Goal: Task Accomplishment & Management: Manage account settings

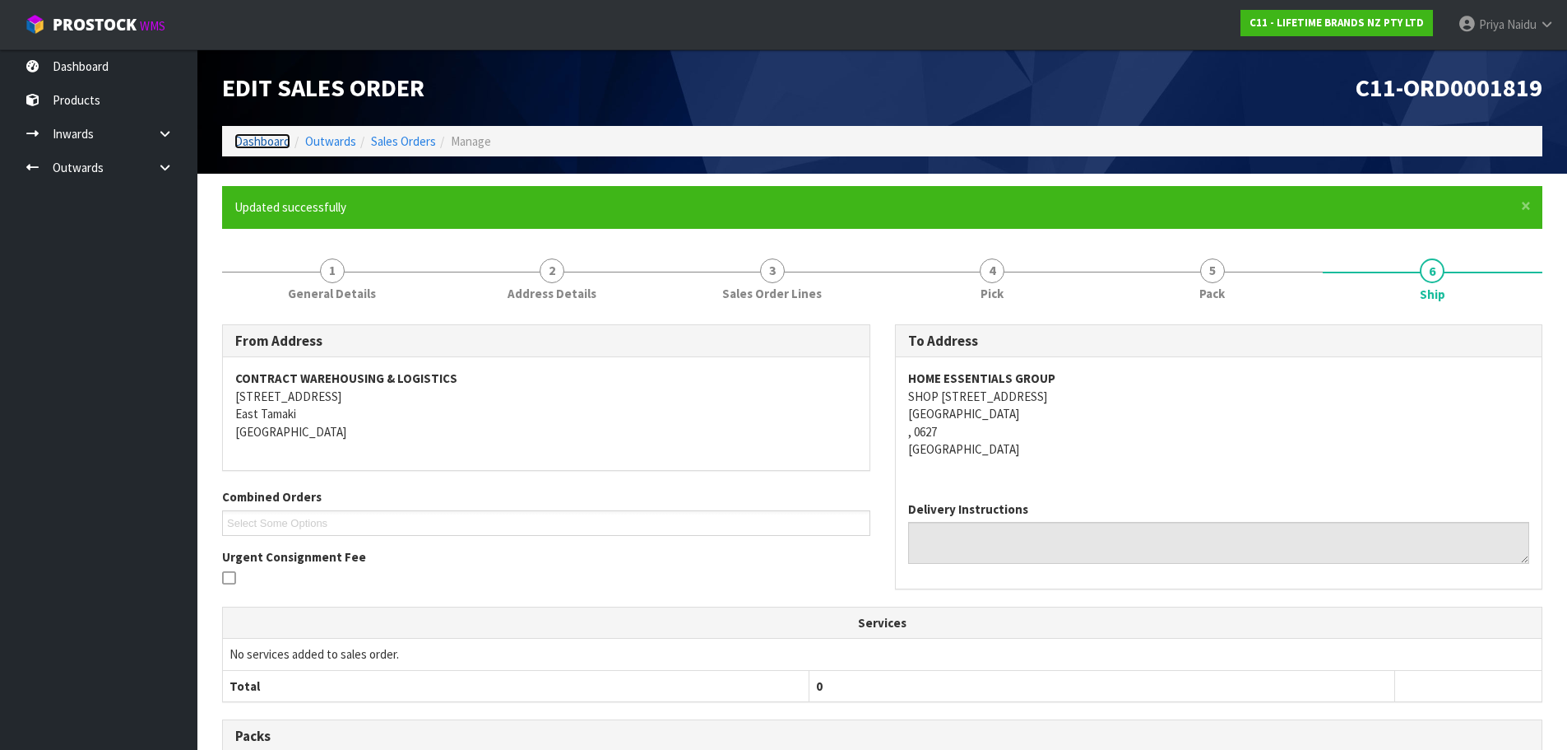
click at [242, 146] on link "Dashboard" at bounding box center [262, 141] width 56 height 16
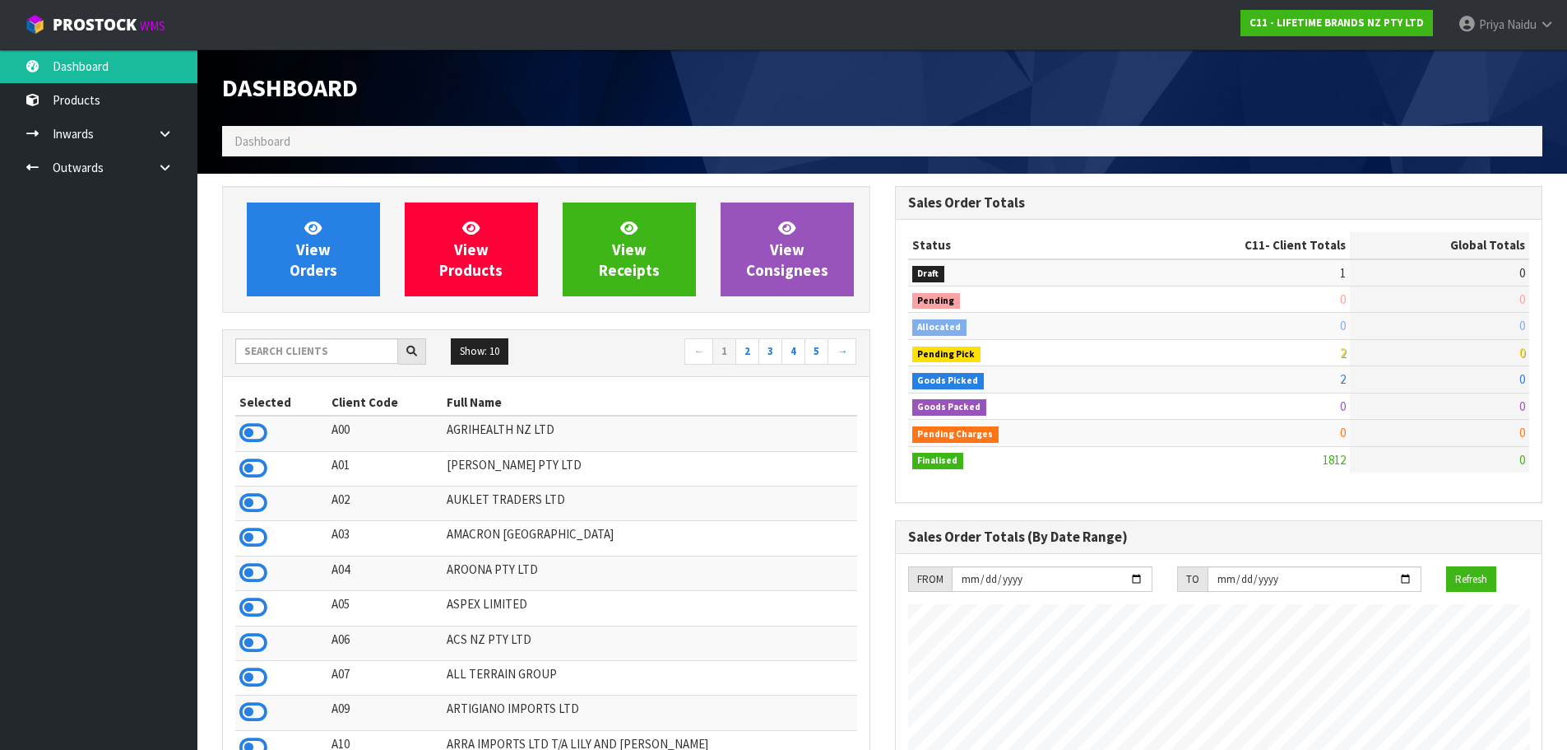
scroll to position [1246, 672]
click at [286, 352] on input "text" at bounding box center [316, 351] width 163 height 26
click at [300, 347] on input "text" at bounding box center [316, 351] width 163 height 26
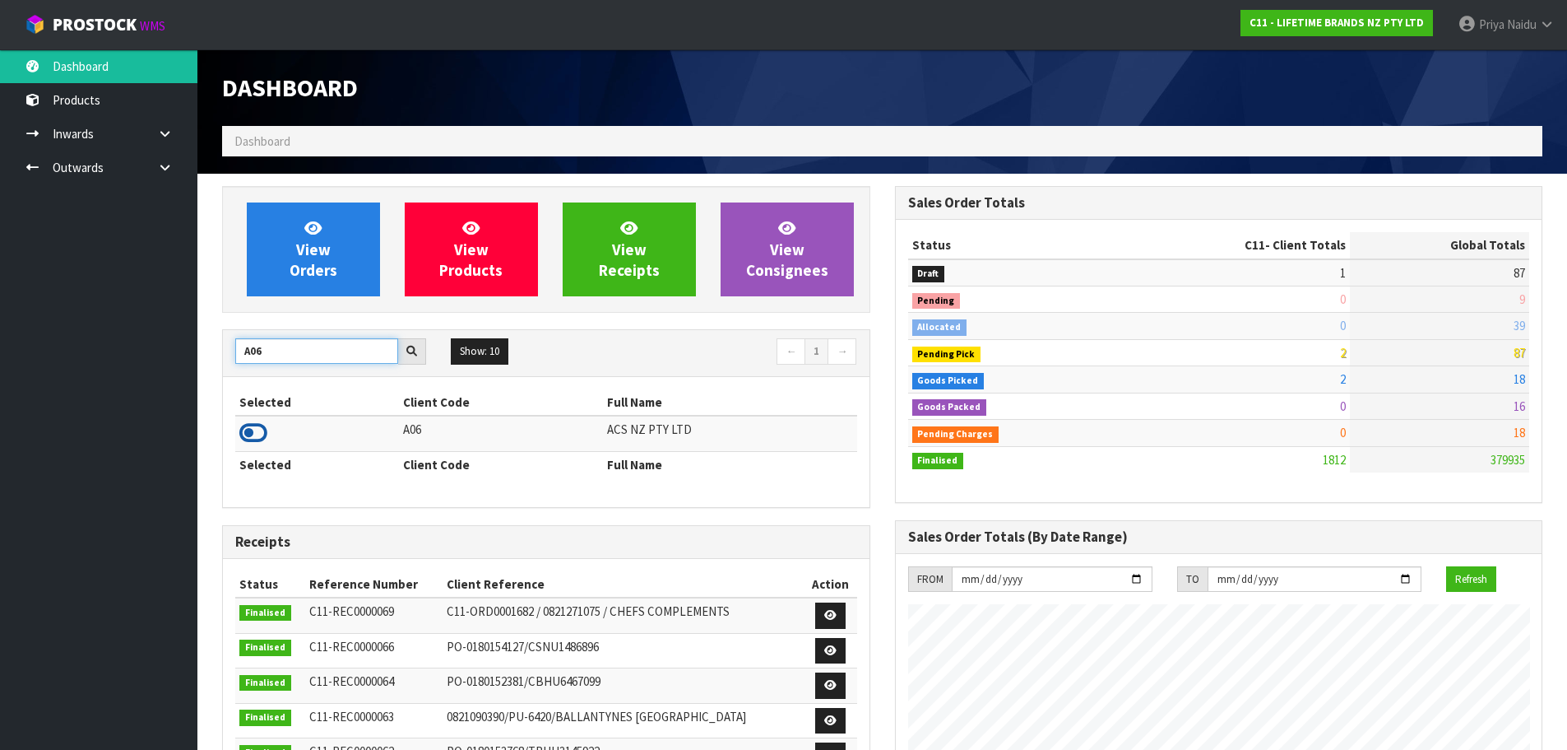
type input "A06"
click at [249, 433] on icon at bounding box center [253, 432] width 28 height 25
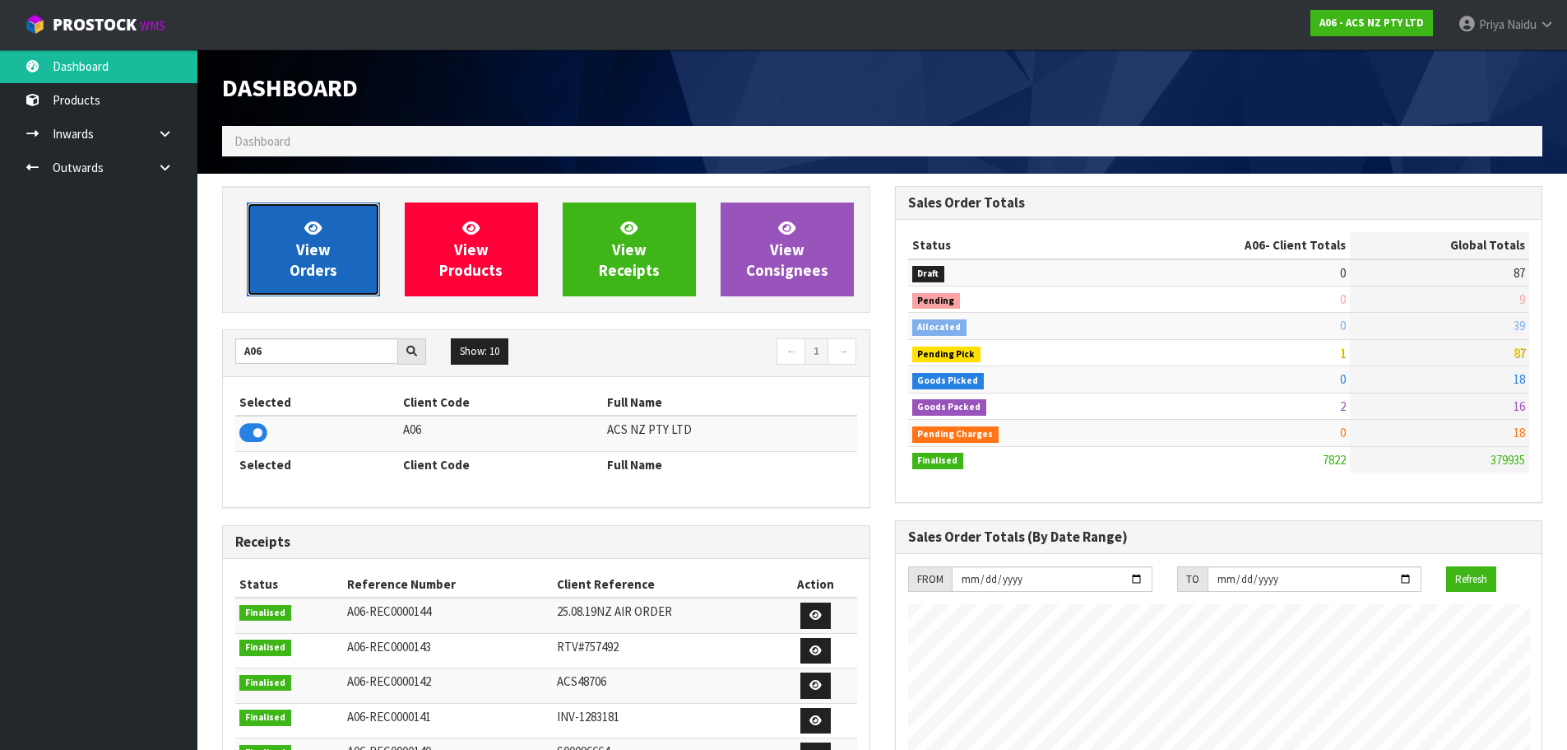
click at [321, 240] on span "View Orders" at bounding box center [314, 249] width 48 height 62
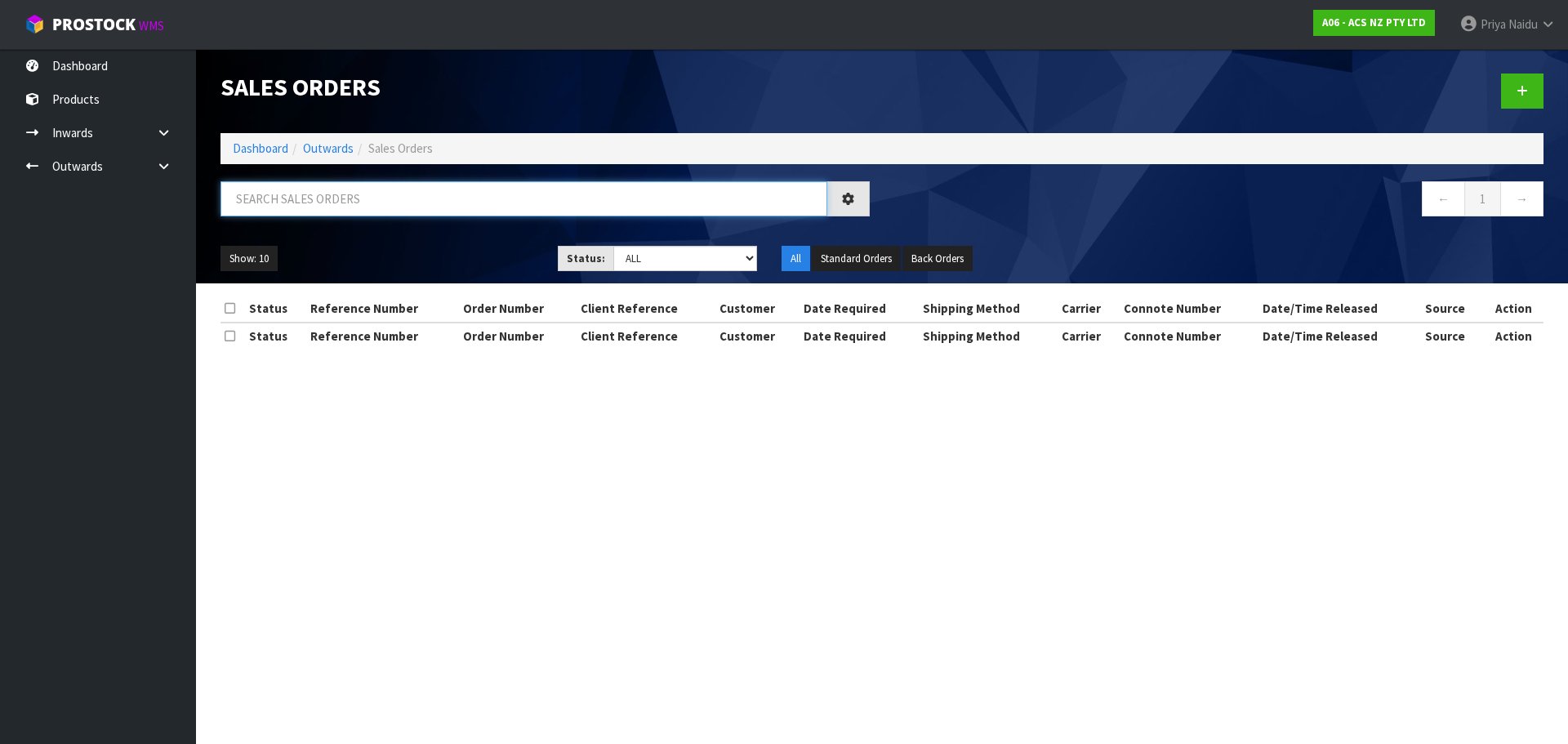
click at [338, 201] on input "text" at bounding box center [523, 198] width 606 height 35
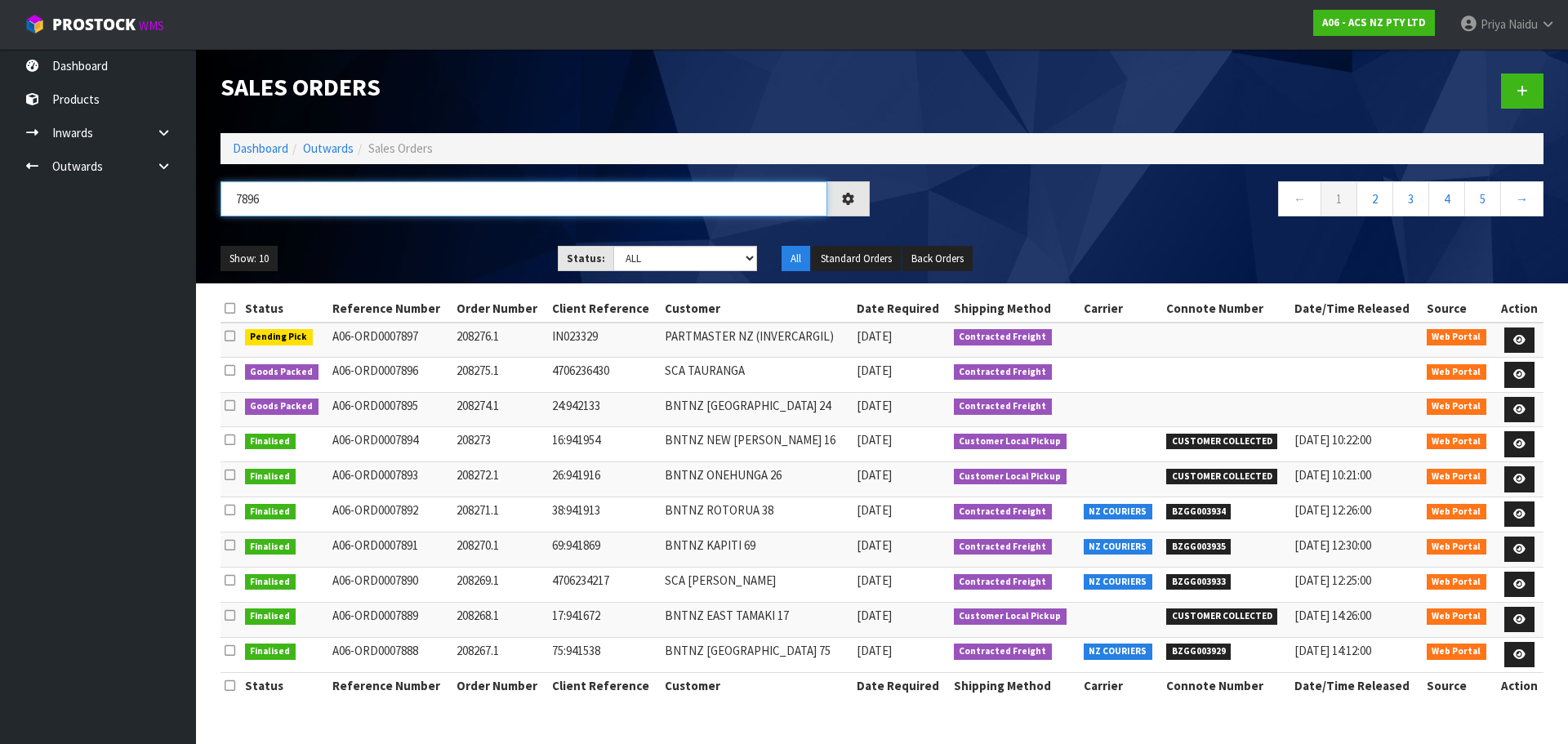
type input "7896"
click at [336, 236] on div "Show: 10 5 10 25 50 Status: Draft Pending Allocated Pending Pick Goods Picked G…" at bounding box center [882, 258] width 1348 height 51
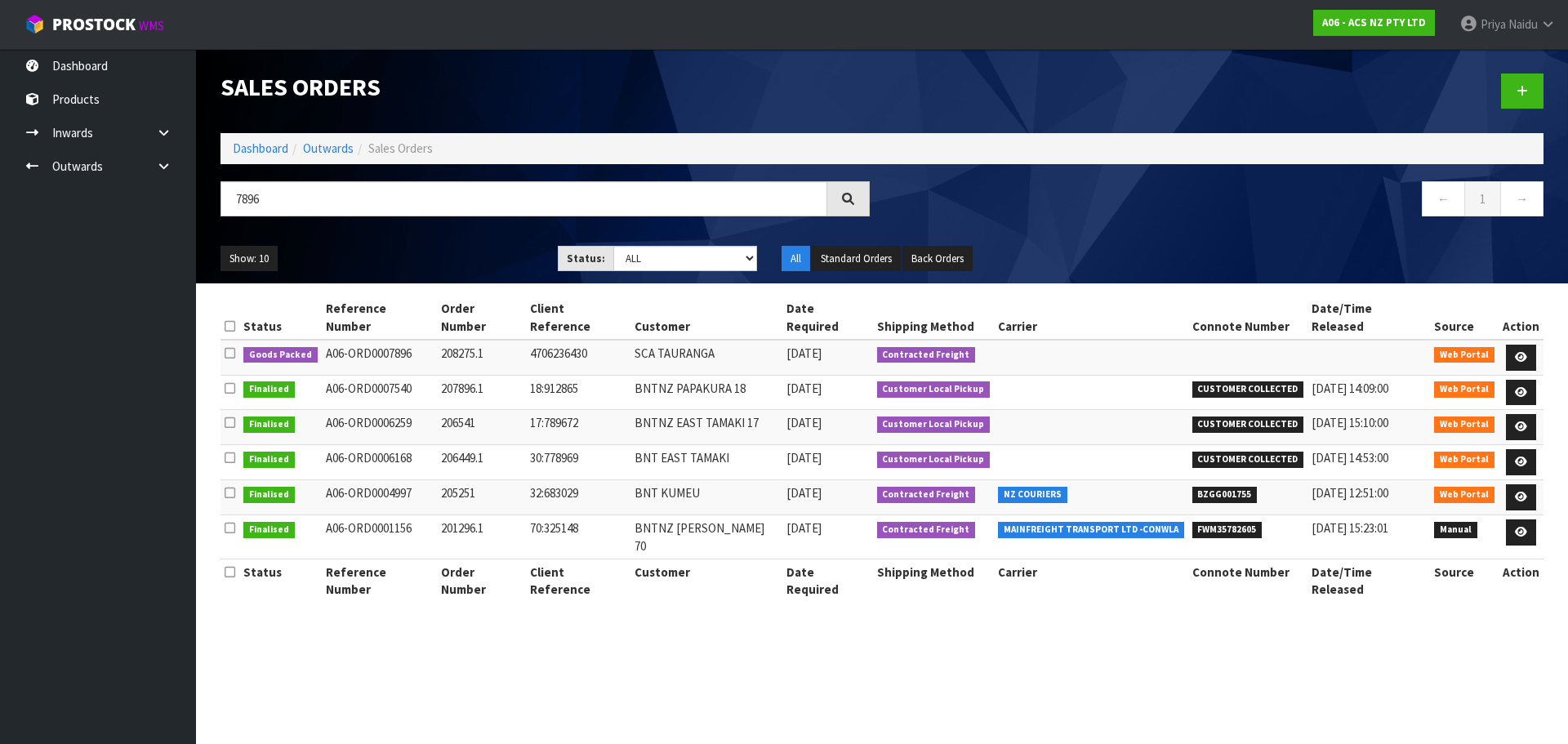
click at [417, 250] on ul "Show: 10 5 10 25 50" at bounding box center [376, 259] width 313 height 26
click at [1521, 352] on icon at bounding box center [1520, 357] width 12 height 11
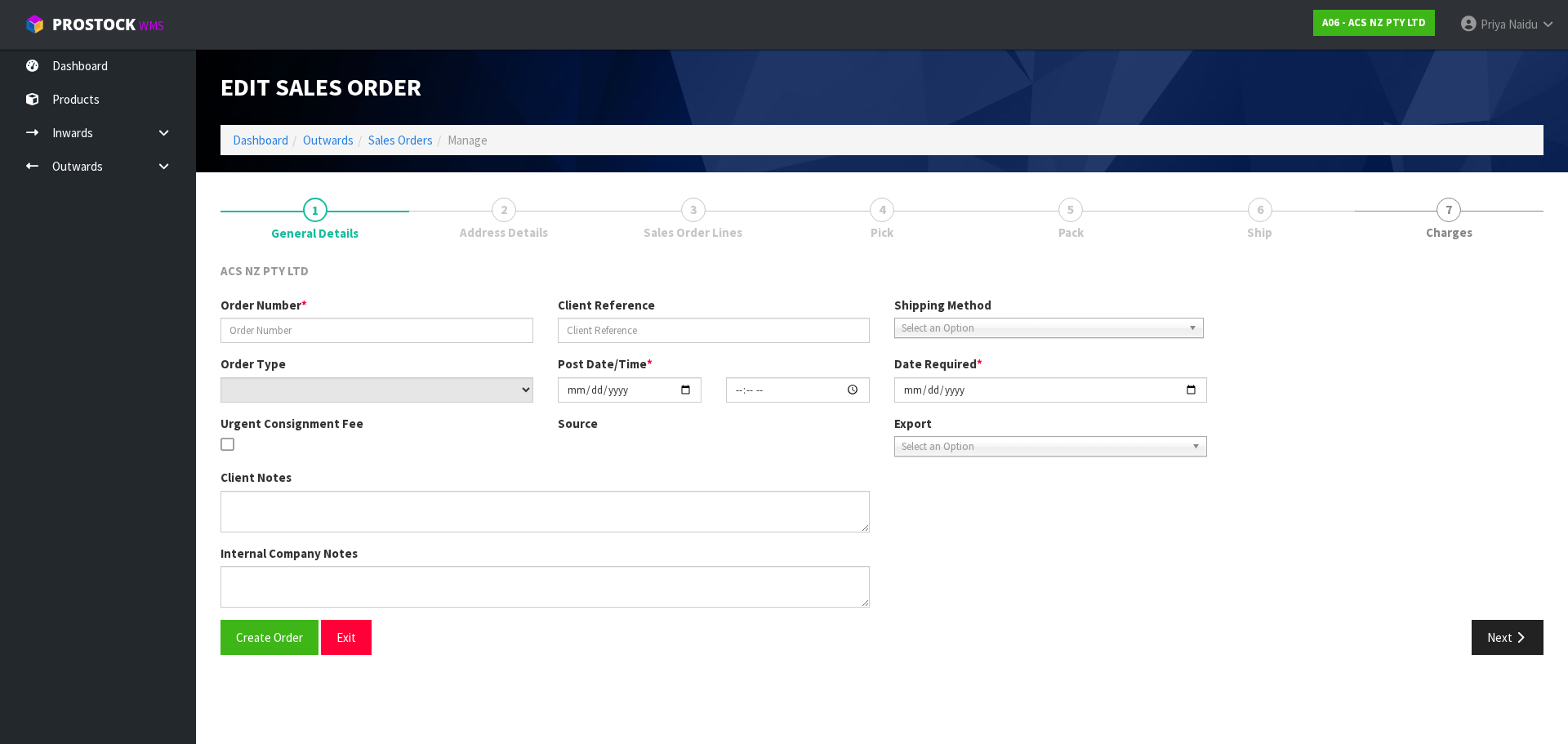
type input "208275.1"
type input "4706236430"
select select "number:0"
type input "[DATE]"
type input "15:44:00.000"
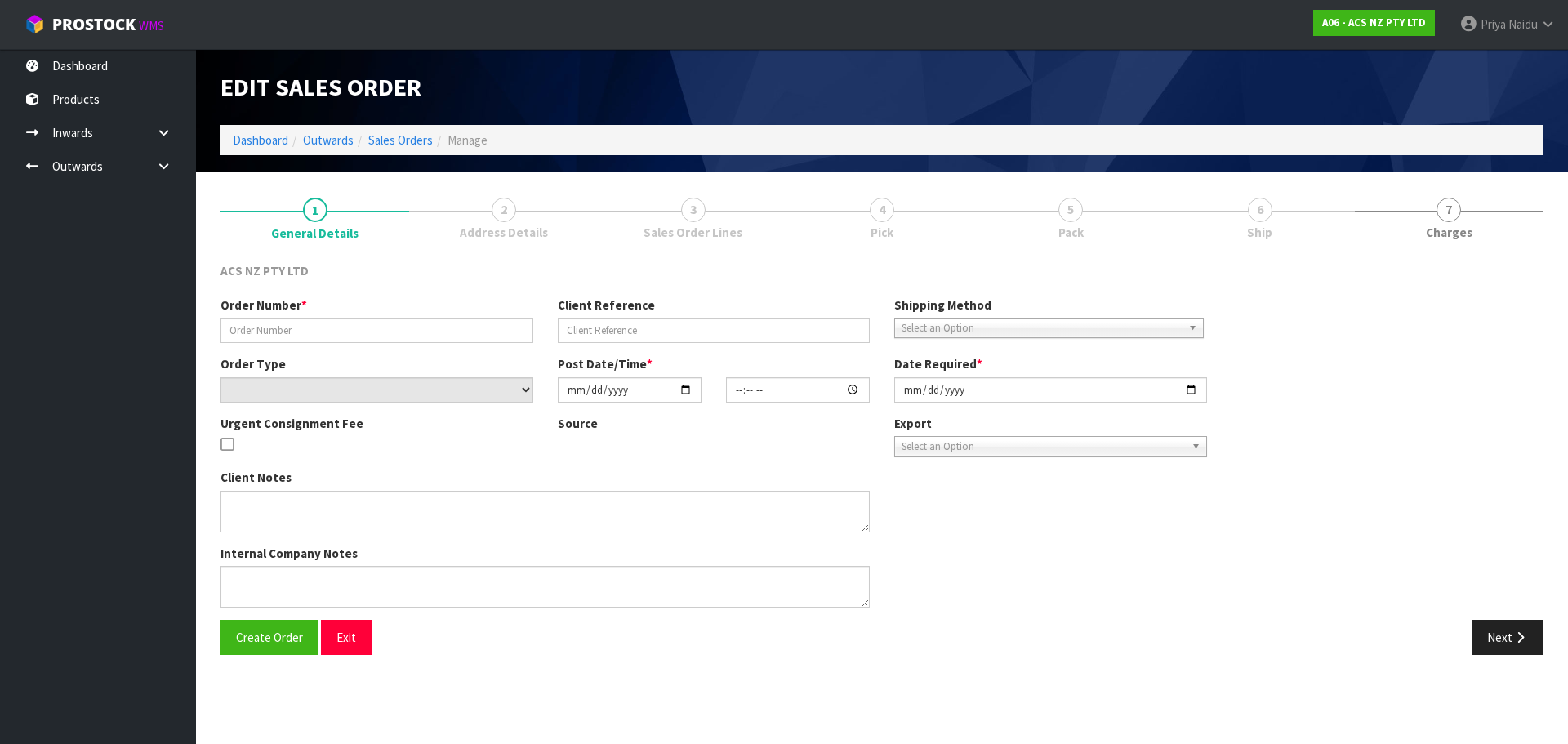
type input "[DATE]"
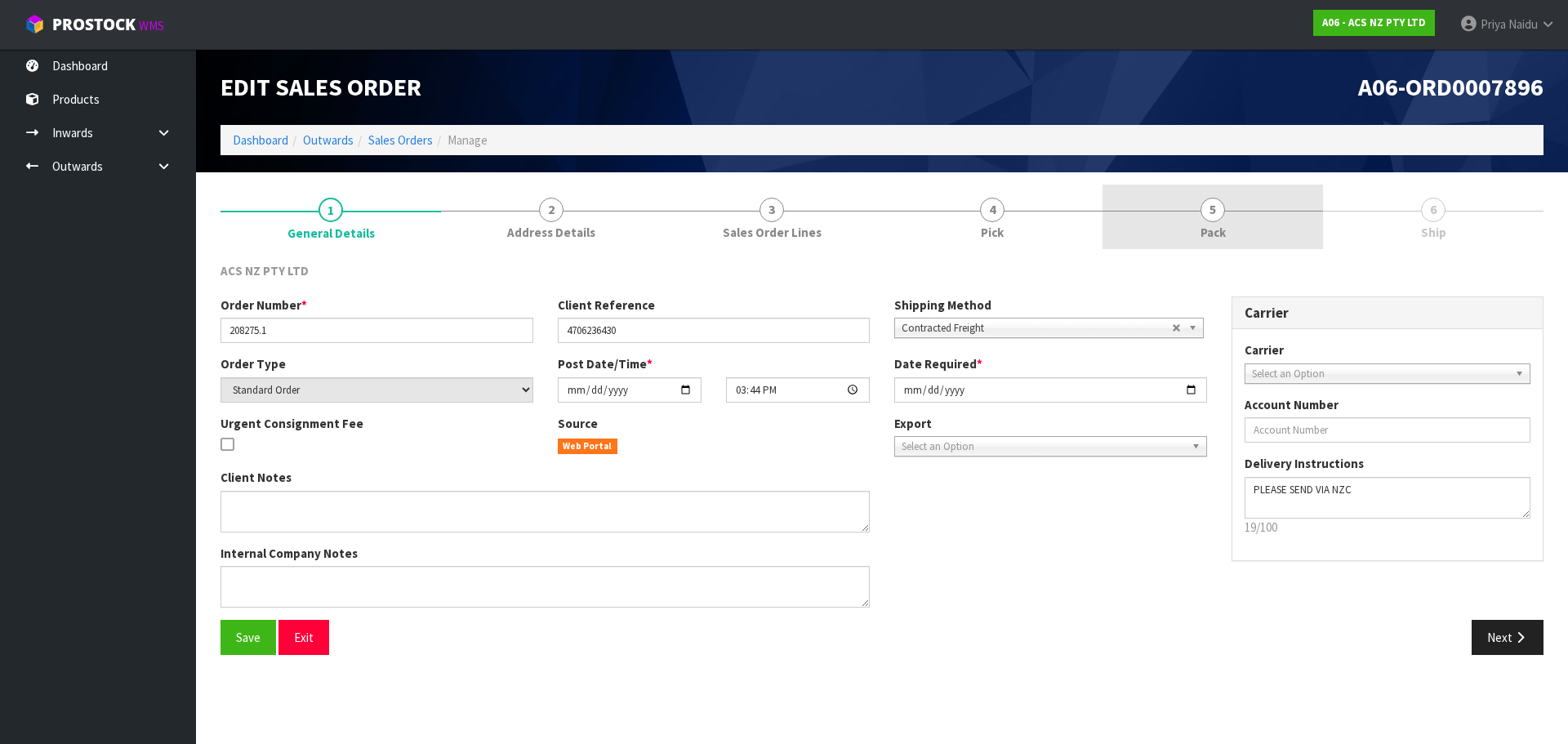
click at [1245, 214] on link "5 Pack" at bounding box center [1213, 216] width 220 height 64
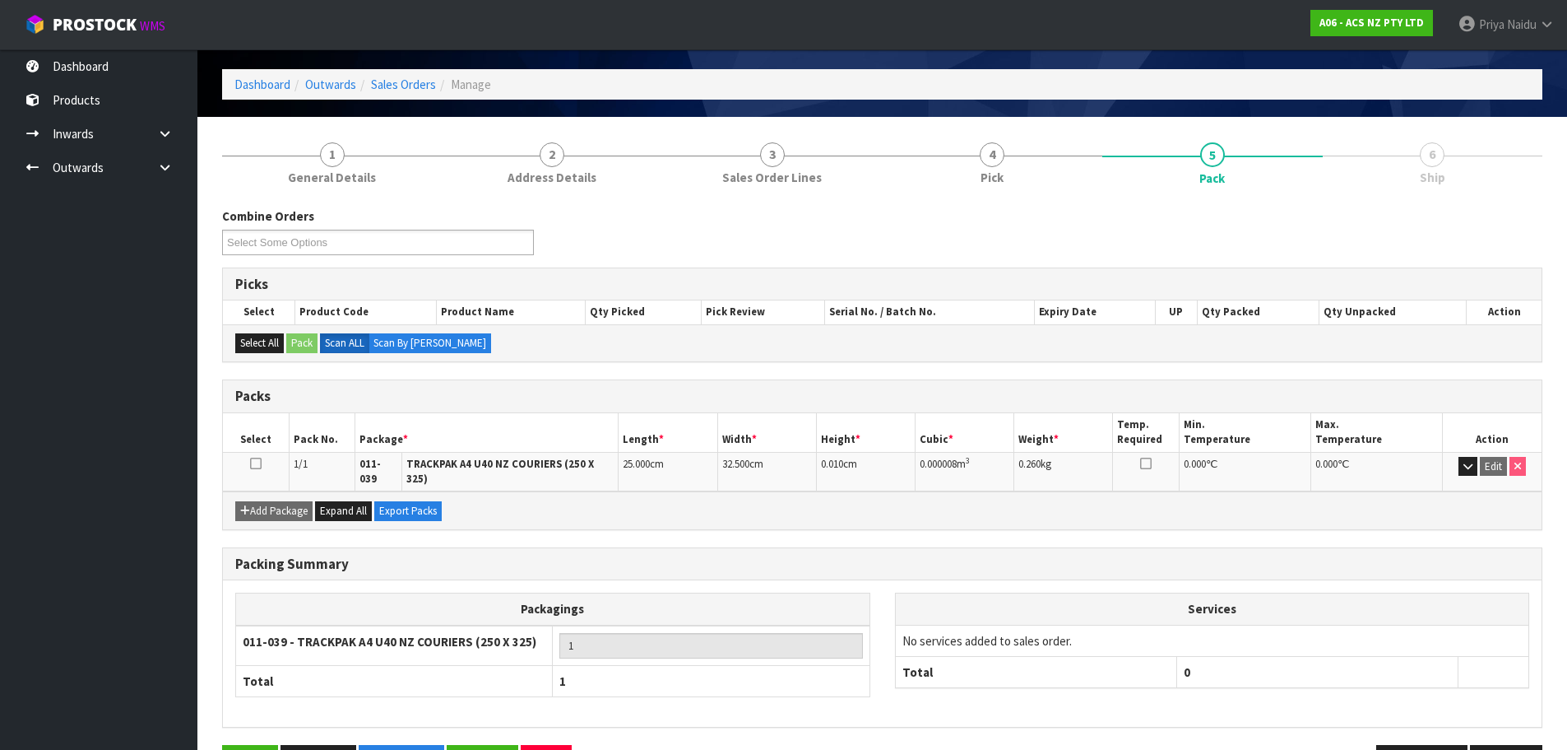
scroll to position [101, 0]
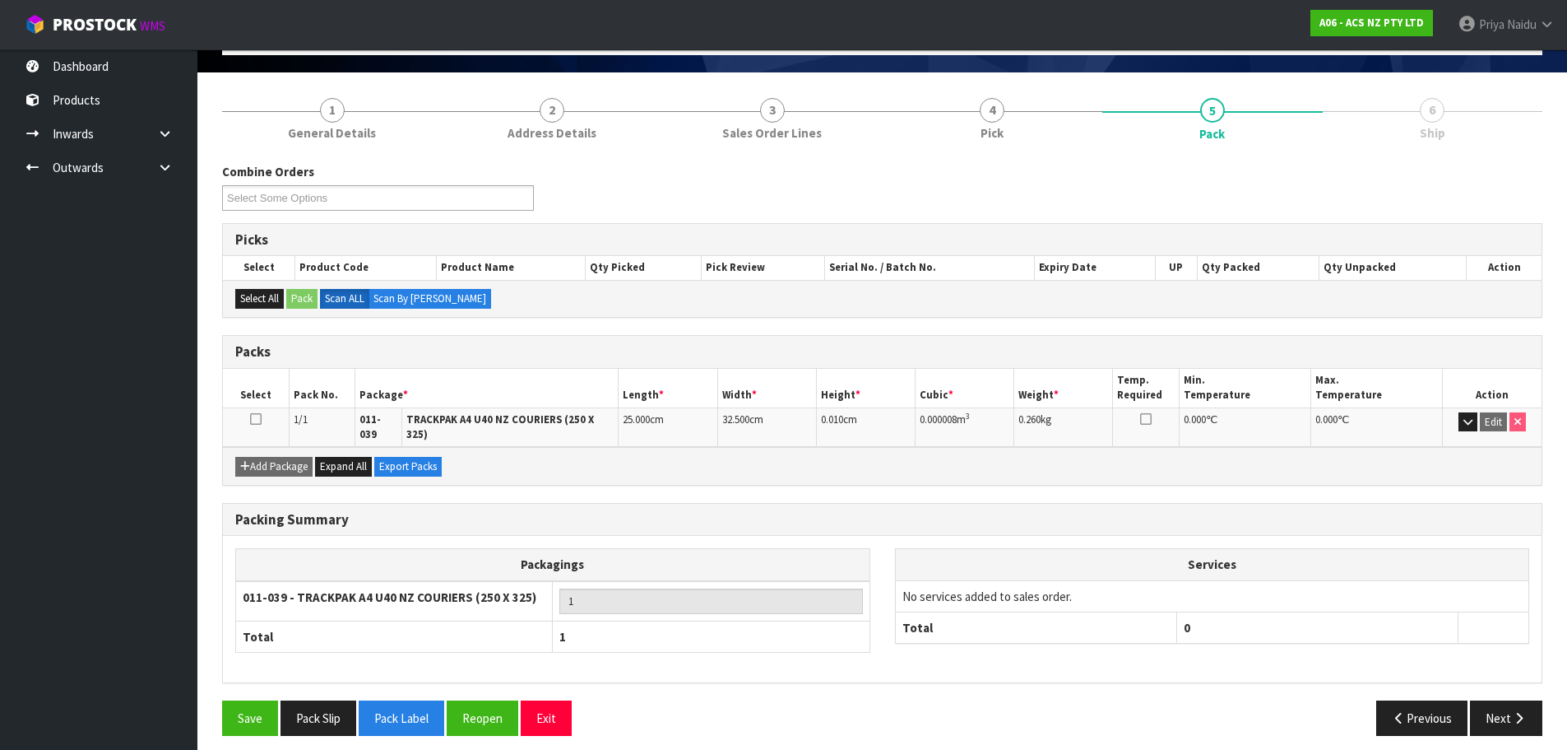
click at [1488, 687] on div "Packing Summary Packagings 011-039 - TRACKPAK A4 U40 NZ COURIERS (250 X 325) 1 …" at bounding box center [882, 602] width 1345 height 198
click at [1486, 714] on button "Next" at bounding box center [1506, 717] width 72 height 35
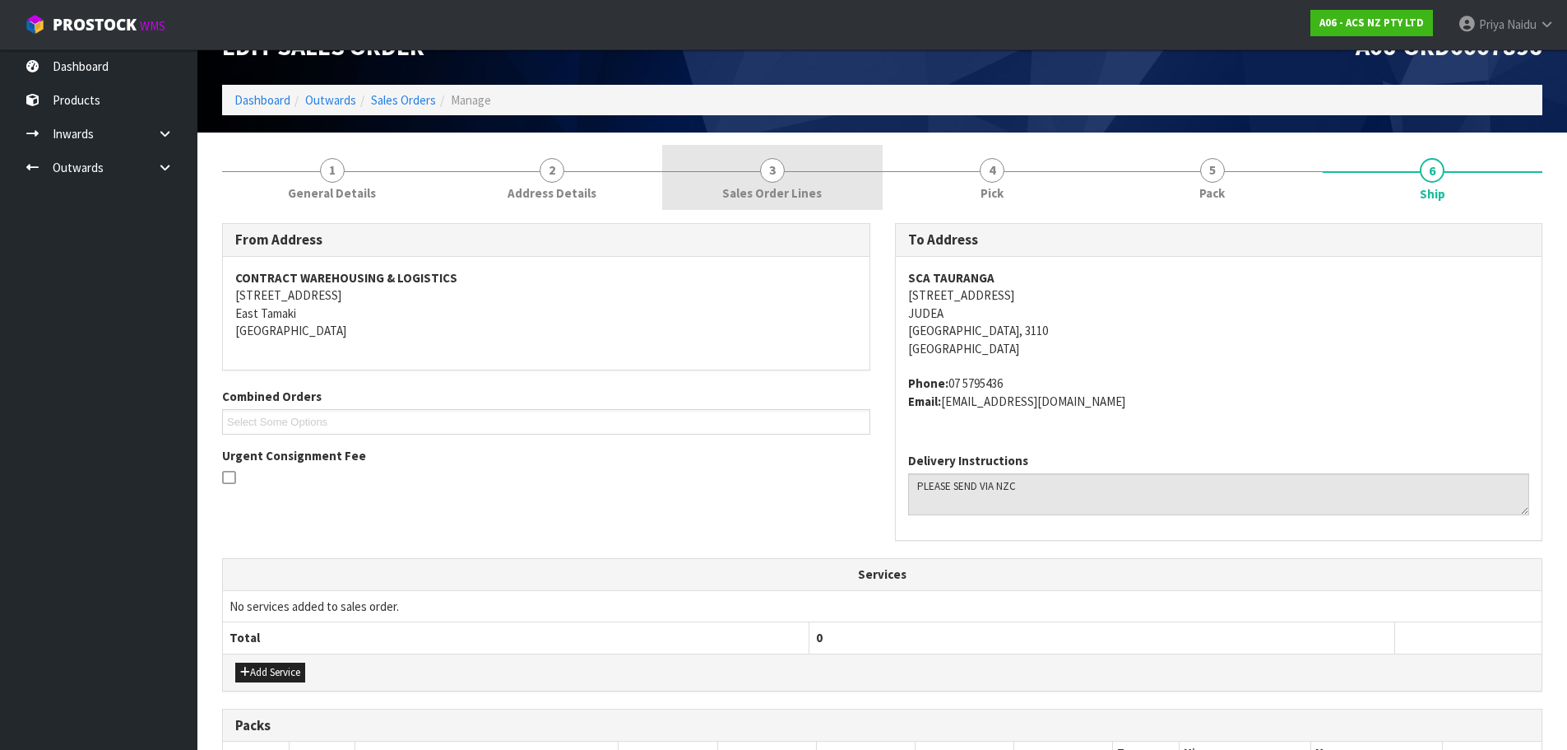
scroll to position [0, 0]
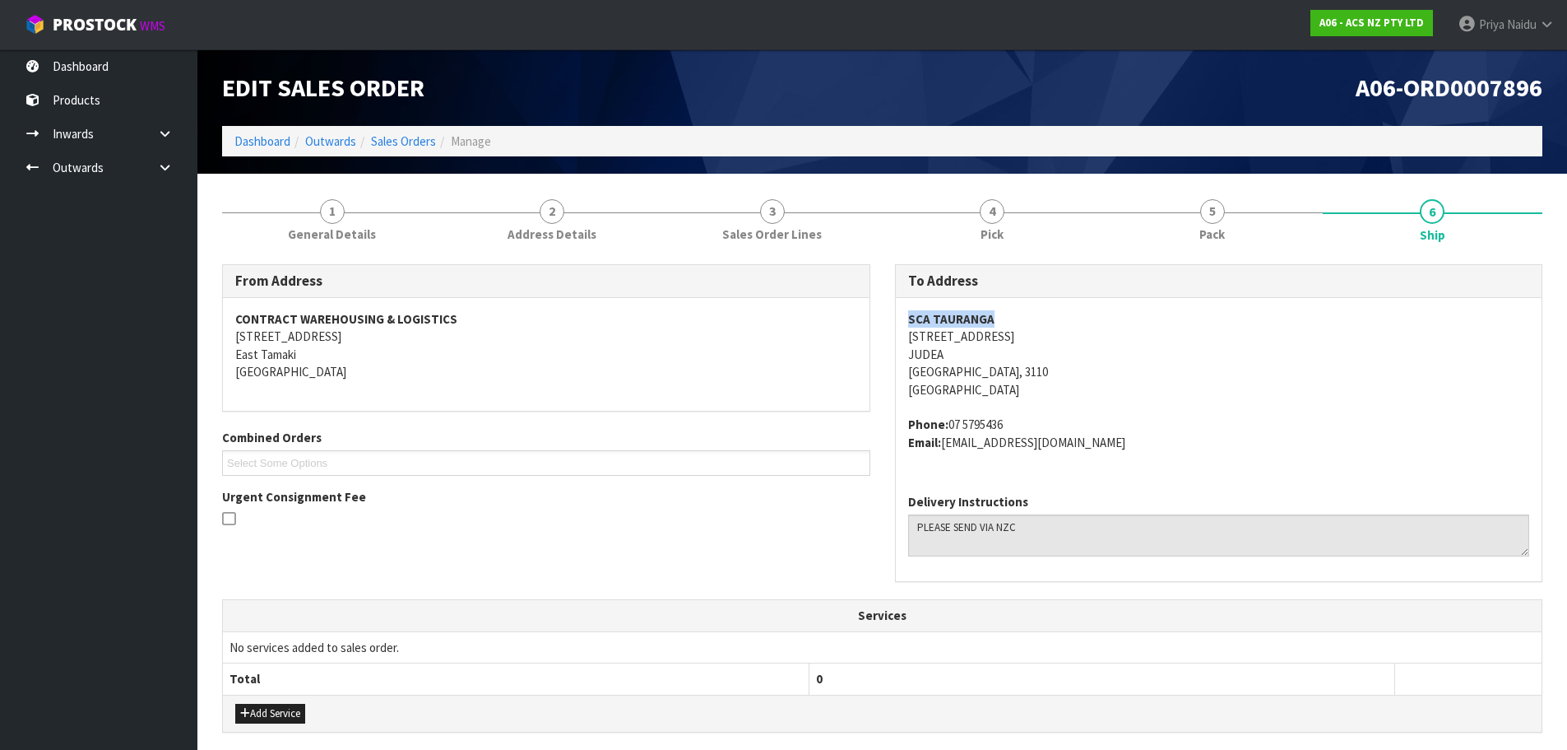
copy strong "SCA TAURANGA"
drag, startPoint x: 901, startPoint y: 321, endPoint x: 1005, endPoint y: 317, distance: 104.6
click at [1005, 317] on div "SCA TAURANGA 47 WAIHI ROAD JUDEA Tauranga, 3110 New Zealand Phone: 07 5795436 E…" at bounding box center [1219, 389] width 647 height 183
copy address "47 WAIHI ROAD"
drag, startPoint x: 898, startPoint y: 341, endPoint x: 1010, endPoint y: 340, distance: 111.9
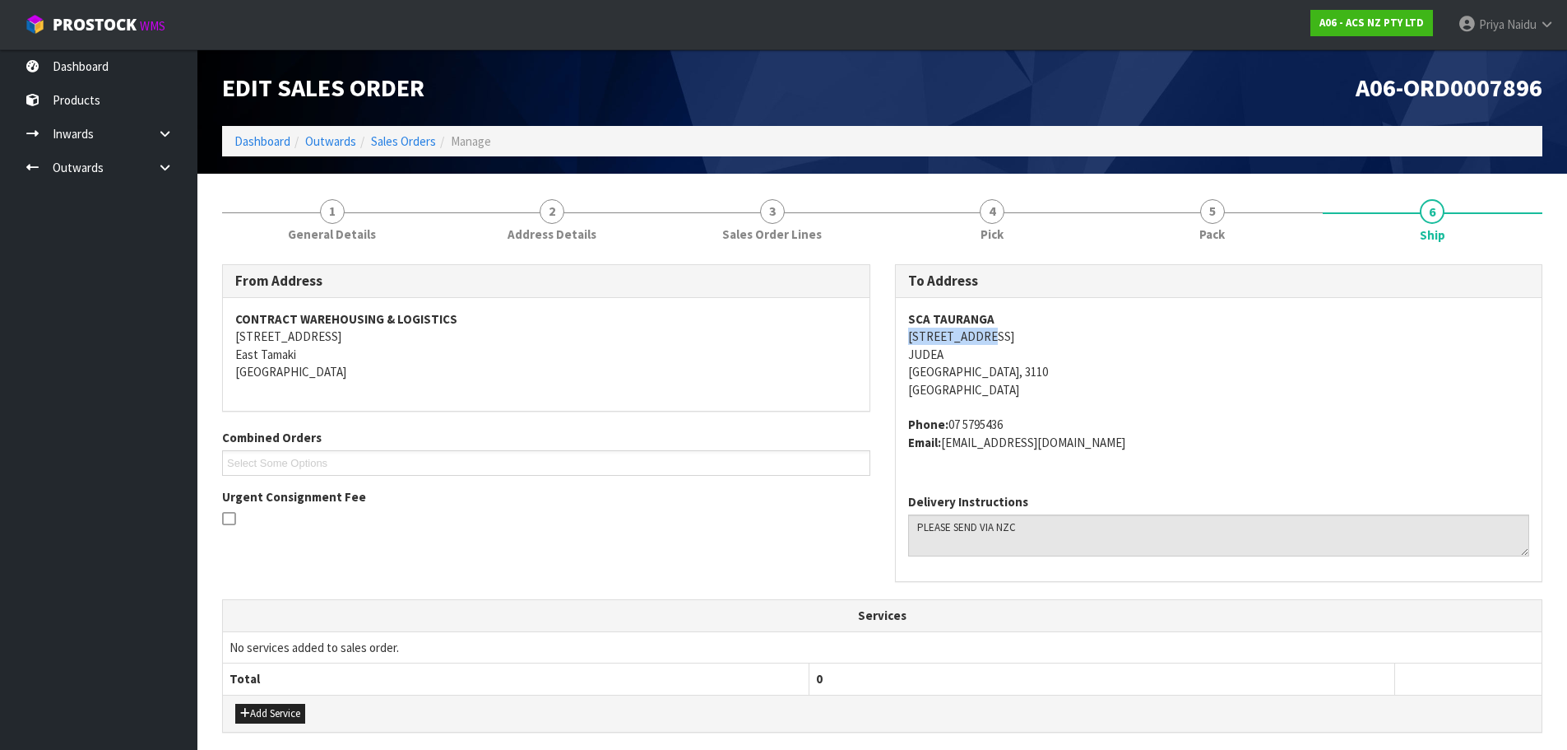
click at [1010, 340] on div "SCA TAURANGA 47 WAIHI ROAD JUDEA Tauranga, 3110 New Zealand Phone: 07 5795436 E…" at bounding box center [1219, 389] width 647 height 183
copy address "07 5795436"
drag, startPoint x: 946, startPoint y: 422, endPoint x: 1020, endPoint y: 416, distance: 74.3
click at [1020, 416] on address "Phone: 07 5795436 Email: TAURANGA@supercheapauto.com" at bounding box center [1219, 432] width 622 height 35
copy address "TAURANGA@supercheapauto.com"
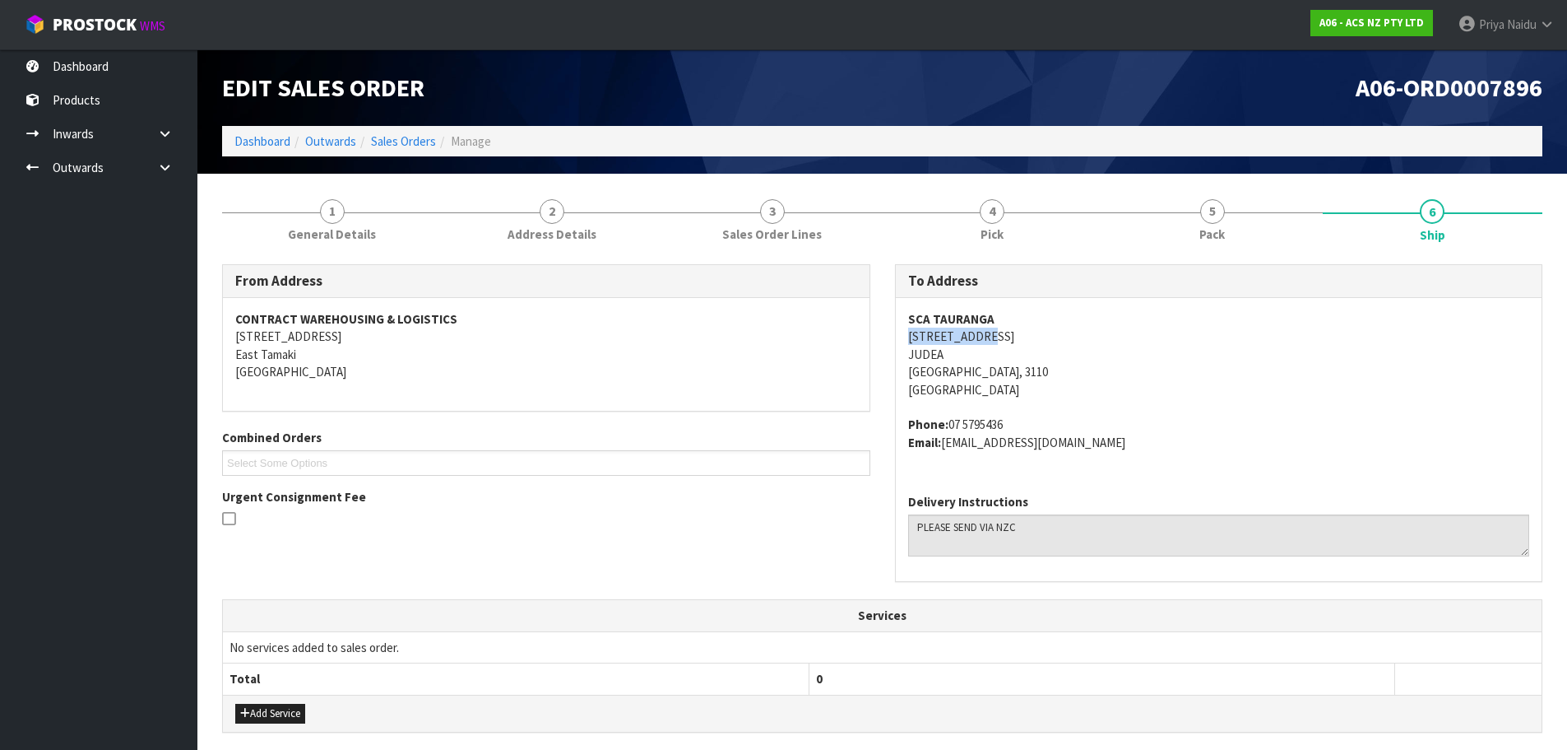
drag, startPoint x: 944, startPoint y: 440, endPoint x: 1148, endPoint y: 443, distance: 204.1
click at [1148, 443] on address "Phone: 07 5795436 Email: TAURANGA@supercheapauto.com" at bounding box center [1219, 432] width 622 height 35
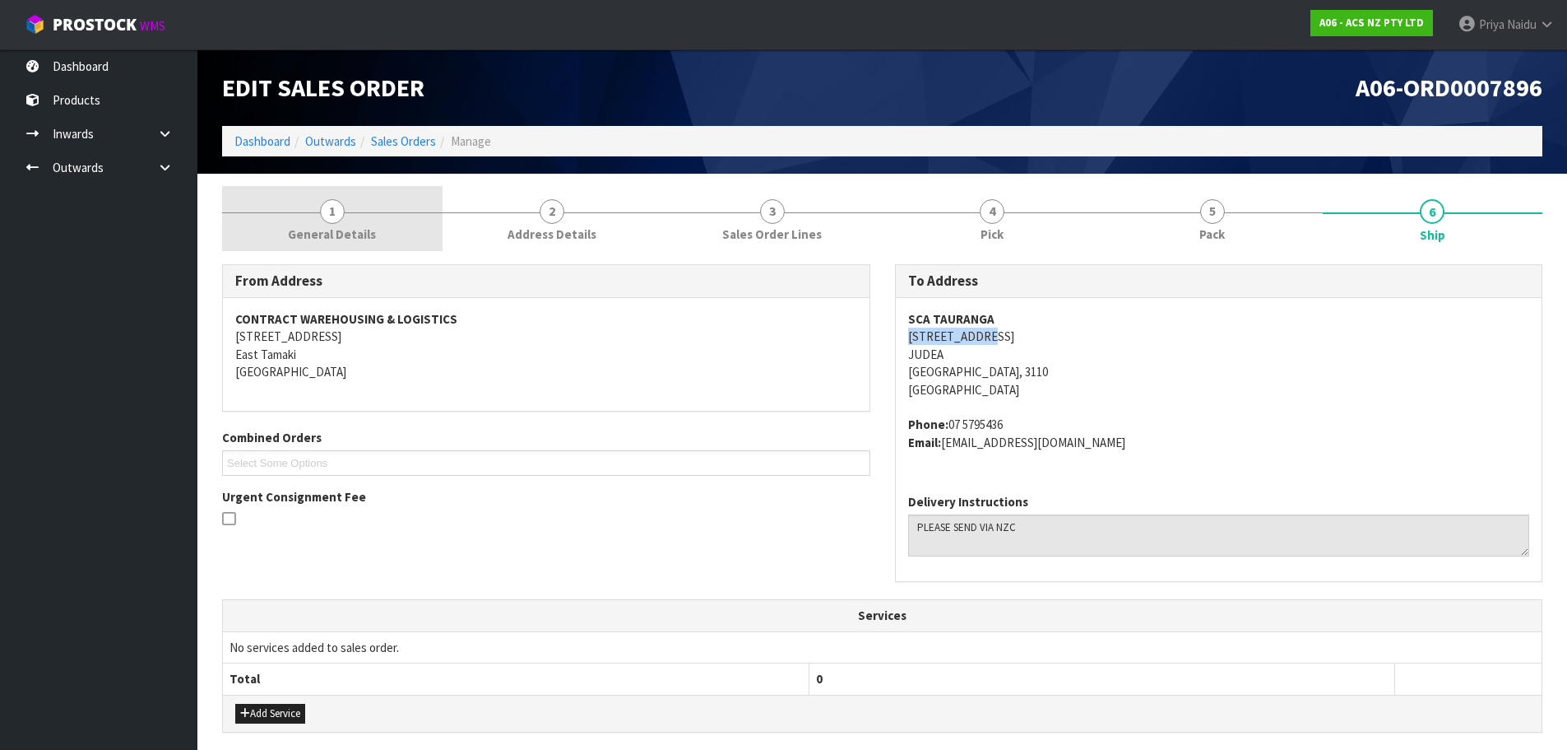
click at [350, 221] on link "1 General Details" at bounding box center [332, 218] width 221 height 65
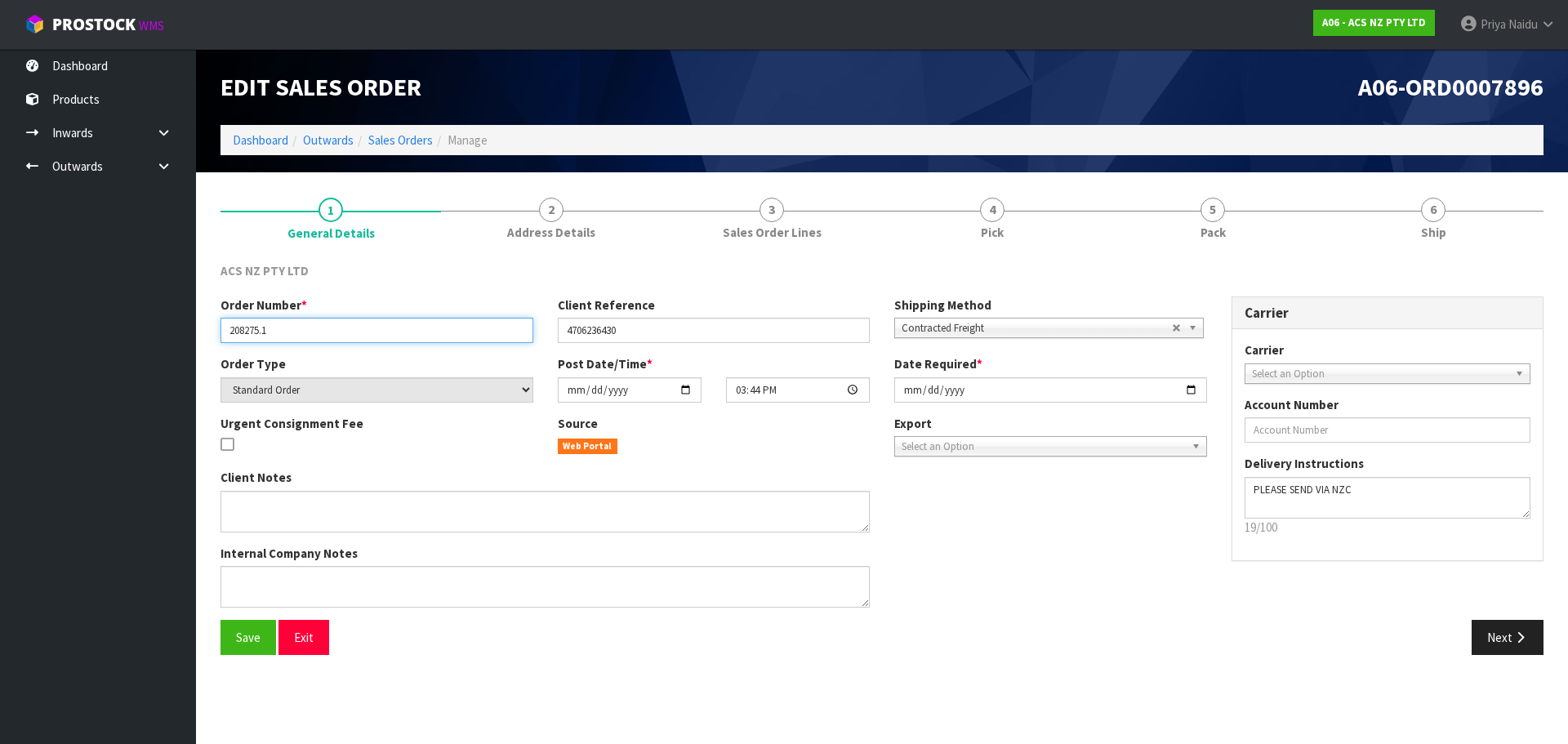
drag, startPoint x: 221, startPoint y: 329, endPoint x: 288, endPoint y: 323, distance: 67.3
click at [288, 323] on input "208275.1" at bounding box center [376, 330] width 313 height 26
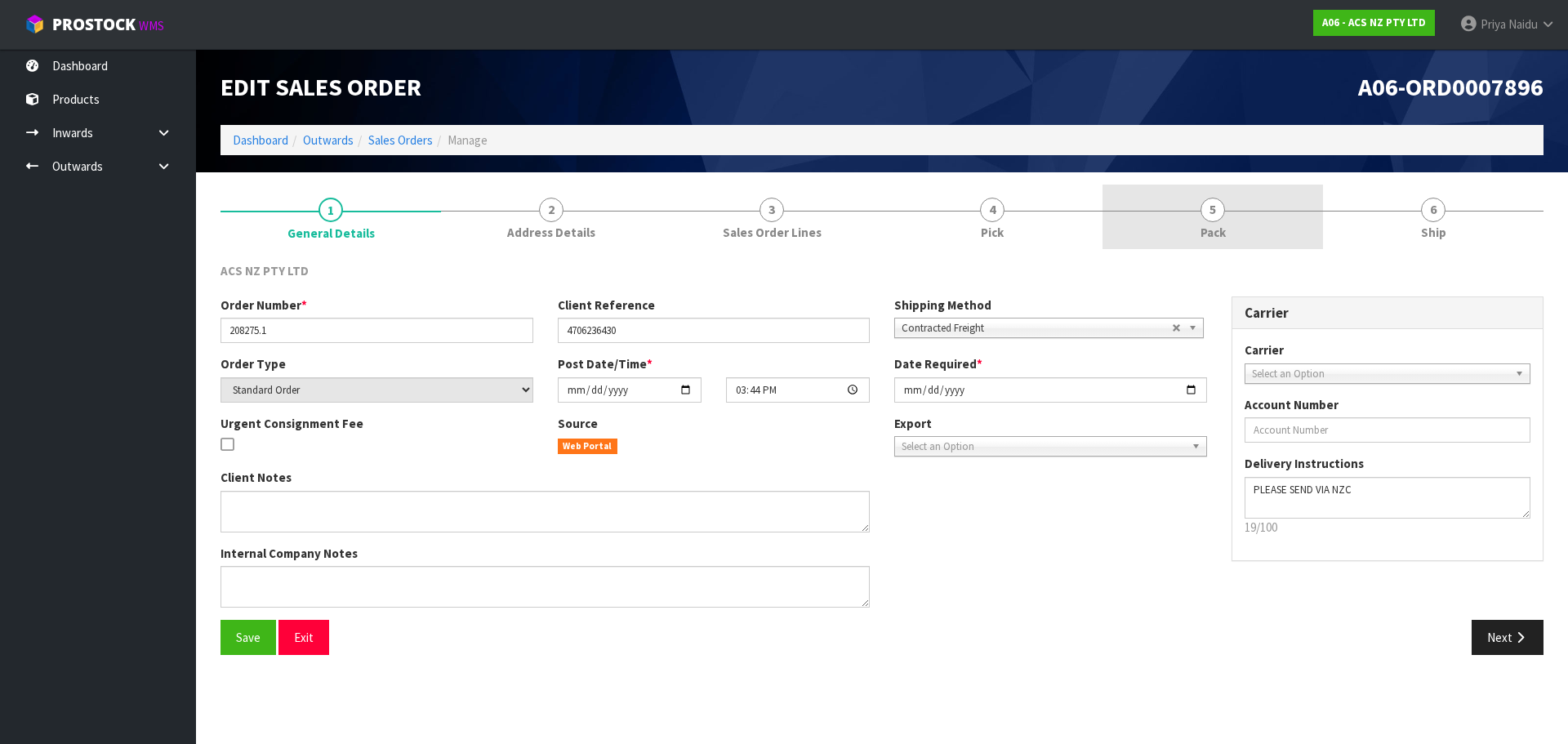
click at [1195, 245] on link "5 Pack" at bounding box center [1213, 216] width 220 height 64
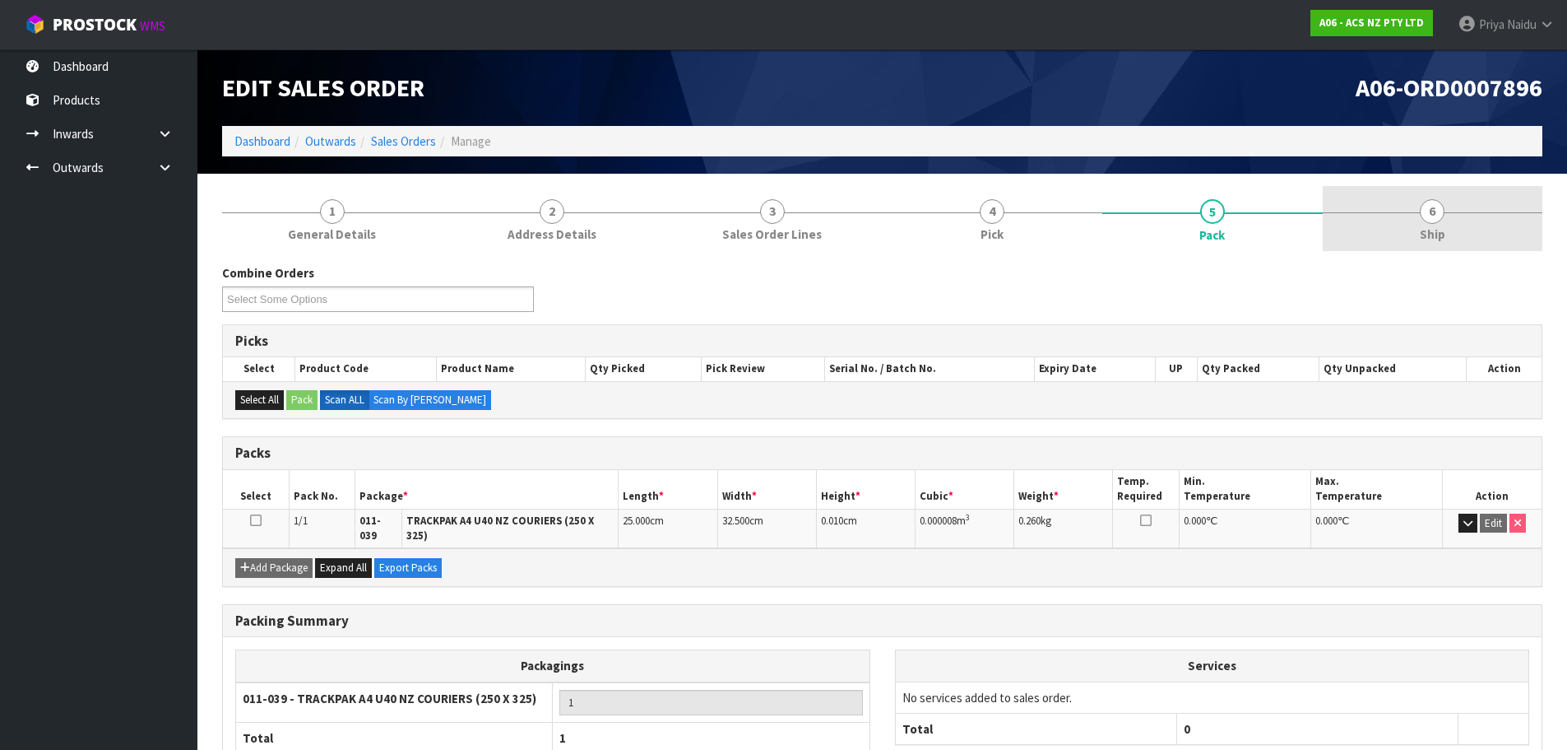
click at [1465, 224] on link "6 Ship" at bounding box center [1433, 218] width 221 height 65
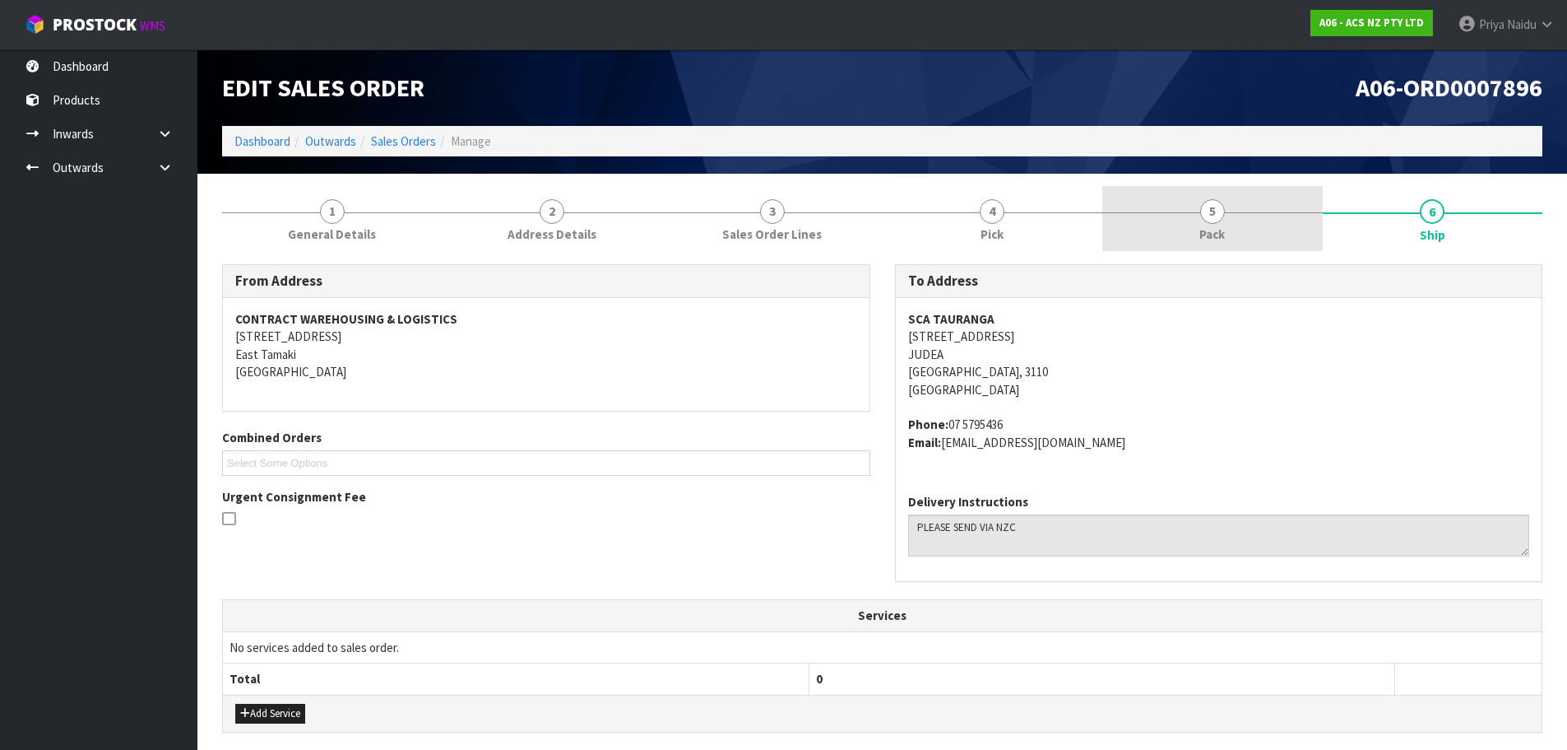
click at [1218, 223] on link "5 Pack" at bounding box center [1213, 218] width 221 height 65
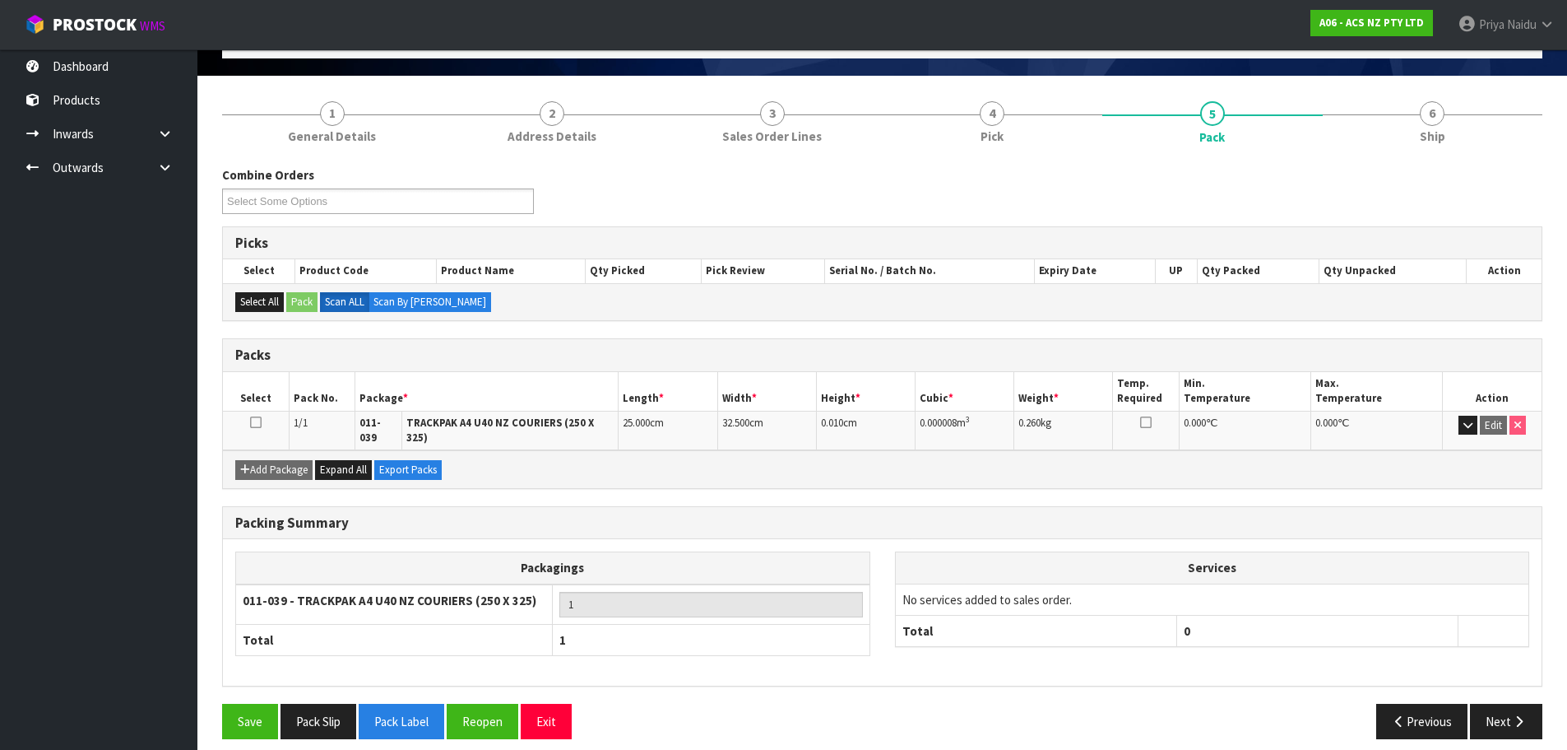
scroll to position [101, 0]
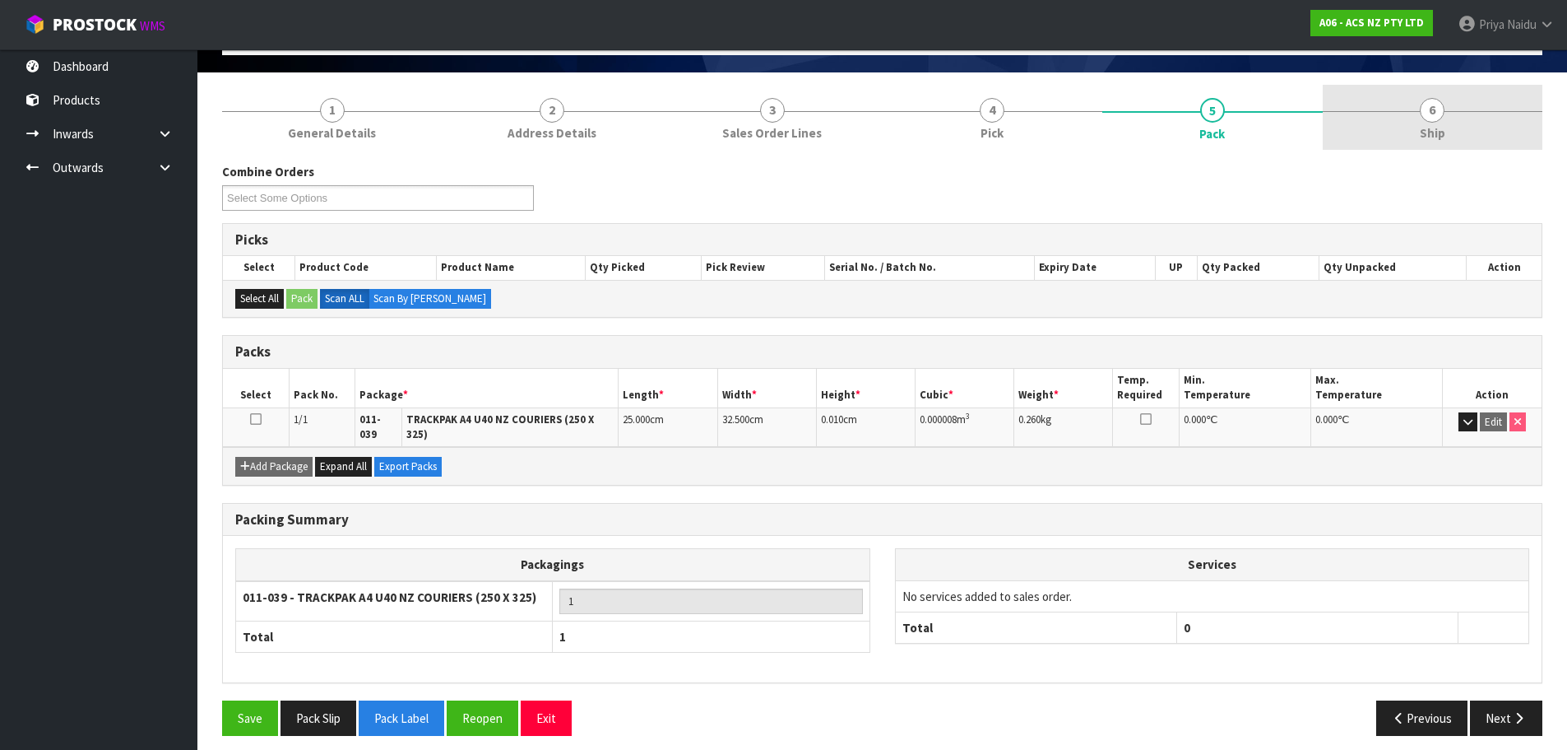
drag, startPoint x: 1459, startPoint y: 114, endPoint x: 1368, endPoint y: 145, distance: 95.8
click at [1453, 115] on link "6 Ship" at bounding box center [1433, 117] width 221 height 65
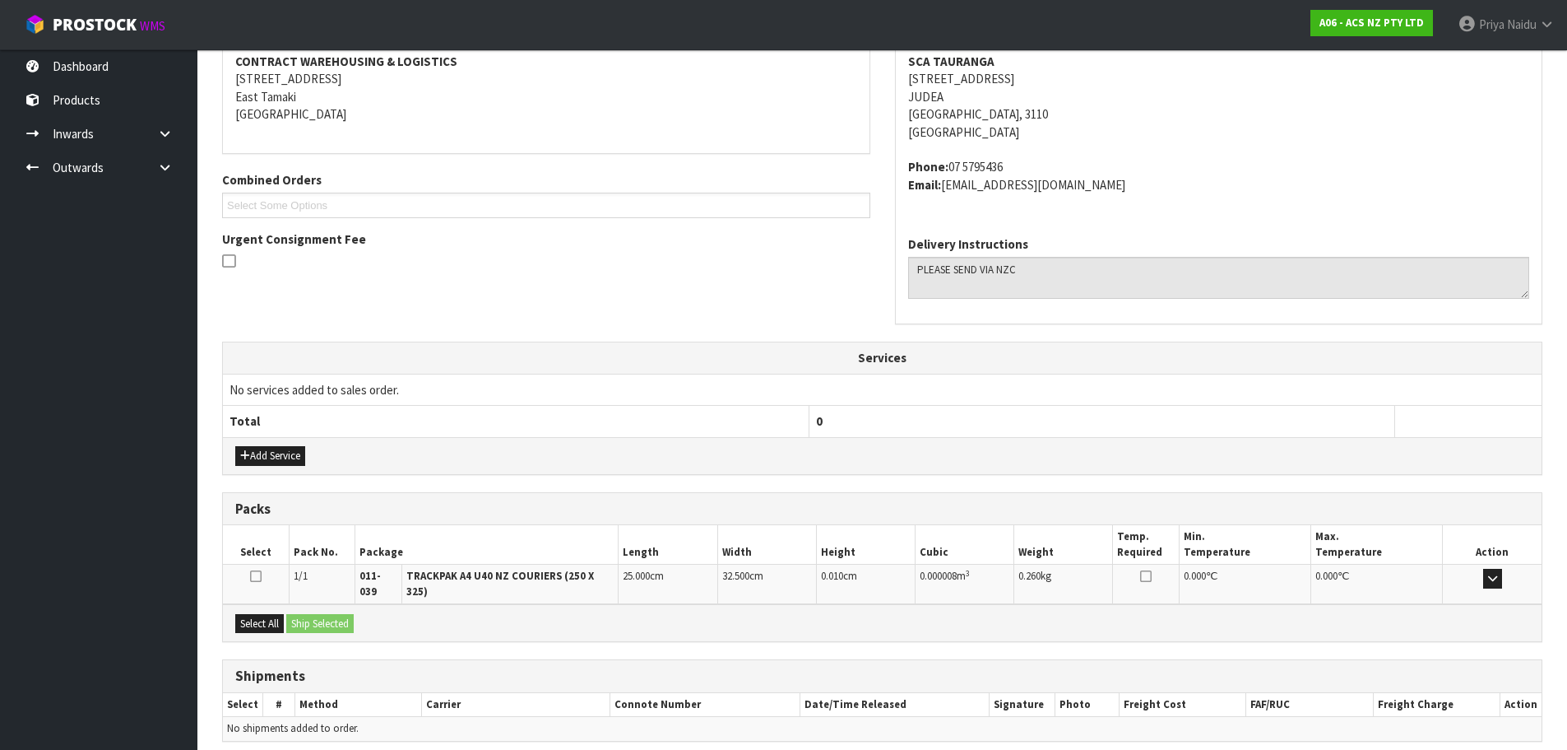
scroll to position [316, 0]
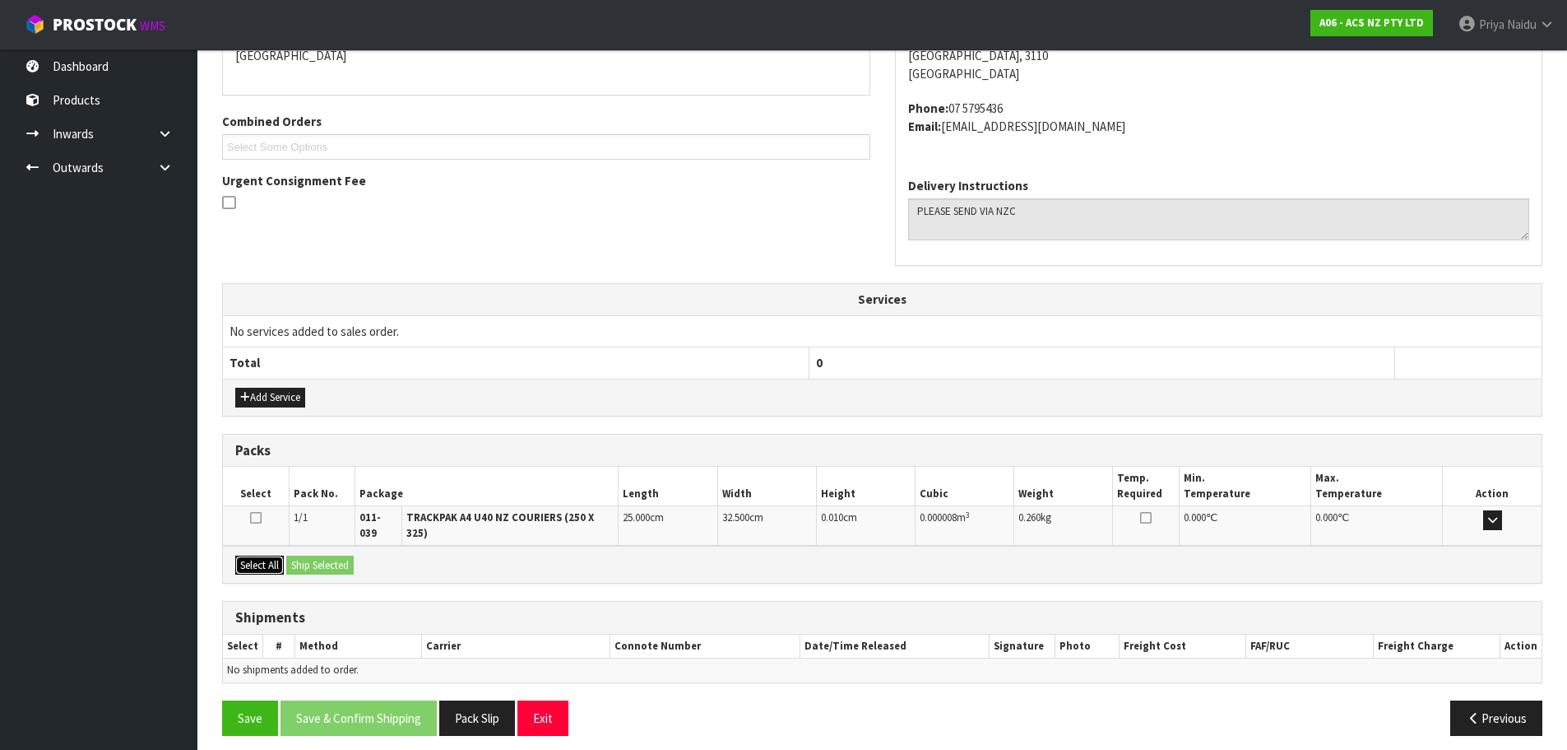
click at [282, 555] on button "Select All" at bounding box center [259, 565] width 49 height 20
click at [306, 555] on button "Ship Selected" at bounding box center [319, 565] width 67 height 20
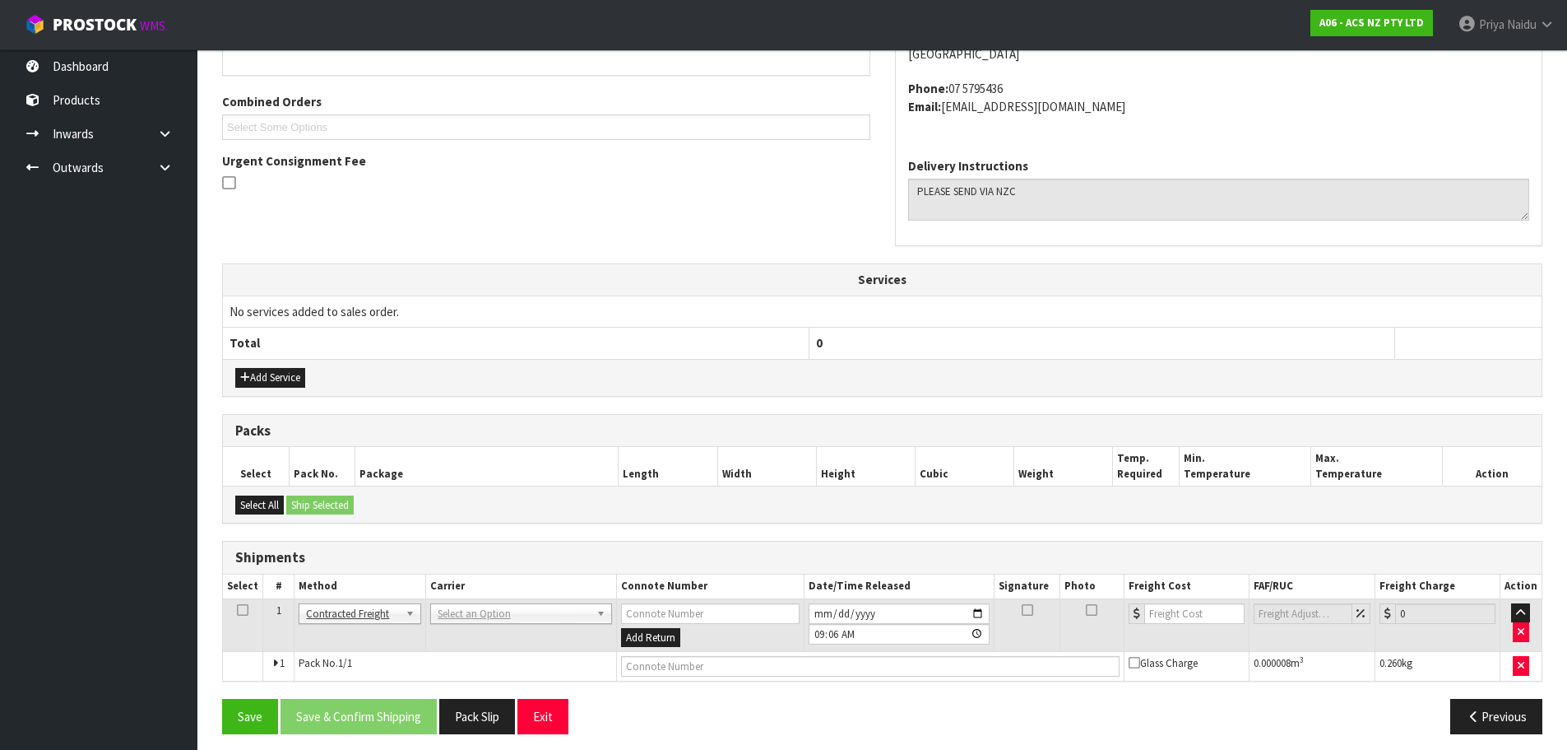
scroll to position [345, 0]
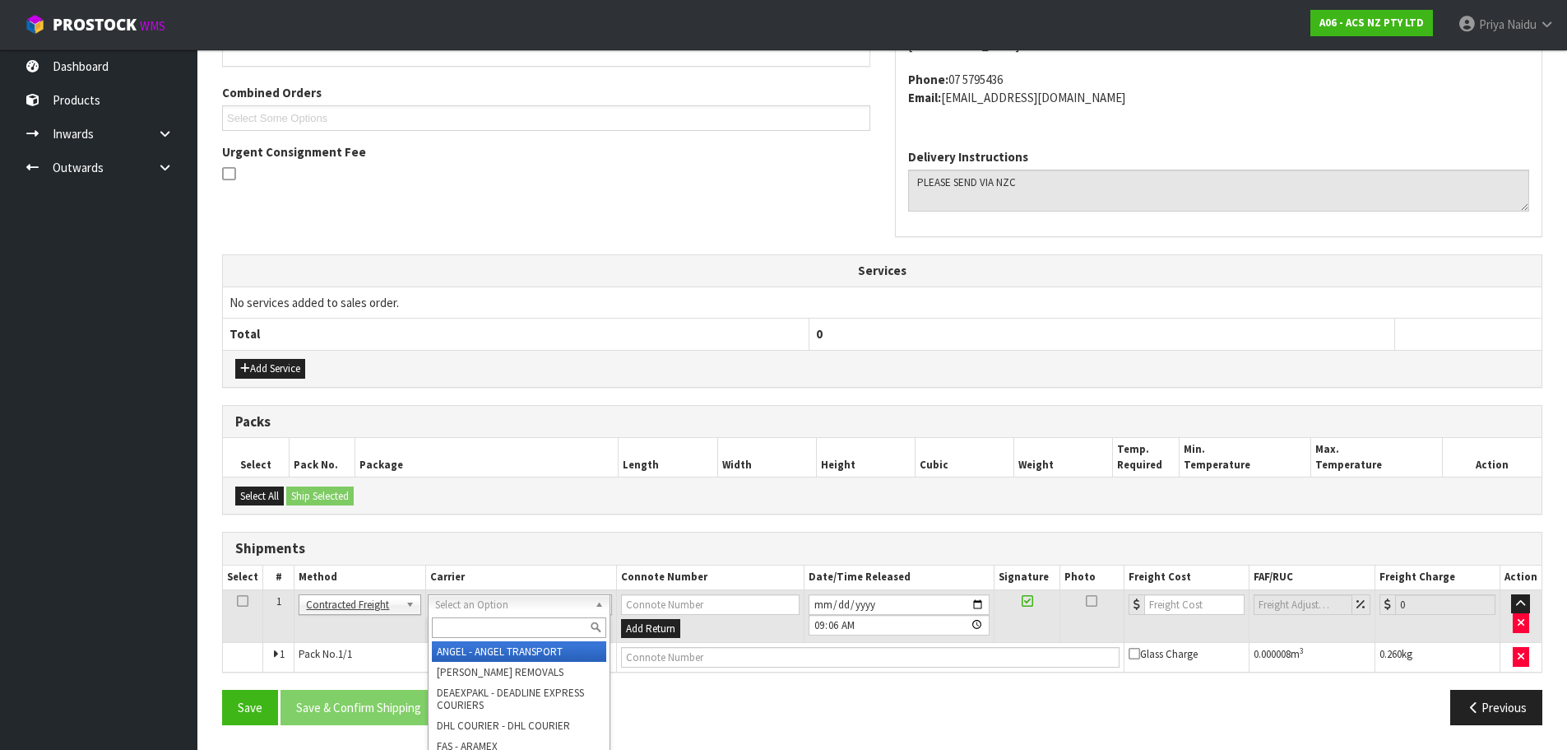
click at [459, 629] on input "text" at bounding box center [519, 627] width 174 height 21
type input "M"
type input "NZC"
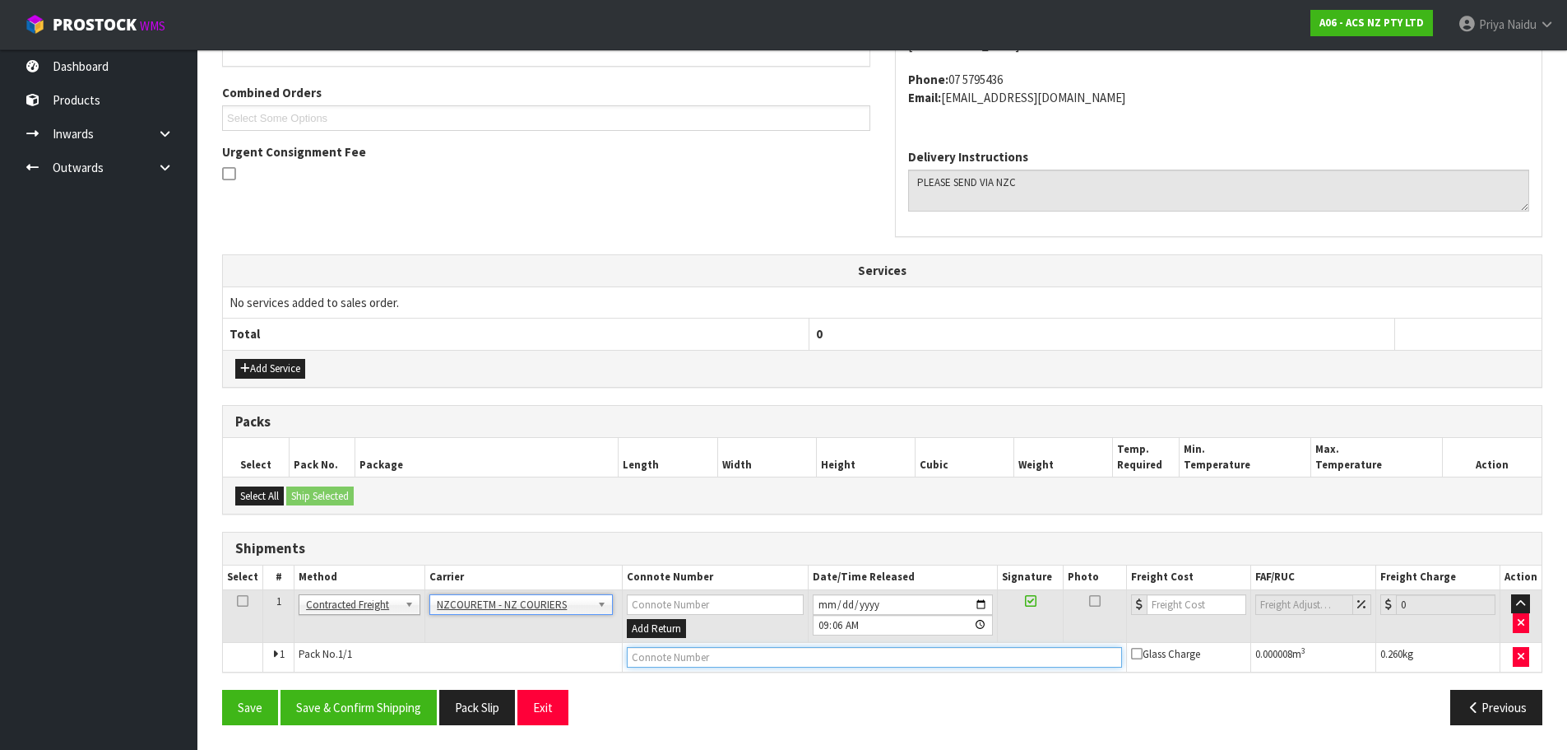
click at [657, 658] on input "text" at bounding box center [874, 657] width 495 height 21
paste input "BZGG003936"
type input "BZGG003936"
click at [1186, 615] on td at bounding box center [1189, 615] width 124 height 53
click at [1185, 610] on input "number" at bounding box center [1197, 604] width 100 height 21
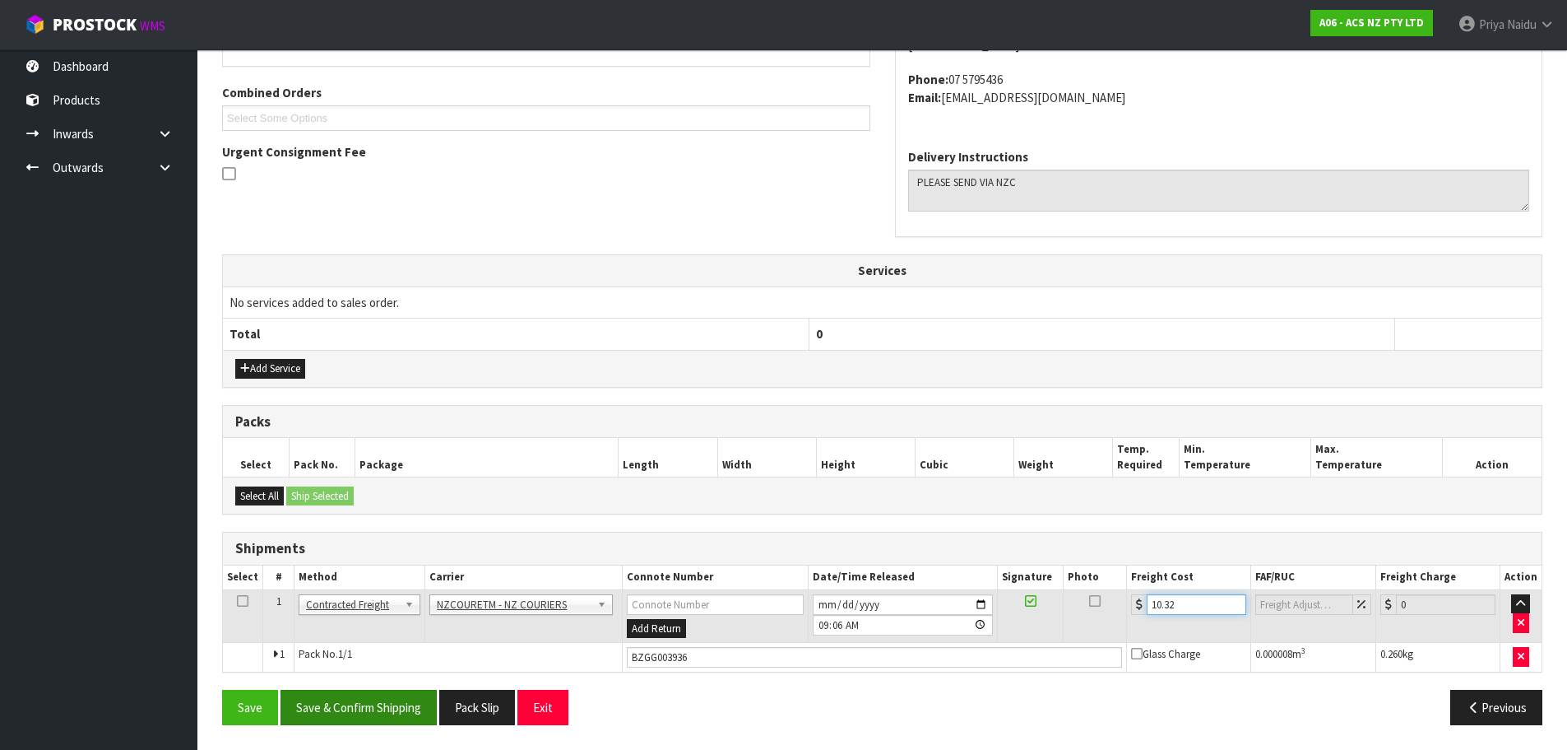
type input "10.32"
click at [372, 703] on button "Save & Confirm Shipping" at bounding box center [359, 706] width 156 height 35
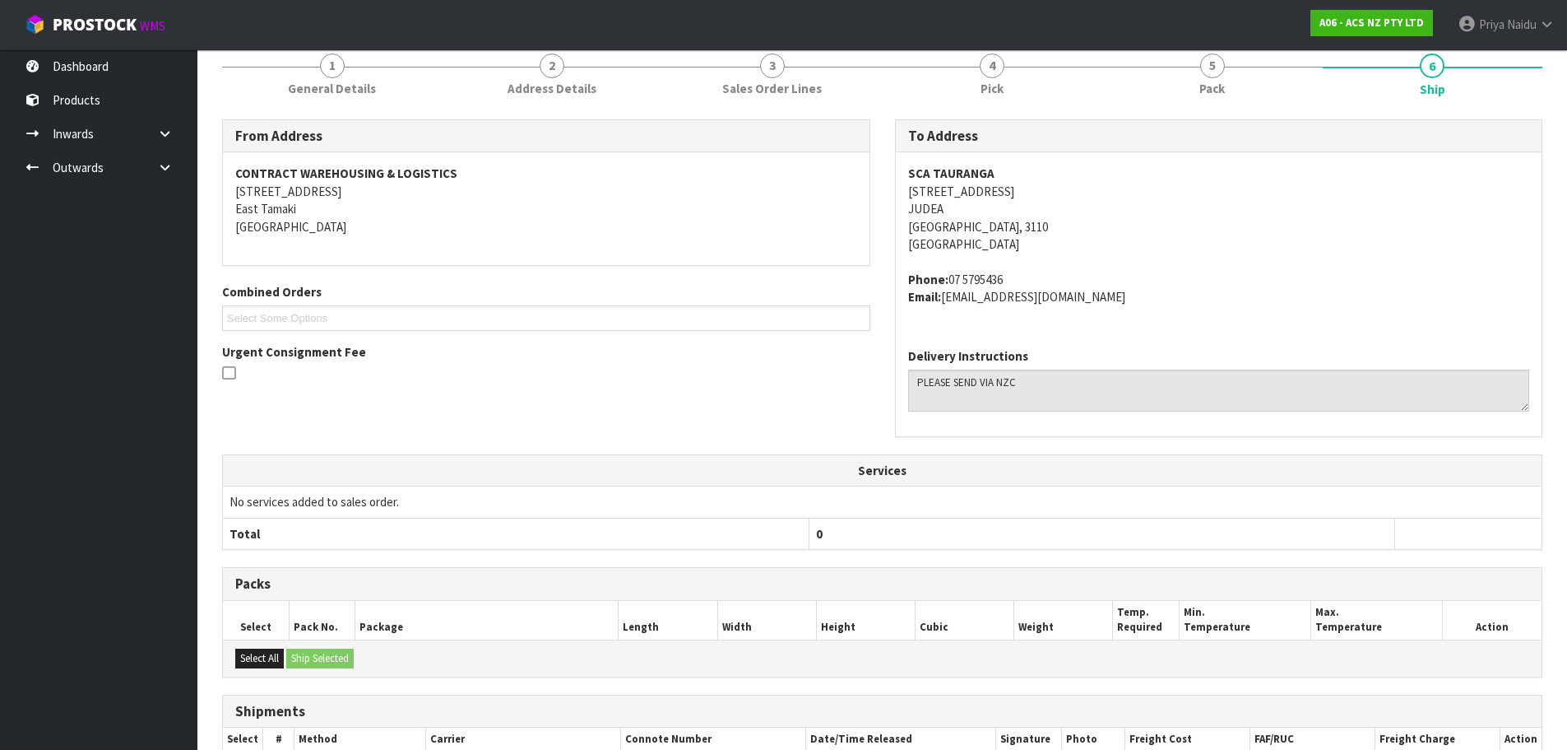
scroll to position [0, 0]
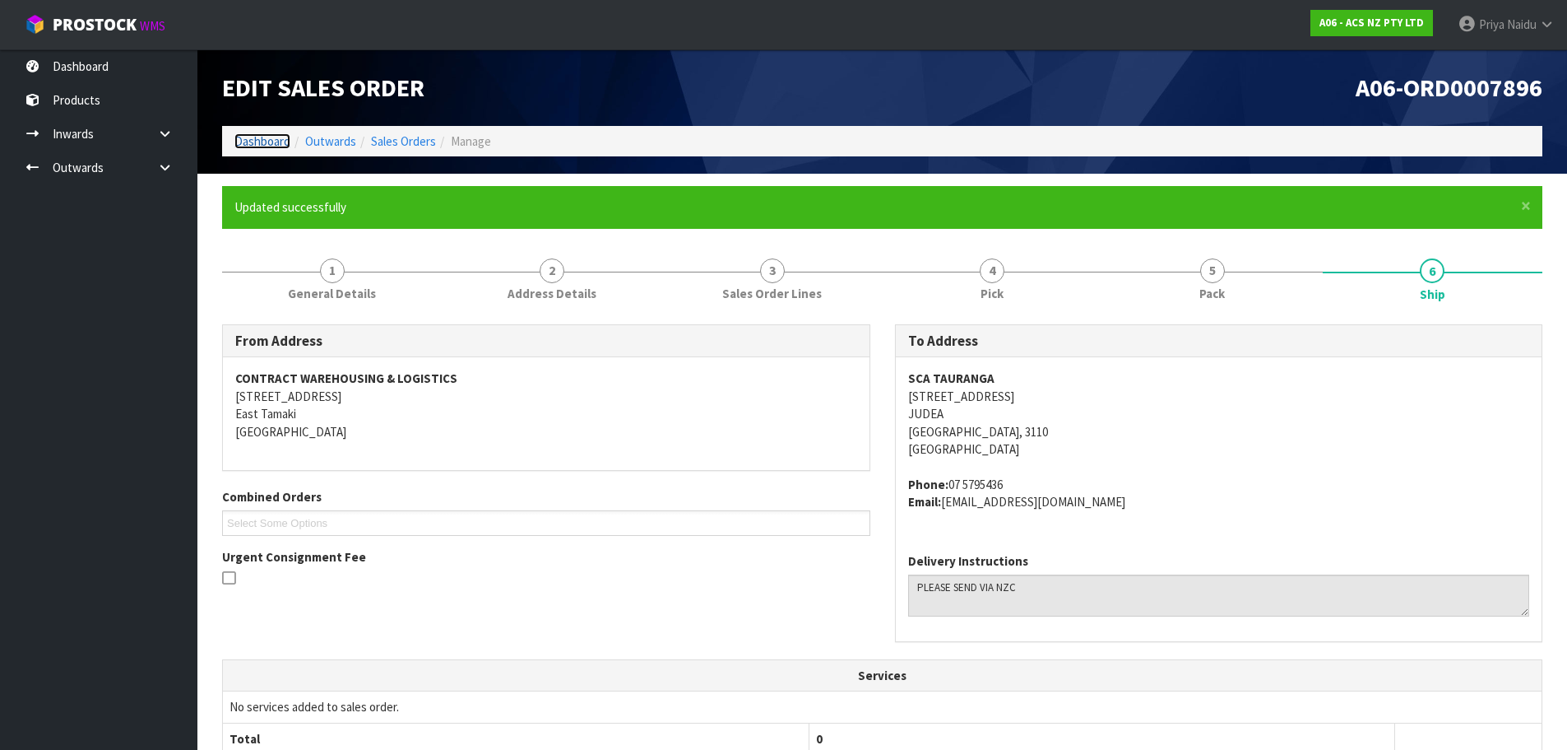
drag, startPoint x: 277, startPoint y: 136, endPoint x: 285, endPoint y: 137, distance: 8.3
click at [277, 136] on link "Dashboard" at bounding box center [262, 141] width 56 height 16
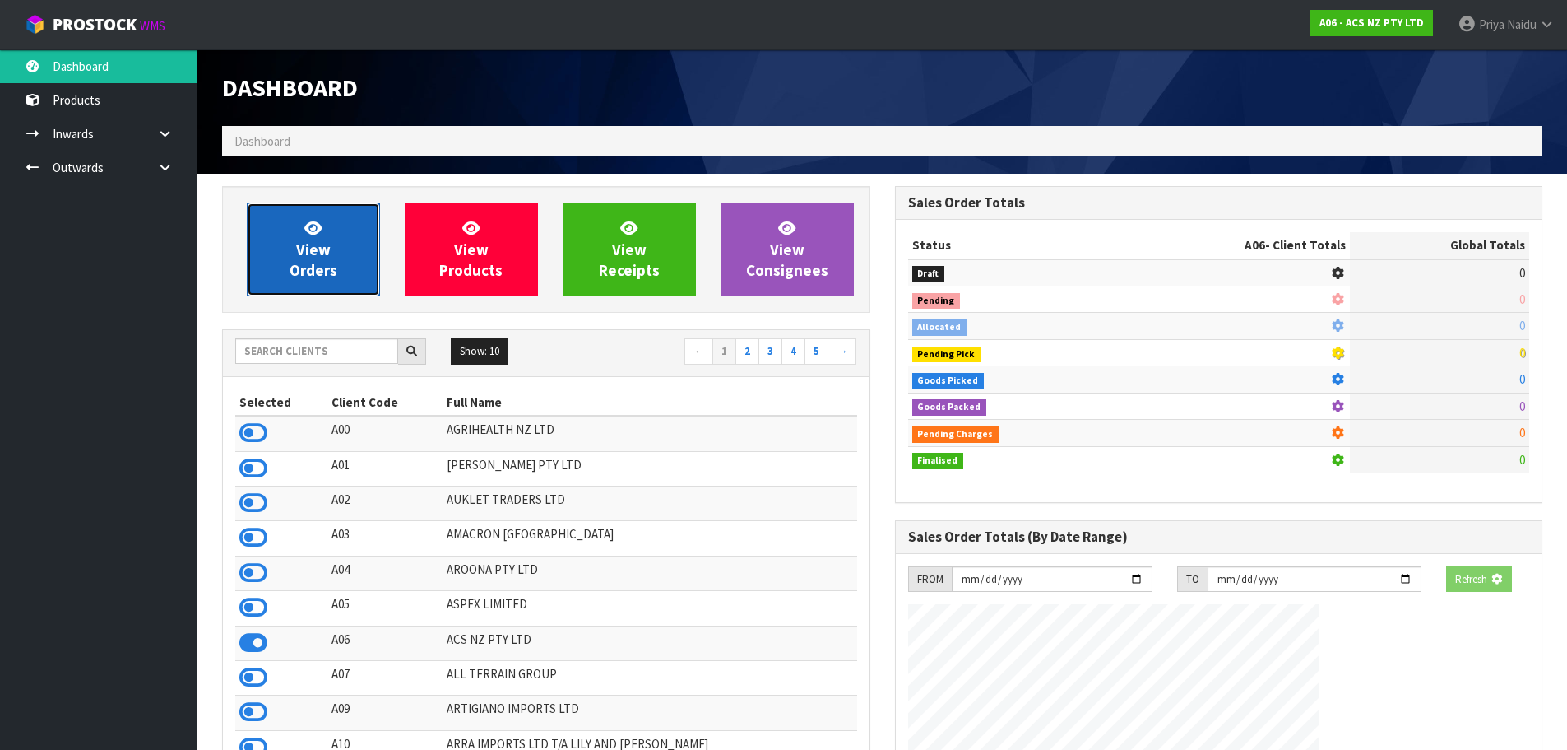
click at [305, 258] on span "View Orders" at bounding box center [314, 249] width 48 height 62
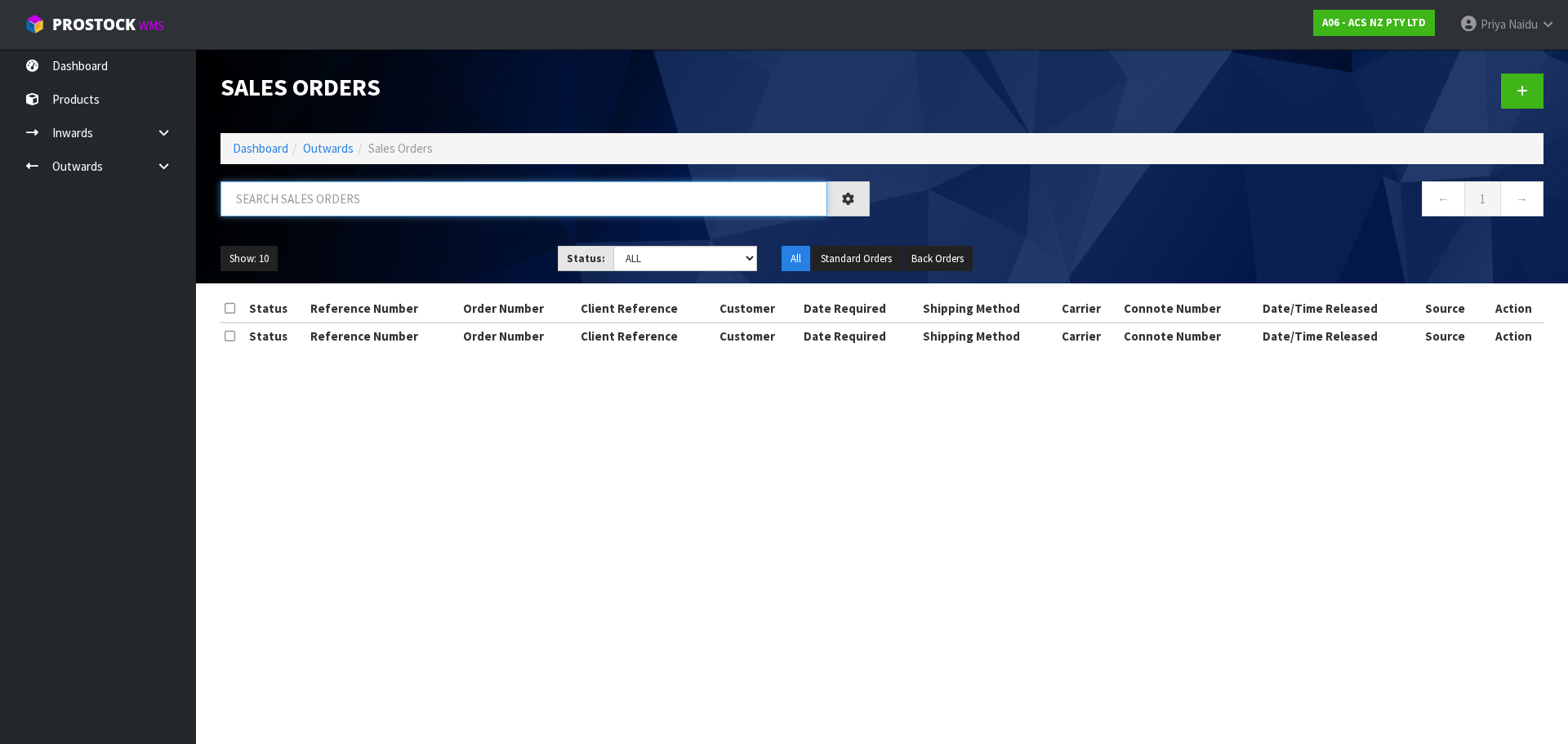
click at [331, 210] on input "text" at bounding box center [523, 198] width 606 height 35
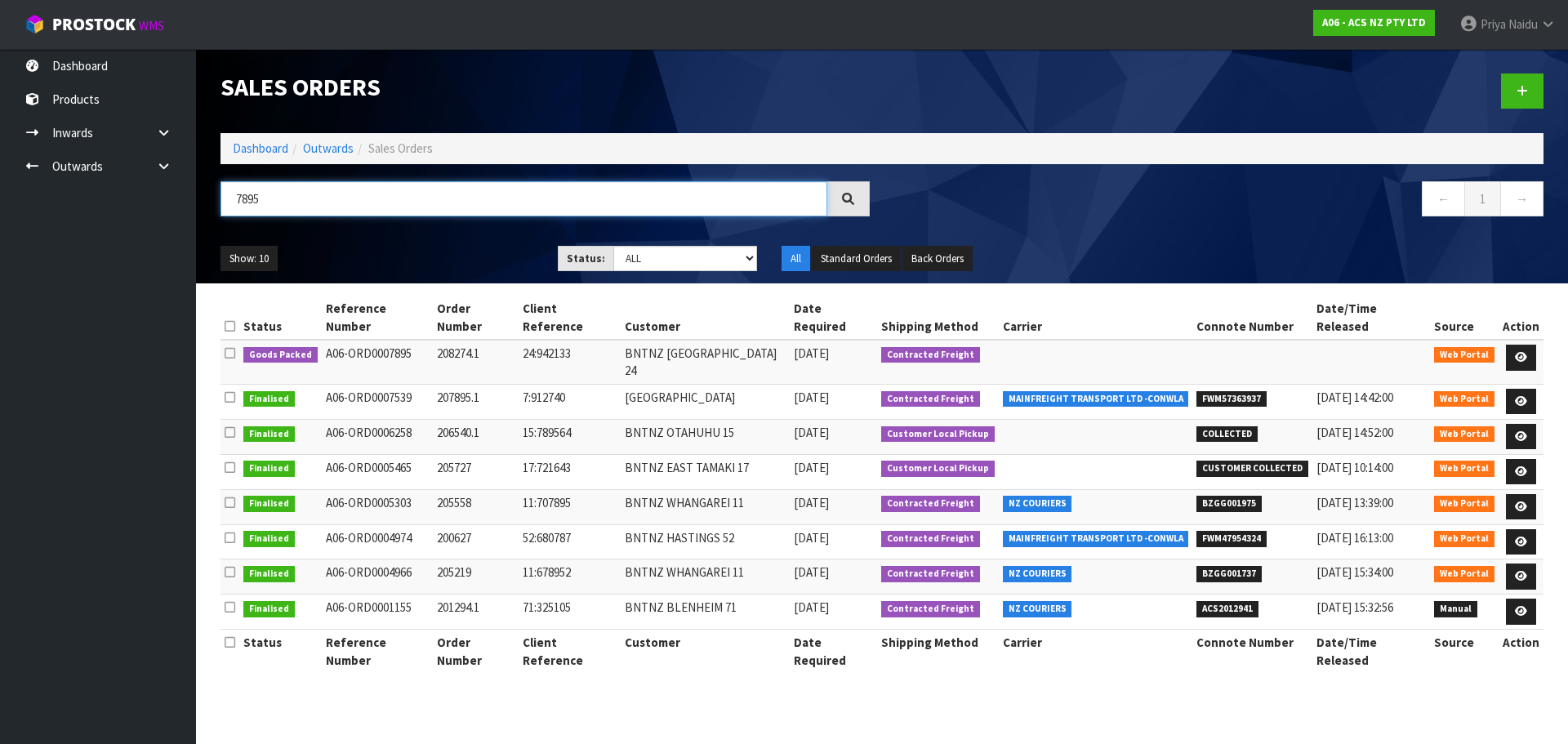
type input "7895"
click at [399, 248] on ul "Show: 10 5 10 25 50" at bounding box center [376, 259] width 313 height 26
click at [400, 248] on ul "Show: 10 5 10 25 50" at bounding box center [376, 259] width 313 height 26
click at [415, 253] on ul "Show: 10 5 10 25 50" at bounding box center [376, 259] width 313 height 26
click at [1524, 352] on icon at bounding box center [1520, 357] width 12 height 11
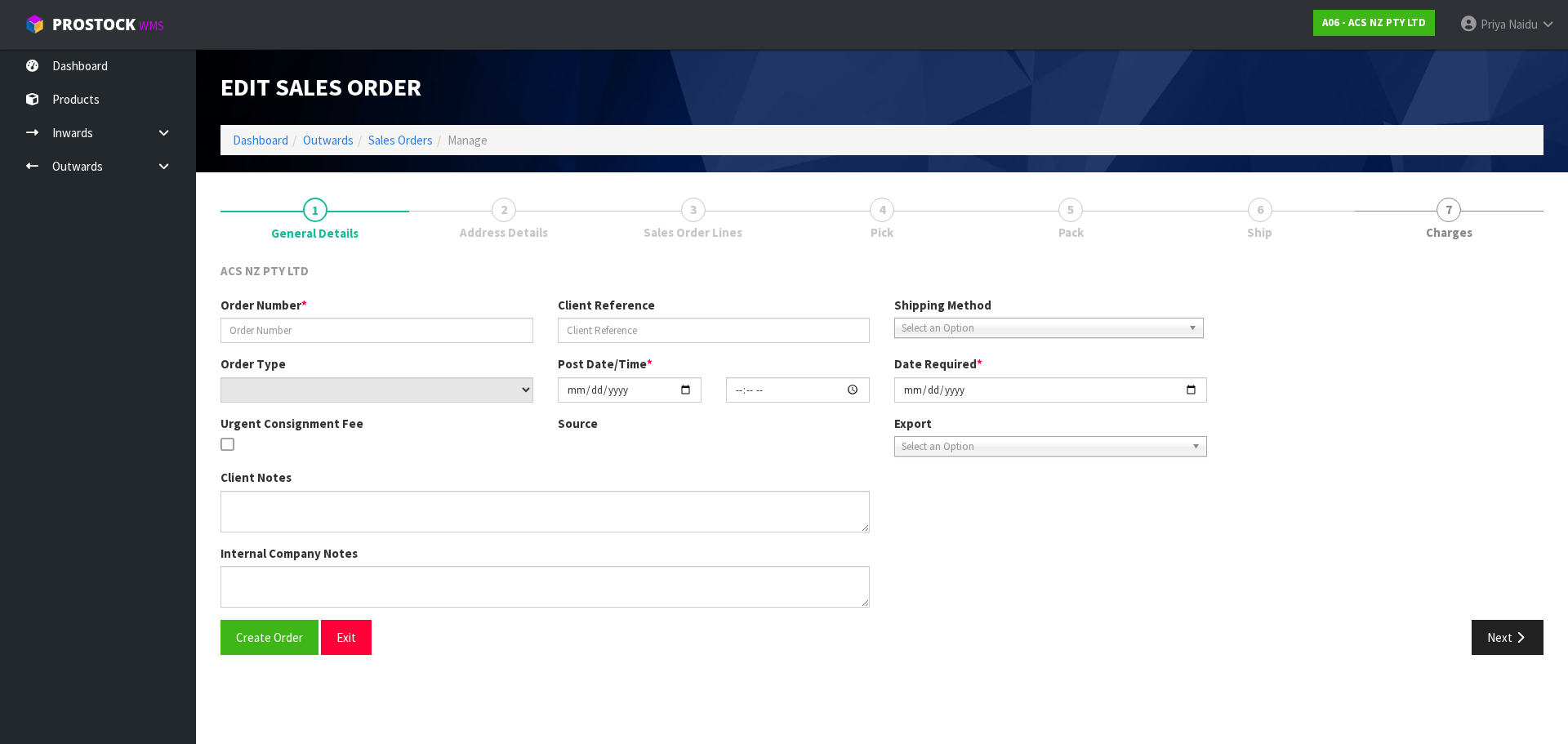
type input "208274.1"
type input "24:942133"
select select "number:0"
type input "[DATE]"
type input "14:49:00.000"
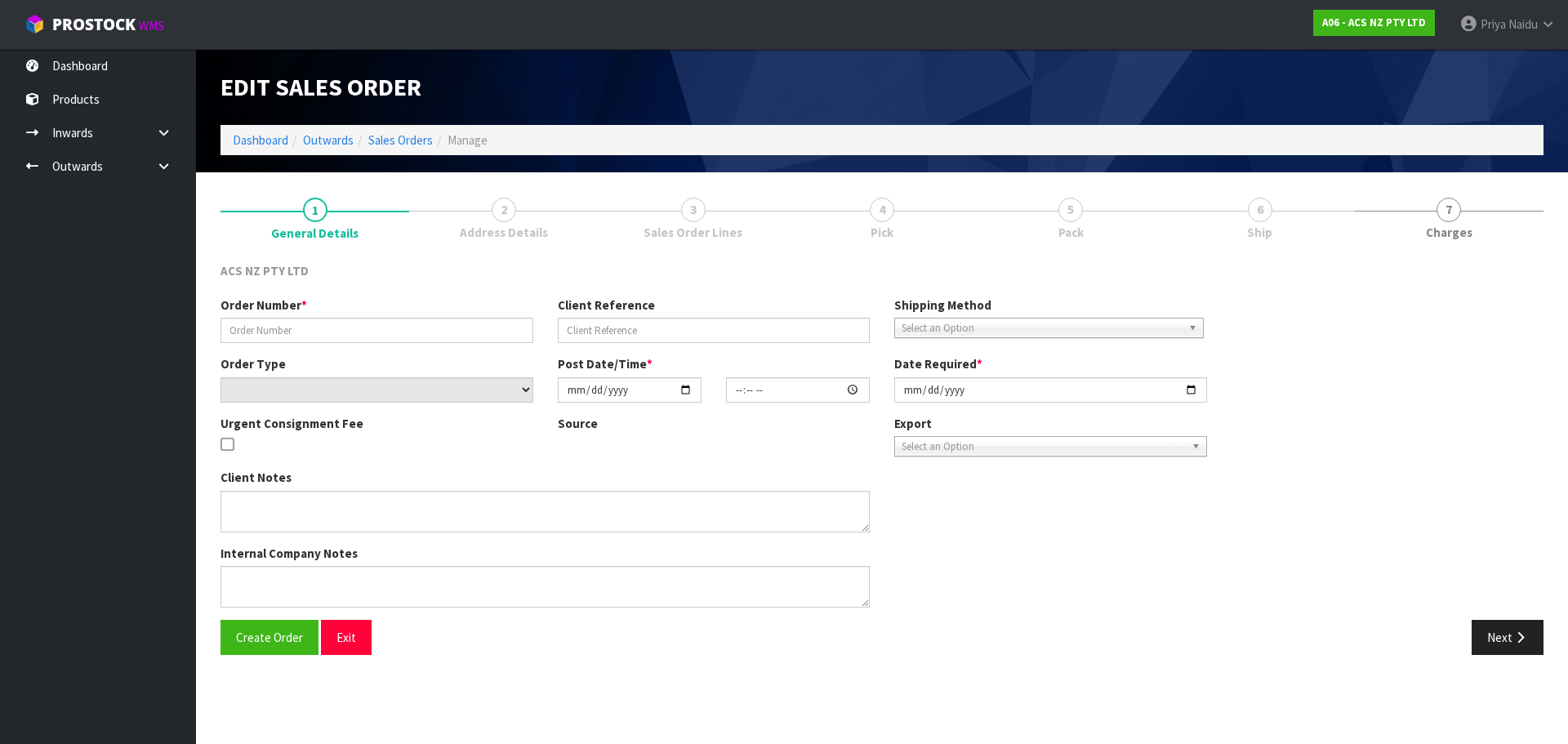
type input "[DATE]"
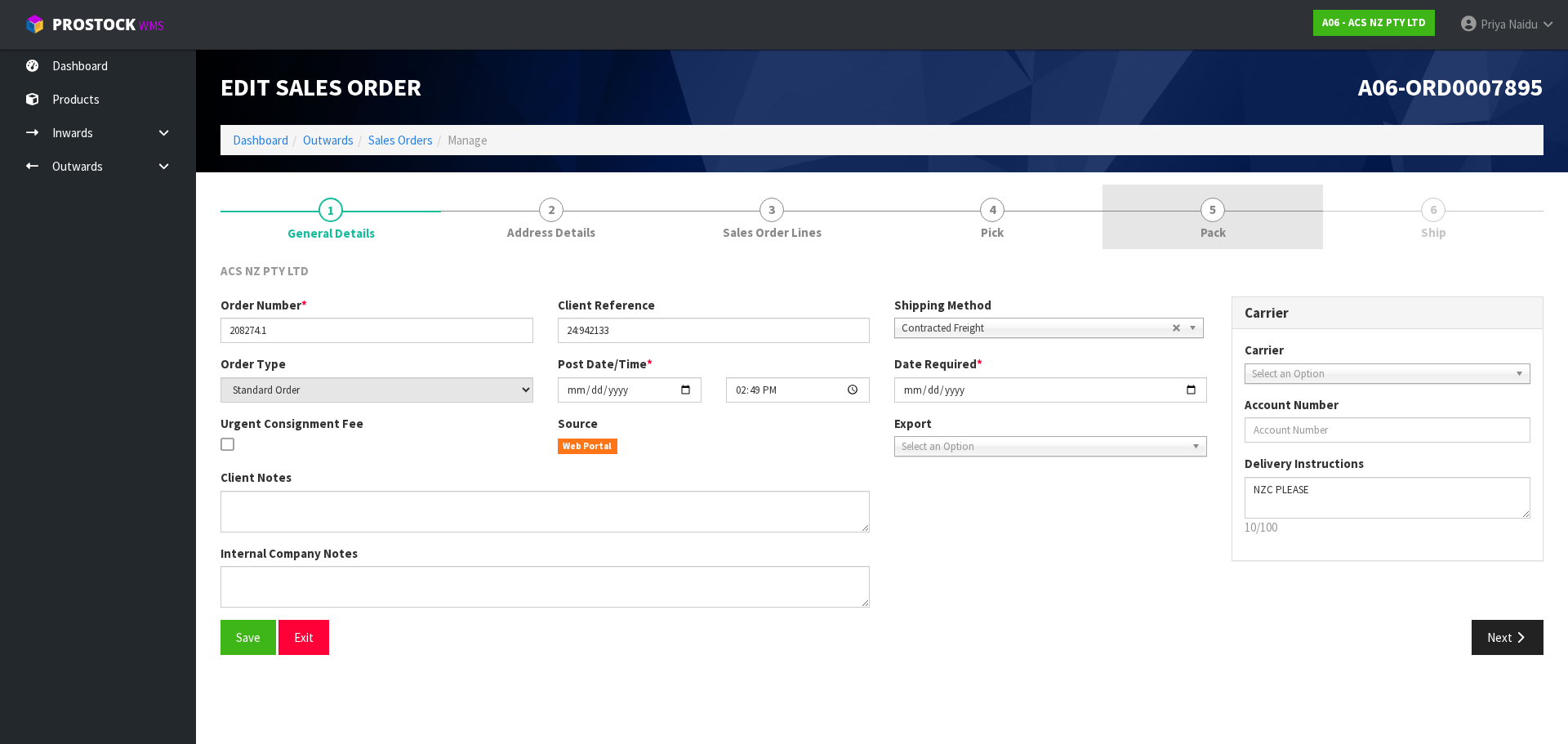
click at [1216, 209] on span "5" at bounding box center [1212, 209] width 25 height 25
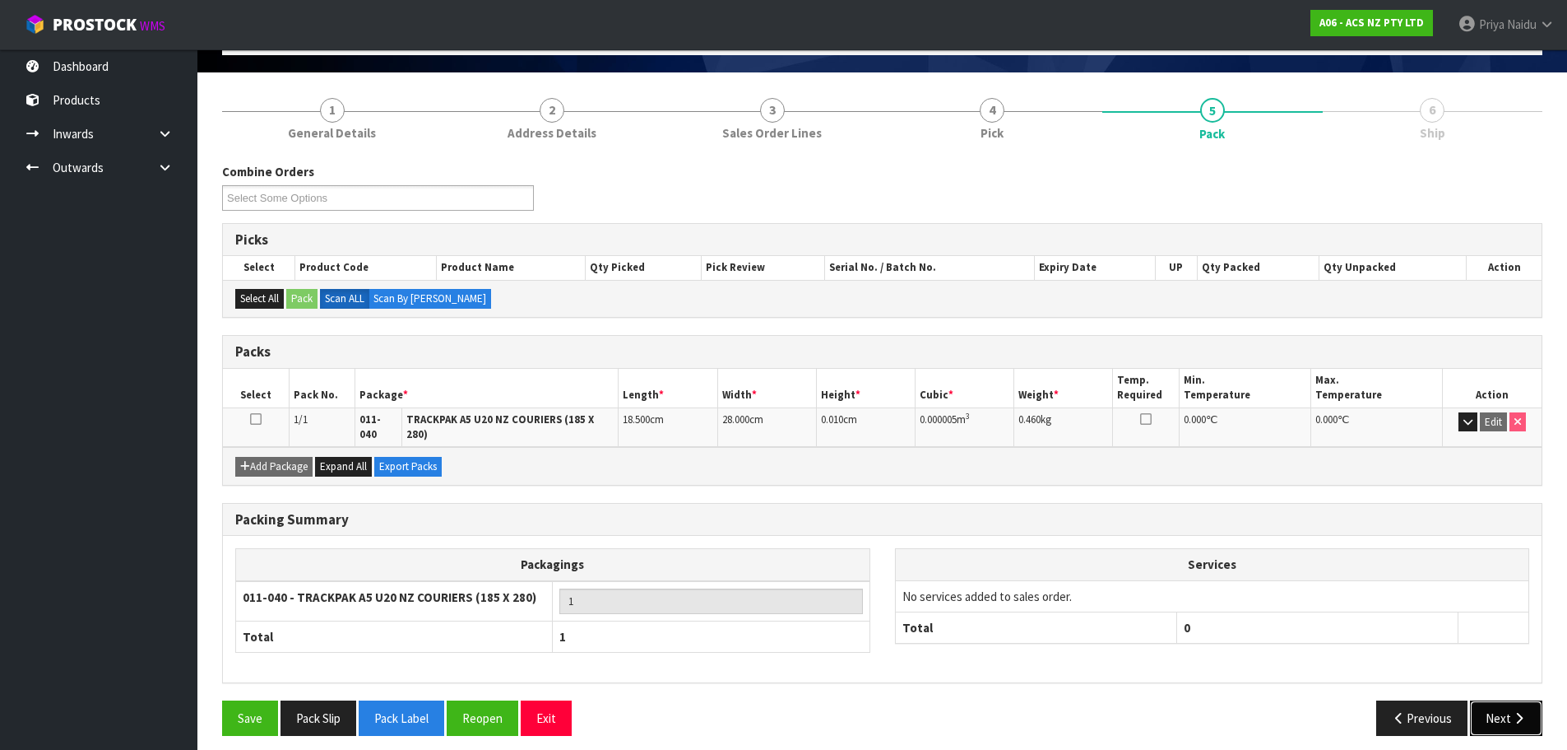
click at [1511, 712] on icon "button" at bounding box center [1519, 718] width 16 height 12
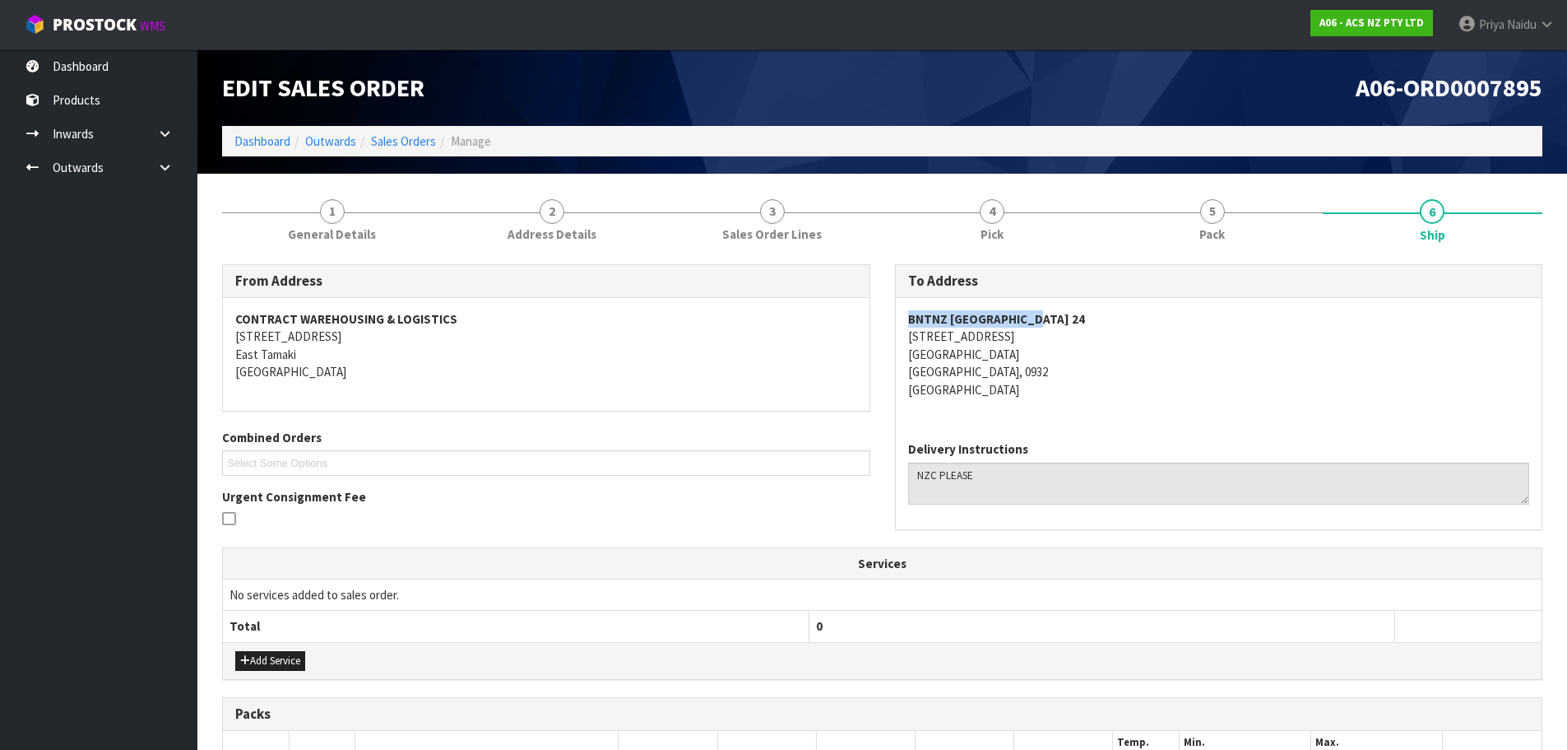
copy strong "BNTNZ SILVERDALE 24"
drag, startPoint x: 901, startPoint y: 318, endPoint x: 1080, endPoint y: 310, distance: 179.5
click at [1080, 310] on div "BNTNZ SILVERDALE 24 UNIT 8, 30 FOUNDRY ROAD SILVERDALE SILVERDALE, 0932 New Zea…" at bounding box center [1219, 363] width 647 height 130
copy address "UNIT 8, 30 FOUNDRY ROAD"
drag, startPoint x: 891, startPoint y: 334, endPoint x: 1057, endPoint y: 335, distance: 166.2
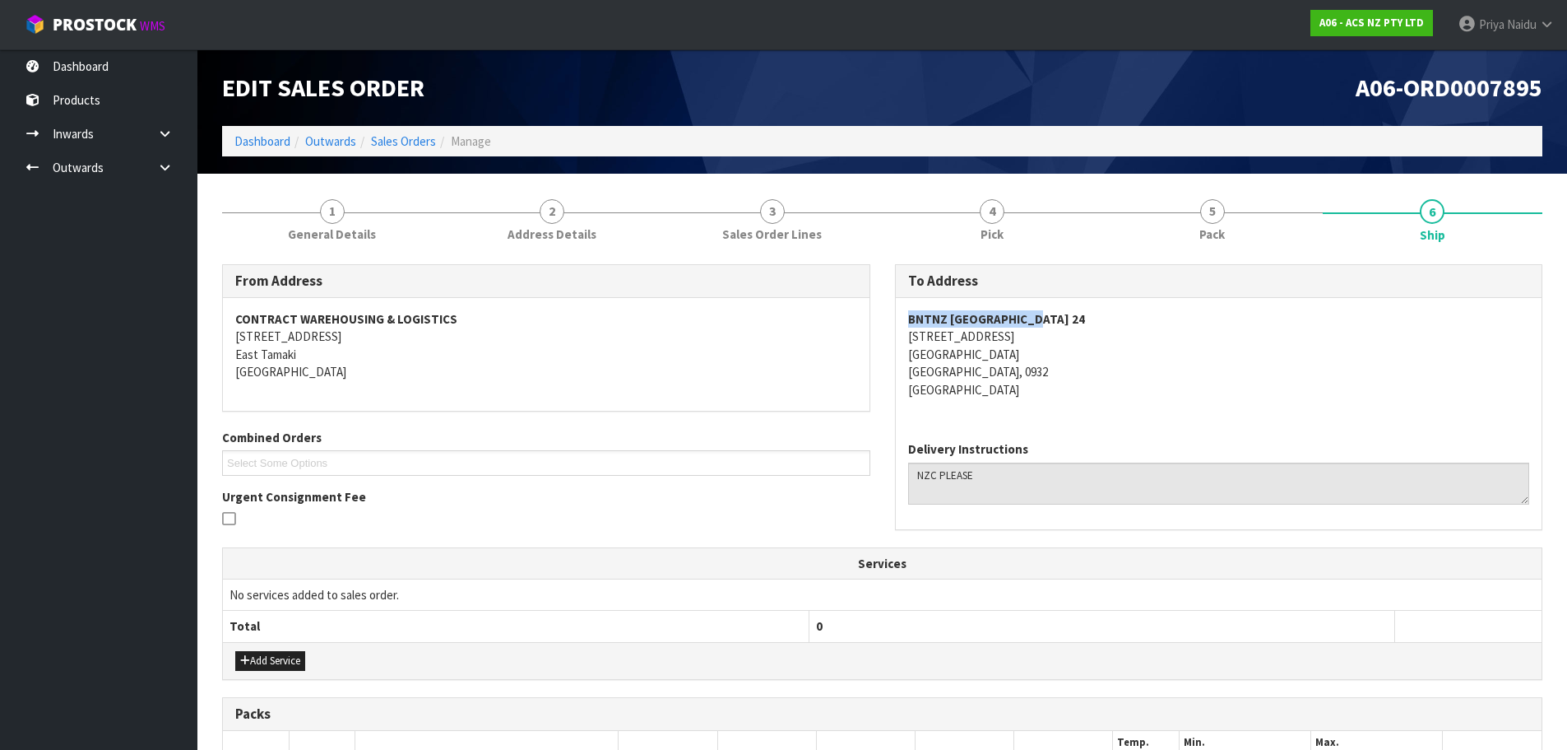
click at [1057, 335] on div "To Address BNTNZ SILVERDALE 24 UNIT 8, 30 FOUNDRY ROAD SILVERDALE SILVERDALE, 0…" at bounding box center [1219, 405] width 673 height 282
click at [277, 169] on div "Edit Sales Order A06-ORD0007895 Dashboard Outwards Sales Orders Manage" at bounding box center [882, 111] width 1345 height 124
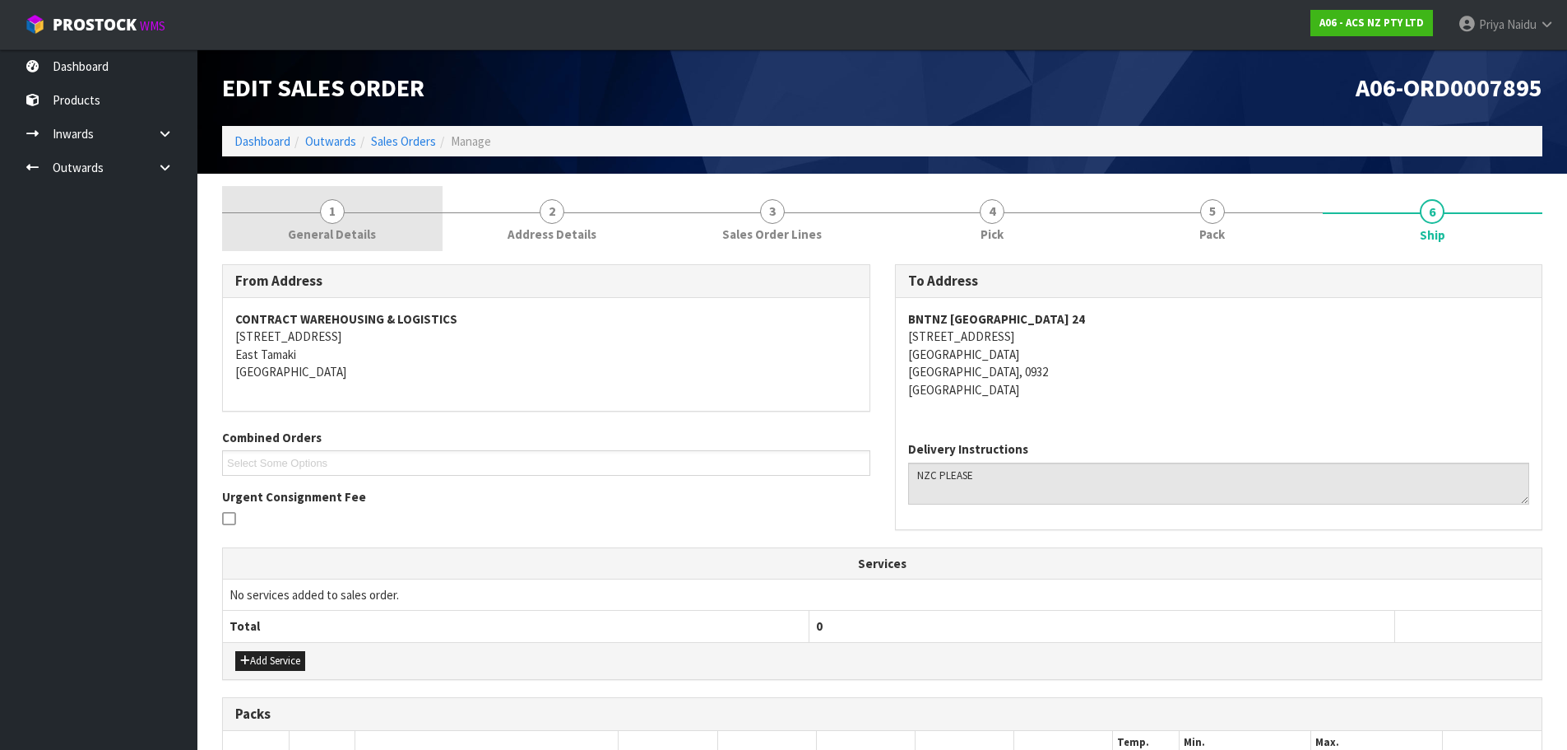
click at [316, 219] on link "1 General Details" at bounding box center [332, 218] width 221 height 65
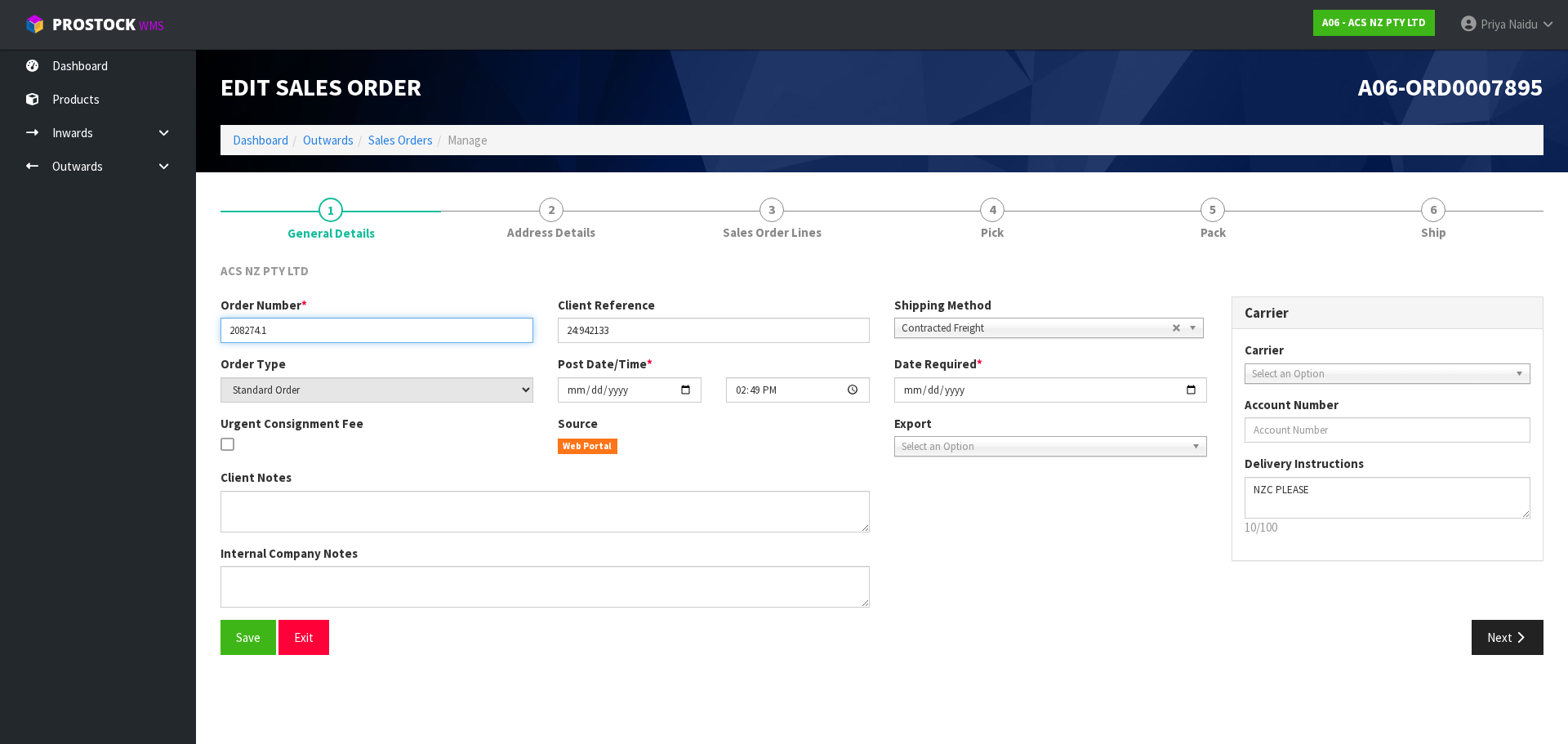
drag, startPoint x: 228, startPoint y: 329, endPoint x: 298, endPoint y: 337, distance: 70.5
click at [298, 337] on input "208274.1" at bounding box center [376, 330] width 313 height 26
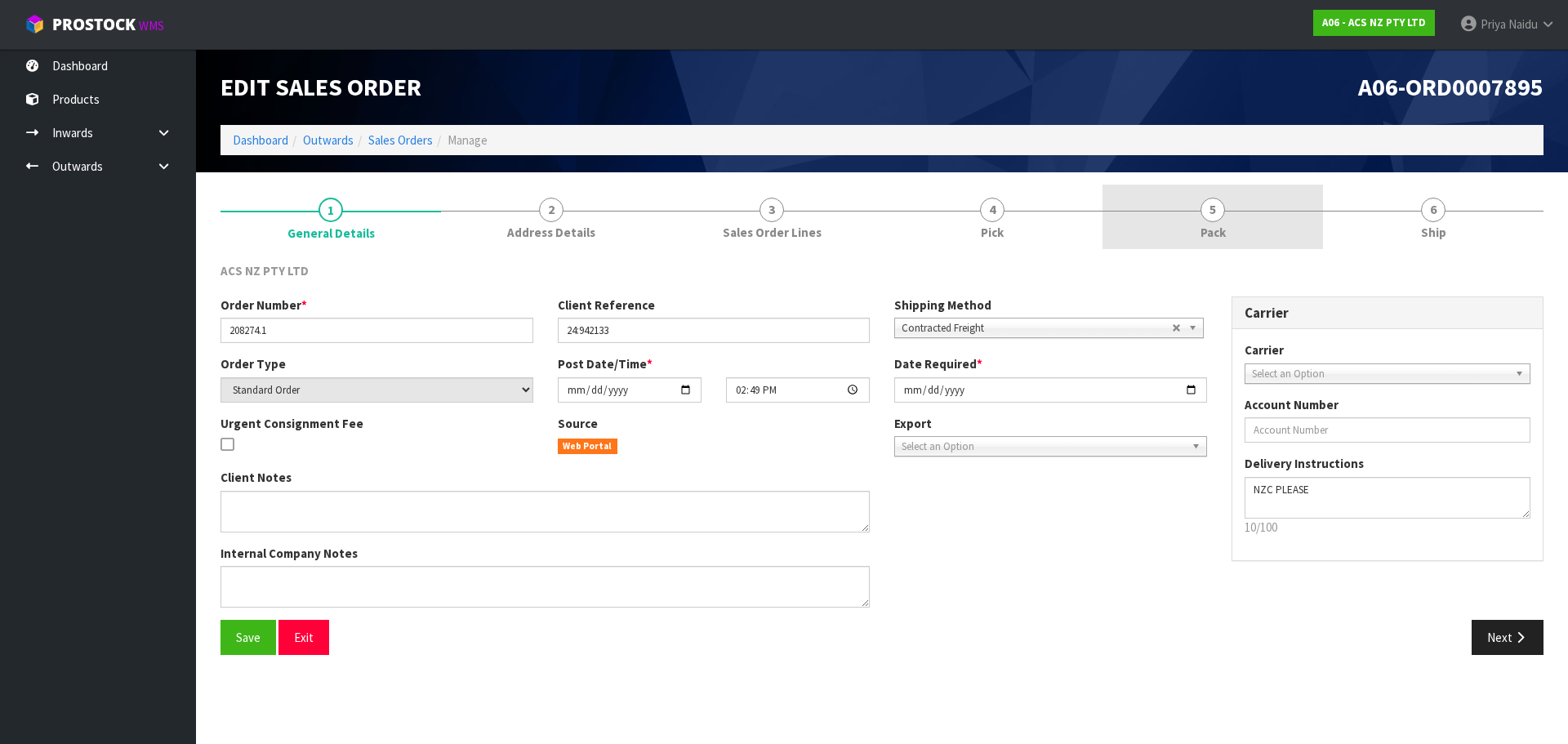
click at [1221, 227] on span "Pack" at bounding box center [1213, 231] width 26 height 17
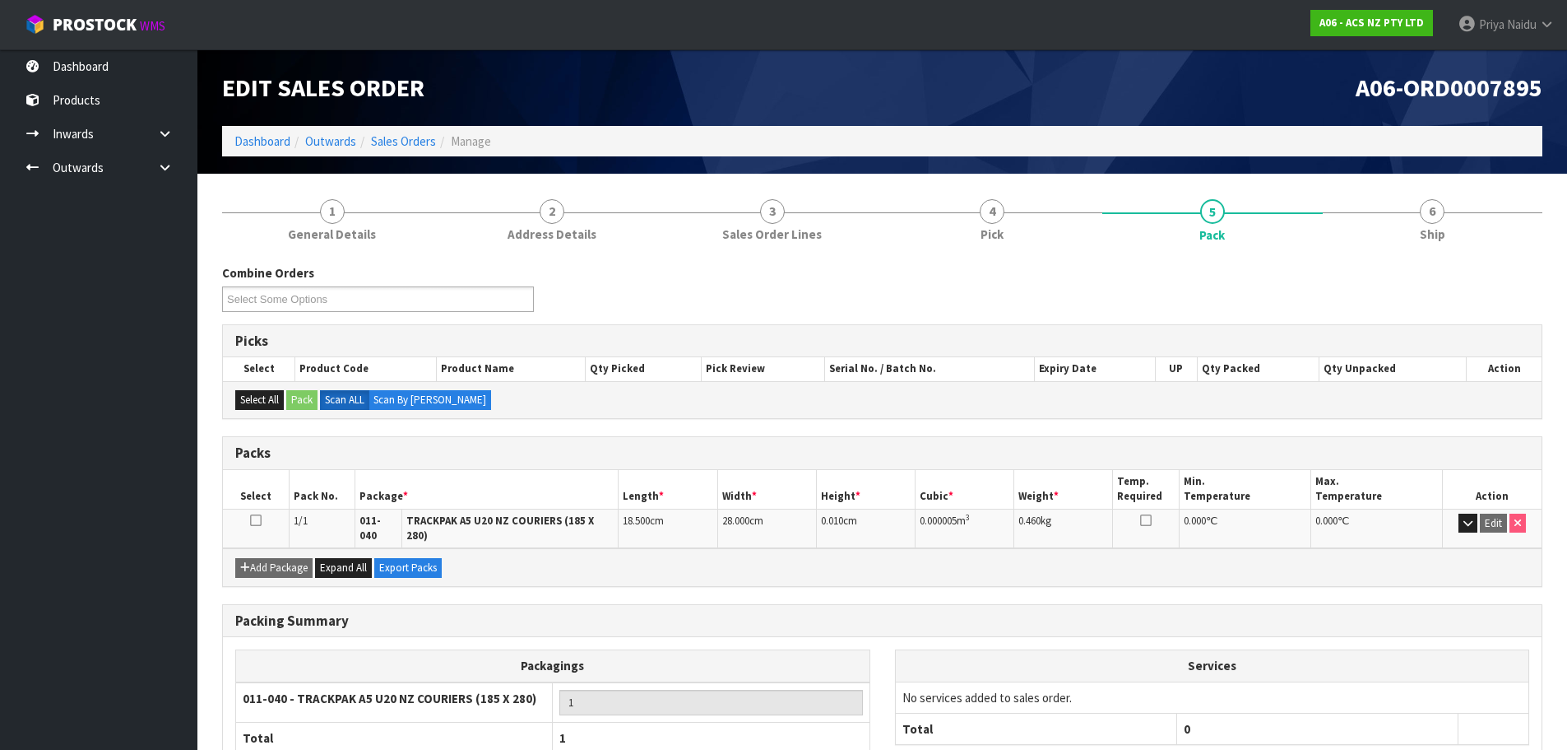
drag, startPoint x: -684, startPoint y: 246, endPoint x: -1155, endPoint y: 256, distance: 471.5
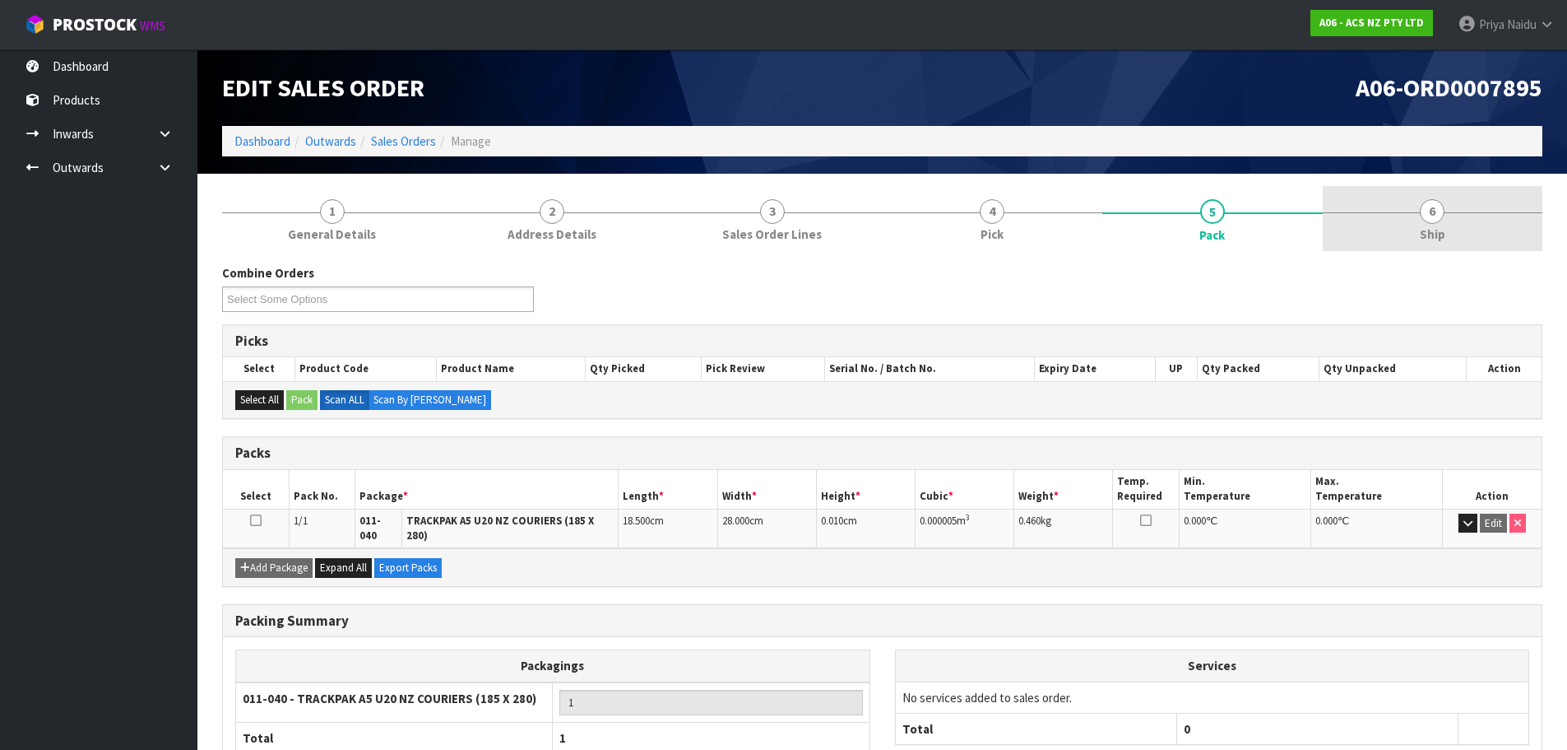
click at [1400, 191] on link "6 Ship" at bounding box center [1433, 218] width 221 height 65
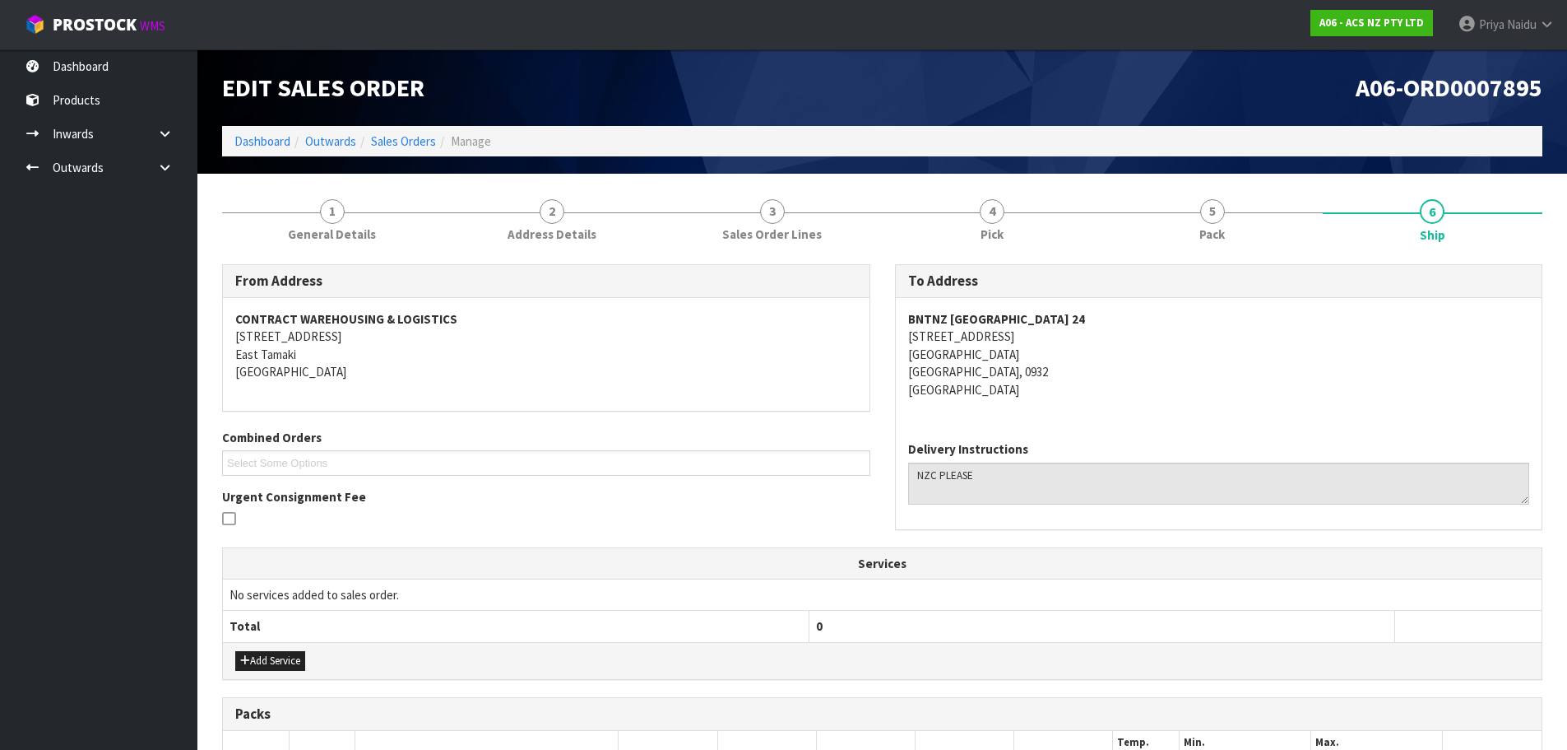
click at [1116, 375] on address "BNTNZ SILVERDALE 24 UNIT 8, 30 FOUNDRY ROAD SILVERDALE SILVERDALE, 0932 New Zea…" at bounding box center [1219, 354] width 622 height 88
copy address "UNIT 8, 30 FOUNDRY ROAD"
drag, startPoint x: 903, startPoint y: 333, endPoint x: 1072, endPoint y: 338, distance: 169.6
click at [1072, 338] on div "BNTNZ SILVERDALE 24 UNIT 8, 30 FOUNDRY ROAD SILVERDALE SILVERDALE, 0932 New Zea…" at bounding box center [1219, 363] width 647 height 130
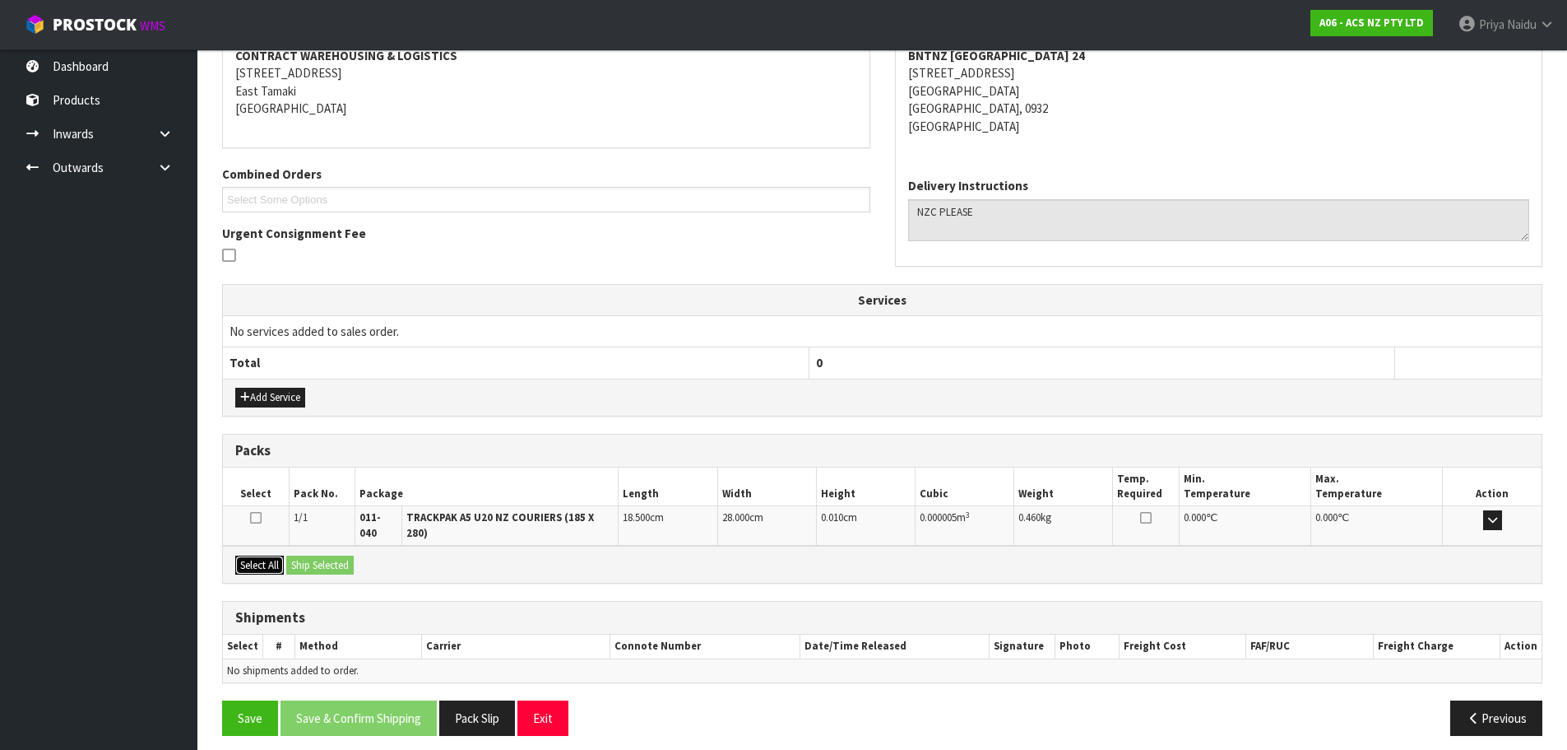
click at [262, 555] on button "Select All" at bounding box center [259, 565] width 49 height 20
click at [322, 556] on button "Ship Selected" at bounding box center [319, 565] width 67 height 20
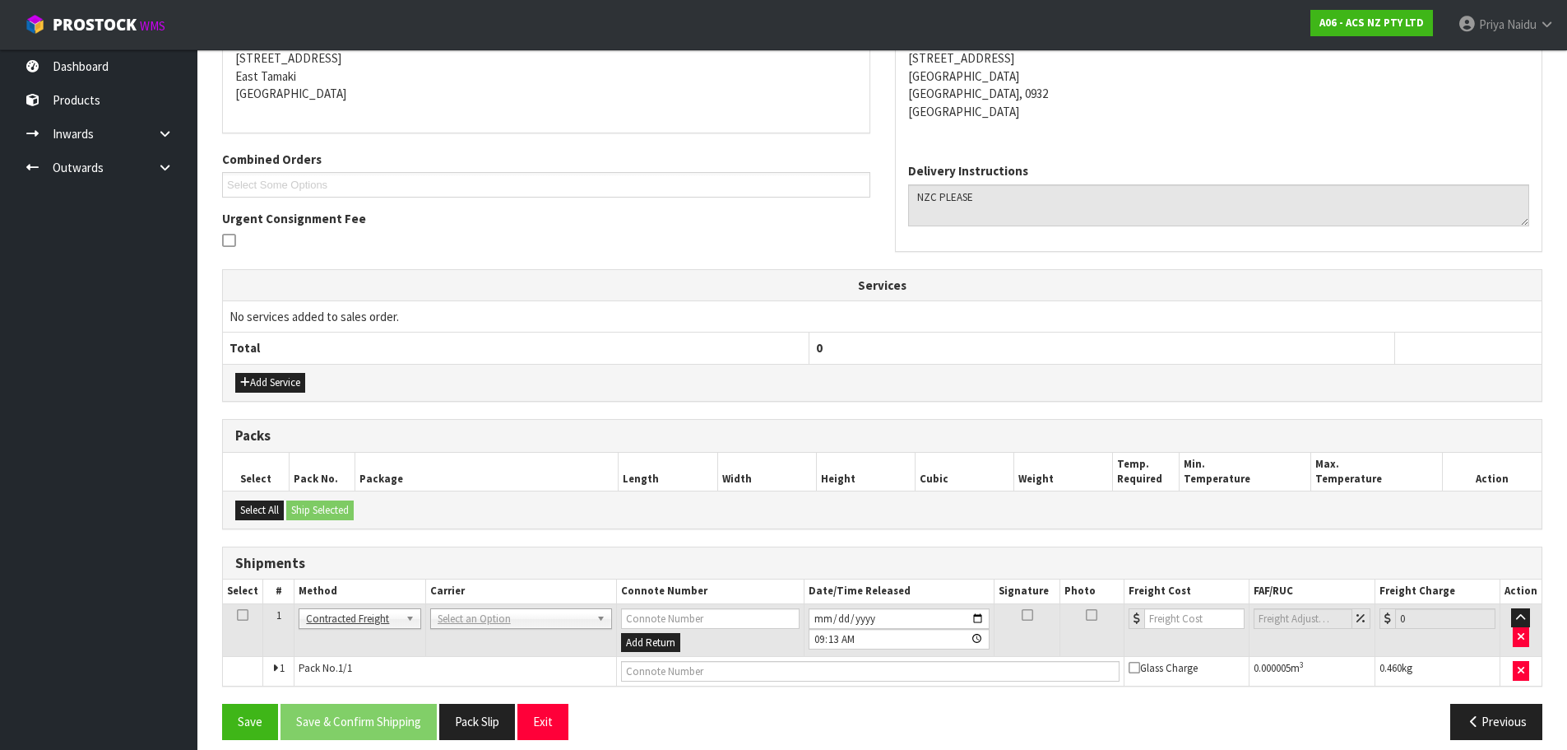
scroll to position [293, 0]
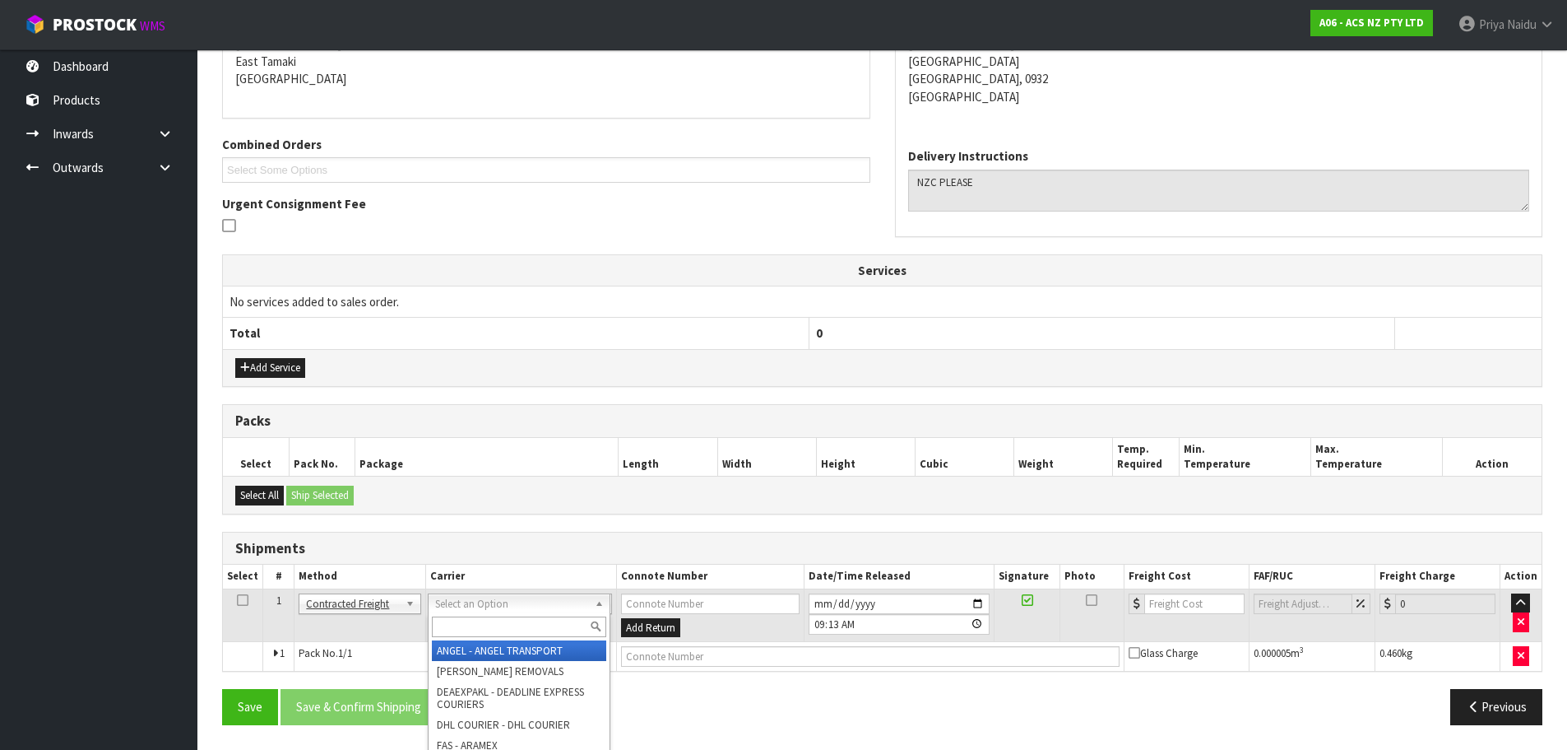
click at [482, 623] on input "text" at bounding box center [519, 626] width 174 height 21
type input "NZC"
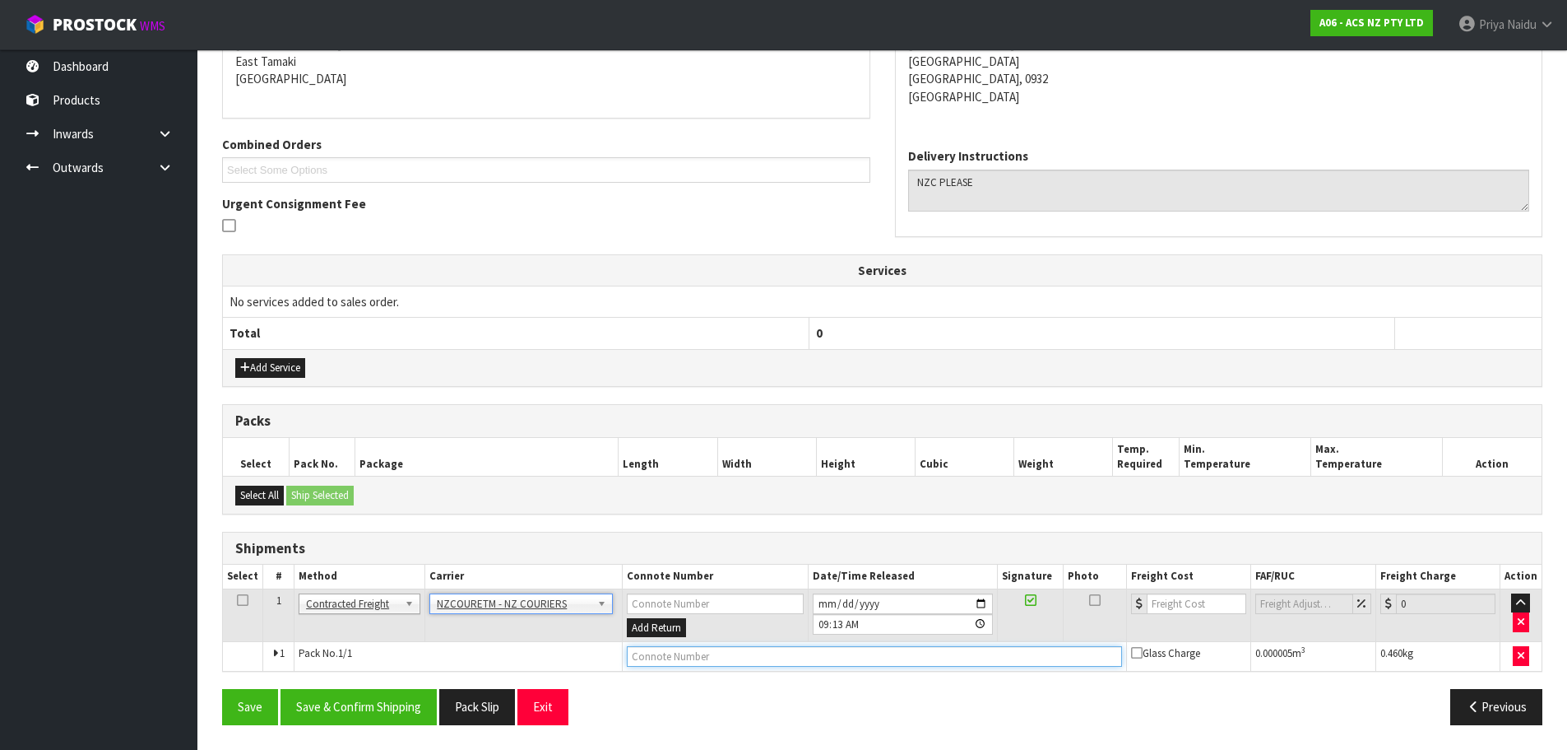
click at [662, 658] on input "text" at bounding box center [874, 656] width 495 height 21
paste input "BZGG003937"
type input "BZGG003937"
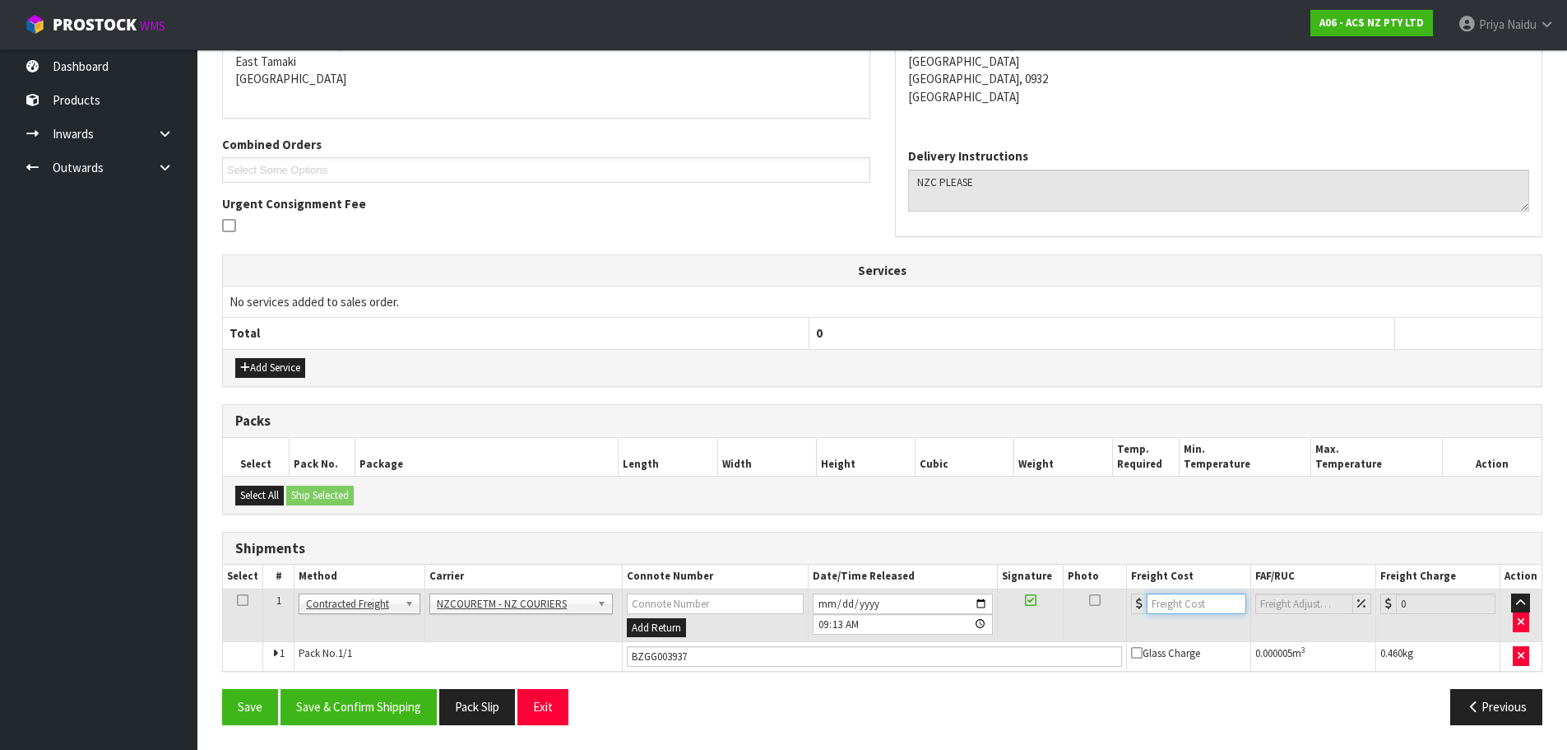
drag, startPoint x: 1179, startPoint y: 606, endPoint x: 1168, endPoint y: 597, distance: 13.5
click at [1179, 605] on input "number" at bounding box center [1197, 603] width 100 height 21
type input "5.46"
click at [329, 703] on button "Save & Confirm Shipping" at bounding box center [359, 706] width 156 height 35
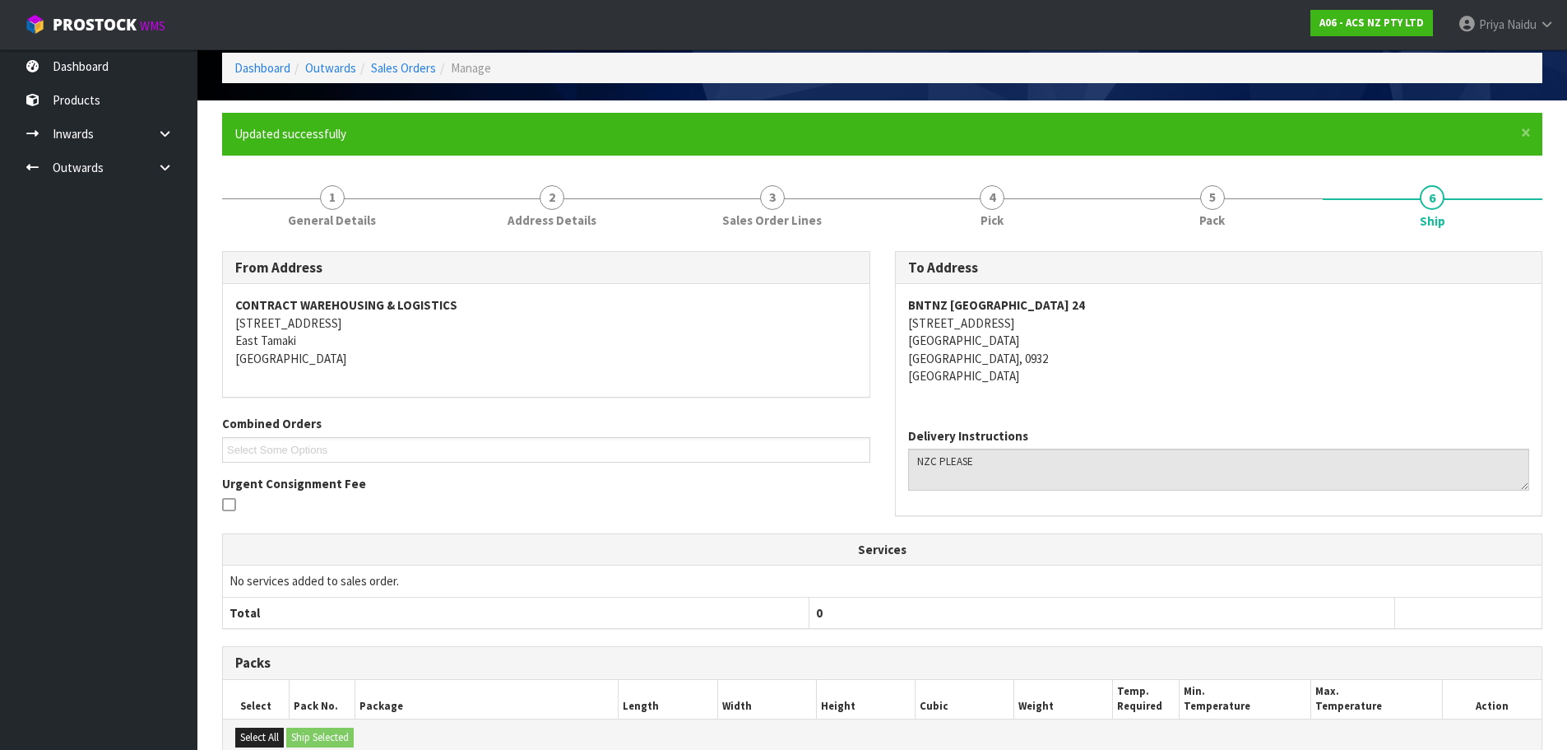
scroll to position [0, 0]
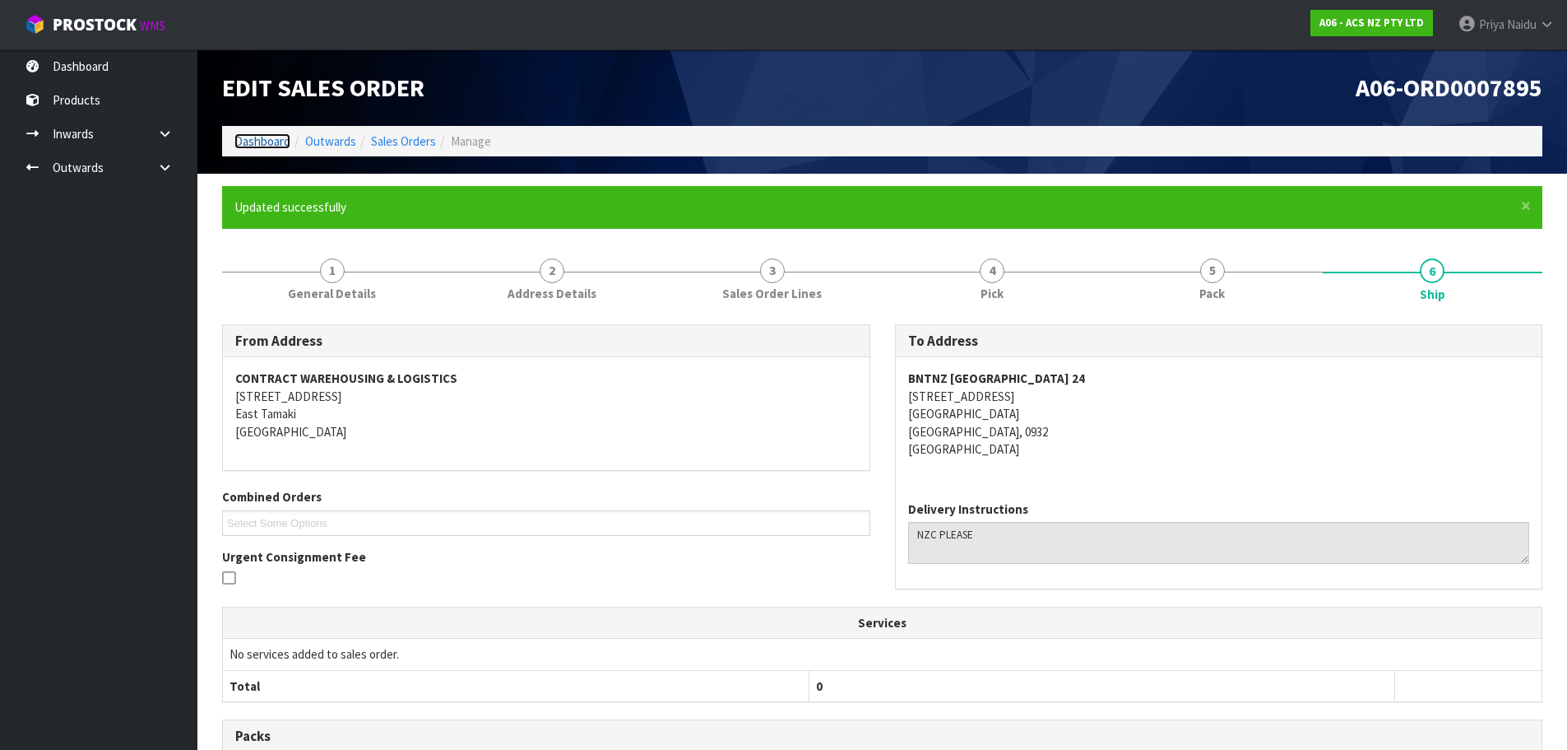
click at [270, 144] on link "Dashboard" at bounding box center [262, 141] width 56 height 16
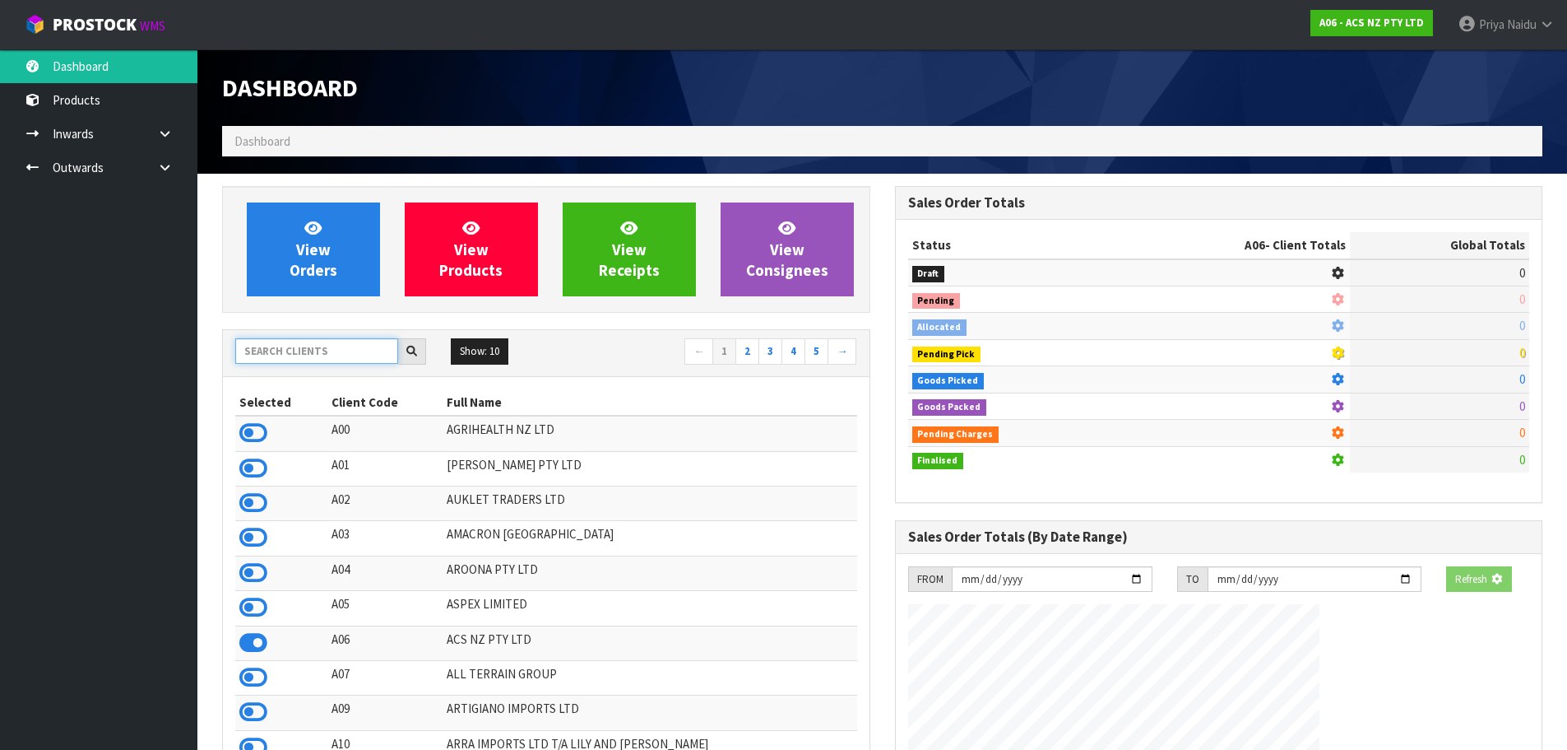
click at [251, 346] on input "text" at bounding box center [316, 351] width 163 height 26
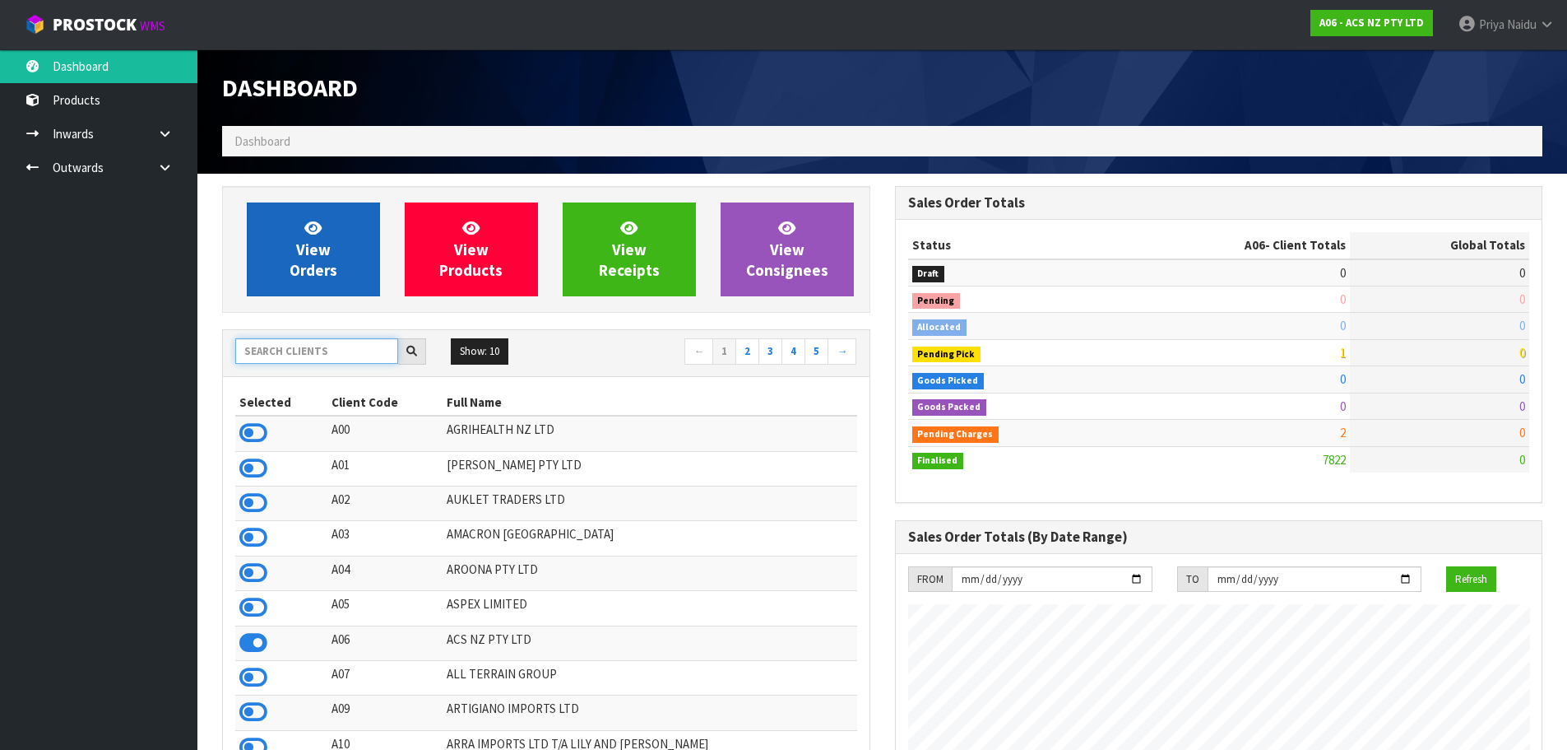
scroll to position [1246, 672]
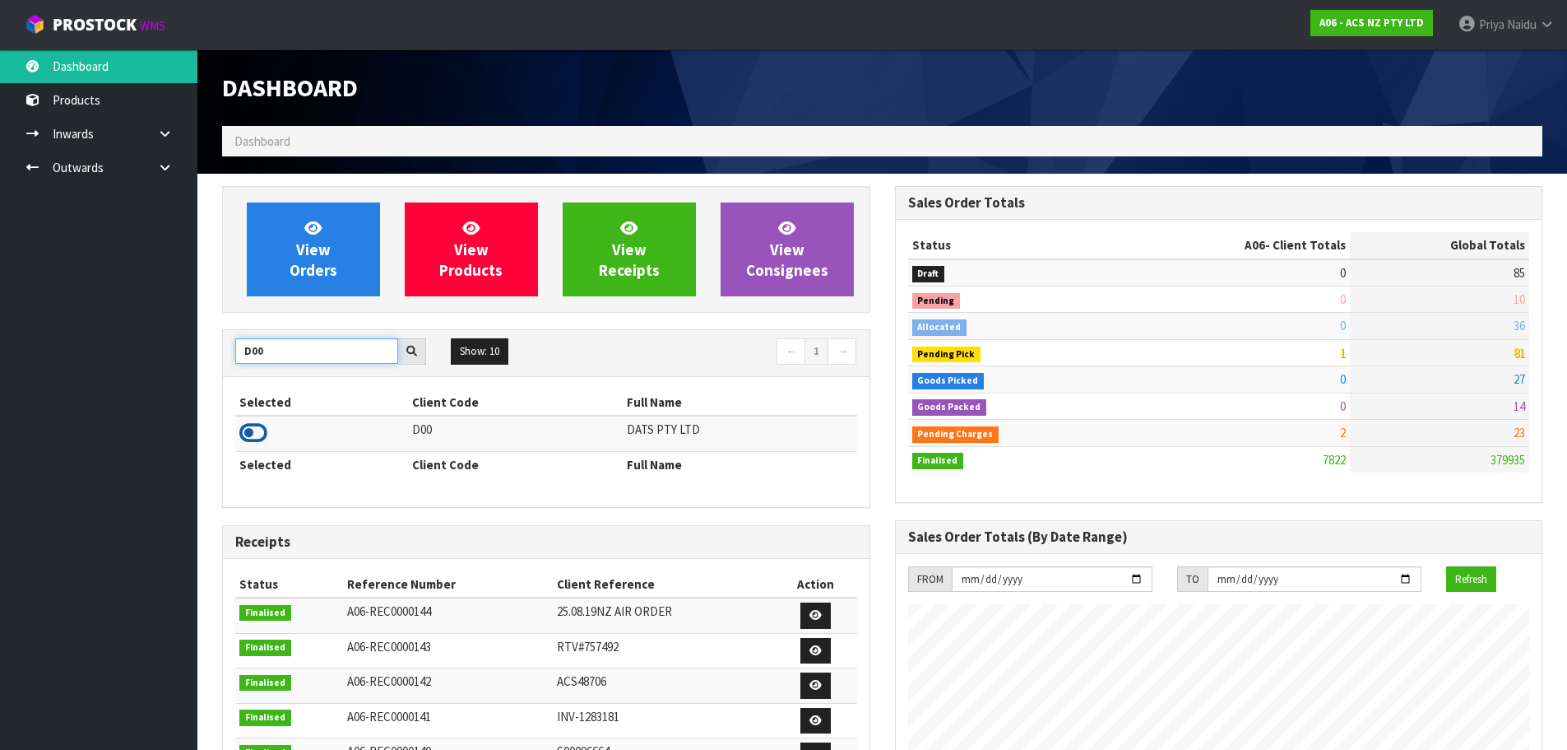
type input "D00"
click at [253, 433] on icon at bounding box center [253, 432] width 28 height 25
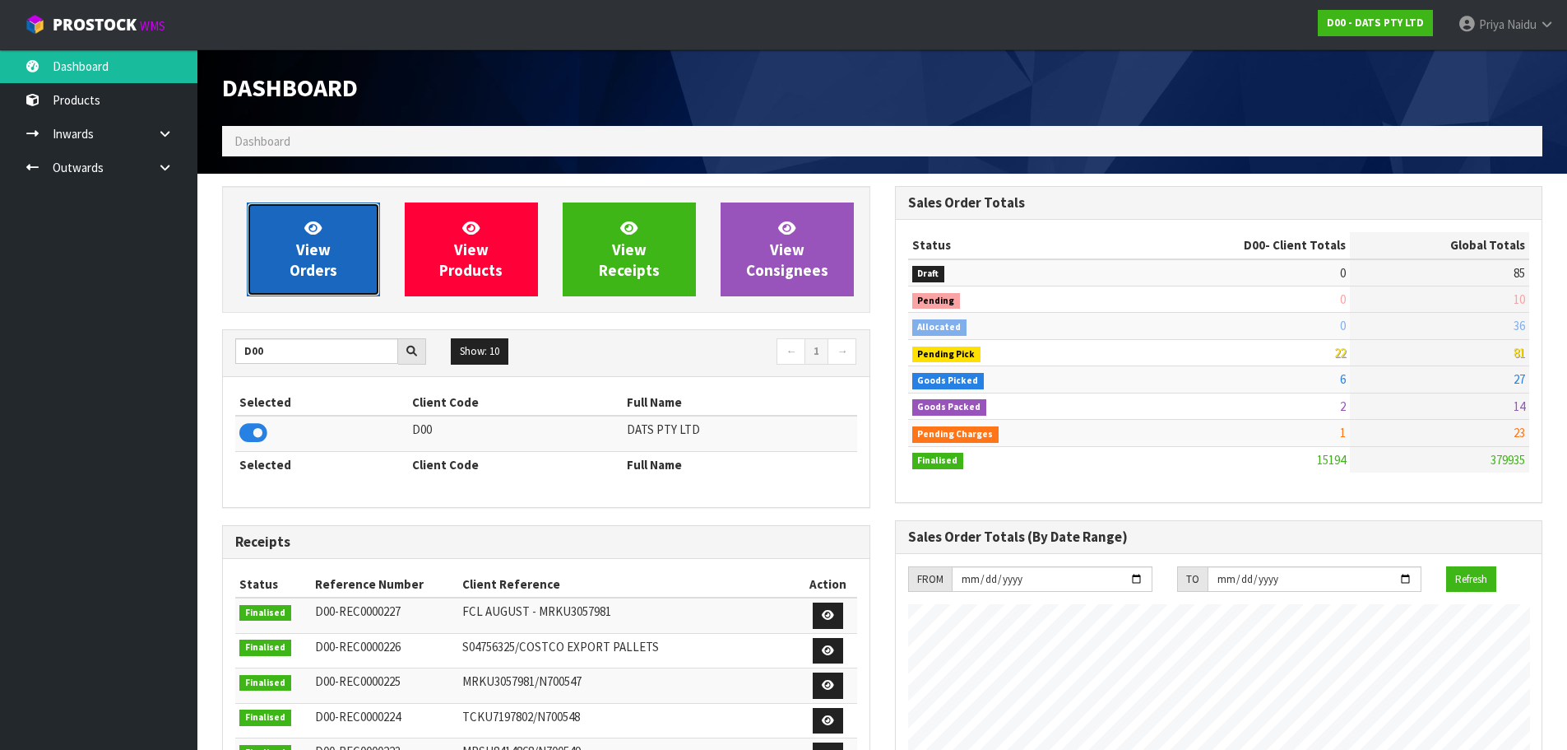
click at [318, 248] on span "View Orders" at bounding box center [314, 249] width 48 height 62
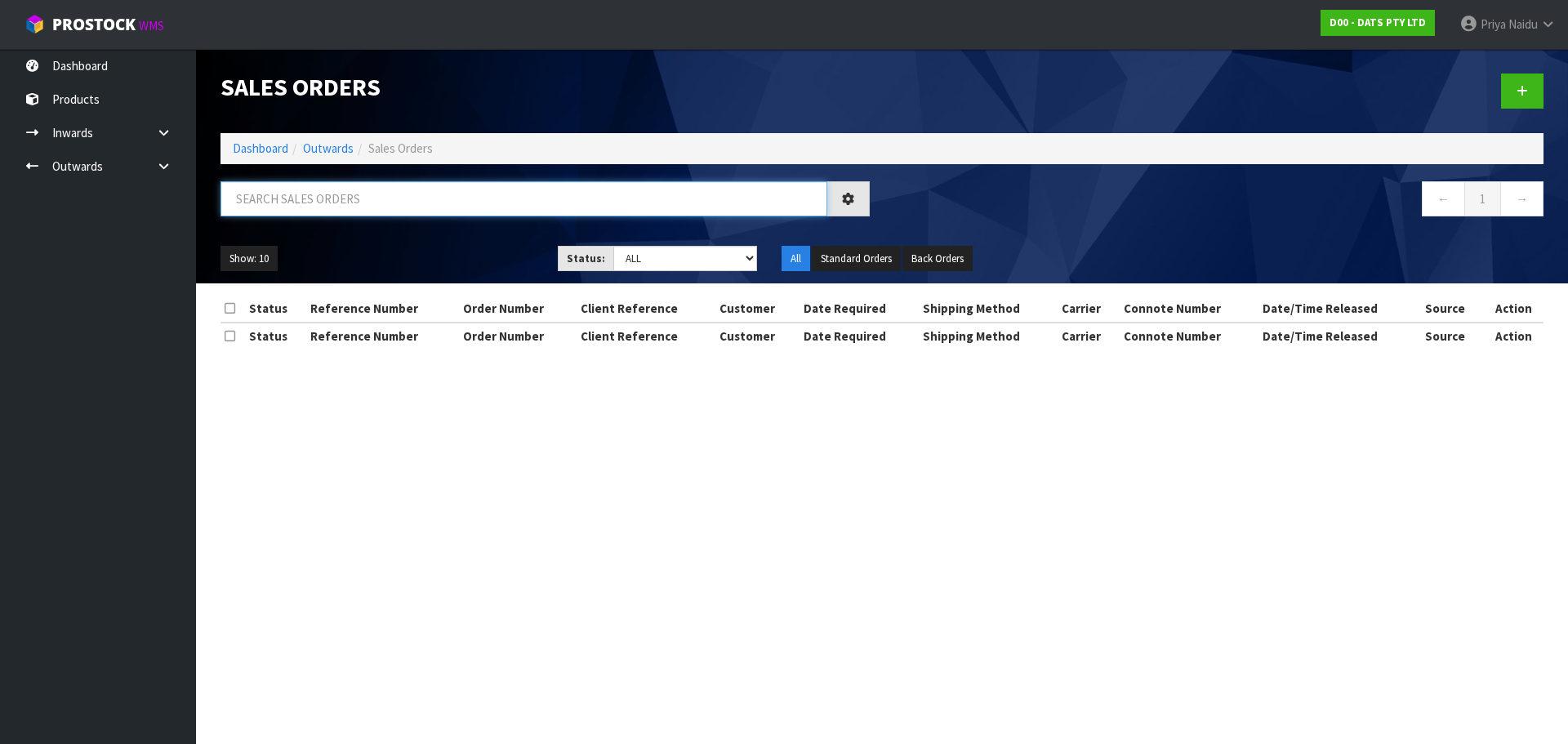
click at [343, 205] on input "text" at bounding box center [523, 198] width 606 height 35
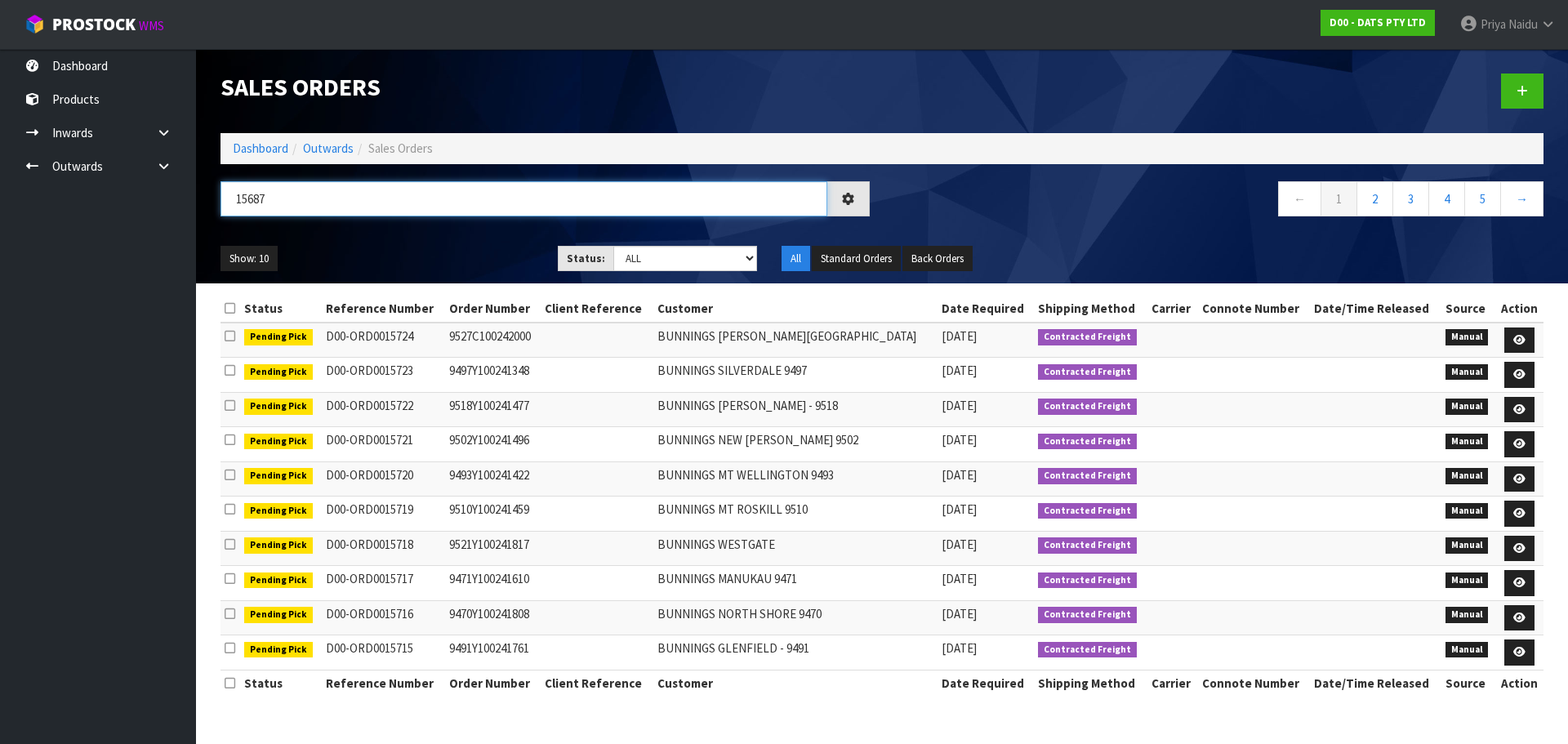
type input "15687"
drag, startPoint x: 664, startPoint y: 252, endPoint x: 663, endPoint y: 270, distance: 18.0
click at [664, 252] on select "Draft Pending Allocated Pending Pick Goods Picked Goods Packed Pending Charges …" at bounding box center [686, 259] width 145 height 26
select select "string:5"
click at [613, 246] on select "Draft Pending Allocated Pending Pick Goods Picked Goods Packed Pending Charges …" at bounding box center [686, 259] width 145 height 26
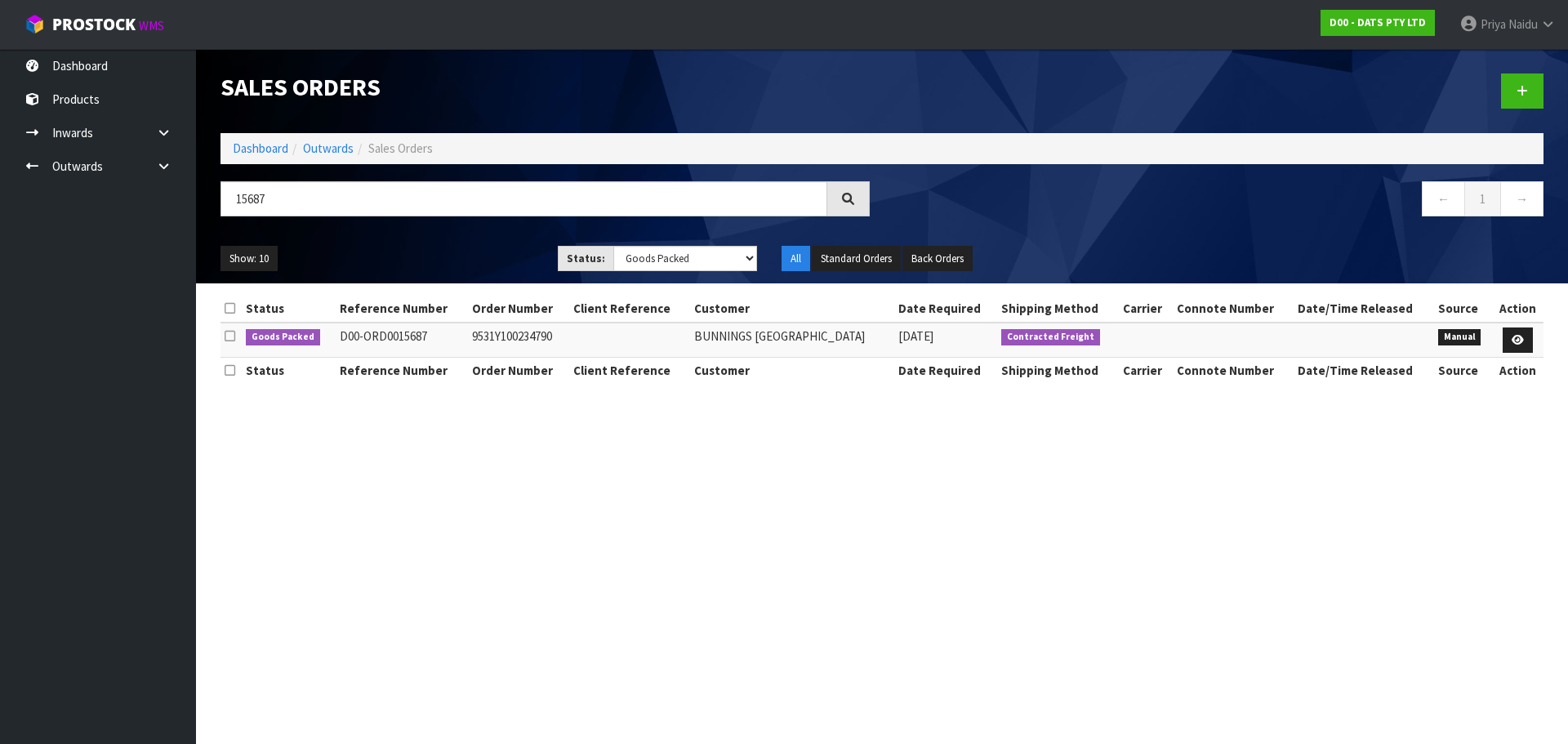
click at [417, 243] on div "Show: 10 5 10 25 50 Status: Draft Pending Allocated Pending Pick Goods Picked G…" at bounding box center [882, 258] width 1348 height 51
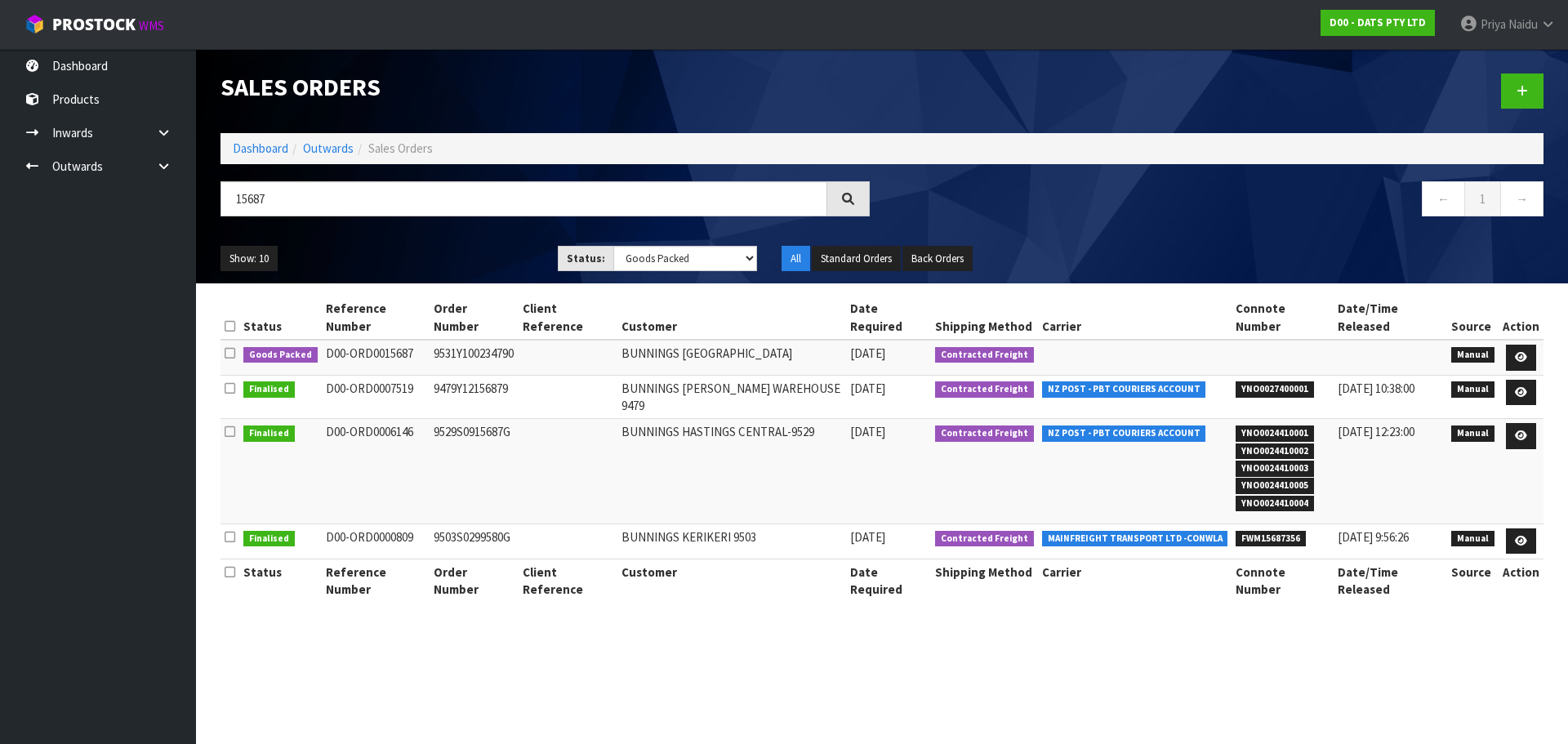
click at [415, 247] on ul "Show: 10 5 10 25 50" at bounding box center [376, 259] width 313 height 26
click at [398, 255] on ul "Show: 10 5 10 25 50" at bounding box center [376, 259] width 313 height 26
click at [1529, 344] on link at bounding box center [1520, 357] width 30 height 26
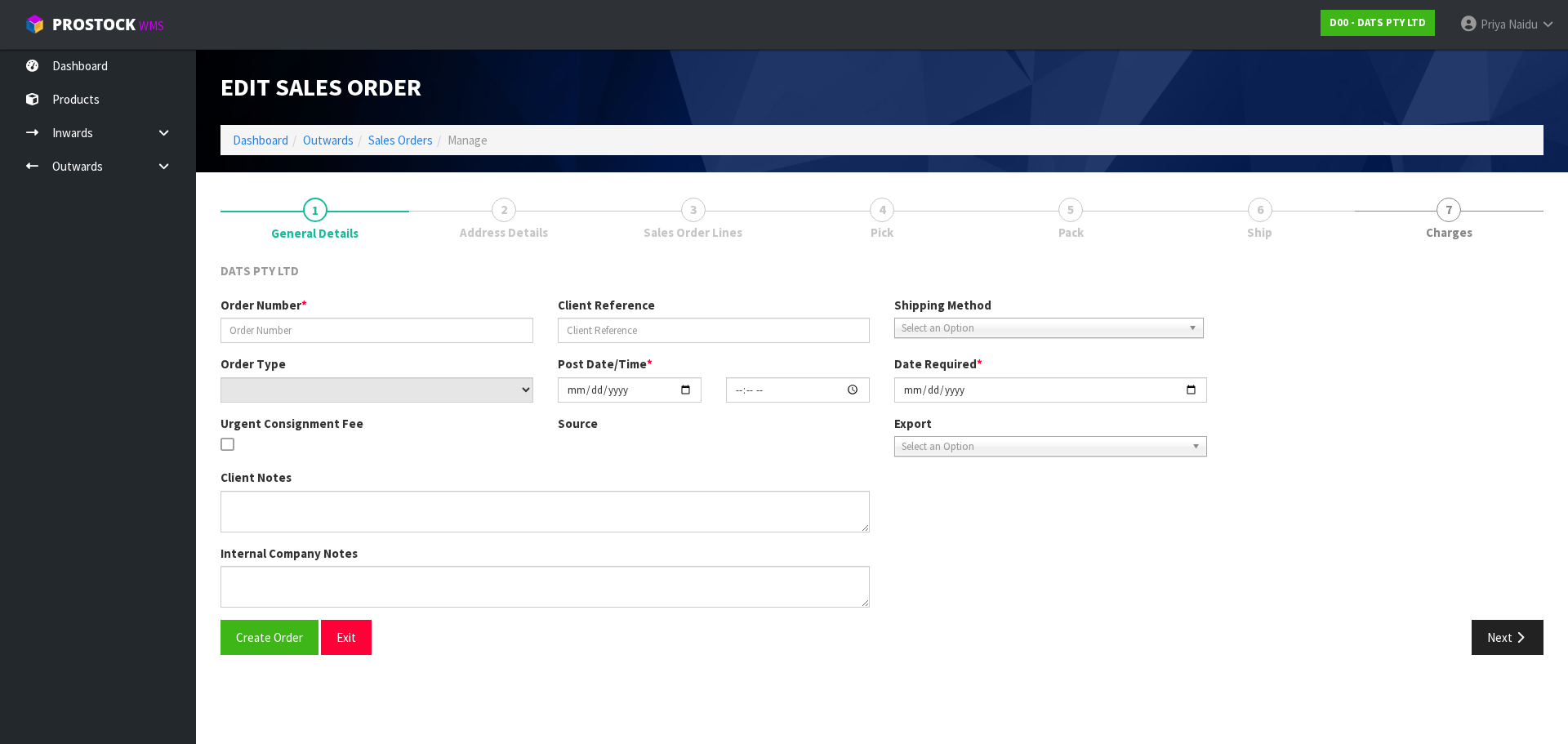
type input "9531Y100234790"
select select "number:0"
type input "[DATE]"
type input "08:54:00.000"
type input "[DATE]"
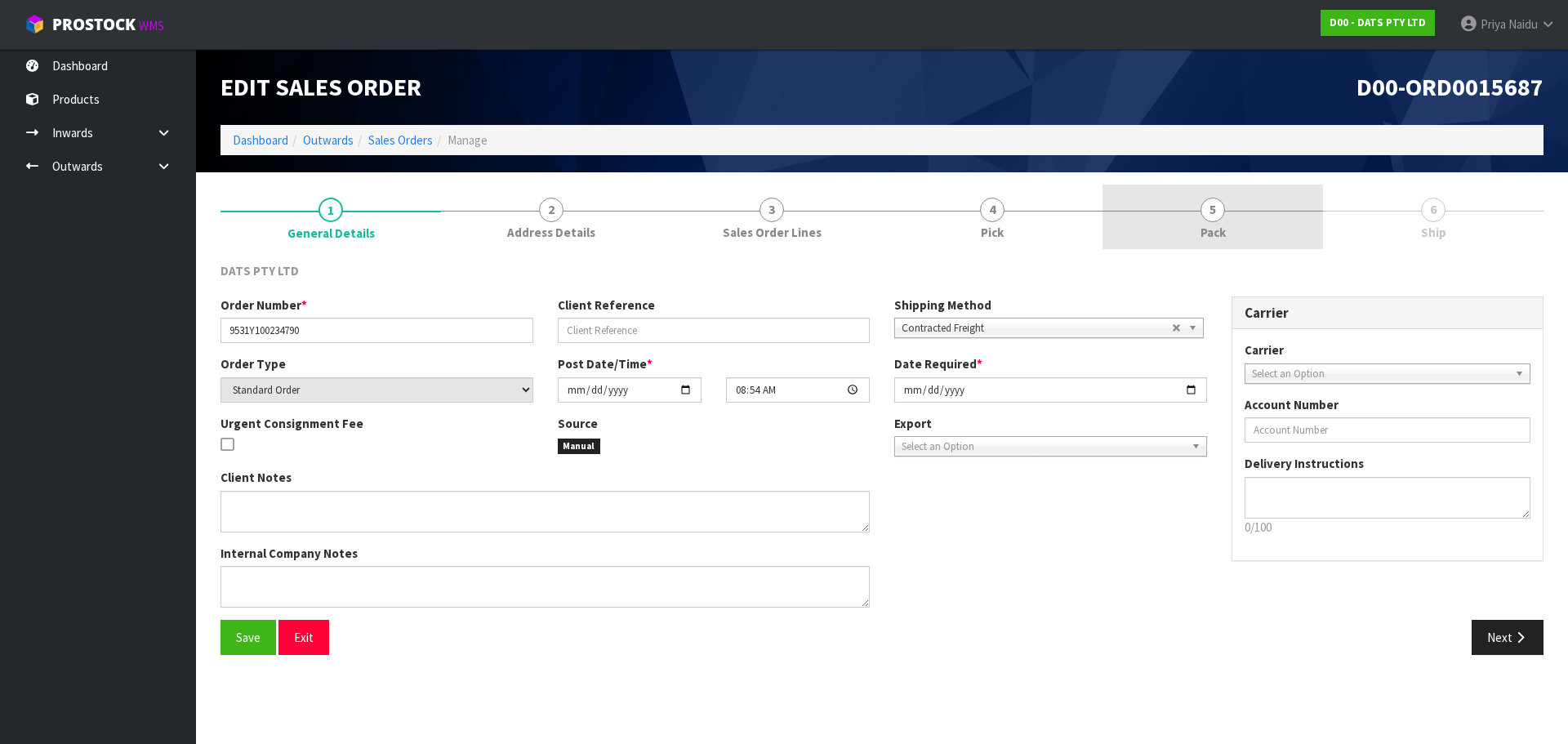
click at [1241, 223] on link "5 Pack" at bounding box center [1213, 216] width 220 height 64
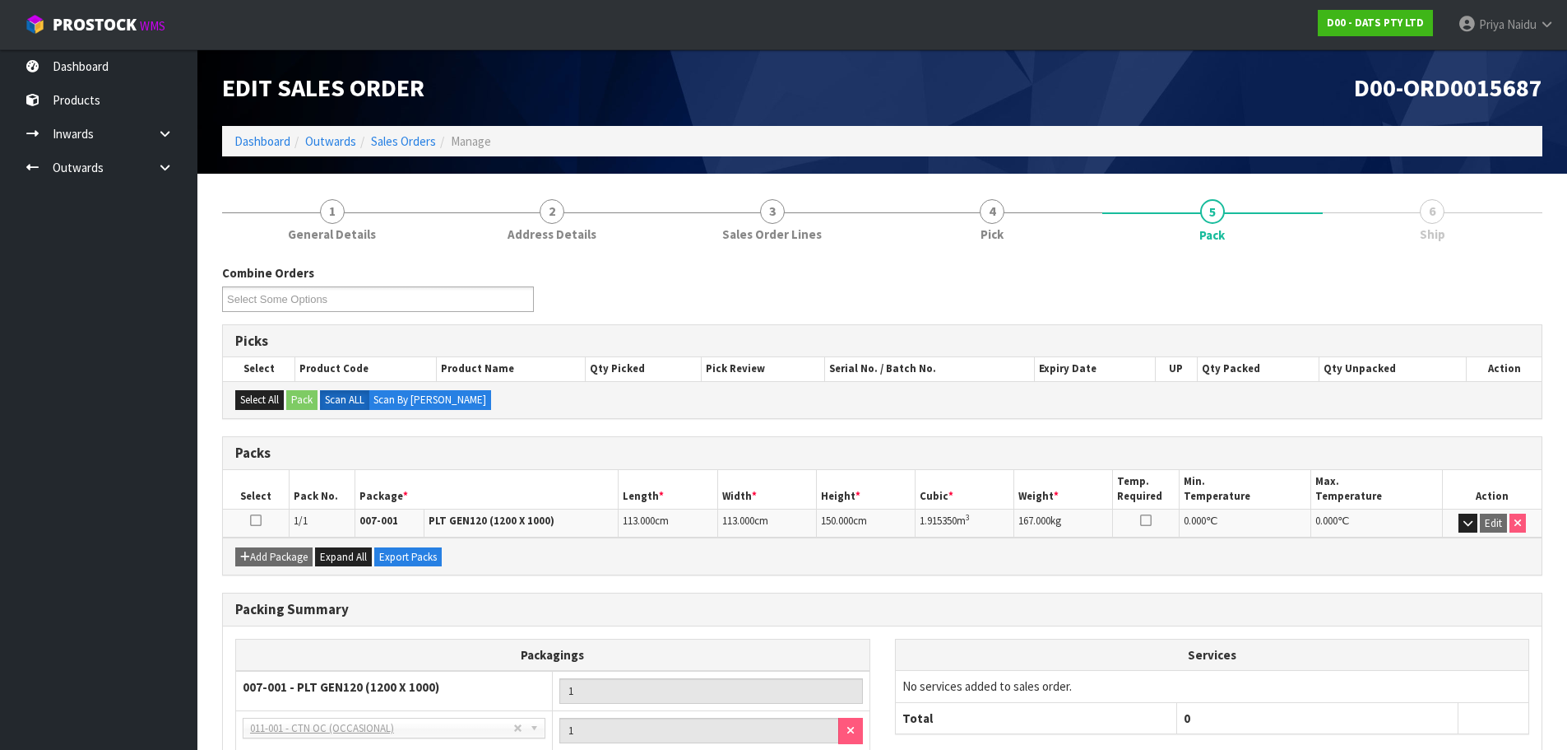
scroll to position [142, 0]
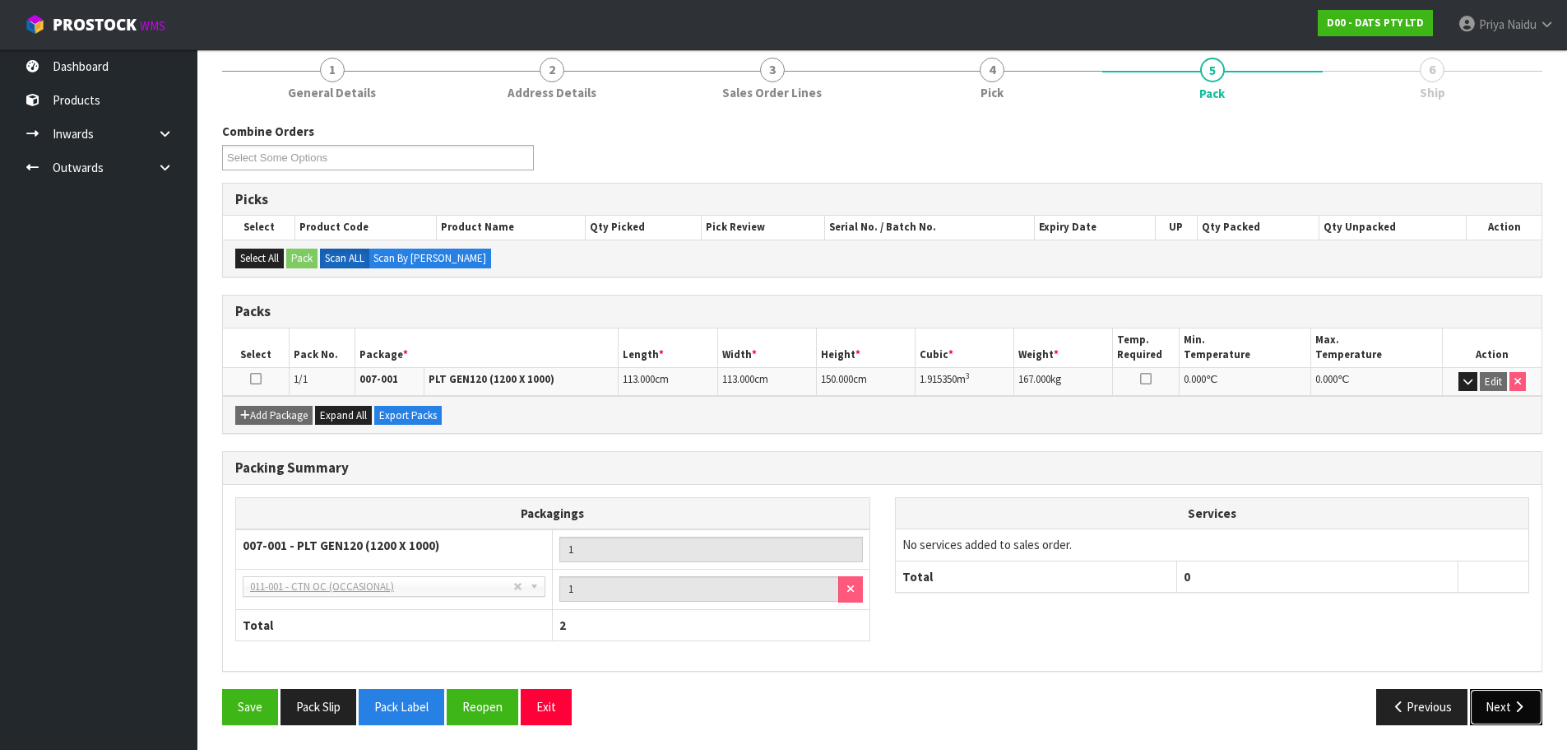
click at [1477, 692] on button "Next" at bounding box center [1506, 706] width 72 height 35
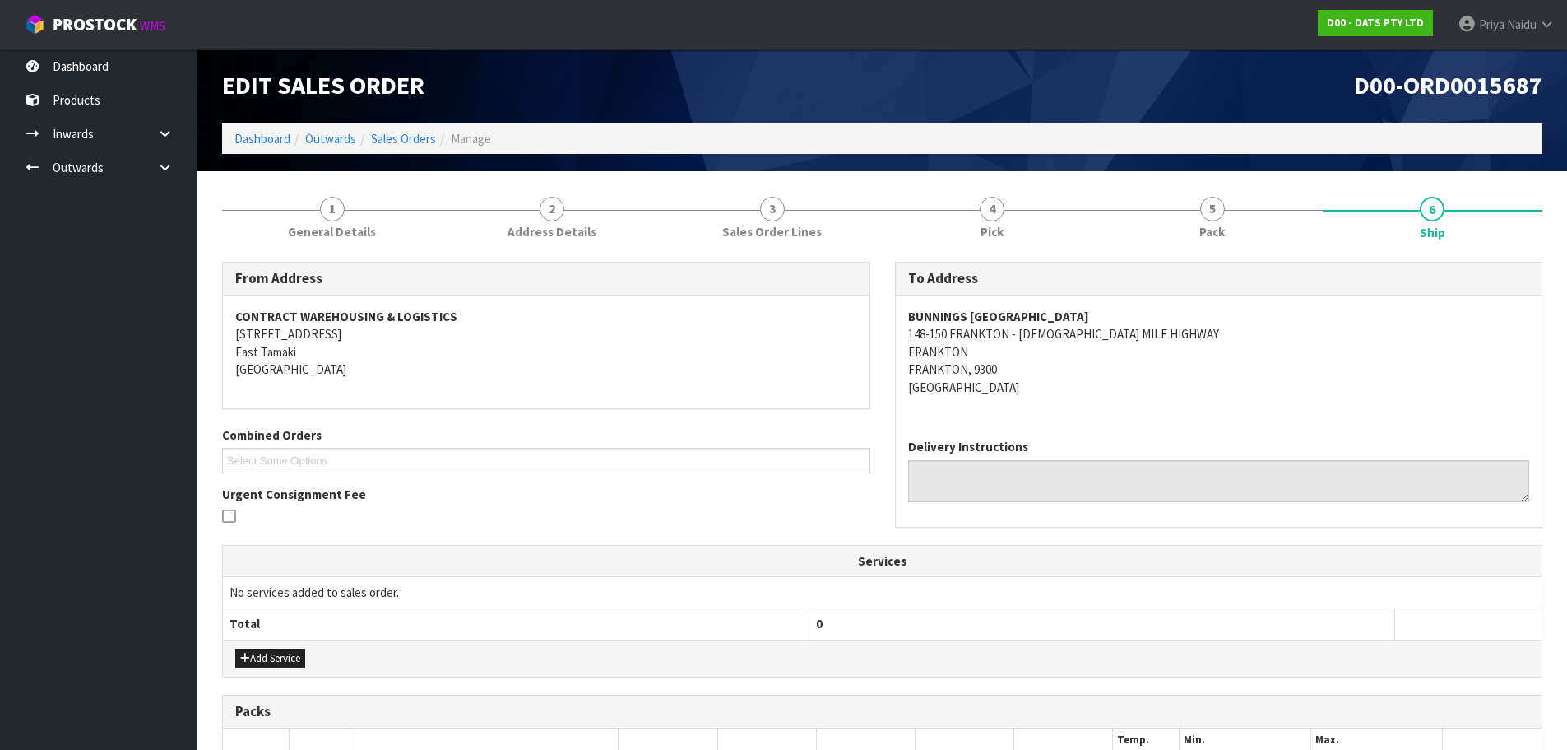
scroll to position [0, 0]
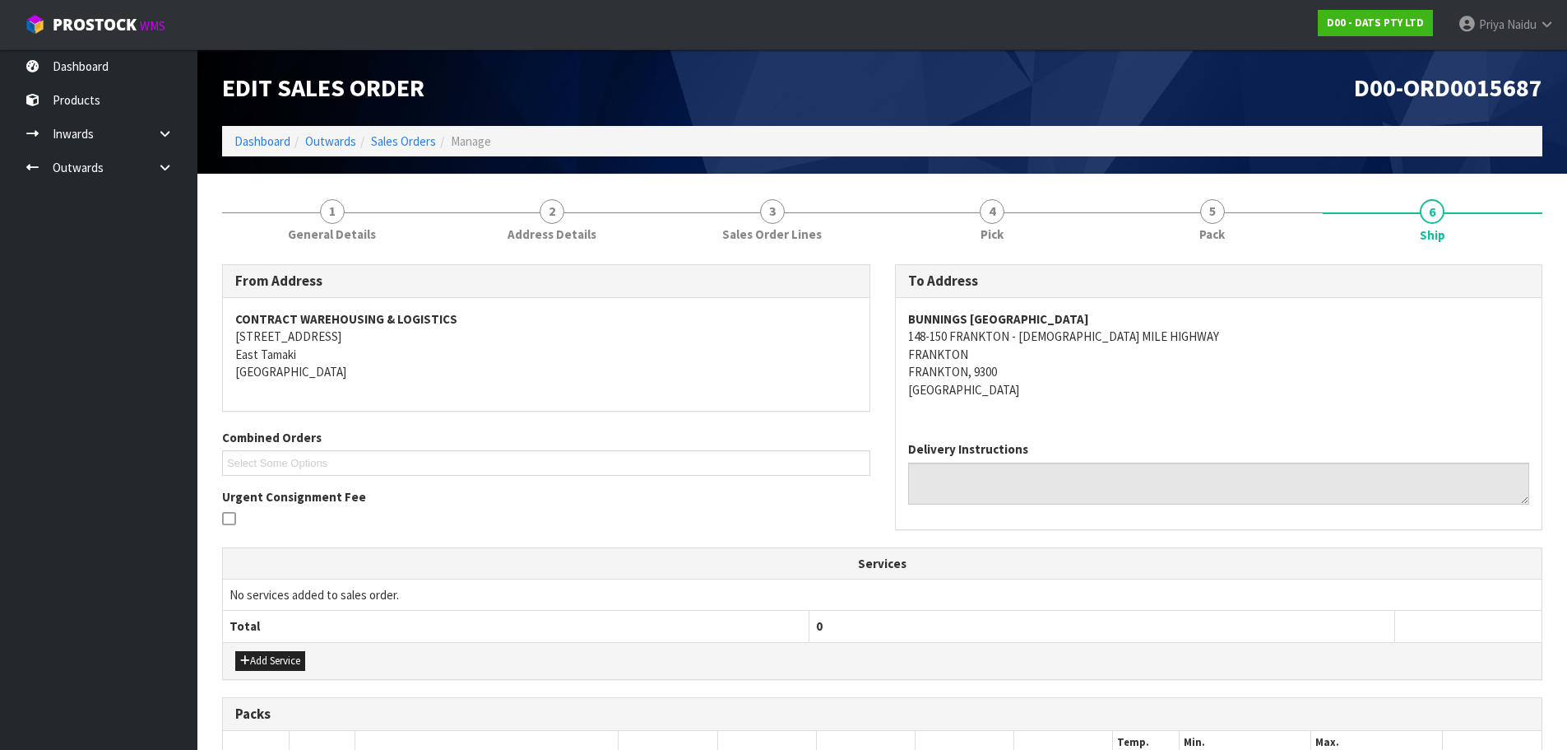
click at [900, 318] on div "BUNNINGS QUEENSTOWN WAREHOUSE 148-150 FRANKTON - LADIES MILE HIGHWAY FRANKTON F…" at bounding box center [1219, 363] width 647 height 130
copy address "148-150 FRANKTON - LADIES MILE HIGHWAY FRANKTON FRANKTON, 9300"
drag, startPoint x: 900, startPoint y: 334, endPoint x: 1161, endPoint y: 366, distance: 262.8
click at [1161, 366] on div "BUNNINGS QUEENSTOWN WAREHOUSE 148-150 FRANKTON - LADIES MILE HIGHWAY FRANKTON F…" at bounding box center [1219, 363] width 647 height 130
drag, startPoint x: 1023, startPoint y: 369, endPoint x: 1008, endPoint y: 357, distance: 18.8
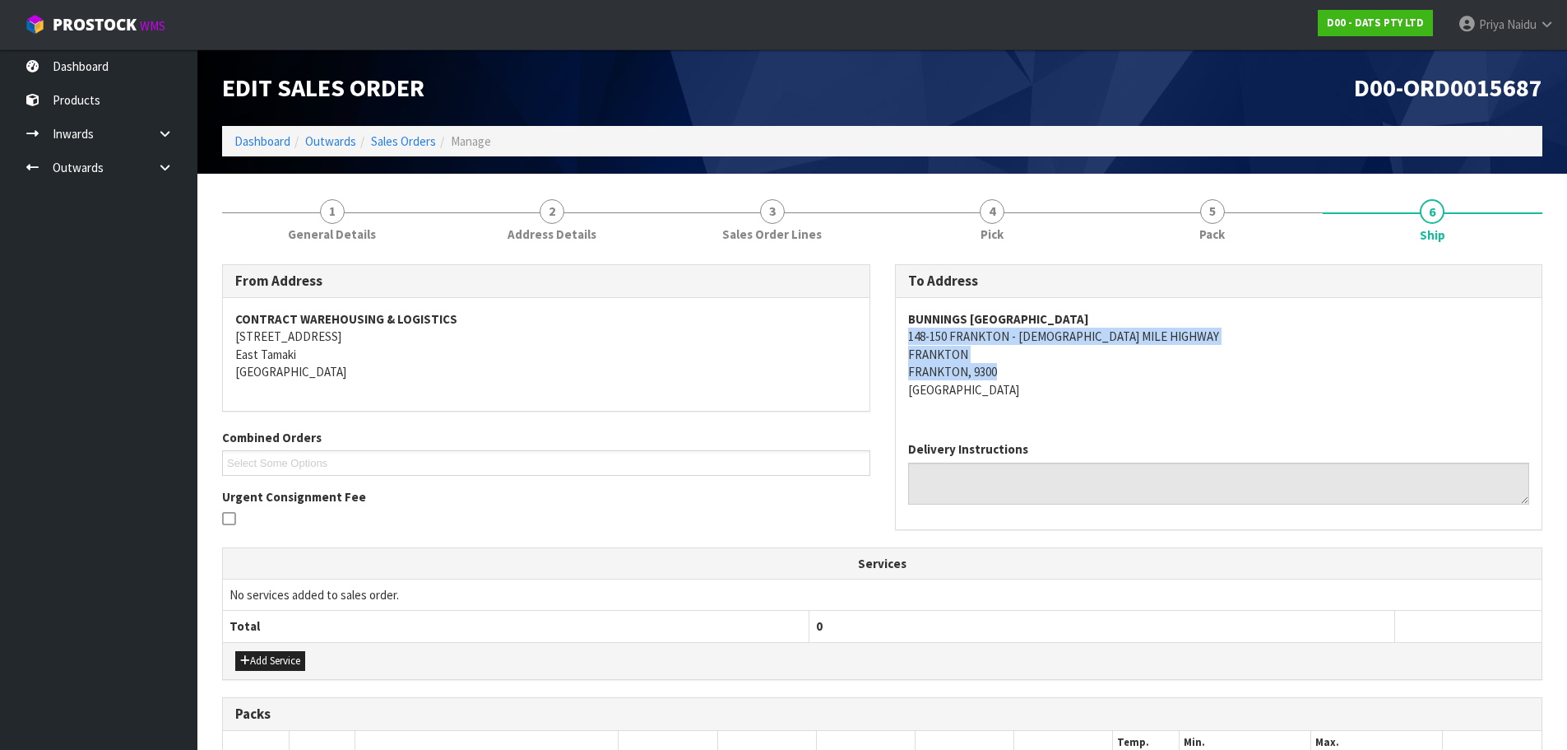
click at [1023, 369] on address "BUNNINGS QUEENSTOWN WAREHOUSE 148-150 FRANKTON - LADIES MILE HIGHWAY FRANKTON F…" at bounding box center [1219, 354] width 622 height 88
copy address "148-150 FRANKTON - LADIES MILE HIGHWAY"
drag, startPoint x: 903, startPoint y: 339, endPoint x: 1166, endPoint y: 343, distance: 262.5
click at [1166, 343] on div "BUNNINGS QUEENSTOWN WAREHOUSE 148-150 FRANKTON - LADIES MILE HIGHWAY FRANKTON F…" at bounding box center [1219, 363] width 647 height 130
click at [1258, 392] on address "BUNNINGS QUEENSTOWN WAREHOUSE 148-150 FRANKTON - LADIES MILE HIGHWAY FRANKTON F…" at bounding box center [1219, 354] width 622 height 88
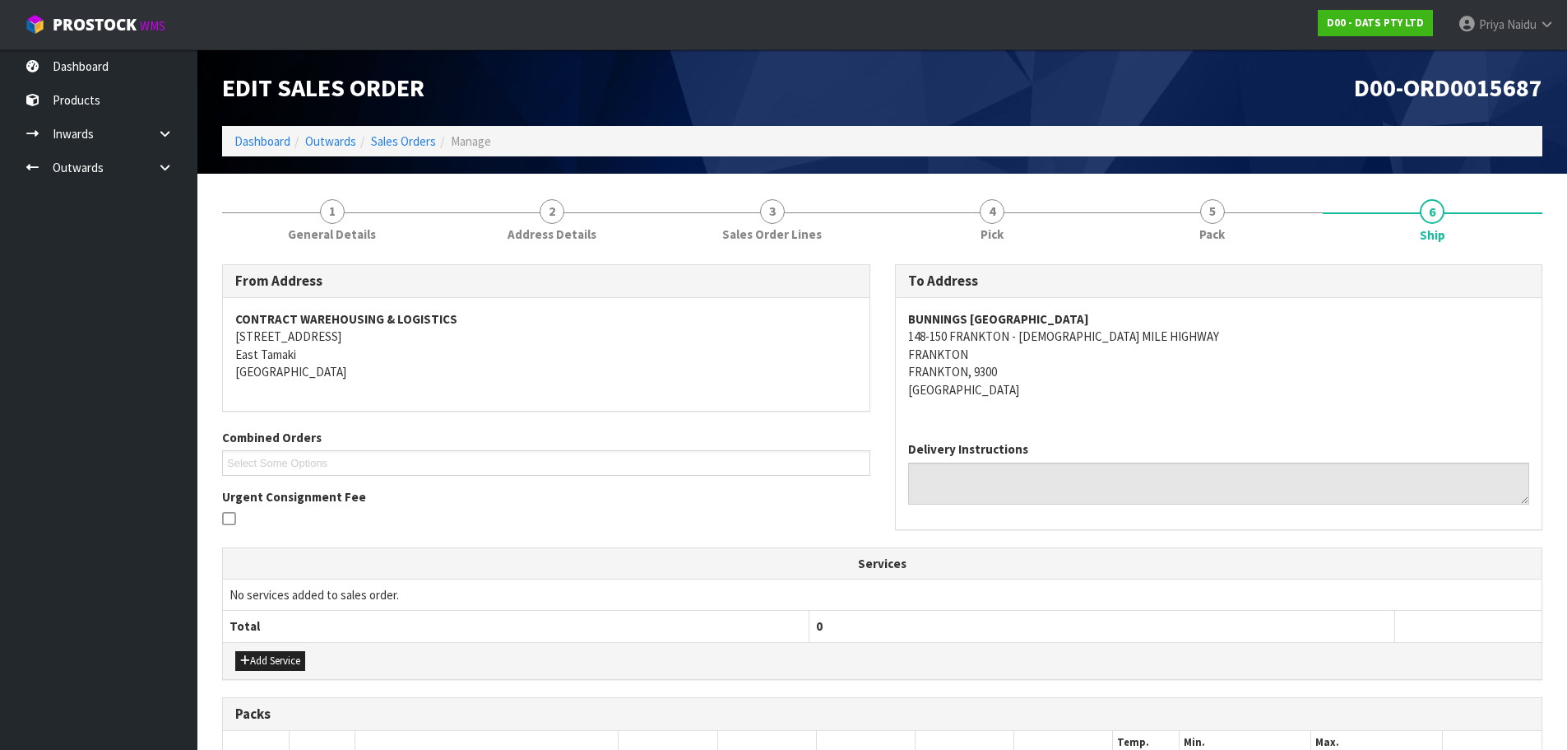
copy strong "BUNNINGS [GEOGRAPHIC_DATA]"
drag, startPoint x: 906, startPoint y: 319, endPoint x: 1137, endPoint y: 316, distance: 231.2
click at [1137, 316] on div "BUNNINGS QUEENSTOWN WAREHOUSE 148-150 FRANKTON - LADIES MILE HIGHWAY FRANKTON F…" at bounding box center [1219, 363] width 647 height 130
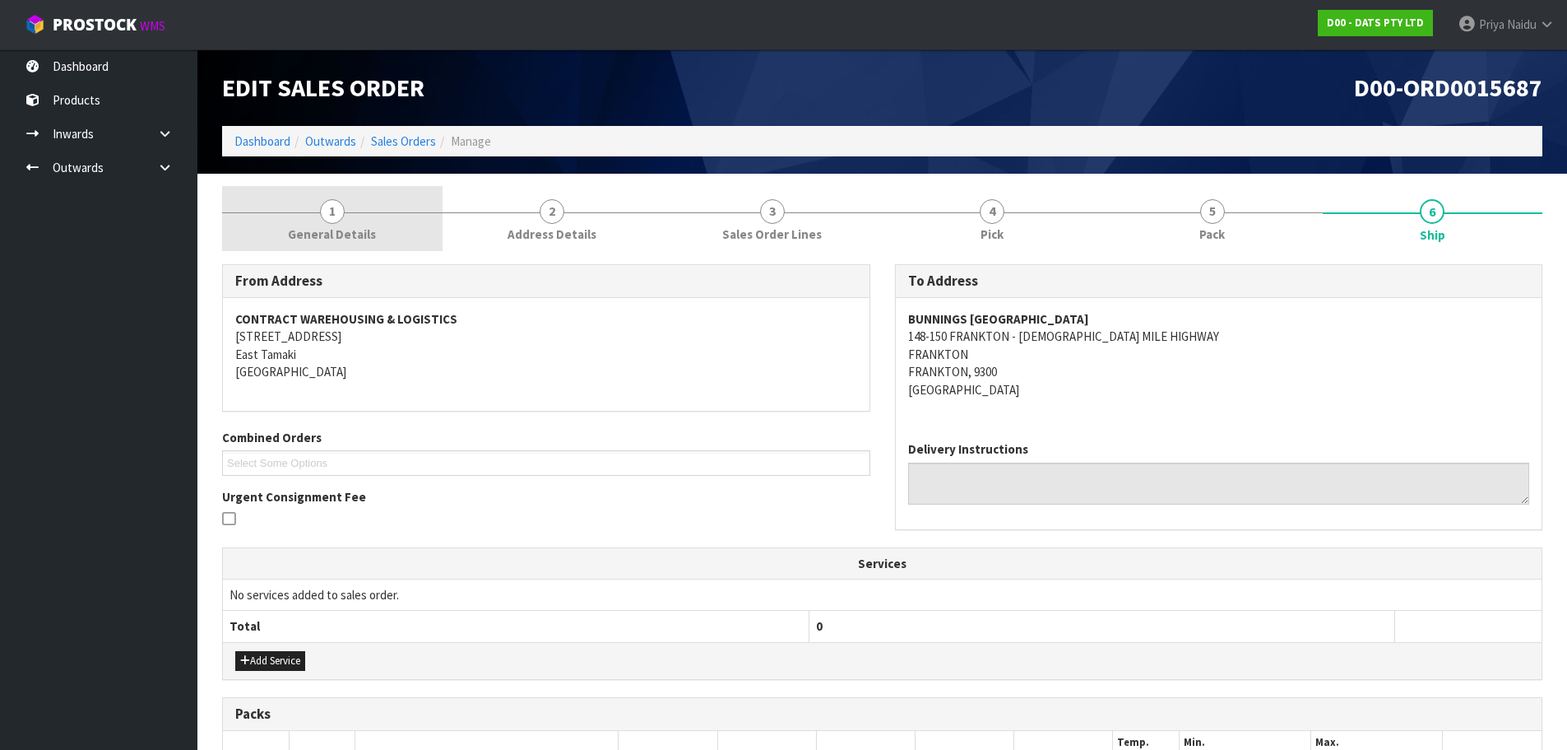
click at [356, 229] on span "General Details" at bounding box center [332, 233] width 88 height 17
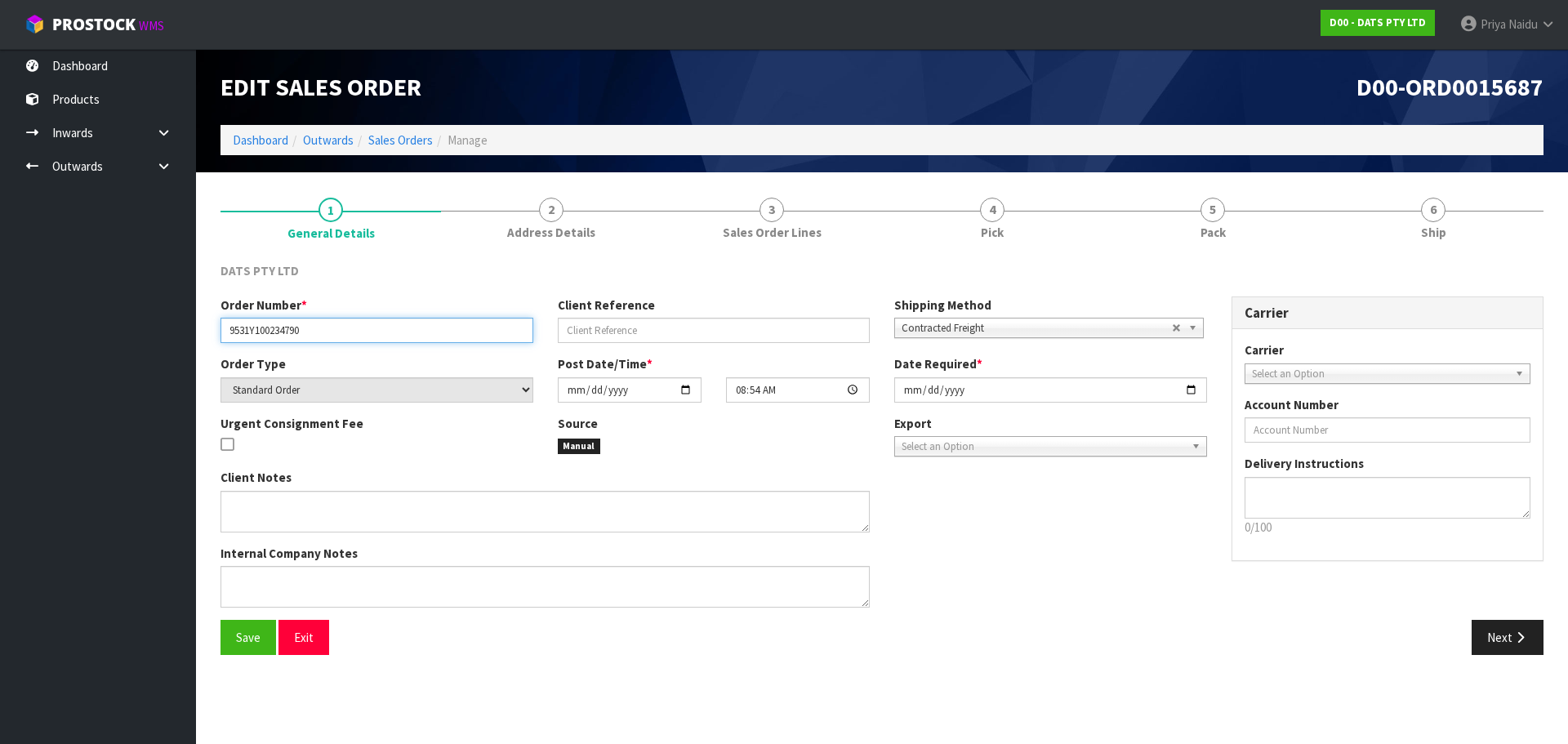
drag, startPoint x: 227, startPoint y: 333, endPoint x: 312, endPoint y: 329, distance: 85.1
click at [312, 329] on input "9531Y100234790" at bounding box center [376, 330] width 313 height 26
click at [1127, 254] on div "DATS PTY LTD Order Number * 9531Y100234790 Client Reference Shipping Method Cli…" at bounding box center [881, 458] width 1323 height 417
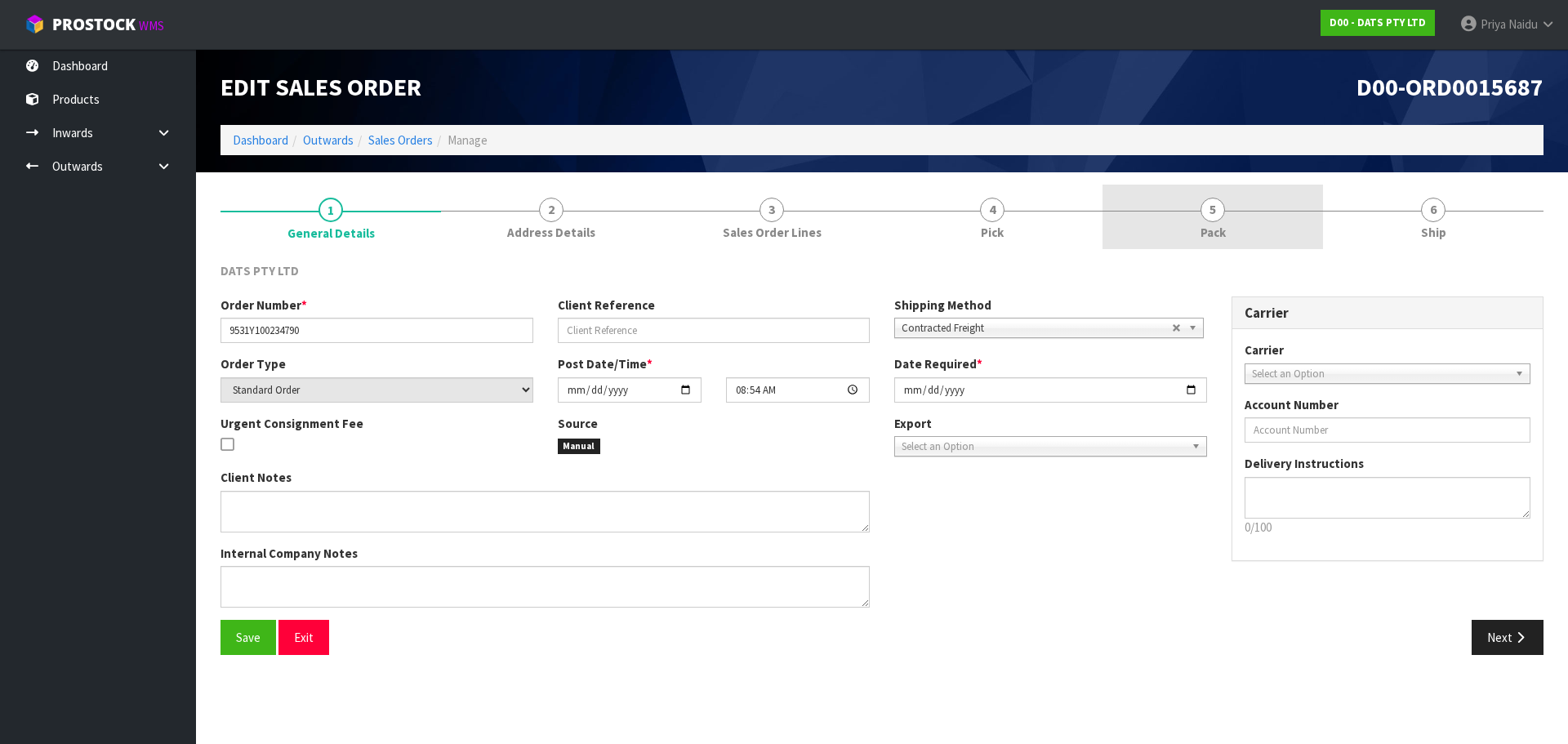
click at [1150, 231] on link "5 Pack" at bounding box center [1213, 216] width 220 height 64
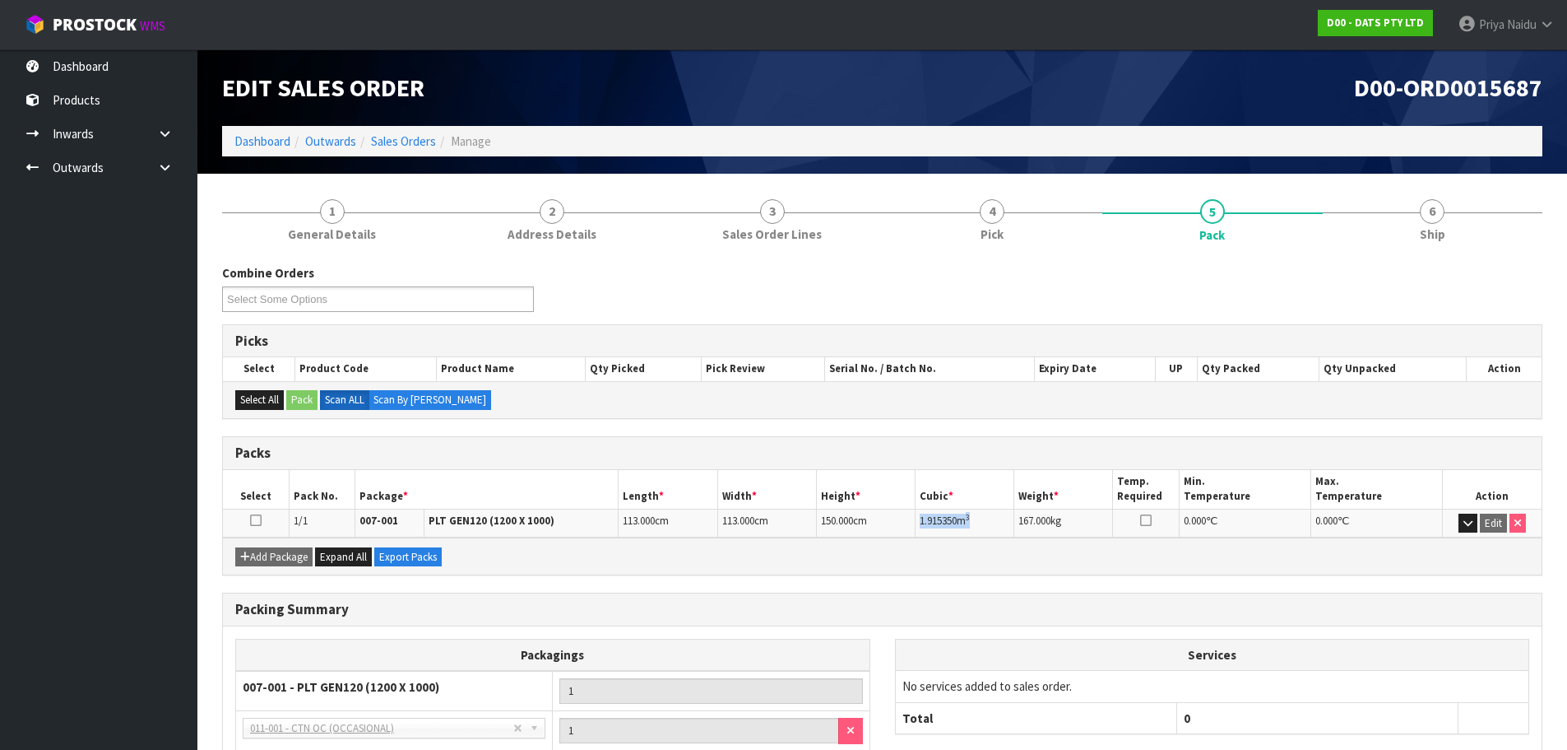
drag, startPoint x: 919, startPoint y: 519, endPoint x: 982, endPoint y: 522, distance: 63.4
click at [982, 522] on td "1.915350 m 3" at bounding box center [965, 522] width 99 height 29
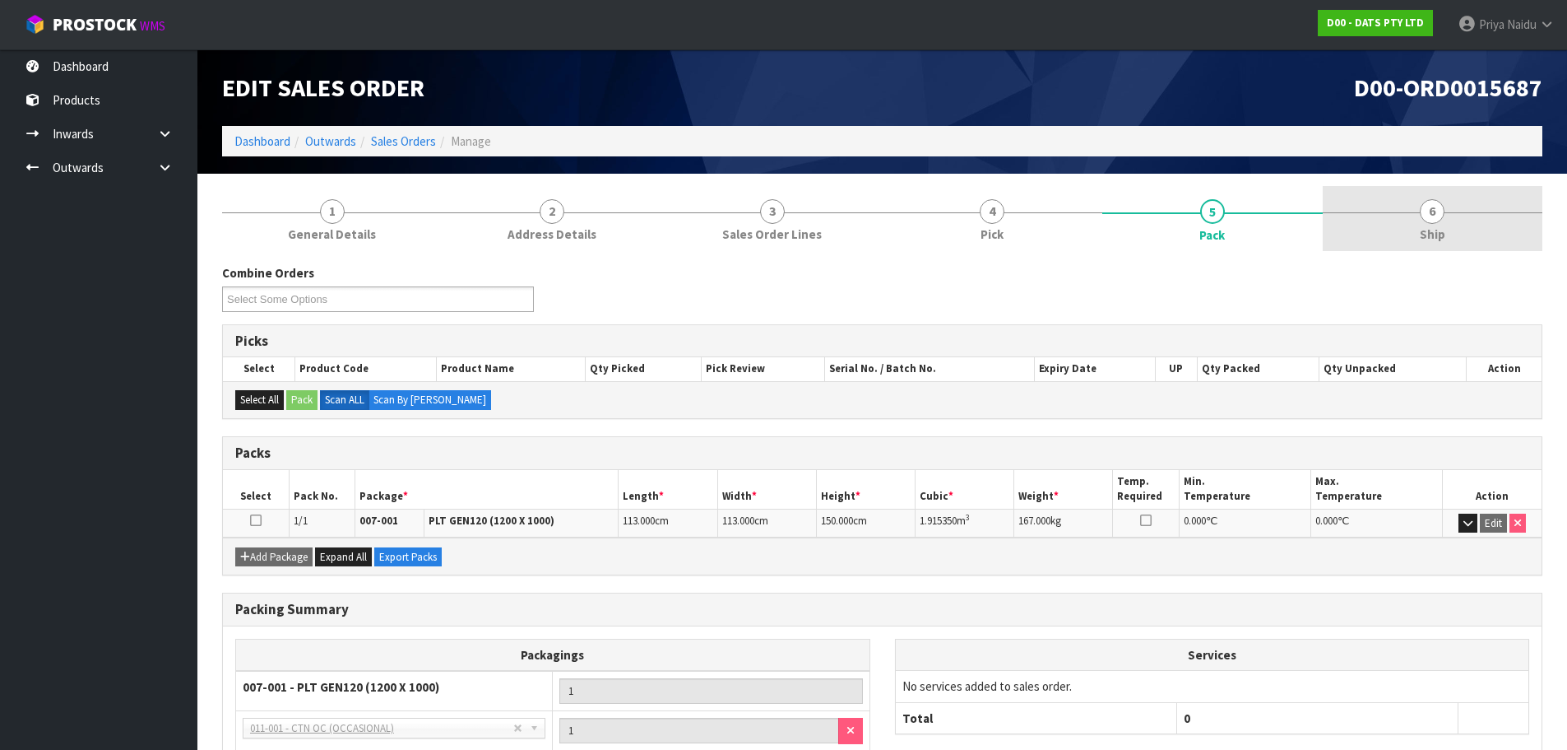
click at [1465, 244] on link "6 Ship" at bounding box center [1433, 218] width 221 height 65
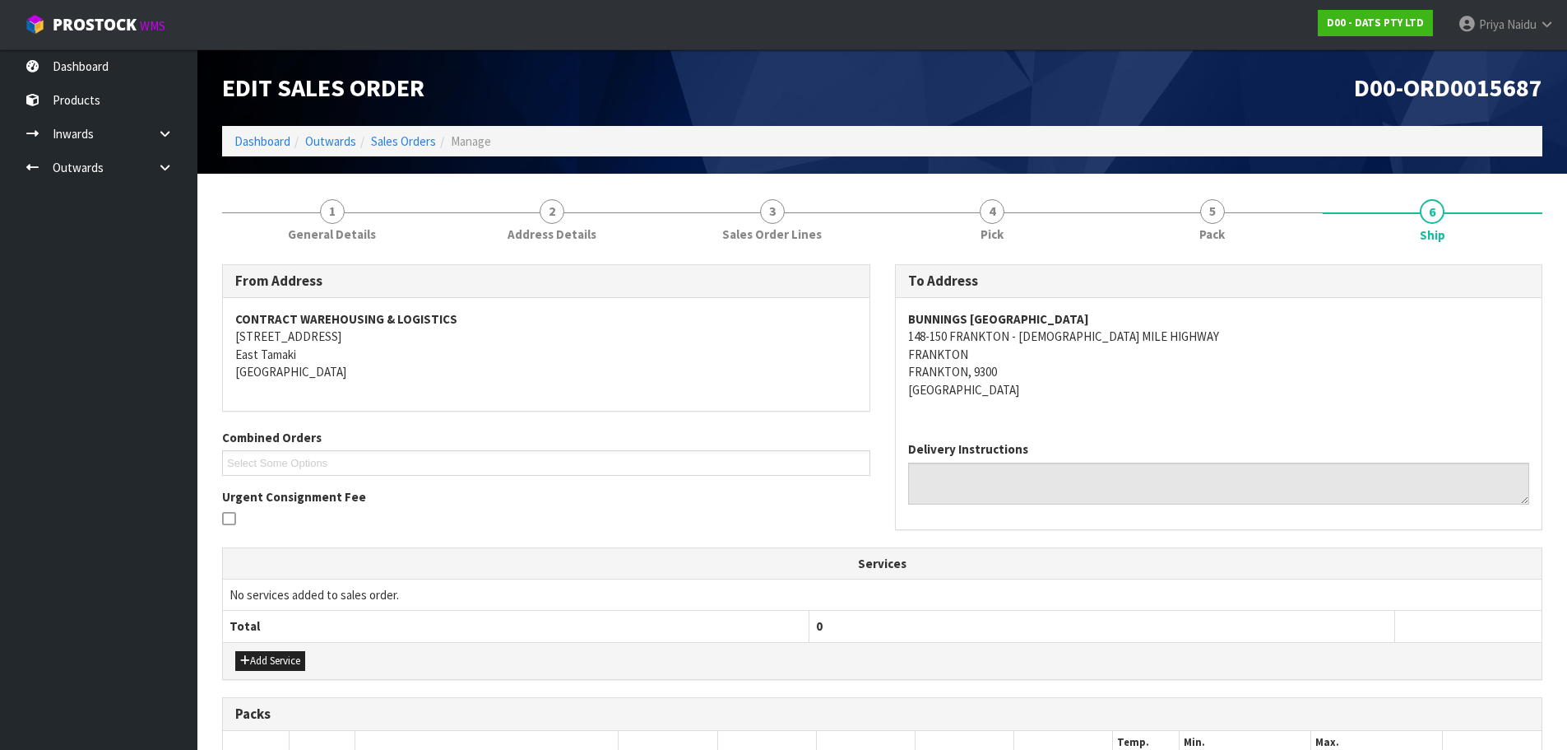
click at [1325, 397] on address "BUNNINGS QUEENSTOWN WAREHOUSE 148-150 FRANKTON - LADIES MILE HIGHWAY FRANKTON F…" at bounding box center [1219, 354] width 622 height 88
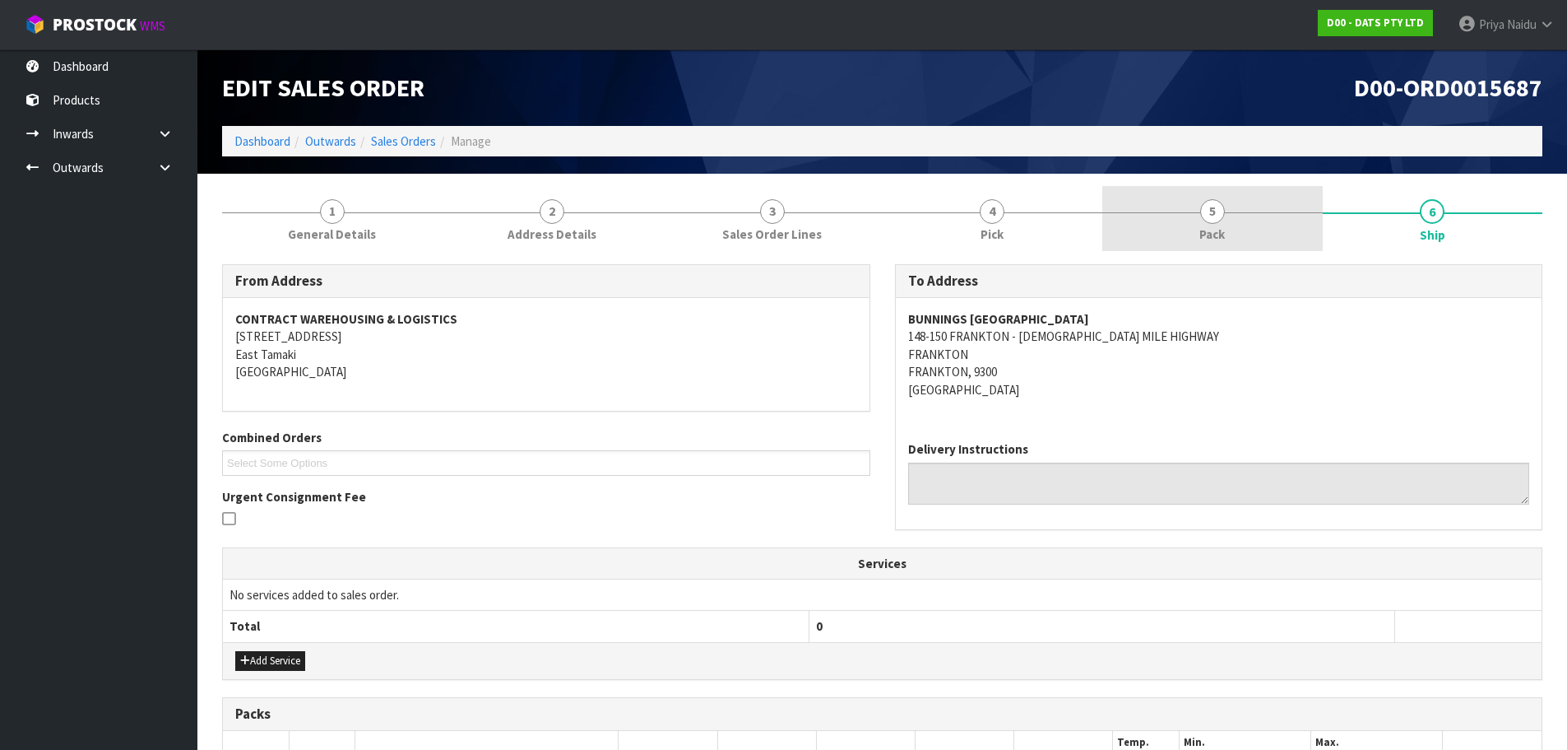
click at [1167, 191] on link "5 Pack" at bounding box center [1213, 218] width 221 height 65
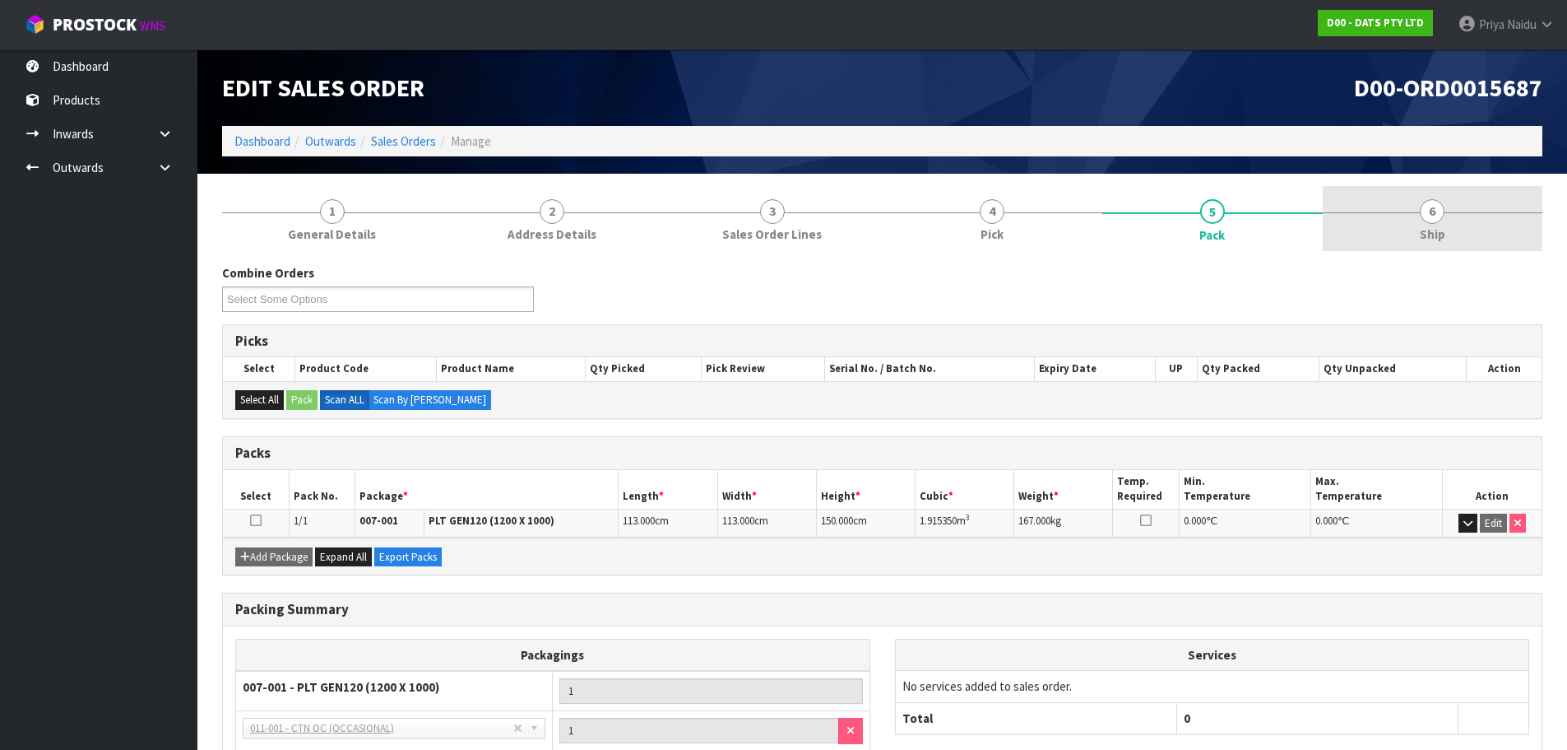
drag, startPoint x: 1510, startPoint y: 205, endPoint x: 1481, endPoint y: 205, distance: 28.8
click at [1509, 205] on link "6 Ship" at bounding box center [1433, 218] width 221 height 65
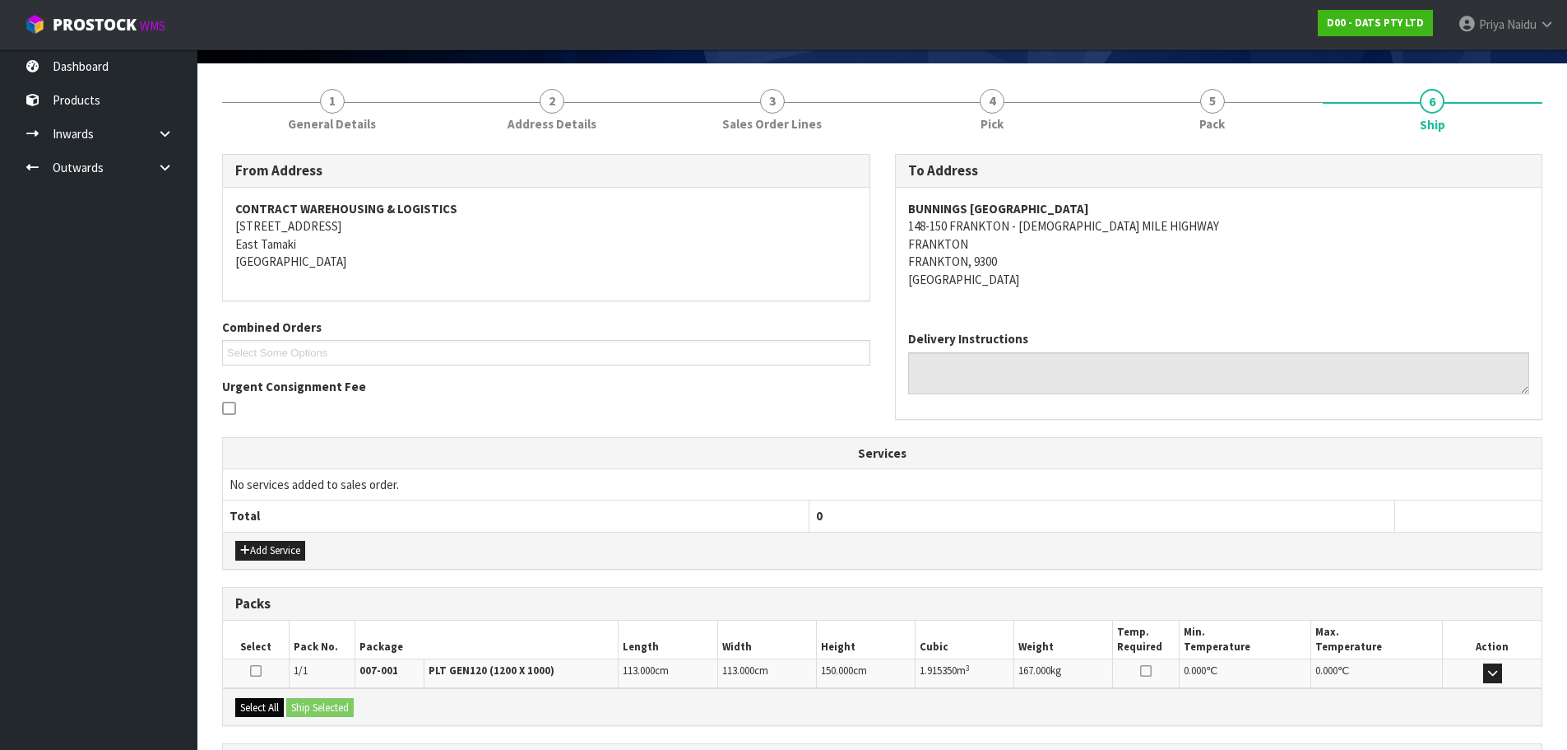
scroll to position [263, 0]
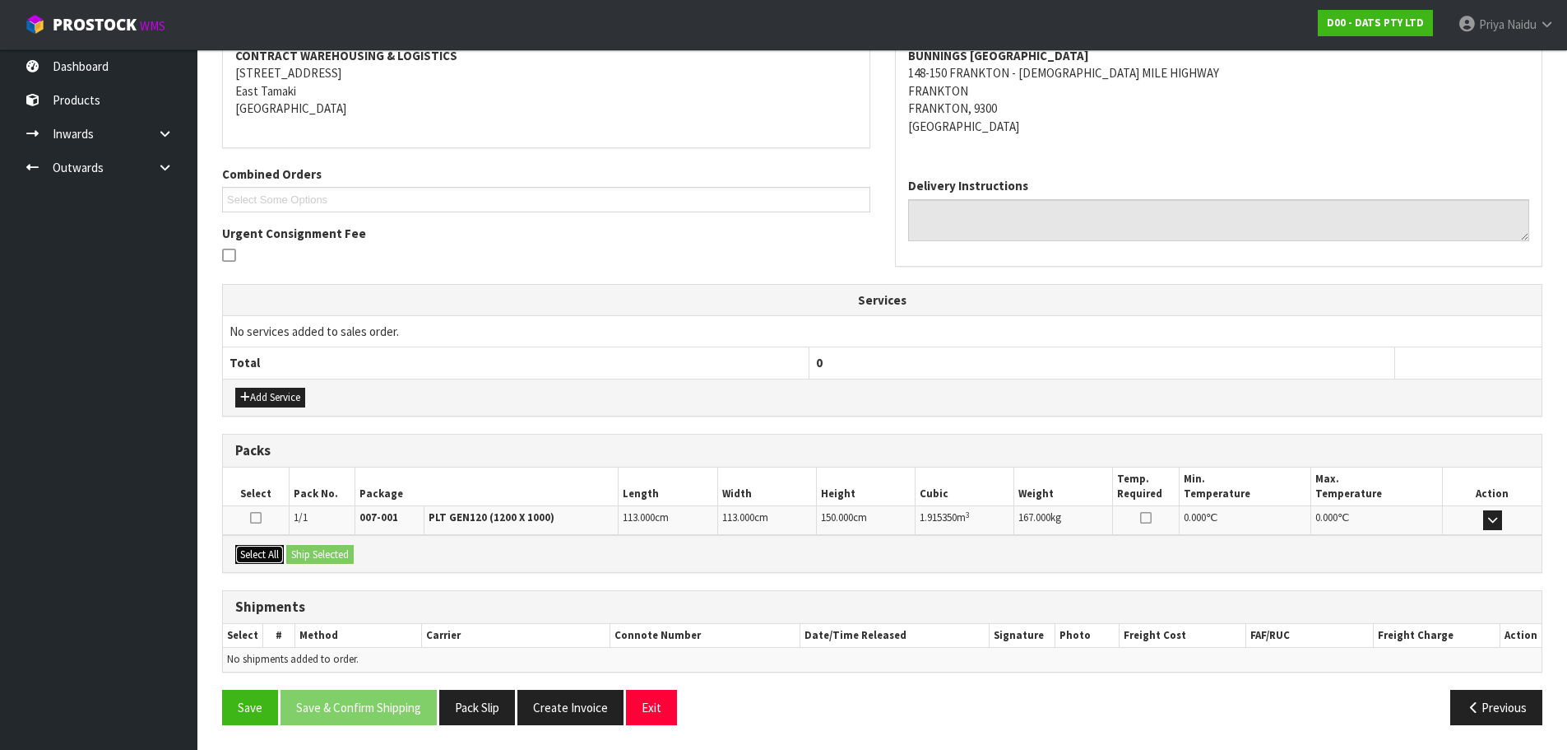
drag, startPoint x: 261, startPoint y: 551, endPoint x: 272, endPoint y: 552, distance: 11.5
click at [261, 551] on button "Select All" at bounding box center [259, 555] width 49 height 20
click at [307, 558] on button "Ship Selected" at bounding box center [319, 555] width 67 height 20
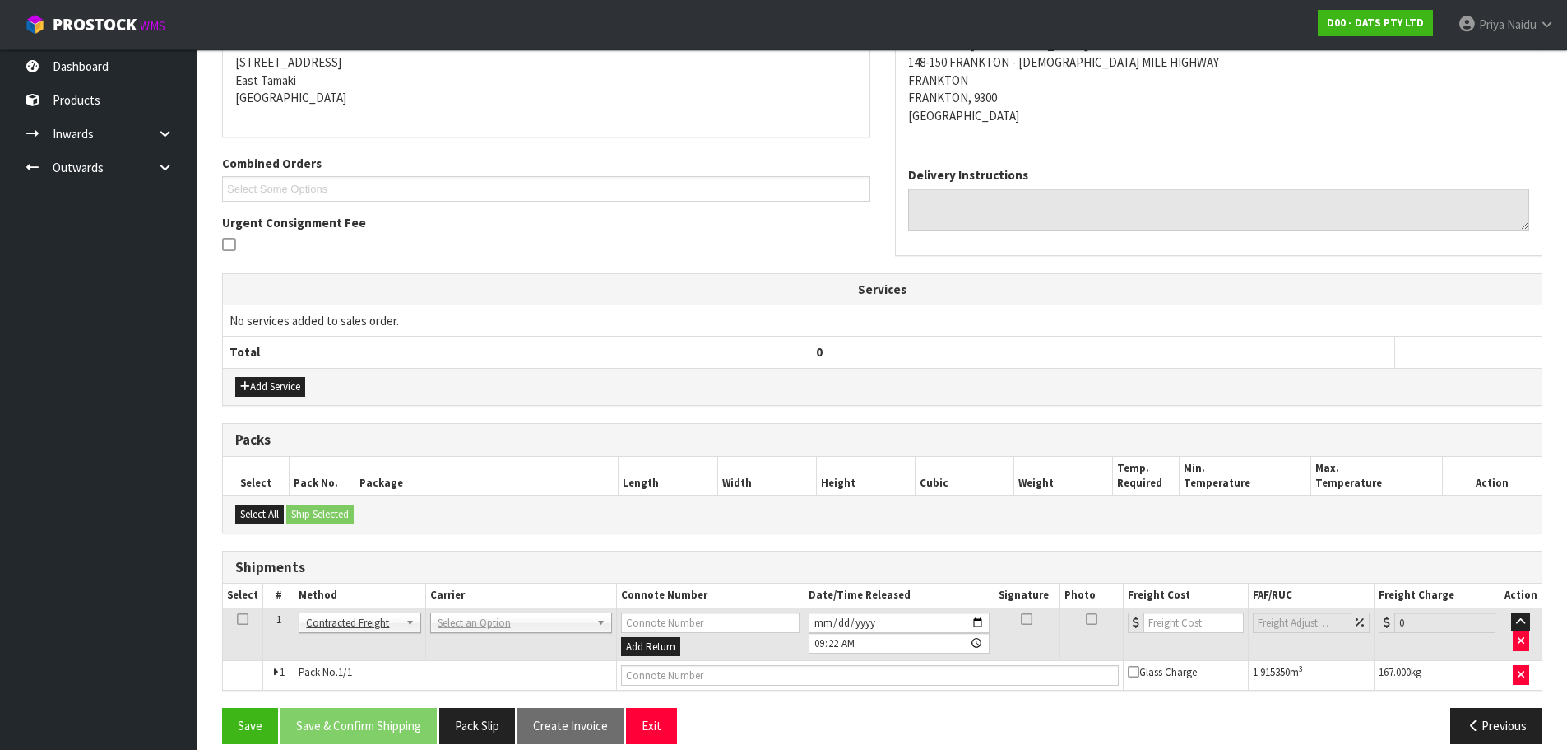
scroll to position [293, 0]
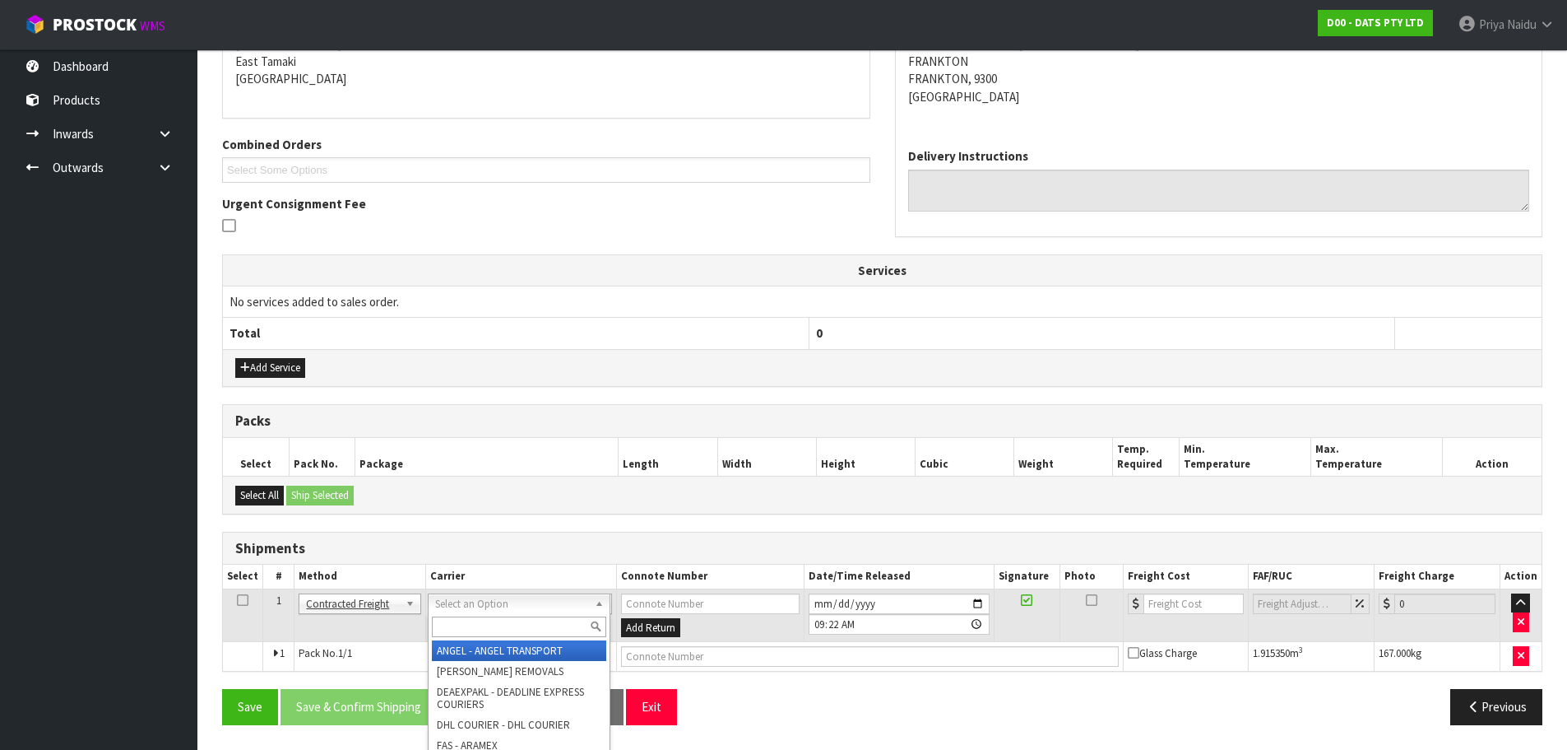
click at [465, 620] on input "text" at bounding box center [519, 626] width 174 height 21
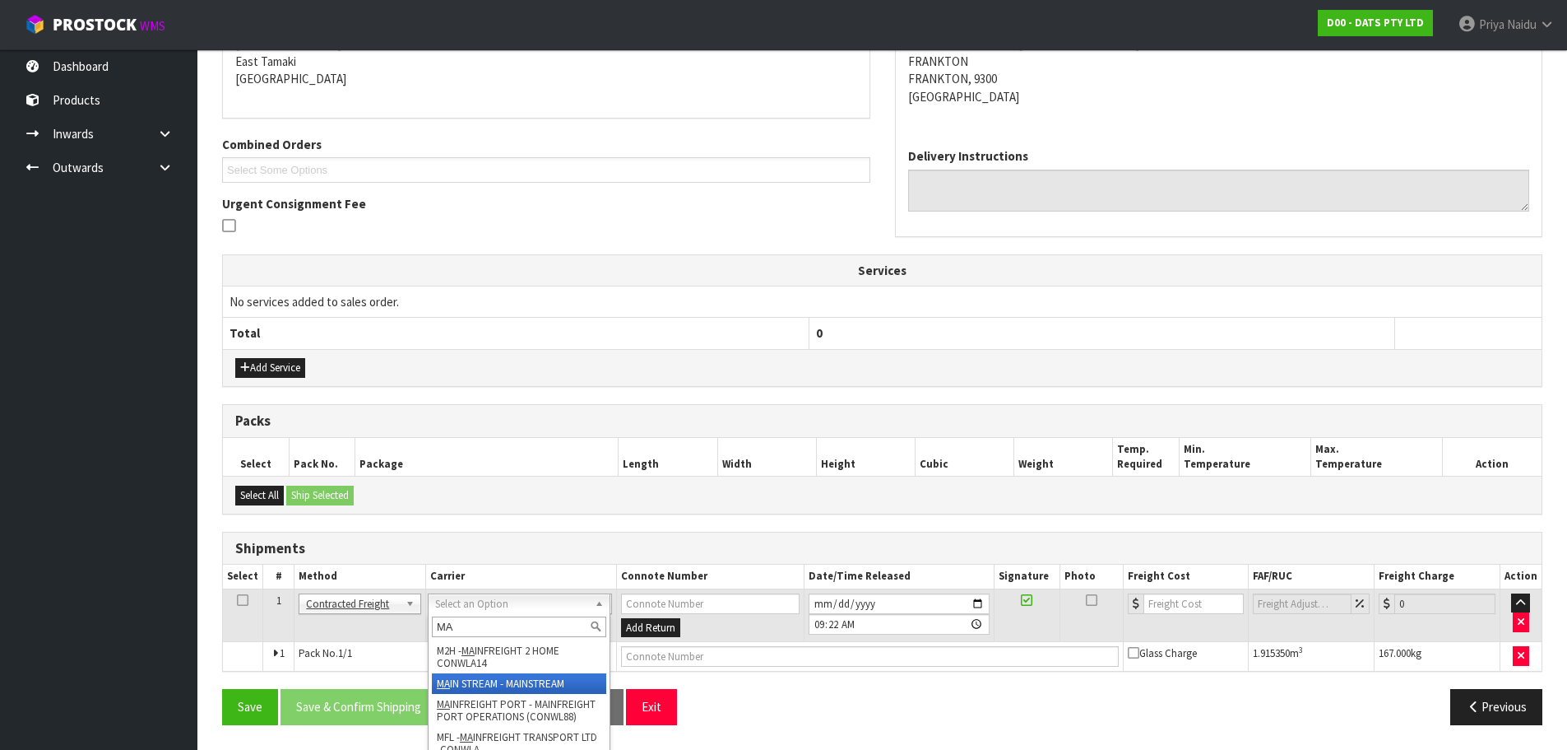
type input "MA"
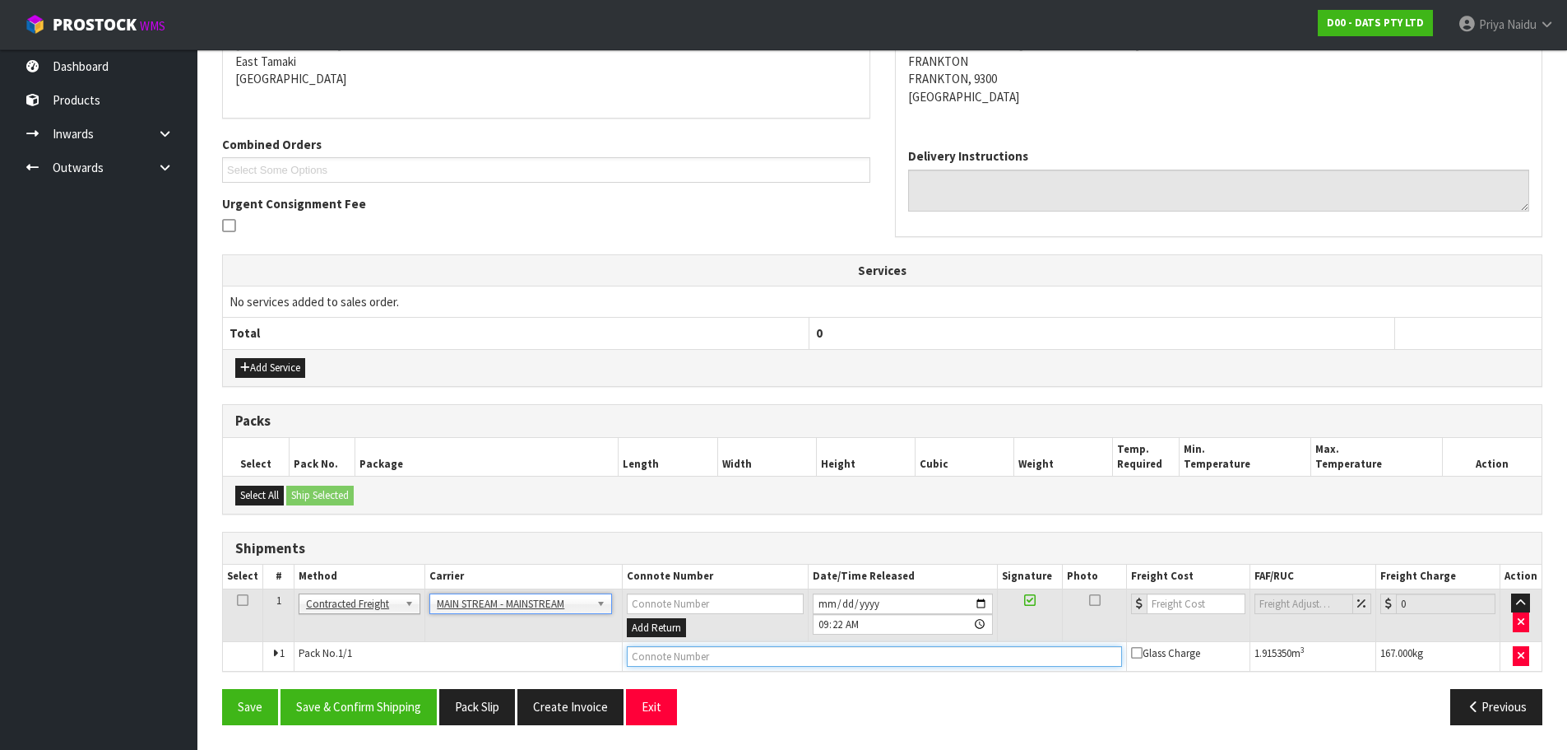
click at [655, 665] on input "text" at bounding box center [874, 656] width 495 height 21
paste input "CWL7721221"
type input "CWL7721221"
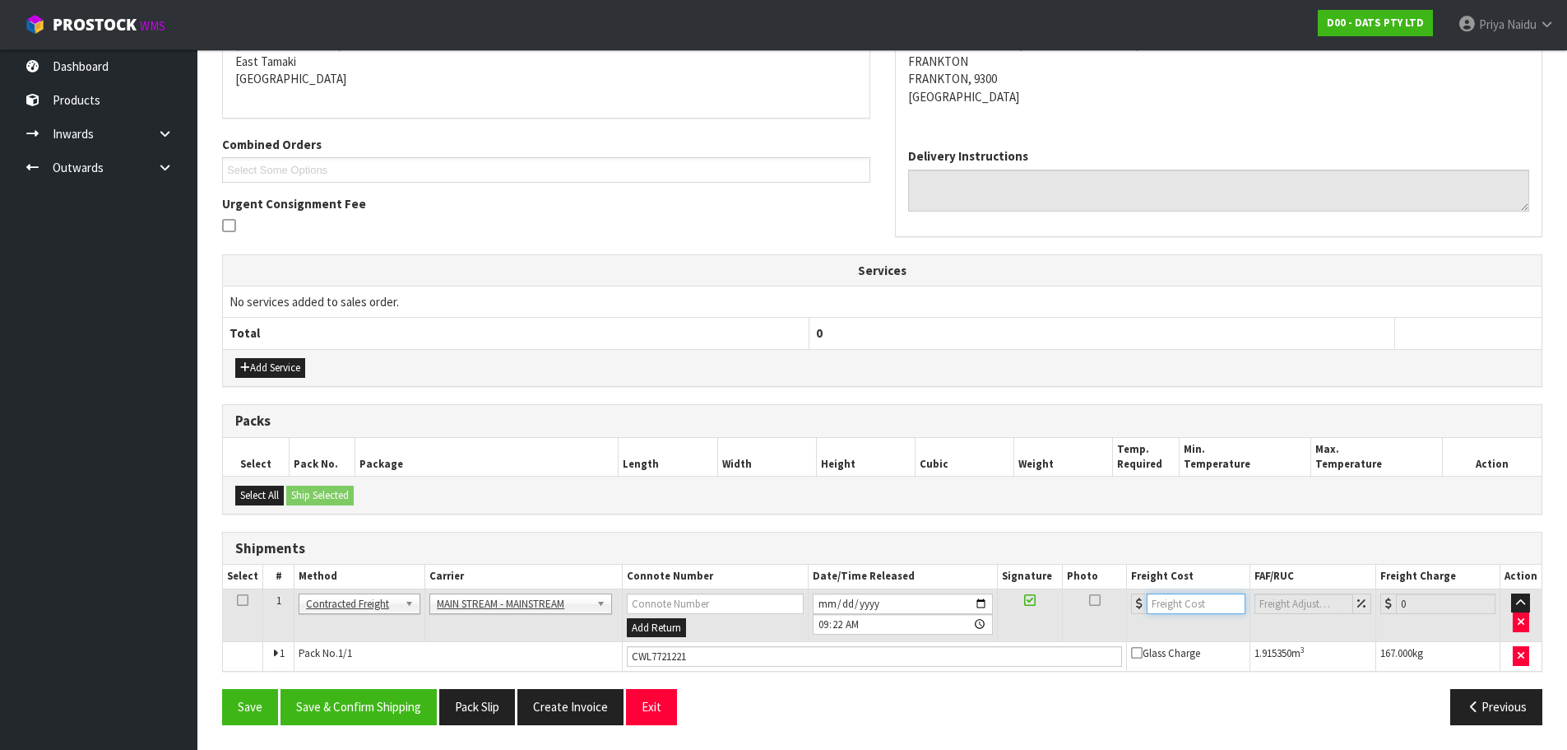
click at [1179, 610] on input "number" at bounding box center [1197, 603] width 100 height 21
type input "422.40"
click at [377, 703] on button "Save & Confirm Shipping" at bounding box center [359, 706] width 156 height 35
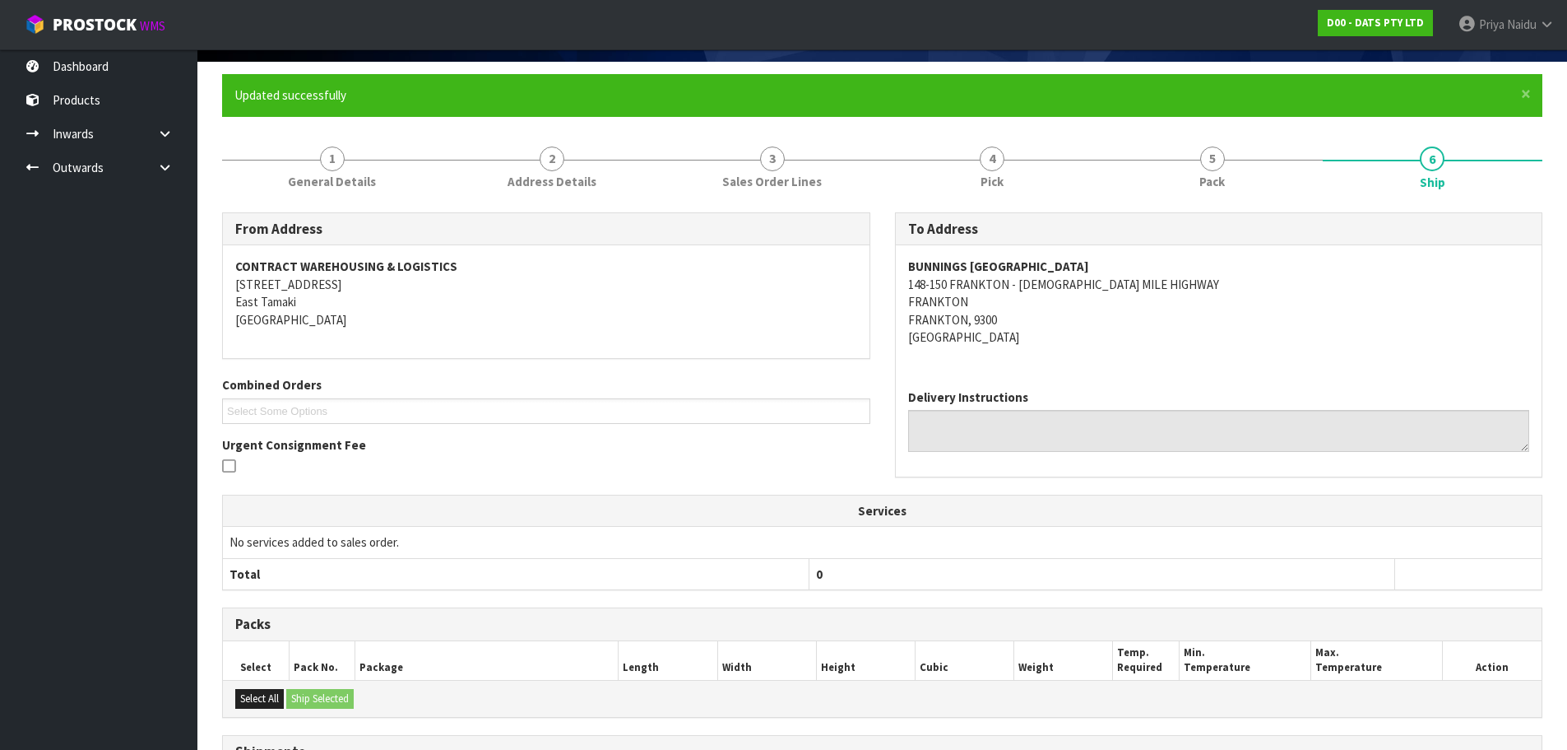
scroll to position [0, 0]
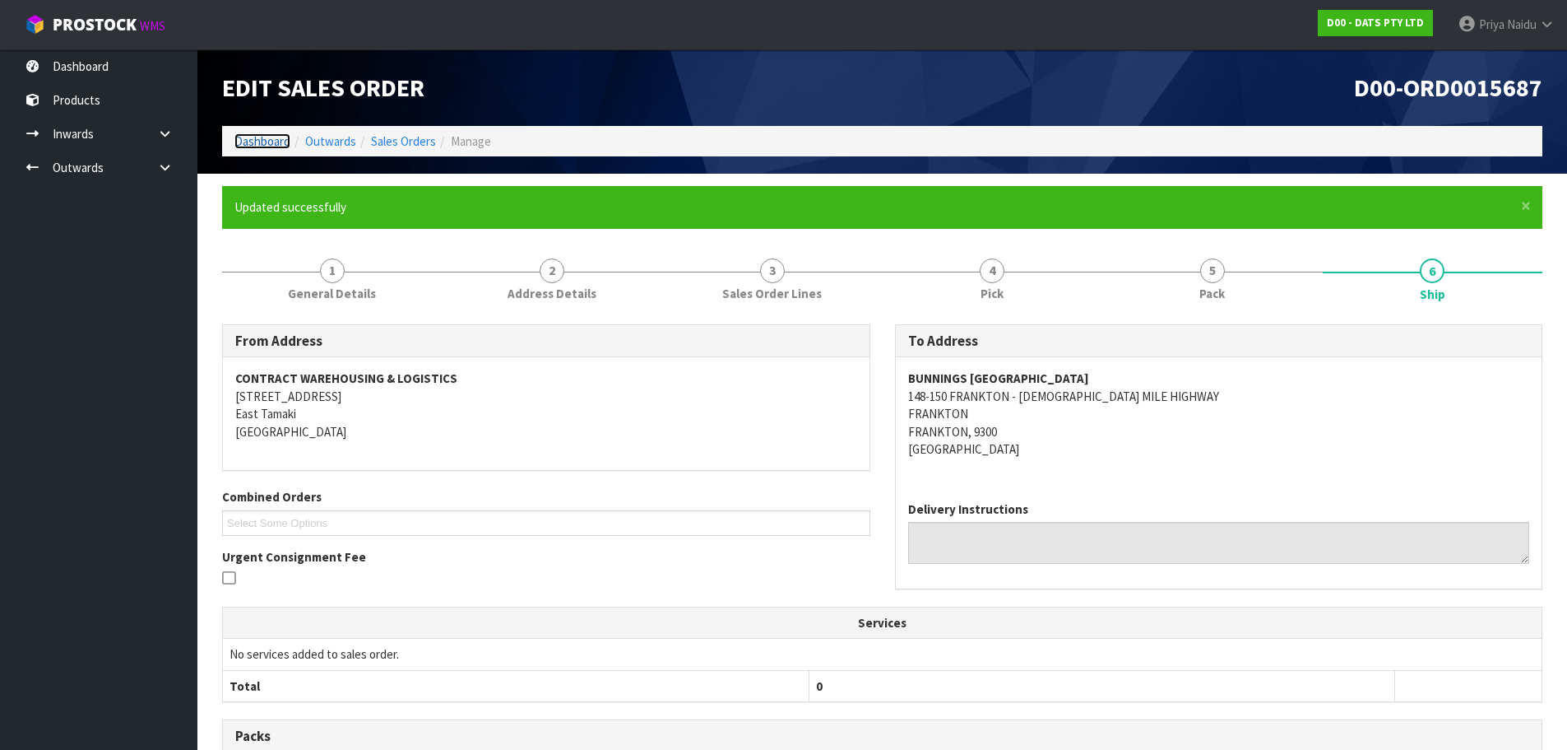
click at [266, 141] on link "Dashboard" at bounding box center [262, 141] width 56 height 16
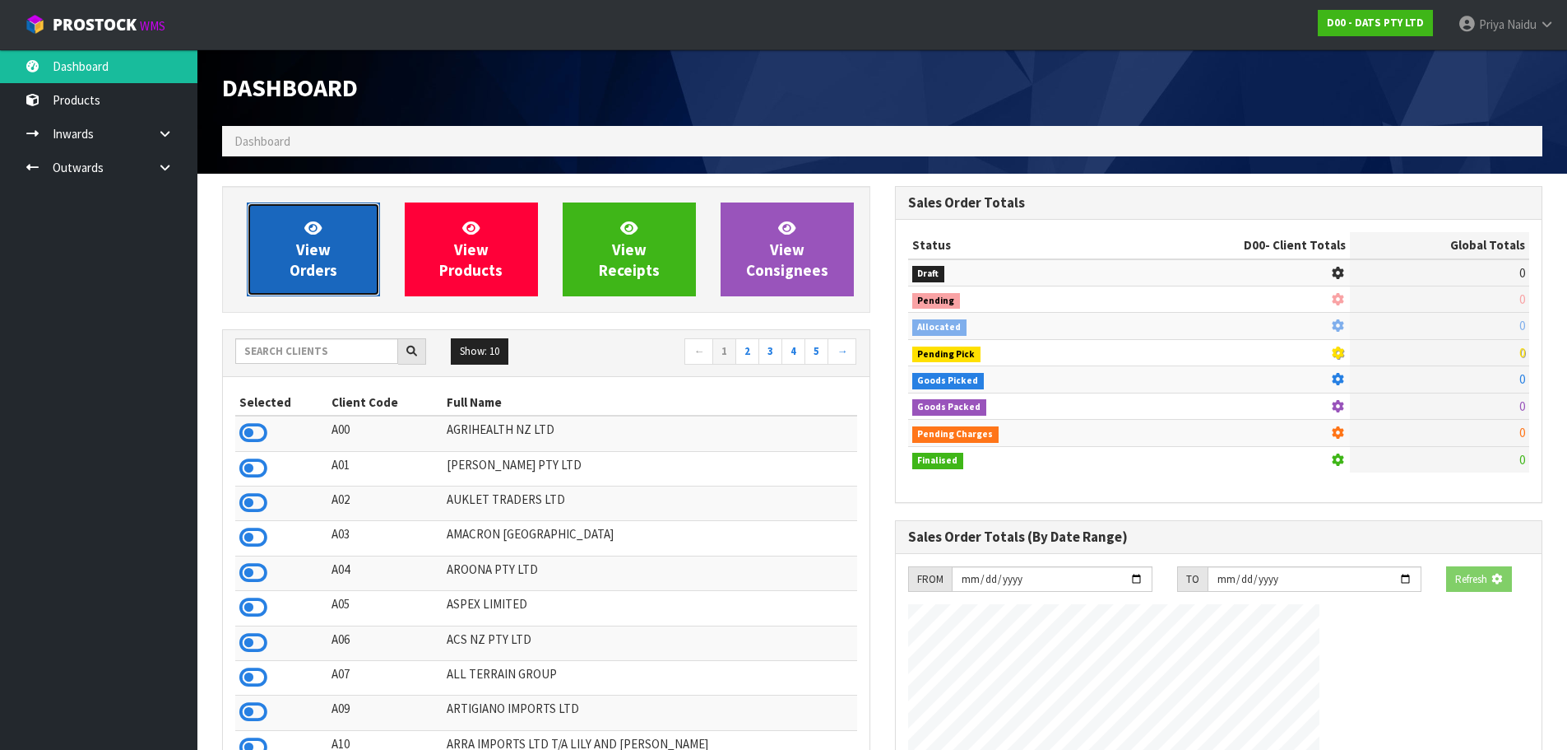
click at [323, 270] on span "View Orders" at bounding box center [314, 249] width 48 height 62
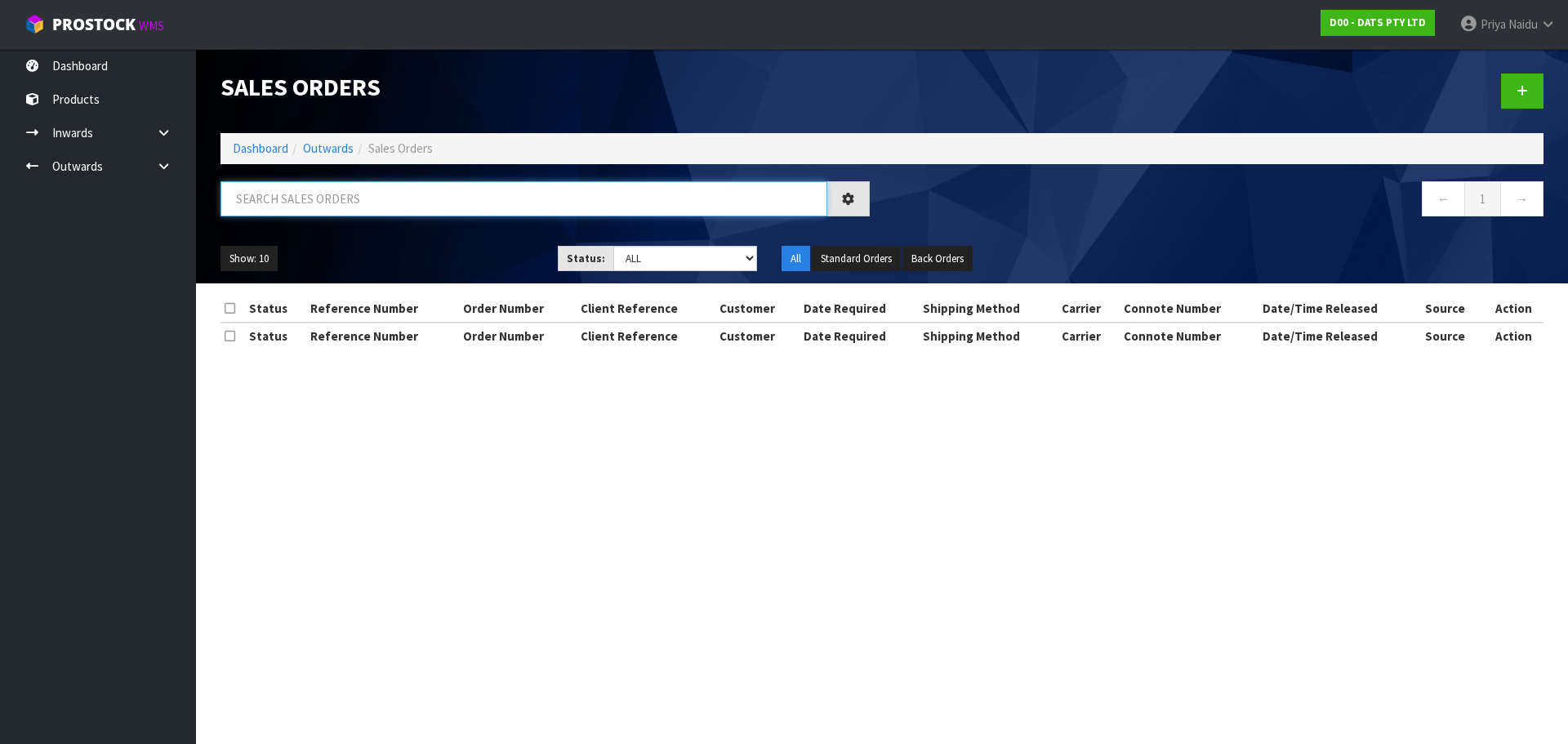
click at [334, 194] on input "text" at bounding box center [523, 198] width 606 height 35
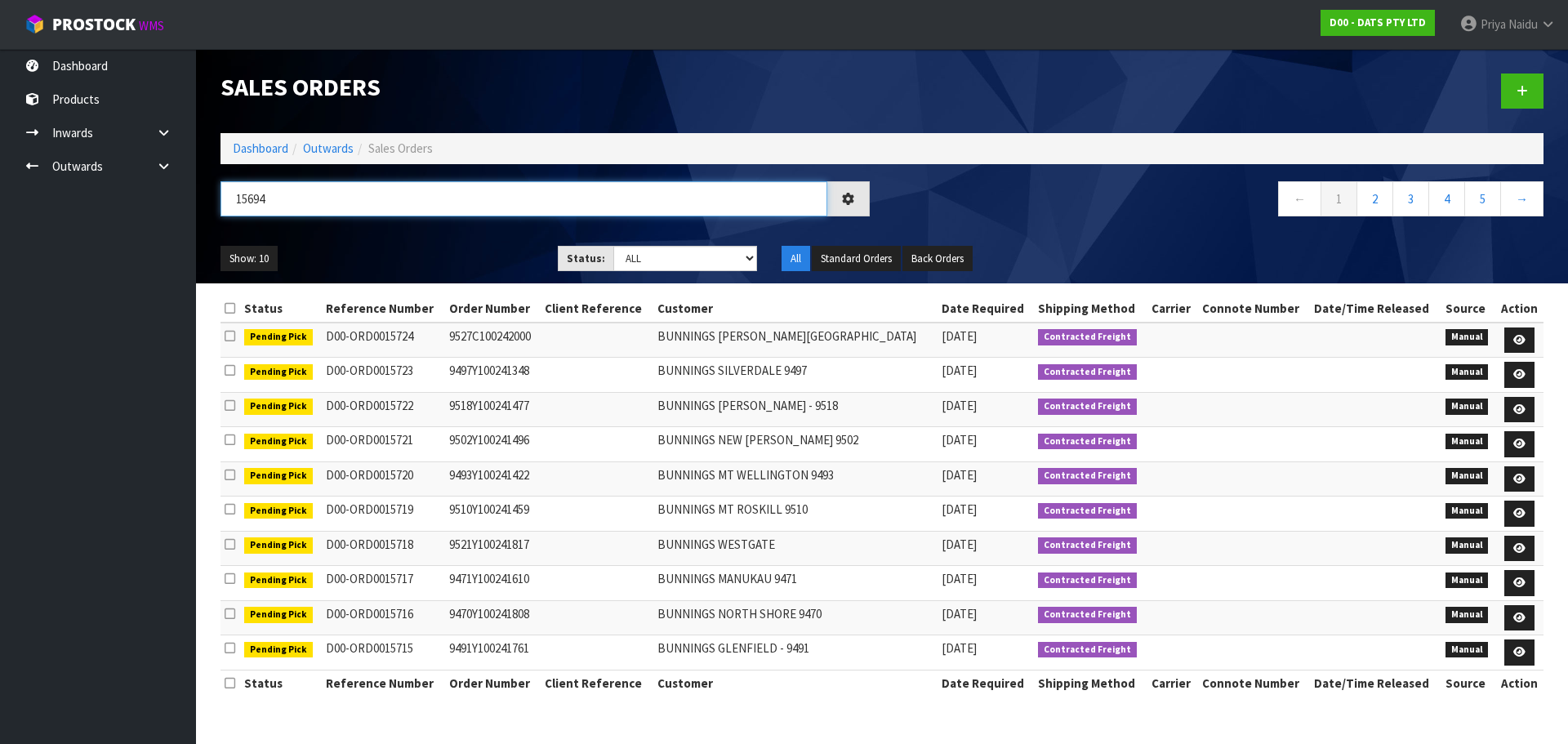
type input "15694"
click at [385, 251] on ul "Show: 10 5 10 25 50" at bounding box center [376, 259] width 313 height 26
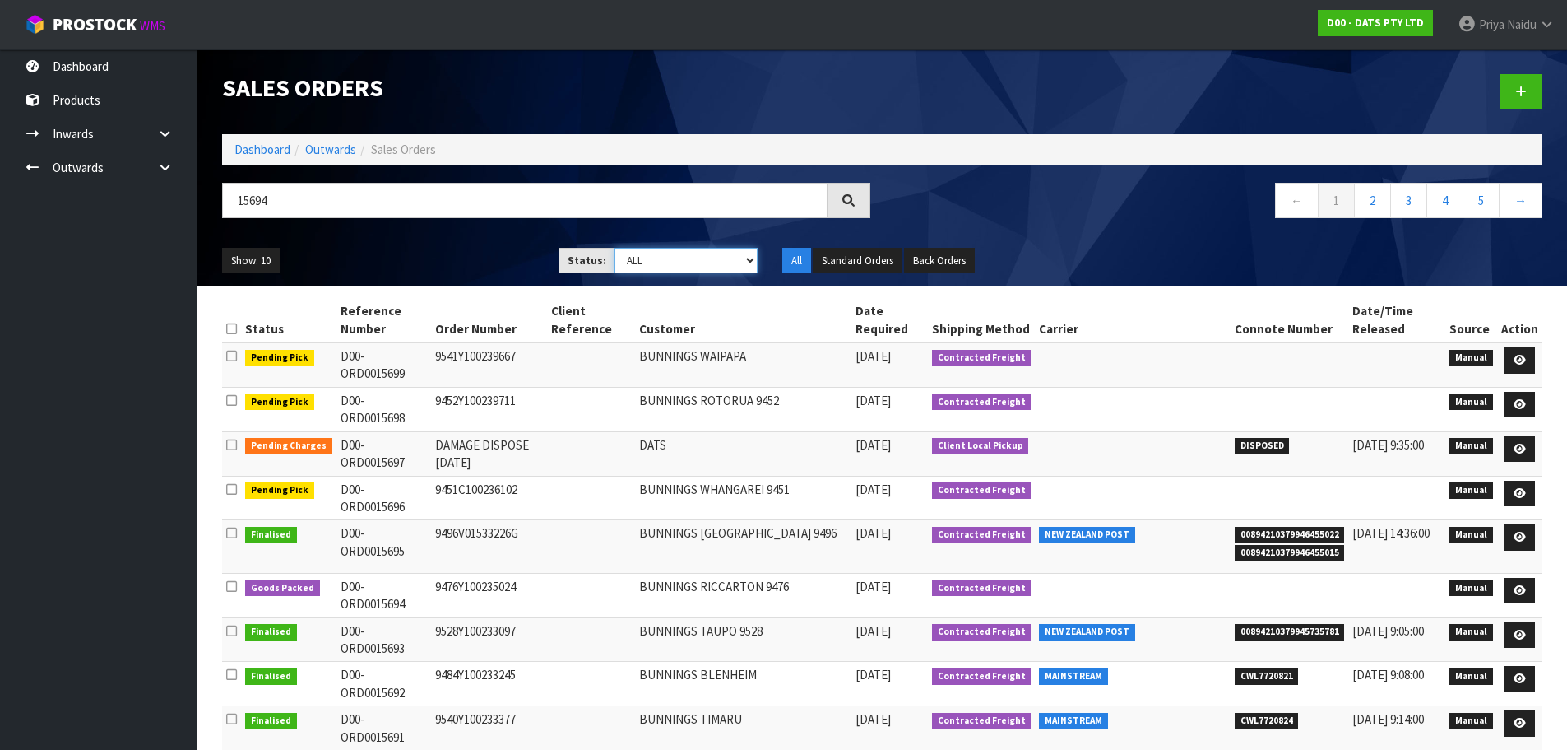
click at [666, 259] on select "Draft Pending Allocated Pending Pick Goods Picked Goods Packed Pending Charges …" at bounding box center [686, 261] width 143 height 26
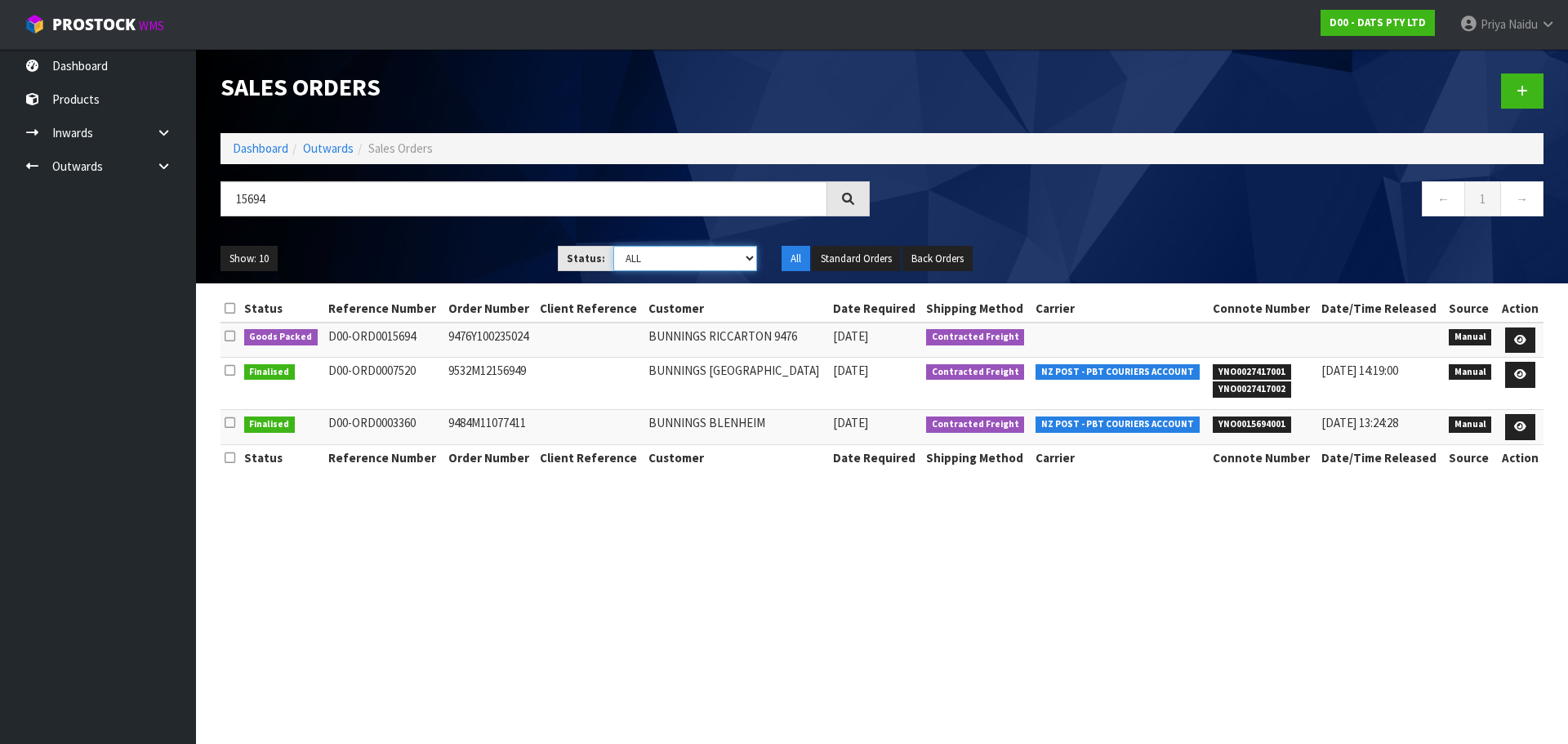
select select "string:5"
click at [613, 246] on select "Draft Pending Allocated Pending Pick Goods Picked Goods Packed Pending Charges …" at bounding box center [686, 259] width 145 height 26
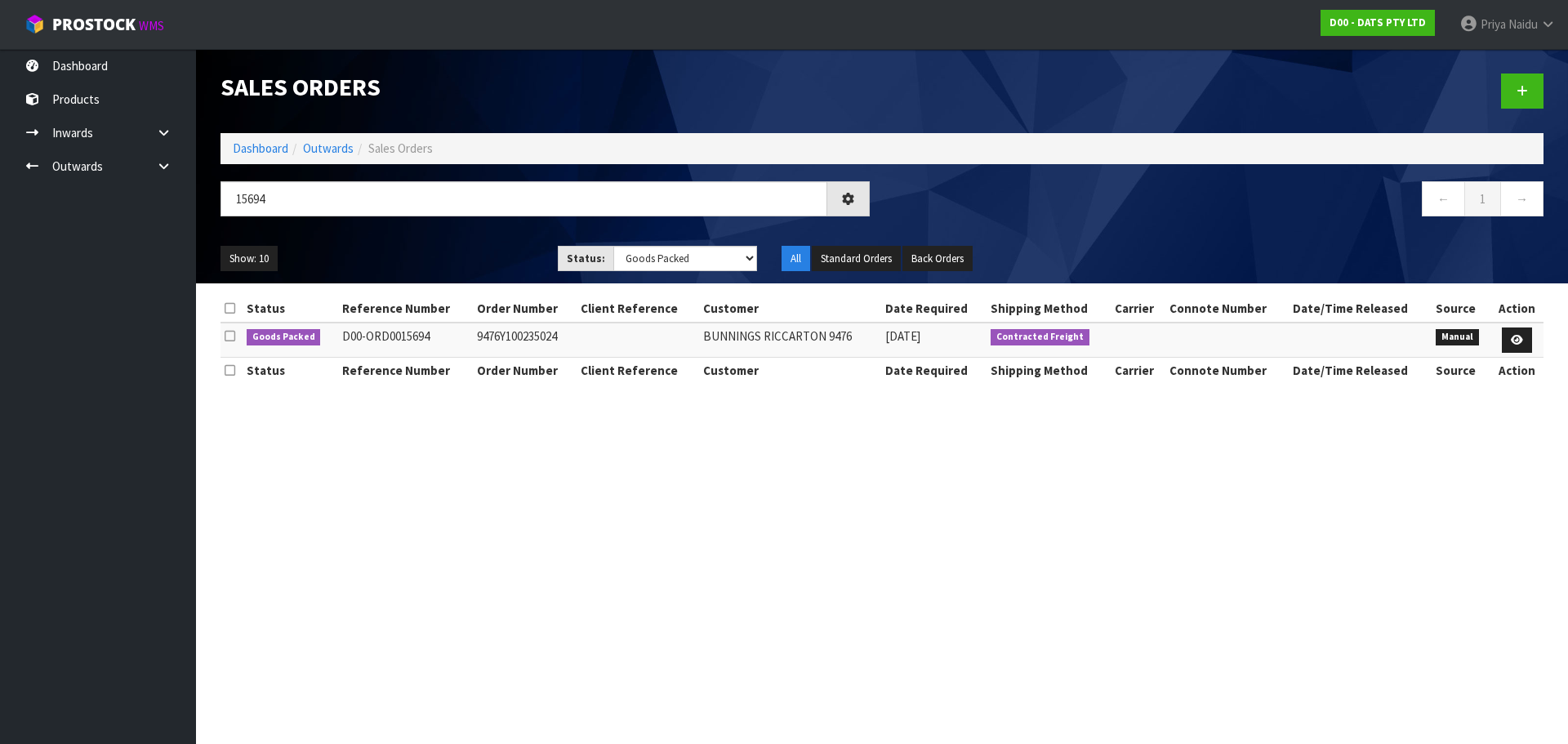
click at [442, 226] on div "15694" at bounding box center [545, 205] width 674 height 48
click at [443, 249] on ul "Show: 10 5 10 25 50" at bounding box center [376, 259] width 313 height 26
click at [433, 251] on ul "Show: 10 5 10 25 50" at bounding box center [376, 259] width 313 height 26
click at [395, 250] on ul "Show: 10 5 10 25 50" at bounding box center [376, 259] width 313 height 26
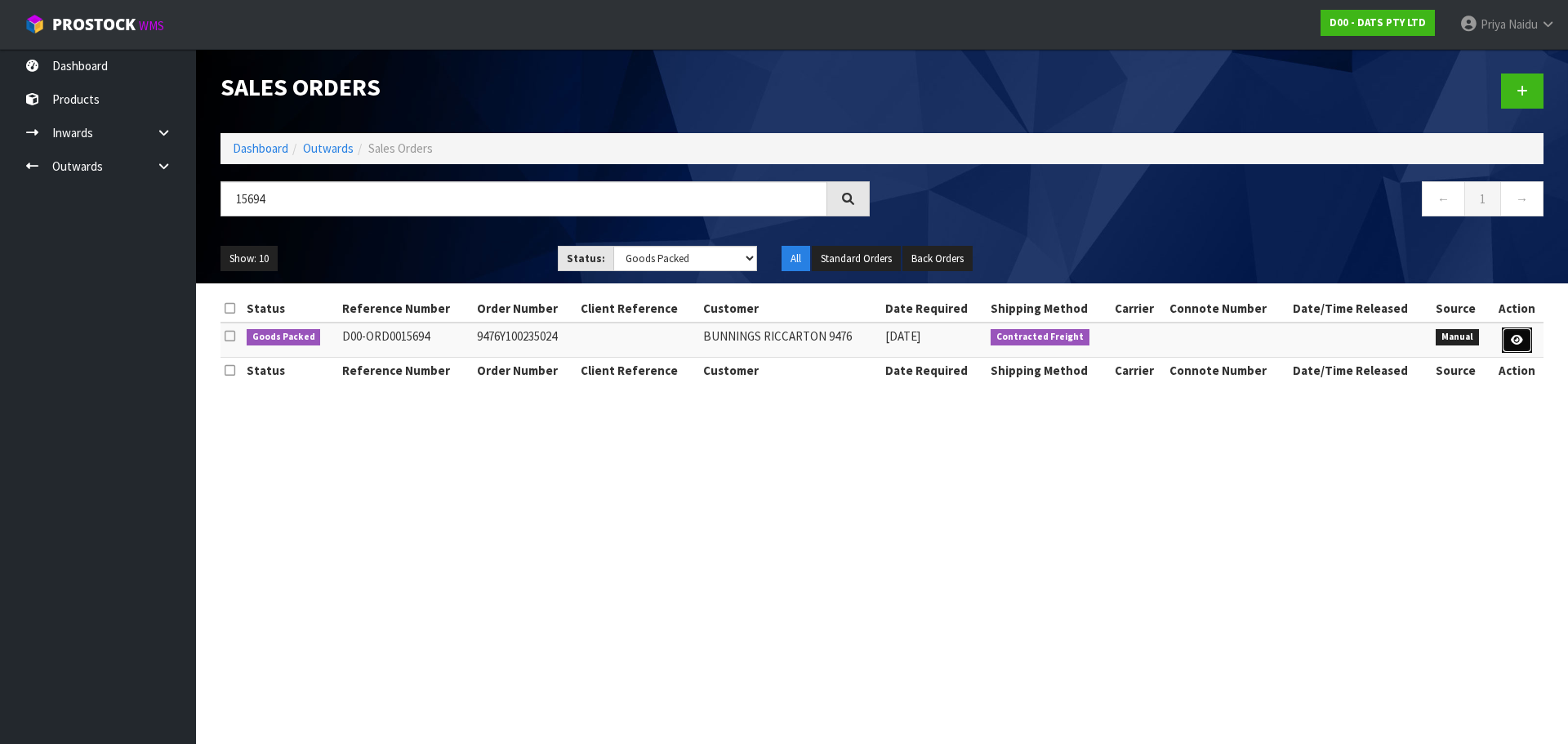
click at [1513, 338] on icon at bounding box center [1516, 339] width 12 height 11
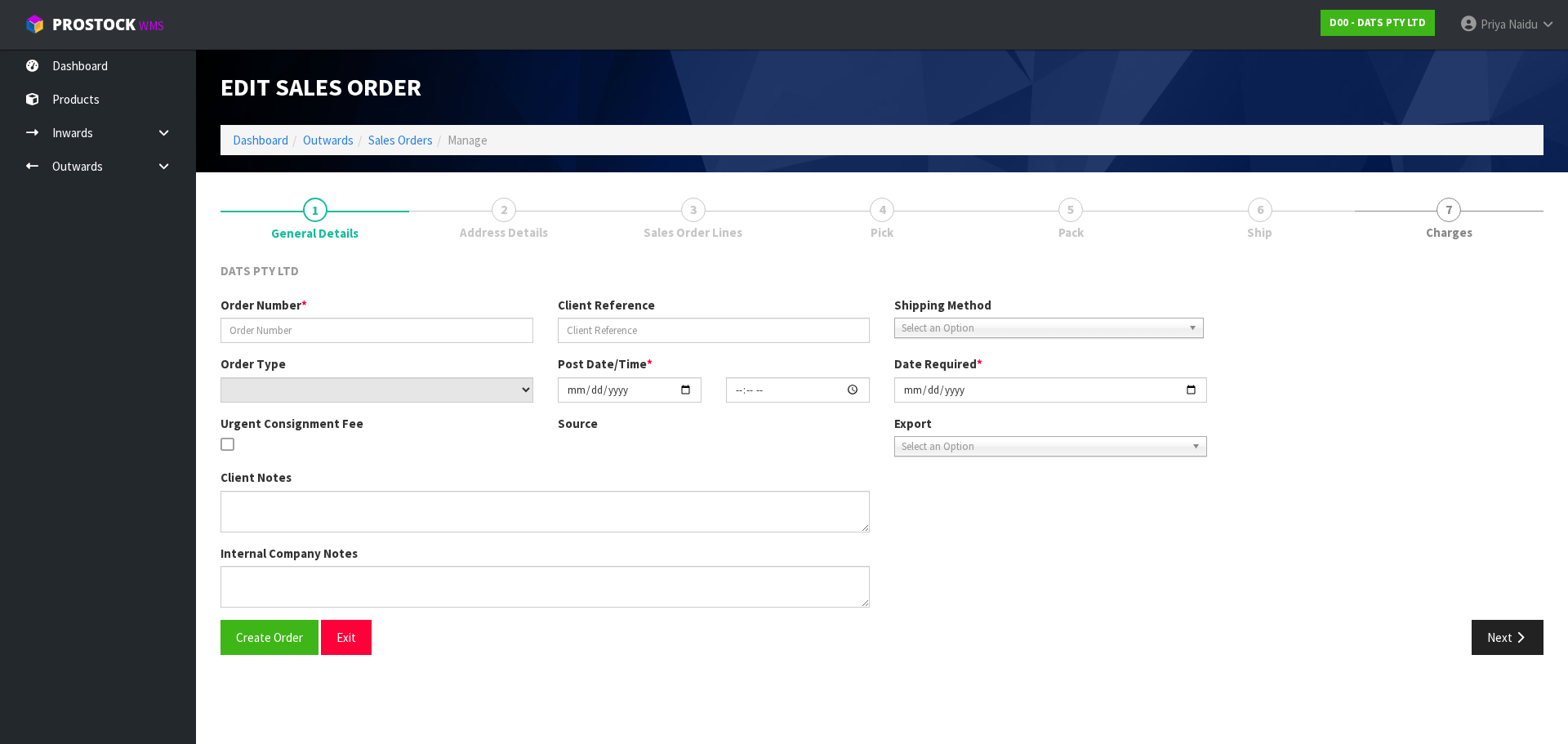
type input "9476Y100235024"
select select "number:0"
type input "[DATE]"
type input "09:11:00.000"
type input "[DATE]"
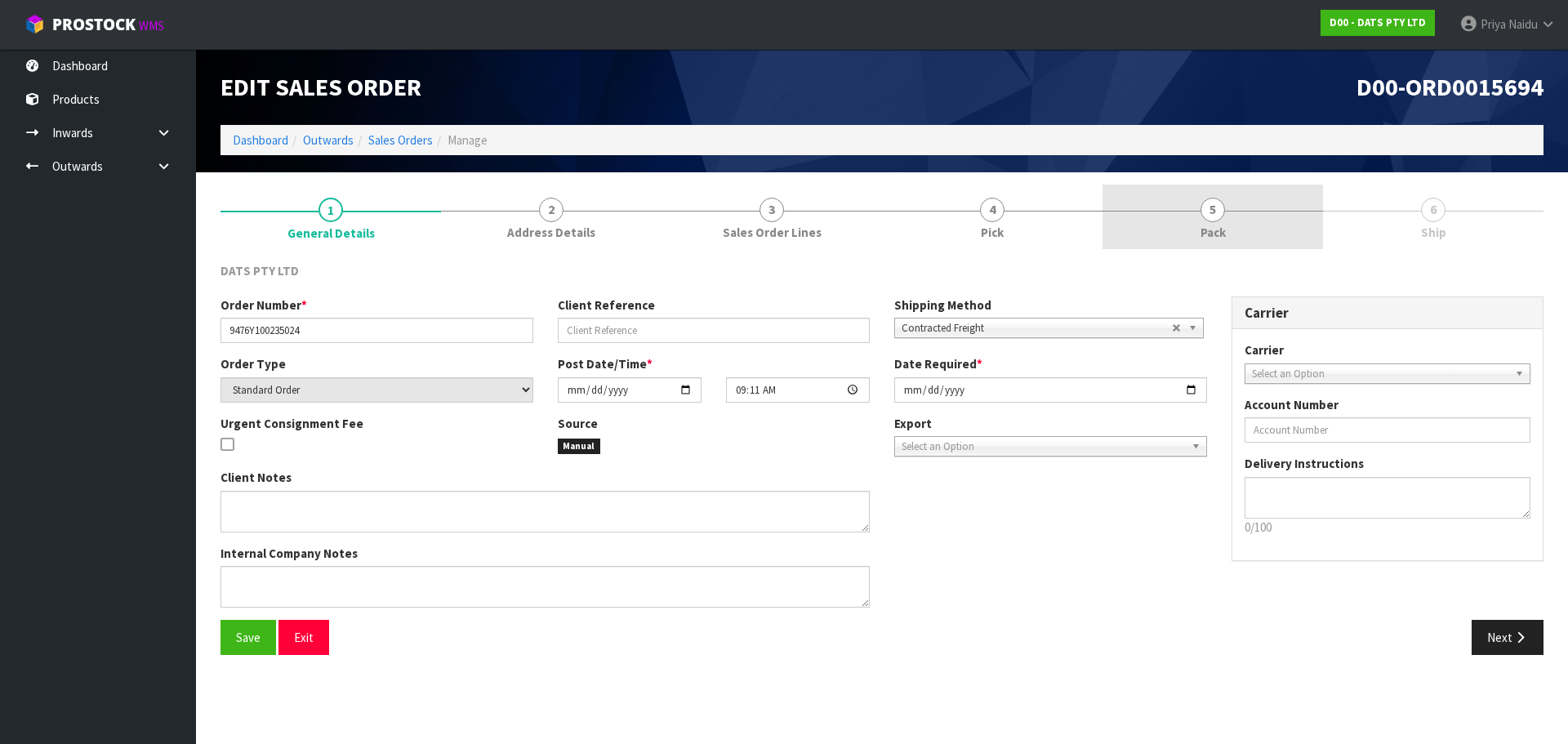
click at [1259, 214] on link "5 Pack" at bounding box center [1213, 216] width 220 height 64
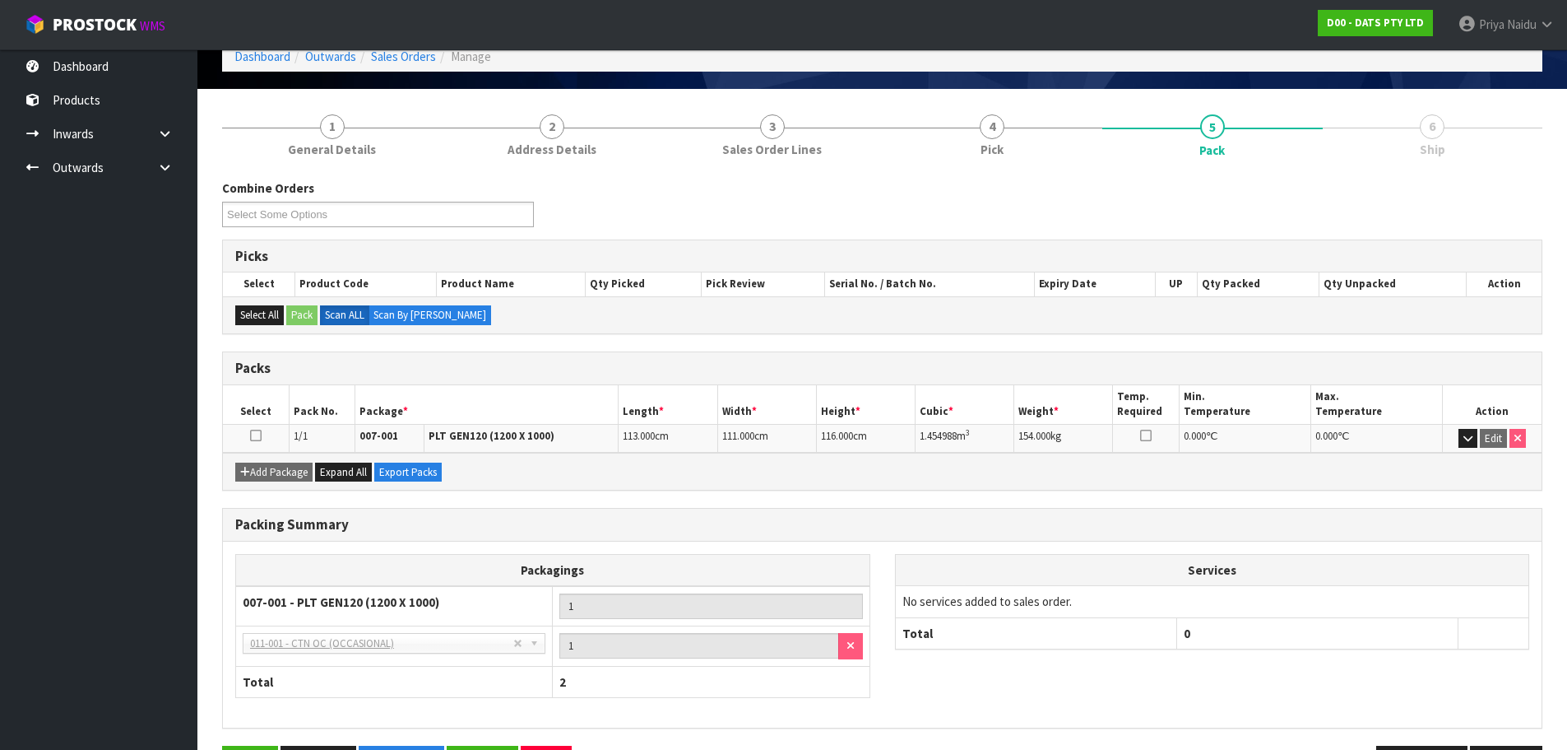
scroll to position [142, 0]
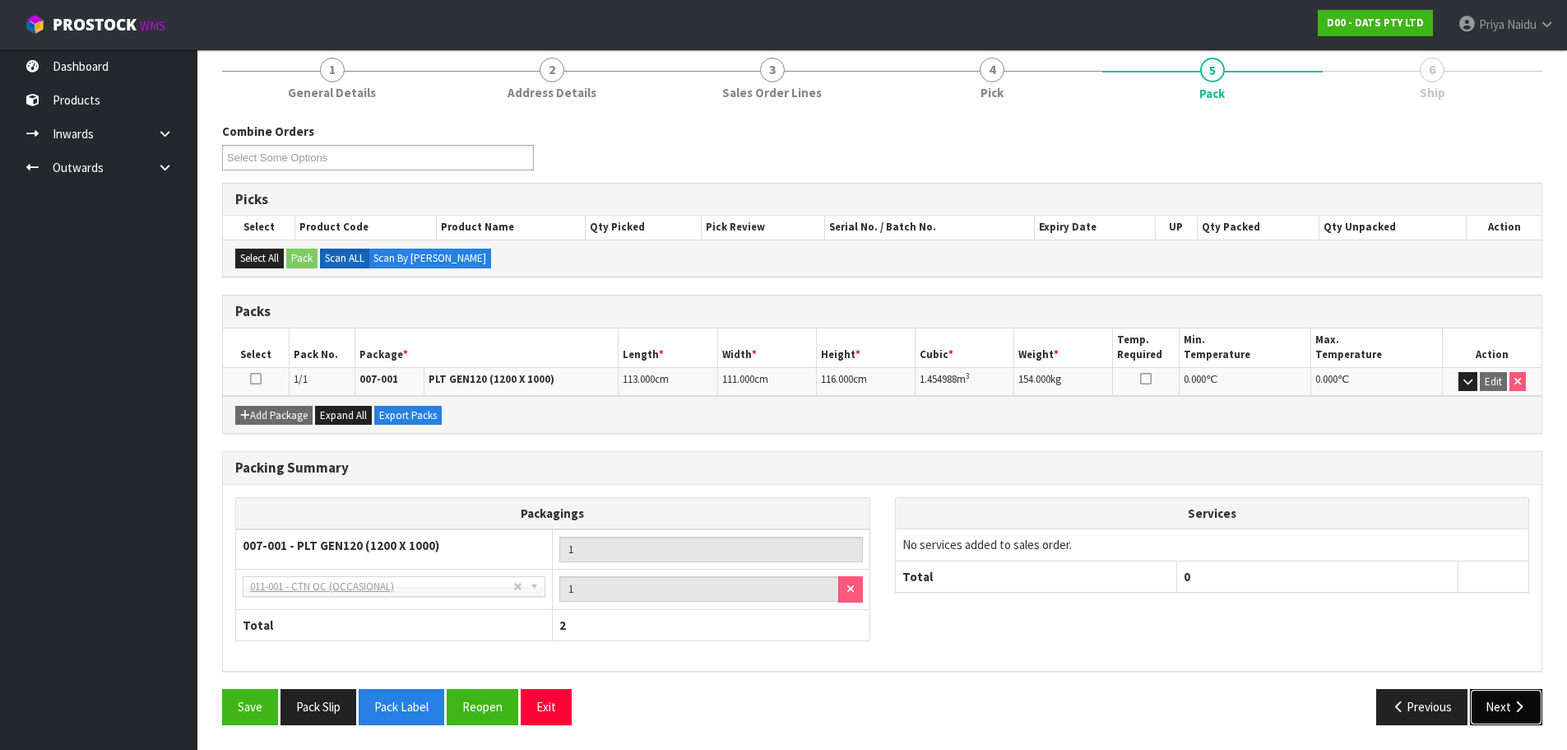
click at [1530, 694] on button "Next" at bounding box center [1506, 706] width 72 height 35
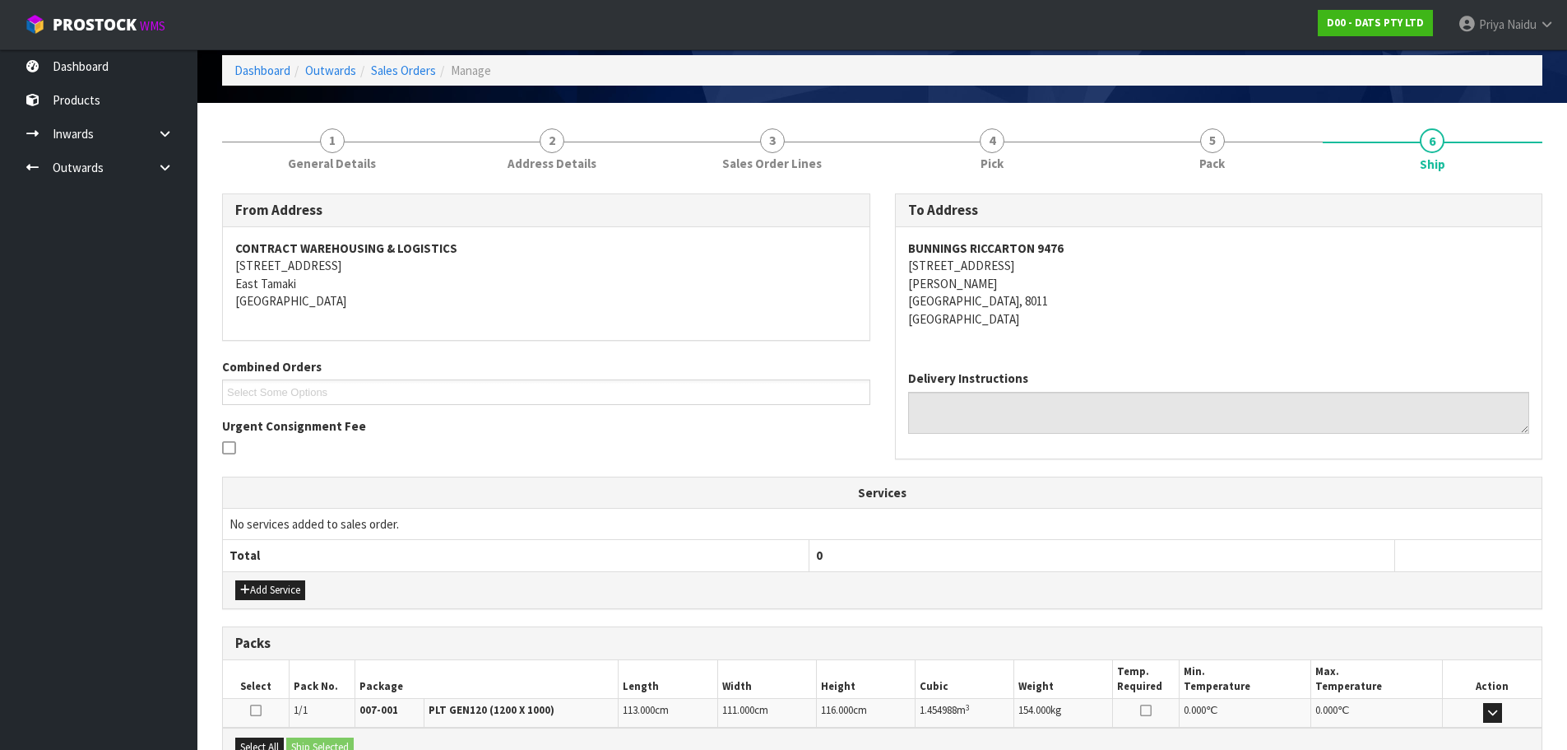
scroll to position [0, 0]
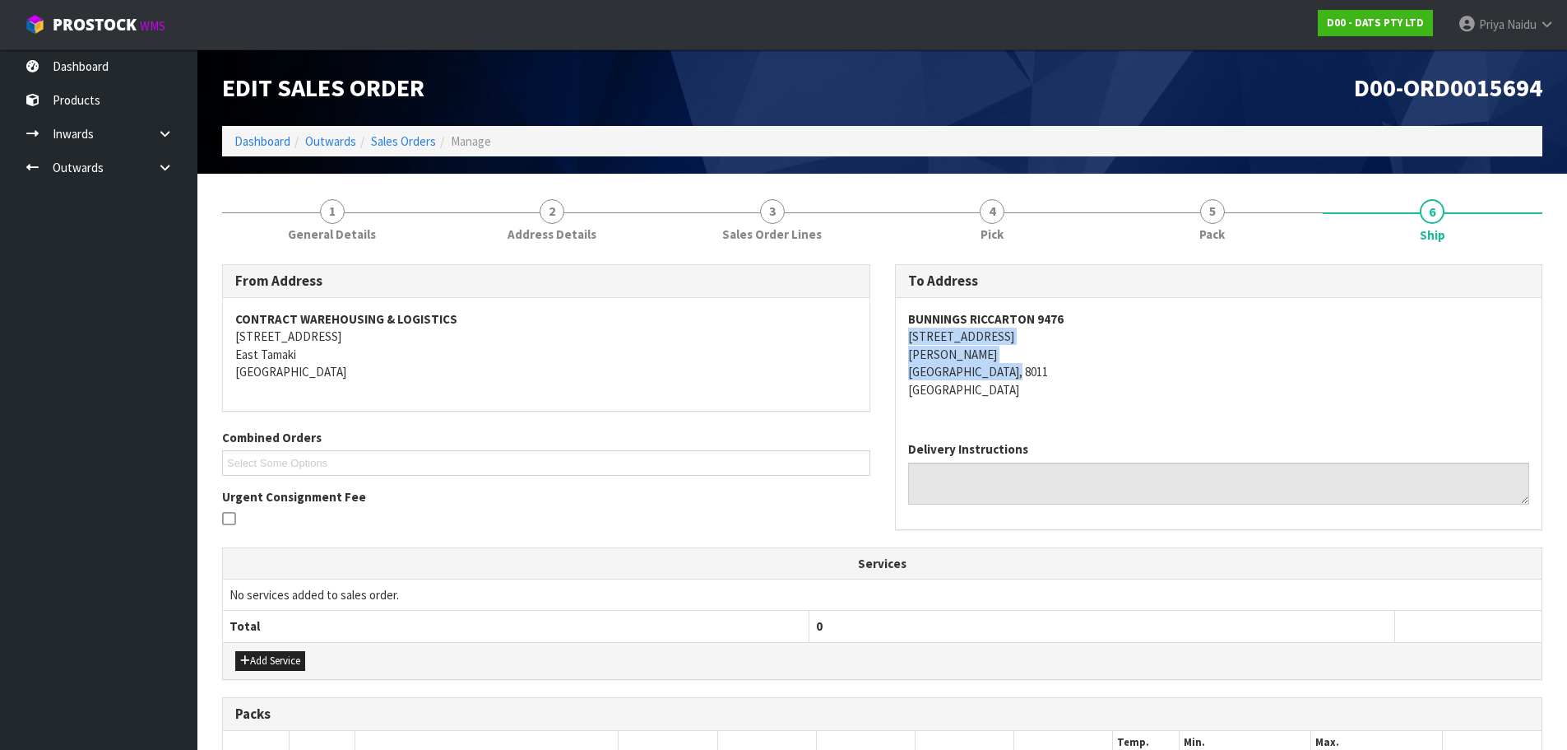
drag, startPoint x: 904, startPoint y: 336, endPoint x: 1108, endPoint y: 369, distance: 206.7
click at [1108, 369] on div "BUNNINGS RICCARTON 9476 64 BLENHEIM ROAD ADDINGTON CHRISTCHURCH, 8011 New Zeala…" at bounding box center [1219, 363] width 647 height 130
click at [1098, 401] on div "BUNNINGS RICCARTON 9476 64 BLENHEIM ROAD ADDINGTON CHRISTCHURCH, 8011 New Zeala…" at bounding box center [1219, 363] width 647 height 130
drag, startPoint x: 907, startPoint y: 313, endPoint x: 1107, endPoint y: 312, distance: 199.9
click at [1107, 312] on div "To Address BUNNINGS RICCARTON 9476 64 BLENHEIM ROAD ADDINGTON CHRISTCHURCH, 801…" at bounding box center [1219, 405] width 673 height 282
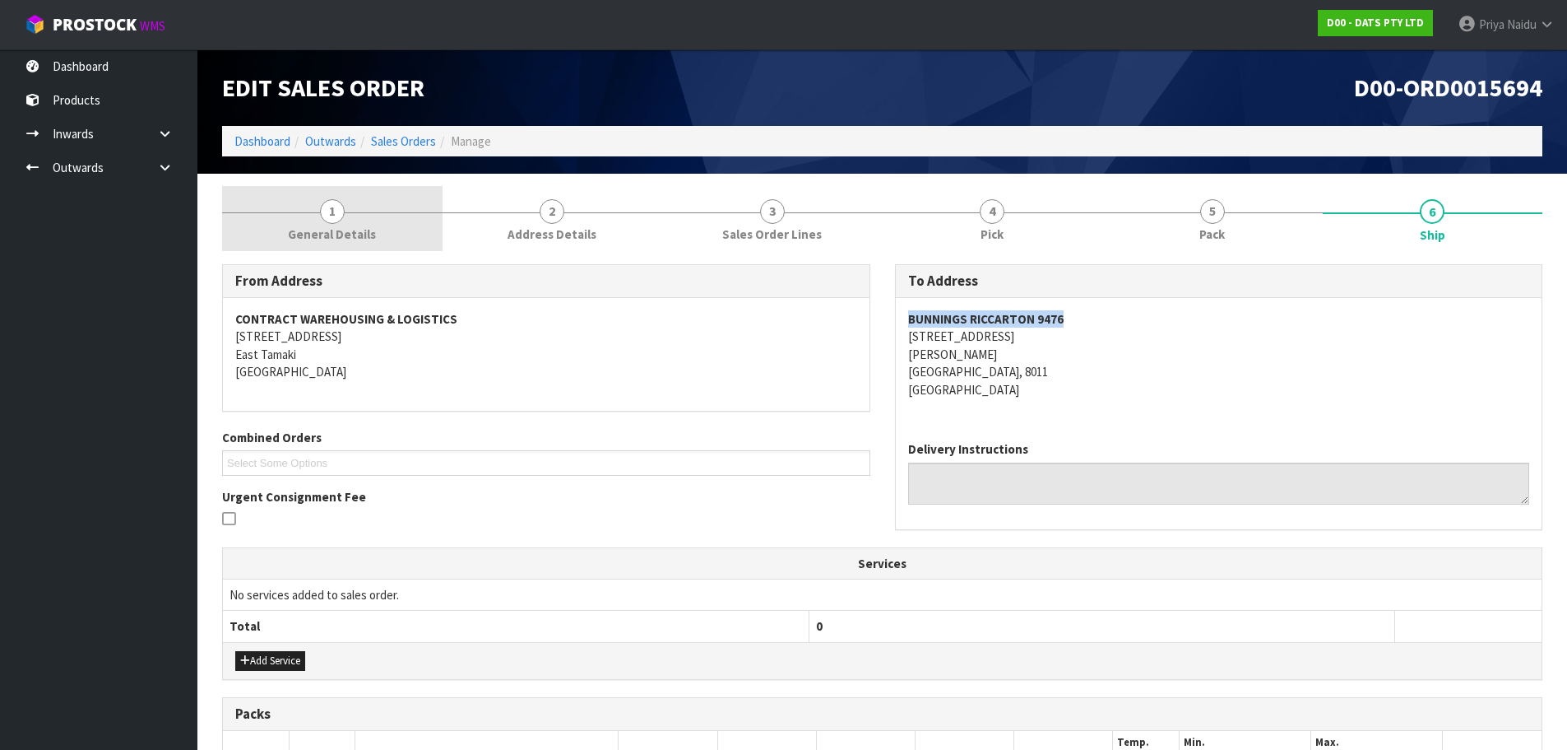
click at [305, 212] on link "1 General Details" at bounding box center [332, 218] width 221 height 65
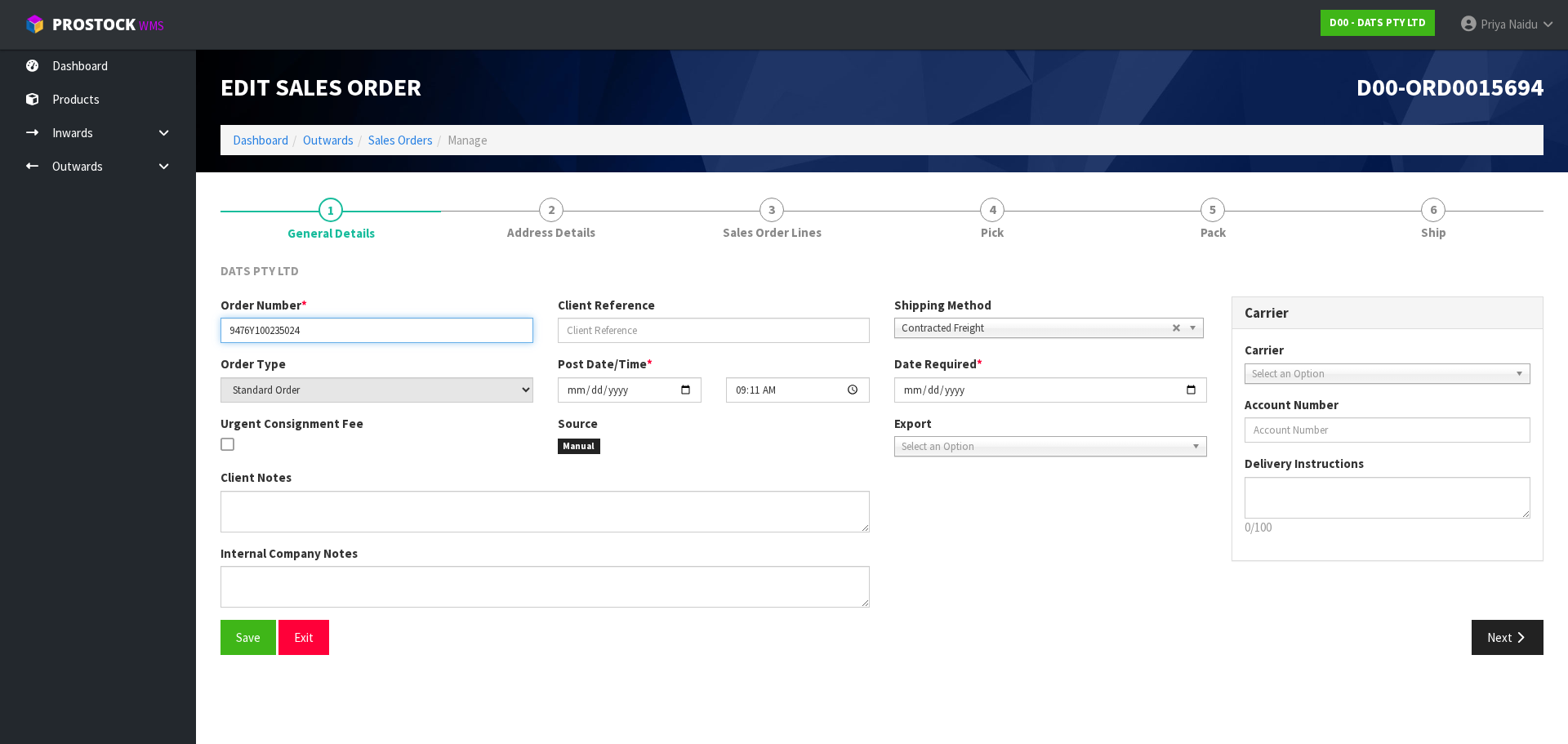
drag, startPoint x: 221, startPoint y: 328, endPoint x: 334, endPoint y: 322, distance: 113.2
click at [334, 322] on input "9476Y100235024" at bounding box center [376, 330] width 313 height 26
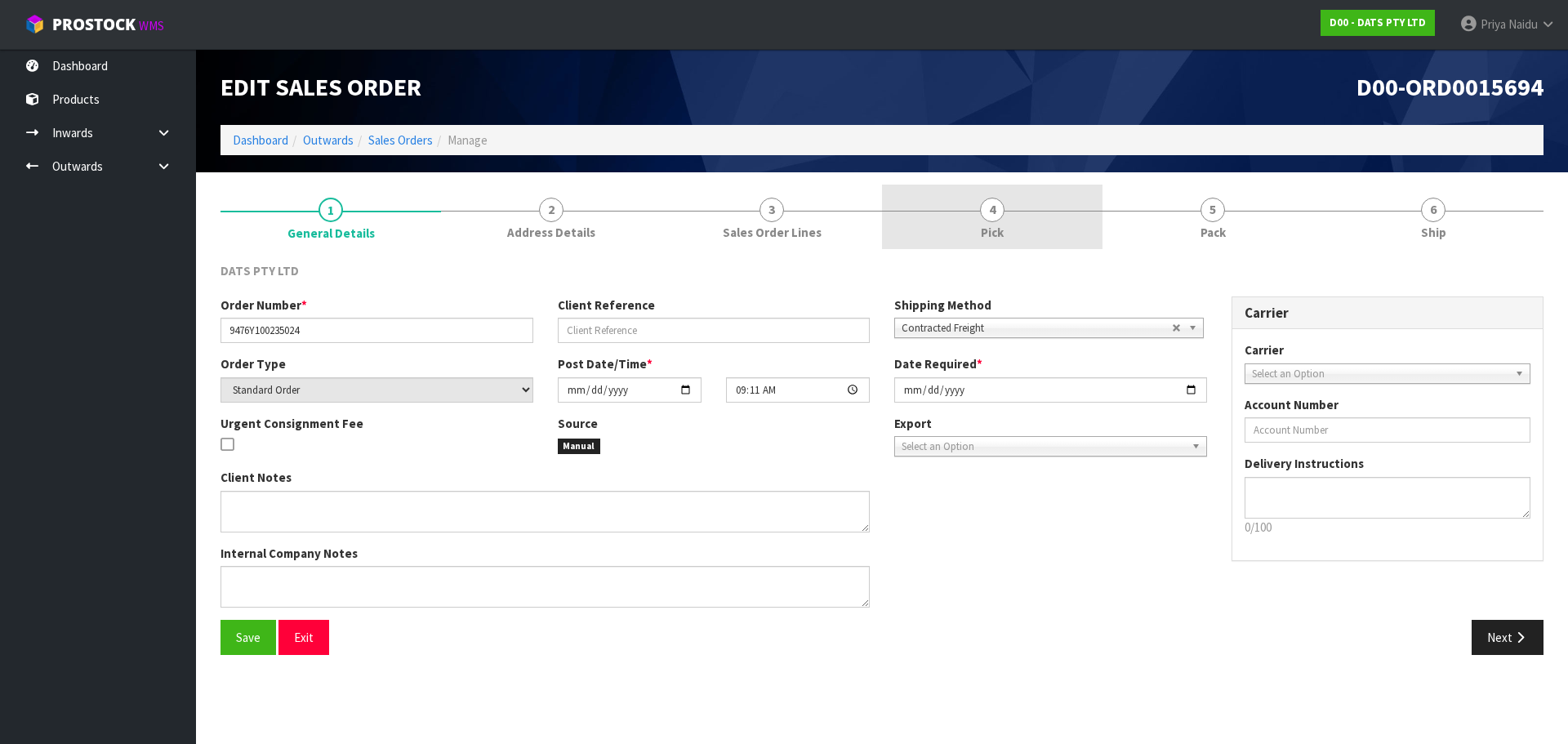
drag, startPoint x: 1184, startPoint y: 219, endPoint x: 1081, endPoint y: 202, distance: 104.4
click at [1184, 219] on link "5 Pack" at bounding box center [1213, 216] width 220 height 64
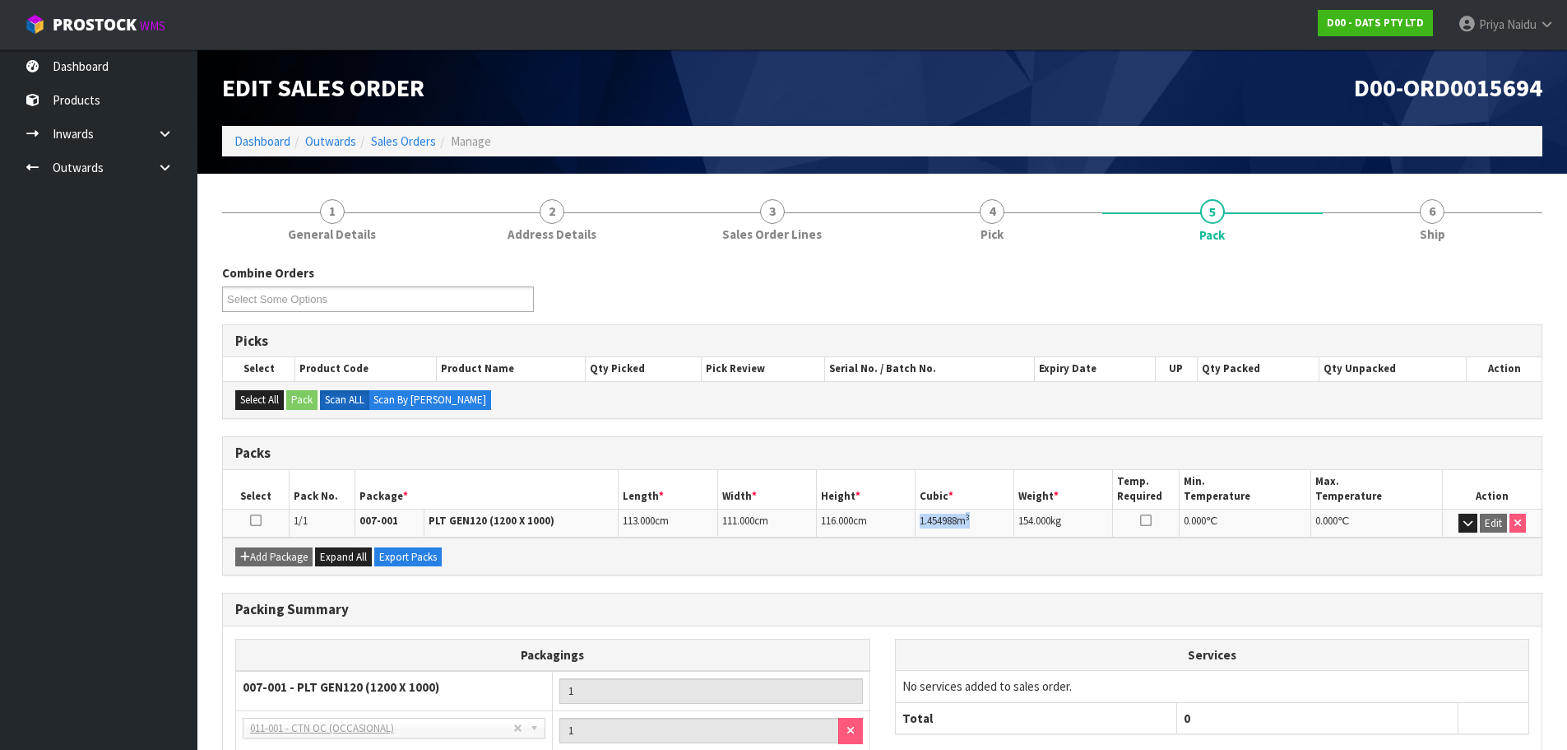
drag, startPoint x: 918, startPoint y: 523, endPoint x: 991, endPoint y: 527, distance: 72.5
click at [991, 527] on td "1.454988 m 3" at bounding box center [965, 522] width 99 height 29
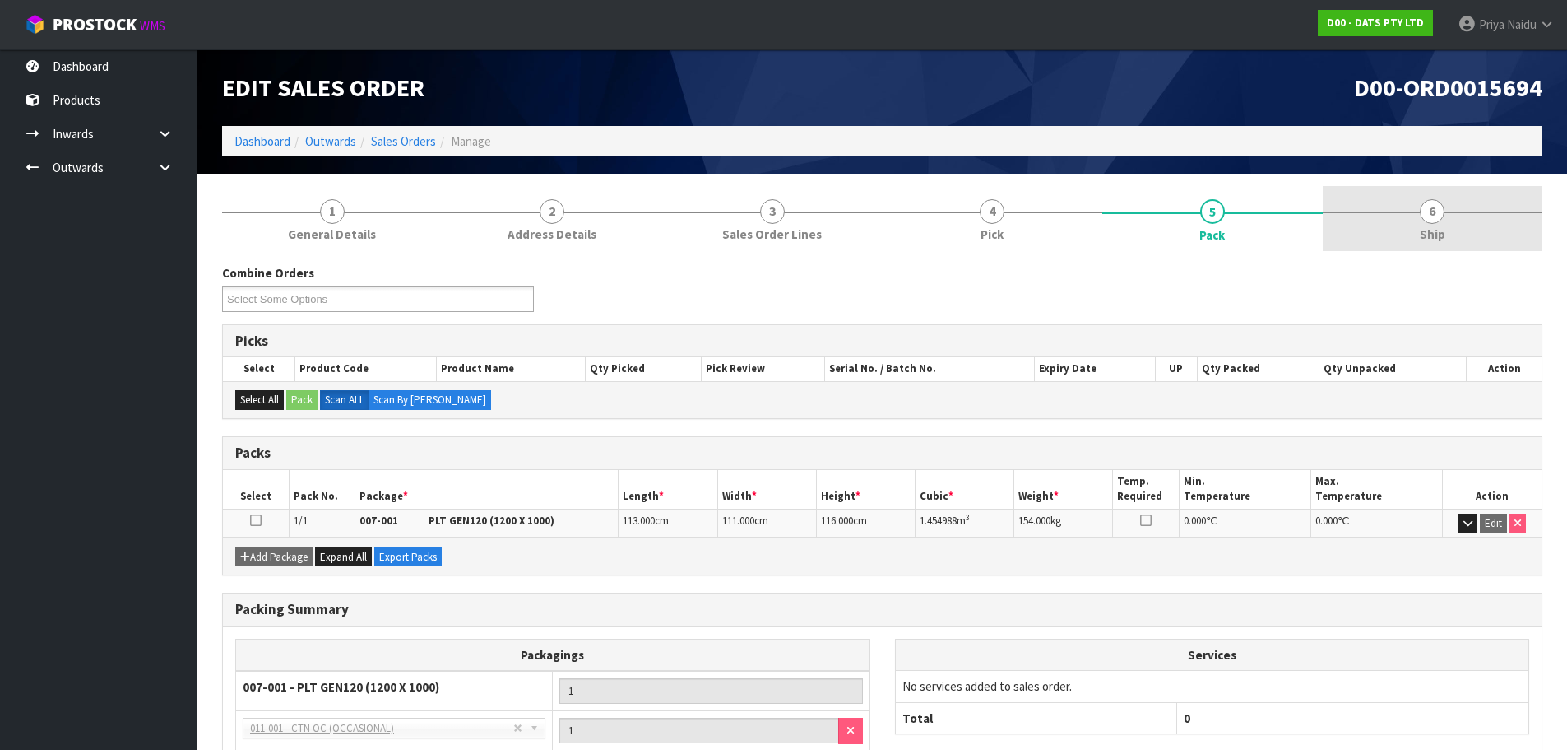
drag, startPoint x: 1404, startPoint y: 221, endPoint x: 1390, endPoint y: 221, distance: 13.2
click at [1404, 221] on link "6 Ship" at bounding box center [1433, 218] width 221 height 65
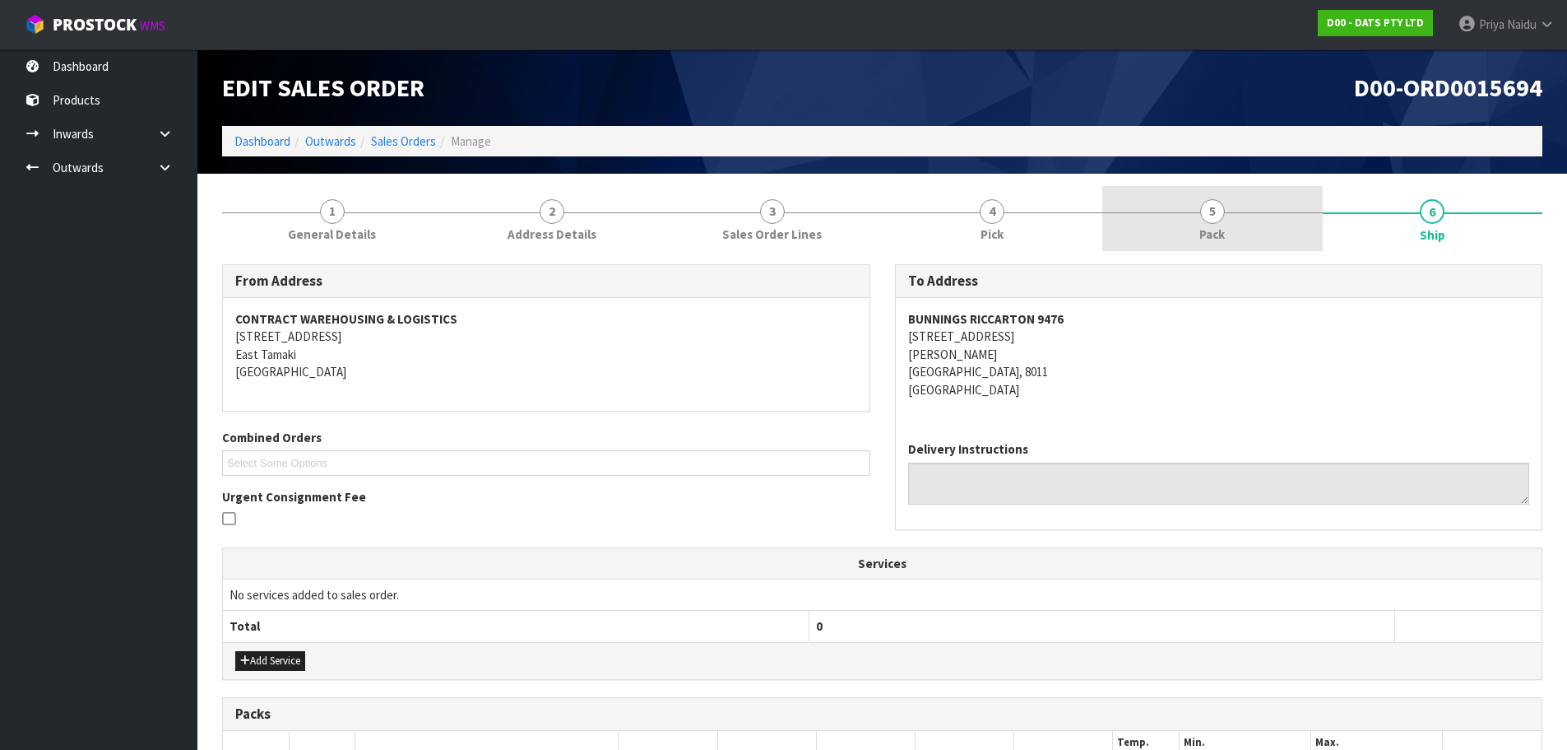
drag, startPoint x: 1174, startPoint y: 216, endPoint x: 1128, endPoint y: 190, distance: 52.7
click at [1173, 216] on link "5 Pack" at bounding box center [1213, 218] width 221 height 65
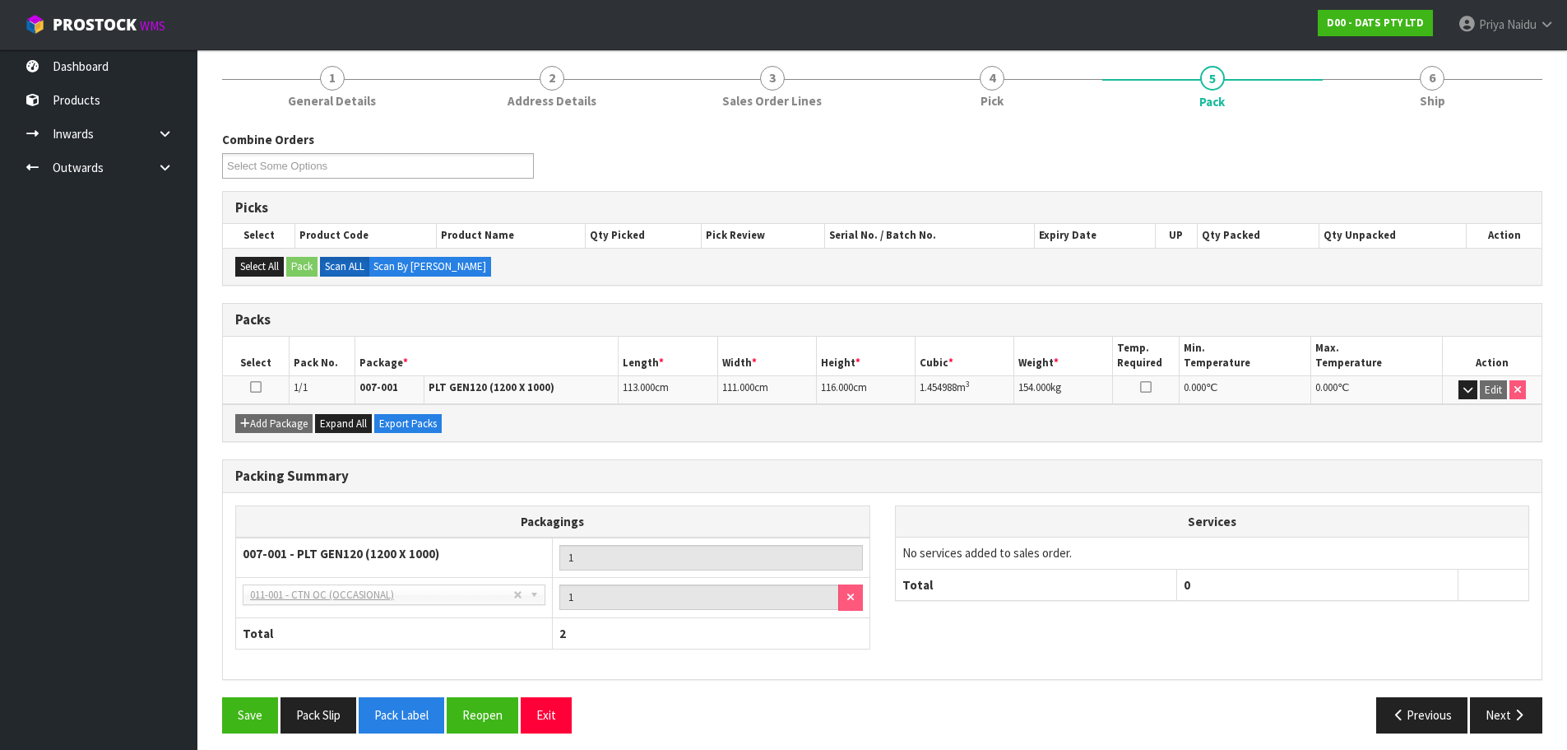
scroll to position [142, 0]
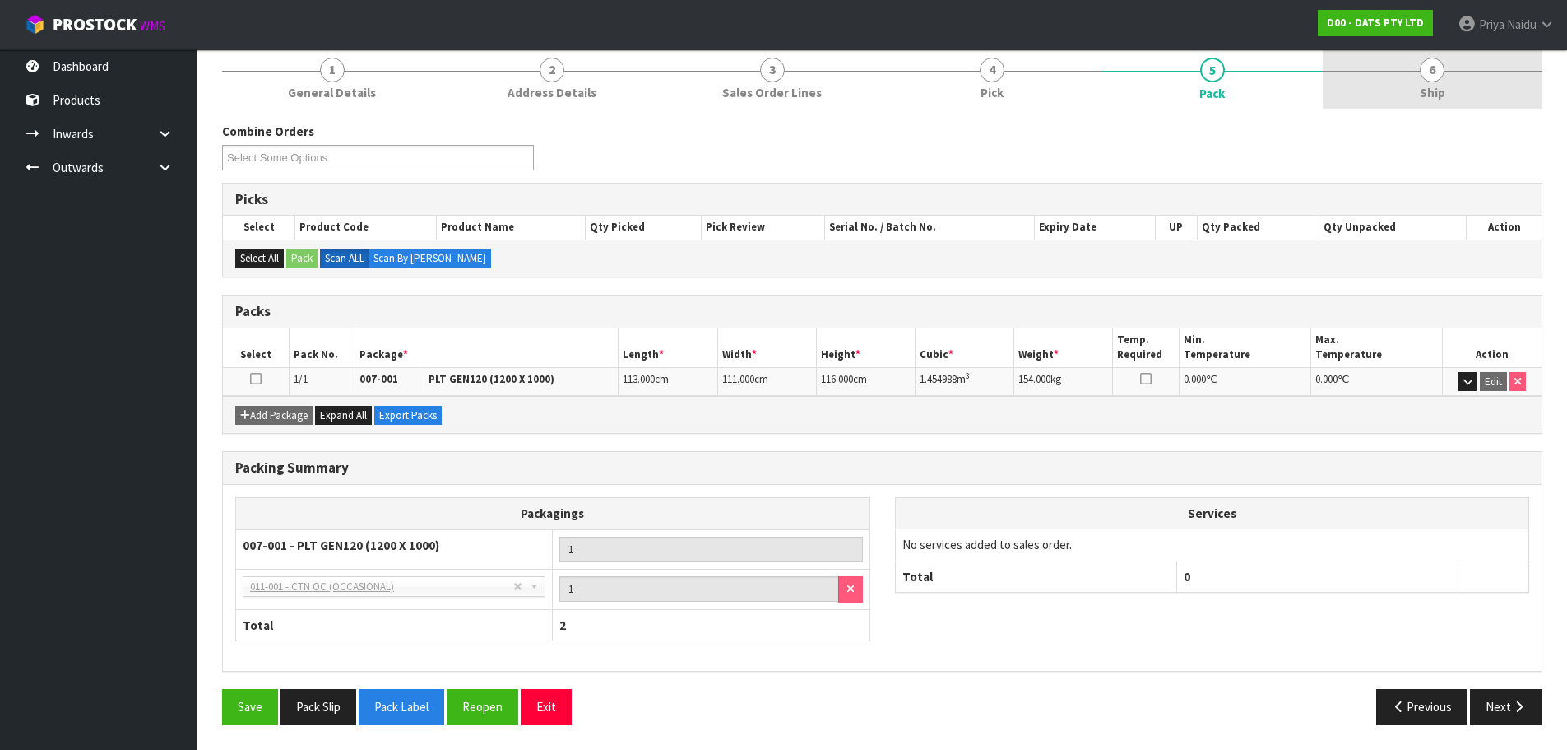
drag, startPoint x: 1444, startPoint y: 61, endPoint x: 1434, endPoint y: 65, distance: 10.7
click at [1443, 61] on link "6 Ship" at bounding box center [1433, 76] width 221 height 65
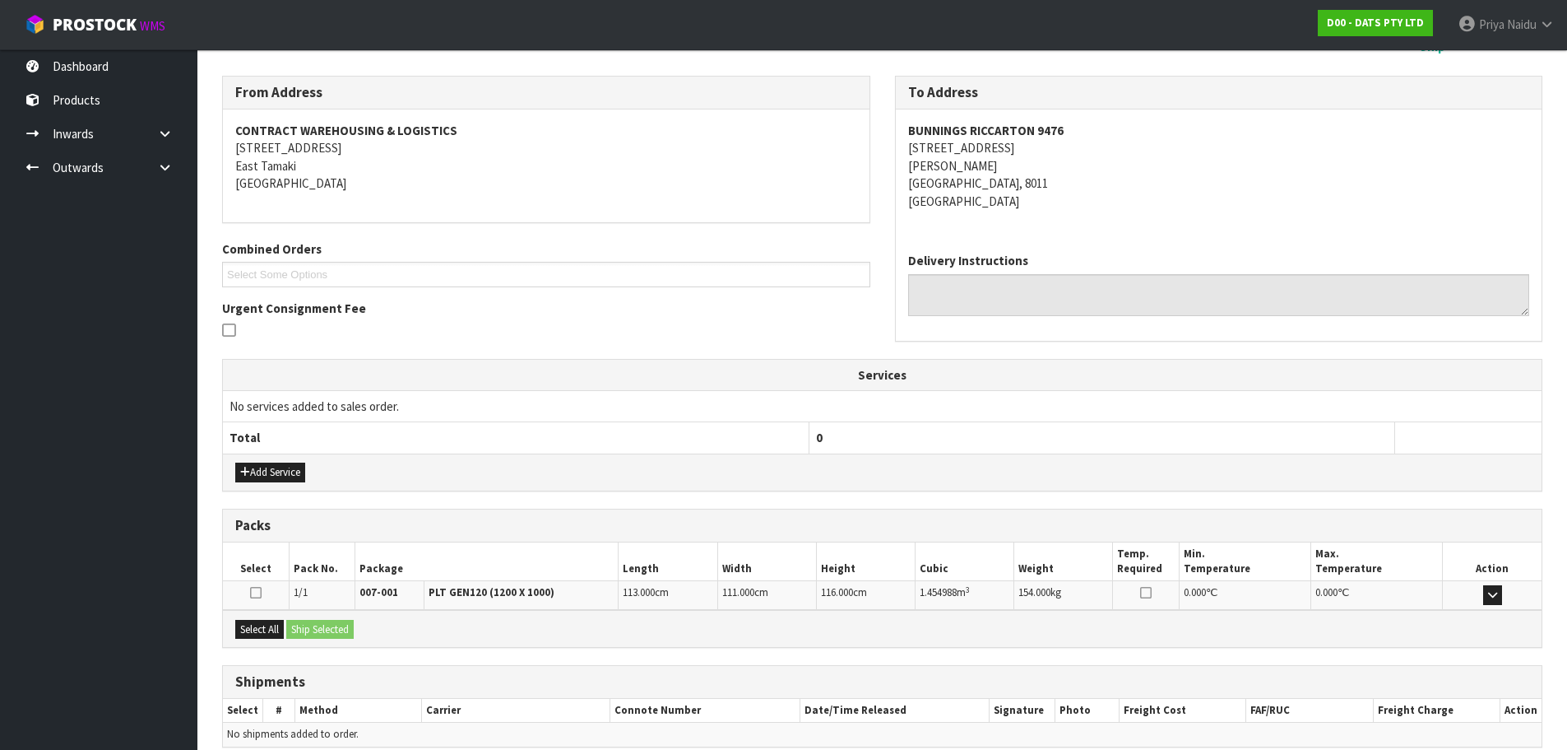
scroll to position [263, 0]
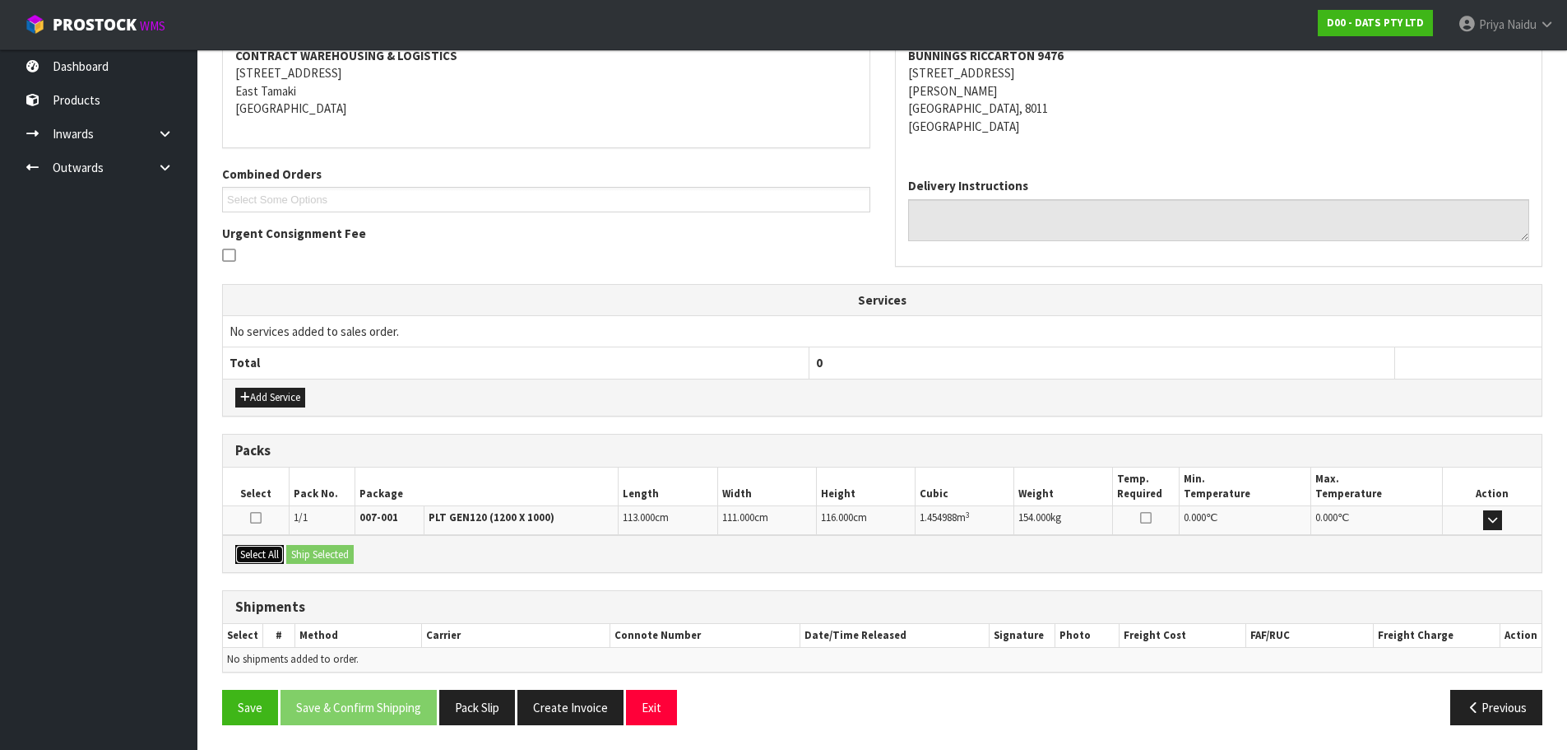
click at [254, 550] on button "Select All" at bounding box center [259, 555] width 49 height 20
drag, startPoint x: 302, startPoint y: 549, endPoint x: 335, endPoint y: 569, distance: 38.4
click at [304, 551] on button "Ship Selected" at bounding box center [319, 555] width 67 height 20
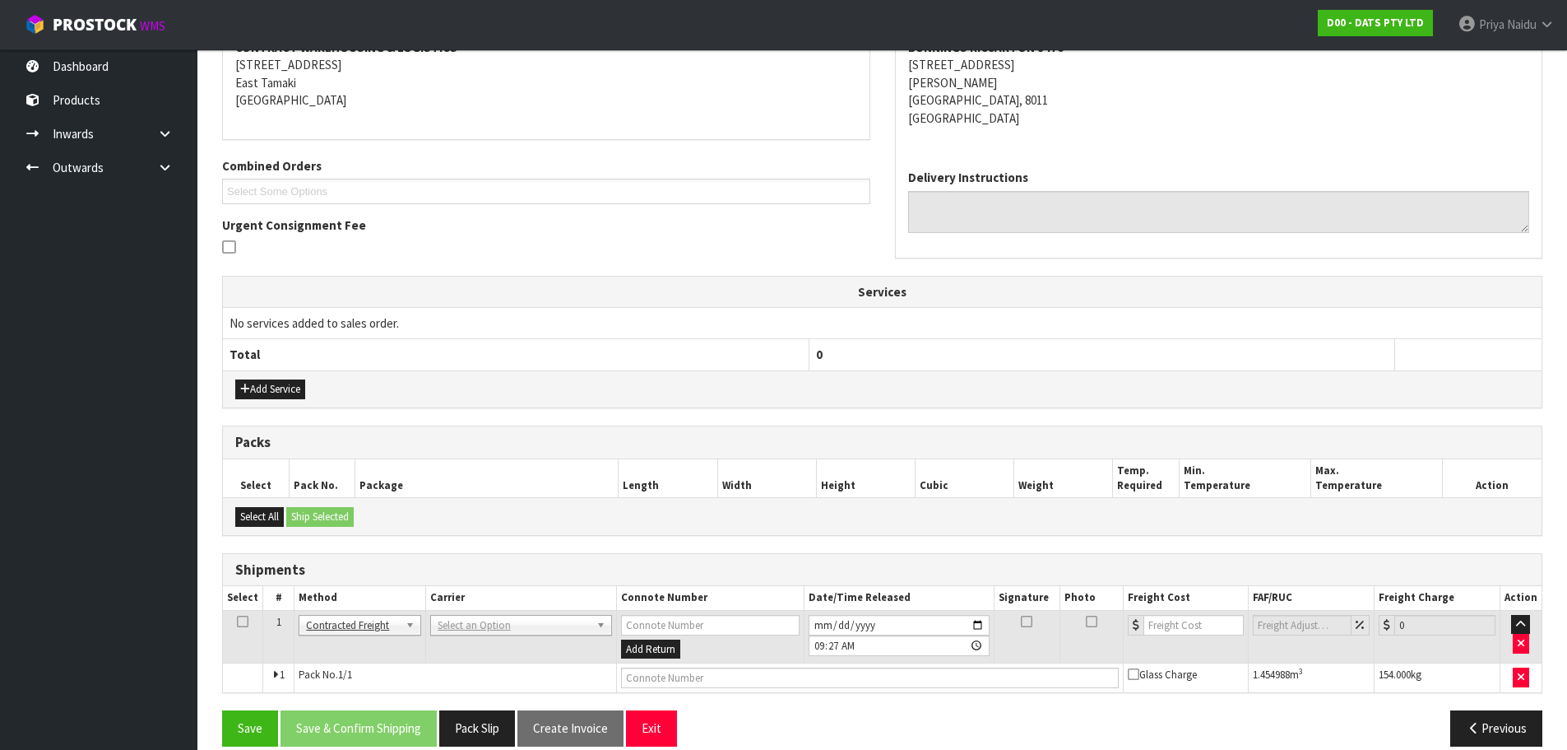
scroll to position [293, 0]
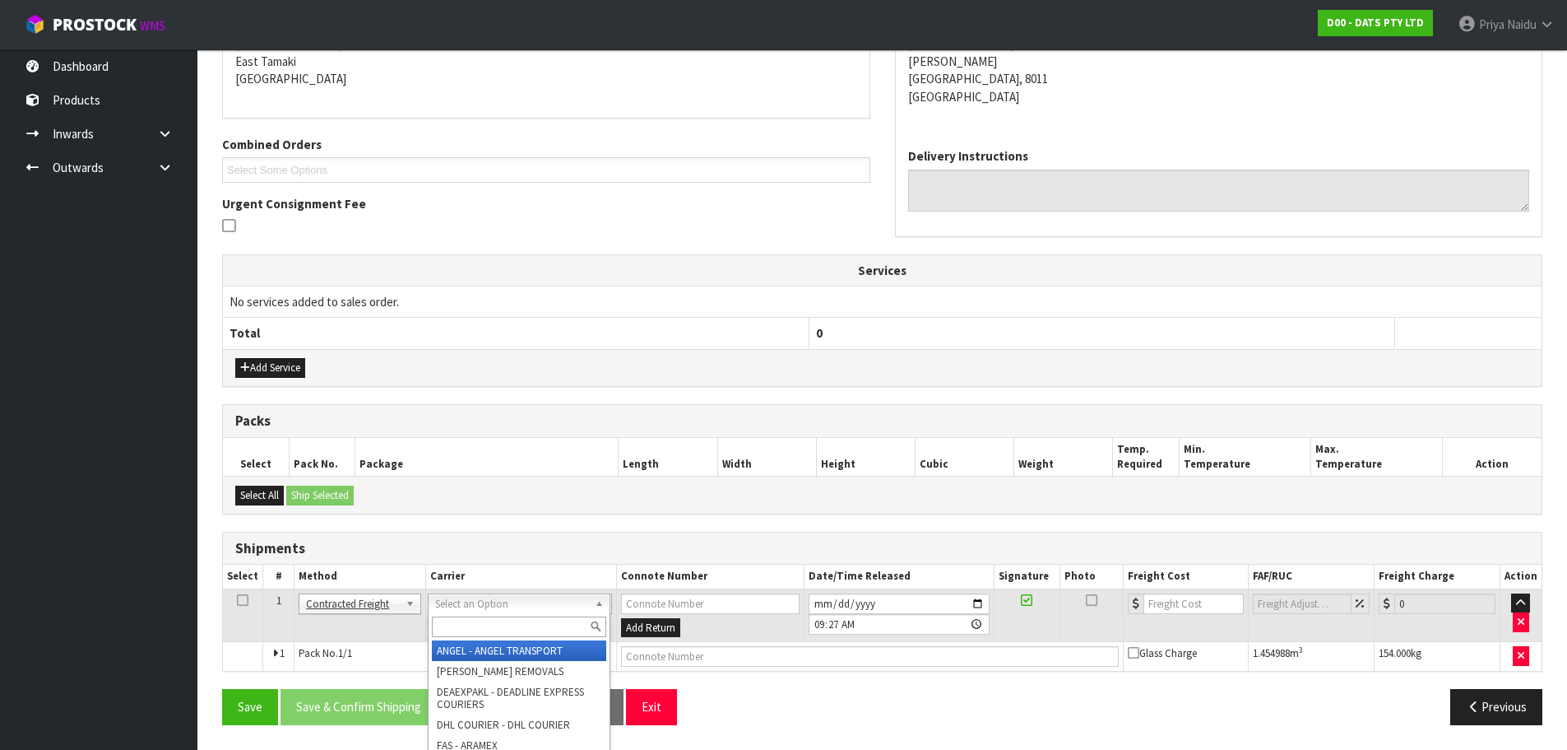
click at [445, 624] on input "text" at bounding box center [519, 626] width 174 height 21
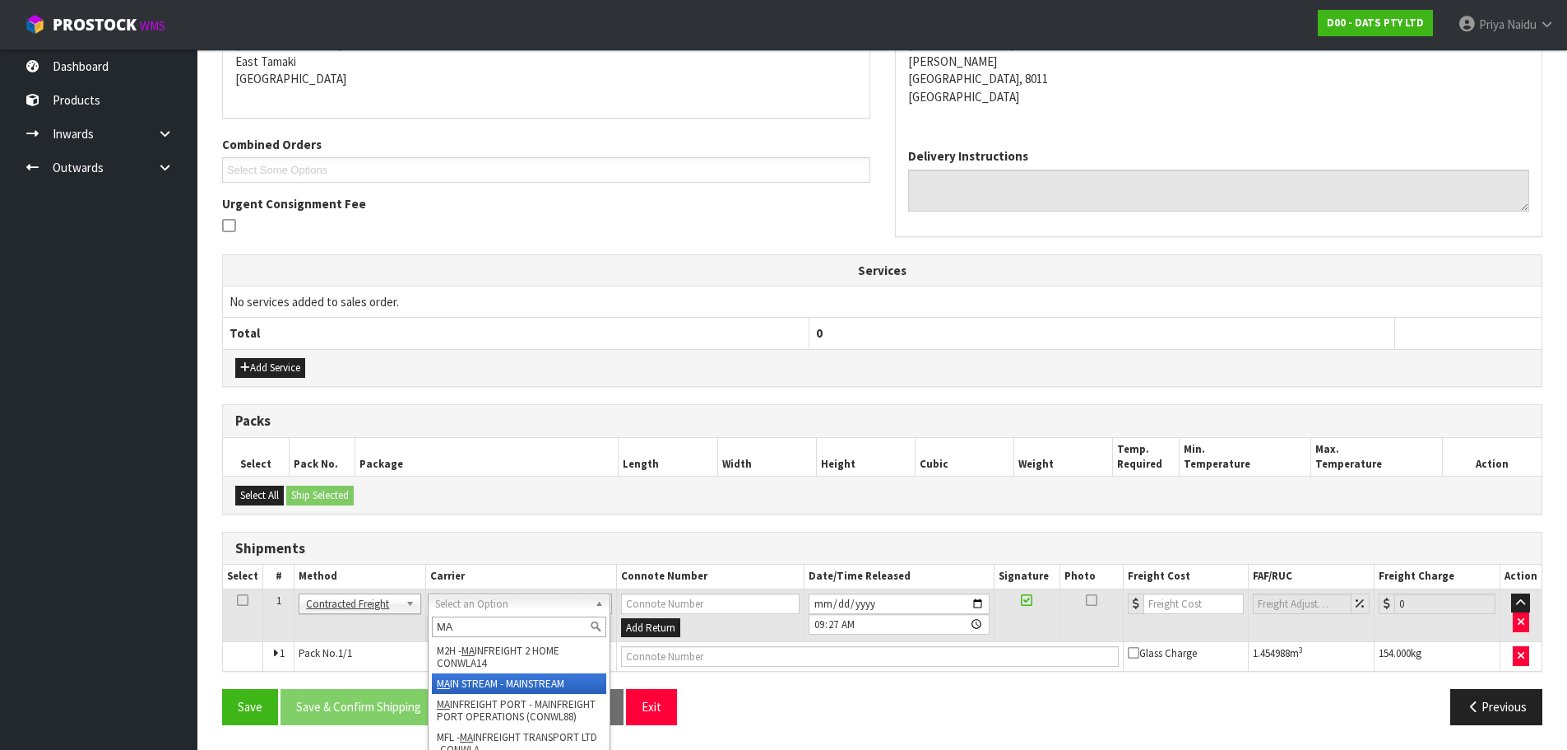
type input "MA"
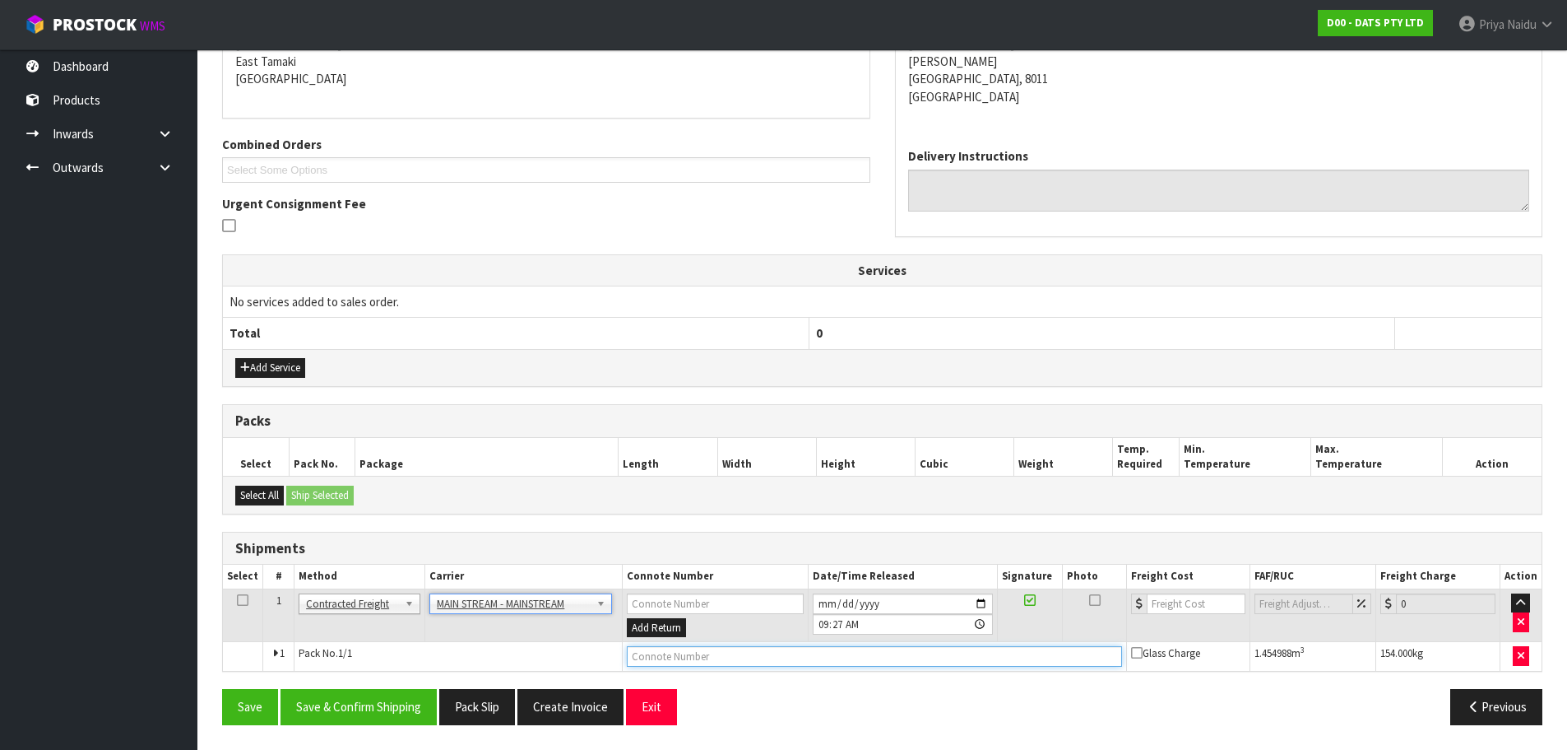
click at [723, 654] on input "text" at bounding box center [874, 656] width 495 height 21
paste input "CWL7721226"
type input "CWL7721226"
click at [1183, 587] on th "Freight Cost" at bounding box center [1188, 576] width 124 height 24
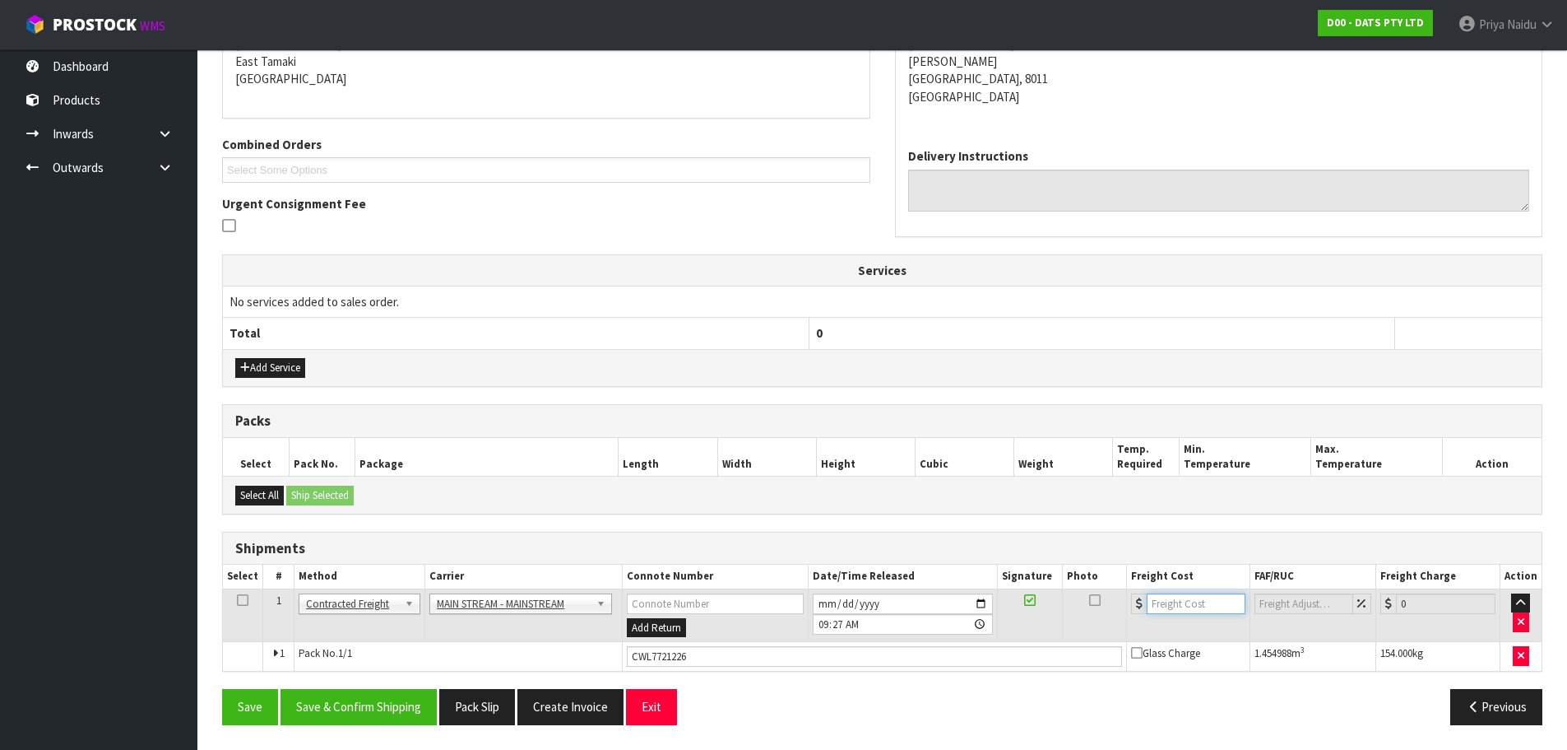
click at [1162, 604] on input "number" at bounding box center [1197, 603] width 100 height 21
type input "169.65"
click at [364, 720] on button "Save & Confirm Shipping" at bounding box center [359, 706] width 156 height 35
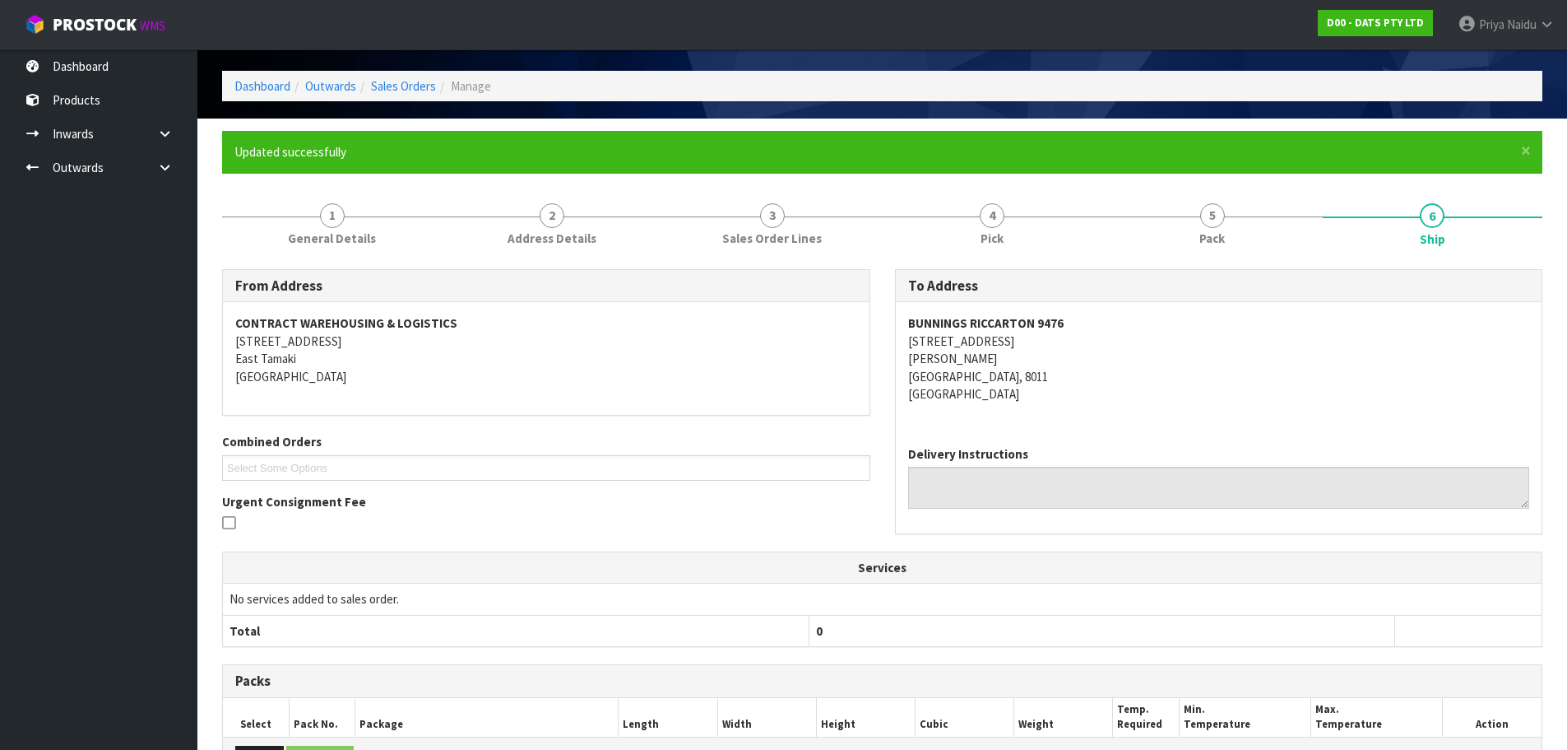
scroll to position [0, 0]
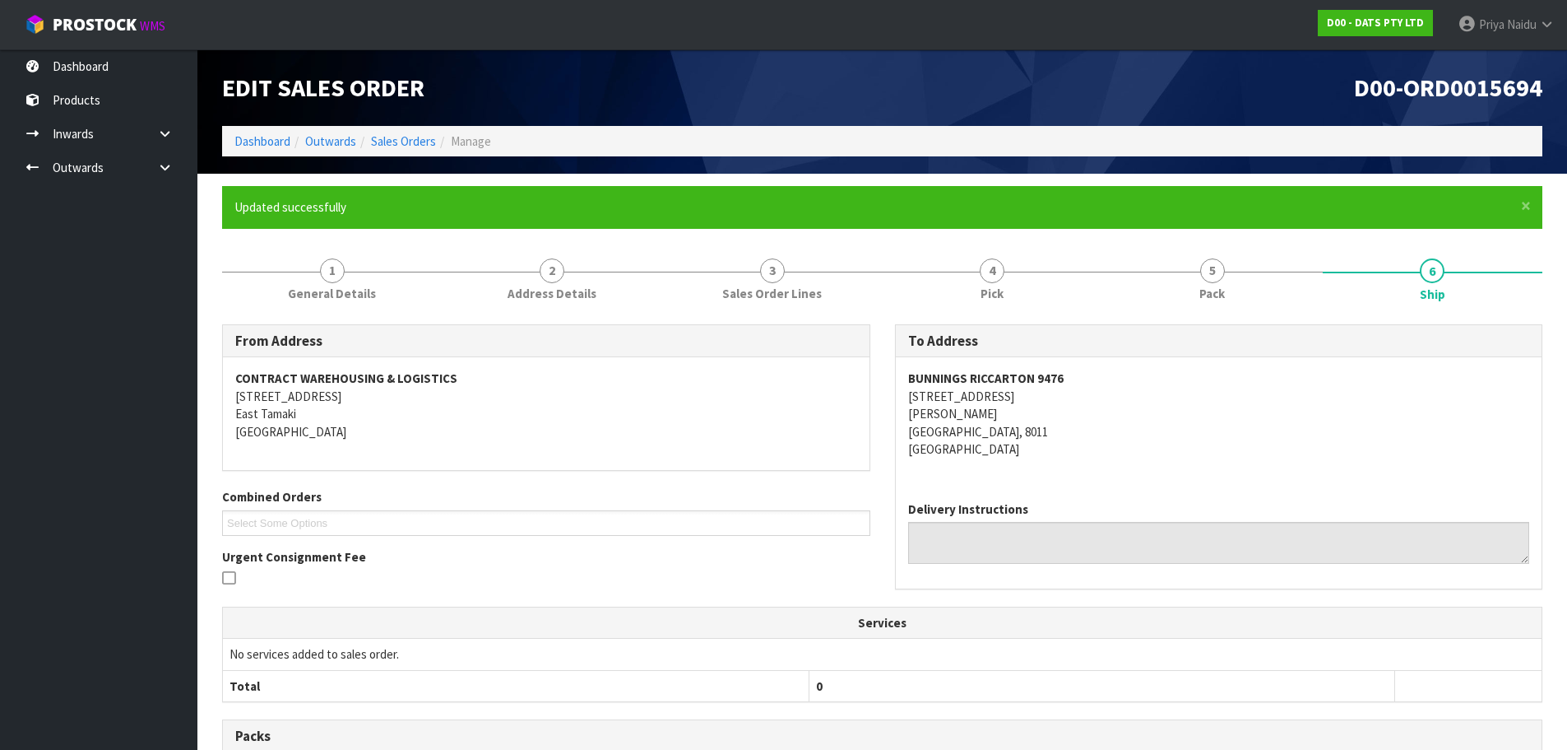
click at [492, 337] on h3 "From Address" at bounding box center [546, 341] width 622 height 16
click at [253, 137] on link "Dashboard" at bounding box center [262, 141] width 56 height 16
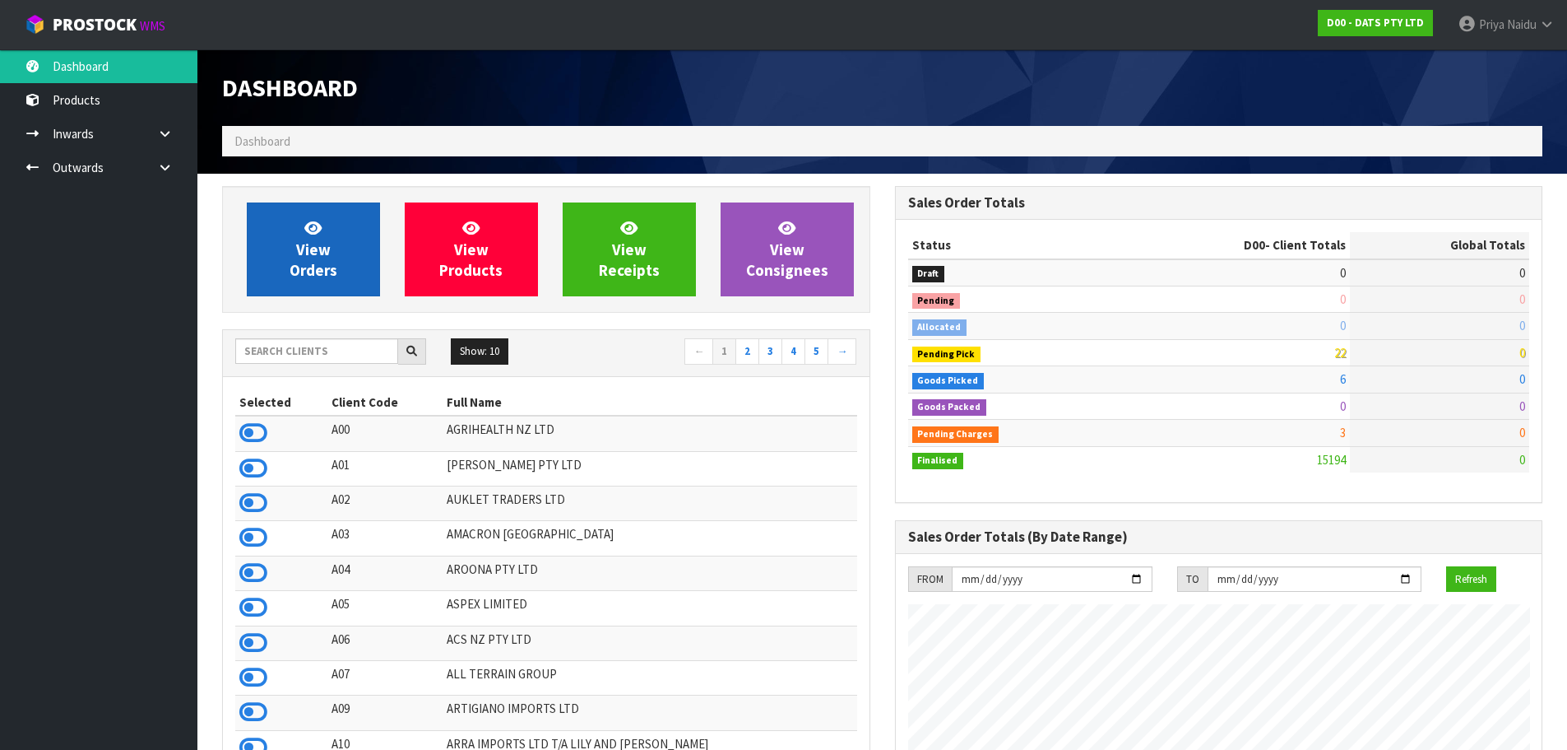
scroll to position [1246, 672]
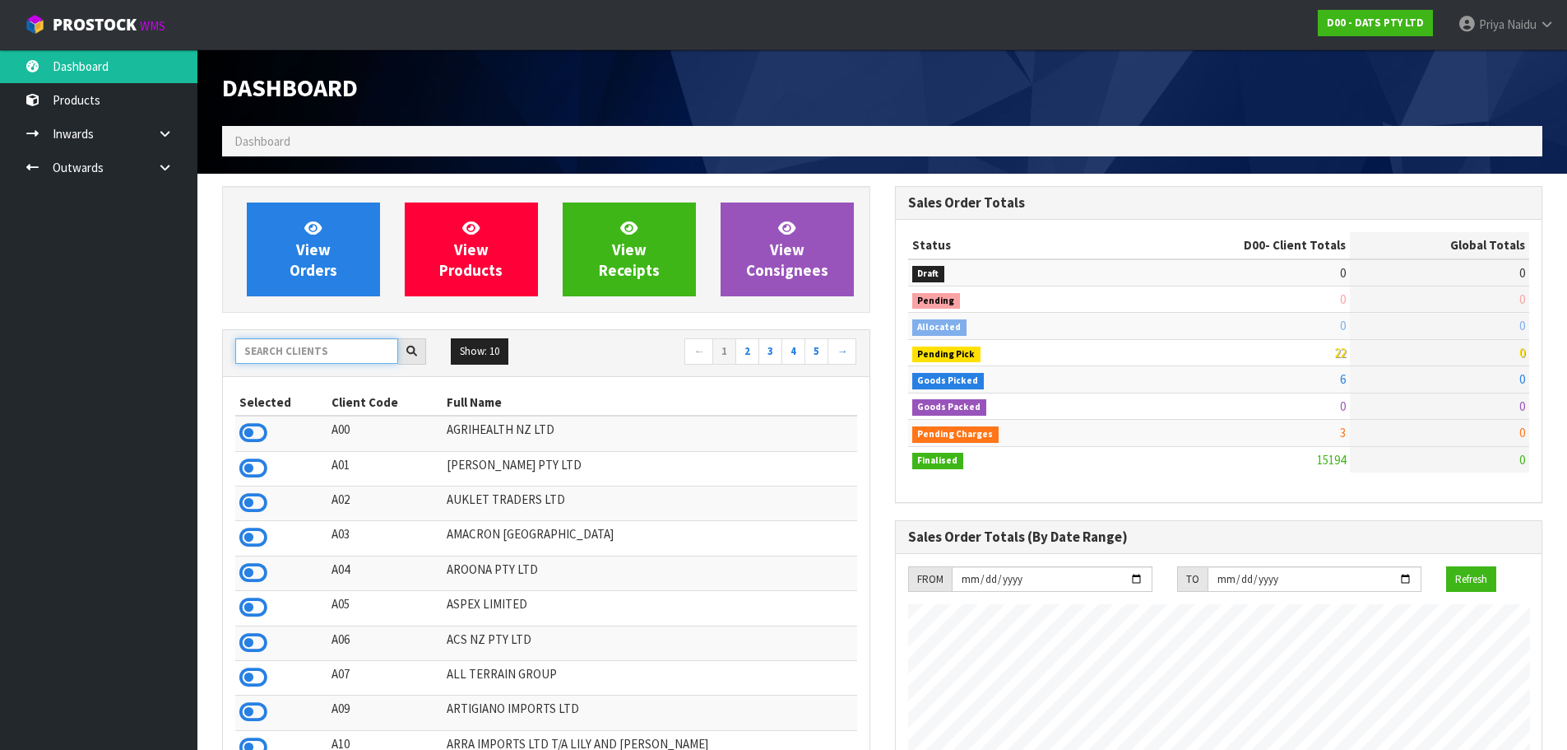
click at [320, 357] on input "text" at bounding box center [316, 351] width 163 height 26
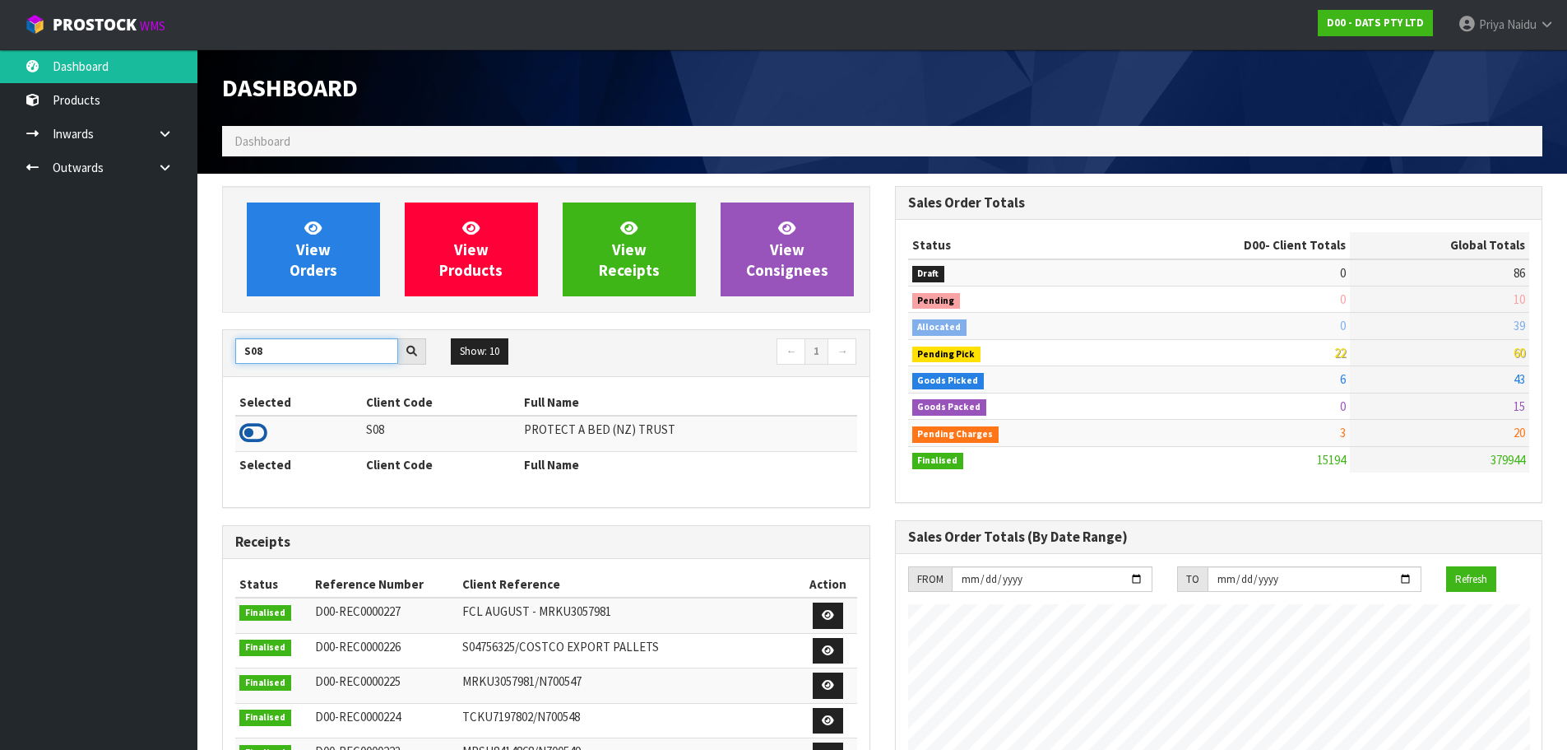
type input "S08"
click at [263, 437] on icon at bounding box center [253, 432] width 28 height 25
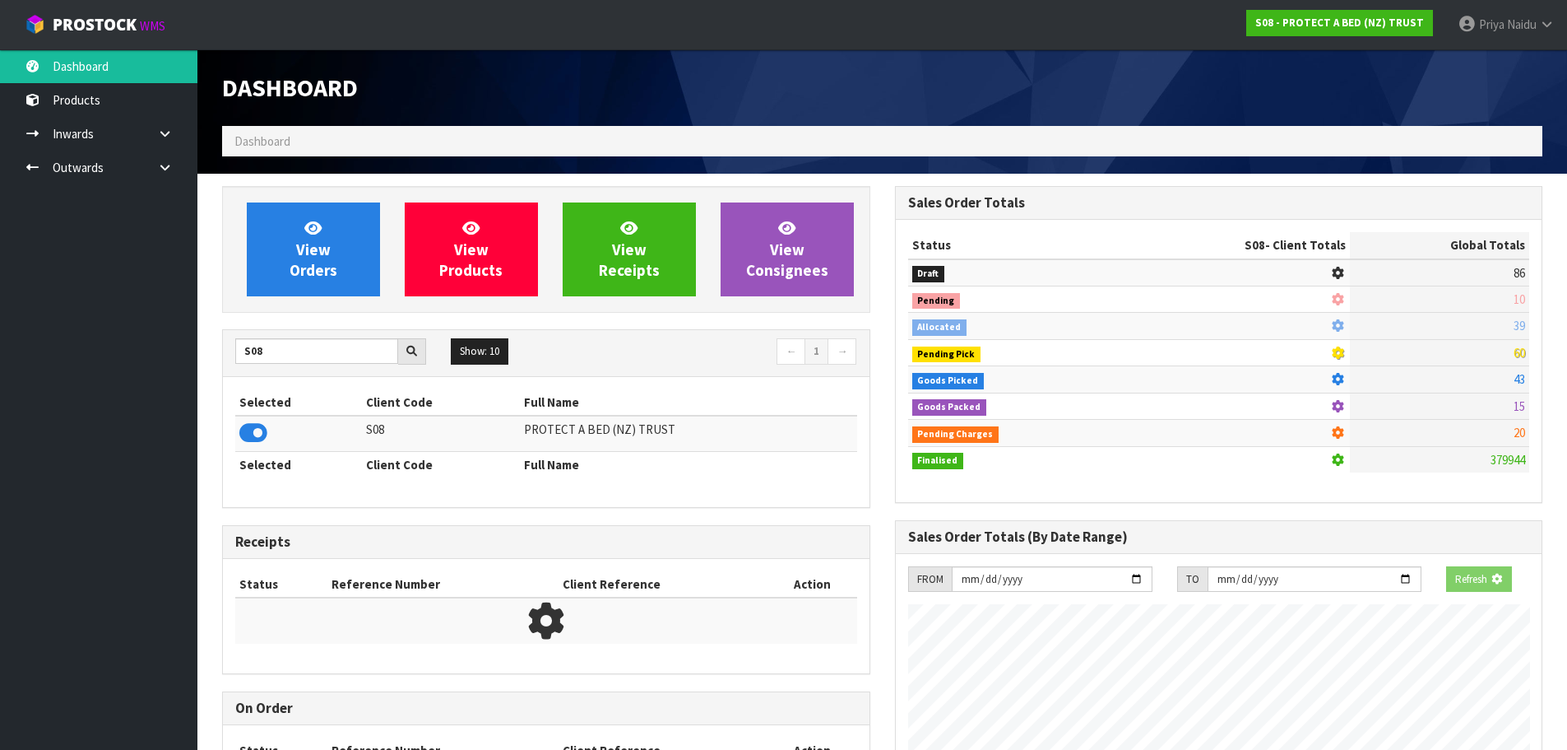
scroll to position [821739, 822092]
click at [303, 241] on span "View Orders" at bounding box center [314, 249] width 48 height 62
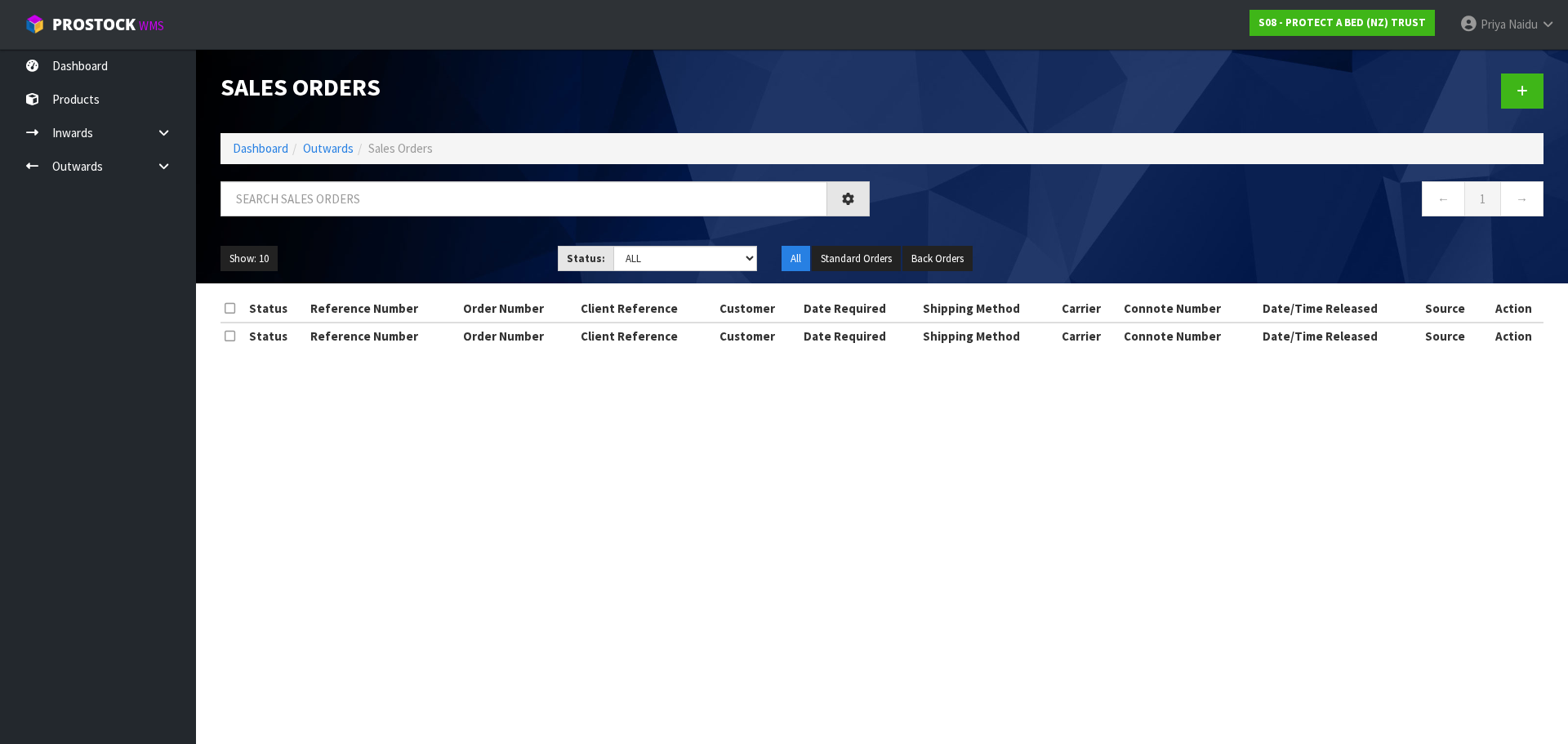
click at [366, 179] on div "Sales Orders Dashboard Outwards Sales Orders ← 1 → Show: 10 5 10 25 50 Status: …" at bounding box center [882, 166] width 1348 height 234
click at [362, 197] on input "text" at bounding box center [523, 198] width 606 height 35
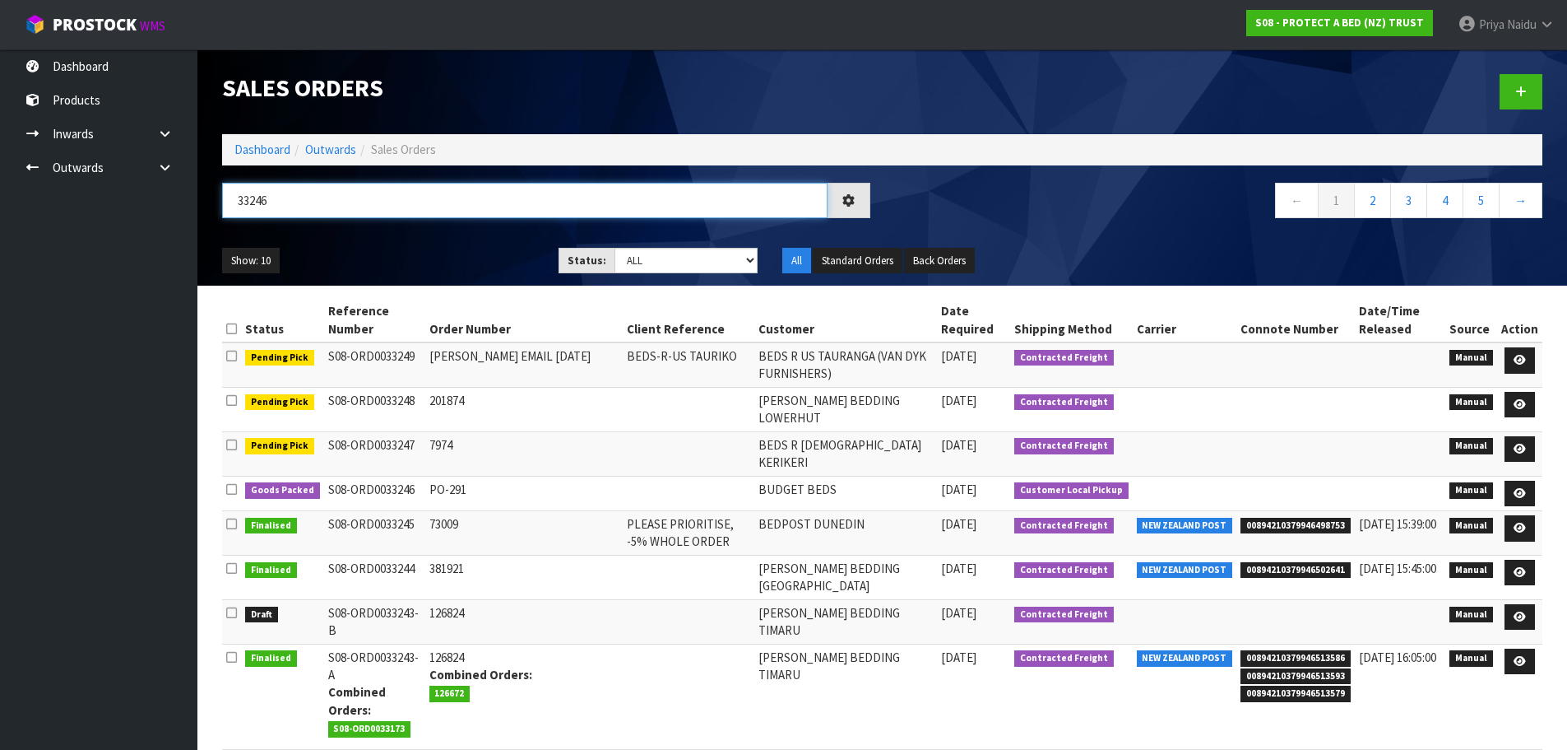
type input "33246"
click at [416, 255] on ul "Show: 10 5 10 25 50" at bounding box center [378, 261] width 312 height 26
drag, startPoint x: 666, startPoint y: 257, endPoint x: 662, endPoint y: 268, distance: 12.0
click at [666, 257] on select "Draft Pending Allocated Pending Pick Goods Picked Goods Packed Pending Charges …" at bounding box center [686, 261] width 143 height 26
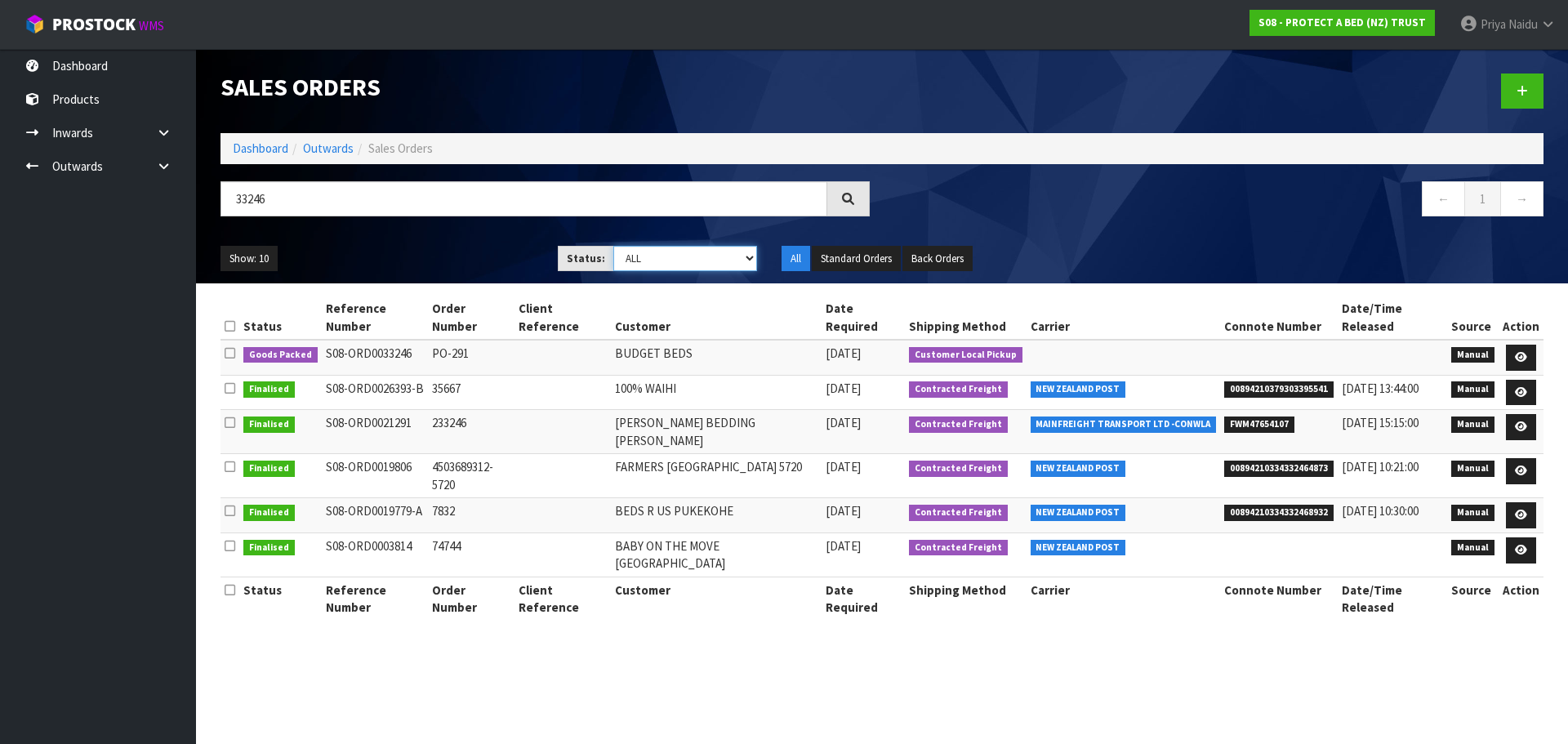
select select "string:5"
click at [613, 246] on select "Draft Pending Allocated Pending Pick Goods Picked Goods Packed Pending Charges …" at bounding box center [686, 259] width 145 height 26
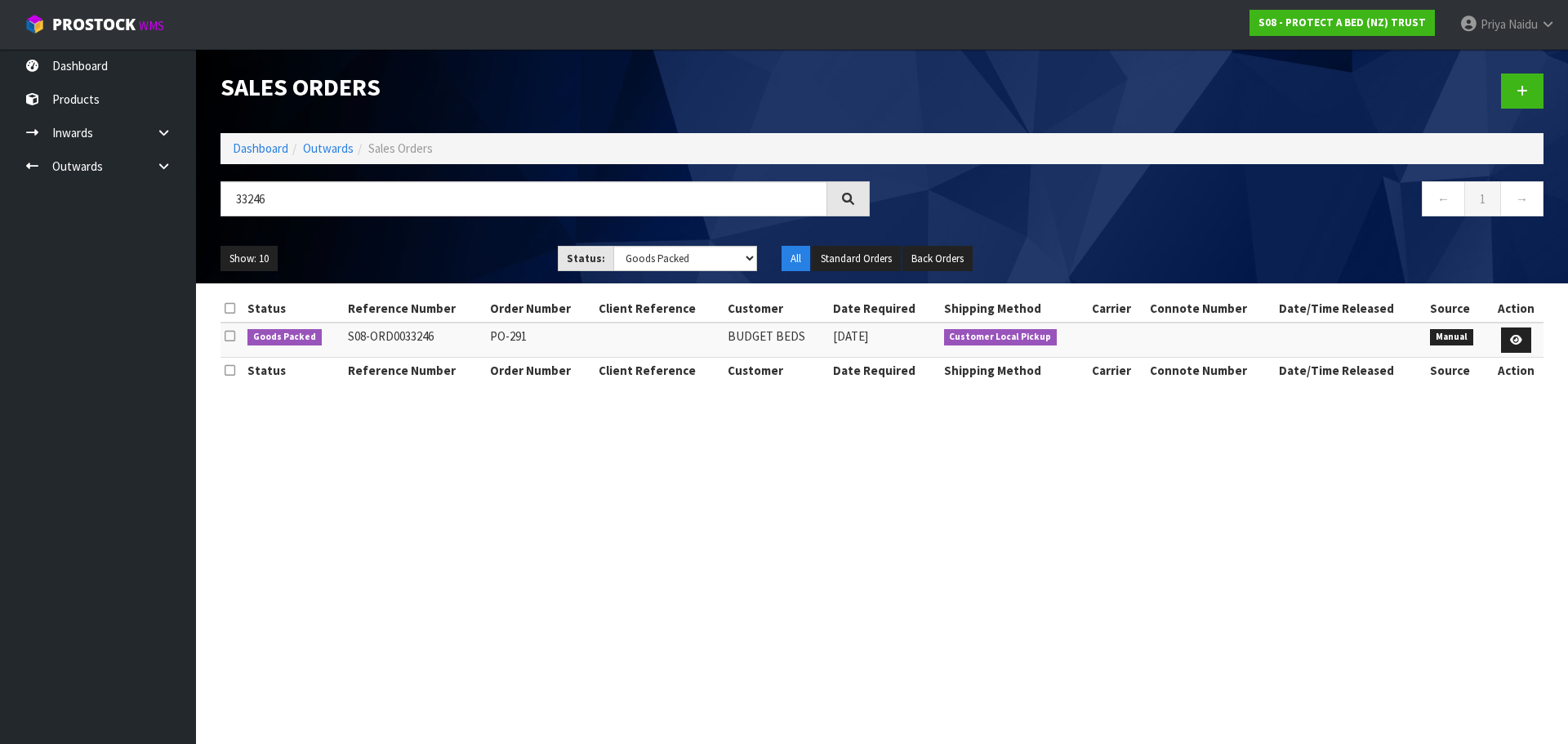
drag, startPoint x: 457, startPoint y: 222, endPoint x: 452, endPoint y: 252, distance: 30.4
click at [456, 223] on div "33246" at bounding box center [545, 205] width 674 height 48
click at [452, 252] on ul "Show: 10 5 10 25 50" at bounding box center [376, 259] width 313 height 26
click at [451, 253] on ul "Show: 10 5 10 25 50" at bounding box center [376, 259] width 313 height 26
click at [451, 247] on ul "Show: 10 5 10 25 50" at bounding box center [376, 259] width 313 height 26
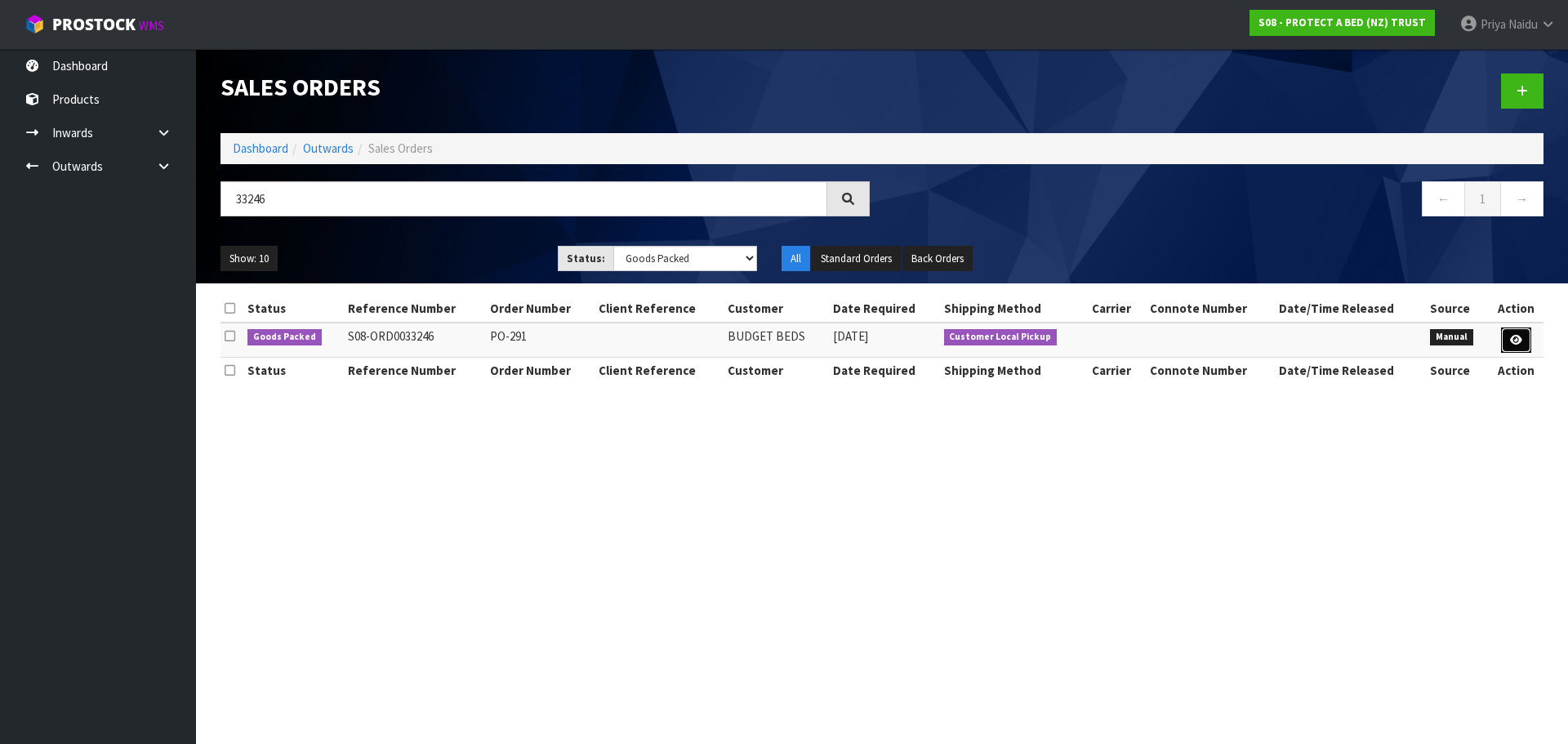
click at [1507, 336] on link at bounding box center [1515, 340] width 30 height 26
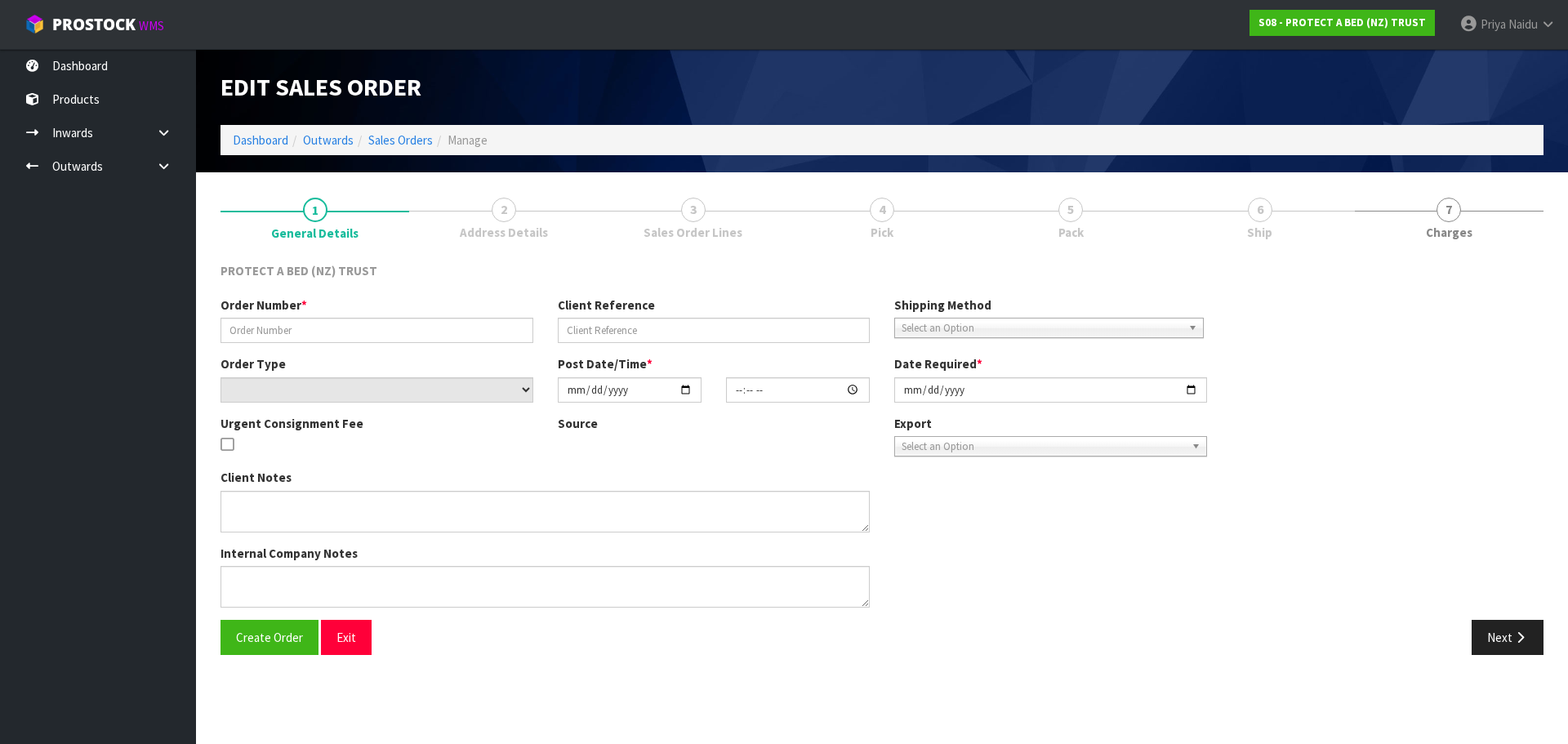
type input "PO-291"
select select "number:0"
type input "[DATE]"
type input "12:55:00.000"
type input "[DATE]"
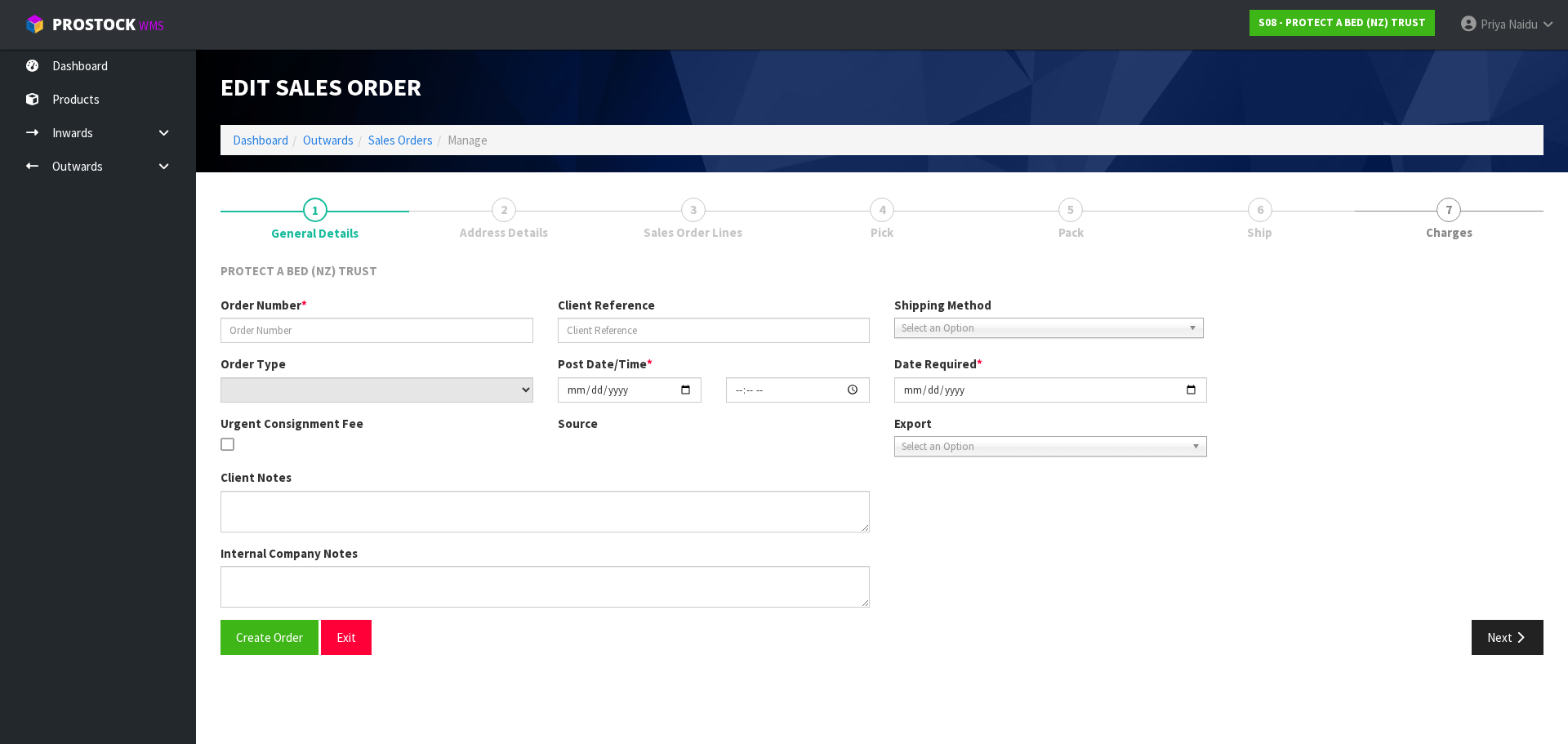
type textarea "PLEASE LET NAREN KNOW WHEN THIS IS READY FOR PICKUP EX CWL."
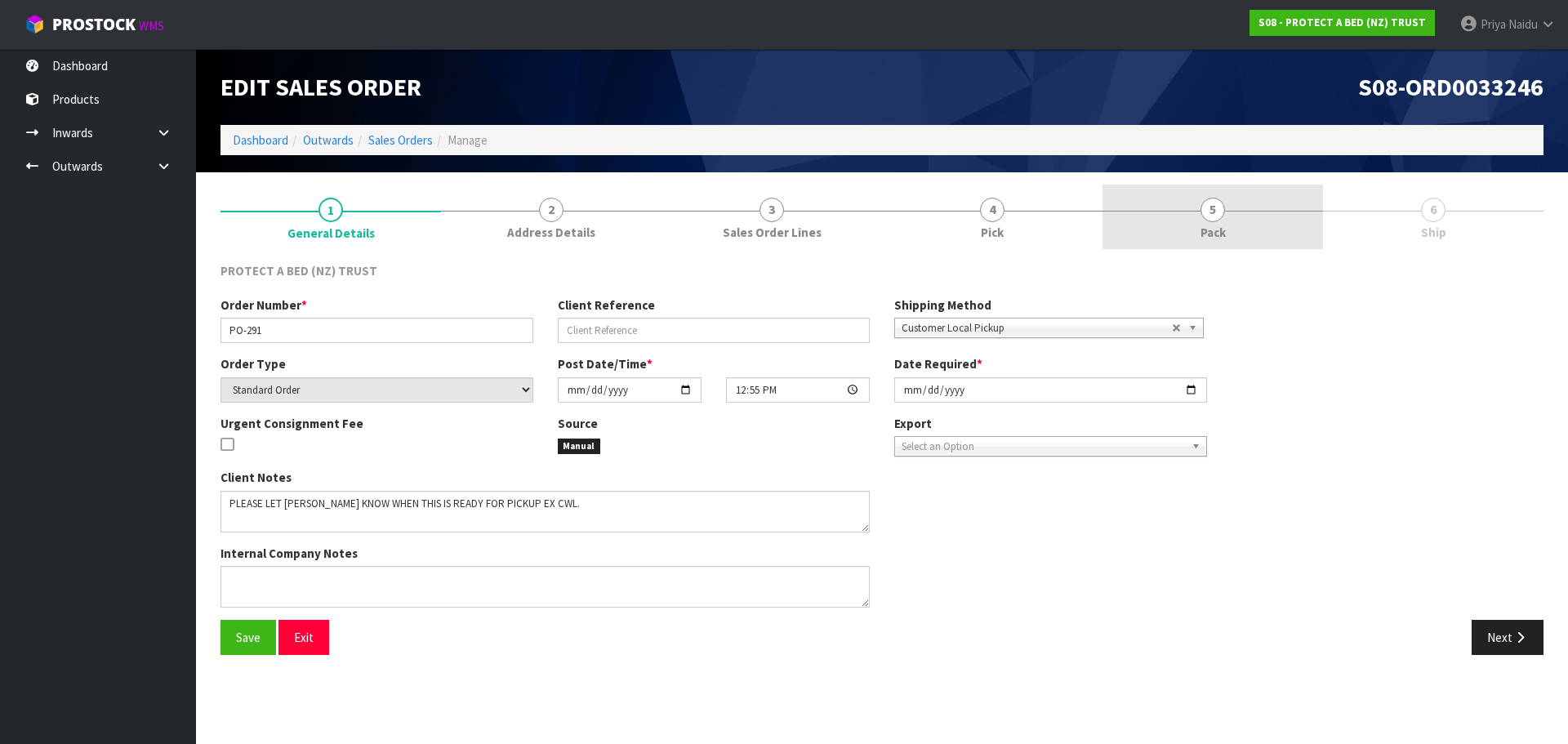
click at [1224, 219] on link "5 Pack" at bounding box center [1213, 216] width 220 height 64
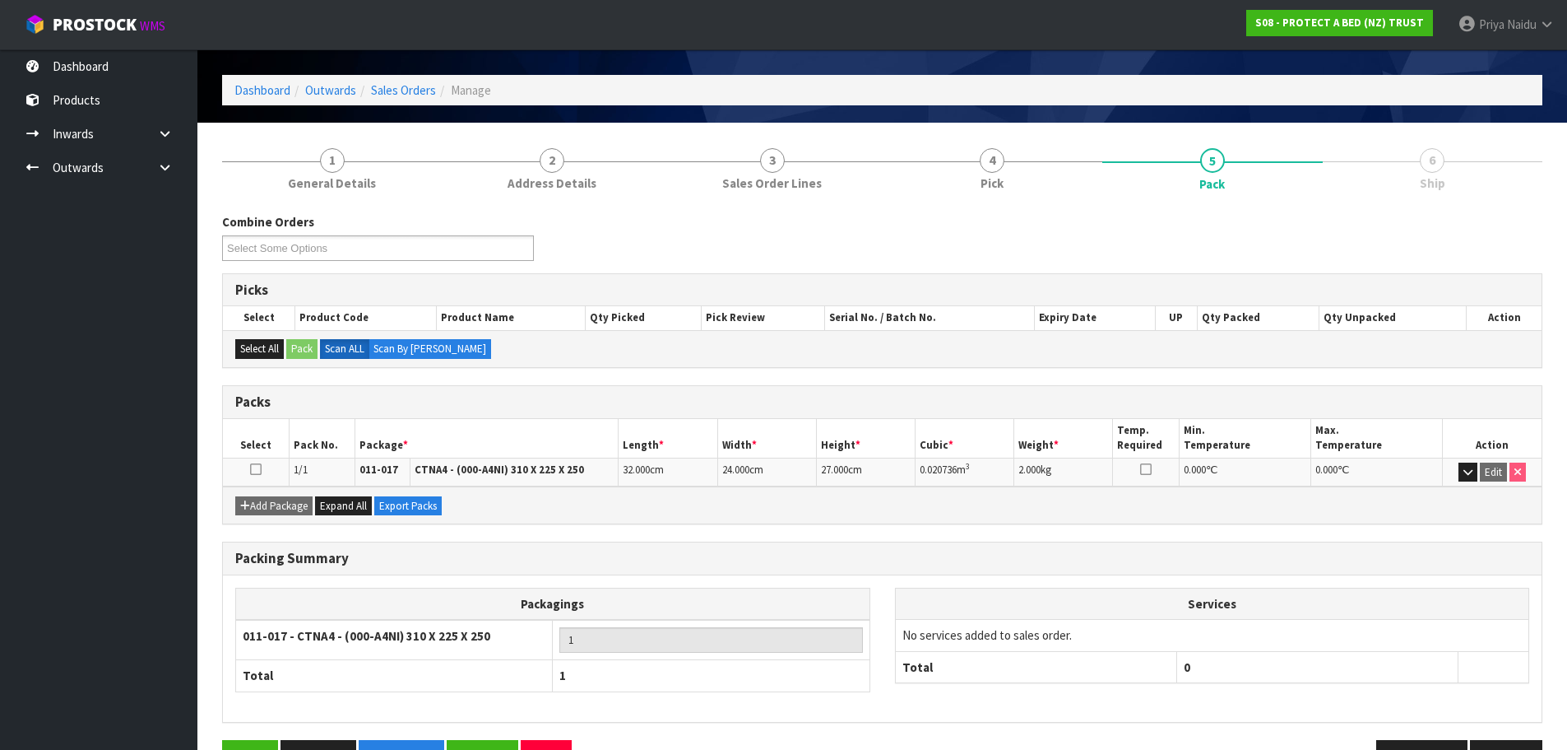
scroll to position [101, 0]
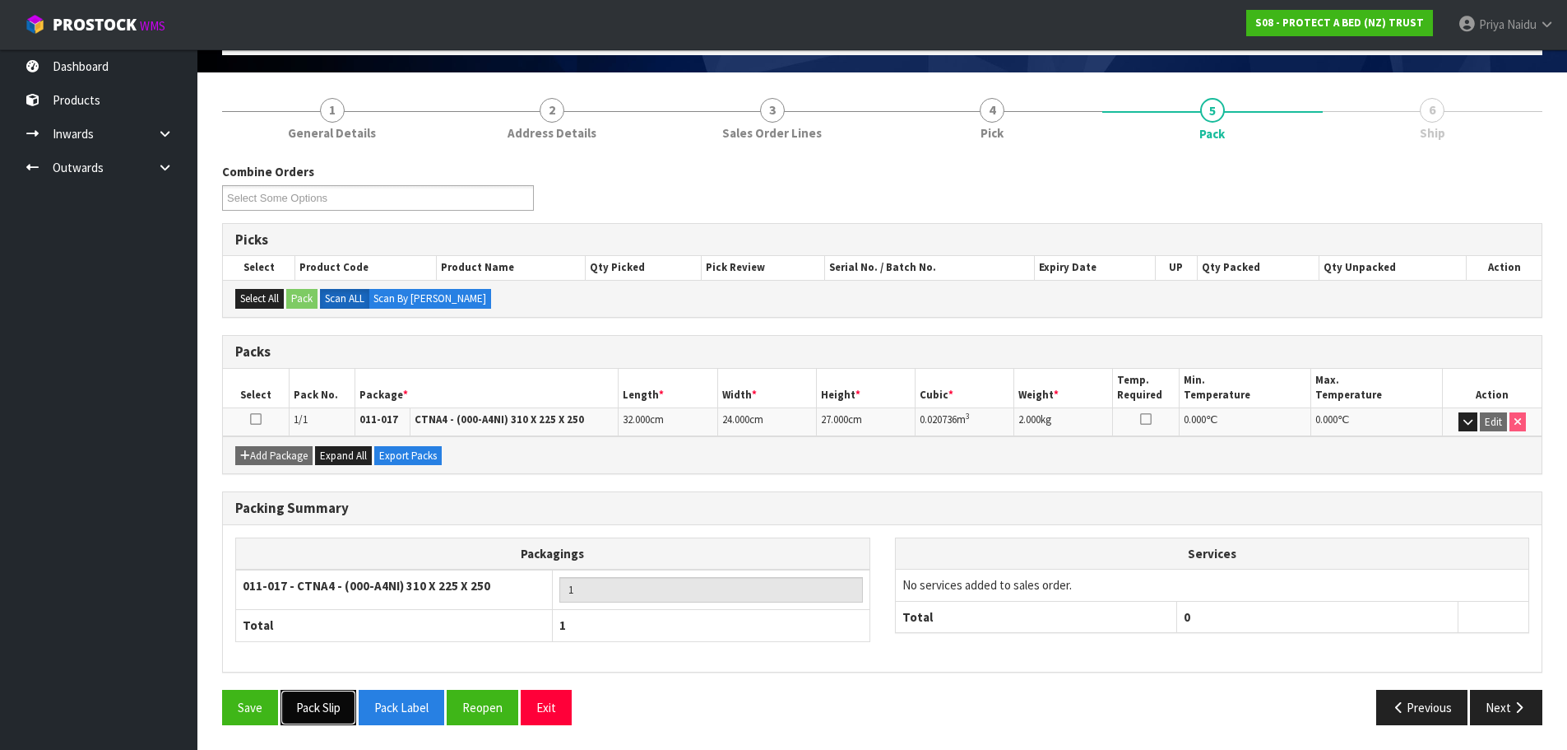
click at [329, 706] on button "Pack Slip" at bounding box center [319, 706] width 76 height 35
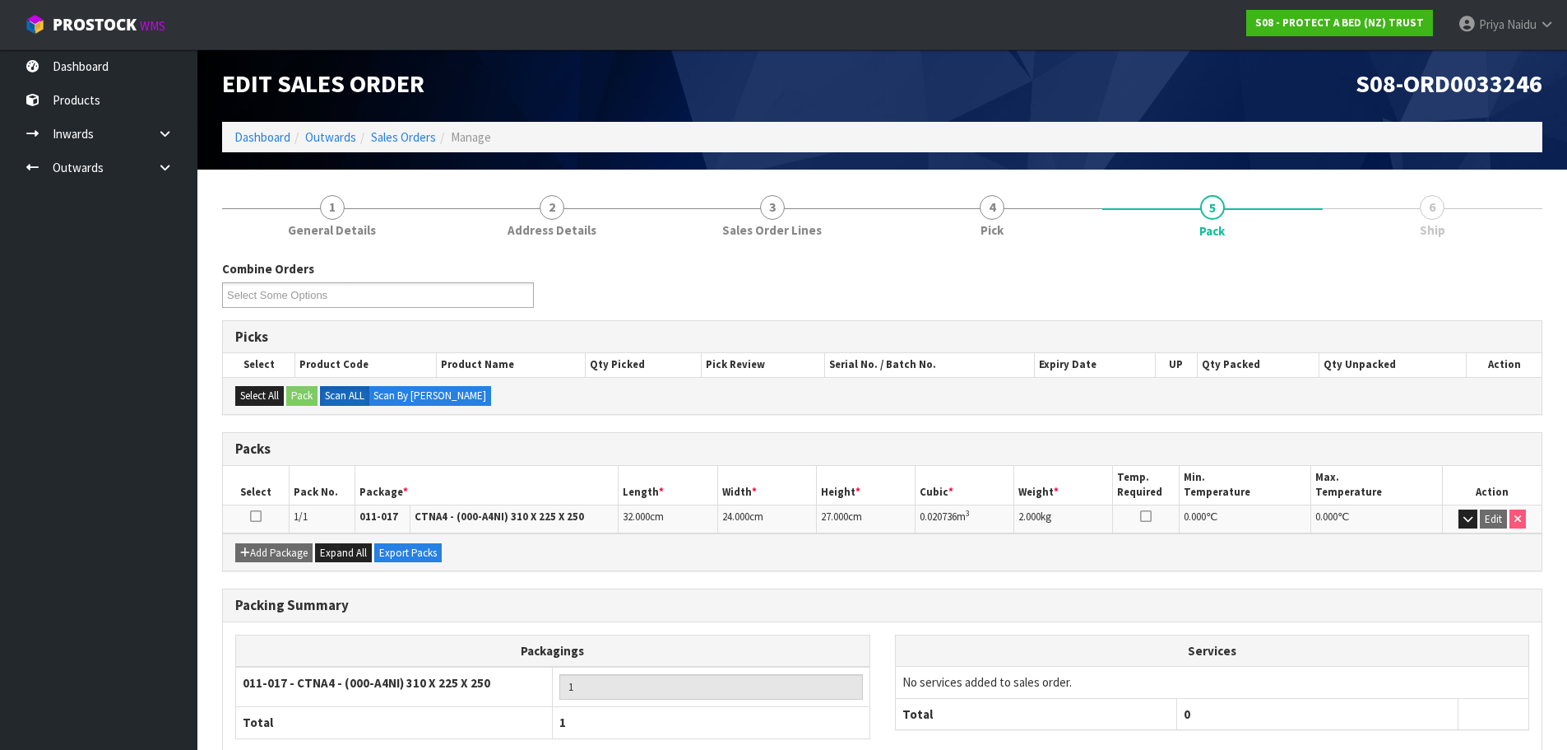
scroll to position [0, 0]
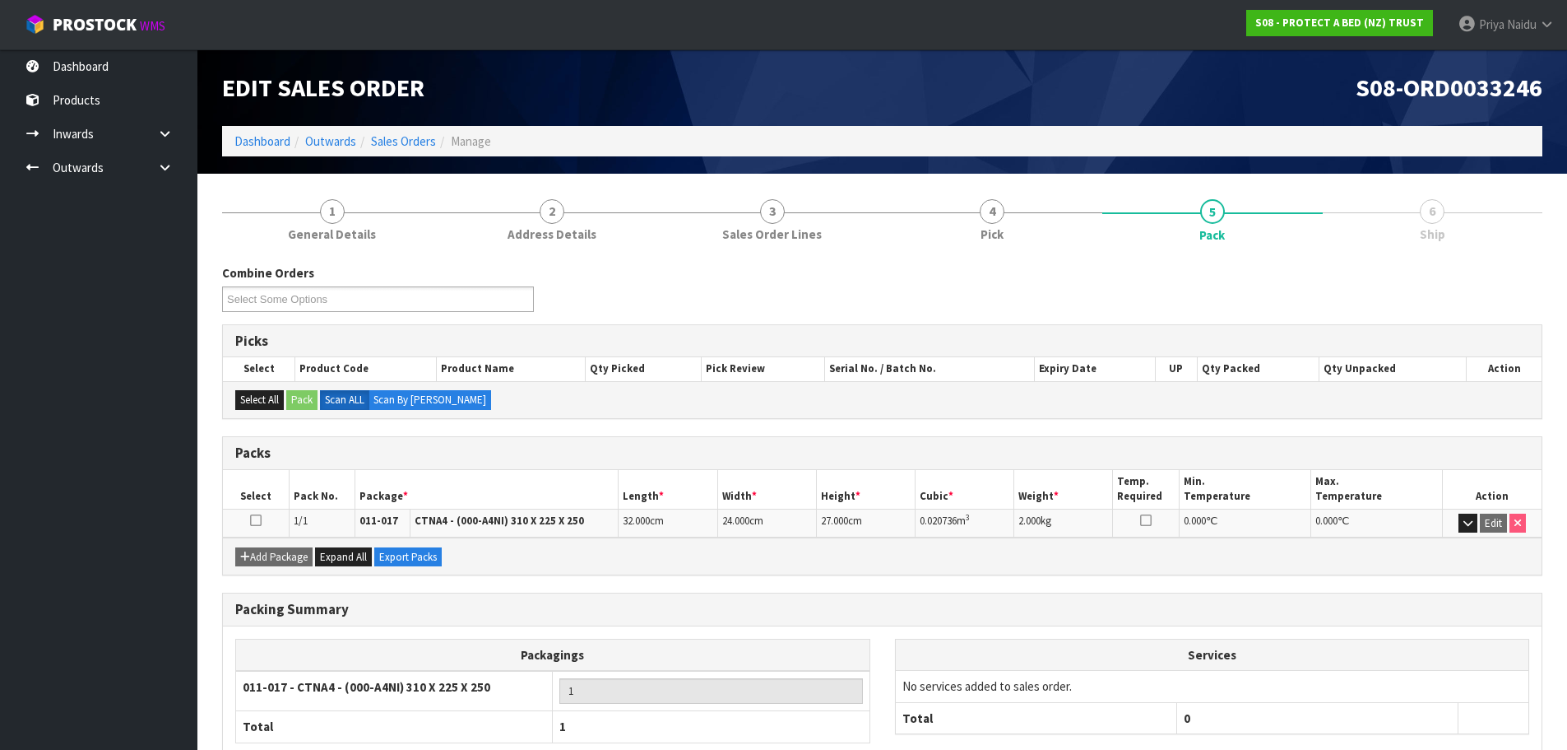
click at [257, 132] on ol "Dashboard Outwards Sales Orders Manage" at bounding box center [882, 141] width 1321 height 30
click at [262, 140] on link "Dashboard" at bounding box center [262, 141] width 56 height 16
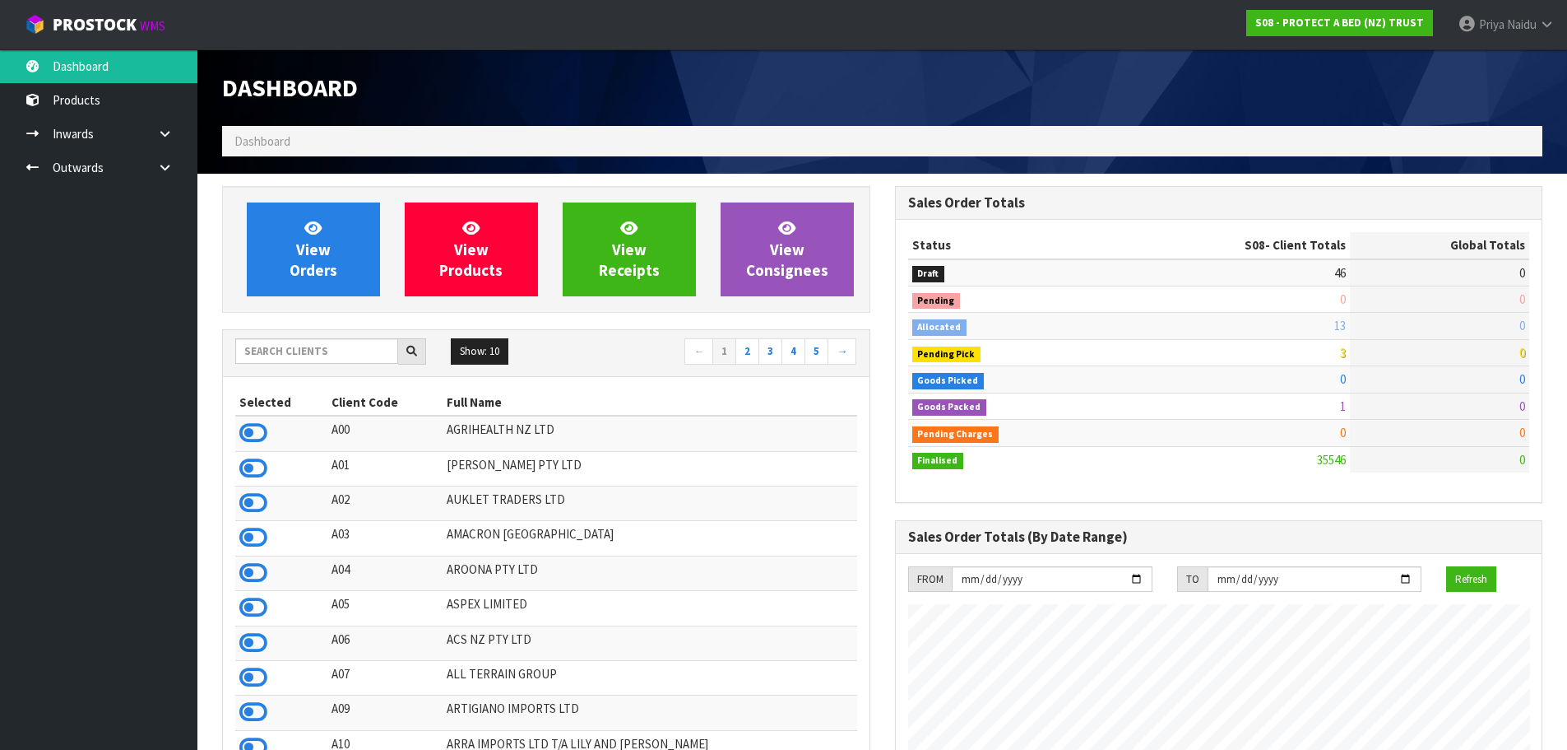
scroll to position [1026, 672]
click at [313, 354] on input "text" at bounding box center [316, 351] width 163 height 26
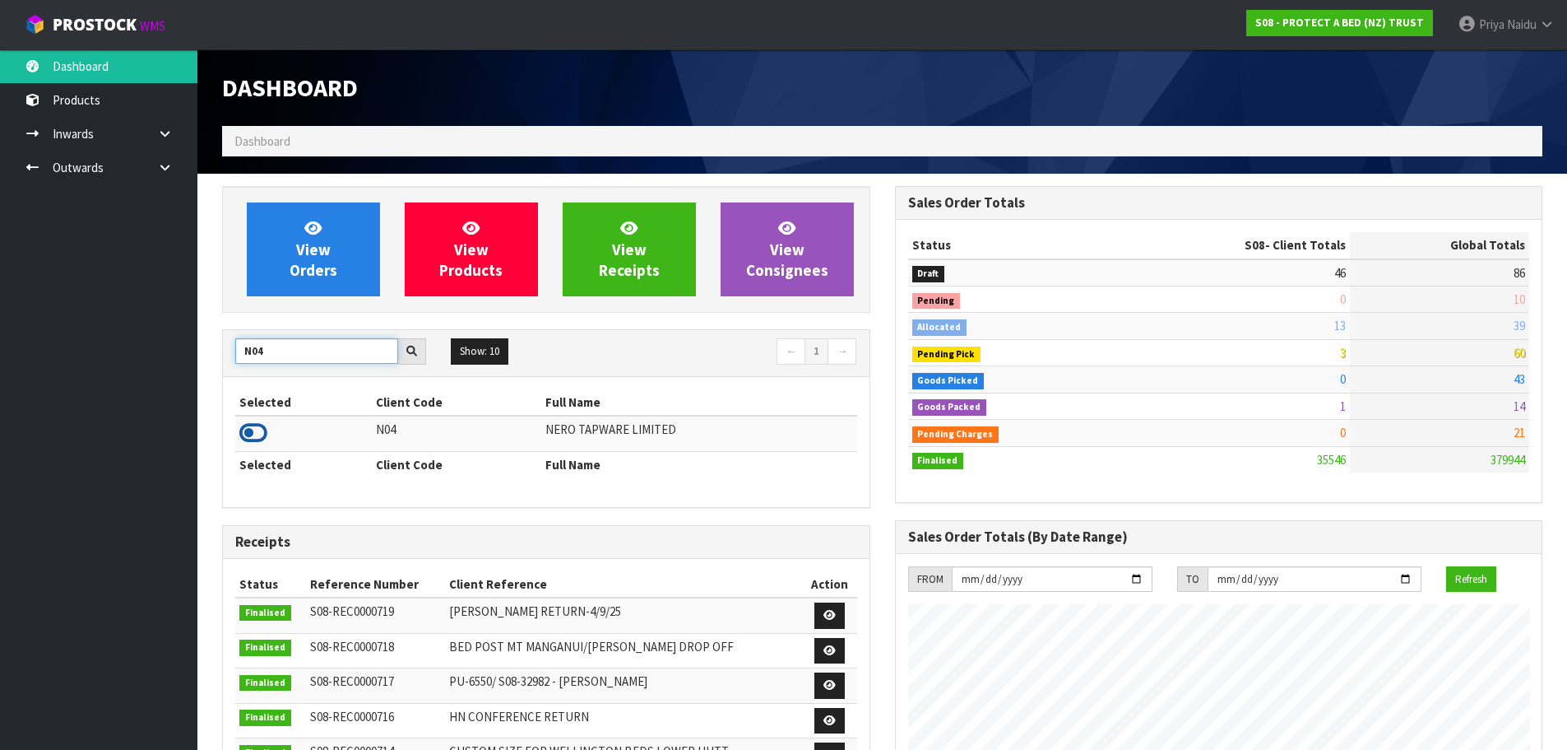
type input "N04"
click at [248, 432] on icon at bounding box center [253, 432] width 28 height 25
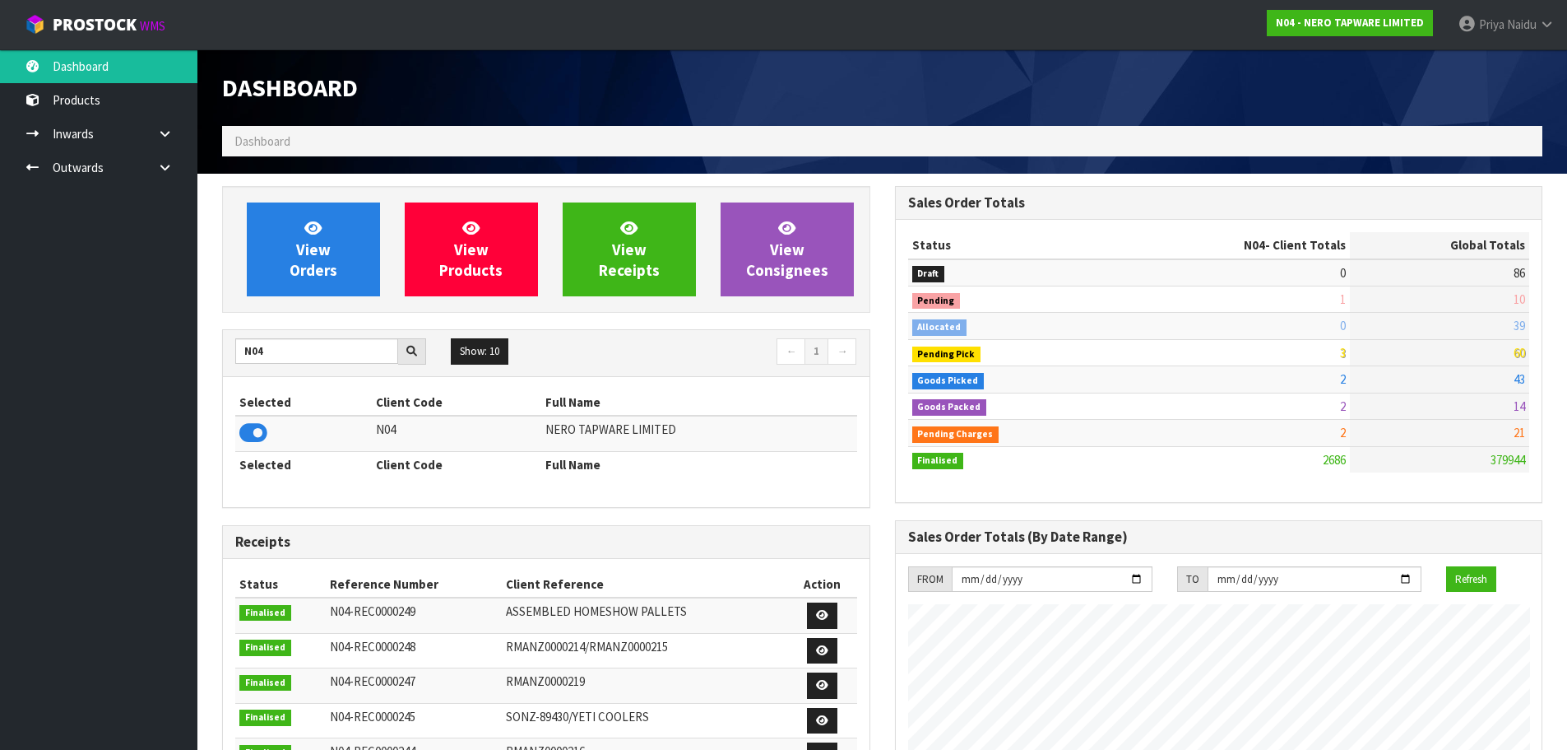
click at [284, 327] on div "View Orders View Products View Receipts View Consignees N04 Show: 10 5 10 25 50…" at bounding box center [546, 663] width 673 height 955
click at [301, 299] on div "View Orders View Products View Receipts View Consignees" at bounding box center [546, 249] width 648 height 127
click at [309, 274] on span "View Orders" at bounding box center [314, 249] width 48 height 62
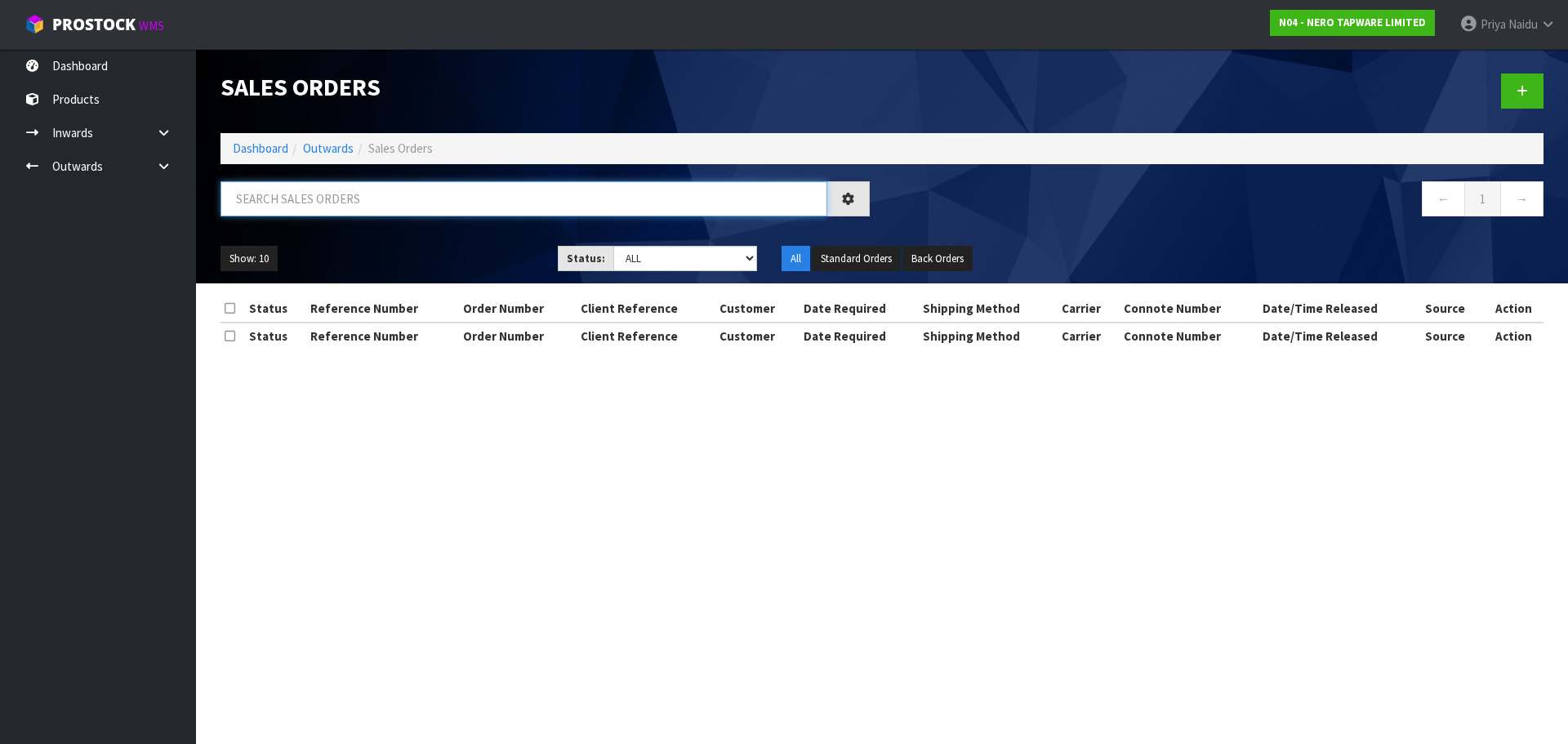
click at [340, 203] on input "text" at bounding box center [523, 198] width 606 height 35
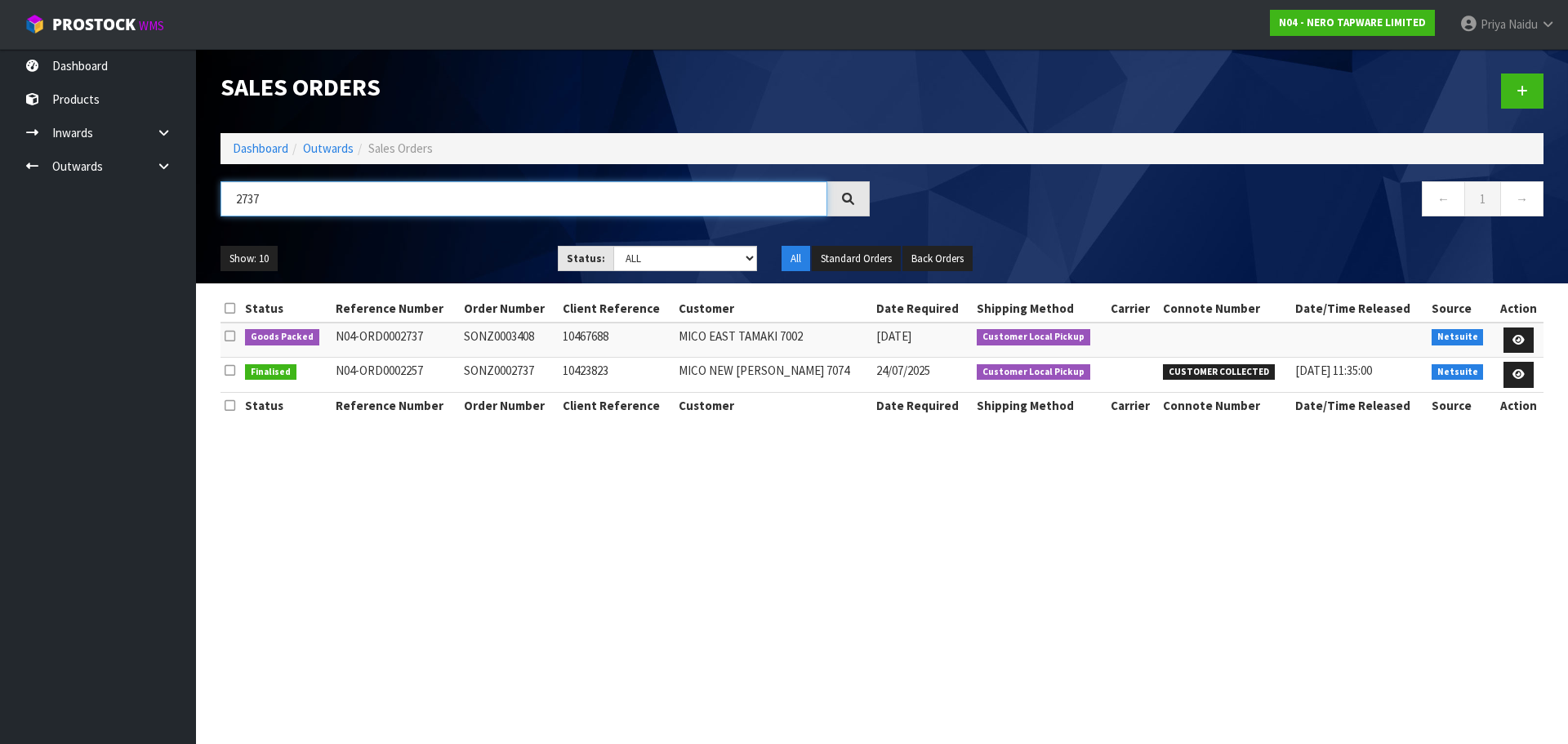
type input "2737"
click at [440, 244] on div "Show: 10 5 10 25 50 Status: Draft Pending Allocated Pending Pick Goods Picked G…" at bounding box center [882, 258] width 1348 height 51
click at [440, 246] on ul "Show: 10 5 10 25 50" at bounding box center [376, 259] width 313 height 26
click at [468, 262] on ul "Show: 10 5 10 25 50" at bounding box center [376, 259] width 313 height 26
click at [469, 260] on ul "Show: 10 5 10 25 50" at bounding box center [376, 259] width 313 height 26
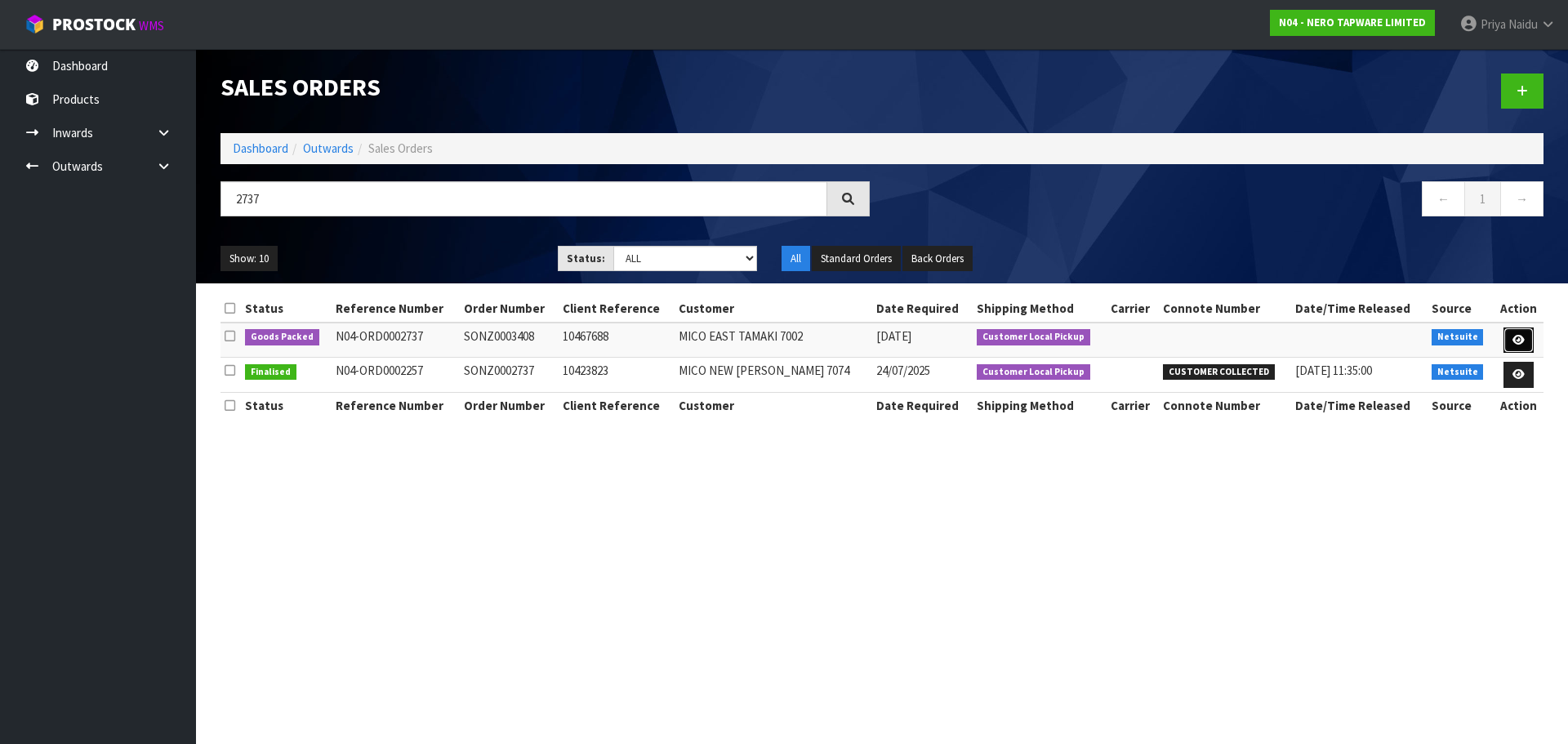
click at [1512, 335] on icon at bounding box center [1518, 339] width 12 height 11
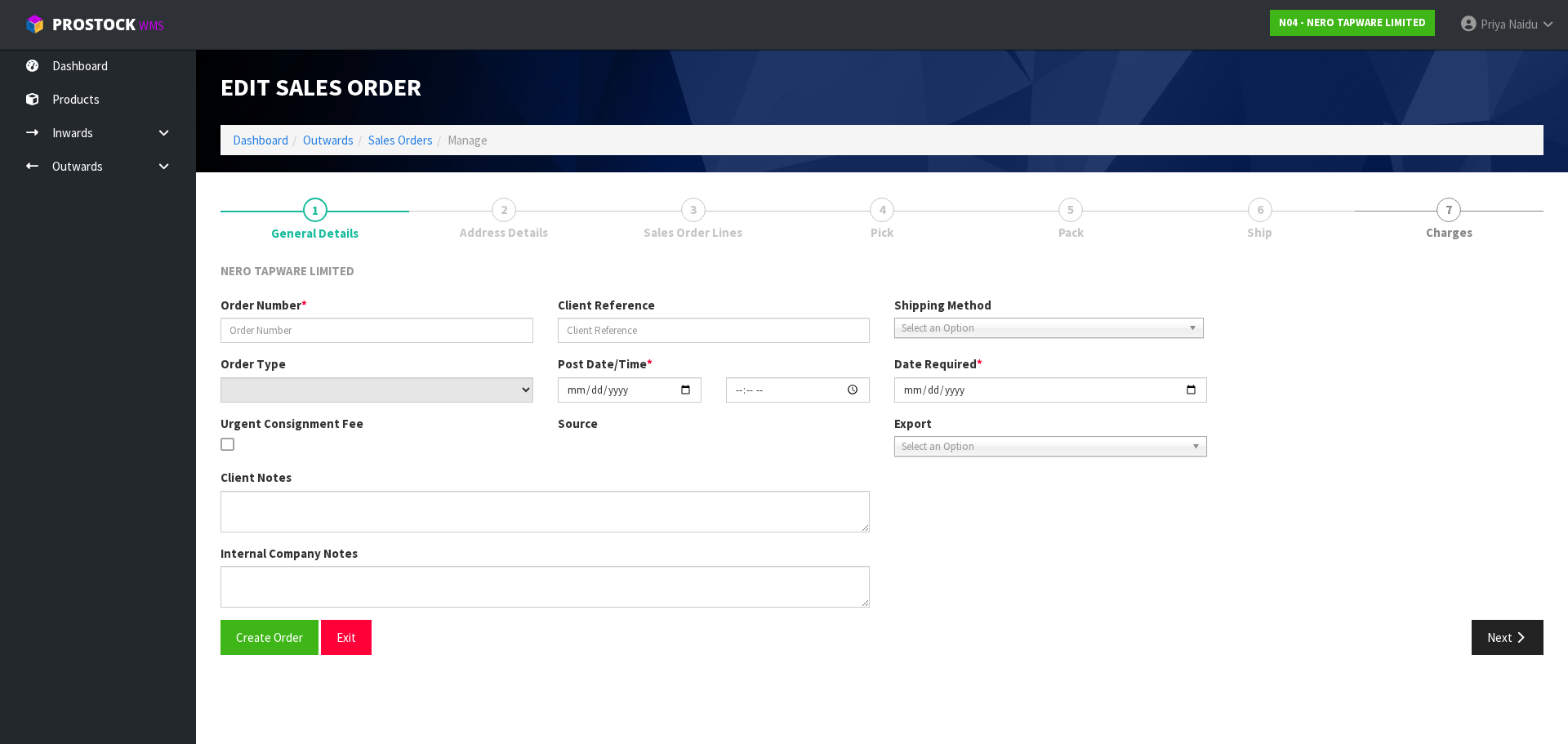
type input "SONZ0003408"
type input "10467688"
select select "number:0"
type input "[DATE]"
type input "08:45:05.000"
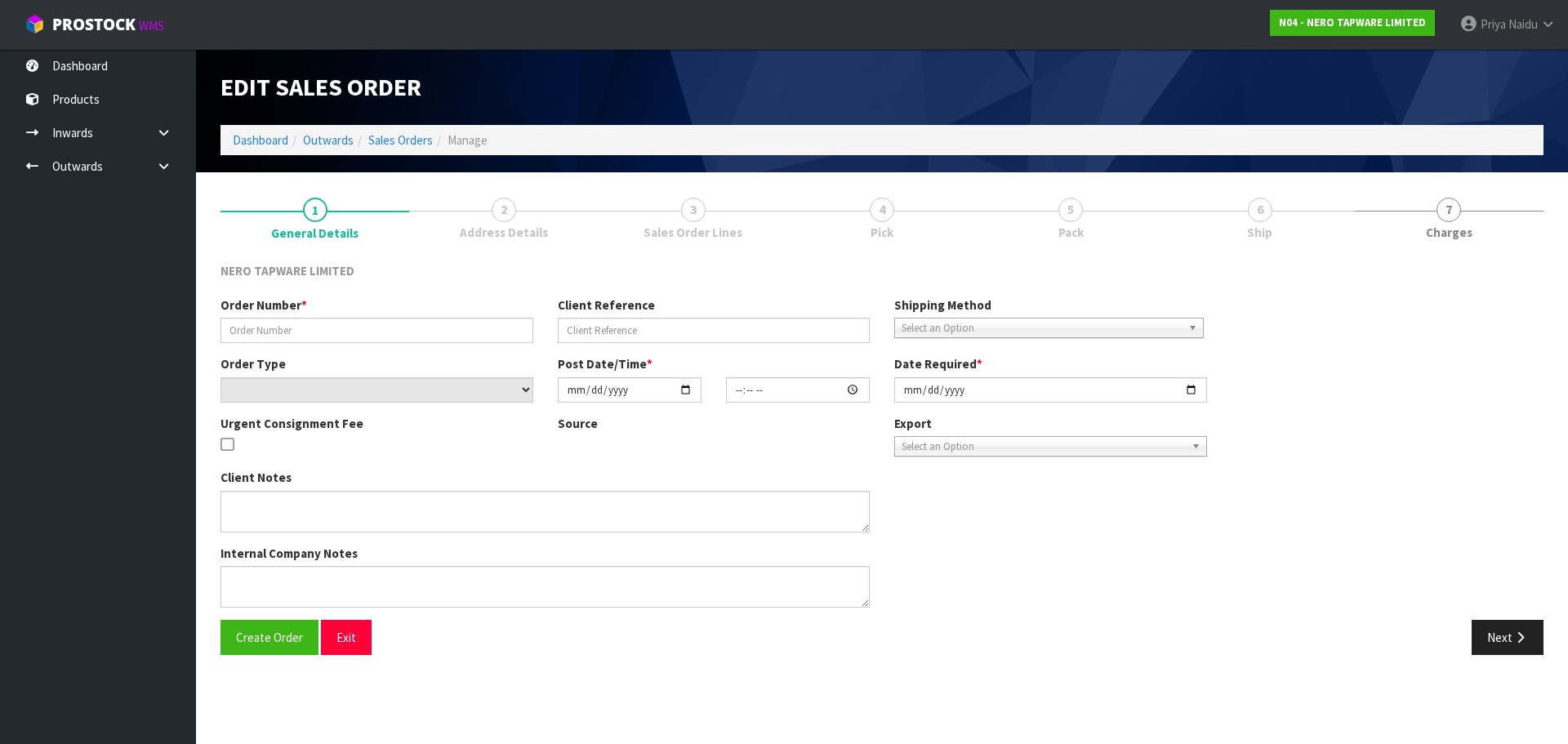
type input "[DATE]"
type textarea "customer pick up 05/09/2025"
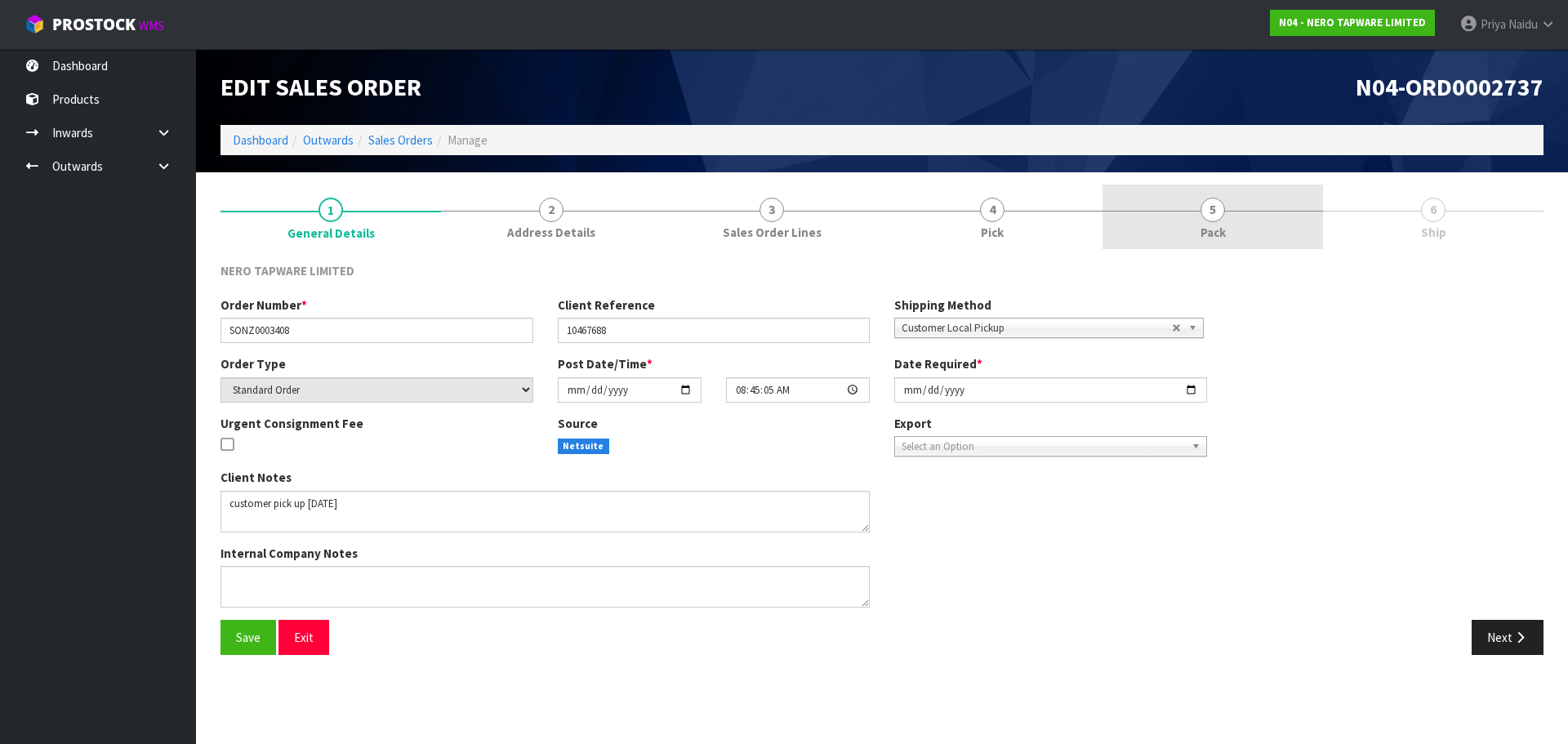
click at [1230, 223] on link "5 Pack" at bounding box center [1213, 216] width 220 height 64
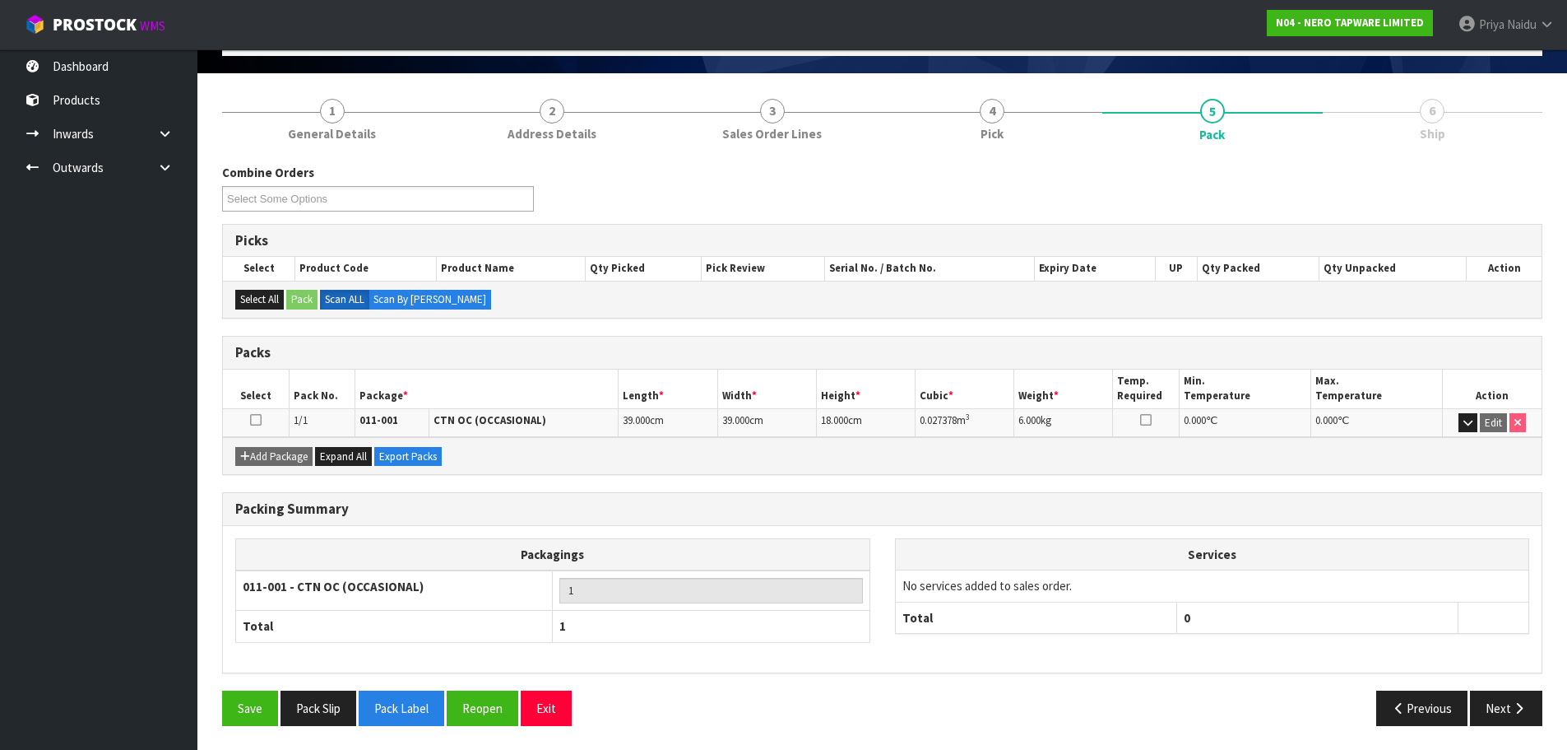
scroll to position [101, 0]
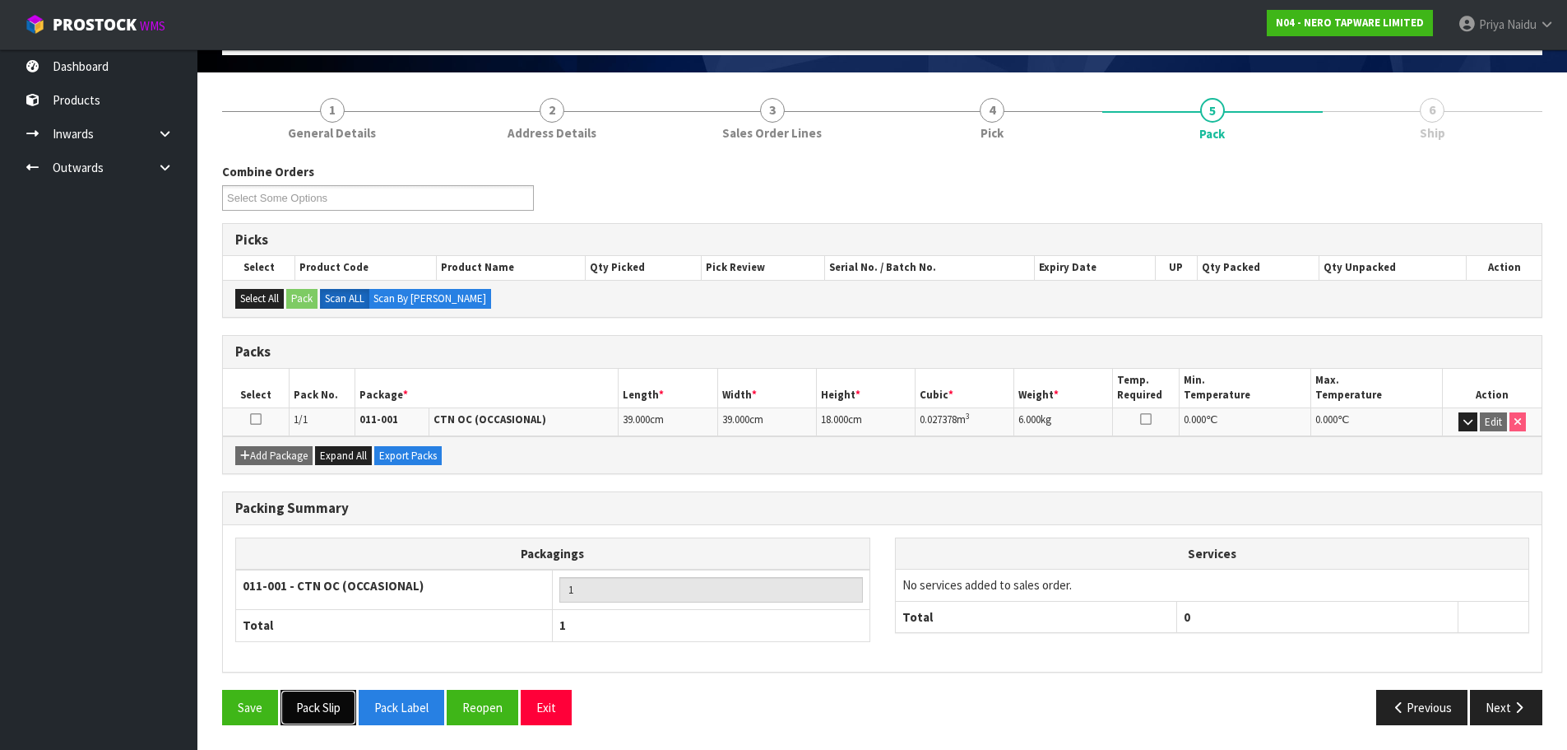
click at [327, 706] on button "Pack Slip" at bounding box center [319, 706] width 76 height 35
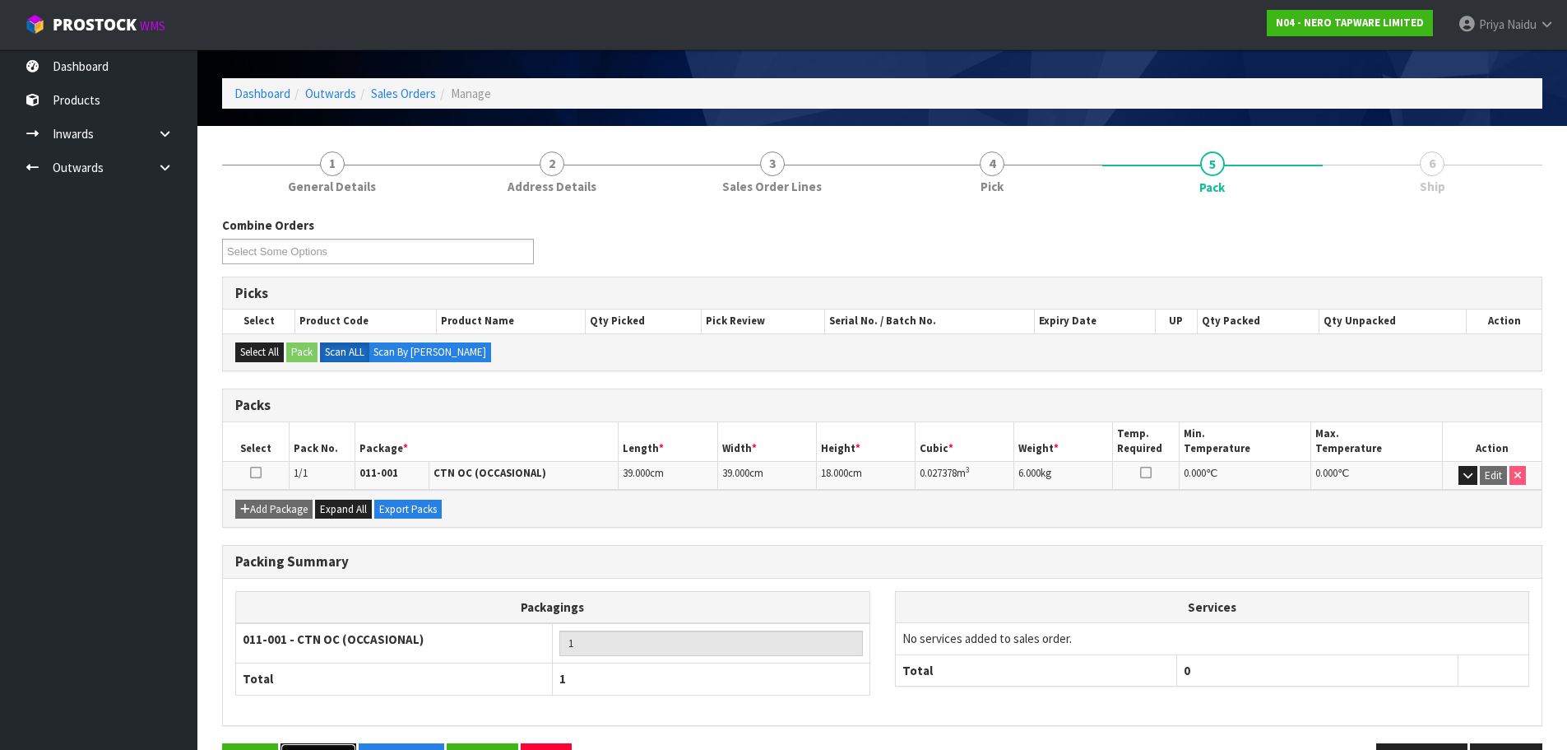
scroll to position [0, 0]
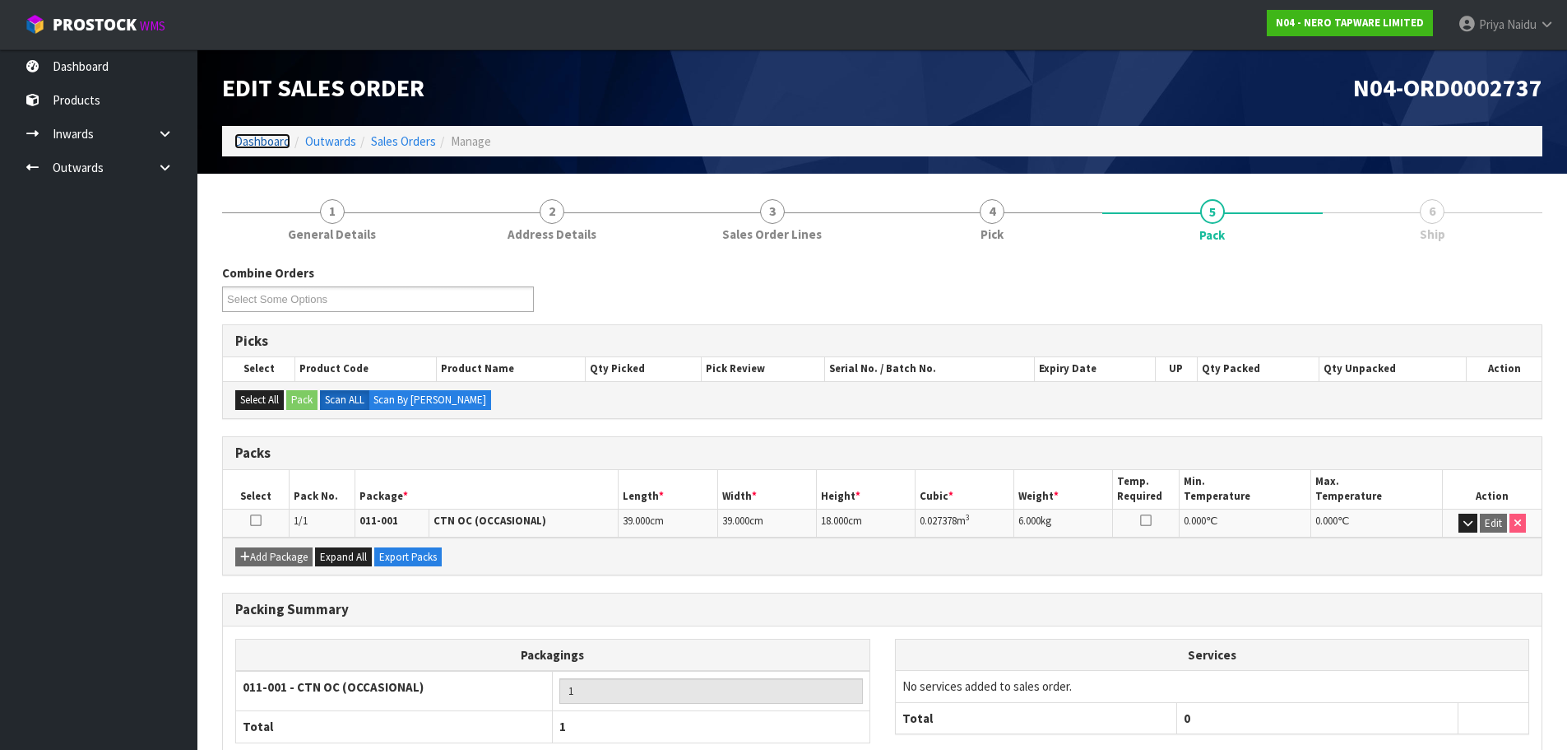
click at [261, 145] on link "Dashboard" at bounding box center [262, 141] width 56 height 16
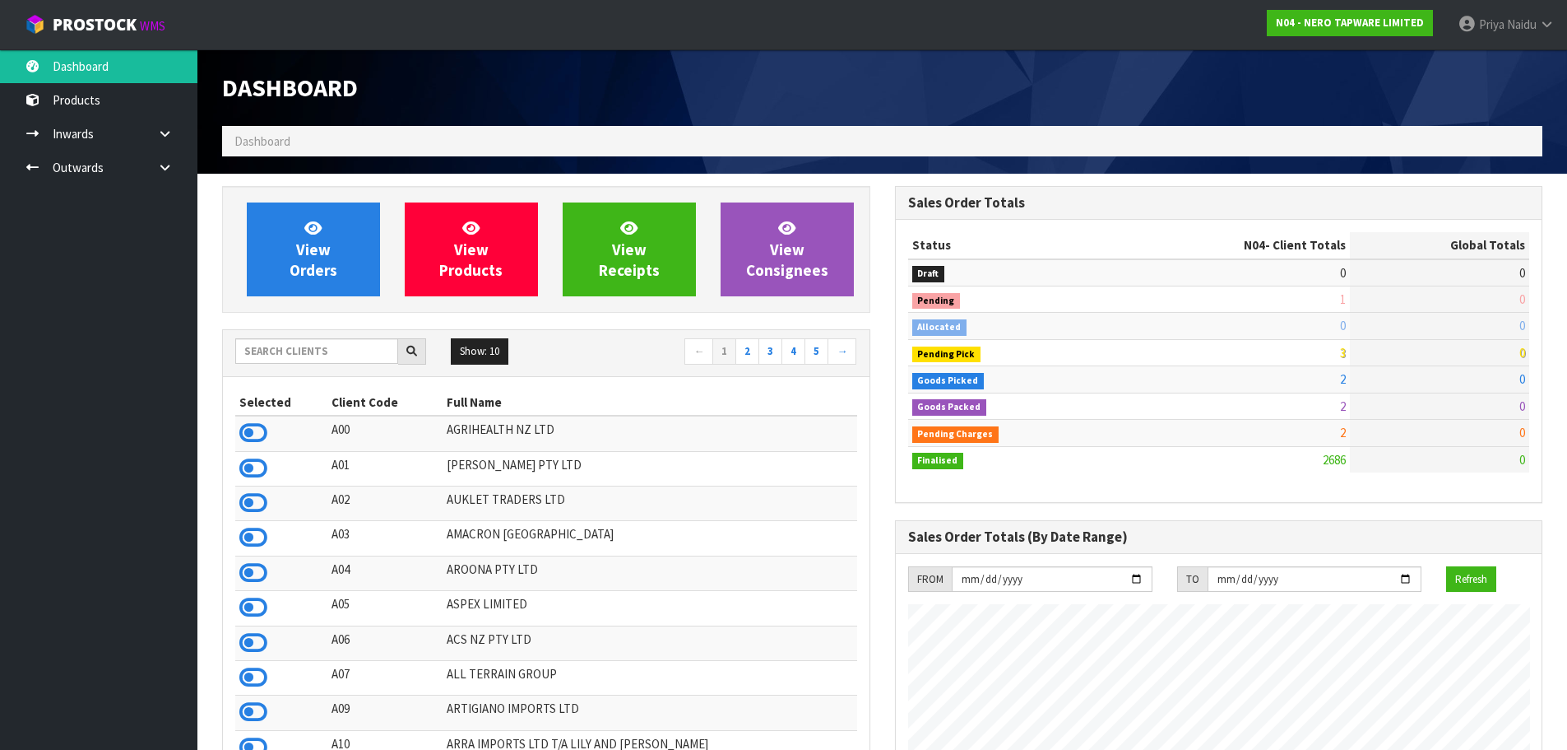
scroll to position [1282, 672]
click at [315, 340] on input "text" at bounding box center [316, 351] width 163 height 26
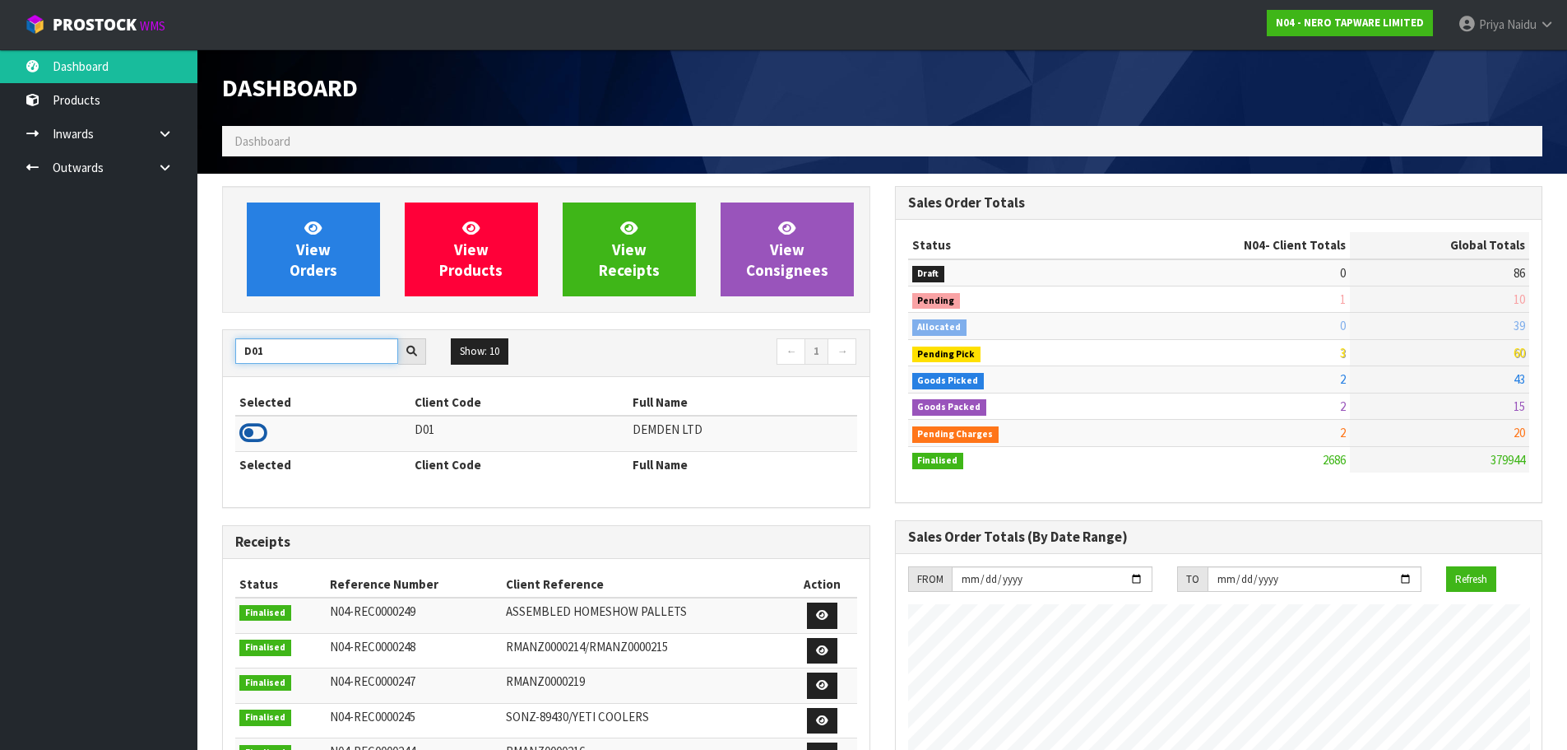
type input "D01"
drag, startPoint x: 254, startPoint y: 434, endPoint x: 262, endPoint y: 428, distance: 10.0
click at [255, 434] on icon at bounding box center [253, 432] width 28 height 25
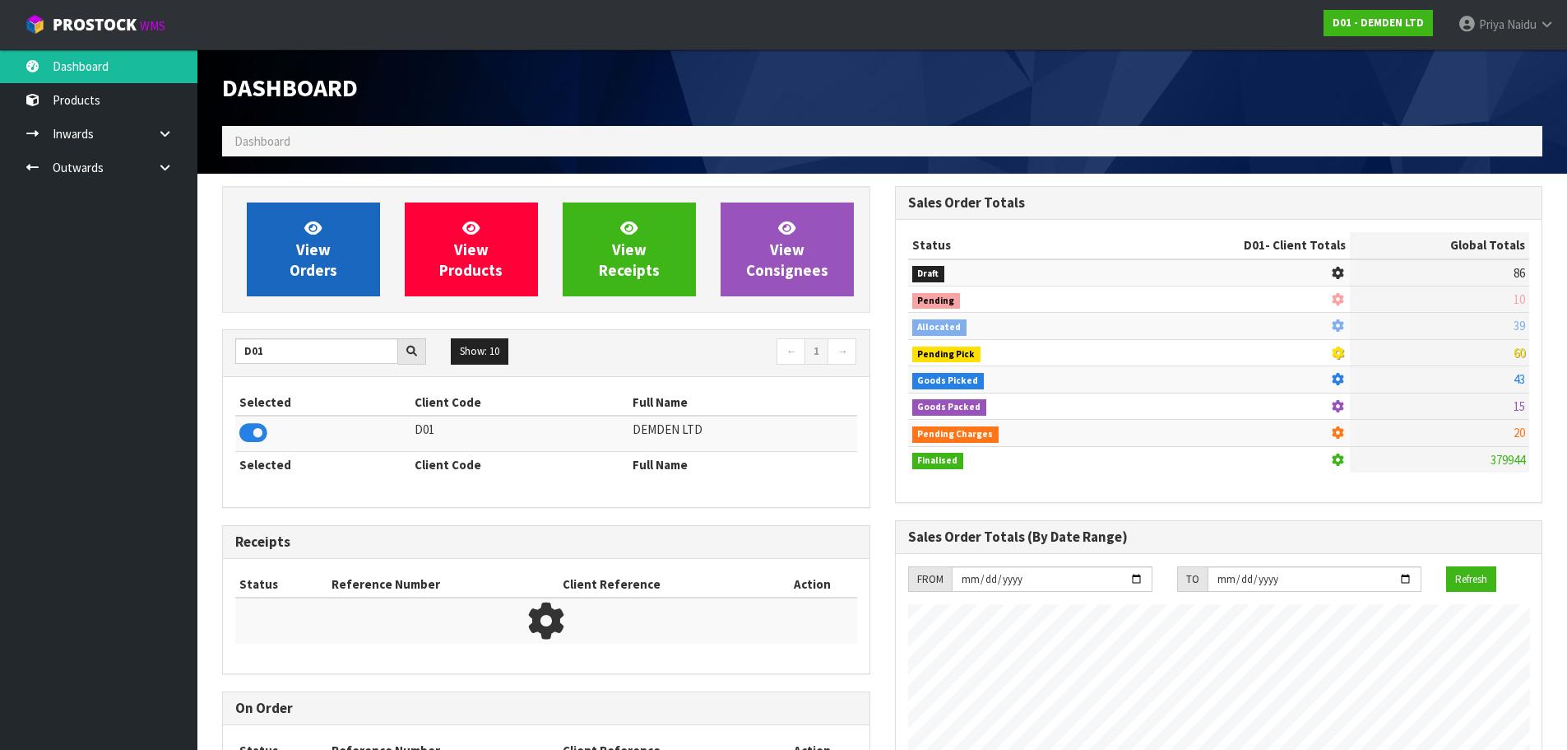
scroll to position [1087, 672]
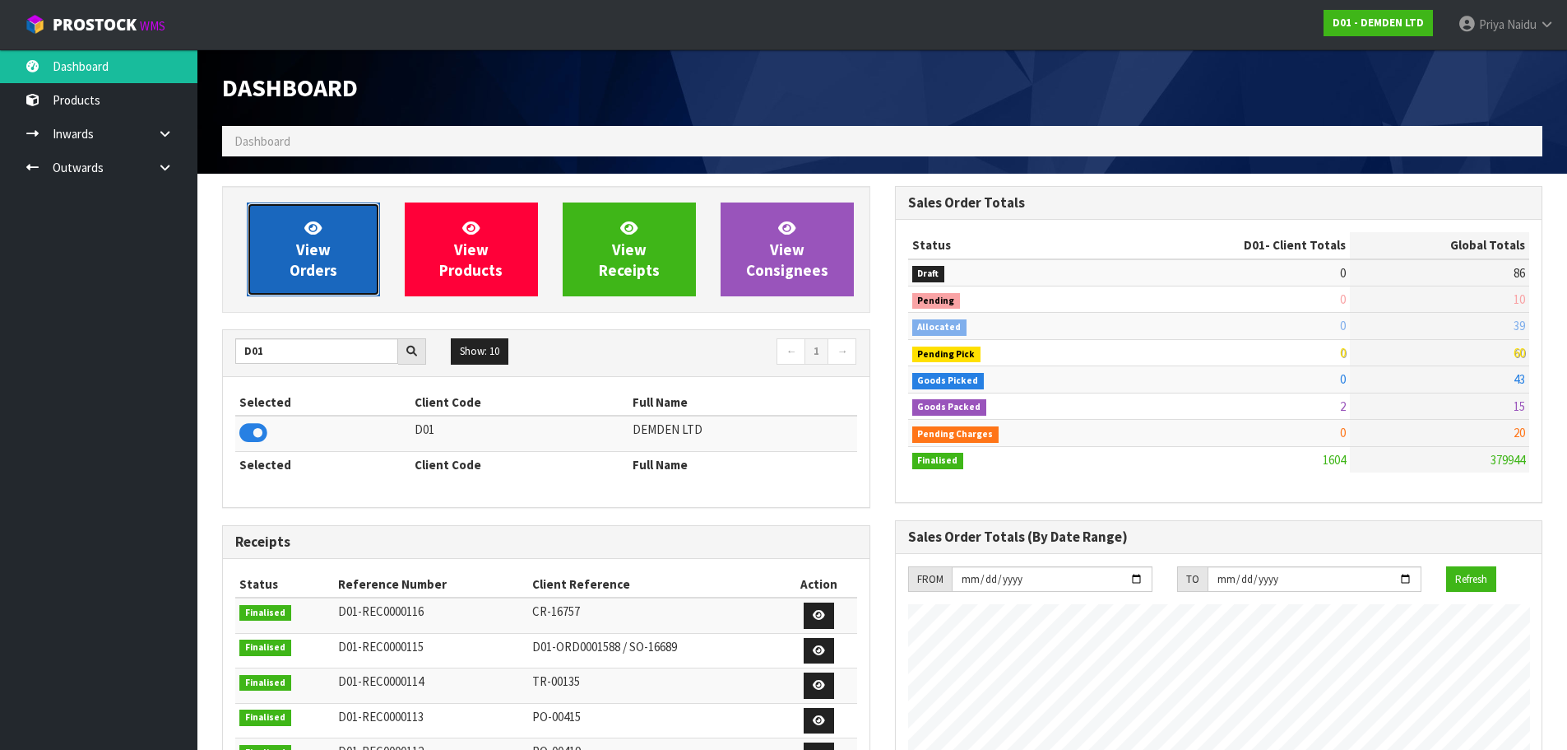
click at [320, 266] on span "View Orders" at bounding box center [314, 249] width 48 height 62
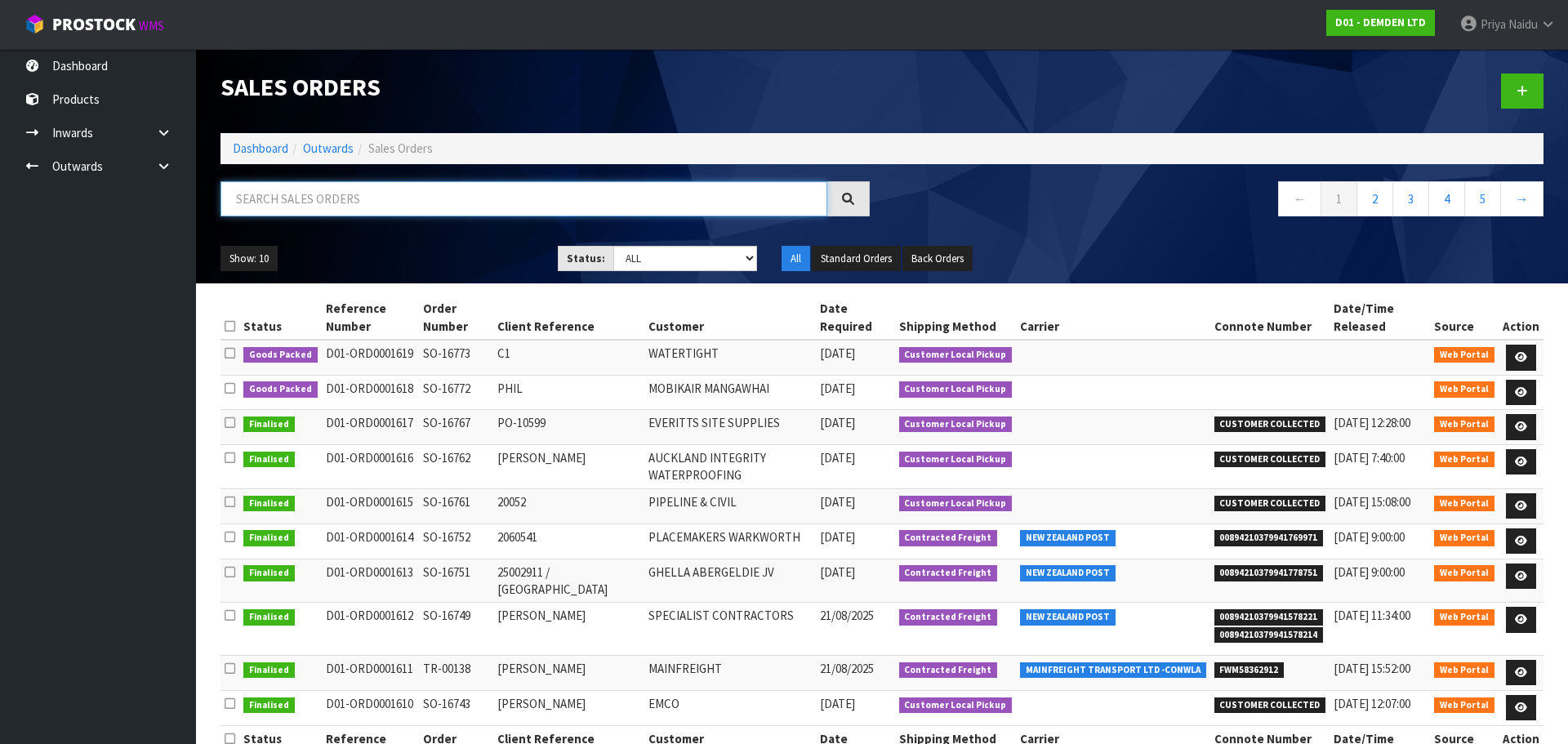
click at [359, 208] on input "text" at bounding box center [523, 198] width 606 height 35
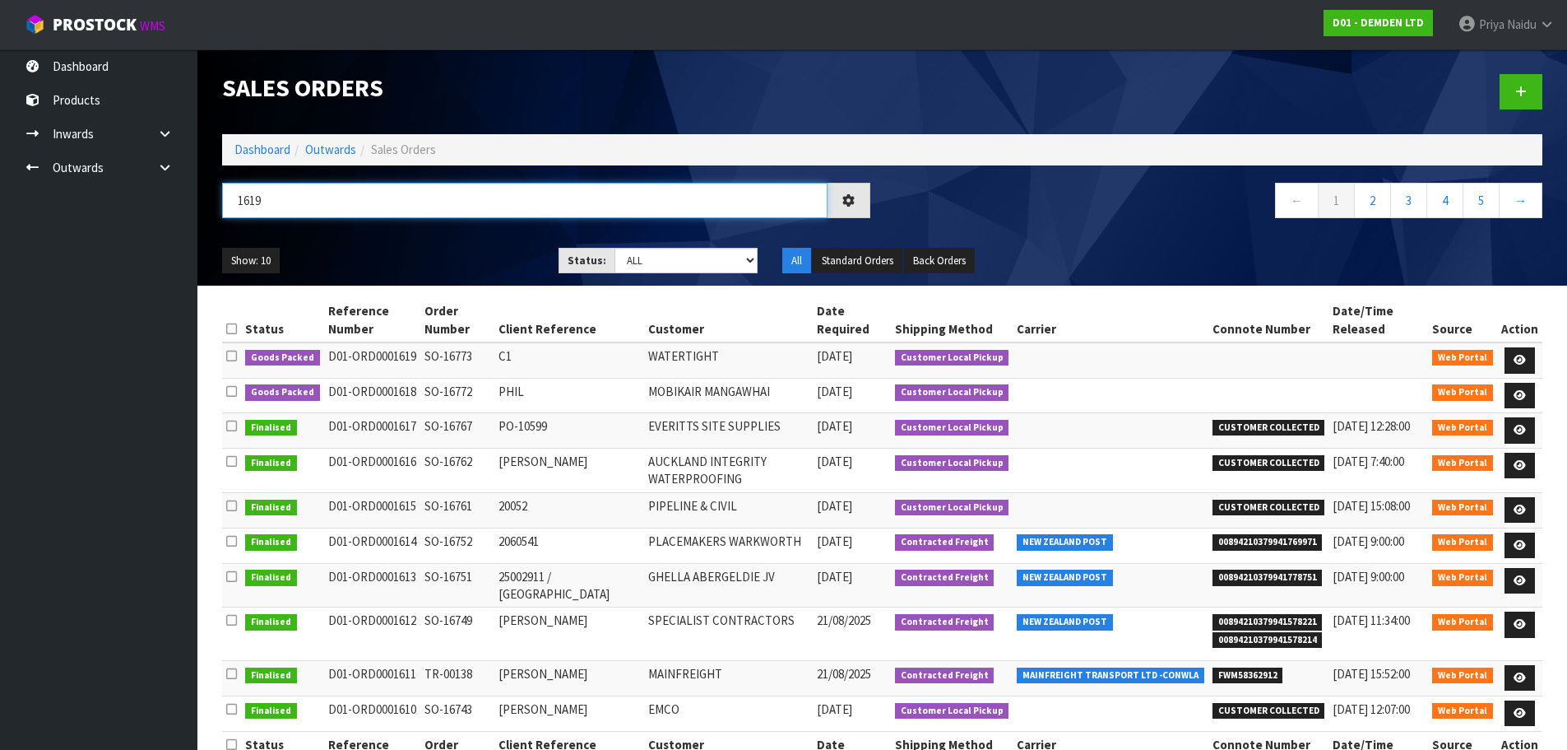
type input "1619"
click at [485, 231] on div "1619 ← 1 2 3 4 5 →" at bounding box center [882, 209] width 1345 height 53
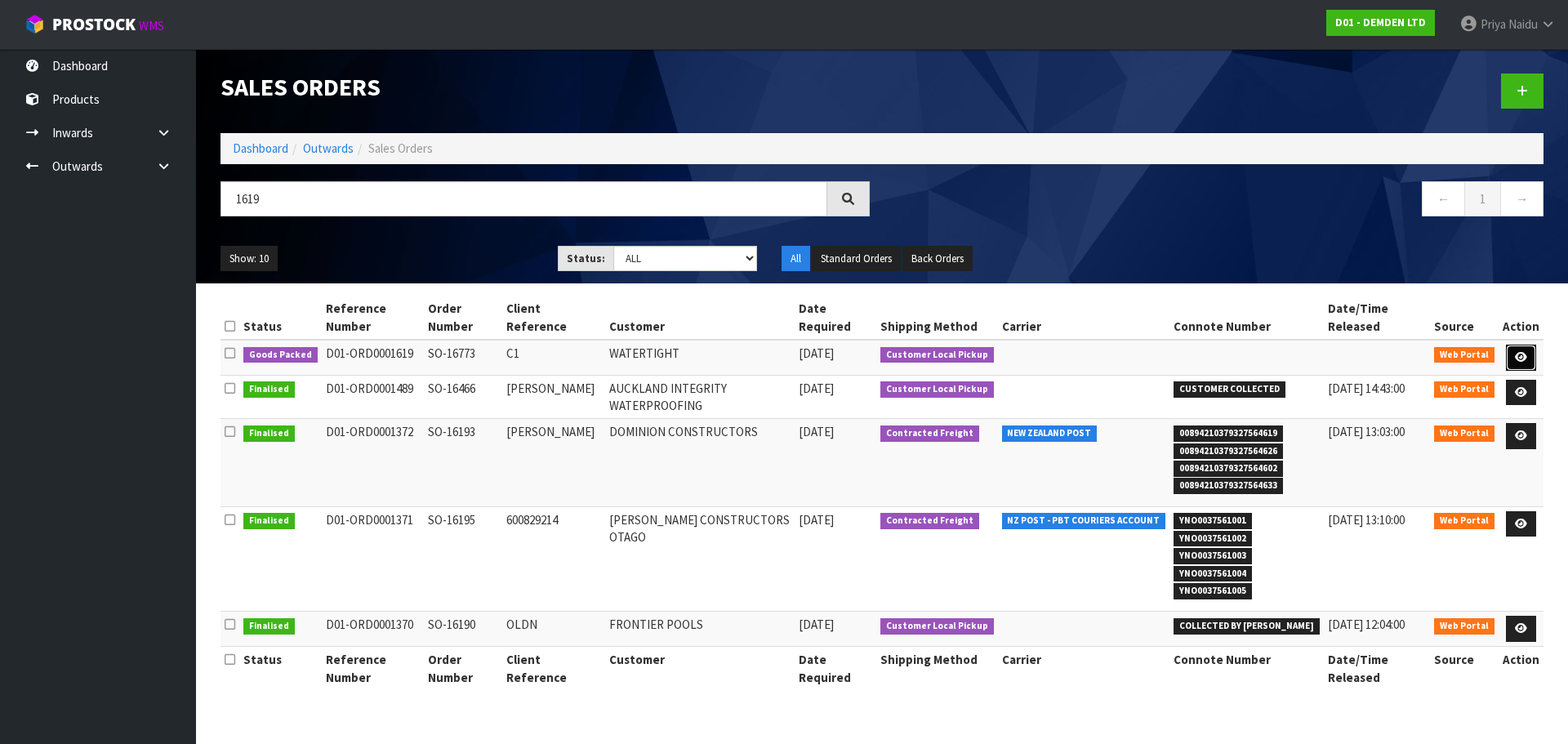
click at [1522, 353] on icon at bounding box center [1520, 357] width 12 height 11
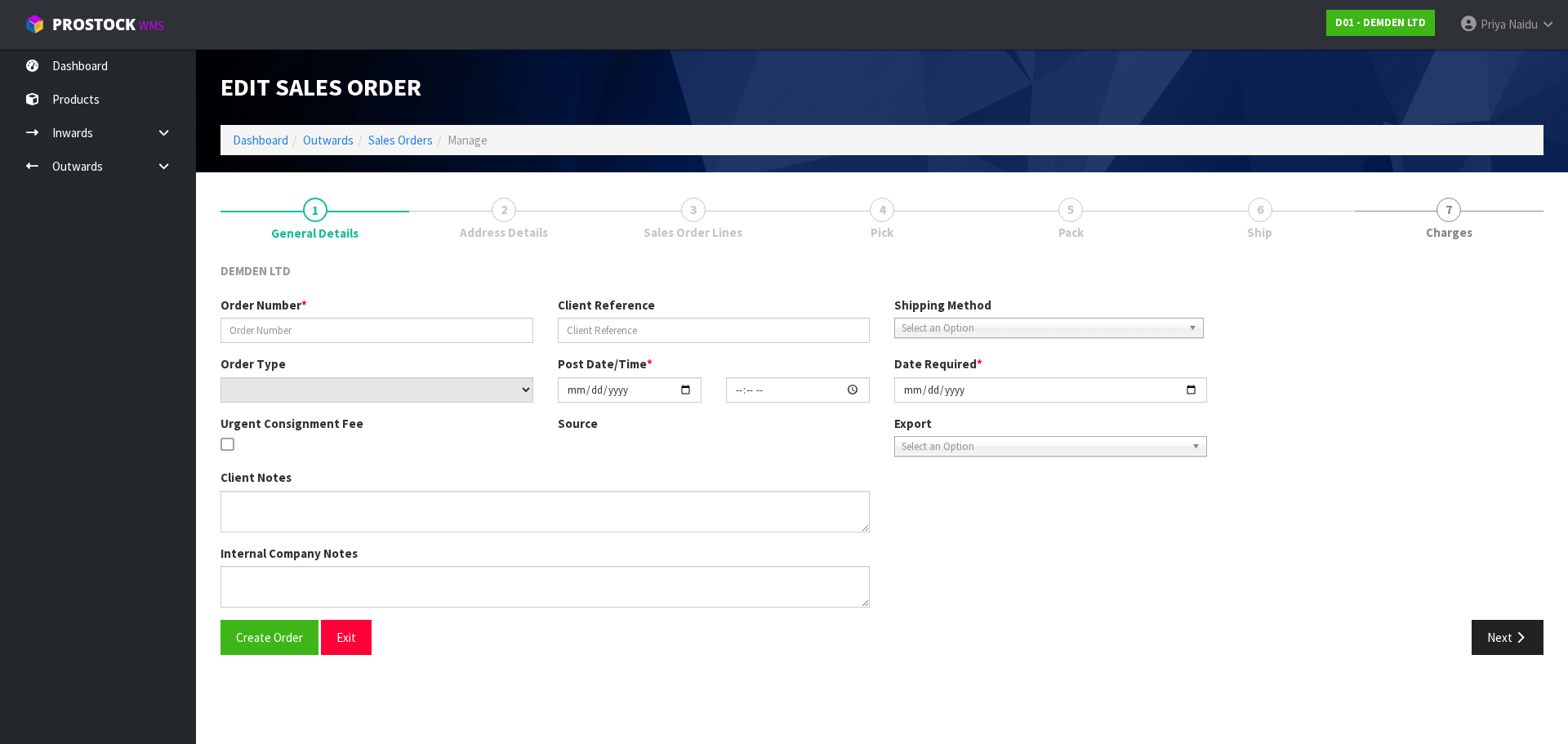
type input "SO-16773"
type input "C1"
select select "number:0"
type input "[DATE]"
type input "08:54:00.000"
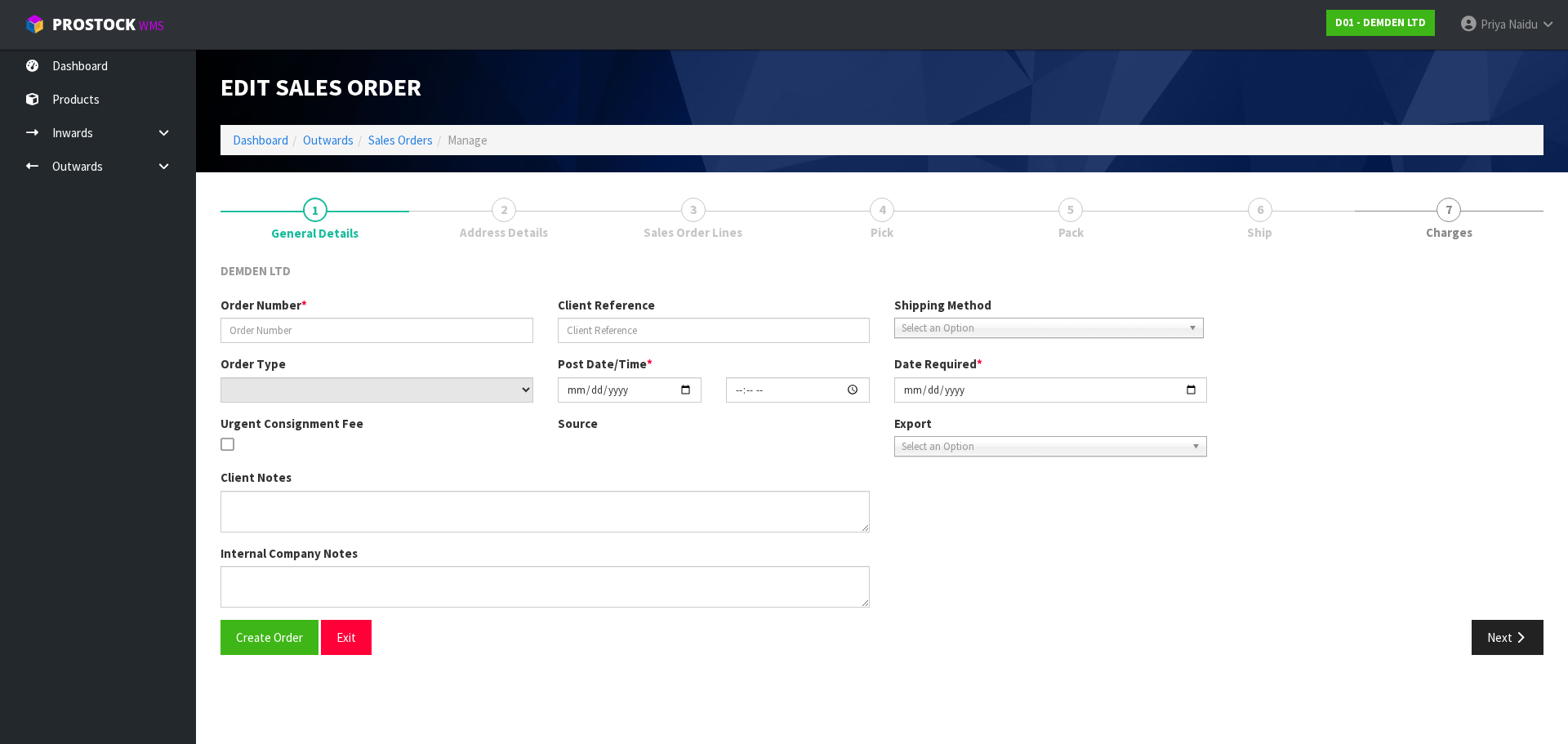
type input "[DATE]"
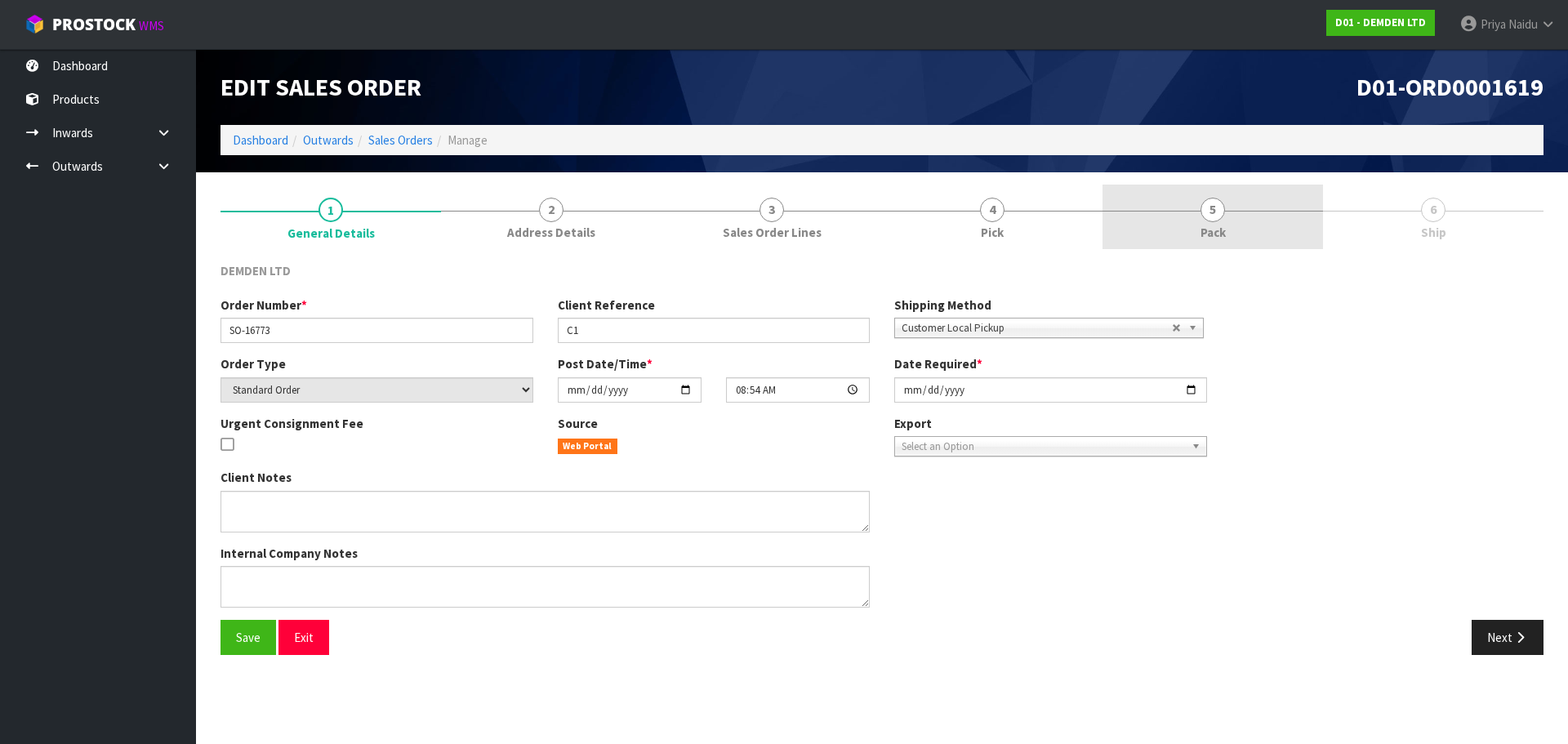
click at [1220, 232] on span "Pack" at bounding box center [1213, 231] width 26 height 17
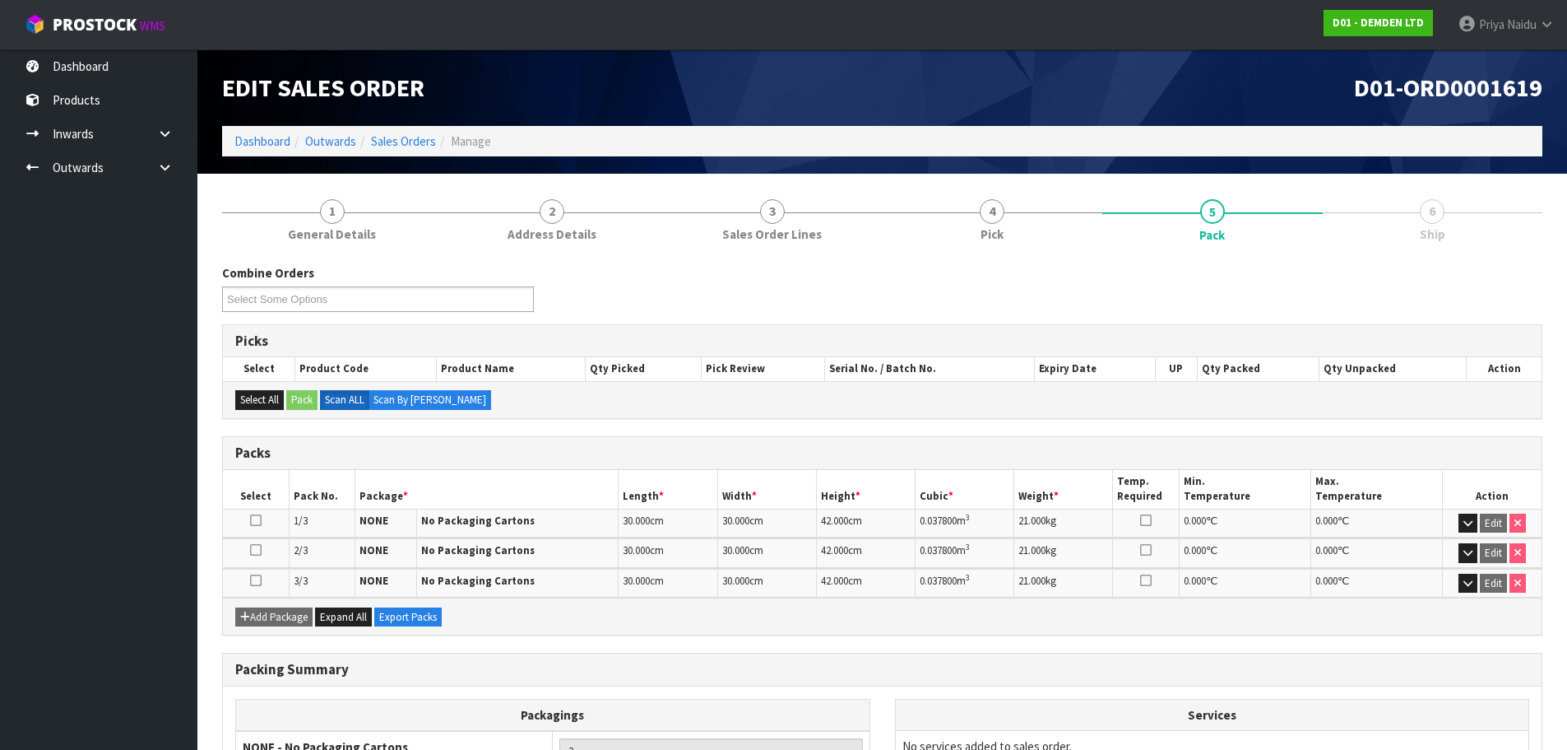
scroll to position [161, 0]
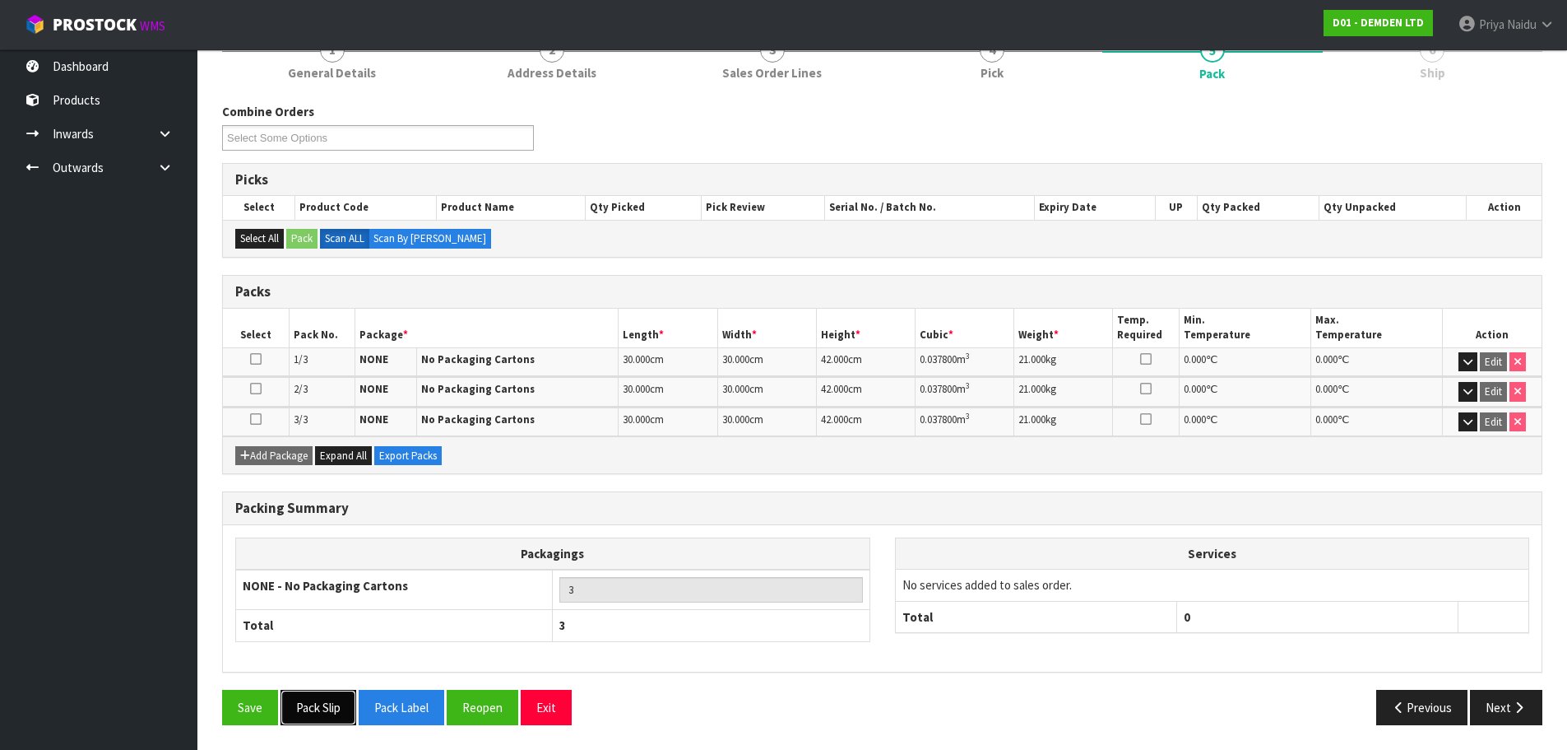
click at [308, 709] on button "Pack Slip" at bounding box center [319, 706] width 76 height 35
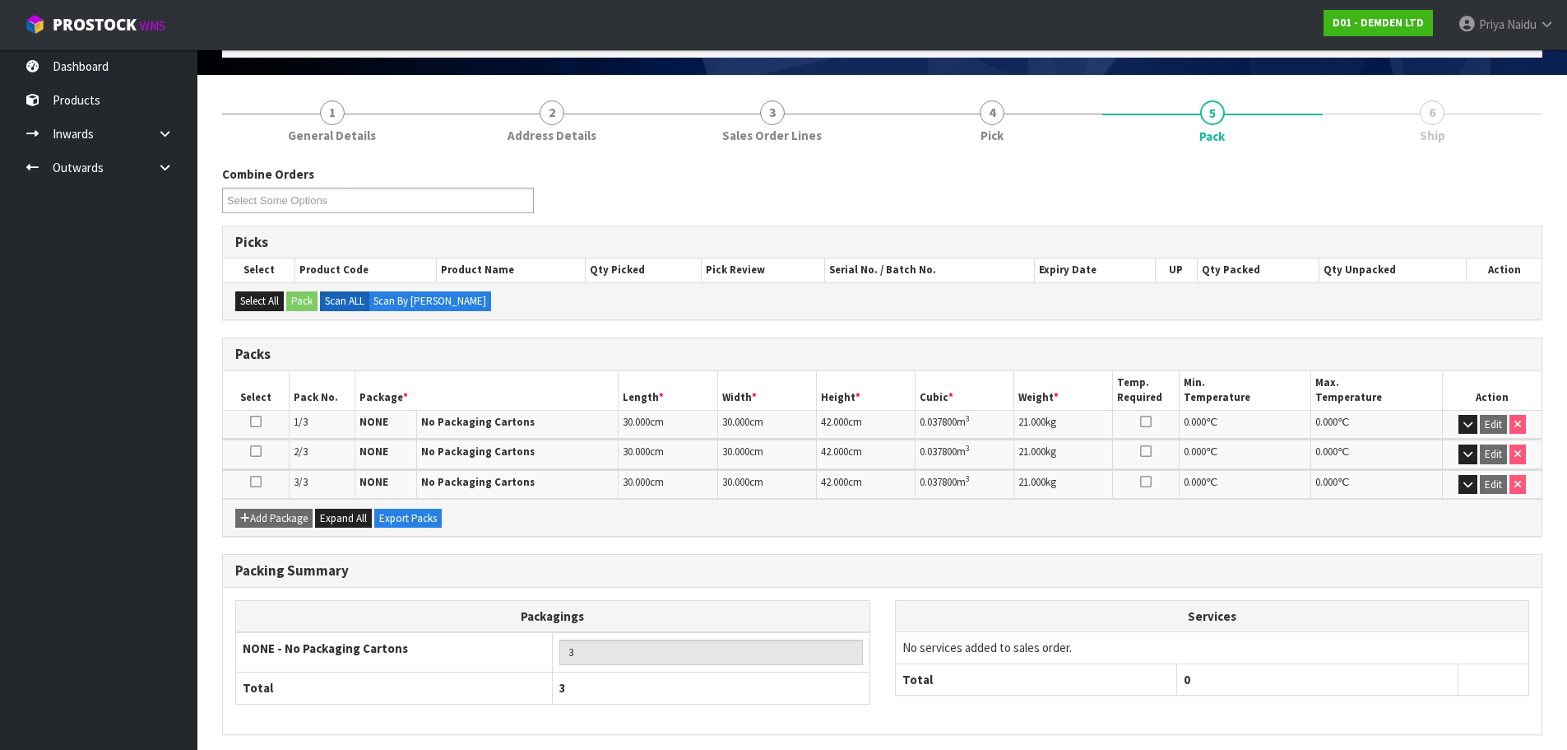
scroll to position [0, 0]
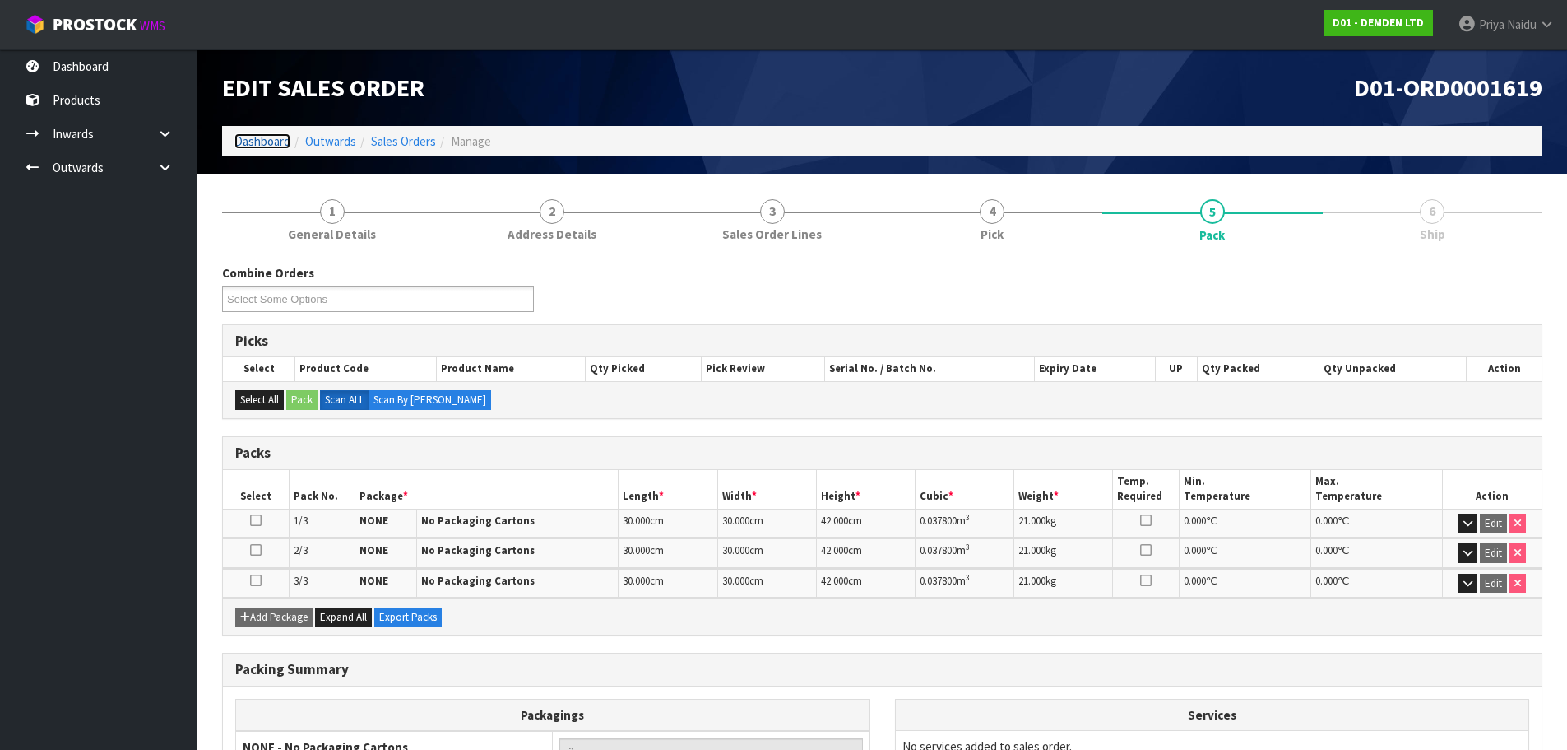
click at [262, 141] on link "Dashboard" at bounding box center [262, 141] width 56 height 16
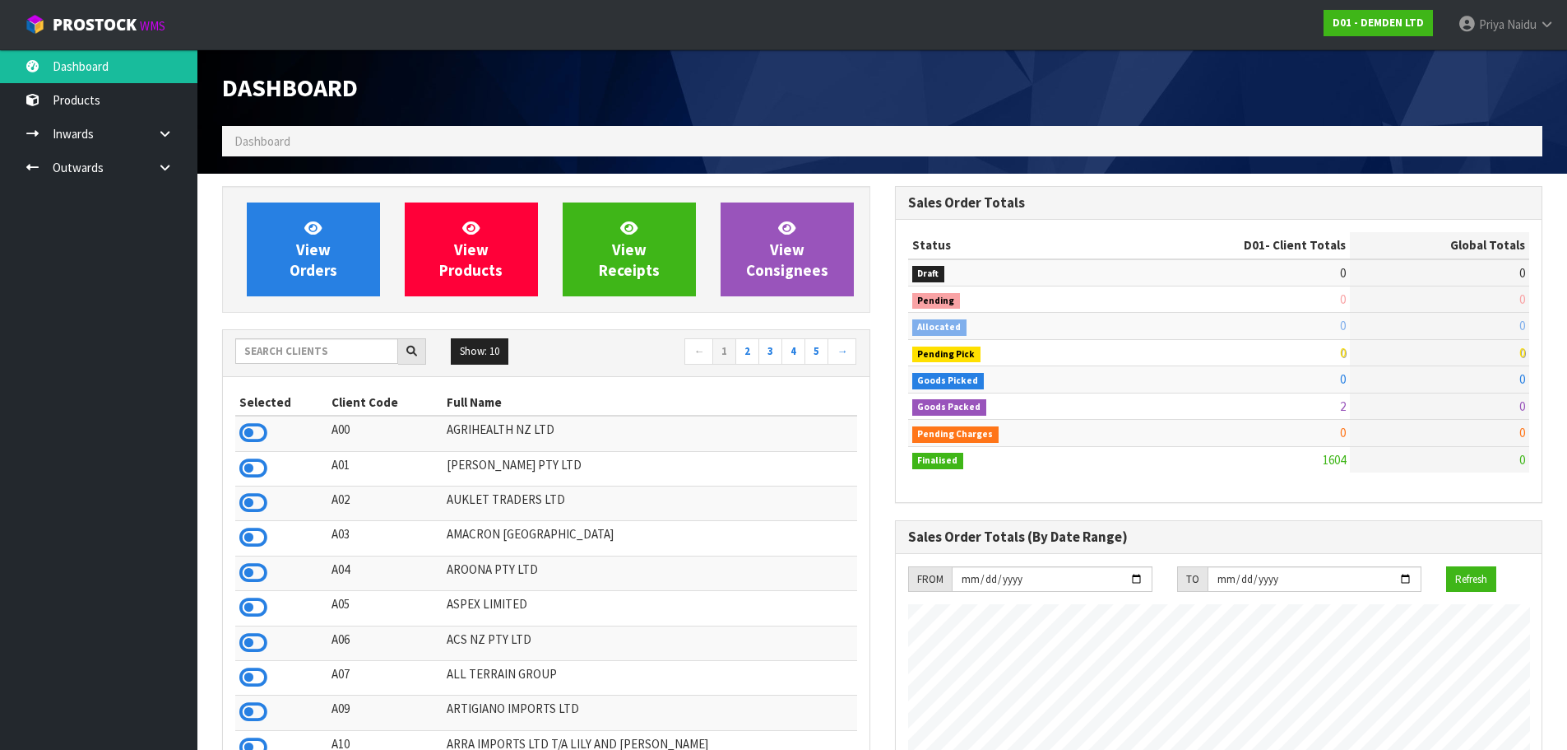
scroll to position [1087, 672]
click at [302, 354] on input "text" at bounding box center [316, 351] width 163 height 26
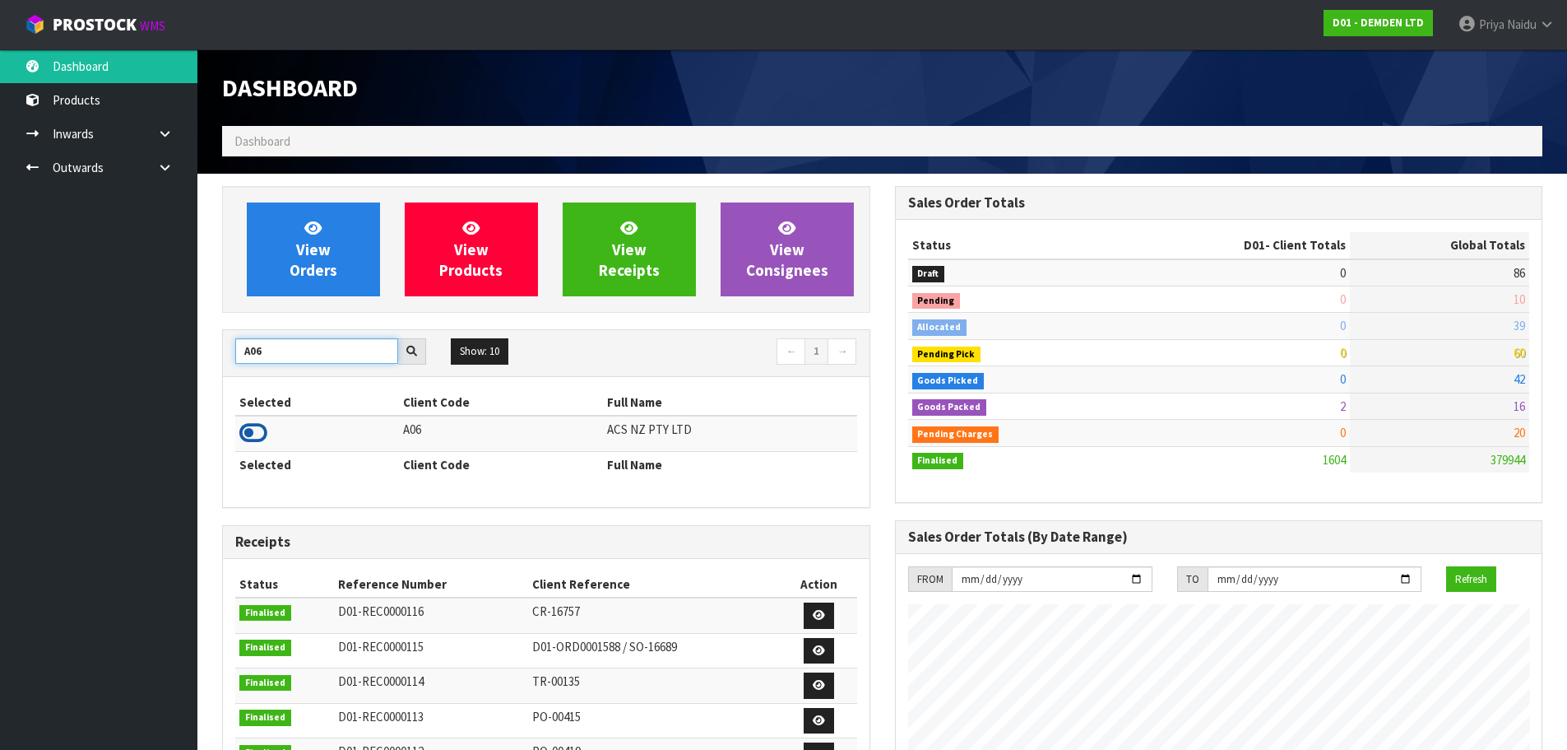
type input "A06"
click at [265, 431] on icon at bounding box center [253, 432] width 28 height 25
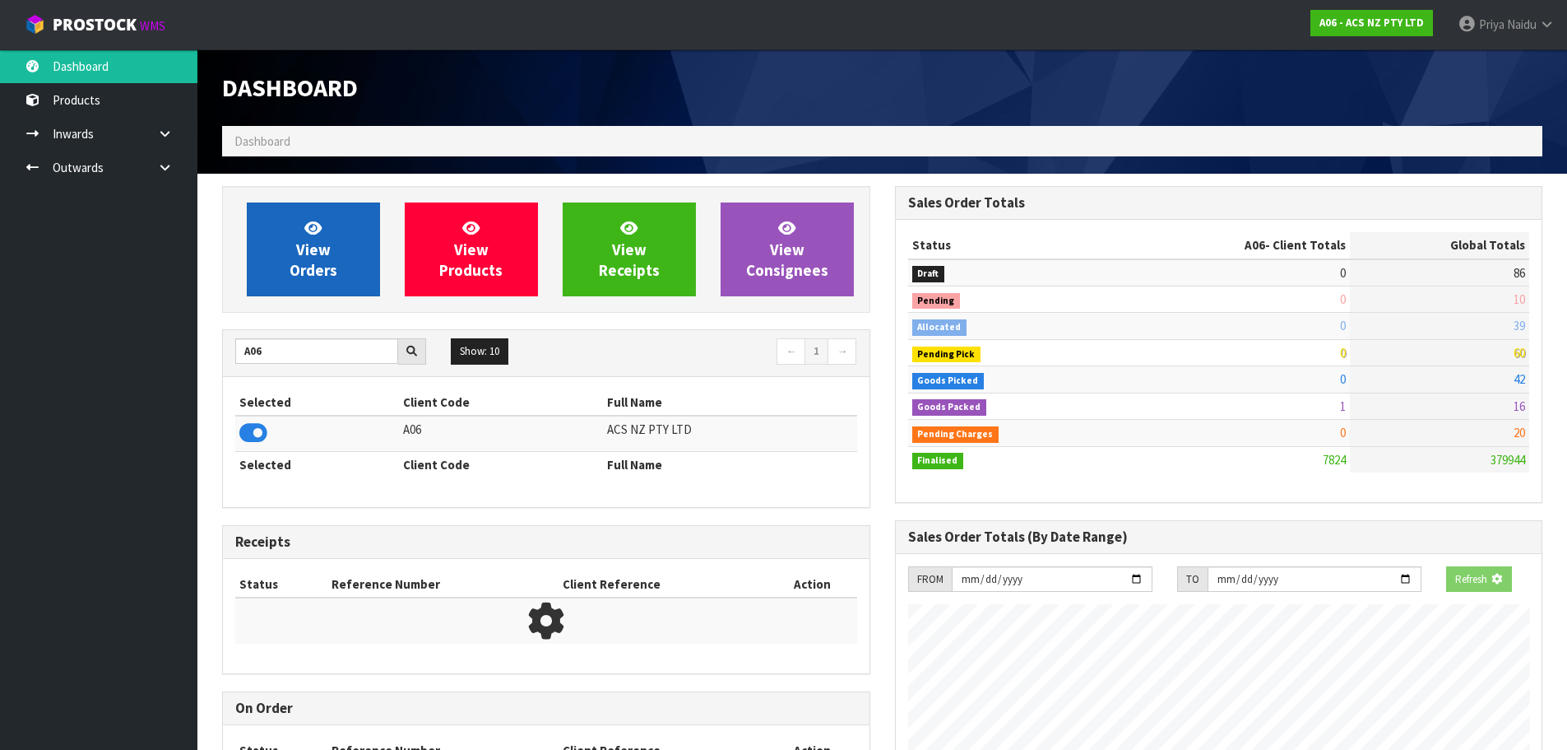
scroll to position [1246, 672]
click at [351, 223] on link "View Orders" at bounding box center [313, 249] width 133 height 94
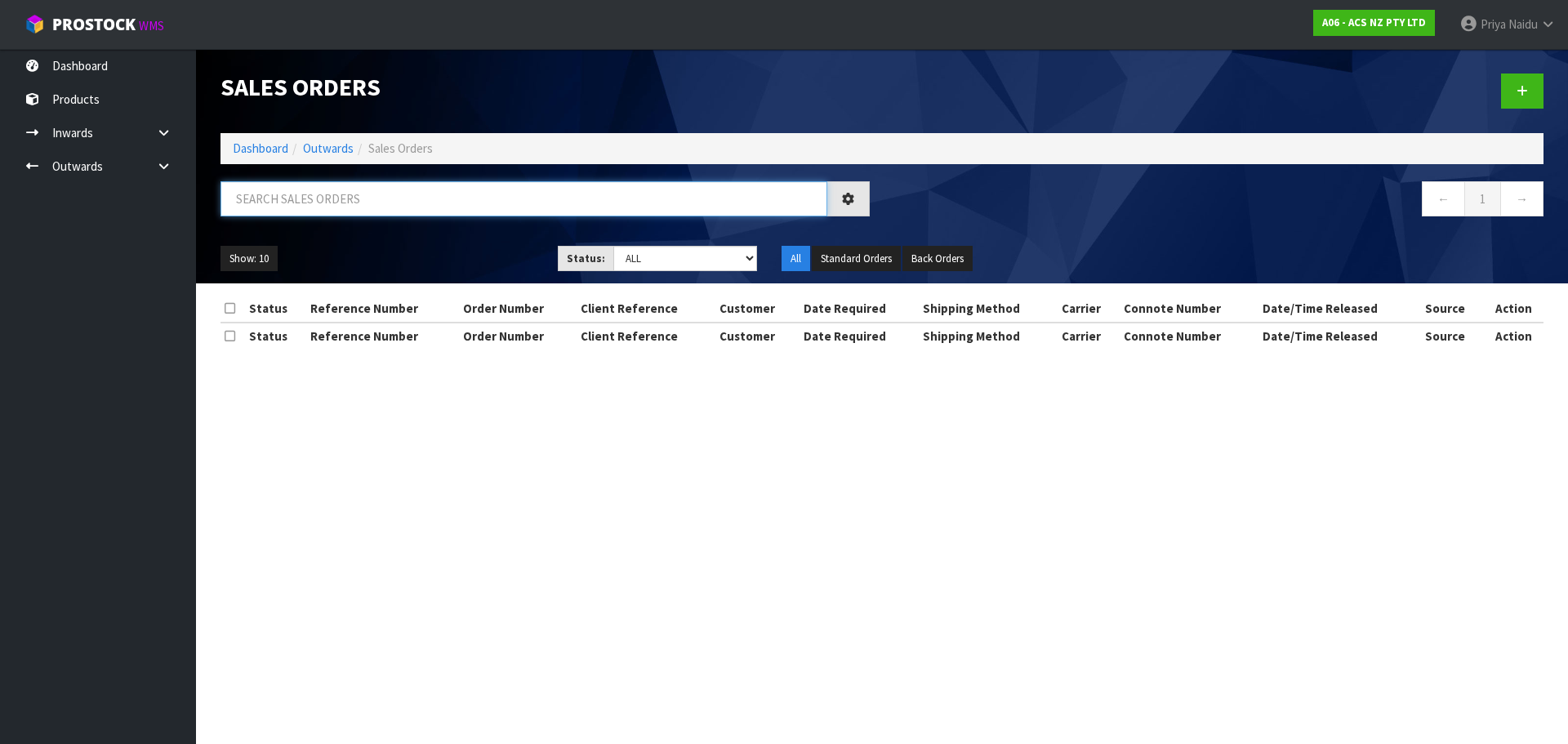
click at [348, 213] on input "text" at bounding box center [523, 198] width 606 height 35
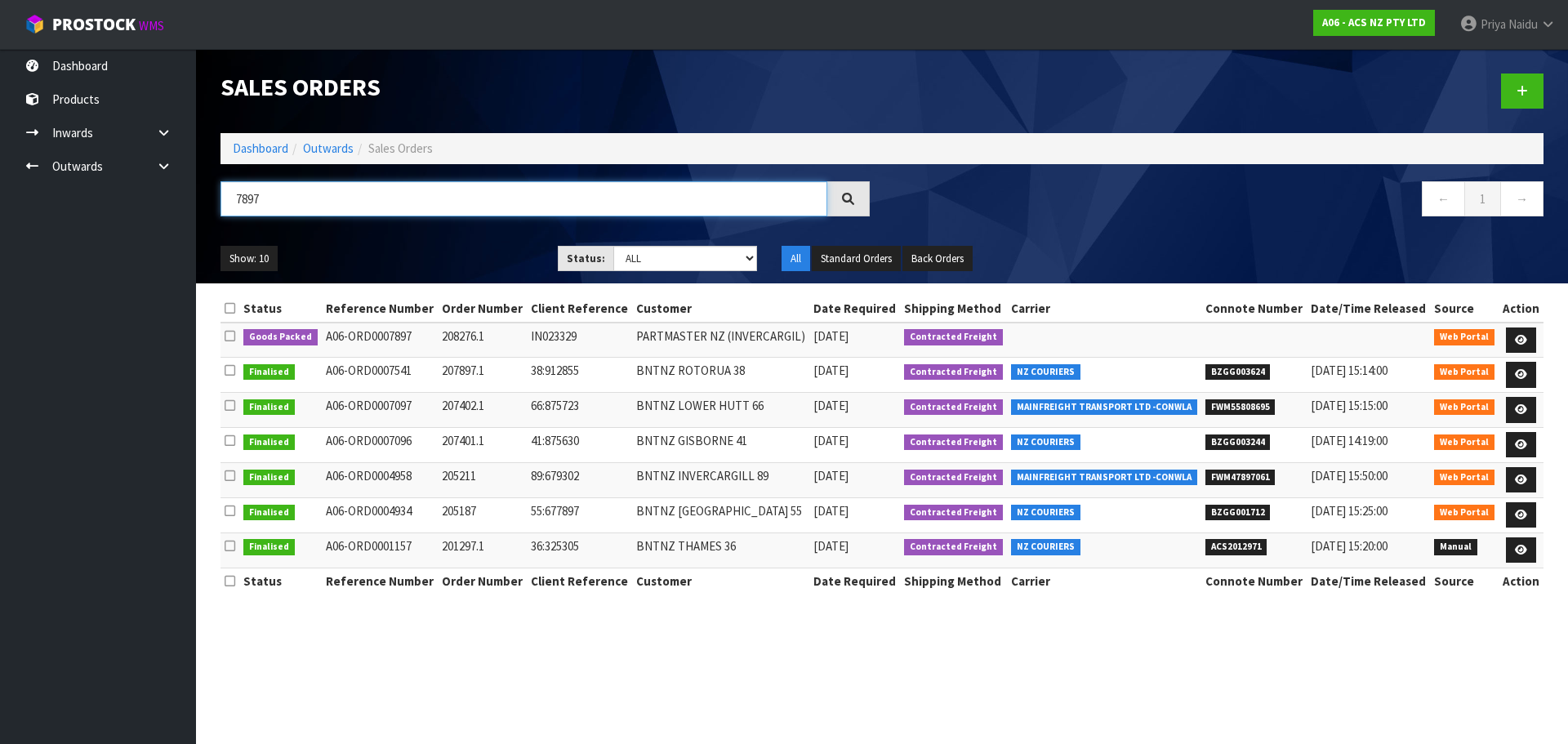
type input "7897"
click at [665, 261] on select "Draft Pending Allocated Pending Pick Goods Picked Goods Packed Pending Charges …" at bounding box center [686, 259] width 145 height 26
select select "string:5"
click at [613, 246] on select "Draft Pending Allocated Pending Pick Goods Picked Goods Packed Pending Charges …" at bounding box center [686, 259] width 145 height 26
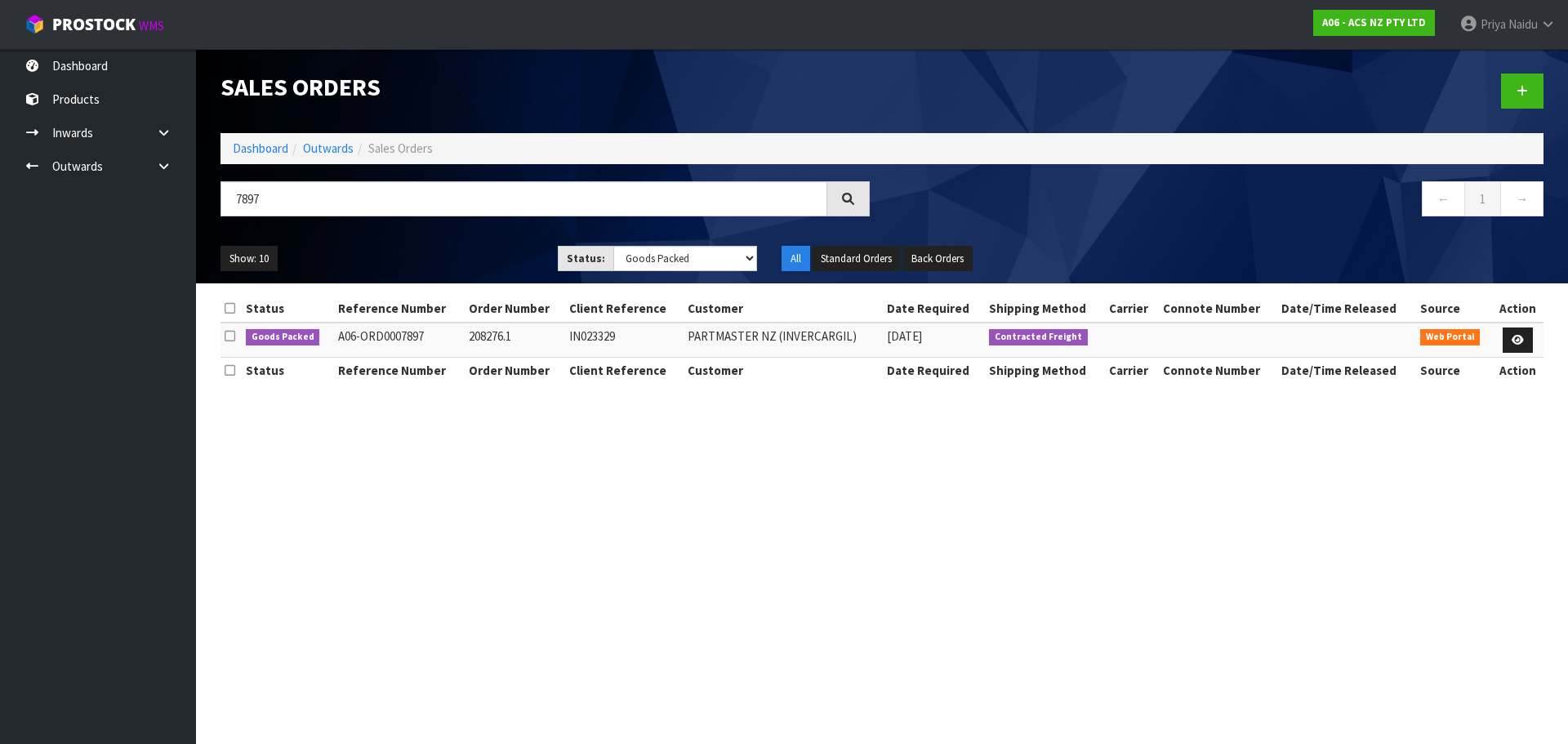
click at [476, 239] on div "Show: 10 5 10 25 50 Status: Draft Pending Allocated Pending Pick Goods Picked G…" at bounding box center [882, 258] width 1348 height 51
click at [460, 246] on ul "Show: 10 5 10 25 50" at bounding box center [376, 259] width 313 height 26
click at [450, 250] on ul "Show: 10 5 10 25 50" at bounding box center [376, 259] width 313 height 26
click at [450, 246] on ul "Show: 10 5 10 25 50" at bounding box center [376, 259] width 313 height 26
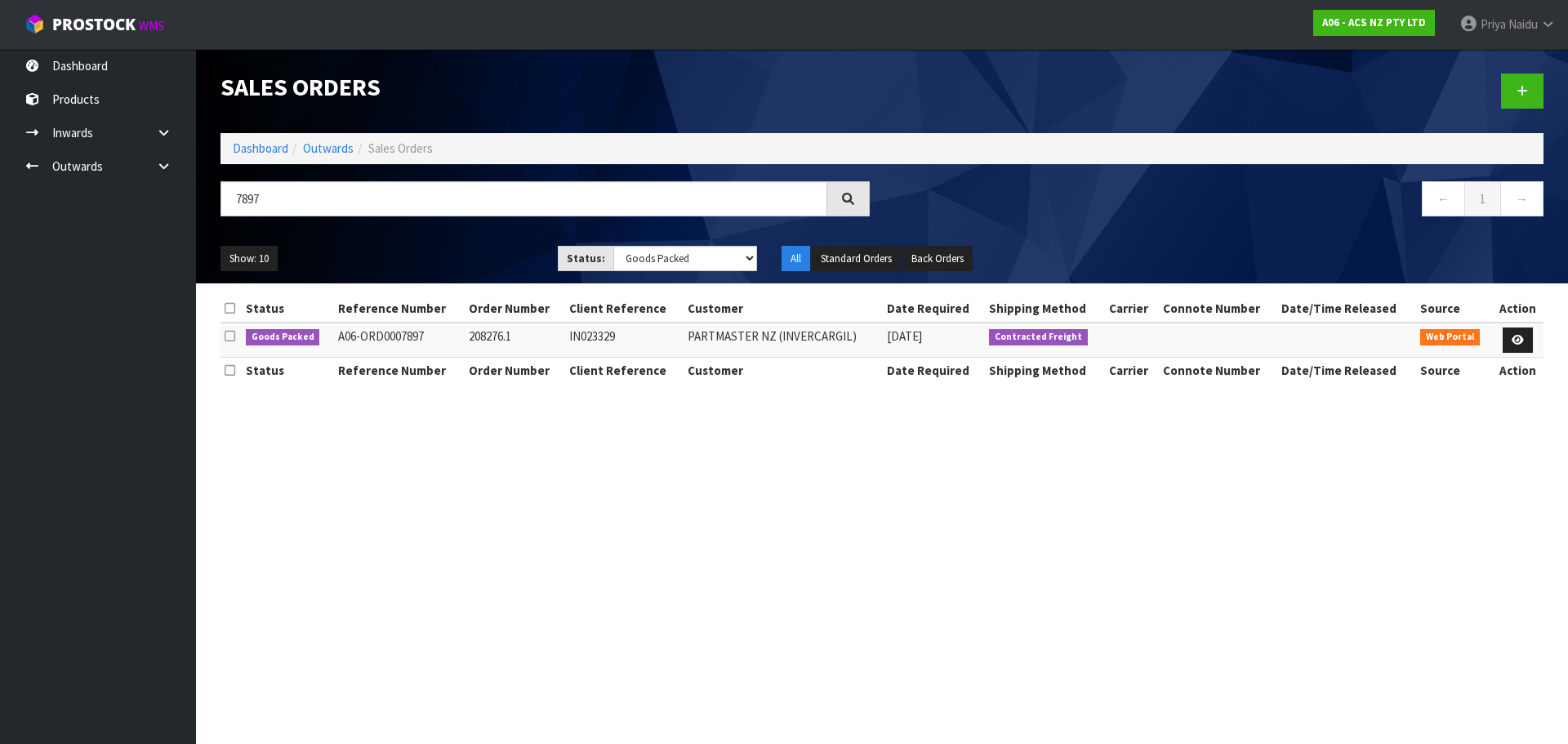
click at [429, 265] on ul "Show: 10 5 10 25 50" at bounding box center [376, 259] width 313 height 26
click at [1523, 333] on link at bounding box center [1517, 340] width 30 height 26
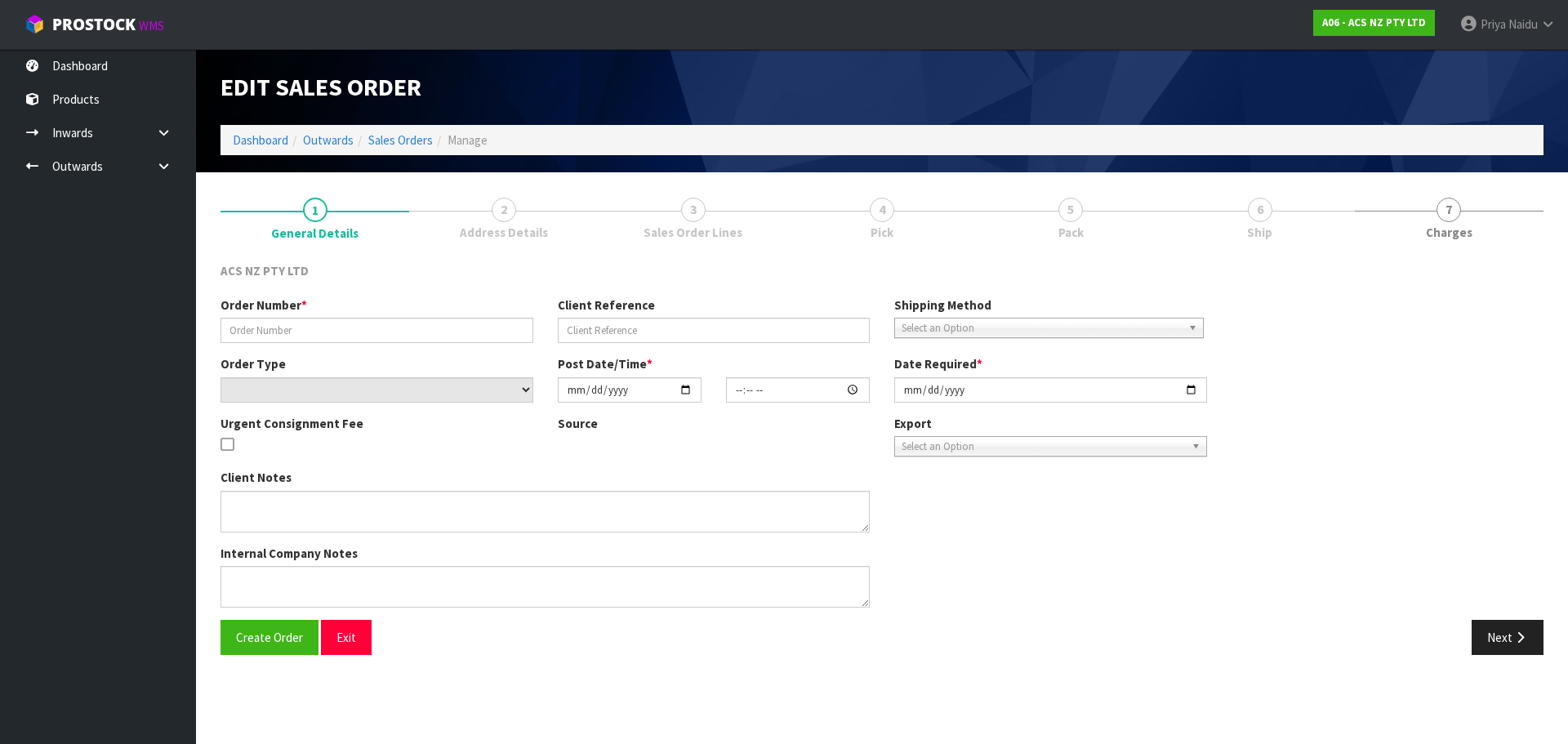
type input "208276.1"
type input "IN023329"
select select "number:0"
type input "[DATE]"
type input "15:54:00.000"
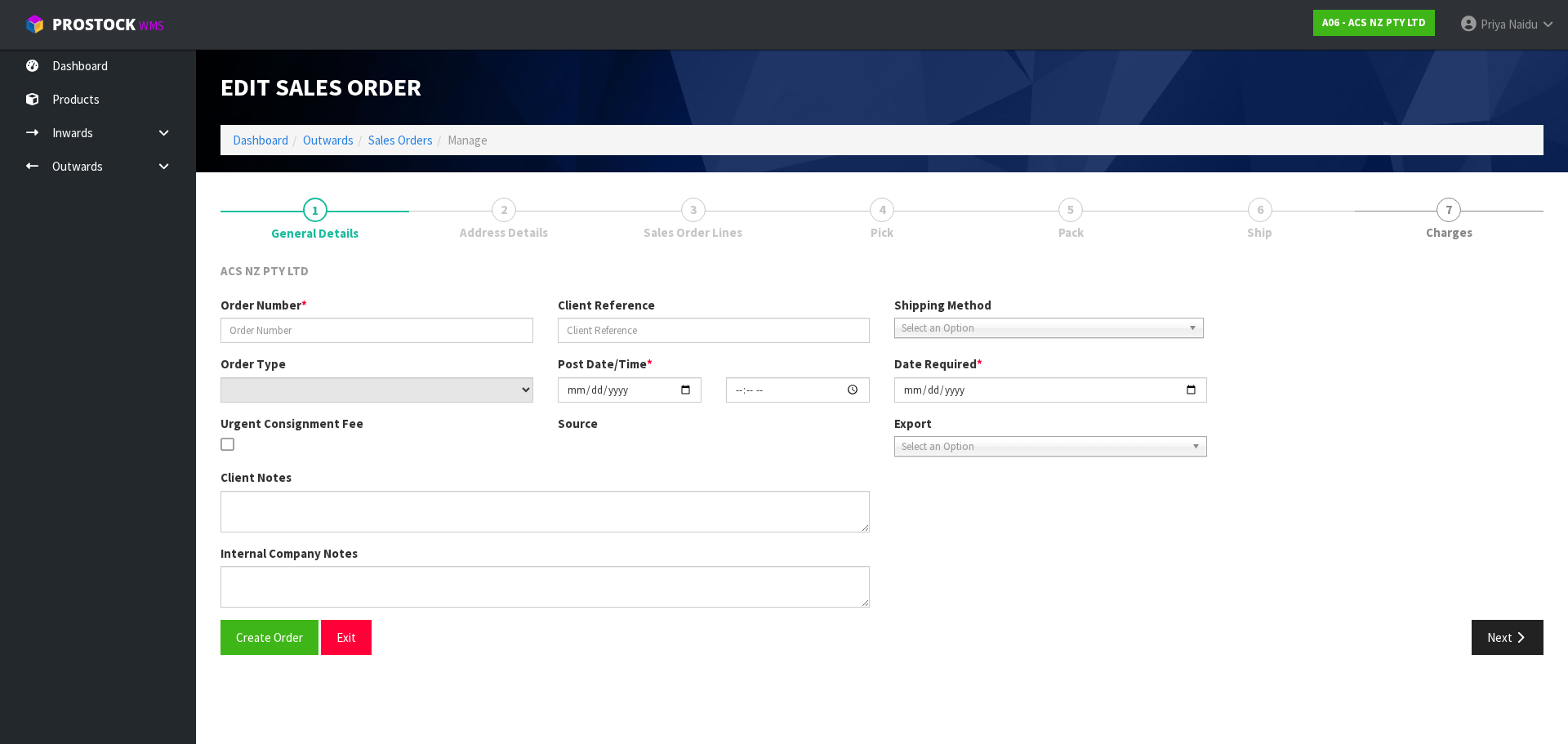
type input "[DATE]"
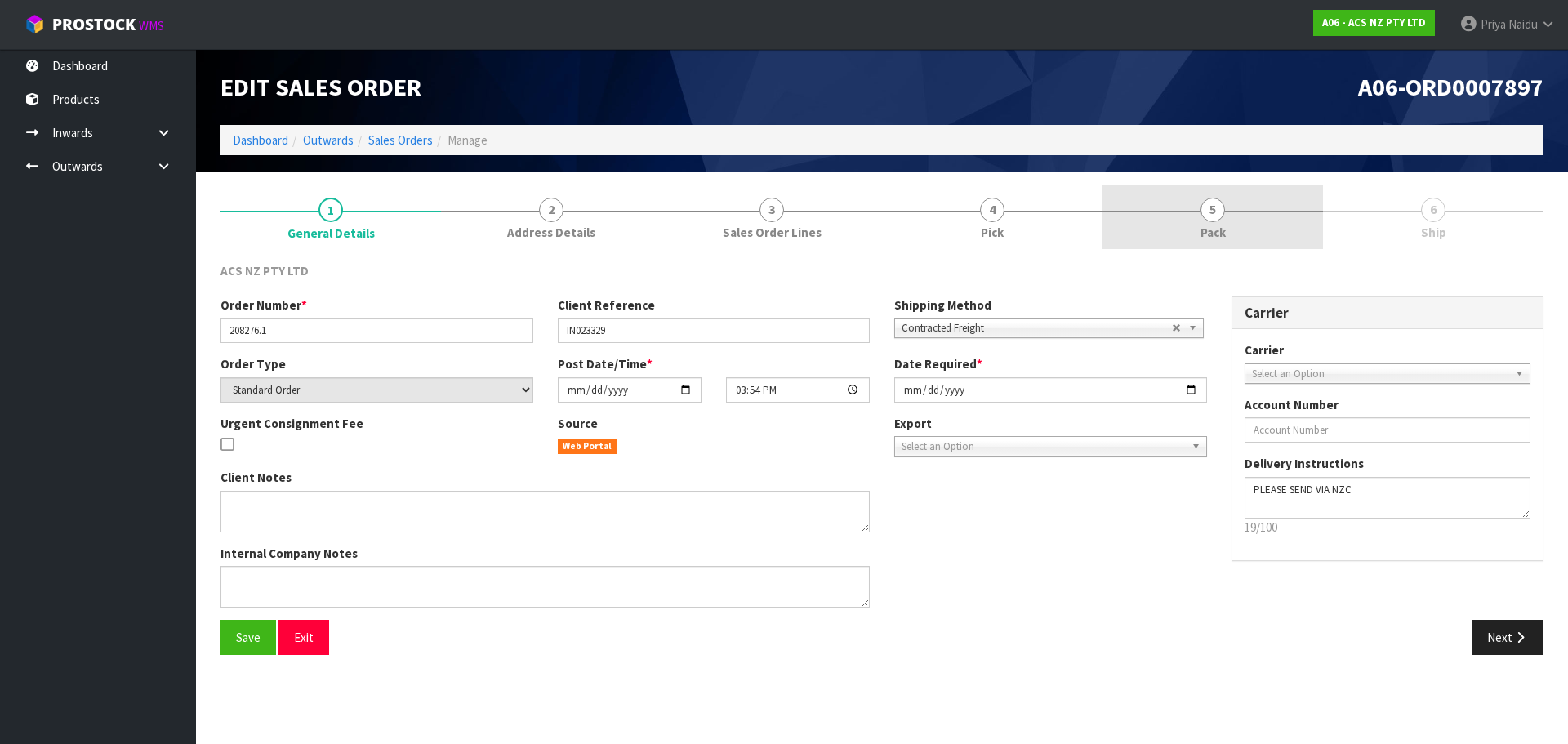
click at [1228, 226] on link "5 Pack" at bounding box center [1213, 216] width 220 height 64
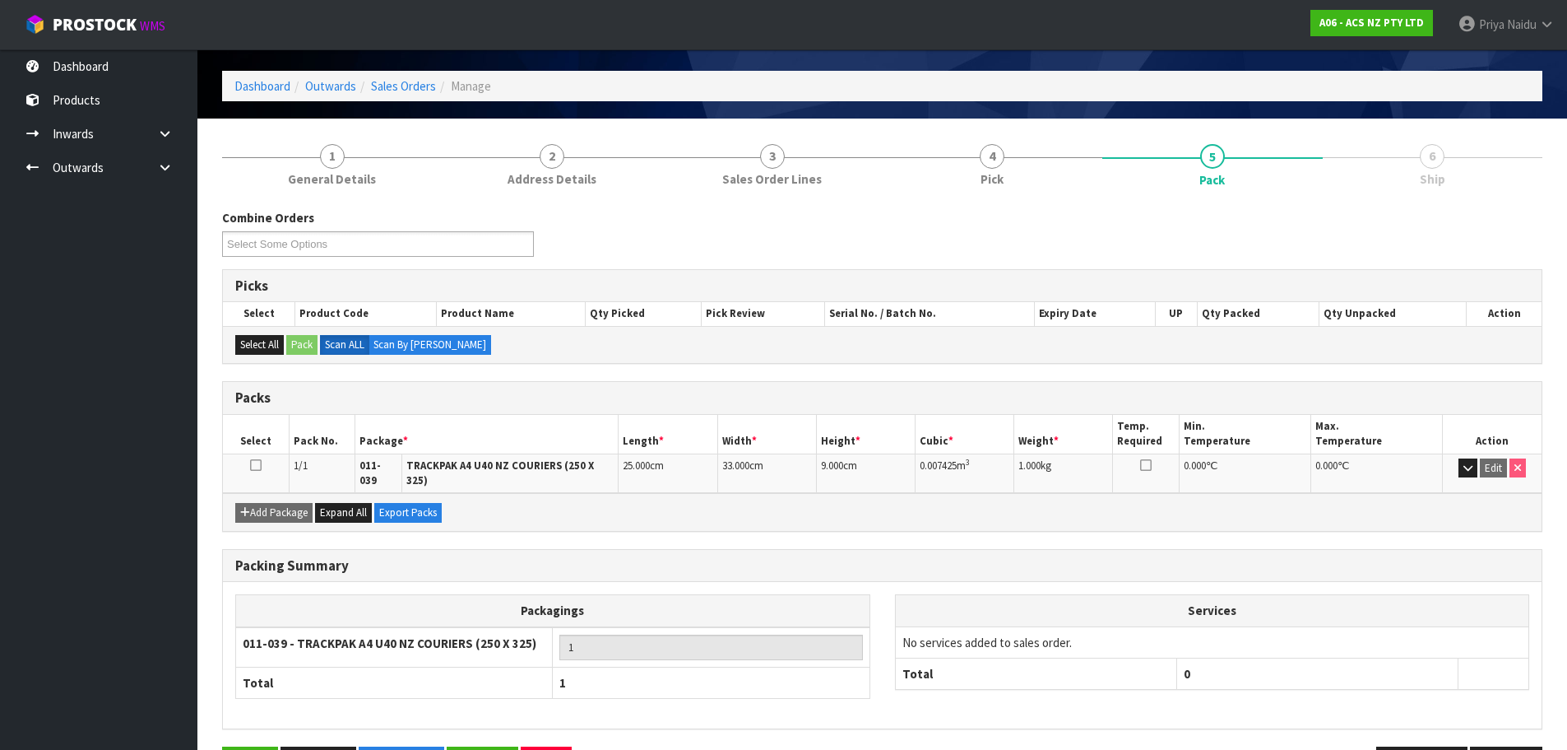
scroll to position [82, 0]
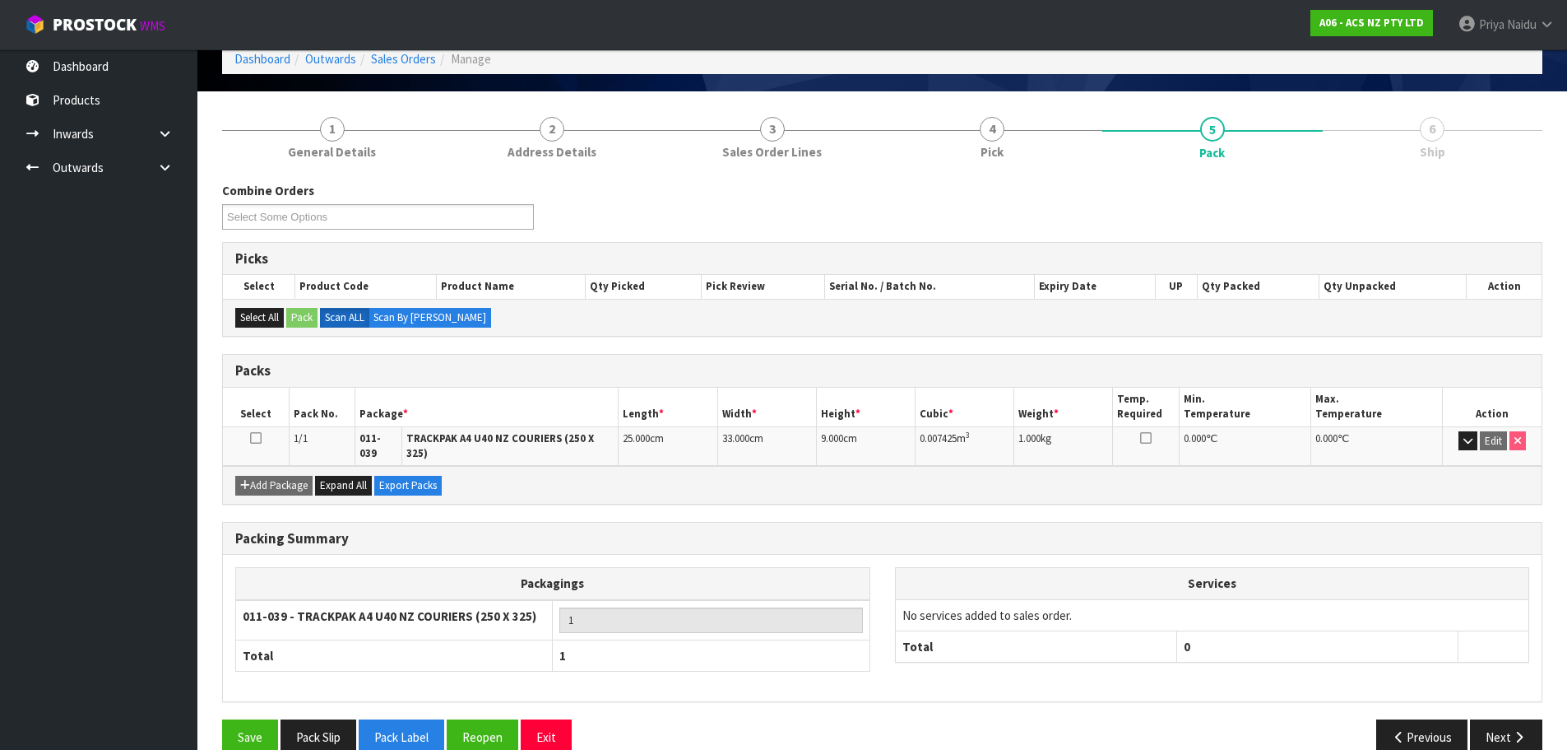
click at [1469, 722] on div "Previous Next" at bounding box center [1219, 736] width 673 height 35
click at [1503, 731] on button "Next" at bounding box center [1506, 736] width 72 height 35
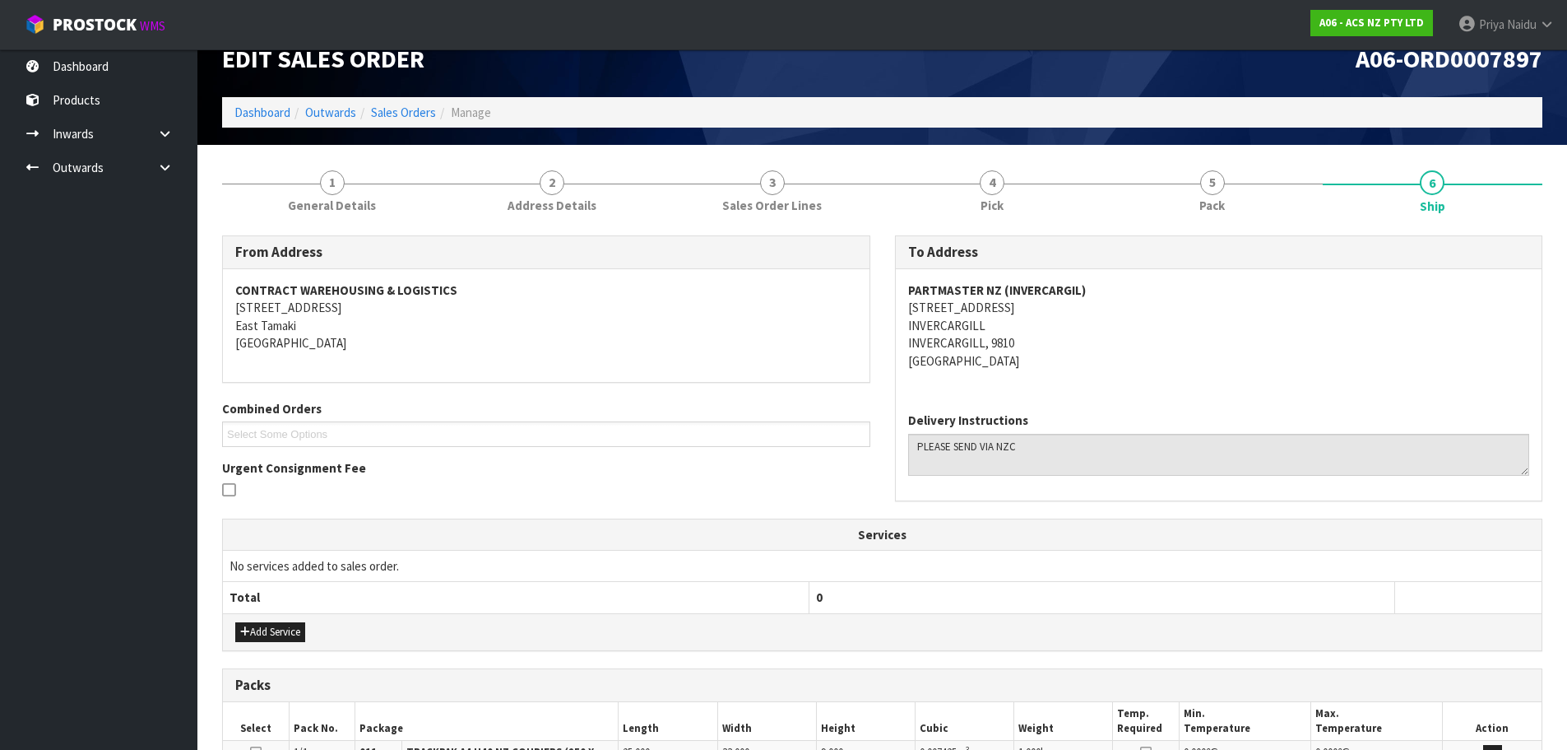
scroll to position [0, 0]
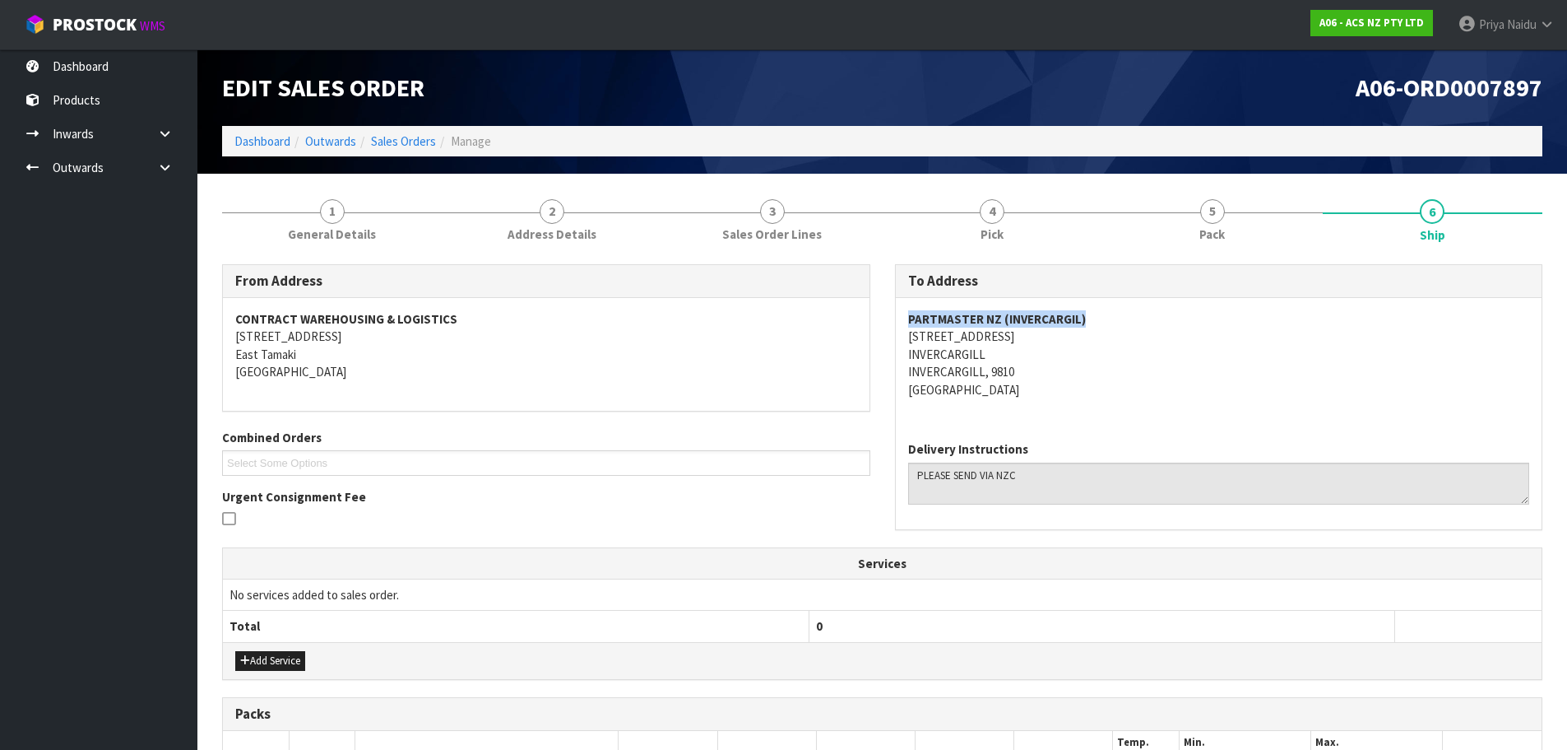
drag, startPoint x: 910, startPoint y: 318, endPoint x: 1158, endPoint y: 314, distance: 247.7
click at [1158, 314] on div "To Address PARTMASTER NZ (INVERCARGIL) 156 BOND STREET INVERCARGILL INVERCARGIL…" at bounding box center [1219, 405] width 673 height 282
drag, startPoint x: 906, startPoint y: 341, endPoint x: 1015, endPoint y: 331, distance: 109.9
click at [1015, 331] on div "PARTMASTER NZ (INVERCARGIL) 156 BOND STREET INVERCARGILL INVERCARGILL, 9810 New…" at bounding box center [1219, 363] width 647 height 130
drag, startPoint x: 903, startPoint y: 356, endPoint x: 1000, endPoint y: 352, distance: 97.2
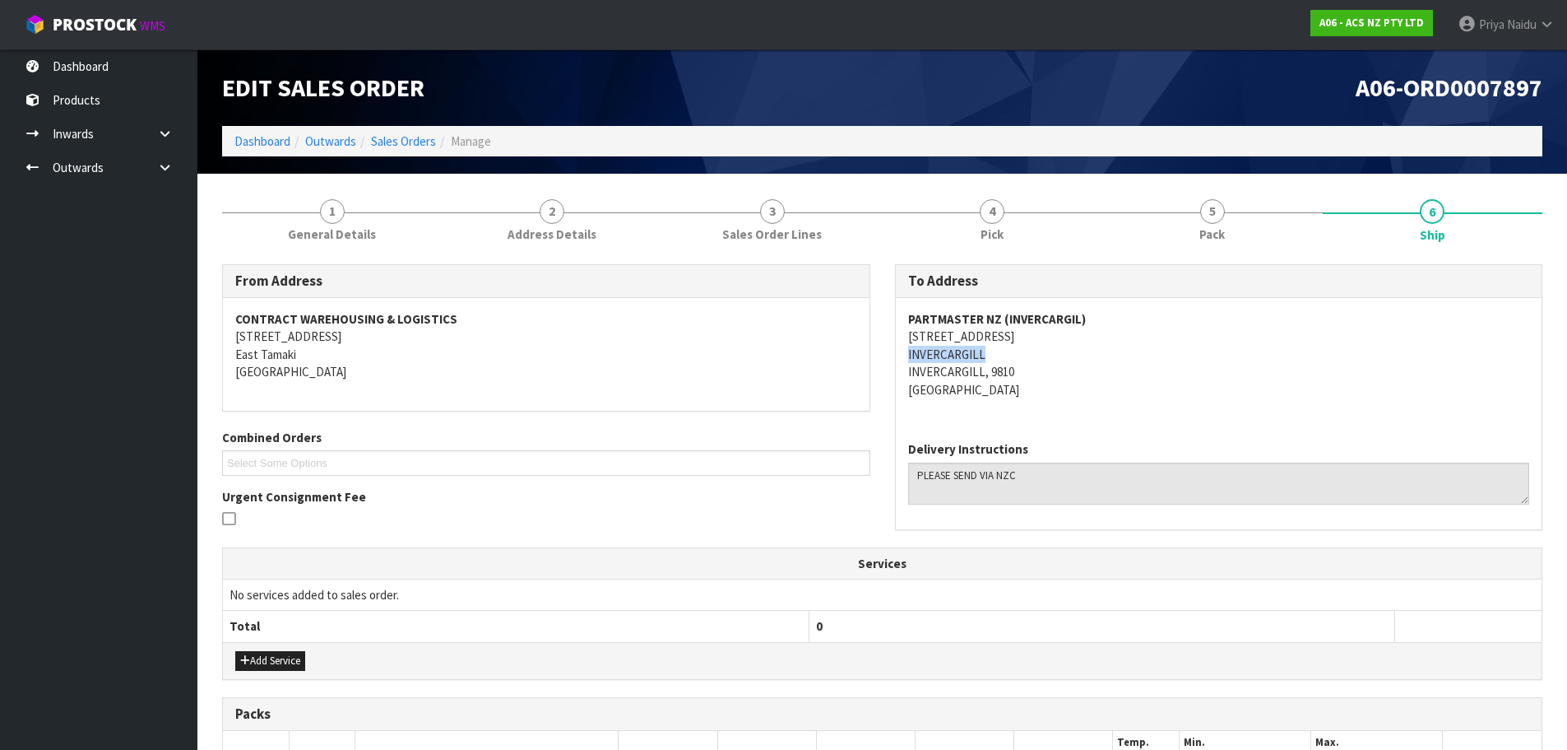
click at [1000, 352] on div "PARTMASTER NZ (INVERCARGIL) 156 BOND STREET INVERCARGILL INVERCARGILL, 9810 New…" at bounding box center [1219, 363] width 647 height 130
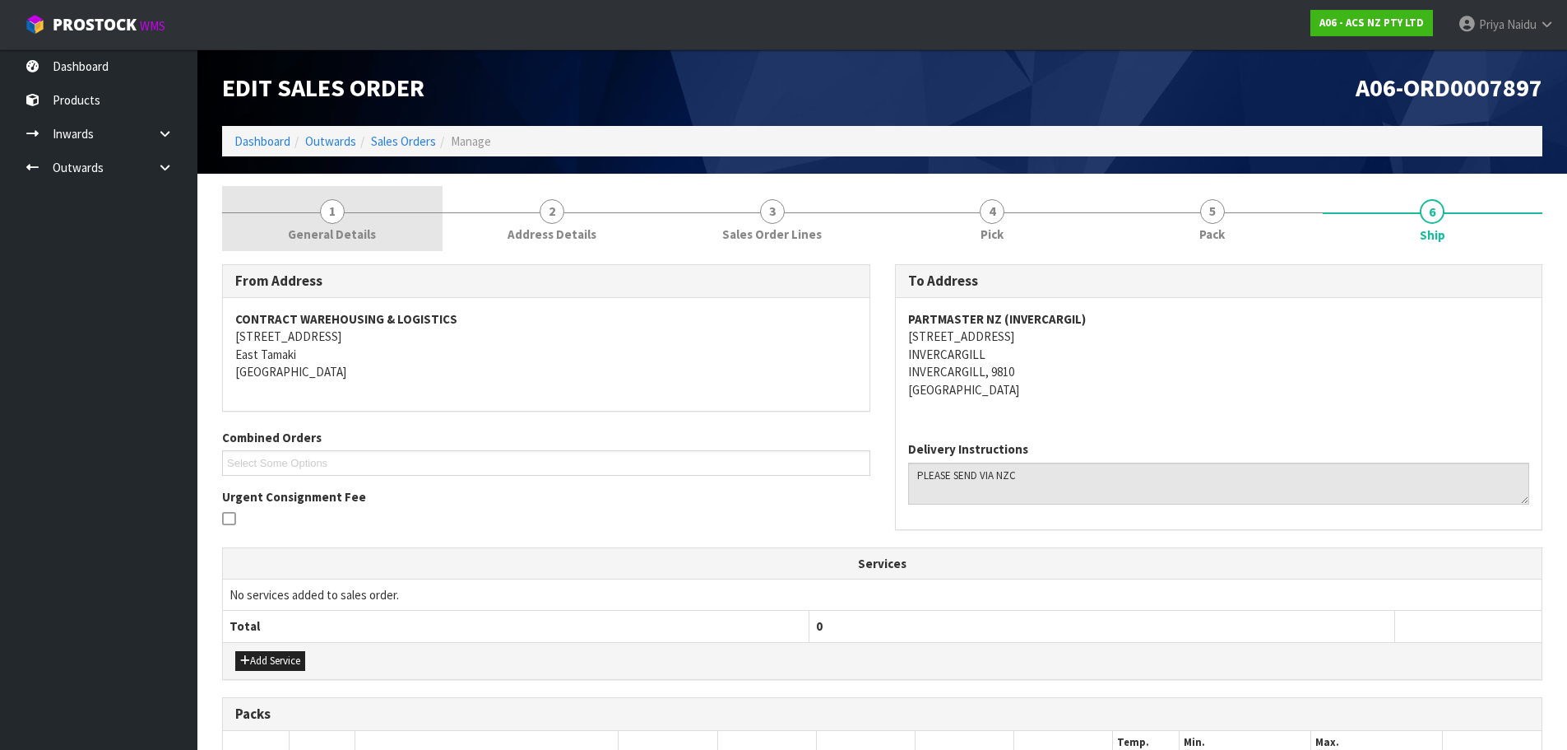
click at [331, 209] on span "1" at bounding box center [332, 211] width 25 height 25
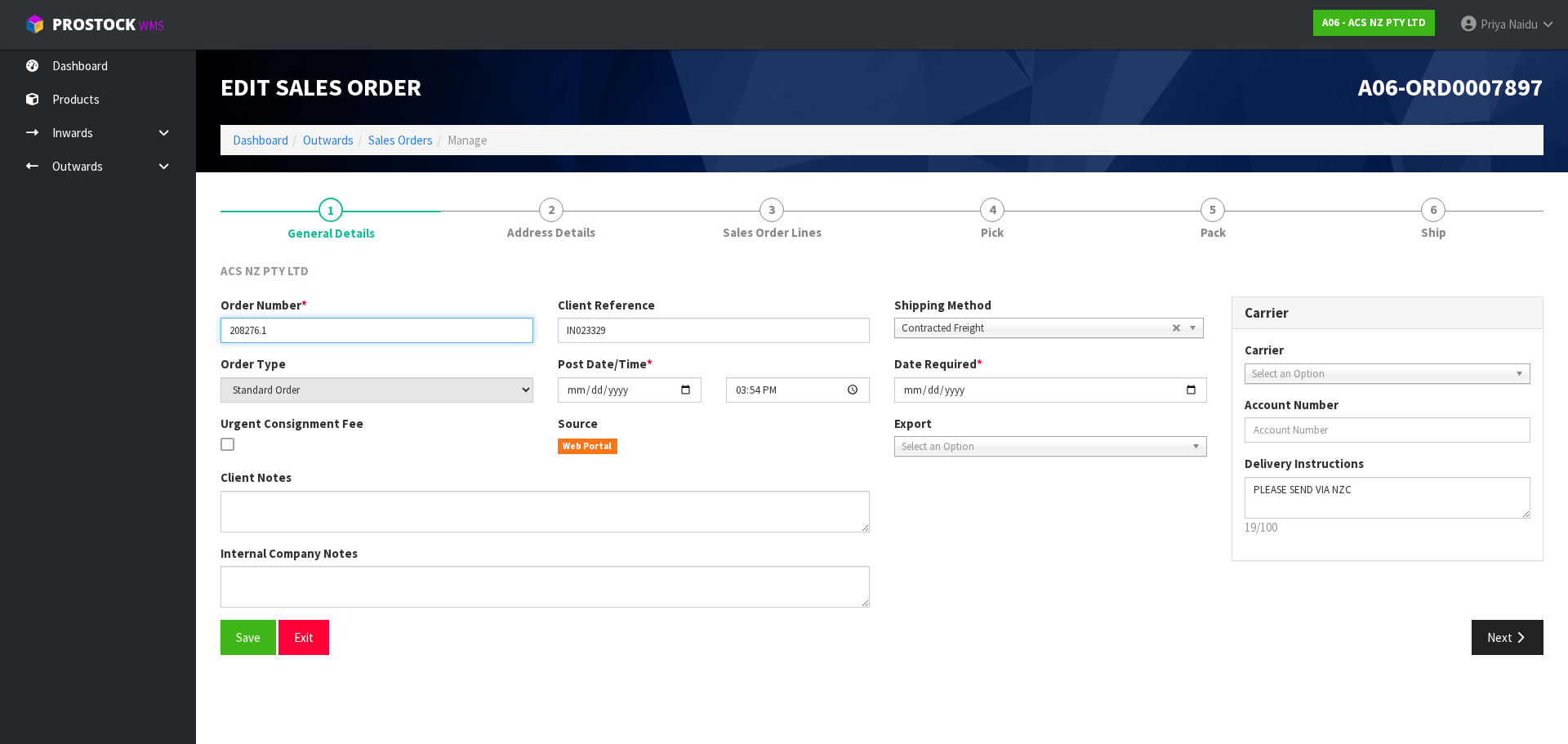
drag, startPoint x: 227, startPoint y: 325, endPoint x: 299, endPoint y: 322, distance: 72.1
click at [299, 322] on input "208276.1" at bounding box center [376, 330] width 313 height 26
click at [1170, 255] on div "ACS NZ PTY LTD Order Number * 208276.1 Client Reference IN023329 Shipping Metho…" at bounding box center [881, 458] width 1323 height 417
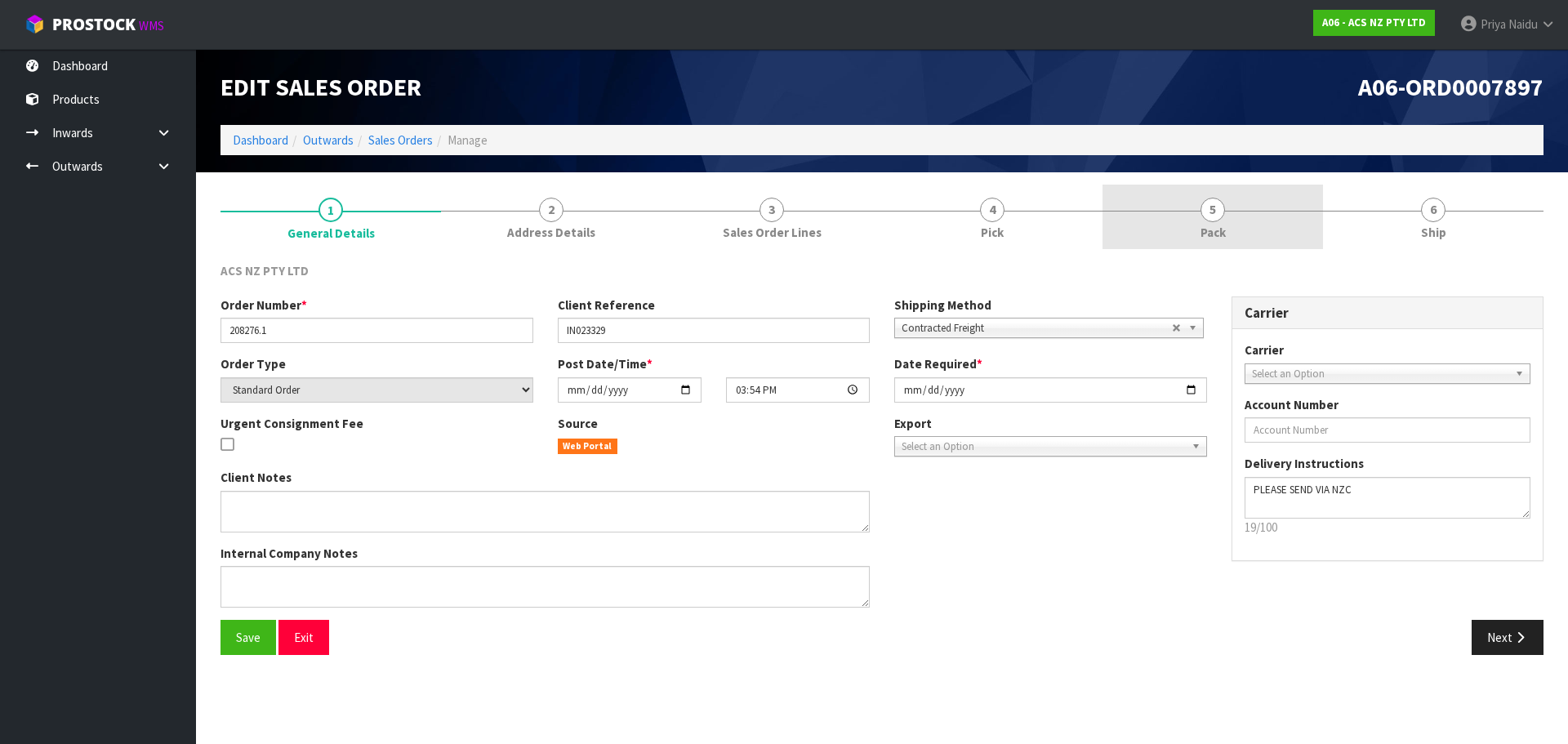
click at [1188, 237] on link "5 Pack" at bounding box center [1213, 216] width 220 height 64
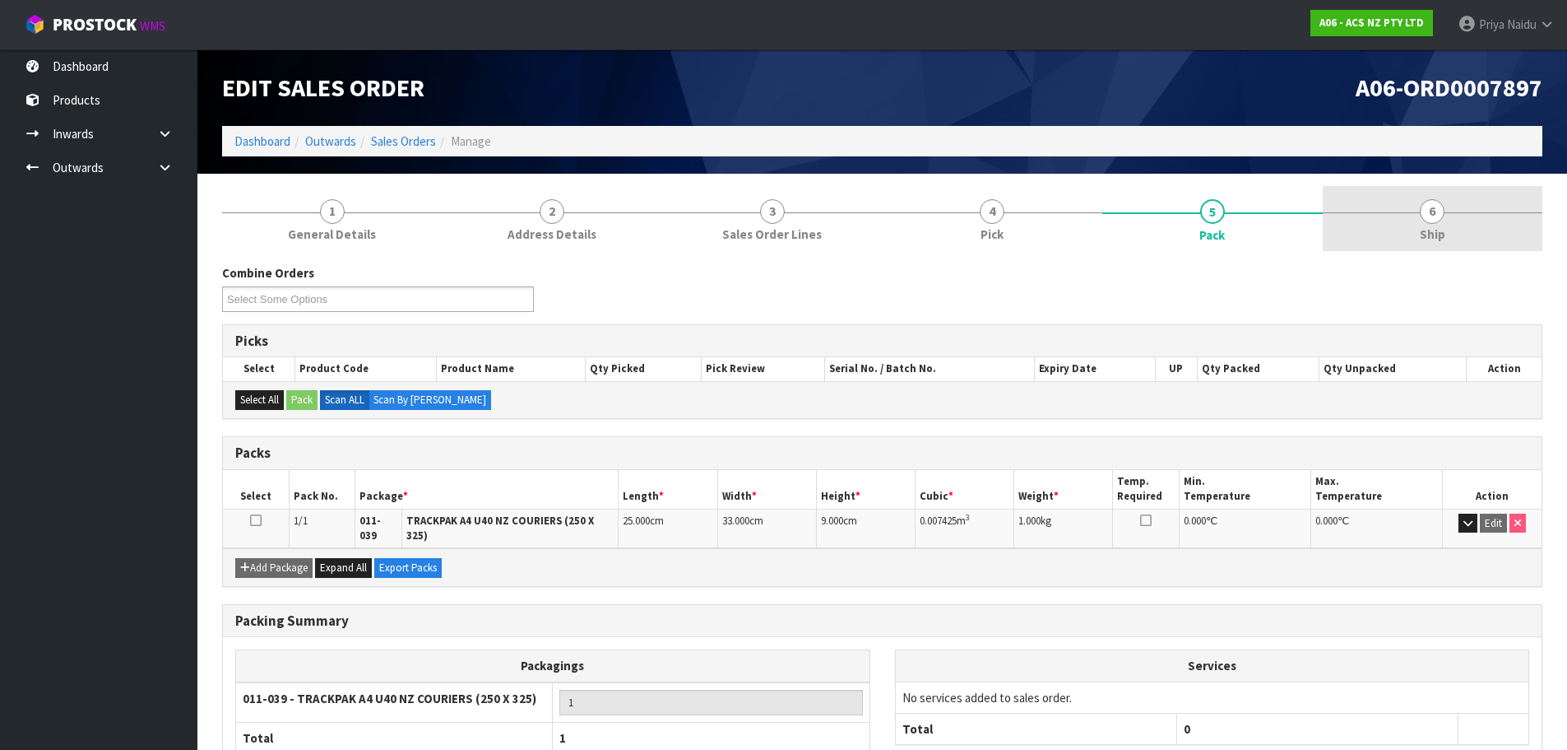
click at [1408, 202] on link "6 Ship" at bounding box center [1433, 218] width 221 height 65
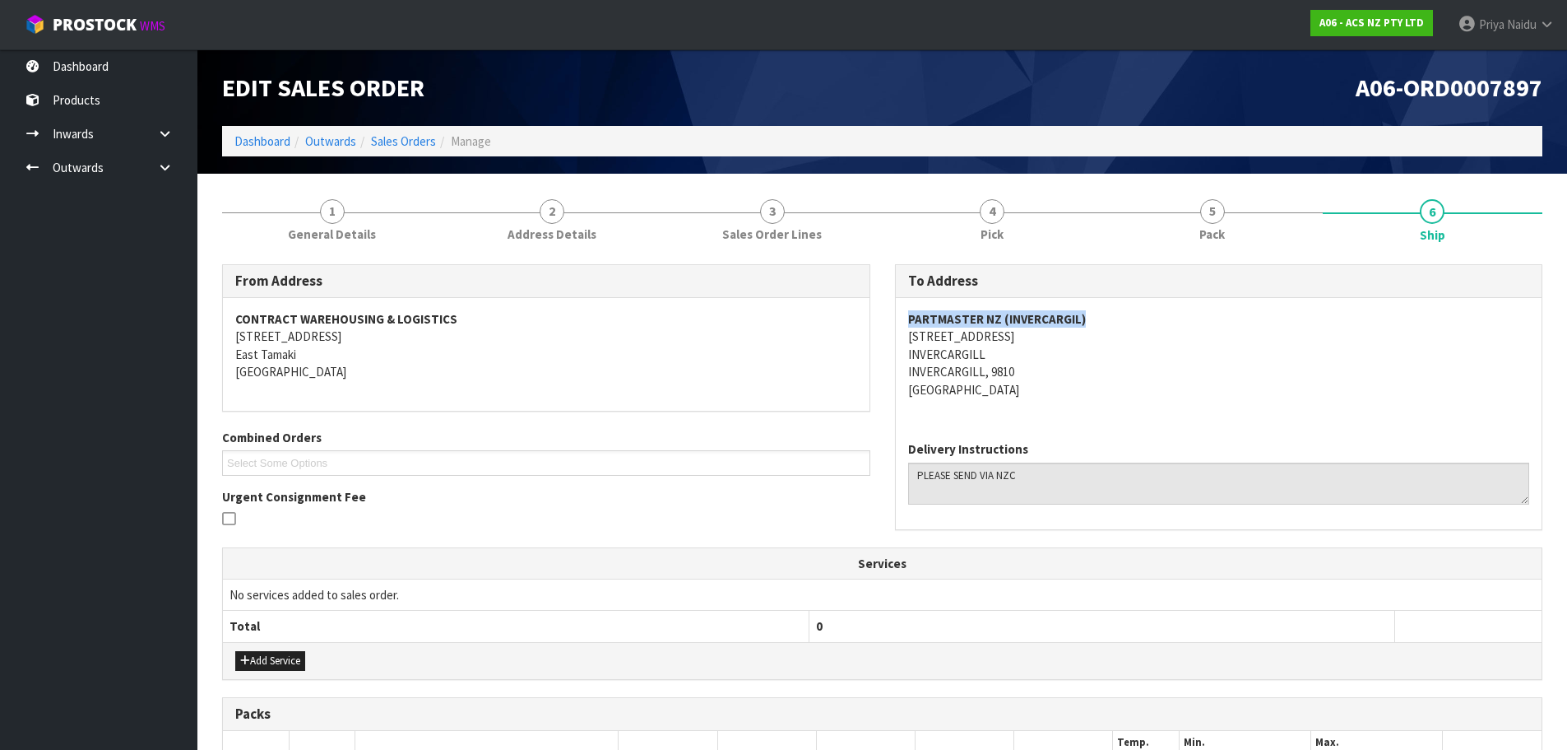
drag, startPoint x: 908, startPoint y: 318, endPoint x: 1094, endPoint y: 323, distance: 186.0
click at [1094, 323] on div "PARTMASTER NZ (INVERCARGIL) 156 BOND STREET INVERCARGILL INVERCARGILL, 9810 New…" at bounding box center [1219, 363] width 647 height 130
click at [1265, 386] on address "PARTMASTER NZ (INVERCARGIL) 156 BOND STREET INVERCARGILL INVERCARGILL, 9810 New…" at bounding box center [1219, 354] width 622 height 88
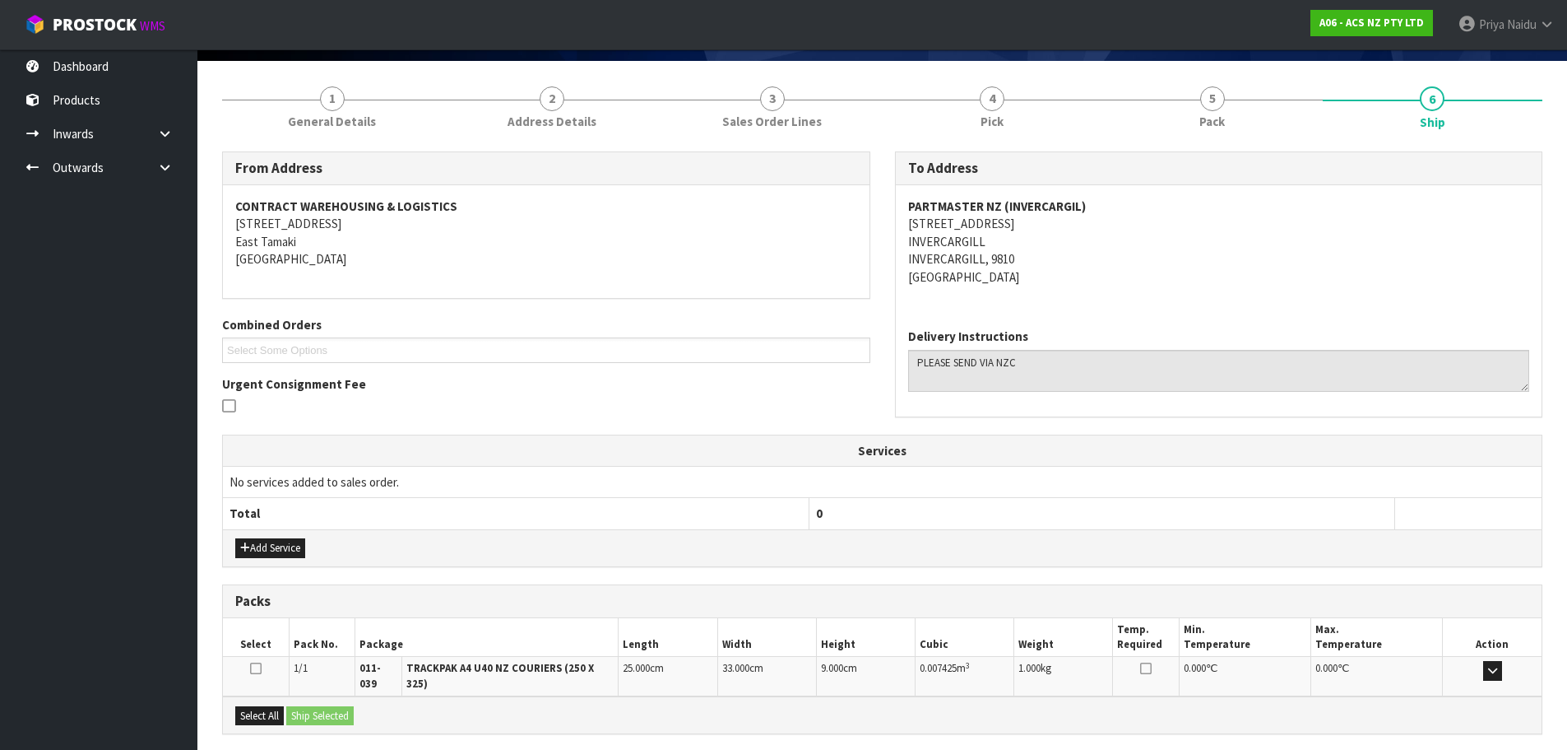
scroll to position [263, 0]
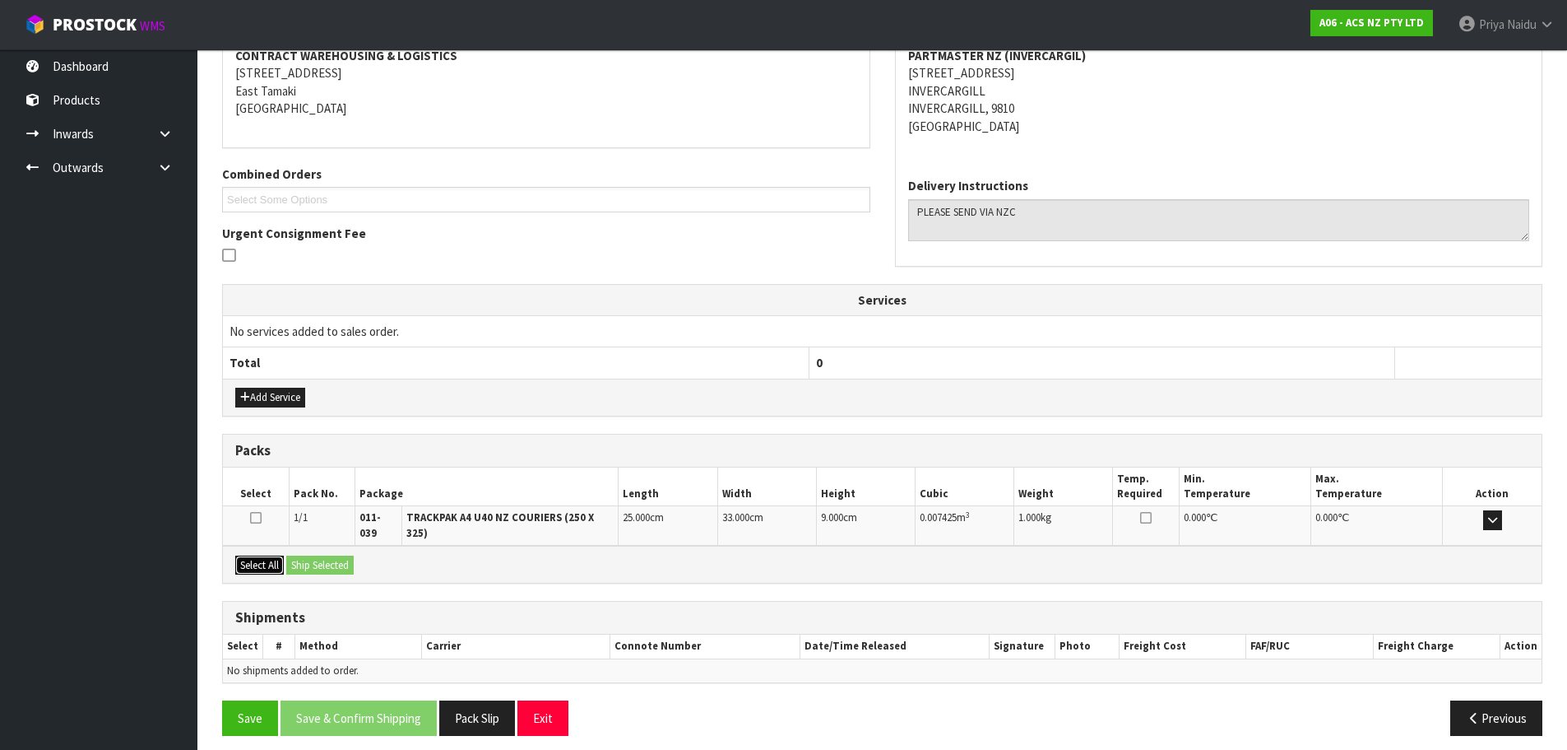
click at [254, 555] on button "Select All" at bounding box center [259, 565] width 49 height 20
click at [317, 555] on button "Ship Selected" at bounding box center [319, 565] width 67 height 20
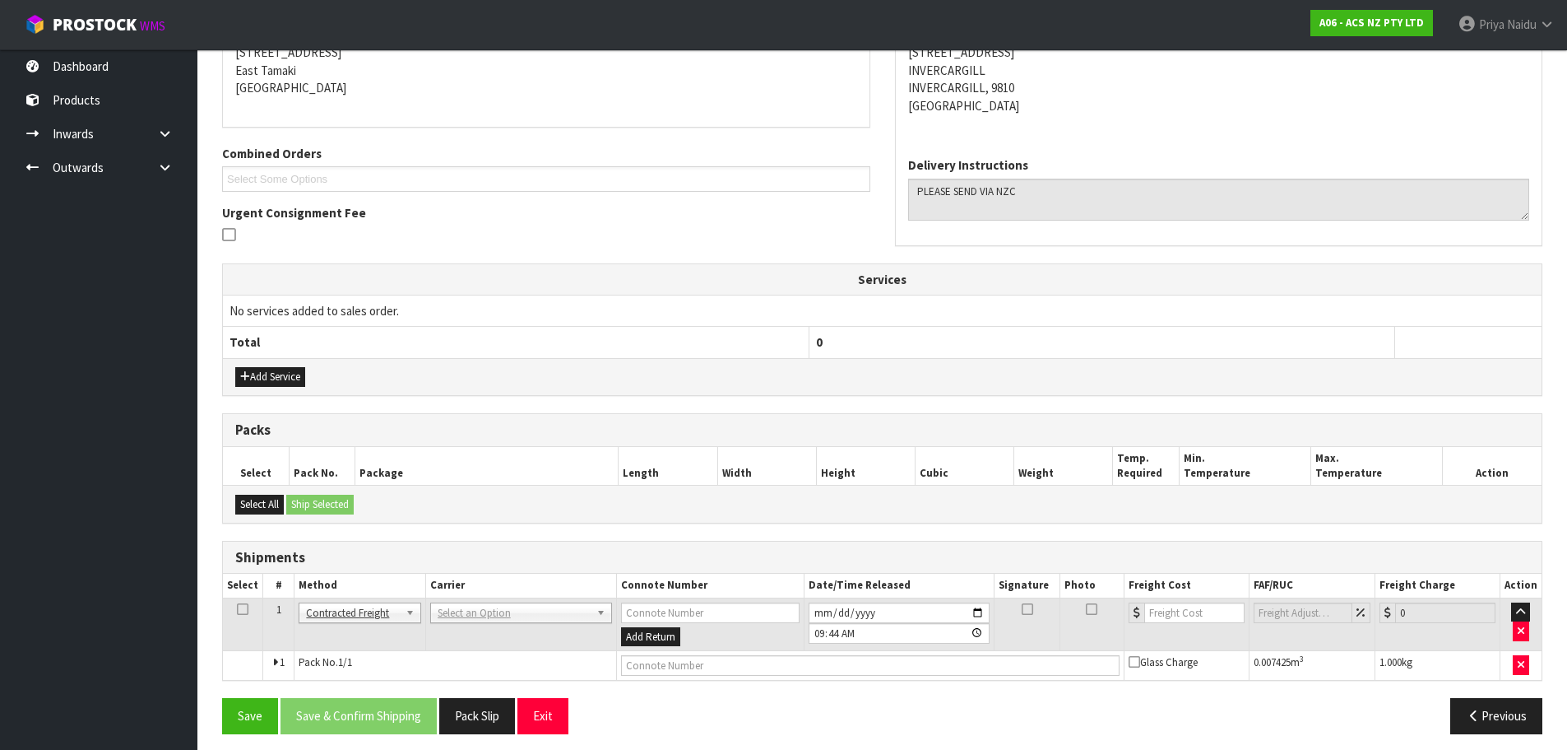
scroll to position [293, 0]
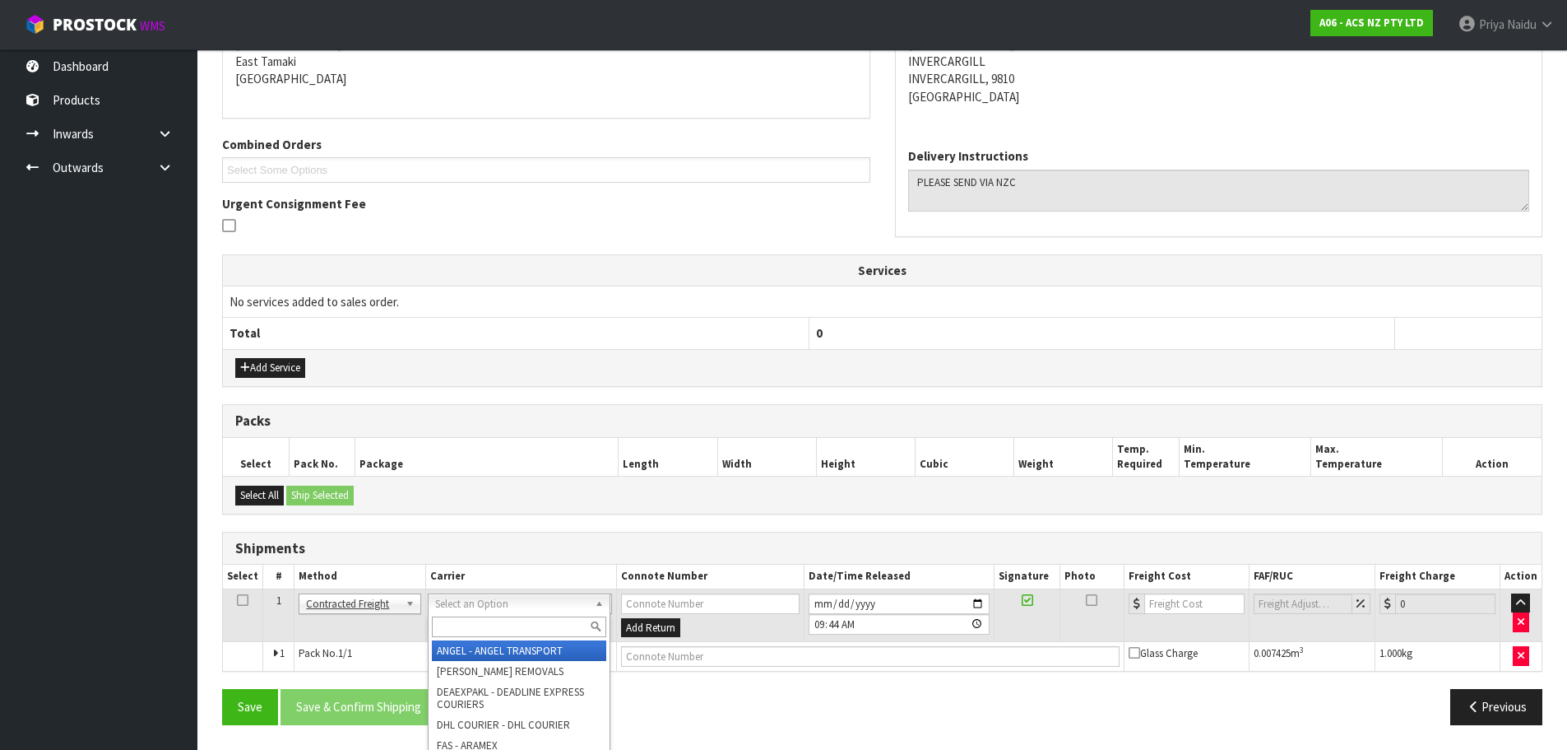
click at [441, 624] on input "text" at bounding box center [519, 626] width 174 height 21
type input "NZC"
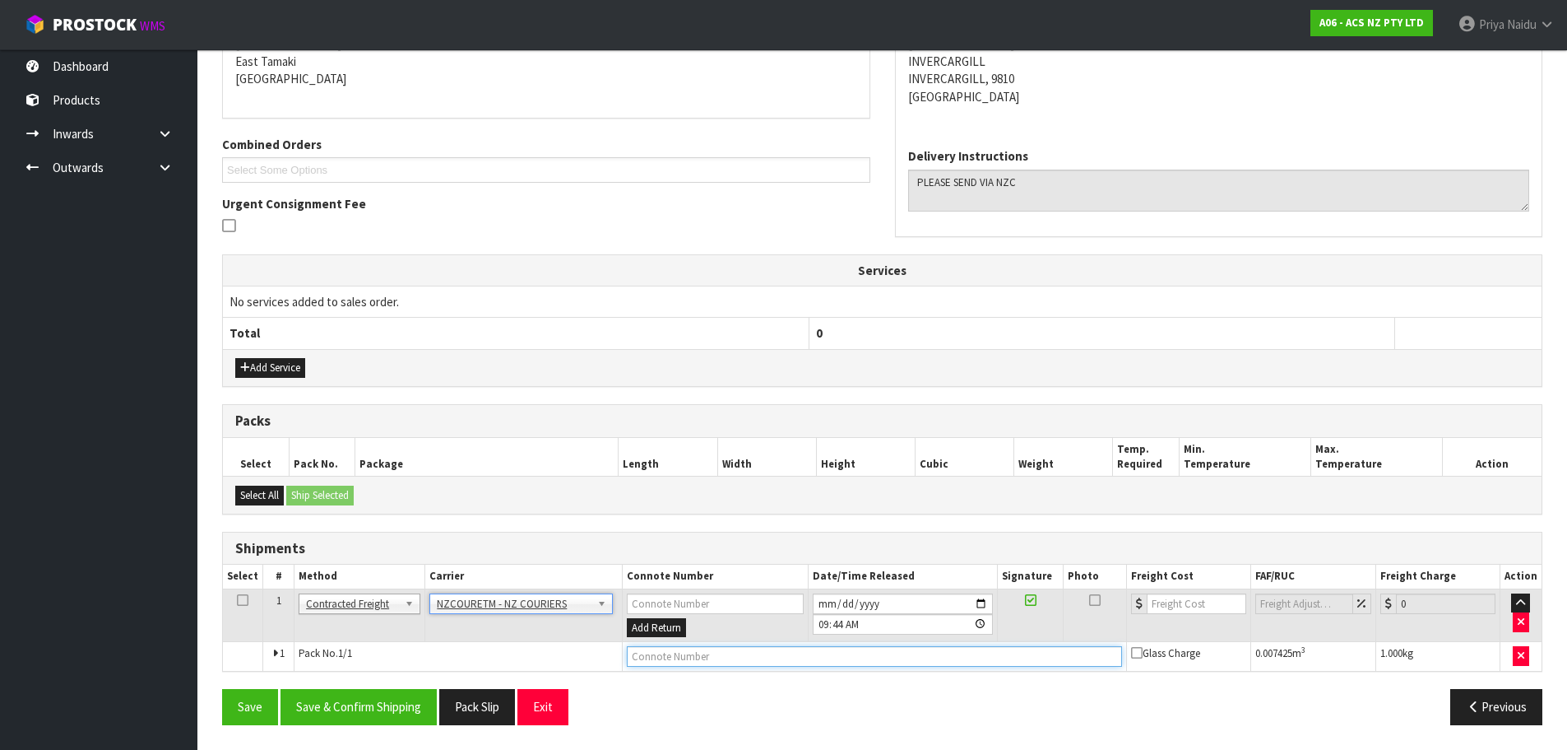
click at [675, 663] on input "text" at bounding box center [874, 656] width 495 height 21
paste input "BZGG003938"
type input "BZGG003938"
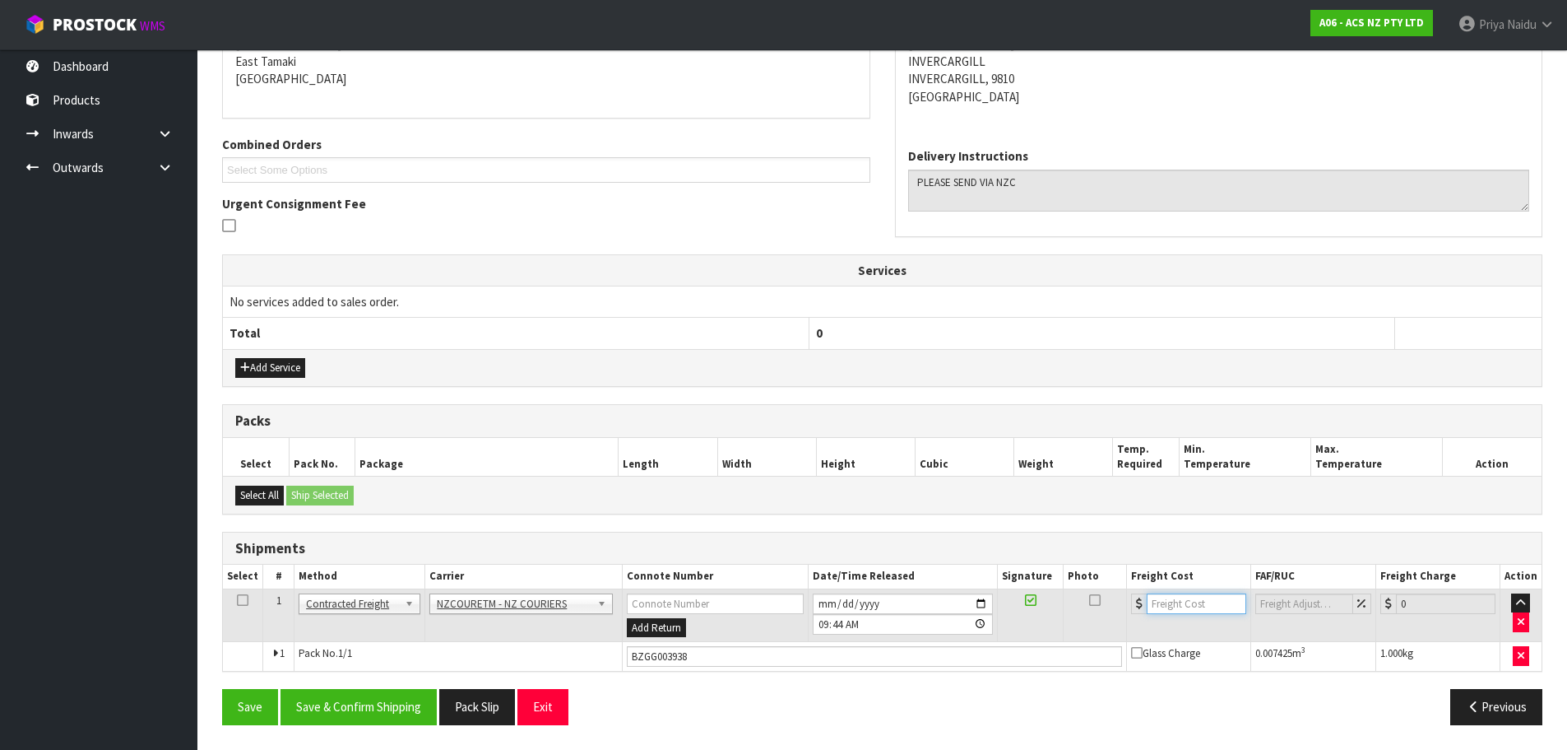
click at [1195, 606] on input "number" at bounding box center [1197, 603] width 100 height 21
type input "10.32"
click at [370, 706] on button "Save & Confirm Shipping" at bounding box center [359, 706] width 156 height 35
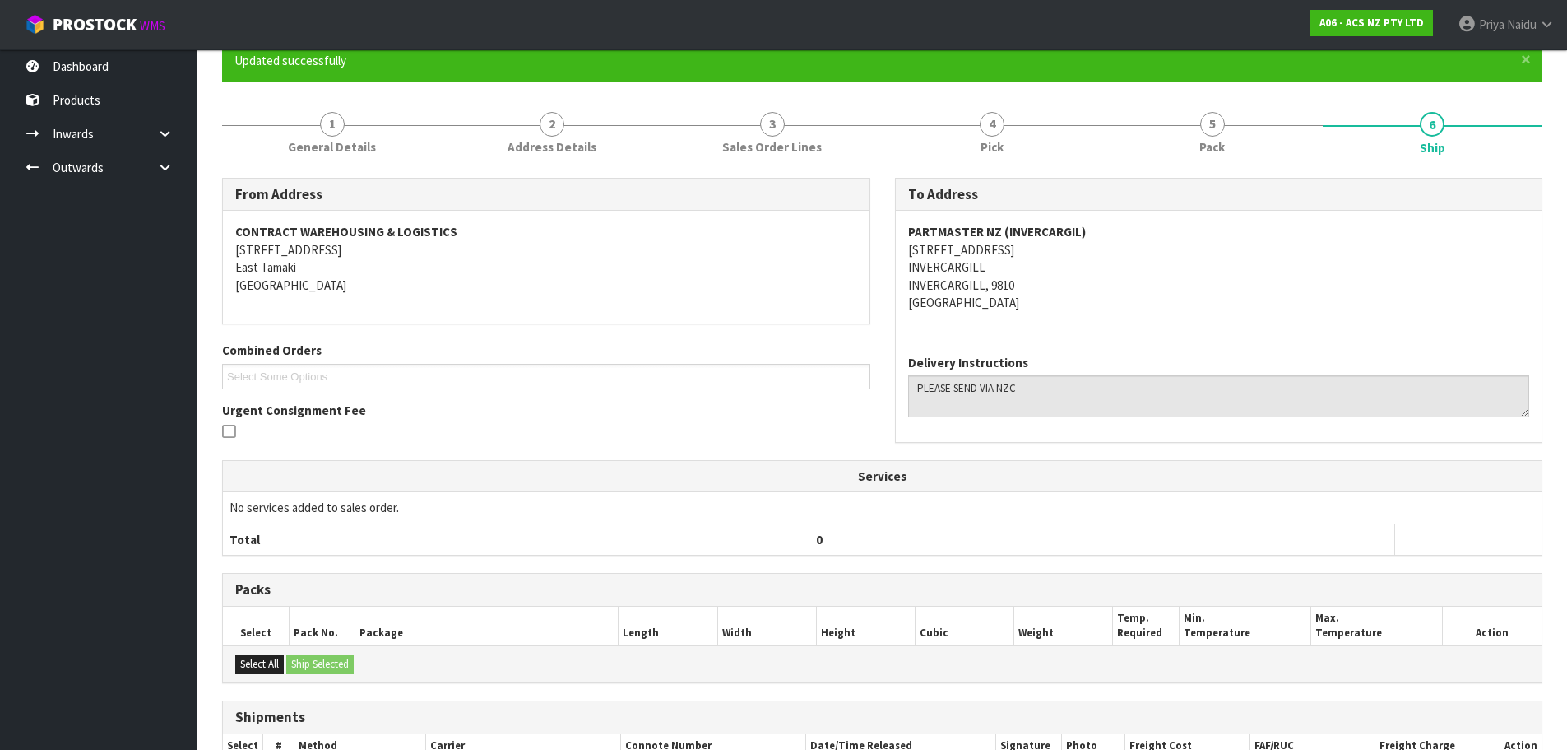
scroll to position [311, 0]
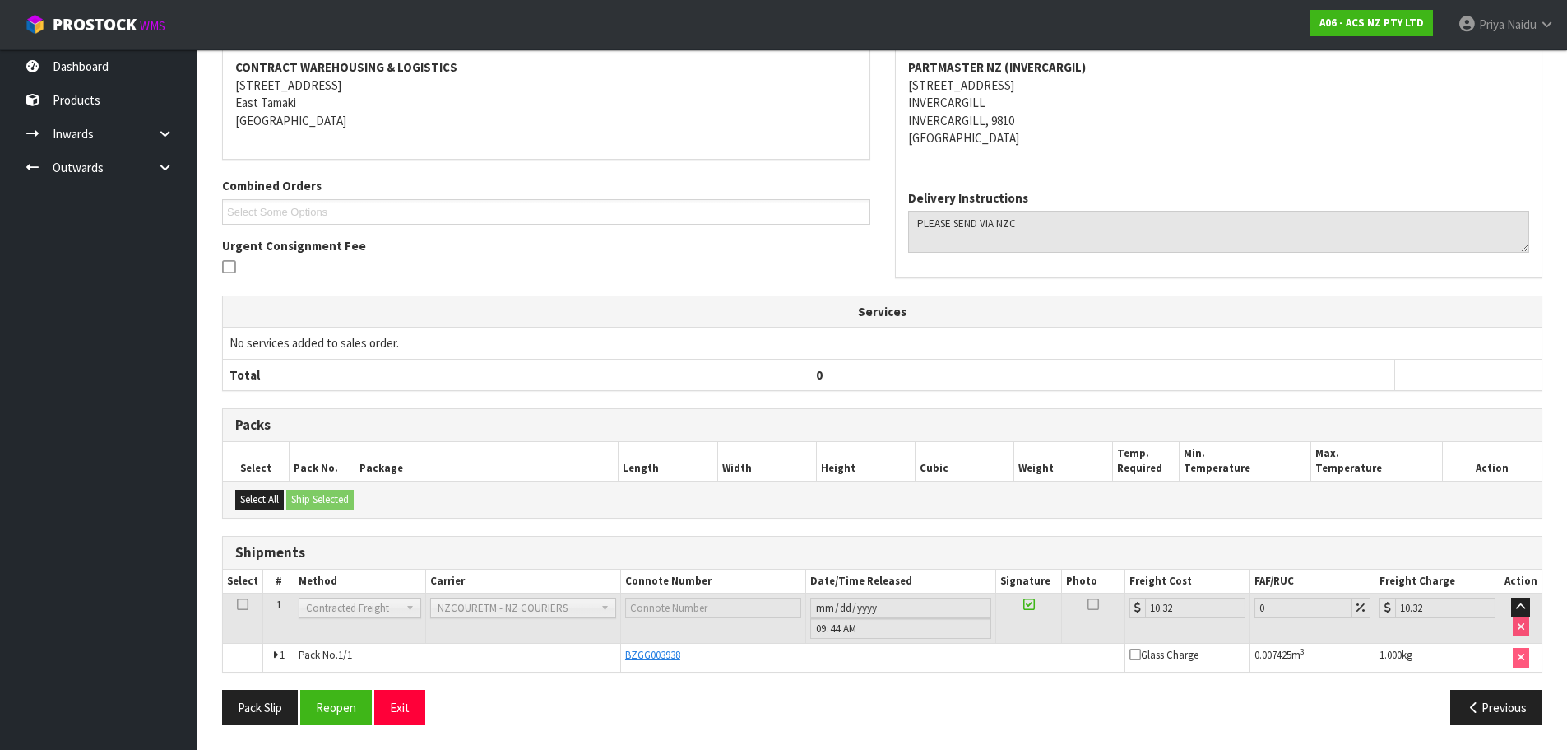
click at [581, 650] on td "Pack No. 1/1" at bounding box center [458, 657] width 327 height 28
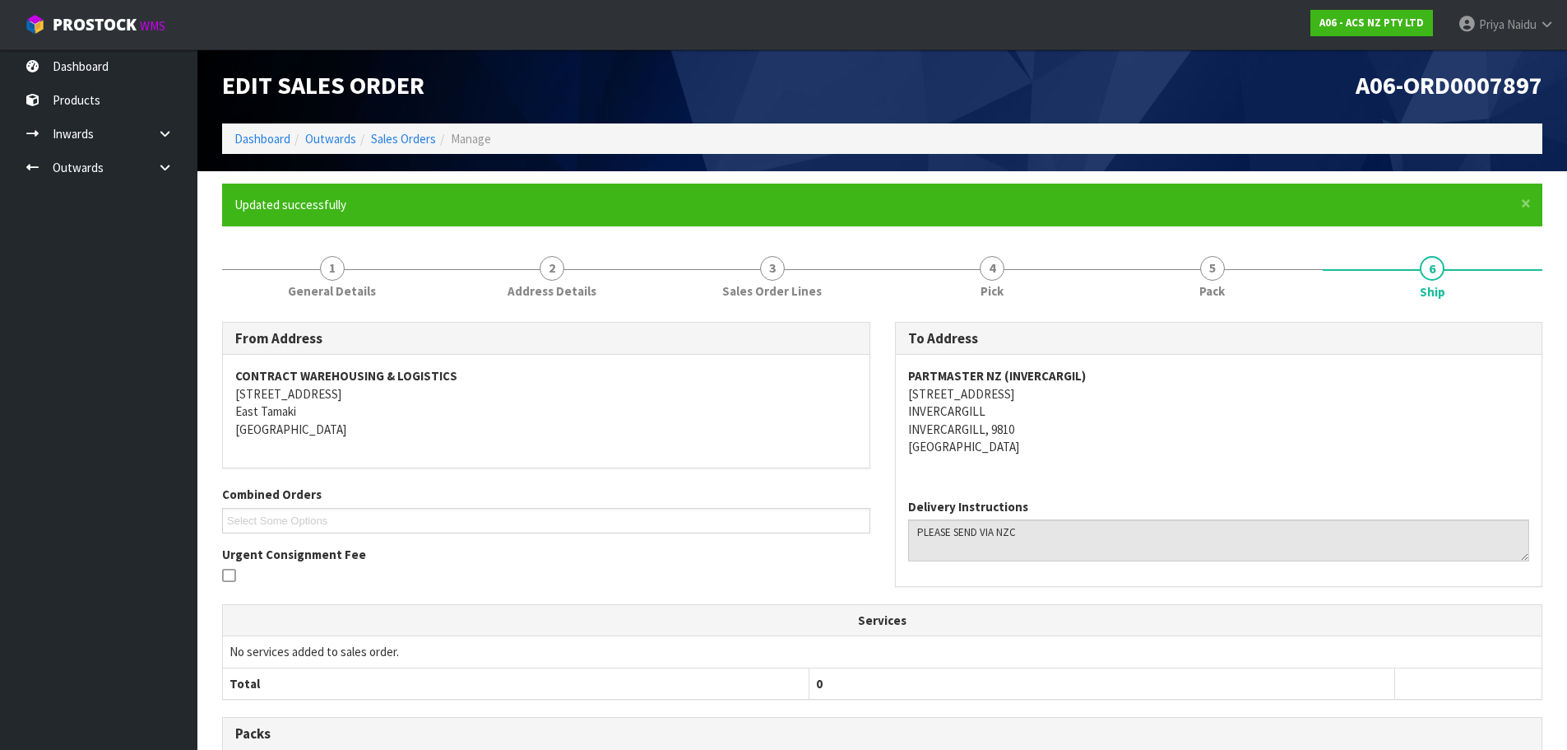
scroll to position [0, 0]
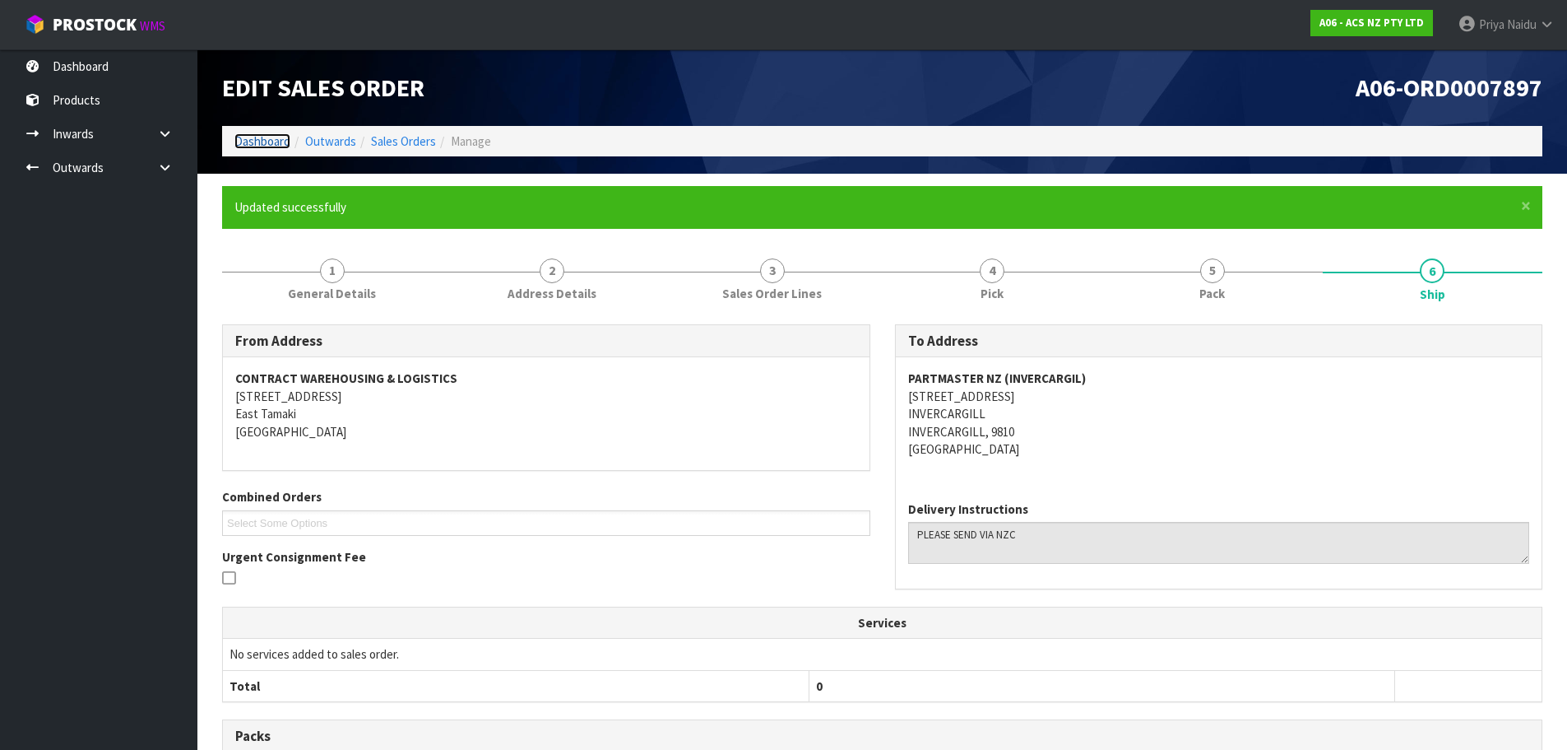
click at [268, 144] on link "Dashboard" at bounding box center [262, 141] width 56 height 16
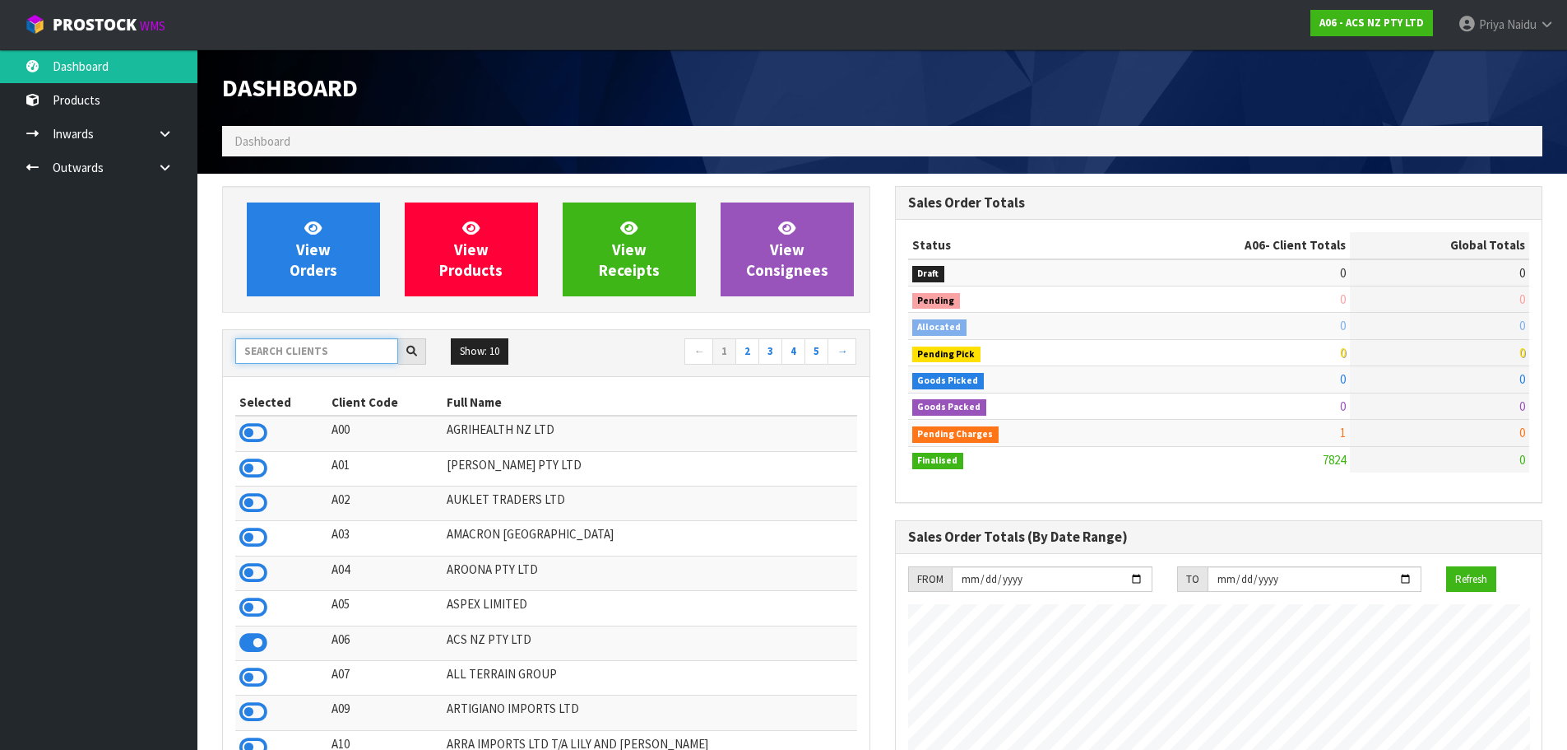
click at [295, 341] on input "text" at bounding box center [316, 351] width 163 height 26
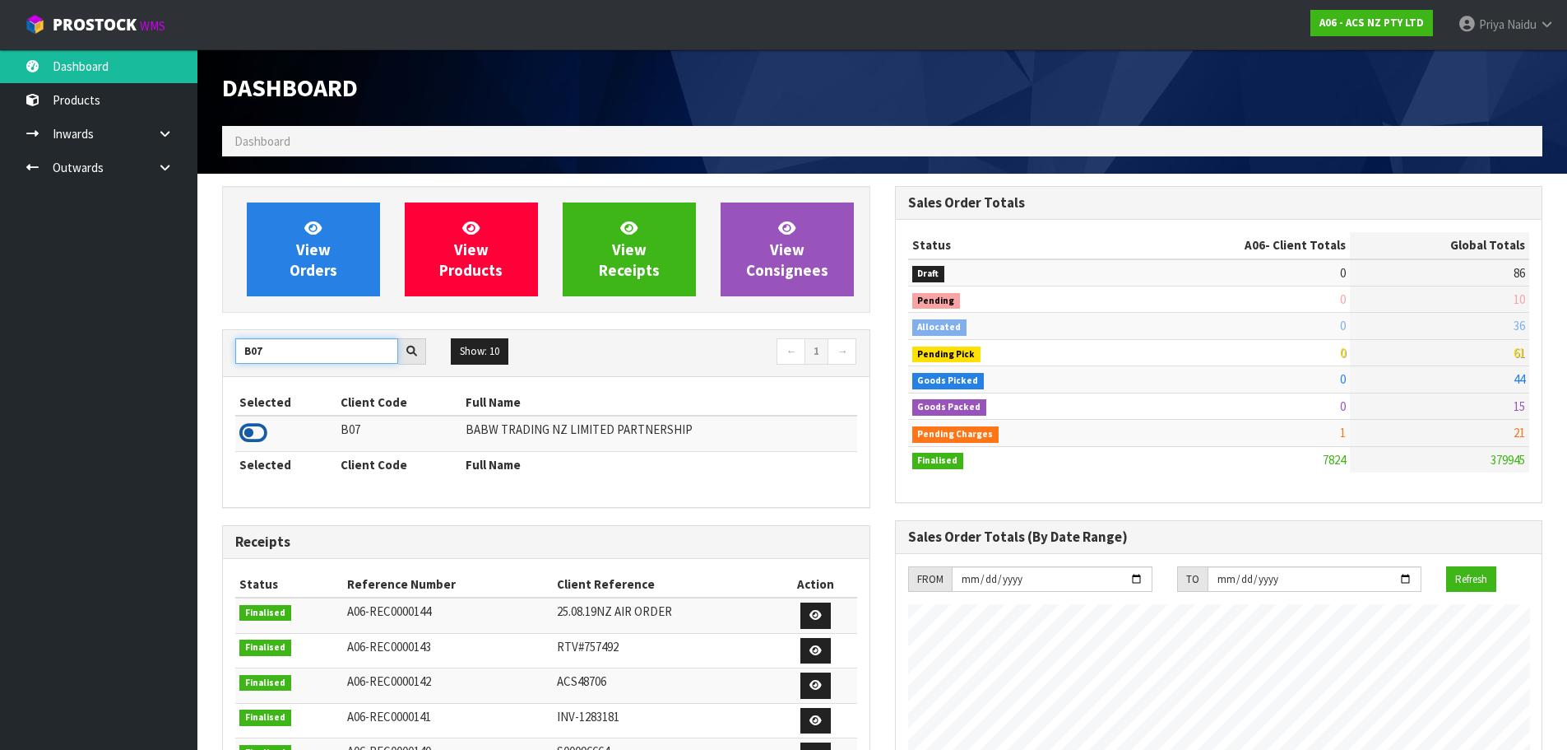
type input "B07"
click at [251, 431] on icon at bounding box center [253, 432] width 28 height 25
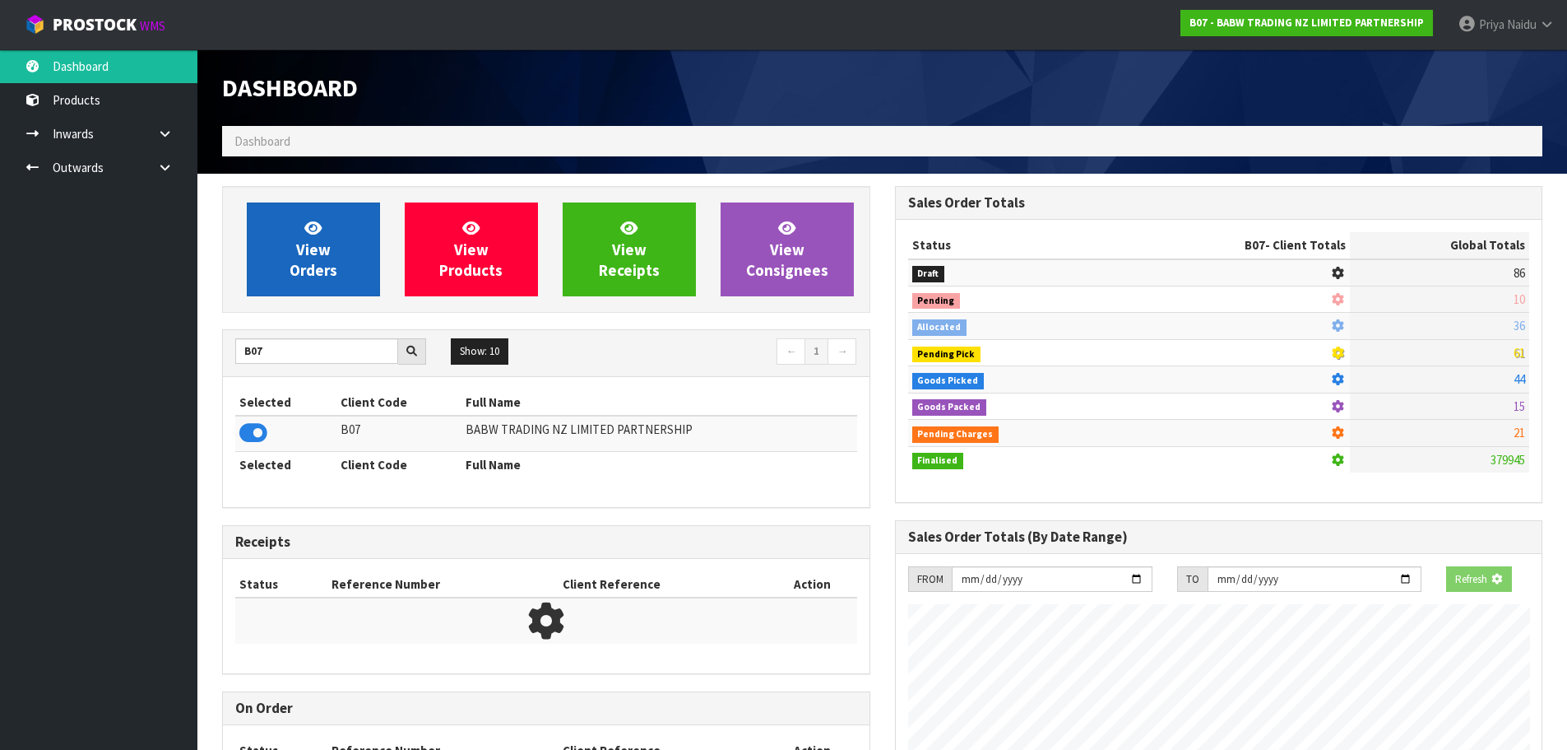
scroll to position [1026, 672]
click at [323, 270] on span "View Orders" at bounding box center [314, 249] width 48 height 62
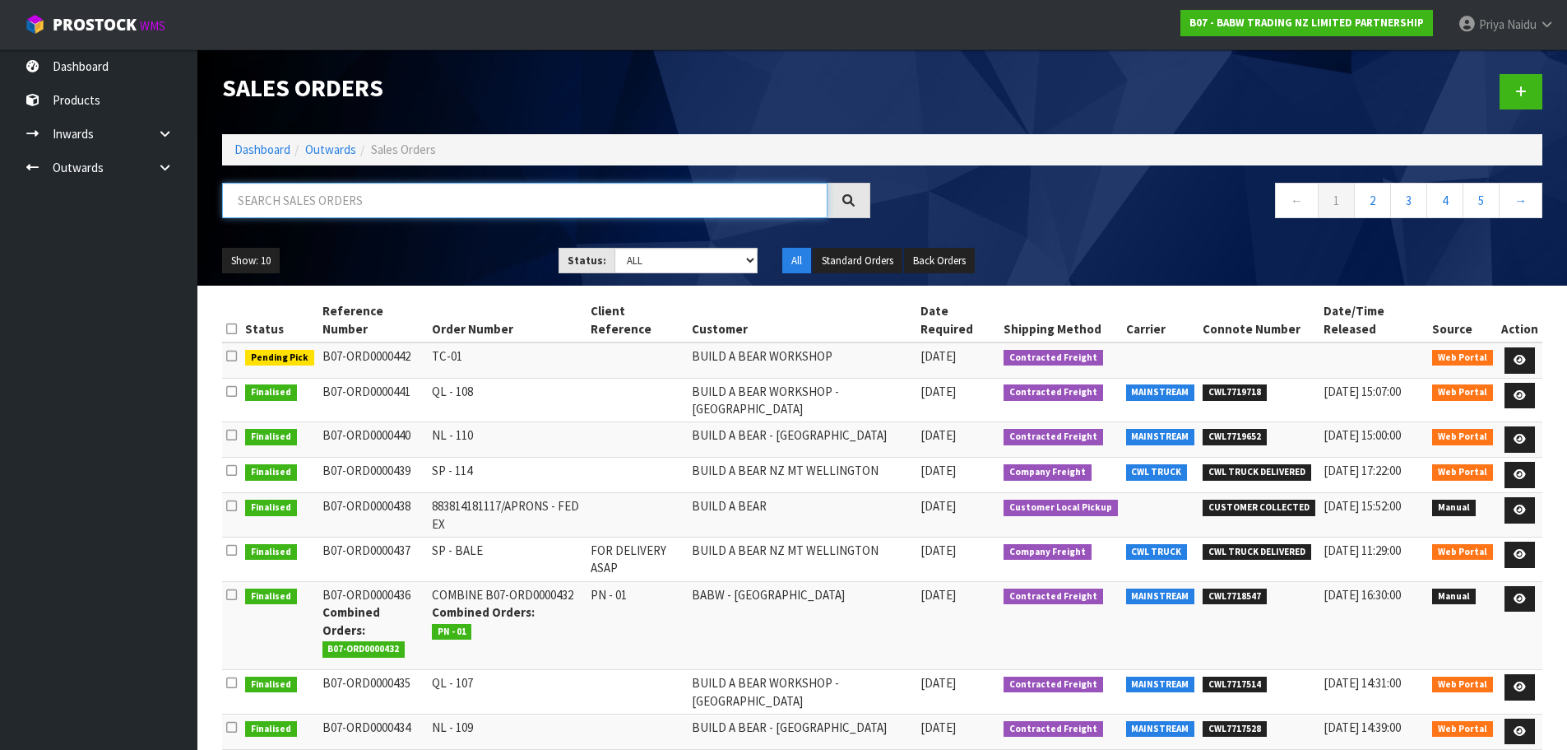
click at [419, 209] on input "text" at bounding box center [525, 200] width 606 height 35
click at [255, 151] on link "Dashboard" at bounding box center [262, 150] width 56 height 16
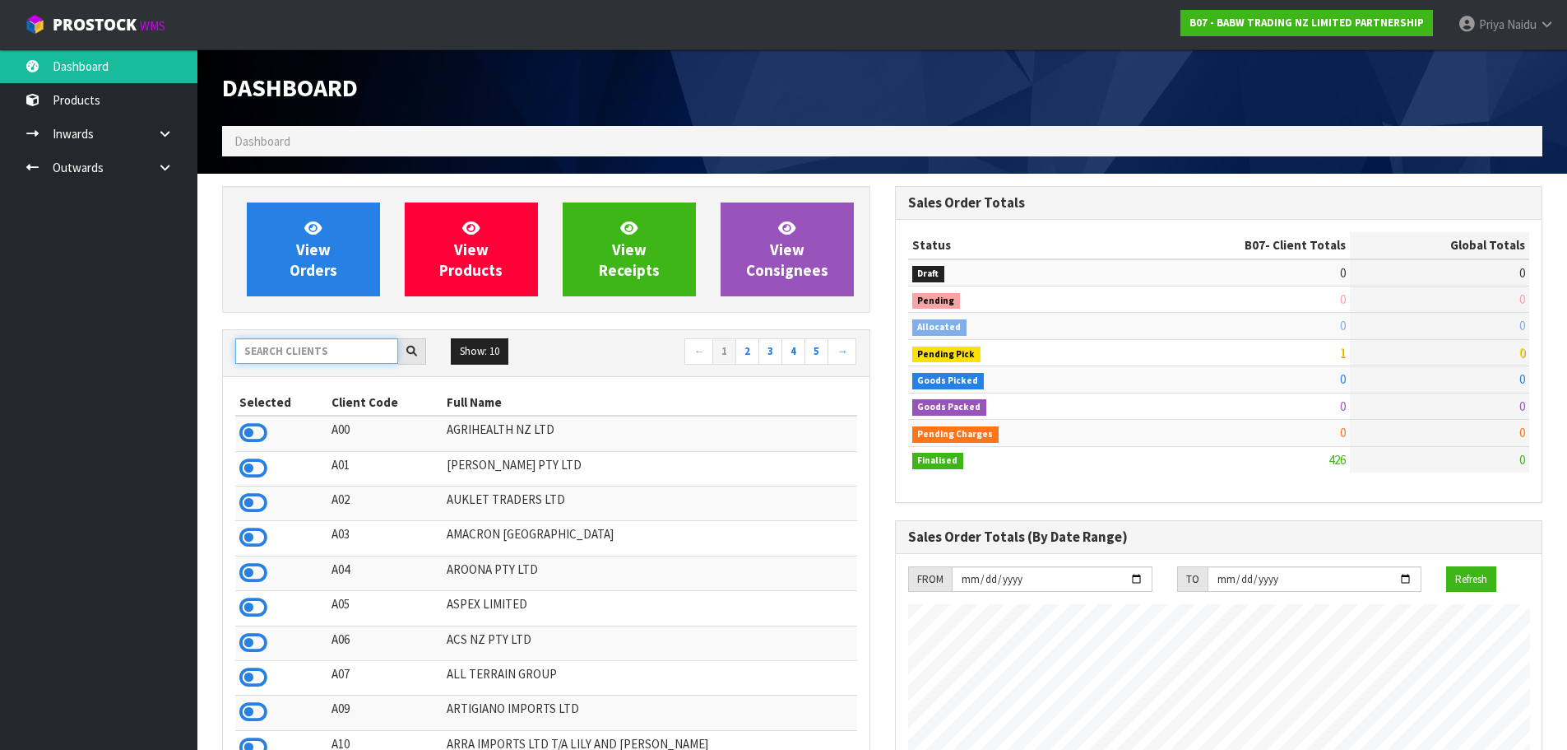
click at [309, 347] on input "text" at bounding box center [316, 351] width 163 height 26
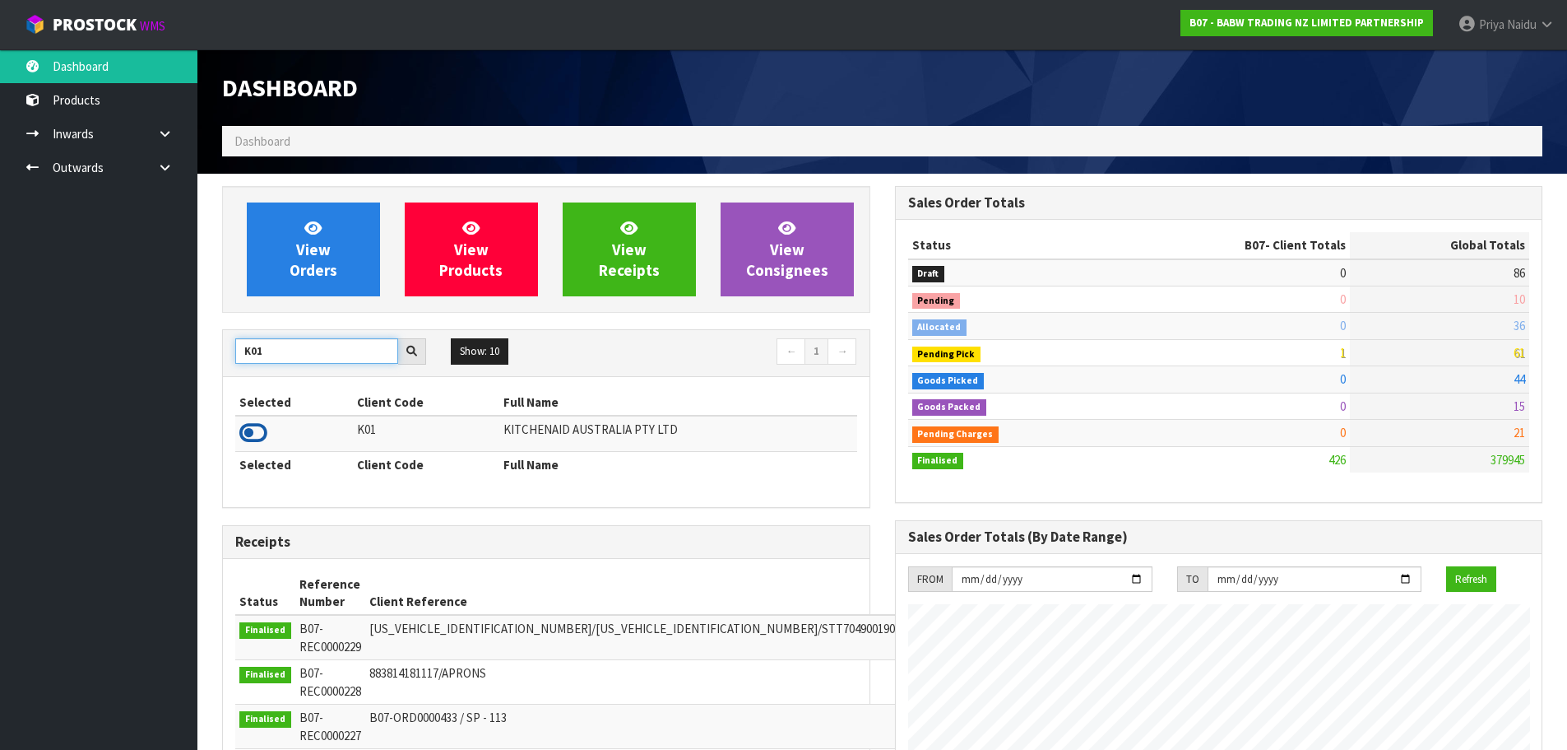
type input "K01"
click at [252, 431] on icon at bounding box center [253, 432] width 28 height 25
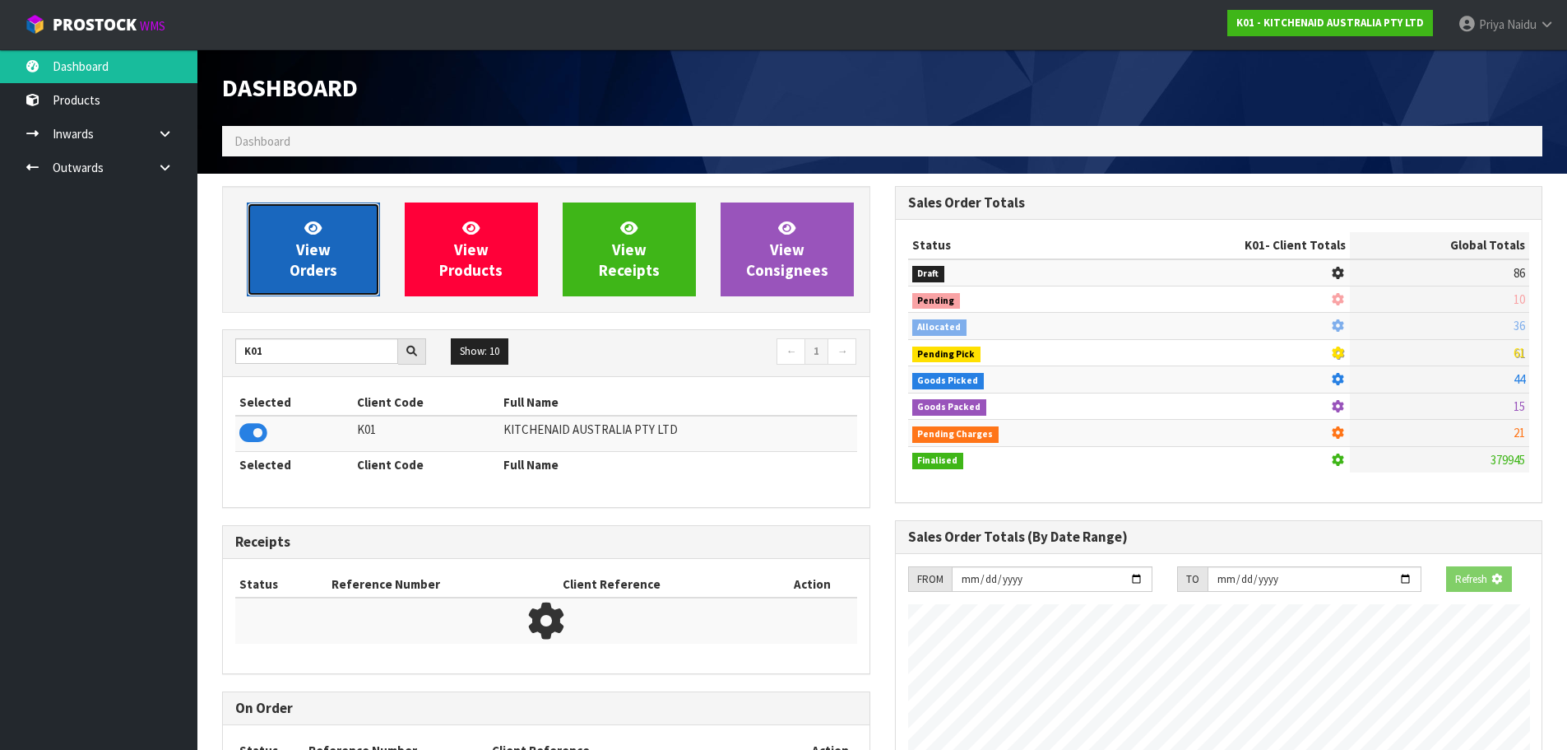
click at [331, 270] on span "View Orders" at bounding box center [314, 249] width 48 height 62
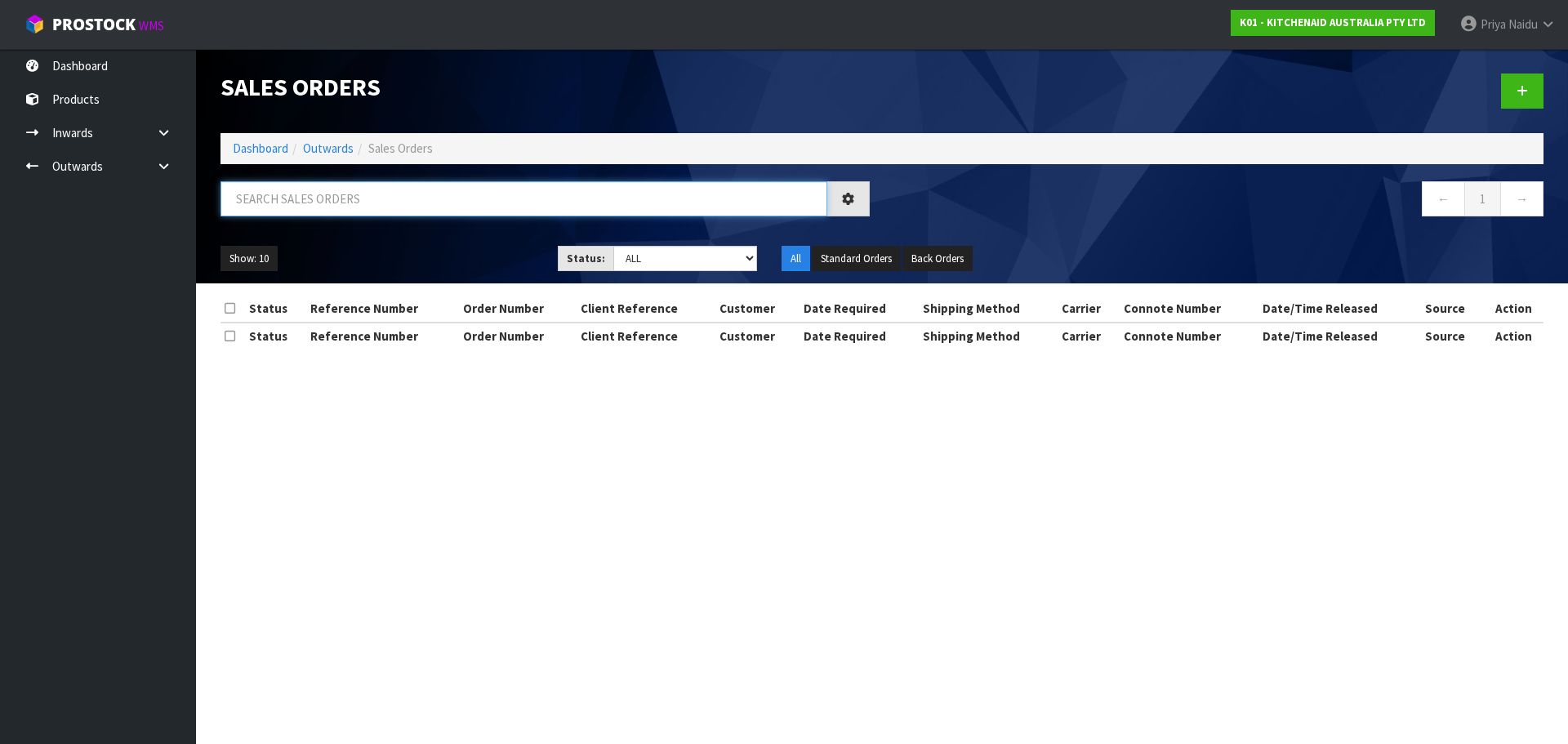
click at [368, 213] on input "text" at bounding box center [523, 198] width 606 height 35
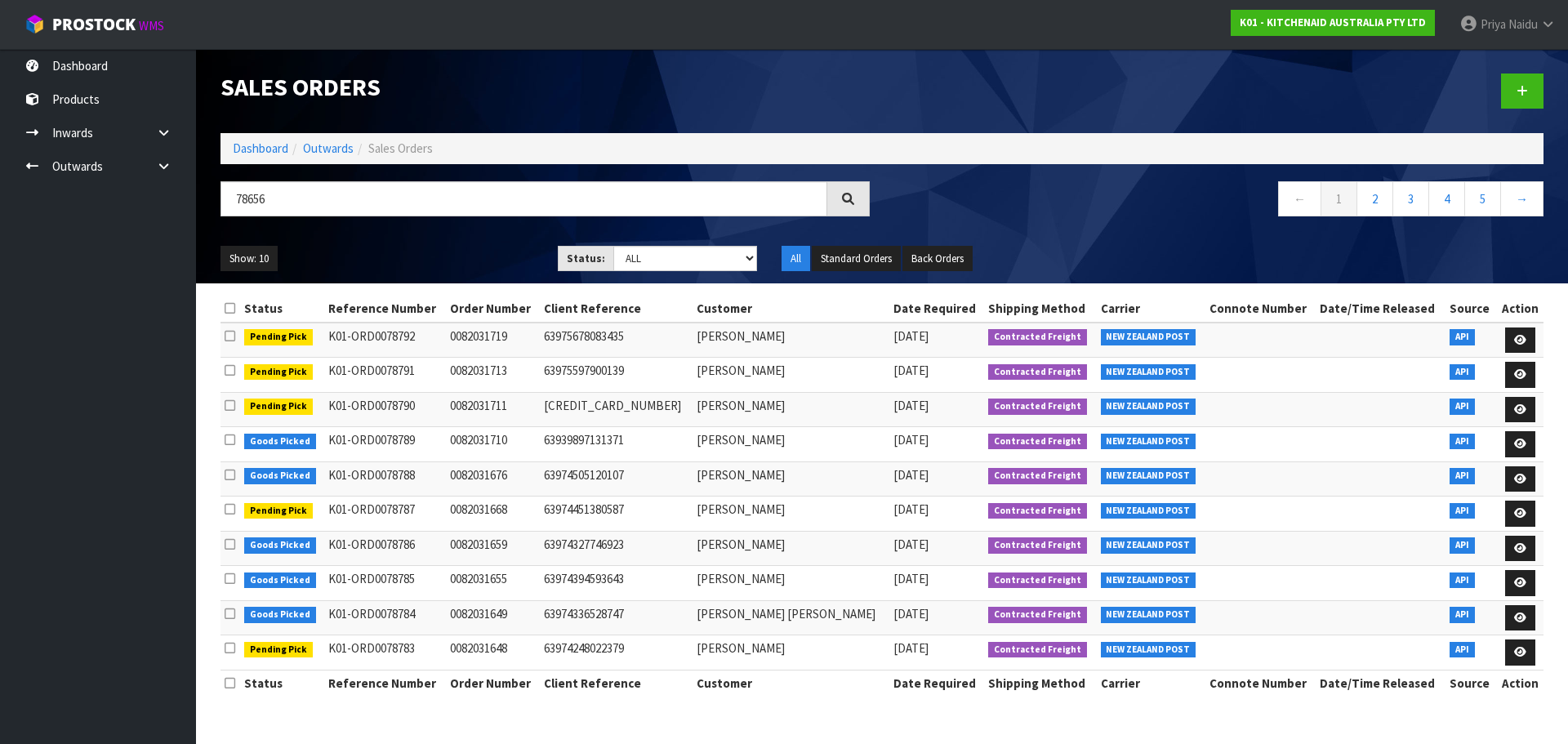
click at [464, 248] on ul "Show: 10 5 10 25 50" at bounding box center [376, 259] width 313 height 26
click at [429, 240] on div "Show: 10 5 10 25 50 Status: Draft Pending Allocated Pending Pick Goods Picked G…" at bounding box center [882, 258] width 1348 height 51
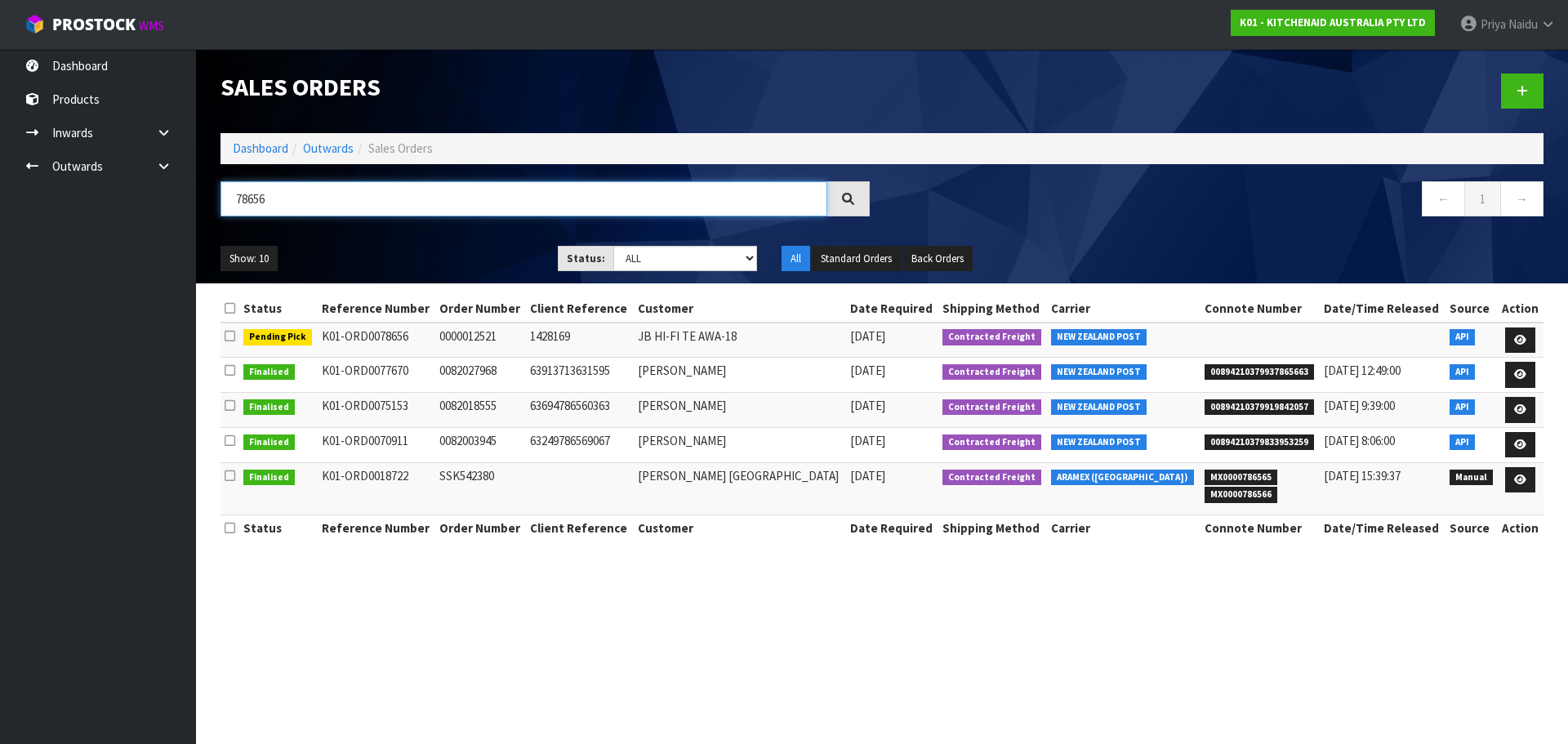
click at [428, 192] on input "78656" at bounding box center [523, 198] width 606 height 35
click at [444, 244] on div "Show: 10 5 10 25 50 Status: Draft Pending Allocated Pending Pick Goods Picked G…" at bounding box center [882, 258] width 1348 height 51
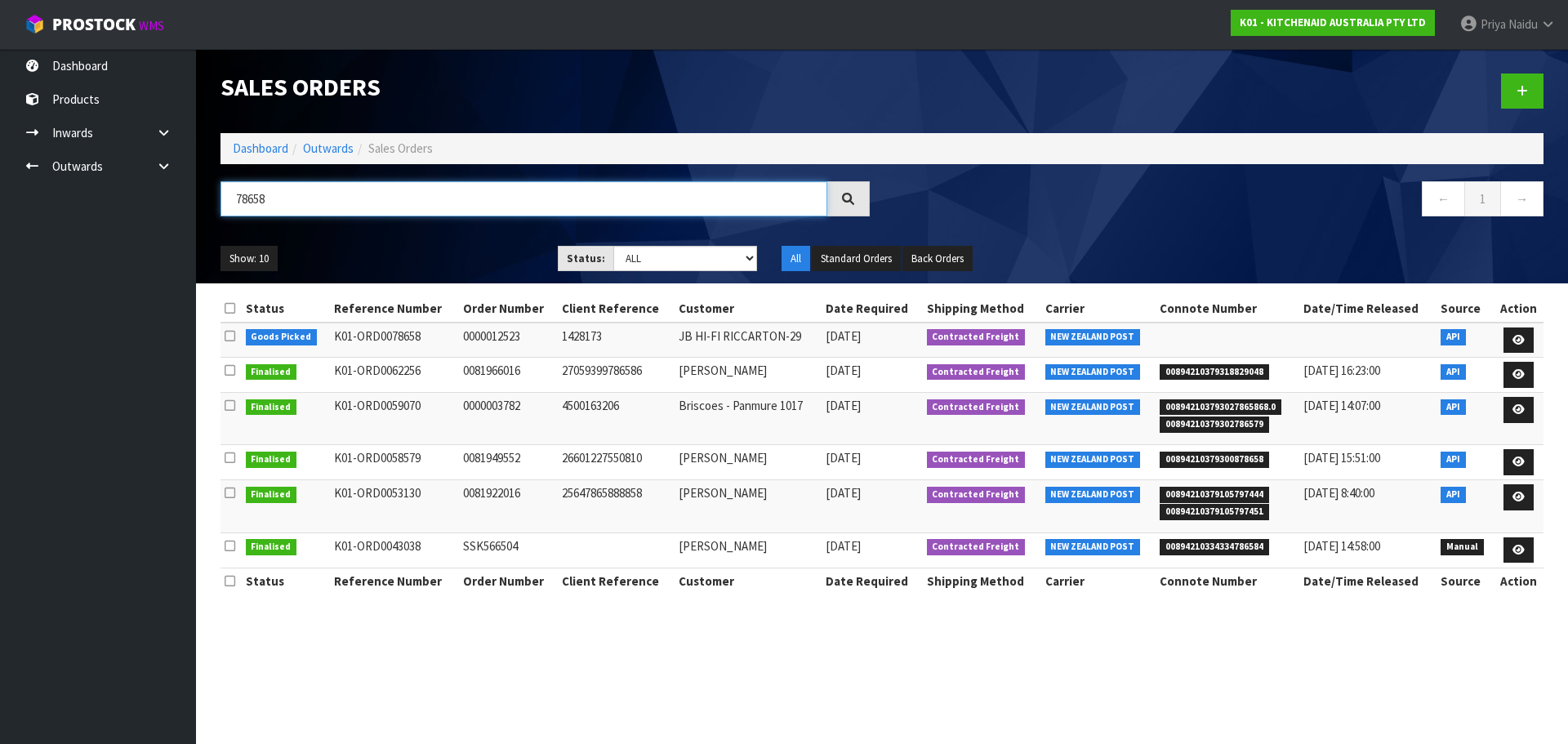
click at [363, 204] on input "78658" at bounding box center [523, 198] width 606 height 35
click at [371, 236] on div "Show: 10 5 10 25 50 Status: Draft Pending Allocated Pending Pick Goods Picked G…" at bounding box center [882, 258] width 1348 height 51
click at [430, 256] on ul "Show: 10 5 10 25 50" at bounding box center [376, 259] width 313 height 26
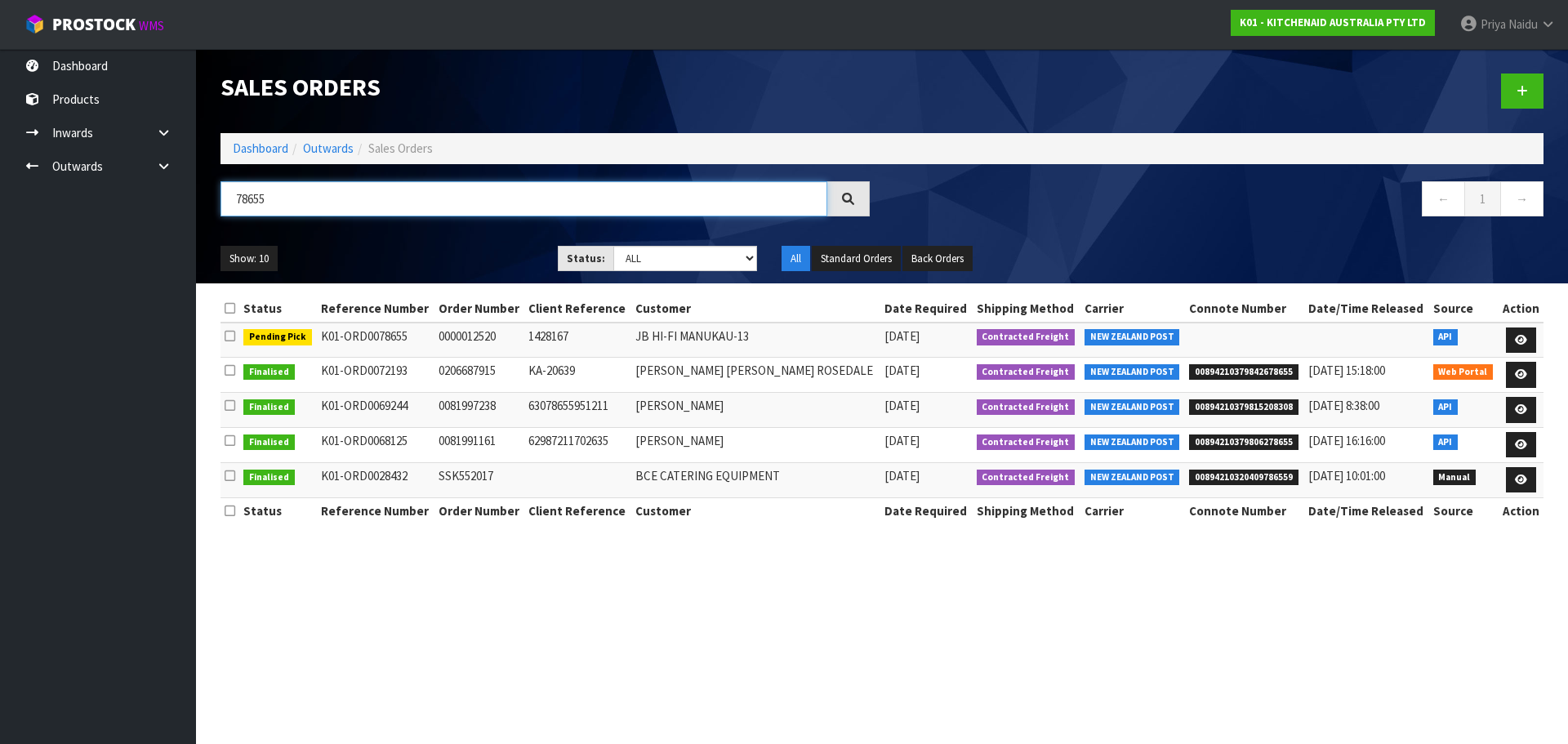
click at [344, 195] on input "78655" at bounding box center [523, 198] width 606 height 35
type input "78654"
click at [418, 254] on ul "Show: 10 5 10 25 50" at bounding box center [376, 259] width 313 height 26
click at [408, 247] on ul "Show: 10 5 10 25 50" at bounding box center [376, 259] width 313 height 26
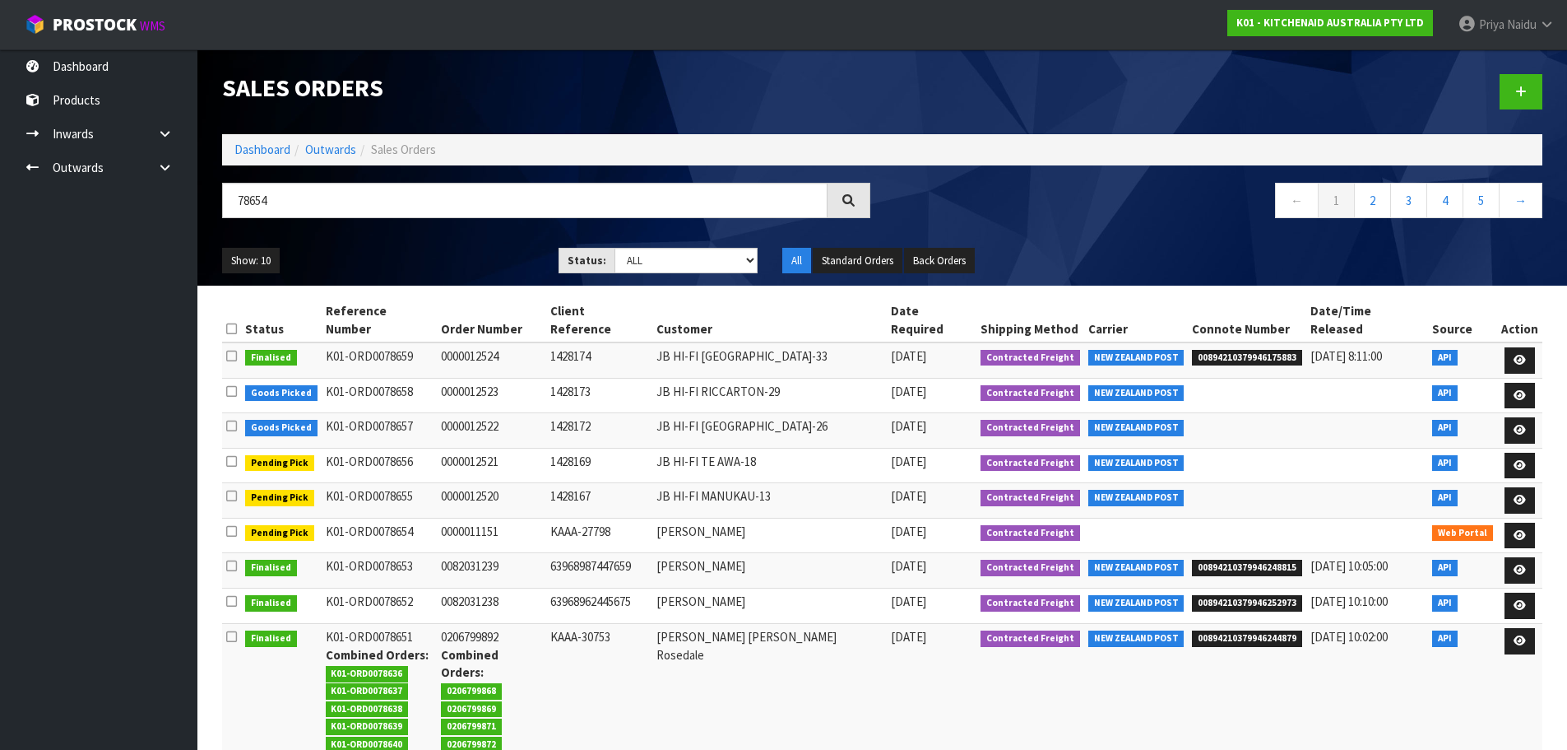
drag, startPoint x: 411, startPoint y: 249, endPoint x: 382, endPoint y: 244, distance: 30.2
click at [382, 244] on div "Show: 10 5 10 25 50 Status: Draft Pending Allocated Pending Pick Goods Picked G…" at bounding box center [882, 260] width 1345 height 51
click at [427, 243] on div "Show: 10 5 10 25 50 Status: Draft Pending Allocated Pending Pick Goods Picked G…" at bounding box center [882, 260] width 1345 height 51
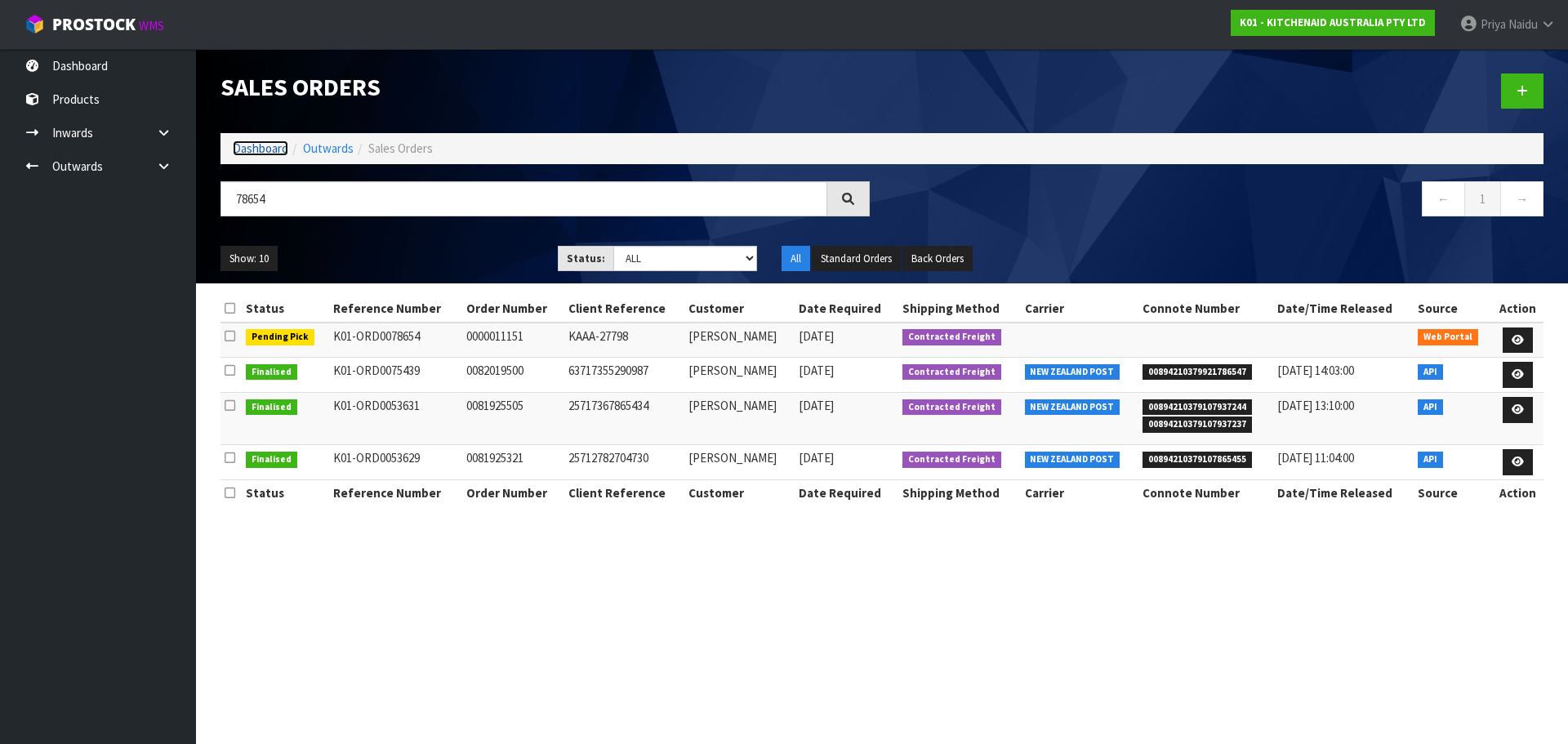
click at [241, 145] on link "Dashboard" at bounding box center [260, 149] width 56 height 16
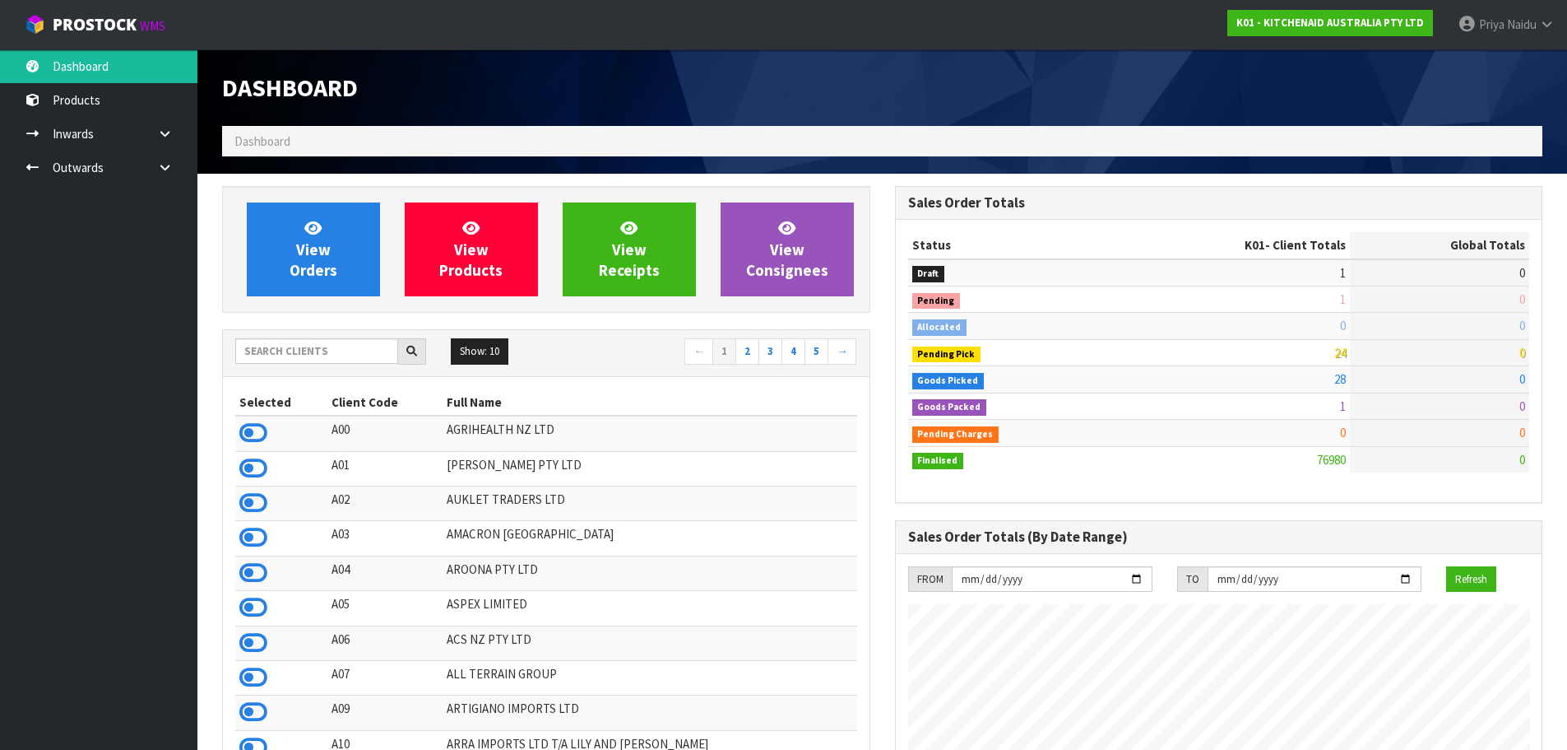
scroll to position [1246, 672]
click at [309, 348] on input "text" at bounding box center [316, 351] width 163 height 26
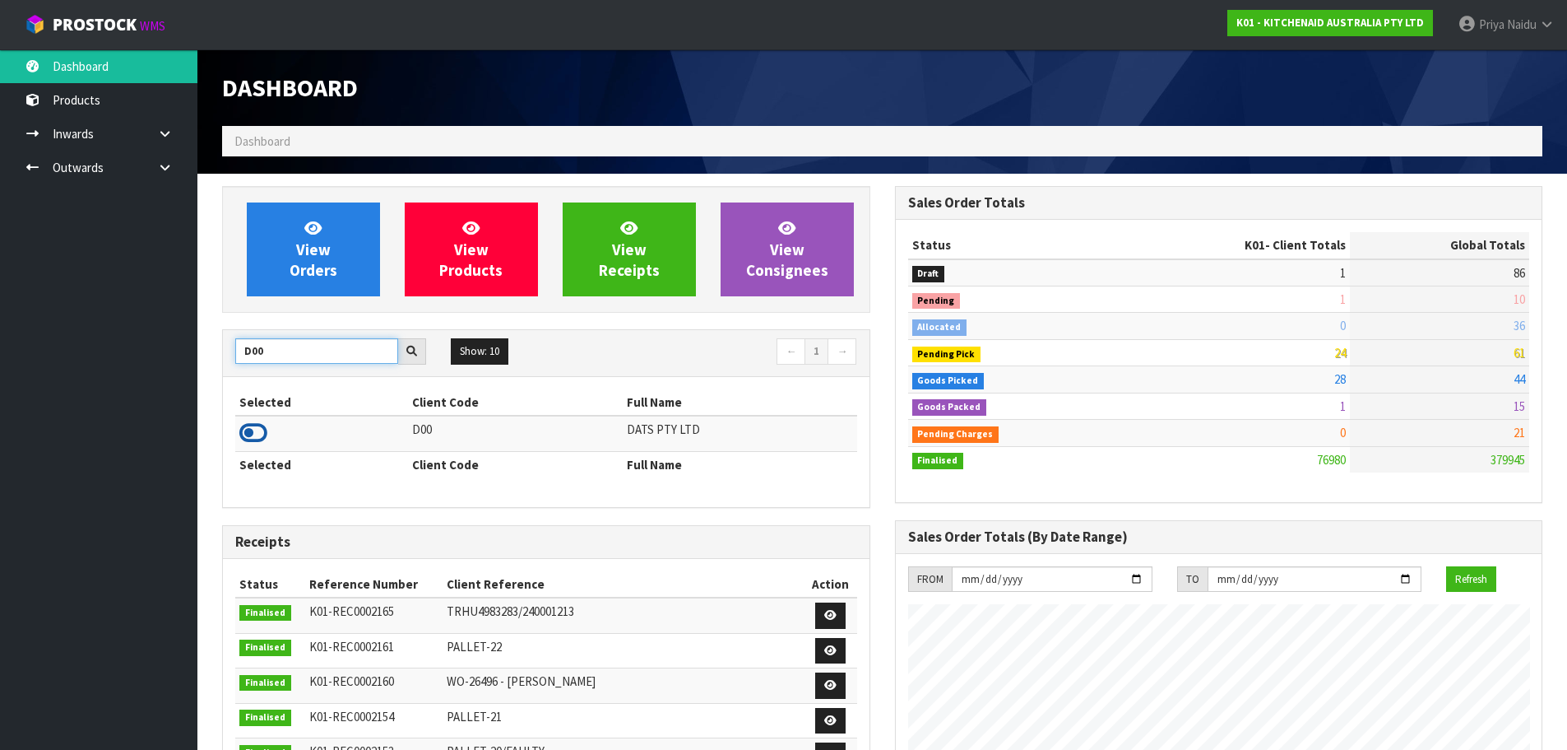
type input "D00"
click at [251, 434] on icon at bounding box center [253, 432] width 28 height 25
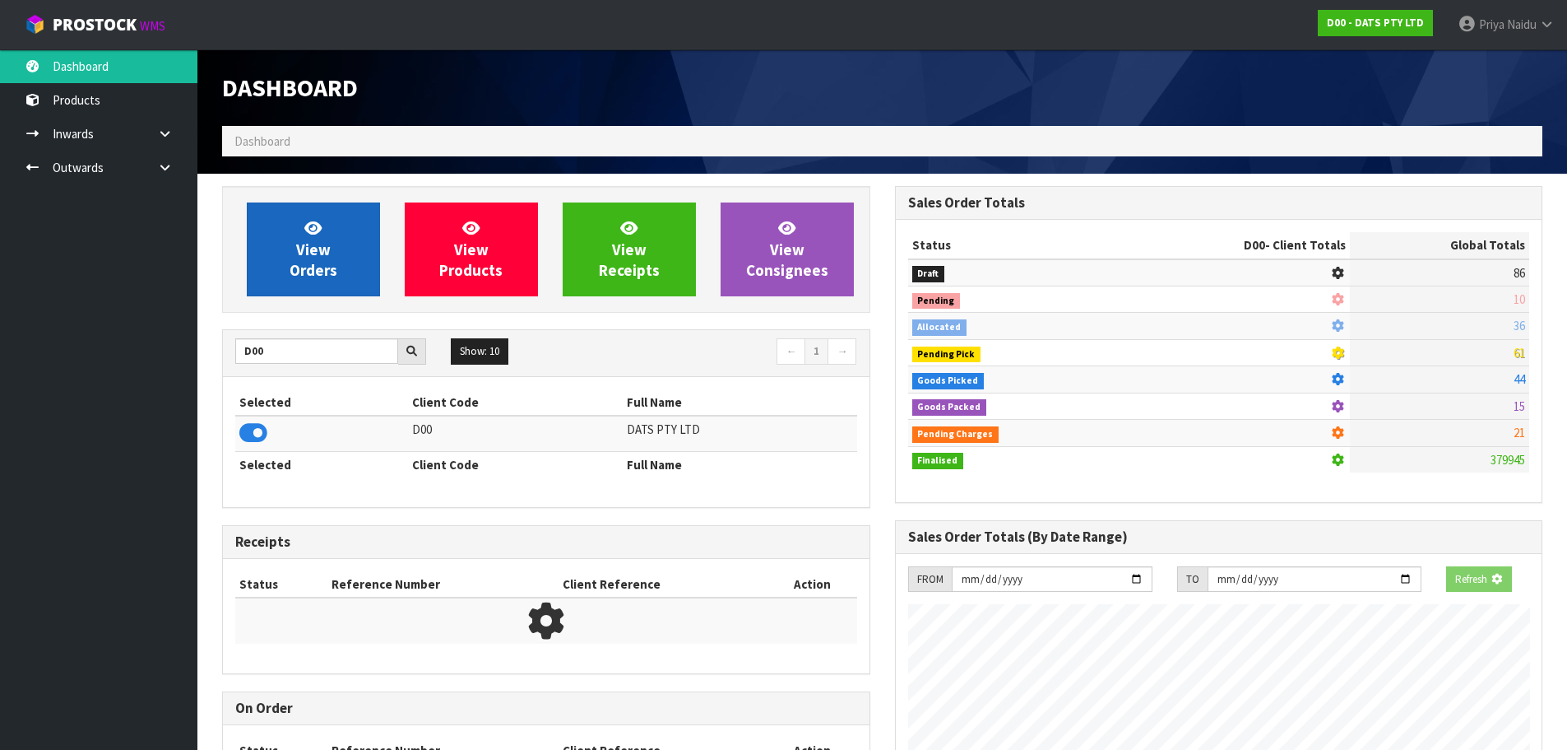
scroll to position [821739, 822092]
click at [310, 255] on span "View Orders" at bounding box center [314, 249] width 48 height 62
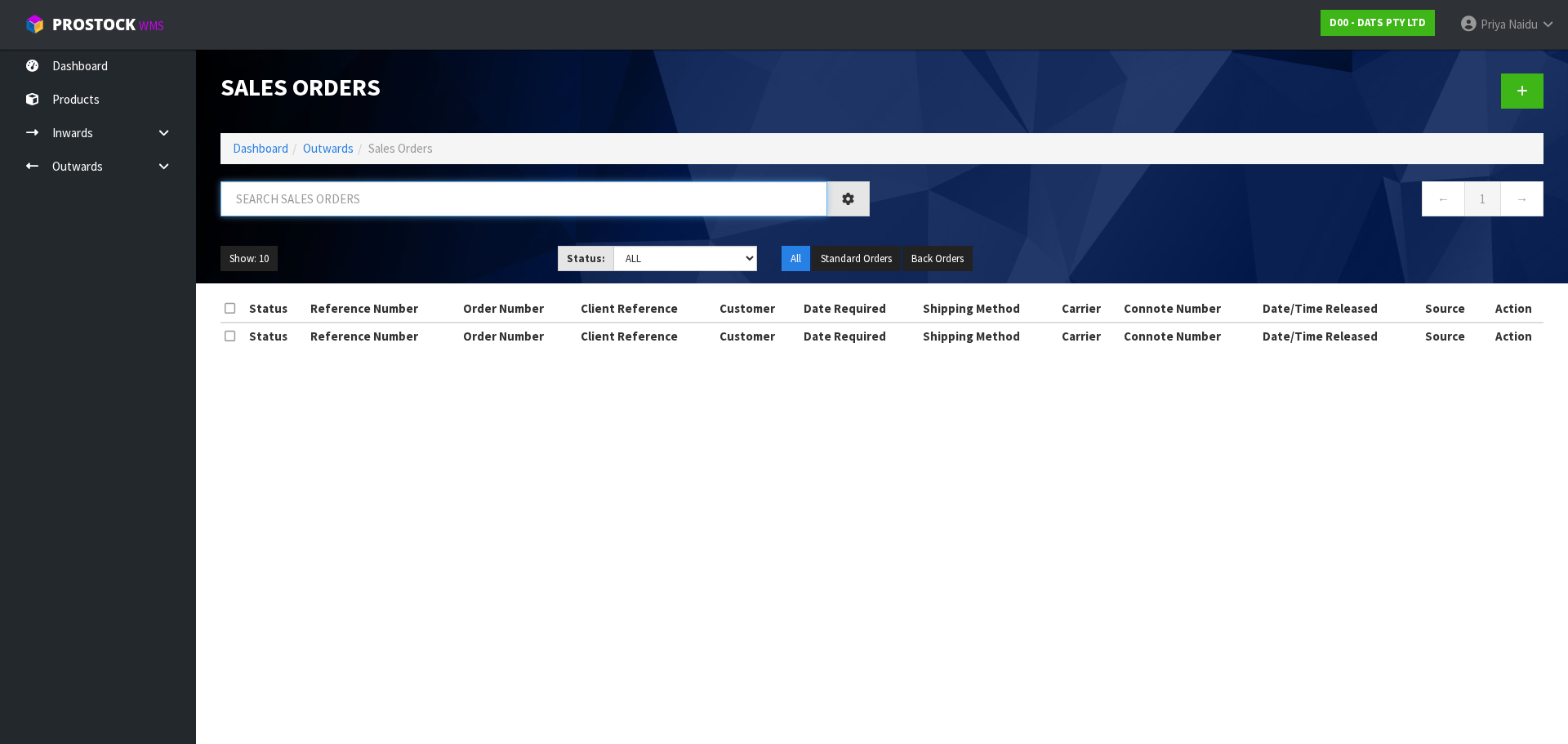
click at [366, 200] on input "text" at bounding box center [523, 198] width 606 height 35
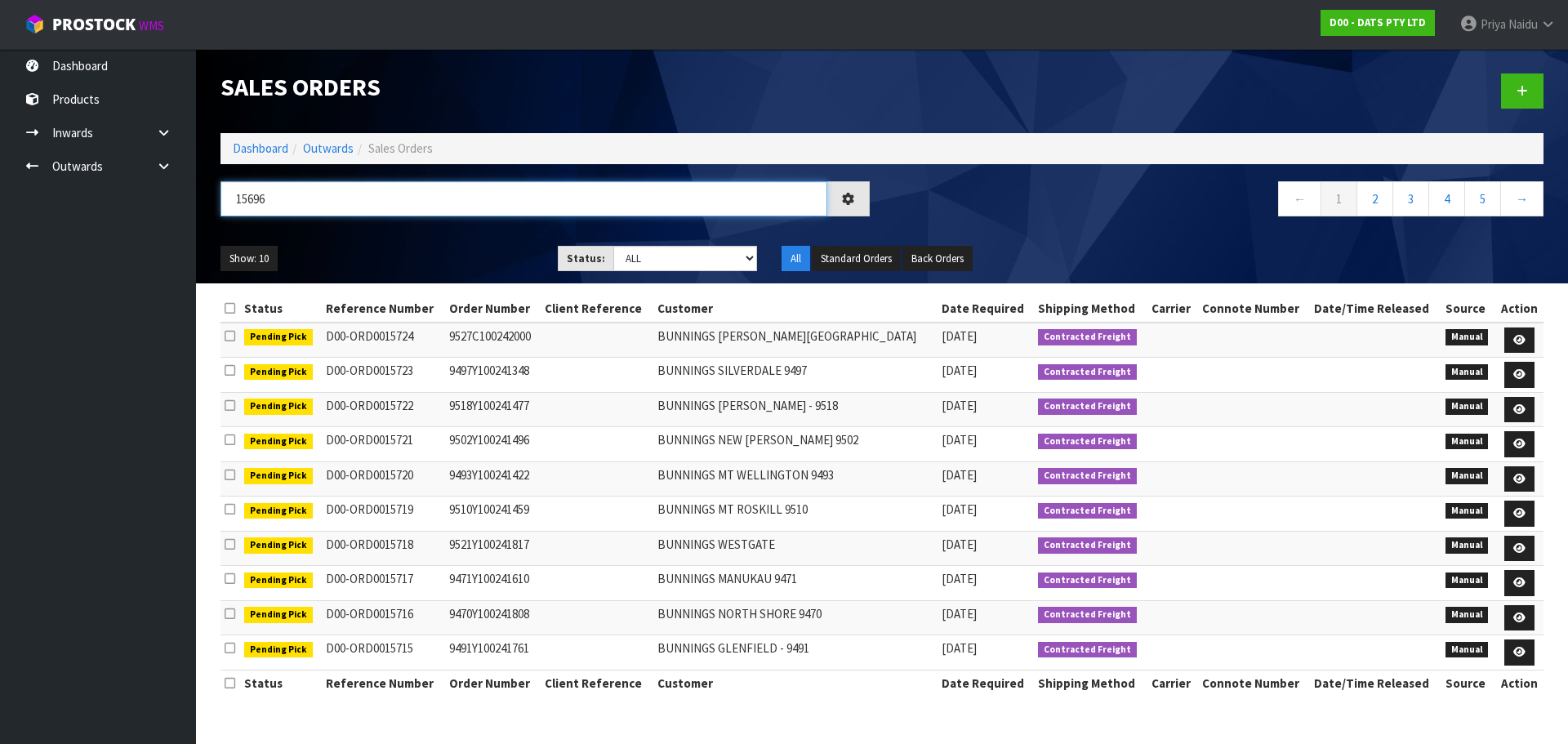
type input "15696"
click at [428, 236] on div "Show: 10 5 10 25 50 Status: Draft Pending Allocated Pending Pick Goods Picked G…" at bounding box center [882, 258] width 1348 height 51
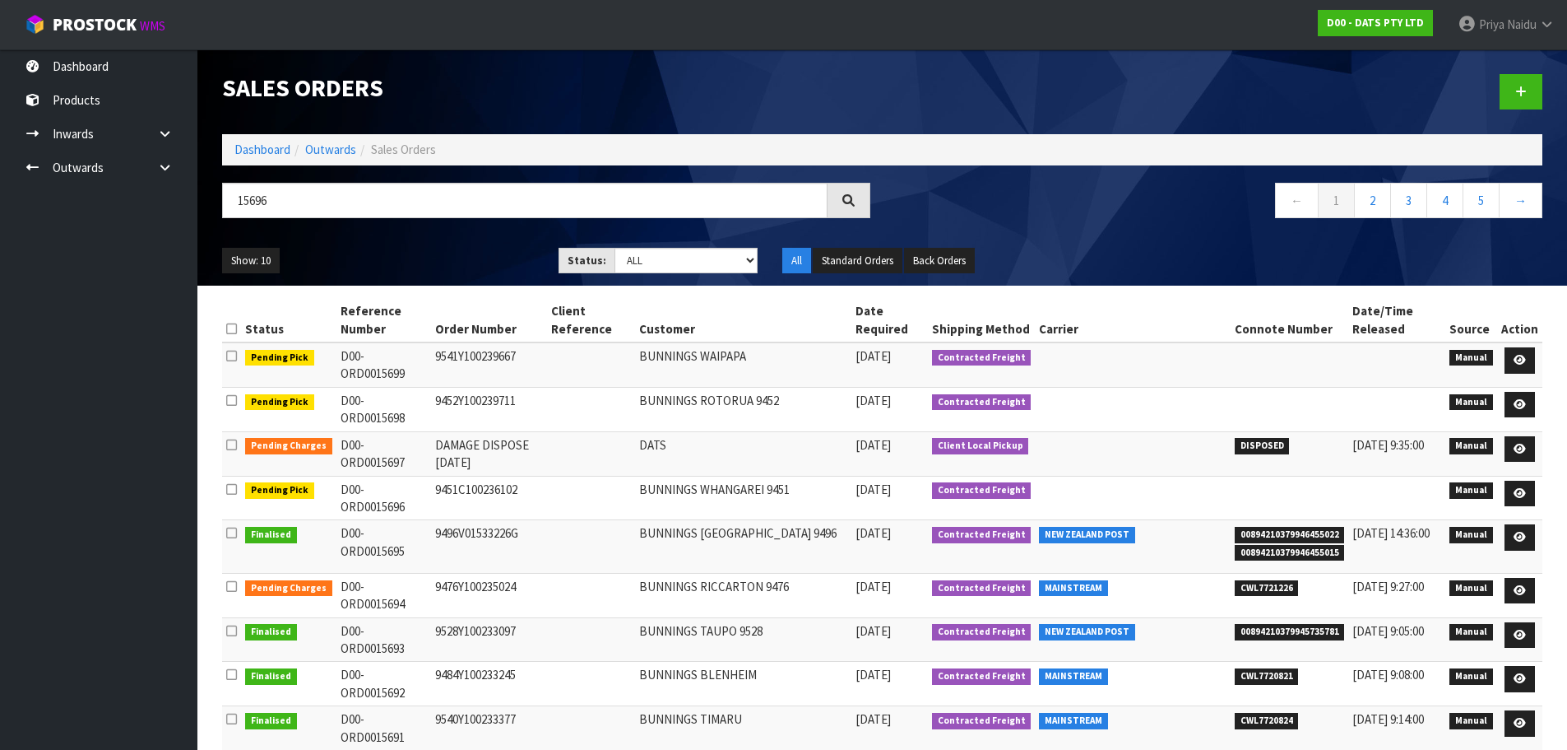
click at [429, 244] on div "Show: 10 5 10 25 50 Status: Draft Pending Allocated Pending Pick Goods Picked G…" at bounding box center [882, 260] width 1345 height 51
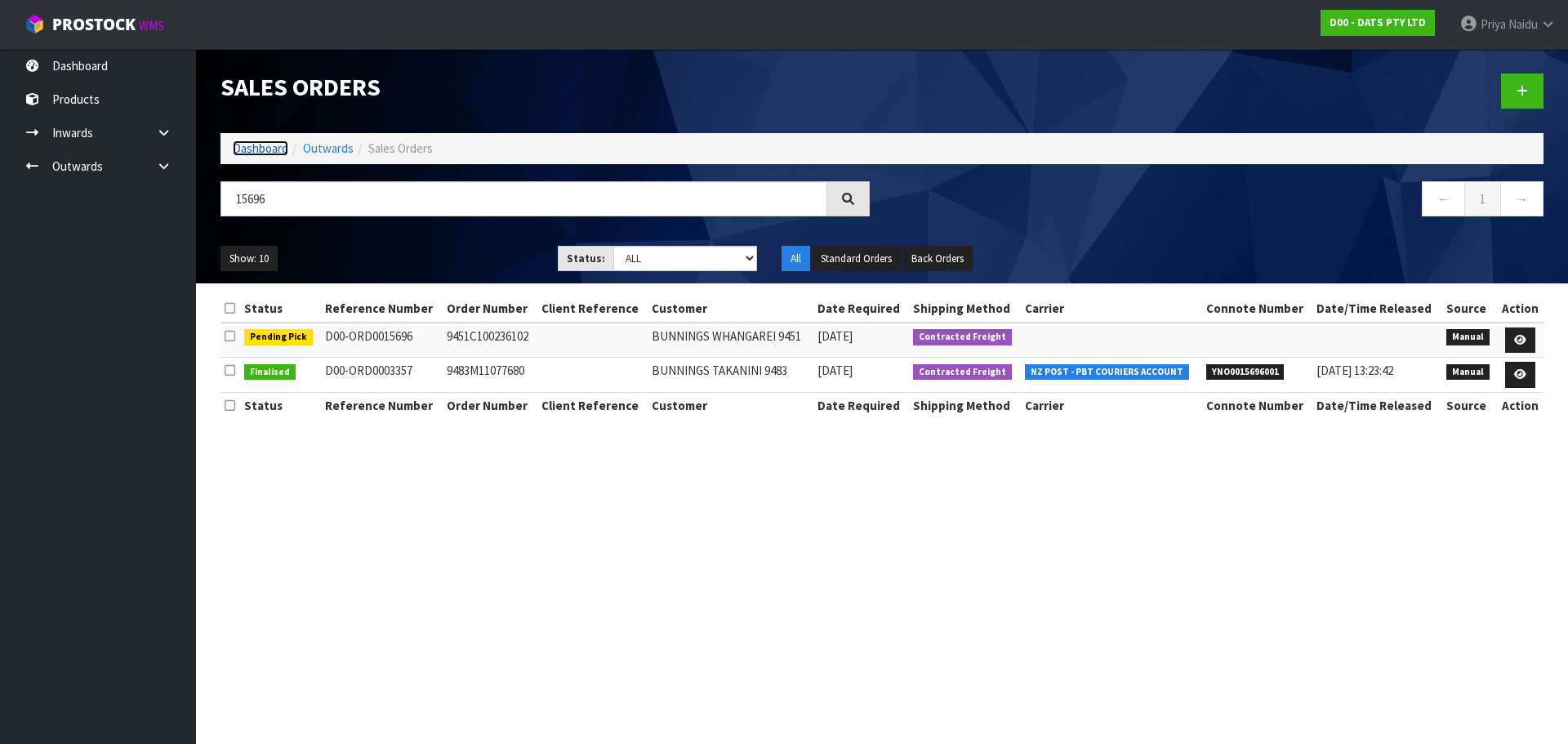
click at [276, 145] on link "Dashboard" at bounding box center [260, 149] width 56 height 16
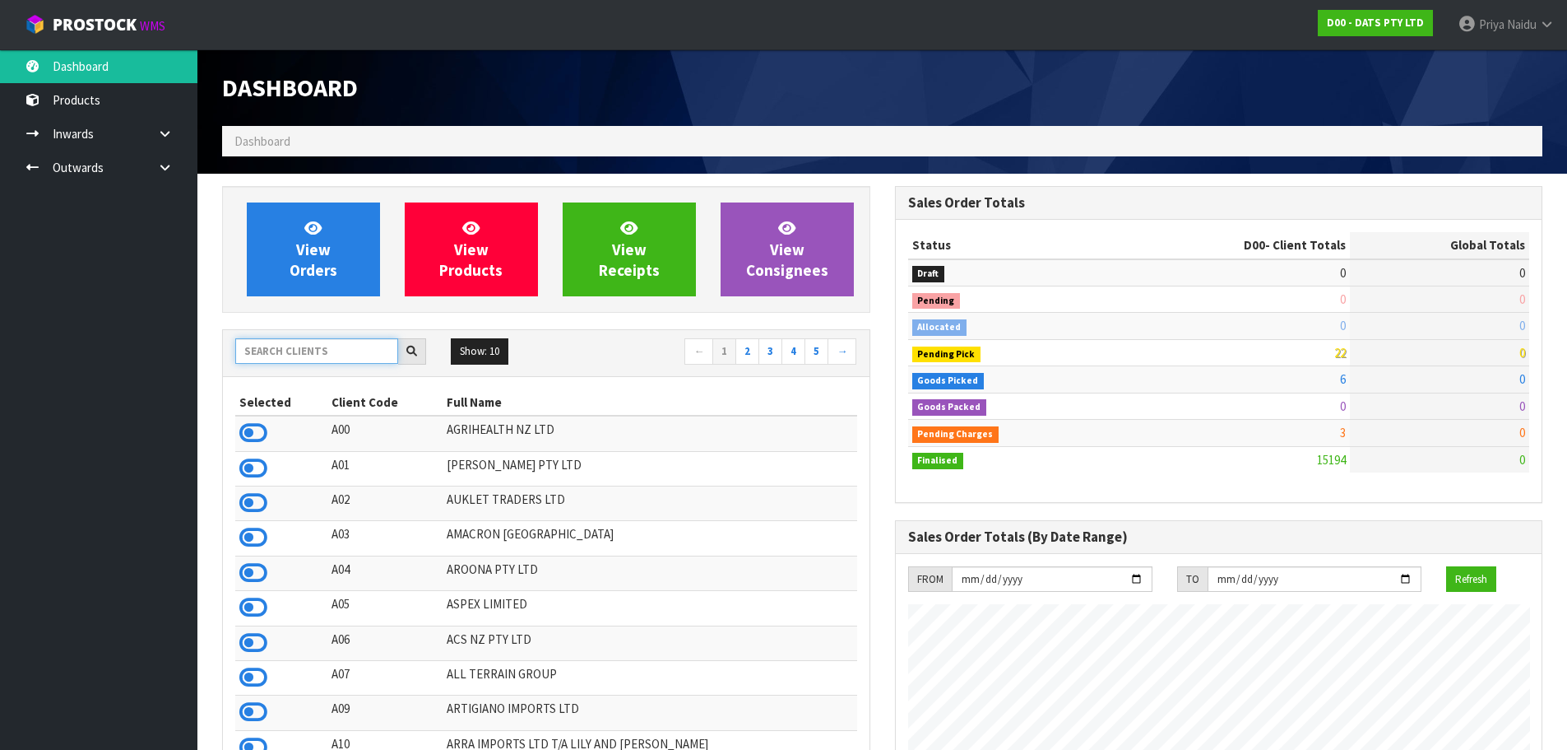
scroll to position [1246, 672]
click at [291, 361] on input "text" at bounding box center [316, 351] width 163 height 26
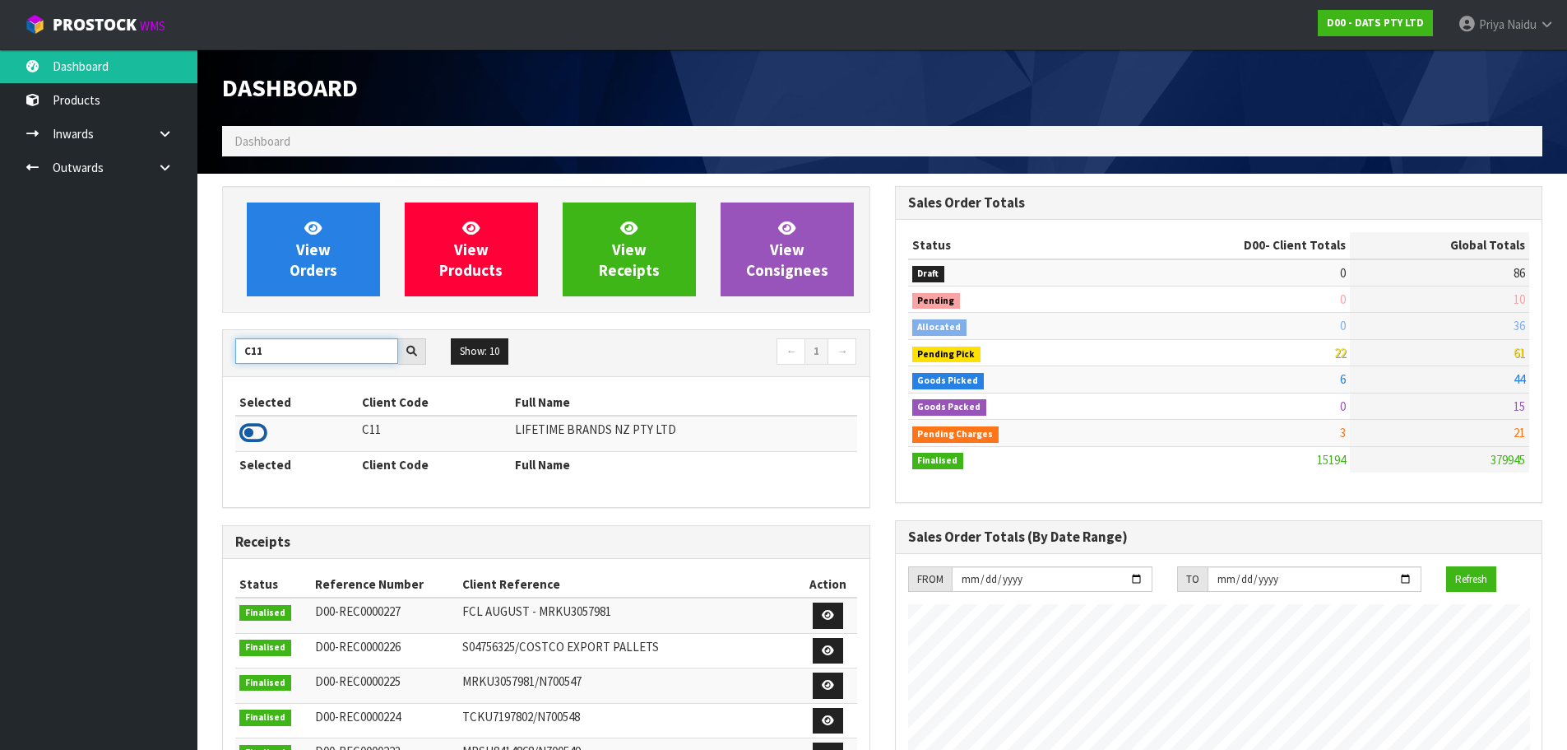
type input "C11"
click at [258, 438] on icon at bounding box center [253, 432] width 28 height 25
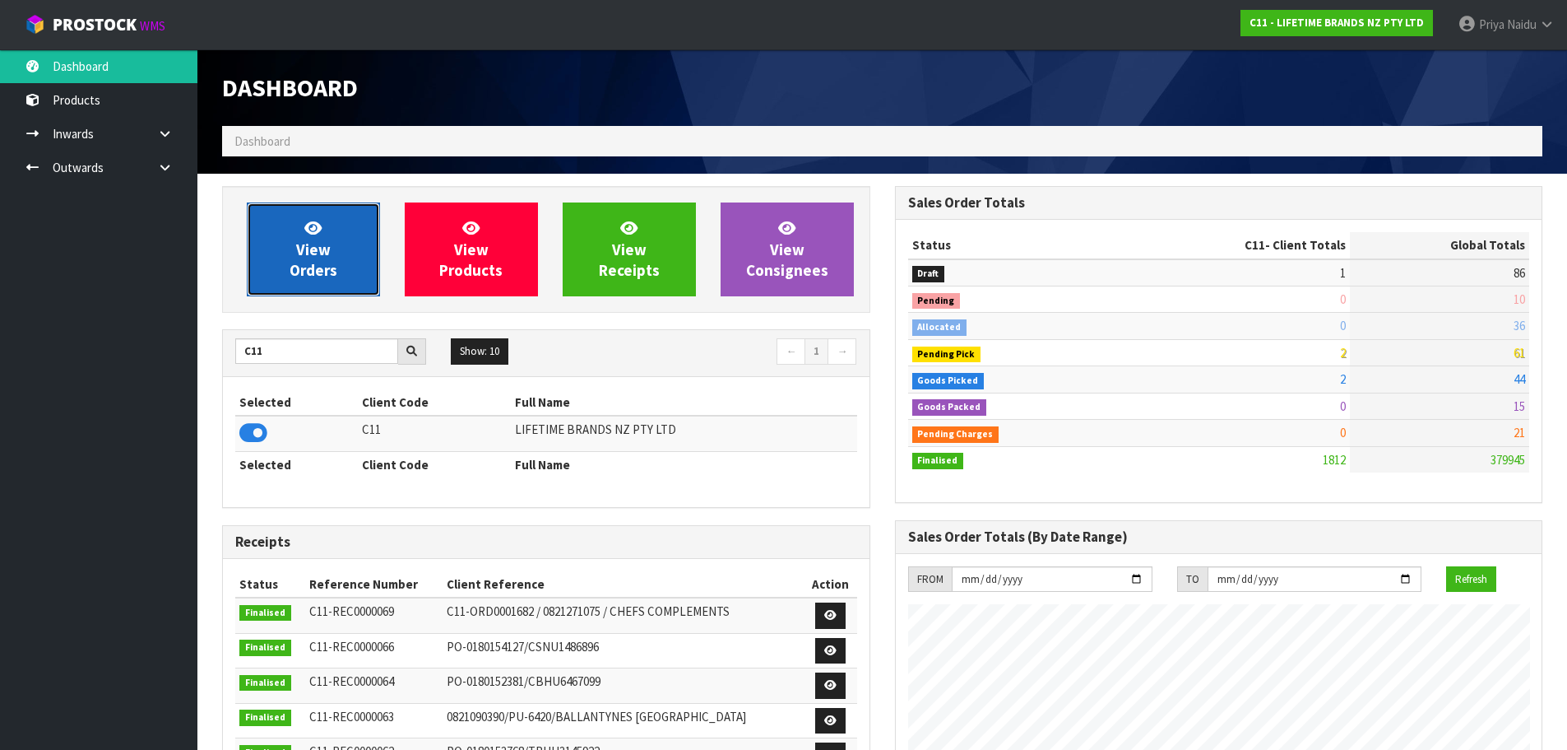
click at [338, 247] on link "View Orders" at bounding box center [313, 249] width 133 height 94
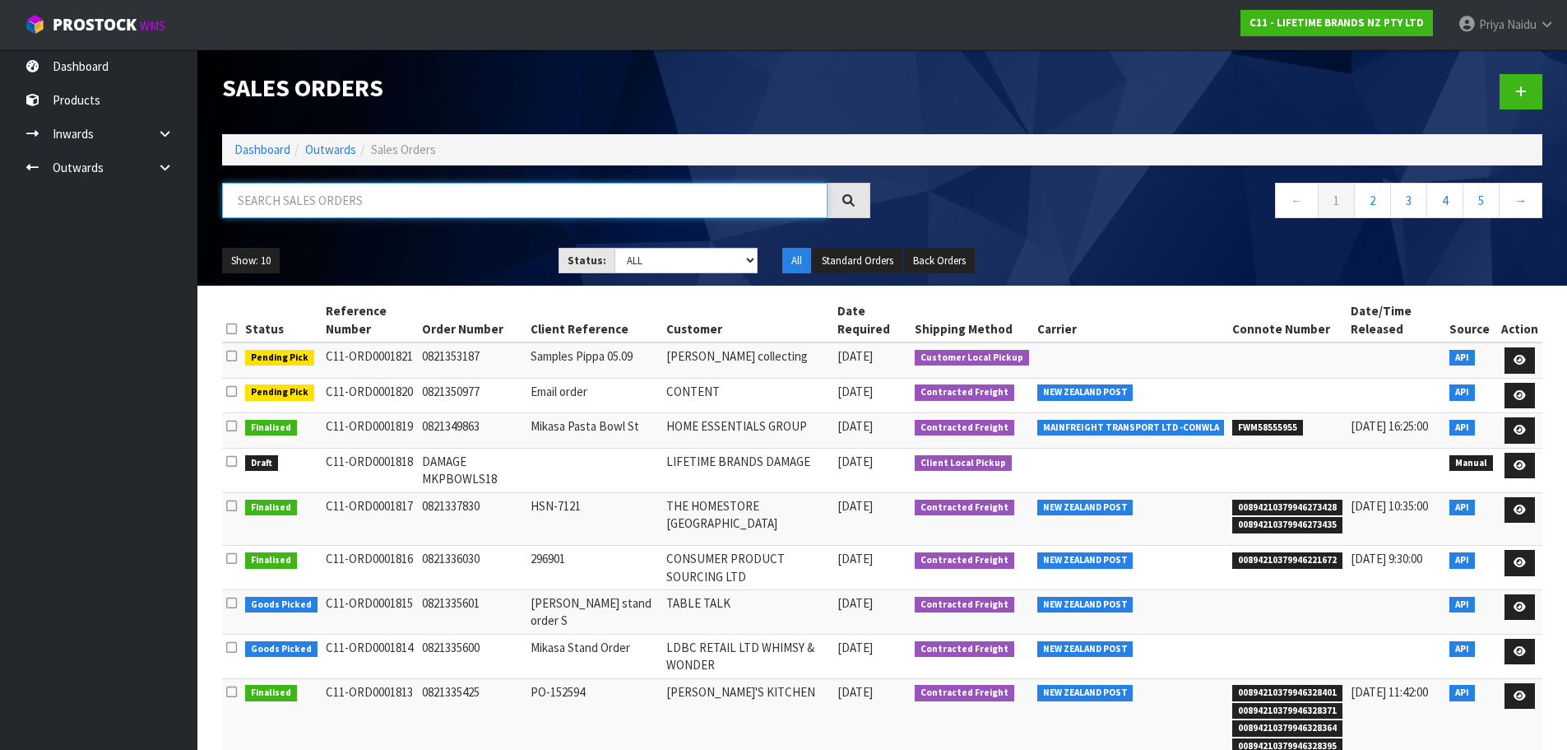
click at [359, 206] on input "text" at bounding box center [525, 200] width 606 height 35
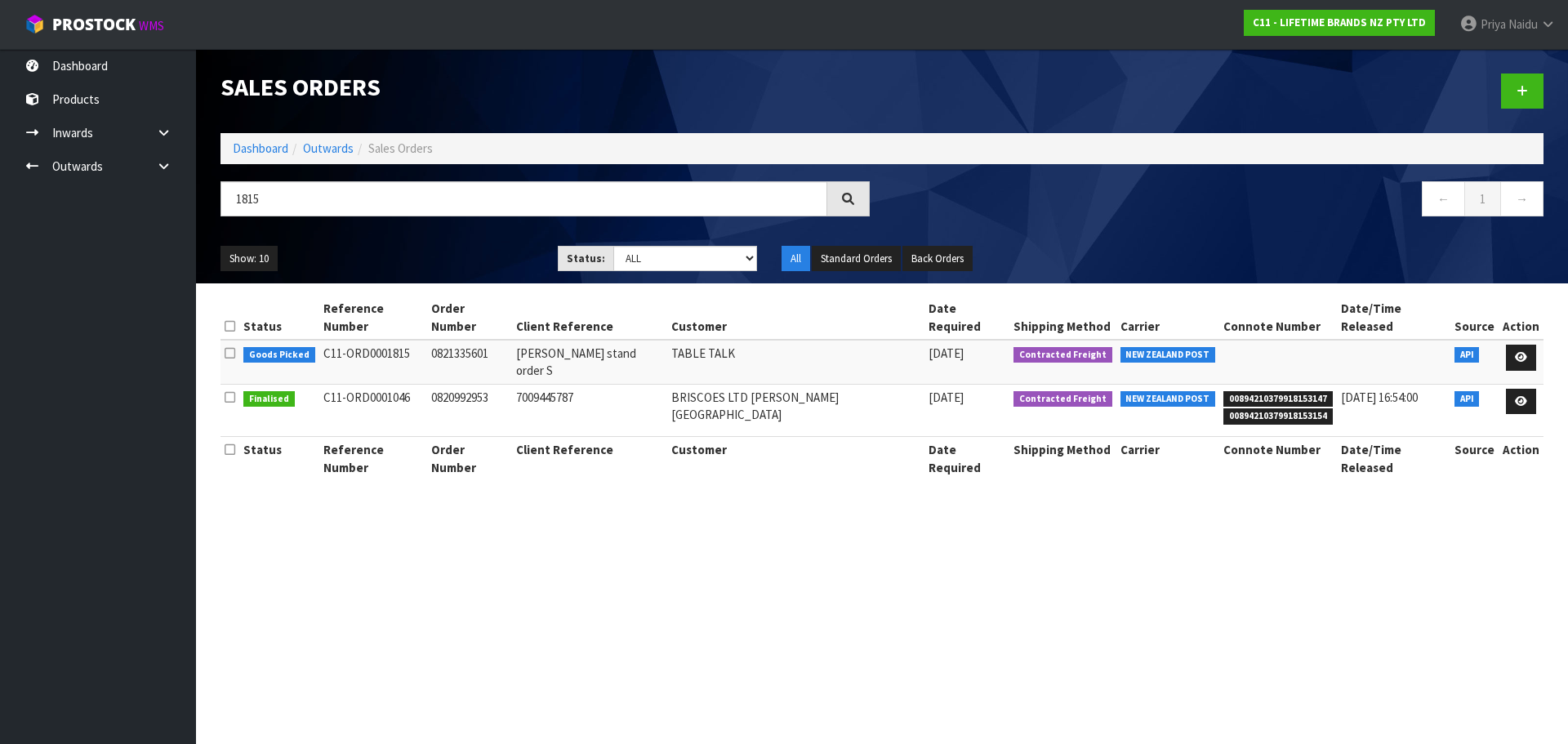
click at [417, 258] on ul "Show: 10 5 10 25 50" at bounding box center [376, 259] width 313 height 26
click at [286, 196] on input "1815" at bounding box center [523, 198] width 606 height 35
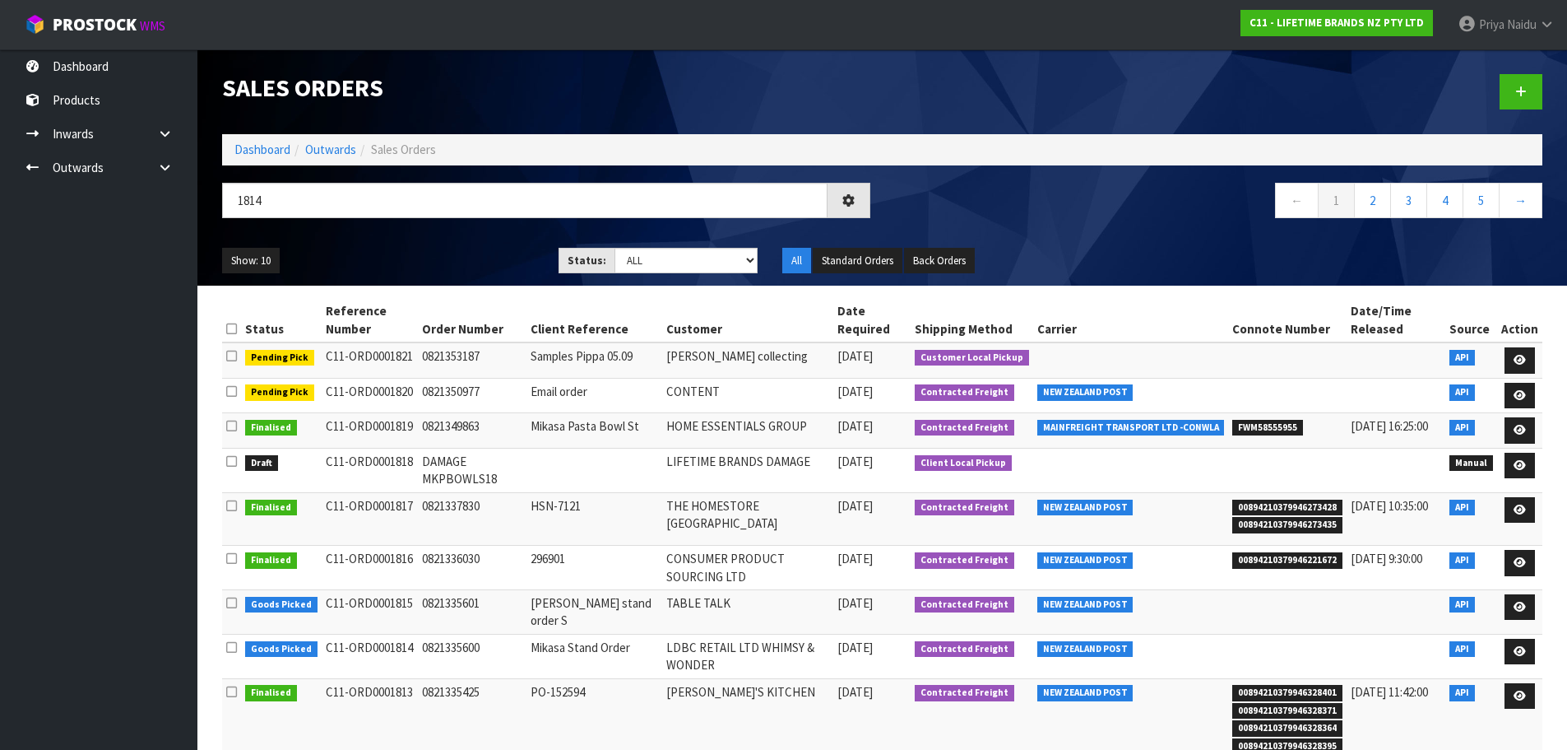
click at [355, 250] on ul "Show: 10 5 10 25 50" at bounding box center [378, 261] width 312 height 26
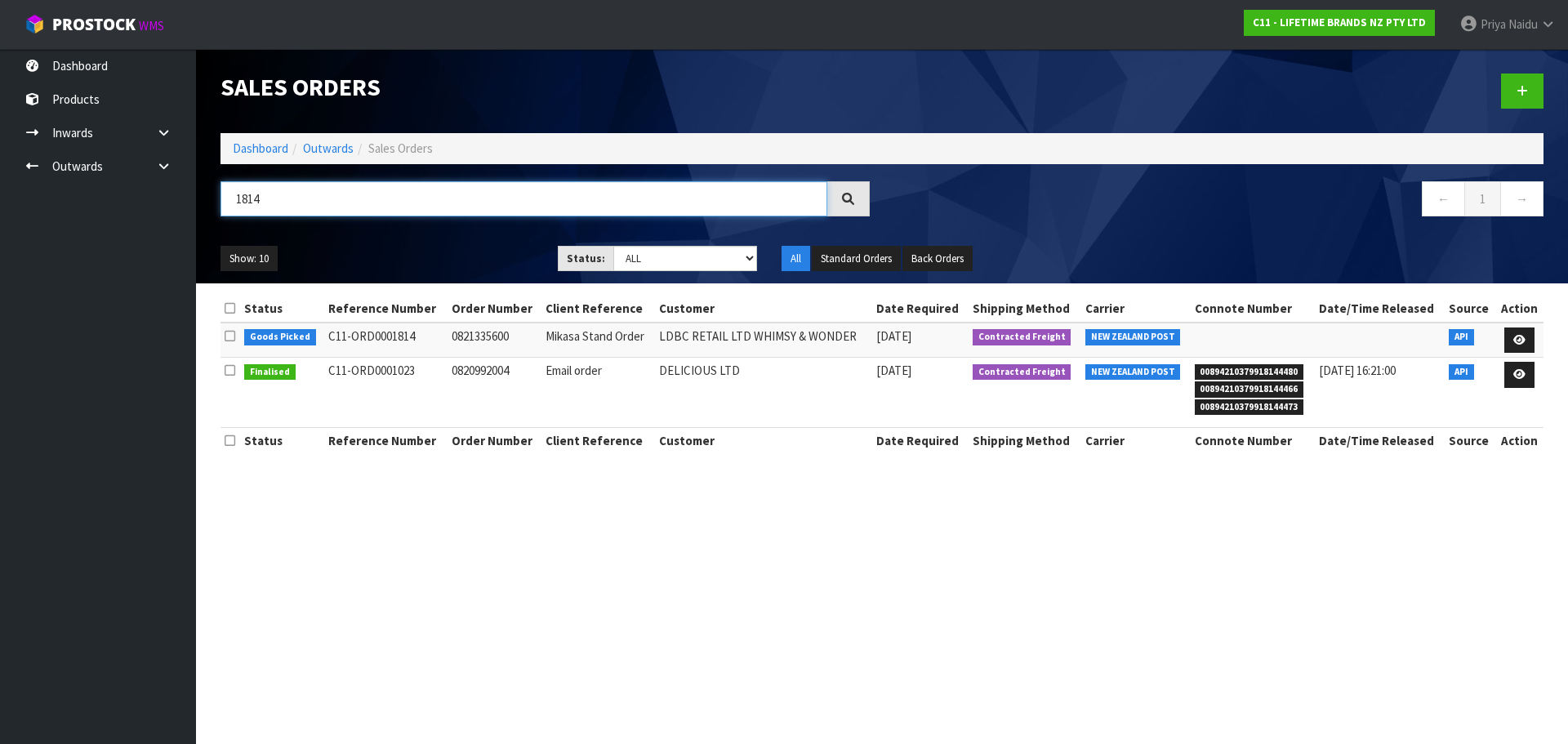
click at [285, 193] on input "1814" at bounding box center [523, 198] width 606 height 35
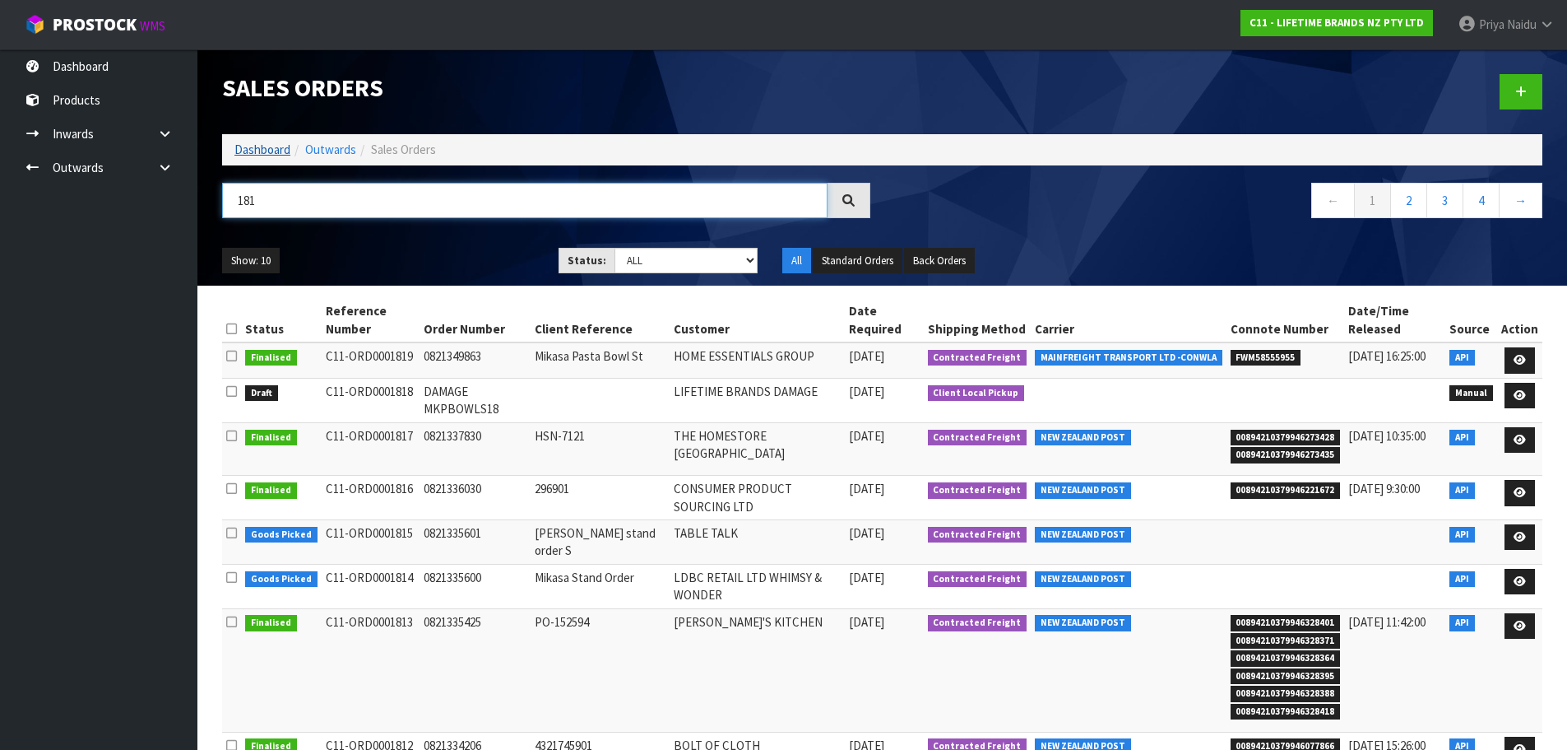
type input "181"
click at [268, 149] on link "Dashboard" at bounding box center [262, 150] width 56 height 16
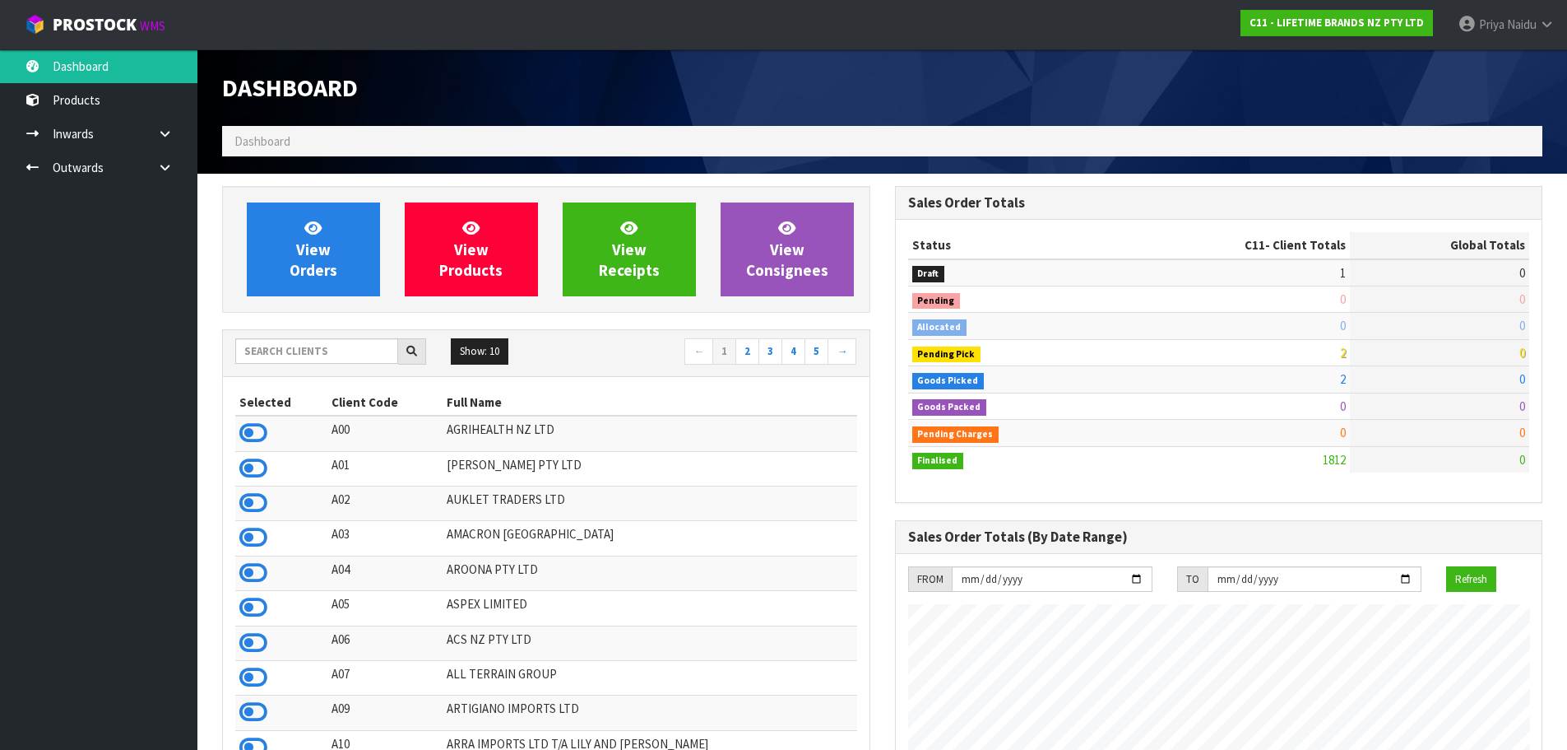
scroll to position [1246, 672]
click at [302, 358] on input "text" at bounding box center [316, 351] width 163 height 26
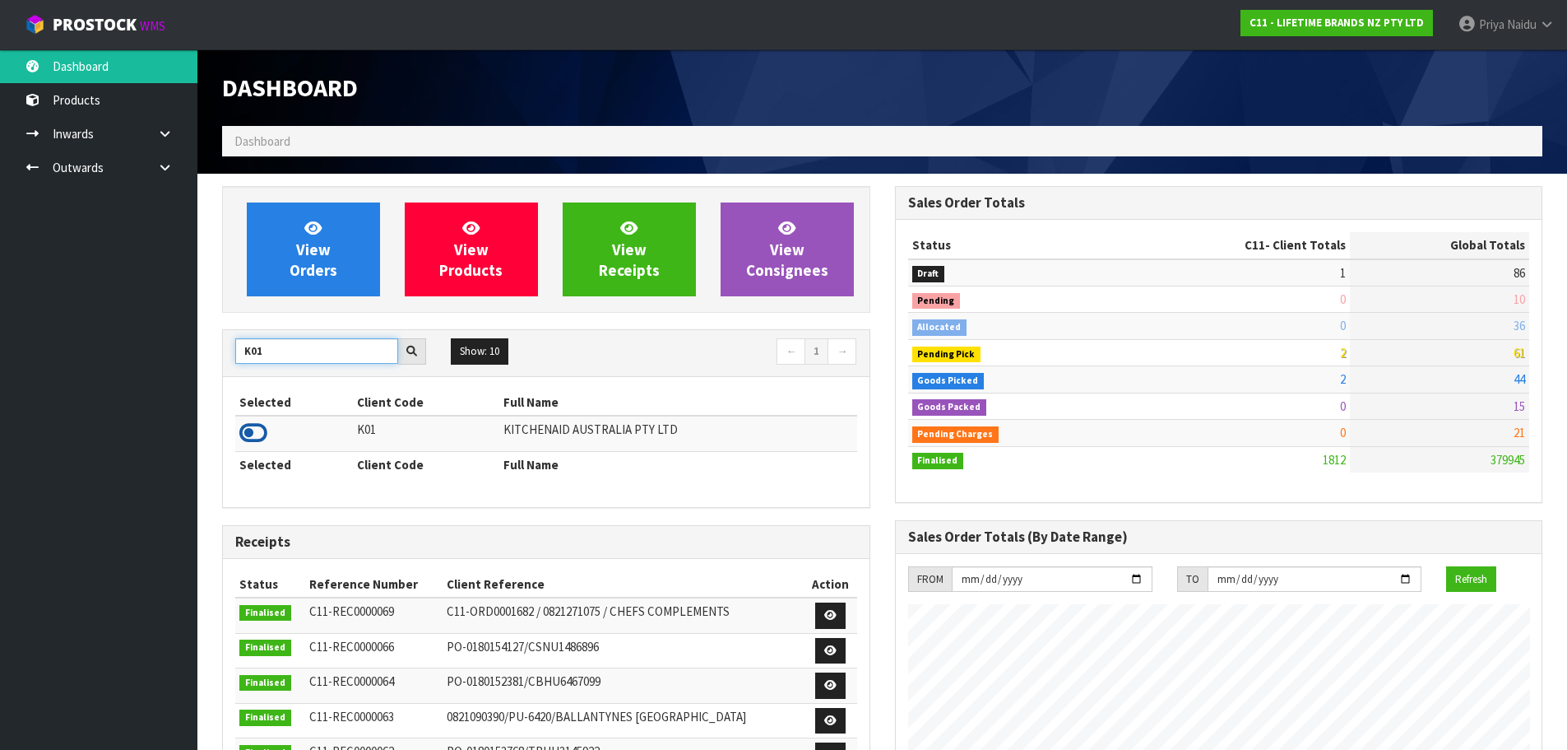
type input "K01"
click at [265, 431] on icon at bounding box center [253, 432] width 28 height 25
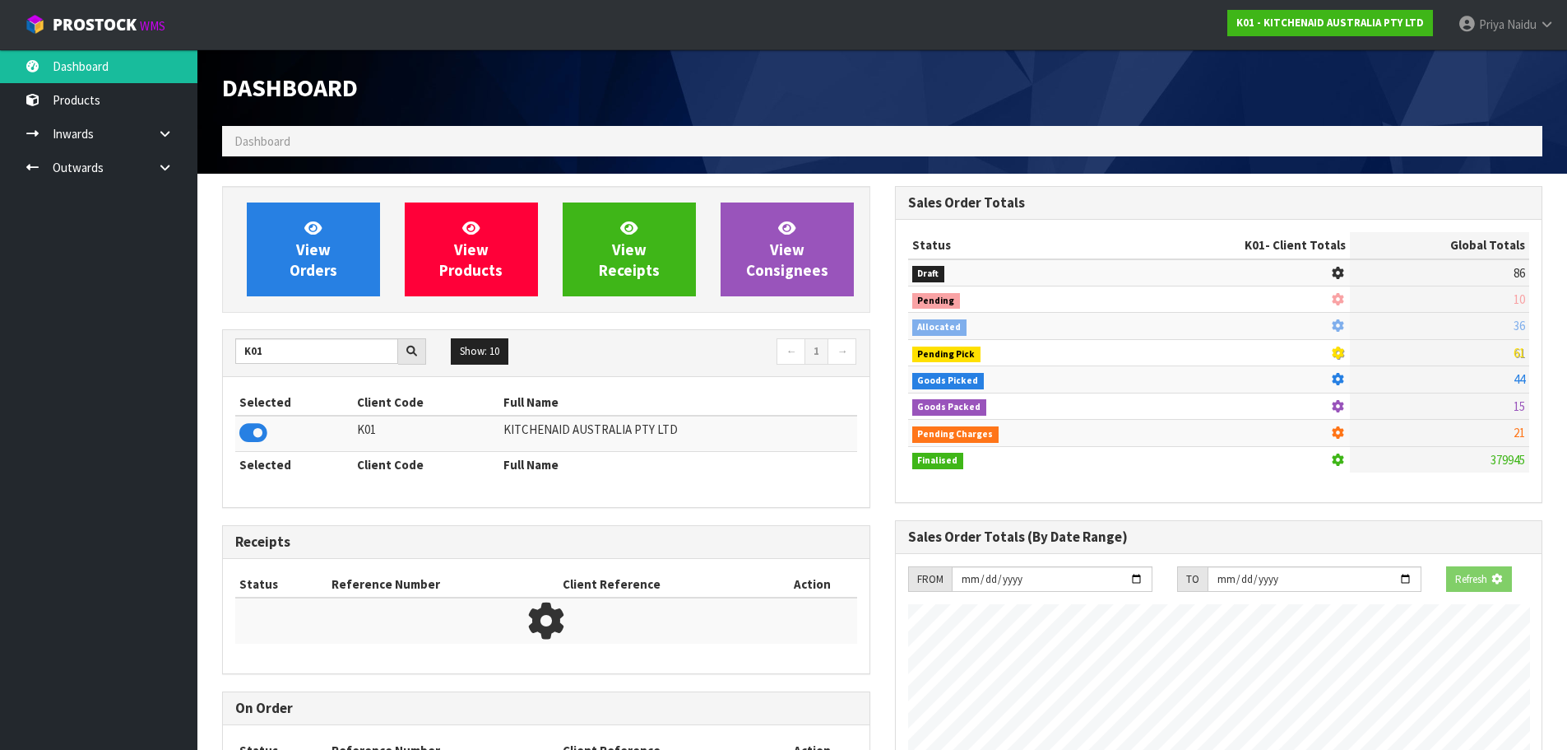
click at [323, 299] on div "View Orders View Products View Receipts View Consignees" at bounding box center [546, 249] width 648 height 127
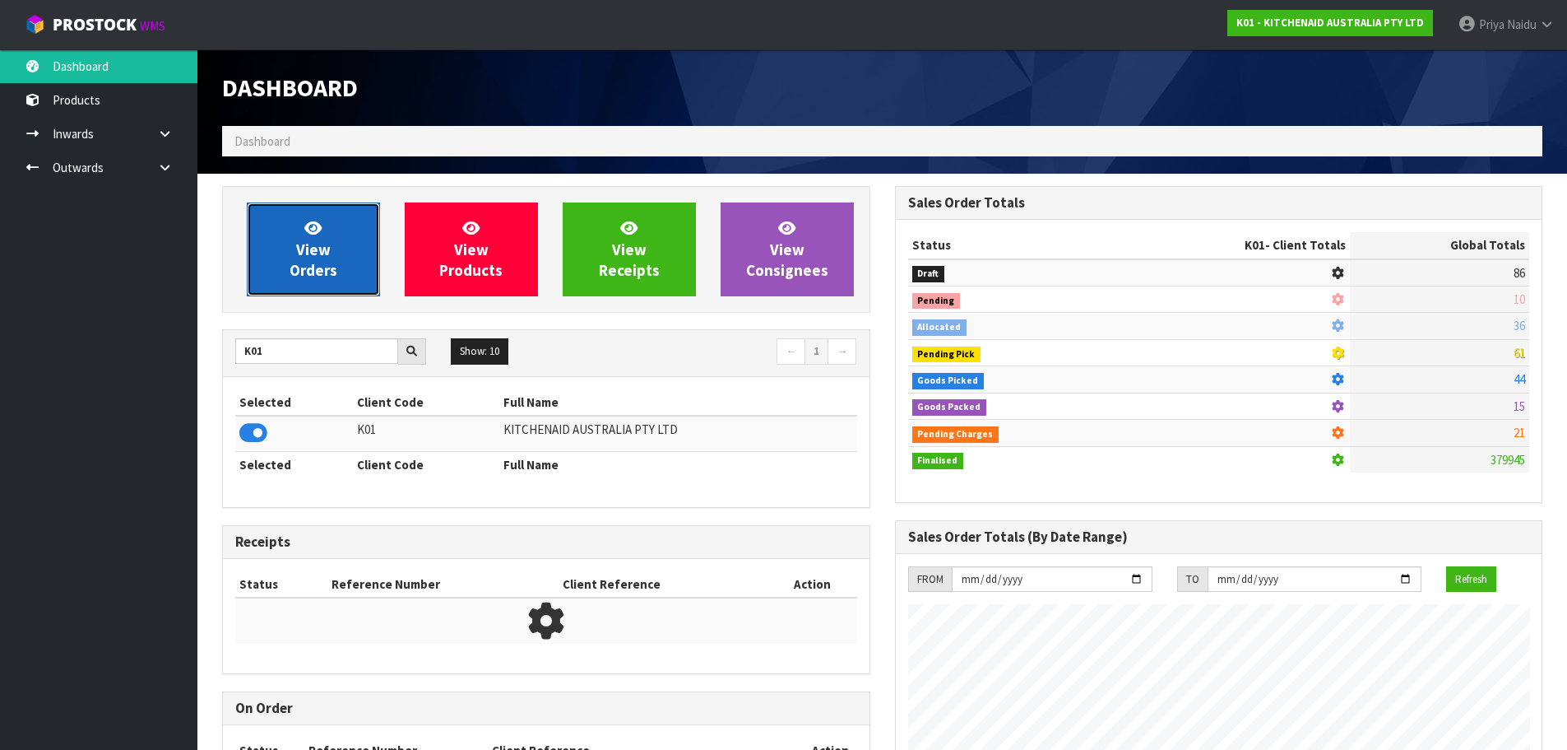
click at [344, 262] on link "View Orders" at bounding box center [313, 249] width 133 height 94
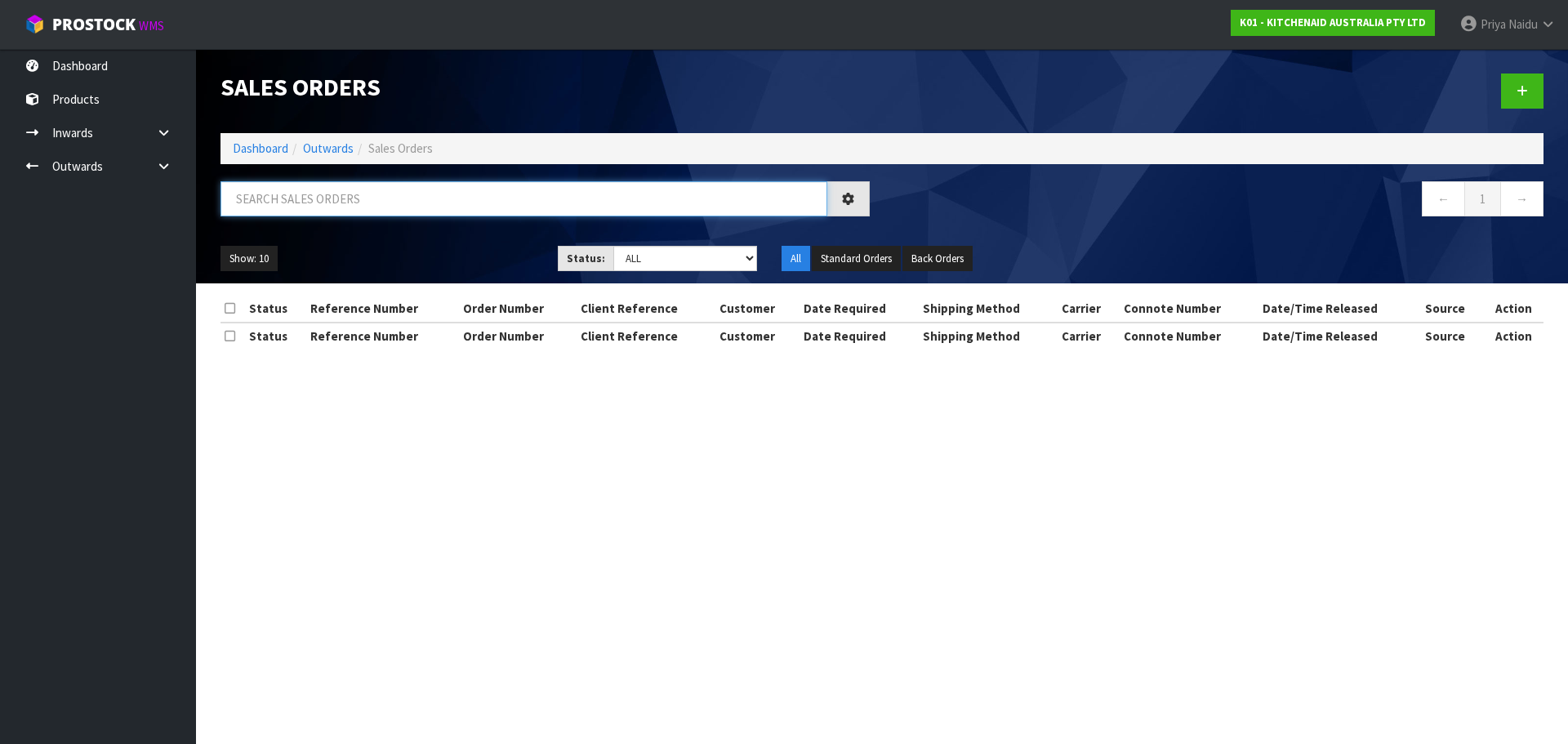
click at [359, 194] on input "text" at bounding box center [523, 198] width 606 height 35
click at [463, 246] on ul "Show: 10 5 10 25 50" at bounding box center [376, 259] width 313 height 26
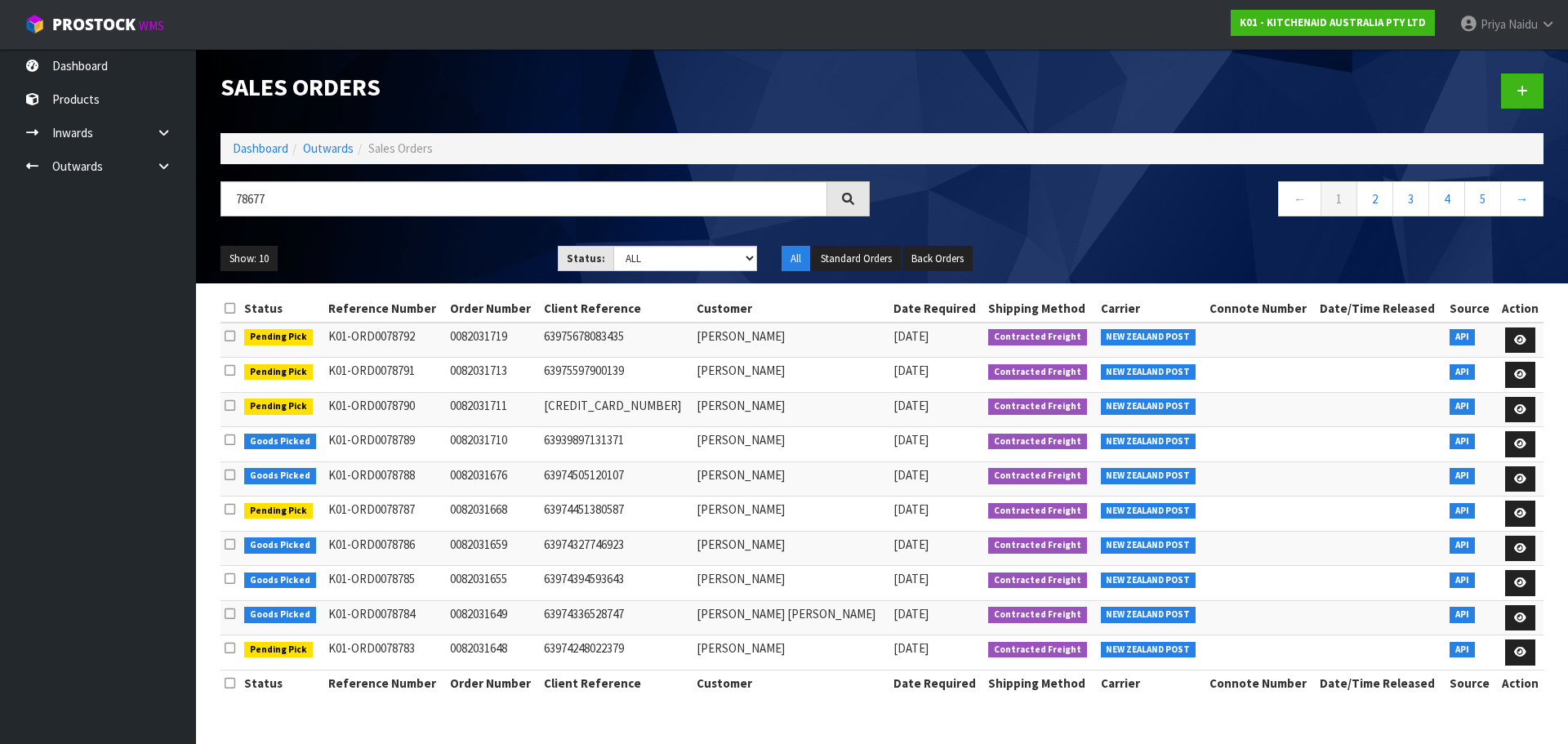
click at [480, 267] on ul "Show: 10 5 10 25 50" at bounding box center [376, 259] width 313 height 26
click at [483, 256] on ul "Show: 10 5 10 25 50" at bounding box center [376, 259] width 313 height 26
drag, startPoint x: 483, startPoint y: 256, endPoint x: 435, endPoint y: 229, distance: 55.1
click at [435, 229] on div "78677 ← 1 2 3 4 5 →" at bounding box center [882, 207] width 1348 height 53
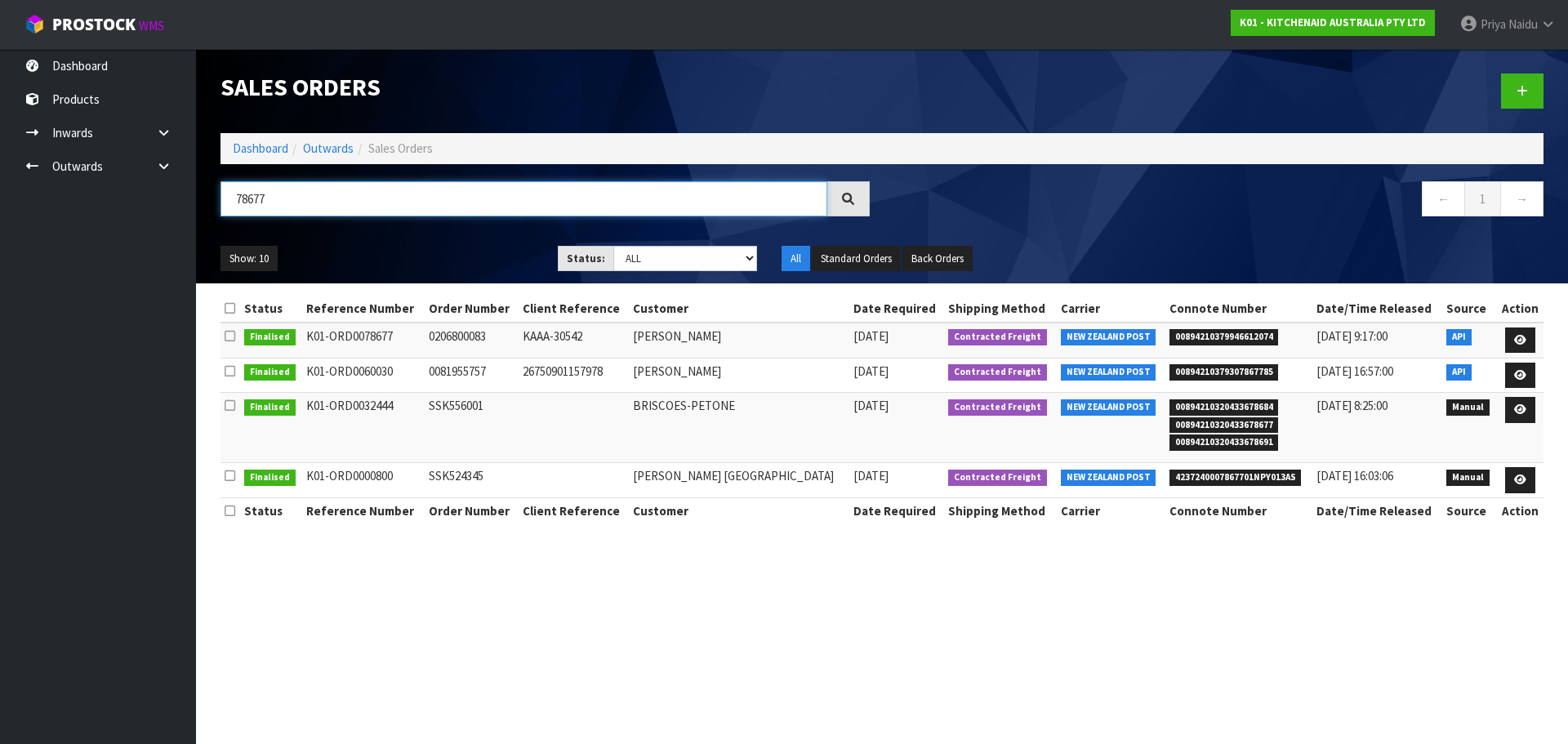
click at [319, 191] on input "78677" at bounding box center [523, 198] width 606 height 35
click at [430, 242] on div "Show: 10 5 10 25 50 Status: Draft Pending Allocated Pending Pick Goods Picked G…" at bounding box center [882, 258] width 1348 height 51
click at [376, 246] on ul "Show: 10 5 10 25 50" at bounding box center [376, 259] width 313 height 26
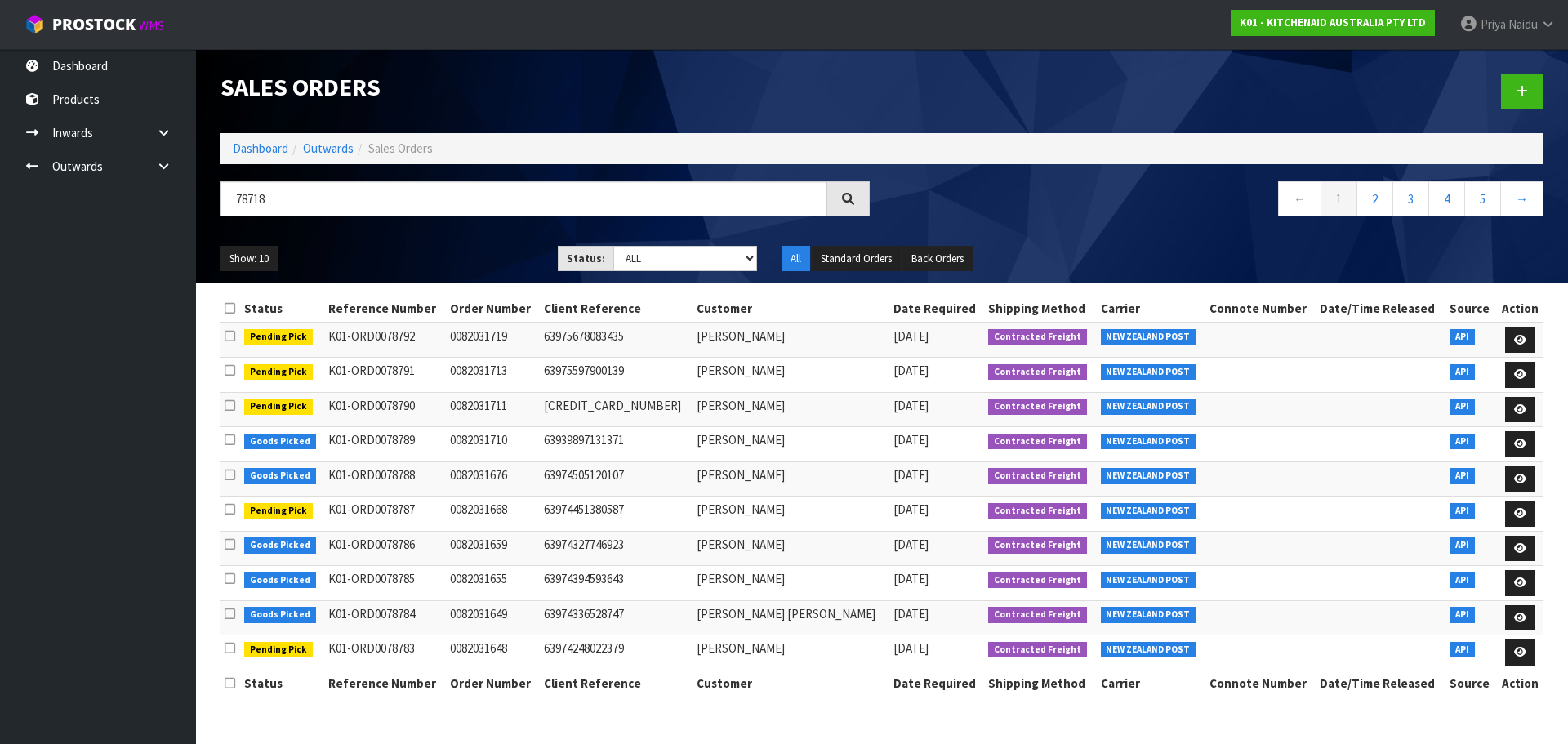
click at [376, 246] on ul "Show: 10 5 10 25 50" at bounding box center [376, 259] width 313 height 26
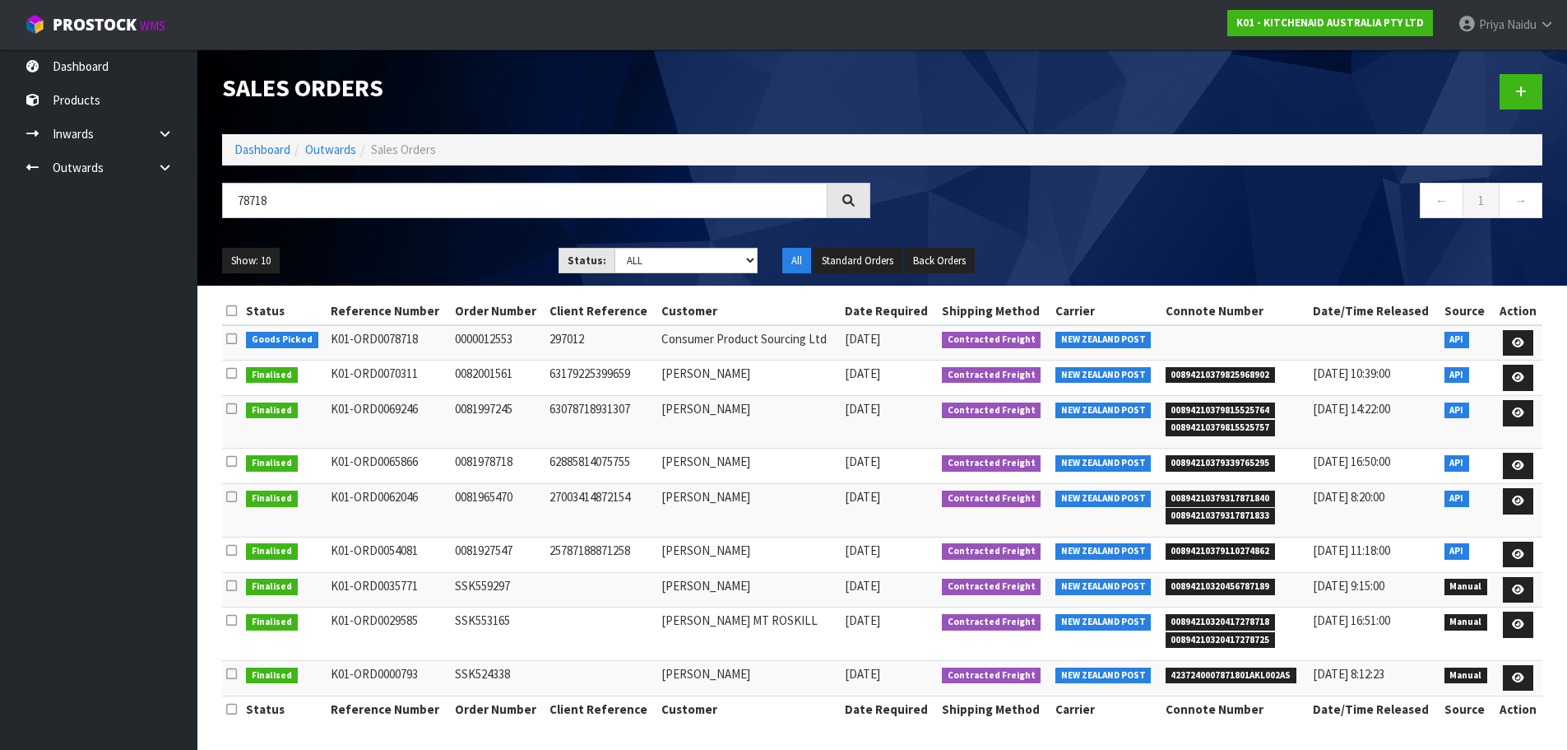
click at [379, 248] on ul "Show: 10 5 10 25 50" at bounding box center [378, 261] width 312 height 26
click at [397, 241] on div "Show: 10 5 10 25 50 Status: Draft Pending Allocated Pending Pick Goods Picked G…" at bounding box center [882, 260] width 1345 height 51
click at [323, 202] on input "78718" at bounding box center [525, 200] width 606 height 35
type input "7"
click at [247, 153] on link "Dashboard" at bounding box center [262, 150] width 56 height 16
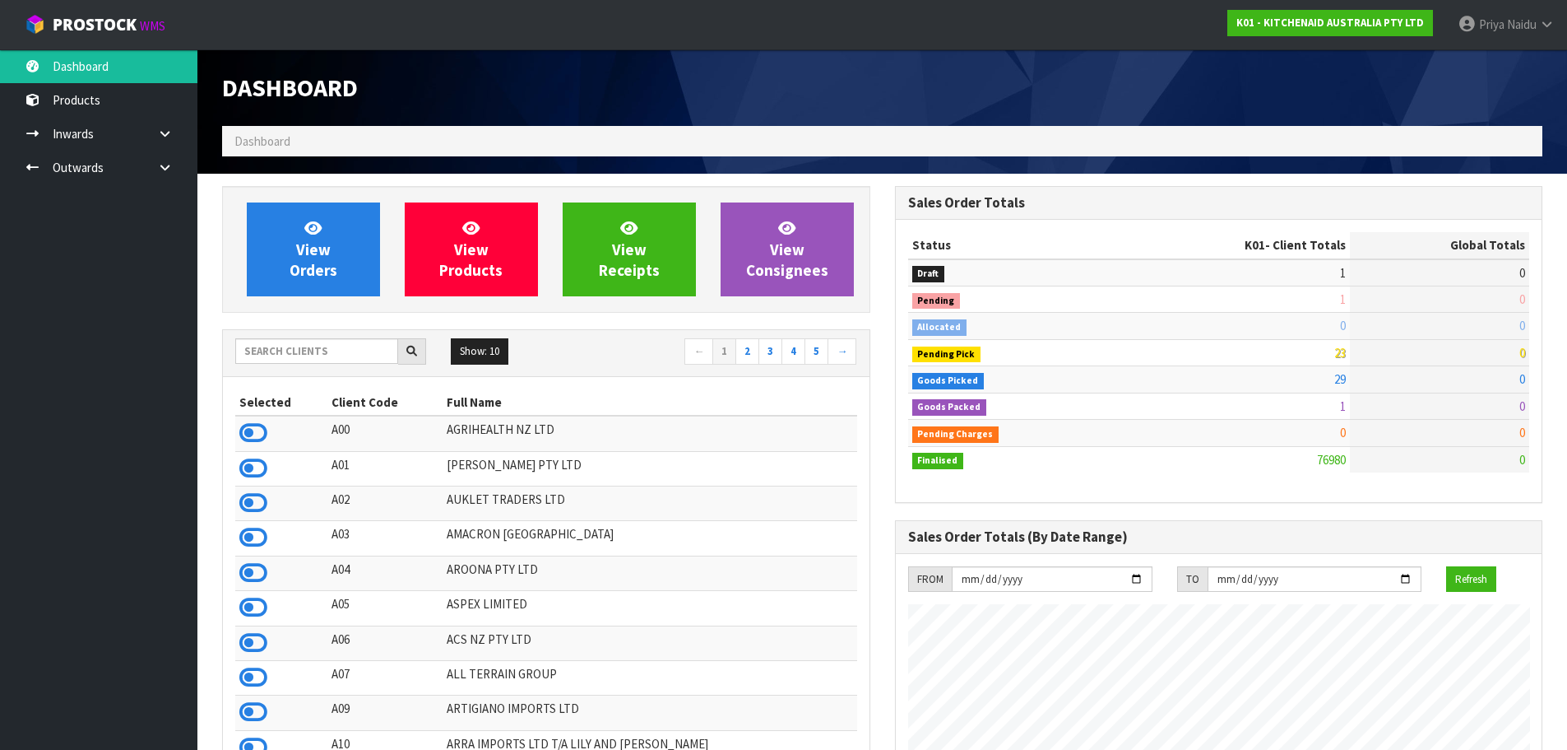
scroll to position [1246, 672]
click at [341, 355] on input "text" at bounding box center [316, 351] width 163 height 26
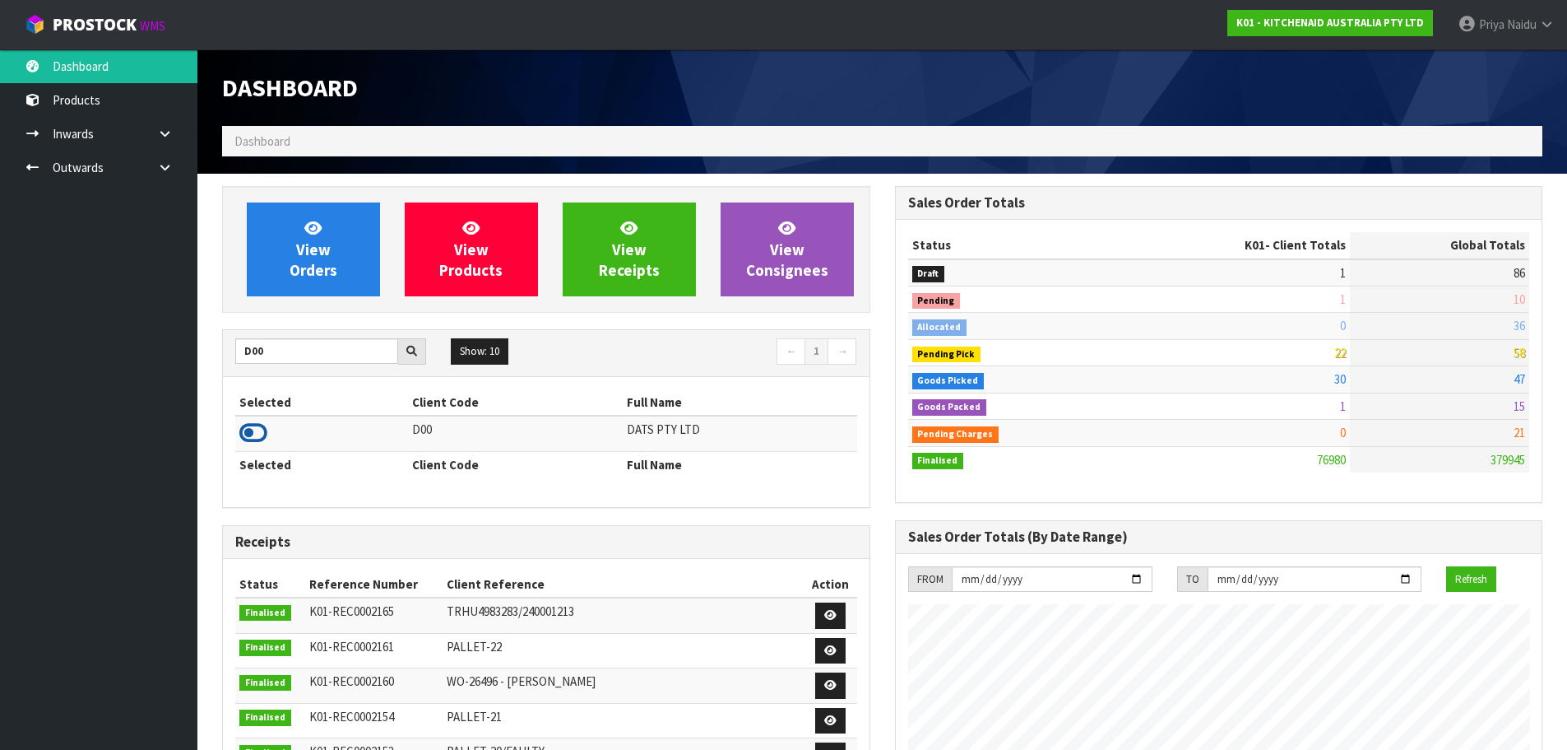
click at [253, 426] on icon at bounding box center [253, 432] width 28 height 25
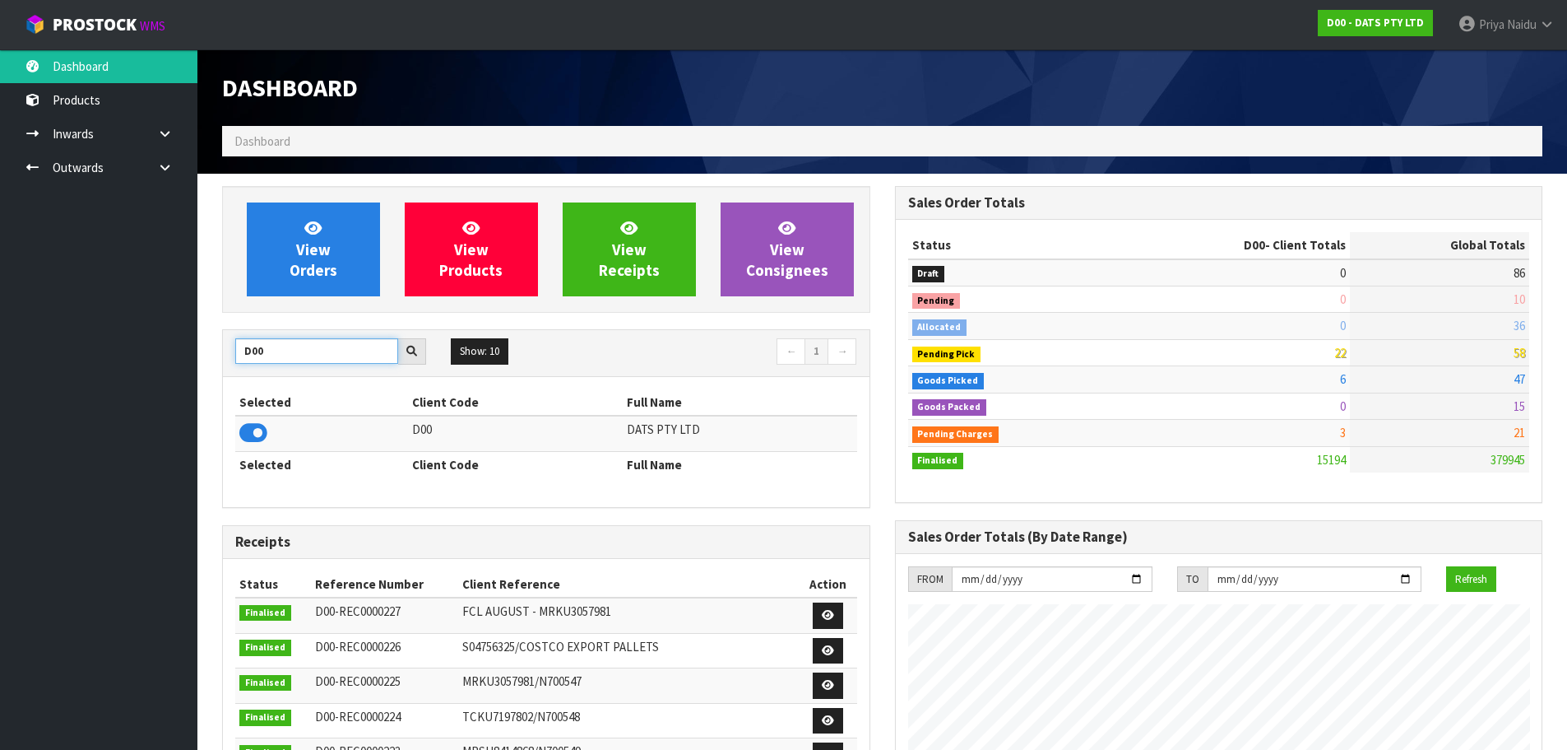
drag, startPoint x: 281, startPoint y: 353, endPoint x: 234, endPoint y: 352, distance: 47.7
click at [234, 352] on div "D00" at bounding box center [331, 351] width 216 height 26
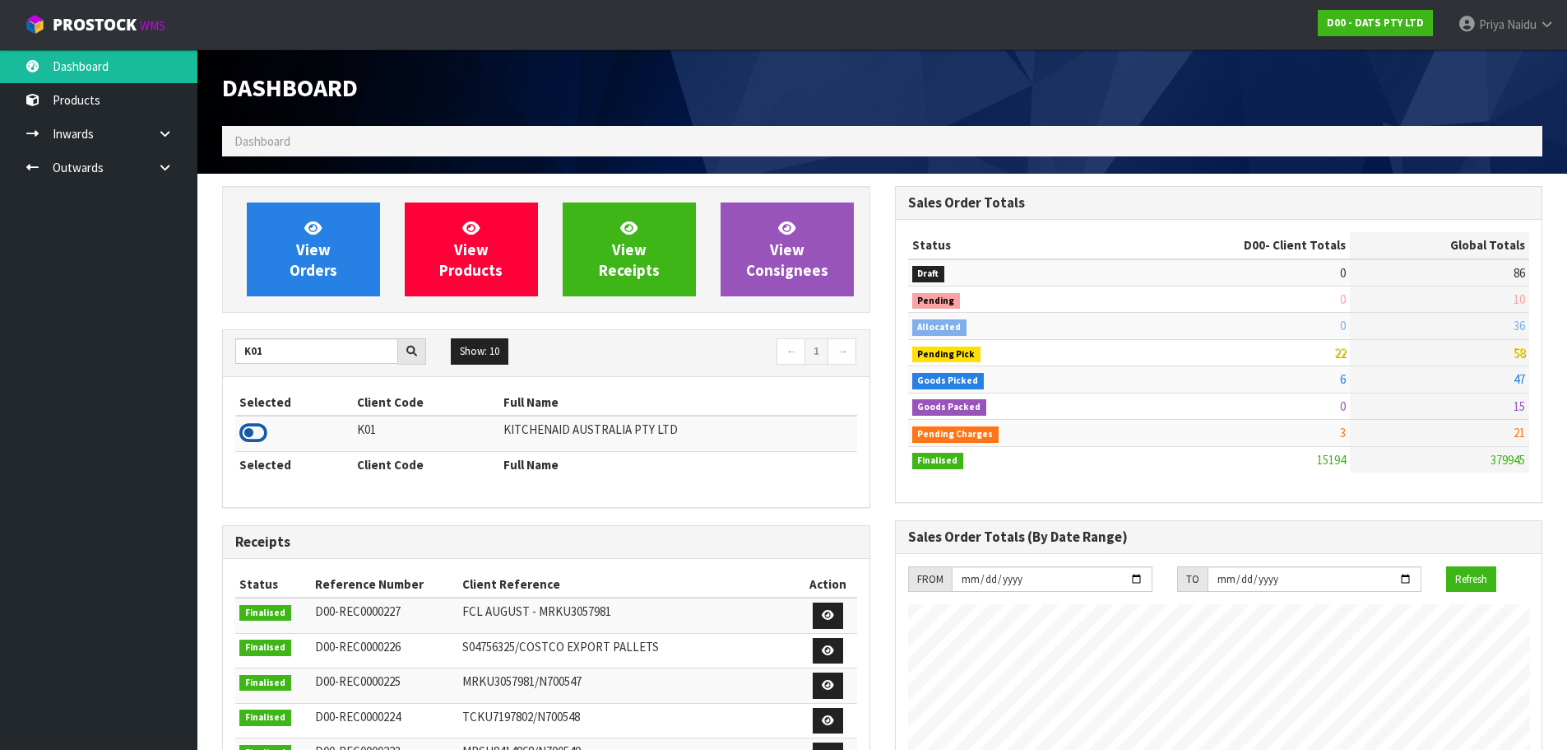
click at [260, 433] on icon at bounding box center [253, 432] width 28 height 25
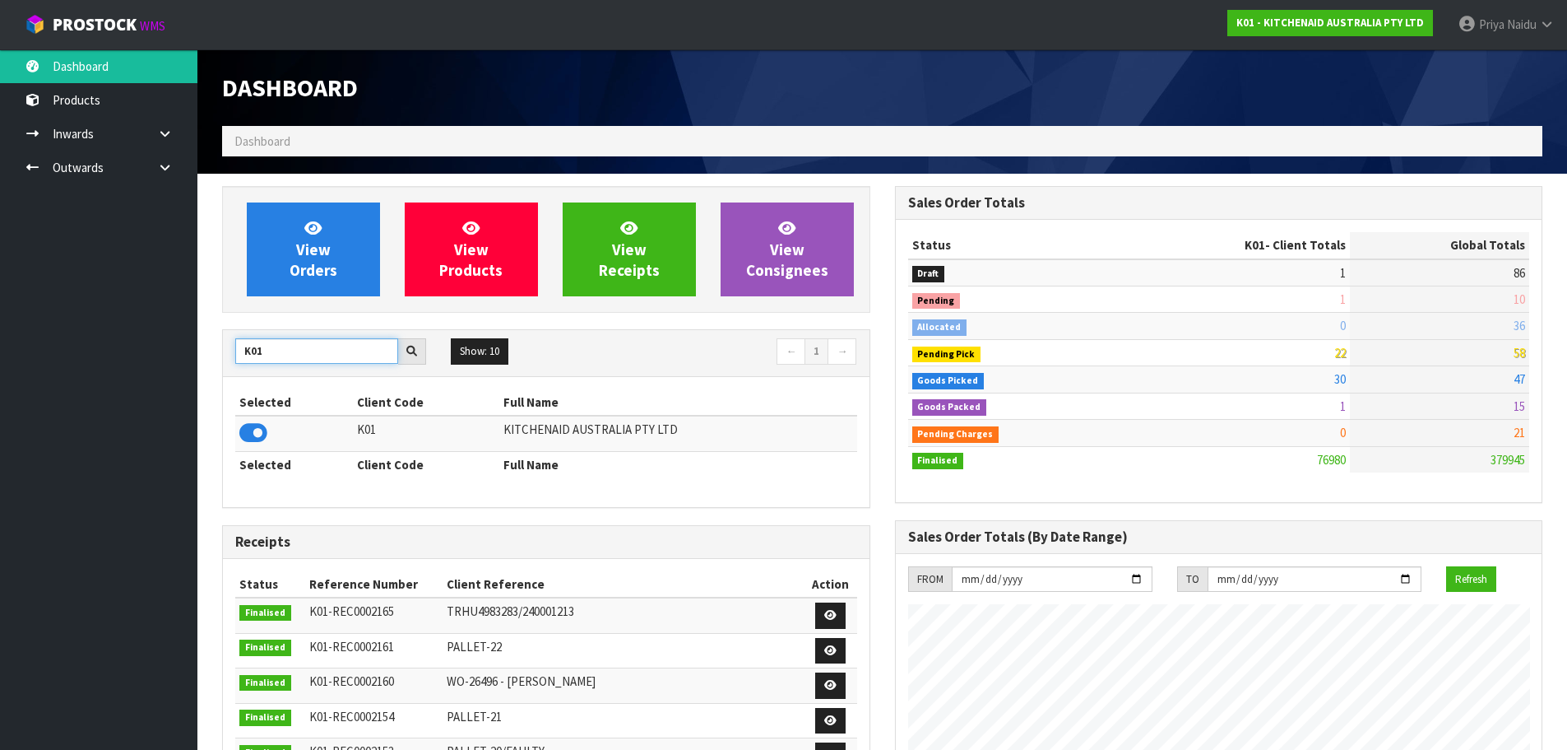
click at [305, 348] on input "K01" at bounding box center [316, 351] width 163 height 26
type input "K"
type input "S08"
click at [251, 421] on icon at bounding box center [253, 432] width 28 height 25
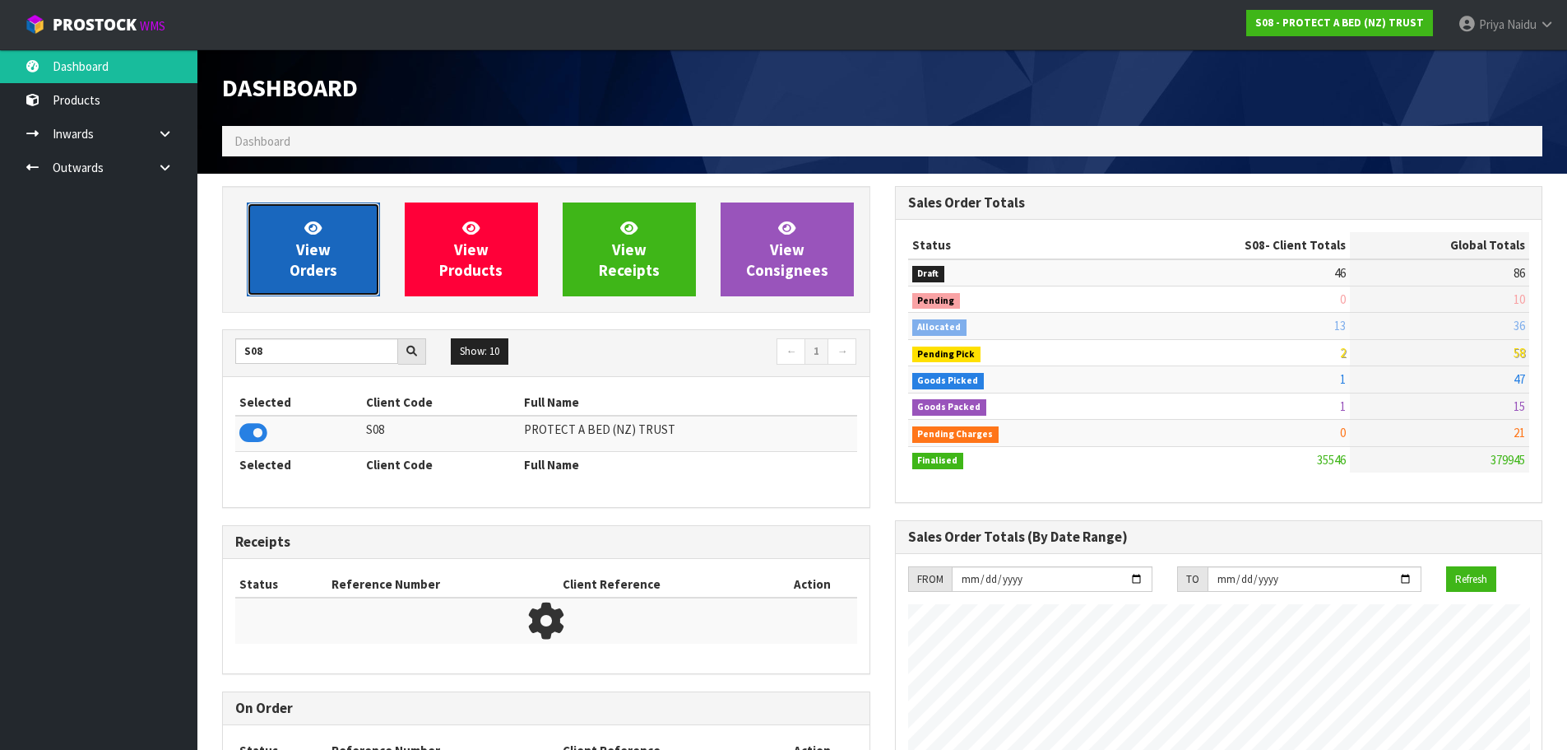
click at [324, 252] on span "View Orders" at bounding box center [314, 249] width 48 height 62
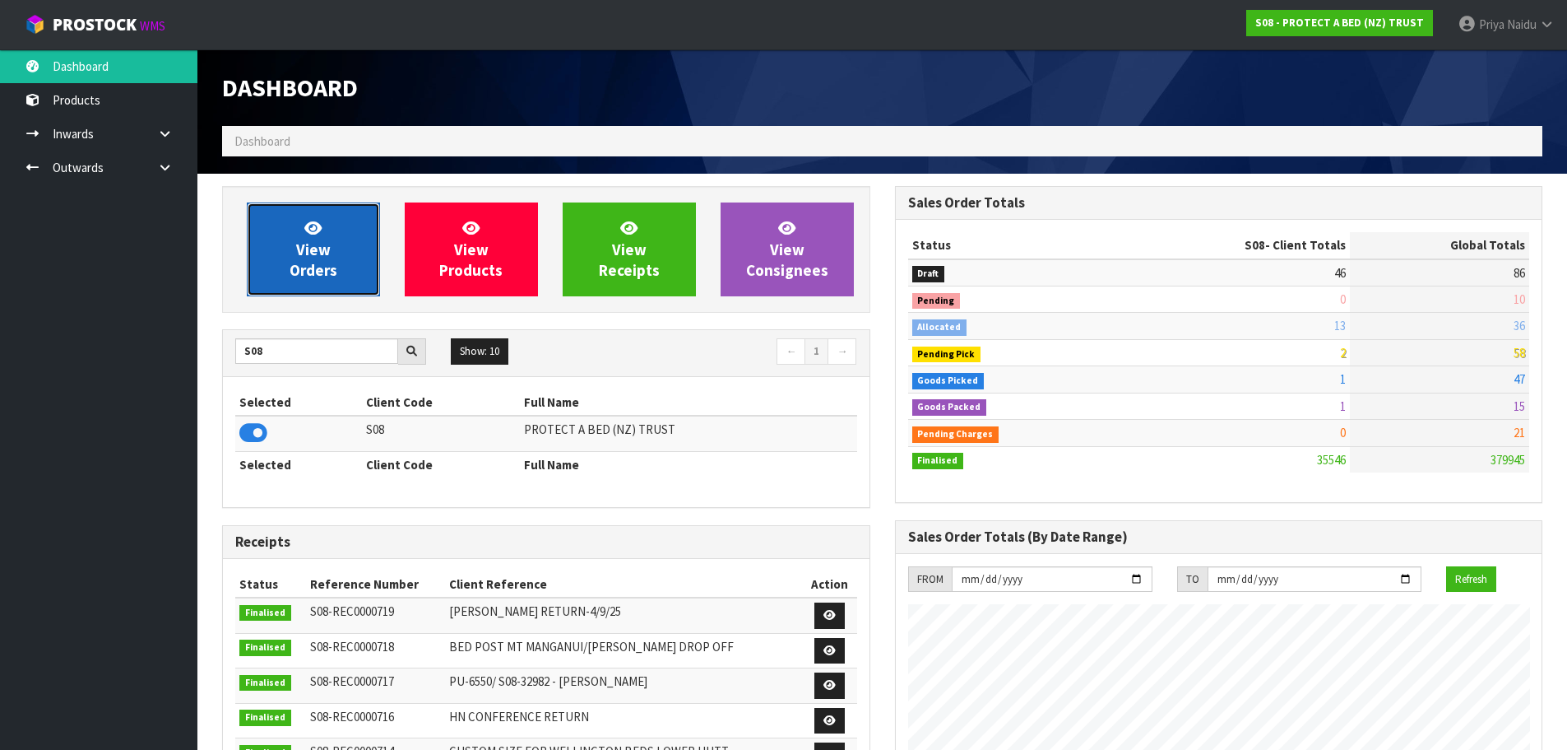
scroll to position [1246, 672]
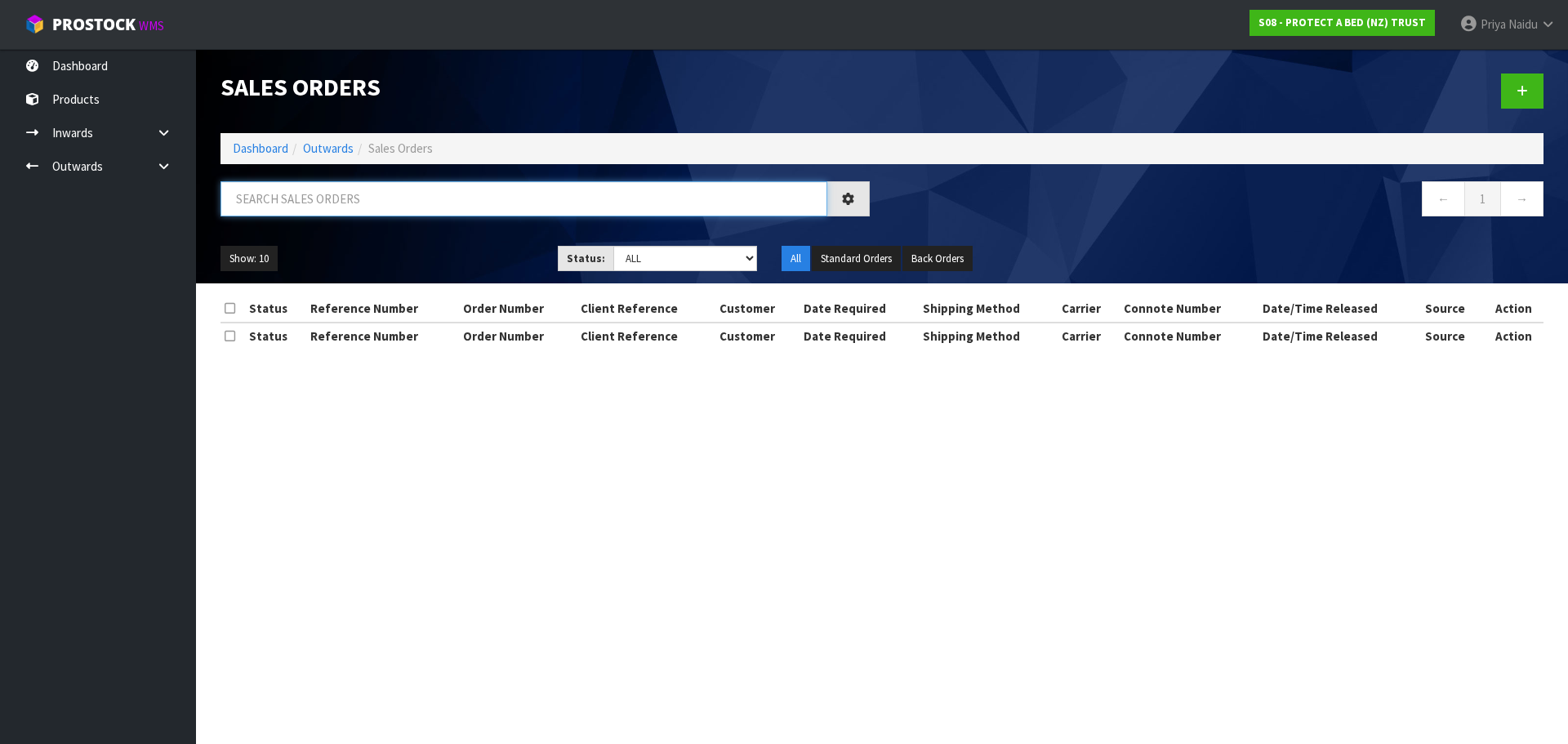
click at [385, 190] on input "text" at bounding box center [523, 198] width 606 height 35
type input "33246"
click at [425, 268] on ul "Show: 10 5 10 25 50" at bounding box center [376, 259] width 313 height 26
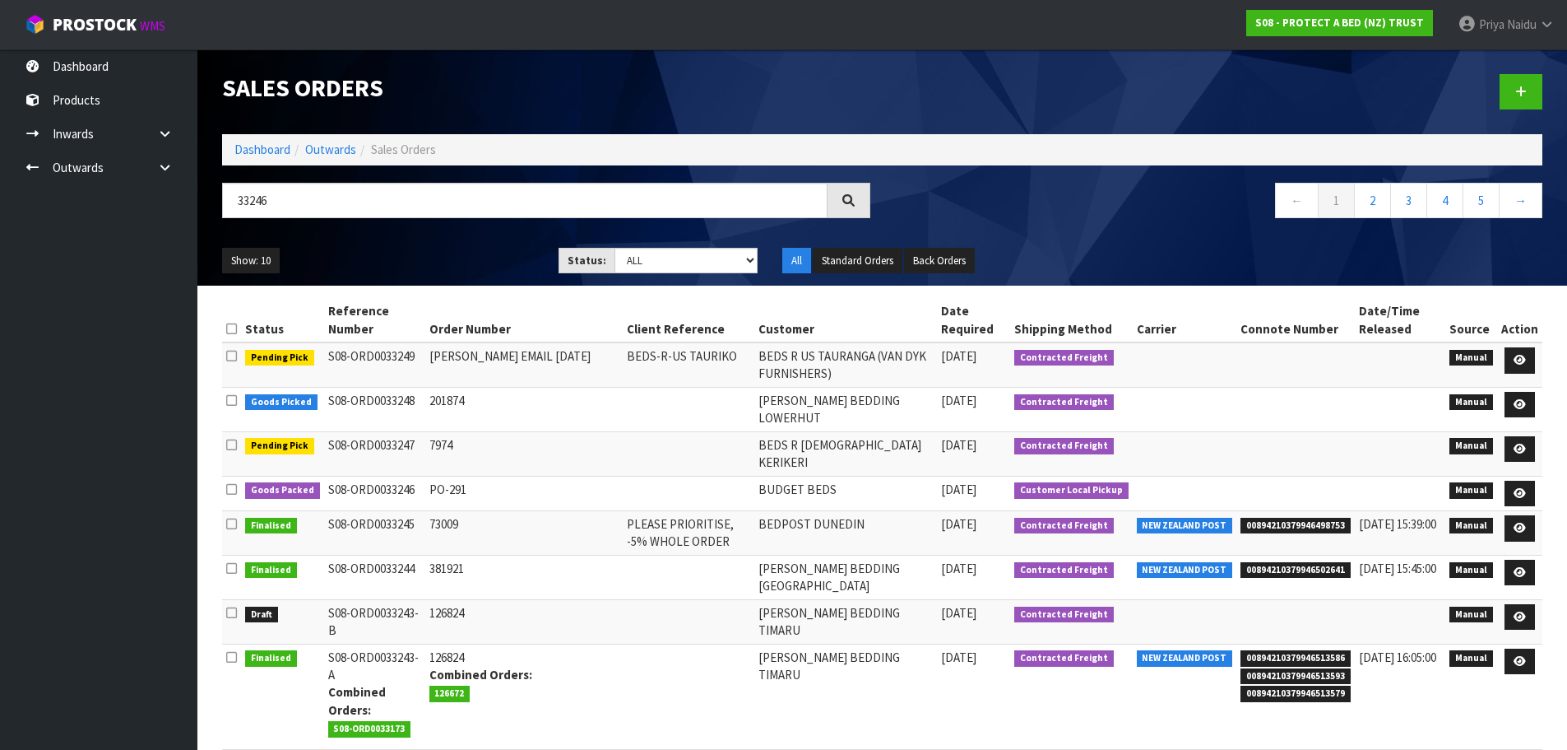
click at [426, 251] on ul "Show: 10 5 10 25 50" at bounding box center [378, 261] width 312 height 26
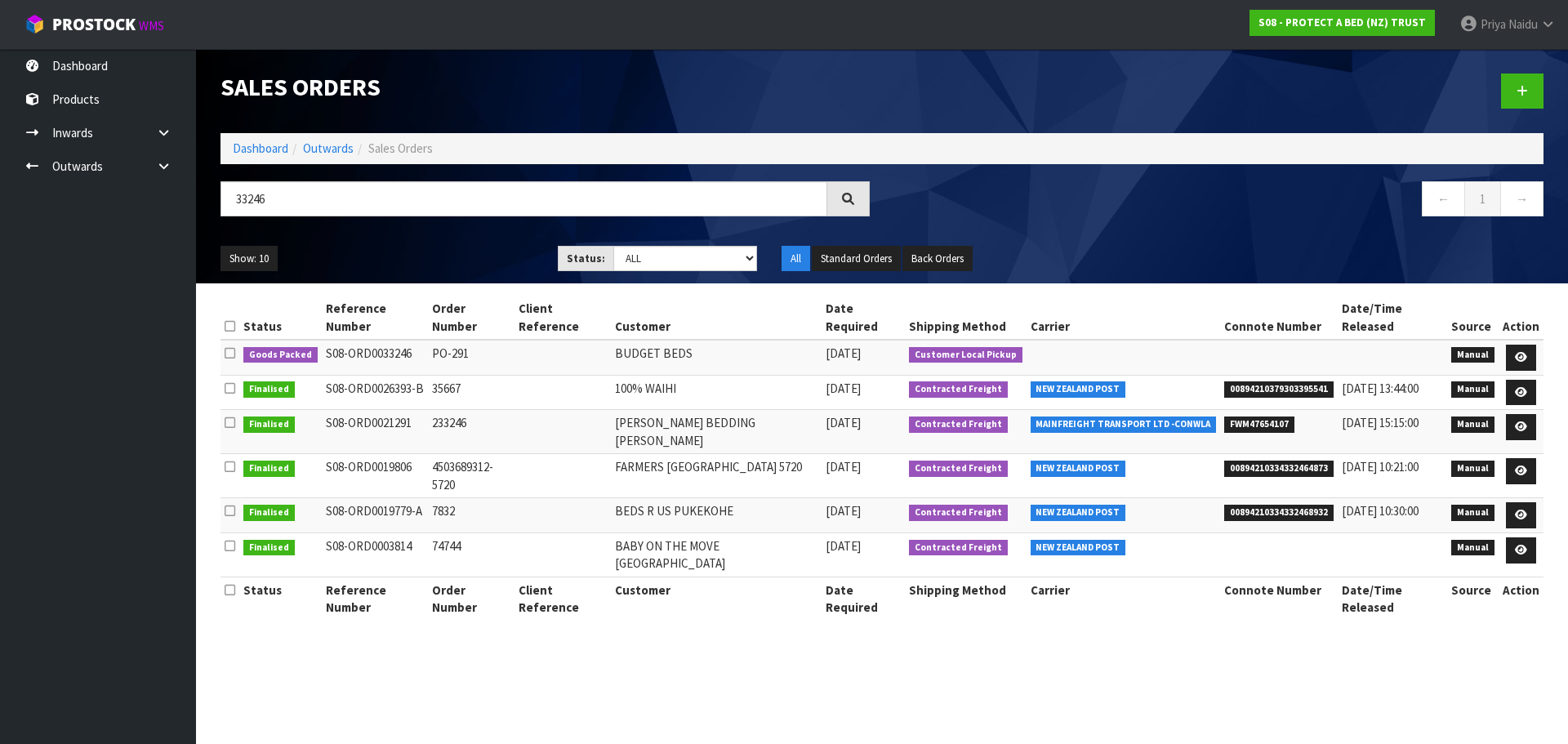
click at [463, 238] on div "Show: 10 5 10 25 50 Status: Draft Pending Allocated Pending Pick Goods Picked G…" at bounding box center [882, 258] width 1348 height 51
click at [396, 246] on ul "Show: 10 5 10 25 50" at bounding box center [376, 259] width 313 height 26
click at [394, 237] on div "Show: 10 5 10 25 50 Status: Draft Pending Allocated Pending Pick Goods Picked G…" at bounding box center [882, 258] width 1348 height 51
click at [1514, 354] on link at bounding box center [1520, 357] width 30 height 26
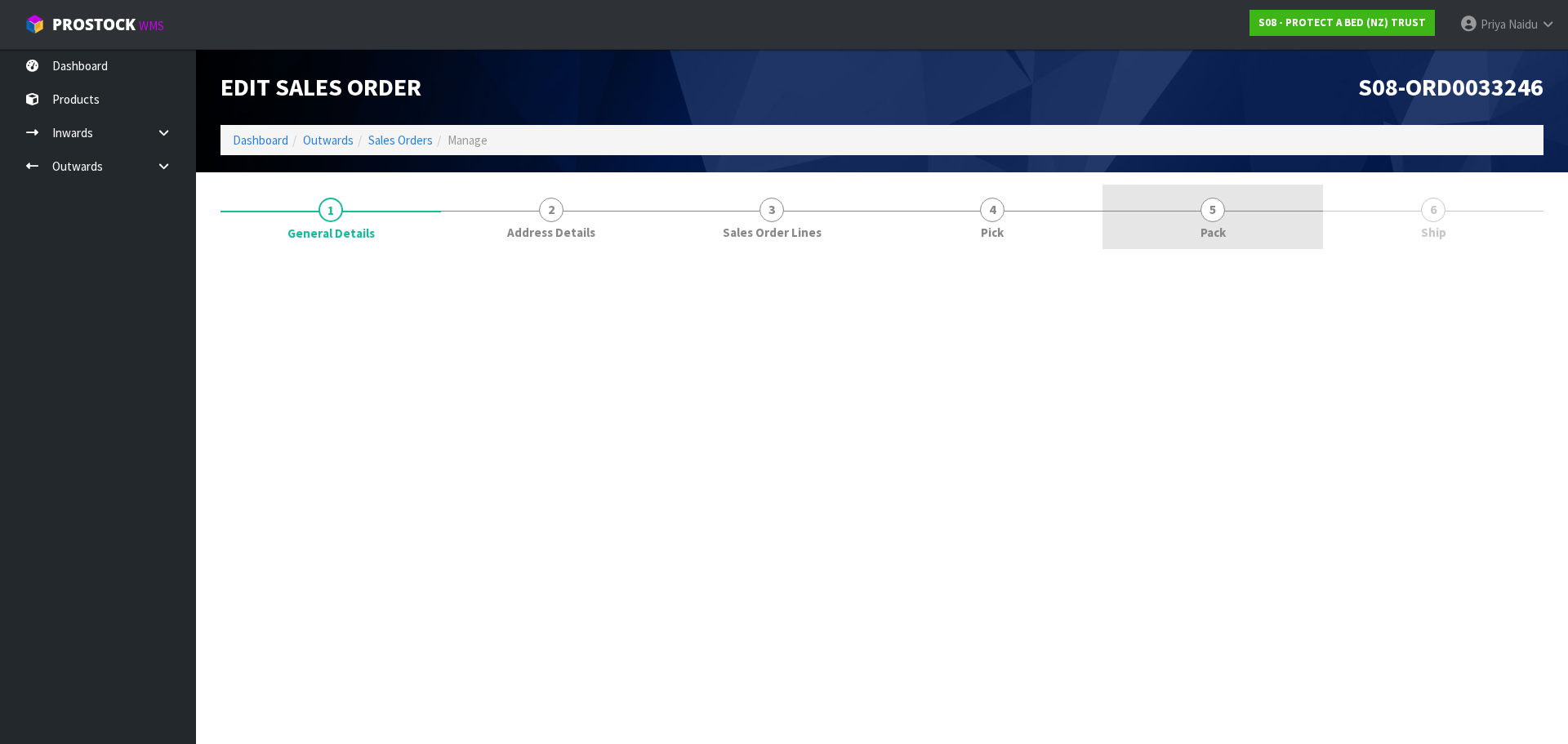
click at [1269, 232] on link "5 Pack" at bounding box center [1213, 216] width 220 height 64
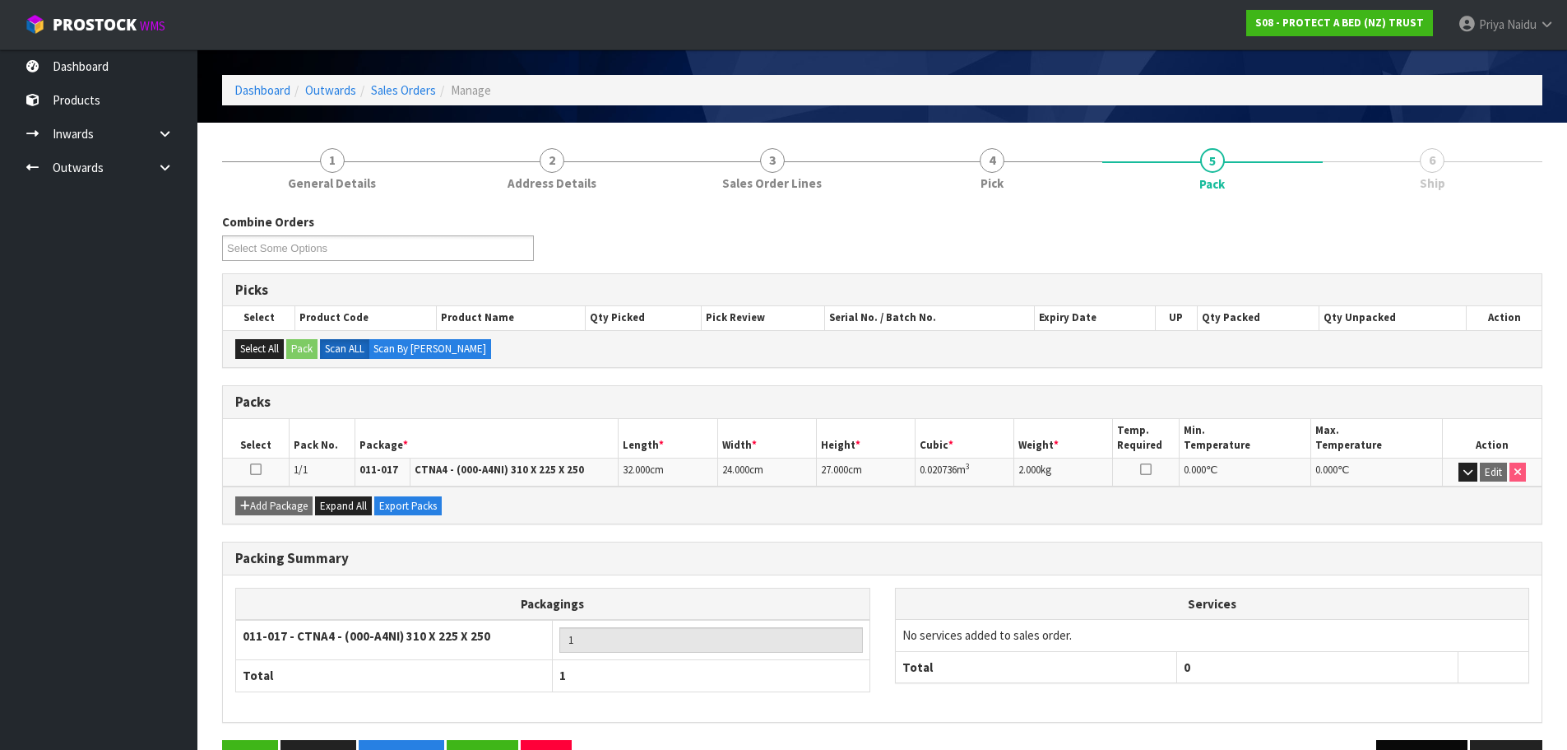
scroll to position [101, 0]
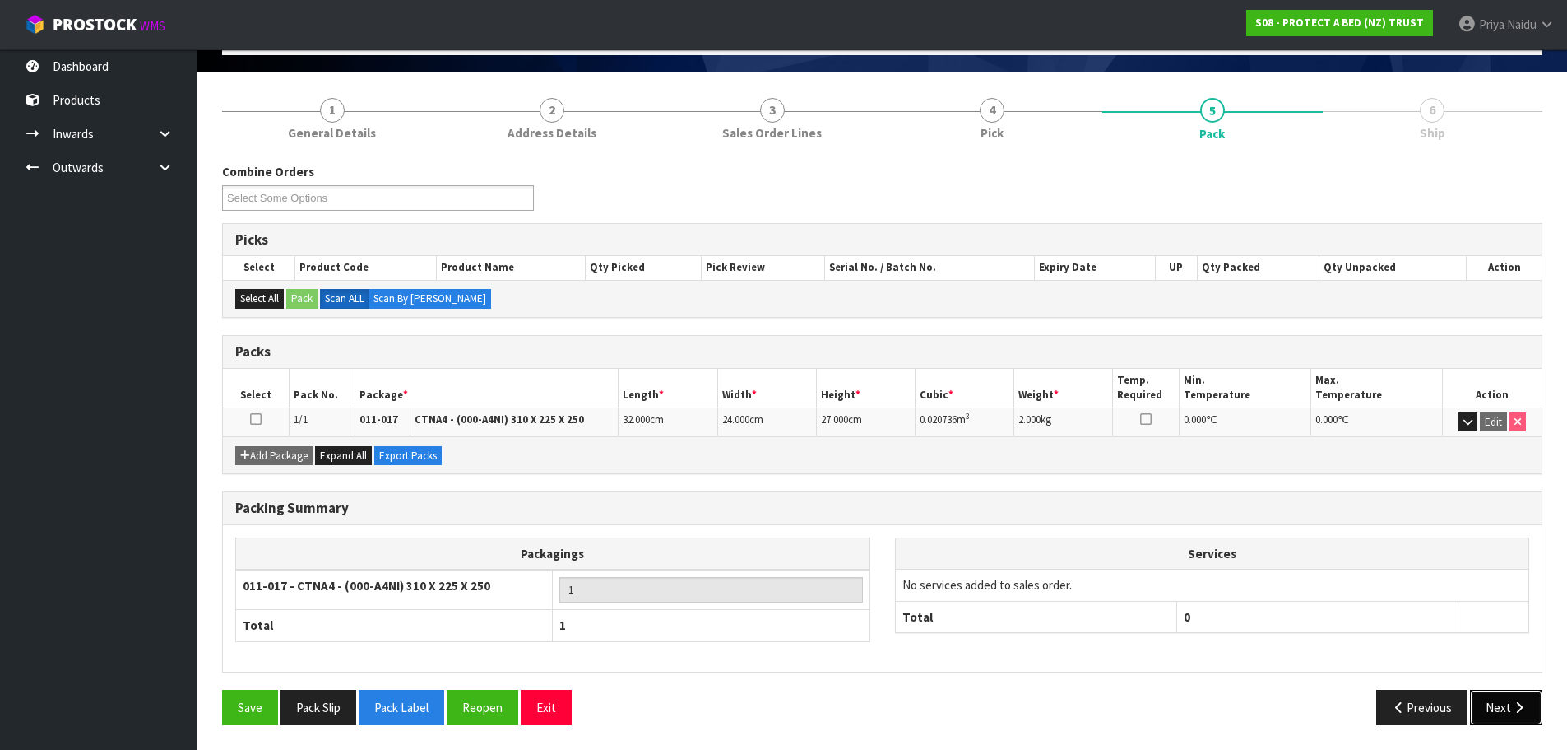
click at [1490, 703] on button "Next" at bounding box center [1506, 706] width 72 height 35
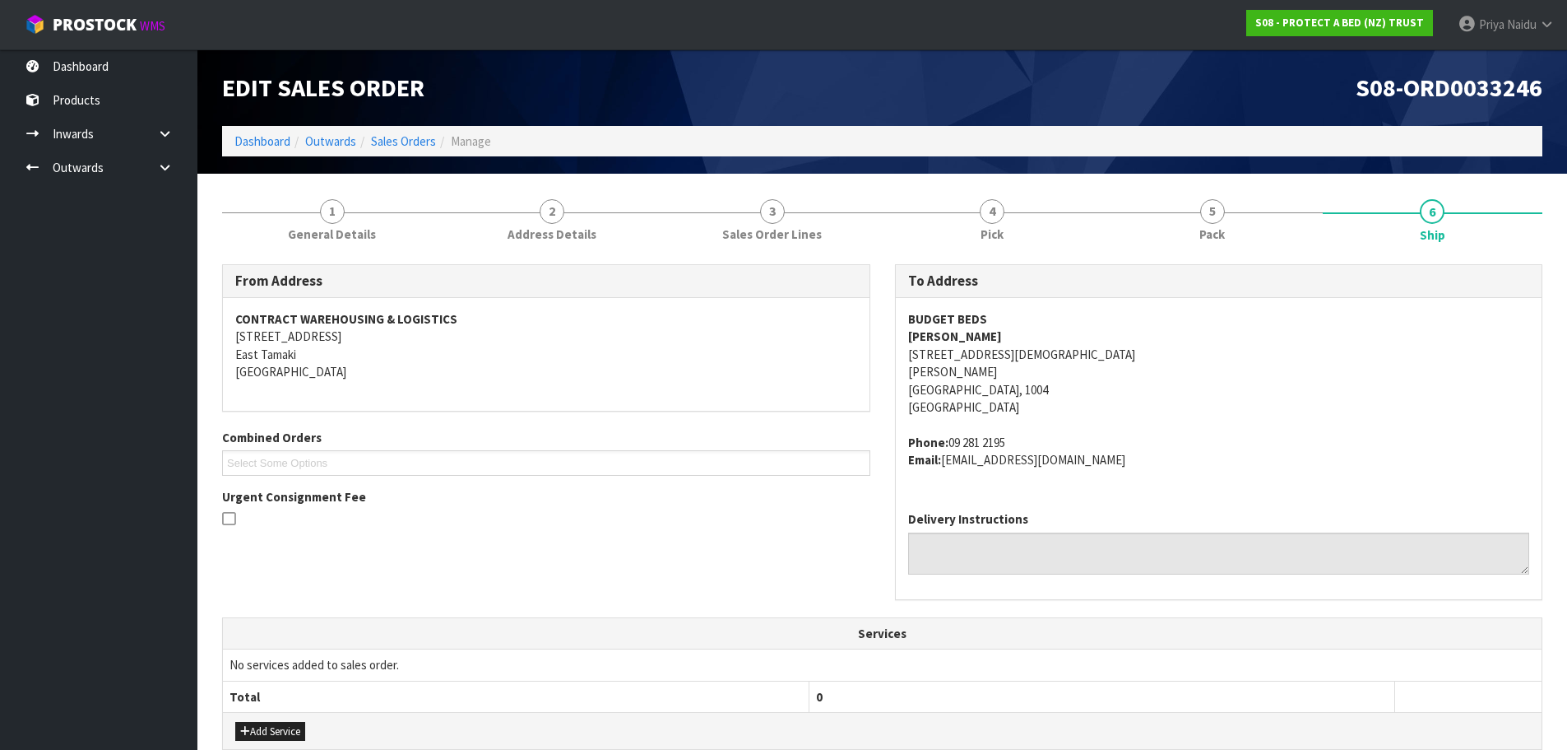
scroll to position [333, 0]
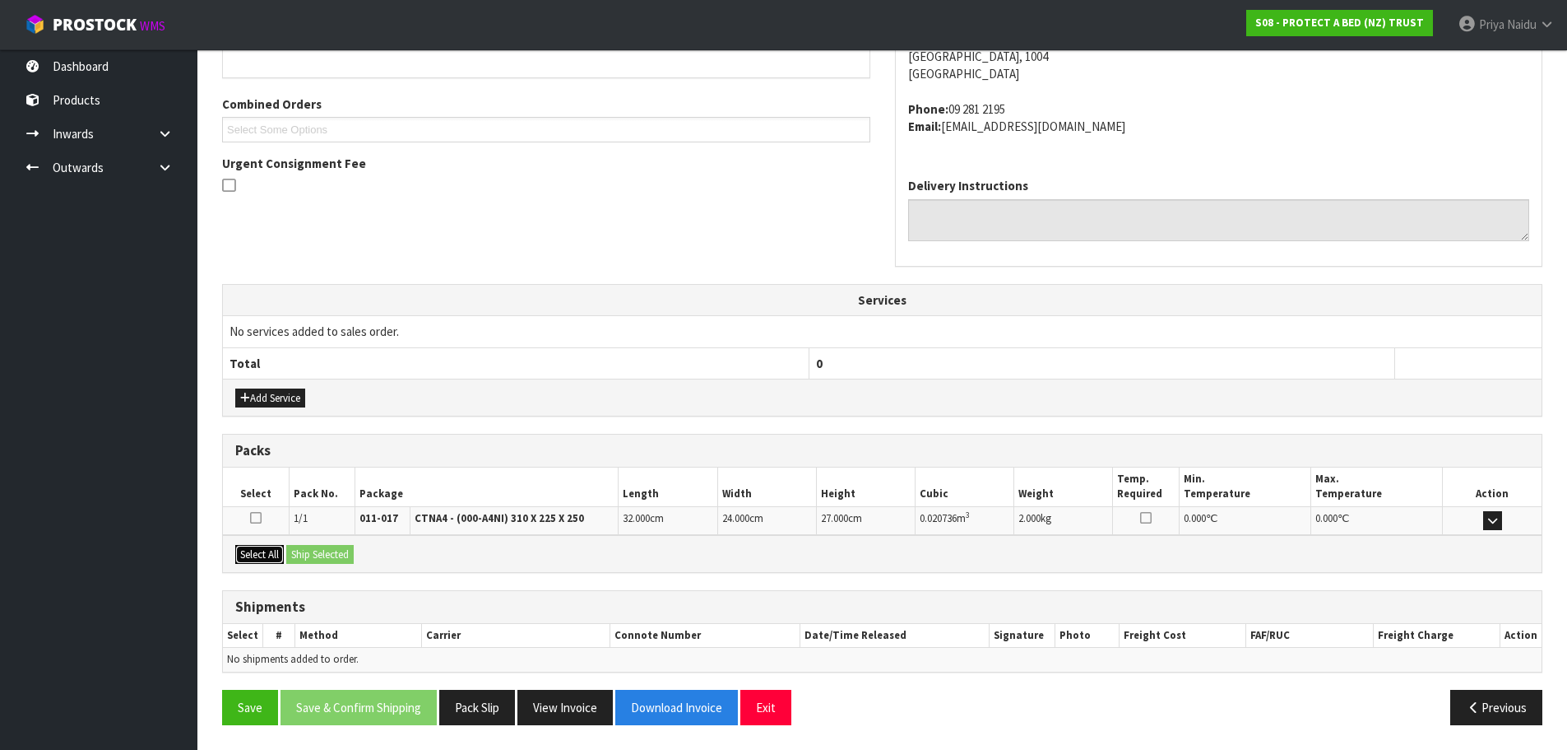
drag, startPoint x: 270, startPoint y: 559, endPoint x: 321, endPoint y: 559, distance: 51.0
click at [270, 559] on button "Select All" at bounding box center [259, 555] width 49 height 20
drag, startPoint x: 322, startPoint y: 559, endPoint x: 333, endPoint y: 557, distance: 11.8
click at [323, 559] on button "Ship Selected" at bounding box center [319, 555] width 67 height 20
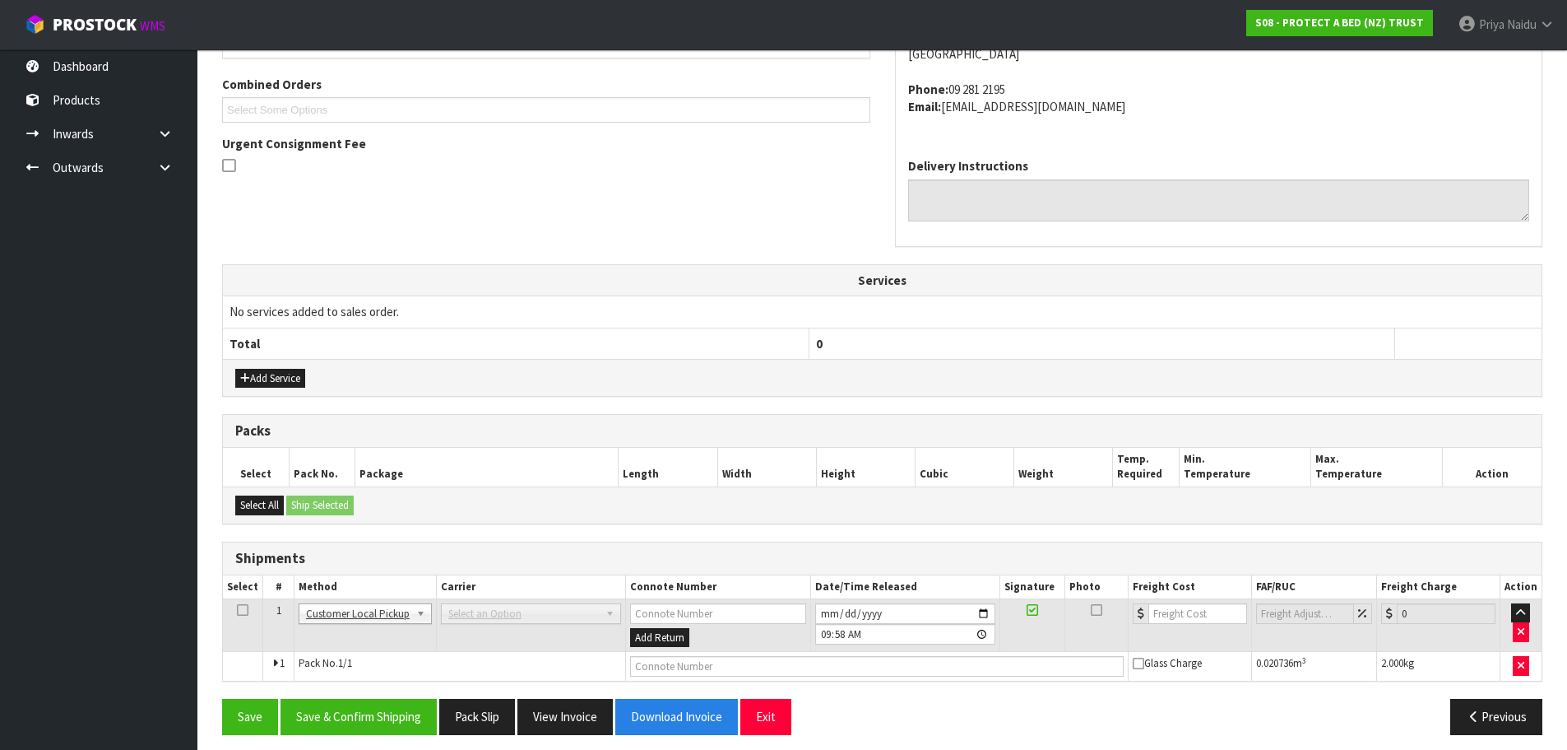
scroll to position [363, 0]
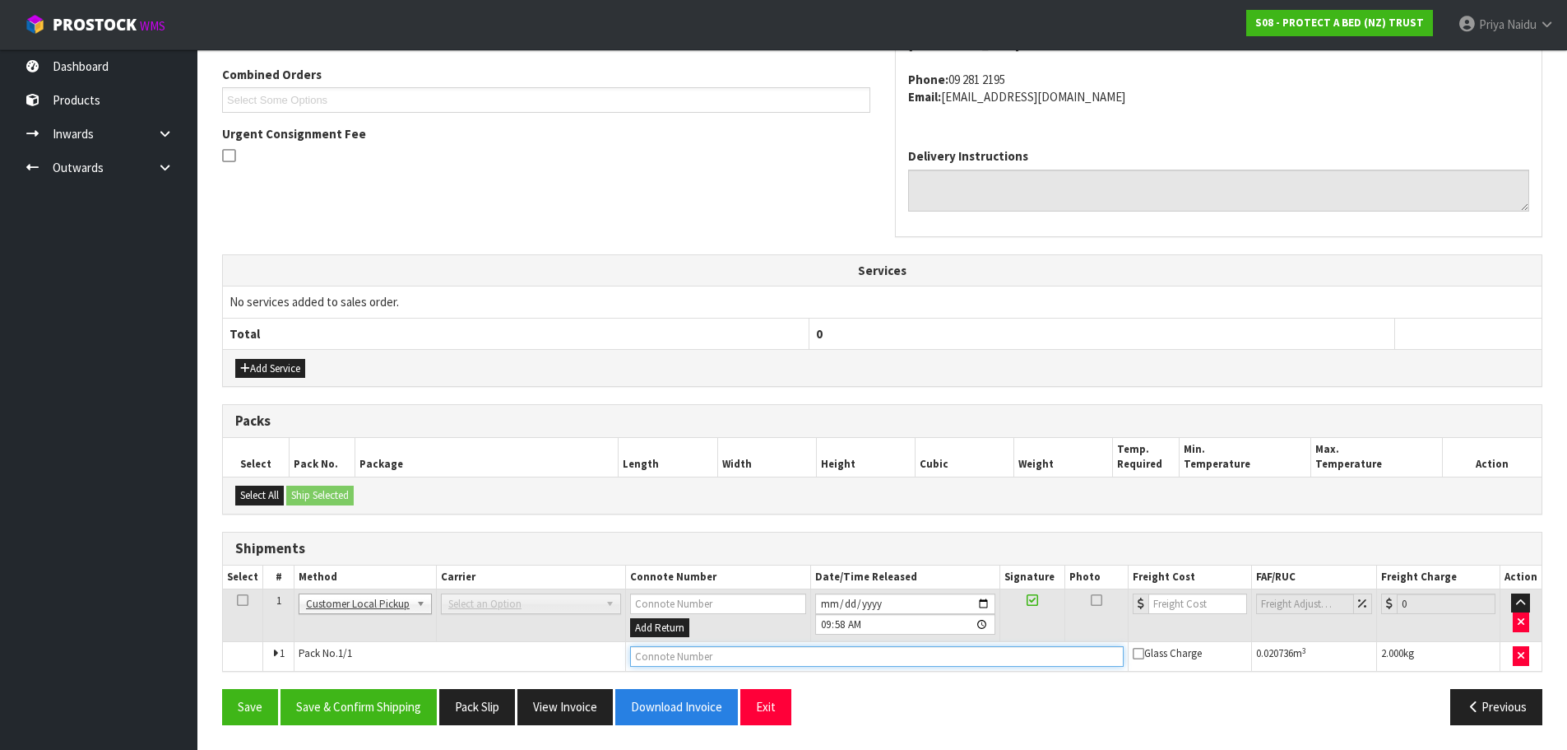
click at [679, 662] on input "text" at bounding box center [877, 656] width 494 height 21
type input "CUSTOMER COLLECTED"
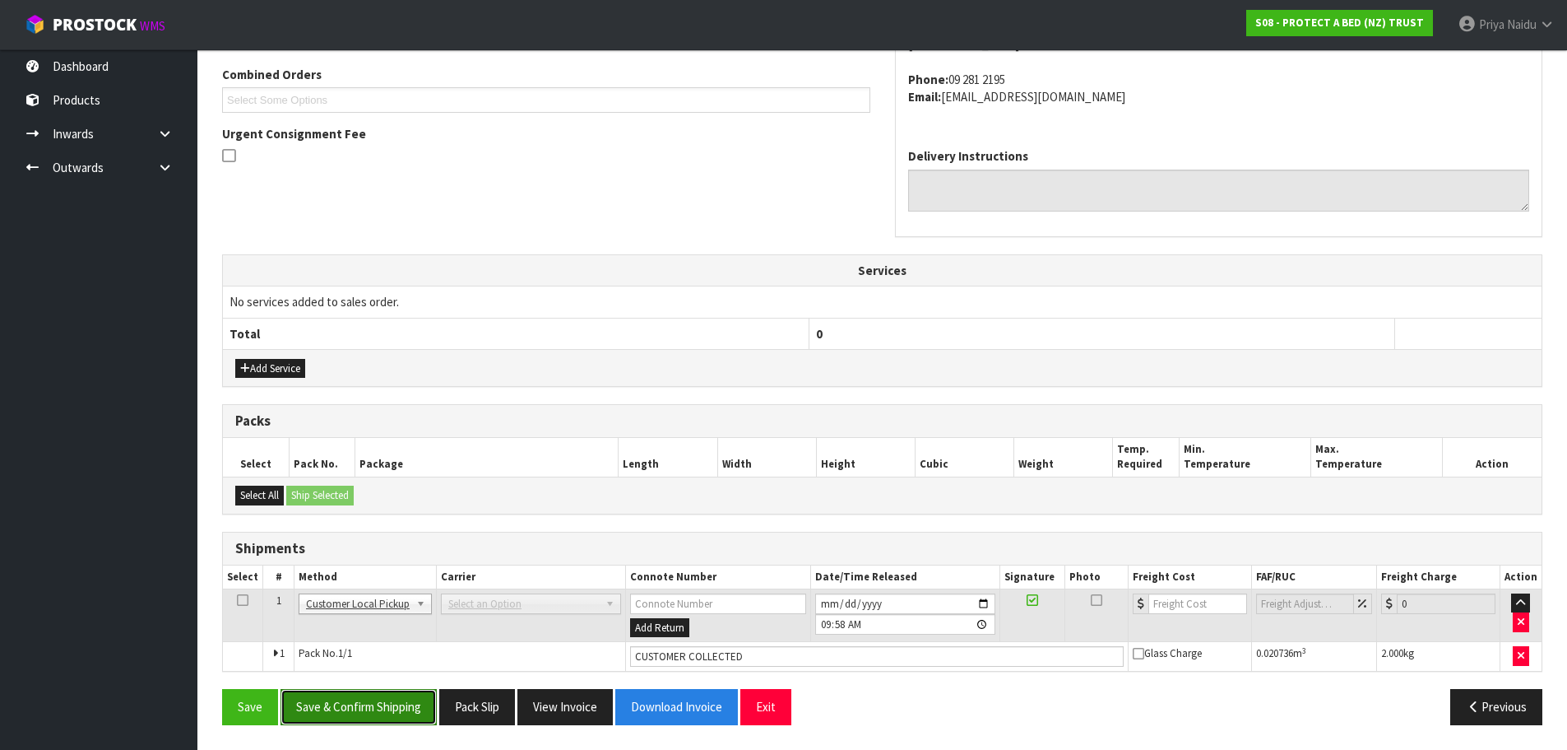
click at [377, 703] on button "Save & Confirm Shipping" at bounding box center [359, 706] width 156 height 35
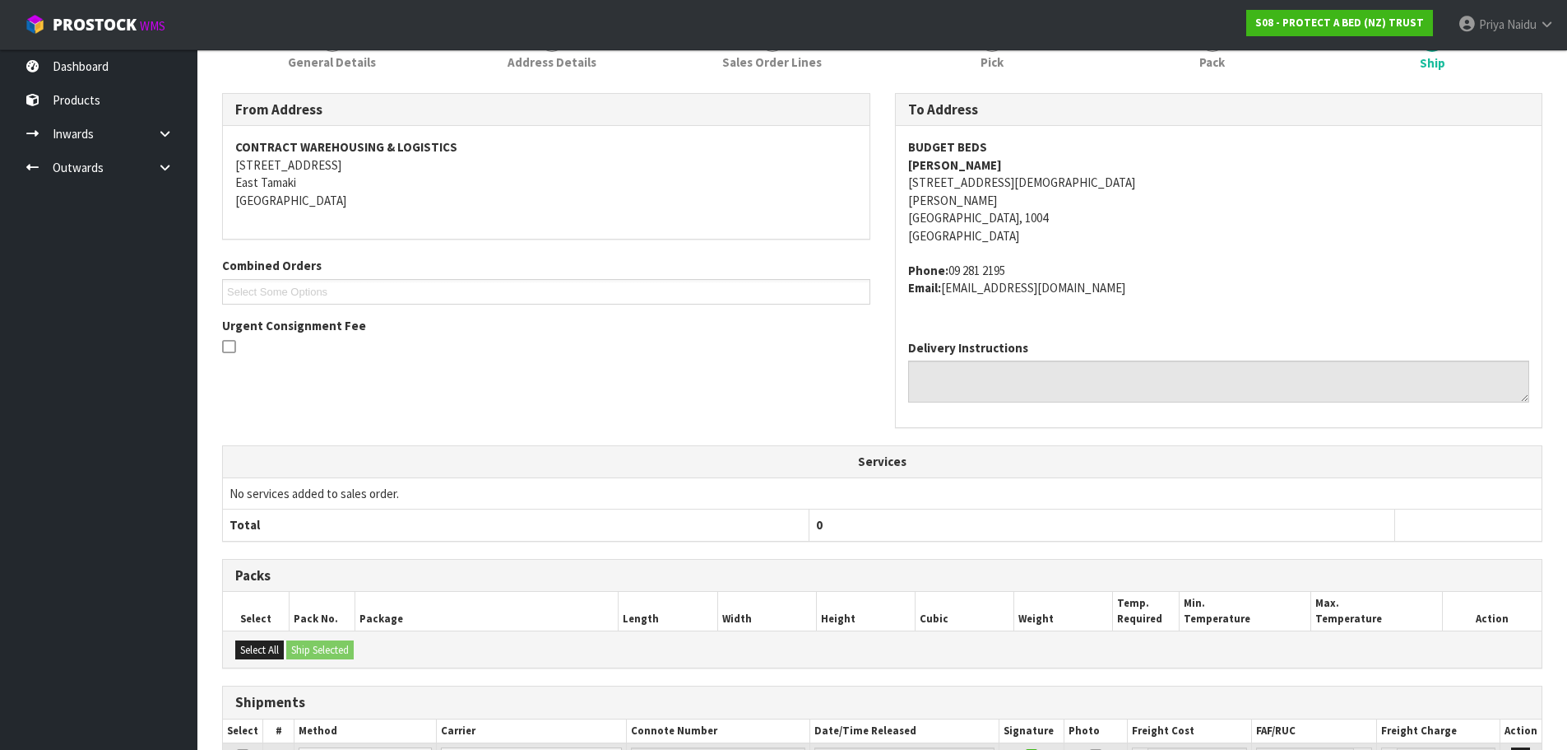
scroll to position [0, 0]
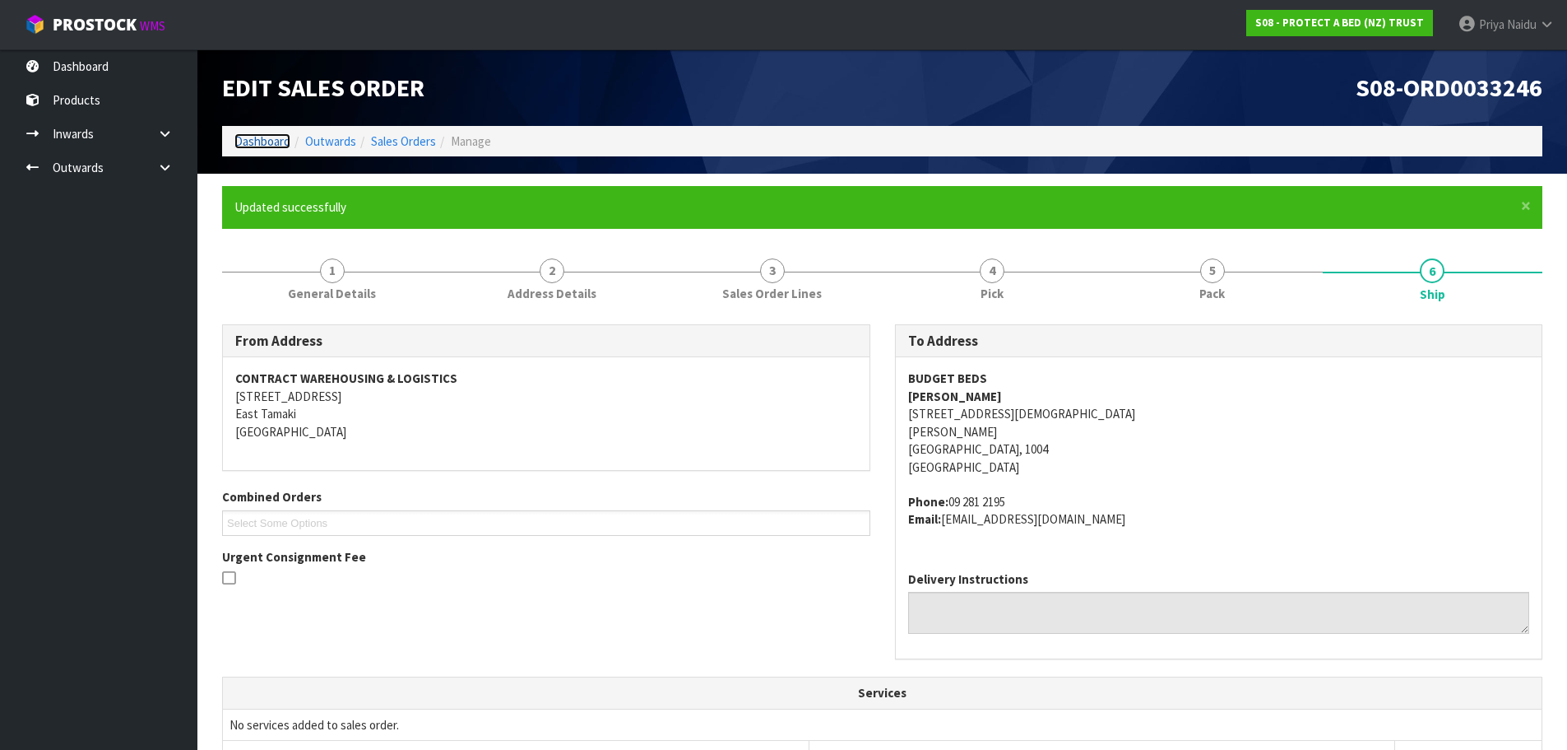
click at [253, 142] on link "Dashboard" at bounding box center [262, 141] width 56 height 16
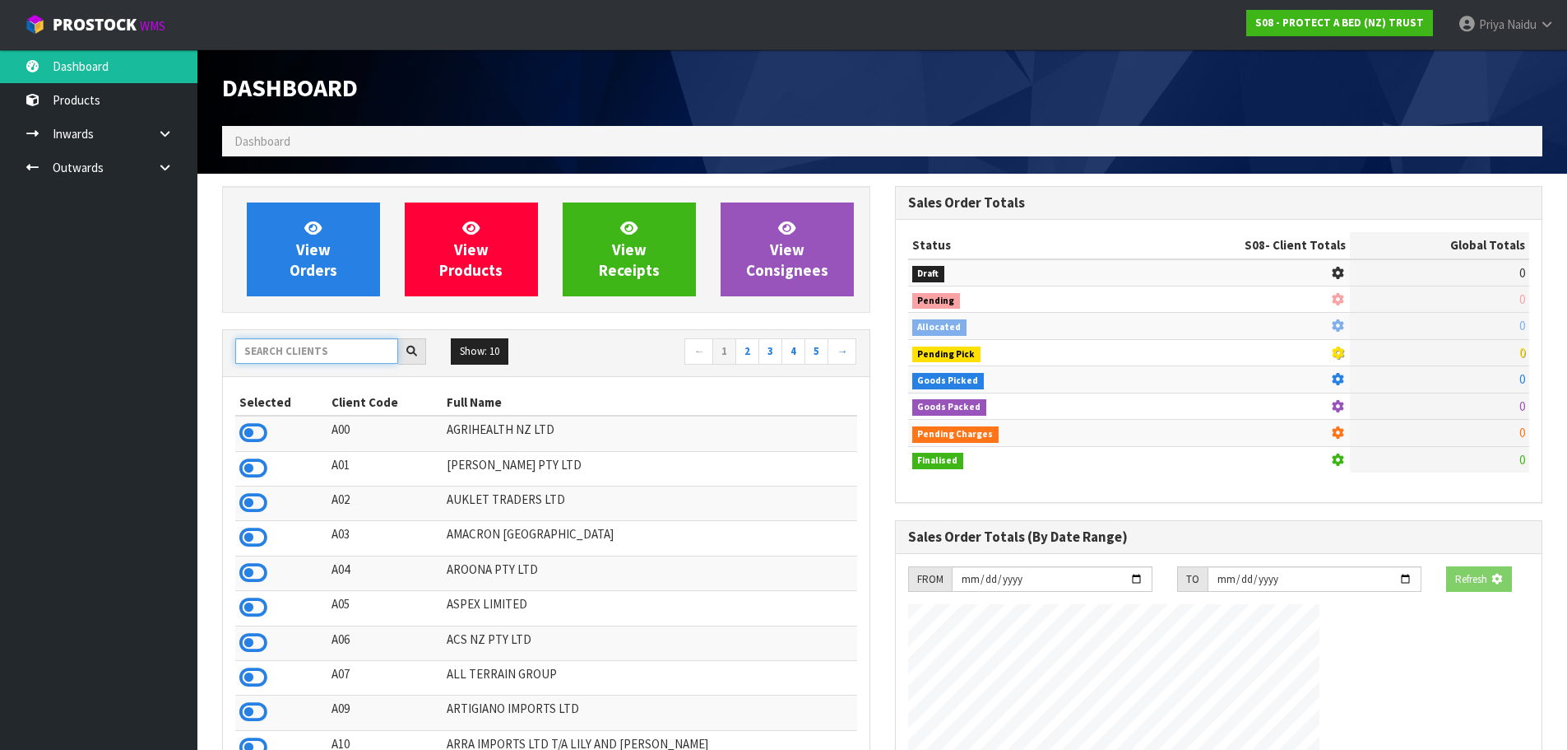
click at [309, 354] on input "text" at bounding box center [316, 351] width 163 height 26
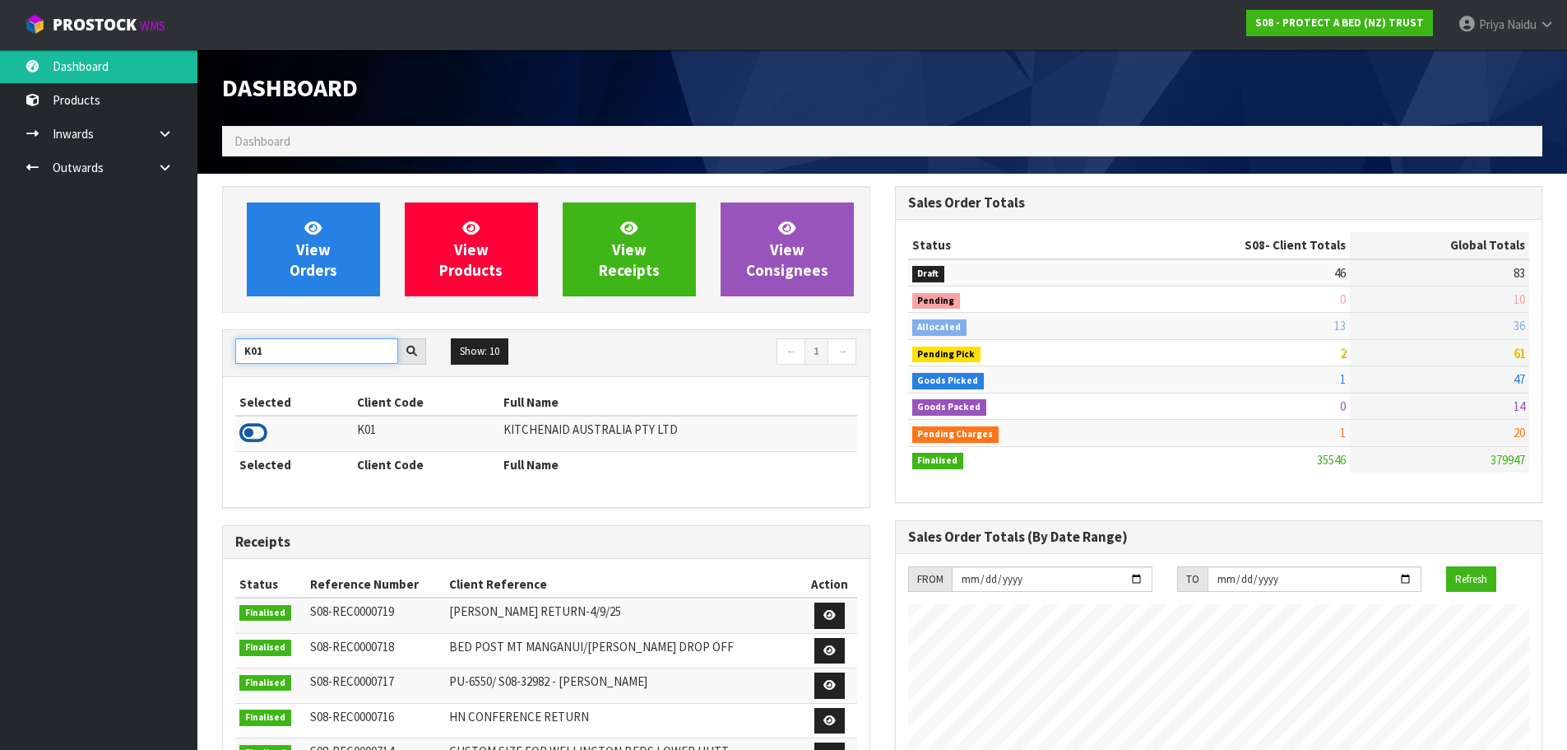
type input "K01"
click at [261, 436] on icon at bounding box center [253, 432] width 28 height 25
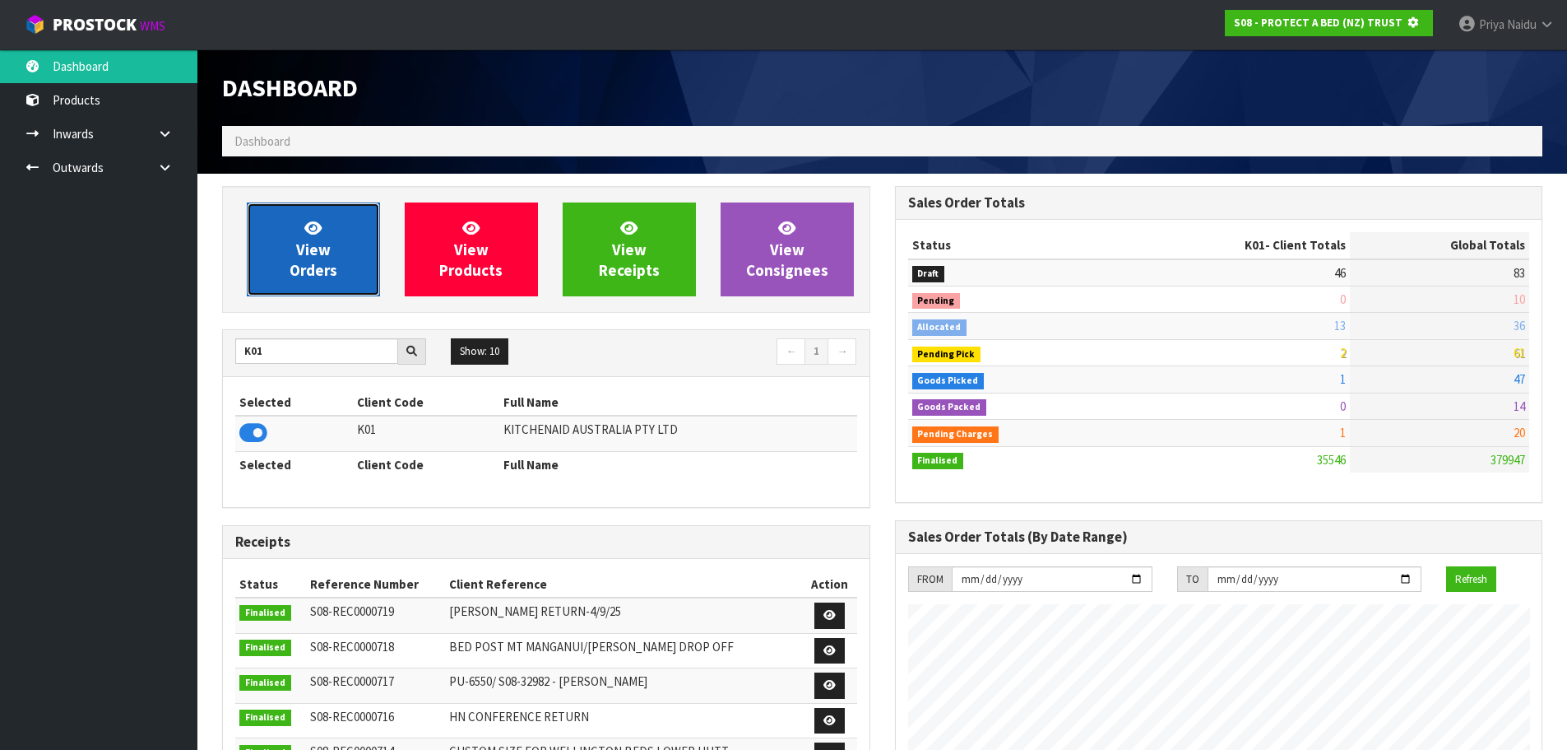
scroll to position [821739, 822092]
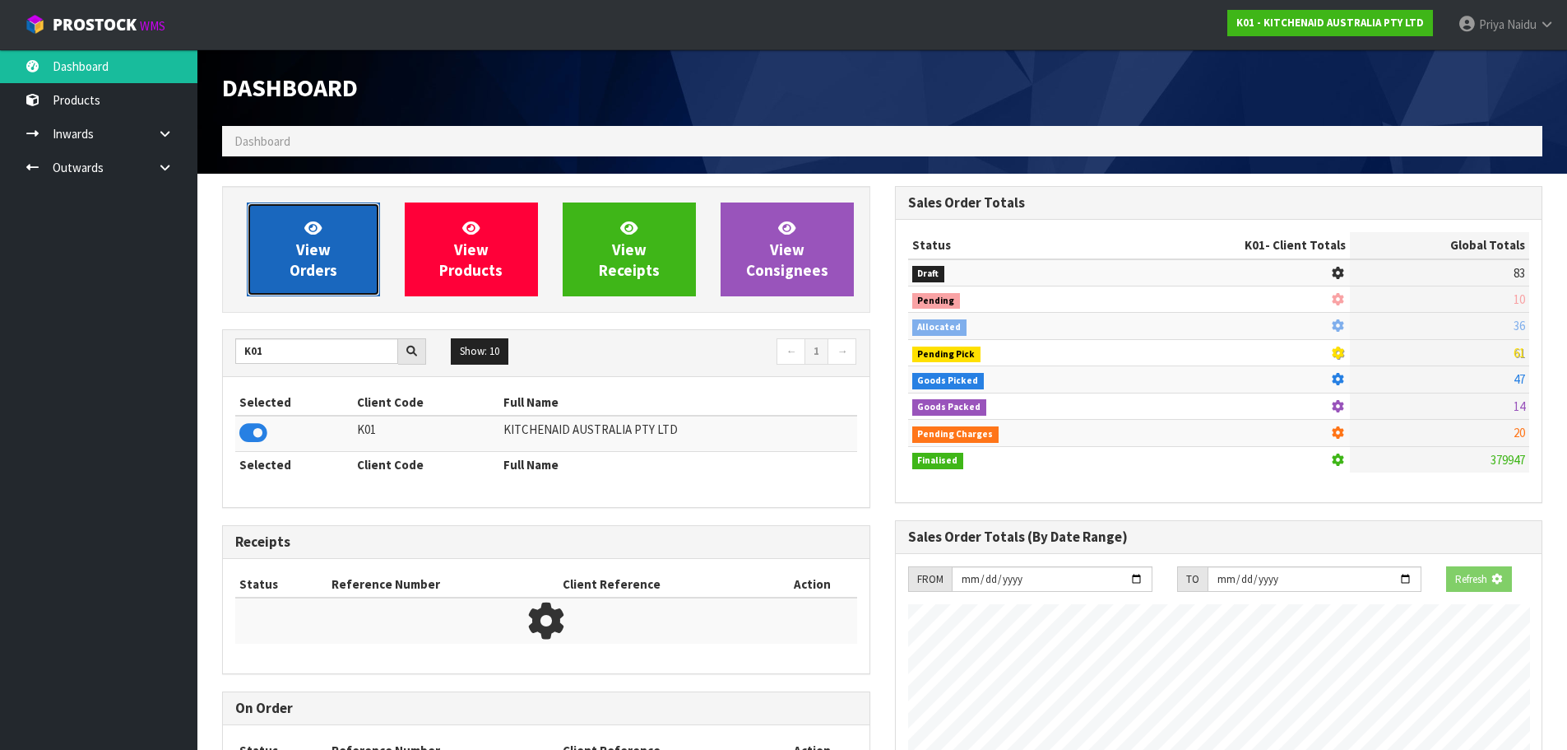
click at [284, 286] on link "View Orders" at bounding box center [313, 249] width 133 height 94
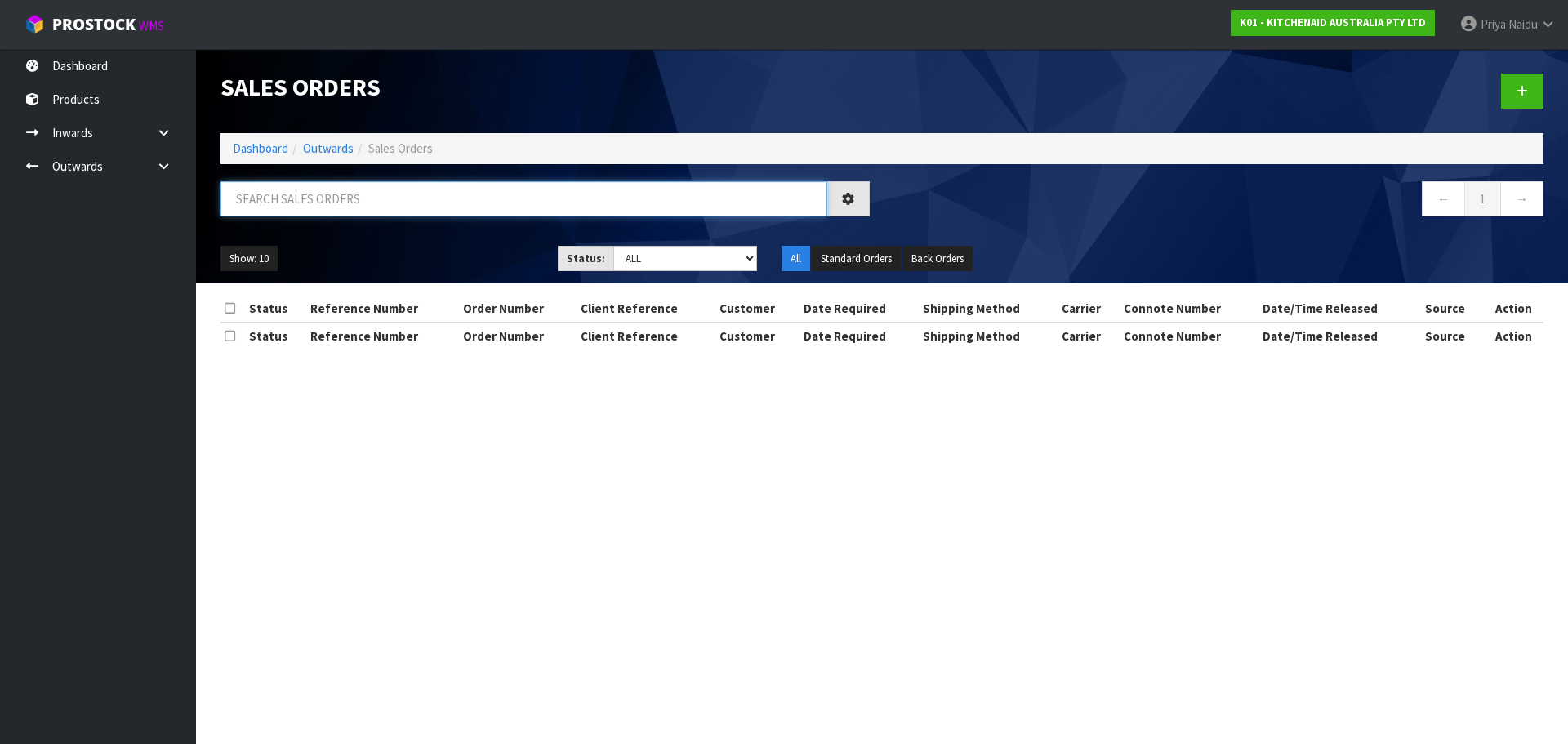
click at [327, 202] on input "text" at bounding box center [523, 198] width 606 height 35
type input "78718"
click at [406, 265] on ul "Show: 10 5 10 25 50" at bounding box center [376, 259] width 313 height 26
click at [467, 253] on ul "Show: 10 5 10 25 50" at bounding box center [376, 259] width 313 height 26
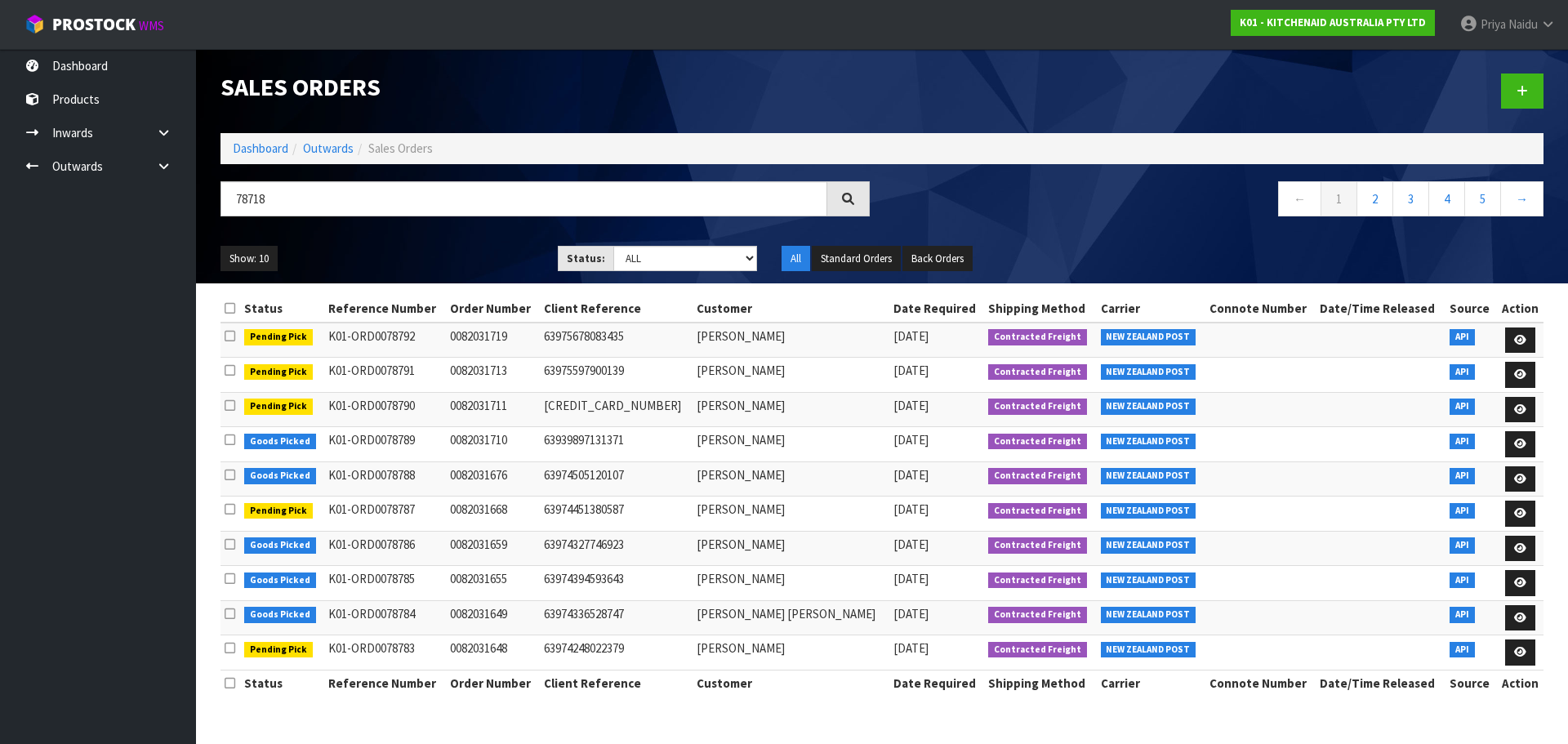
click at [490, 253] on ul "Show: 10 5 10 25 50" at bounding box center [376, 259] width 313 height 26
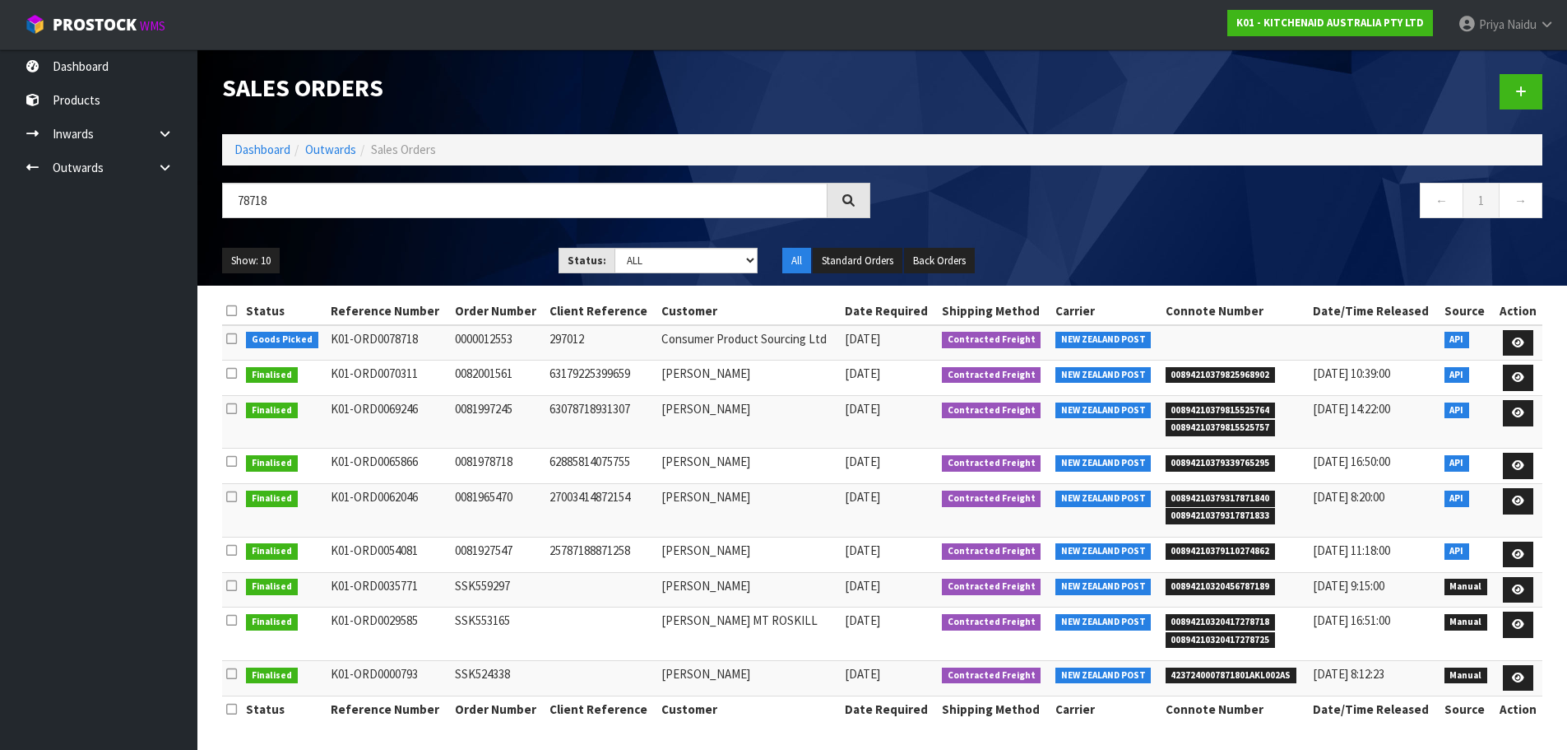
click at [444, 235] on div "Show: 10 5 10 25 50 Status: Draft Pending Allocated Pending Pick Goods Picked G…" at bounding box center [882, 260] width 1345 height 51
click at [253, 148] on link "Dashboard" at bounding box center [262, 150] width 56 height 16
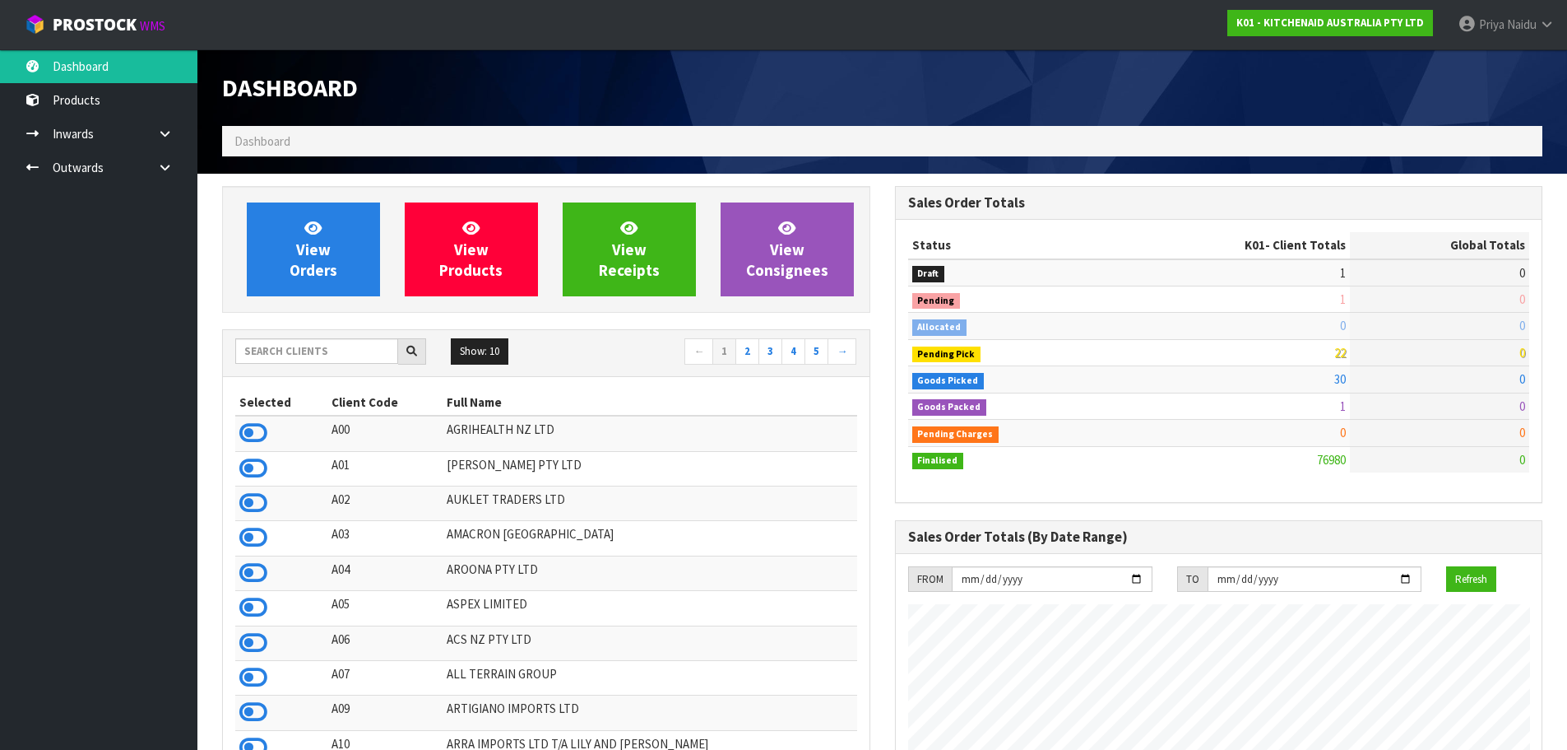
scroll to position [1246, 672]
click at [278, 352] on input "text" at bounding box center [316, 351] width 163 height 26
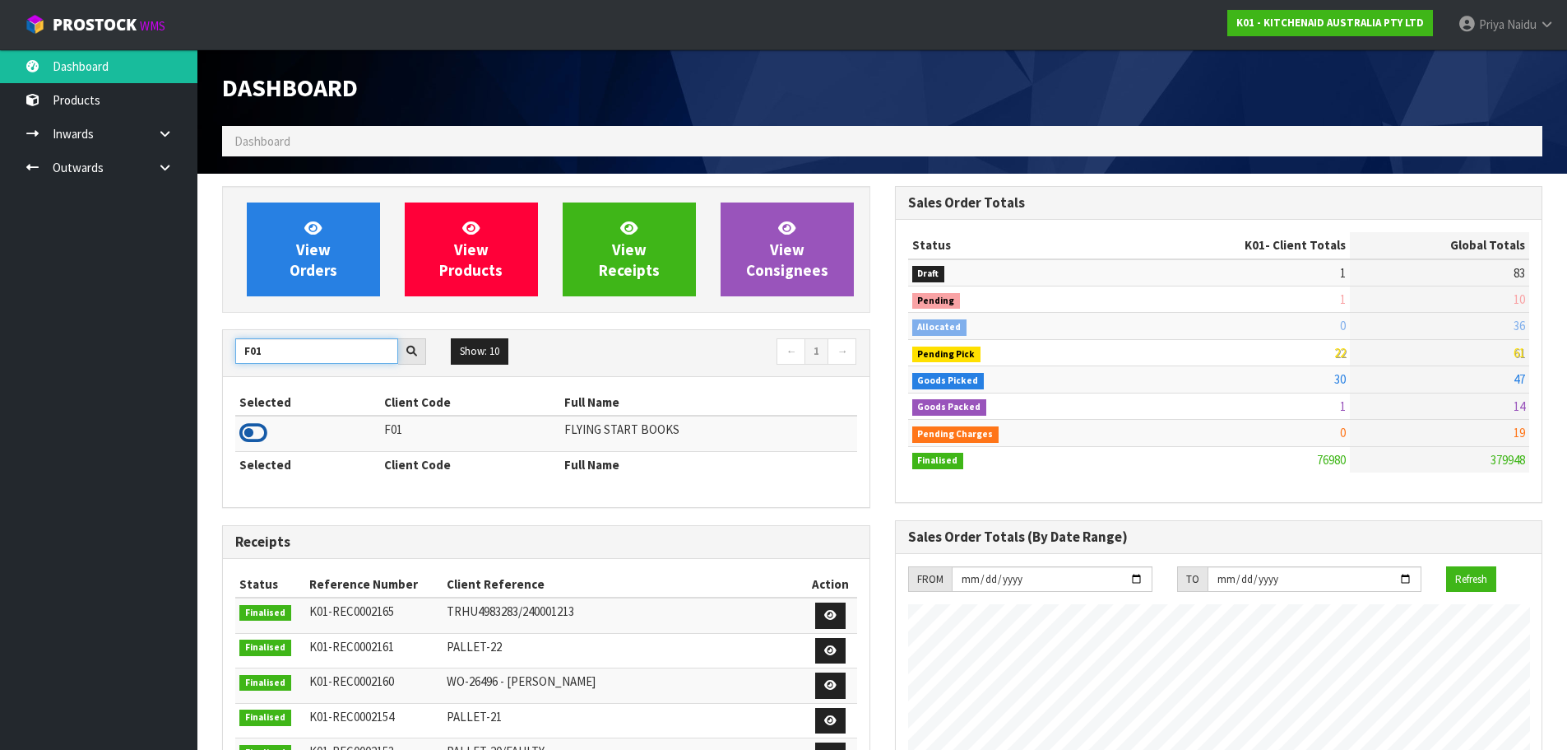
type input "F01"
click at [252, 425] on icon at bounding box center [253, 432] width 28 height 25
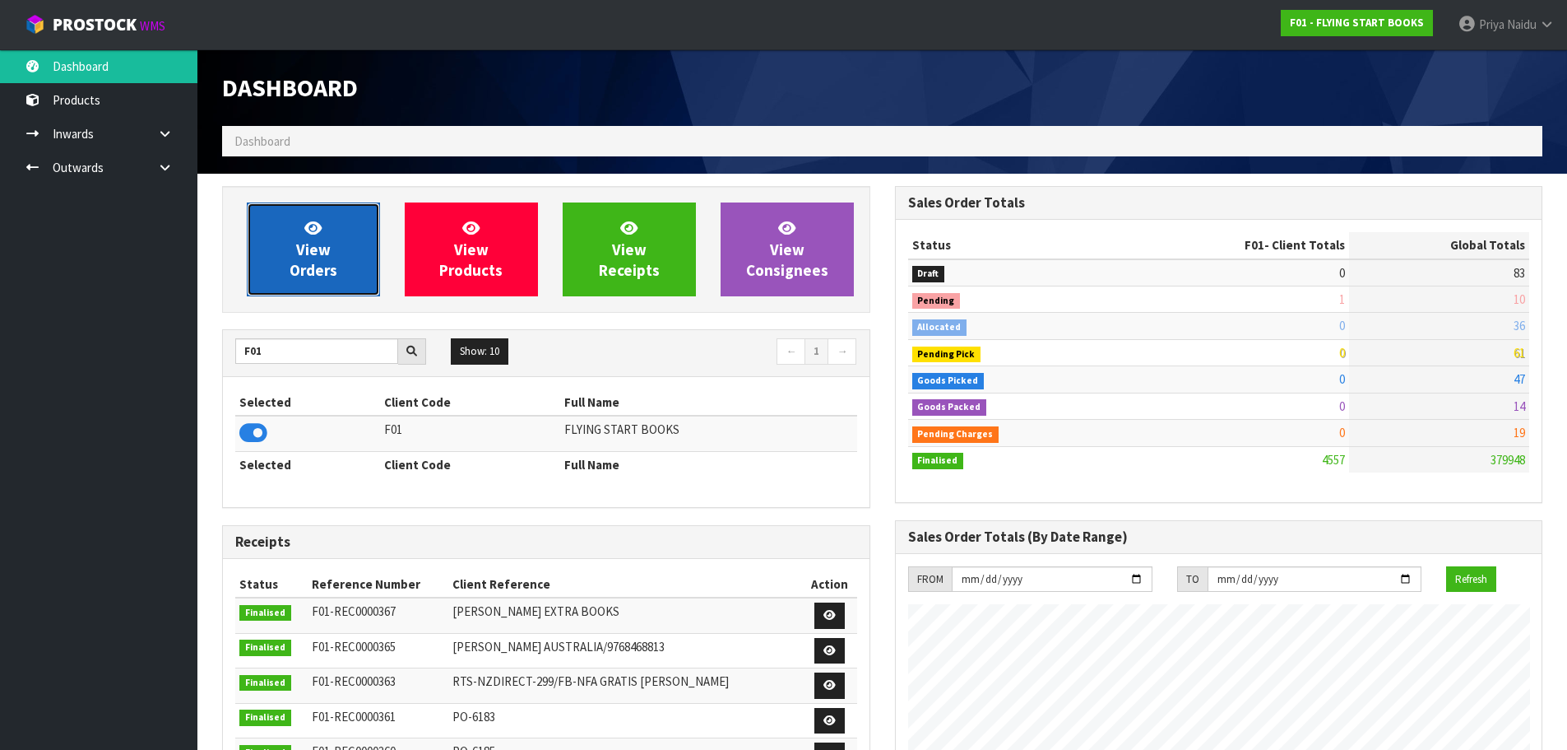
click at [309, 227] on icon at bounding box center [312, 228] width 17 height 16
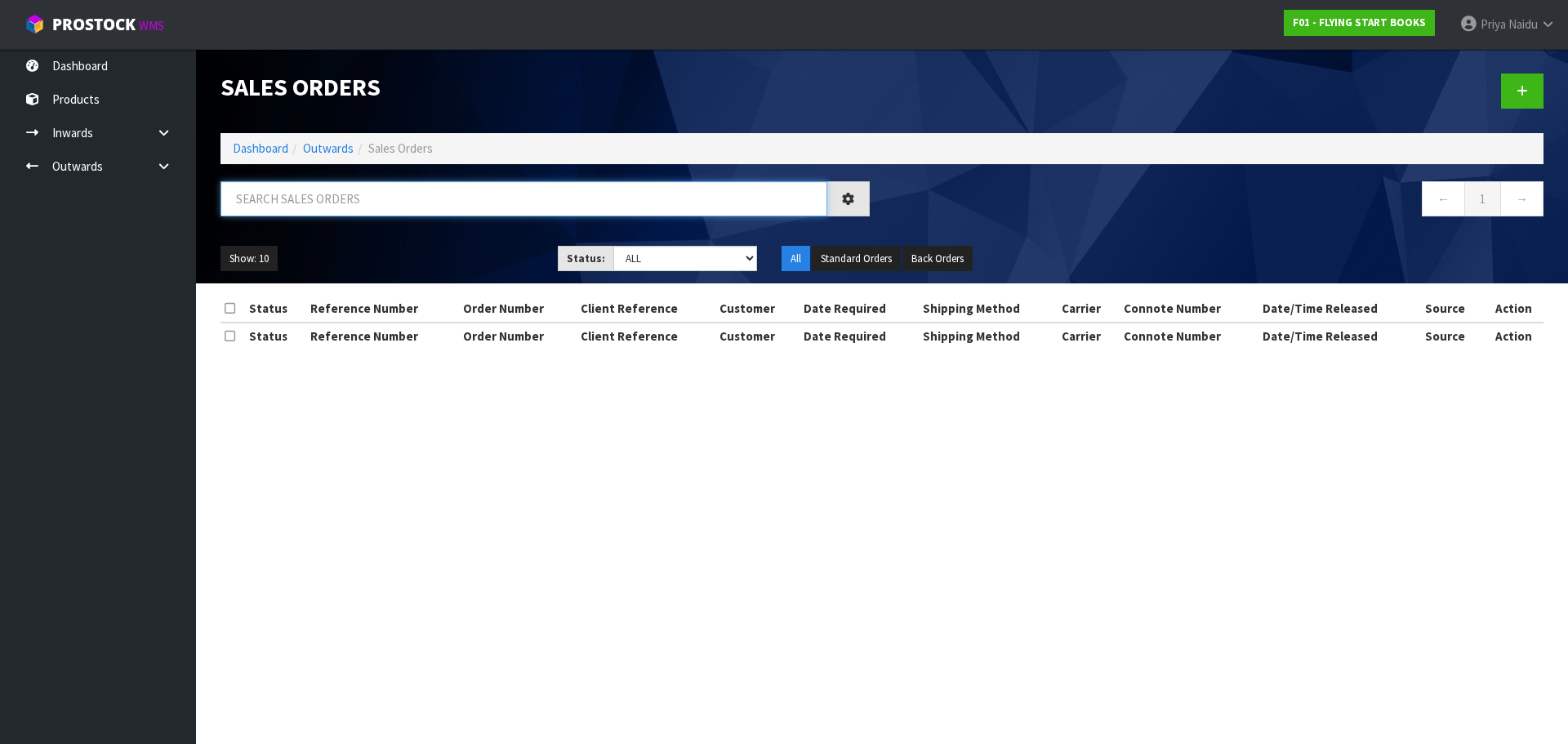
click at [357, 205] on input "text" at bounding box center [523, 198] width 606 height 35
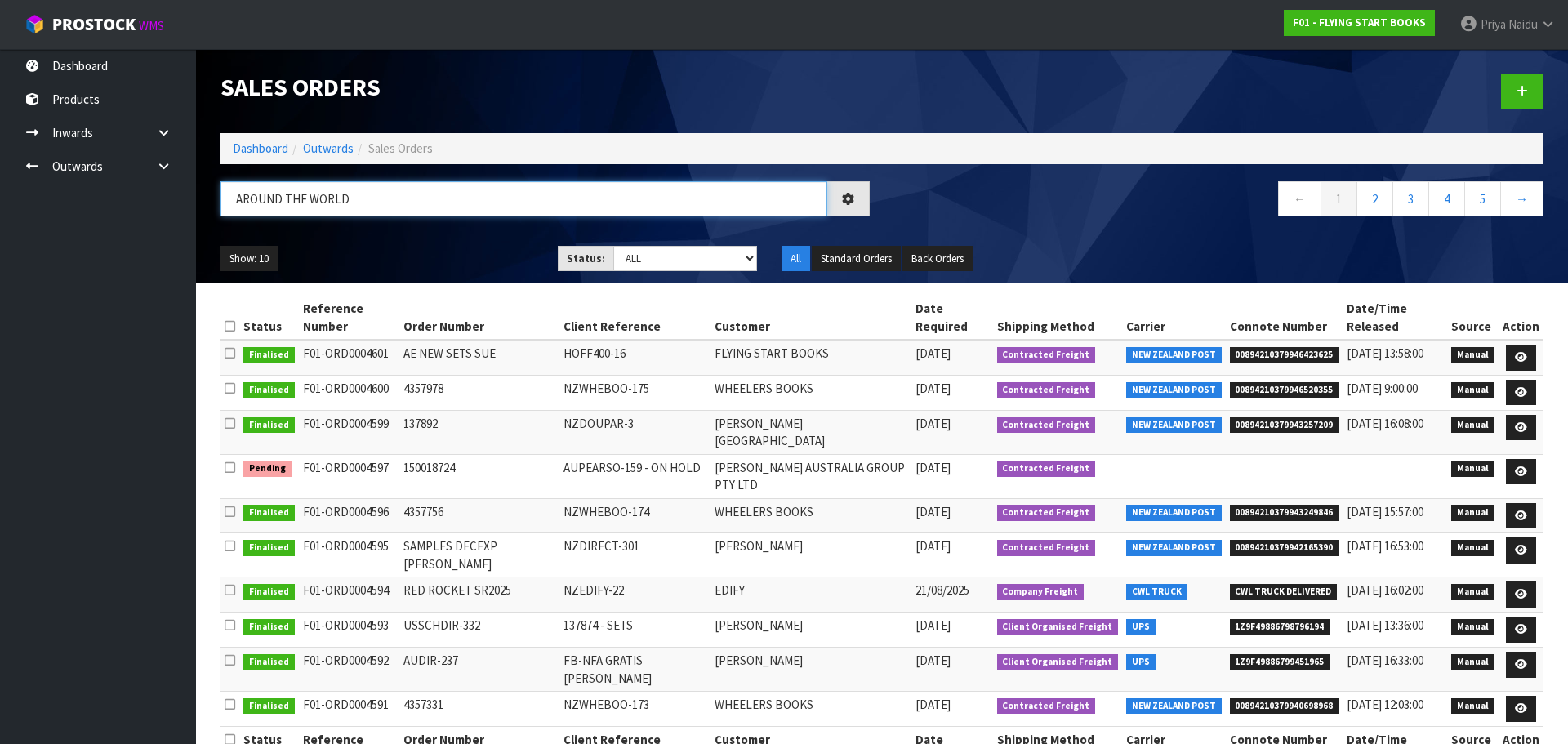
type input "AROUND THE WORLD"
click at [426, 240] on div "Show: 10 5 10 25 50 Status: Draft Pending Allocated Pending Pick Goods Picked G…" at bounding box center [882, 258] width 1348 height 51
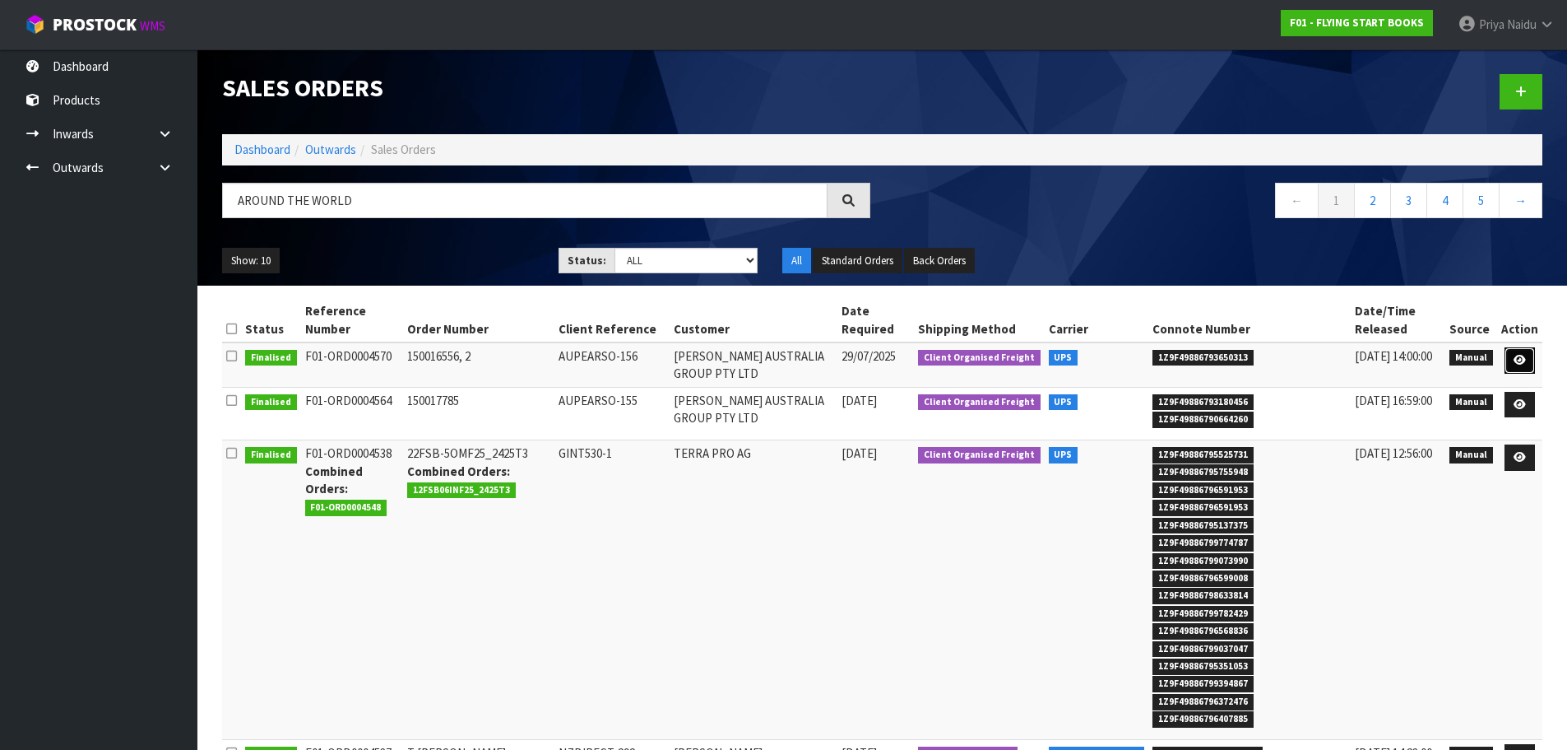
click at [1524, 358] on icon at bounding box center [1520, 360] width 12 height 11
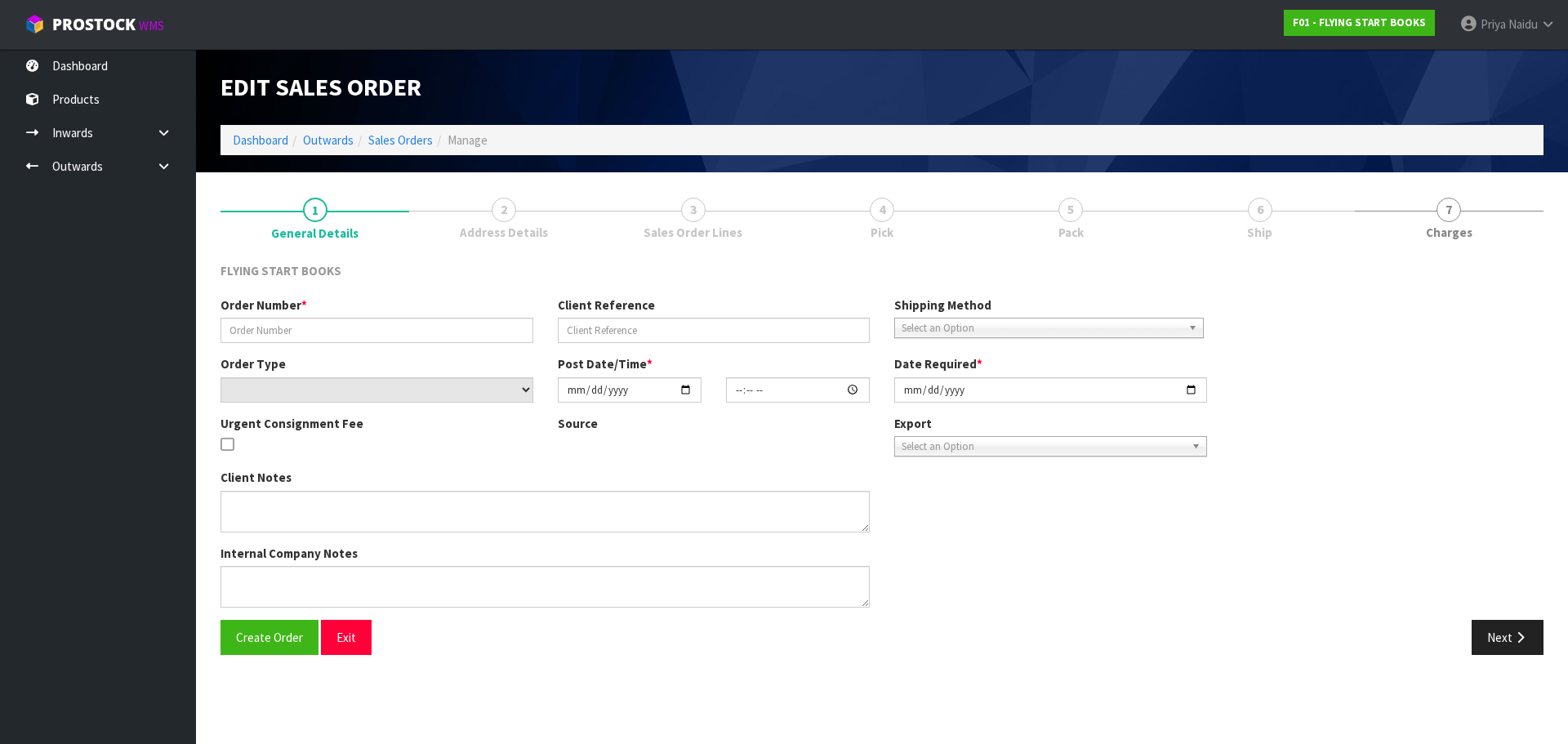
type input "150016556, 2"
type input "AUPEARSO-156"
select select "number:0"
type input "2025-07-28"
type input "13:23:00.000"
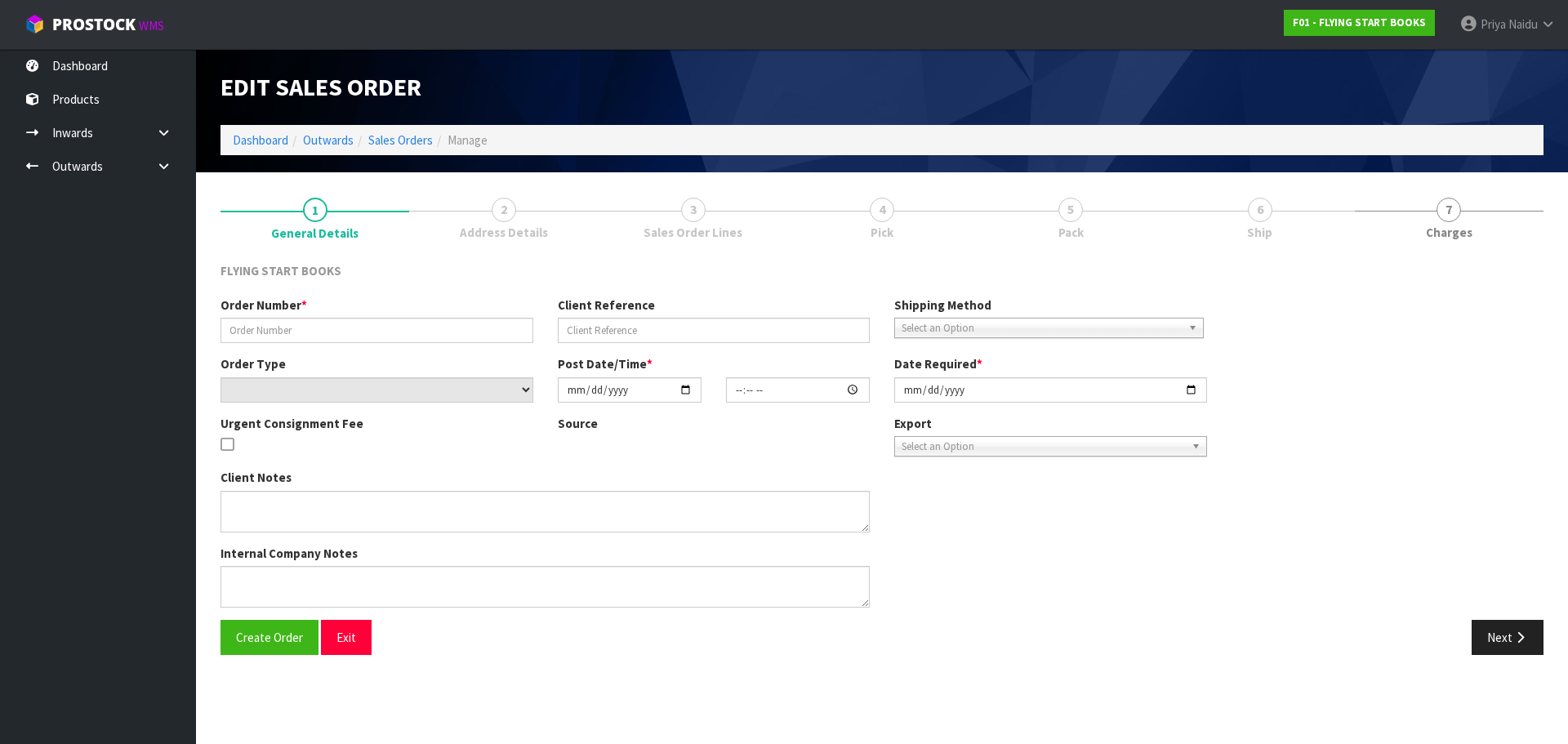
type input "2025-07-29"
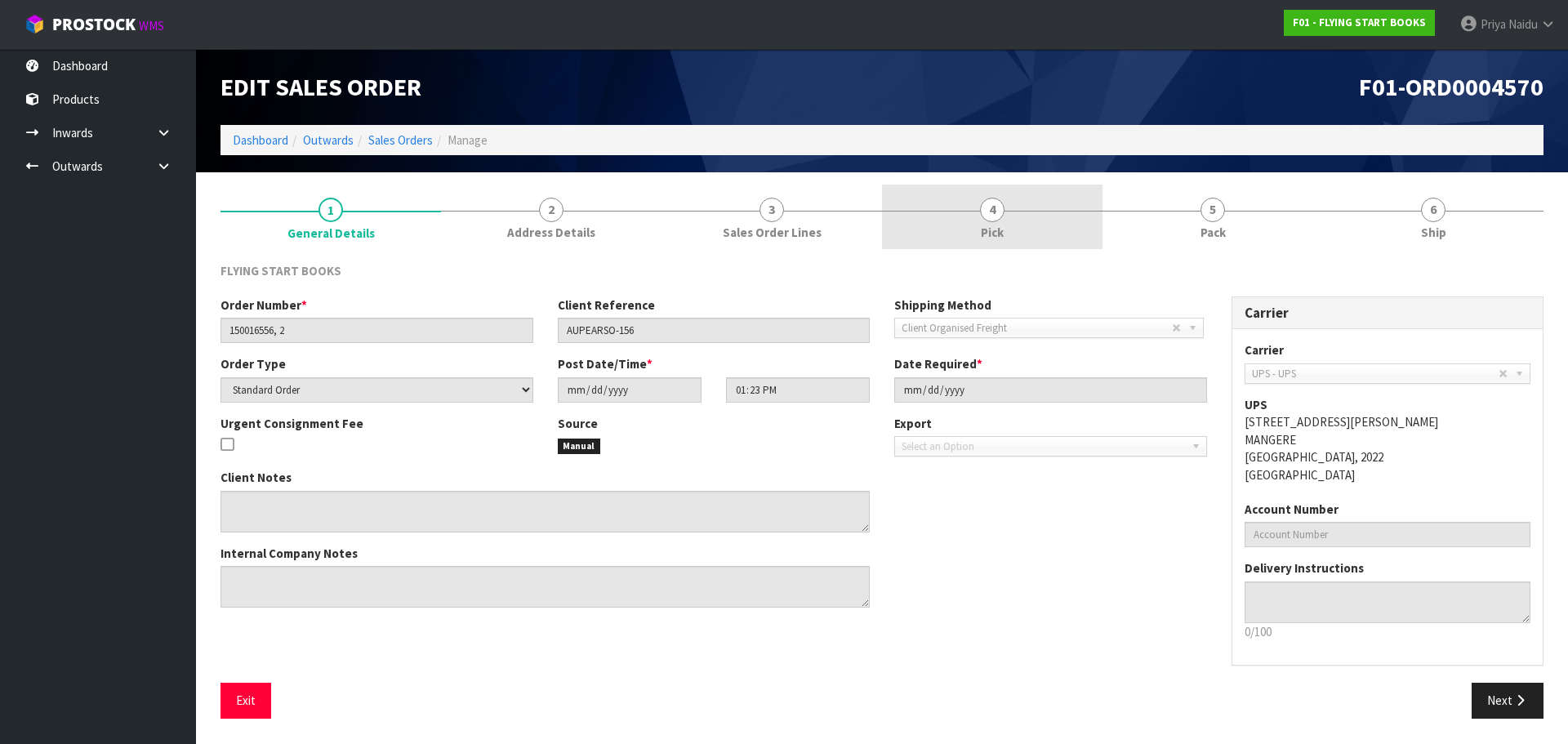
click at [1071, 209] on link "4 Pick" at bounding box center [992, 216] width 220 height 64
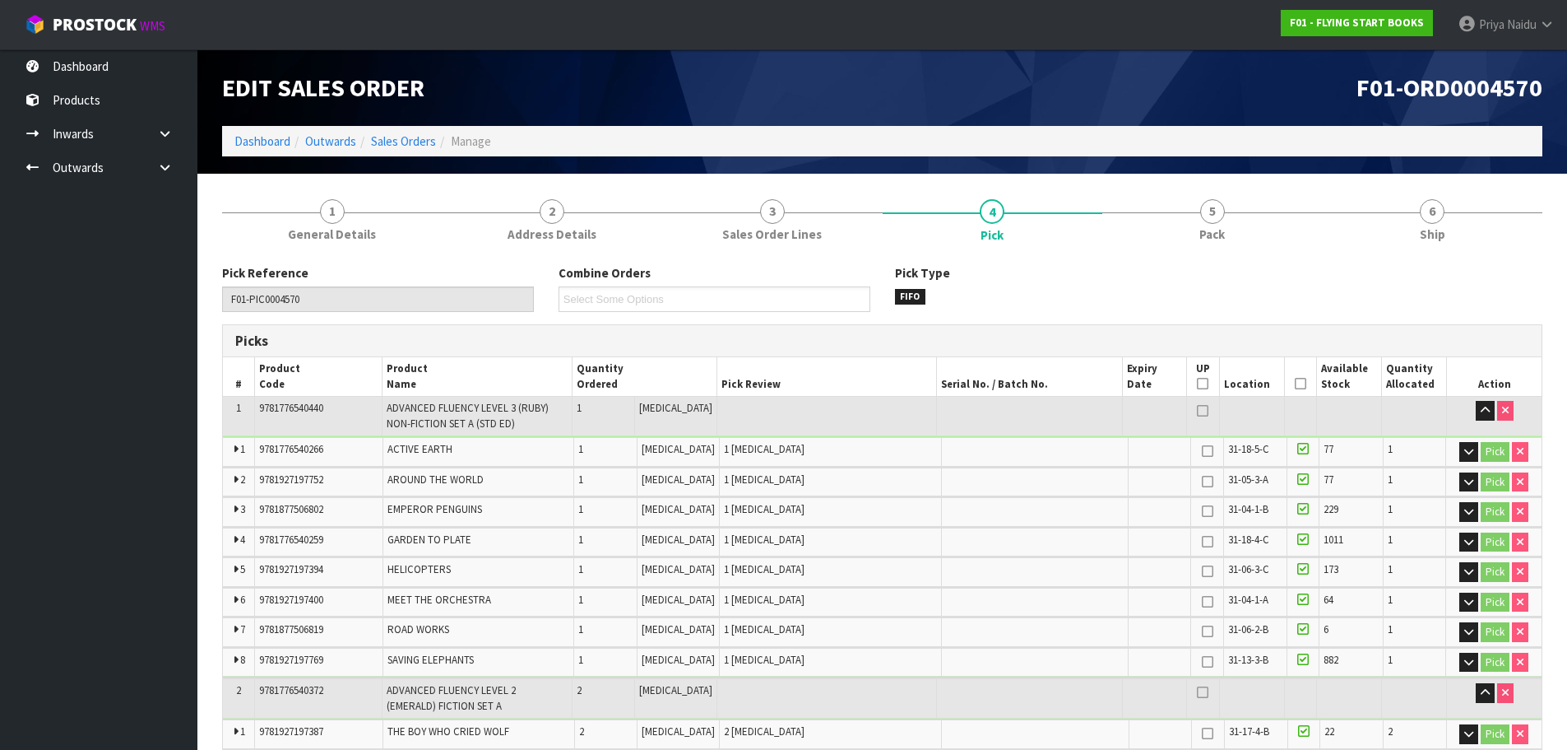
click at [238, 123] on div "Edit Sales Order" at bounding box center [546, 87] width 673 height 77
click at [252, 145] on link "Dashboard" at bounding box center [262, 141] width 56 height 16
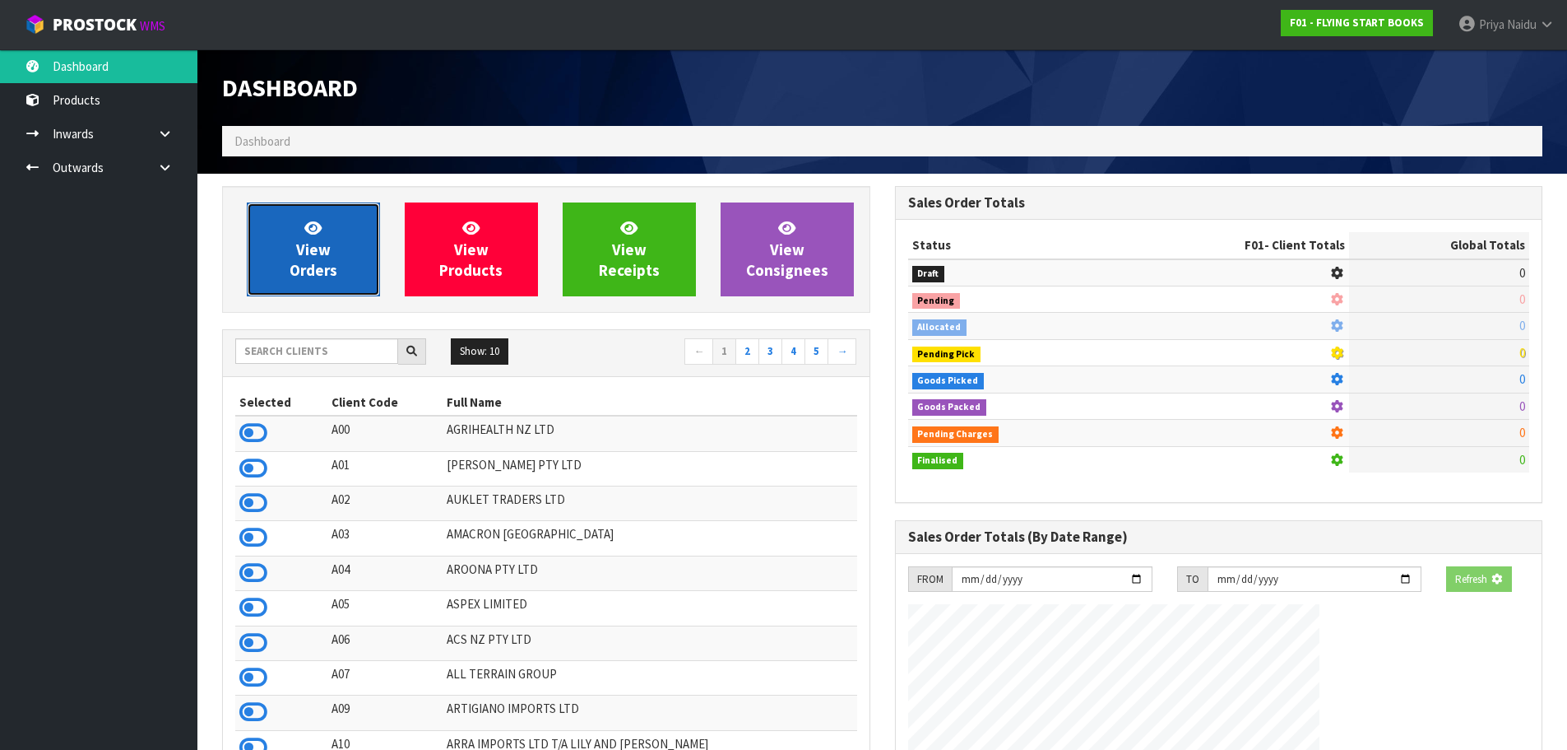
click at [316, 276] on span "View Orders" at bounding box center [314, 249] width 48 height 62
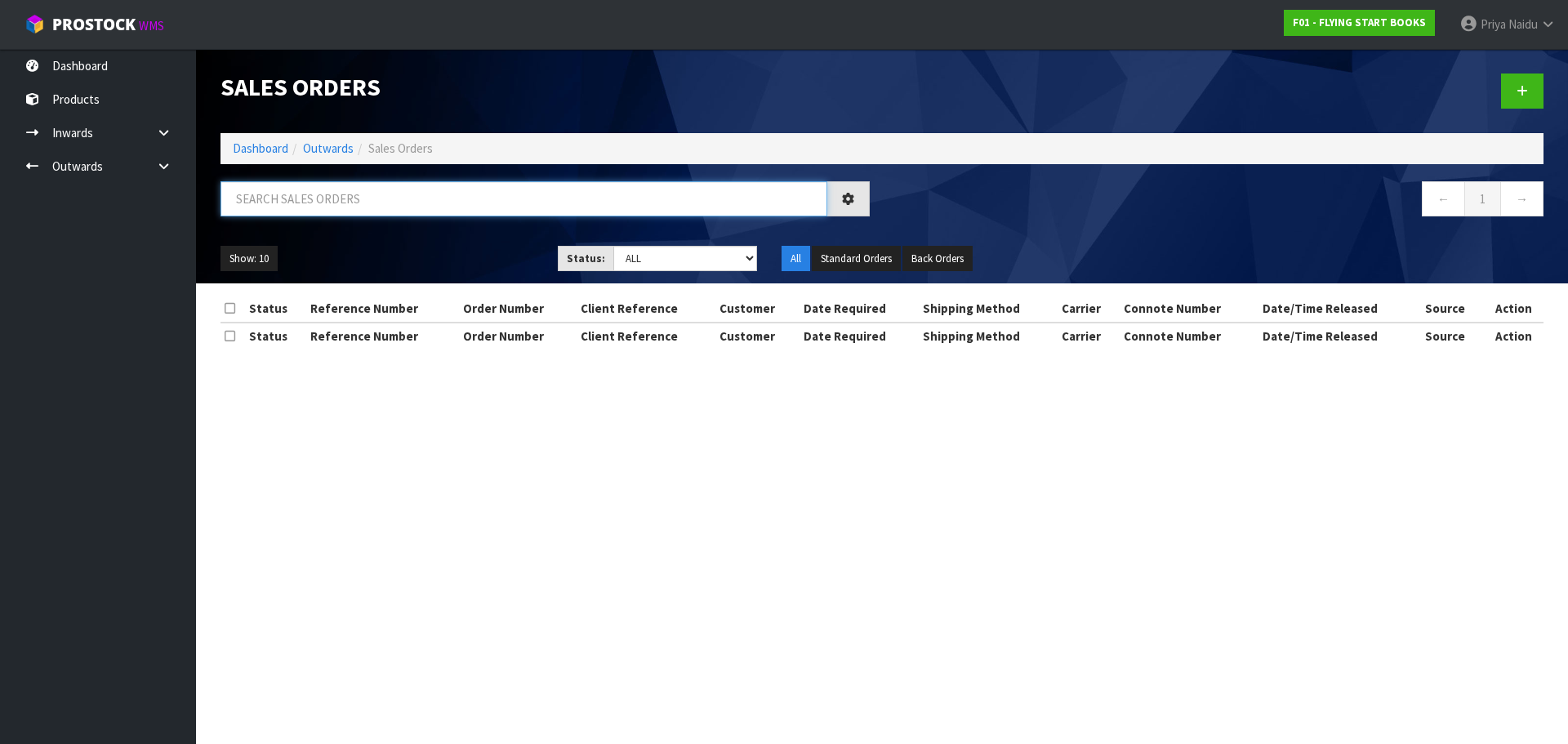
click at [340, 203] on input "text" at bounding box center [523, 198] width 606 height 35
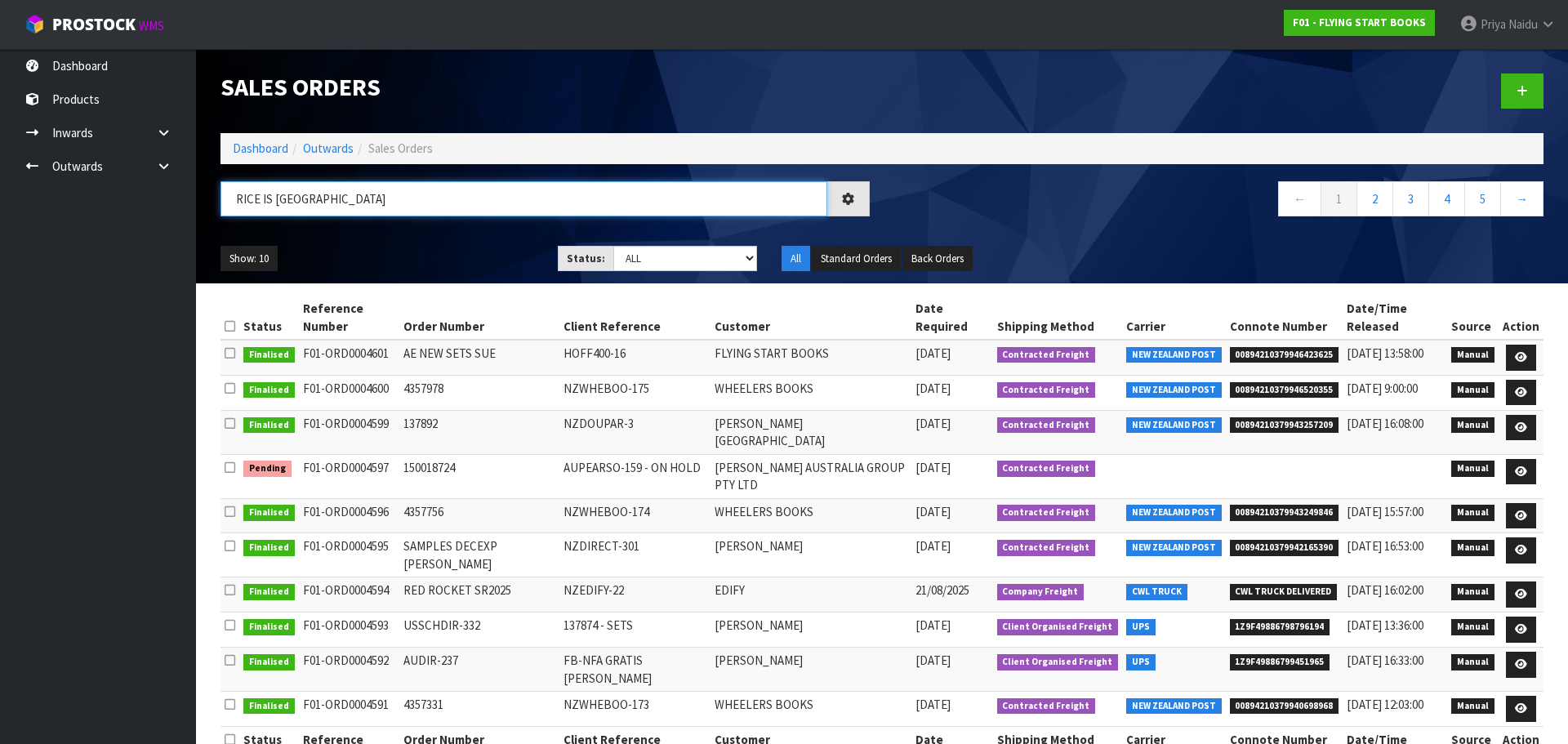
type input "RICE IS [GEOGRAPHIC_DATA]"
click at [455, 228] on div "RICE IS [GEOGRAPHIC_DATA]" at bounding box center [545, 205] width 674 height 48
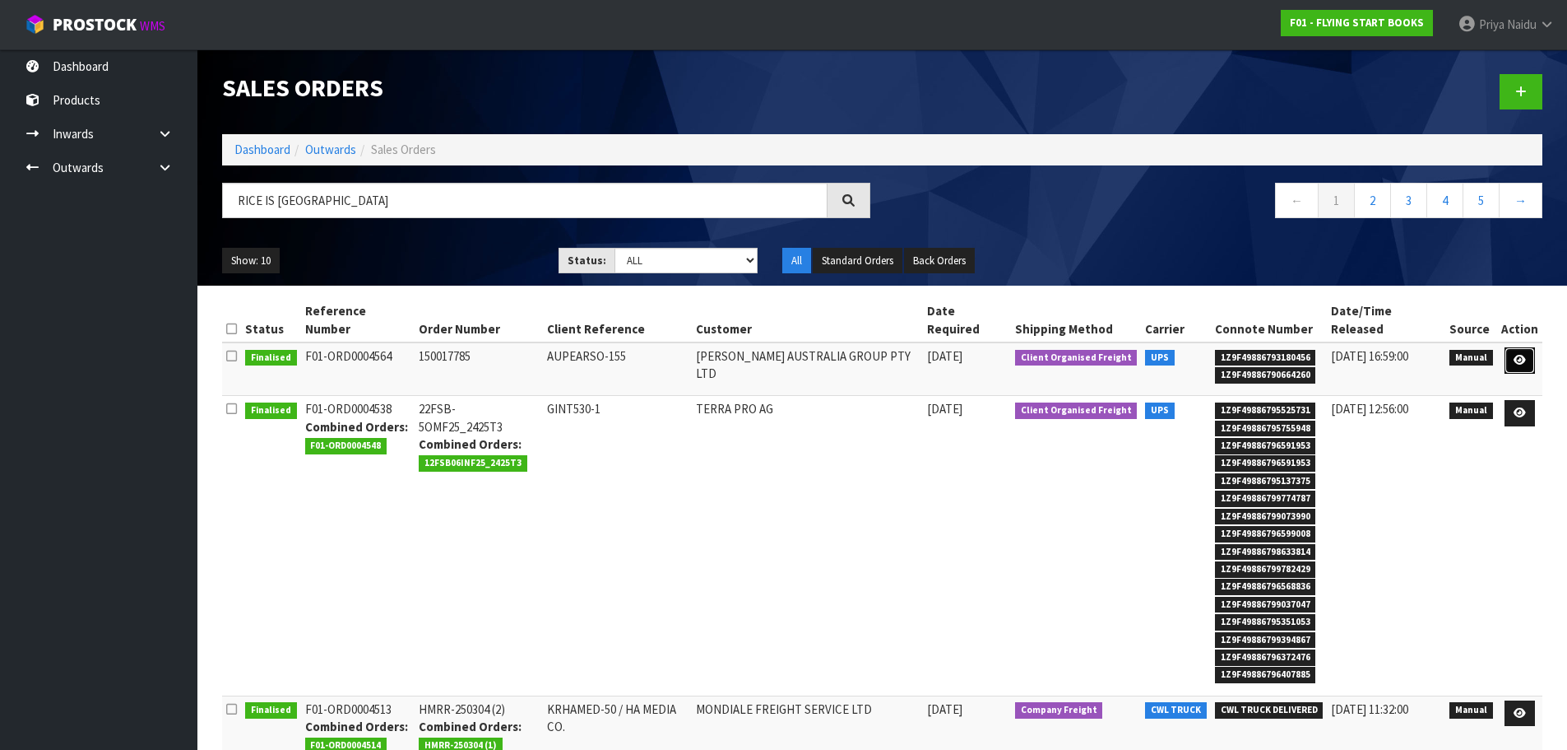
click at [1522, 355] on icon at bounding box center [1520, 360] width 12 height 11
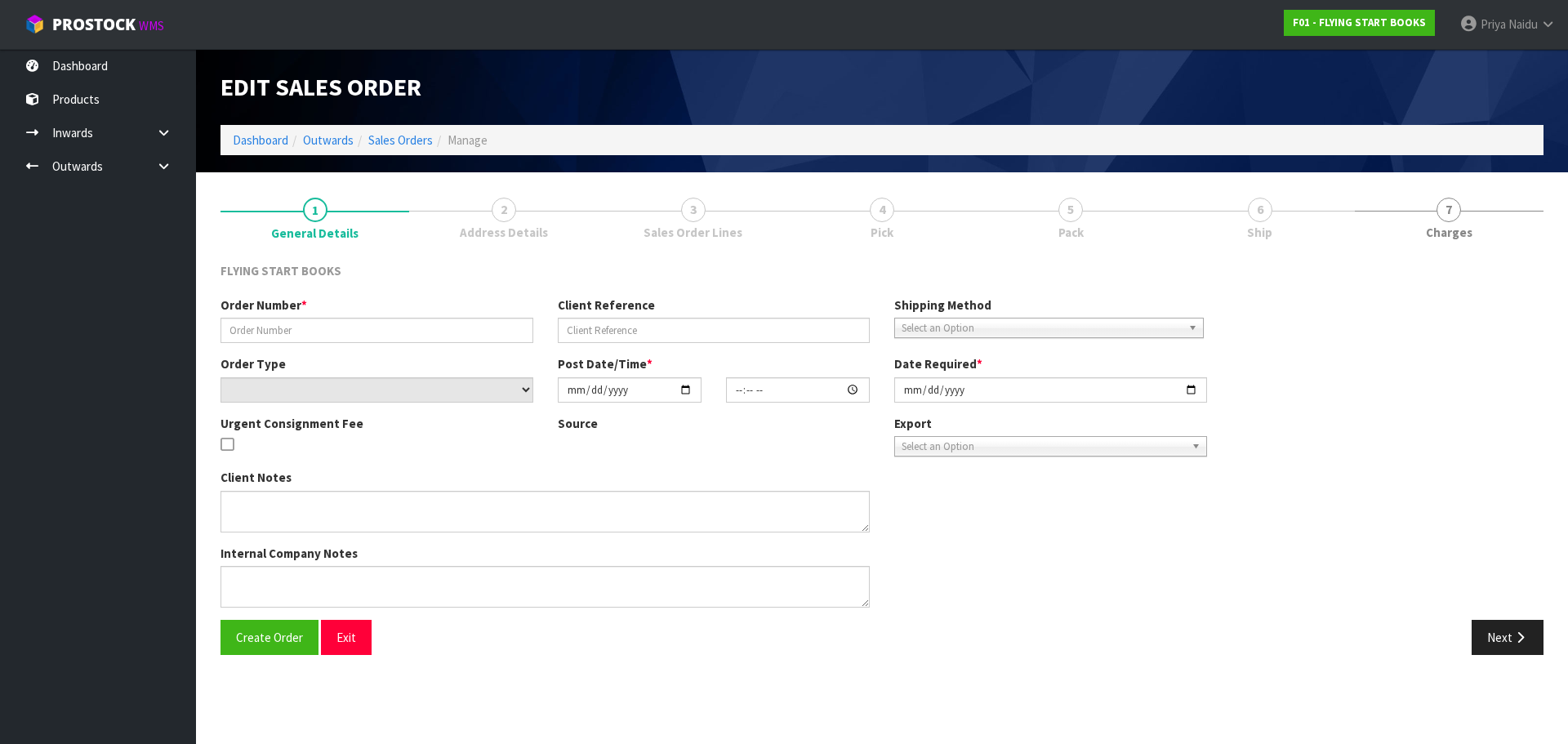
type input "150017785"
type input "AUPEARSO-155"
select select "number:0"
type input "[DATE]"
type input "10:08:00.000"
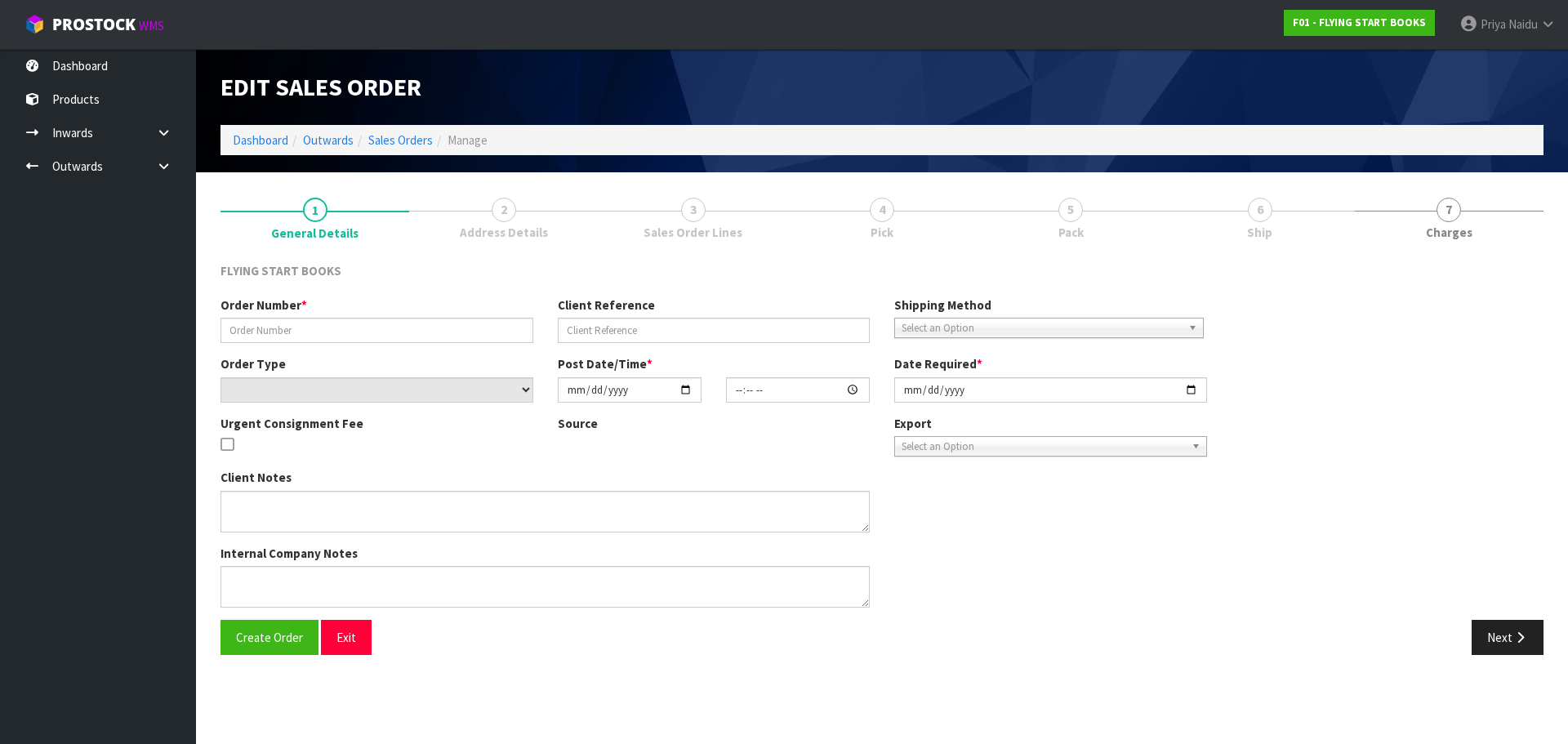
type input "[DATE]"
type textarea "UPDATED 9781877435447 TO 9781877435676 - HISTORY OF PHOTOGRAPHY FROM SET 978177…"
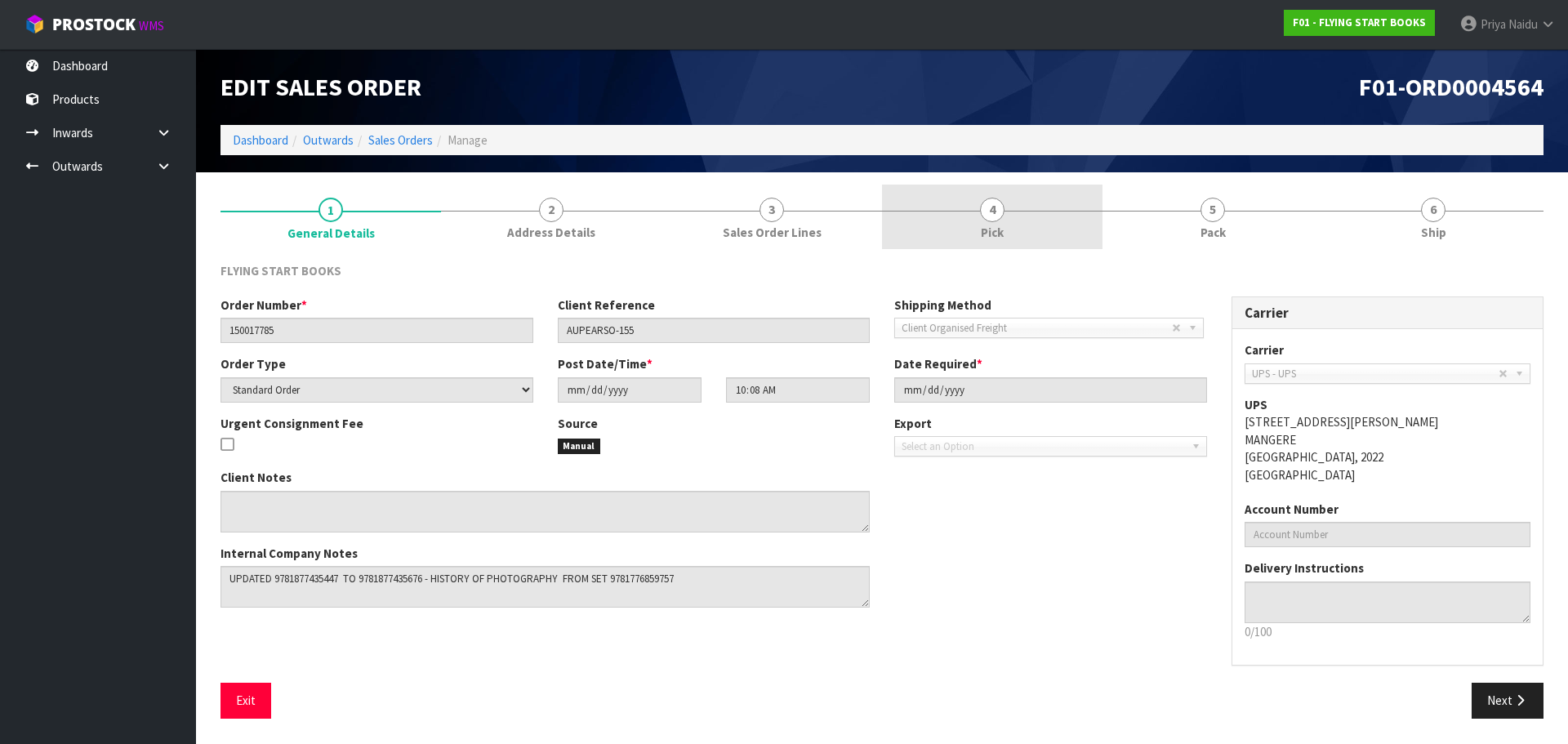
click at [1033, 232] on link "4 Pick" at bounding box center [992, 216] width 220 height 64
click at [966, 230] on link "4 Pick" at bounding box center [992, 216] width 220 height 64
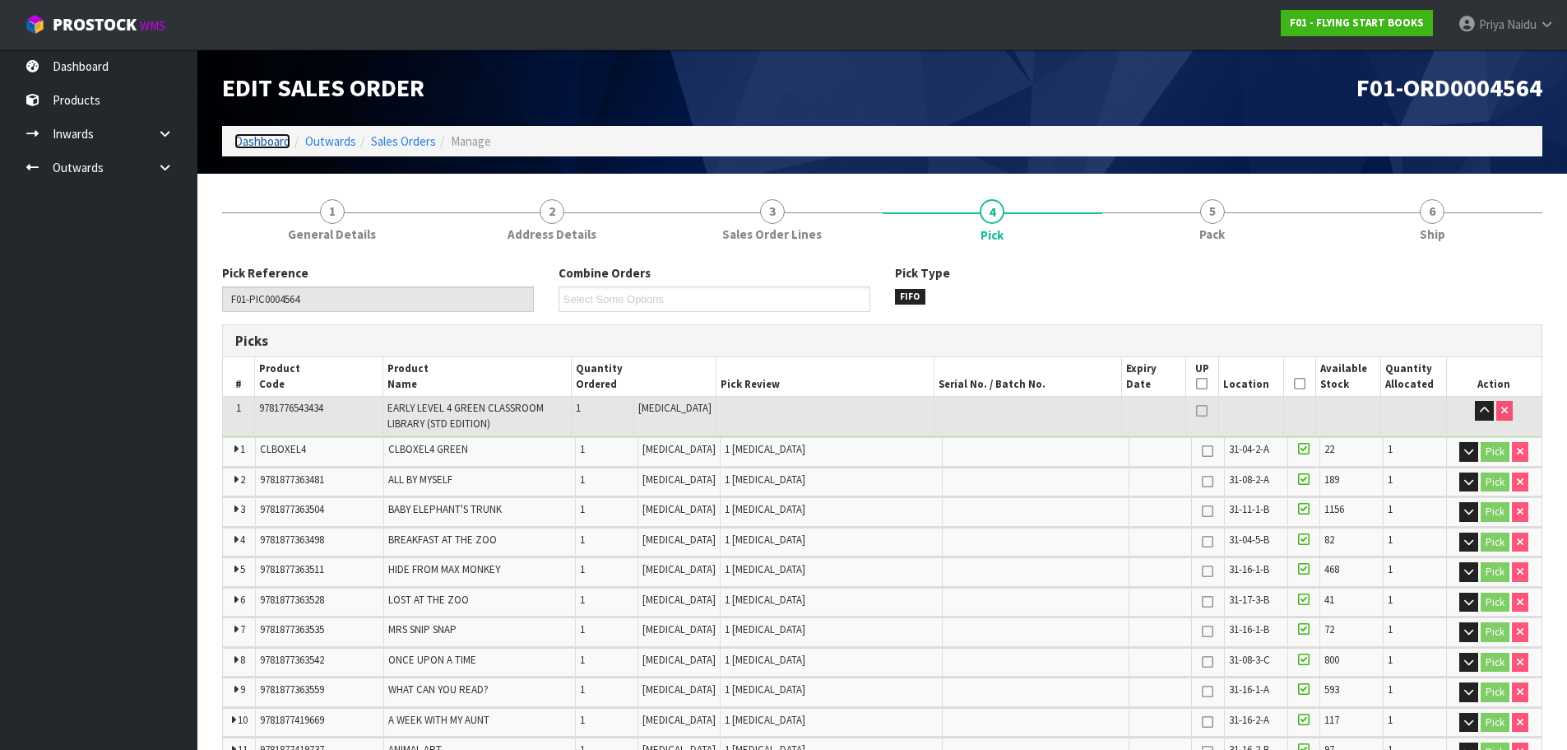
click at [268, 145] on link "Dashboard" at bounding box center [262, 141] width 56 height 16
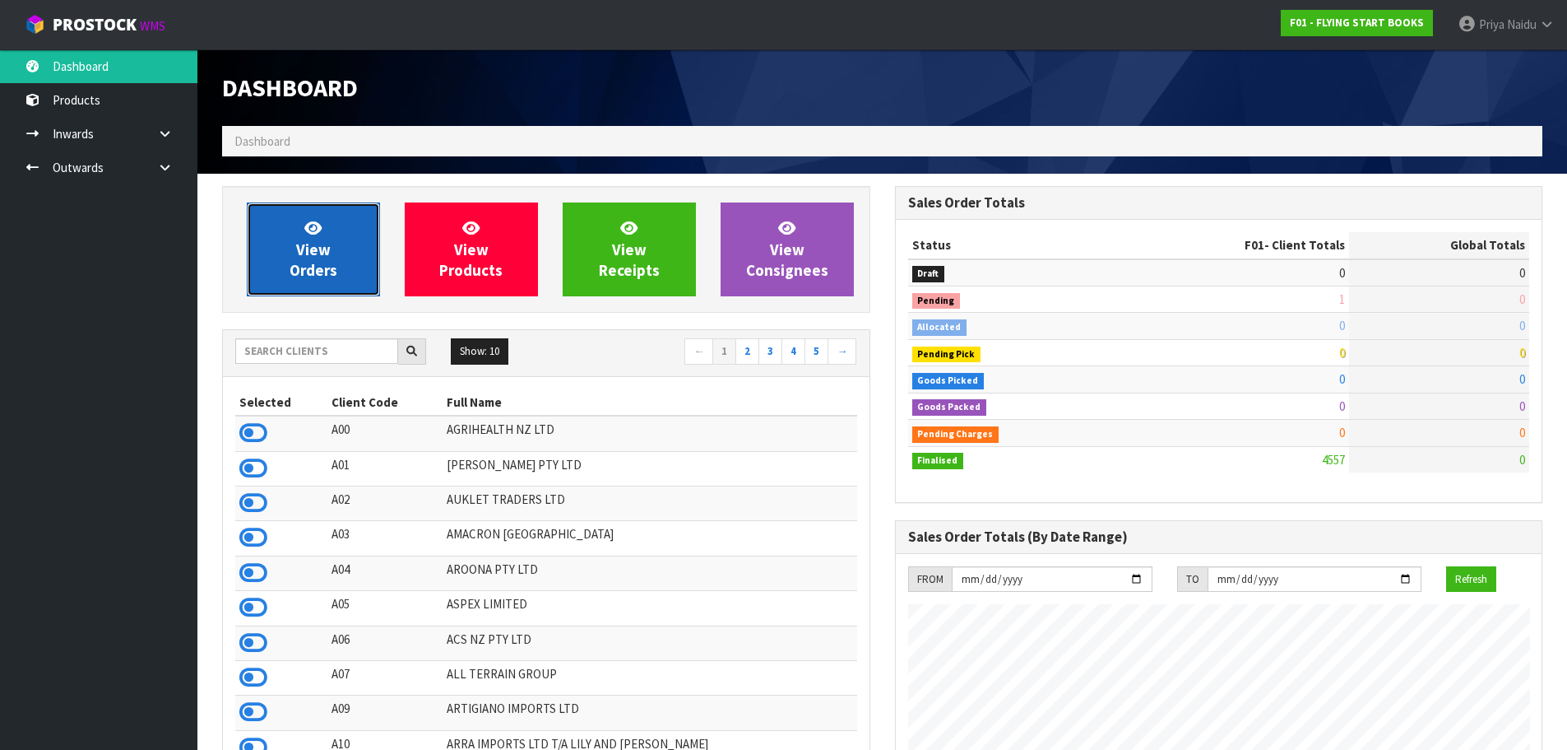
click at [346, 282] on link "View Orders" at bounding box center [313, 249] width 133 height 94
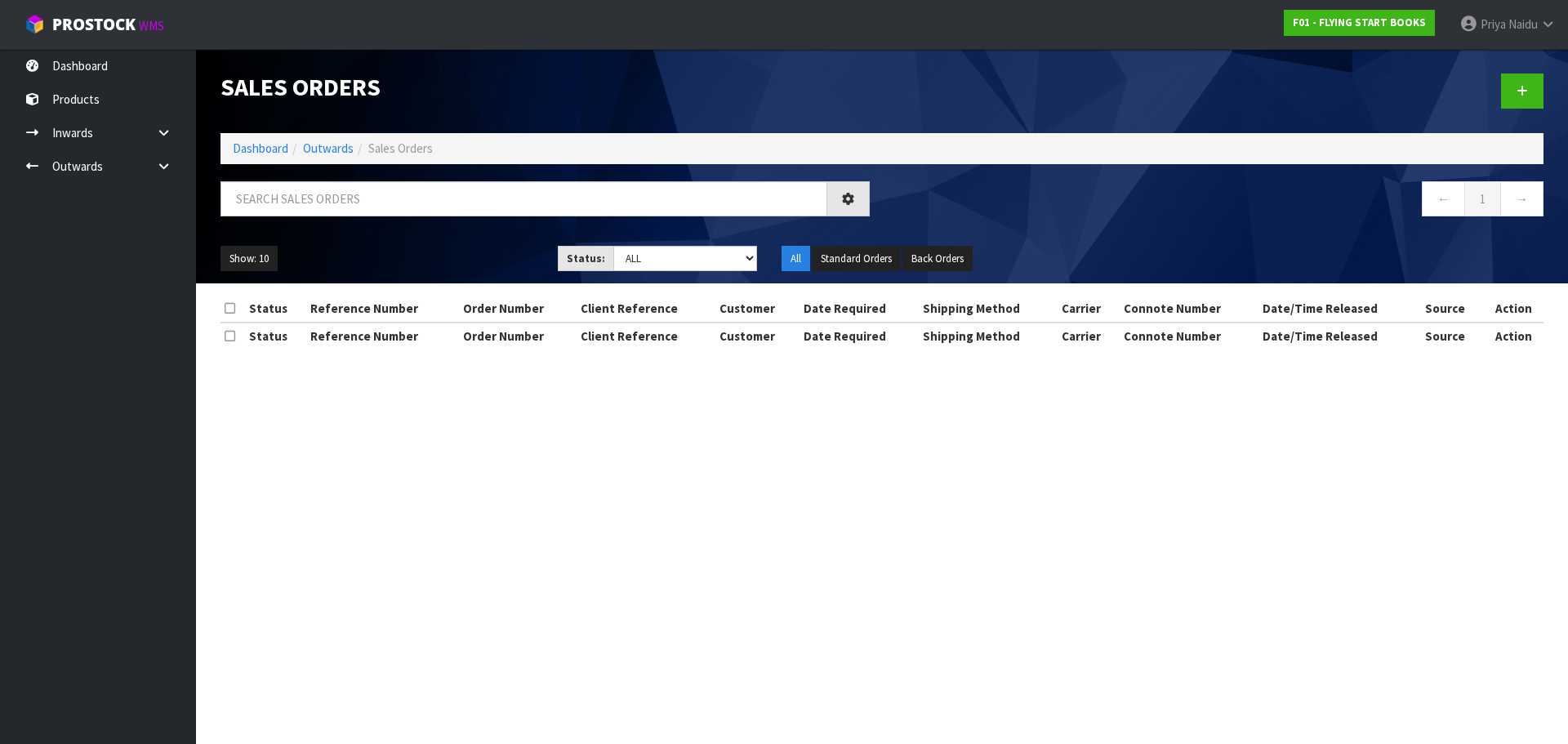
click at [366, 223] on div at bounding box center [545, 205] width 674 height 48
click at [379, 204] on input "text" at bounding box center [523, 198] width 606 height 35
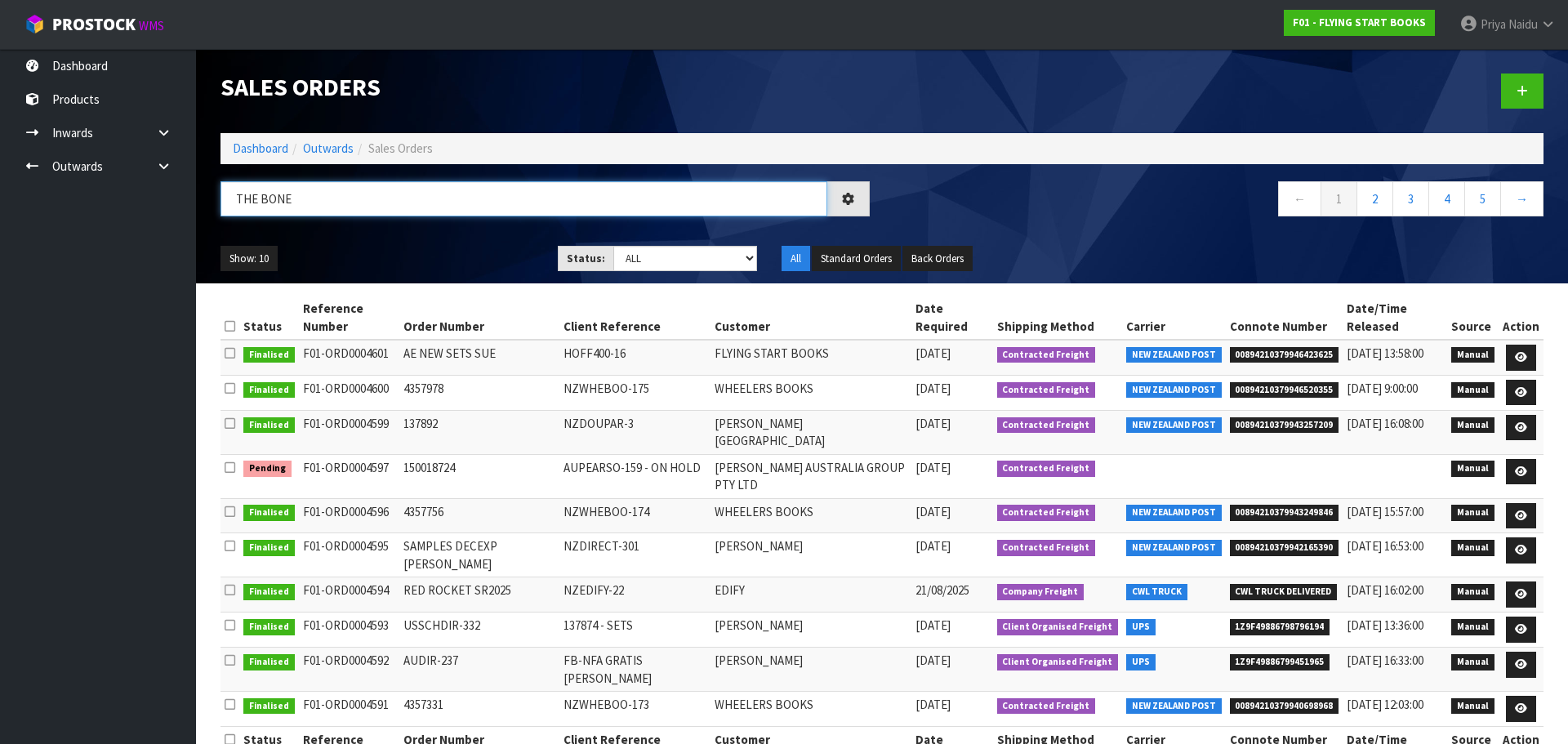
type input "THE BONE"
click at [412, 237] on div "Show: 10 5 10 25 50 Status: Draft Pending Allocated Pending Pick Goods Picked G…" at bounding box center [882, 258] width 1348 height 51
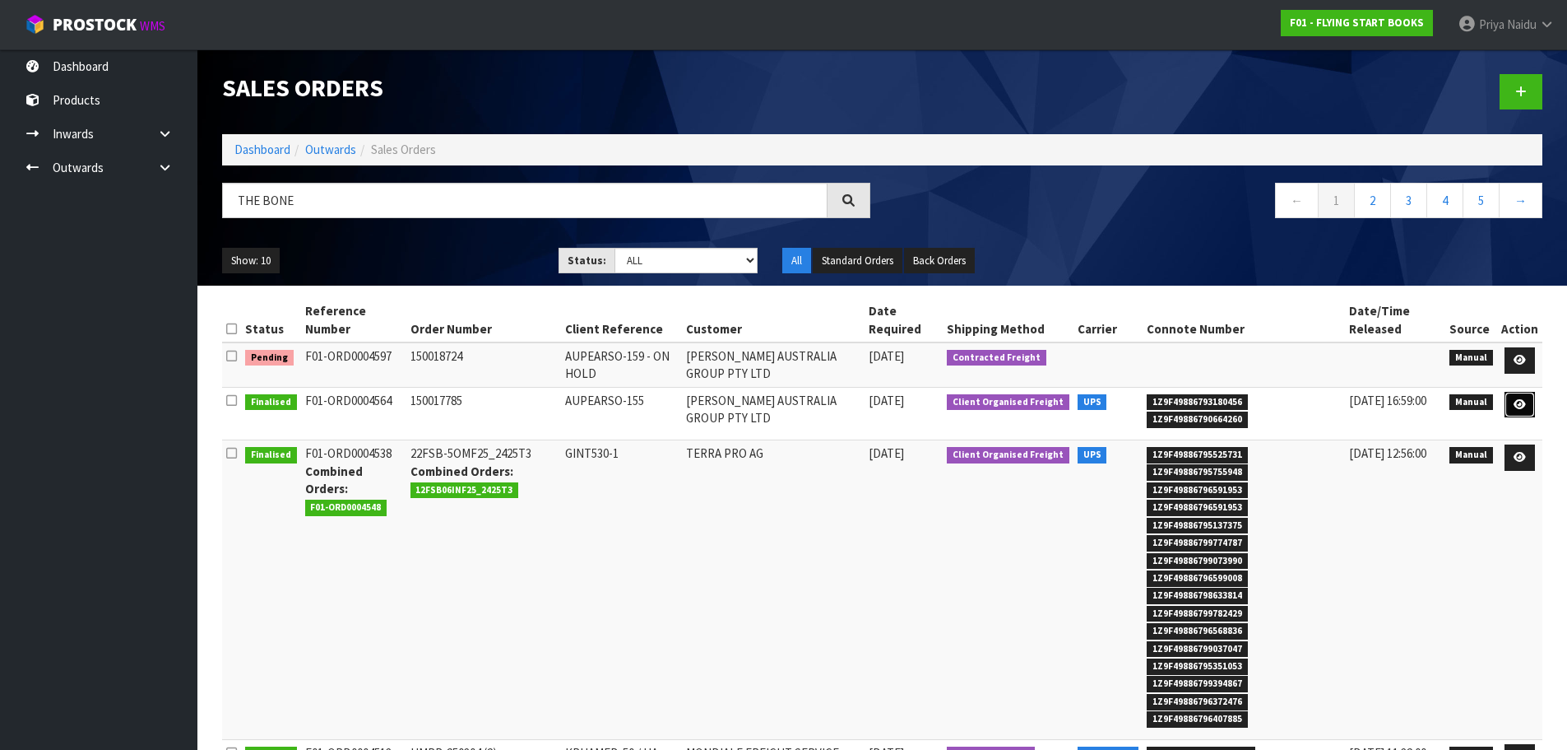
click at [1525, 405] on icon at bounding box center [1520, 404] width 12 height 11
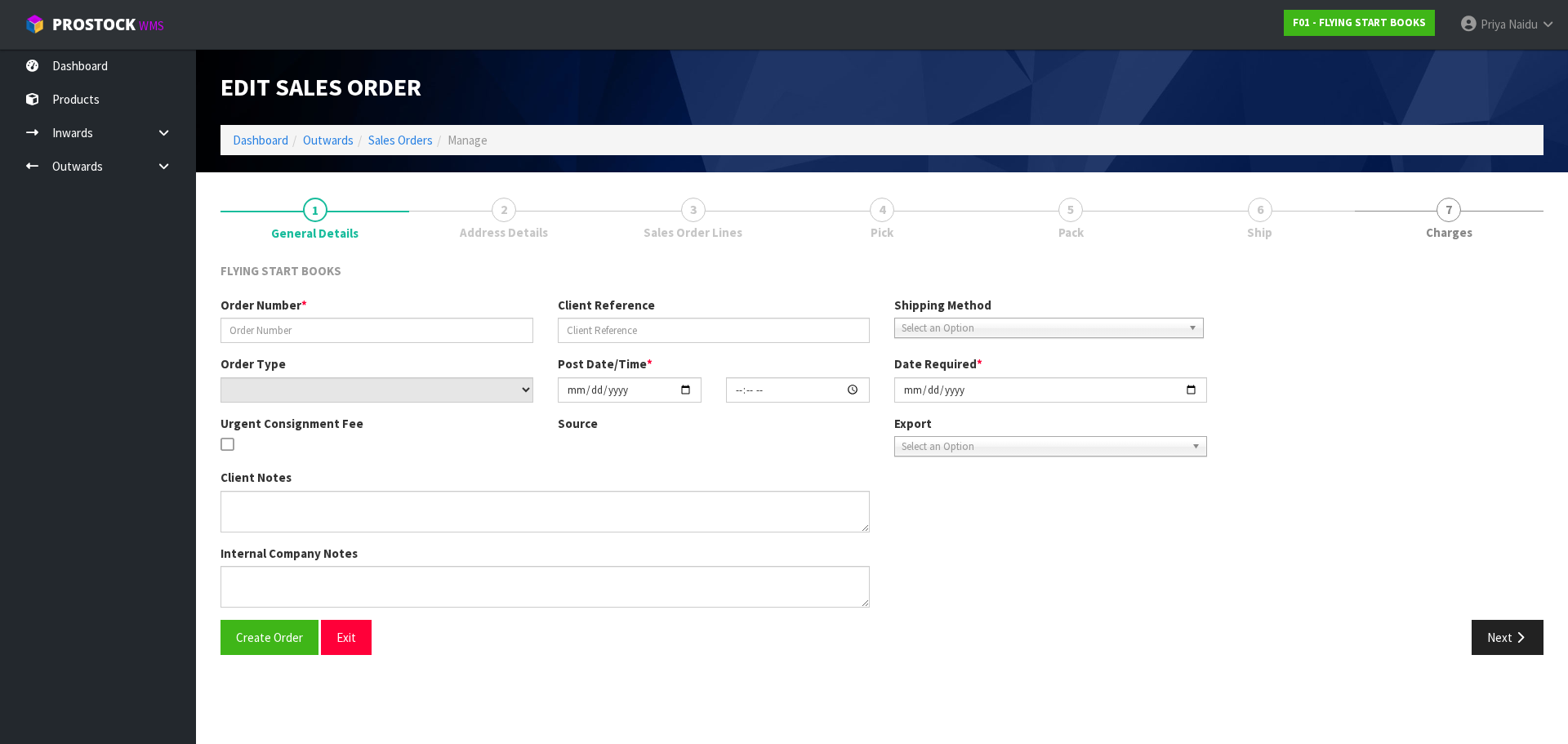
type input "150017785"
type input "AUPEARSO-155"
select select "number:0"
type input "[DATE]"
type input "10:08:00.000"
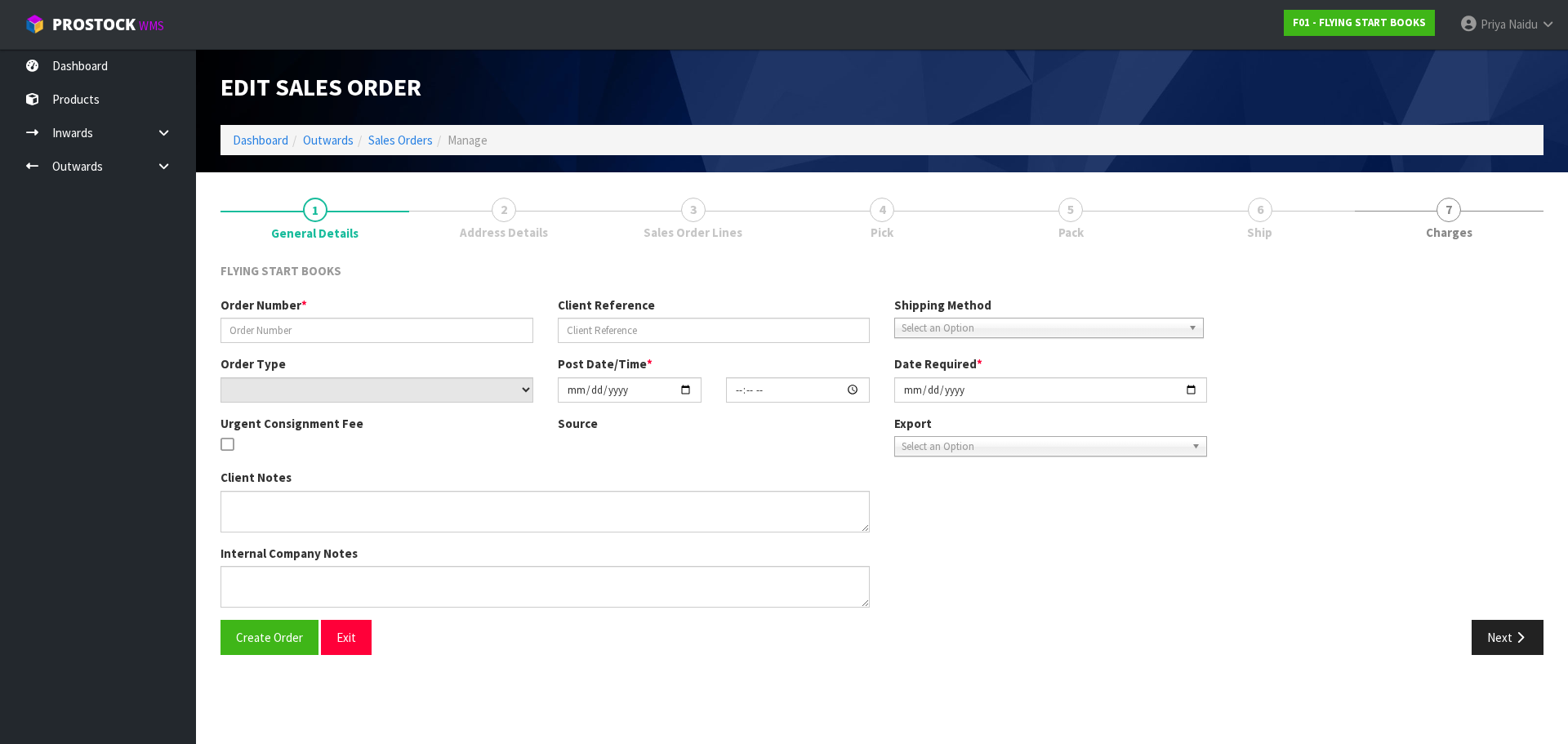
type input "[DATE]"
type textarea "UPDATED 9781877435447 TO 9781877435676 - HISTORY OF PHOTOGRAPHY FROM SET 978177…"
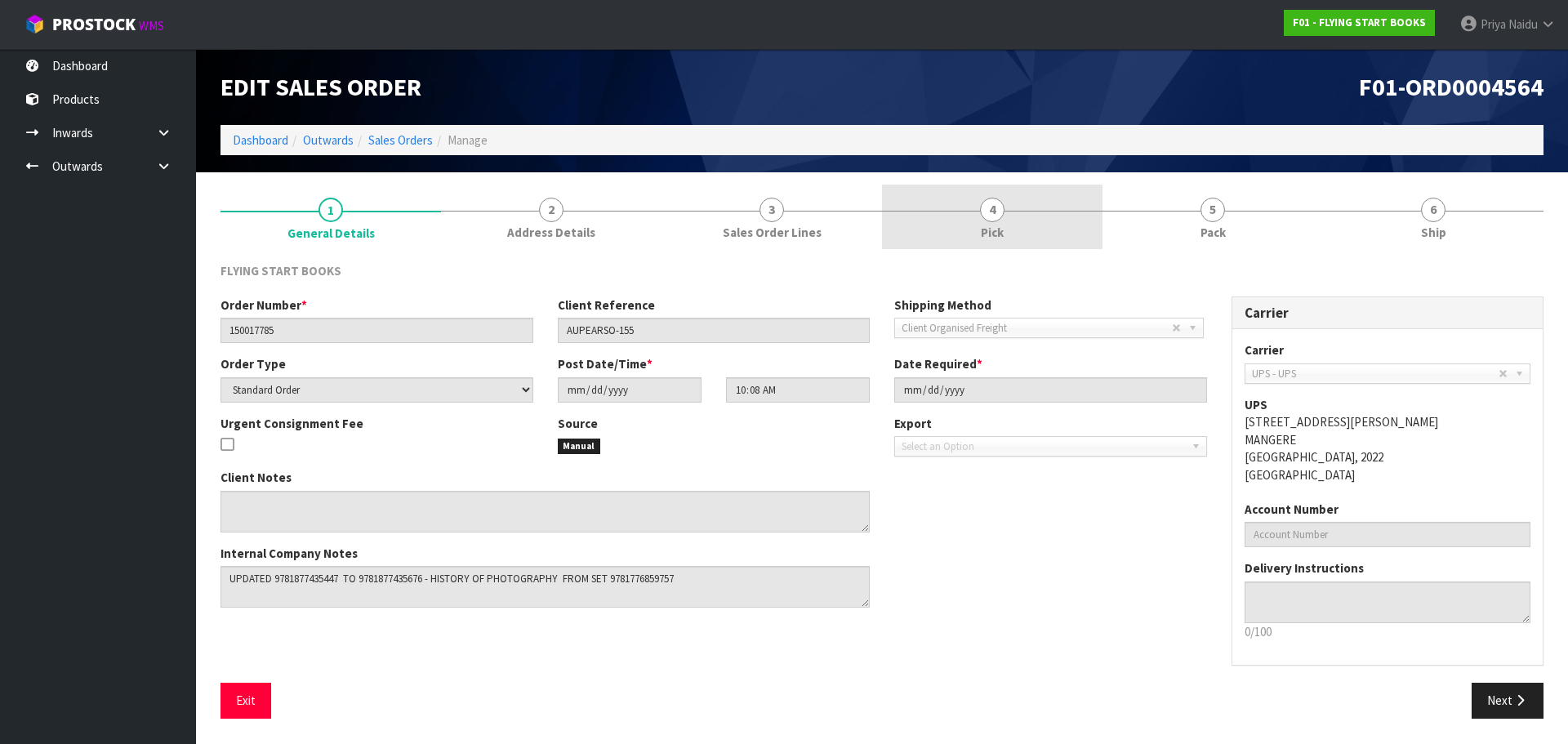
click at [1232, 222] on link "5 Pack" at bounding box center [1213, 216] width 220 height 64
click at [1011, 193] on link "4 Pick" at bounding box center [992, 216] width 220 height 64
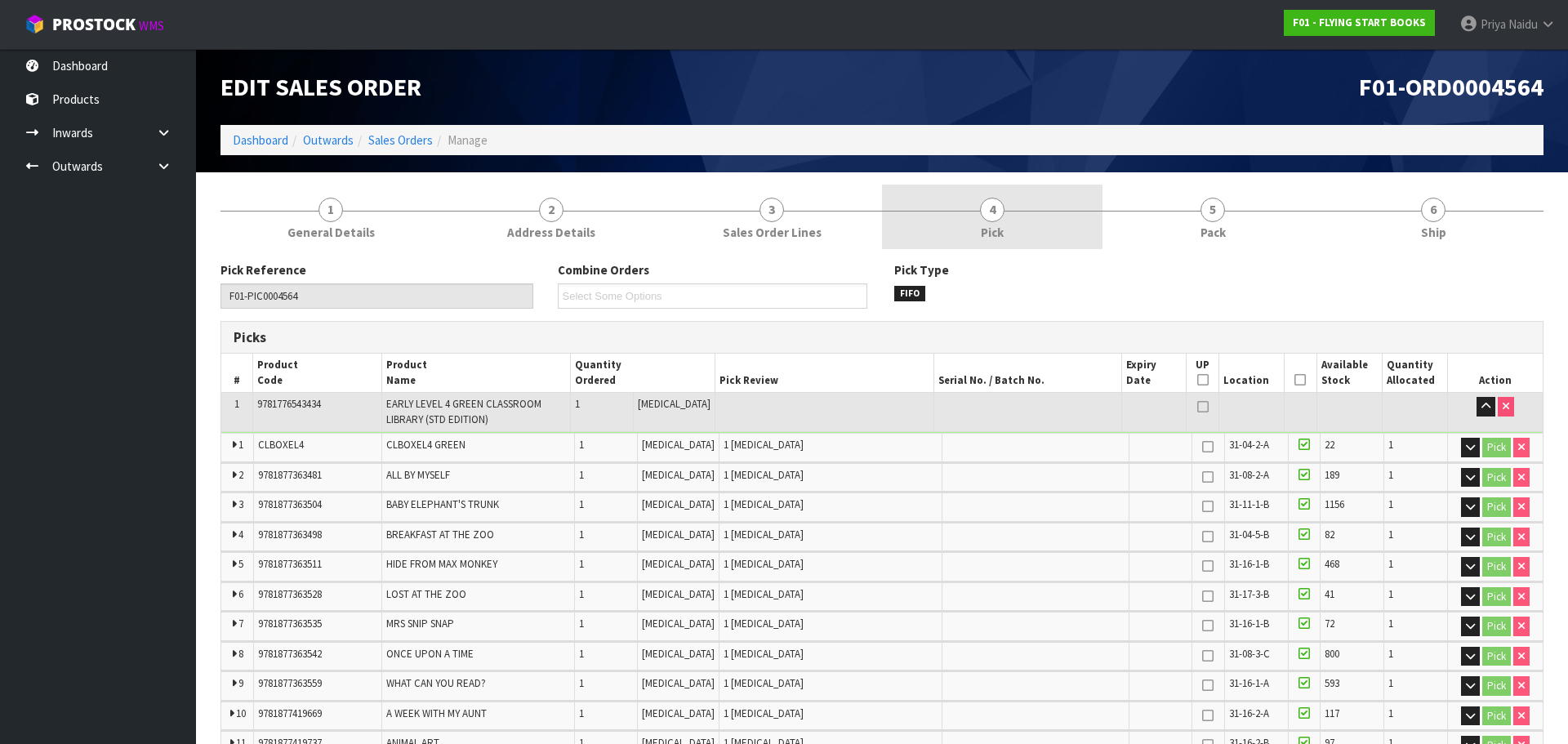
click at [969, 249] on link "4 Pick" at bounding box center [992, 216] width 220 height 64
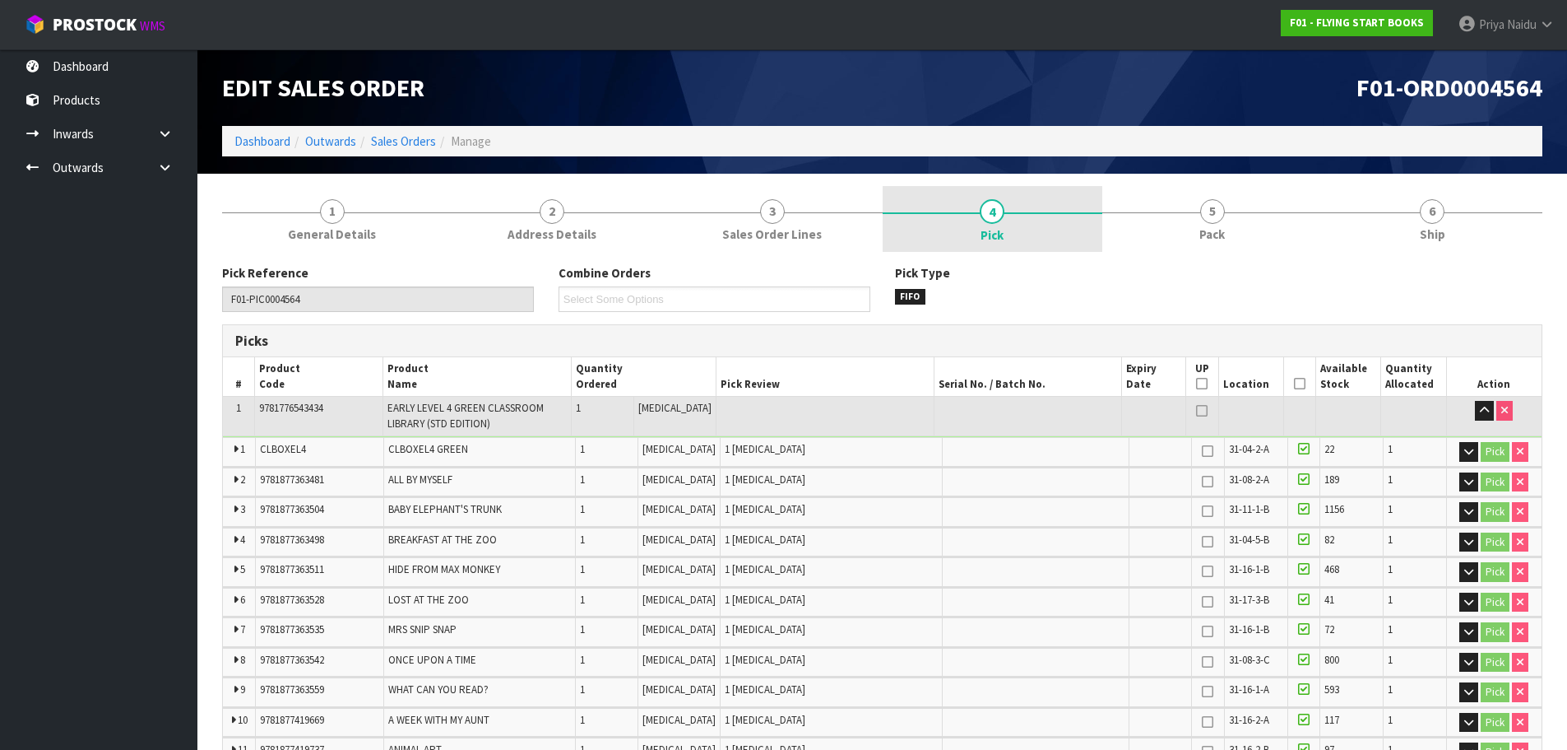
click at [972, 232] on link "4 Pick" at bounding box center [993, 219] width 221 height 66
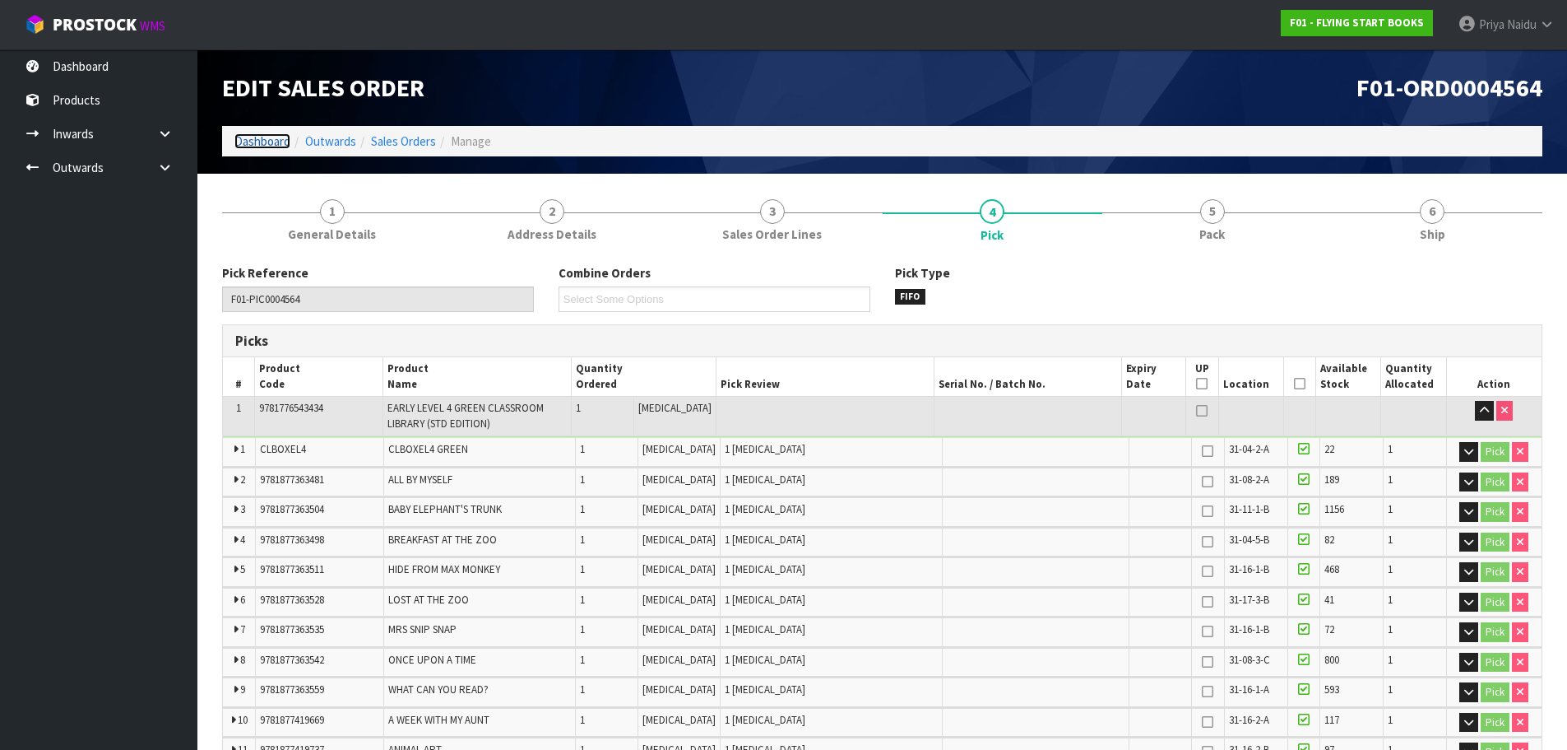
click at [266, 147] on link "Dashboard" at bounding box center [262, 141] width 56 height 16
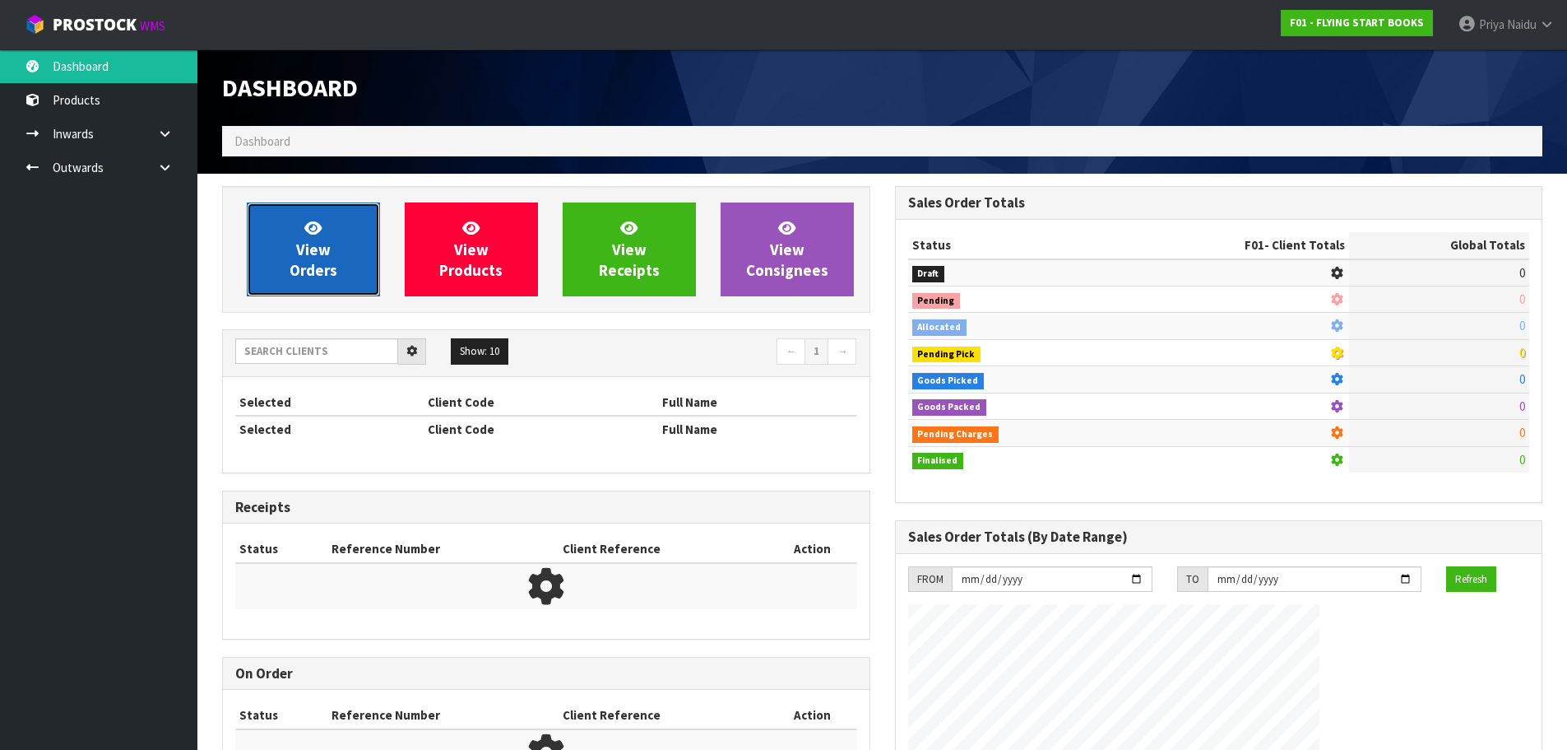
click at [326, 257] on span "View Orders" at bounding box center [314, 249] width 48 height 62
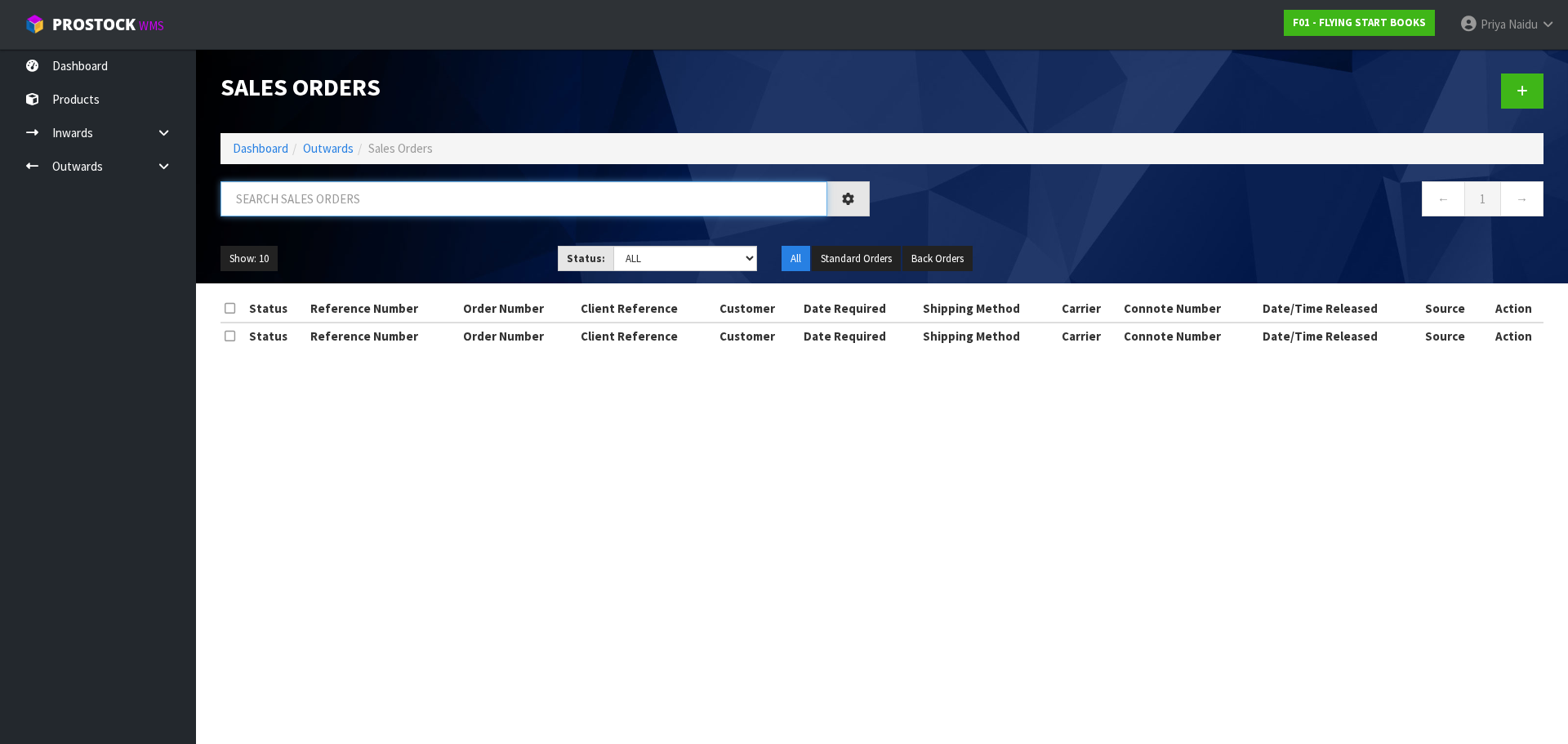
click at [336, 196] on input "text" at bounding box center [523, 198] width 606 height 35
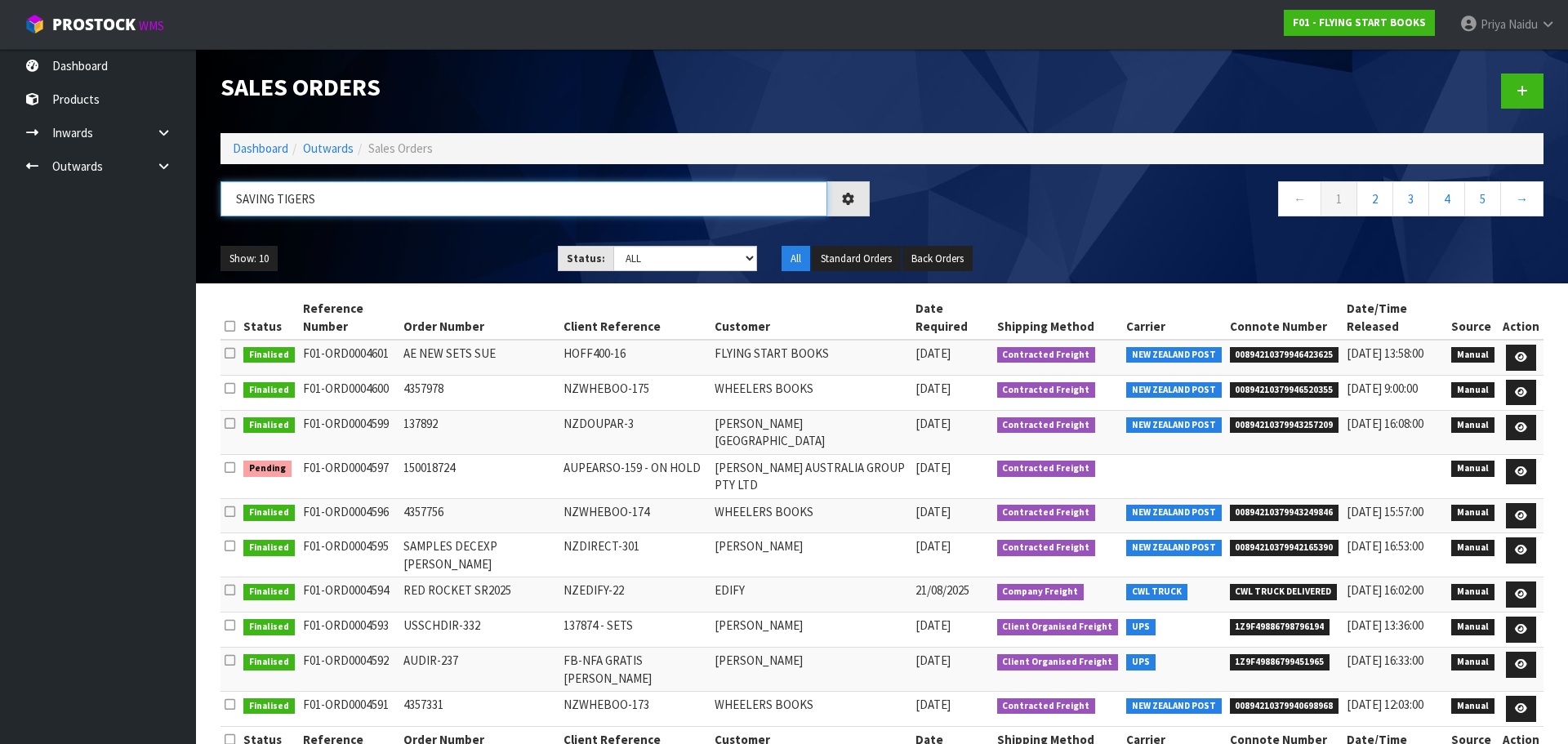
type input "SAVING TIGERS"
click at [444, 244] on div "Show: 10 5 10 25 50 Status: Draft Pending Allocated Pending Pick Goods Picked G…" at bounding box center [882, 258] width 1348 height 51
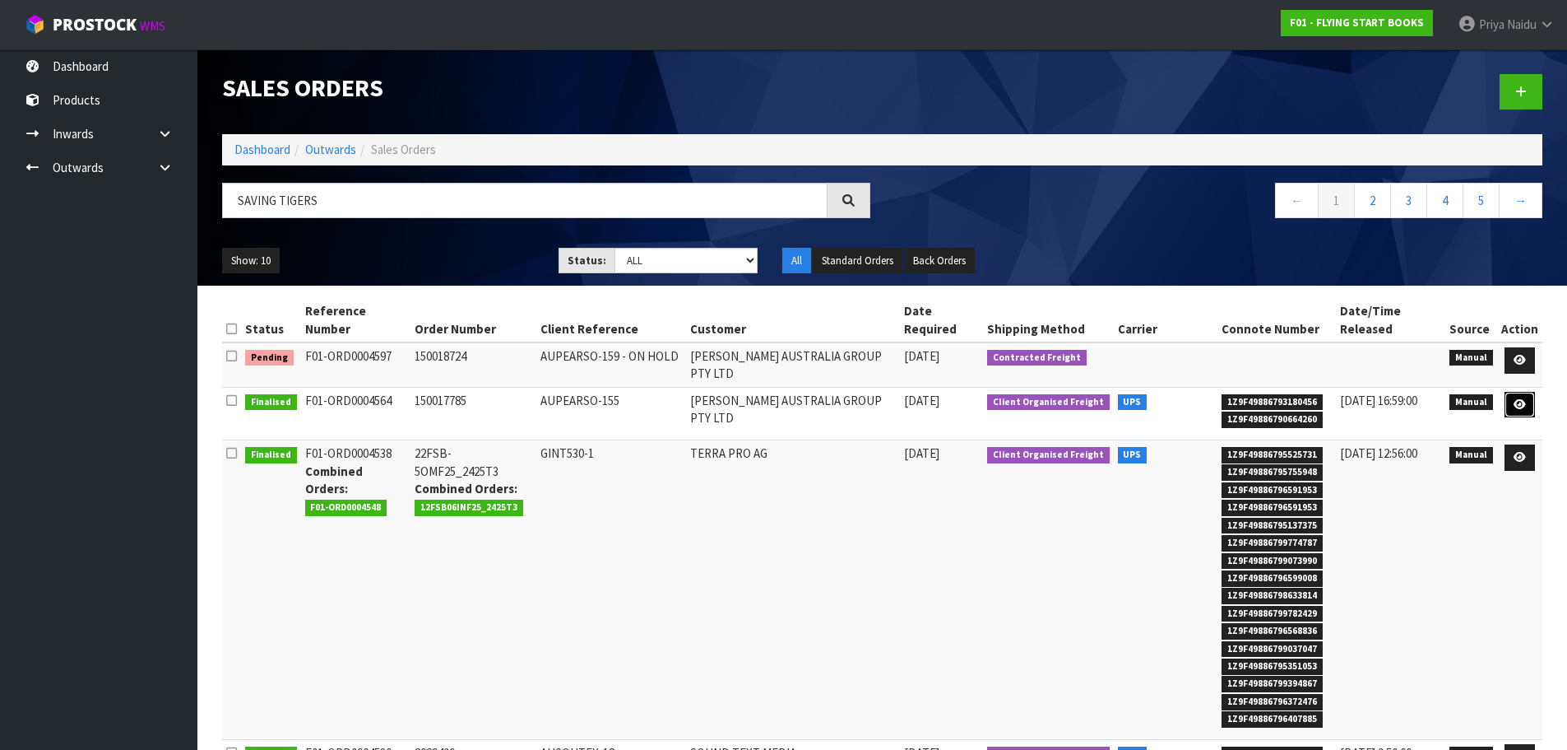
click at [1526, 399] on icon at bounding box center [1520, 404] width 12 height 11
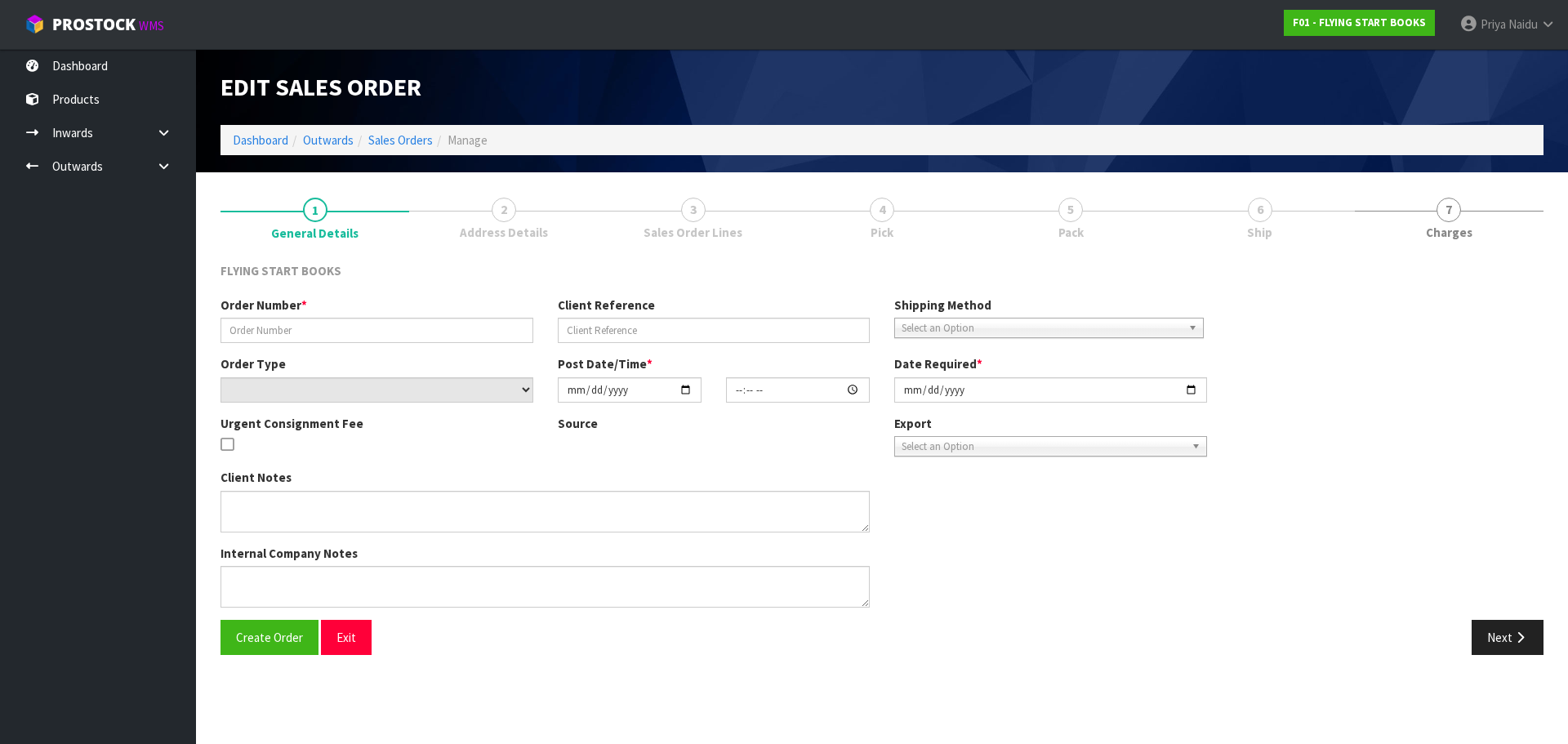
type input "150017785"
type input "AUPEARSO-155"
select select "number:0"
type input "[DATE]"
type input "10:08:00.000"
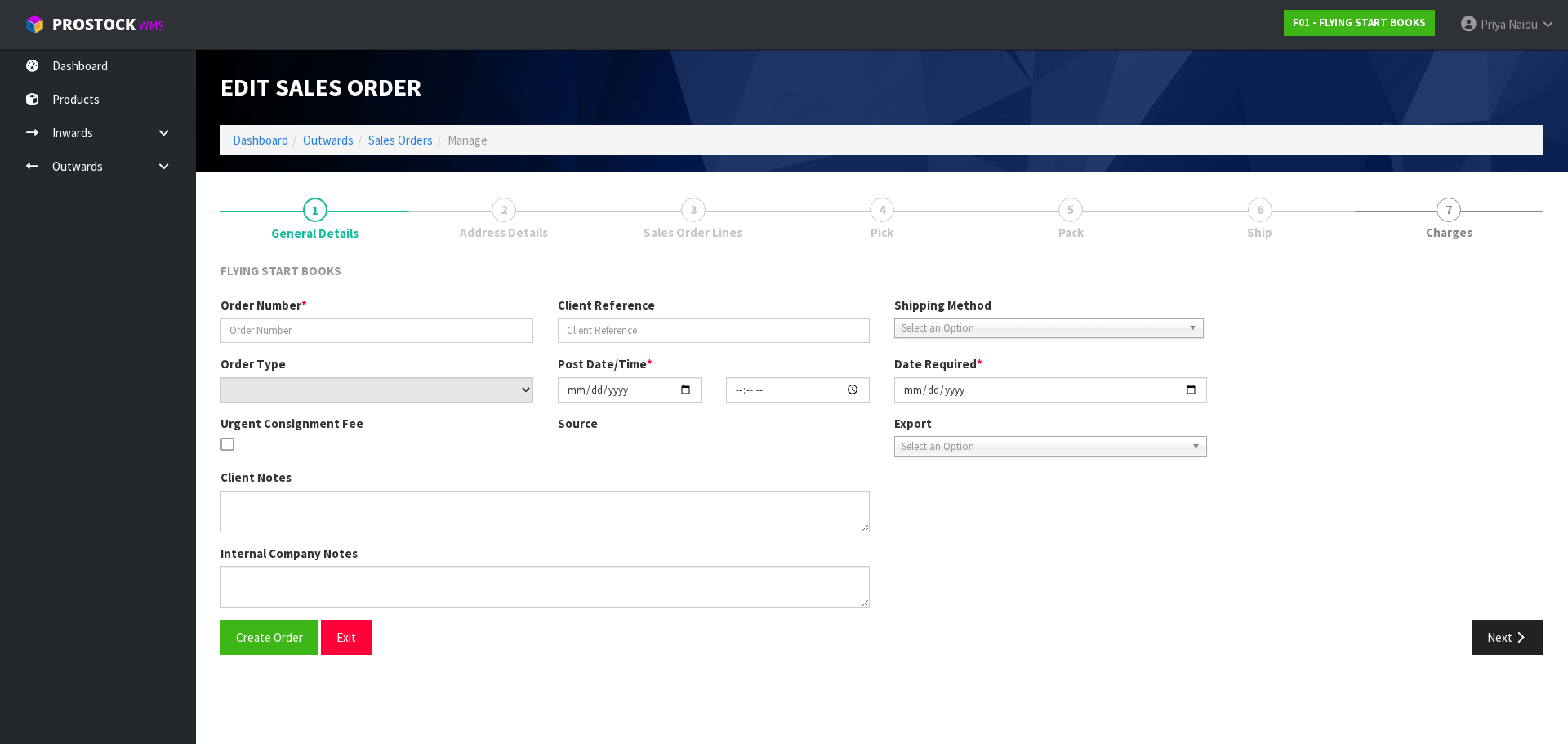
type input "[DATE]"
type textarea "UPDATED 9781877435447 TO 9781877435676 - HISTORY OF PHOTOGRAPHY FROM SET 978177…"
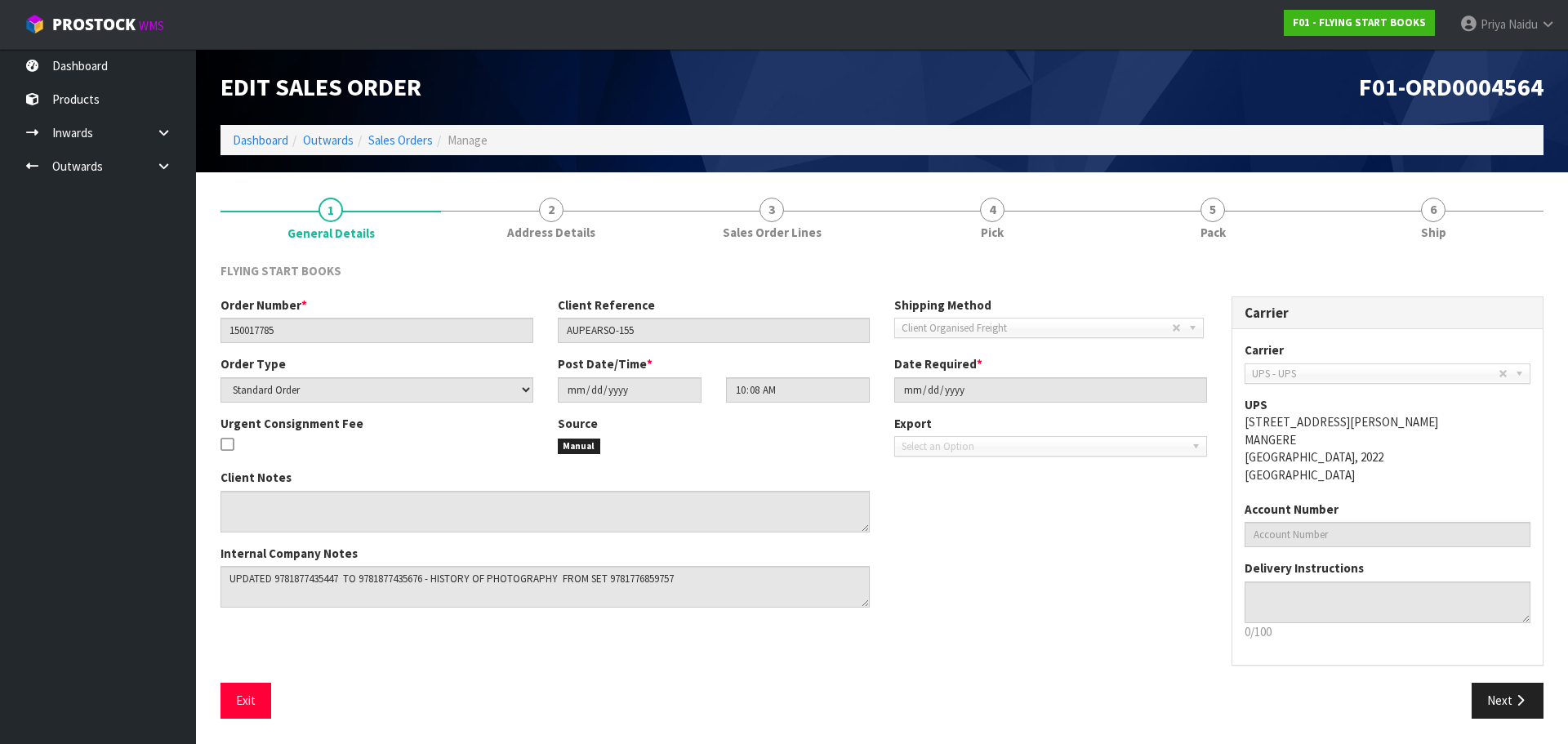
click at [1018, 205] on link "4 Pick" at bounding box center [992, 216] width 220 height 64
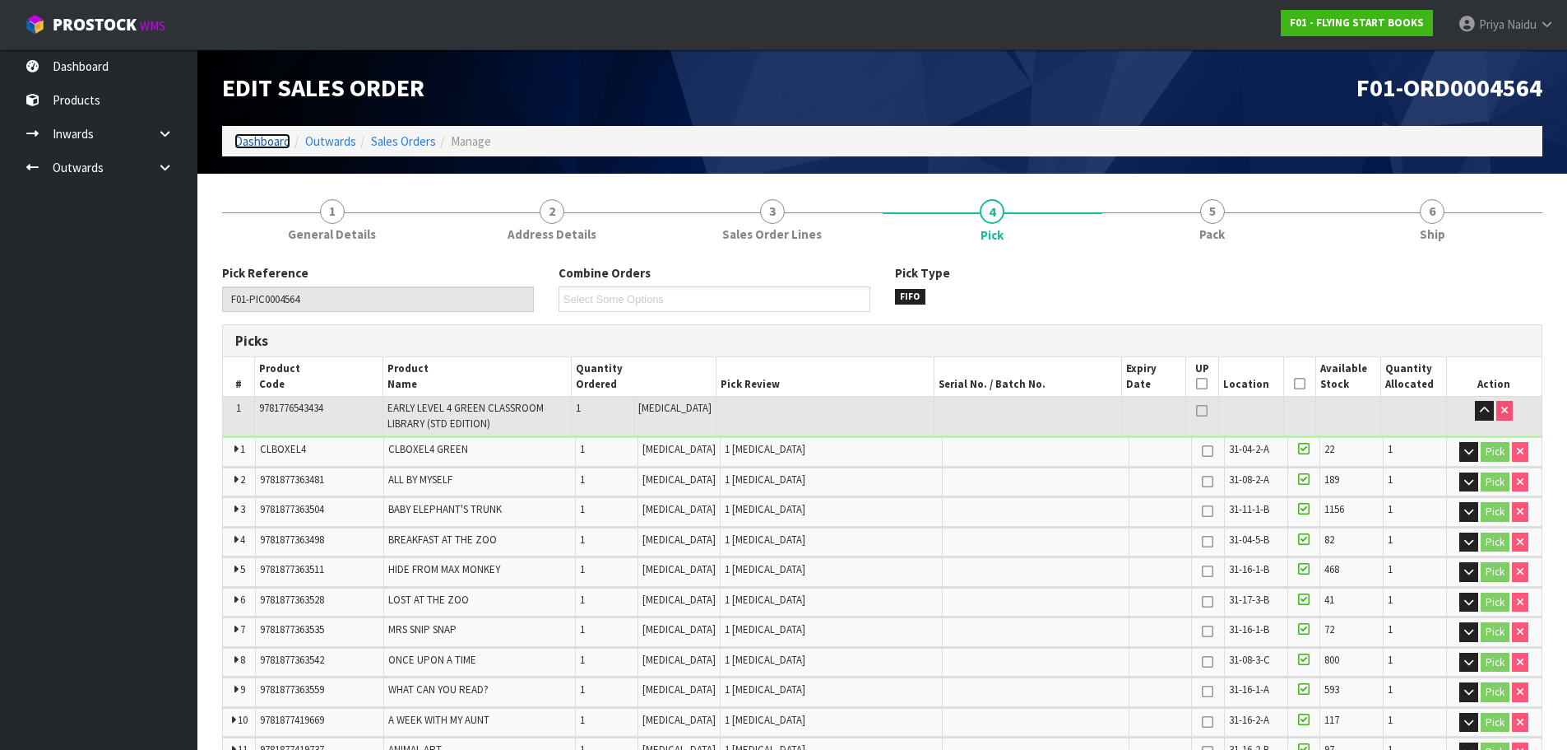
click at [267, 134] on link "Dashboard" at bounding box center [262, 141] width 56 height 16
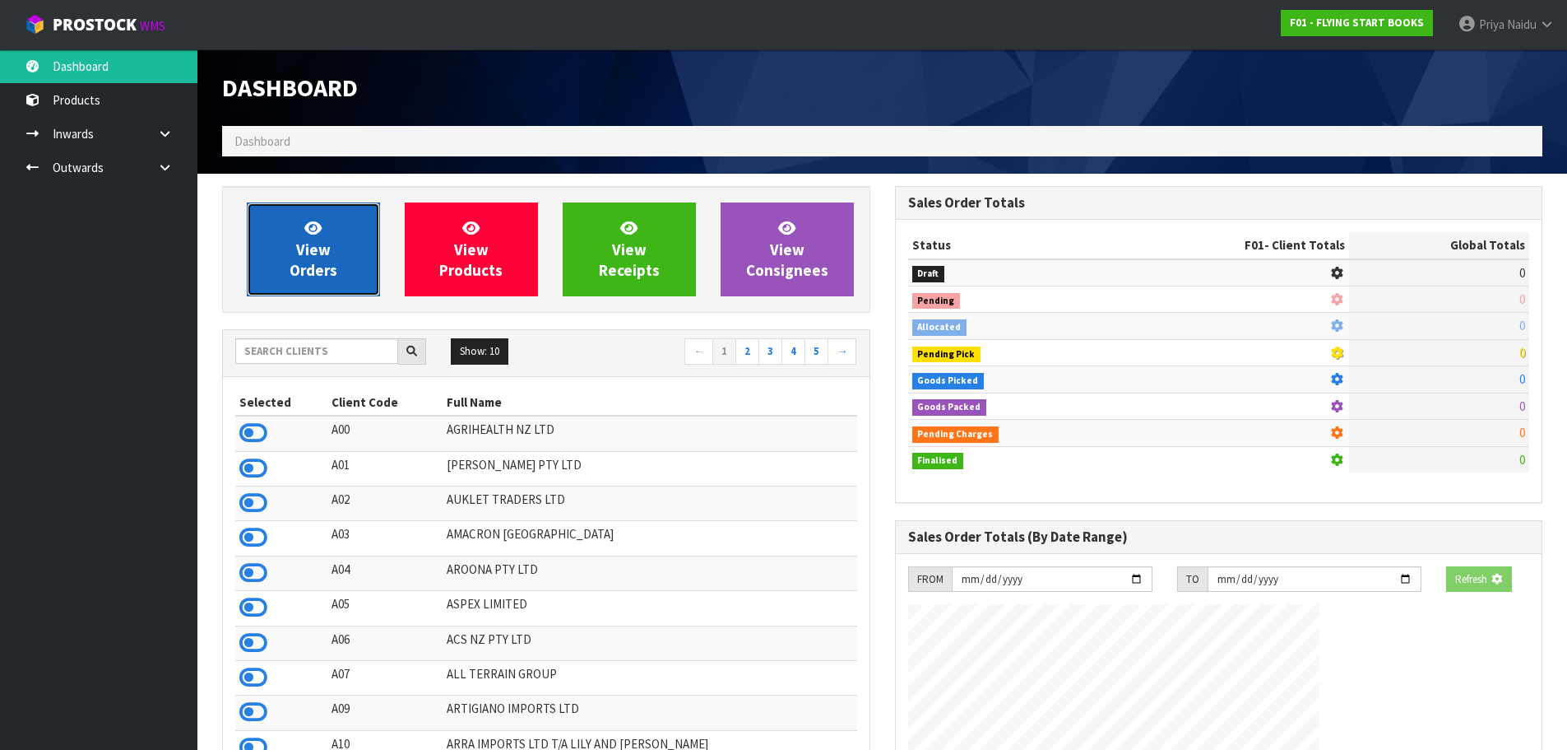
click at [337, 260] on link "View Orders" at bounding box center [313, 249] width 133 height 94
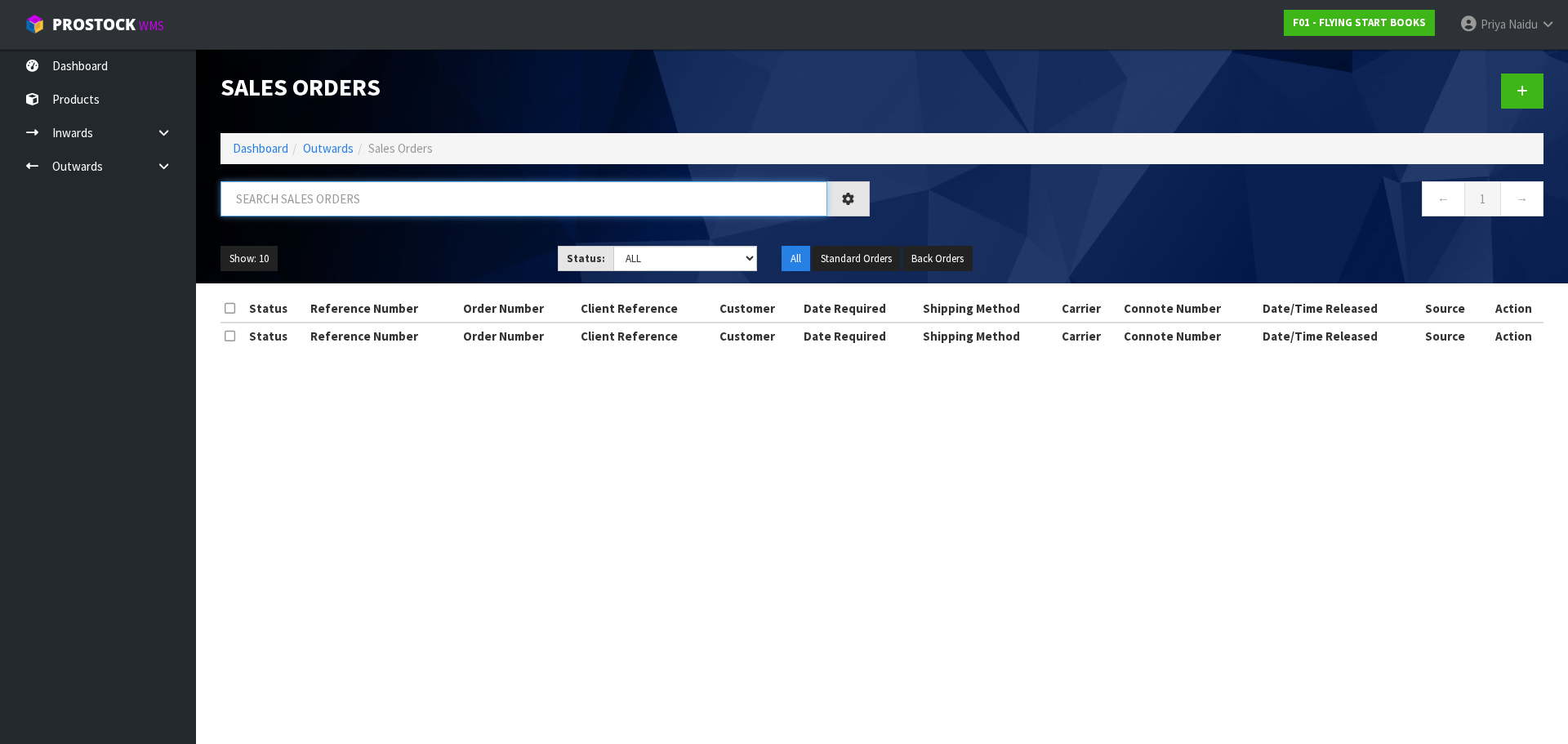
click at [389, 207] on input "text" at bounding box center [523, 198] width 606 height 35
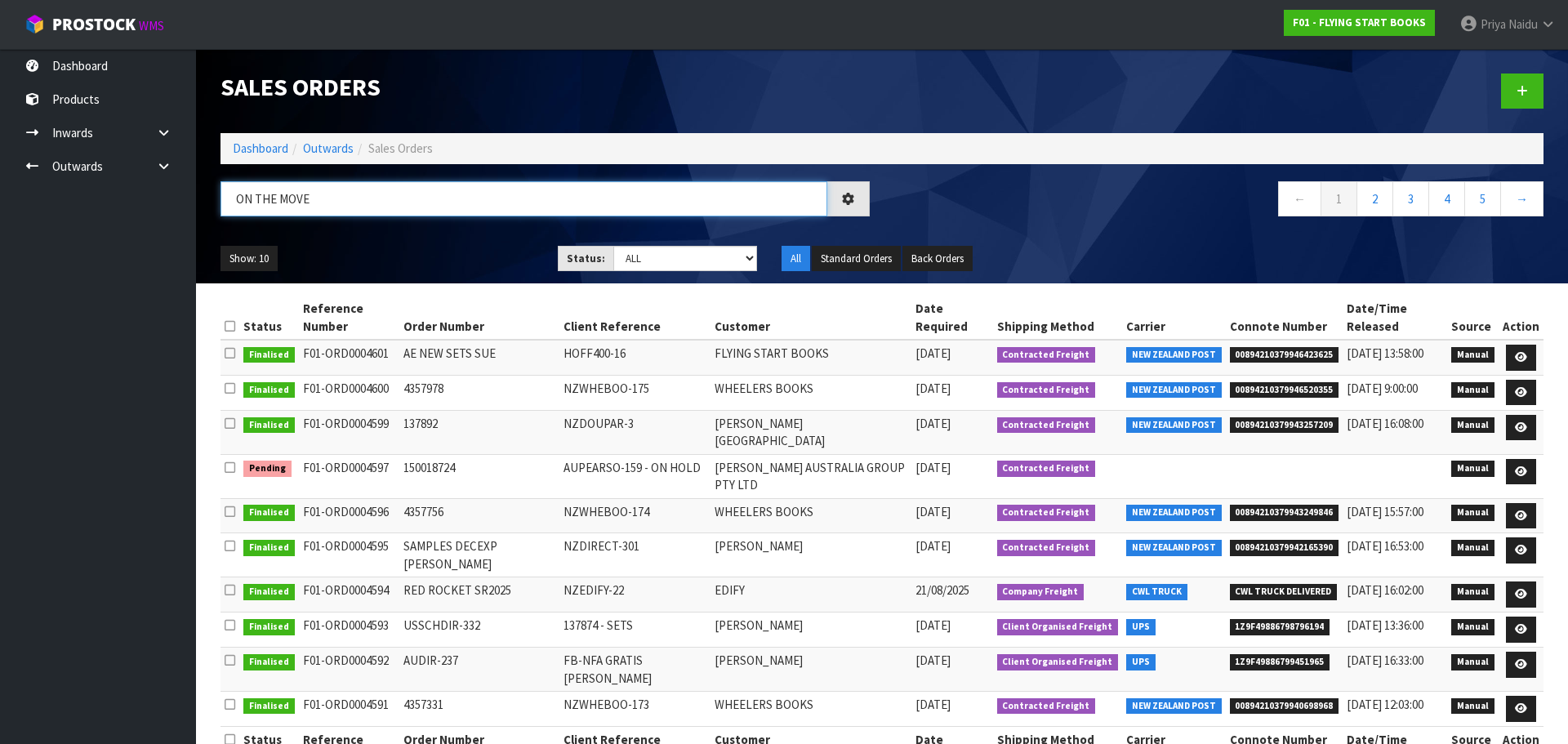
type input "ON THE MOVE"
click at [385, 251] on ul "Show: 10 5 10 25 50" at bounding box center [376, 259] width 313 height 26
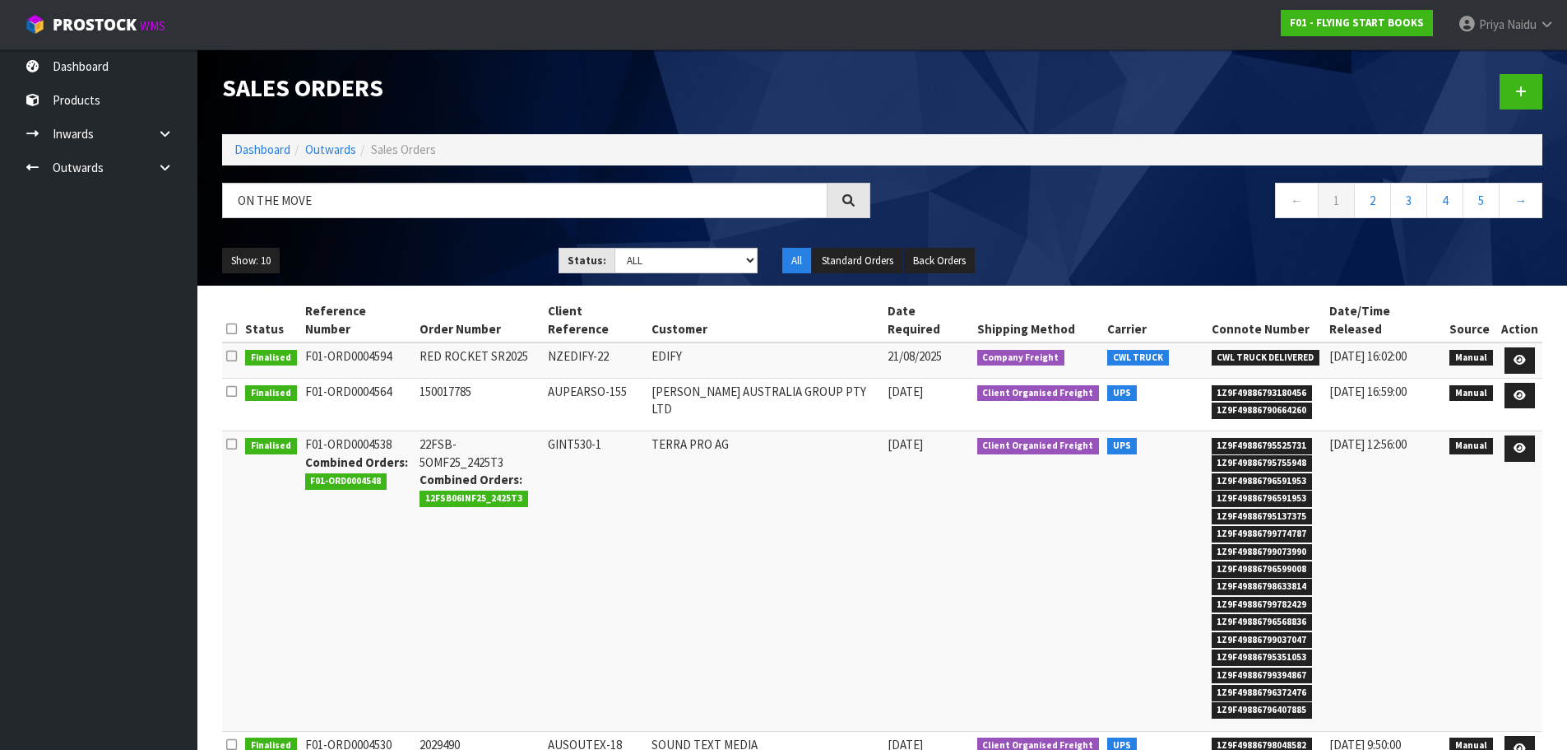
click at [408, 242] on div "Show: 10 5 10 25 50 Status: Draft Pending Allocated Pending Pick Goods Picked G…" at bounding box center [882, 260] width 1345 height 51
click at [1518, 355] on icon at bounding box center [1520, 360] width 12 height 11
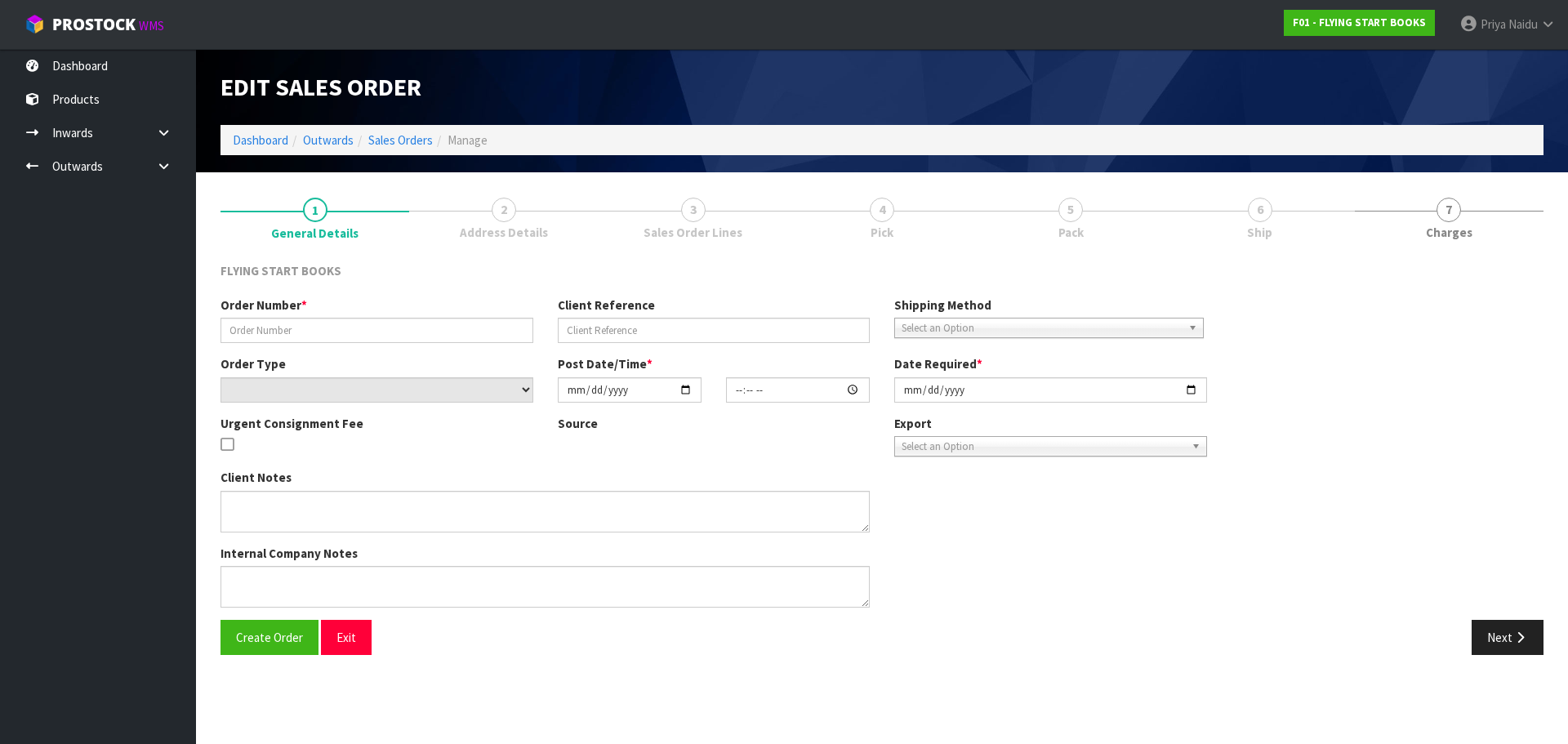
type input "RED ROCKET SR2025"
type input "NZEDIFY-22"
select select "number:0"
type input "[DATE]"
type input "09:02:00.000"
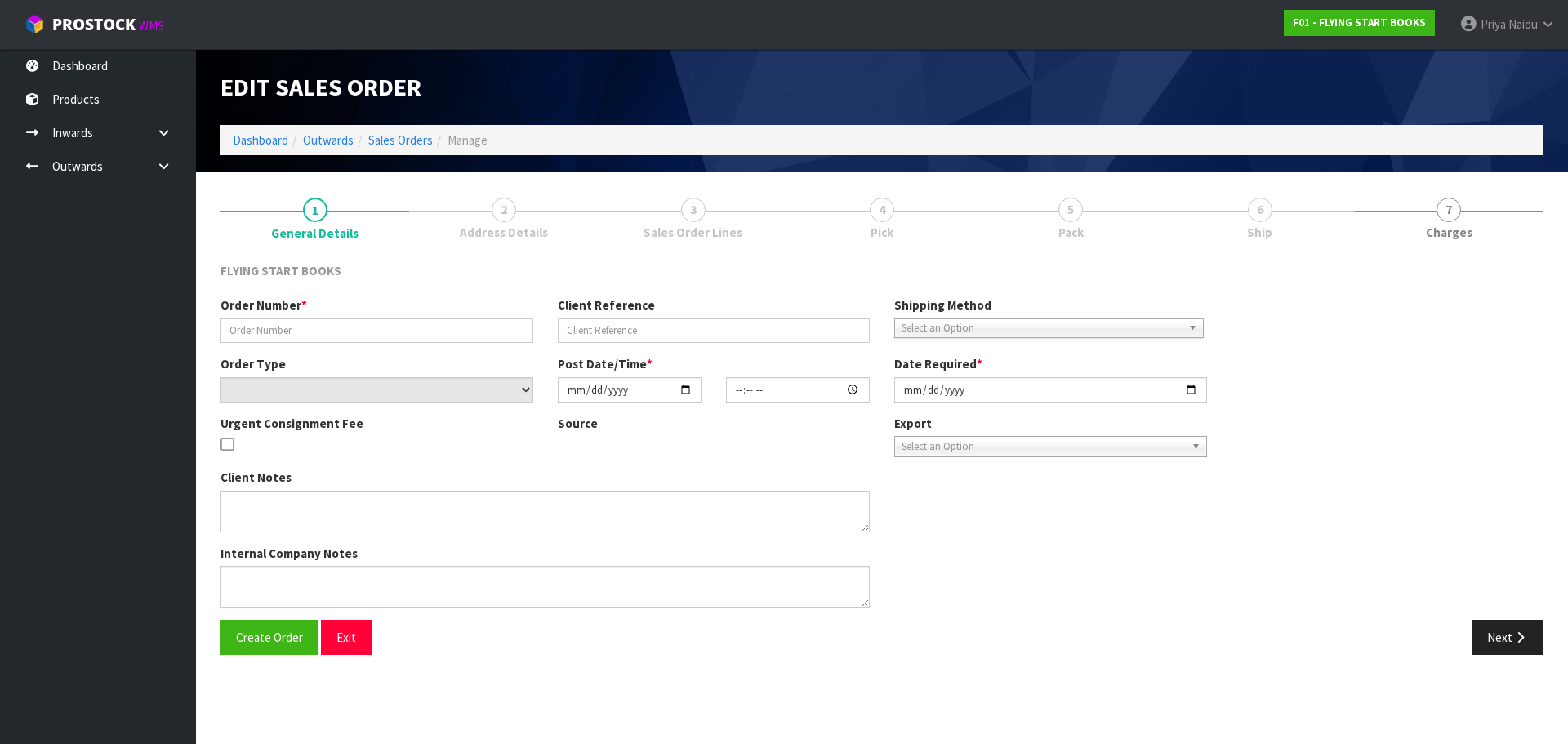
type input "[DATE]"
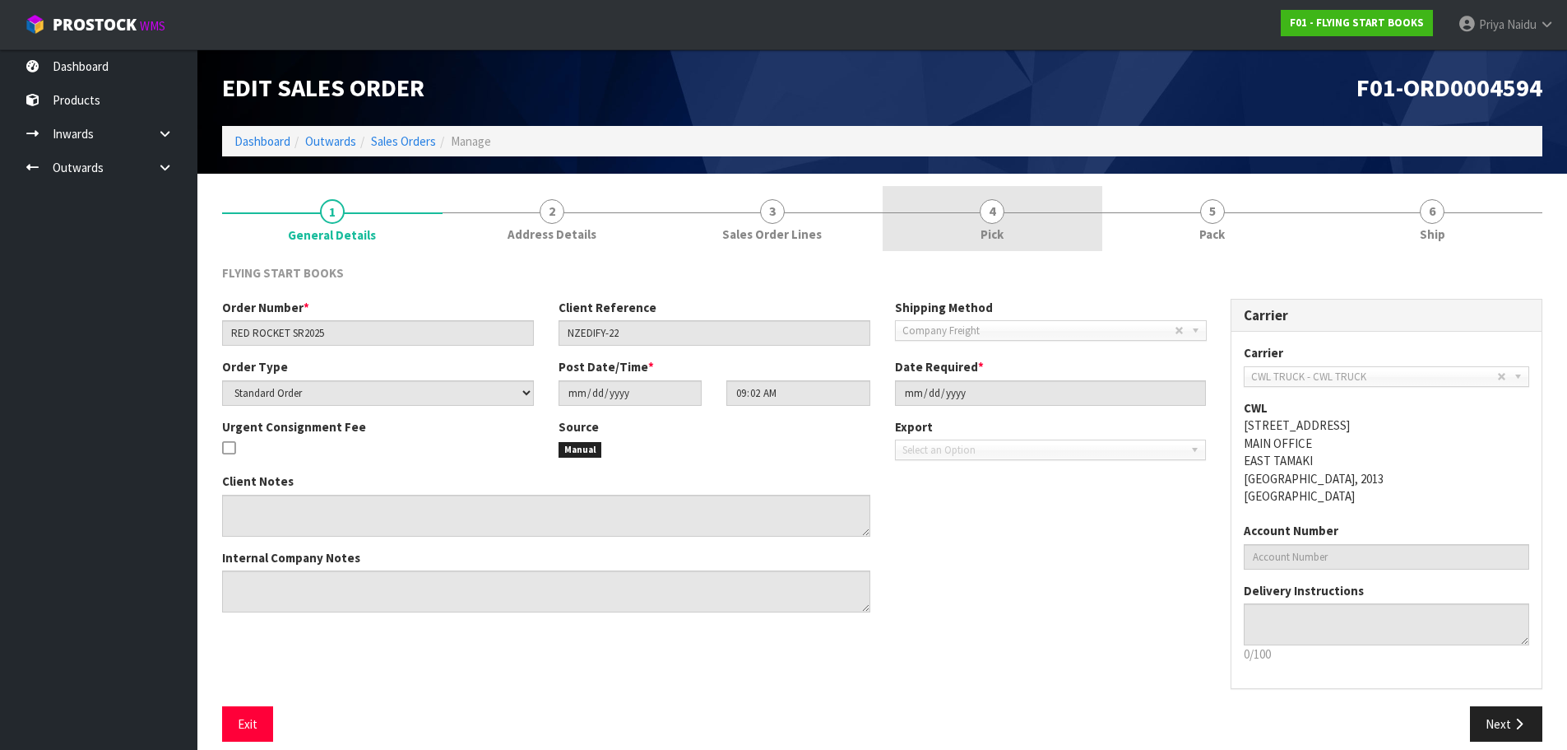
click at [989, 210] on span "4" at bounding box center [992, 211] width 25 height 25
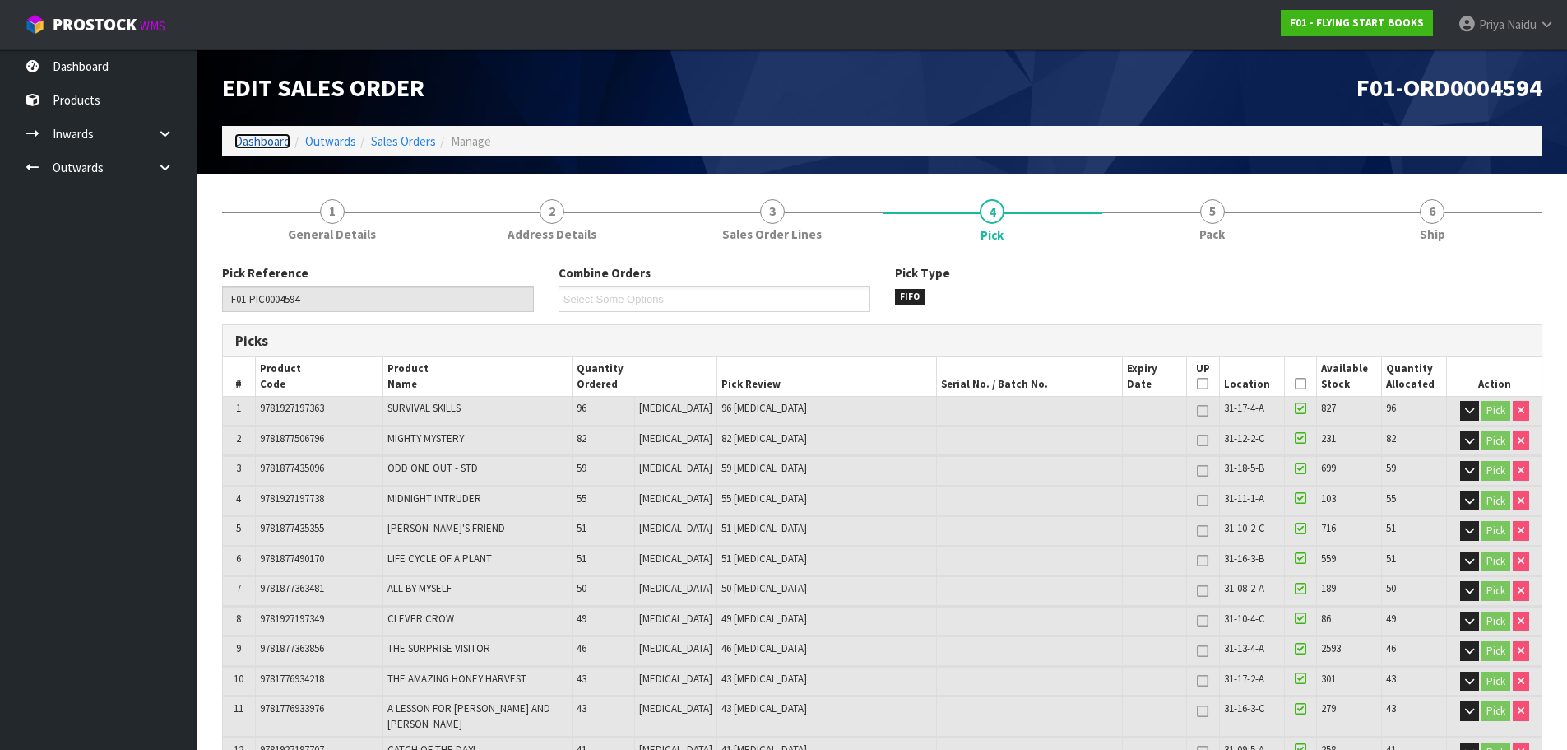
click at [262, 135] on link "Dashboard" at bounding box center [262, 141] width 56 height 16
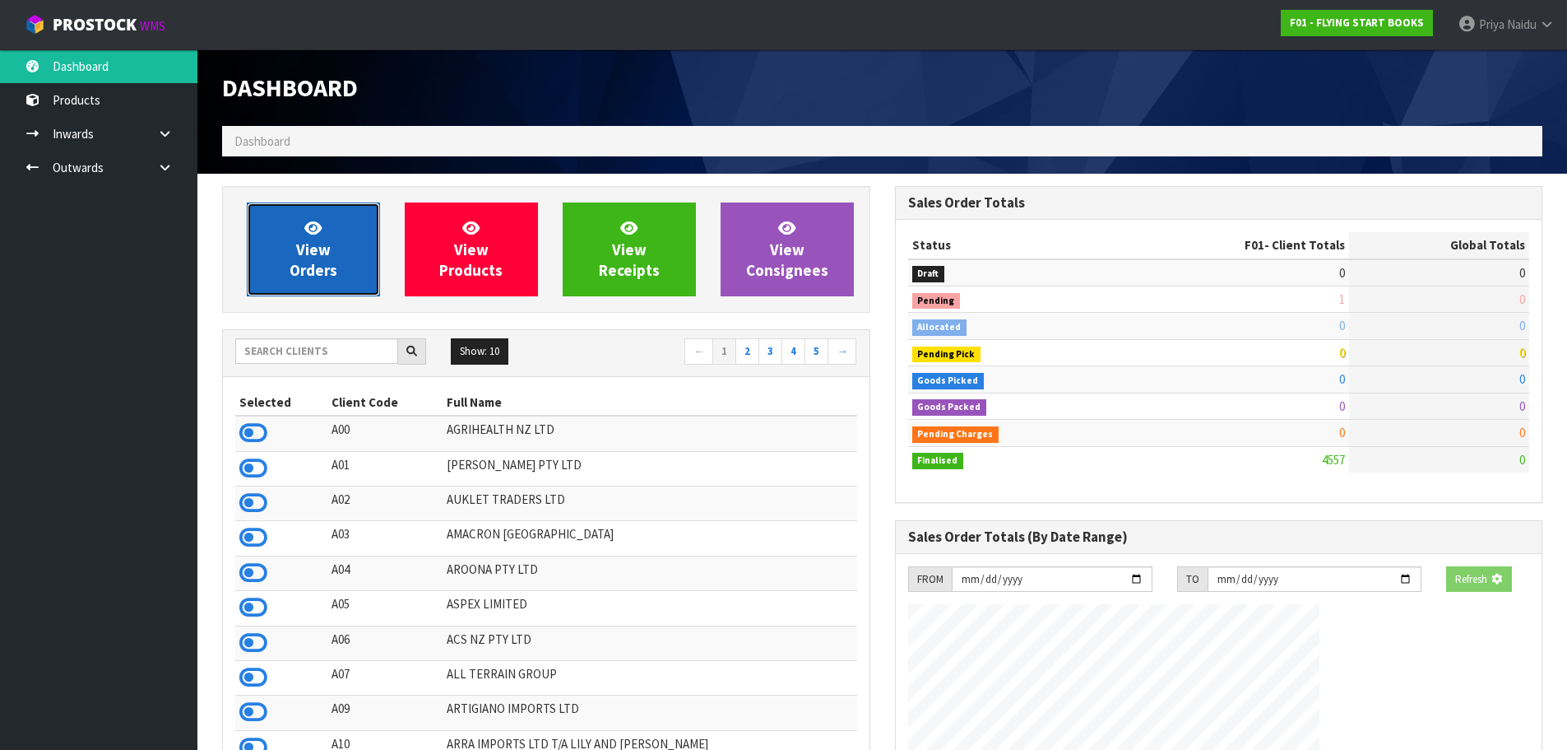
click at [314, 262] on span "View Orders" at bounding box center [314, 249] width 48 height 62
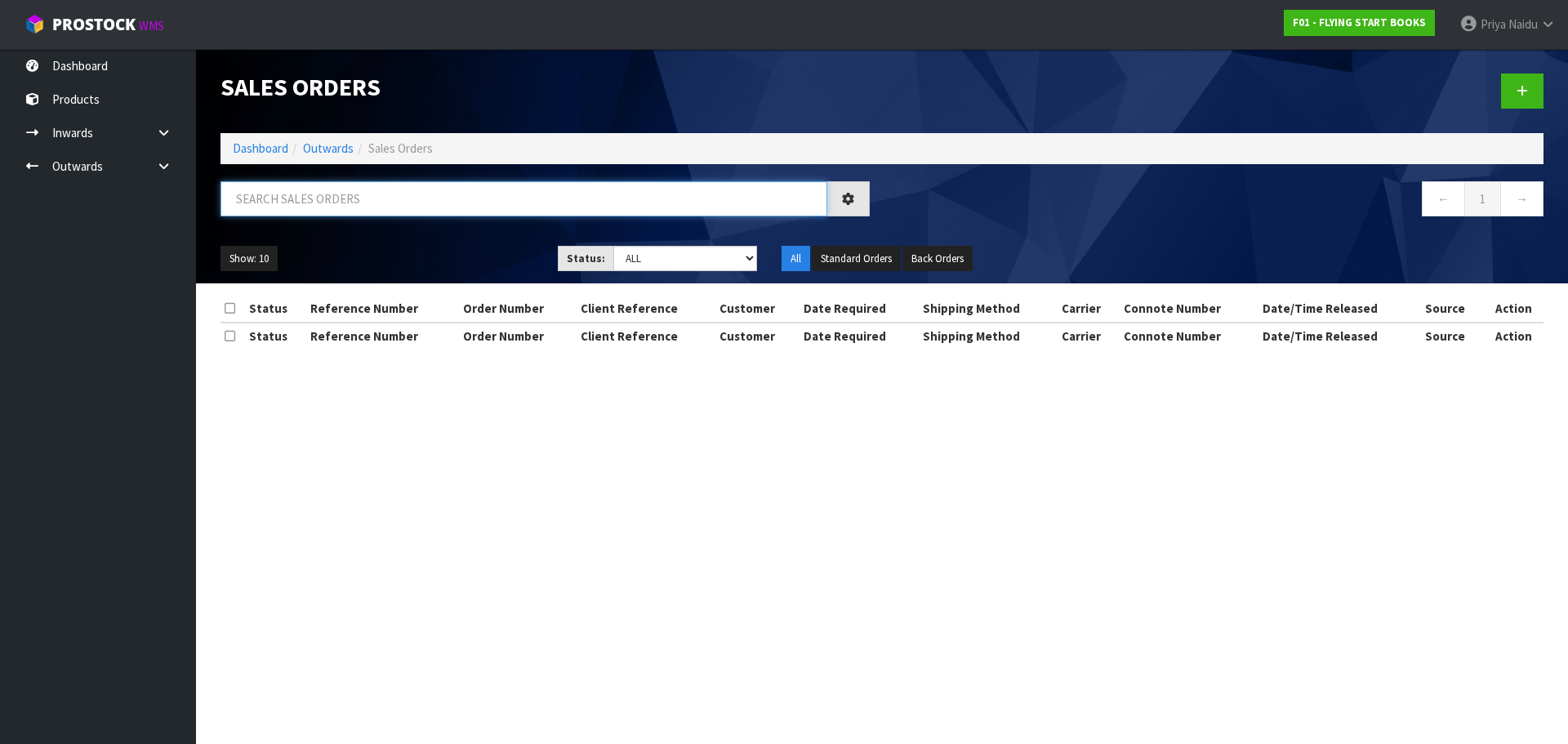
click at [394, 205] on input "text" at bounding box center [523, 198] width 606 height 35
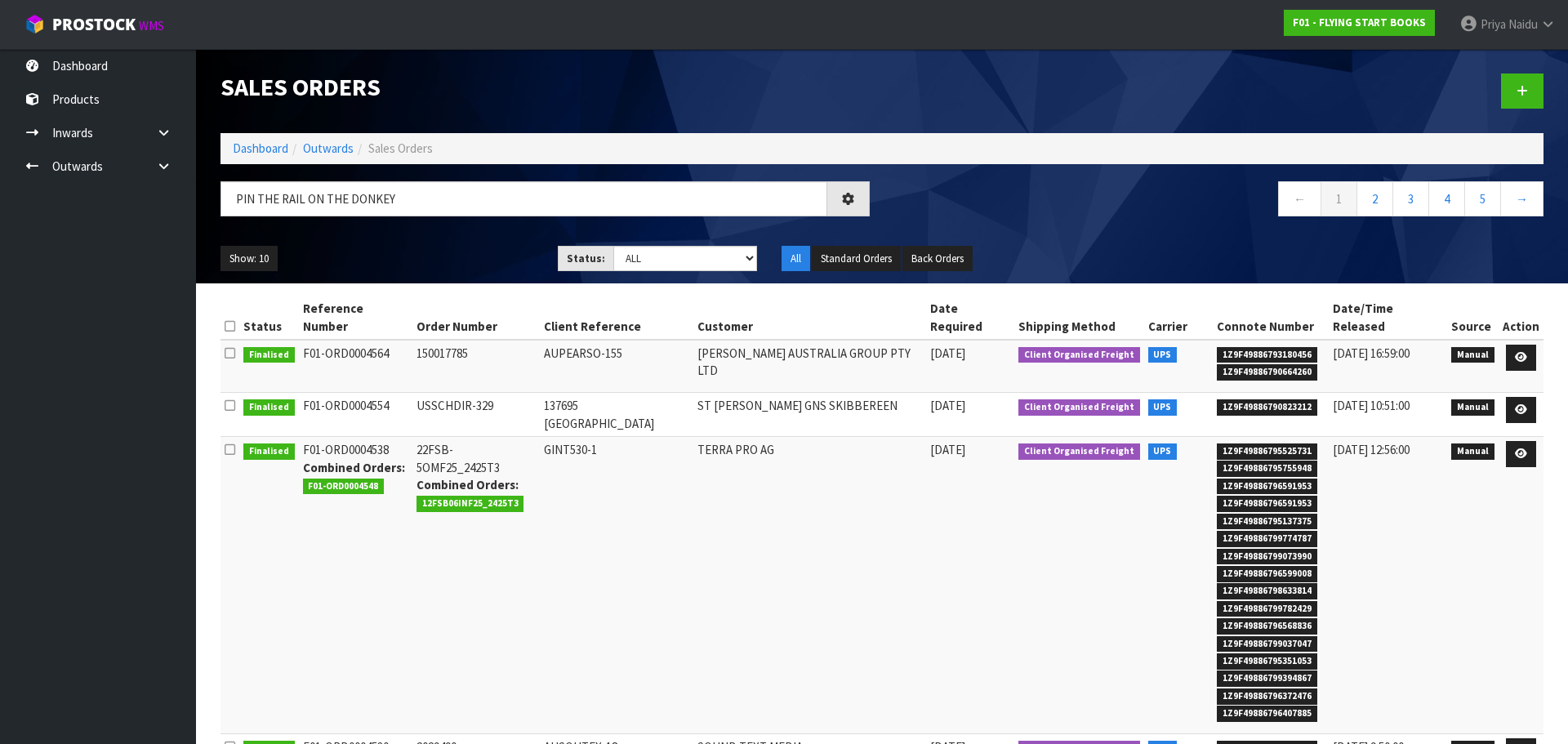
click at [371, 254] on ul "Show: 10 5 10 25 50" at bounding box center [376, 259] width 313 height 26
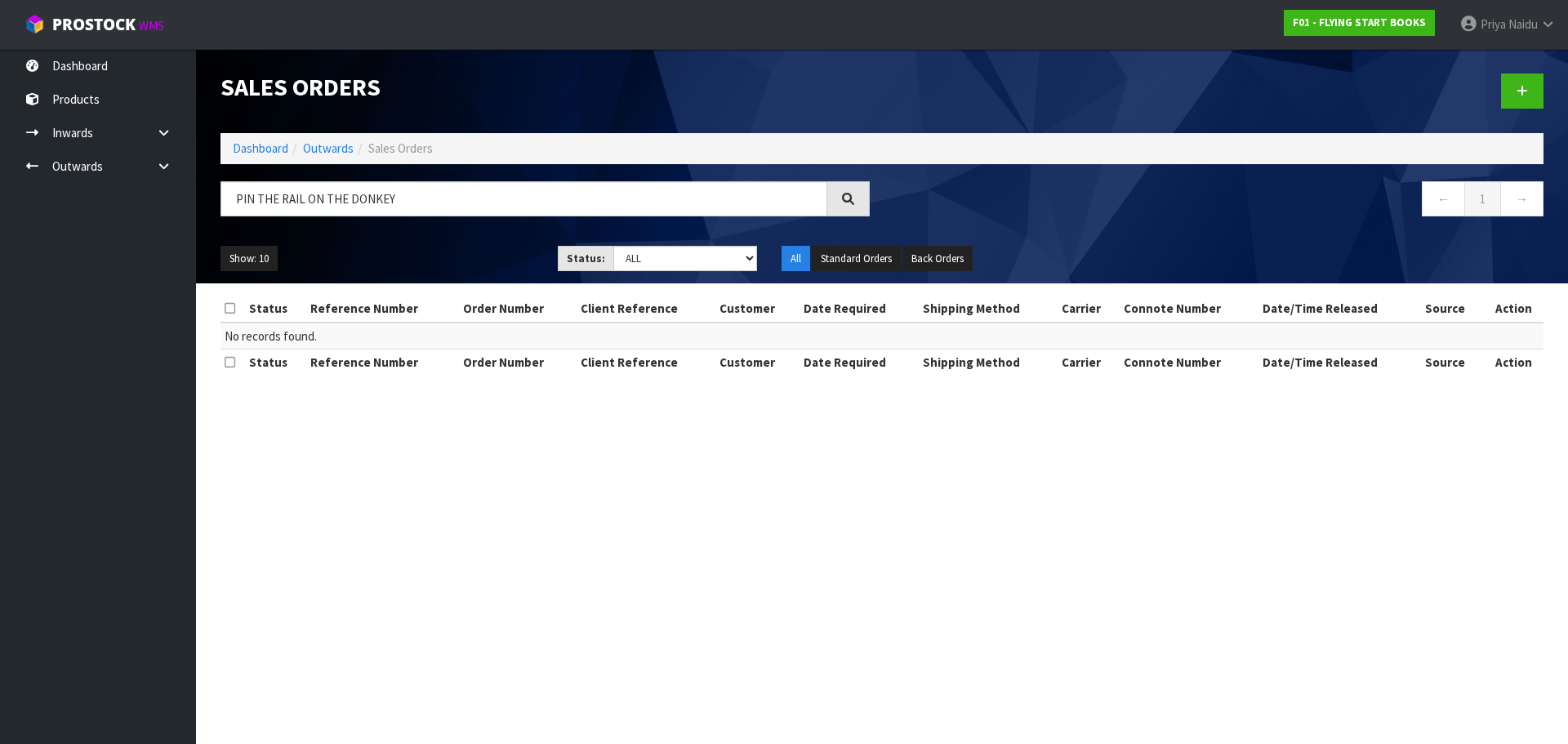
click at [385, 248] on ul "Show: 10 5 10 25 50" at bounding box center [376, 259] width 313 height 26
click at [414, 199] on input "PIN THE RAIL ON THE DONKEY" at bounding box center [523, 198] width 606 height 35
click at [440, 246] on ul "Show: 10 5 10 25 50" at bounding box center [376, 259] width 313 height 26
click at [371, 195] on input "PIN THE RAIL ON THE" at bounding box center [523, 198] width 606 height 35
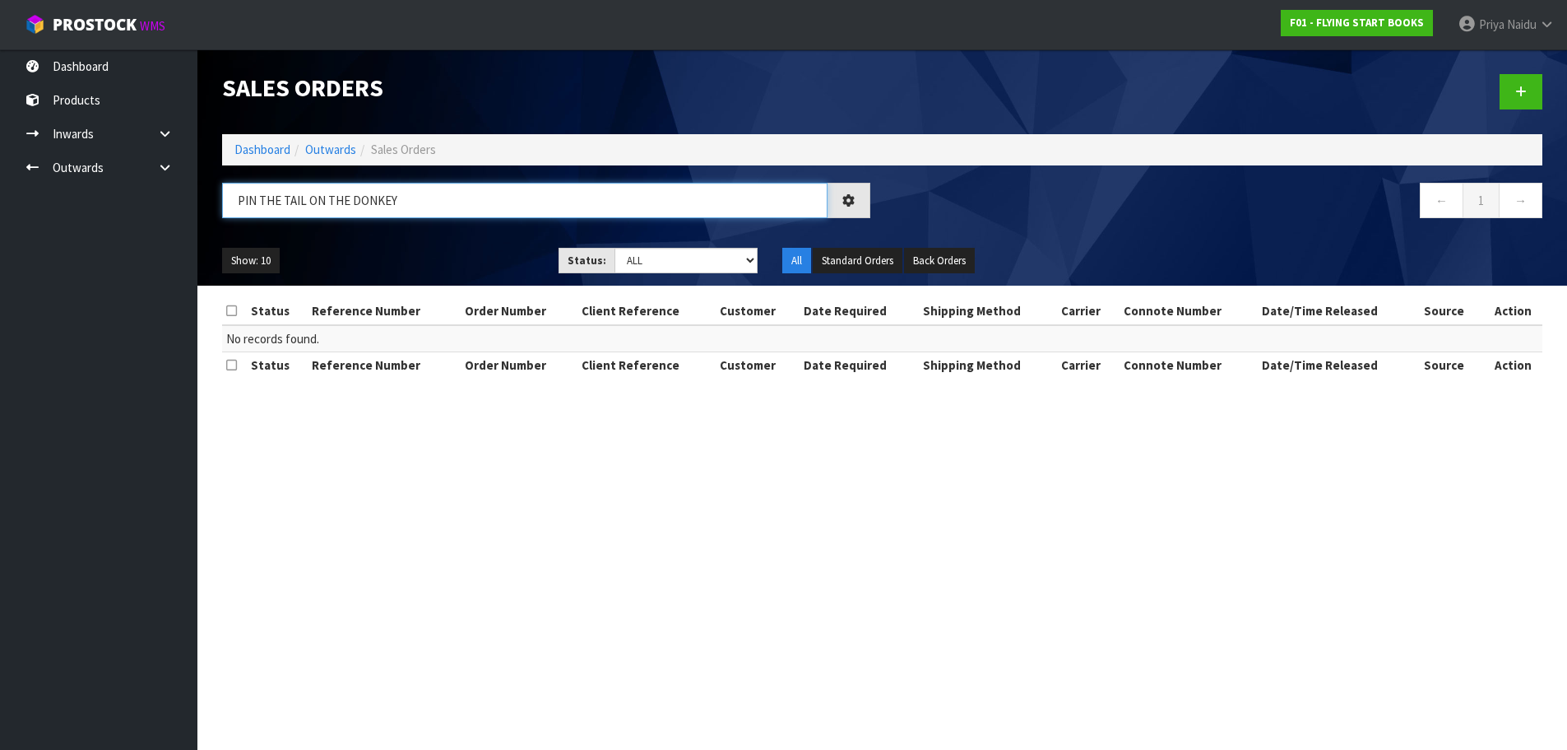
type input "PIN THE TAIL ON THE DONKEY"
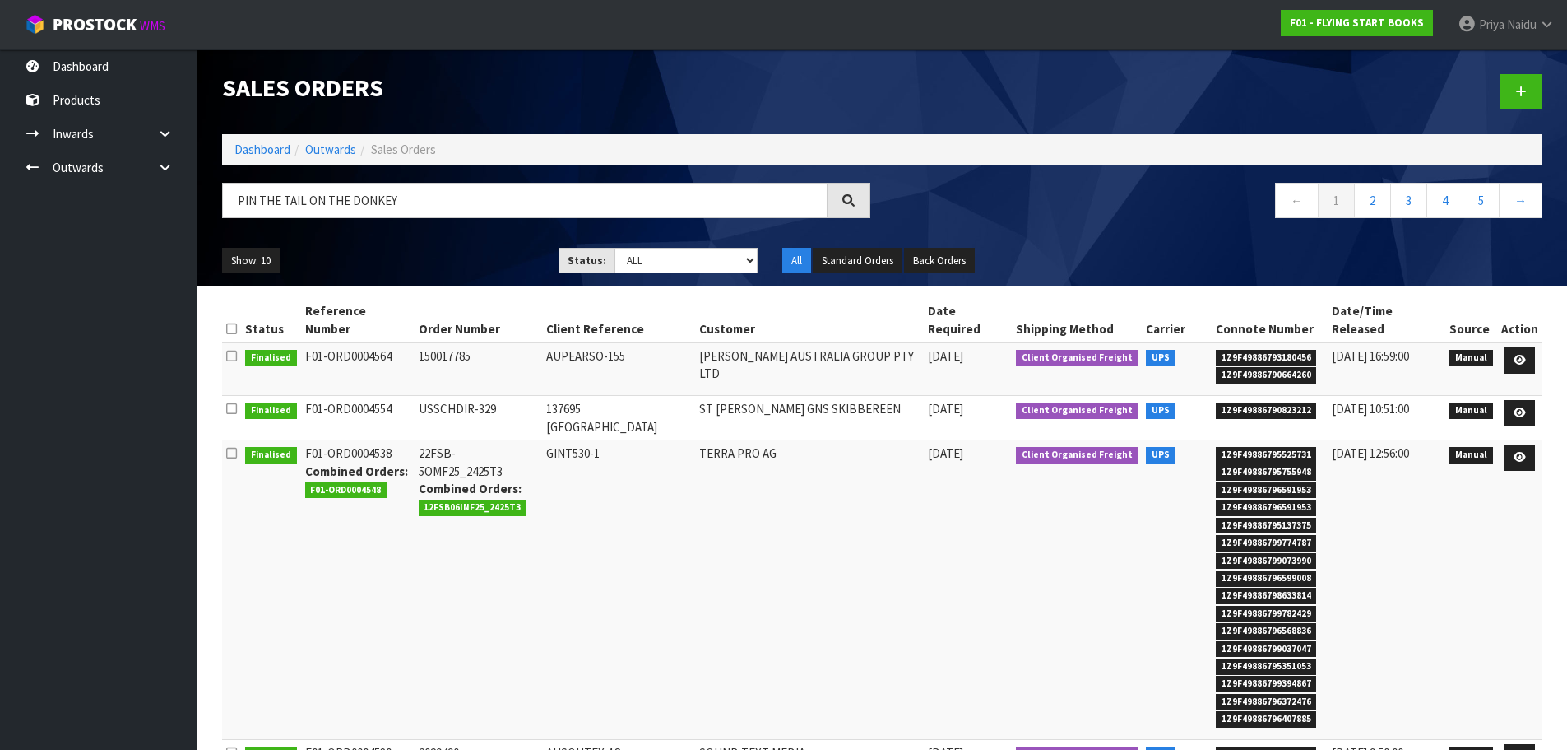
click at [416, 258] on ul "Show: 10 5 10 25 50" at bounding box center [378, 261] width 312 height 26
click at [1520, 355] on icon at bounding box center [1520, 360] width 12 height 11
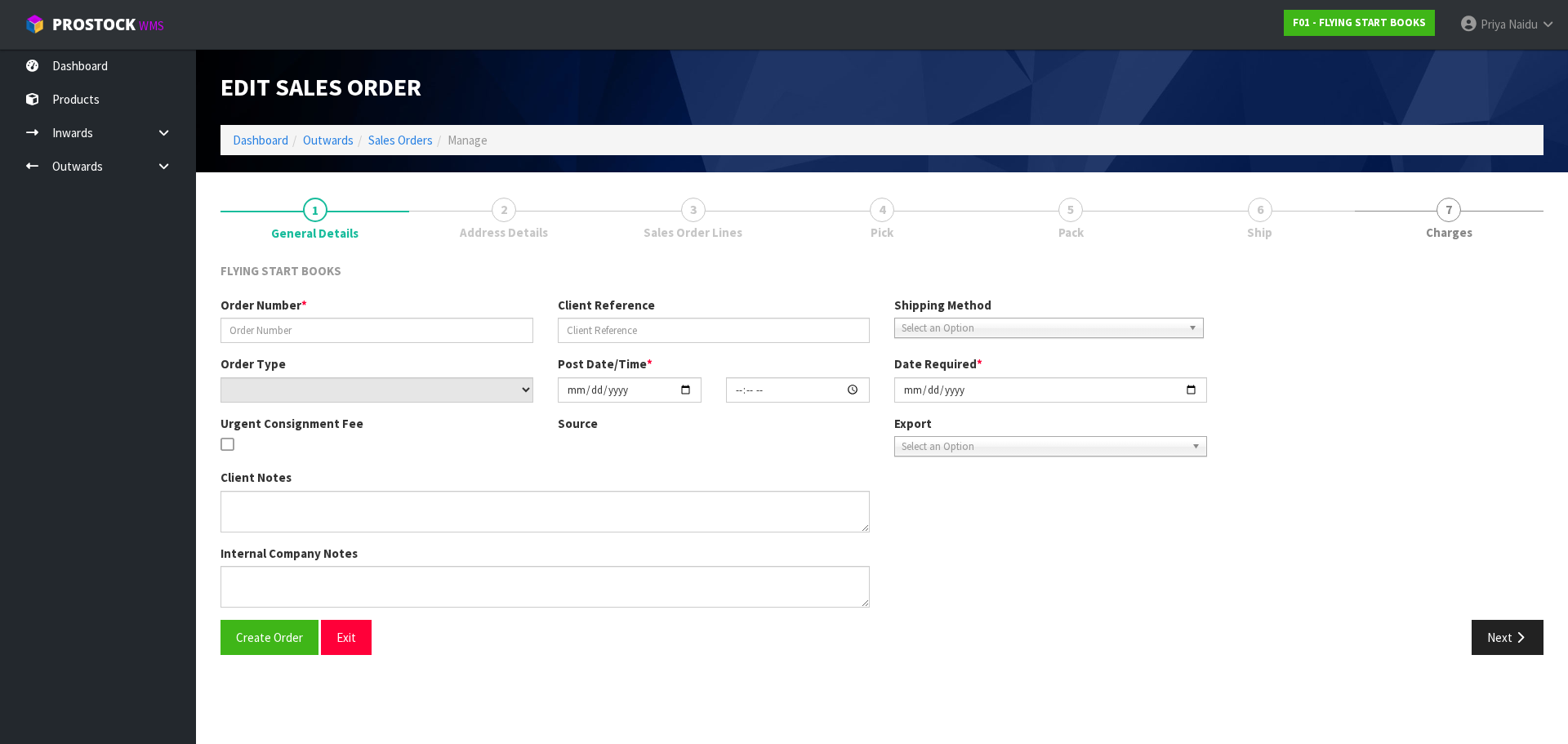
type input "150017785"
type input "AUPEARSO-155"
select select "number:0"
type input "[DATE]"
type input "10:08:00.000"
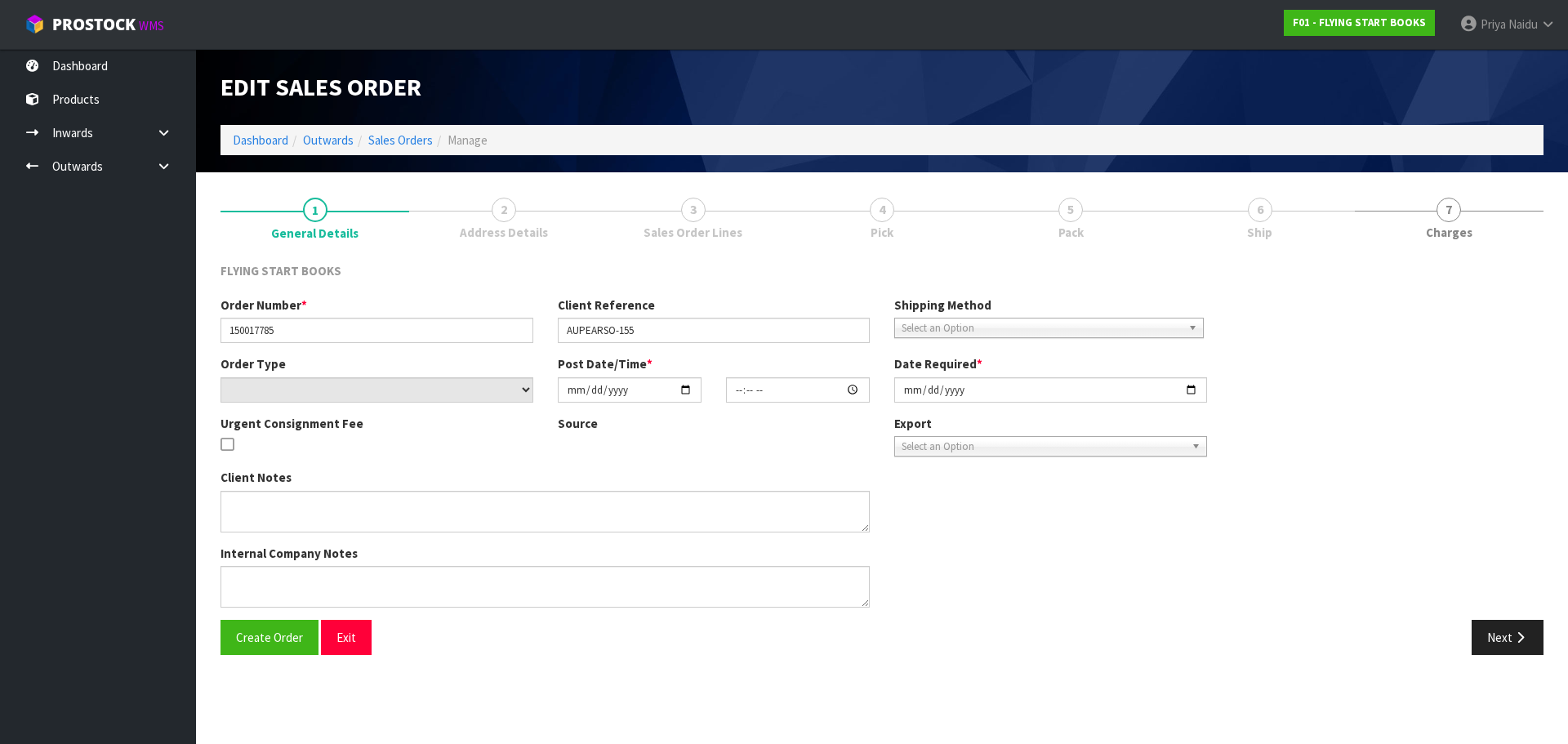
type input "[DATE]"
type textarea "UPDATED 9781877435447 TO 9781877435676 - HISTORY OF PHOTOGRAPHY FROM SET 978177…"
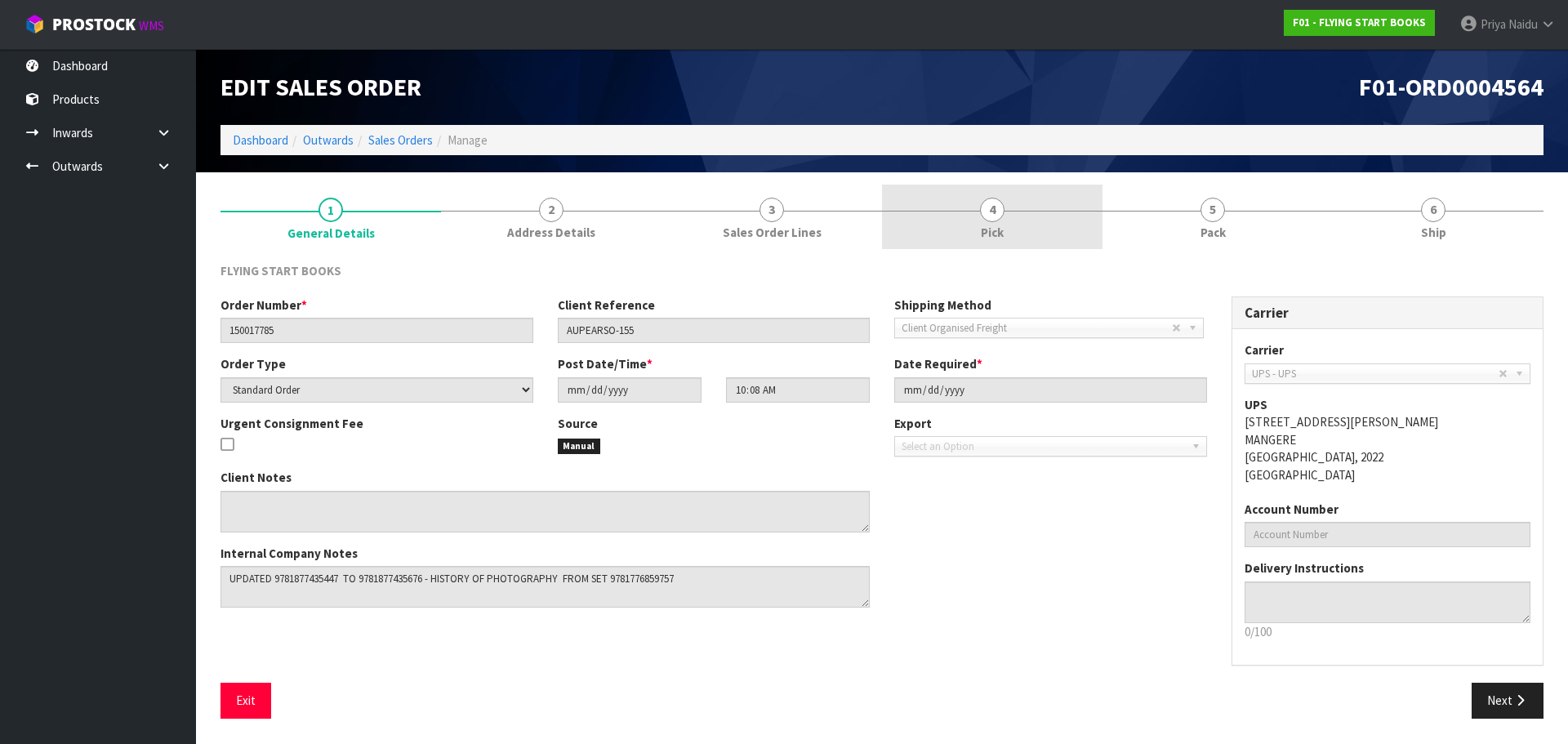
click at [998, 229] on span "Pick" at bounding box center [991, 231] width 23 height 17
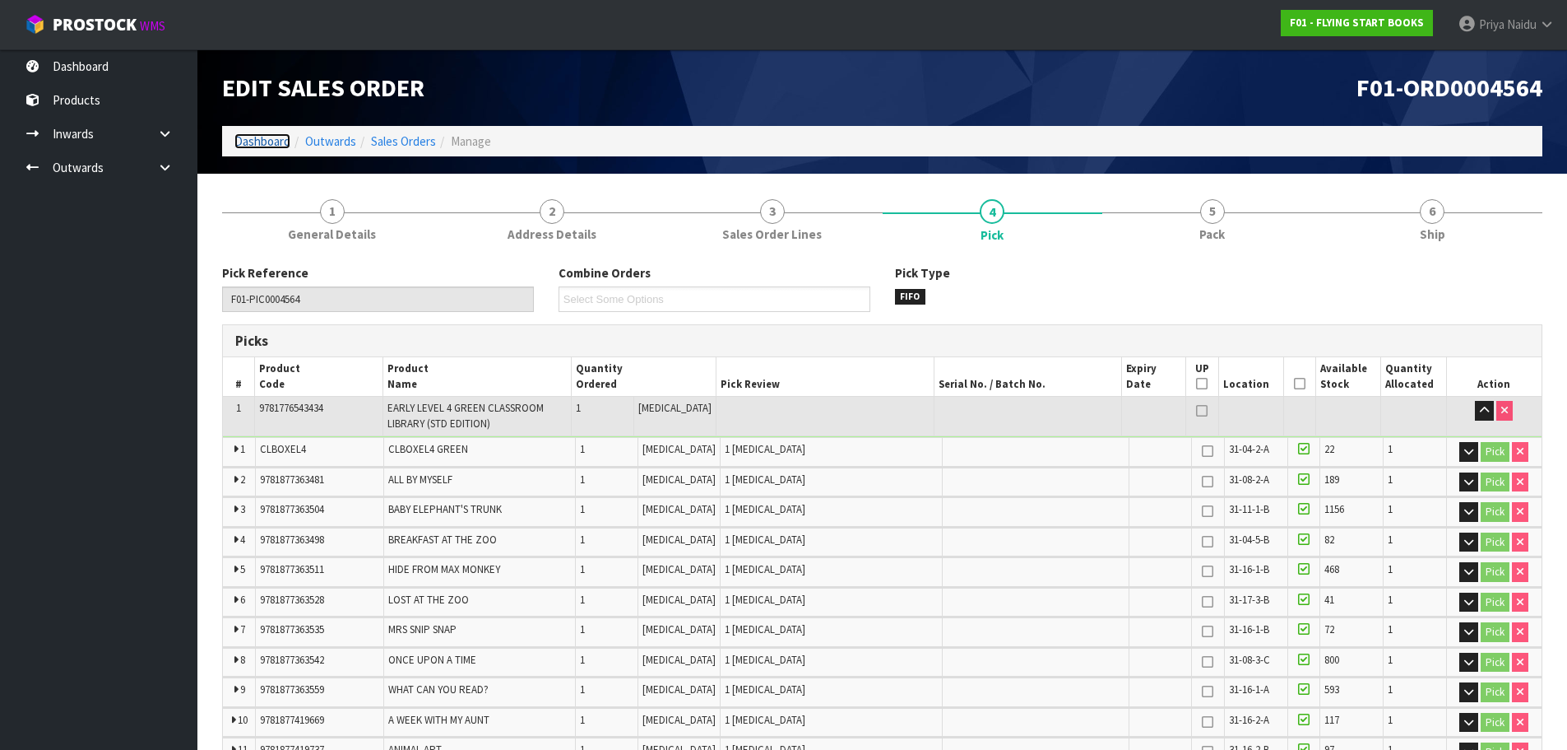
click at [265, 144] on link "Dashboard" at bounding box center [262, 141] width 56 height 16
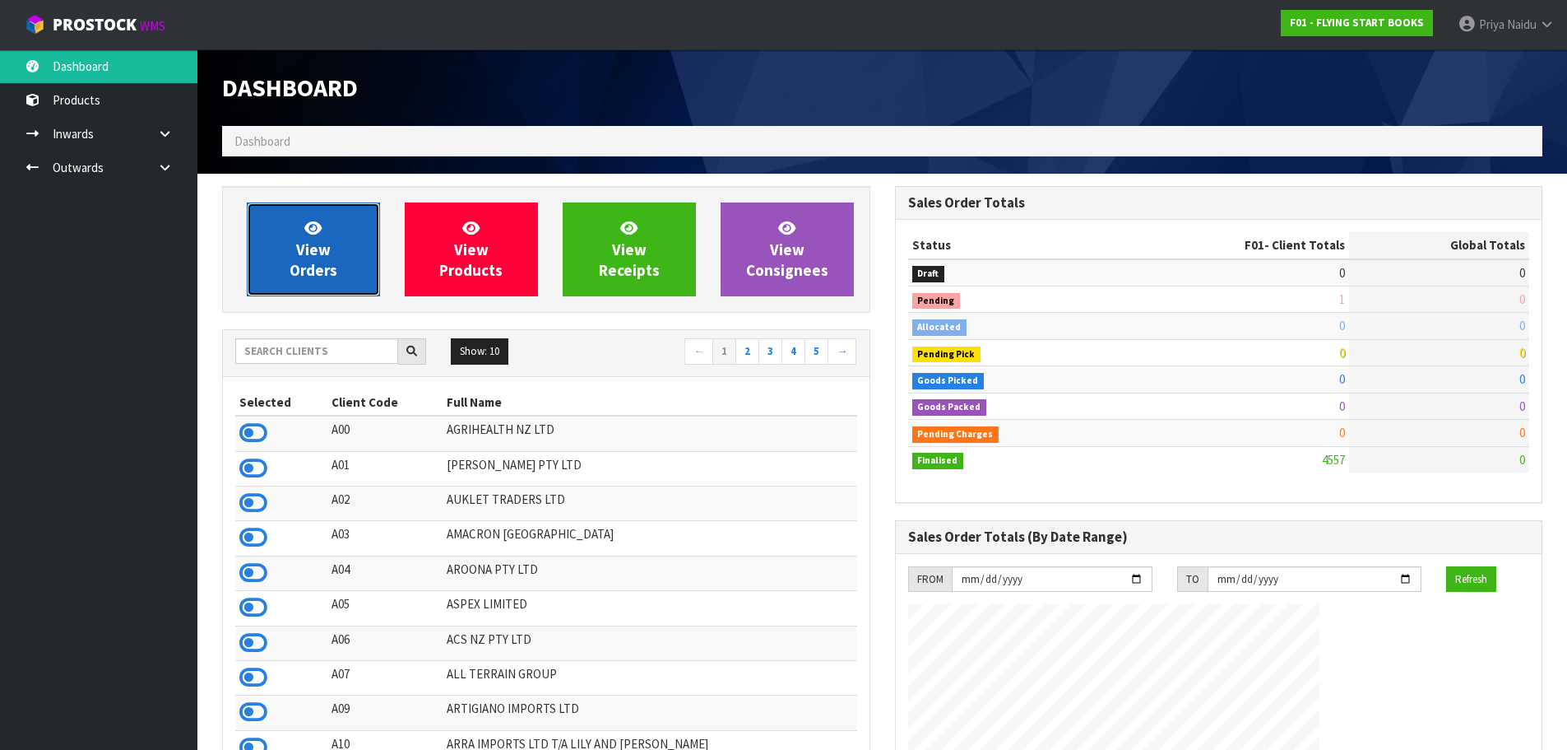
click at [312, 225] on icon at bounding box center [312, 228] width 17 height 16
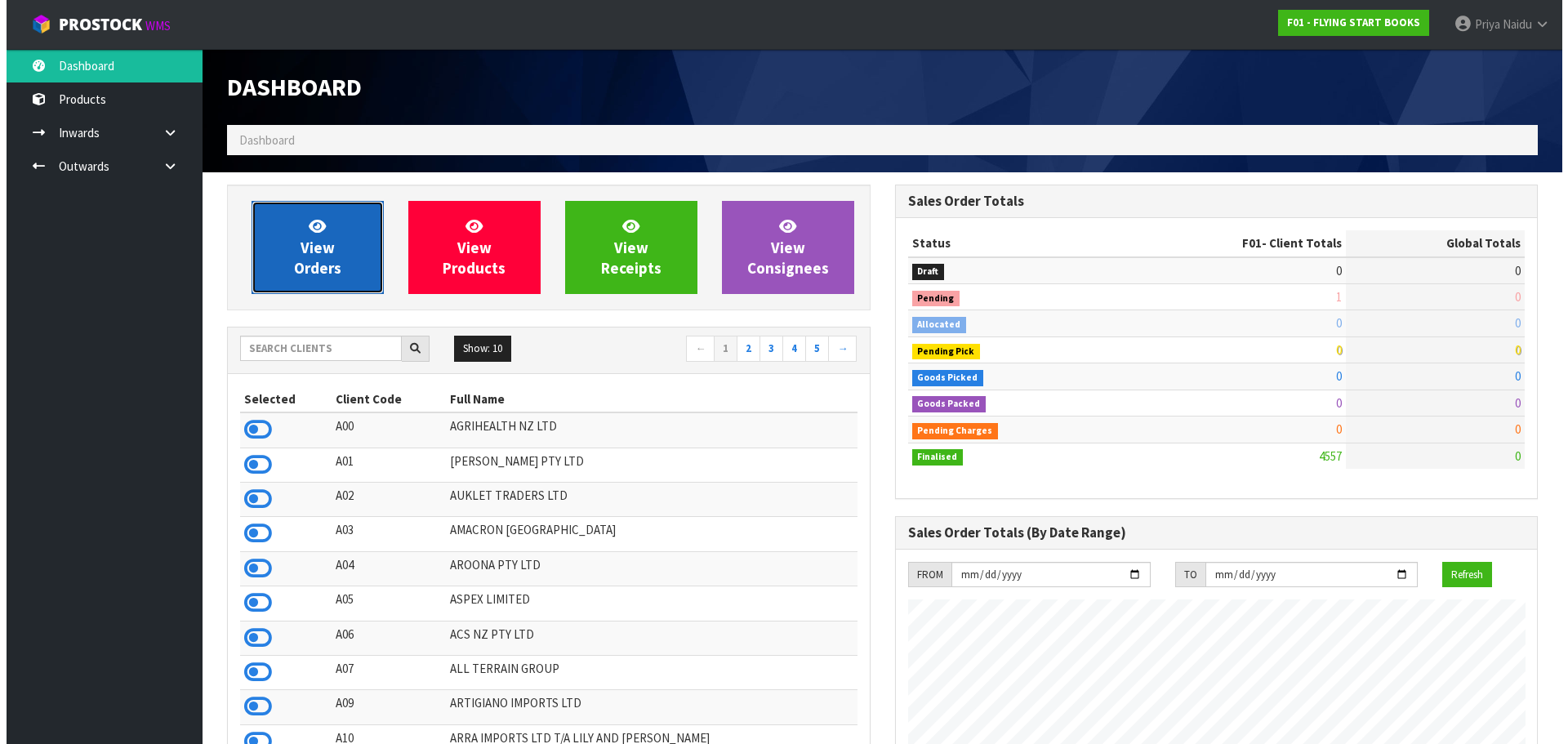
scroll to position [1236, 667]
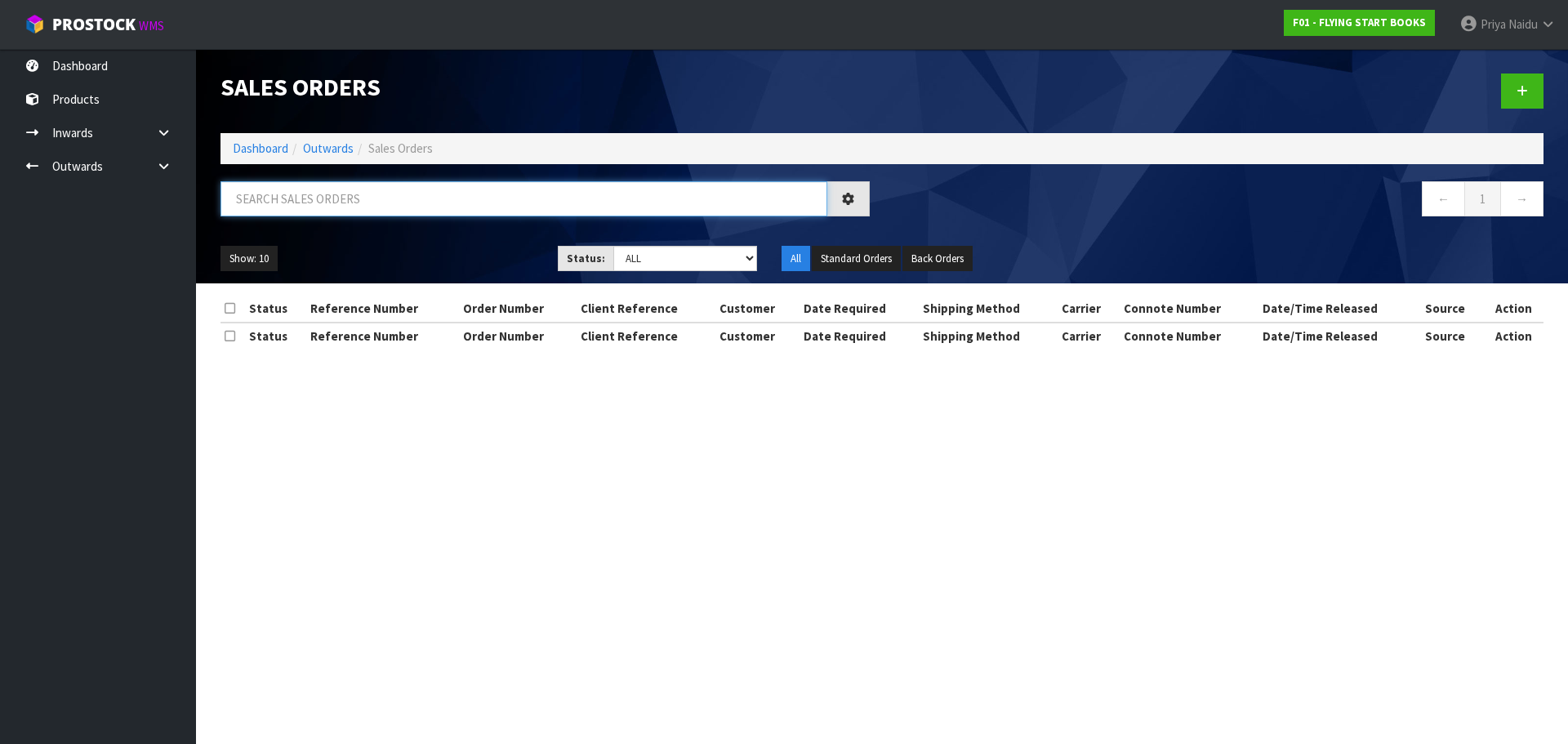
click at [321, 199] on input "text" at bounding box center [523, 198] width 606 height 35
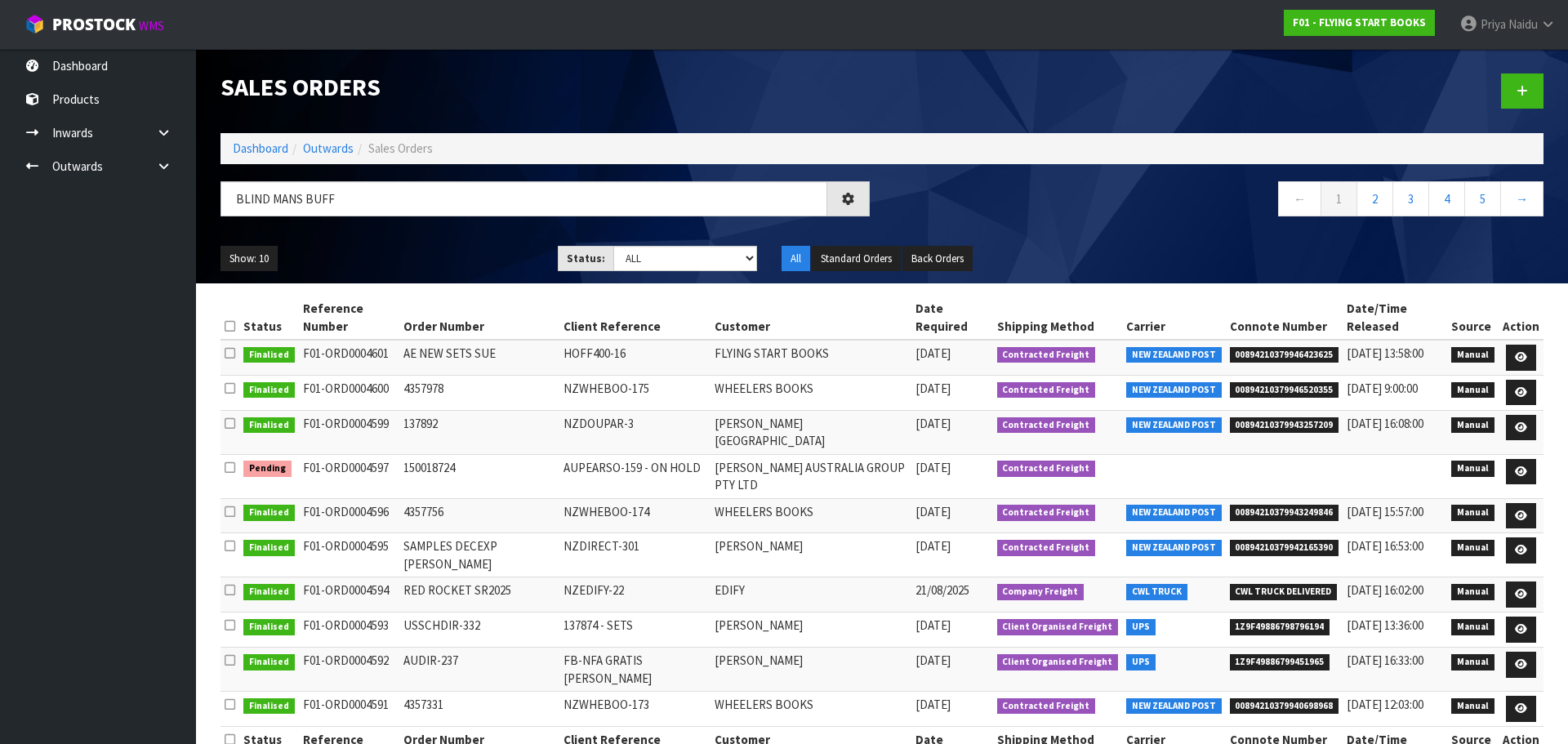
click at [347, 242] on div "Show: 10 5 10 25 50 Status: Draft Pending Allocated Pending Pick Goods Picked G…" at bounding box center [882, 258] width 1348 height 51
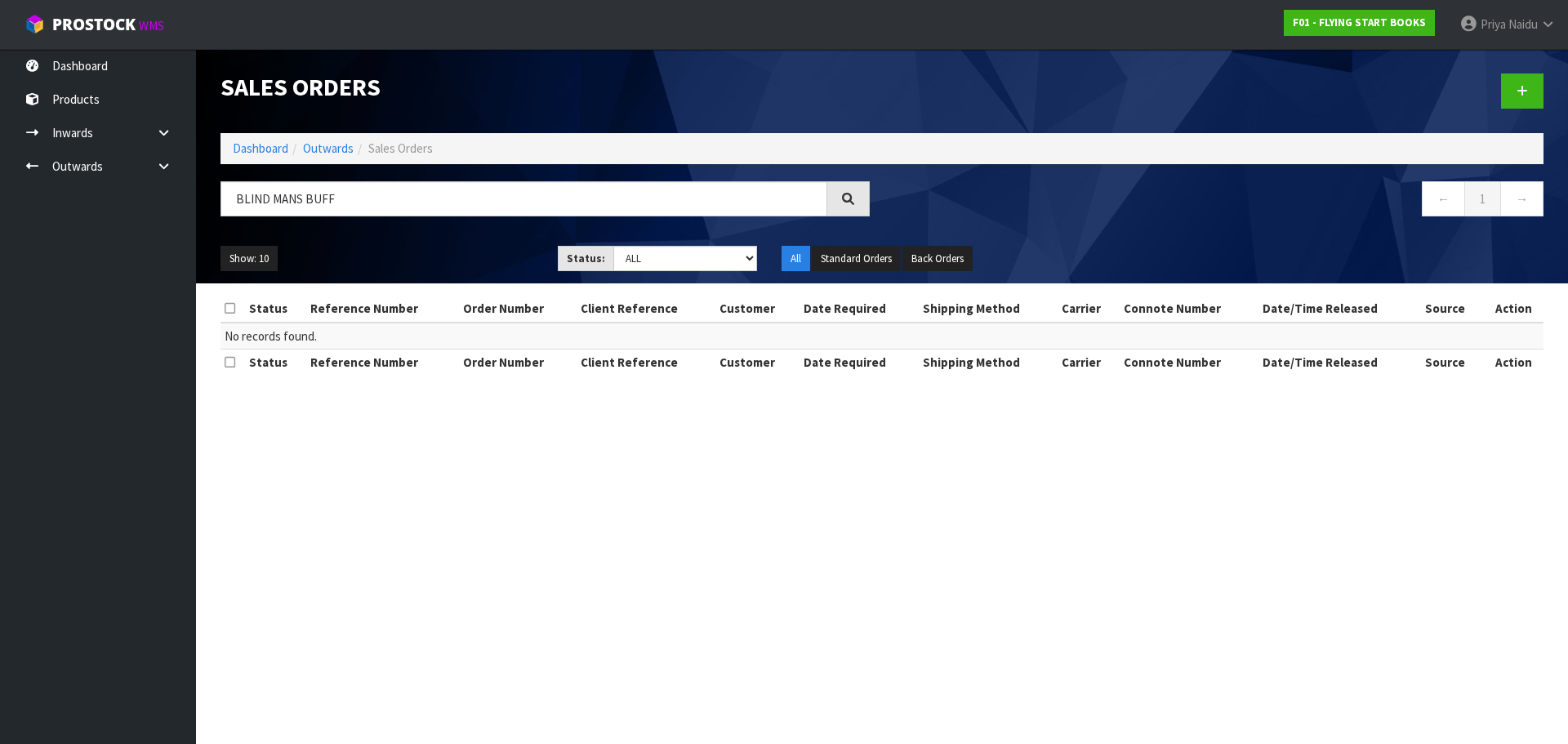
click at [327, 302] on th "Reference Number" at bounding box center [383, 309] width 153 height 26
click at [338, 257] on ul "Show: 10 5 10 25 50" at bounding box center [376, 259] width 313 height 26
click at [357, 199] on input "BLIND MANS BUFF" at bounding box center [523, 198] width 606 height 35
click at [343, 261] on ul "Show: 10 5 10 25 50" at bounding box center [376, 259] width 313 height 26
click at [326, 200] on input "BLIND MANS" at bounding box center [523, 198] width 606 height 35
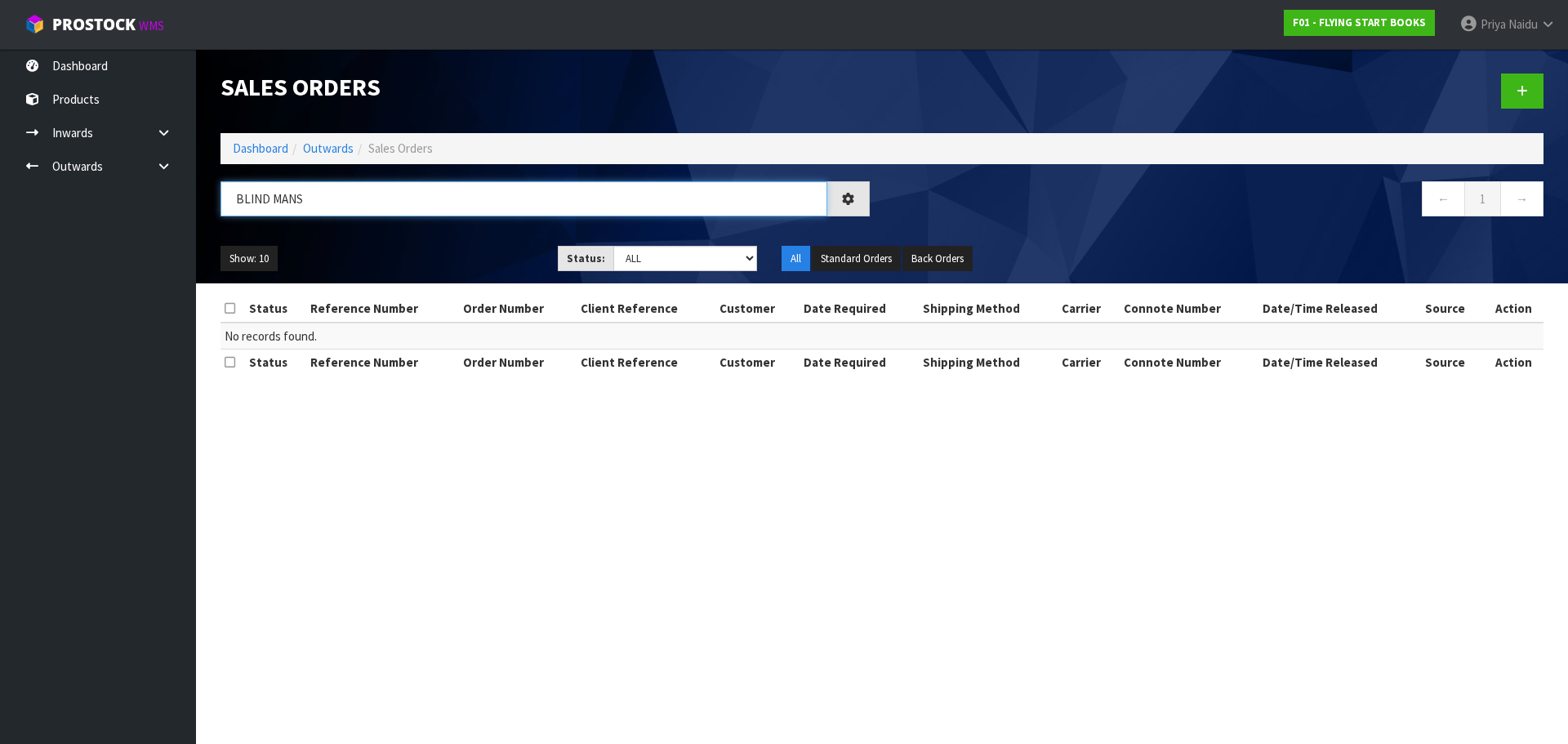
click at [292, 191] on input "BLIND MANS" at bounding box center [523, 198] width 606 height 35
click at [310, 197] on input "BLIND MANS" at bounding box center [523, 198] width 606 height 35
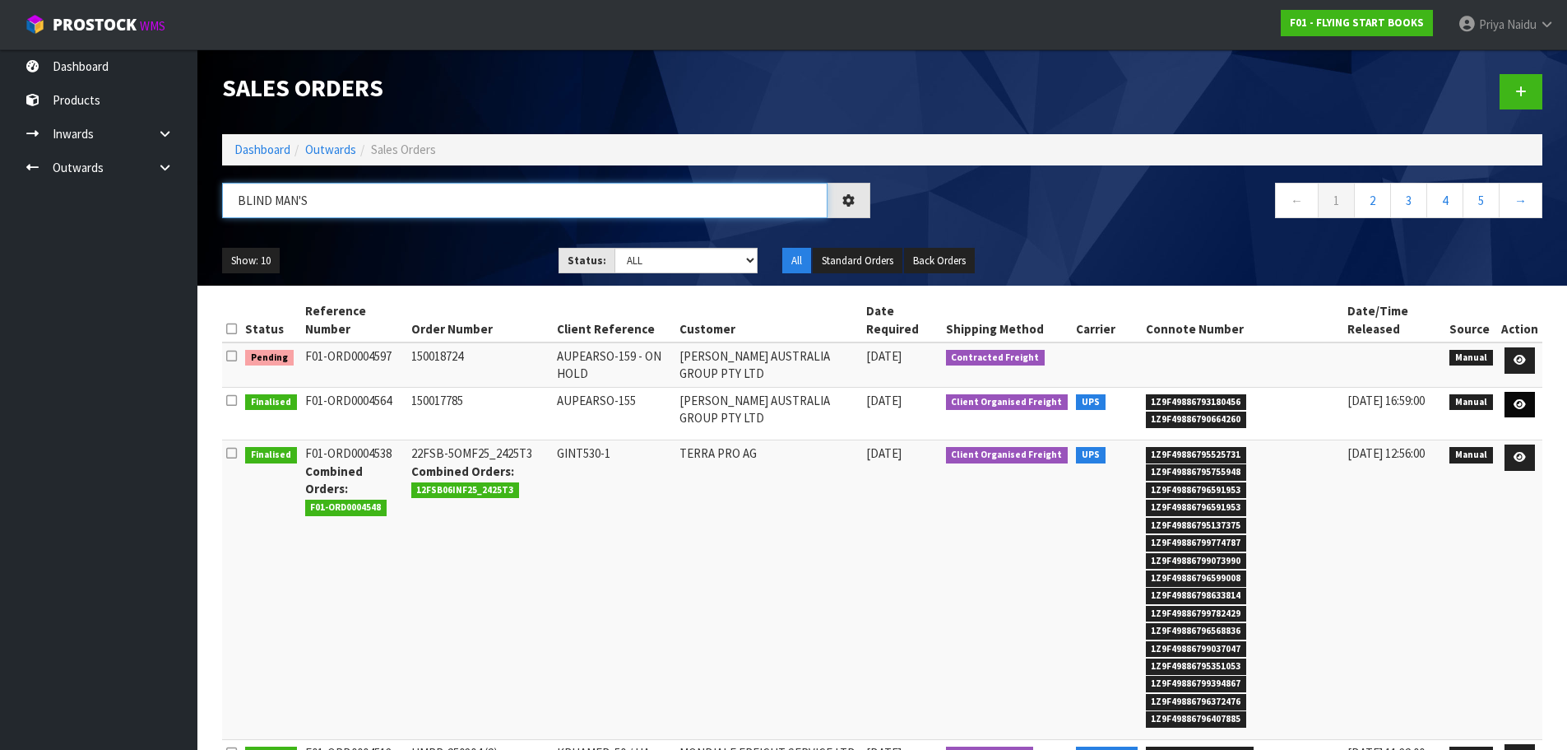
type input "BLIND MAN'S"
click at [1508, 401] on link at bounding box center [1520, 405] width 30 height 26
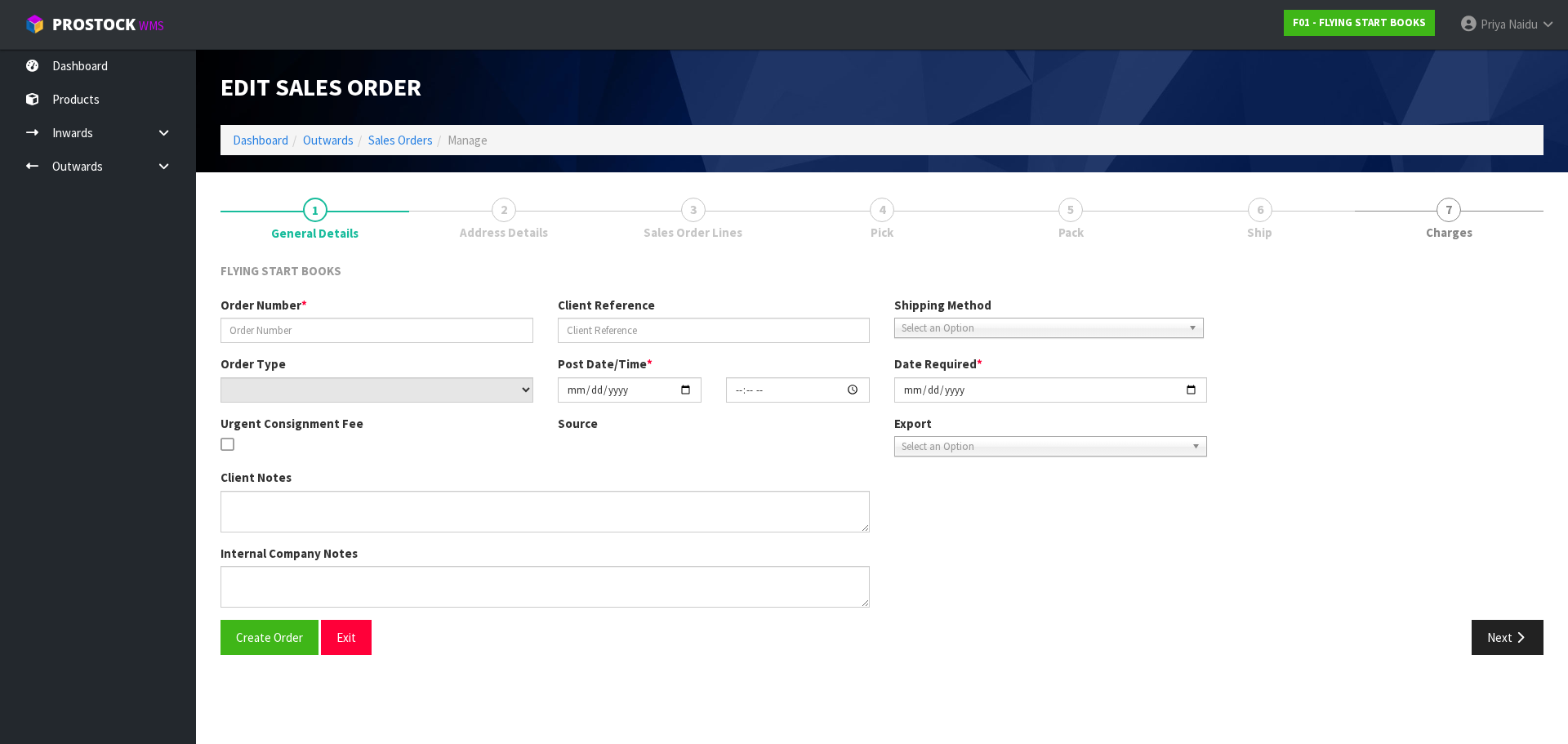
type input "150017785"
type input "AUPEARSO-155"
select select "number:0"
type input "[DATE]"
type input "10:08:00.000"
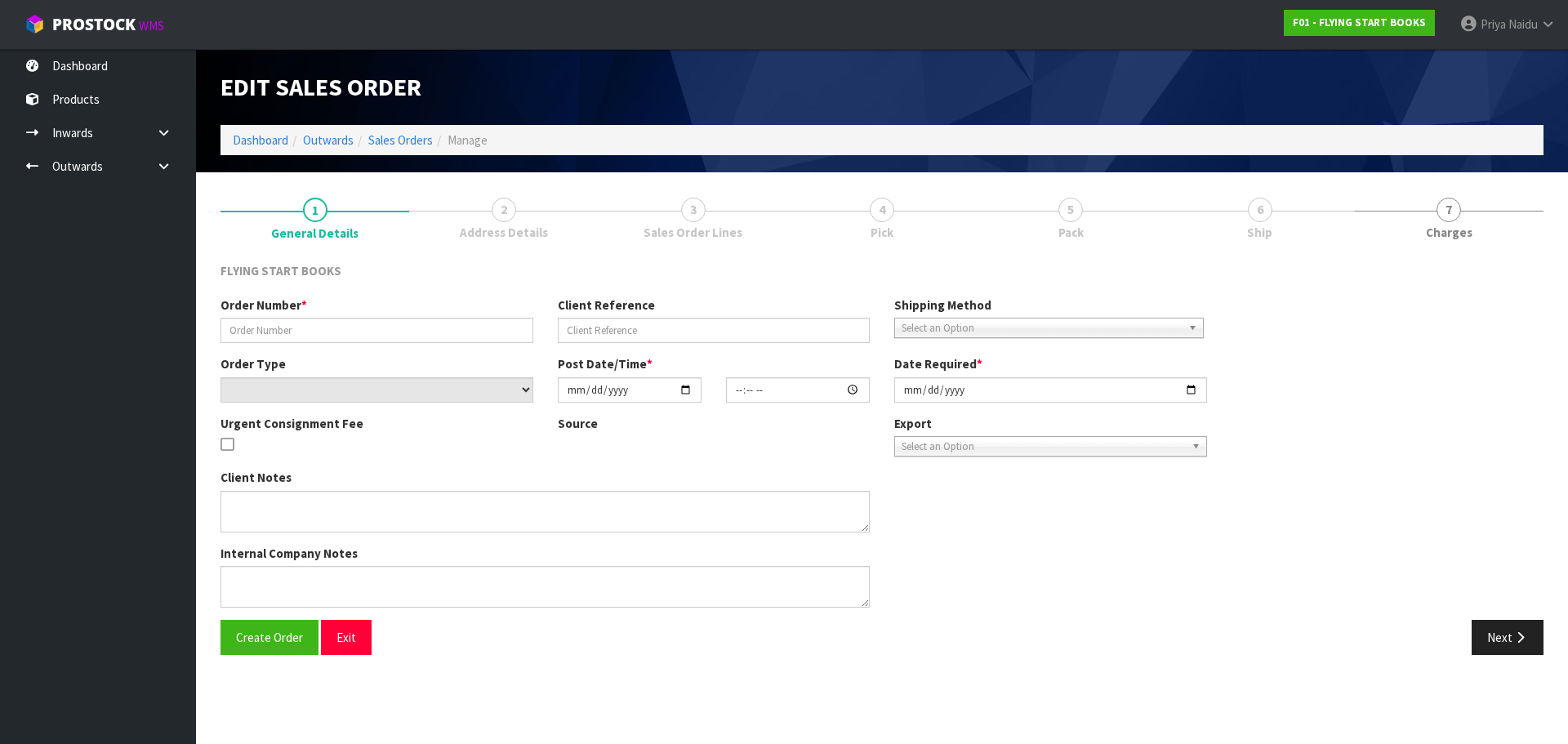
type input "[DATE]"
type textarea "UPDATED 9781877435447 TO 9781877435676 - HISTORY OF PHOTOGRAPHY FROM SET 978177…"
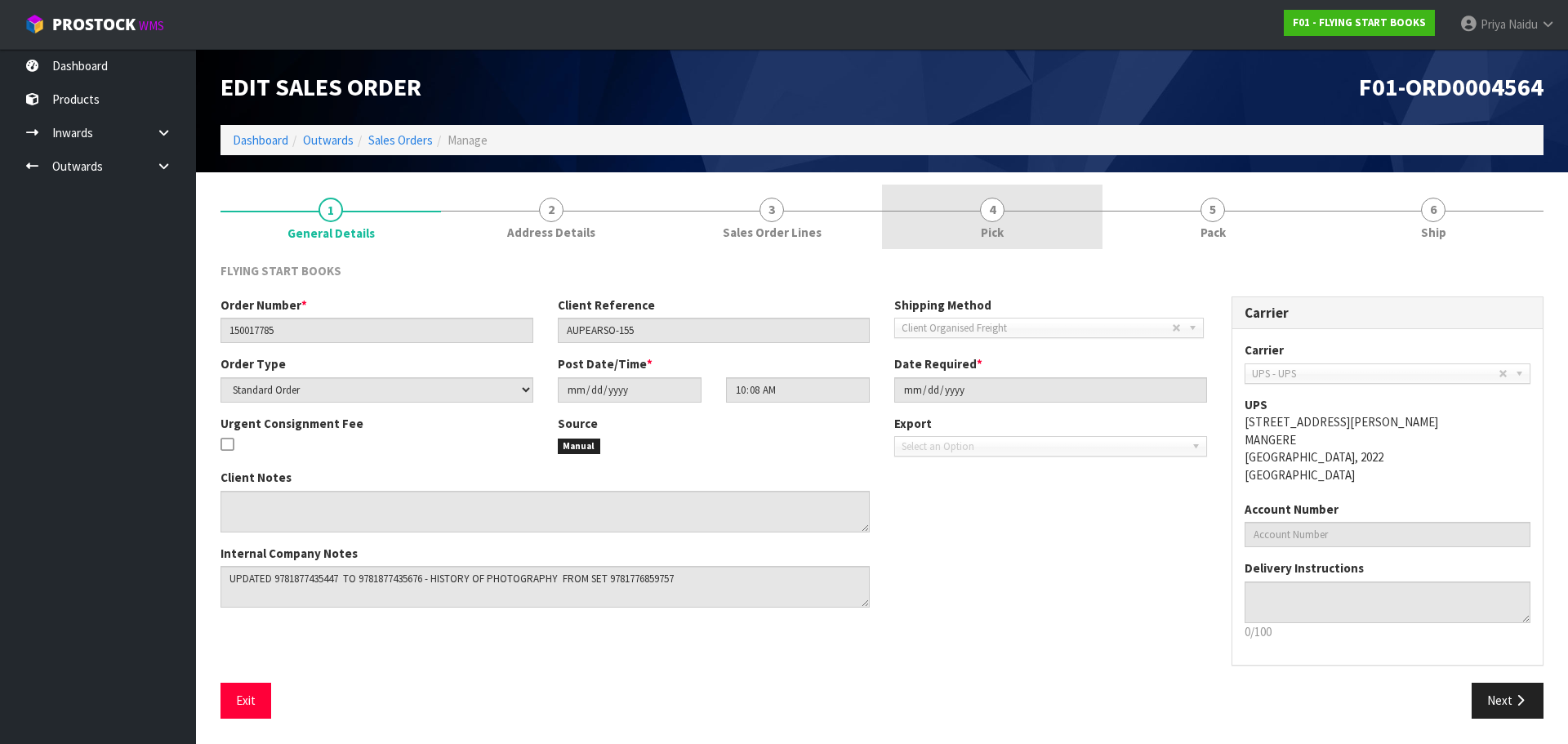
click at [1008, 210] on link "4 Pick" at bounding box center [992, 216] width 220 height 64
click at [980, 215] on span "4" at bounding box center [991, 209] width 25 height 25
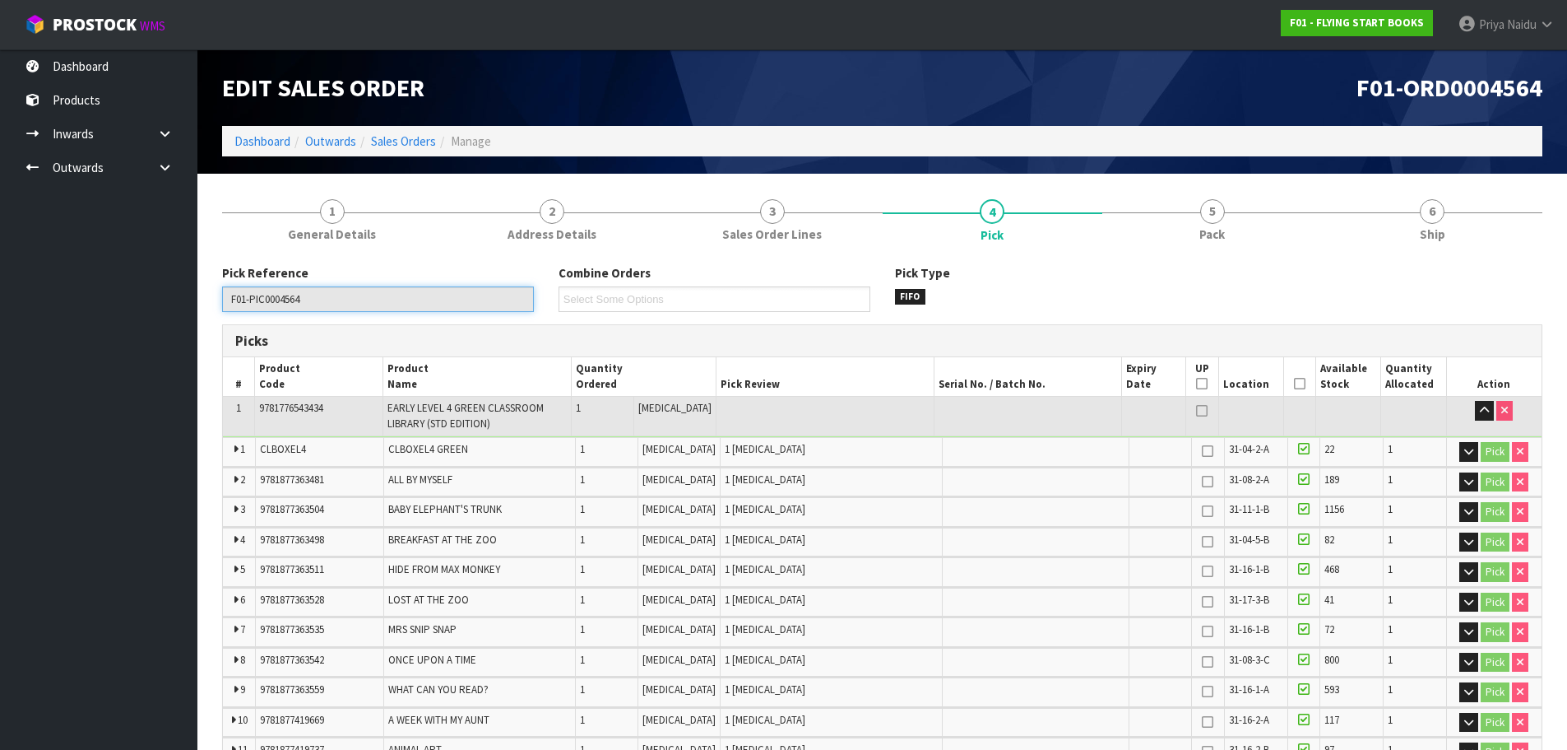
click at [505, 305] on input "F01-PIC0004564" at bounding box center [378, 299] width 312 height 26
click at [262, 137] on link "Dashboard" at bounding box center [262, 141] width 56 height 16
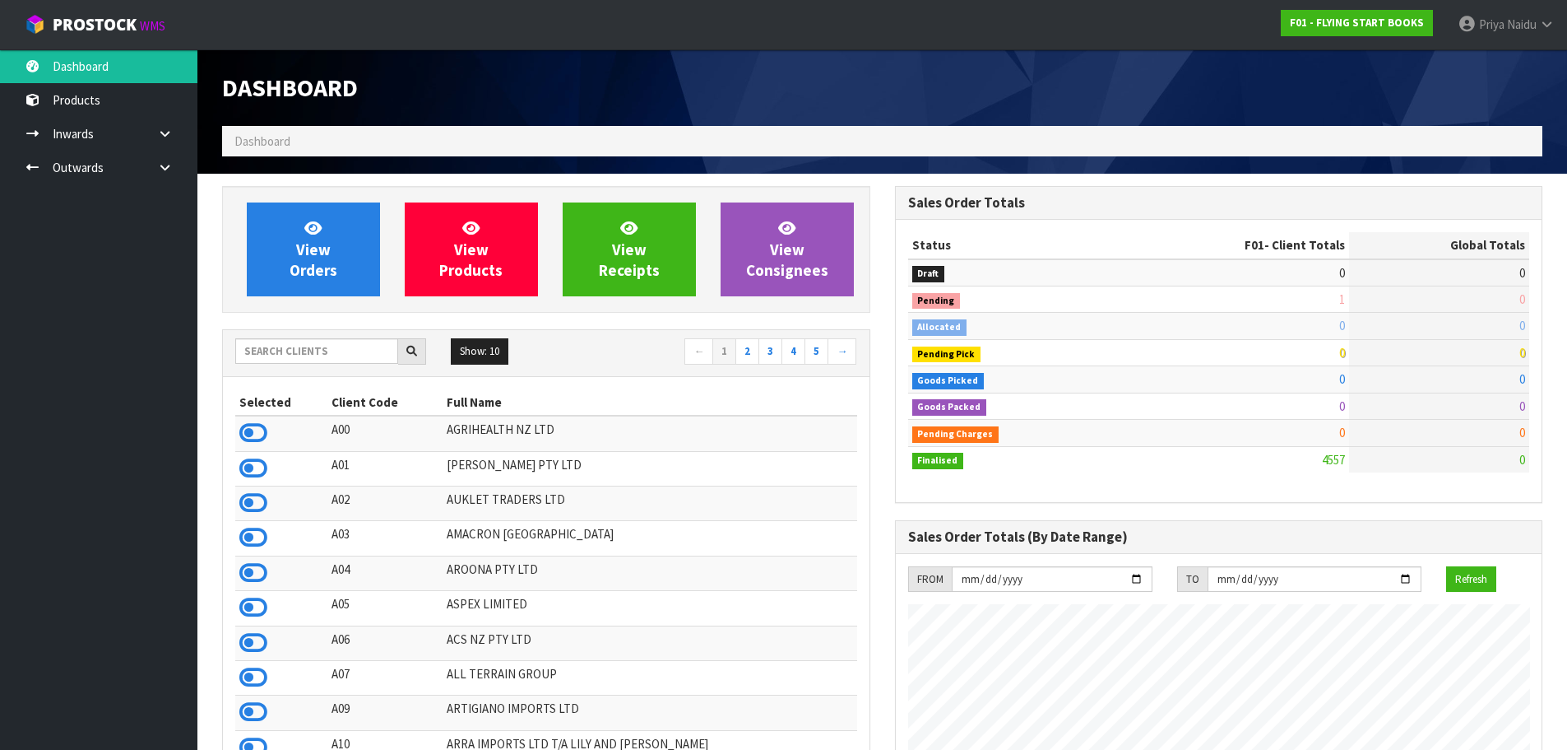
scroll to position [1246, 672]
click at [323, 367] on div "Show: 10 5 10 25 50 ← 1 2 3 4 5 →" at bounding box center [546, 352] width 647 height 29
click at [336, 357] on input "text" at bounding box center [316, 351] width 163 height 26
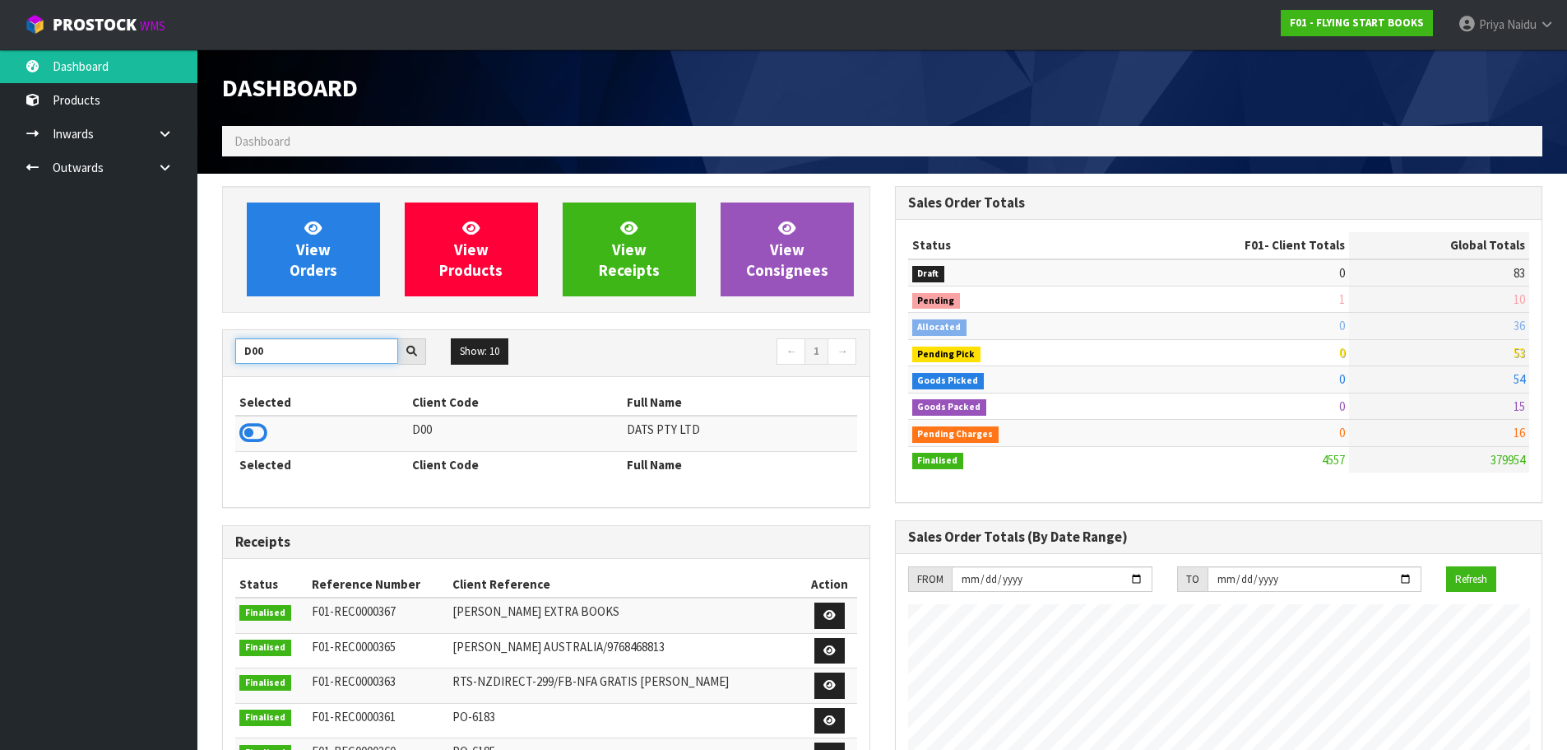
type input "D00"
click at [257, 433] on icon at bounding box center [253, 432] width 28 height 25
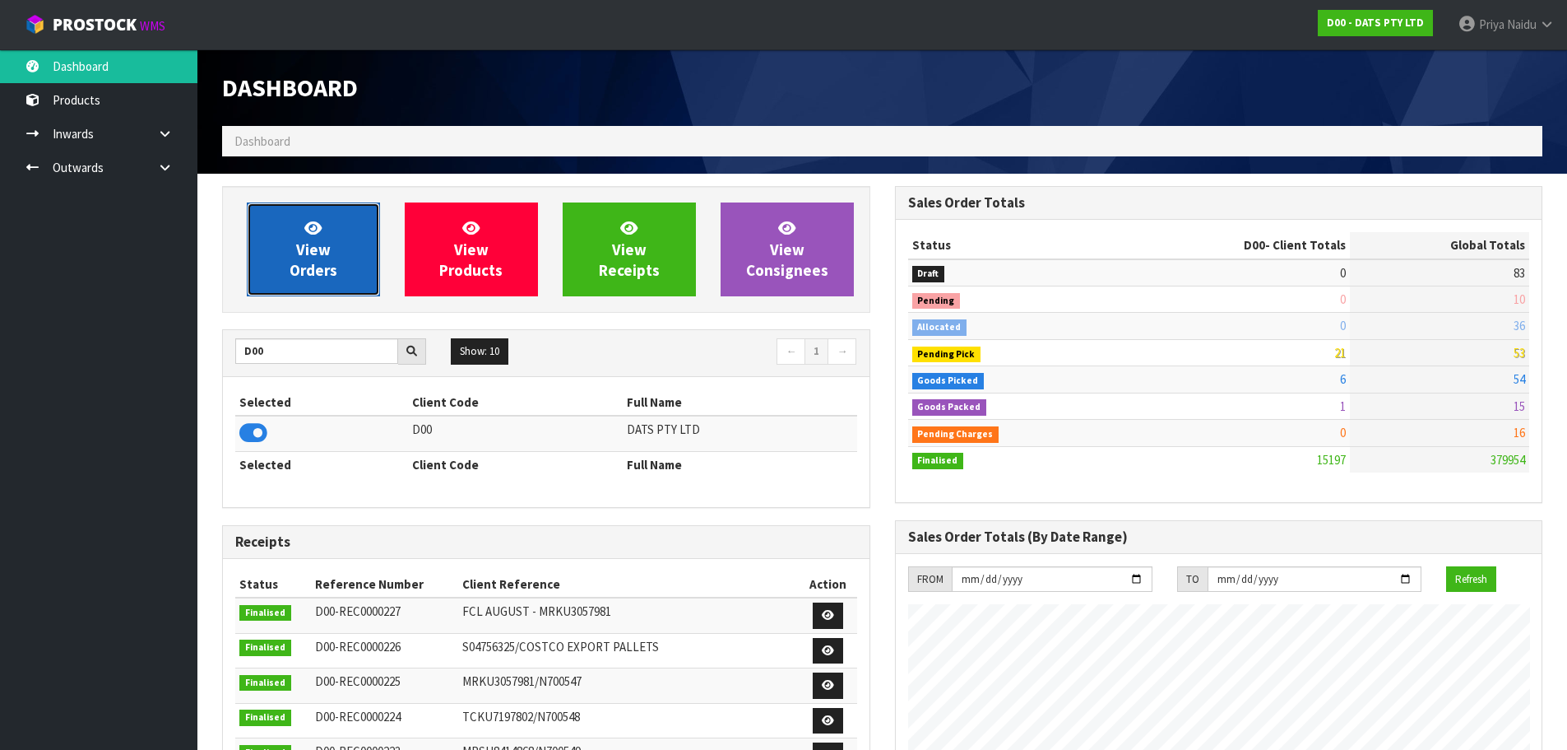
click at [334, 248] on link "View Orders" at bounding box center [313, 249] width 133 height 94
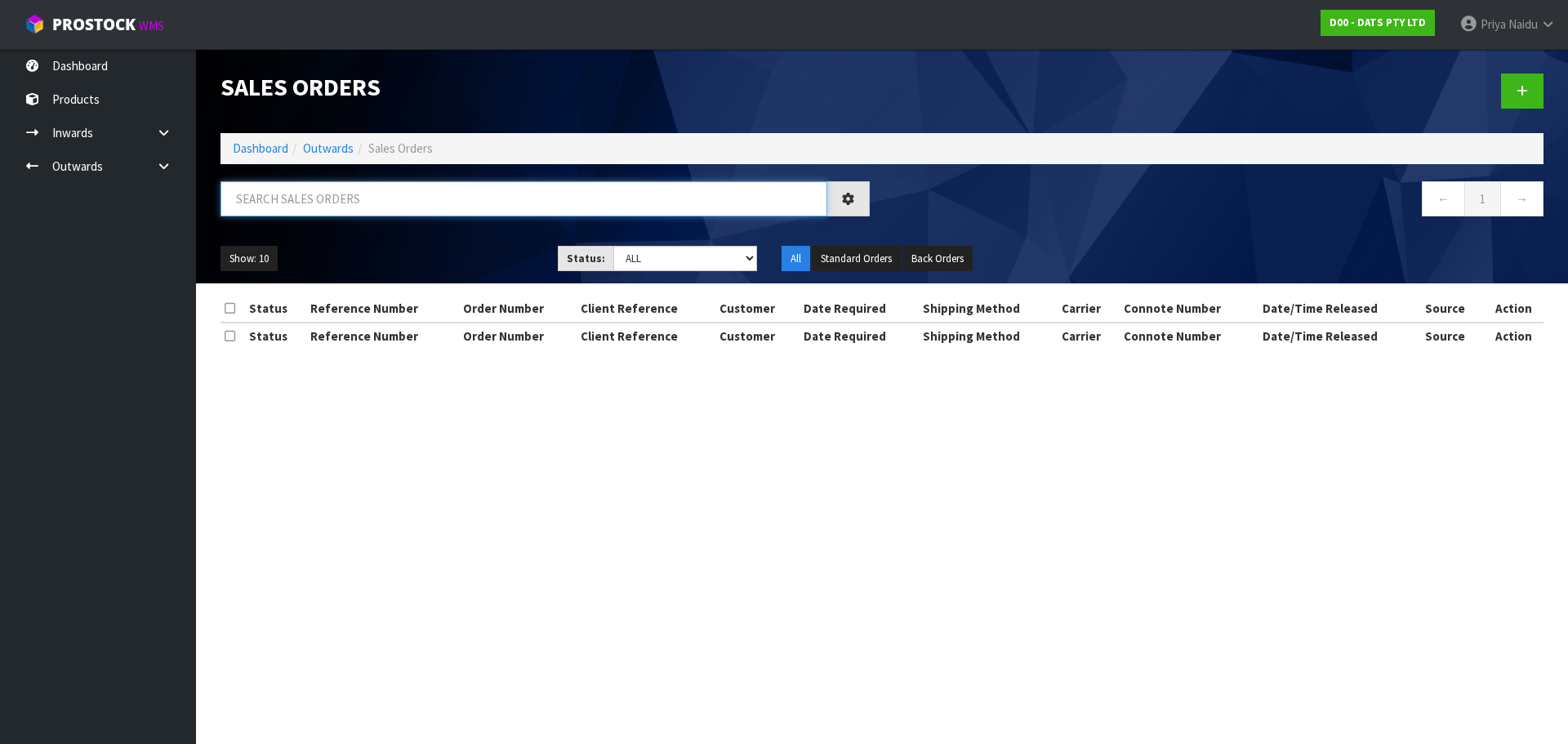
click at [338, 205] on input "text" at bounding box center [523, 198] width 606 height 35
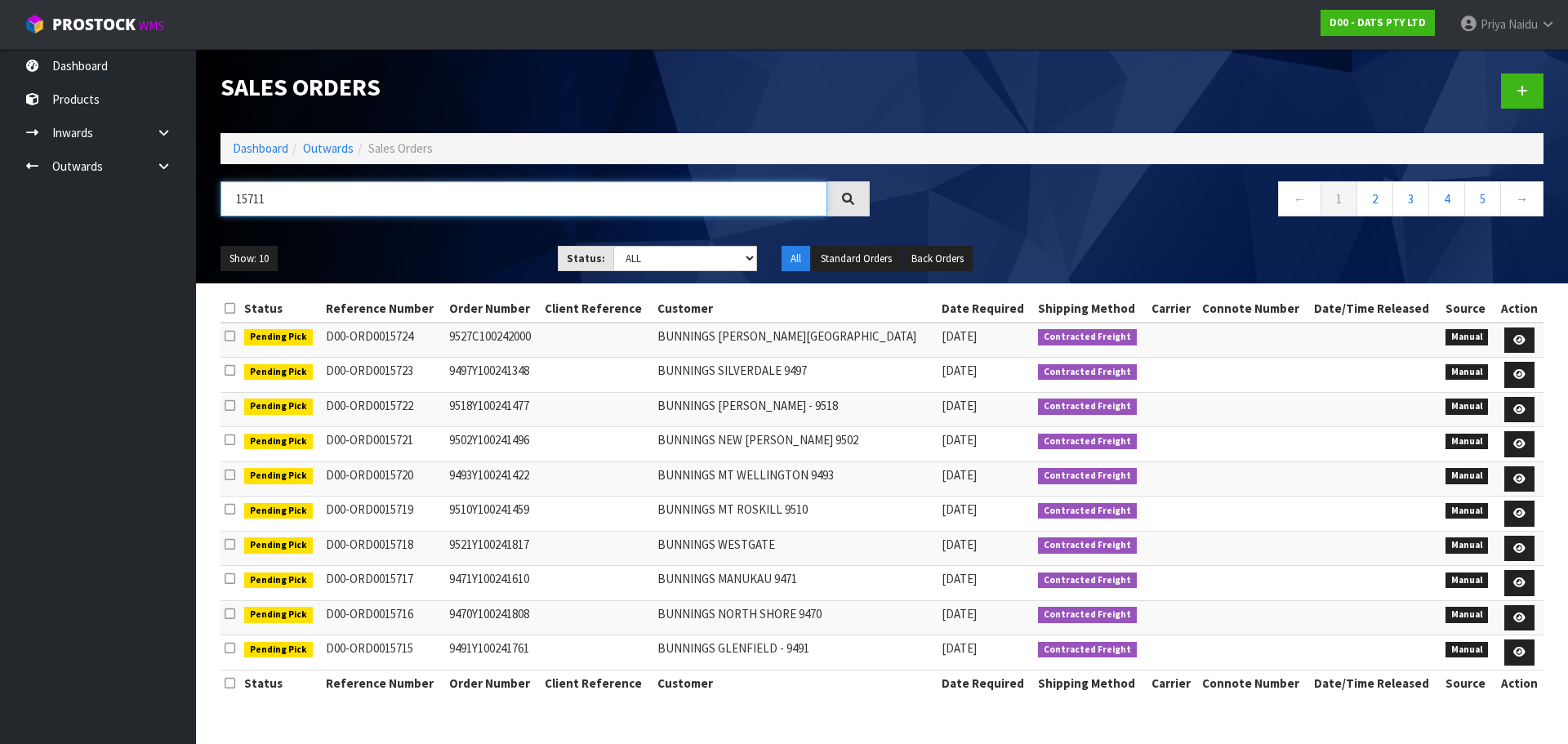
type input "15711"
click at [659, 242] on div "Show: 10 5 10 25 50 Status: Draft Pending Allocated Pending Pick Goods Picked G…" at bounding box center [882, 258] width 1348 height 51
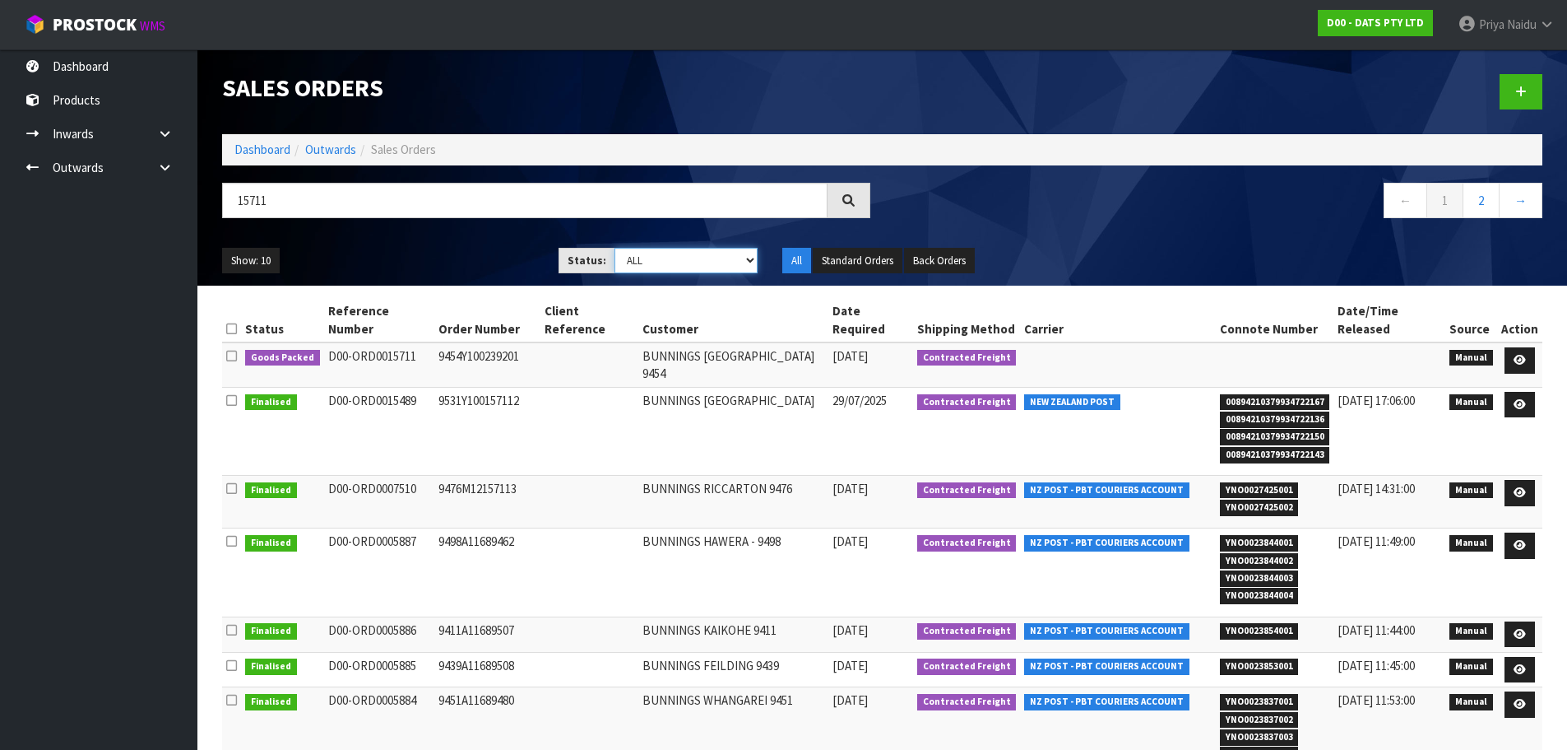
click at [652, 264] on select "Draft Pending Allocated Pending Pick Goods Picked Goods Packed Pending Charges …" at bounding box center [686, 261] width 143 height 26
select select "string:5"
click at [615, 248] on select "Draft Pending Allocated Pending Pick Goods Picked Goods Packed Pending Charges …" at bounding box center [686, 261] width 143 height 26
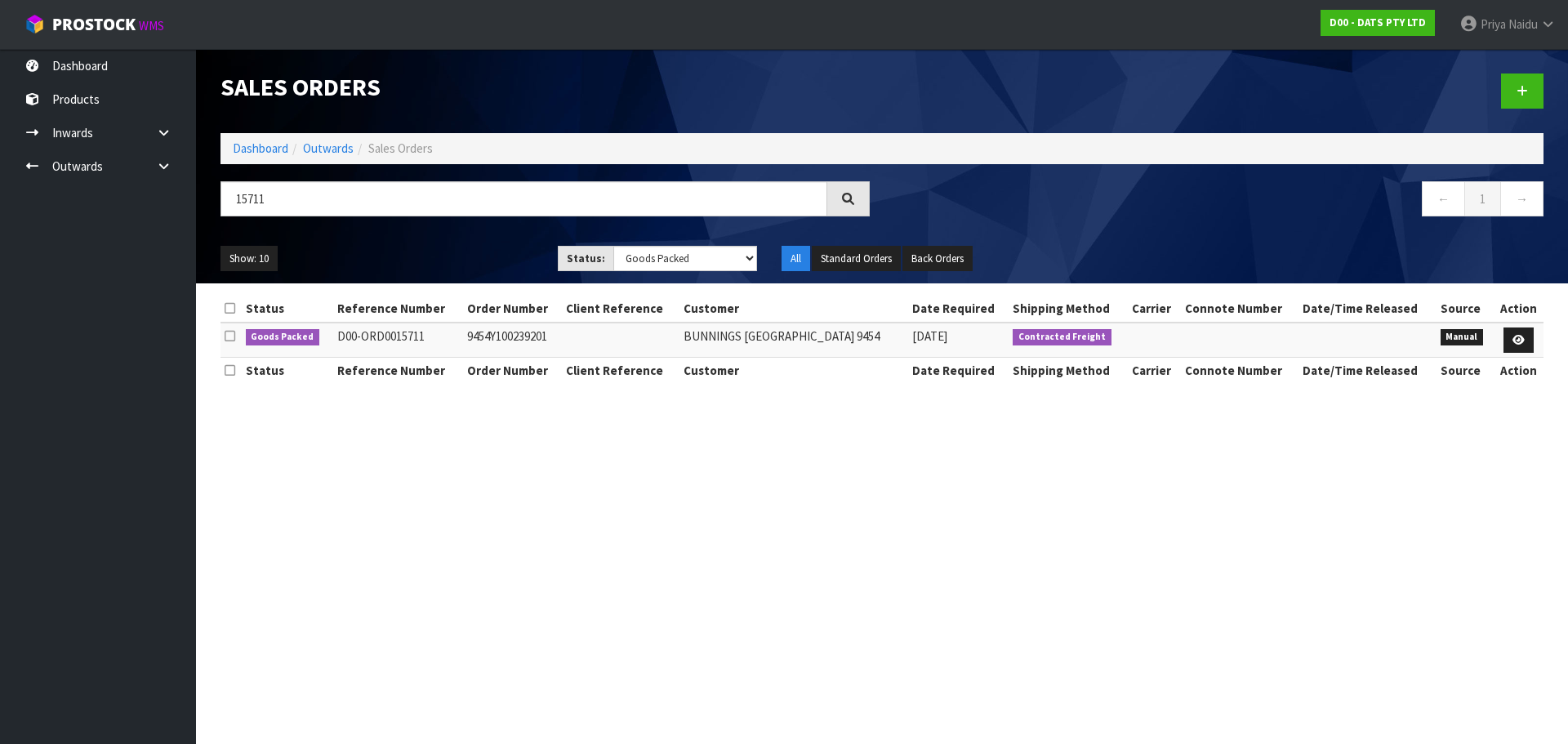
click at [454, 269] on ul "Show: 10 5 10 25 50" at bounding box center [376, 259] width 313 height 26
click at [454, 255] on ul "Show: 10 5 10 25 50" at bounding box center [376, 259] width 313 height 26
click at [1525, 334] on link at bounding box center [1518, 340] width 30 height 26
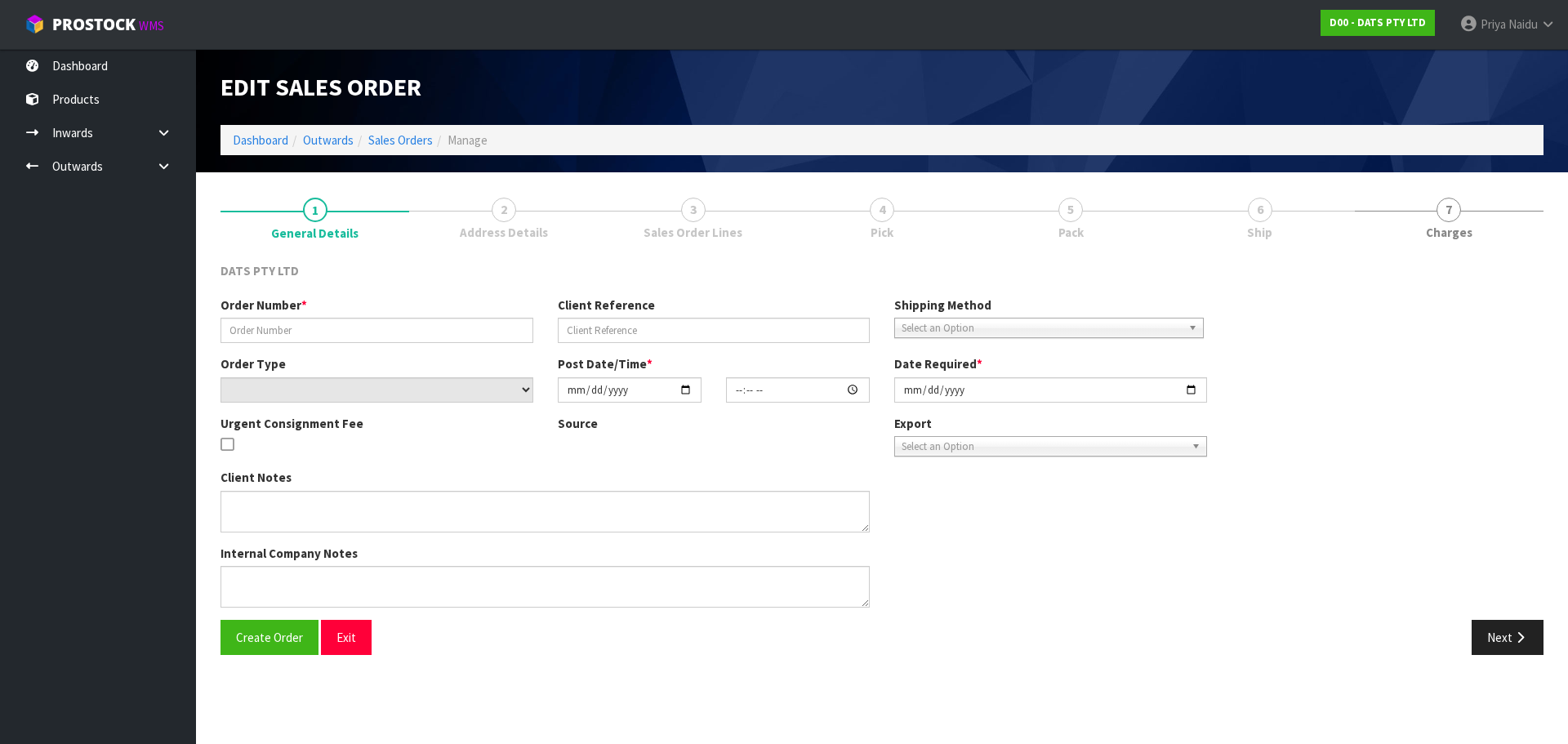
type input "9454Y100239201"
select select "number:0"
type input "[DATE]"
type input "09:45:00.000"
type input "[DATE]"
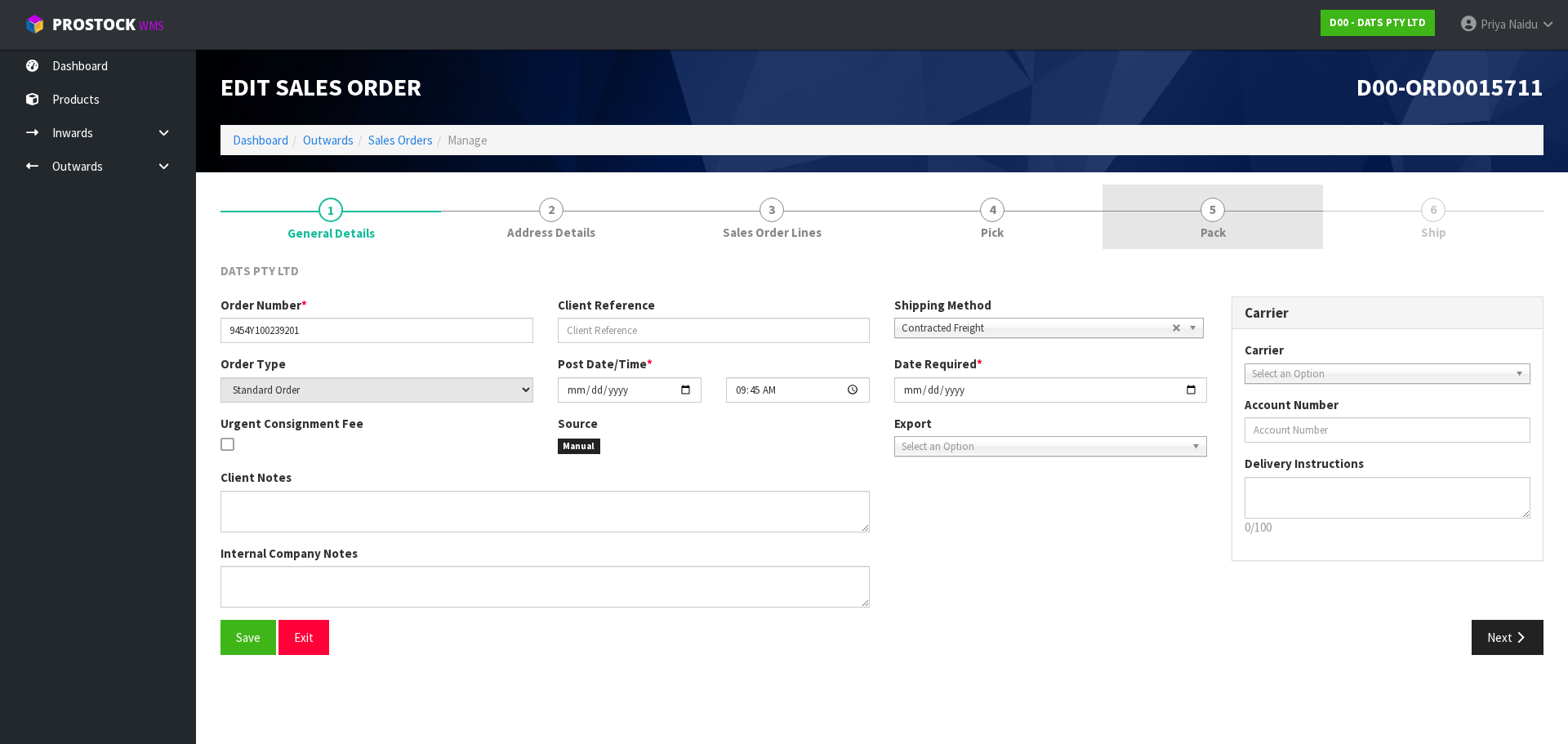
click at [1215, 228] on span "Pack" at bounding box center [1213, 231] width 26 height 17
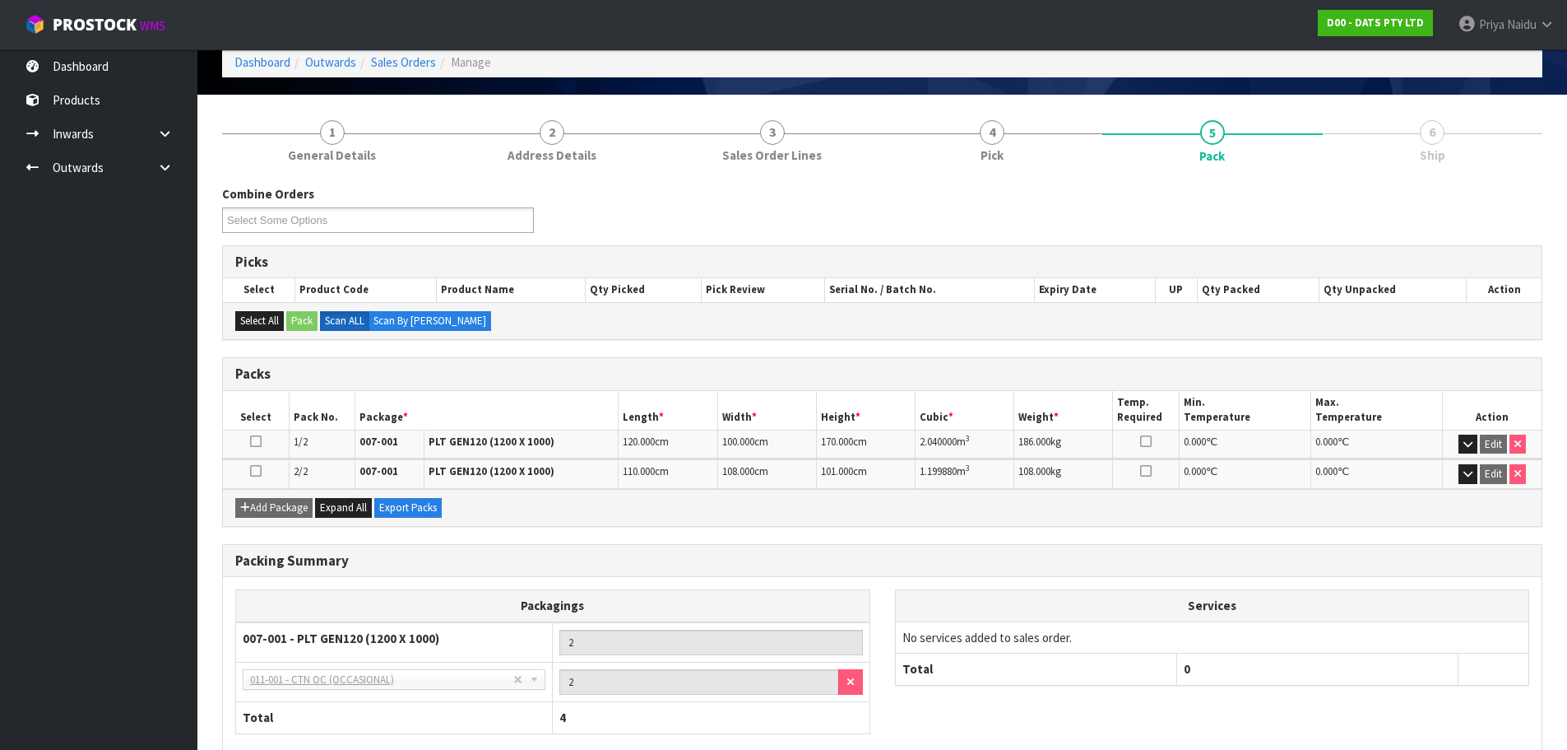
scroll to position [171, 0]
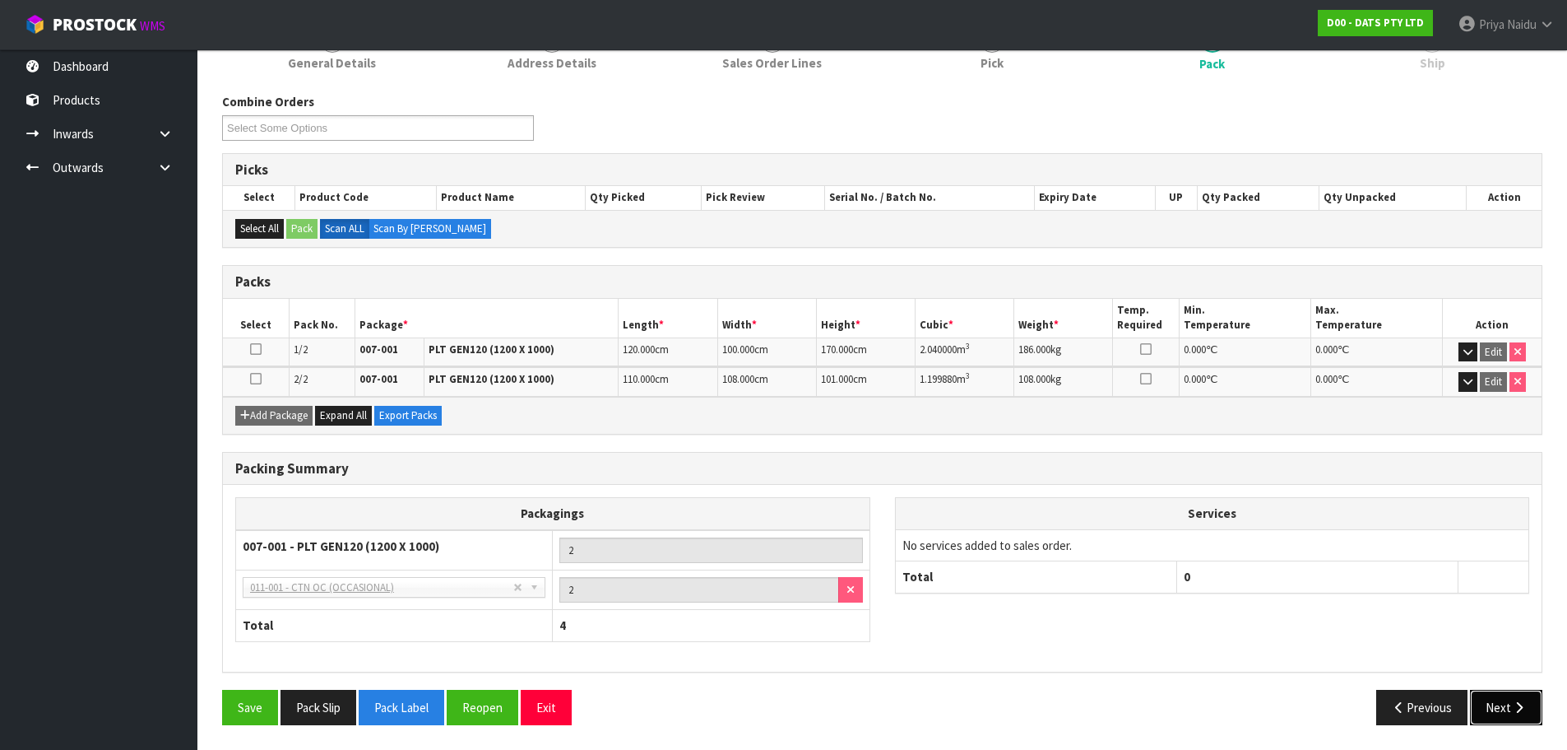
click at [1491, 699] on button "Next" at bounding box center [1506, 706] width 72 height 35
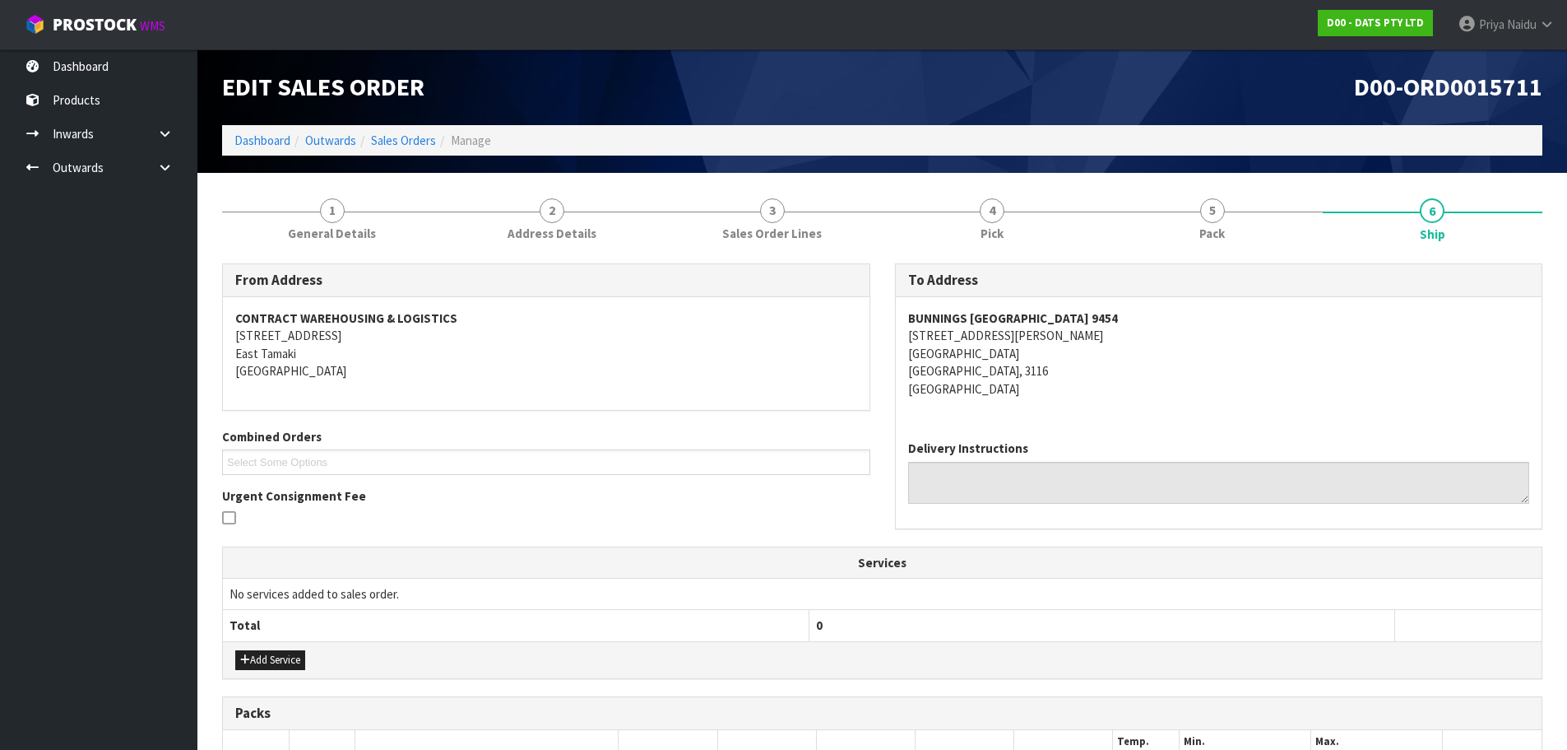
scroll to position [0, 0]
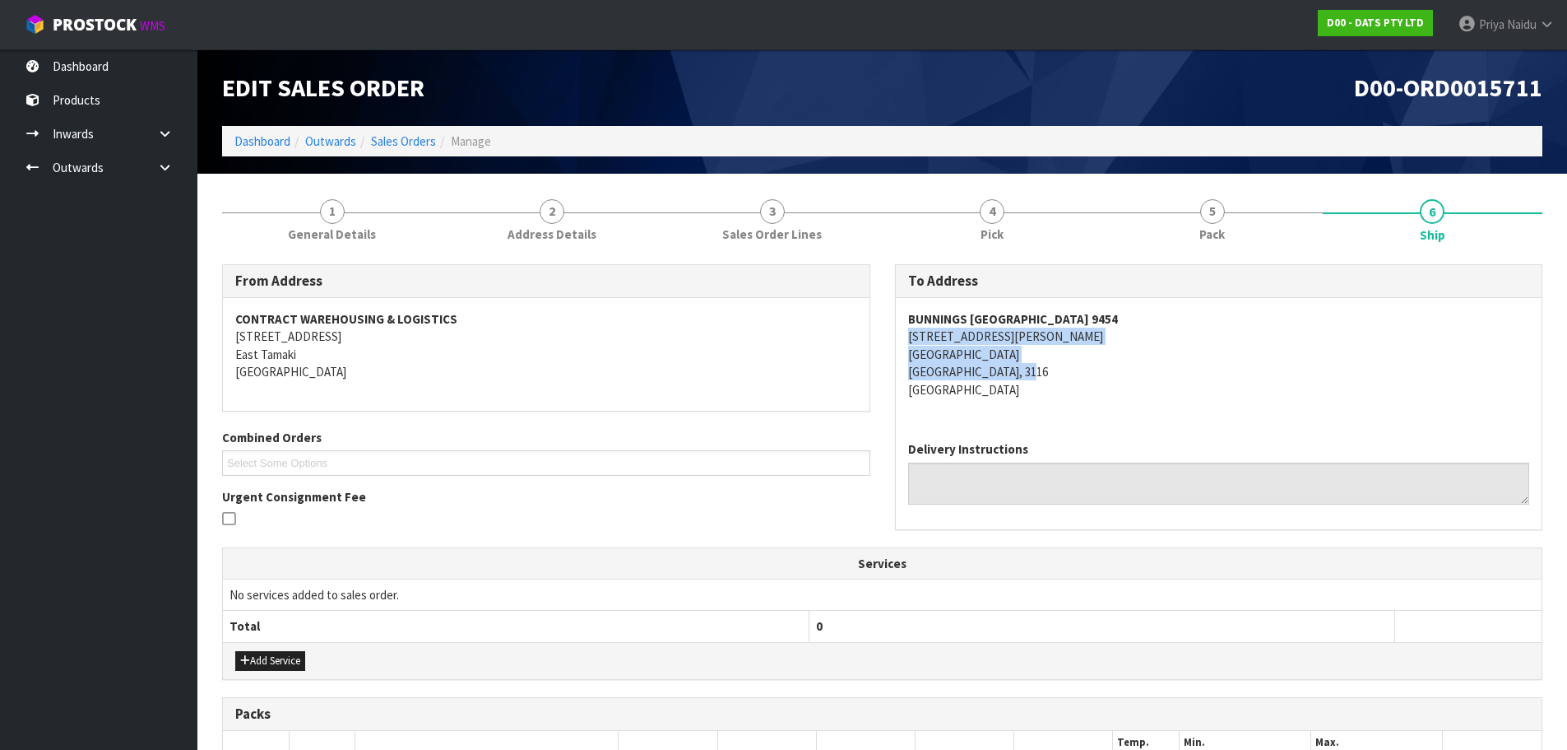
copy address "5 [PERSON_NAME] DRIVE [GEOGRAPHIC_DATA] [GEOGRAPHIC_DATA], 3116"
drag, startPoint x: 908, startPoint y: 342, endPoint x: 1077, endPoint y: 374, distance: 171.5
click at [1077, 374] on div "BUNNINGS [GEOGRAPHIC_DATA] 9454 5 [PERSON_NAME][STREET_ADDRESS]" at bounding box center [1219, 363] width 647 height 130
drag, startPoint x: 1116, startPoint y: 379, endPoint x: 1110, endPoint y: 370, distance: 10.7
click at [1116, 380] on address "BUNNINGS [GEOGRAPHIC_DATA] 9454 5 [PERSON_NAME][STREET_ADDRESS]" at bounding box center [1219, 354] width 622 height 88
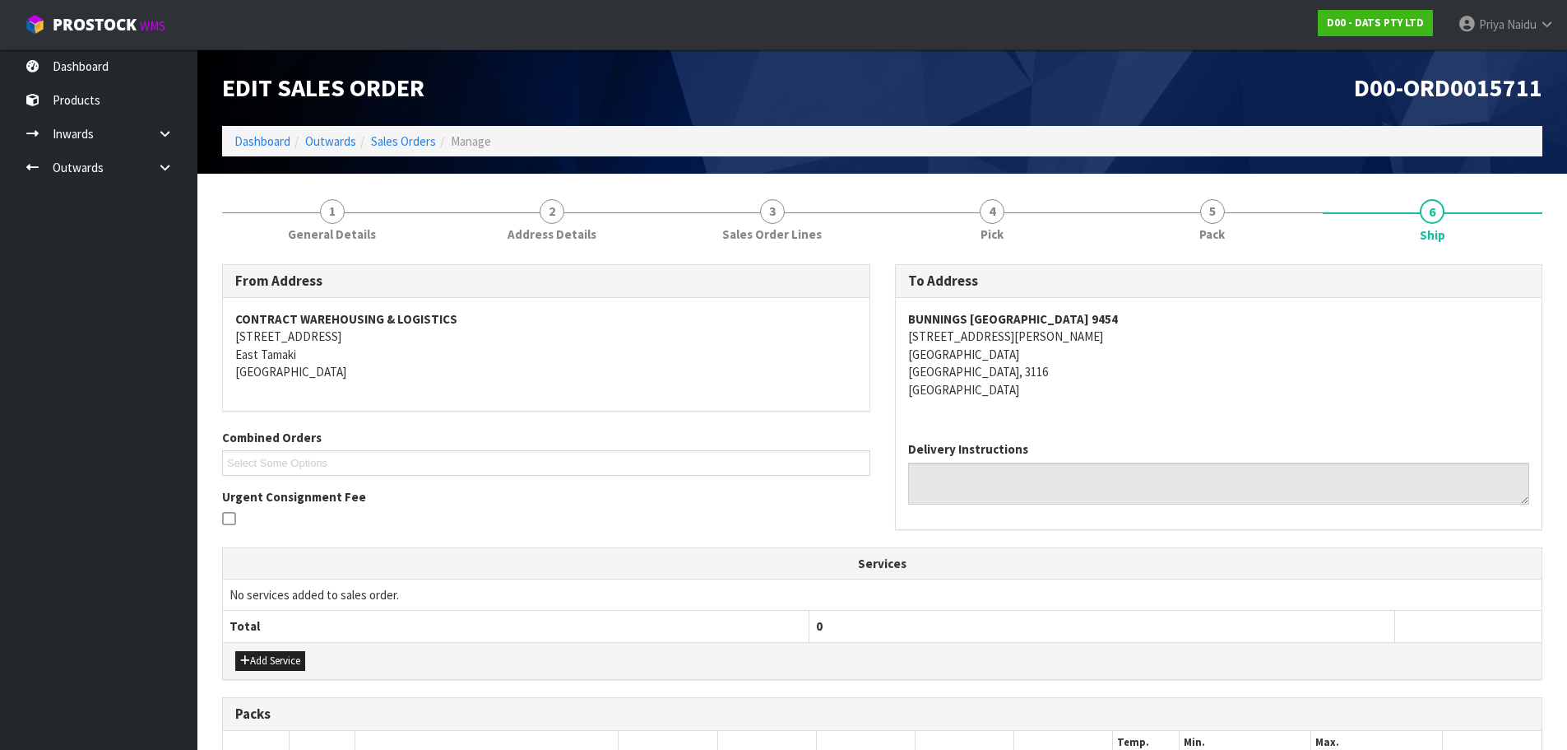
click at [898, 313] on div "BUNNINGS [GEOGRAPHIC_DATA] 9454 5 [PERSON_NAME][STREET_ADDRESS]" at bounding box center [1219, 363] width 647 height 130
copy strong "BUNNINGS [GEOGRAPHIC_DATA] 9454"
drag, startPoint x: 898, startPoint y: 313, endPoint x: 1116, endPoint y: 316, distance: 218.9
click at [1116, 316] on div "BUNNINGS [GEOGRAPHIC_DATA] 9454 5 [PERSON_NAME][STREET_ADDRESS]" at bounding box center [1219, 363] width 647 height 130
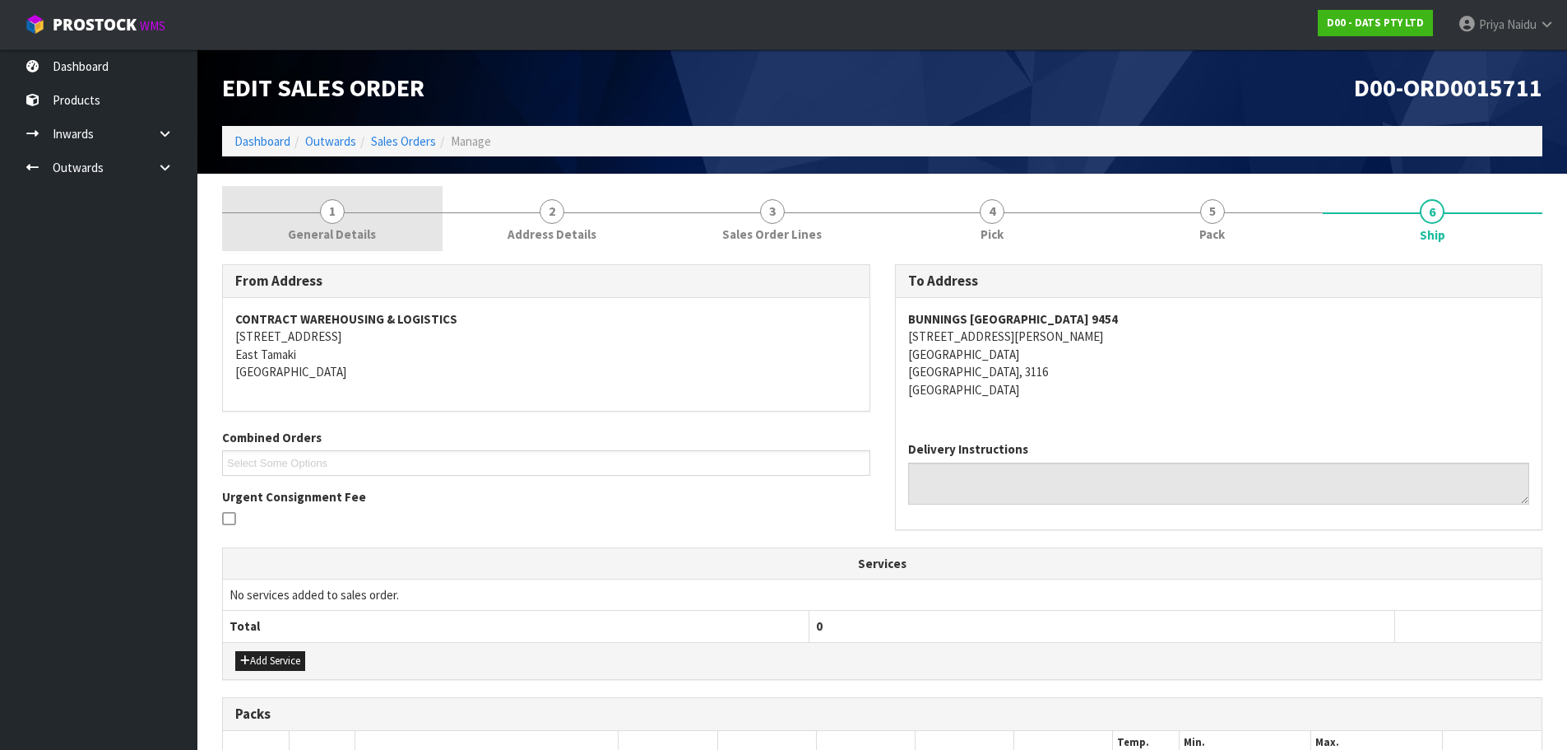
click at [348, 235] on span "General Details" at bounding box center [332, 233] width 88 height 17
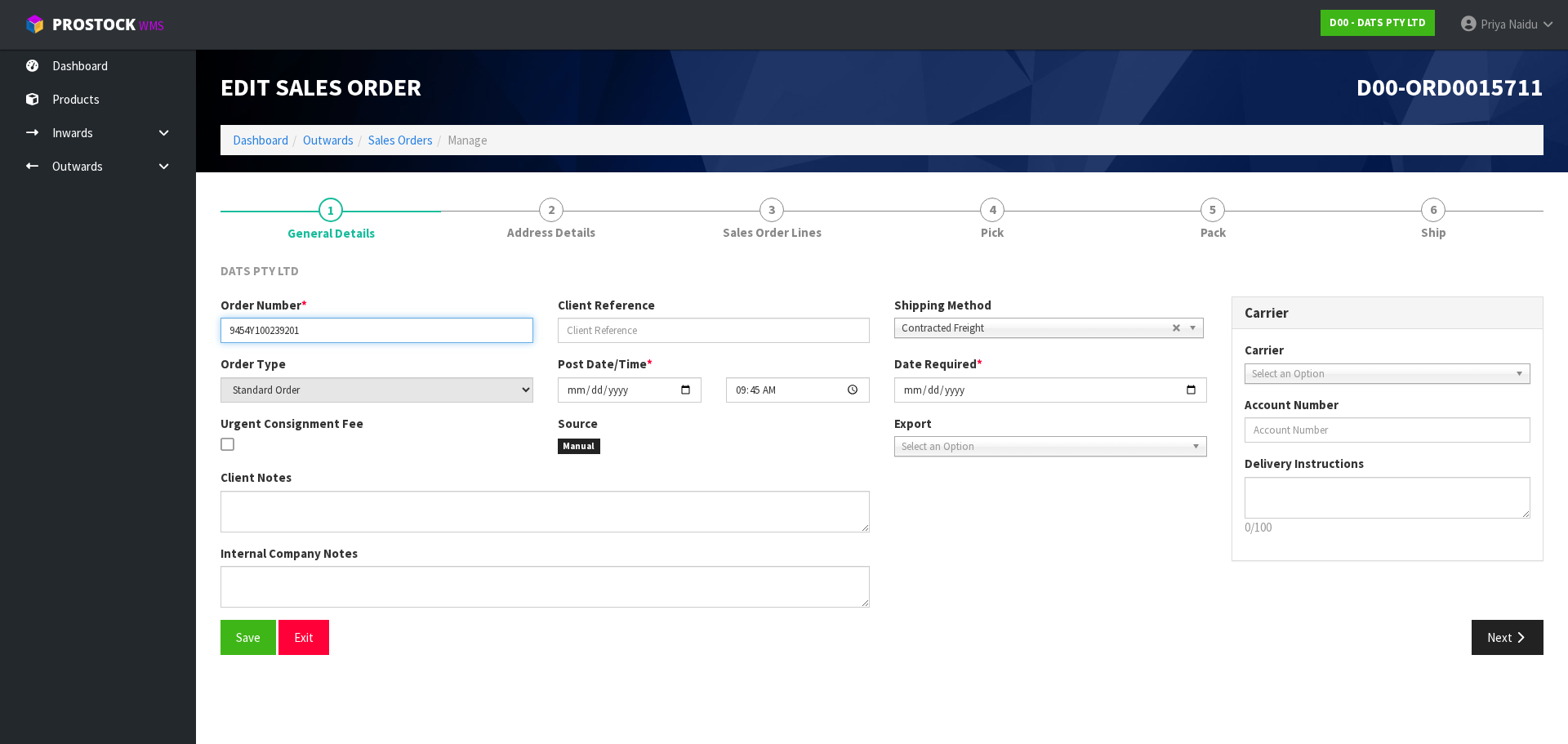
drag, startPoint x: 228, startPoint y: 331, endPoint x: 354, endPoint y: 339, distance: 126.3
click at [354, 339] on input "9454Y100239201" at bounding box center [376, 330] width 313 height 26
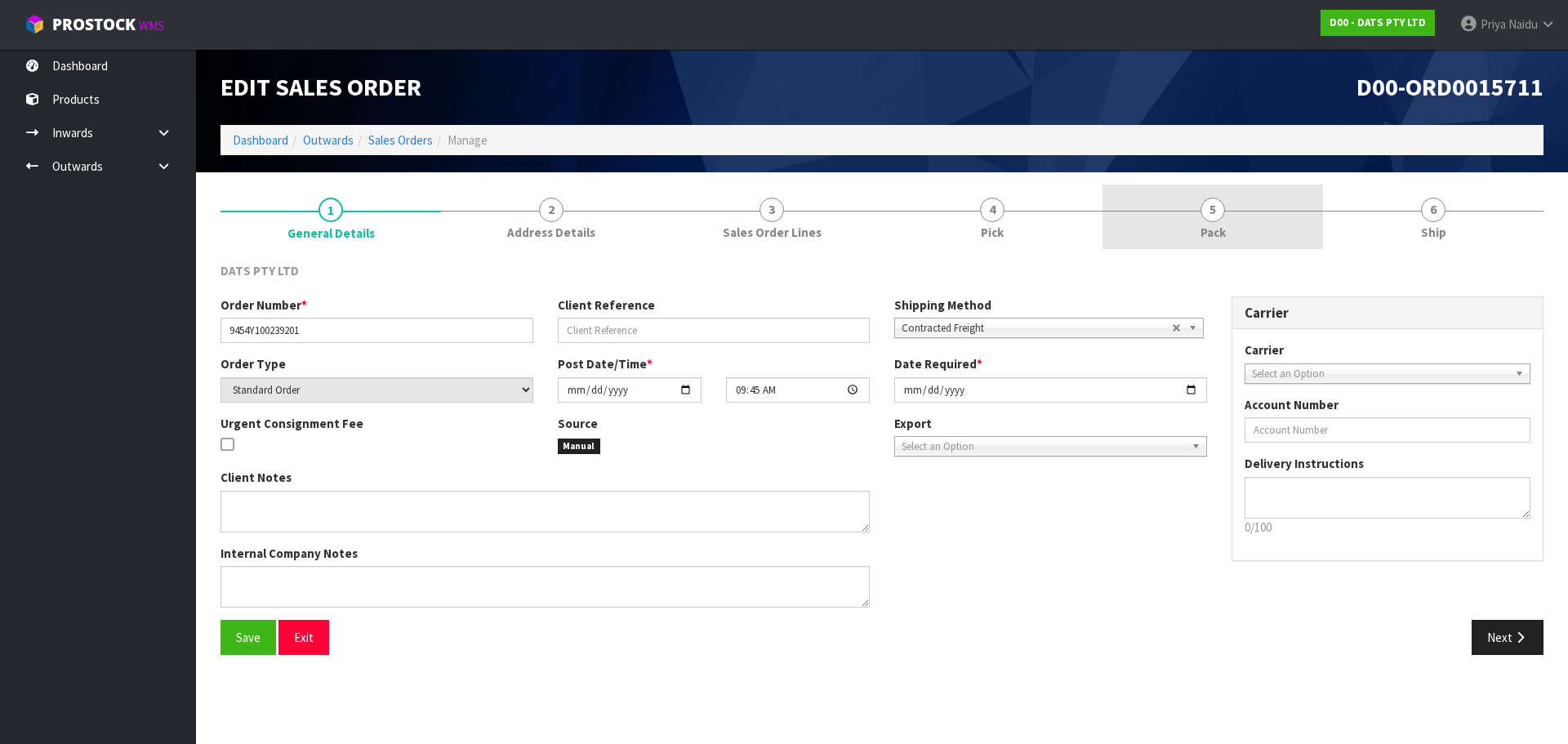
click at [1247, 231] on link "5 Pack" at bounding box center [1213, 216] width 220 height 64
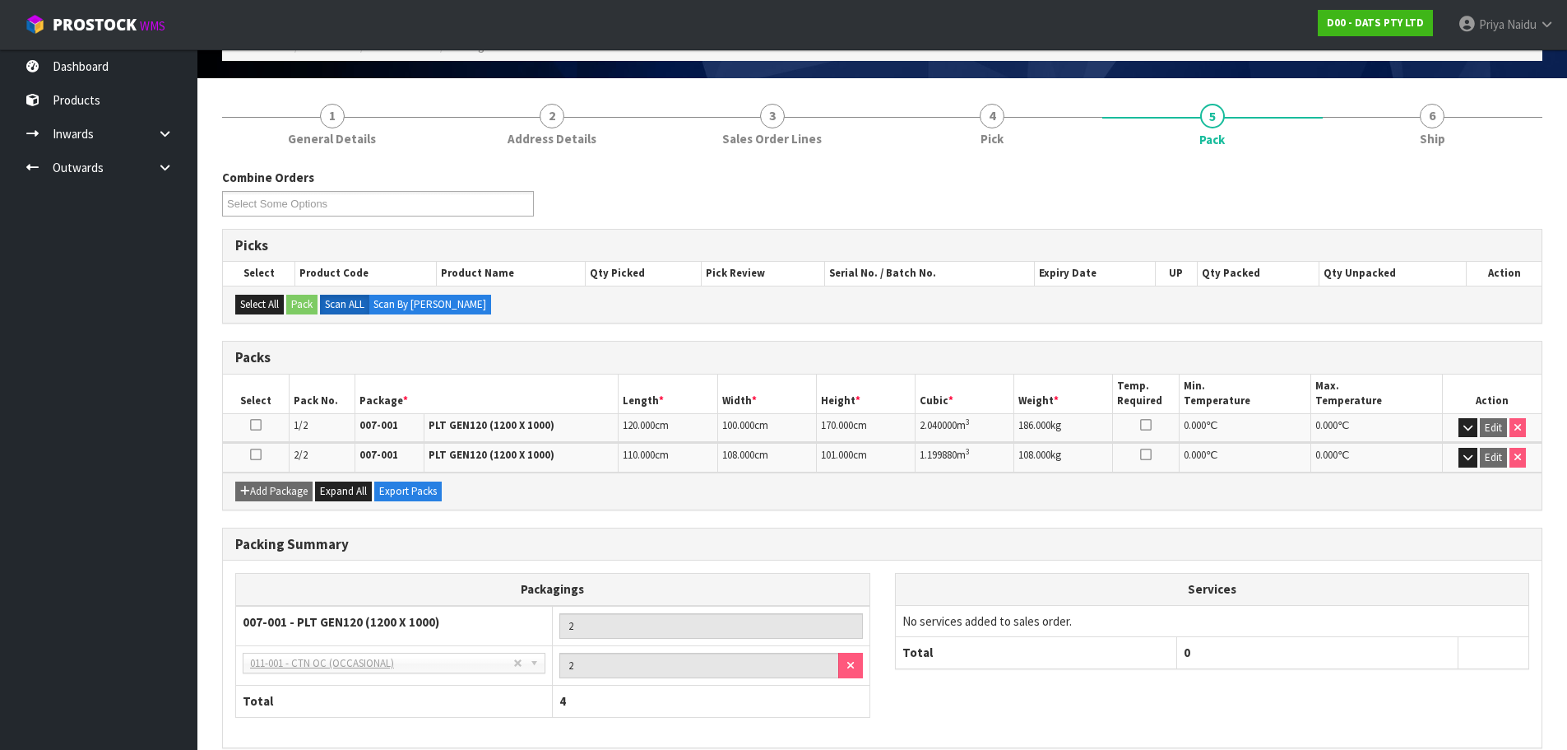
scroll to position [171, 0]
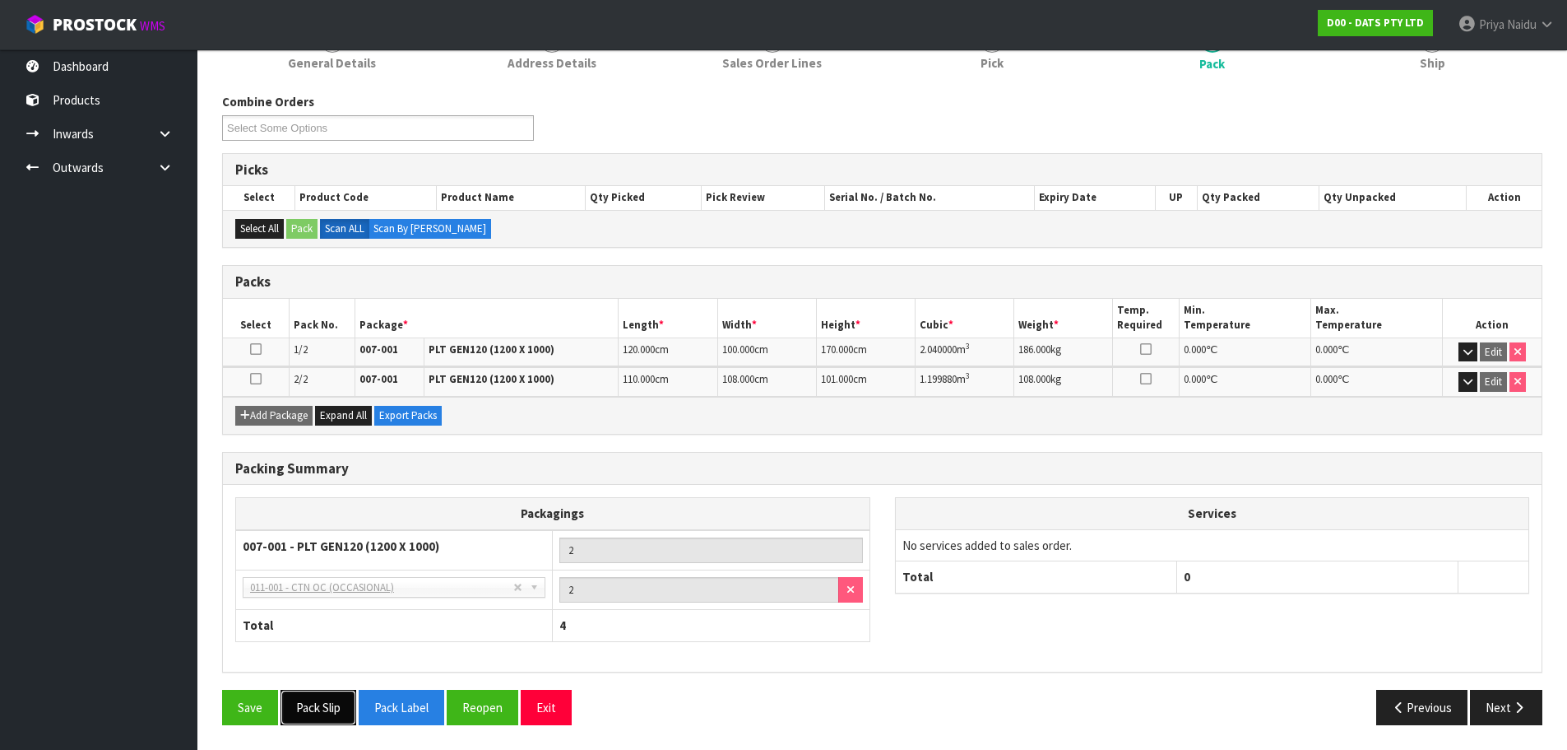
click at [313, 709] on button "Pack Slip" at bounding box center [319, 706] width 76 height 35
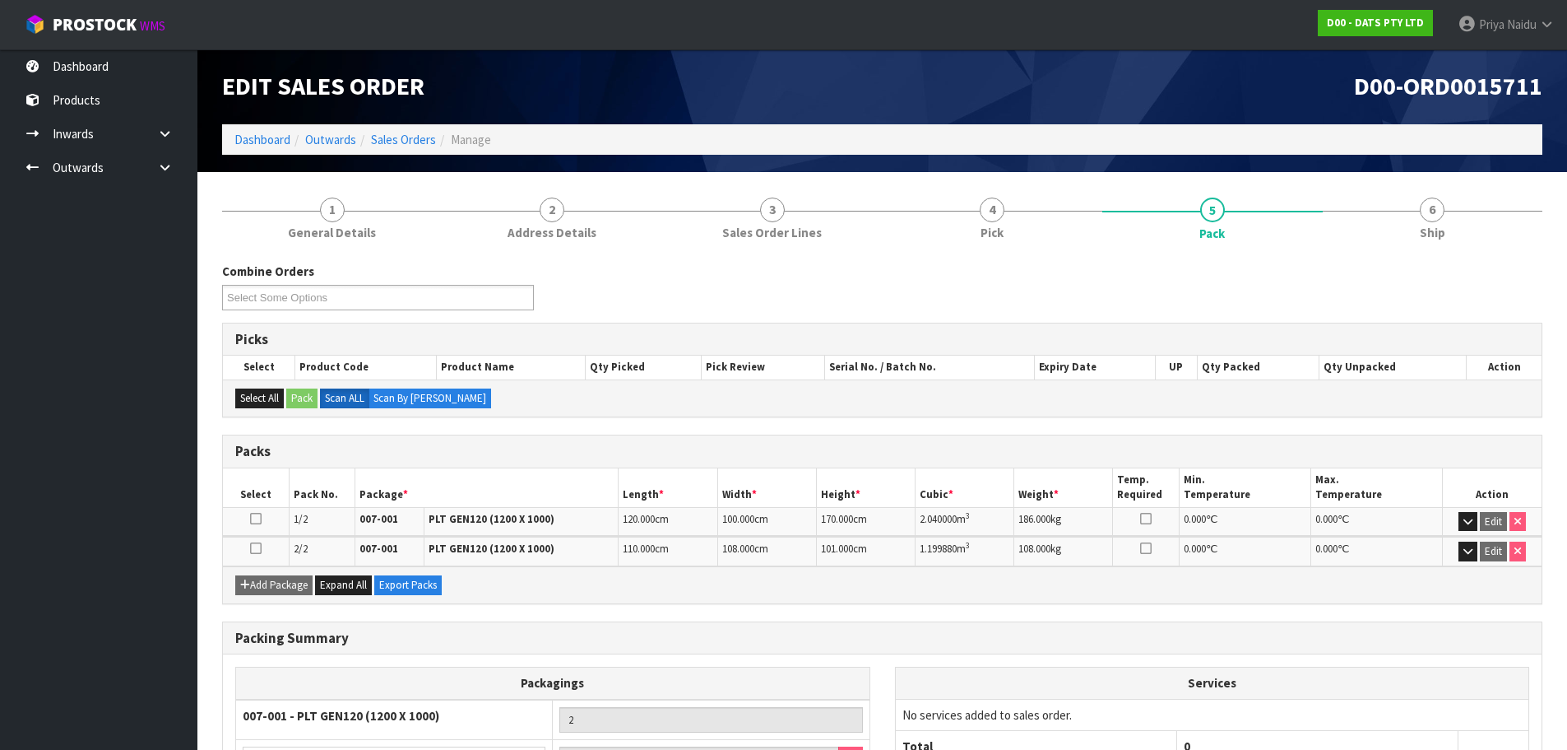
scroll to position [0, 0]
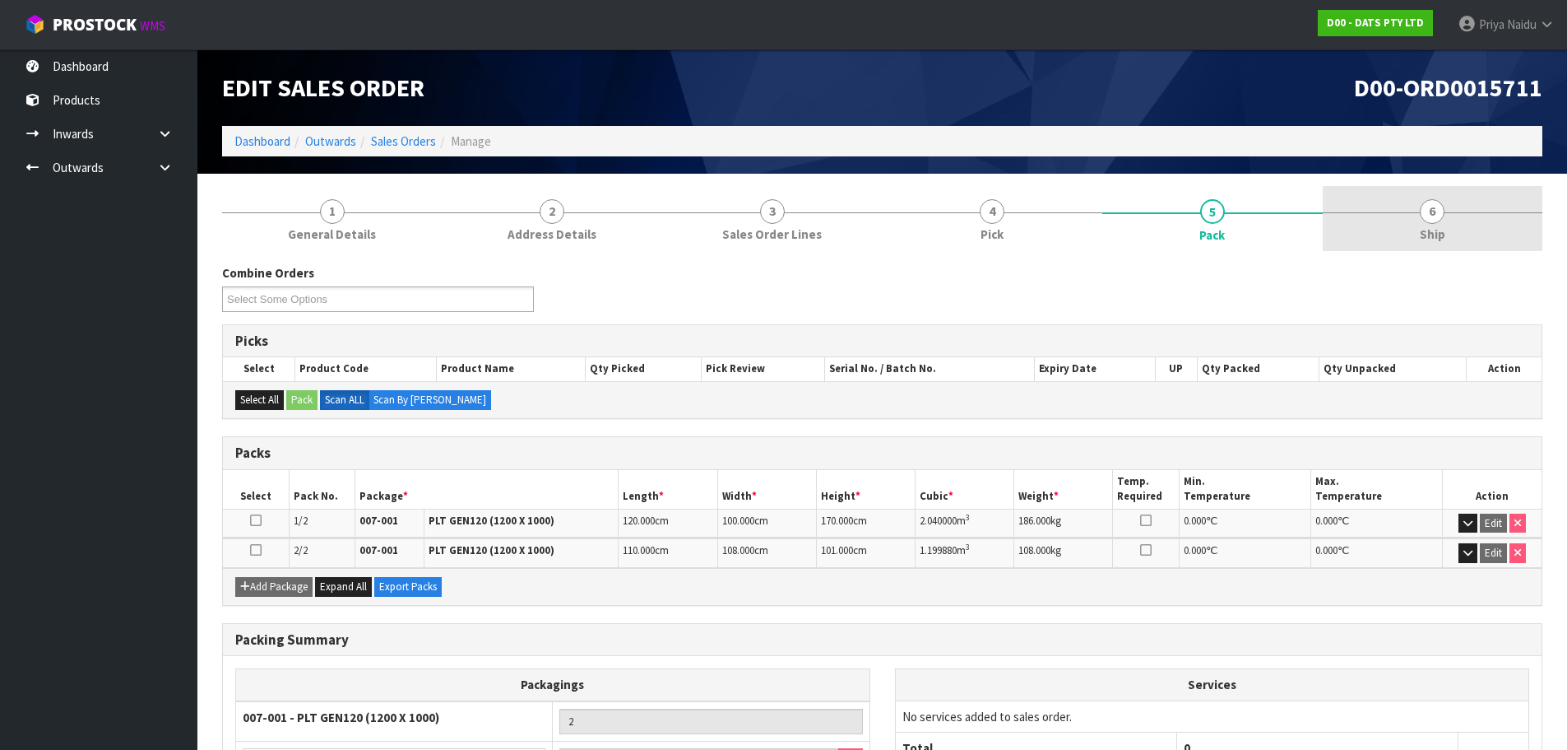
click at [1418, 225] on link "6 Ship" at bounding box center [1433, 218] width 221 height 65
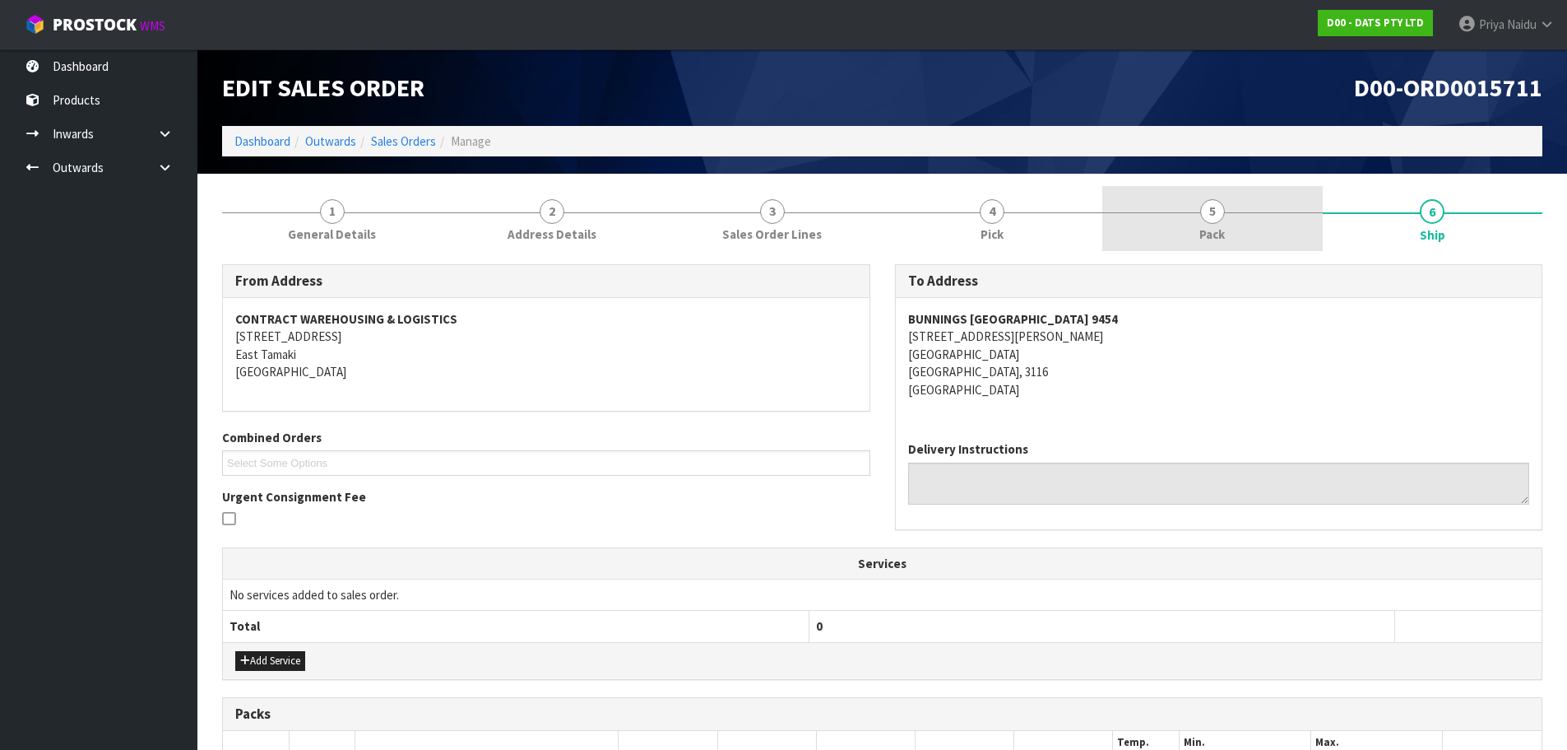
drag, startPoint x: 1197, startPoint y: 240, endPoint x: 1157, endPoint y: 237, distance: 40.4
click at [1196, 239] on link "5 Pack" at bounding box center [1213, 218] width 221 height 65
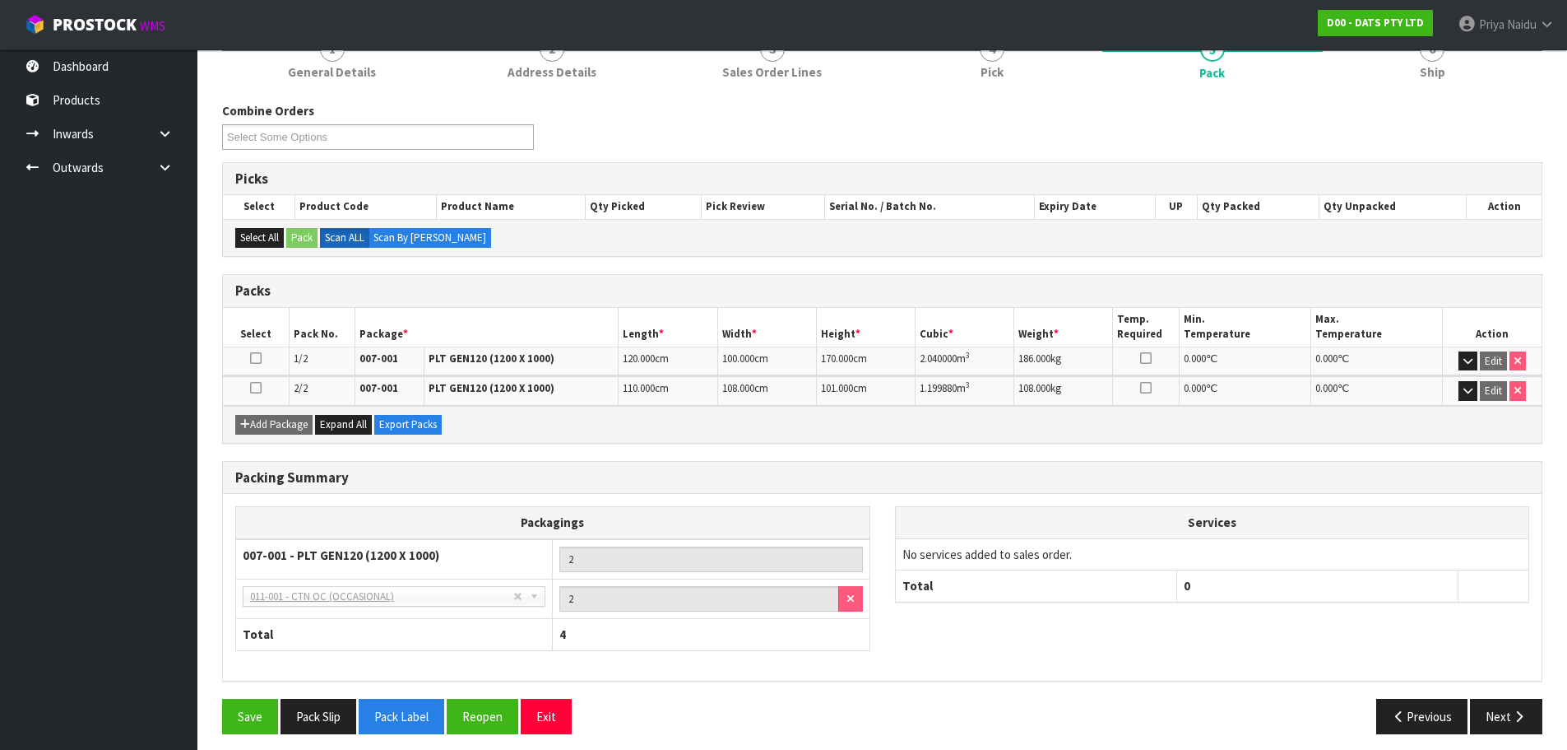
scroll to position [165, 0]
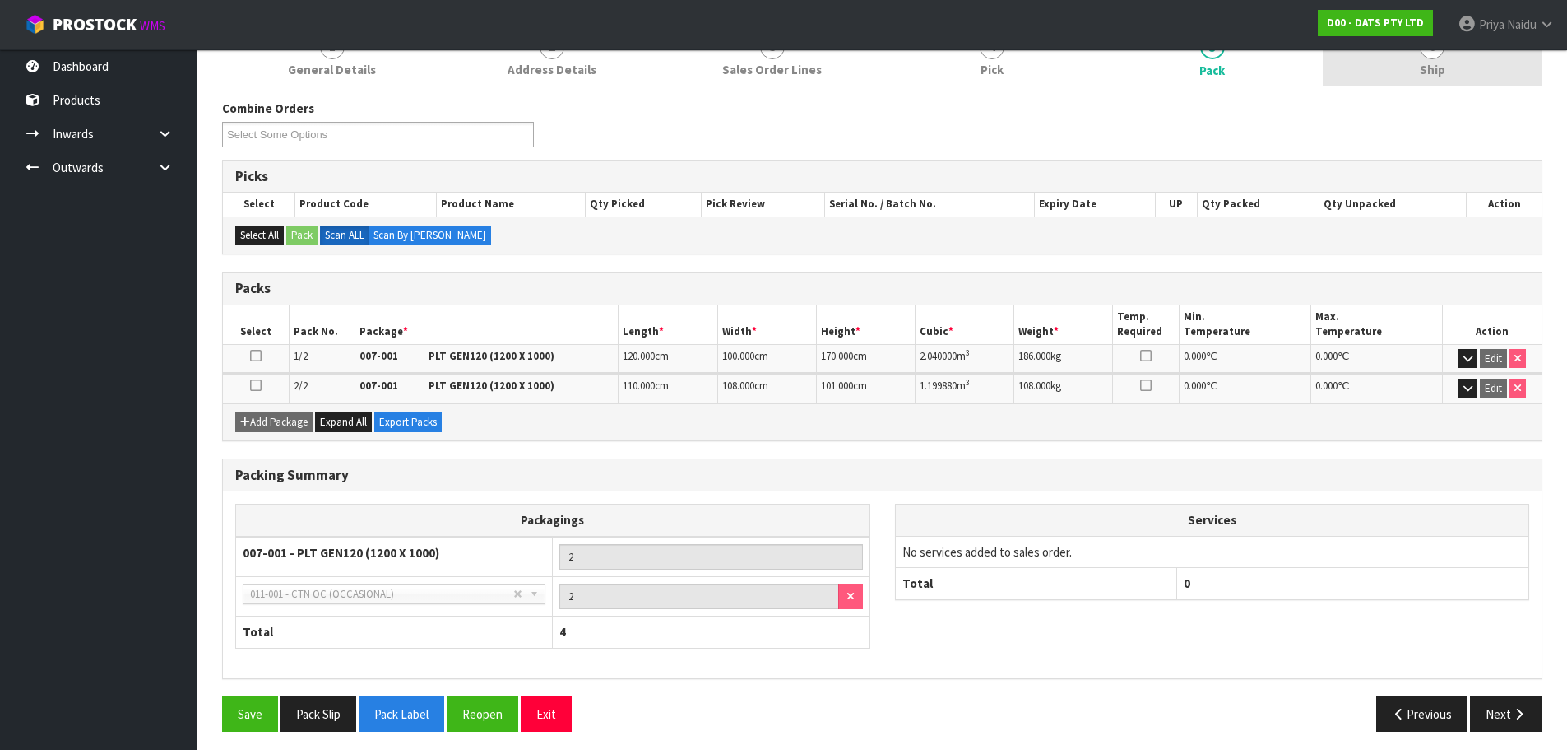
click at [1435, 83] on link "6 Ship" at bounding box center [1433, 53] width 221 height 65
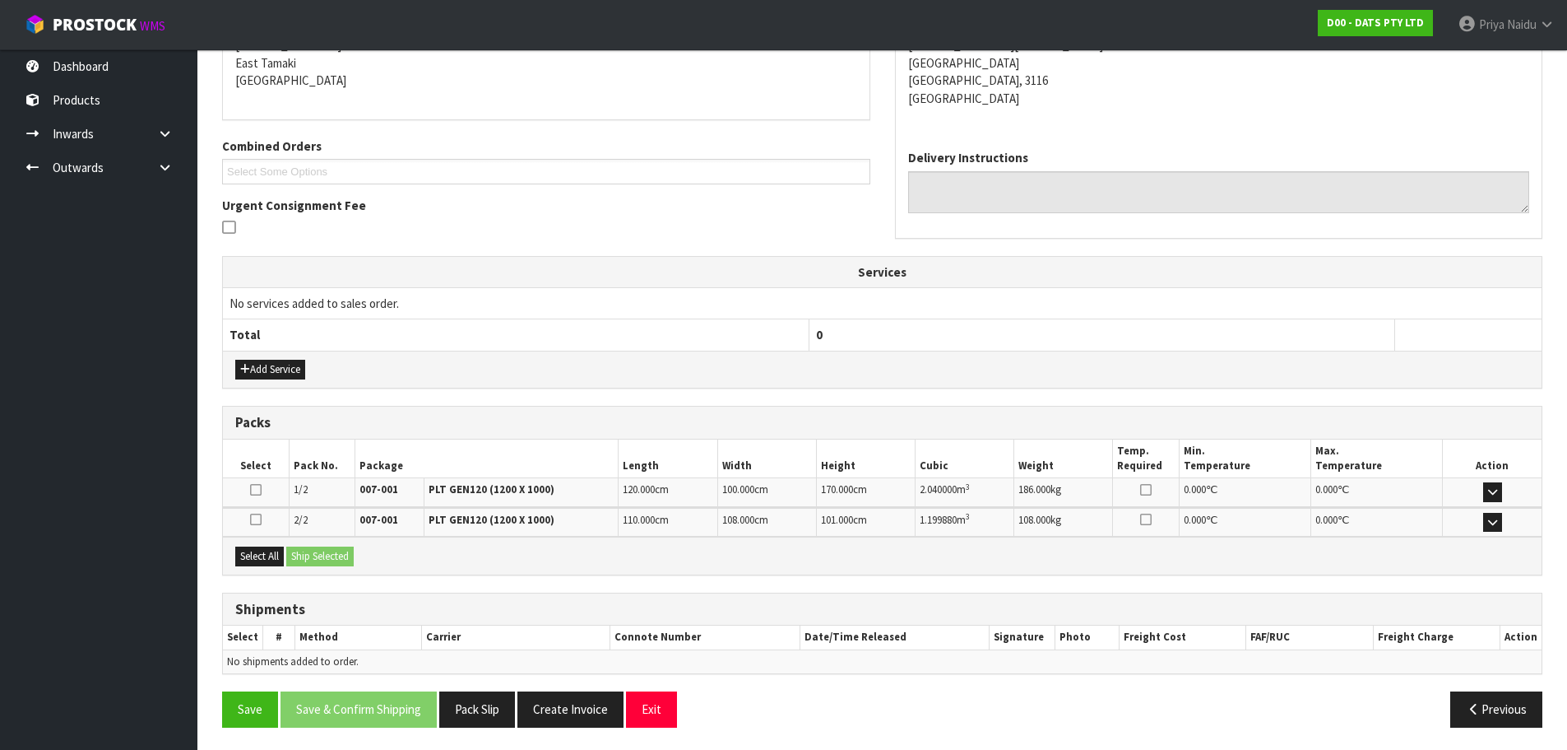
scroll to position [294, 0]
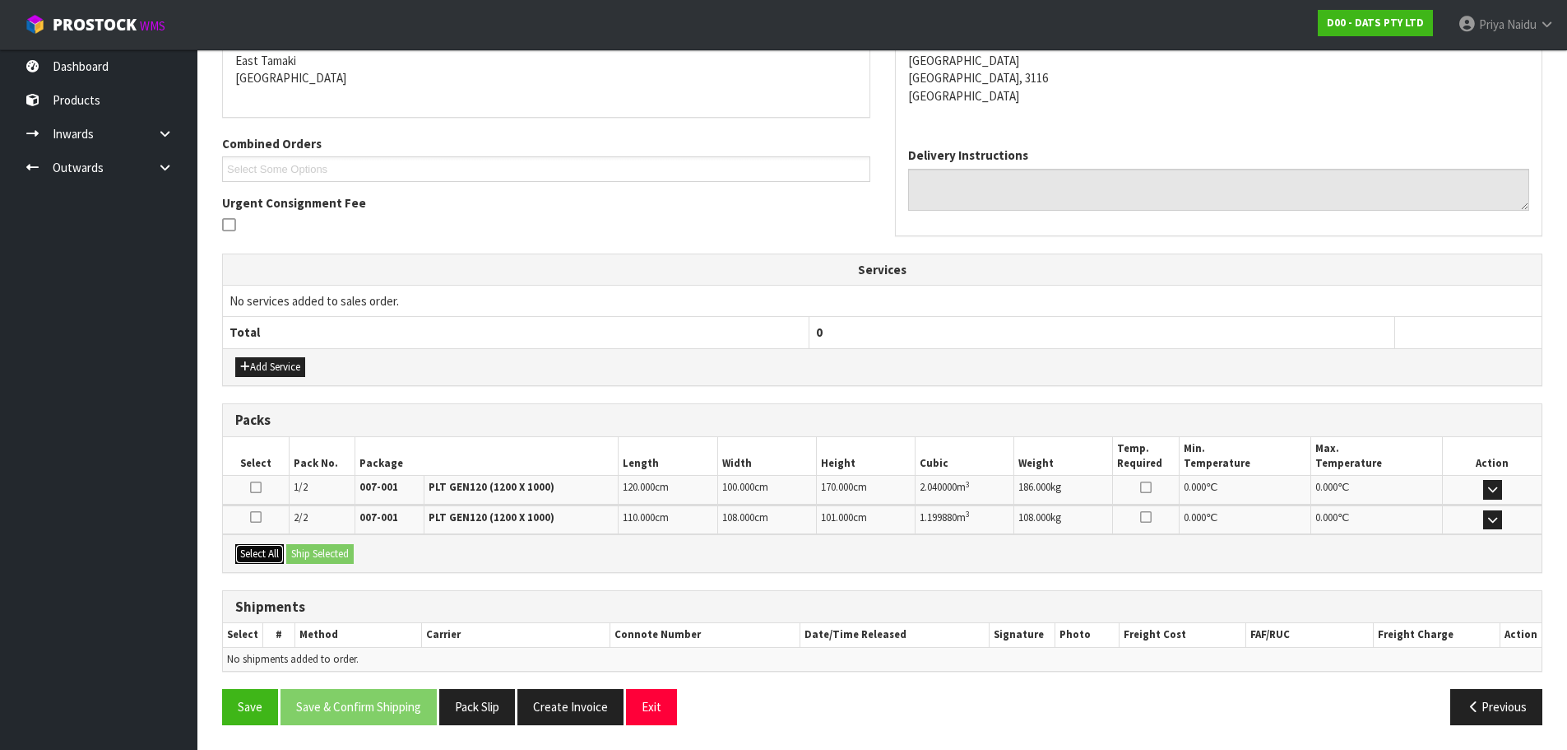
click at [264, 551] on button "Select All" at bounding box center [259, 554] width 49 height 20
drag, startPoint x: 299, startPoint y: 548, endPoint x: 315, endPoint y: 555, distance: 17.3
click at [300, 548] on button "Ship Selected" at bounding box center [319, 554] width 67 height 20
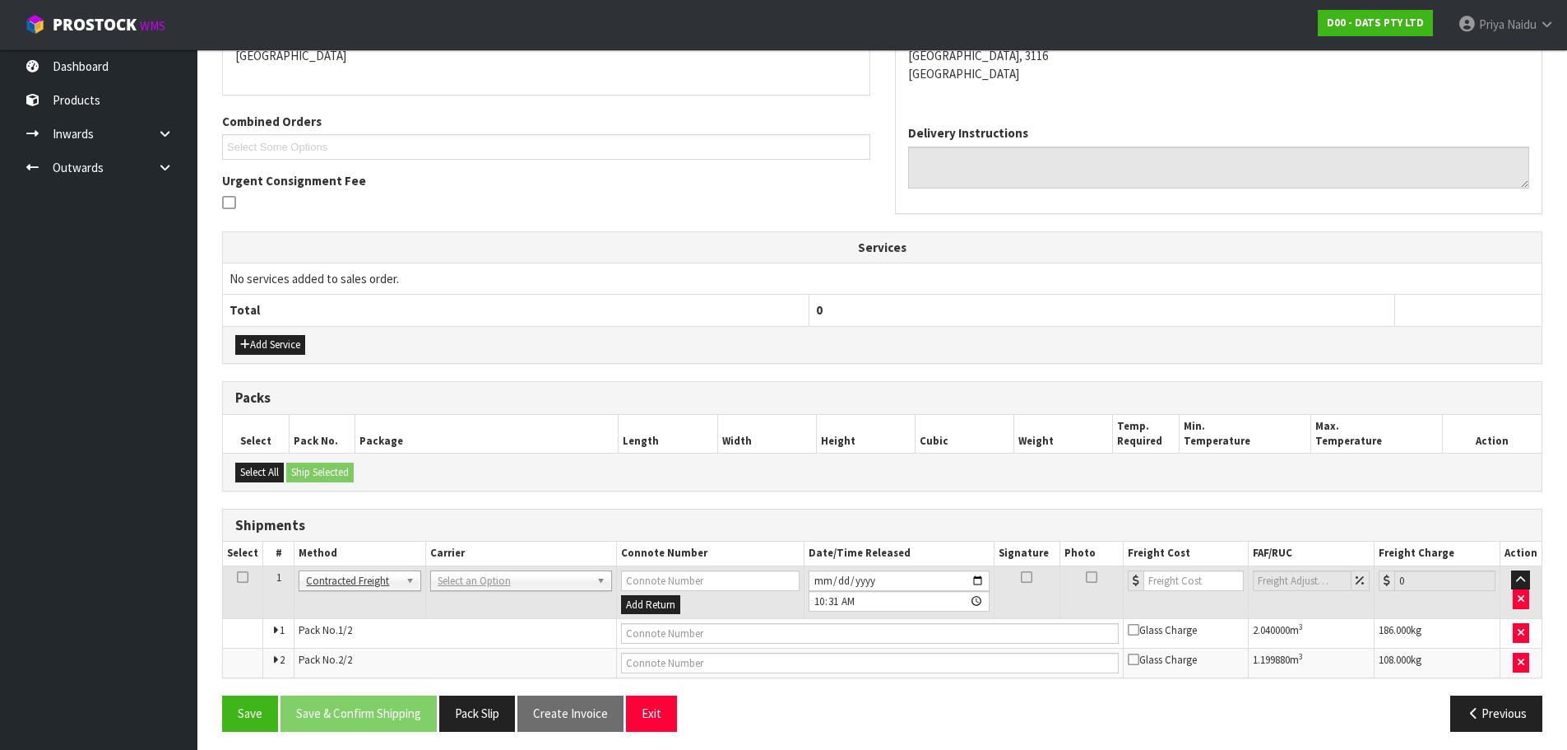
scroll to position [323, 0]
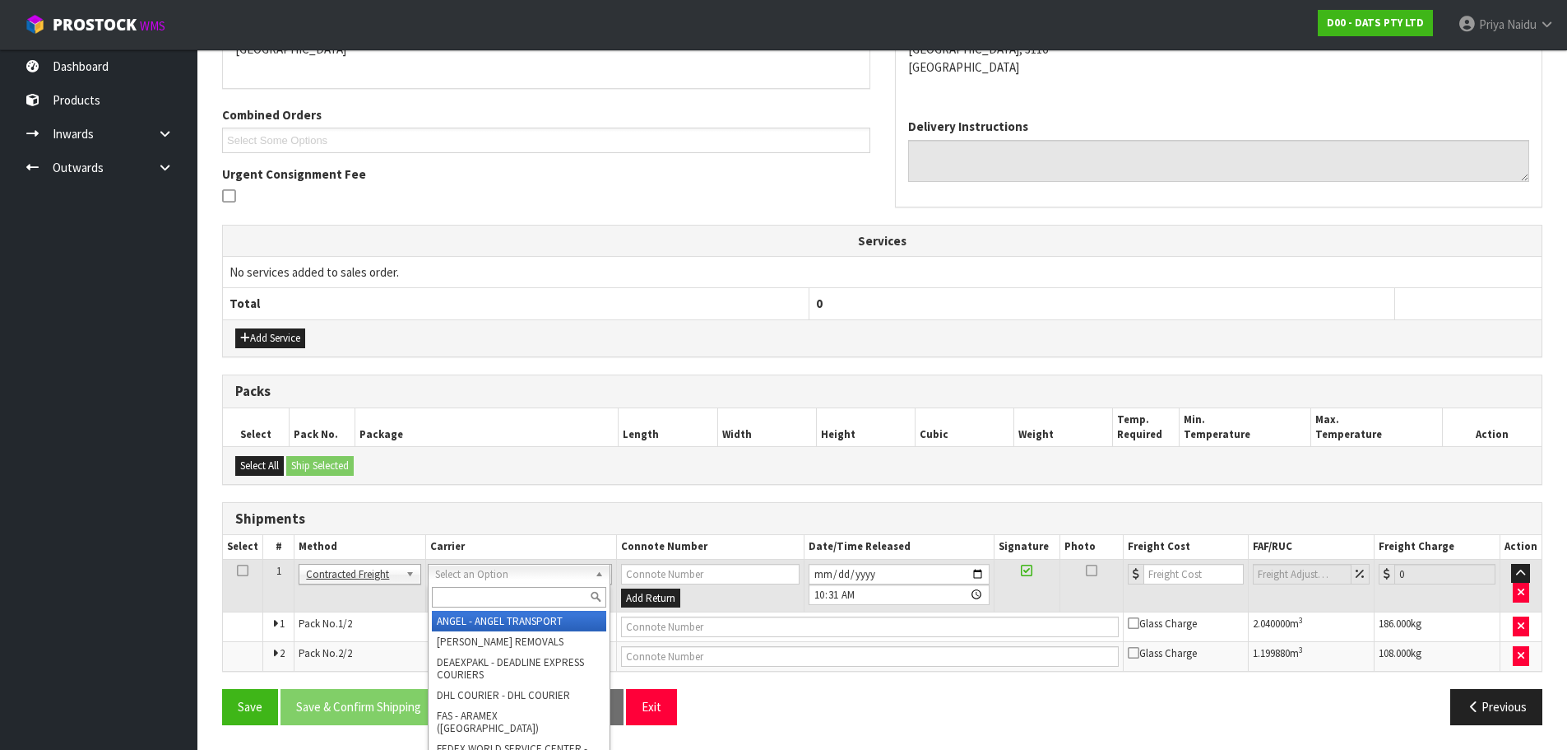
click at [462, 597] on input "text" at bounding box center [519, 597] width 174 height 21
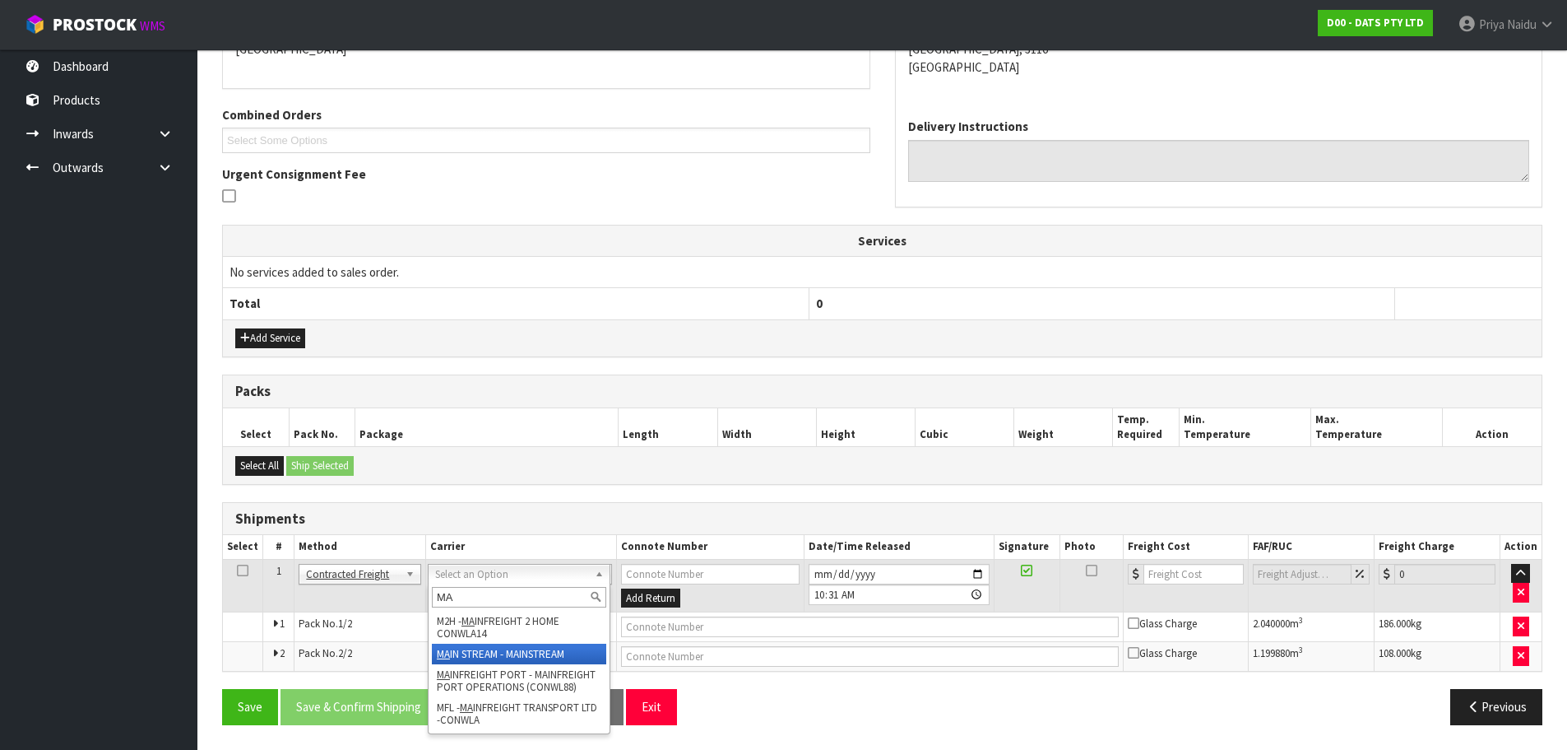
type input "MA"
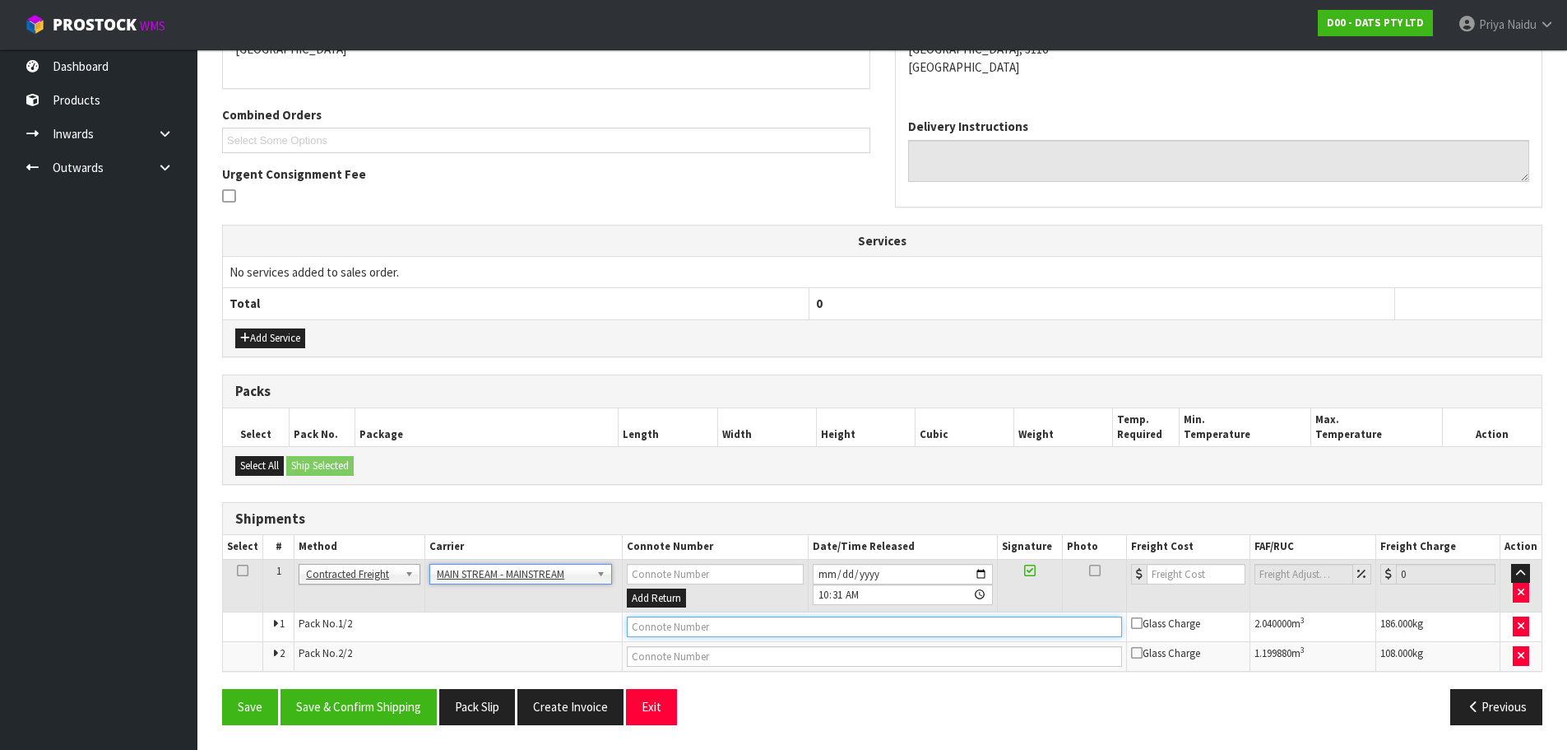
click at [736, 624] on input "text" at bounding box center [874, 626] width 495 height 21
paste input "CWL7721229"
type input "CWL7721229"
click at [1178, 568] on input "number" at bounding box center [1197, 574] width 100 height 21
type input "129.60"
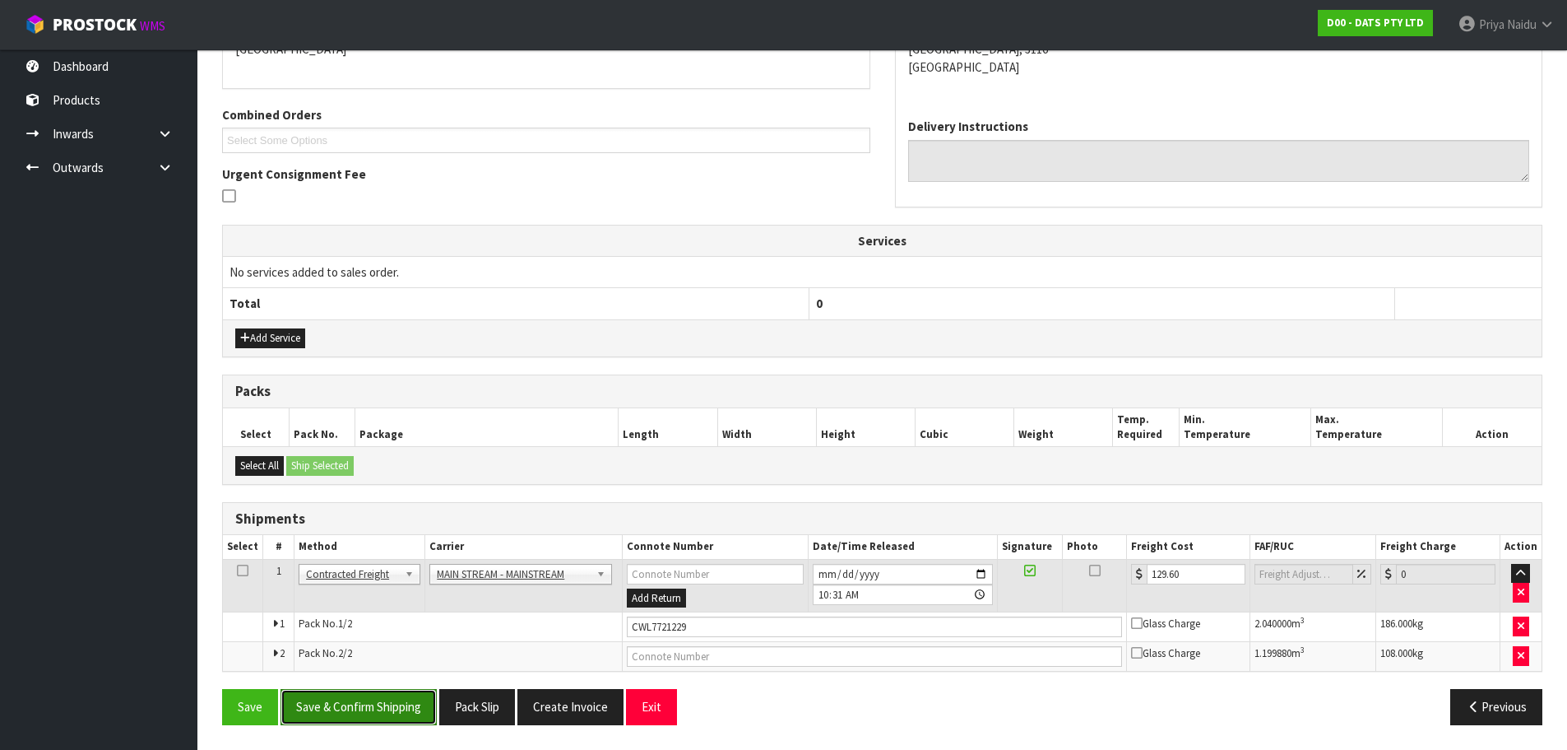
drag, startPoint x: 366, startPoint y: 713, endPoint x: 372, endPoint y: 700, distance: 13.6
click at [367, 713] on button "Save & Confirm Shipping" at bounding box center [359, 706] width 156 height 35
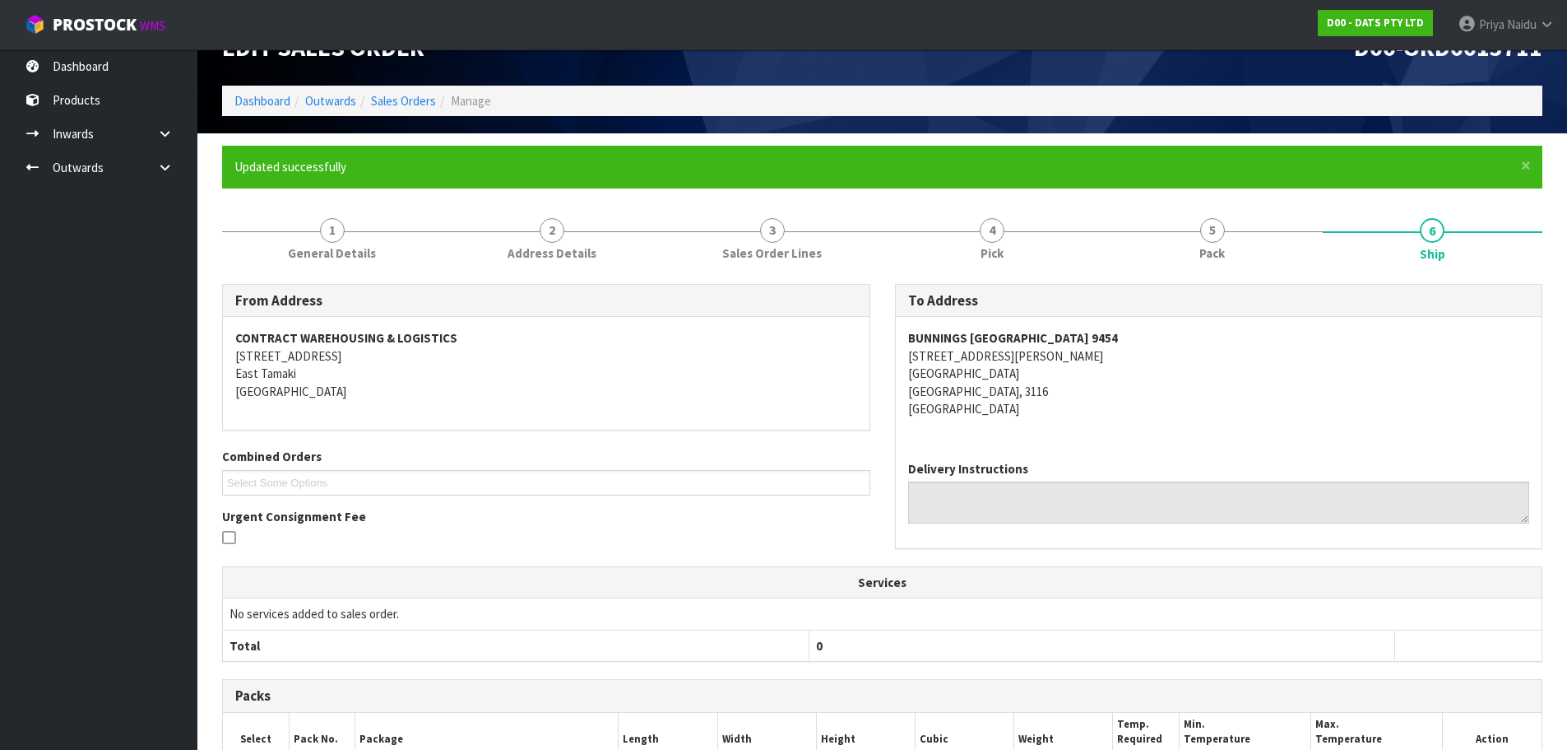
scroll to position [0, 0]
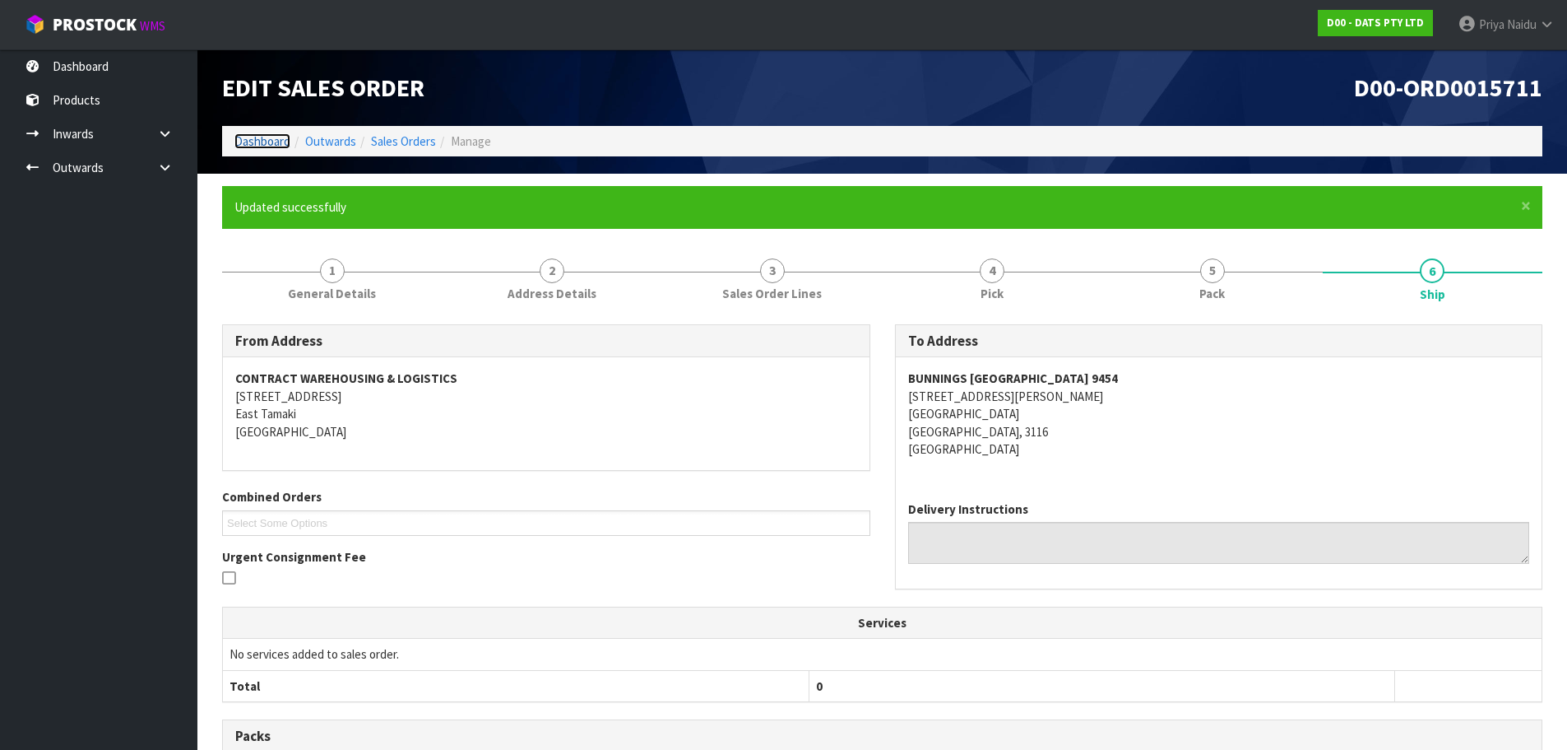
click at [270, 137] on link "Dashboard" at bounding box center [262, 141] width 56 height 16
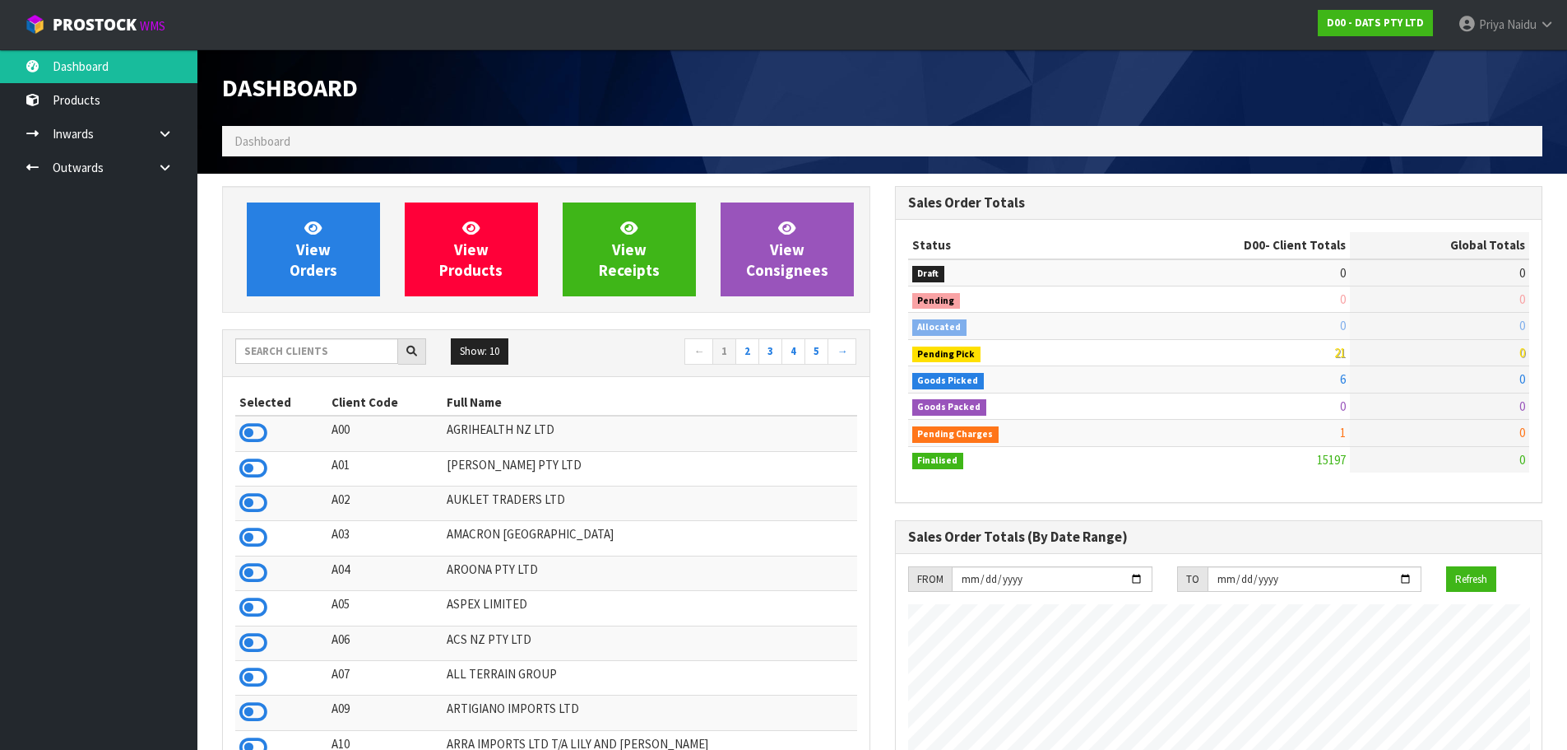
scroll to position [1026, 672]
click at [336, 356] on input "text" at bounding box center [316, 351] width 163 height 26
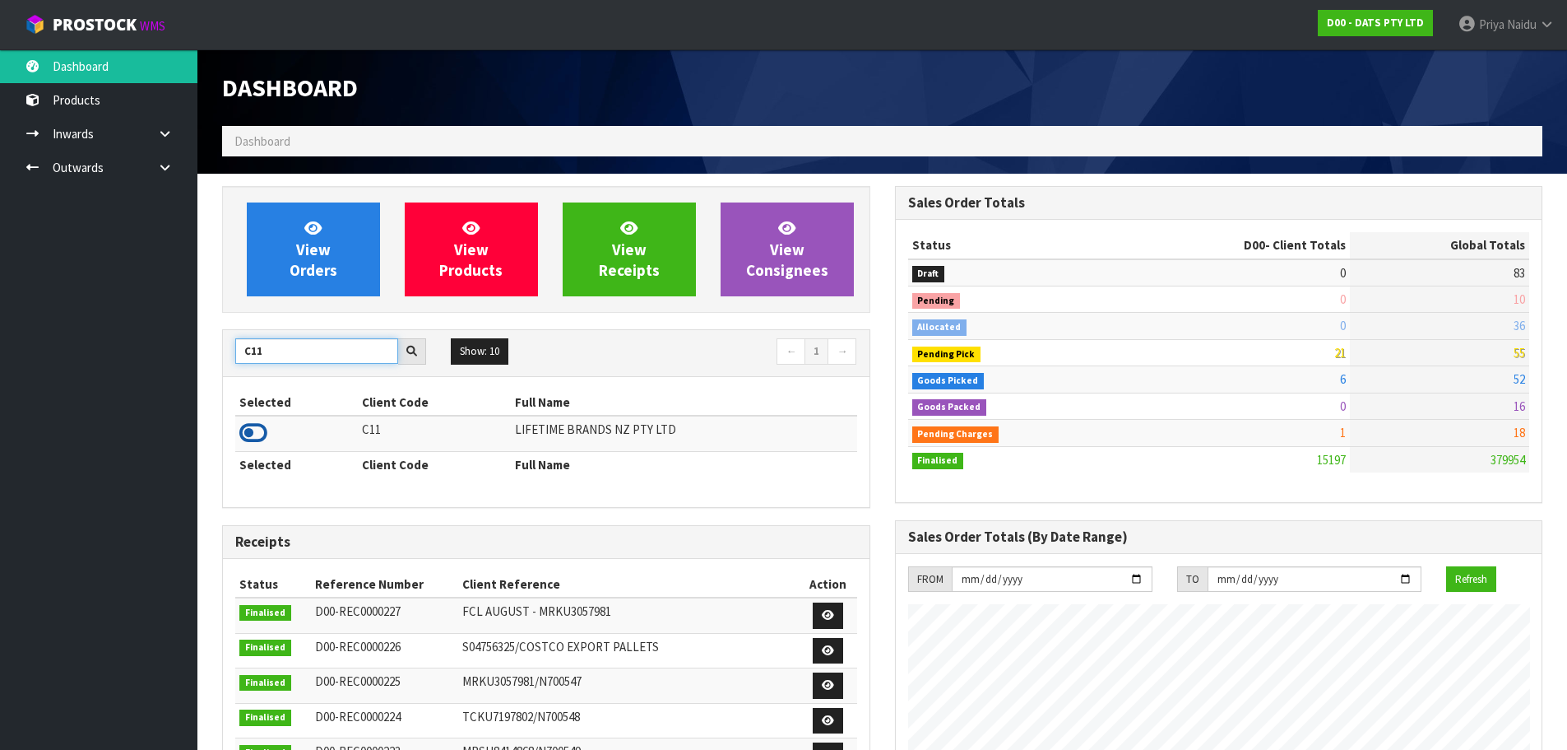
type input "C11"
click at [253, 425] on icon at bounding box center [253, 432] width 28 height 25
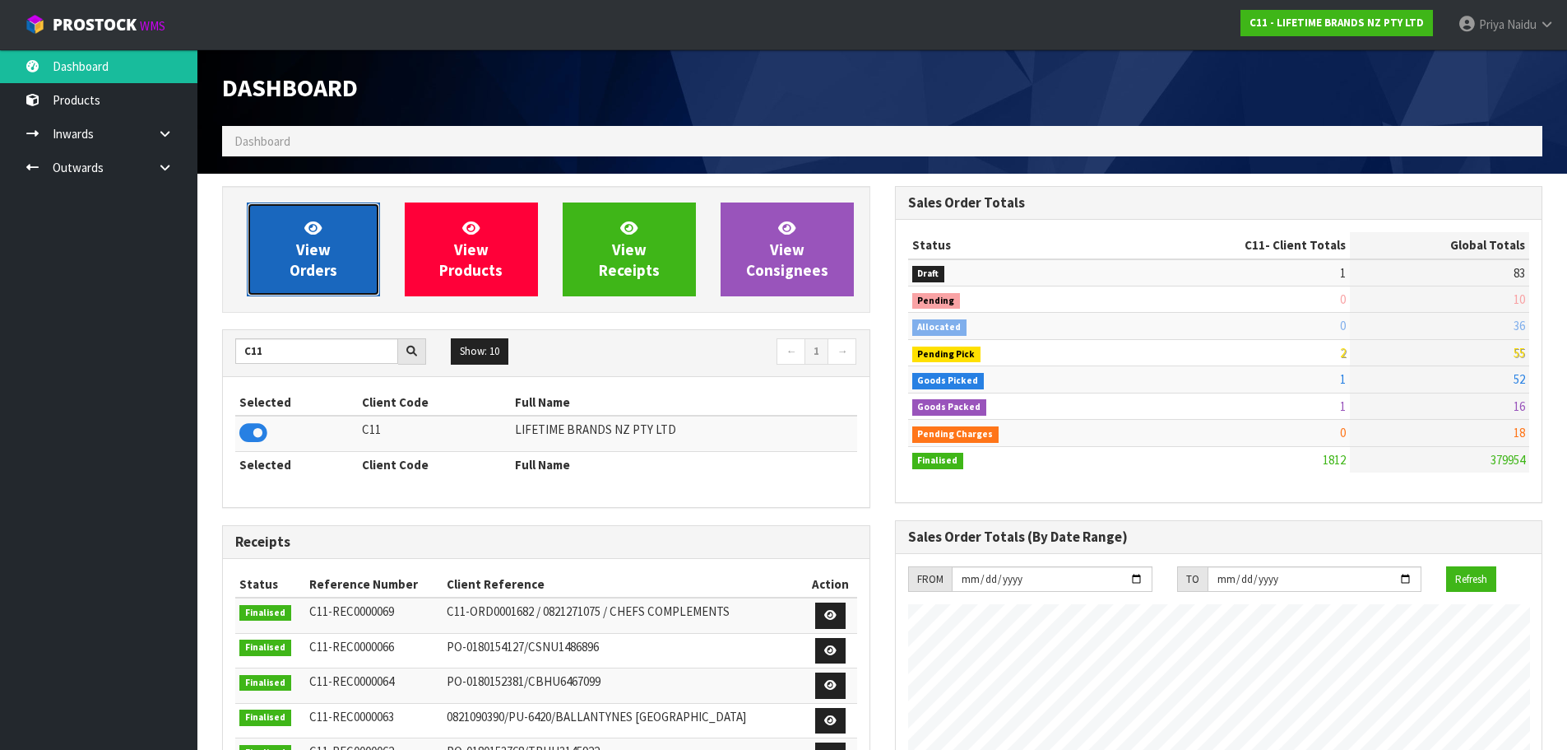
click at [320, 262] on span "View Orders" at bounding box center [314, 249] width 48 height 62
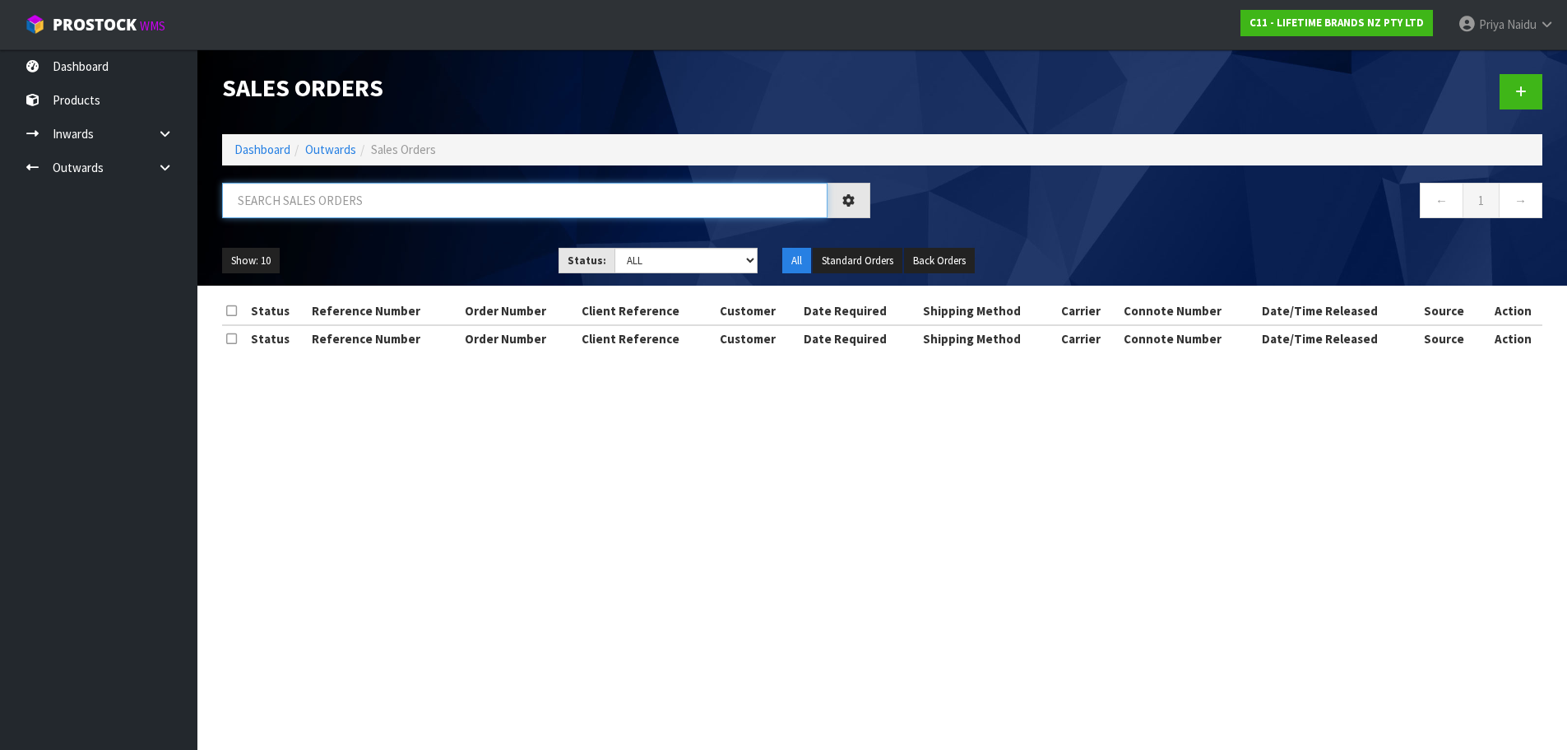
click at [356, 195] on input "text" at bounding box center [525, 200] width 606 height 35
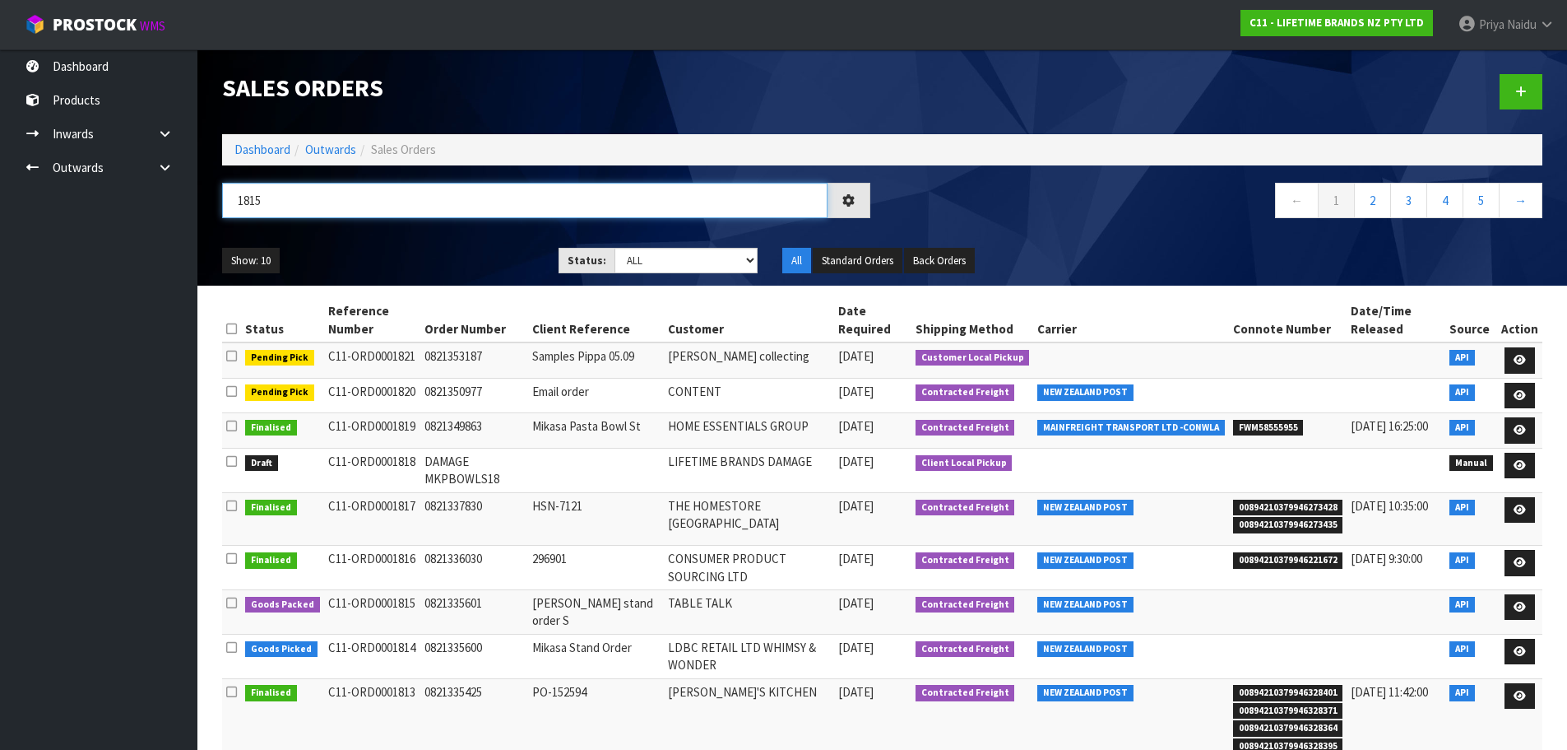
type input "1815"
click at [378, 256] on ul "Show: 10 5 10 25 50" at bounding box center [378, 261] width 312 height 26
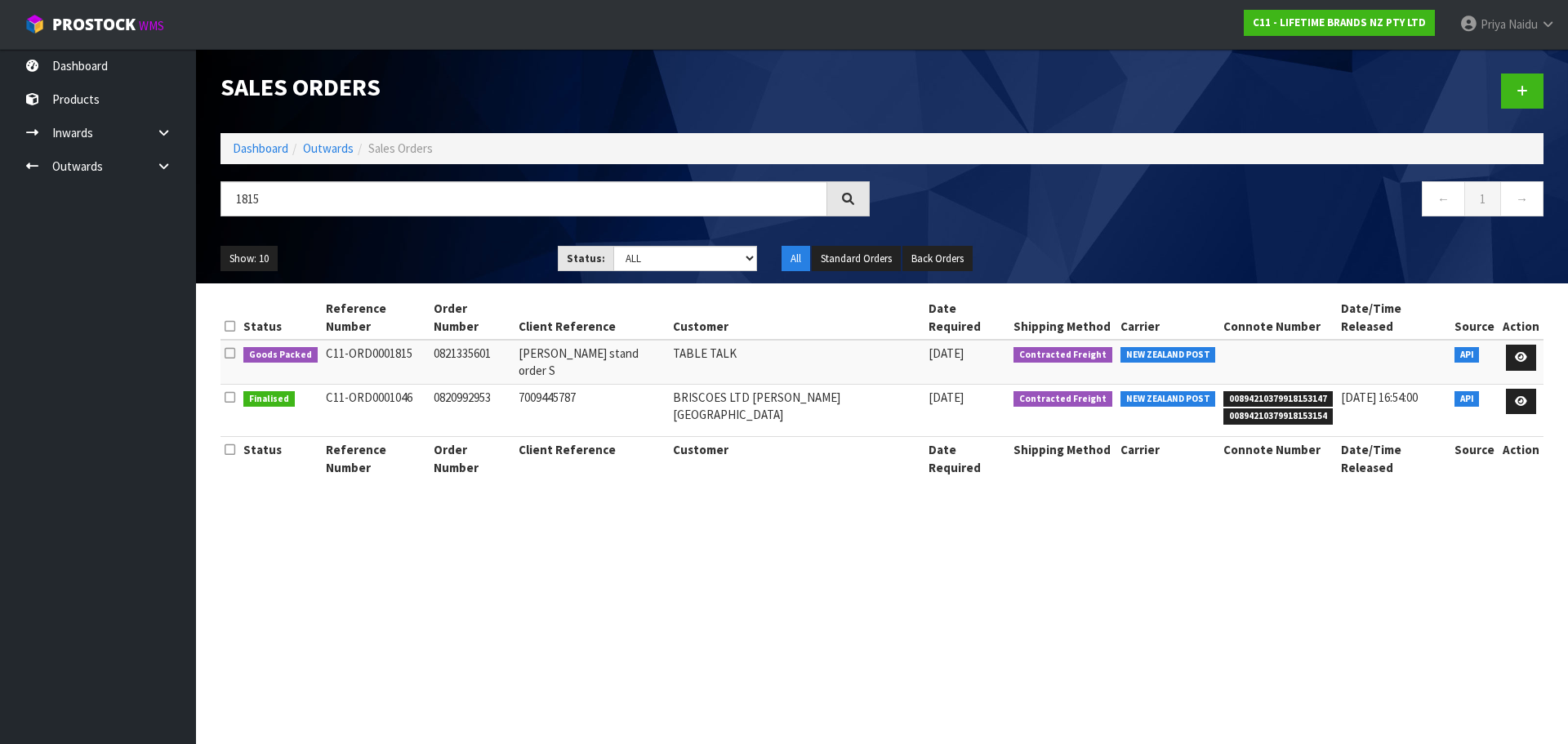
click at [414, 246] on ul "Show: 10 5 10 25 50" at bounding box center [376, 259] width 313 height 26
click at [422, 242] on div "Show: 10 5 10 25 50 Status: Draft Pending Allocated Pending Pick Goods Picked G…" at bounding box center [882, 258] width 1348 height 51
click at [1514, 352] on icon at bounding box center [1520, 357] width 12 height 11
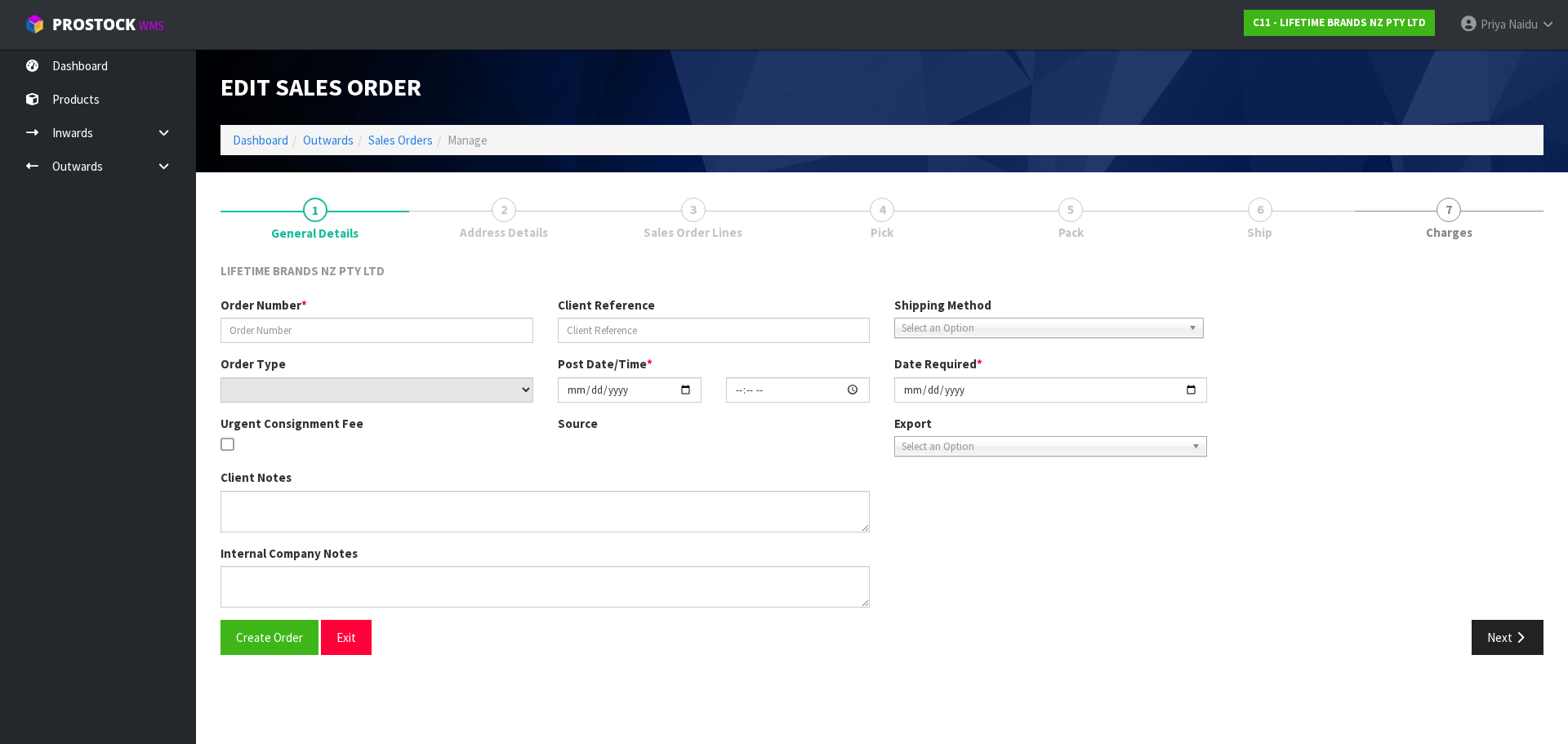
type input "0821335601"
type input "[PERSON_NAME] stand order S"
select select "number:0"
type input "[DATE]"
type input "06:19:49.000"
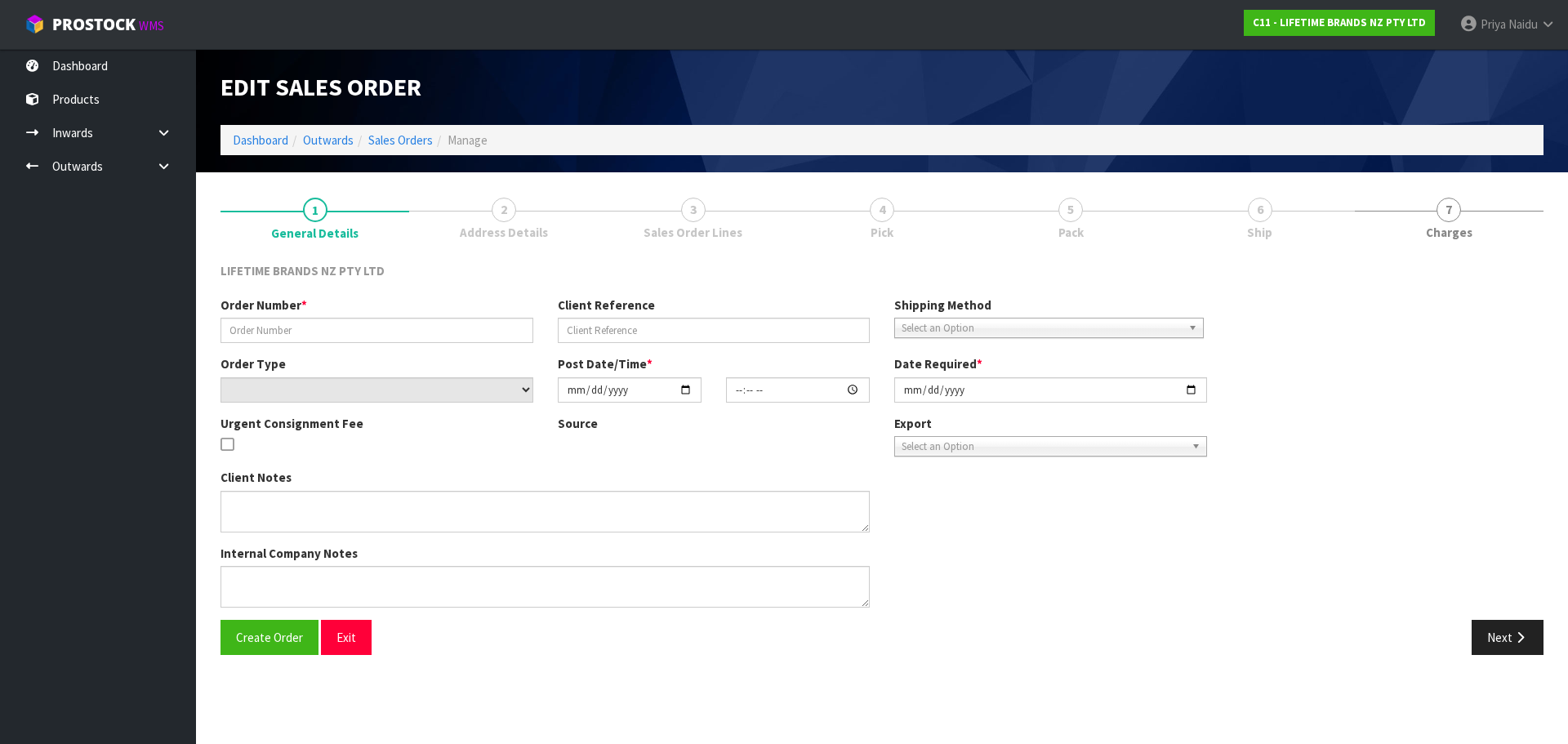
type input "[DATE]"
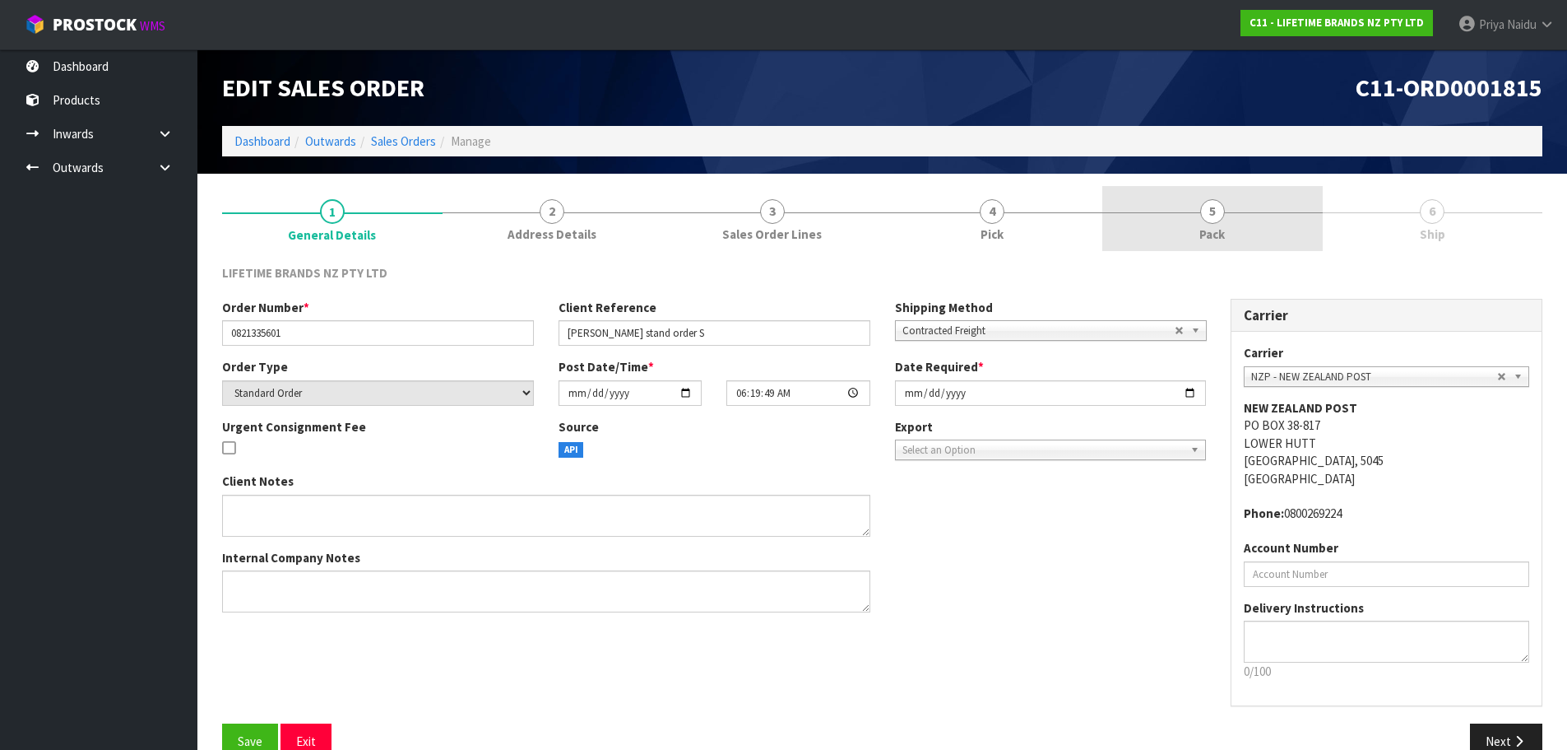
drag, startPoint x: 1239, startPoint y: 221, endPoint x: 1253, endPoint y: 247, distance: 29.8
click at [1237, 221] on link "5 Pack" at bounding box center [1213, 218] width 221 height 65
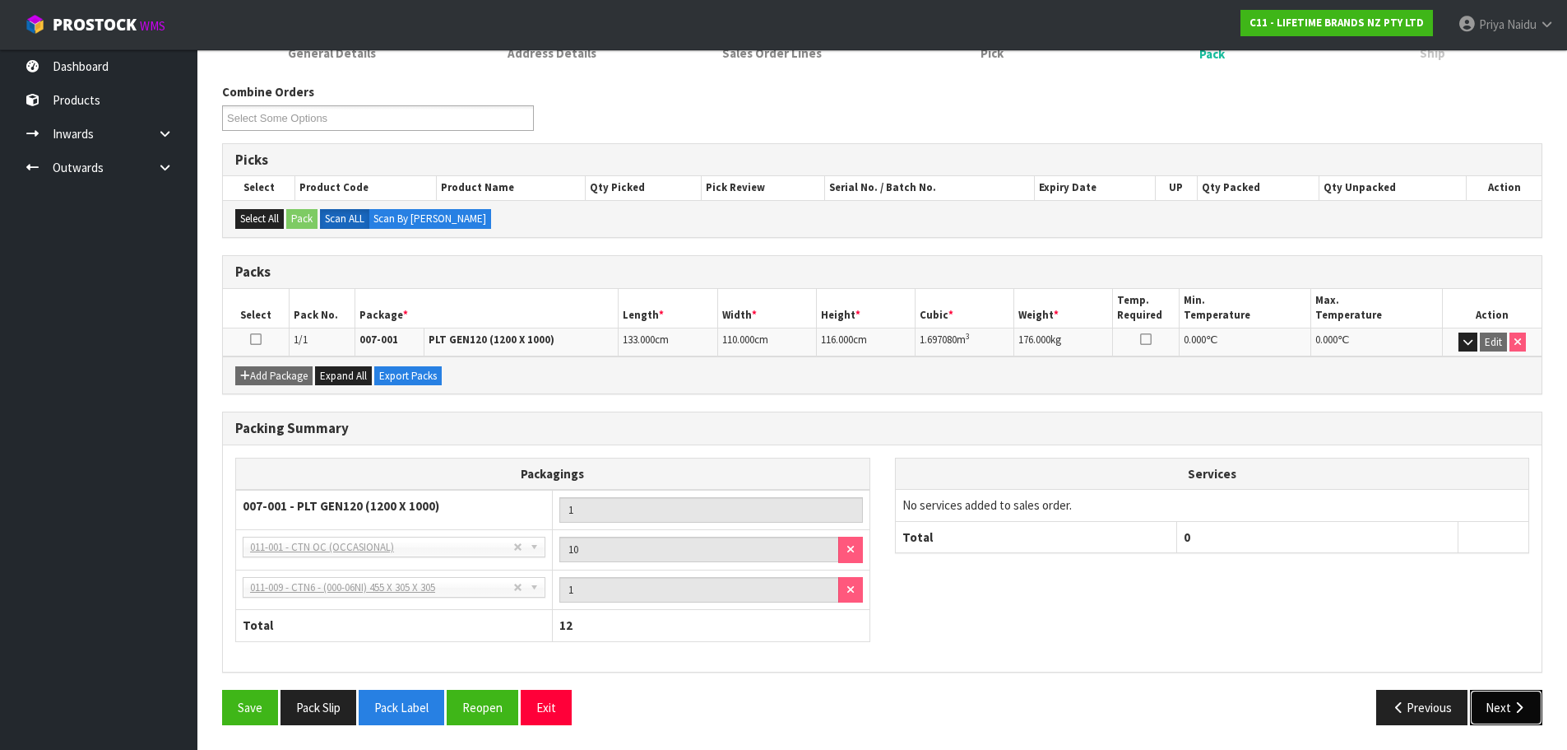
click at [1486, 714] on button "Next" at bounding box center [1506, 706] width 72 height 35
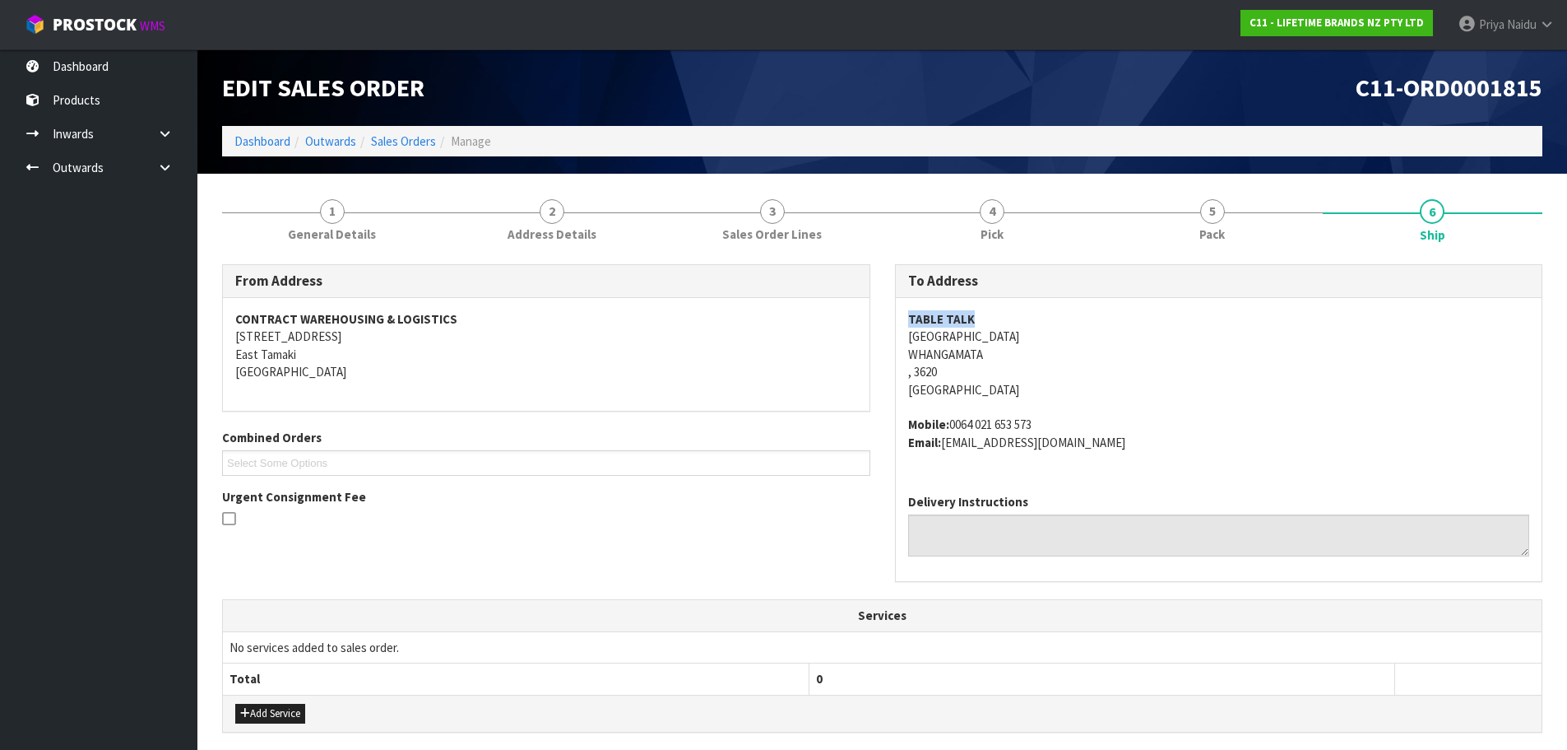
copy strong "TABLE TALK"
drag, startPoint x: 896, startPoint y: 318, endPoint x: 982, endPoint y: 313, distance: 85.7
click at [982, 313] on div "TABLE TALK 652 [STREET_ADDRESS] Mobile: [PHONE_NUMBER] Email: [EMAIL_ADDRESS][D…" at bounding box center [1219, 389] width 647 height 183
copy address "[GEOGRAPHIC_DATA] , 3620"
drag, startPoint x: 898, startPoint y: 341, endPoint x: 1004, endPoint y: 369, distance: 109.2
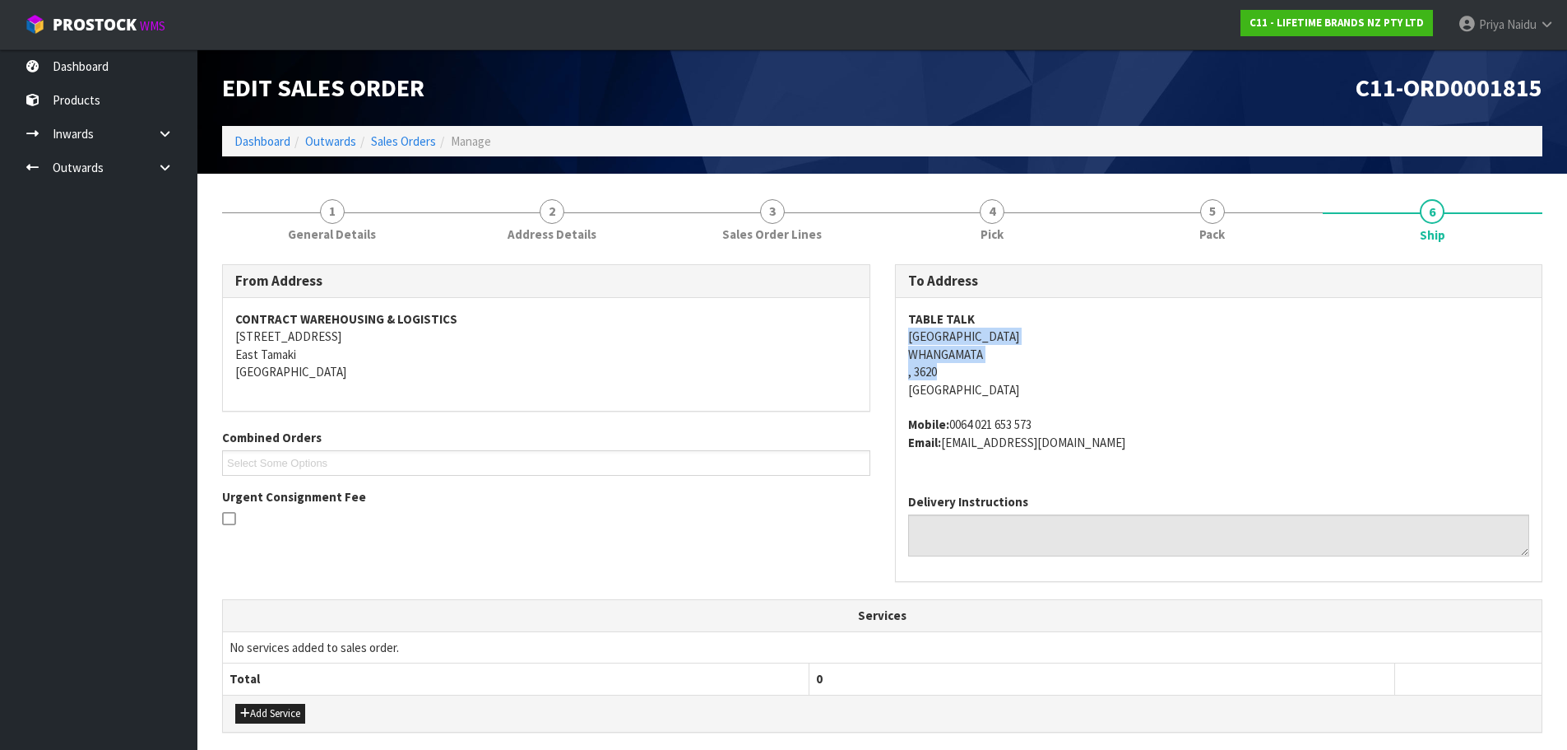
click at [1004, 369] on div "TABLE TALK 652 [STREET_ADDRESS] Mobile: [PHONE_NUMBER] Email: [EMAIL_ADDRESS][D…" at bounding box center [1219, 389] width 647 height 183
click at [1036, 354] on address "TABLE TALK 652 [STREET_ADDRESS]" at bounding box center [1219, 354] width 622 height 88
drag, startPoint x: 904, startPoint y: 314, endPoint x: 999, endPoint y: 322, distance: 94.9
click at [935, 321] on div "TABLE TALK 652 [STREET_ADDRESS] Mobile: [PHONE_NUMBER] Email: [EMAIL_ADDRESS][D…" at bounding box center [1219, 389] width 647 height 183
click at [896, 317] on div "TABLE TALK 652 [STREET_ADDRESS] Mobile: [PHONE_NUMBER] Email: [EMAIL_ADDRESS][D…" at bounding box center [1219, 389] width 647 height 183
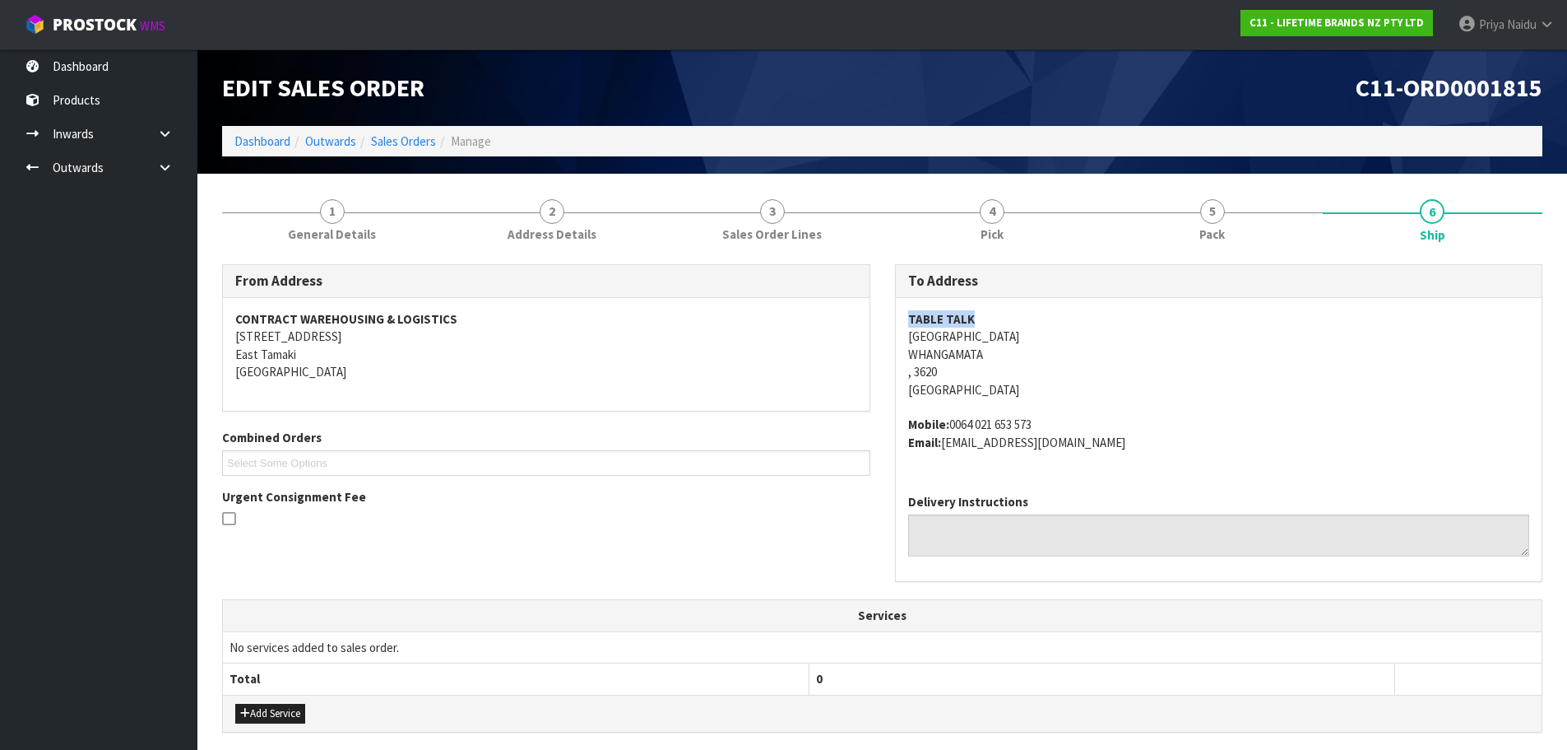
drag, startPoint x: 895, startPoint y: 317, endPoint x: 967, endPoint y: 313, distance: 71.7
click at [967, 313] on div "TABLE TALK 652 [STREET_ADDRESS] Mobile: [PHONE_NUMBER] Email: [EMAIL_ADDRESS][D…" at bounding box center [1219, 389] width 647 height 183
copy address "[GEOGRAPHIC_DATA] , 3620"
drag, startPoint x: 891, startPoint y: 333, endPoint x: 1014, endPoint y: 369, distance: 128.6
click at [1014, 369] on div "To Address [STREET_ADDRESS] Mobile: [PHONE_NUMBER] Email: [EMAIL_ADDRESS][DOMAI…" at bounding box center [1219, 431] width 673 height 335
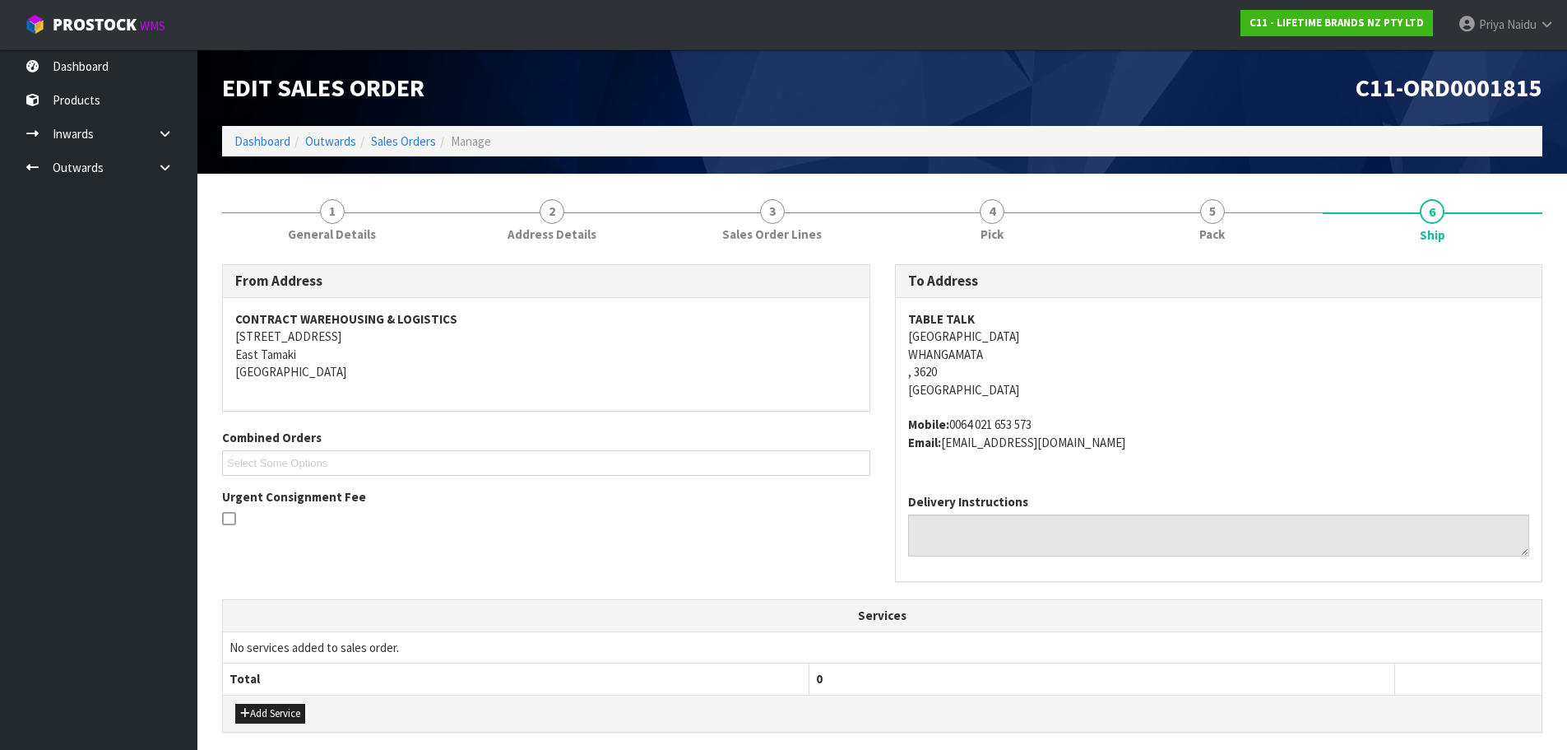
drag, startPoint x: 891, startPoint y: 324, endPoint x: 902, endPoint y: 332, distance: 13.5
click at [891, 325] on div "To Address [STREET_ADDRESS] Mobile: [PHONE_NUMBER] Email: [EMAIL_ADDRESS][DOMAI…" at bounding box center [1219, 431] width 673 height 335
copy address "[GEOGRAPHIC_DATA]"
drag, startPoint x: 908, startPoint y: 338, endPoint x: 1009, endPoint y: 334, distance: 101.3
click at [1009, 334] on address "TABLE TALK 652 [STREET_ADDRESS]" at bounding box center [1219, 354] width 622 height 88
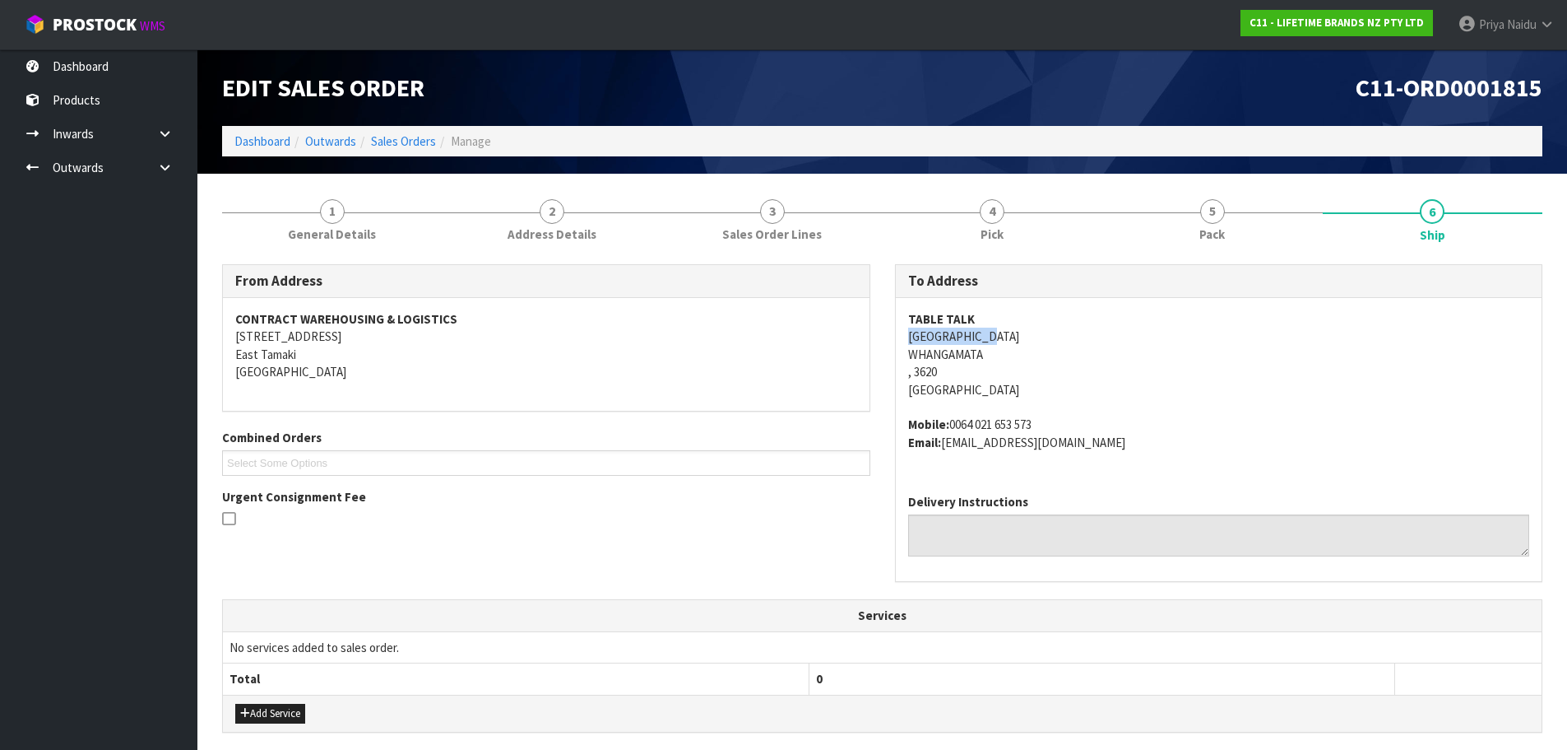
copy address "0064 021 653 573"
drag, startPoint x: 949, startPoint y: 422, endPoint x: 989, endPoint y: 425, distance: 40.4
click at [1042, 422] on address "Mobile: [PHONE_NUMBER] Email: [EMAIL_ADDRESS][DOMAIN_NAME]" at bounding box center [1219, 432] width 622 height 35
copy address "[EMAIL_ADDRESS][DOMAIN_NAME]"
drag, startPoint x: 945, startPoint y: 445, endPoint x: 1107, endPoint y: 443, distance: 161.3
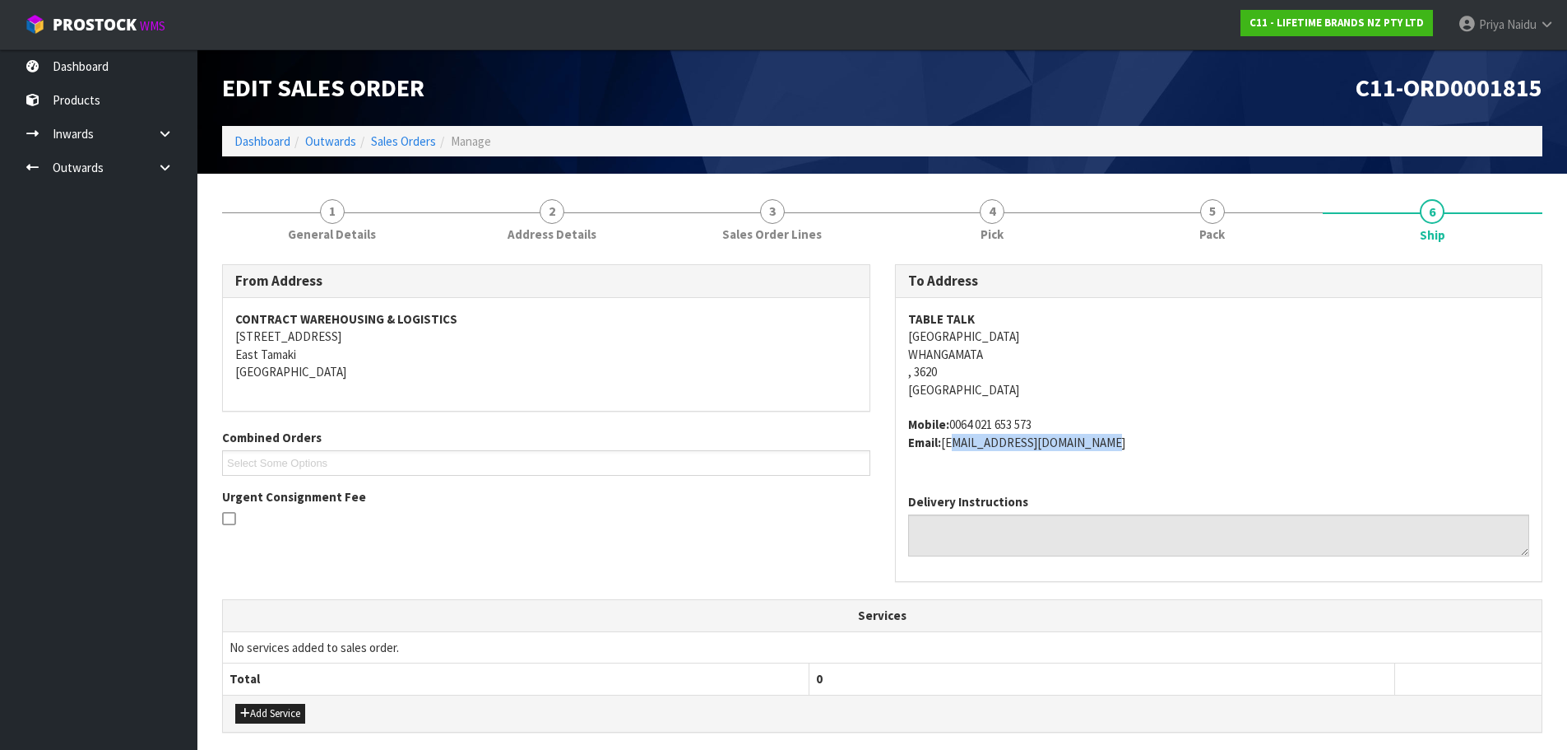
click at [1107, 443] on address "Mobile: [PHONE_NUMBER] Email: [EMAIL_ADDRESS][DOMAIN_NAME]" at bounding box center [1219, 432] width 622 height 35
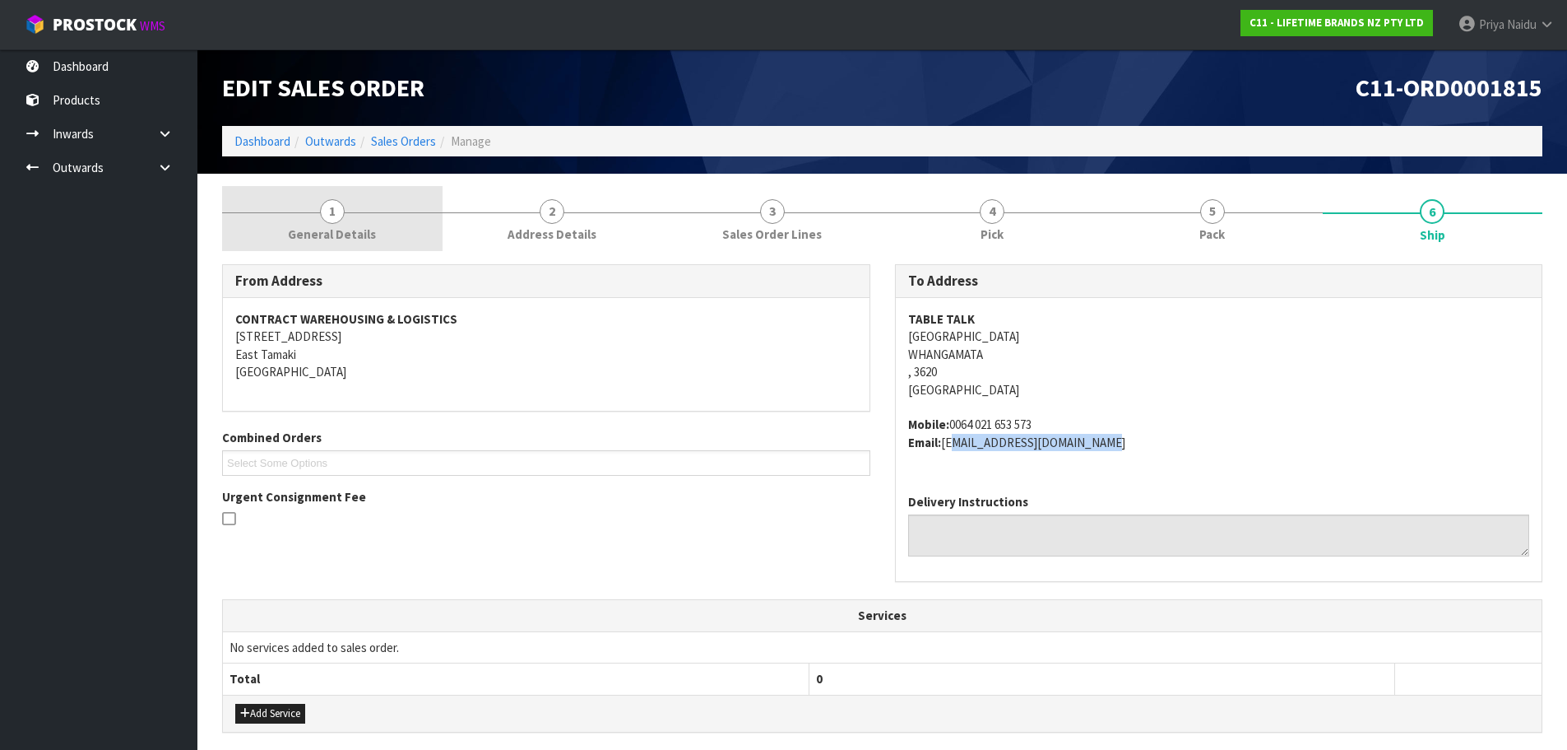
click at [330, 239] on span "General Details" at bounding box center [332, 233] width 88 height 17
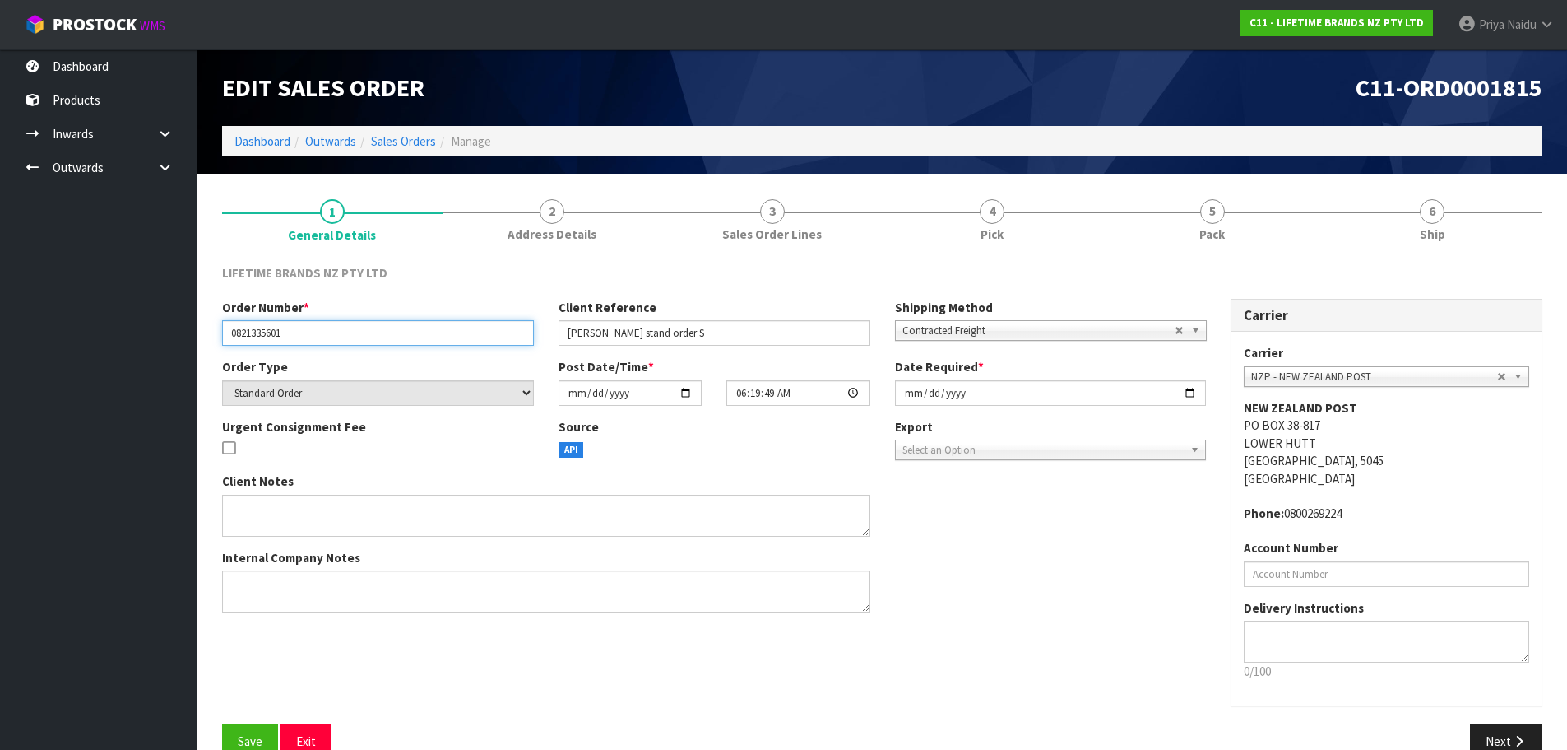
drag, startPoint x: 225, startPoint y: 327, endPoint x: 328, endPoint y: 335, distance: 104.0
click at [328, 335] on input "0821335601" at bounding box center [378, 333] width 312 height 26
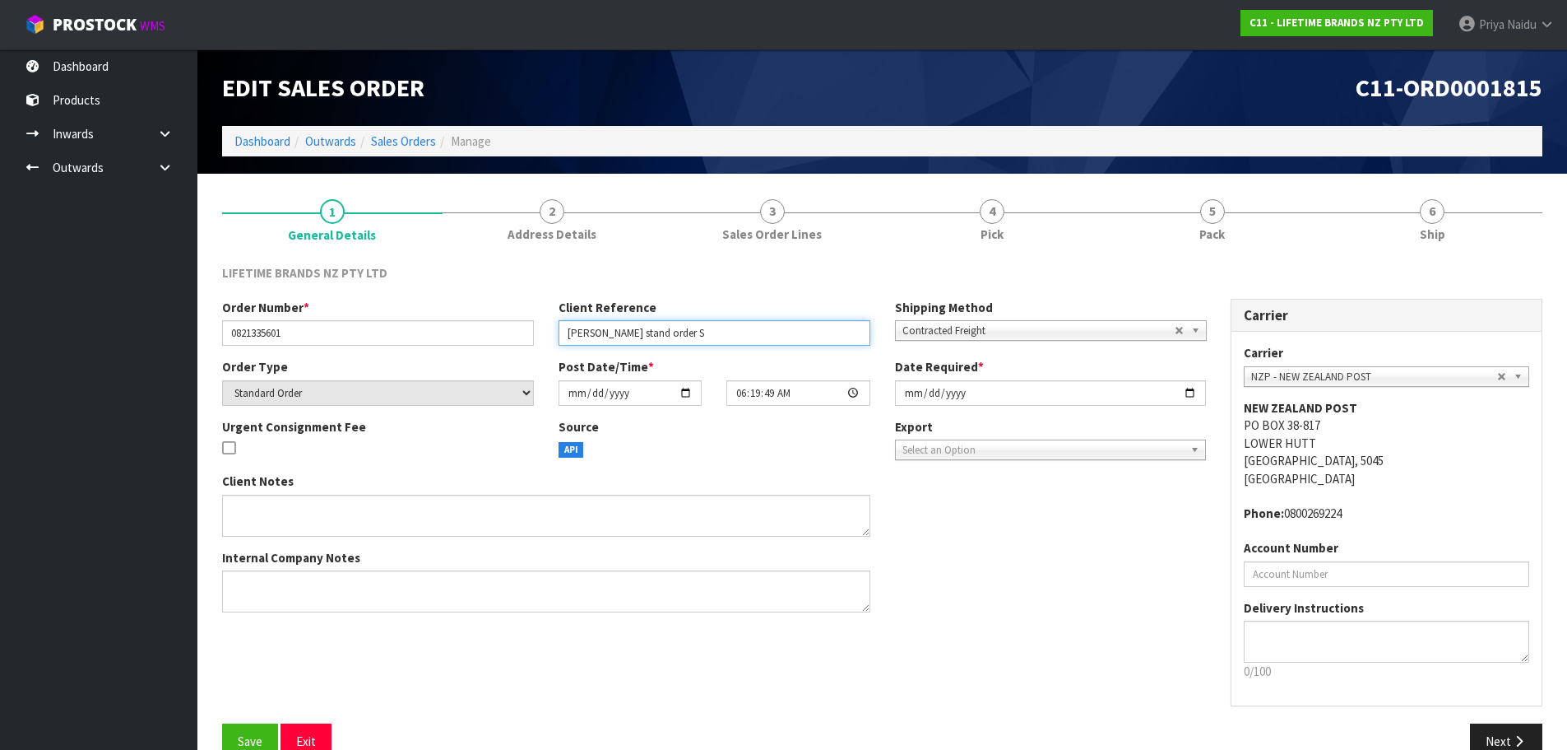
drag, startPoint x: 565, startPoint y: 330, endPoint x: 706, endPoint y: 336, distance: 140.8
click at [706, 336] on input "[PERSON_NAME] stand order S" at bounding box center [715, 333] width 312 height 26
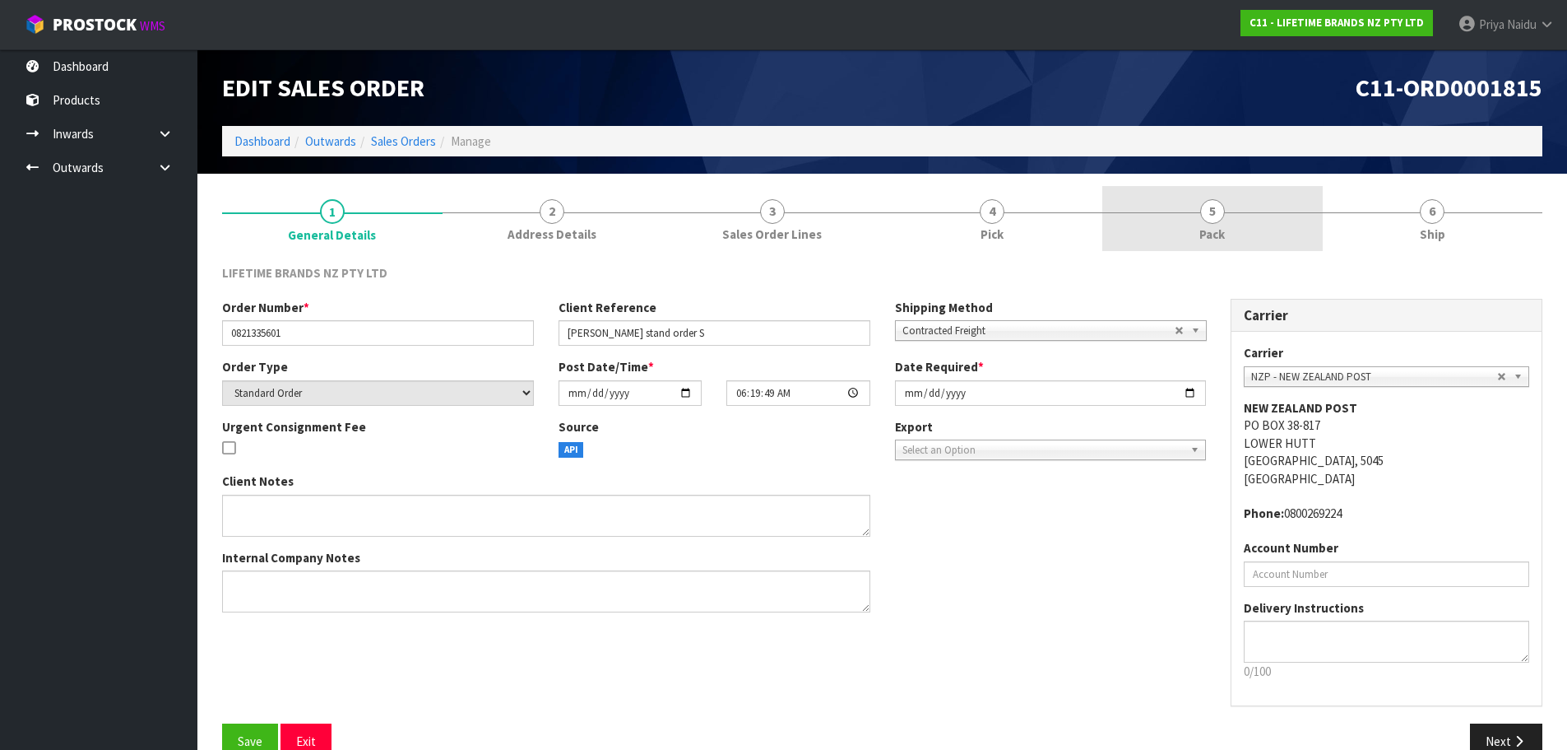
drag, startPoint x: 1214, startPoint y: 228, endPoint x: 1140, endPoint y: 234, distance: 74.3
click at [1214, 228] on span "Pack" at bounding box center [1213, 233] width 26 height 17
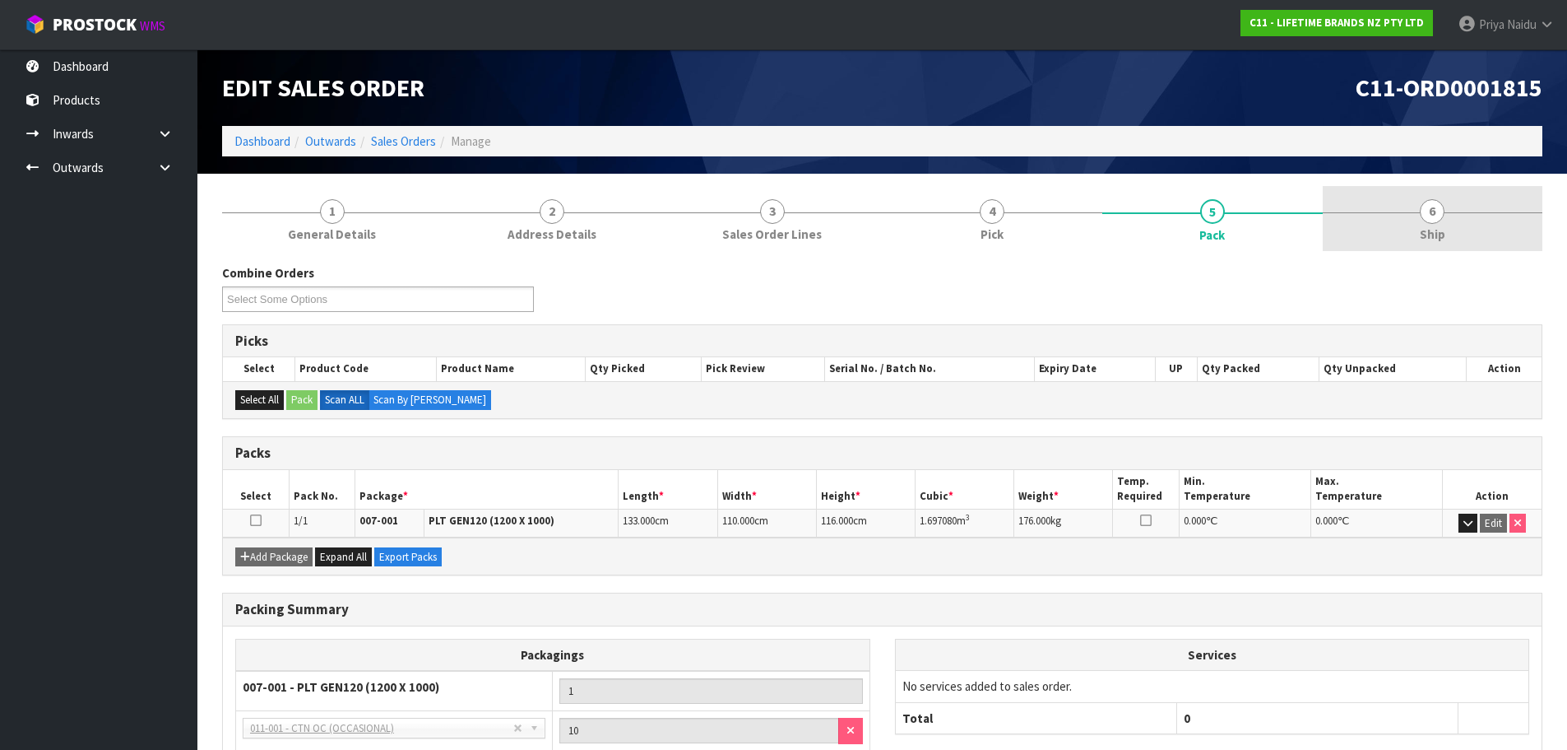
drag, startPoint x: 1392, startPoint y: 222, endPoint x: 1383, endPoint y: 223, distance: 9.1
click at [1392, 222] on link "6 Ship" at bounding box center [1433, 218] width 221 height 65
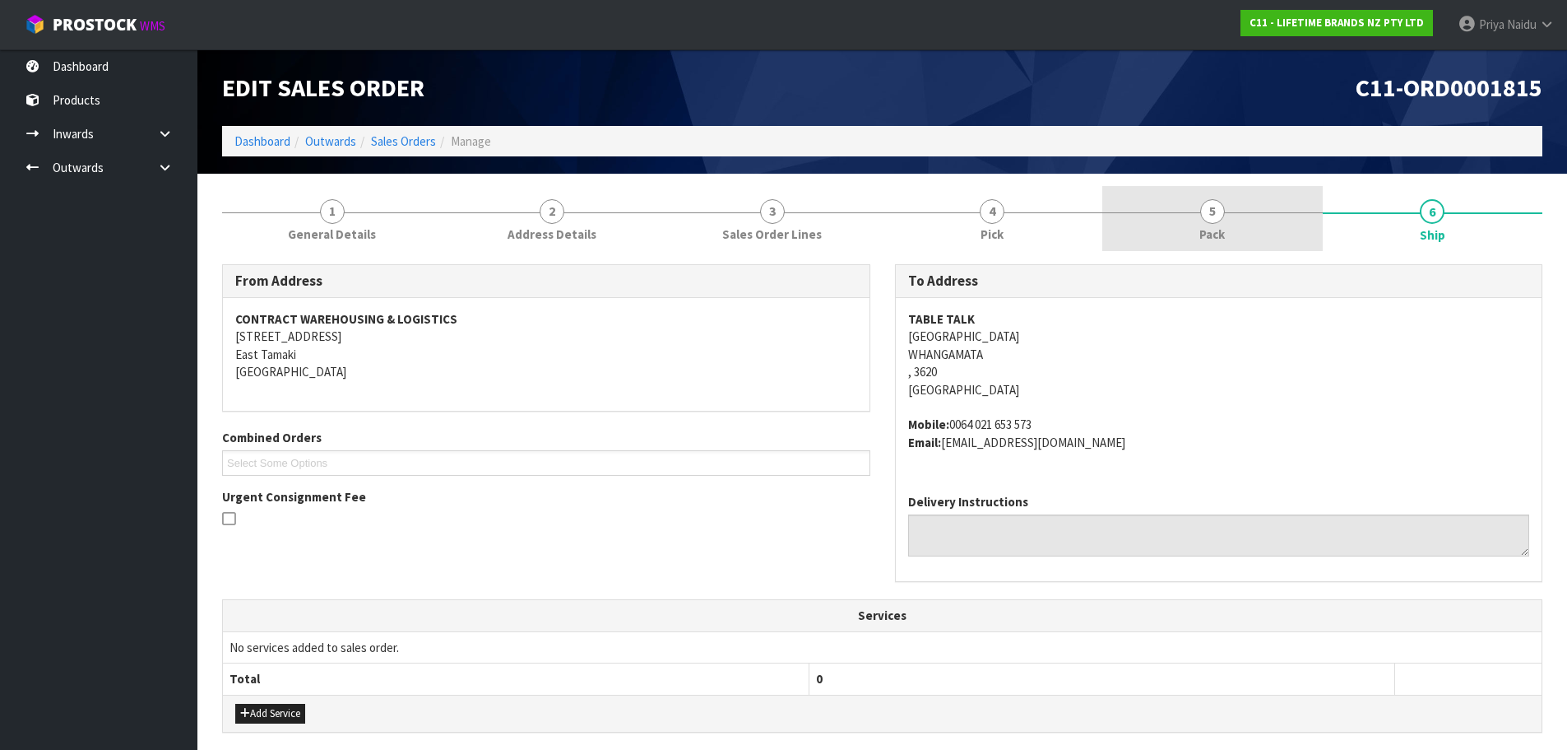
click at [1284, 206] on link "5 Pack" at bounding box center [1213, 218] width 221 height 65
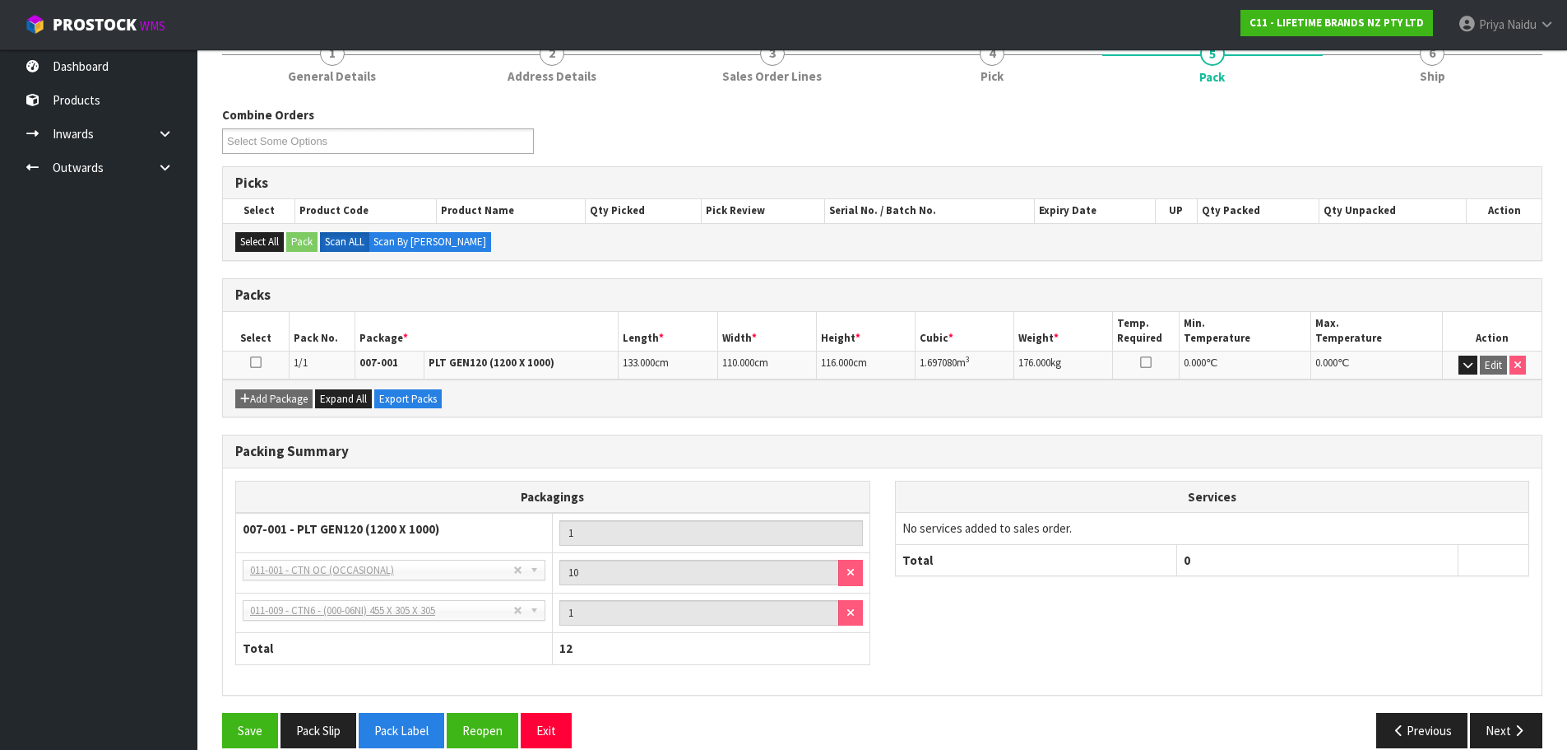
scroll to position [165, 0]
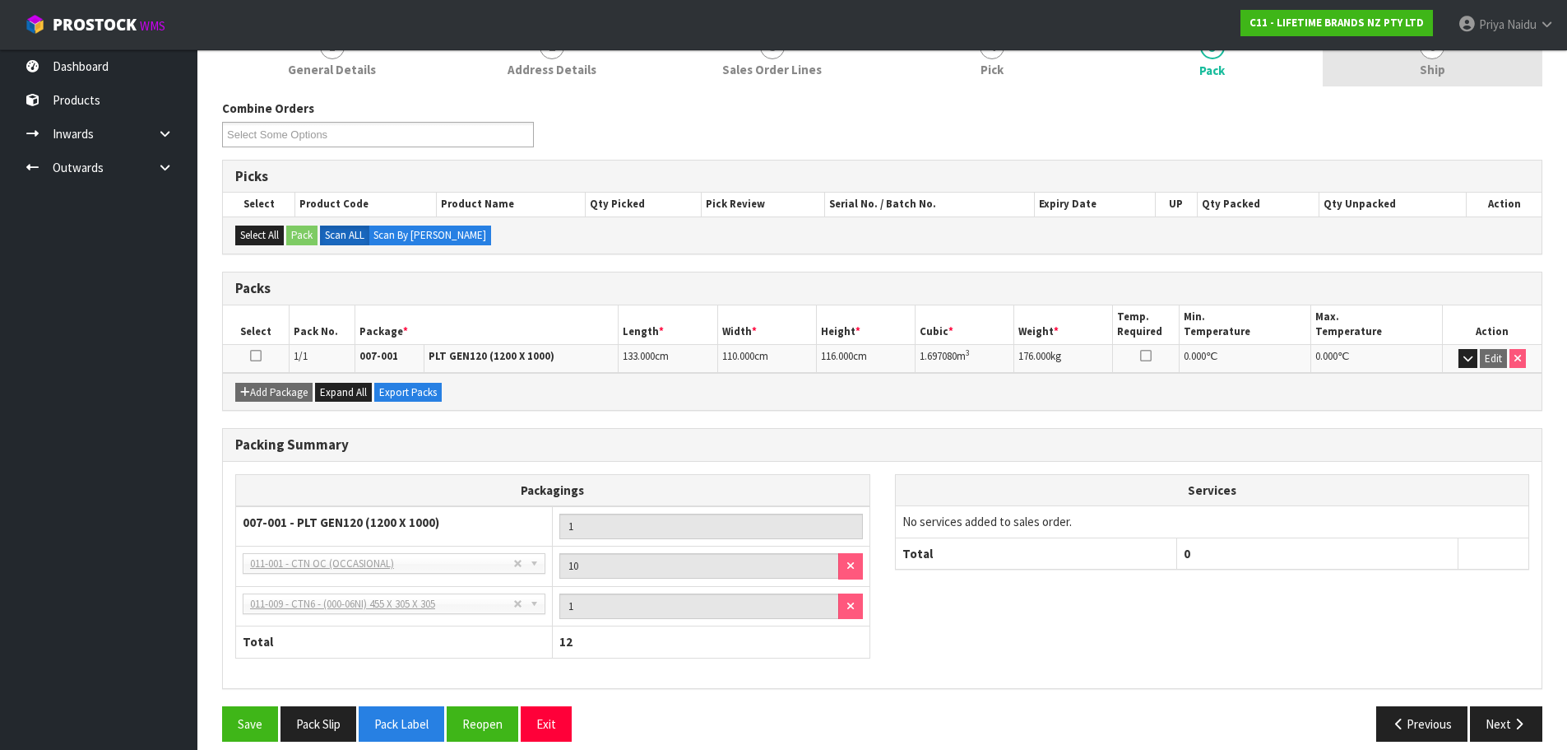
click at [1420, 76] on span "Ship" at bounding box center [1433, 69] width 26 height 17
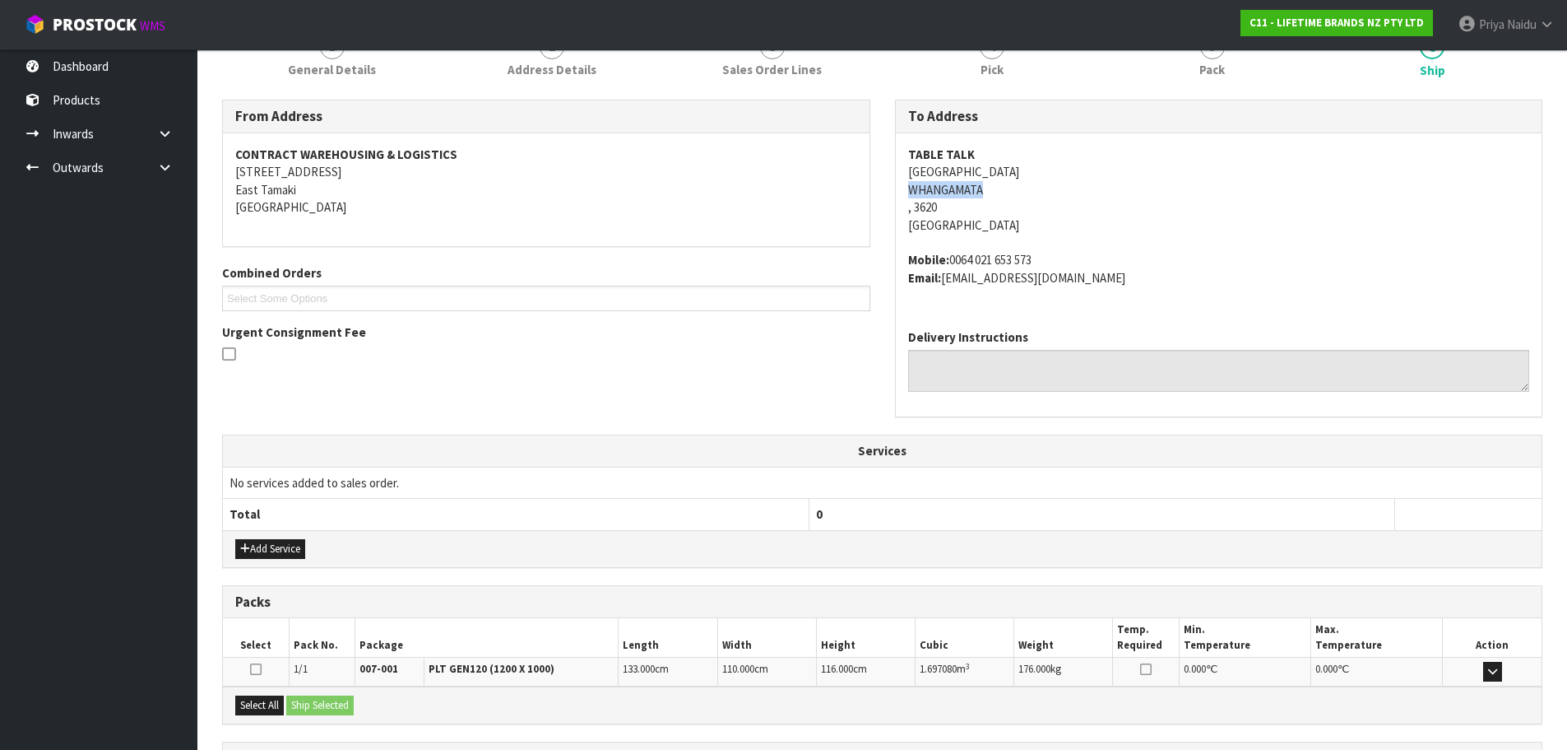
copy address "WHANGAMATA"
drag, startPoint x: 903, startPoint y: 196, endPoint x: 1002, endPoint y: 192, distance: 98.8
click at [1002, 192] on div "TABLE TALK 652 [STREET_ADDRESS] Mobile: [PHONE_NUMBER] Email: [EMAIL_ADDRESS][D…" at bounding box center [1219, 224] width 647 height 183
copy span "1.69708"
drag, startPoint x: 921, startPoint y: 667, endPoint x: 954, endPoint y: 676, distance: 34.9
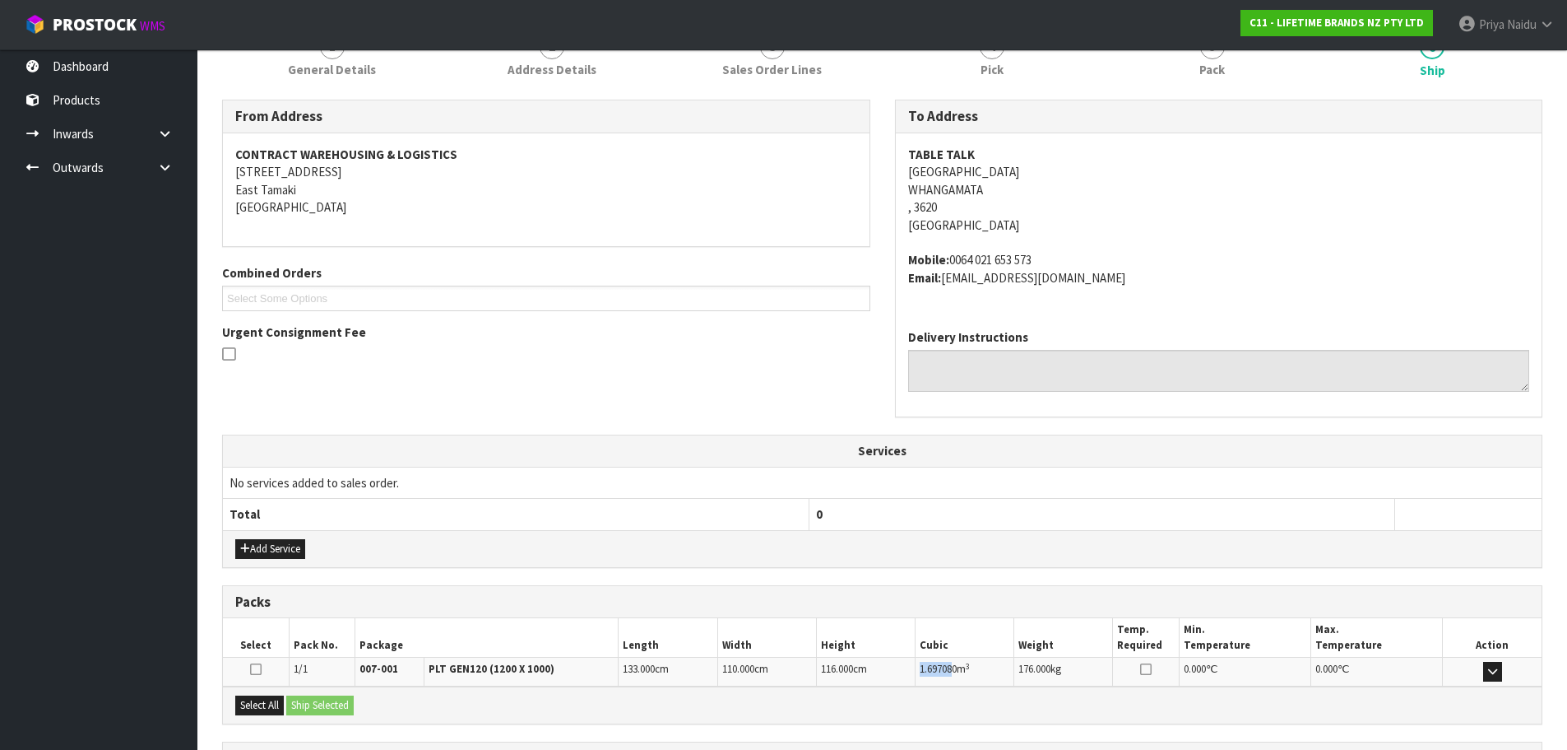
click at [954, 676] on td "1.697080 m 3" at bounding box center [965, 671] width 99 height 29
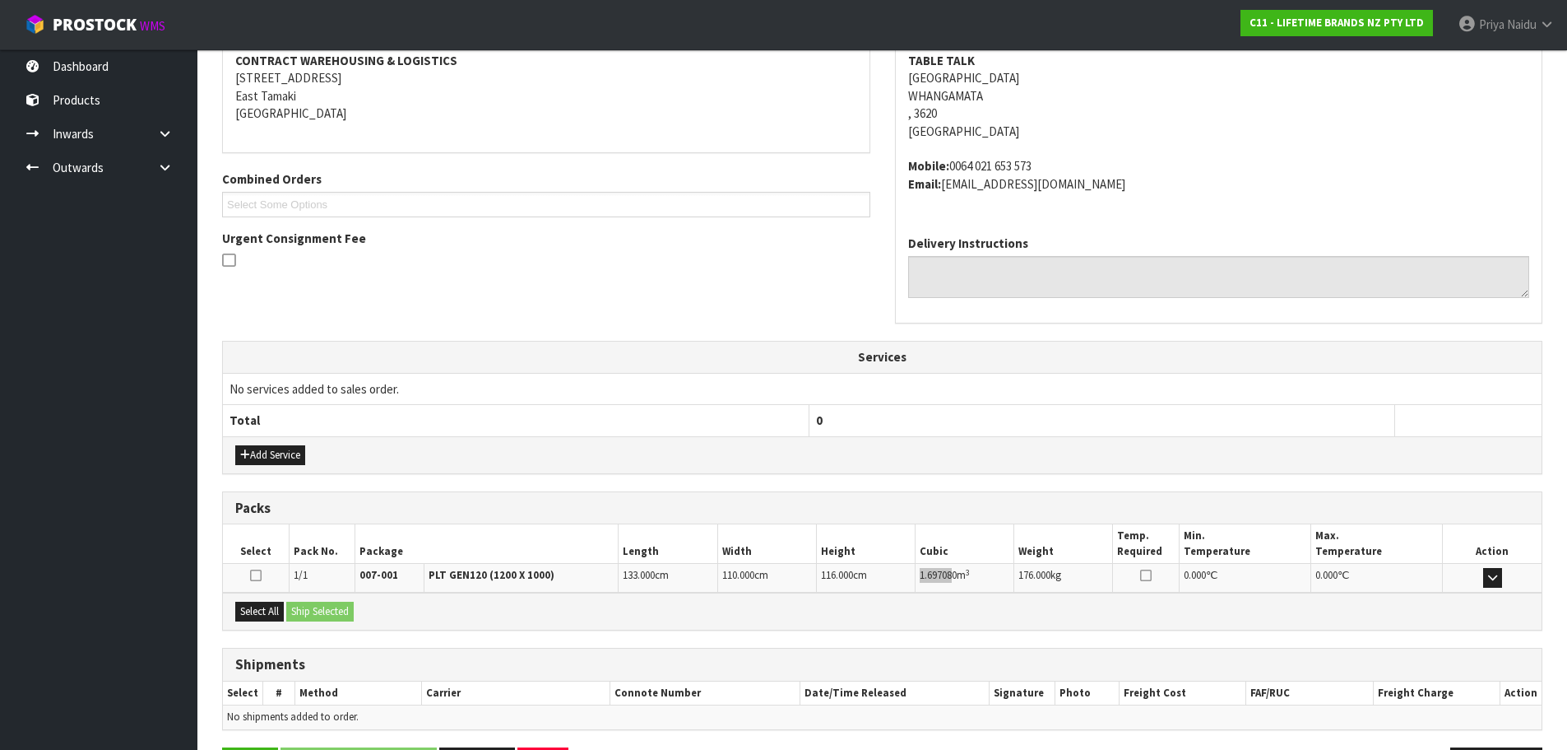
scroll to position [316, 0]
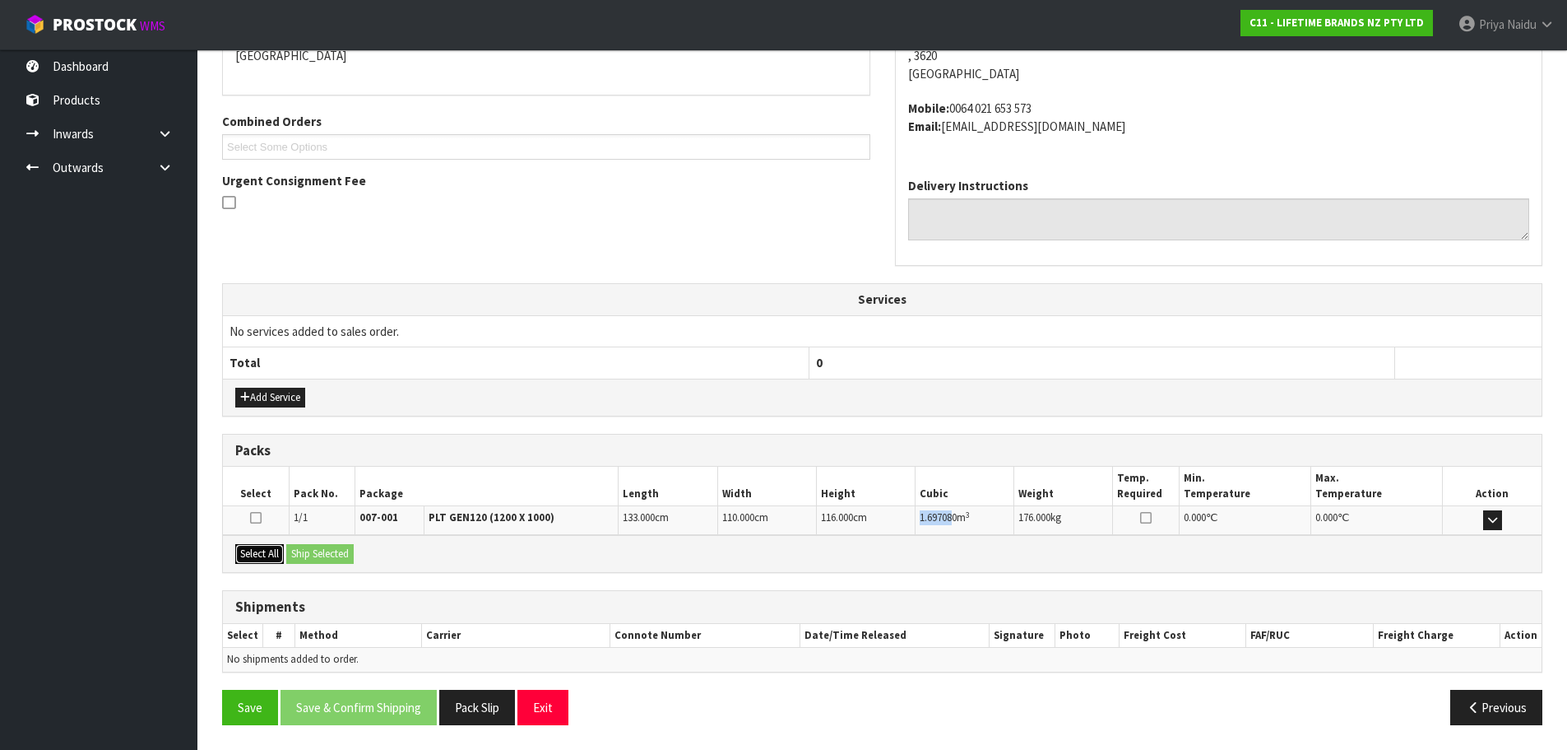
click at [276, 554] on button "Select All" at bounding box center [259, 554] width 49 height 20
click at [302, 552] on button "Ship Selected" at bounding box center [319, 554] width 67 height 20
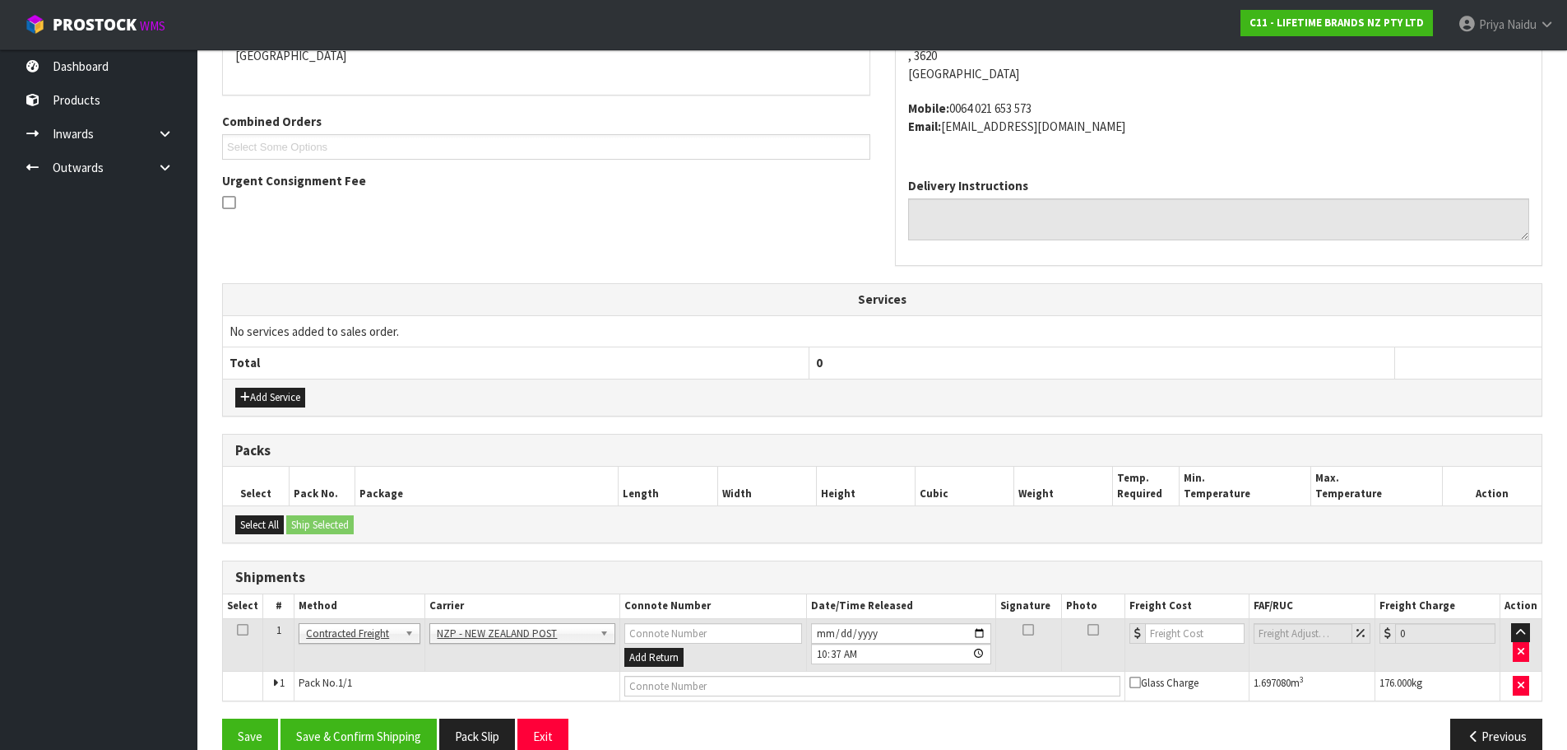
scroll to position [345, 0]
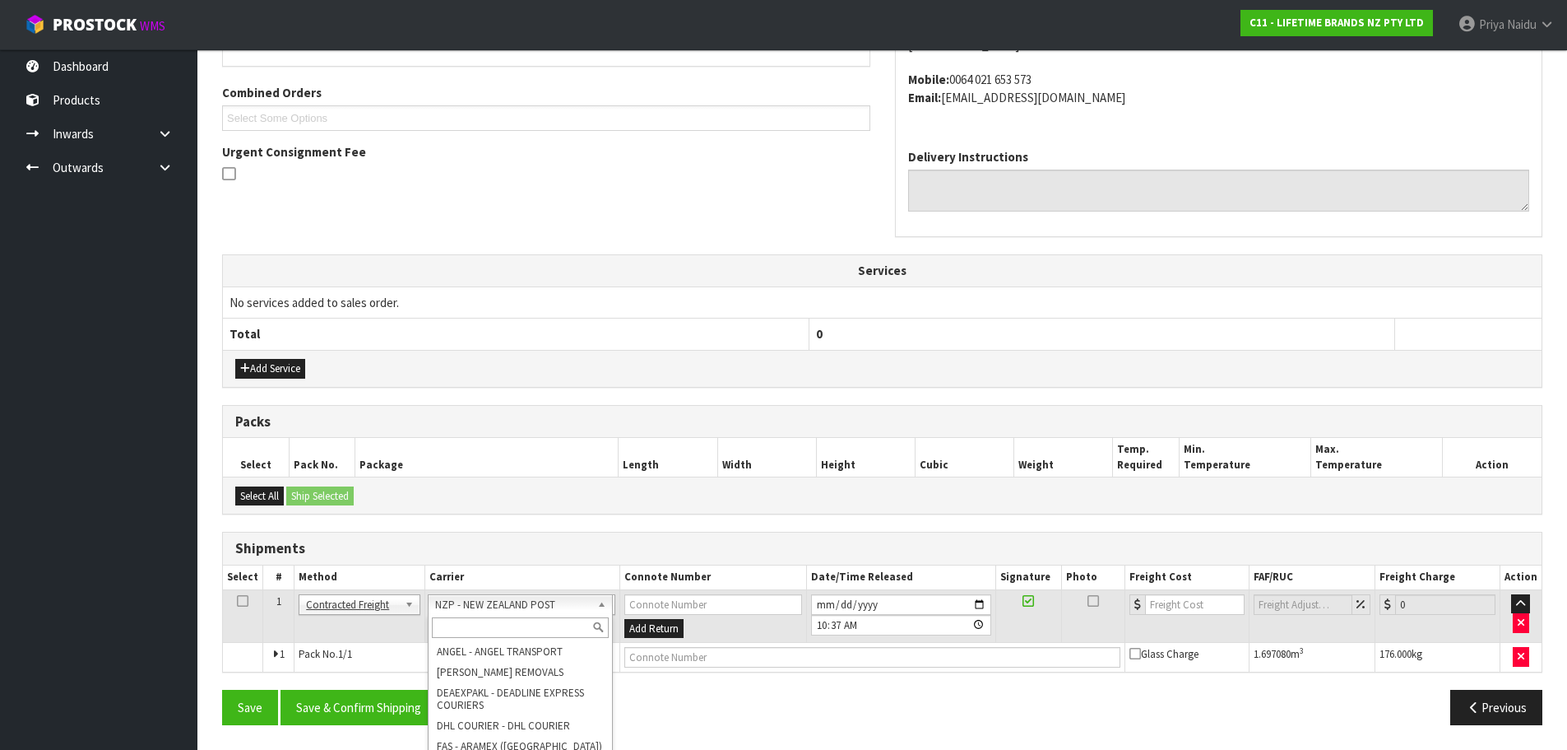
click at [475, 619] on input "text" at bounding box center [521, 627] width 178 height 21
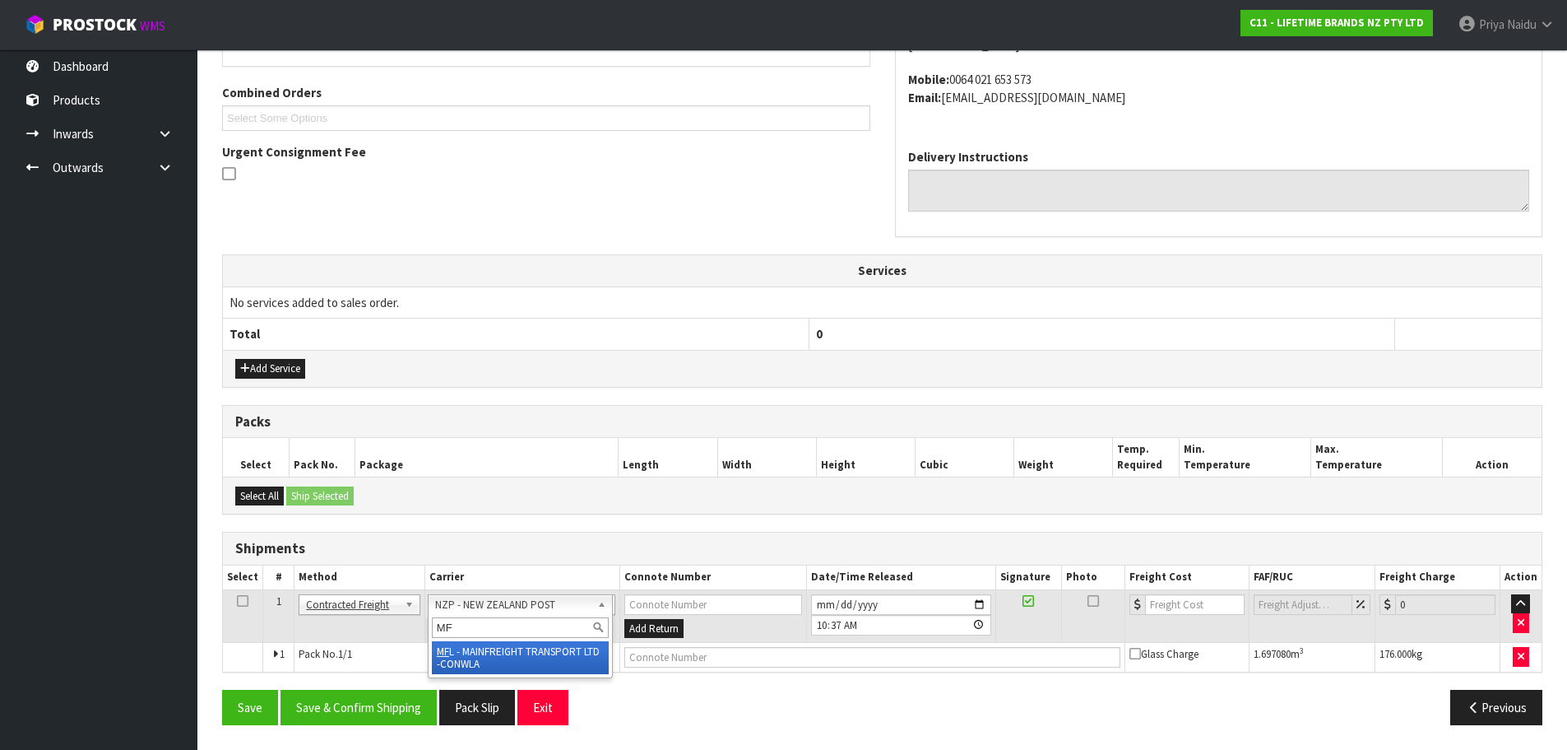
type input "MF"
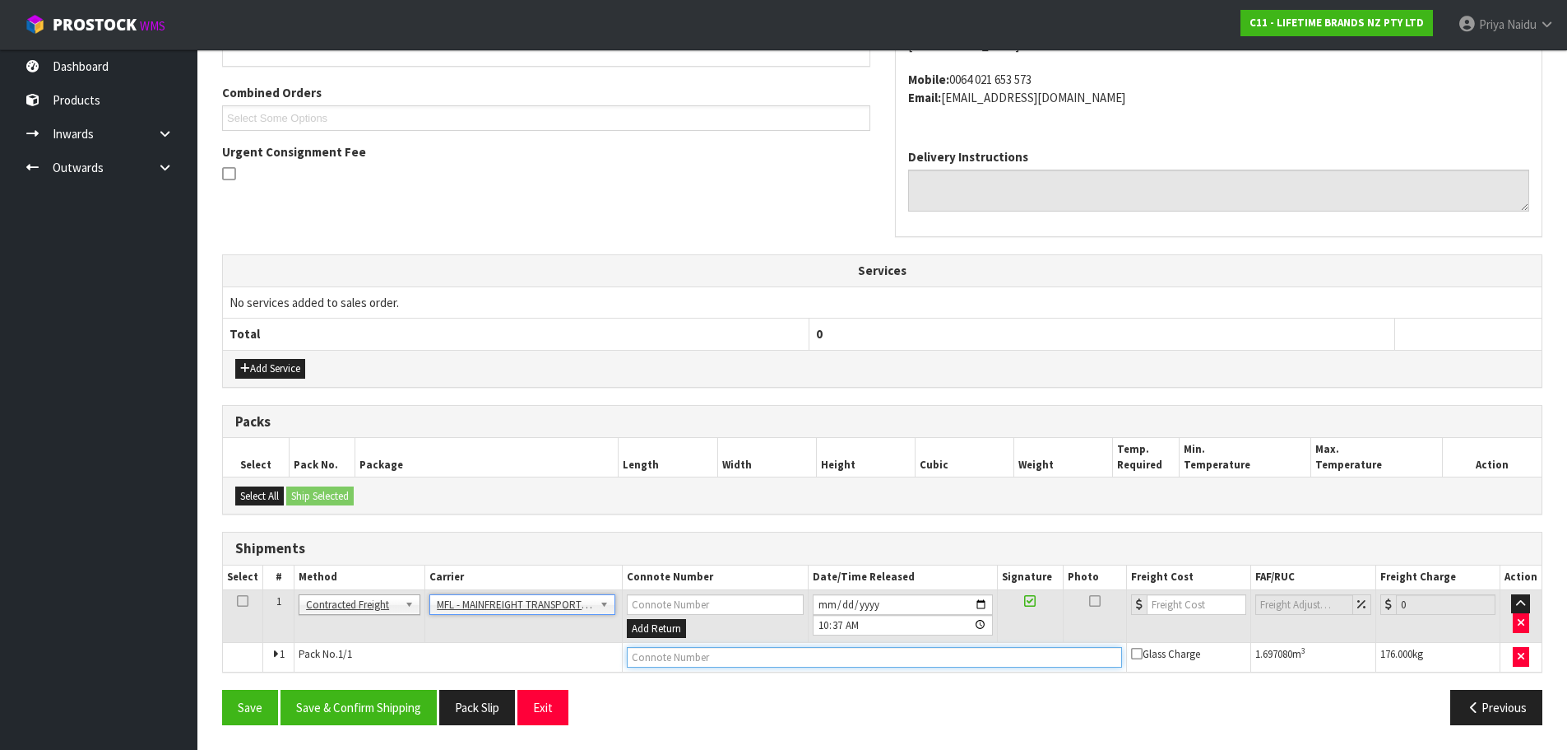
click at [642, 654] on input "text" at bounding box center [874, 657] width 495 height 21
paste input "FWM58561674"
type input "FWM58561674"
click at [1186, 609] on input "number" at bounding box center [1197, 604] width 100 height 21
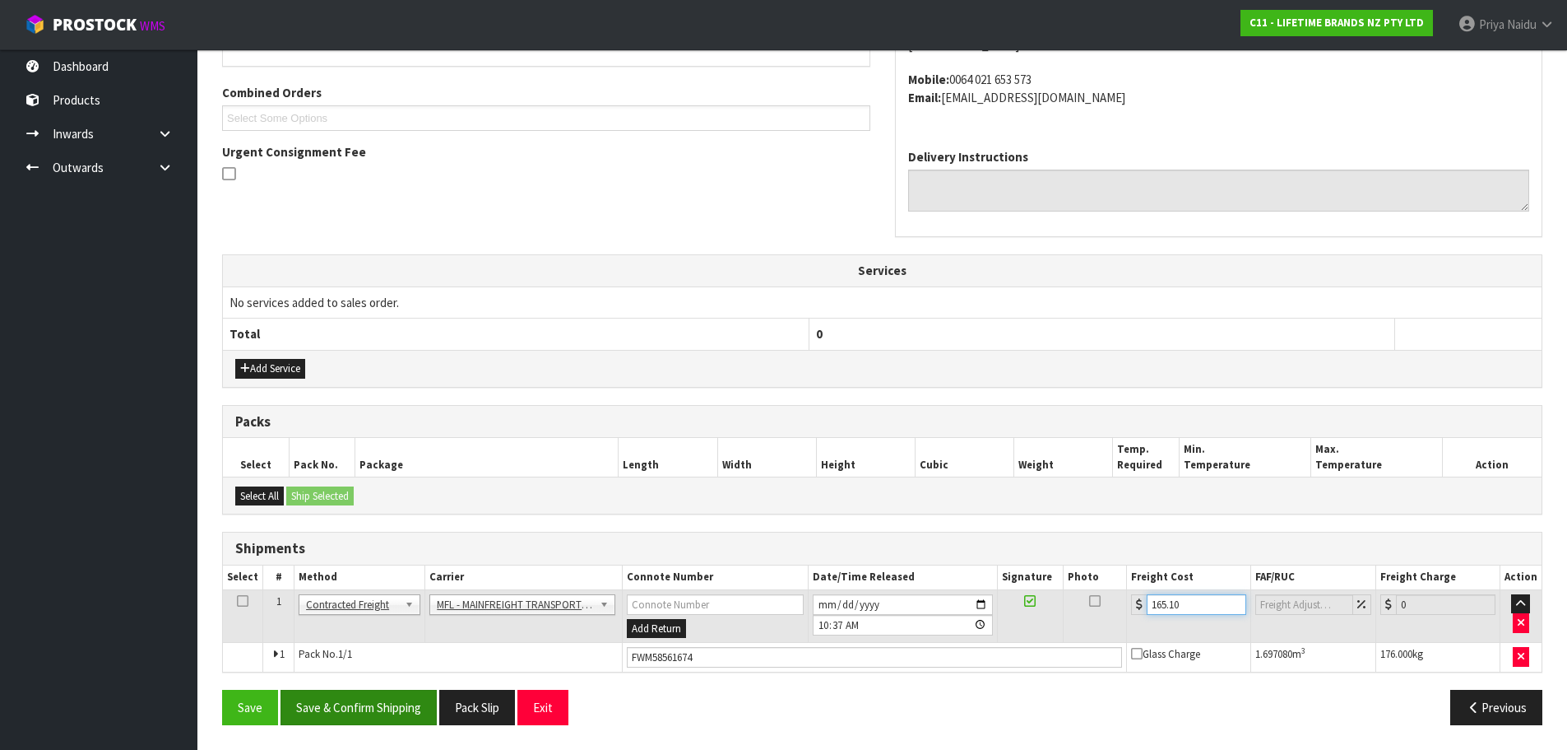
type input "165.10"
click at [374, 699] on button "Save & Confirm Shipping" at bounding box center [359, 706] width 156 height 35
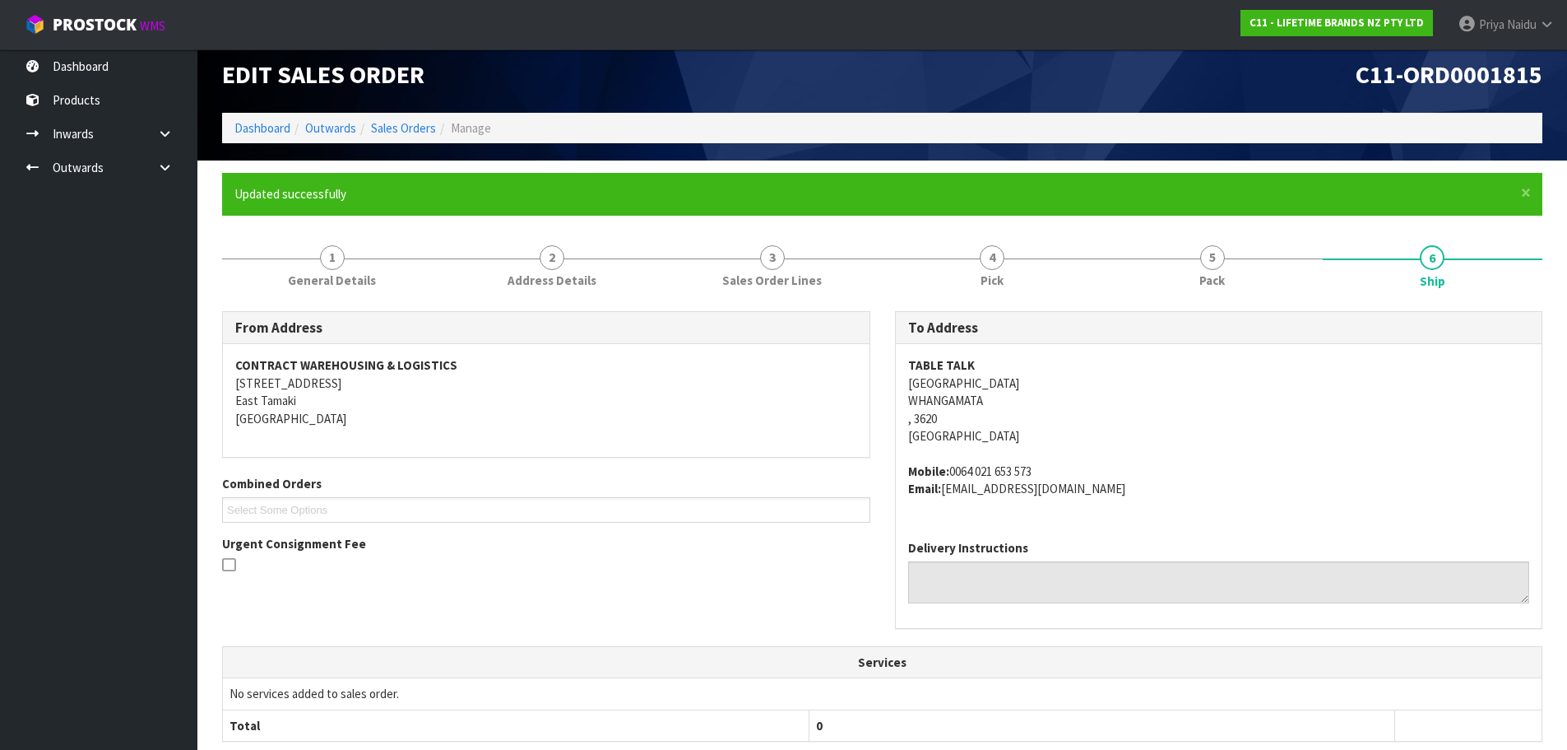
scroll to position [0, 0]
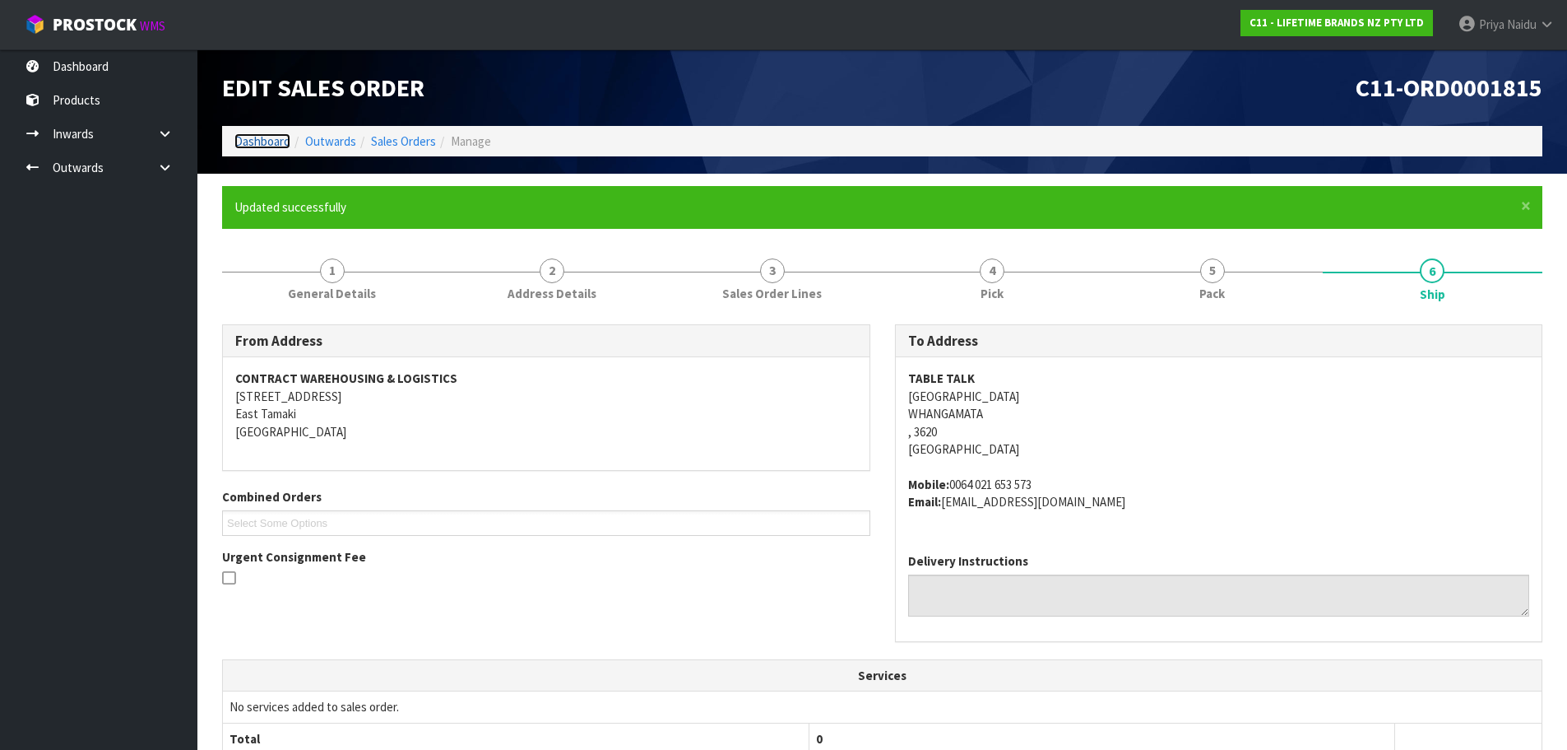
click at [280, 137] on link "Dashboard" at bounding box center [262, 141] width 56 height 16
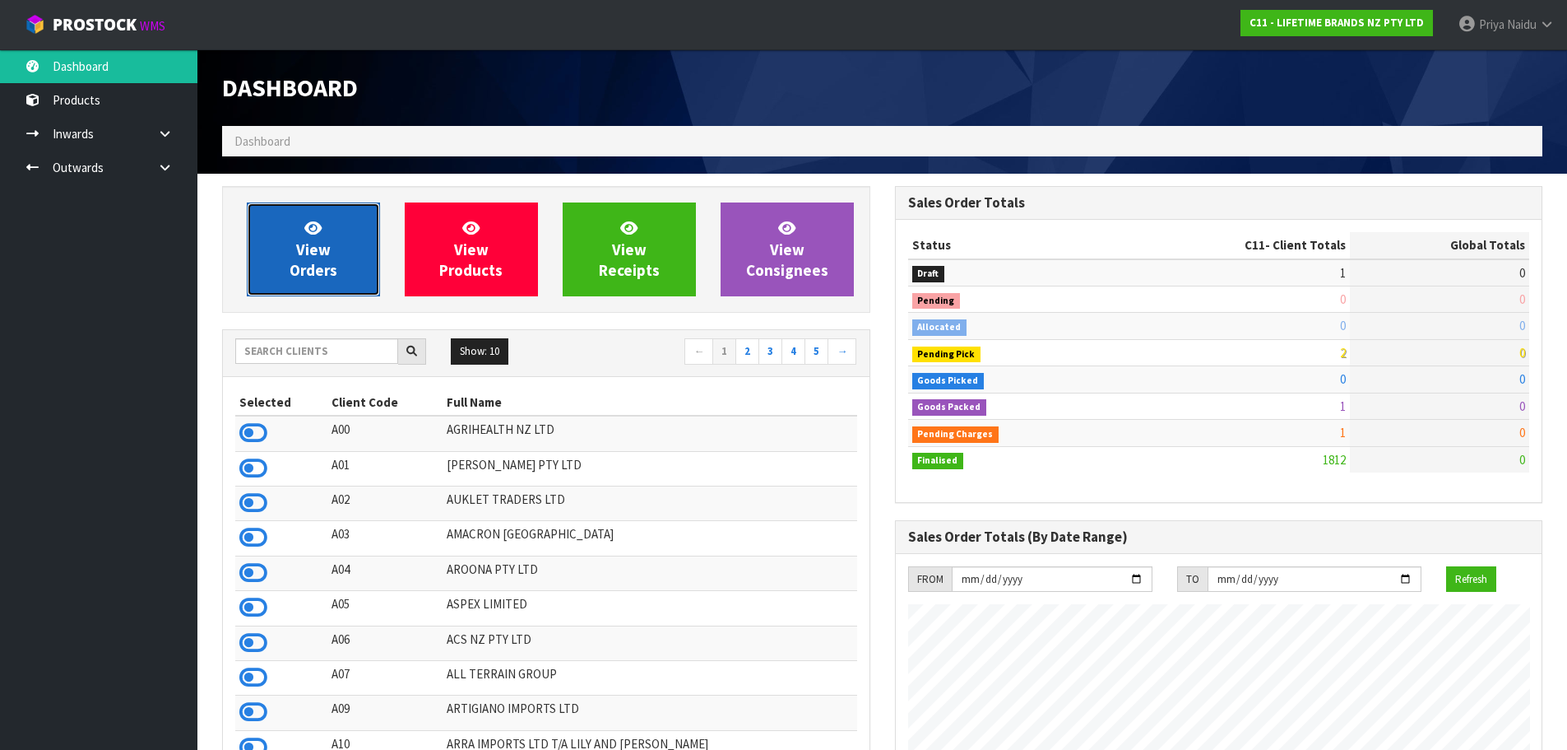
scroll to position [1026, 672]
click at [304, 234] on icon at bounding box center [312, 228] width 17 height 16
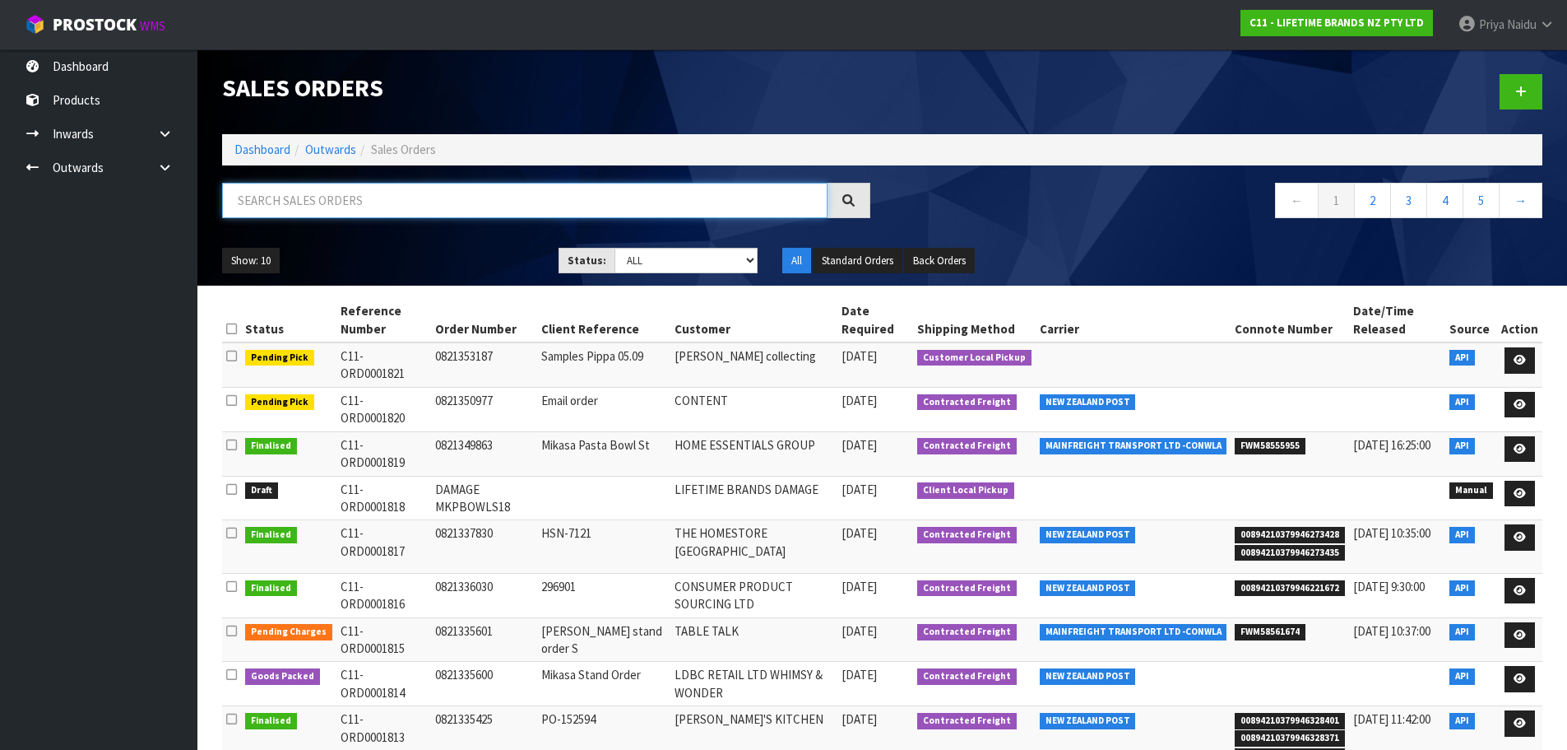
click at [321, 203] on input "text" at bounding box center [525, 200] width 606 height 35
type input "1814"
click at [397, 239] on div "Show: 10 5 10 25 50 Status: Draft Pending Allocated Pending Pick Goods Picked G…" at bounding box center [882, 260] width 1345 height 51
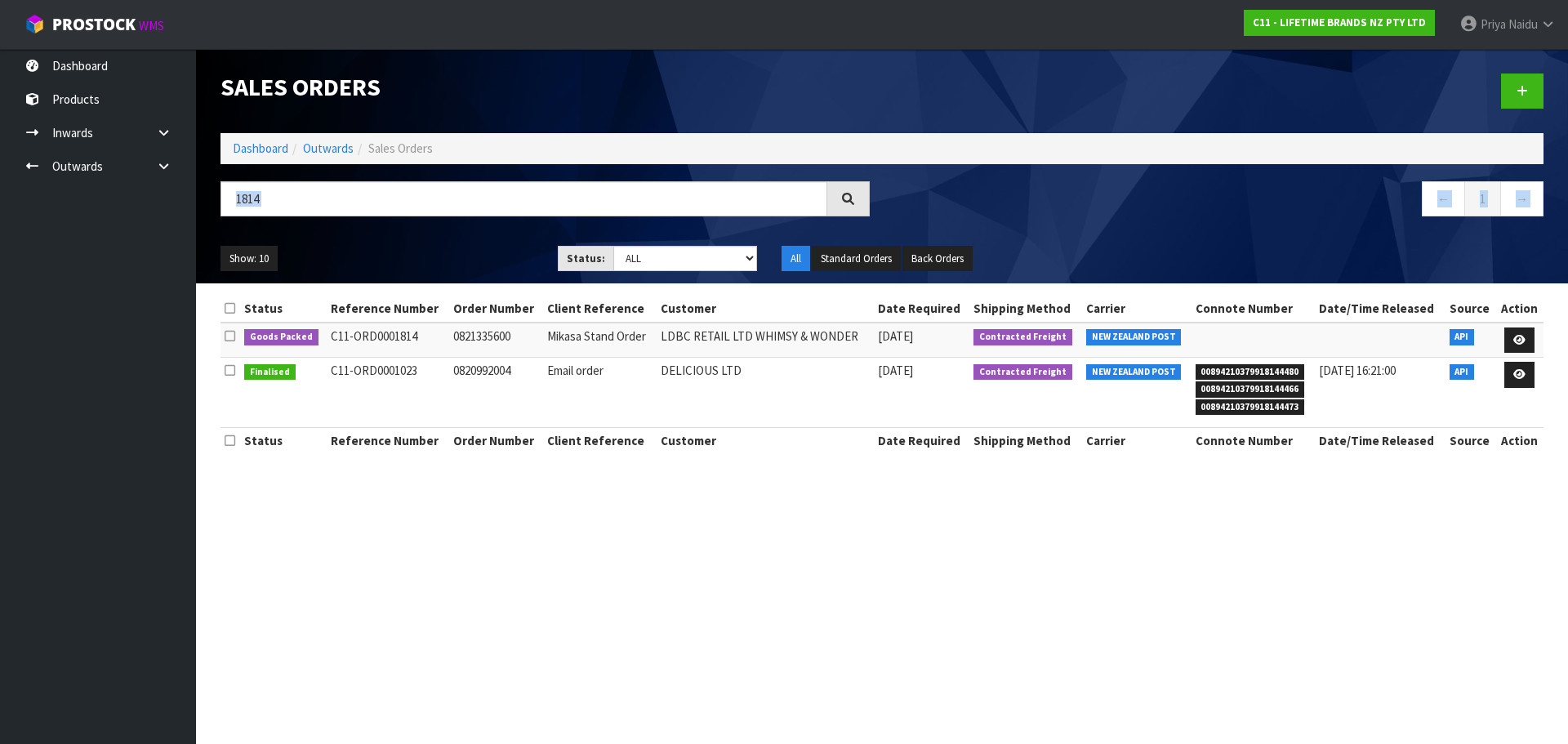
click at [450, 231] on div "Sales Orders Dashboard Outwards Sales Orders 1814 ← 1 → Show: 10 5 10 25 50 Sta…" at bounding box center [882, 166] width 1348 height 234
click at [463, 248] on ul "Show: 10 5 10 25 50" at bounding box center [376, 259] width 313 height 26
click at [1520, 338] on icon at bounding box center [1519, 339] width 12 height 11
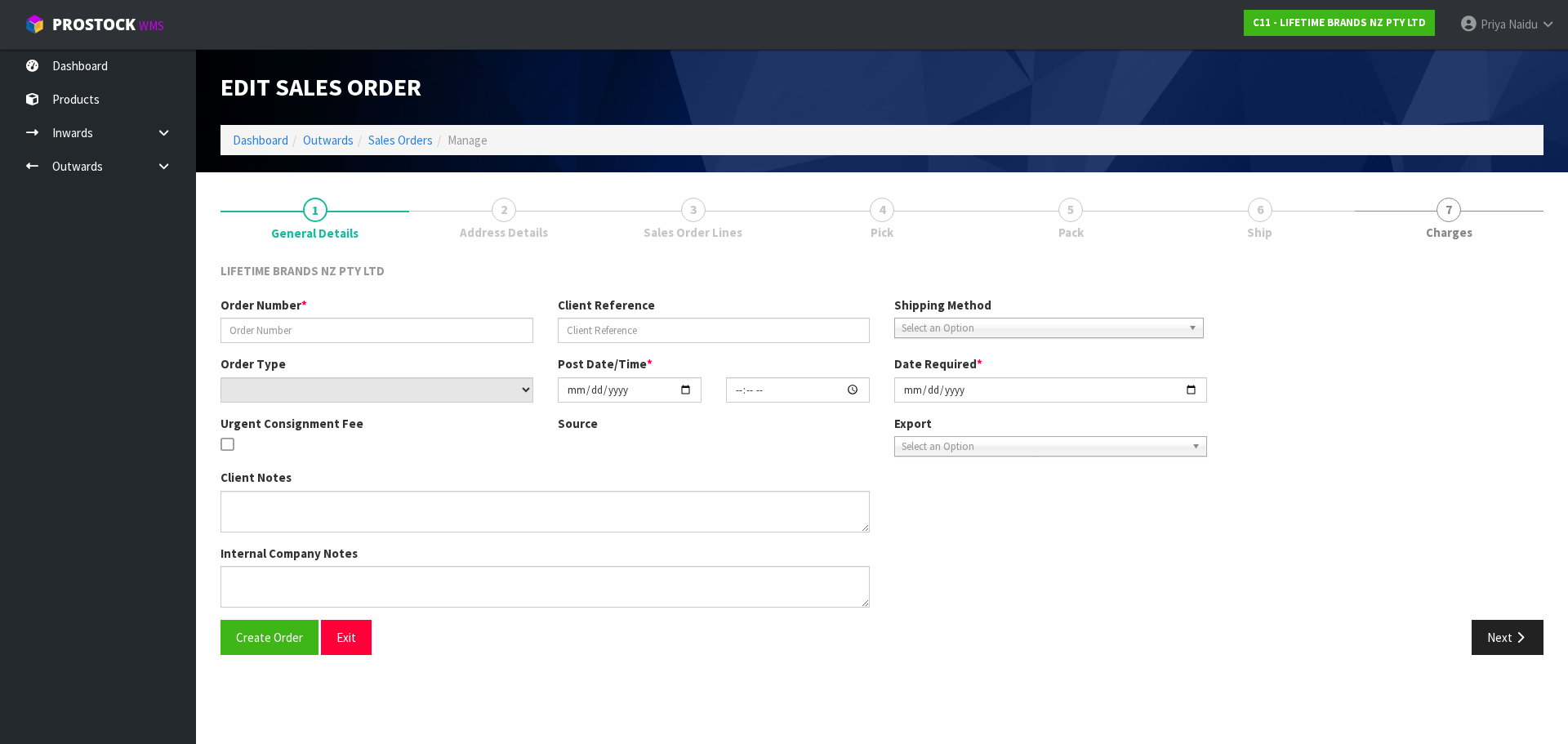
type input "0821335600"
type input "Mikasa Stand Order"
select select "number:0"
type input "[DATE]"
type input "06:13:46.000"
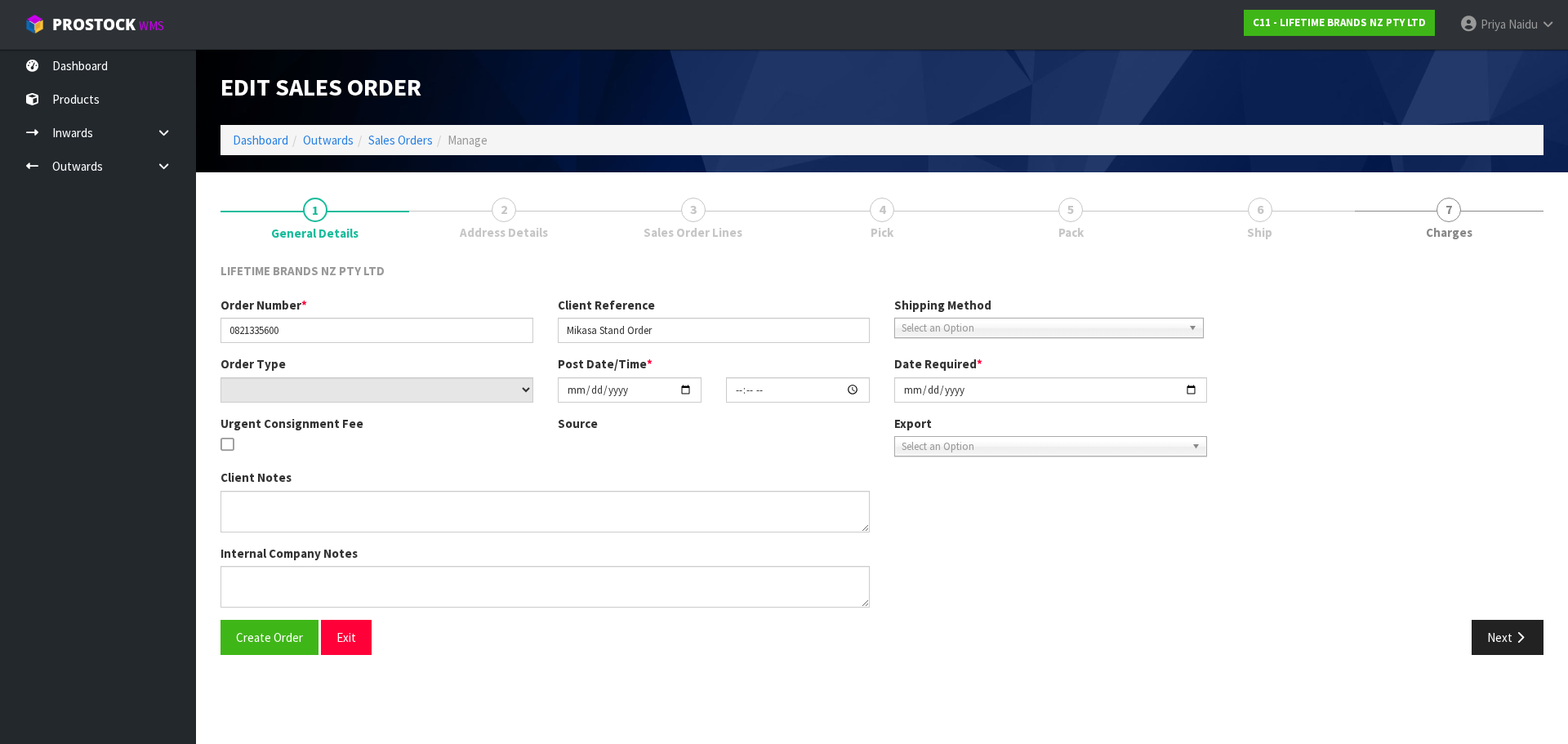
type input "[DATE]"
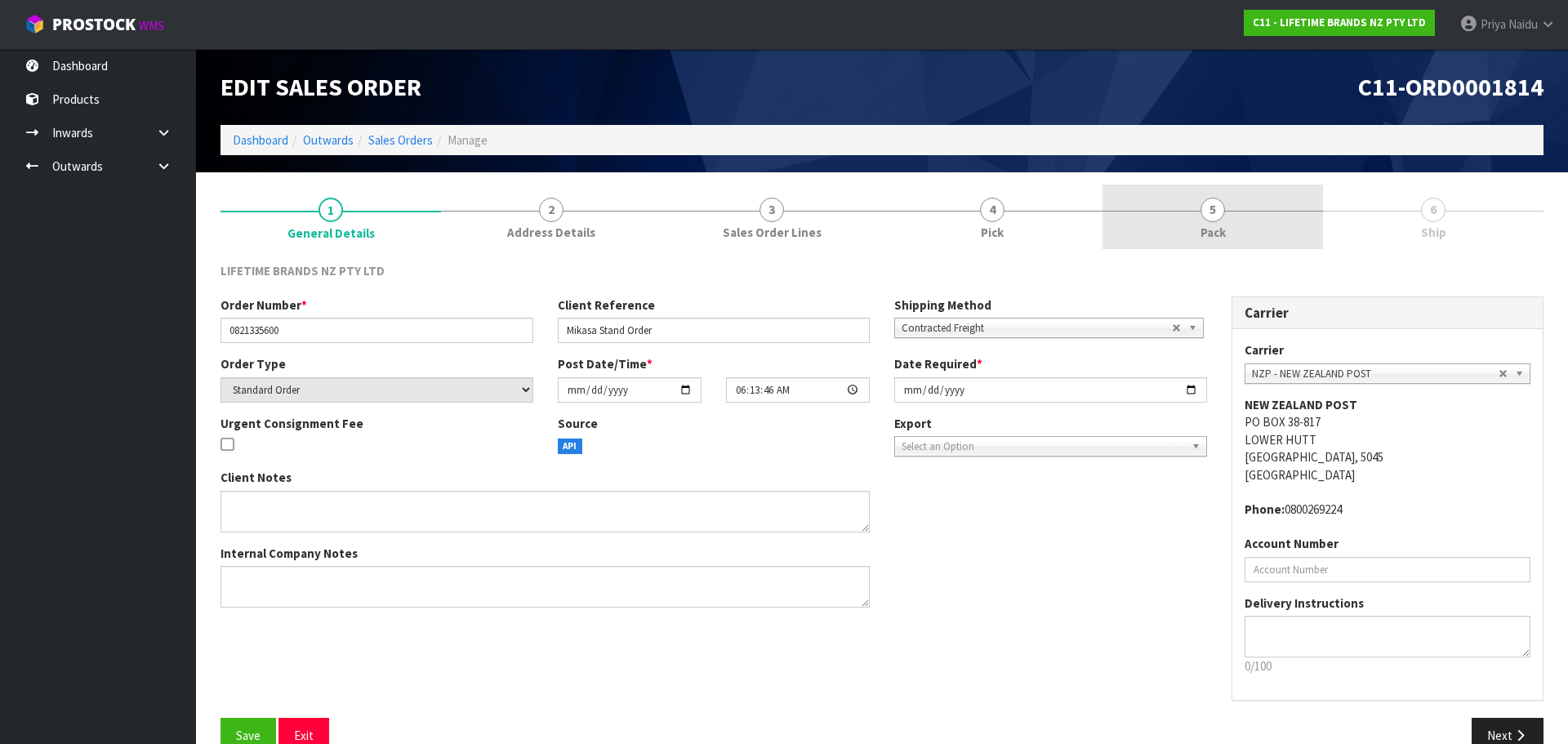
click at [1219, 231] on link "5 Pack" at bounding box center [1213, 216] width 220 height 64
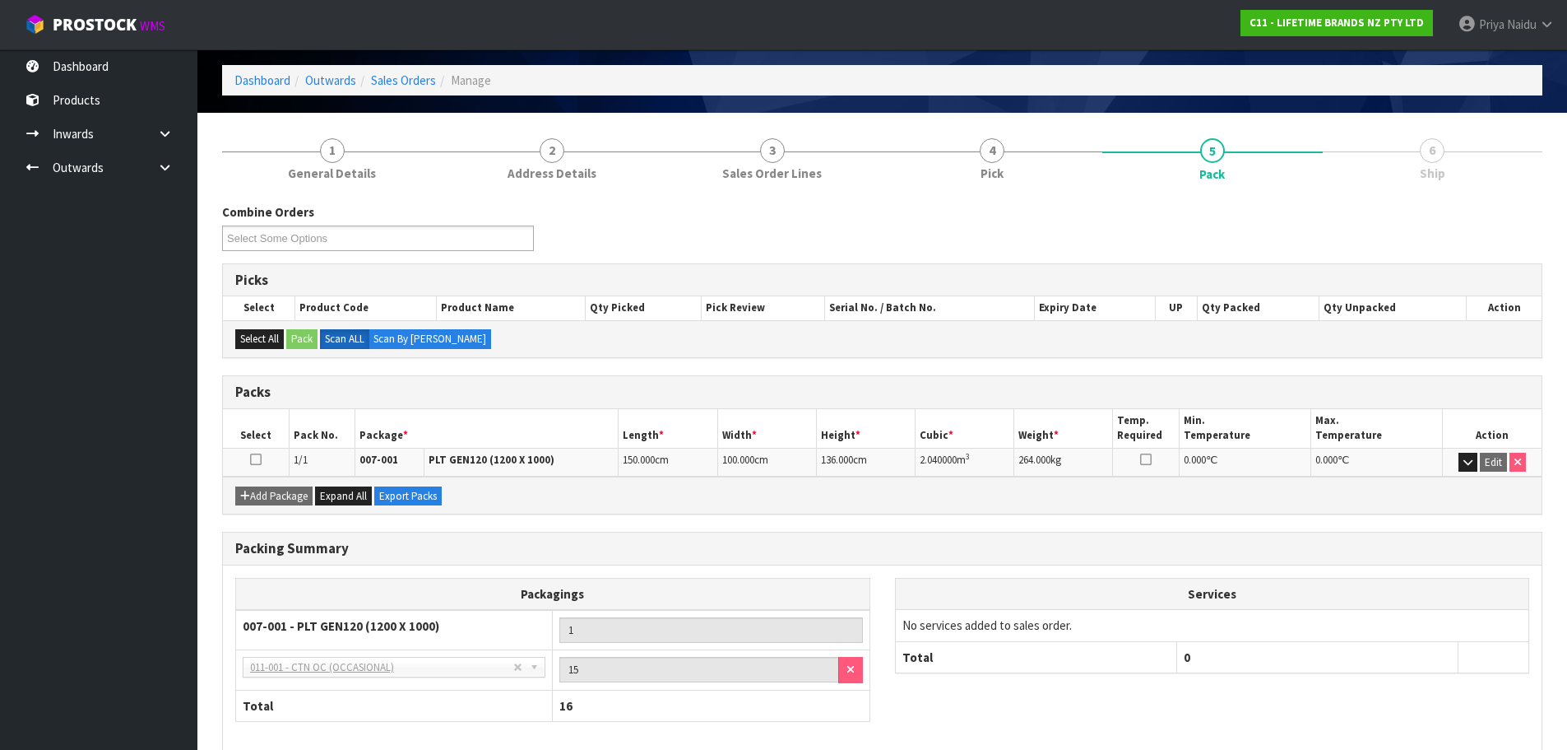
scroll to position [142, 0]
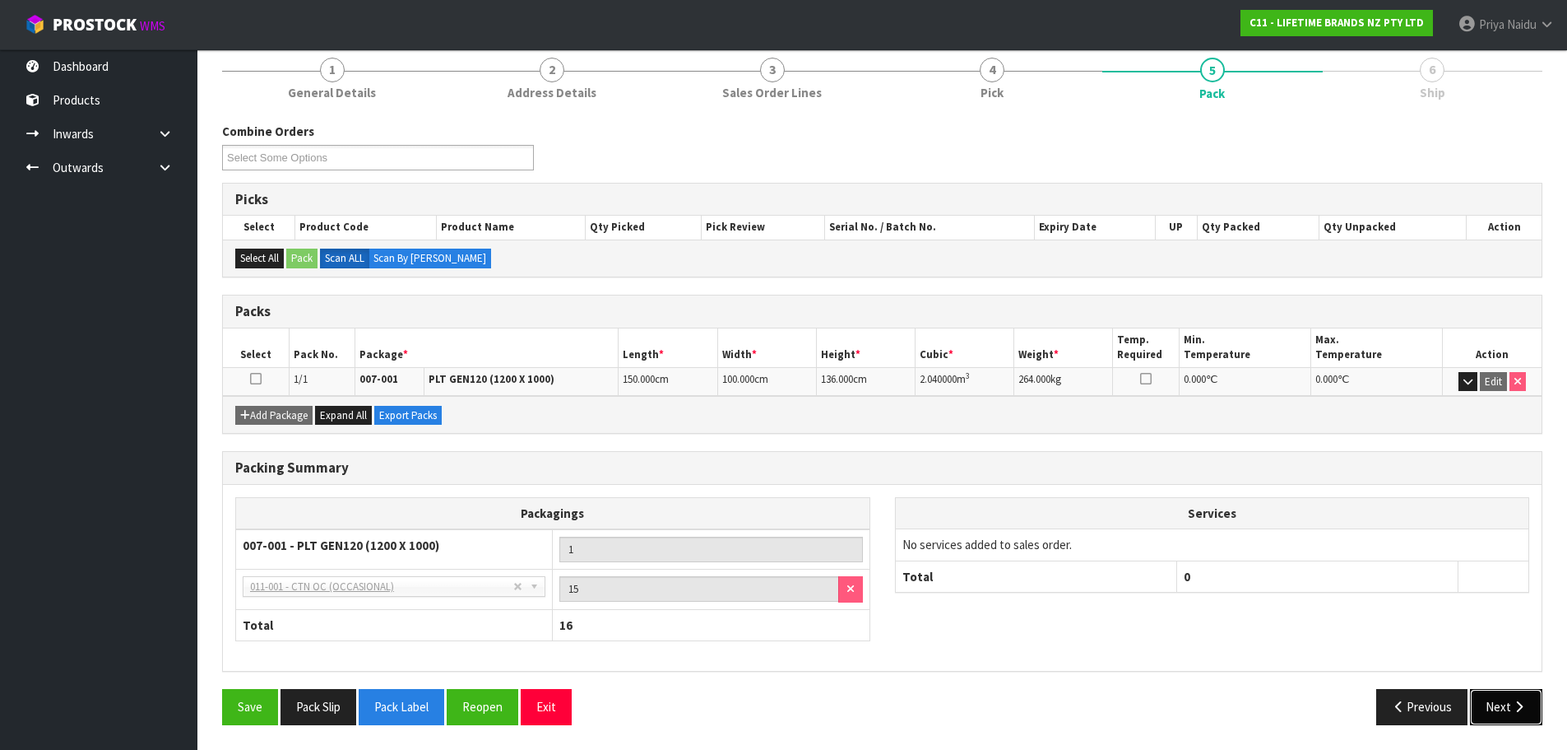
click at [1485, 706] on button "Next" at bounding box center [1506, 706] width 72 height 35
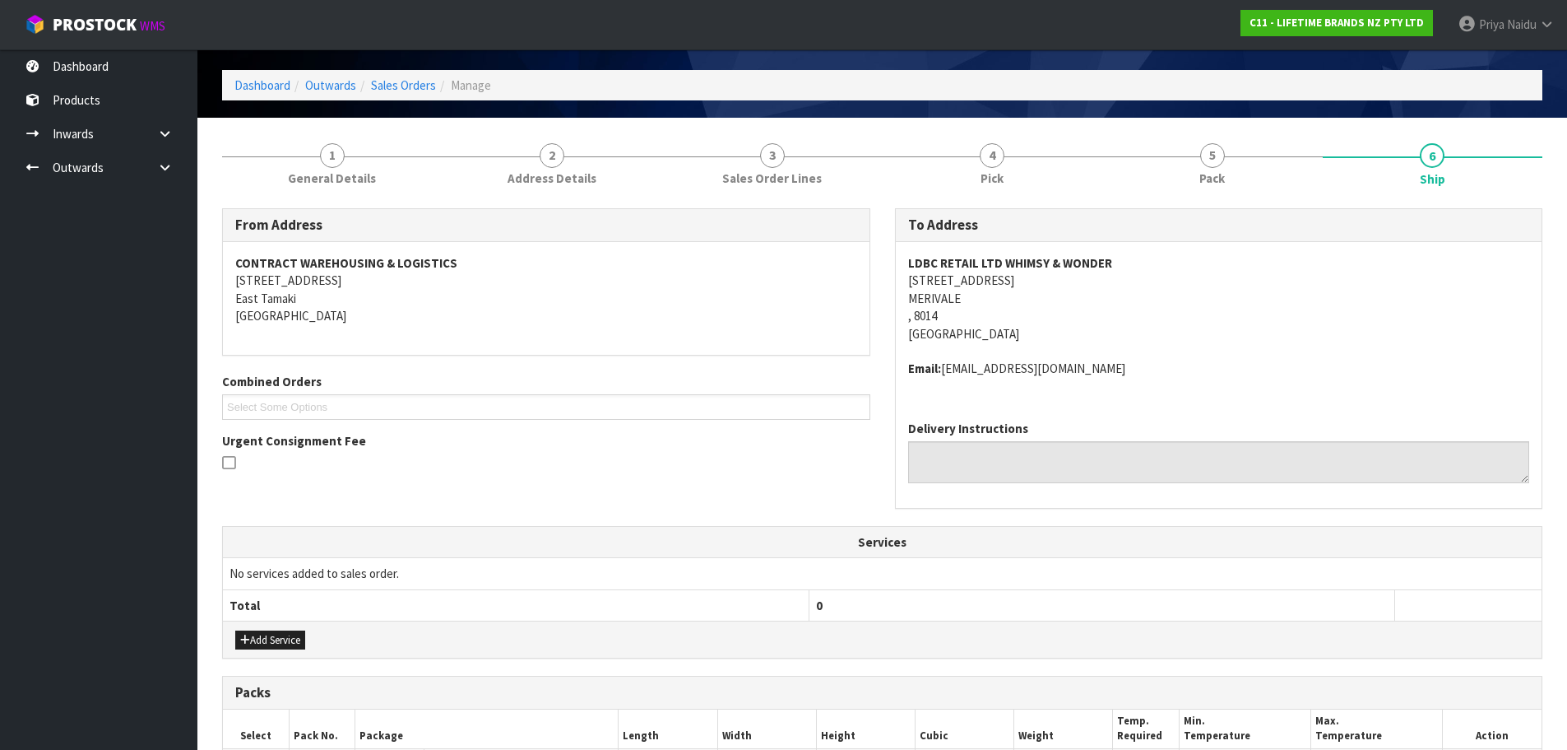
scroll to position [0, 0]
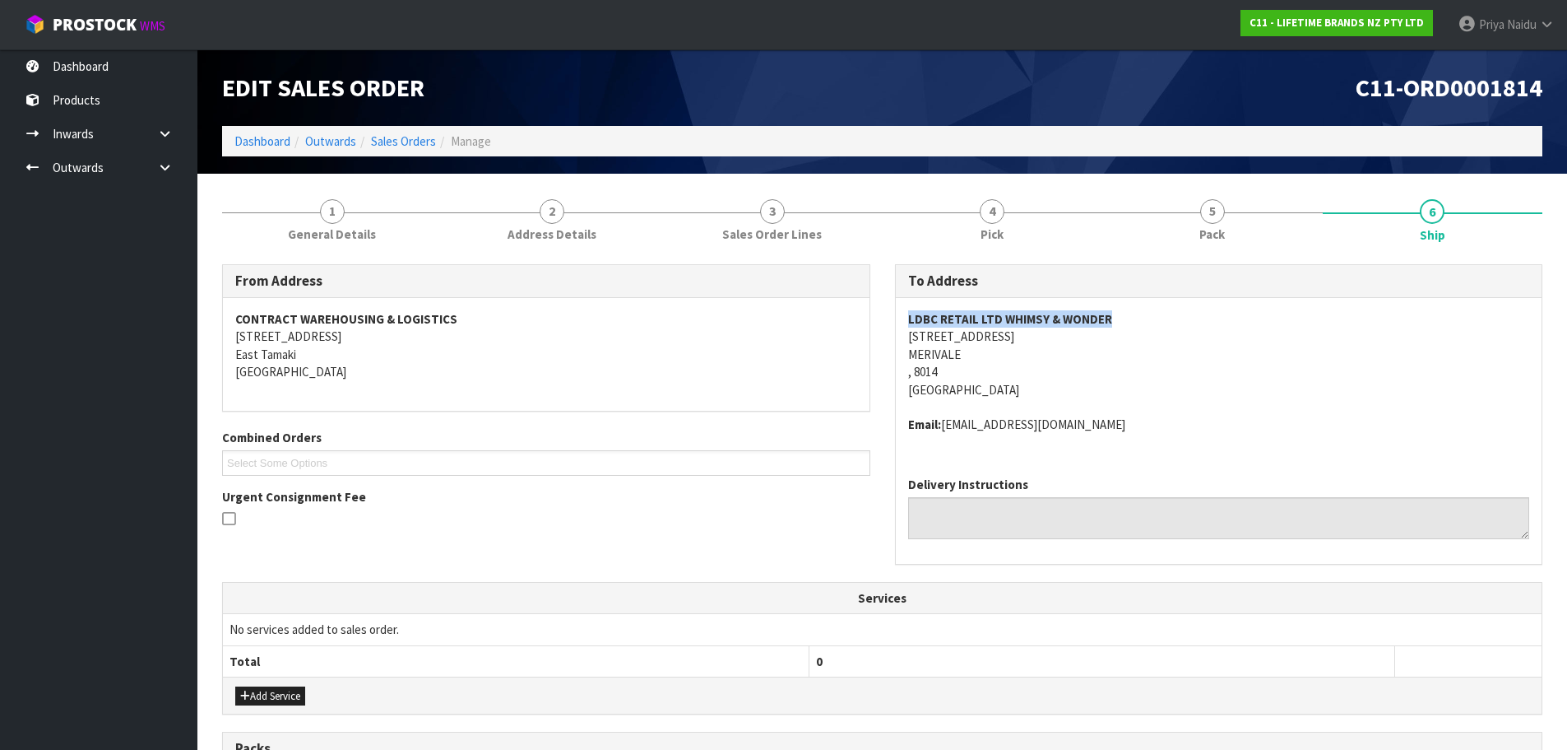
drag, startPoint x: 898, startPoint y: 317, endPoint x: 1153, endPoint y: 320, distance: 254.3
click at [1153, 320] on div "LDBC RETAIL LTD WHIMSY & WONDER [STREET_ADDRESS] Email: [EMAIL_ADDRESS][DOMAIN_…" at bounding box center [1219, 380] width 647 height 165
drag, startPoint x: 883, startPoint y: 339, endPoint x: 1026, endPoint y: 369, distance: 146.2
click at [1026, 369] on div "To Address LDBC RETAIL LTD WHIMSY & WONDER [STREET_ADDRESS] Email: [EMAIL_ADDRE…" at bounding box center [1219, 423] width 673 height 318
click at [1115, 383] on address "LDBC RETAIL LTD WHIMSY & WONDER [STREET_ADDRESS]" at bounding box center [1219, 354] width 622 height 88
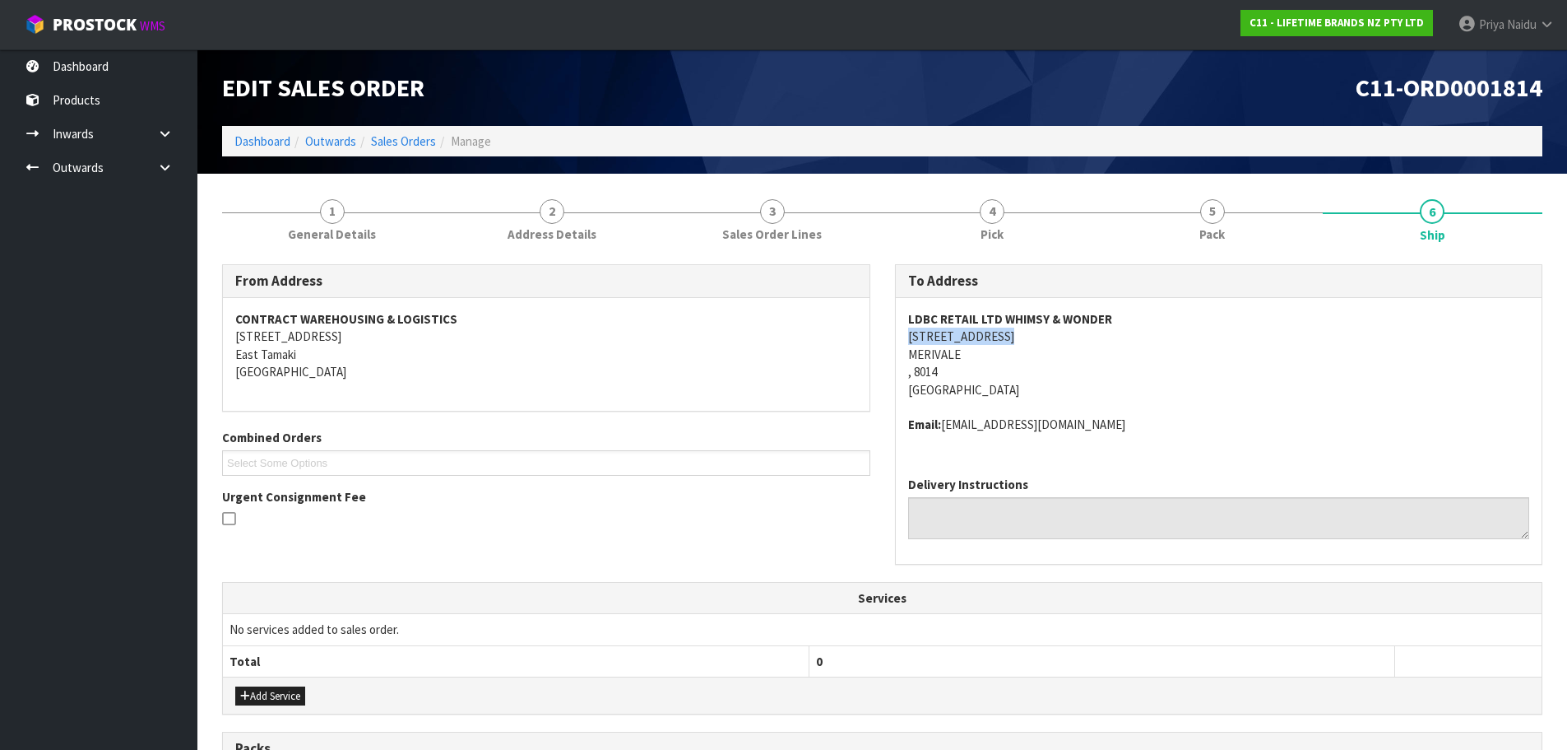
drag, startPoint x: 908, startPoint y: 335, endPoint x: 1015, endPoint y: 336, distance: 107.0
click at [1015, 336] on address "LDBC RETAIL LTD WHIMSY & WONDER [STREET_ADDRESS]" at bounding box center [1219, 354] width 622 height 88
drag, startPoint x: 1137, startPoint y: 376, endPoint x: 1129, endPoint y: 373, distance: 8.9
click at [1137, 376] on address "LDBC RETAIL LTD WHIMSY & WONDER [STREET_ADDRESS]" at bounding box center [1219, 354] width 622 height 88
drag, startPoint x: 935, startPoint y: 313, endPoint x: 1087, endPoint y: 318, distance: 152.3
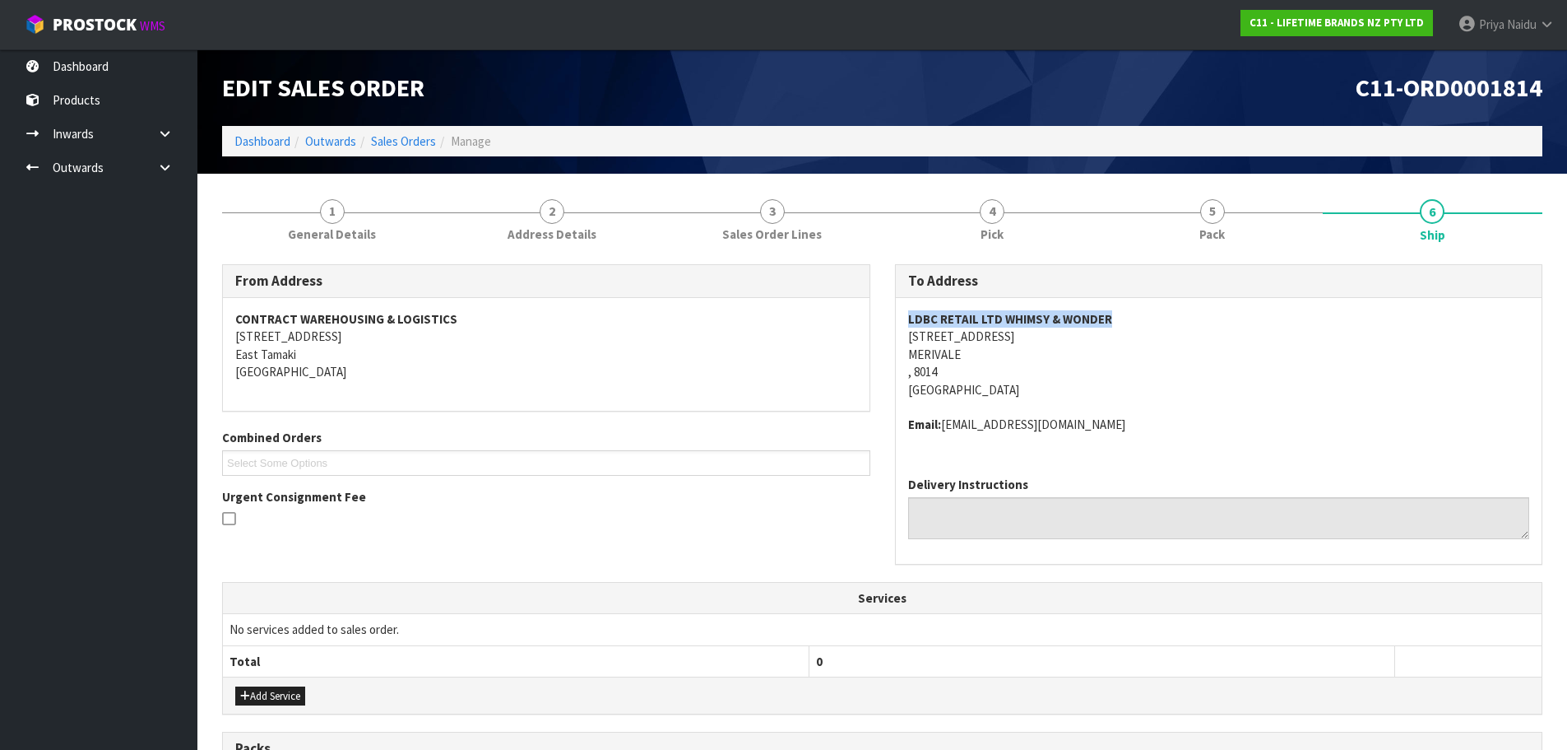
click at [1140, 319] on div "To Address LDBC RETAIL LTD WHIMSY & WONDER [STREET_ADDRESS] Email: [EMAIL_ADDRE…" at bounding box center [1219, 423] width 673 height 318
drag, startPoint x: 919, startPoint y: 339, endPoint x: 1036, endPoint y: 378, distance: 123.3
click at [1036, 378] on div "LDBC RETAIL LTD WHIMSY & WONDER [STREET_ADDRESS] Email: [EMAIL_ADDRESS][DOMAIN_…" at bounding box center [1219, 380] width 647 height 165
click at [1177, 406] on span "LDBC RETAIL LTD WHIMSY & WONDER [STREET_ADDRESS] Email: [EMAIL_ADDRESS][DOMAIN_…" at bounding box center [1219, 371] width 622 height 123
drag, startPoint x: 945, startPoint y: 426, endPoint x: 1187, endPoint y: 430, distance: 242.8
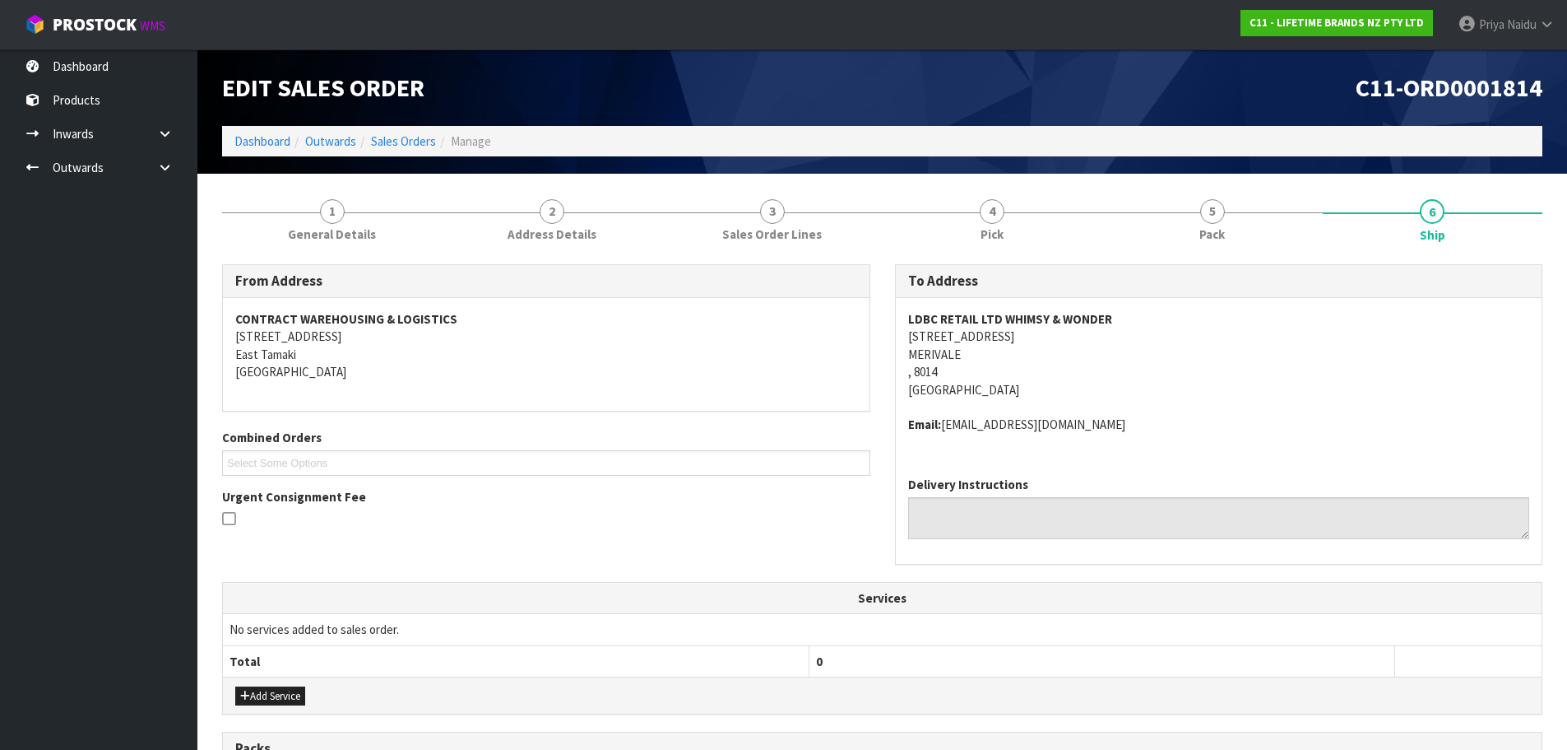
click at [1187, 430] on address "Email: [EMAIL_ADDRESS][DOMAIN_NAME]" at bounding box center [1219, 423] width 622 height 17
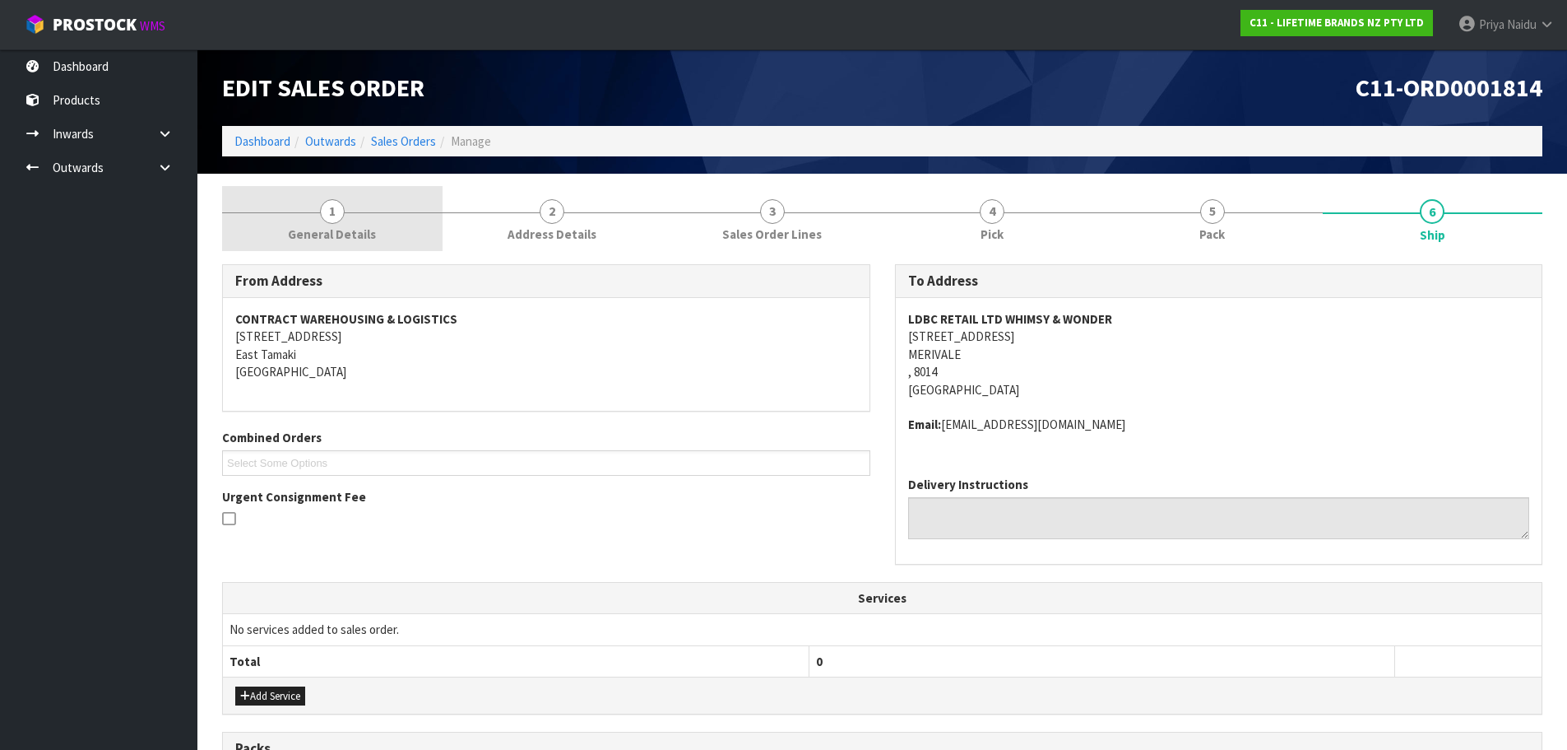
drag, startPoint x: 316, startPoint y: 195, endPoint x: 318, endPoint y: 211, distance: 15.7
click at [316, 195] on link "1 General Details" at bounding box center [332, 218] width 221 height 65
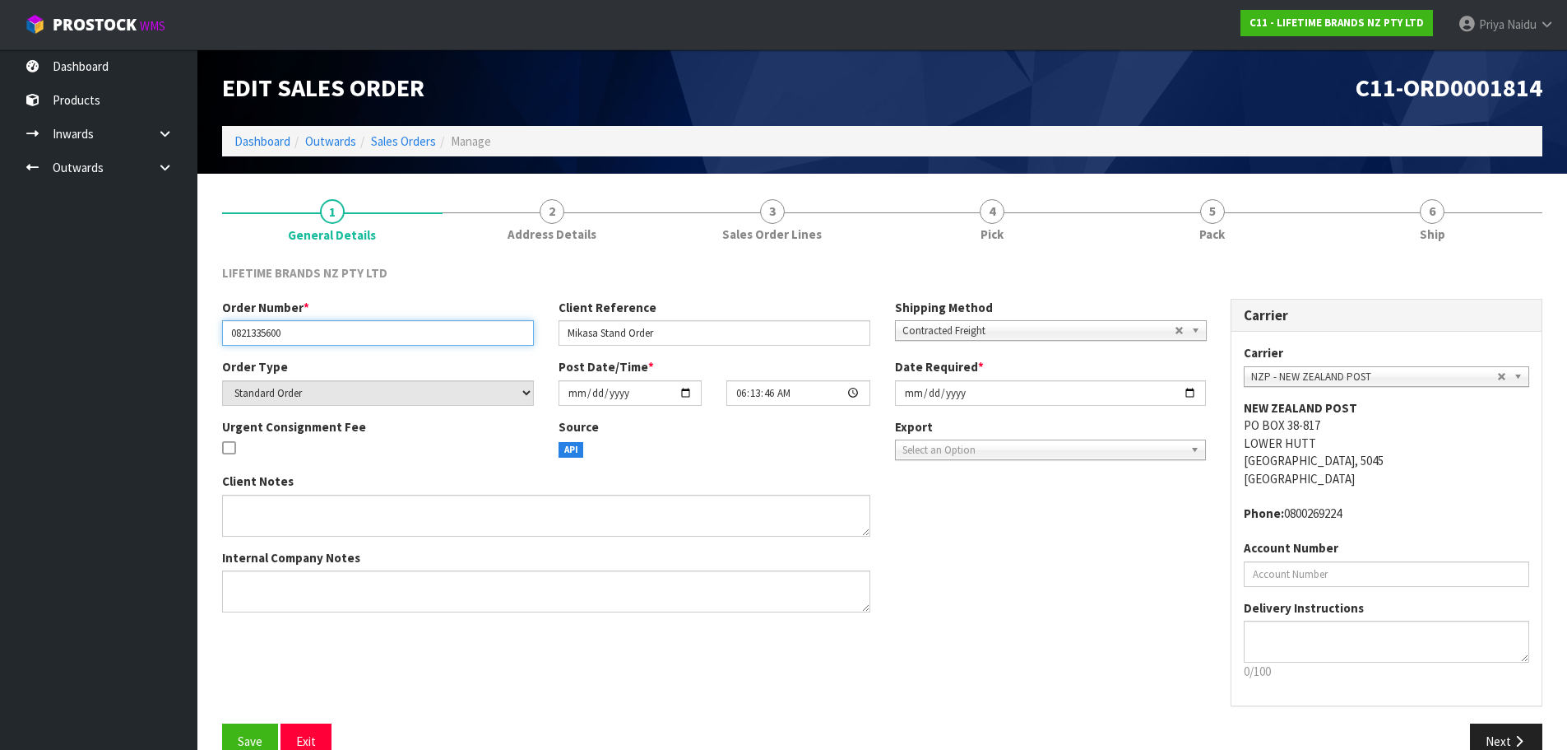
drag, startPoint x: 222, startPoint y: 336, endPoint x: 314, endPoint y: 334, distance: 92.2
click at [314, 334] on input "0821335600" at bounding box center [378, 333] width 312 height 26
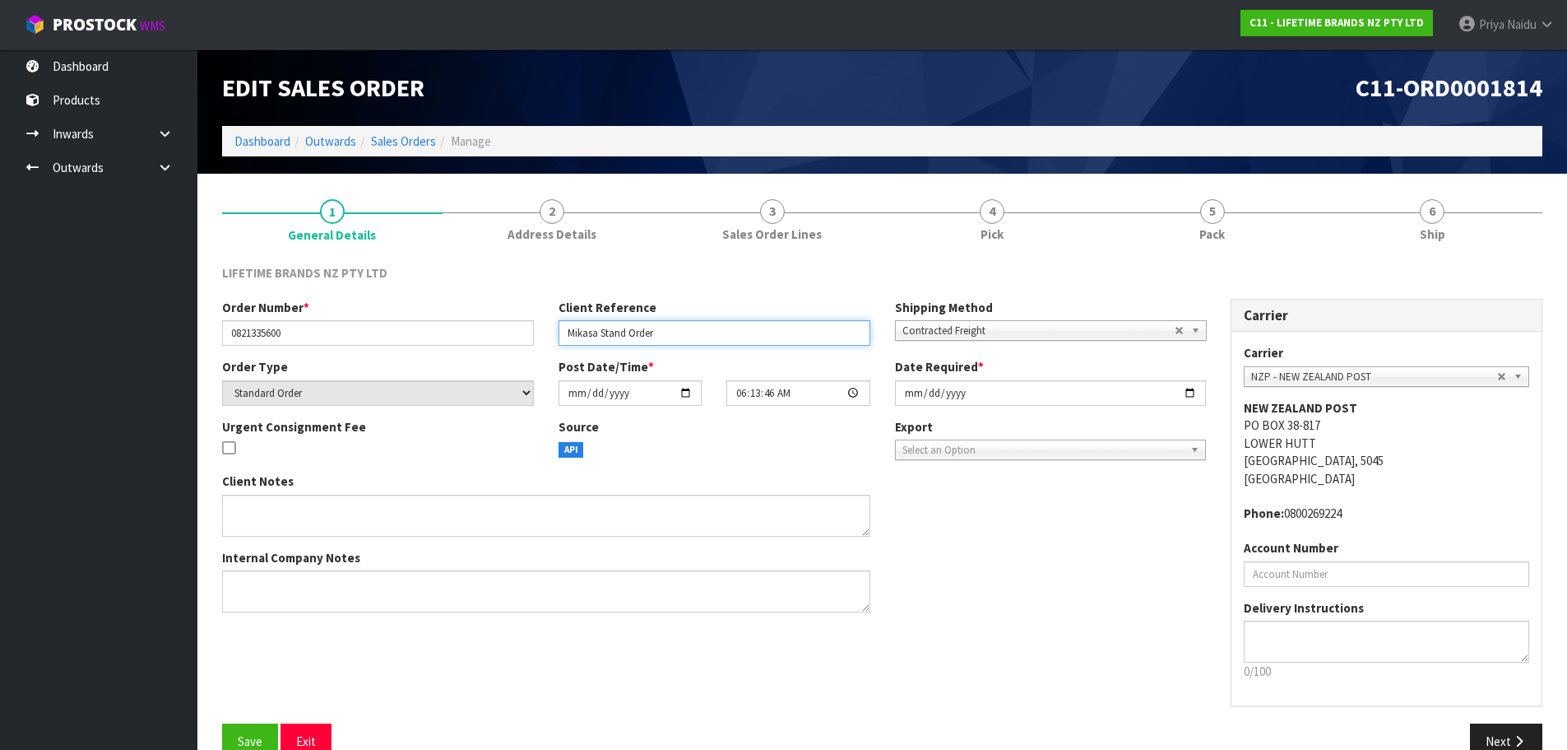
drag, startPoint x: 564, startPoint y: 331, endPoint x: 154, endPoint y: 403, distance: 416.1
click at [694, 330] on input "Mikasa Stand Order" at bounding box center [715, 333] width 312 height 26
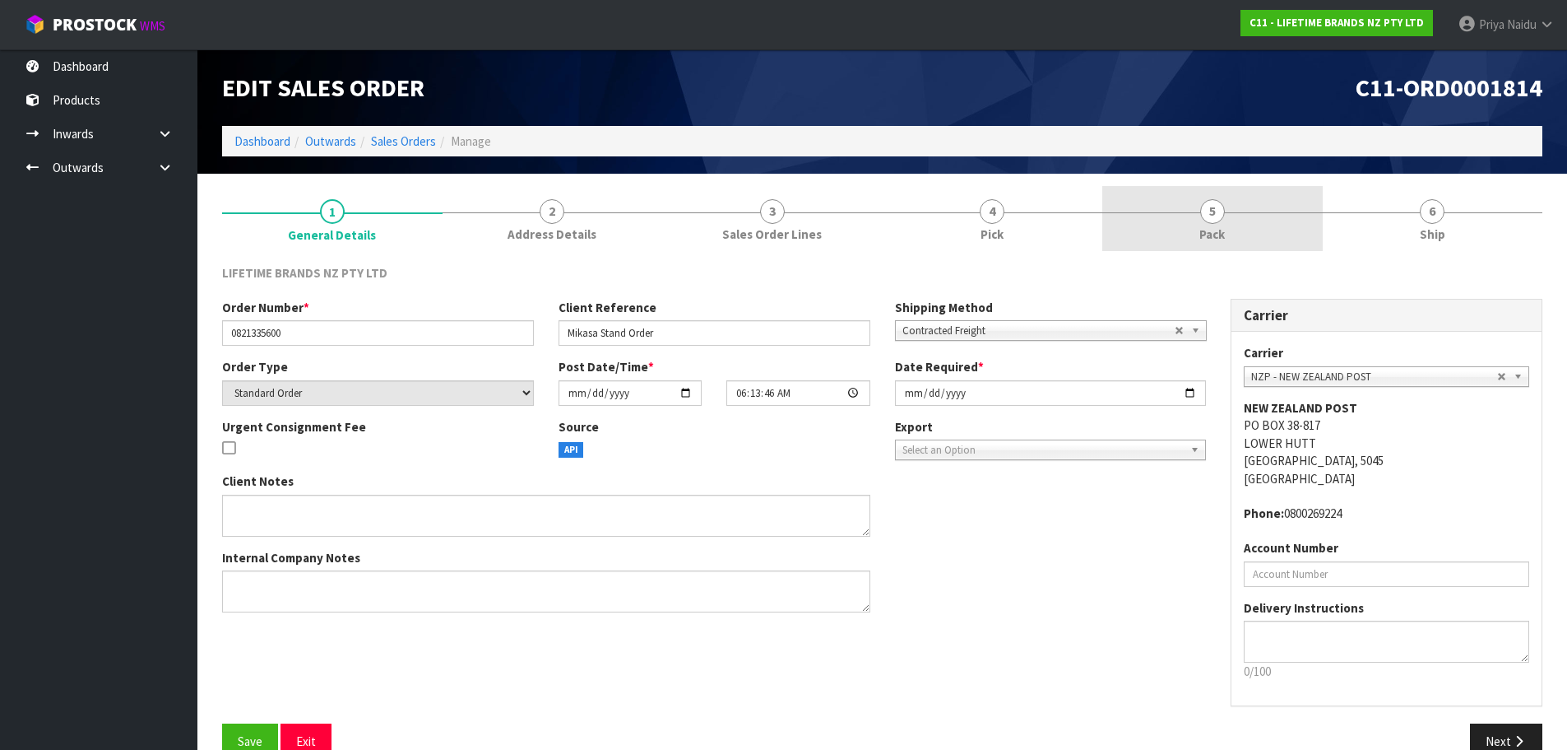
click at [1164, 203] on link "5 Pack" at bounding box center [1213, 218] width 221 height 65
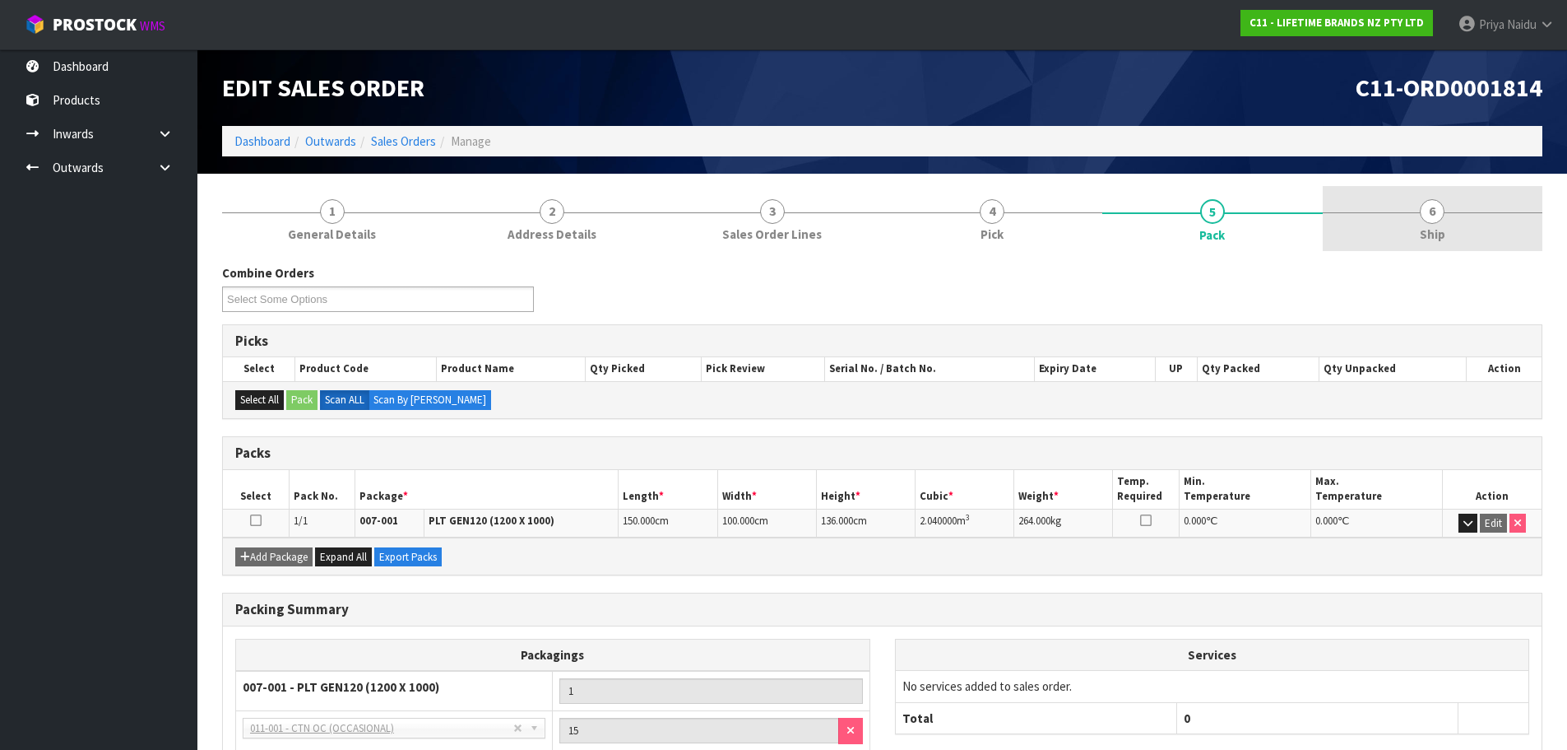
click at [1403, 229] on link "6 Ship" at bounding box center [1433, 218] width 221 height 65
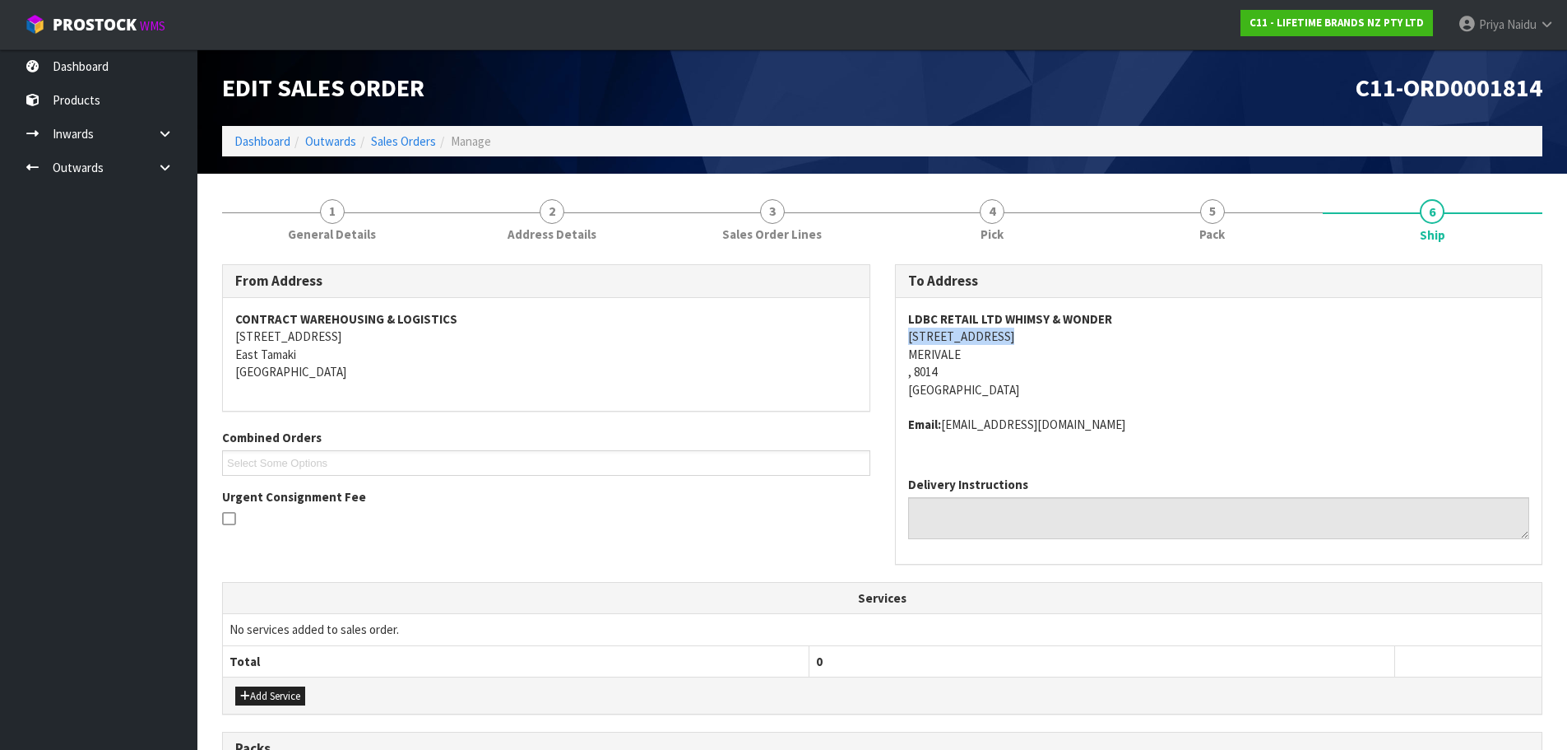
drag, startPoint x: 905, startPoint y: 337, endPoint x: 1014, endPoint y: 334, distance: 109.5
click at [1014, 334] on div "LDBC RETAIL LTD WHIMSY & WONDER [STREET_ADDRESS] Email: [EMAIL_ADDRESS][DOMAIN_…" at bounding box center [1219, 380] width 647 height 165
drag, startPoint x: 897, startPoint y: 353, endPoint x: 986, endPoint y: 352, distance: 89.7
click at [986, 352] on div "LDBC RETAIL LTD WHIMSY & WONDER [STREET_ADDRESS] Email: [EMAIL_ADDRESS][DOMAIN_…" at bounding box center [1219, 380] width 647 height 165
click at [1265, 393] on address "LDBC RETAIL LTD WHIMSY & WONDER [STREET_ADDRESS]" at bounding box center [1219, 354] width 622 height 88
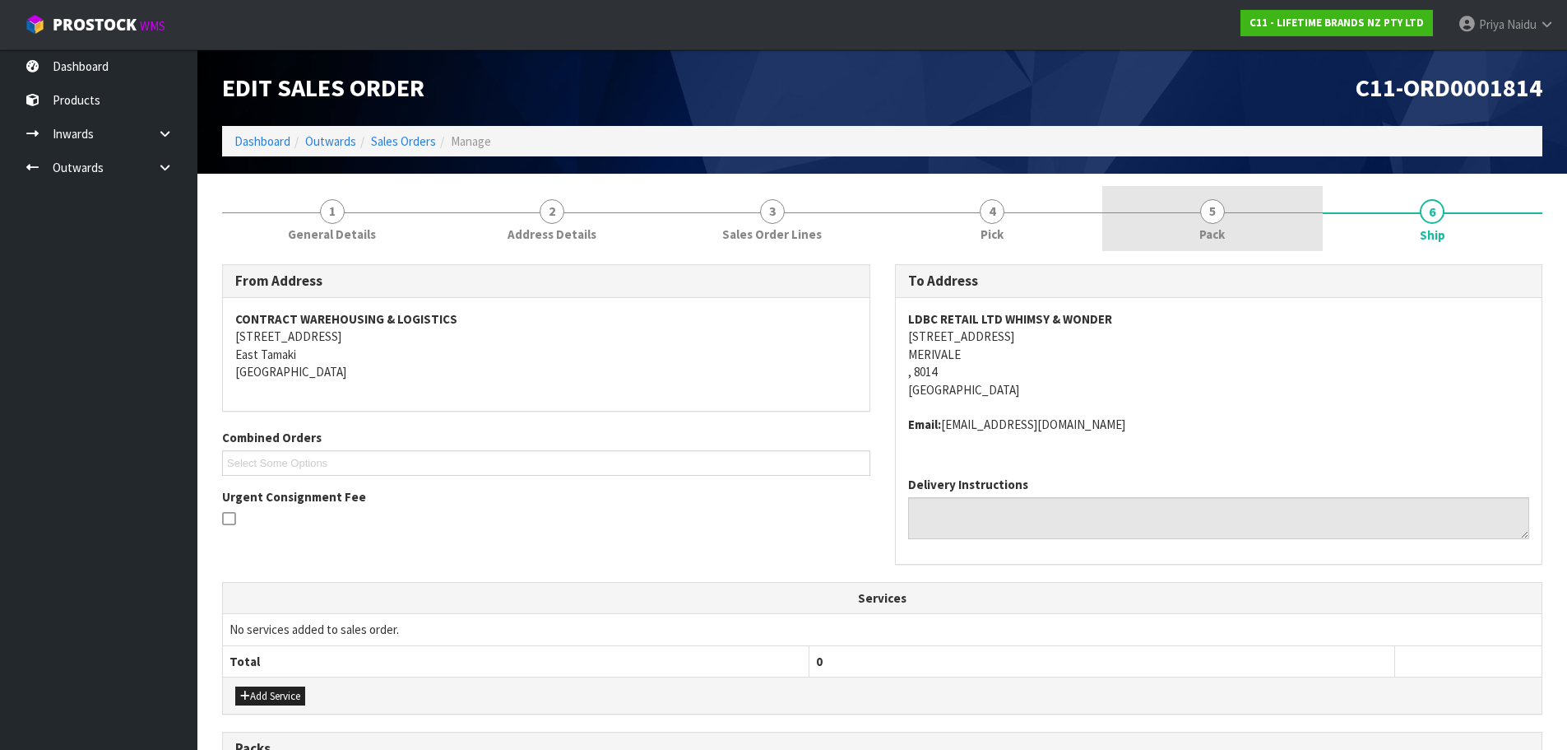
click at [1213, 234] on span "Pack" at bounding box center [1213, 233] width 26 height 17
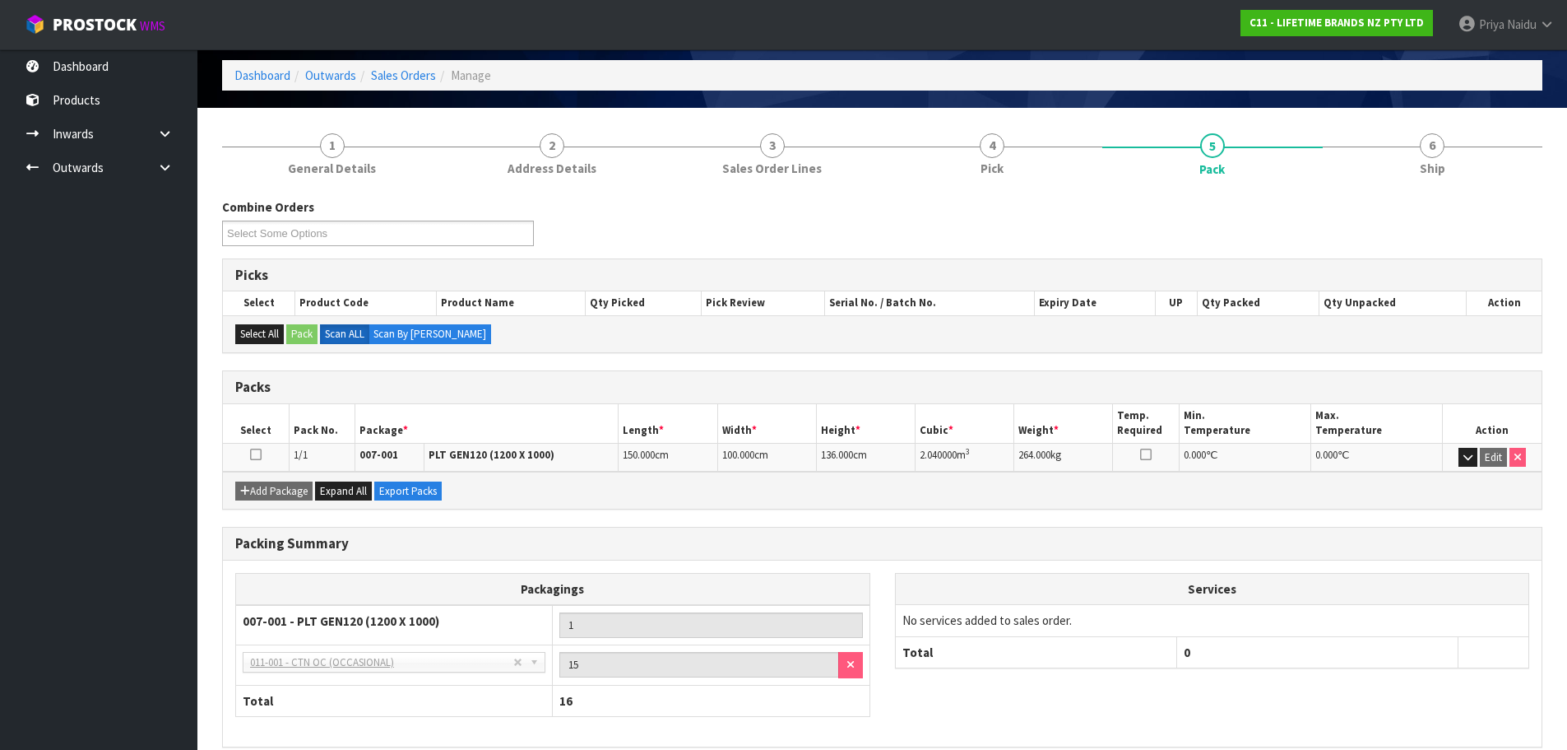
scroll to position [142, 0]
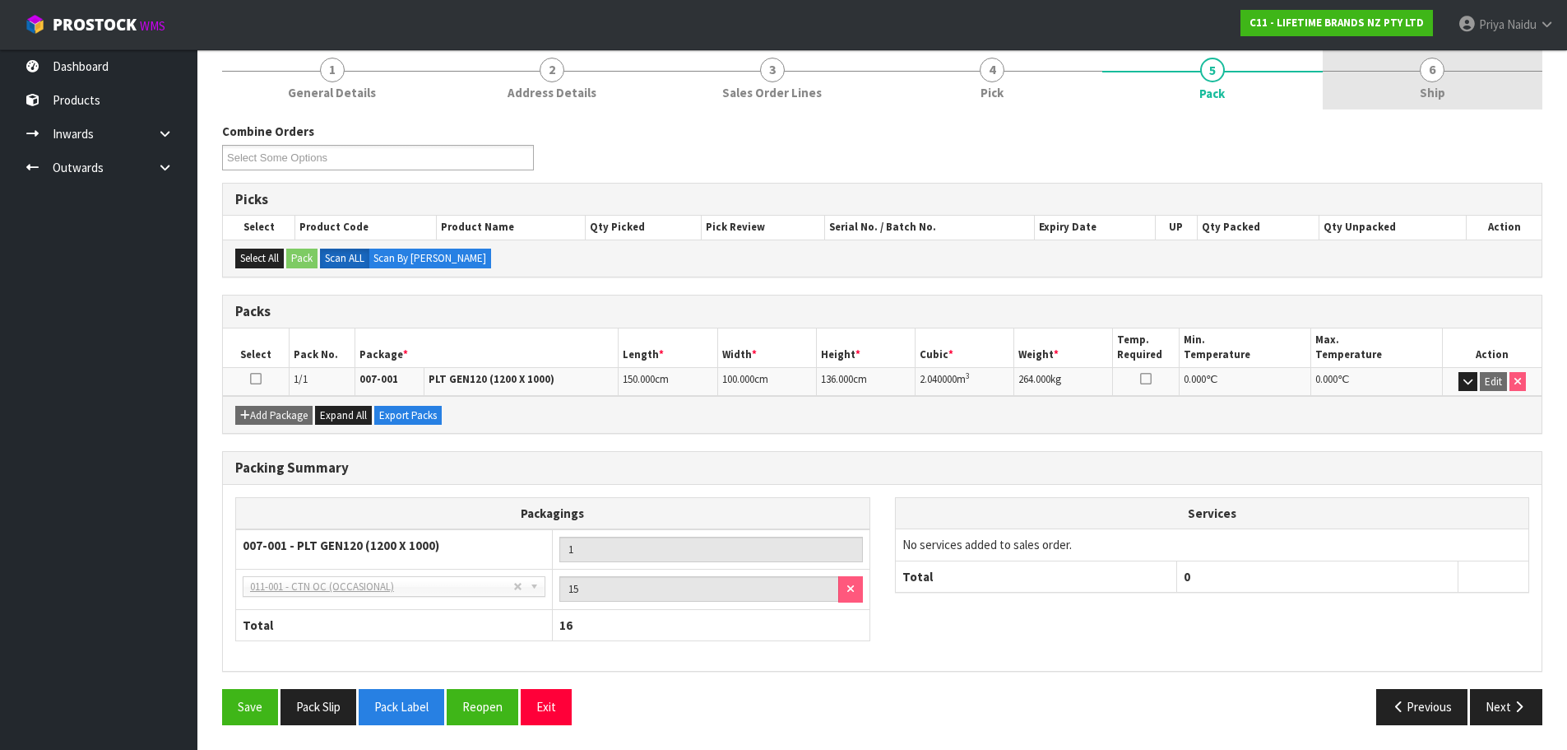
drag, startPoint x: 1428, startPoint y: 95, endPoint x: 1400, endPoint y: 99, distance: 29.0
click at [1428, 95] on span "Ship" at bounding box center [1433, 92] width 26 height 17
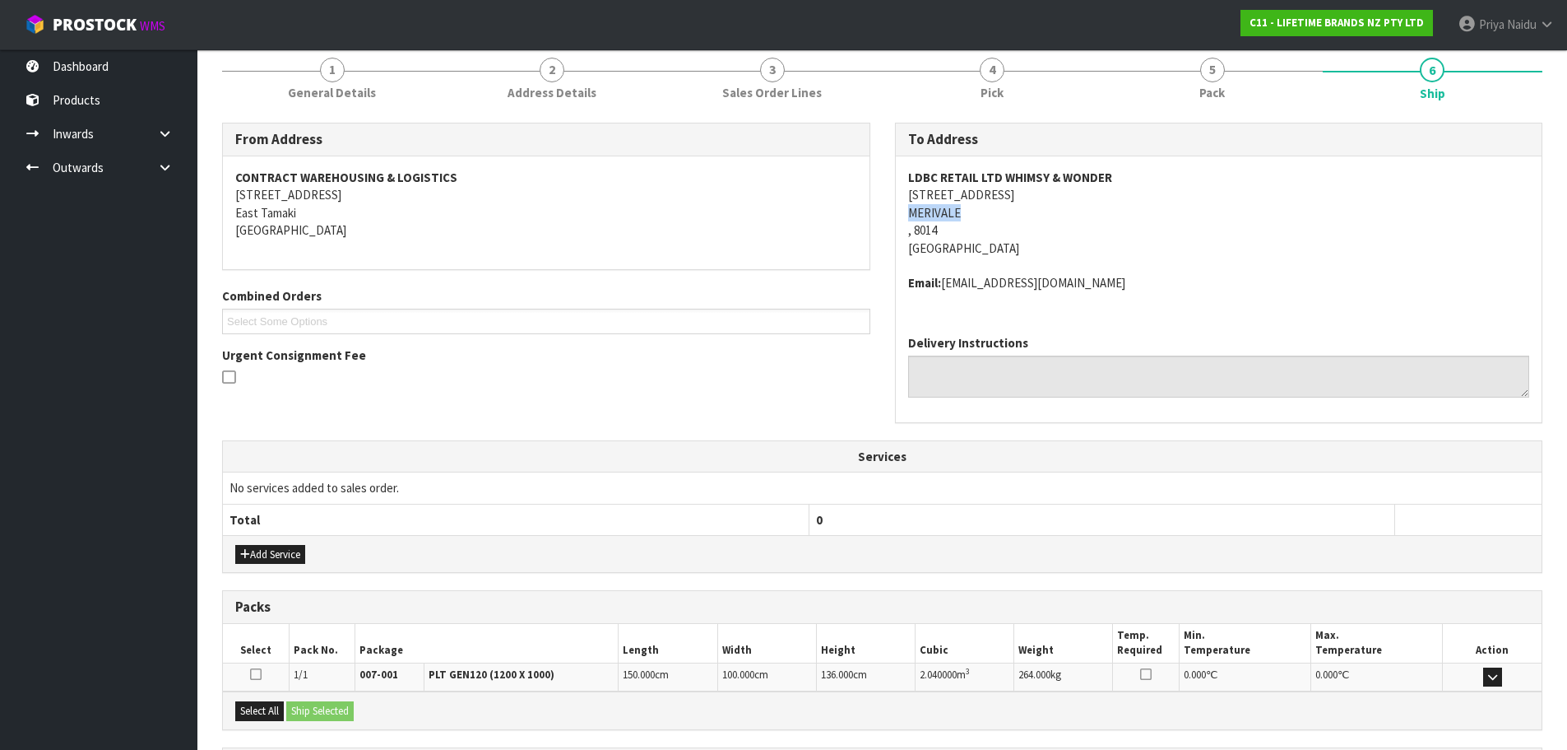
drag, startPoint x: 903, startPoint y: 216, endPoint x: 962, endPoint y: 210, distance: 59.6
click at [962, 210] on div "LDBC RETAIL LTD WHIMSY & WONDER [STREET_ADDRESS] Email: [EMAIL_ADDRESS][DOMAIN_…" at bounding box center [1219, 238] width 647 height 165
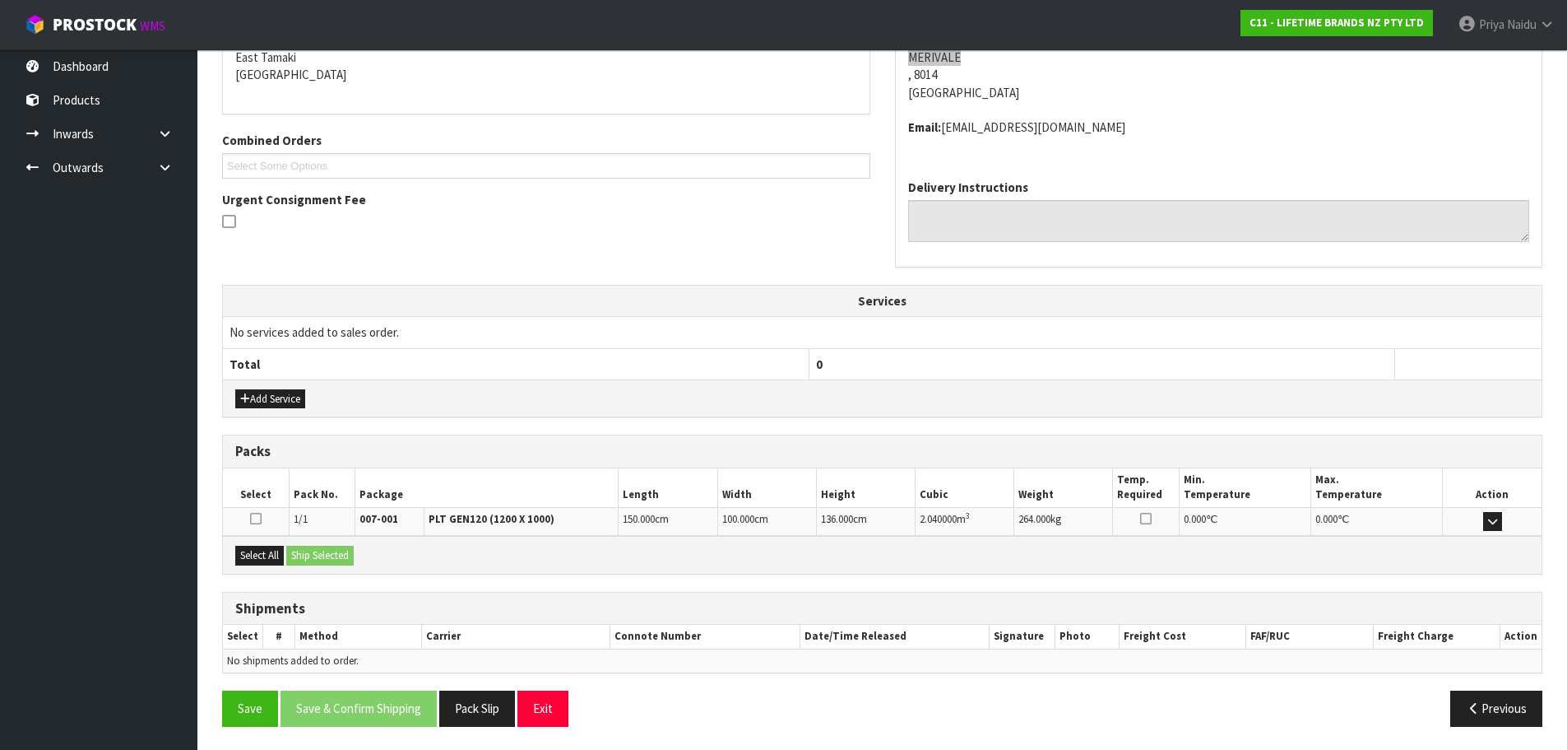
scroll to position [299, 0]
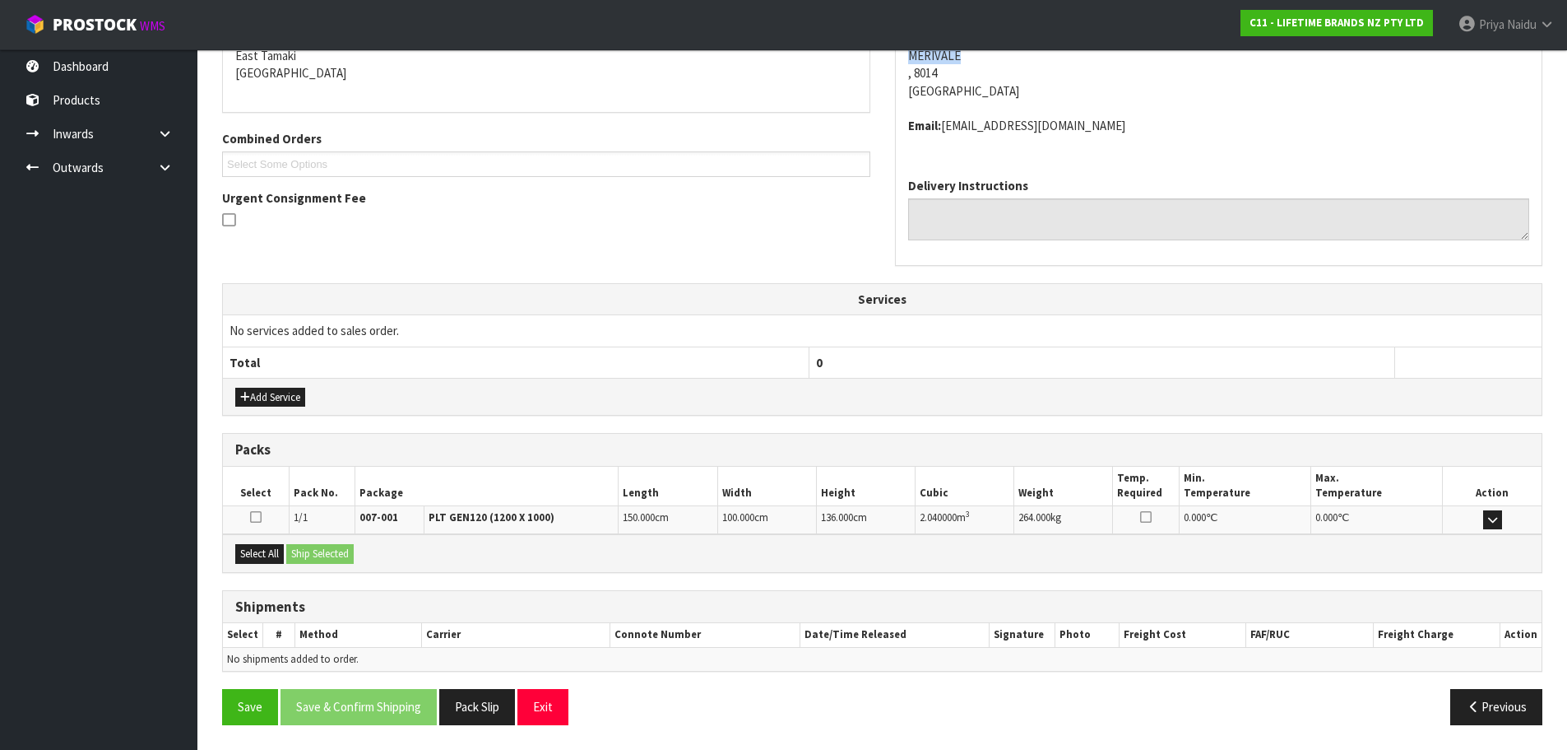
drag, startPoint x: 912, startPoint y: 518, endPoint x: 931, endPoint y: 522, distance: 19.4
click at [939, 521] on tr "1/1 007-001 PLT GEN120 (1200 X 1000) 150.000 cm 100.000 cm 136.000 cm 2.040000 …" at bounding box center [882, 519] width 1319 height 29
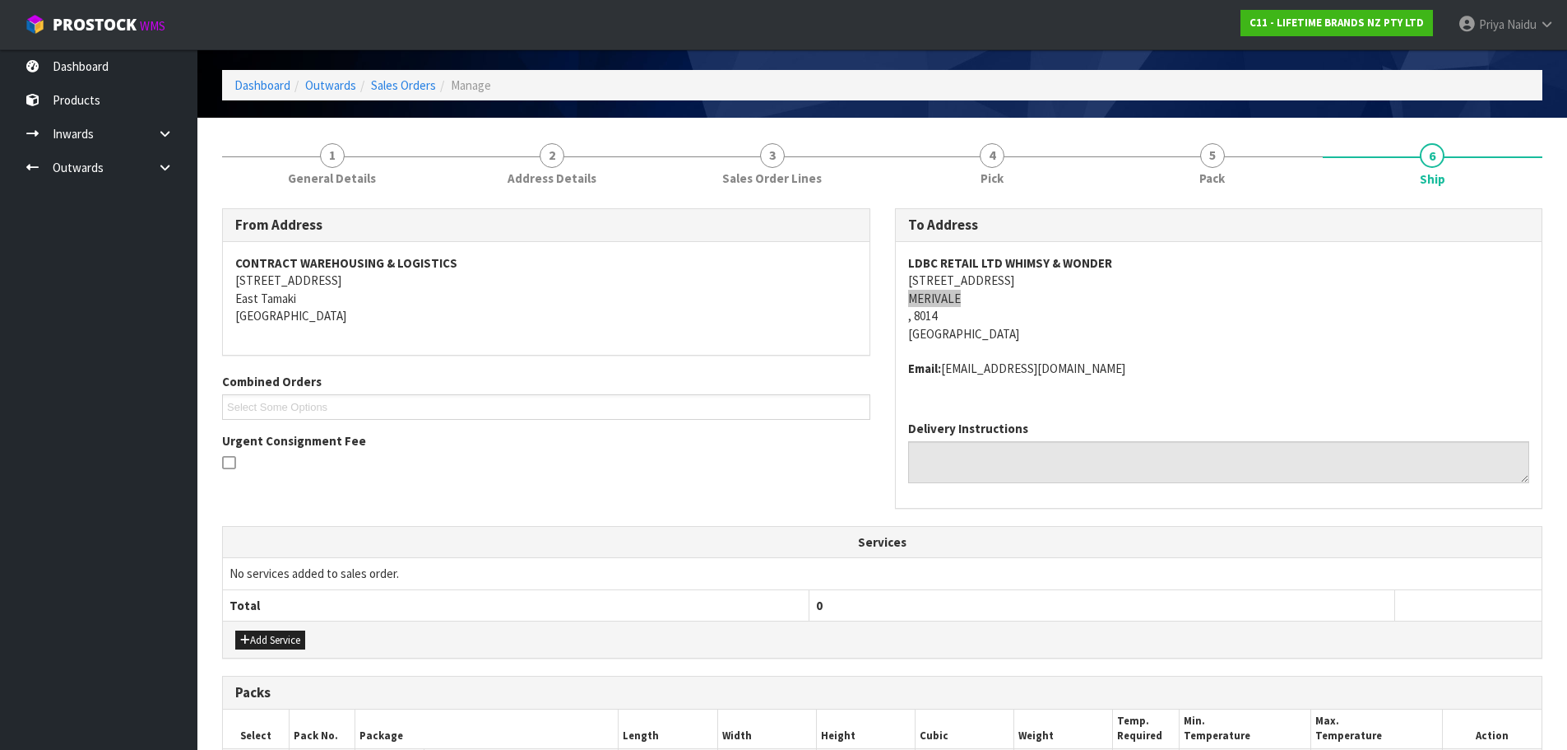
scroll to position [52, 0]
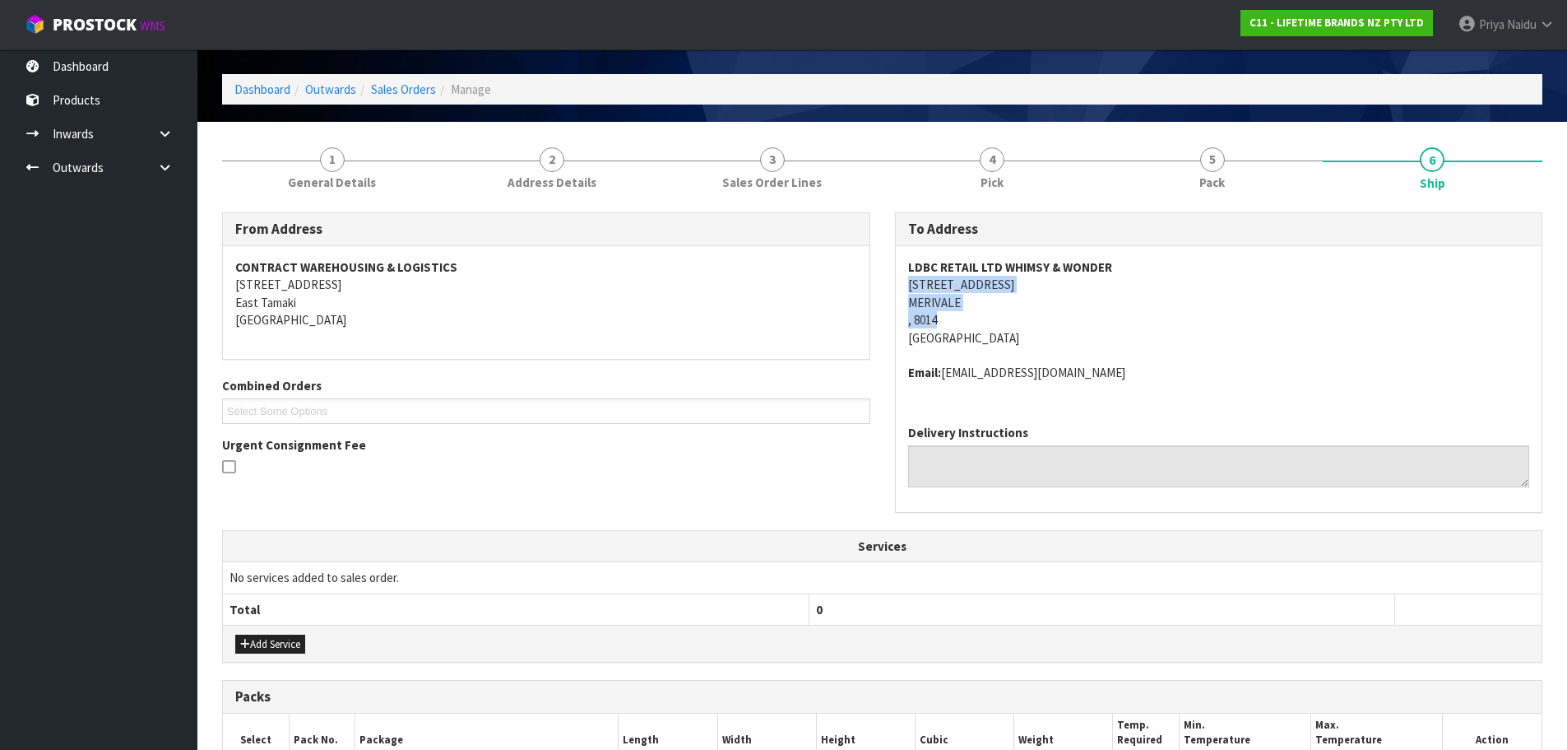
drag, startPoint x: 903, startPoint y: 281, endPoint x: 1029, endPoint y: 322, distance: 133.2
click at [1029, 322] on div "LDBC RETAIL LTD WHIMSY & WONDER [STREET_ADDRESS] Email: [EMAIL_ADDRESS][DOMAIN_…" at bounding box center [1219, 328] width 647 height 165
drag, startPoint x: 898, startPoint y: 267, endPoint x: 1140, endPoint y: 266, distance: 241.9
click at [1140, 266] on div "LDBC RETAIL LTD WHIMSY & WONDER [STREET_ADDRESS] Email: [EMAIL_ADDRESS][DOMAIN_…" at bounding box center [1219, 328] width 647 height 165
drag, startPoint x: 907, startPoint y: 374, endPoint x: 1153, endPoint y: 402, distance: 247.6
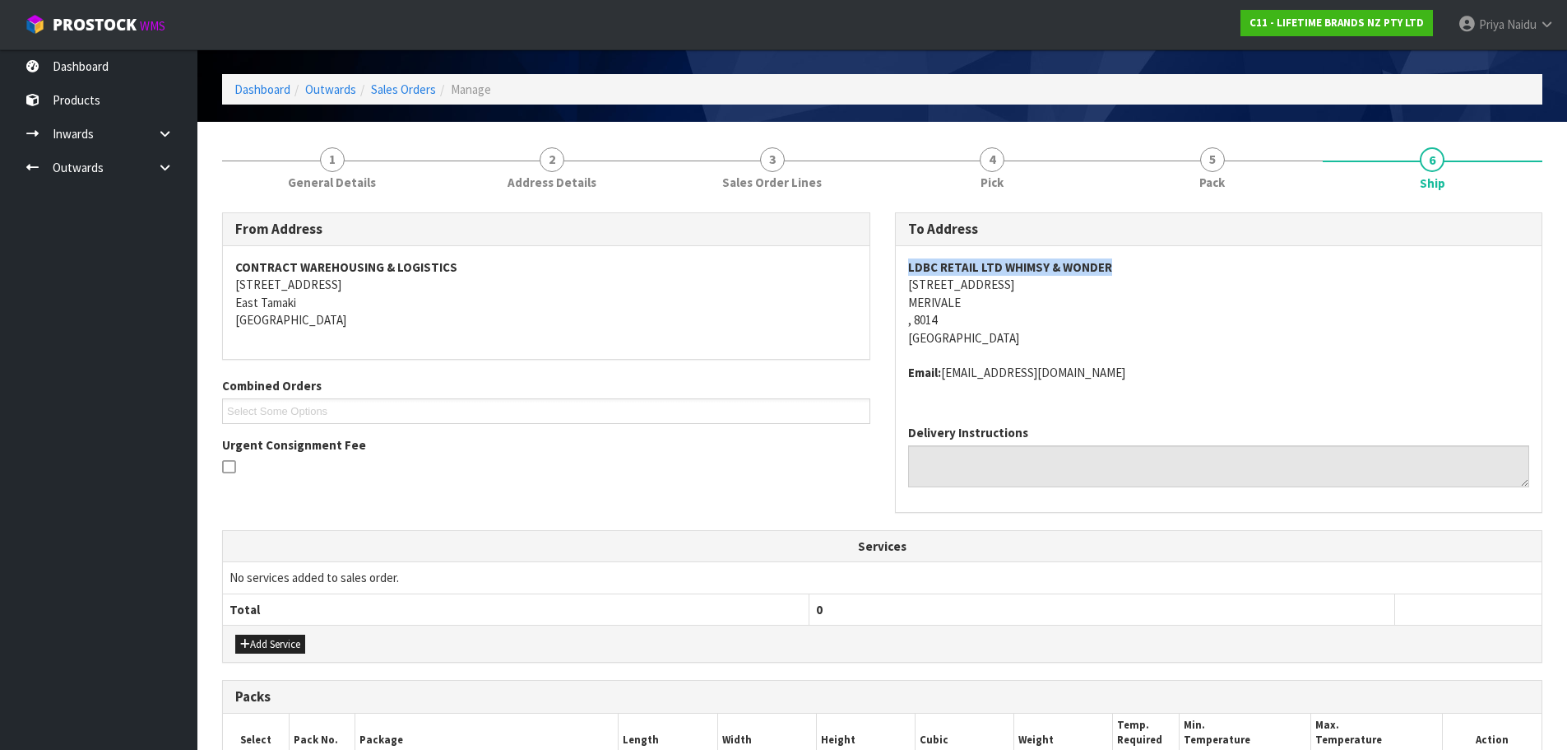
click at [1186, 383] on div "LDBC RETAIL LTD WHIMSY & WONDER [STREET_ADDRESS] Email: [EMAIL_ADDRESS][DOMAIN_…" at bounding box center [1219, 328] width 647 height 165
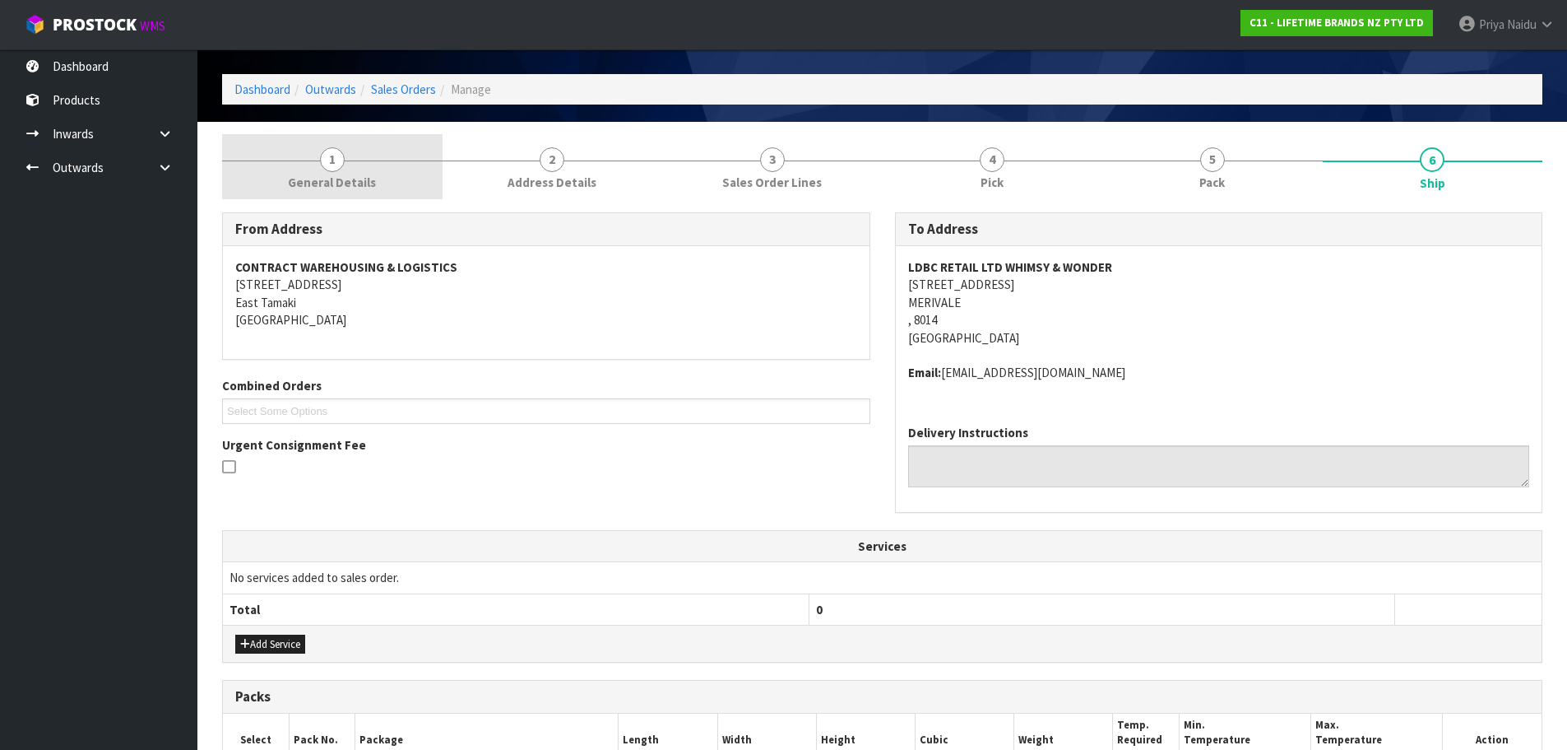
click at [349, 150] on link "1 General Details" at bounding box center [332, 166] width 221 height 65
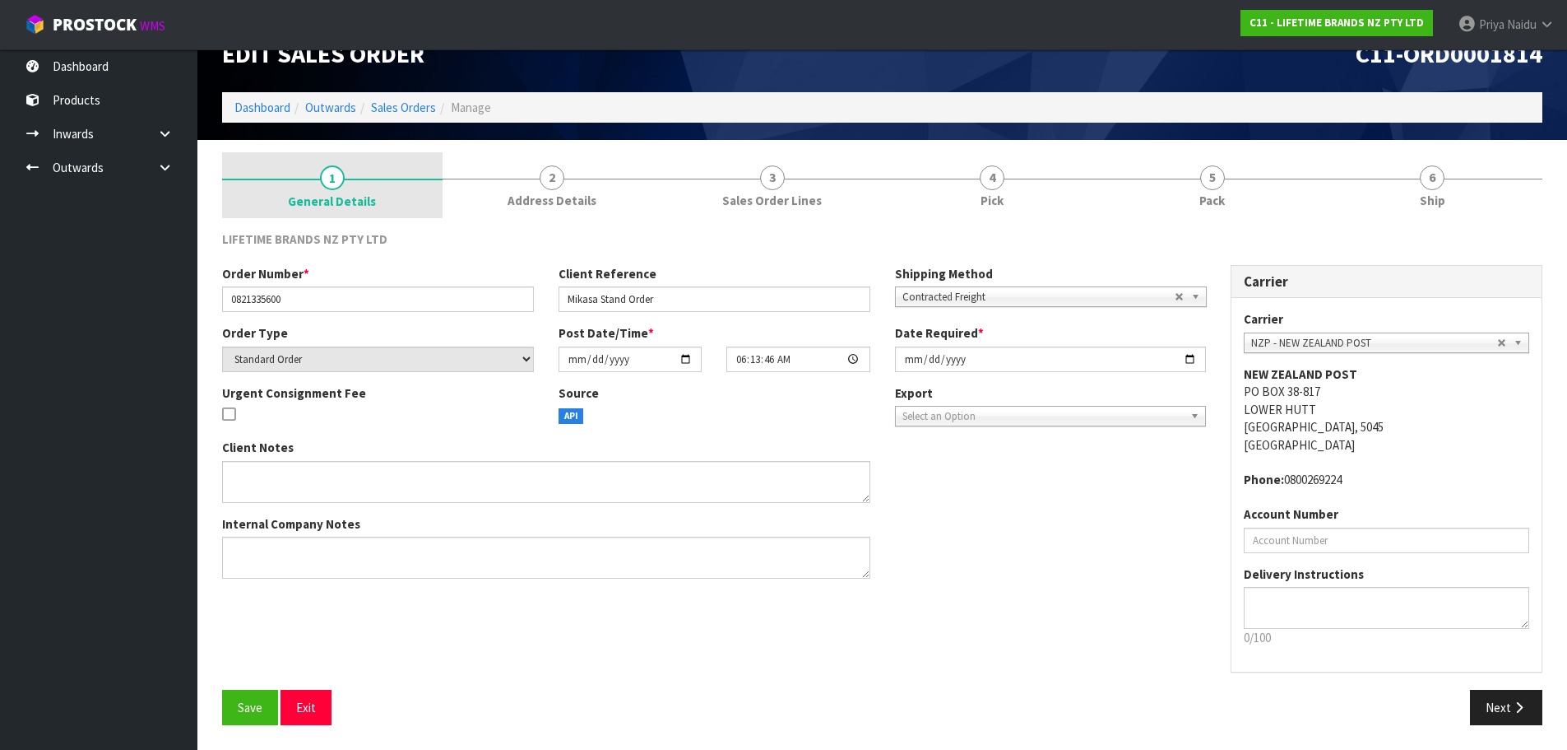
scroll to position [34, 0]
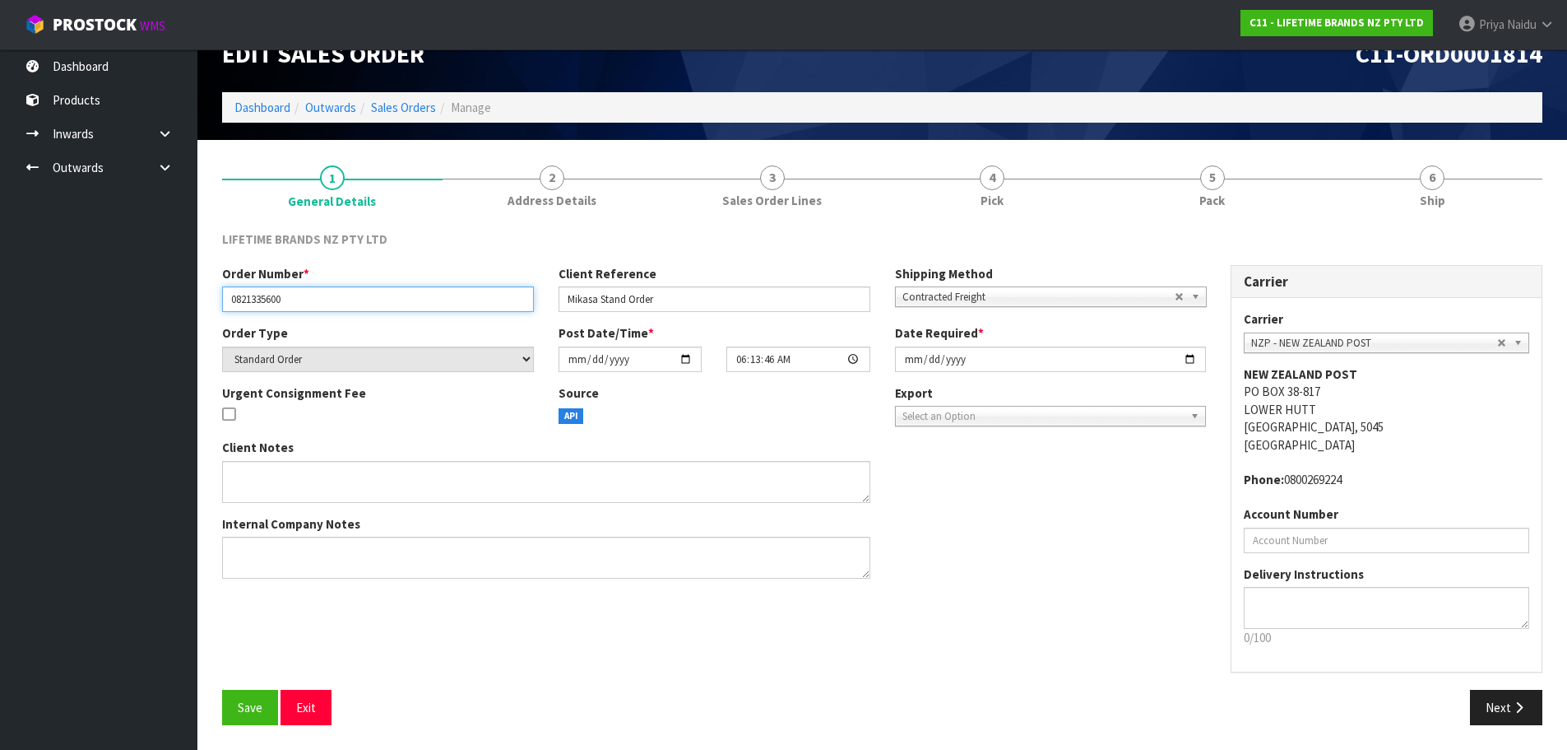
drag, startPoint x: 225, startPoint y: 294, endPoint x: 352, endPoint y: 308, distance: 127.5
click at [352, 308] on input "0821335600" at bounding box center [378, 299] width 312 height 26
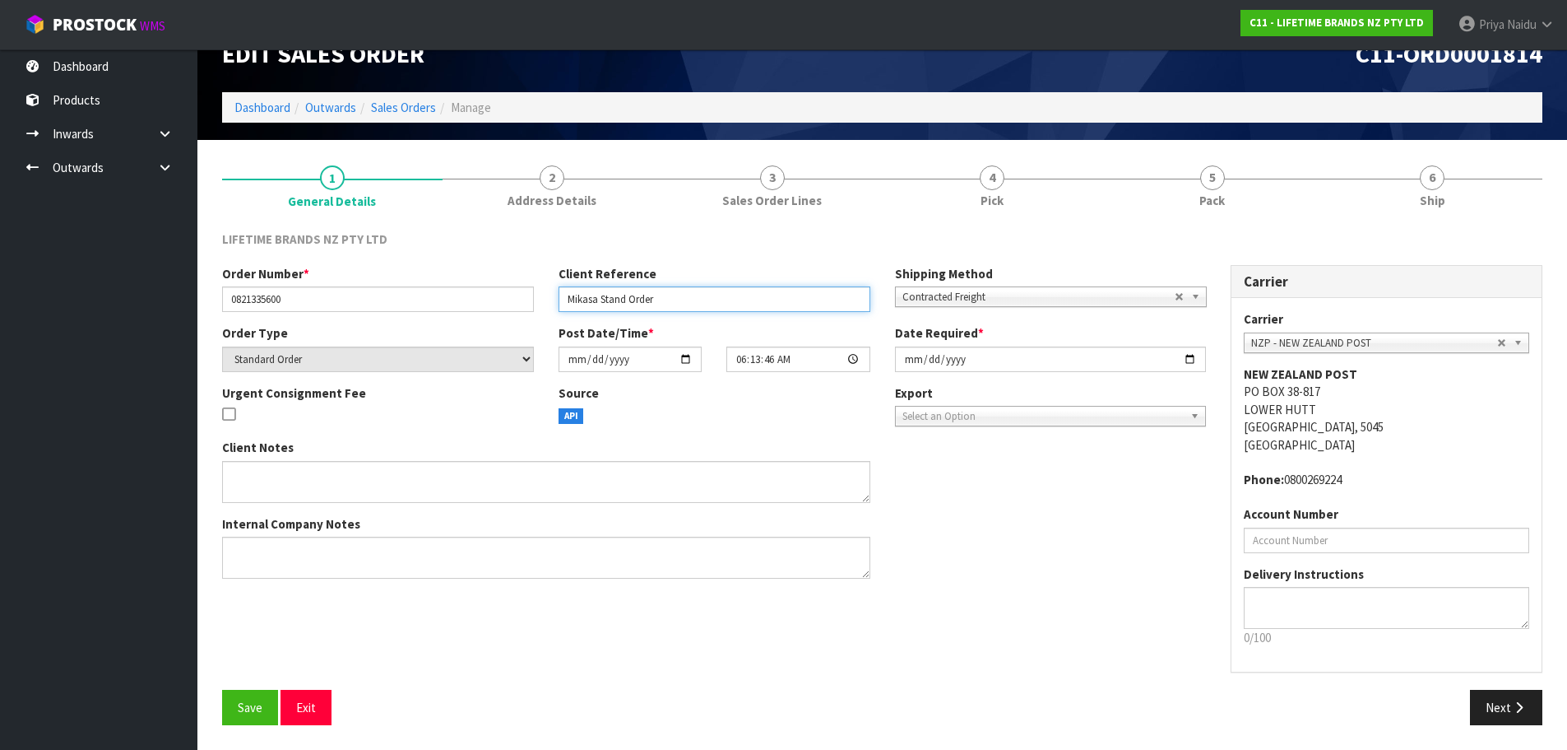
drag, startPoint x: 560, startPoint y: 297, endPoint x: 669, endPoint y: 298, distance: 108.6
click at [669, 298] on input "Mikasa Stand Order" at bounding box center [715, 299] width 312 height 26
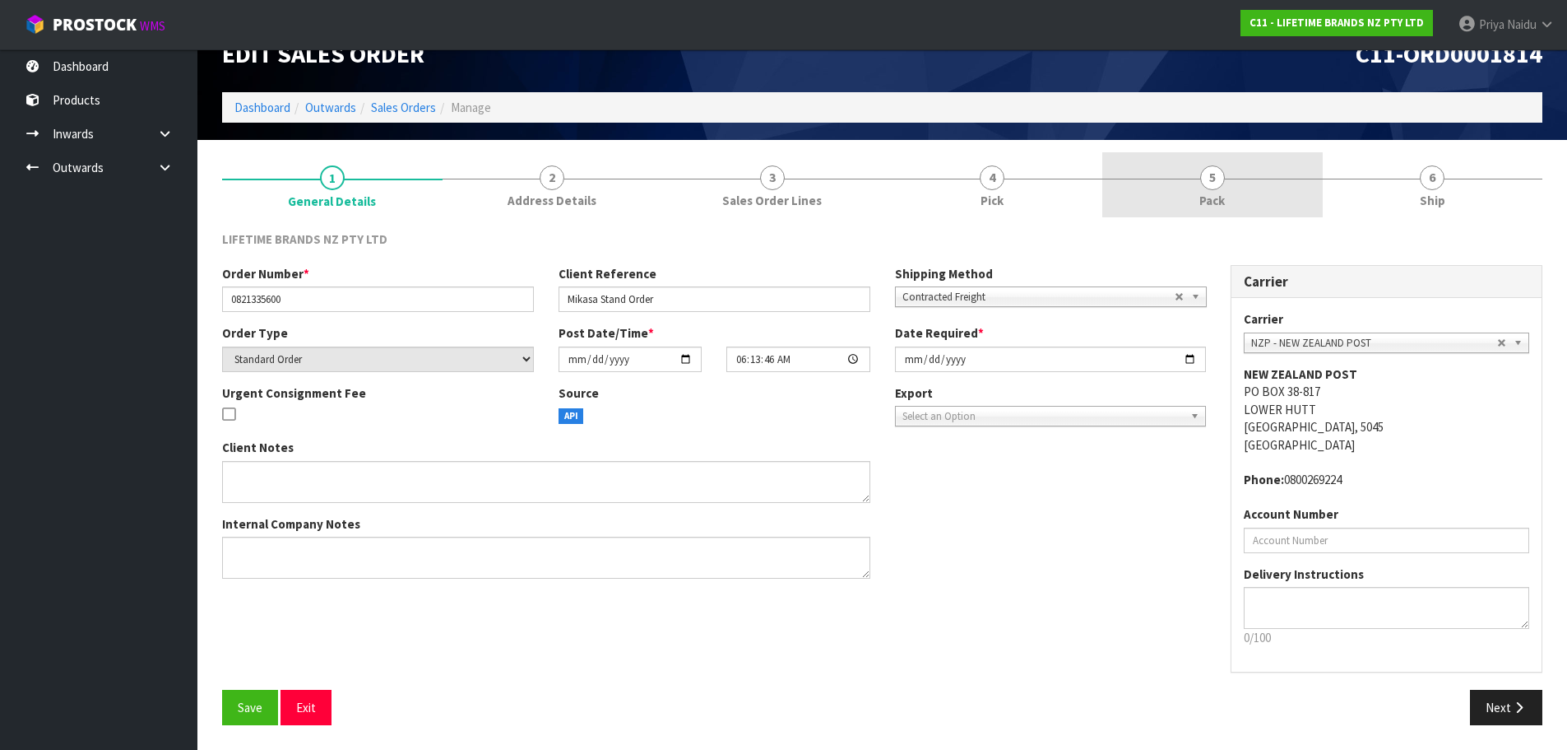
click at [1153, 210] on link "5 Pack" at bounding box center [1213, 184] width 221 height 65
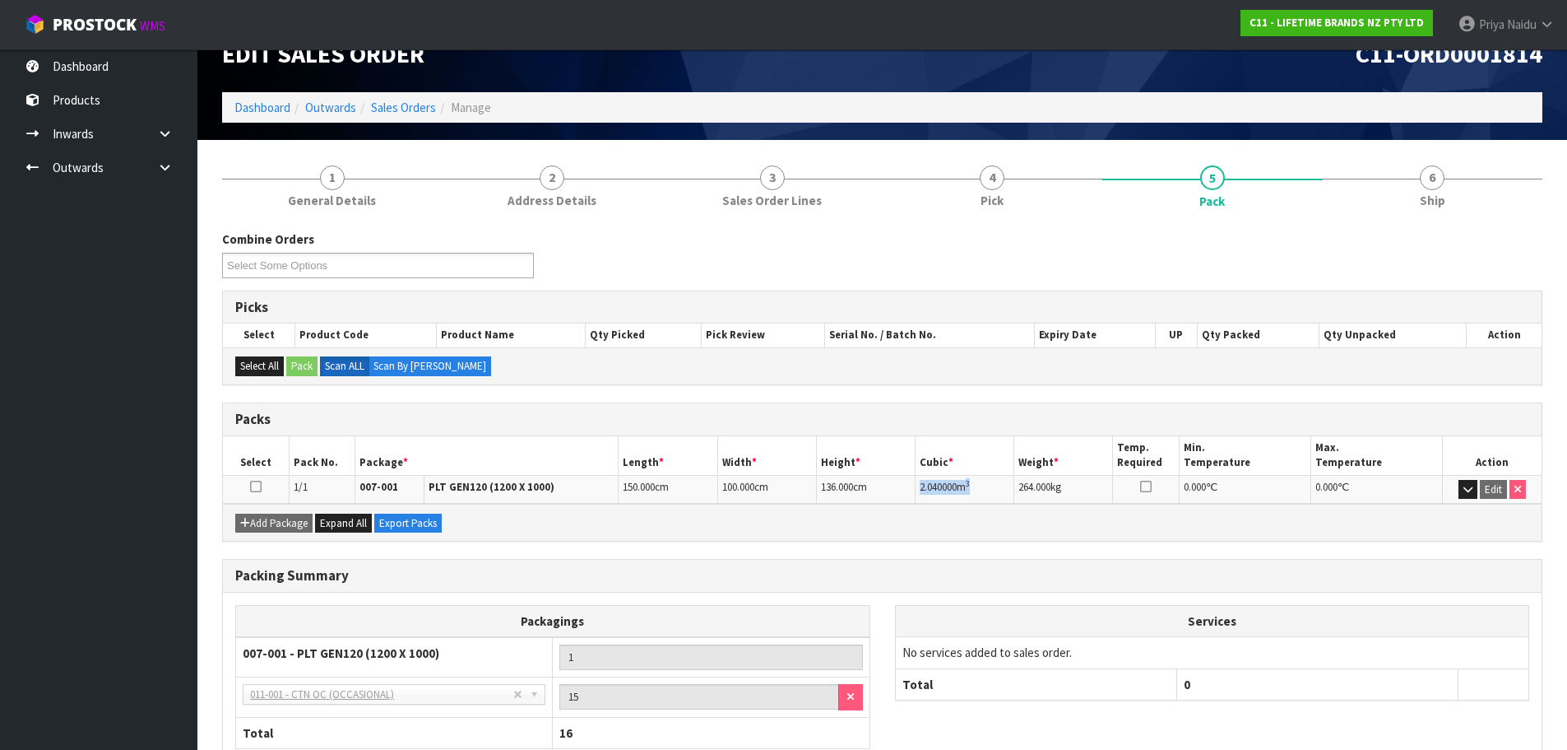
drag, startPoint x: 916, startPoint y: 487, endPoint x: 733, endPoint y: 490, distance: 182.7
click at [1003, 493] on td "2.040000 m 3" at bounding box center [965, 489] width 99 height 29
click at [1431, 214] on link "6 Ship" at bounding box center [1433, 184] width 221 height 65
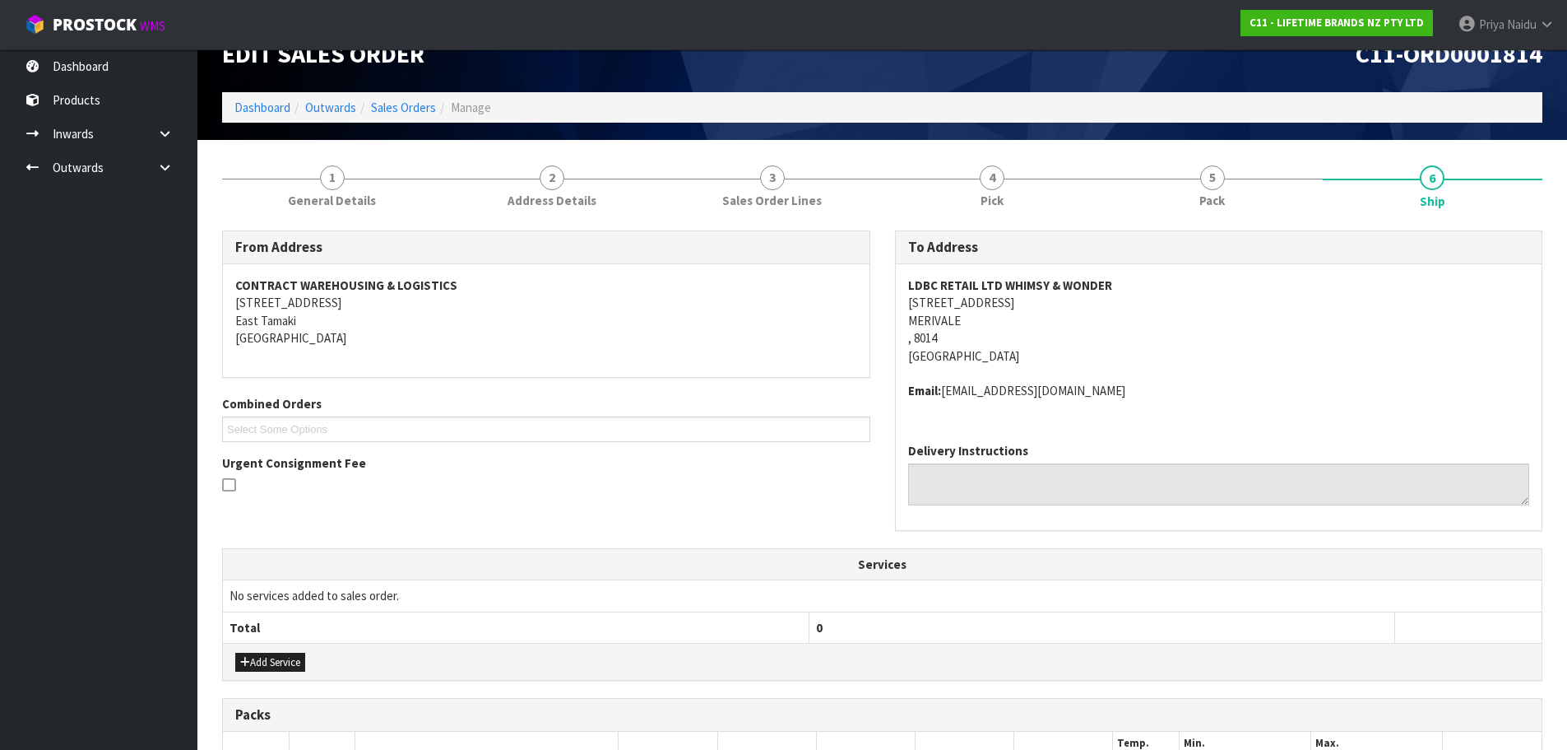
scroll to position [0, 0]
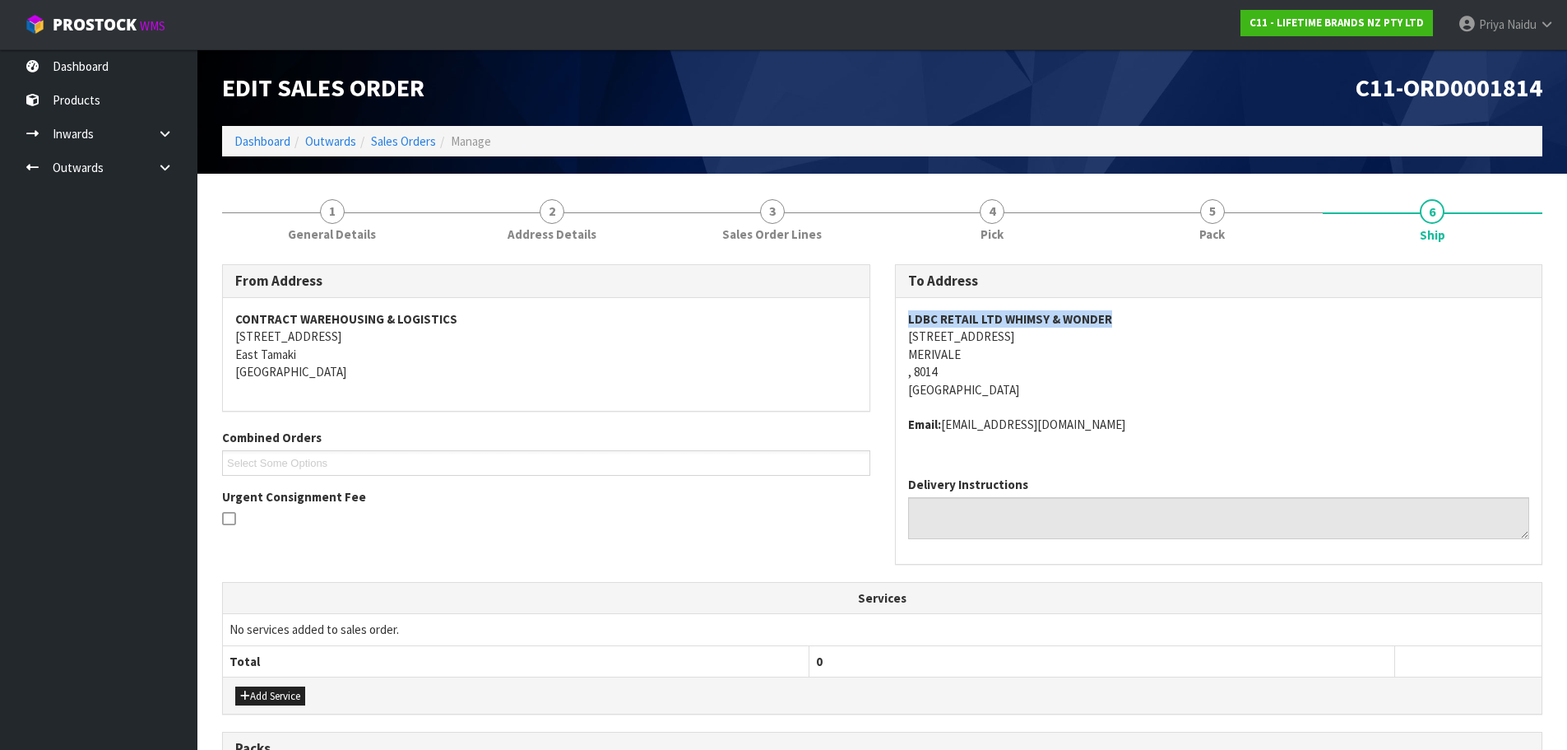
drag, startPoint x: 946, startPoint y: 316, endPoint x: 1160, endPoint y: 326, distance: 214.1
click at [1160, 326] on div "LDBC RETAIL LTD WHIMSY & WONDER [STREET_ADDRESS] Email: [EMAIL_ADDRESS][DOMAIN_…" at bounding box center [1219, 380] width 647 height 165
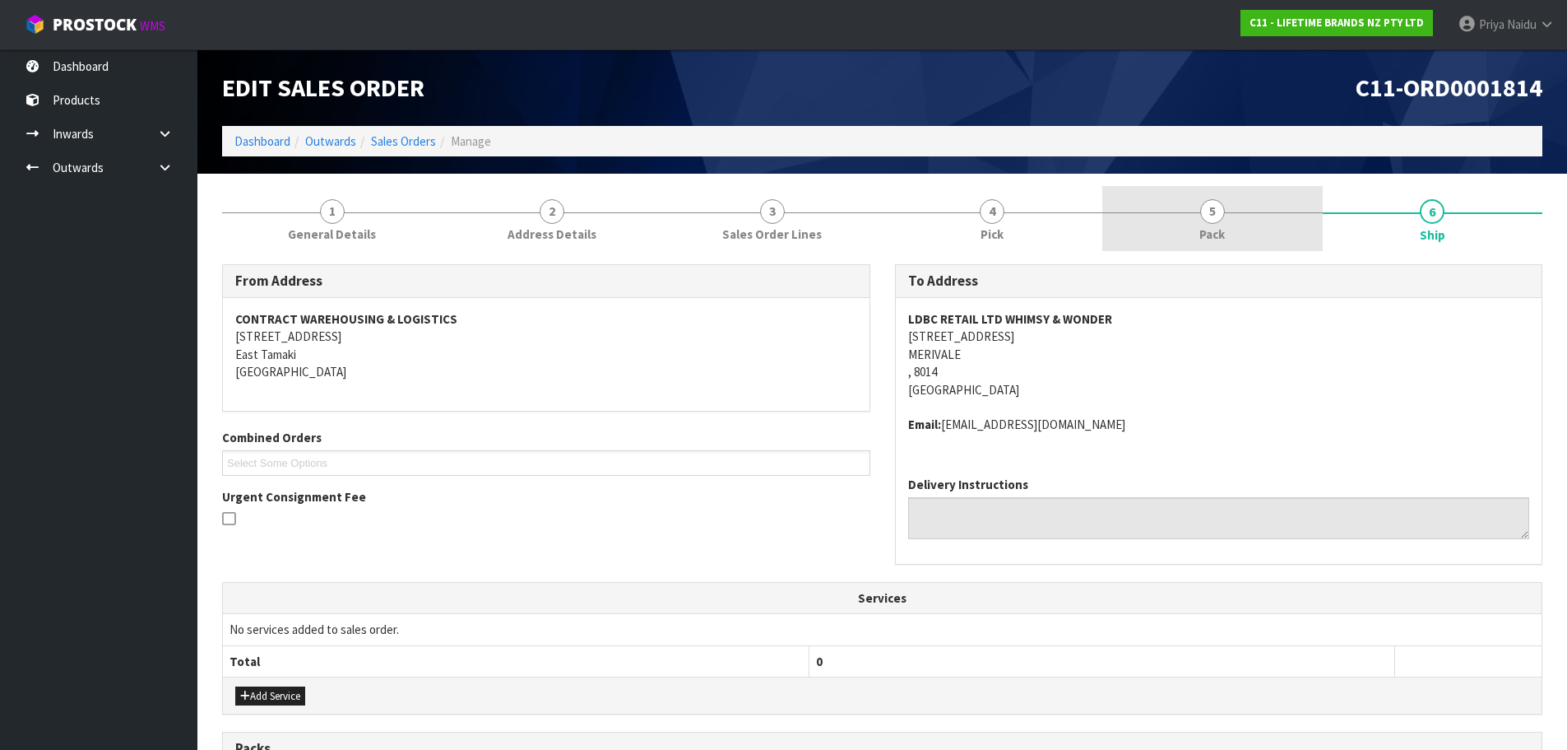
drag, startPoint x: 1251, startPoint y: 219, endPoint x: 1154, endPoint y: 248, distance: 100.7
click at [1251, 219] on link "5 Pack" at bounding box center [1213, 218] width 221 height 65
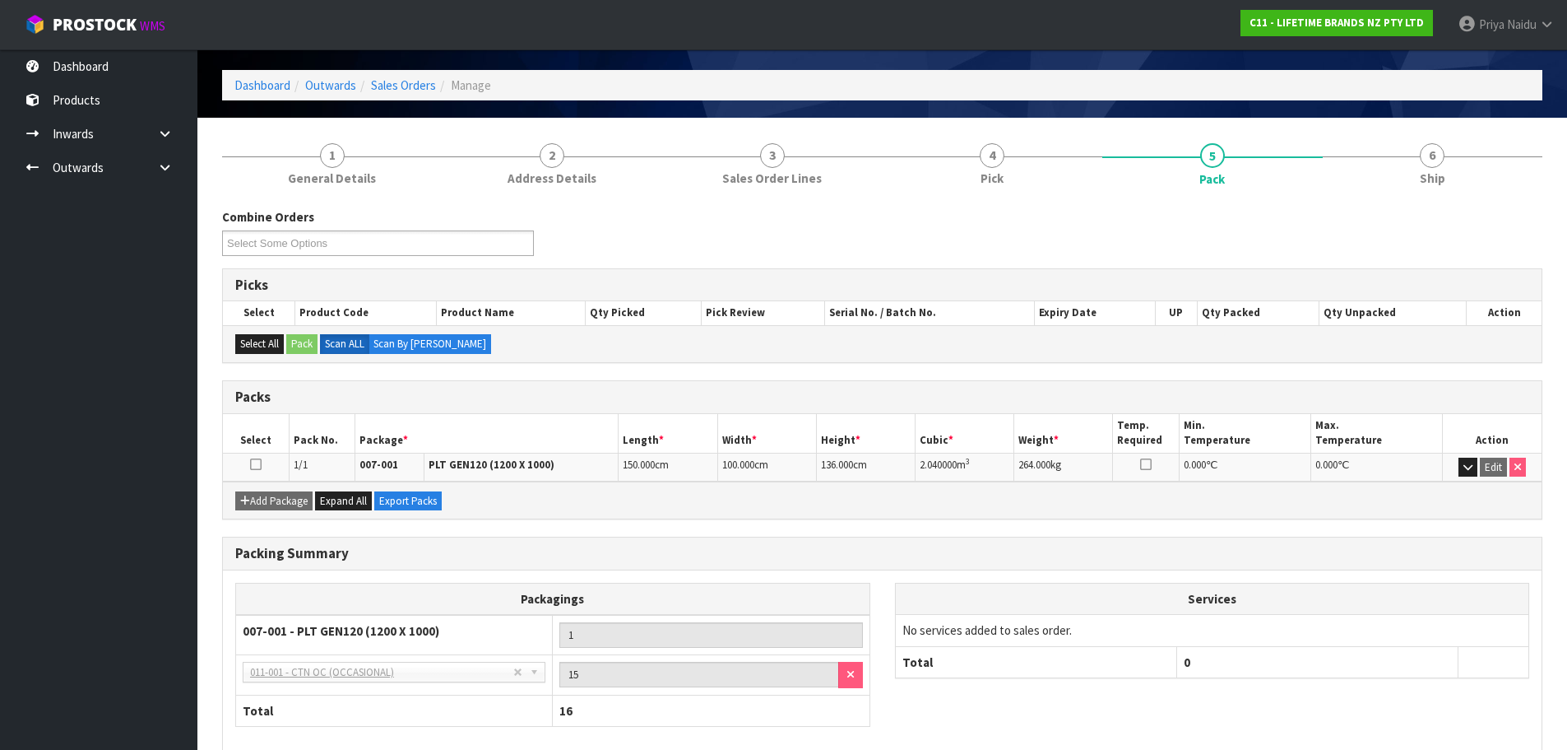
scroll to position [82, 0]
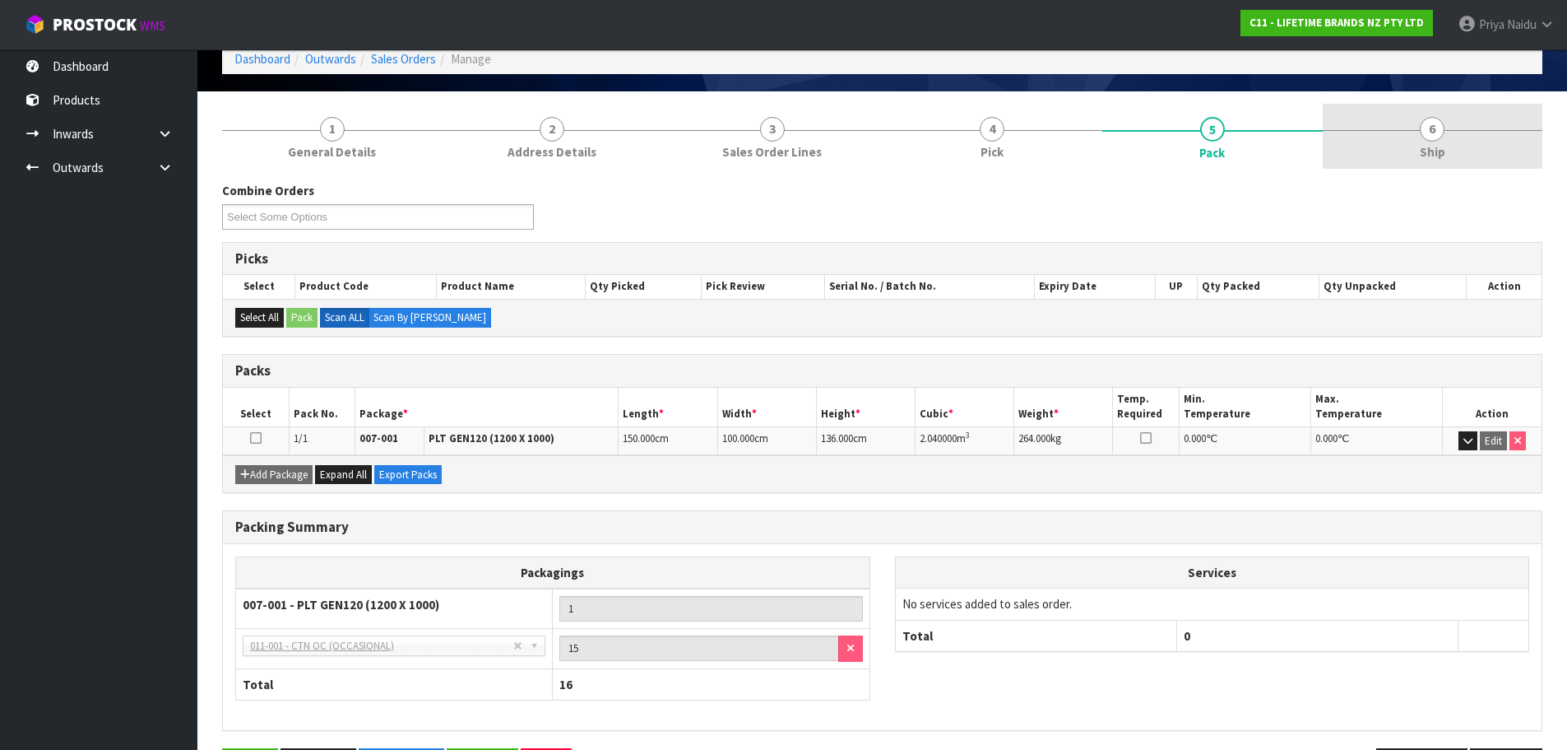
drag, startPoint x: 1455, startPoint y: 157, endPoint x: 1368, endPoint y: 160, distance: 86.4
click at [1454, 156] on link "6 Ship" at bounding box center [1433, 136] width 221 height 65
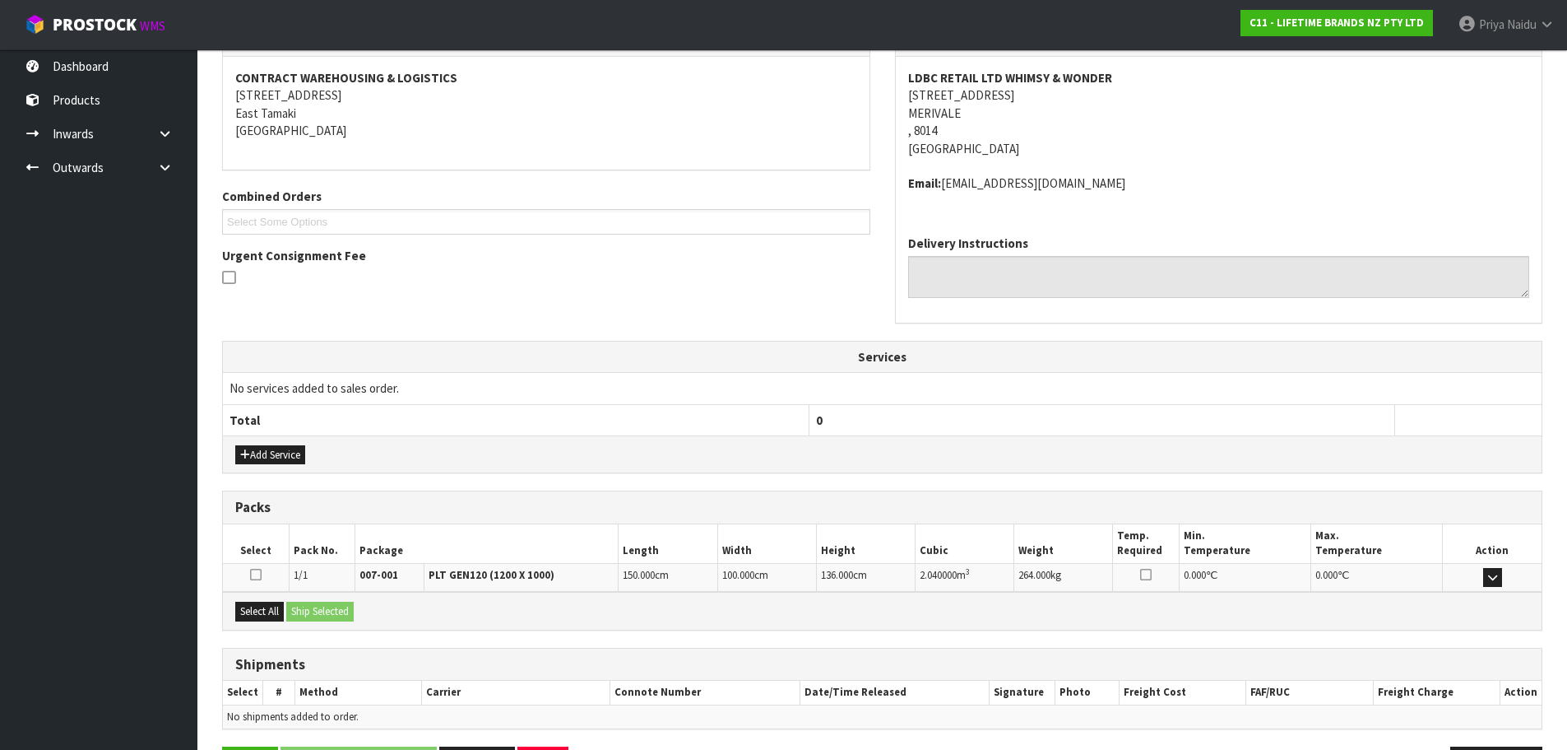
scroll to position [299, 0]
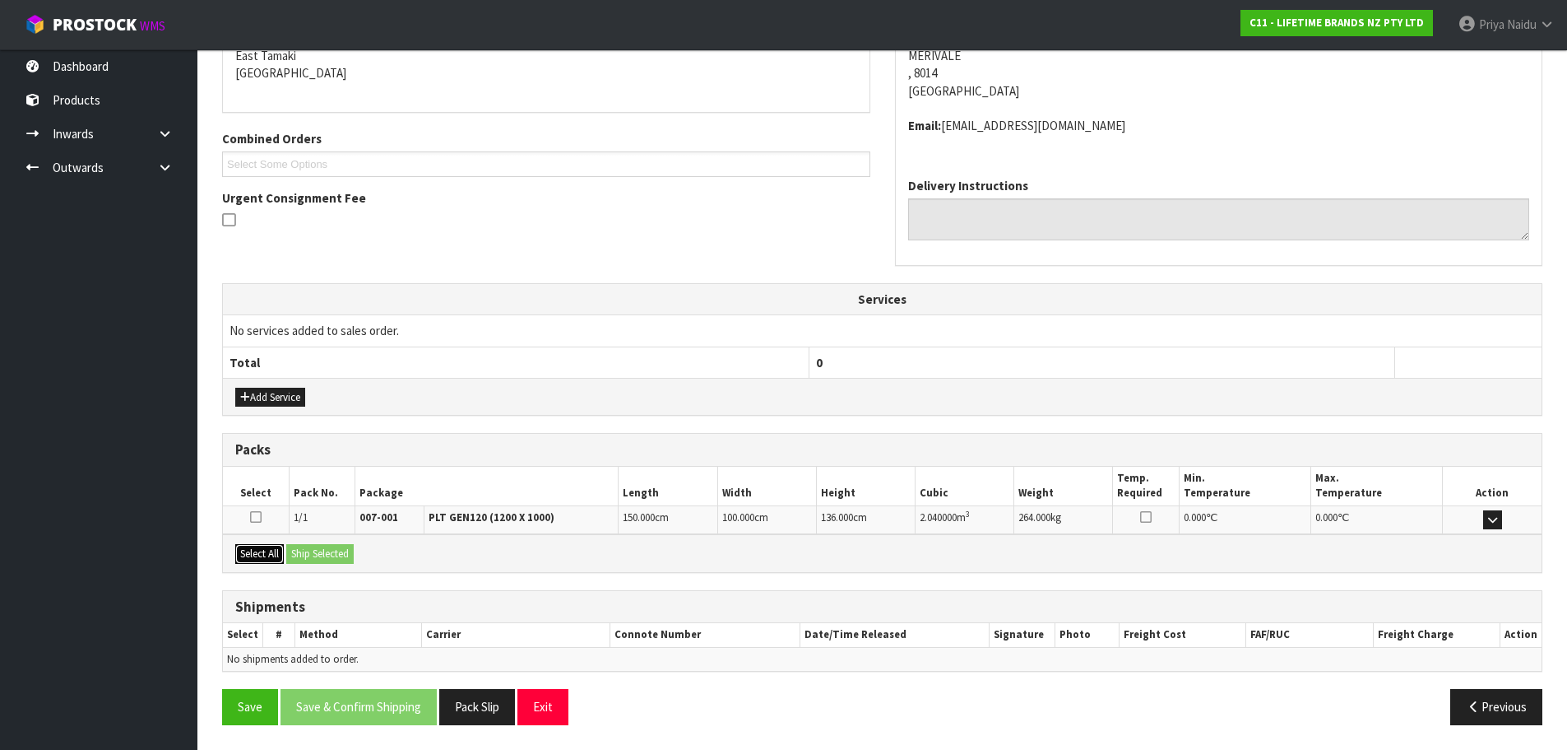
click at [276, 551] on button "Select All" at bounding box center [259, 554] width 49 height 20
click at [310, 555] on button "Ship Selected" at bounding box center [319, 554] width 67 height 20
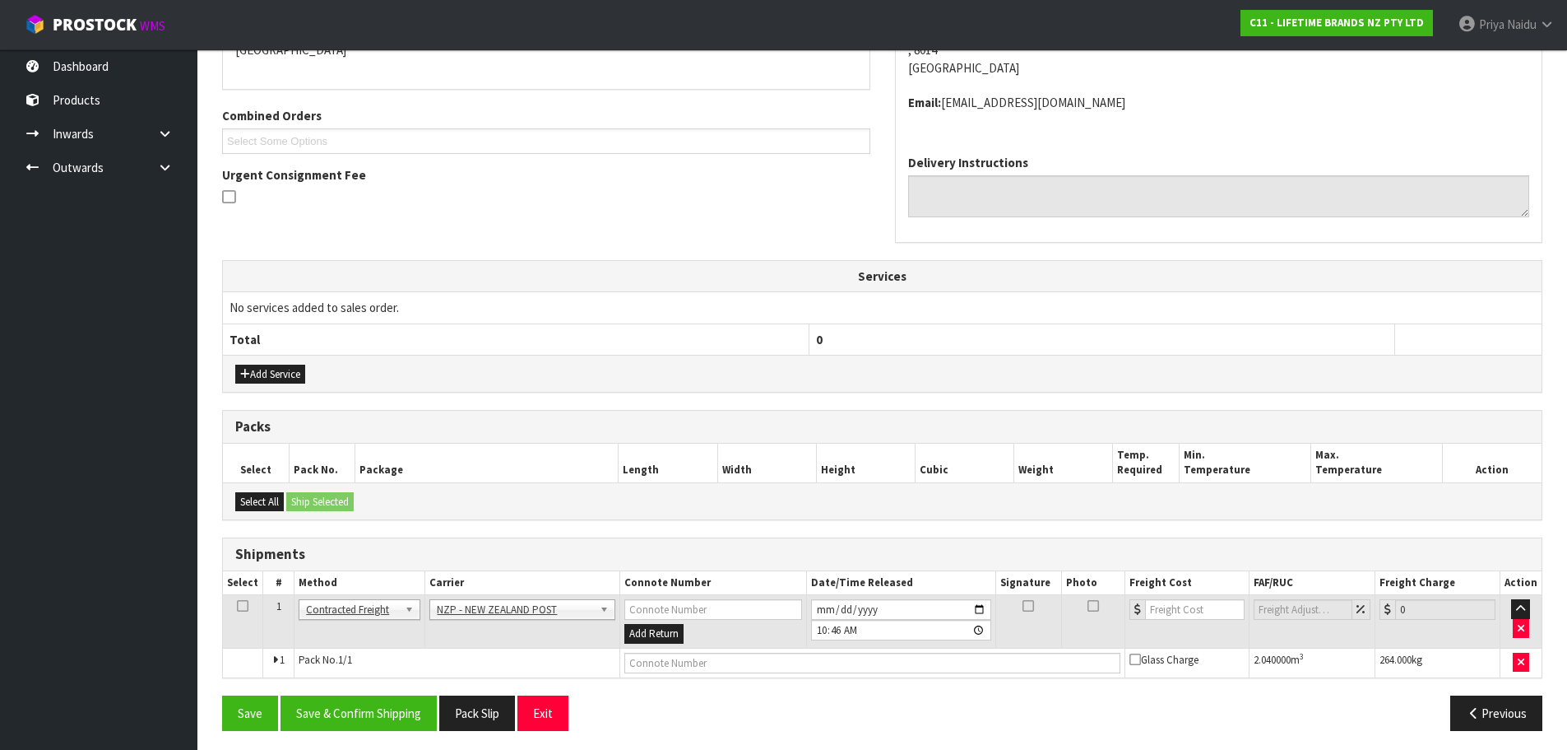
scroll to position [327, 0]
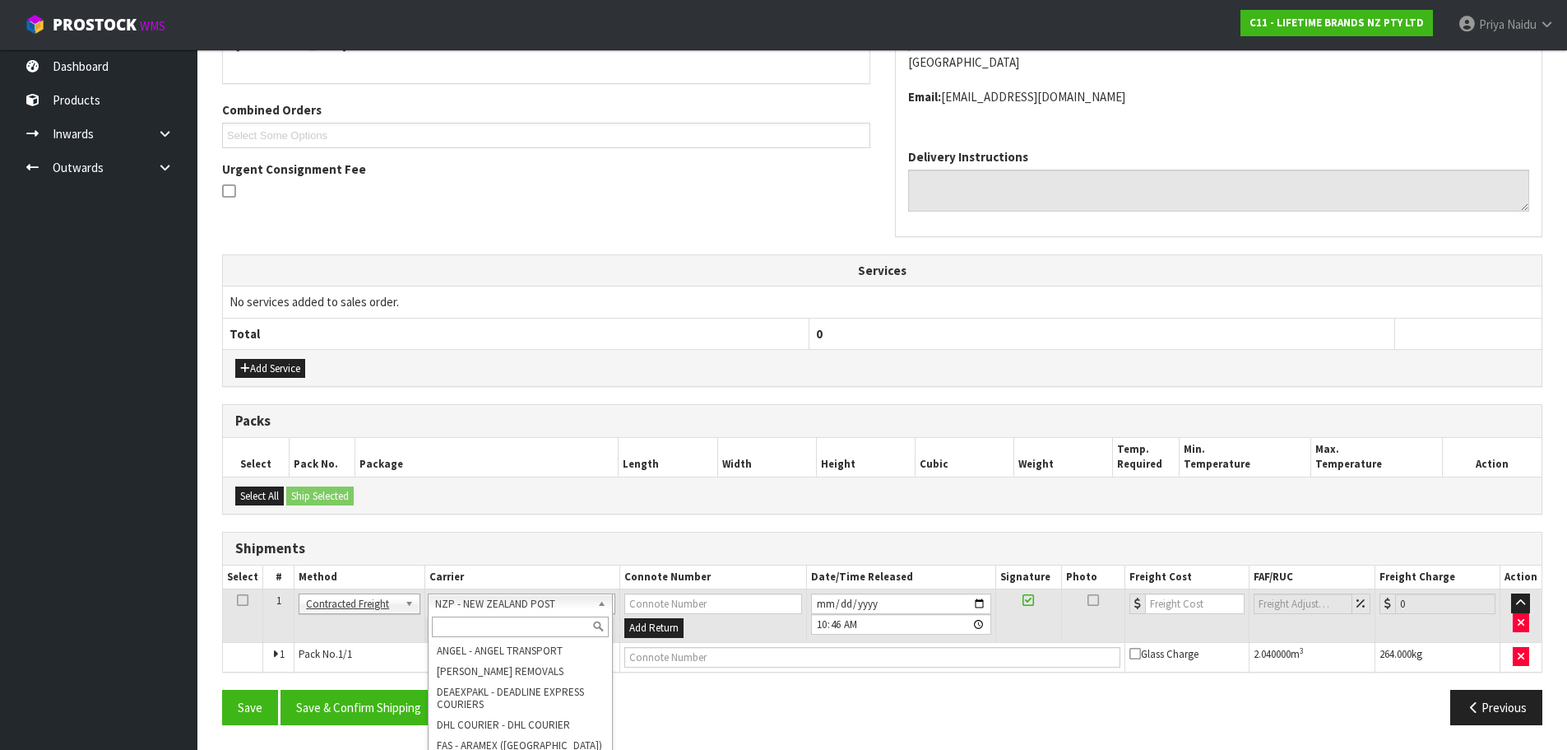
click at [478, 634] on input "text" at bounding box center [521, 626] width 178 height 21
type input "MA"
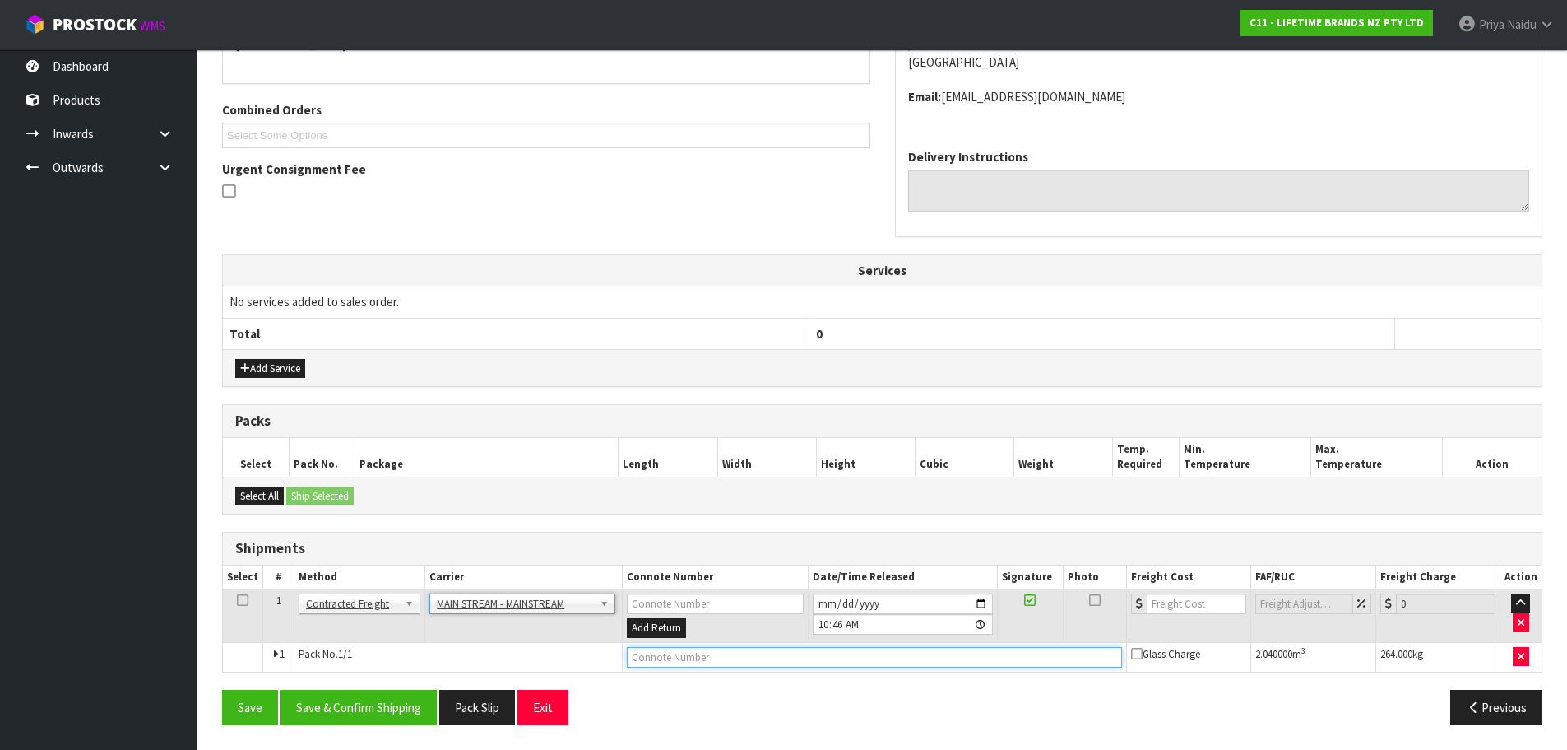
click at [747, 660] on input "text" at bounding box center [874, 657] width 495 height 21
paste input "CWL7721277"
type input "CWL7721277"
click at [1197, 601] on input "number" at bounding box center [1197, 603] width 100 height 21
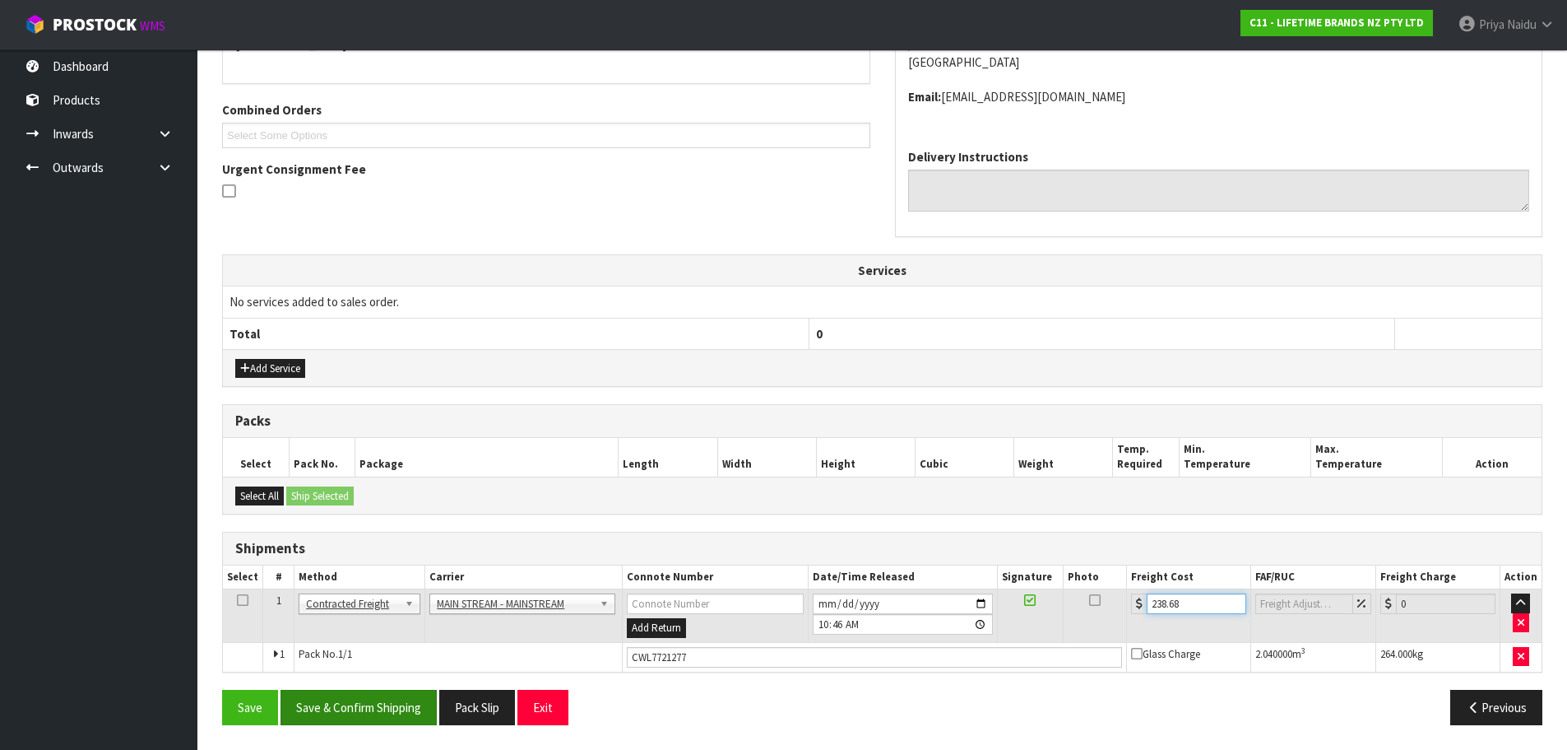
type input "238.68"
click at [368, 695] on button "Save & Confirm Shipping" at bounding box center [359, 706] width 156 height 35
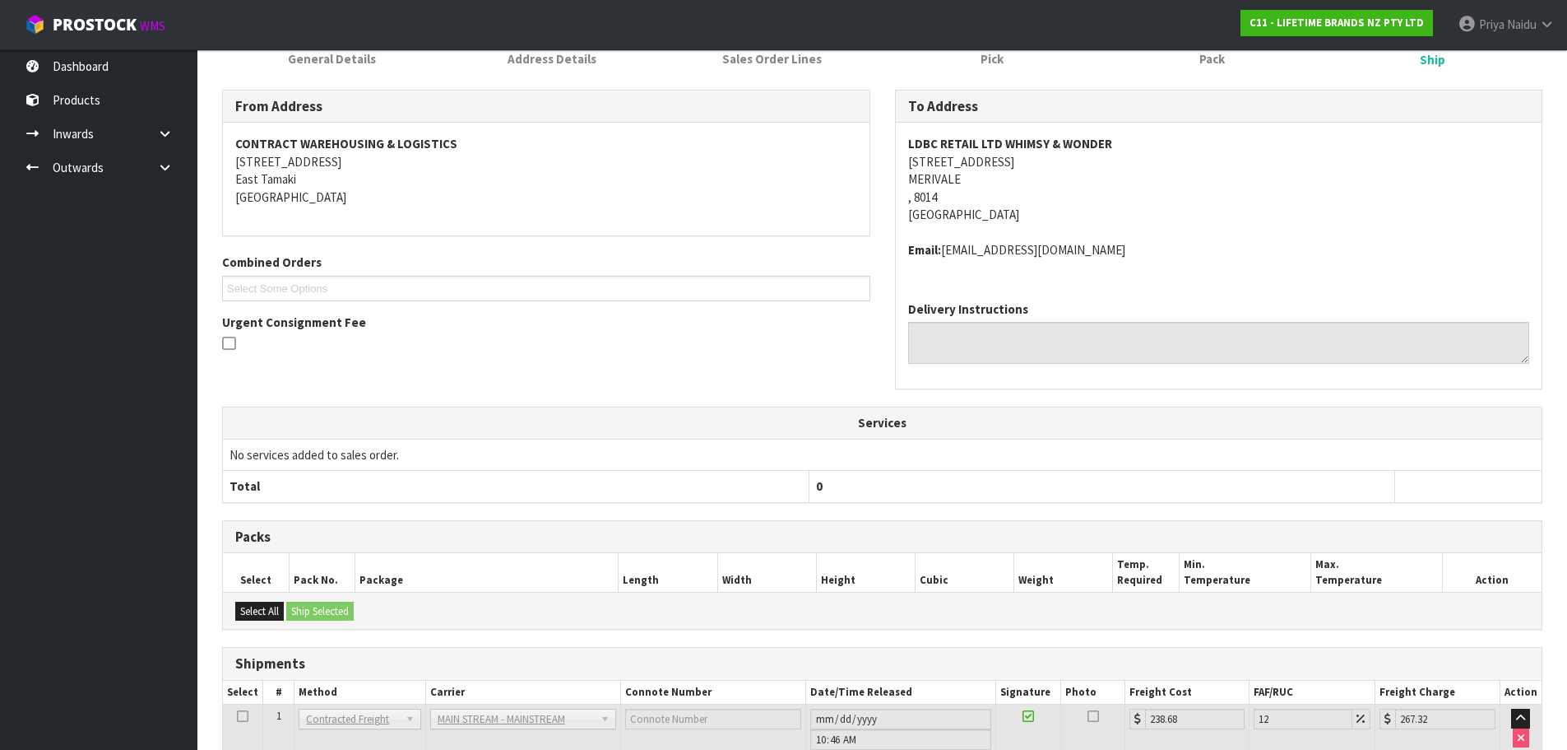
scroll to position [16, 0]
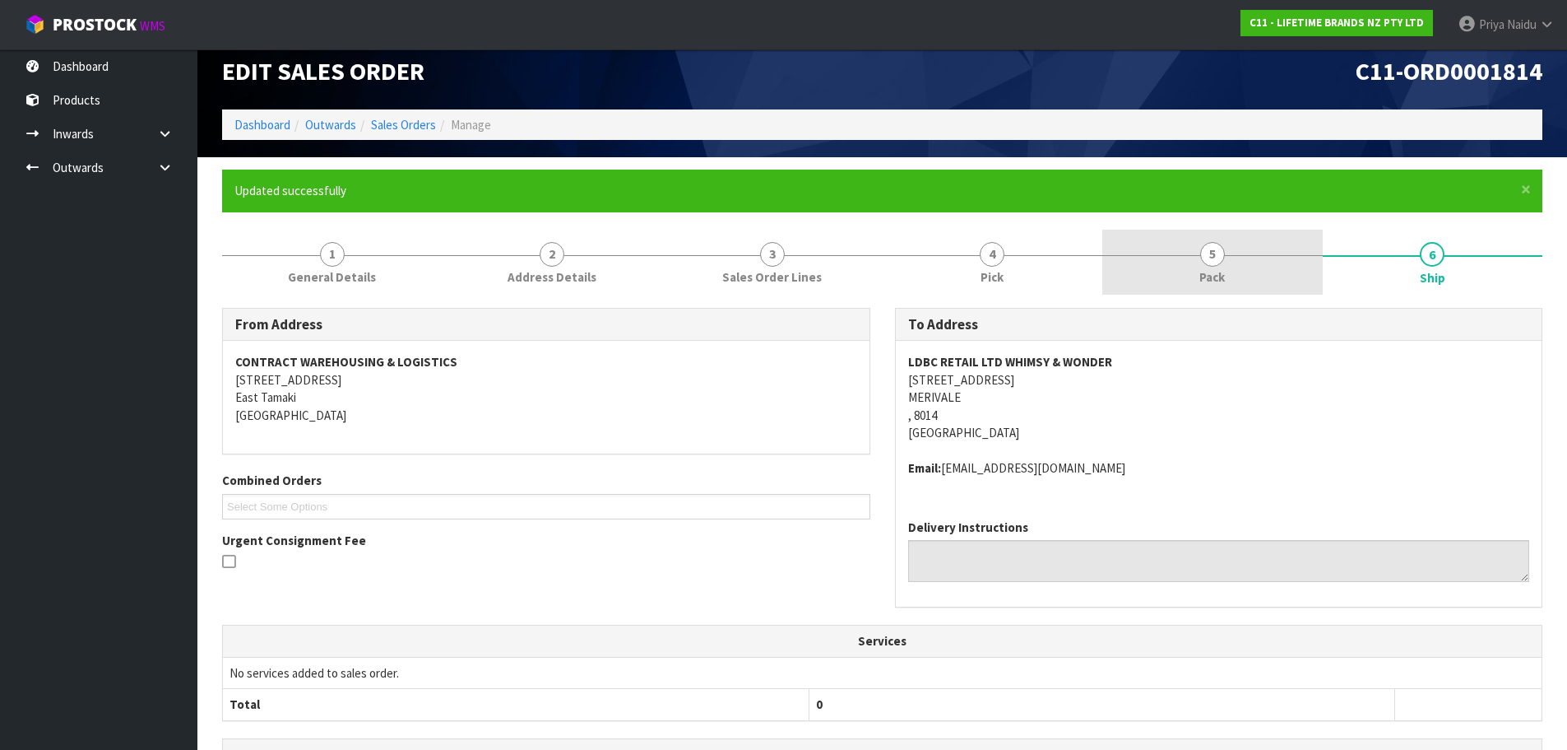
click at [1172, 278] on link "5 Pack" at bounding box center [1213, 262] width 221 height 65
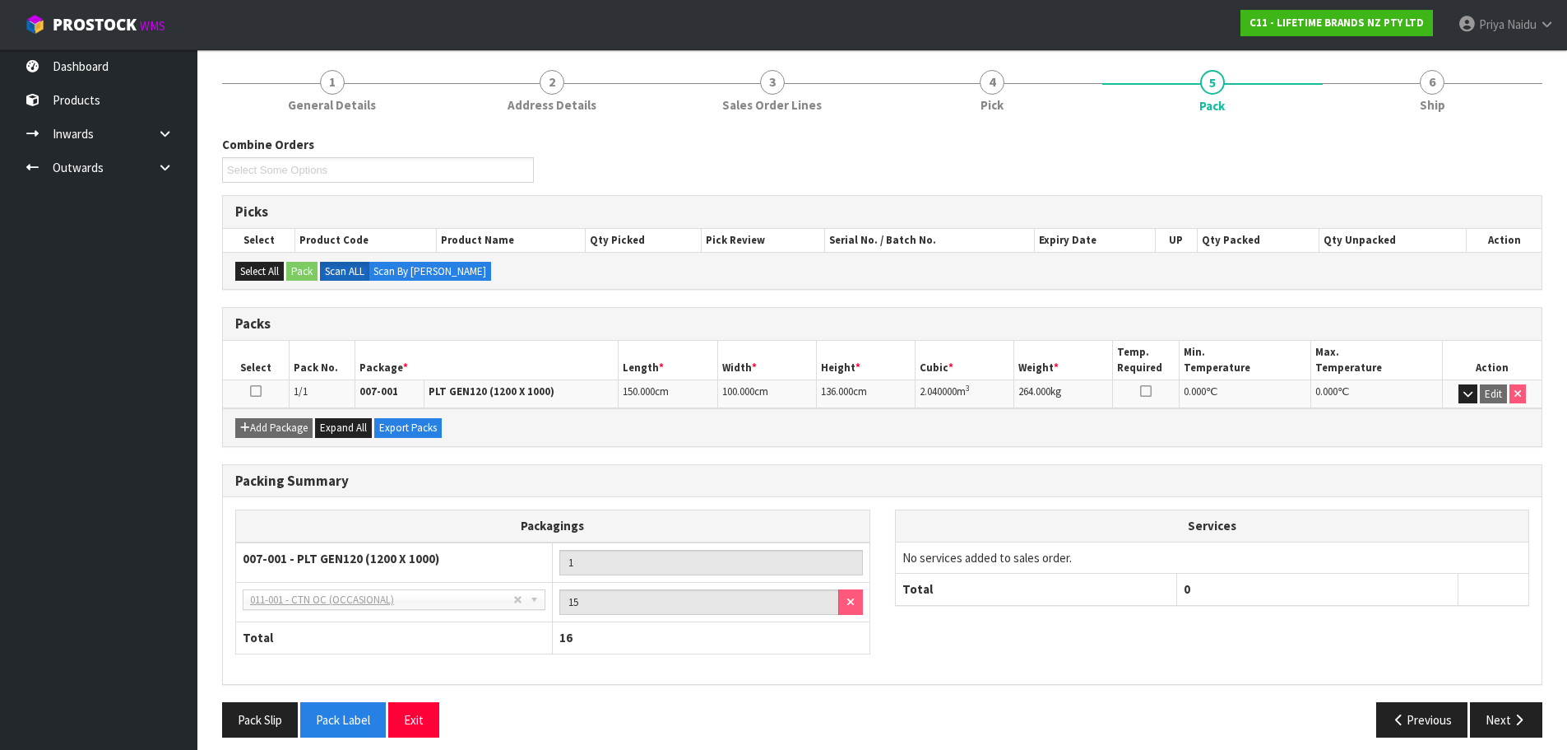
scroll to position [201, 0]
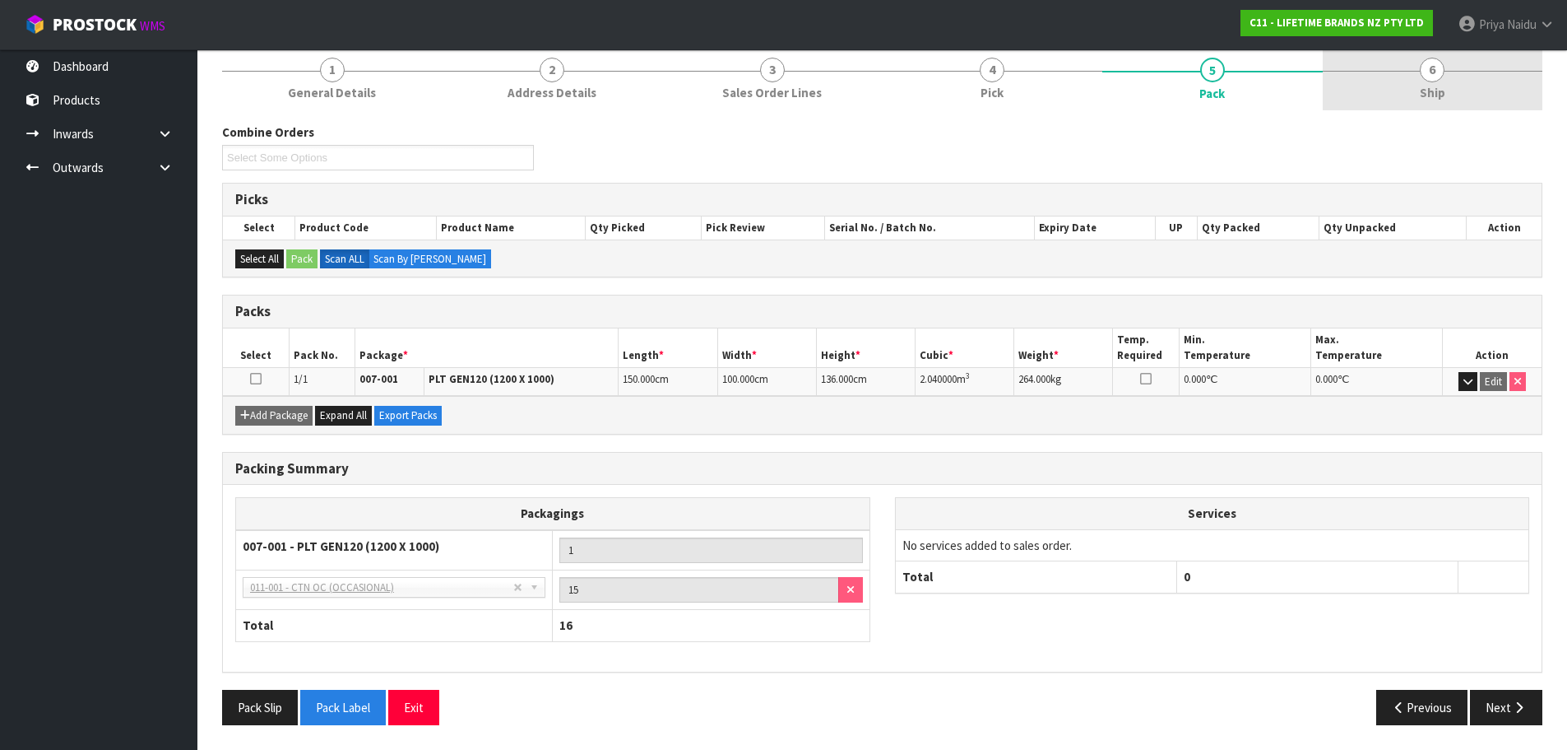
drag, startPoint x: 1408, startPoint y: 57, endPoint x: 1389, endPoint y: 73, distance: 25.1
click at [1407, 56] on link "6 Ship" at bounding box center [1433, 77] width 221 height 65
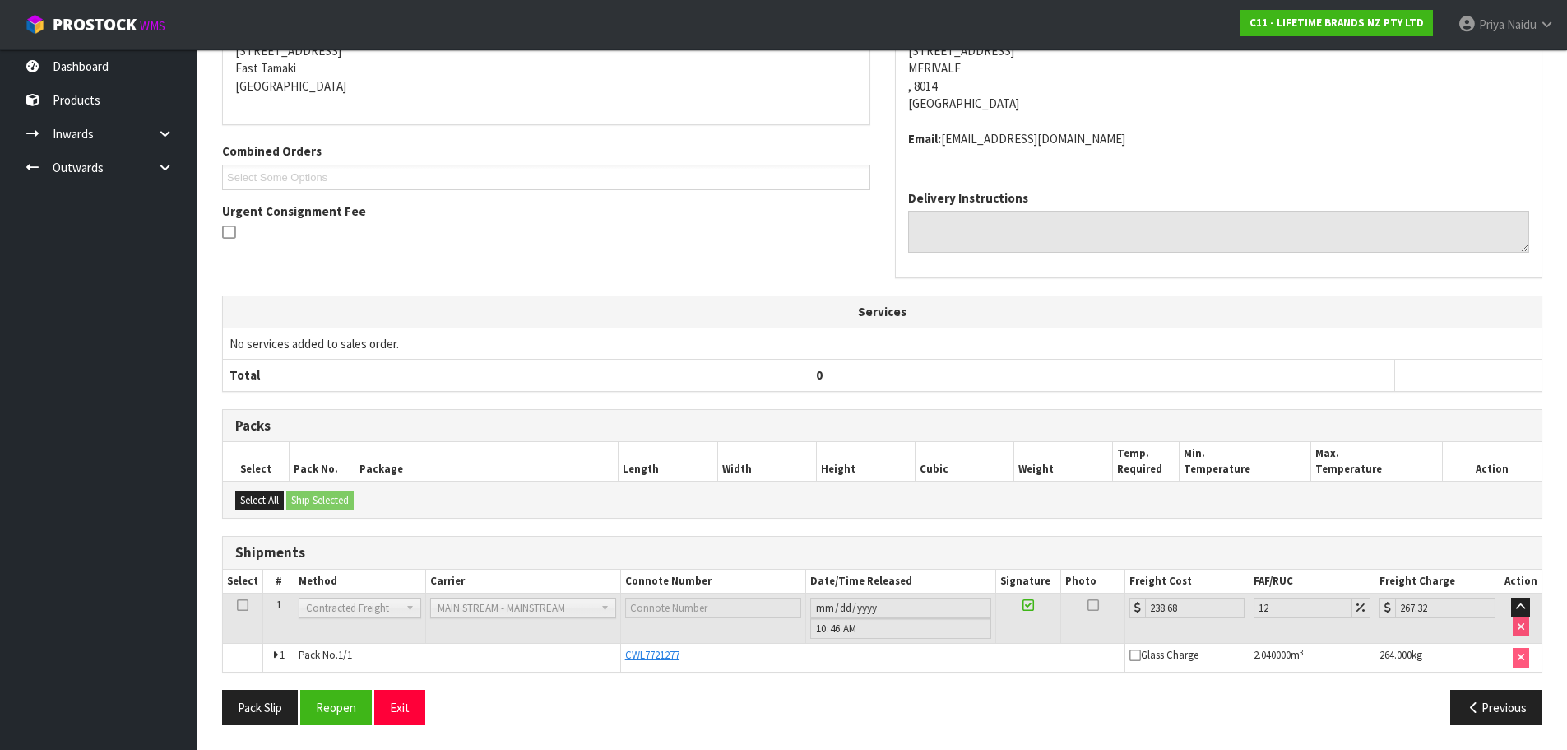
scroll to position [0, 0]
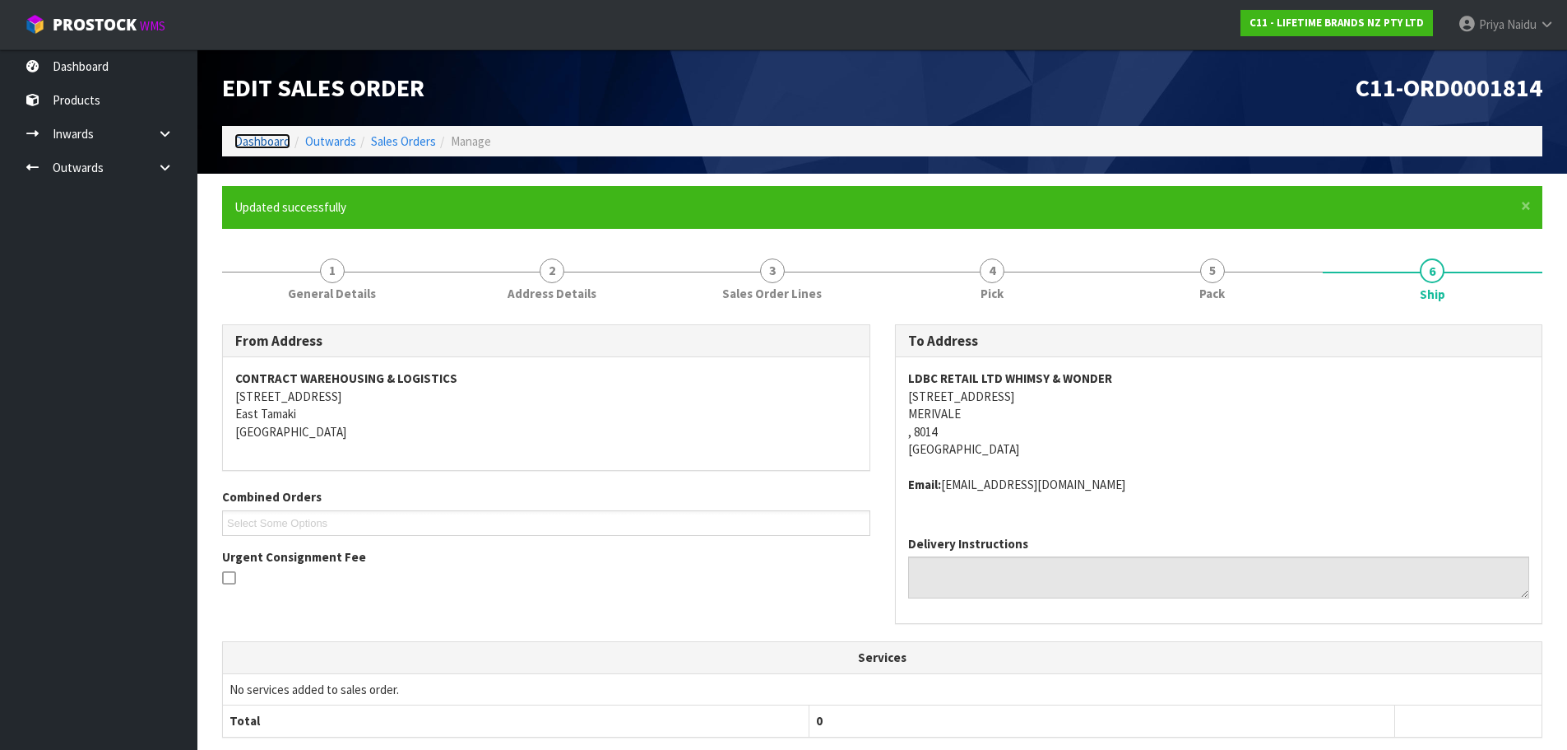
click at [241, 141] on link "Dashboard" at bounding box center [262, 141] width 56 height 16
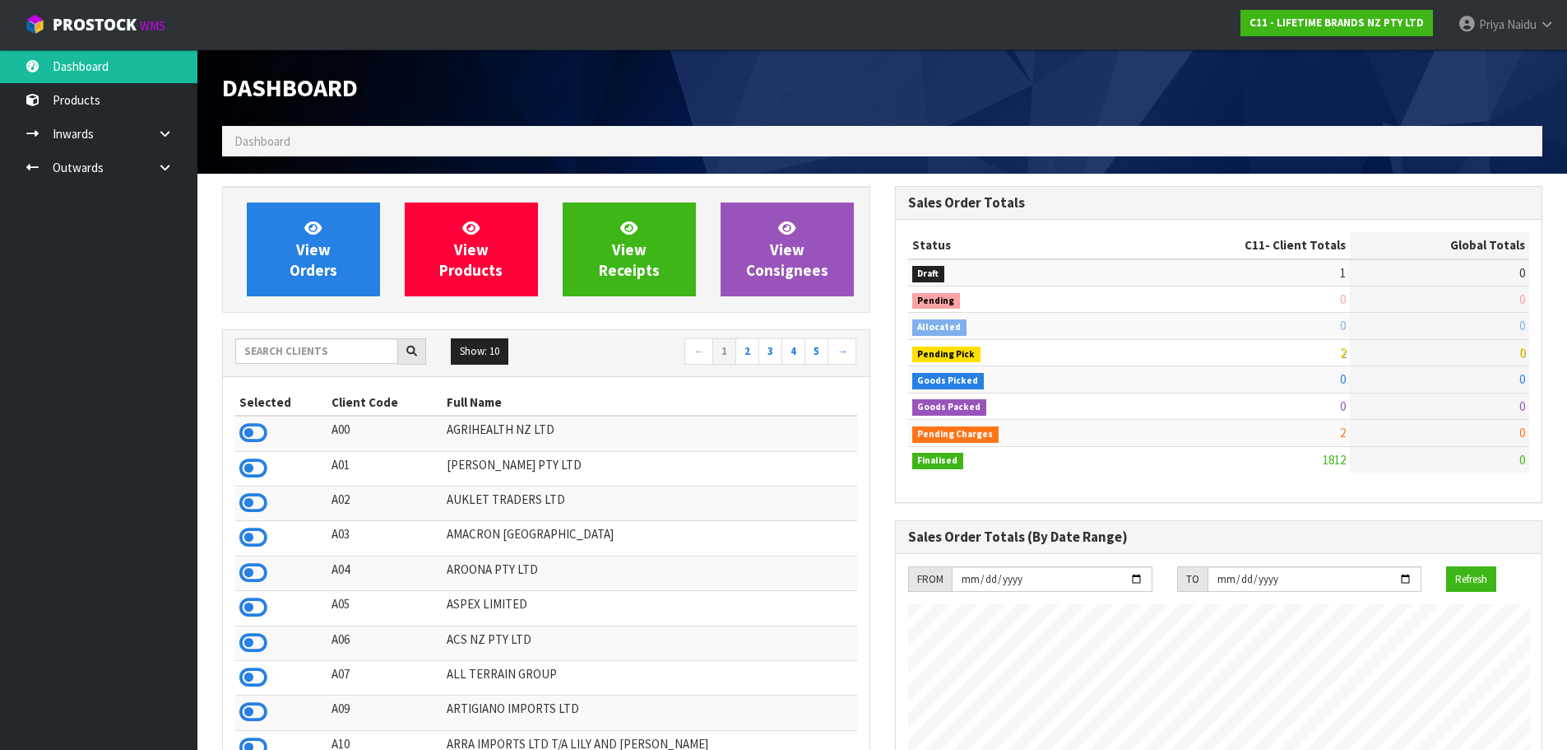
scroll to position [1246, 672]
click at [295, 355] on input "text" at bounding box center [316, 351] width 163 height 26
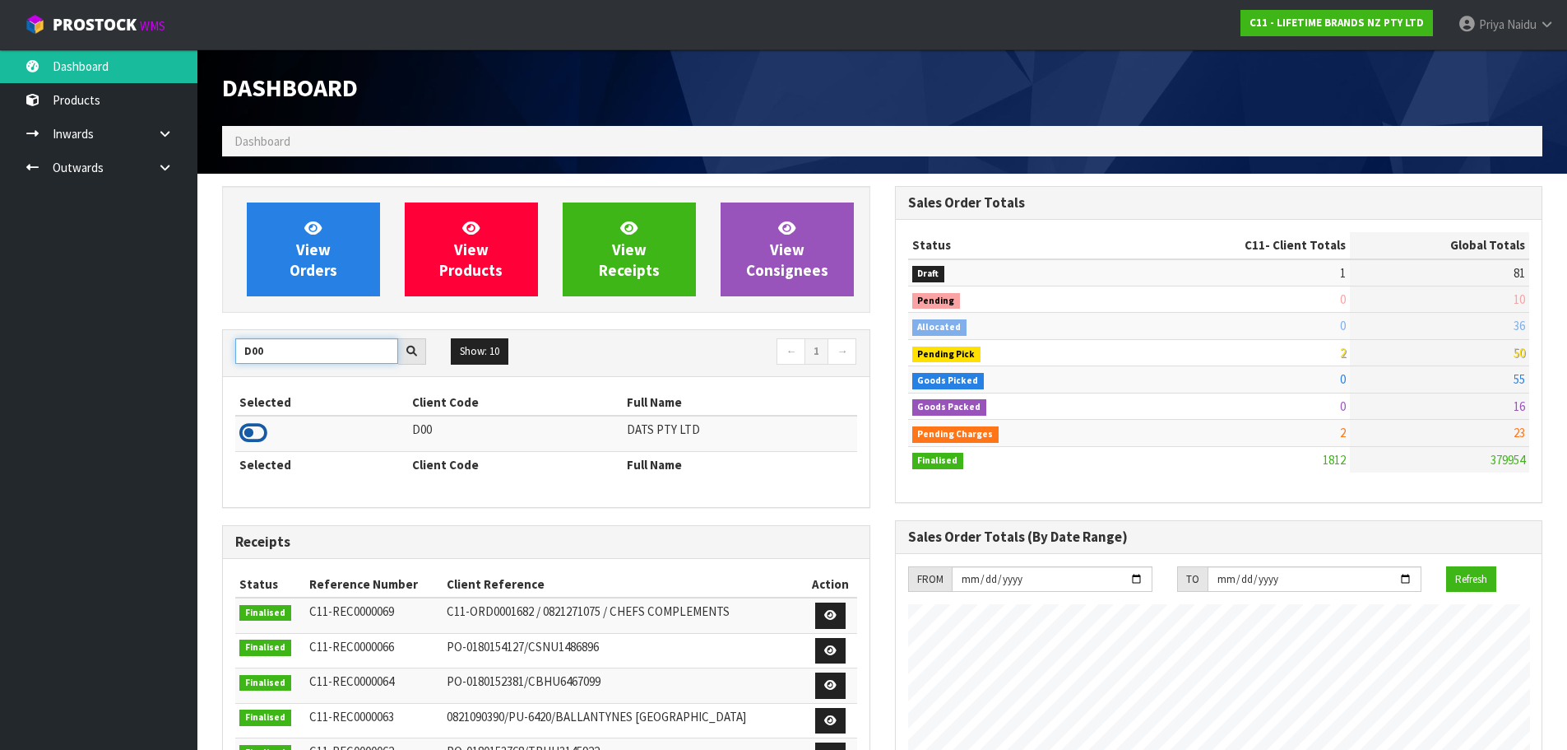
type input "D00"
drag, startPoint x: 251, startPoint y: 426, endPoint x: 279, endPoint y: 417, distance: 29.4
click at [252, 427] on icon at bounding box center [253, 432] width 28 height 25
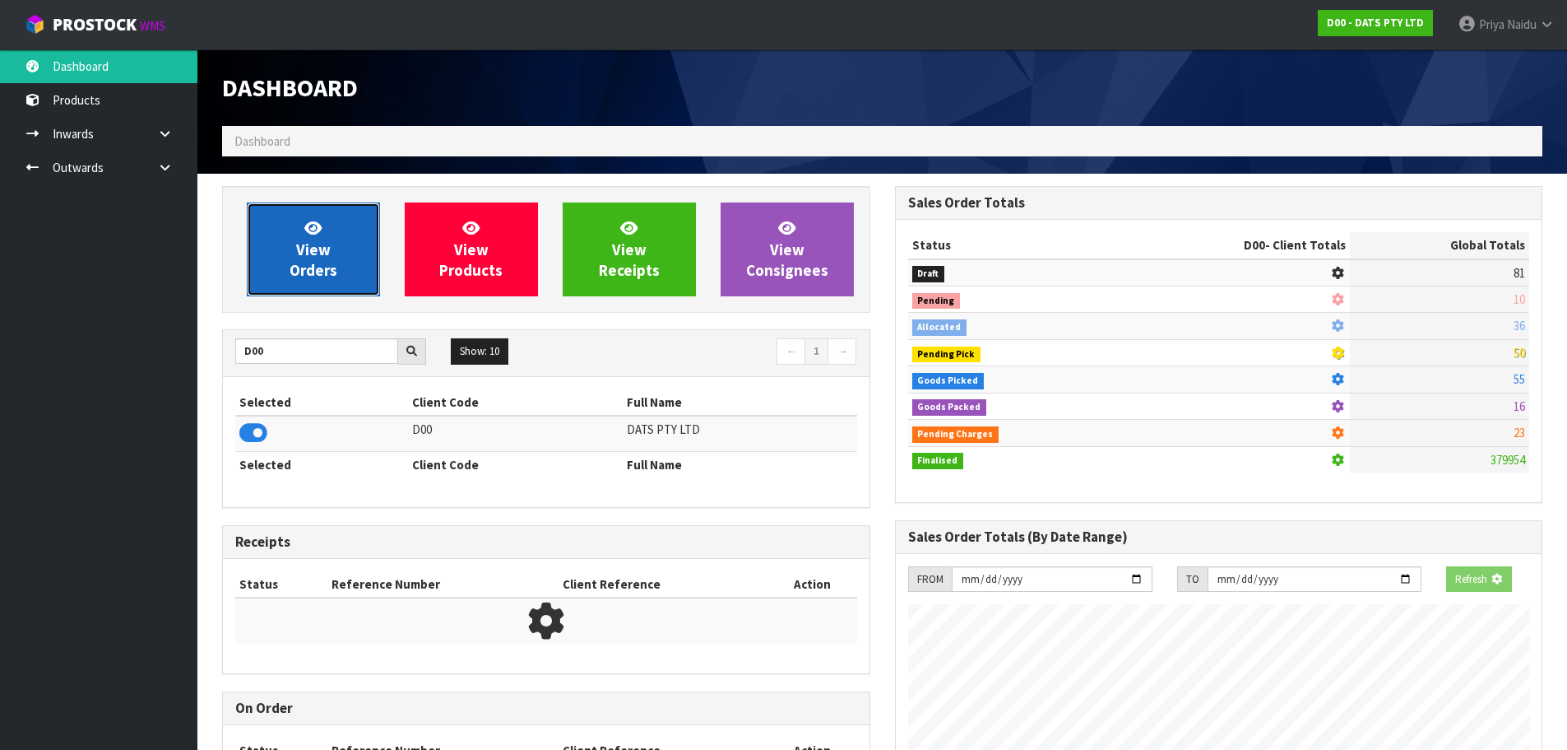
click at [319, 266] on span "View Orders" at bounding box center [314, 249] width 48 height 62
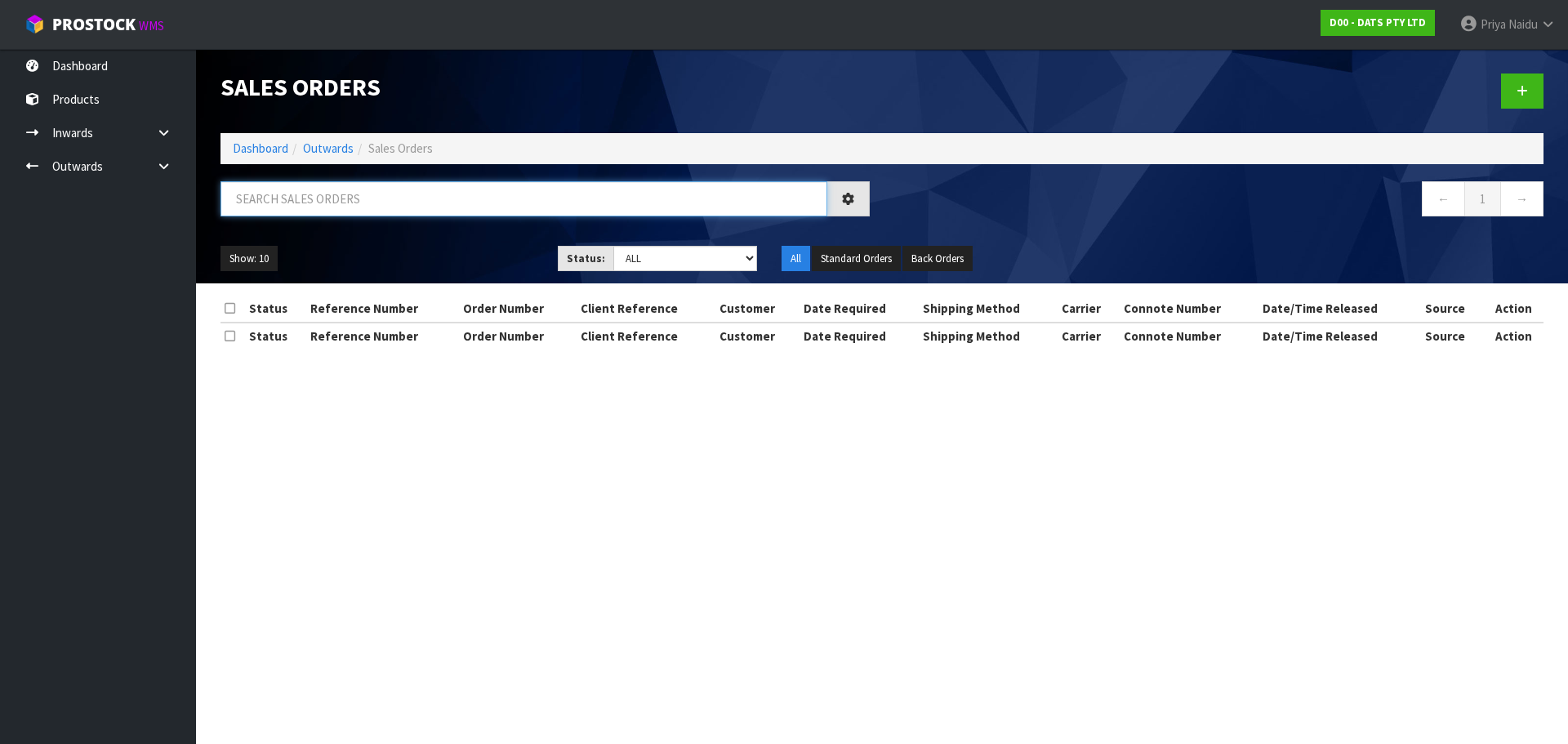
click at [355, 204] on input "text" at bounding box center [523, 198] width 606 height 35
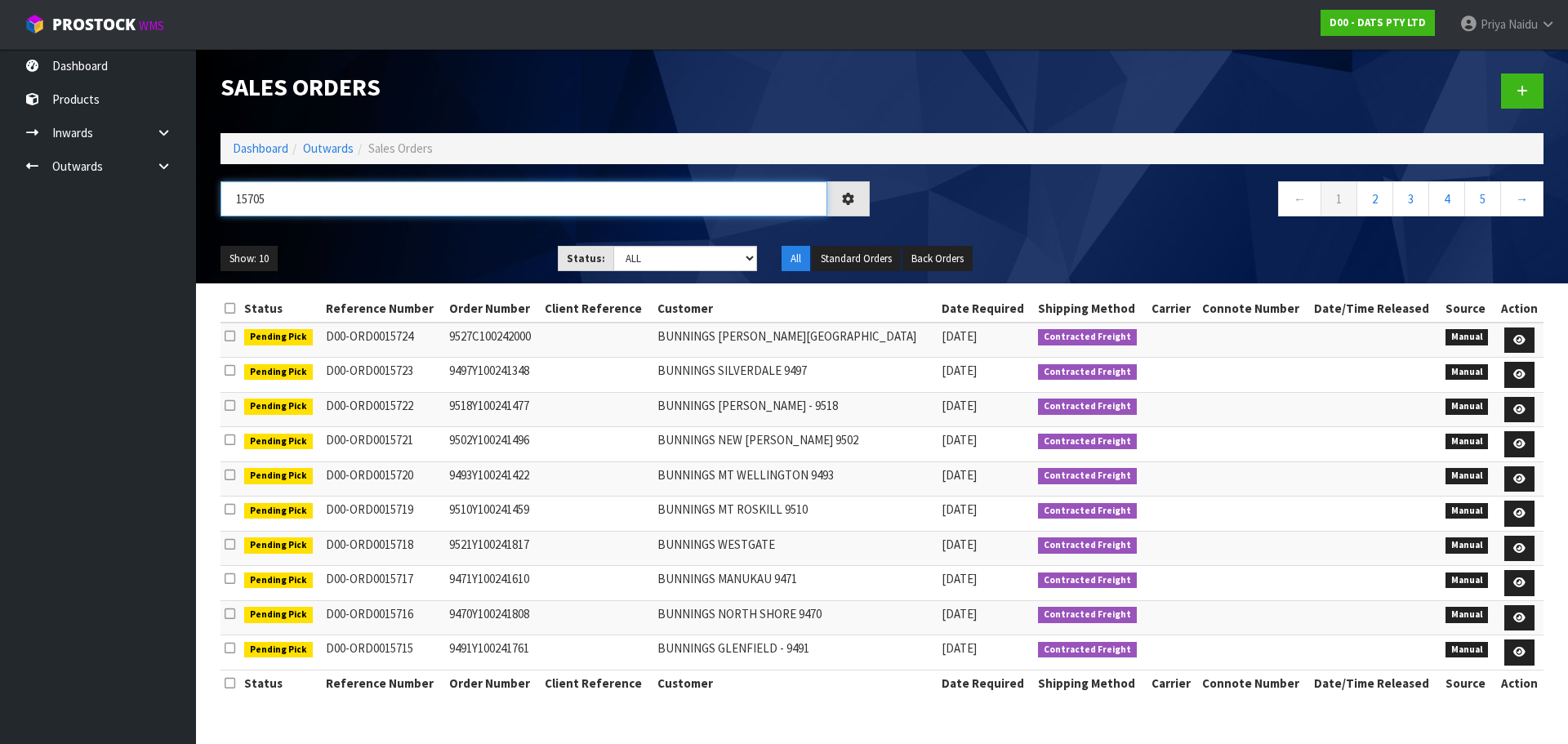
type input "15705"
click at [662, 262] on select "Draft Pending Allocated Pending Pick Goods Picked Goods Packed Pending Charges …" at bounding box center [686, 259] width 145 height 26
select select "string:5"
click at [613, 246] on select "Draft Pending Allocated Pending Pick Goods Picked Goods Packed Pending Charges …" at bounding box center [686, 259] width 145 height 26
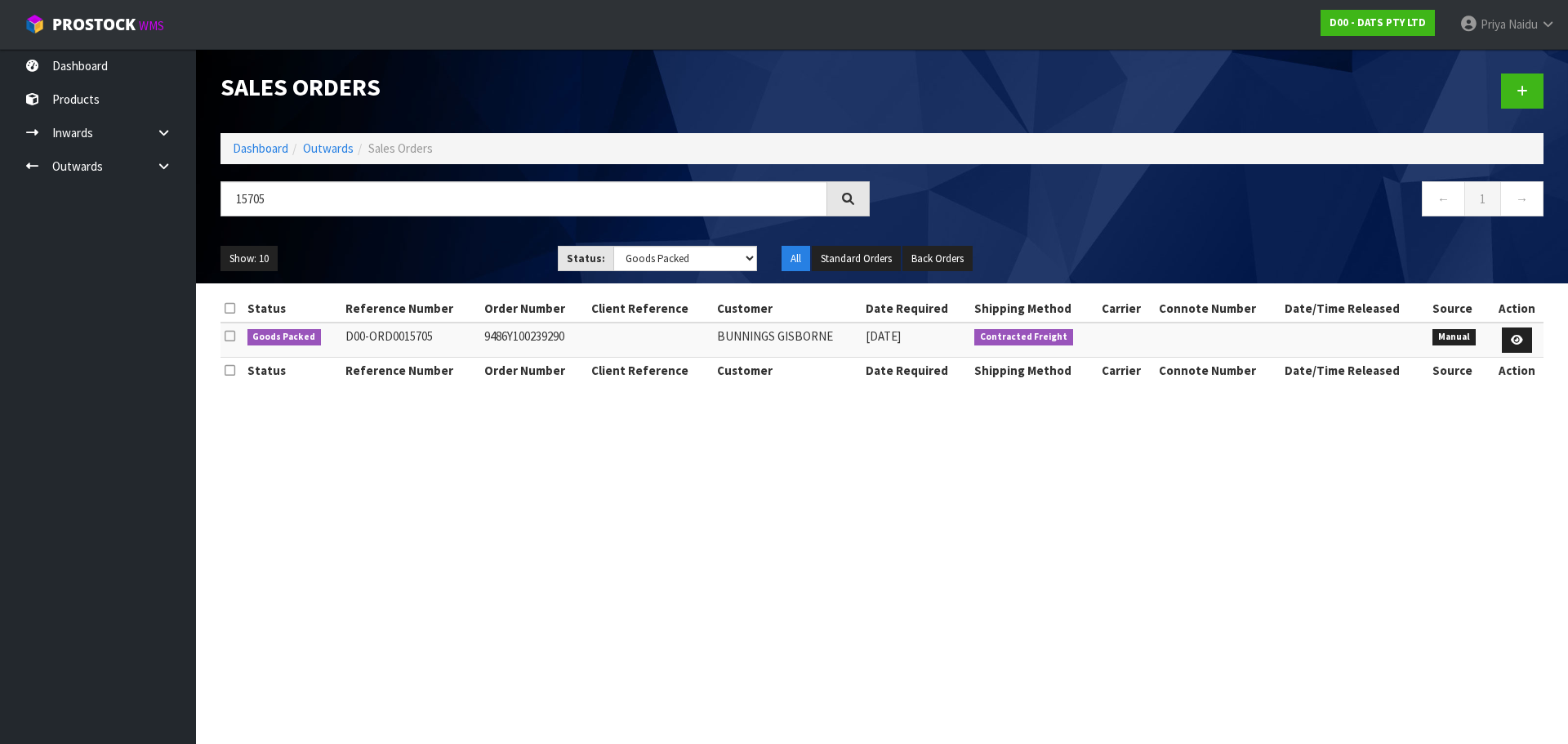
click at [475, 242] on div "Show: 10 5 10 25 50 Status: Draft Pending Allocated Pending Pick Goods Picked G…" at bounding box center [882, 258] width 1348 height 51
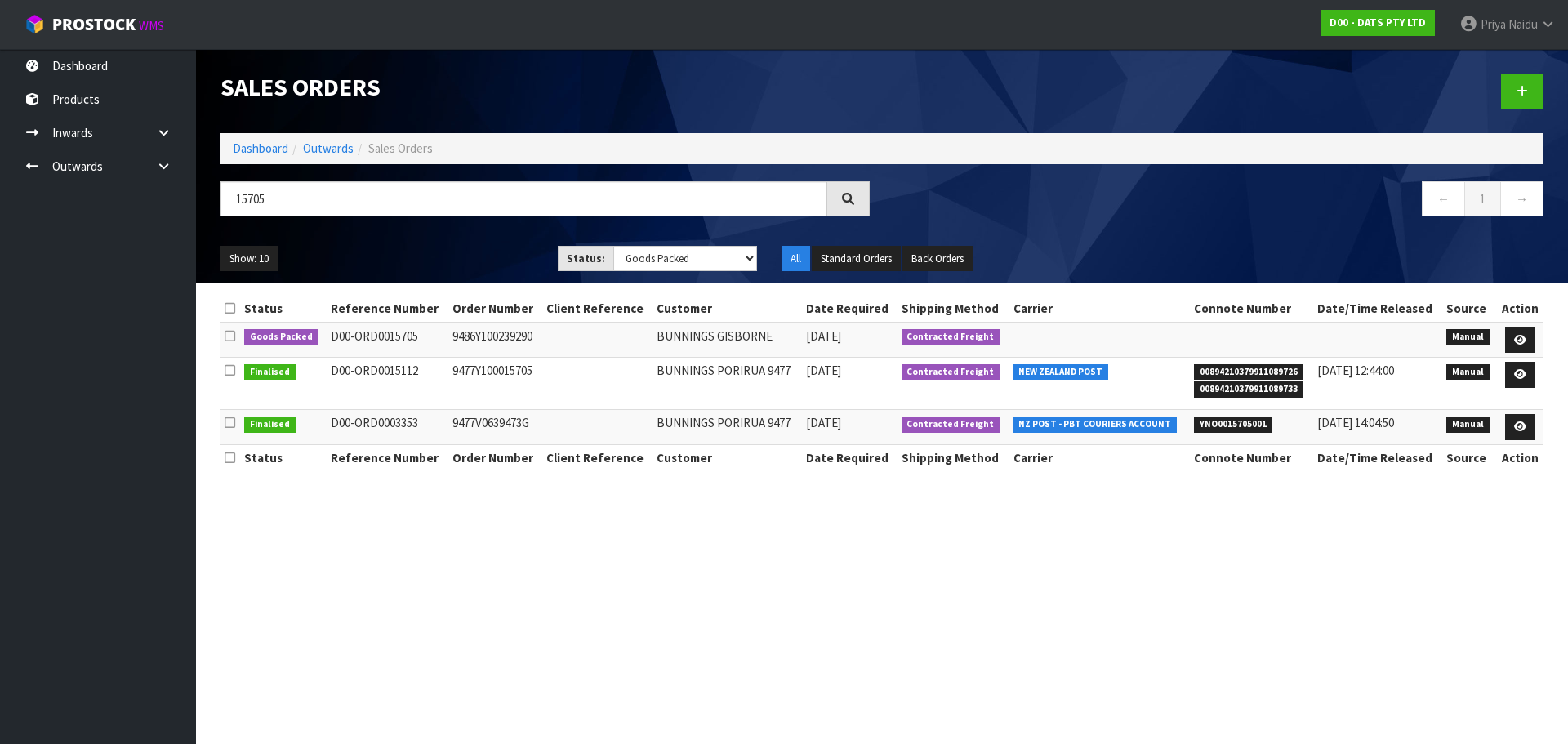
click at [463, 244] on div "Show: 10 5 10 25 50 Status: Draft Pending Allocated Pending Pick Goods Picked G…" at bounding box center [882, 258] width 1348 height 51
click at [435, 262] on ul "Show: 10 5 10 25 50" at bounding box center [376, 259] width 313 height 26
click at [443, 252] on ul "Show: 10 5 10 25 50" at bounding box center [376, 259] width 313 height 26
click at [1521, 334] on icon at bounding box center [1519, 339] width 12 height 11
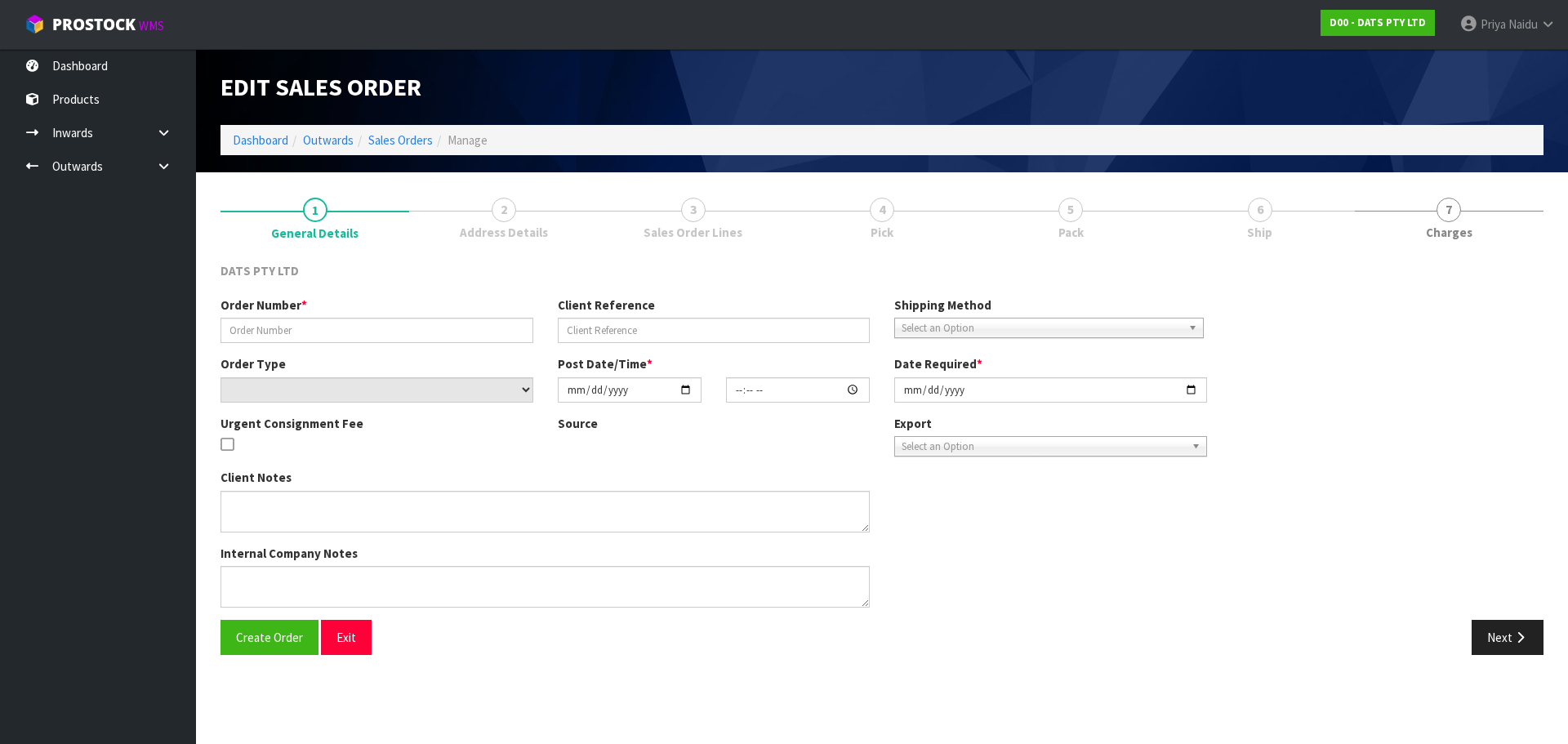
type input "9486Y100239290"
select select "number:0"
type input "[DATE]"
type input "09:30:00.000"
type input "[DATE]"
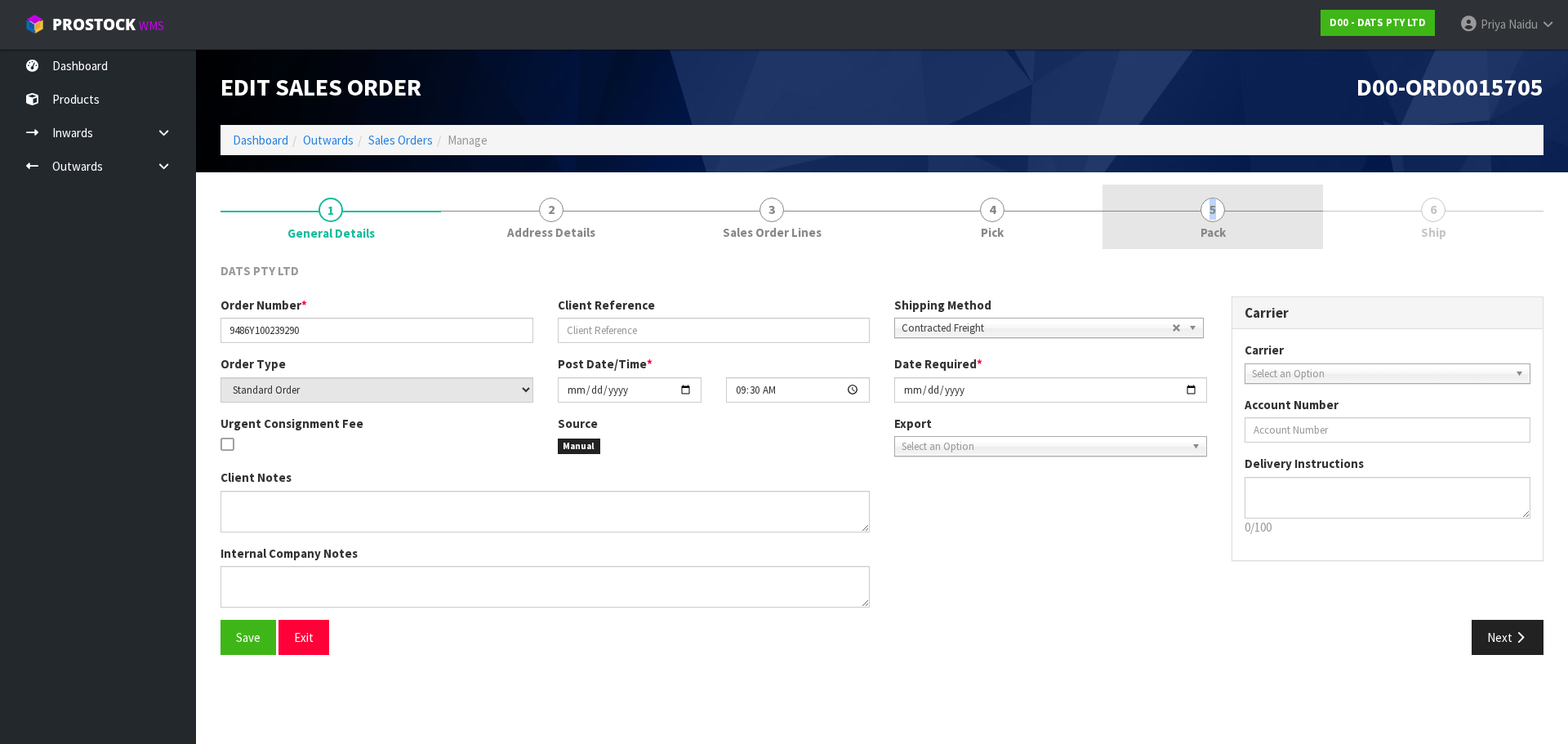
drag, startPoint x: 1153, startPoint y: 208, endPoint x: 1177, endPoint y: 216, distance: 25.3
click at [1173, 214] on link "5 Pack" at bounding box center [1213, 216] width 220 height 64
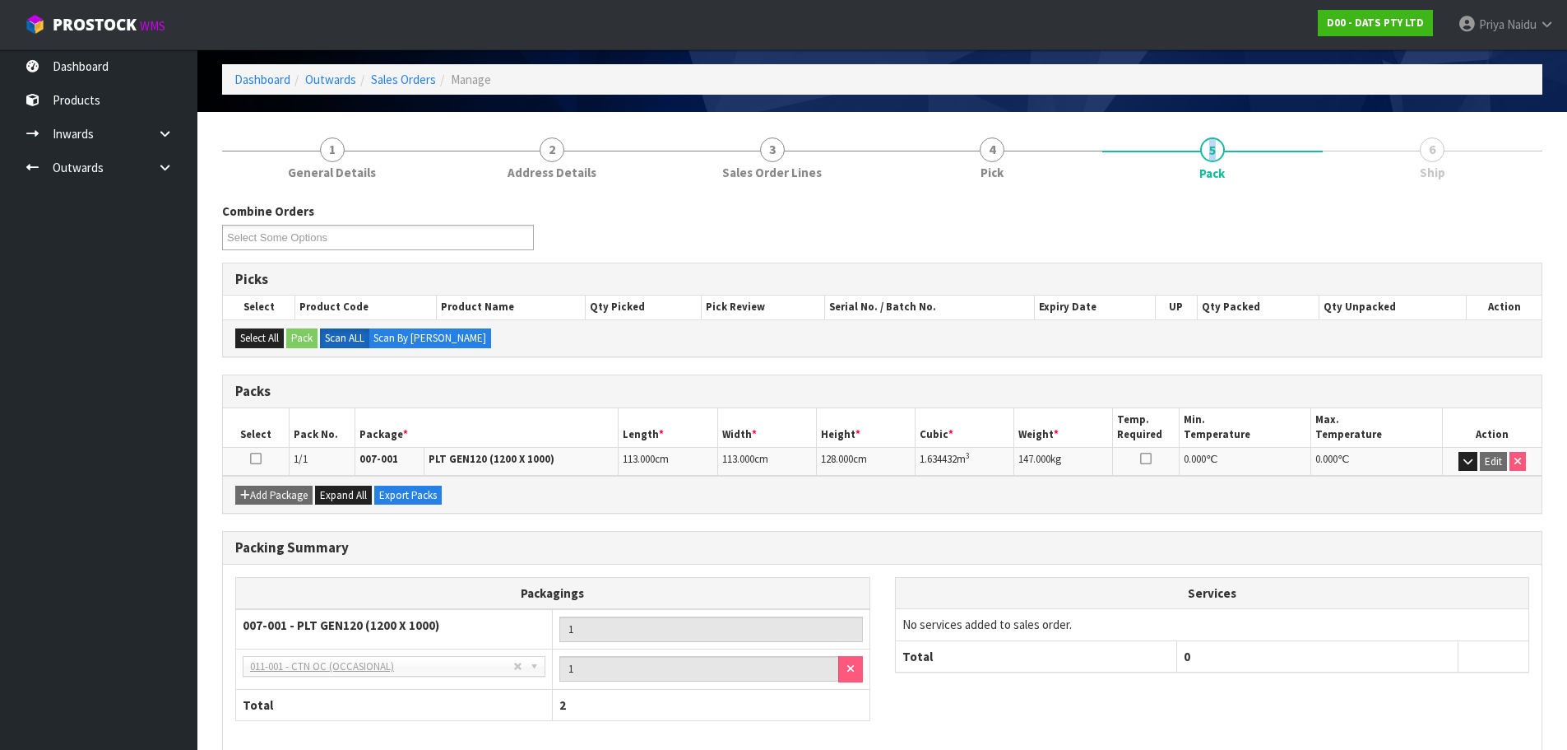
scroll to position [142, 0]
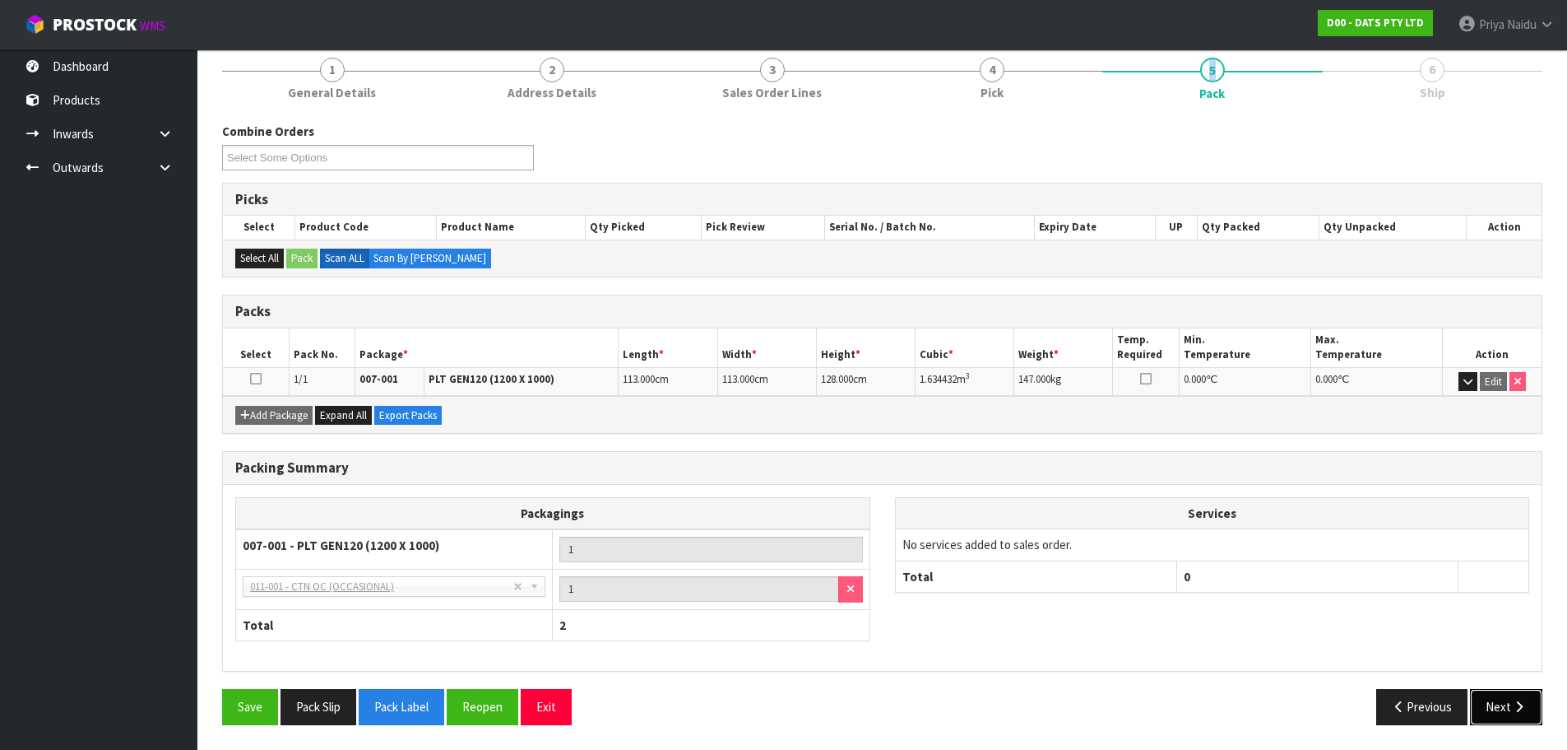
click at [1496, 712] on button "Next" at bounding box center [1506, 706] width 72 height 35
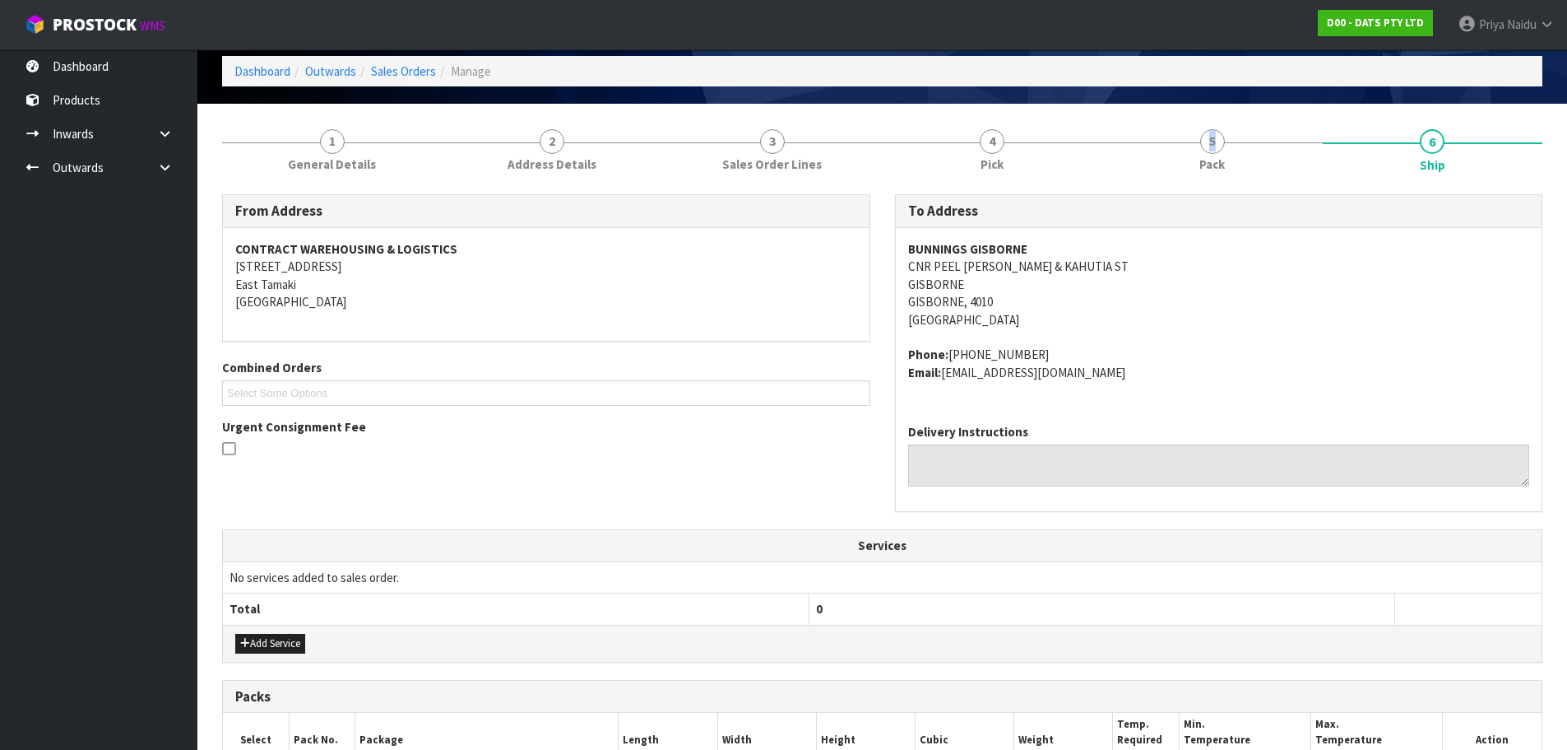
scroll to position [0, 0]
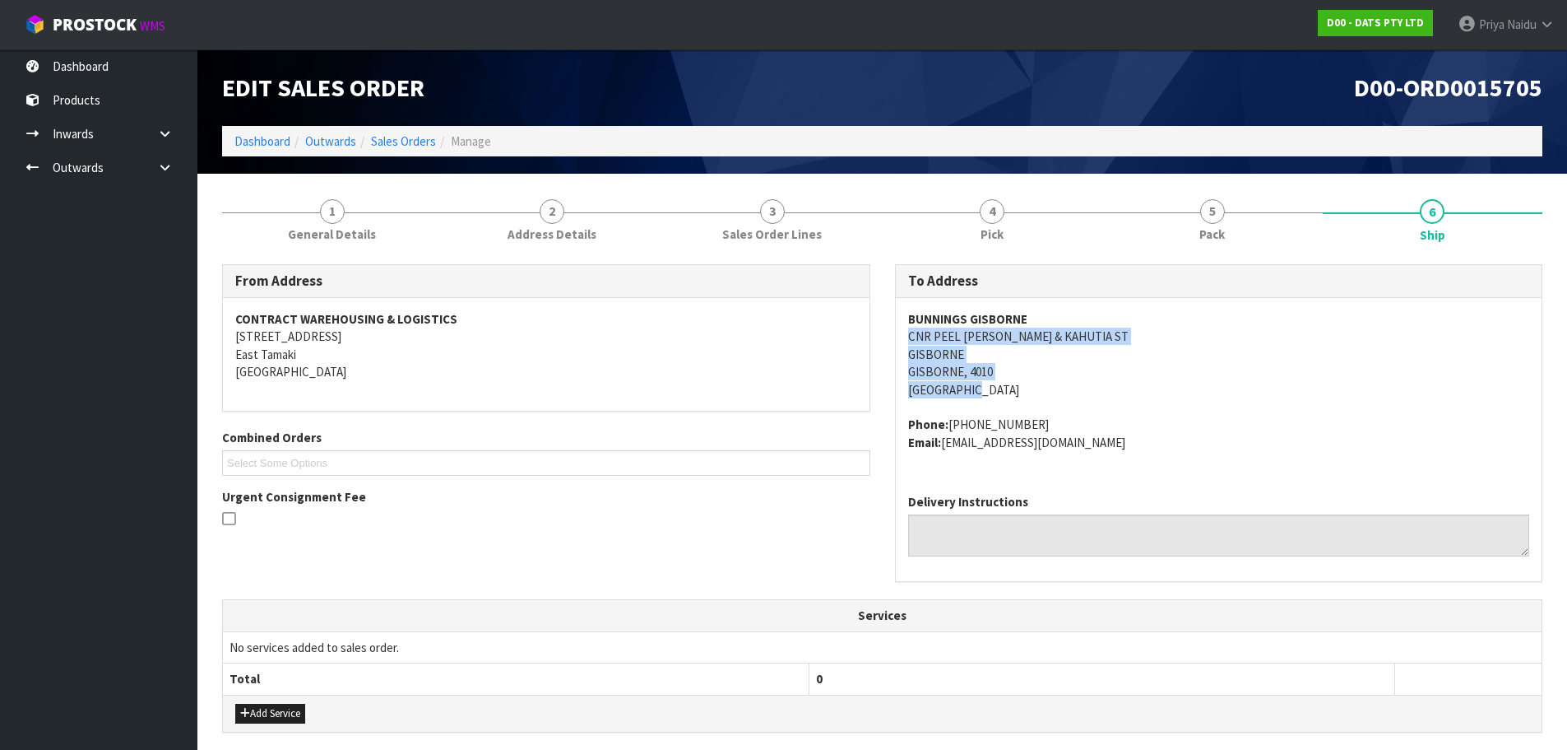
drag, startPoint x: 898, startPoint y: 339, endPoint x: 1091, endPoint y: 395, distance: 201.3
click at [1091, 395] on div "BUNNINGS GISBORNE CNR PEEL [PERSON_NAME] & KAHUTIA ST GISBORNE [GEOGRAPHIC_DATA…" at bounding box center [1219, 389] width 647 height 183
click at [1091, 375] on address "BUNNINGS GISBORNE CNR PEEL [PERSON_NAME] & KAHUTIA ST GISBORNE [GEOGRAPHIC_DATA…" at bounding box center [1219, 354] width 622 height 88
drag, startPoint x: 904, startPoint y: 337, endPoint x: 1093, endPoint y: 374, distance: 192.7
click at [1093, 374] on div "BUNNINGS GISBORNE CNR PEEL [PERSON_NAME] & KAHUTIA ST GISBORNE [GEOGRAPHIC_DATA…" at bounding box center [1219, 389] width 647 height 183
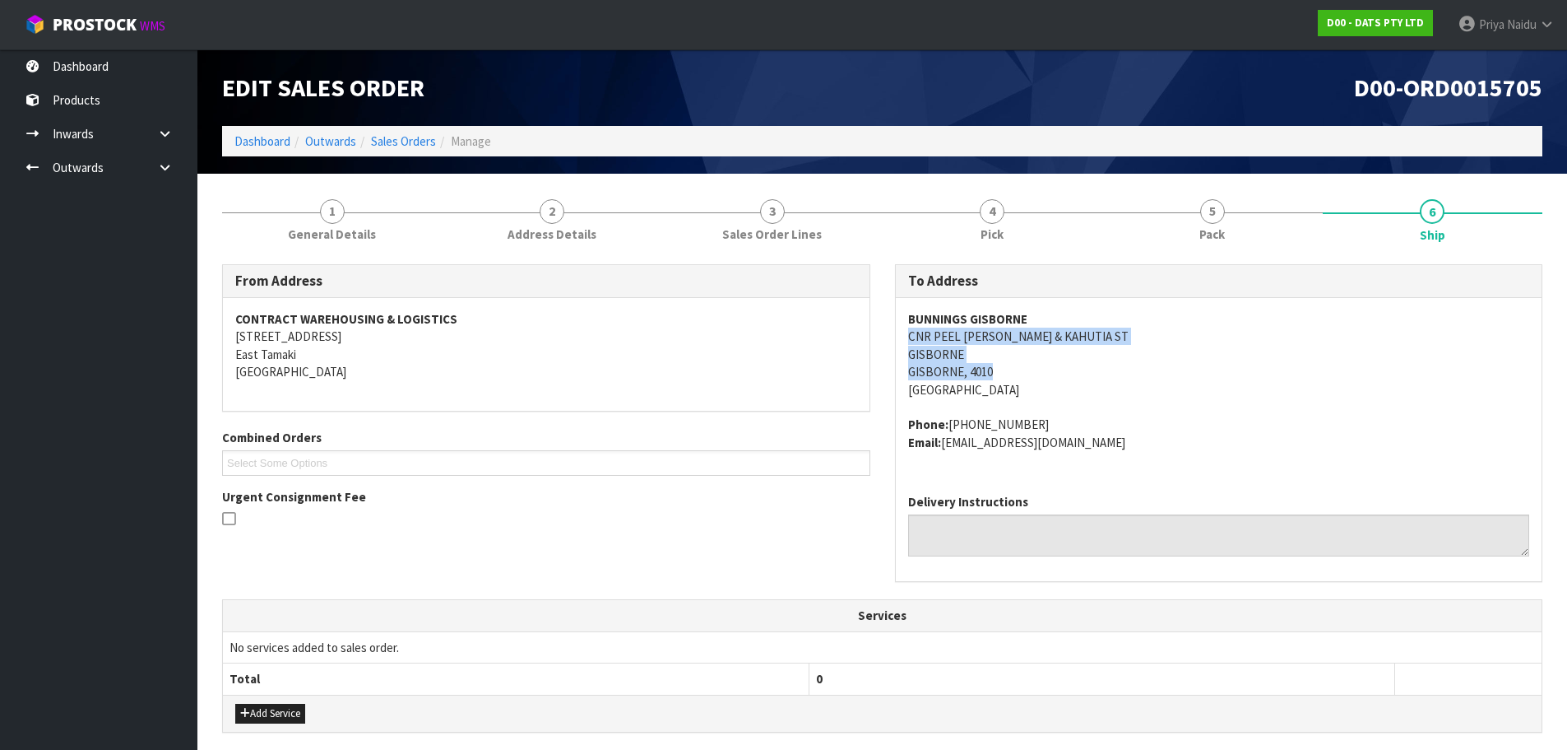
click at [1257, 394] on address "BUNNINGS GISBORNE CNR PEEL [PERSON_NAME] & KAHUTIA ST GISBORNE [GEOGRAPHIC_DATA…" at bounding box center [1219, 354] width 622 height 88
drag, startPoint x: 889, startPoint y: 339, endPoint x: 1101, endPoint y: 335, distance: 211.5
click at [1101, 335] on div "To Address BUNNINGS GISBORNE CNR PEEL [PERSON_NAME] & KAHUTIA [GEOGRAPHIC_DATA]…" at bounding box center [1219, 431] width 673 height 335
click at [1279, 382] on address "BUNNINGS GISBORNE CNR PEEL [PERSON_NAME] & KAHUTIA ST GISBORNE [GEOGRAPHIC_DATA…" at bounding box center [1219, 354] width 622 height 88
drag, startPoint x: 898, startPoint y: 313, endPoint x: 1033, endPoint y: 313, distance: 134.1
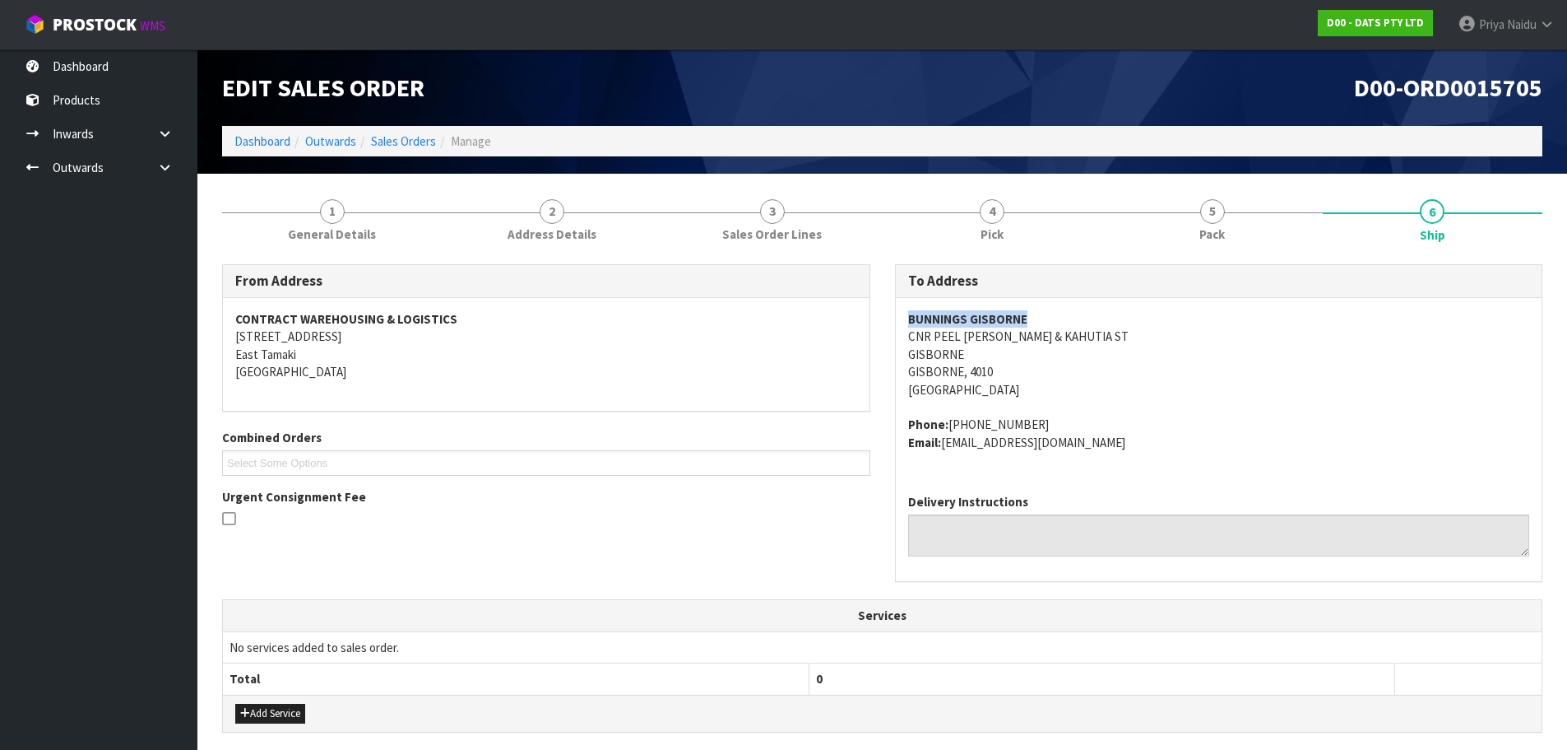
click at [1033, 313] on div "BUNNINGS GISBORNE CNR PEEL [PERSON_NAME] & KAHUTIA ST GISBORNE [GEOGRAPHIC_DATA…" at bounding box center [1219, 389] width 647 height 183
drag, startPoint x: 904, startPoint y: 424, endPoint x: 1106, endPoint y: 461, distance: 204.9
click at [1106, 461] on div "BUNNINGS GISBORNE CNR PEEL [PERSON_NAME] & KAHUTIA ST GISBORNE [GEOGRAPHIC_DATA…" at bounding box center [1219, 389] width 647 height 183
click at [299, 179] on section "1 General Details 2 Address Details 3 Sales Order Lines 4 Pick 5 Pack 6 Ship Fr…" at bounding box center [882, 619] width 1370 height 891
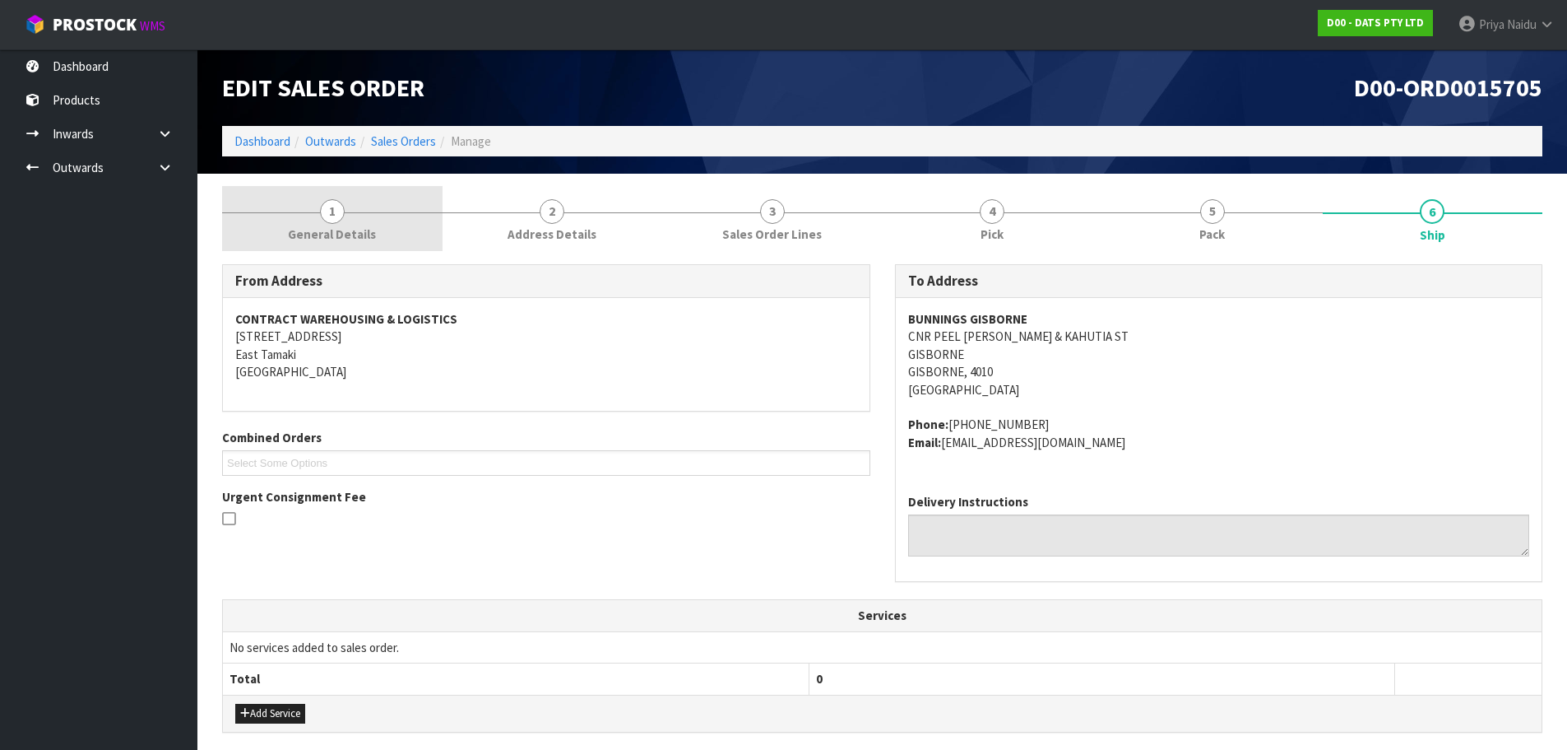
click at [327, 225] on span "General Details" at bounding box center [332, 233] width 88 height 17
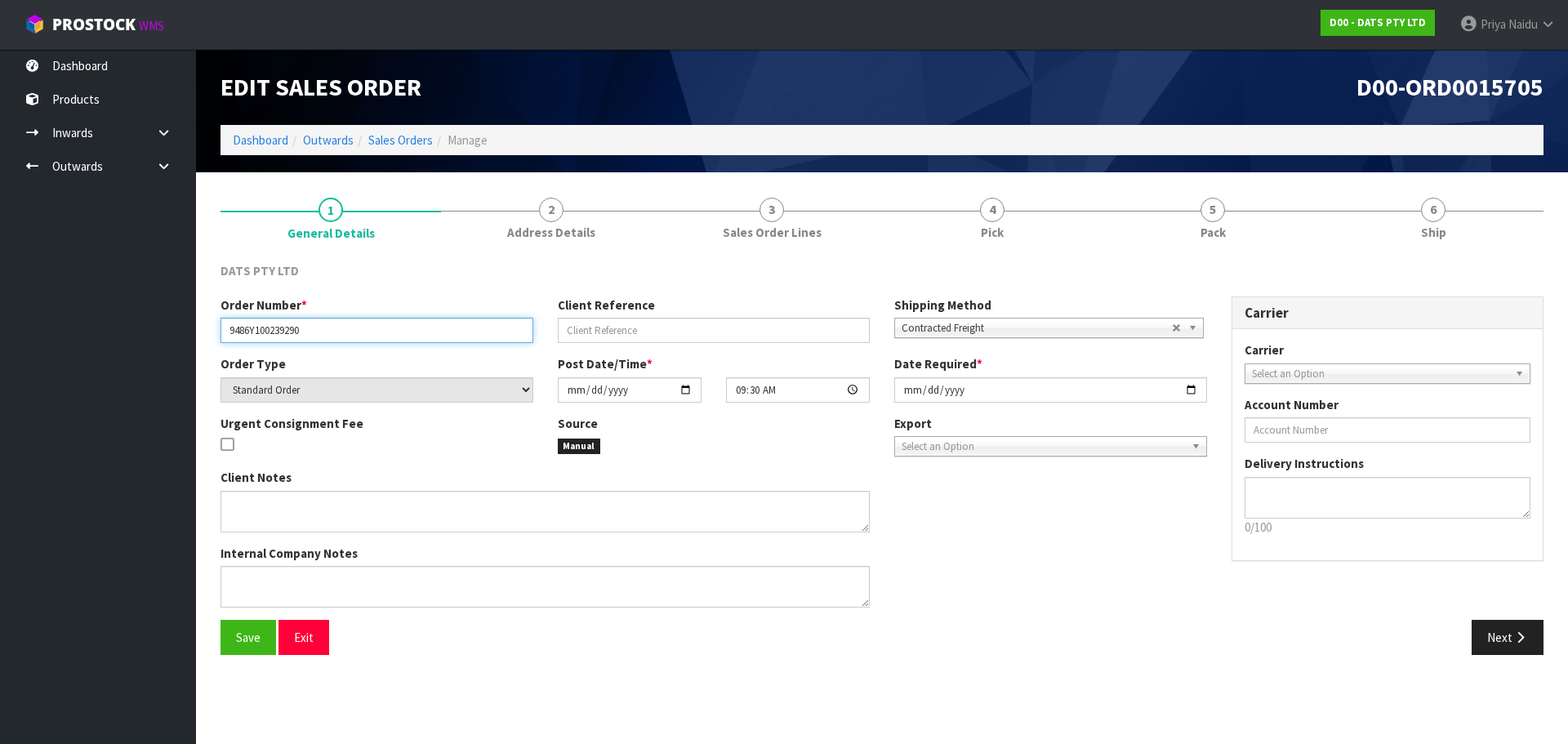
drag, startPoint x: 224, startPoint y: 331, endPoint x: 334, endPoint y: 335, distance: 110.1
click at [334, 335] on input "9486Y100239290" at bounding box center [376, 330] width 313 height 26
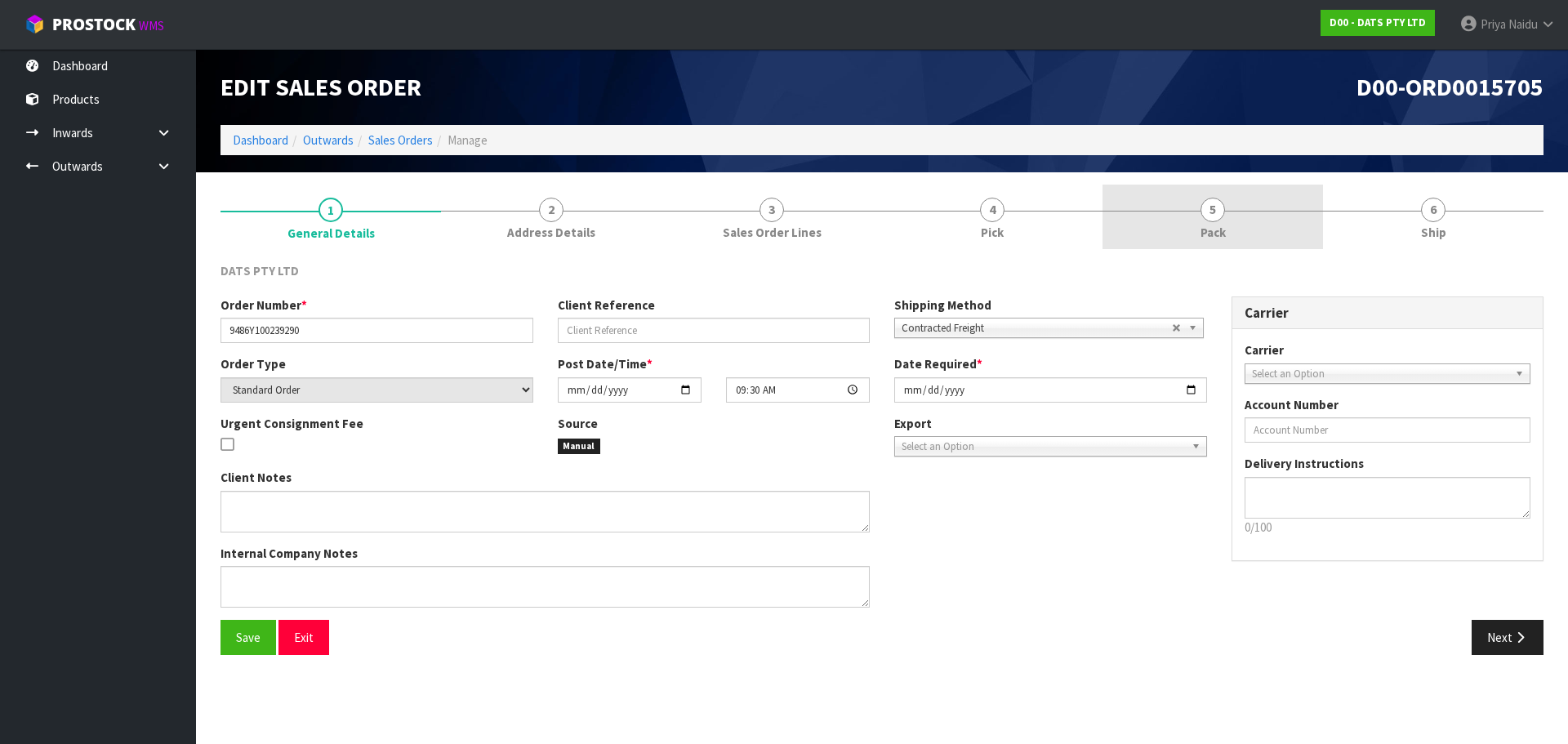
click at [1186, 217] on link "5 Pack" at bounding box center [1213, 216] width 220 height 64
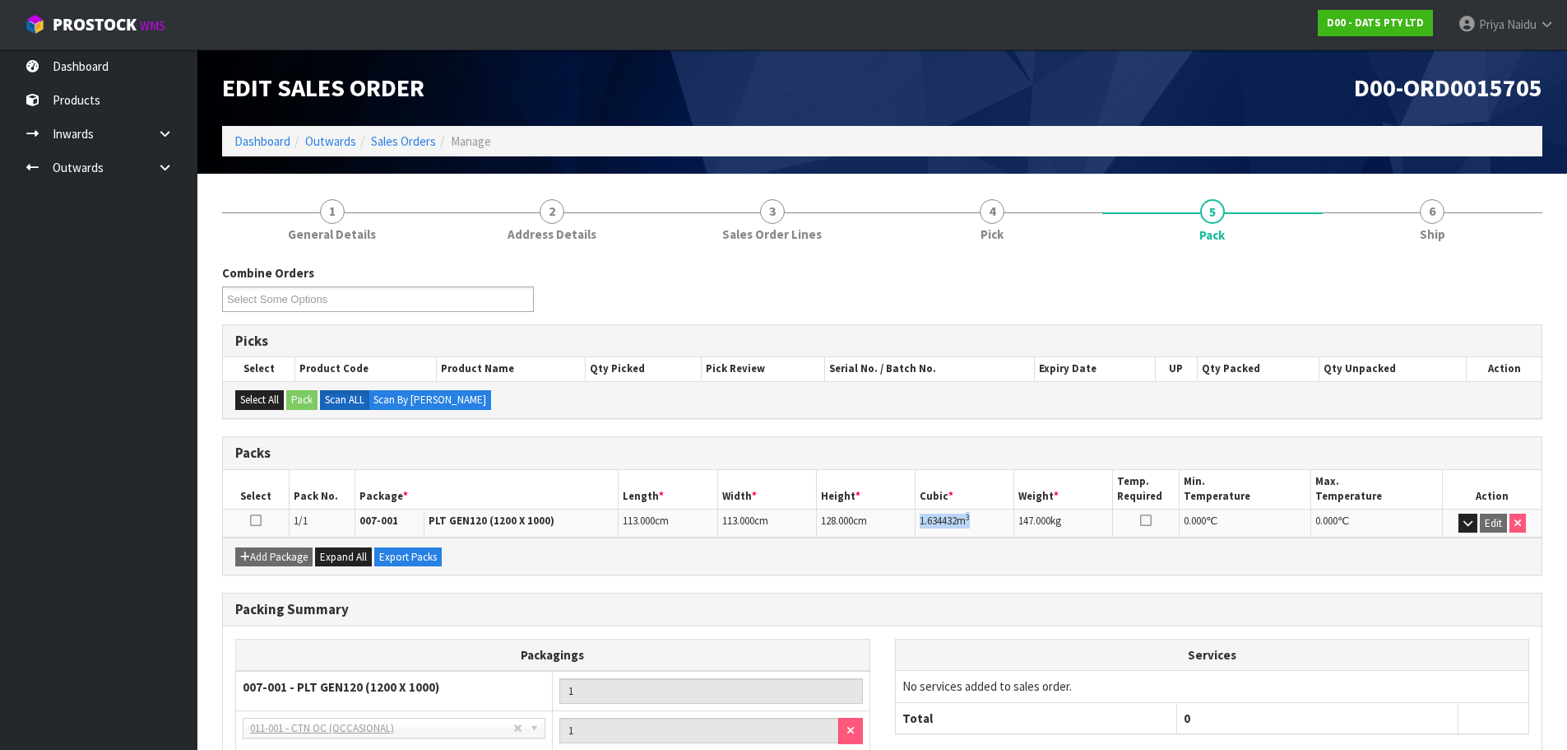
drag, startPoint x: 919, startPoint y: 510, endPoint x: 980, endPoint y: 509, distance: 60.9
click at [980, 509] on td "1.634432 m 3" at bounding box center [965, 522] width 99 height 29
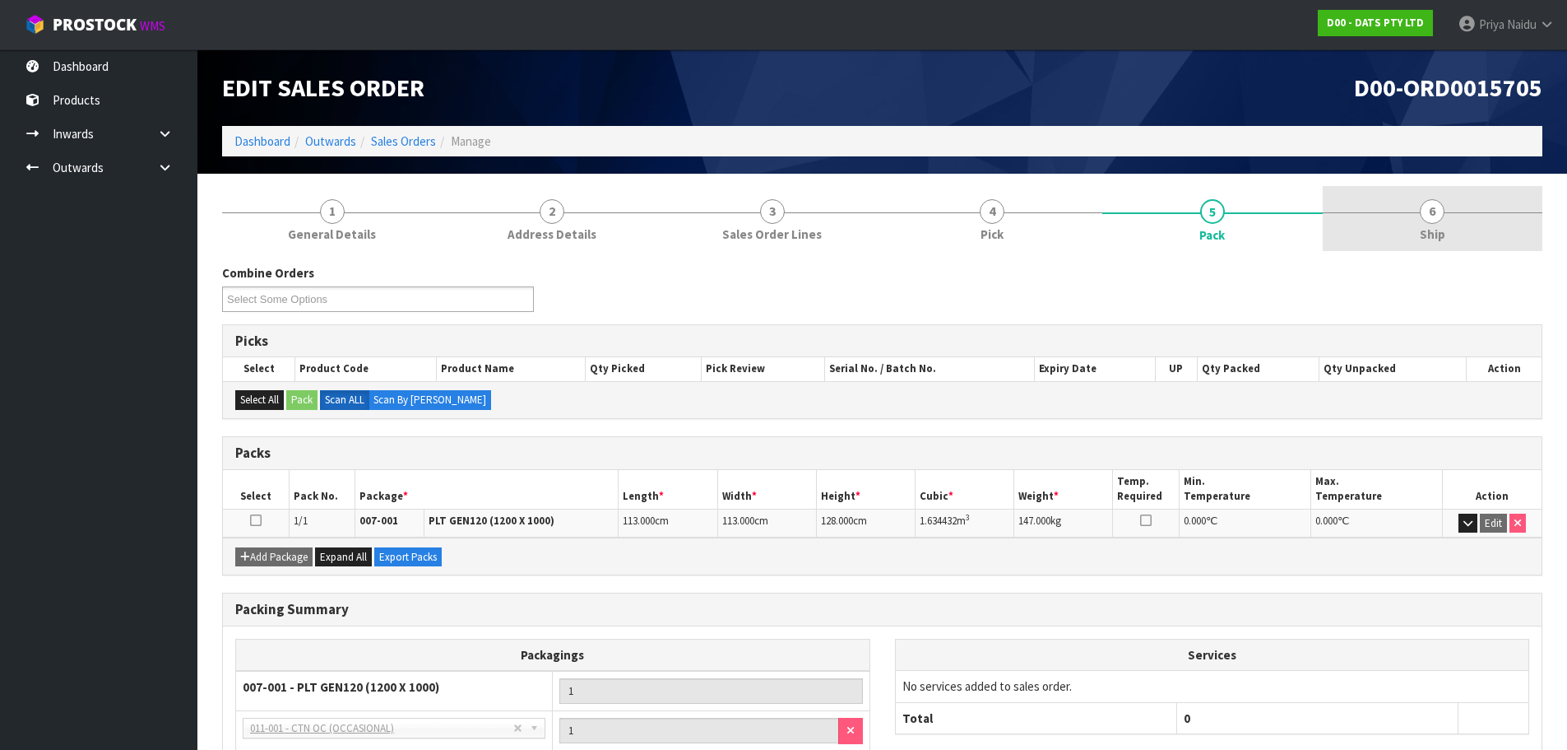
drag, startPoint x: 1434, startPoint y: 216, endPoint x: 1389, endPoint y: 208, distance: 45.9
click at [1434, 218] on span "6" at bounding box center [1432, 211] width 25 height 25
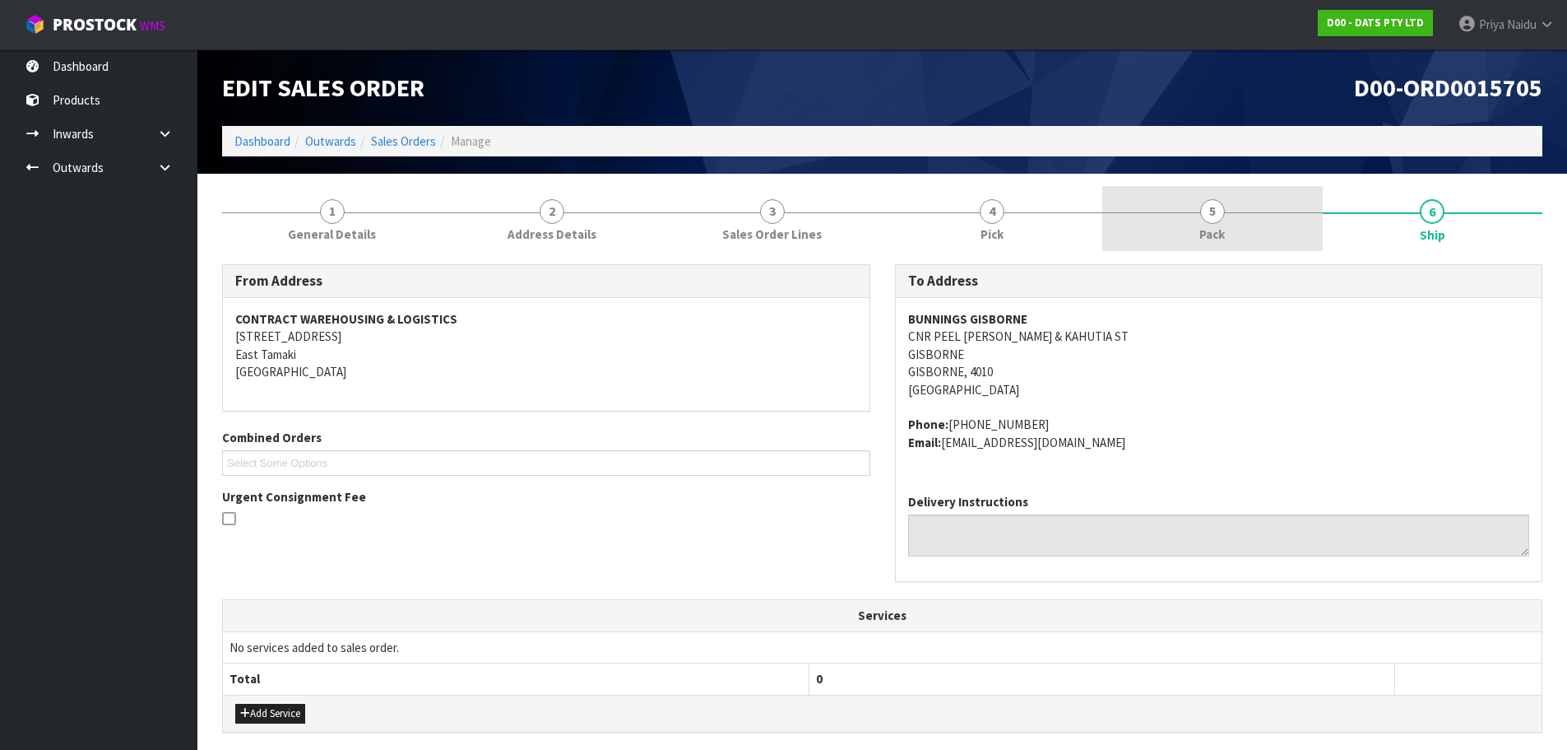
drag, startPoint x: 1155, startPoint y: 268, endPoint x: 1163, endPoint y: 241, distance: 28.4
click at [1157, 262] on div "From Address CONTRACT WAREHOUSING & LOGISTICS [STREET_ADDRESS] Combined Orders …" at bounding box center [882, 652] width 1321 height 801
drag, startPoint x: 1163, startPoint y: 241, endPoint x: 1141, endPoint y: 240, distance: 22.2
click at [1163, 240] on link "5 Pack" at bounding box center [1213, 218] width 221 height 65
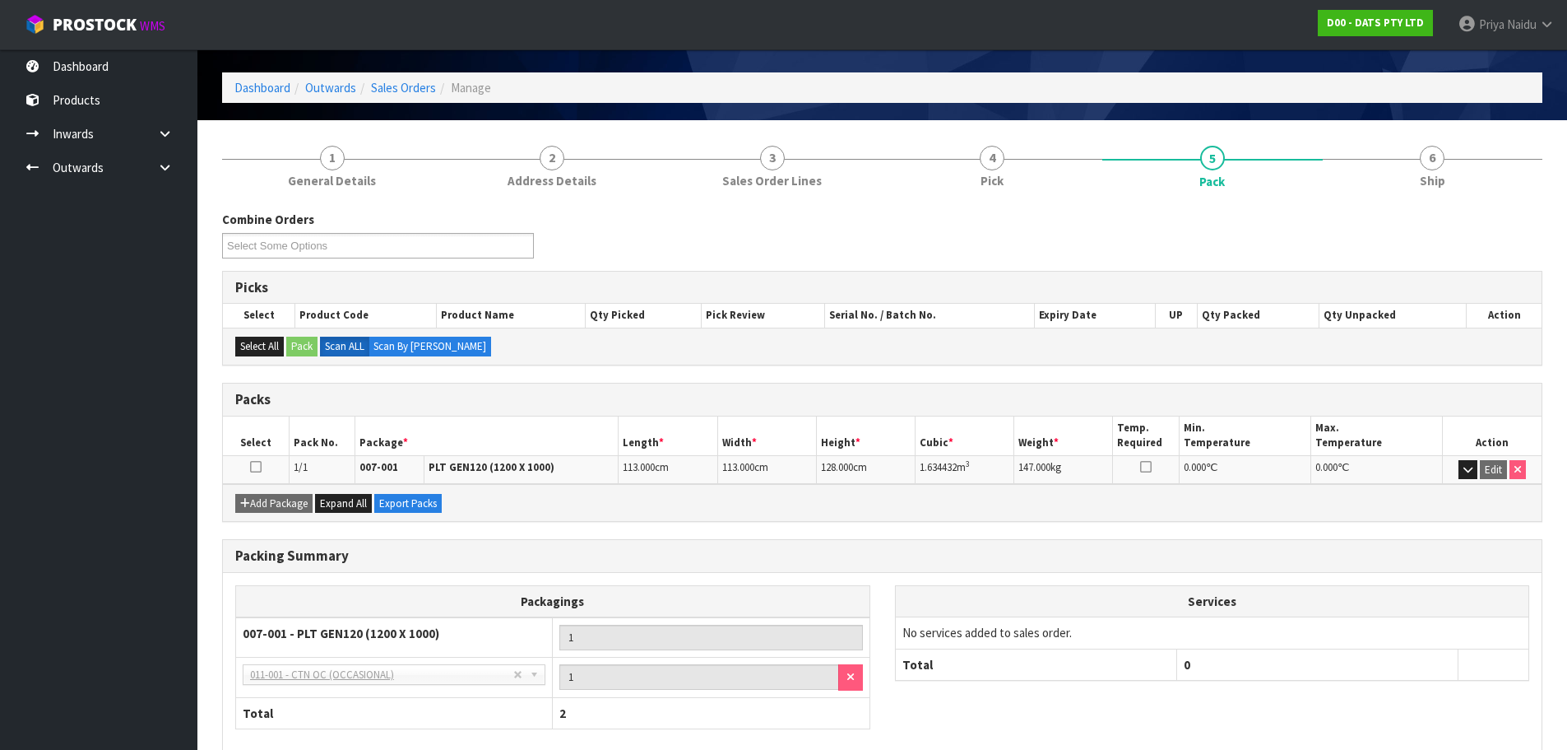
scroll to position [82, 0]
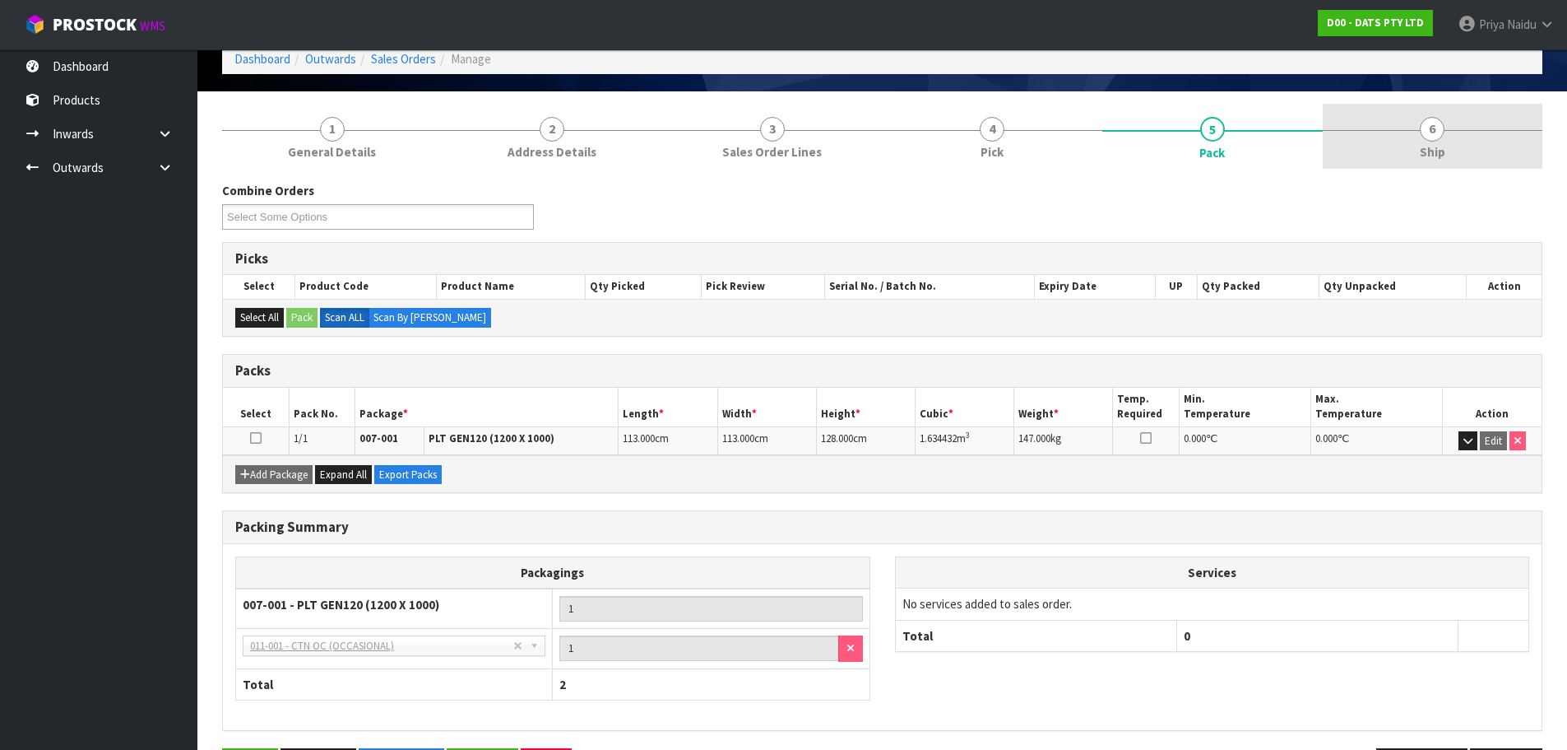
drag, startPoint x: 1483, startPoint y: 153, endPoint x: 1441, endPoint y: 162, distance: 43.7
click at [1481, 153] on link "6 Ship" at bounding box center [1433, 136] width 221 height 65
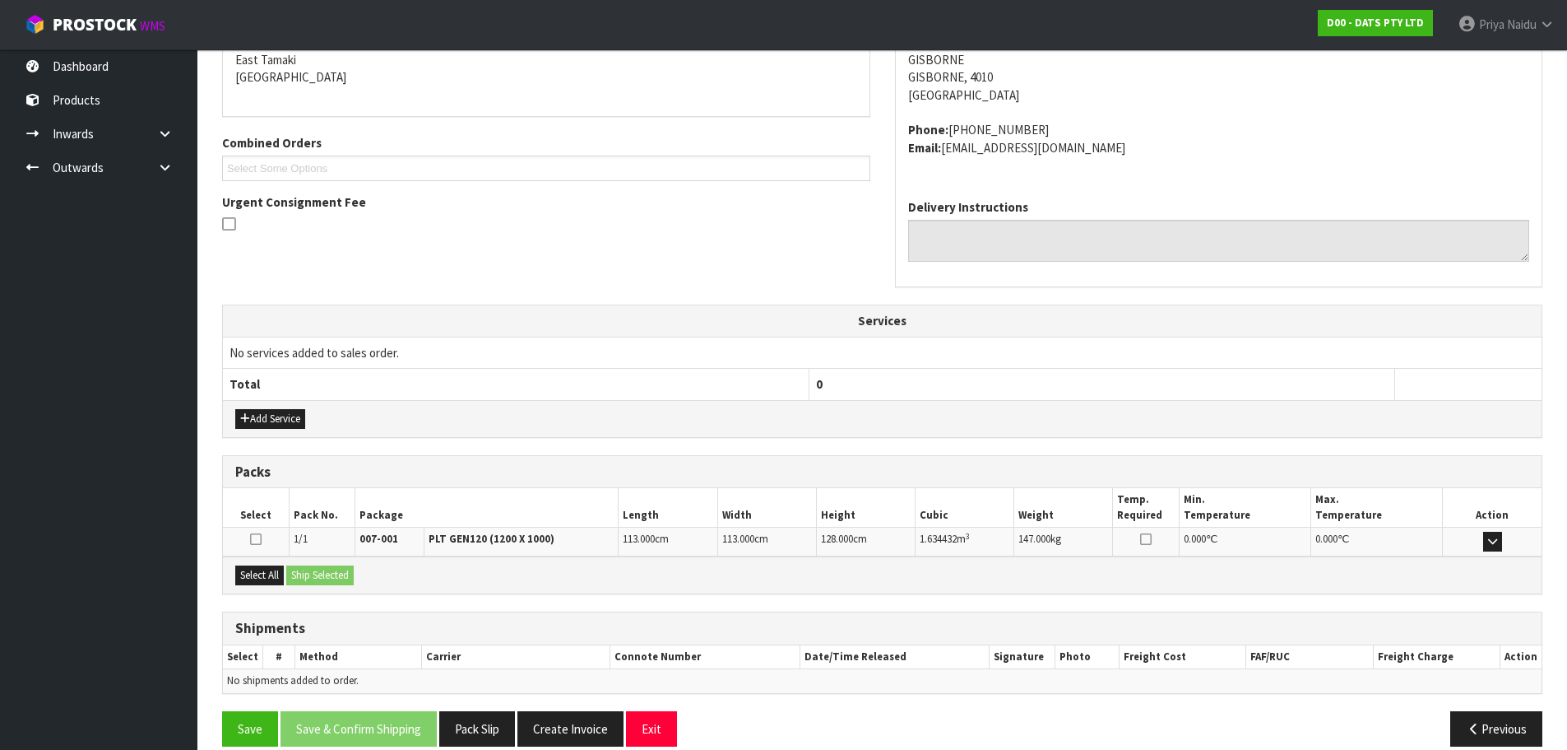
scroll to position [316, 0]
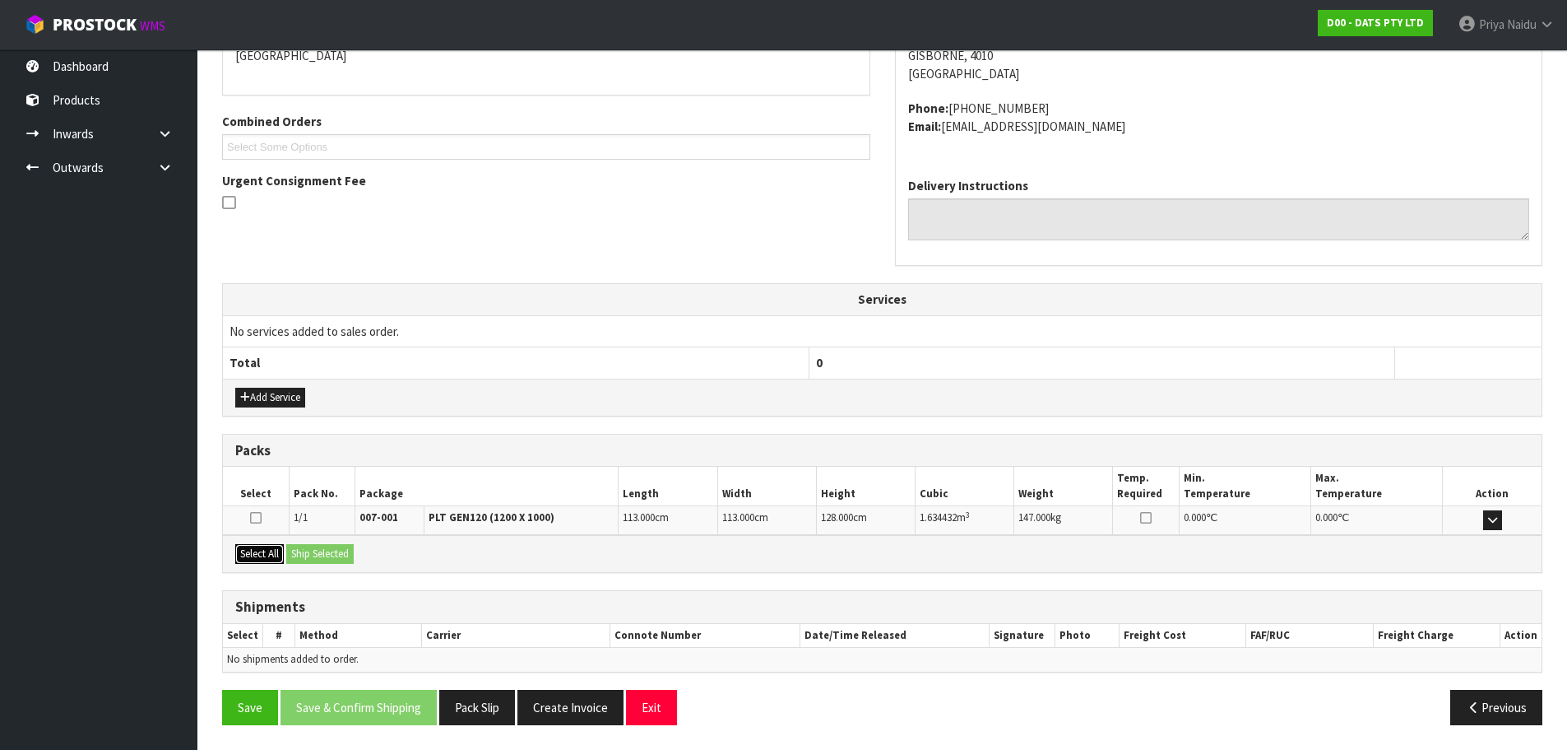
click at [271, 556] on button "Select All" at bounding box center [259, 554] width 49 height 20
click at [319, 555] on button "Ship Selected" at bounding box center [319, 554] width 67 height 20
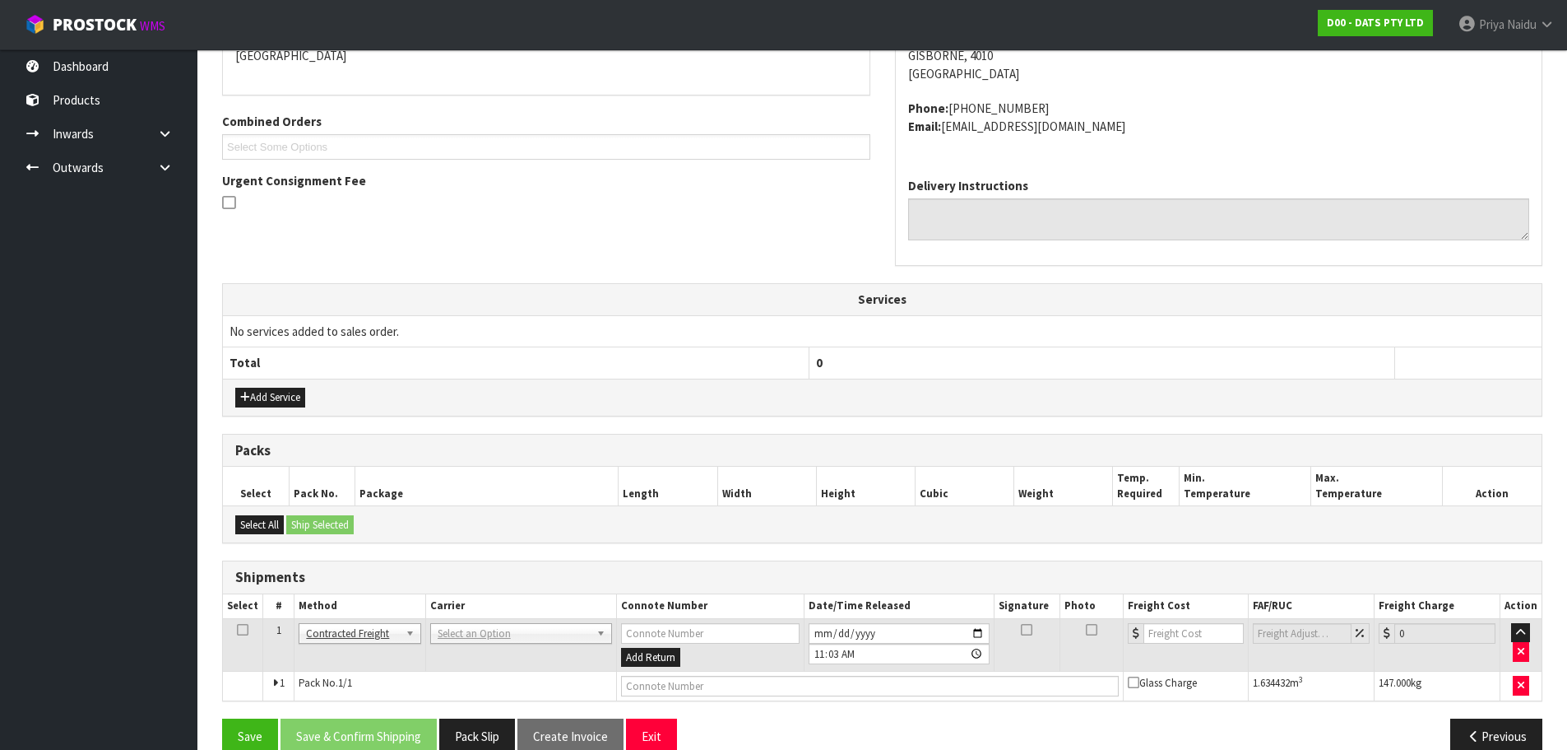
scroll to position [345, 0]
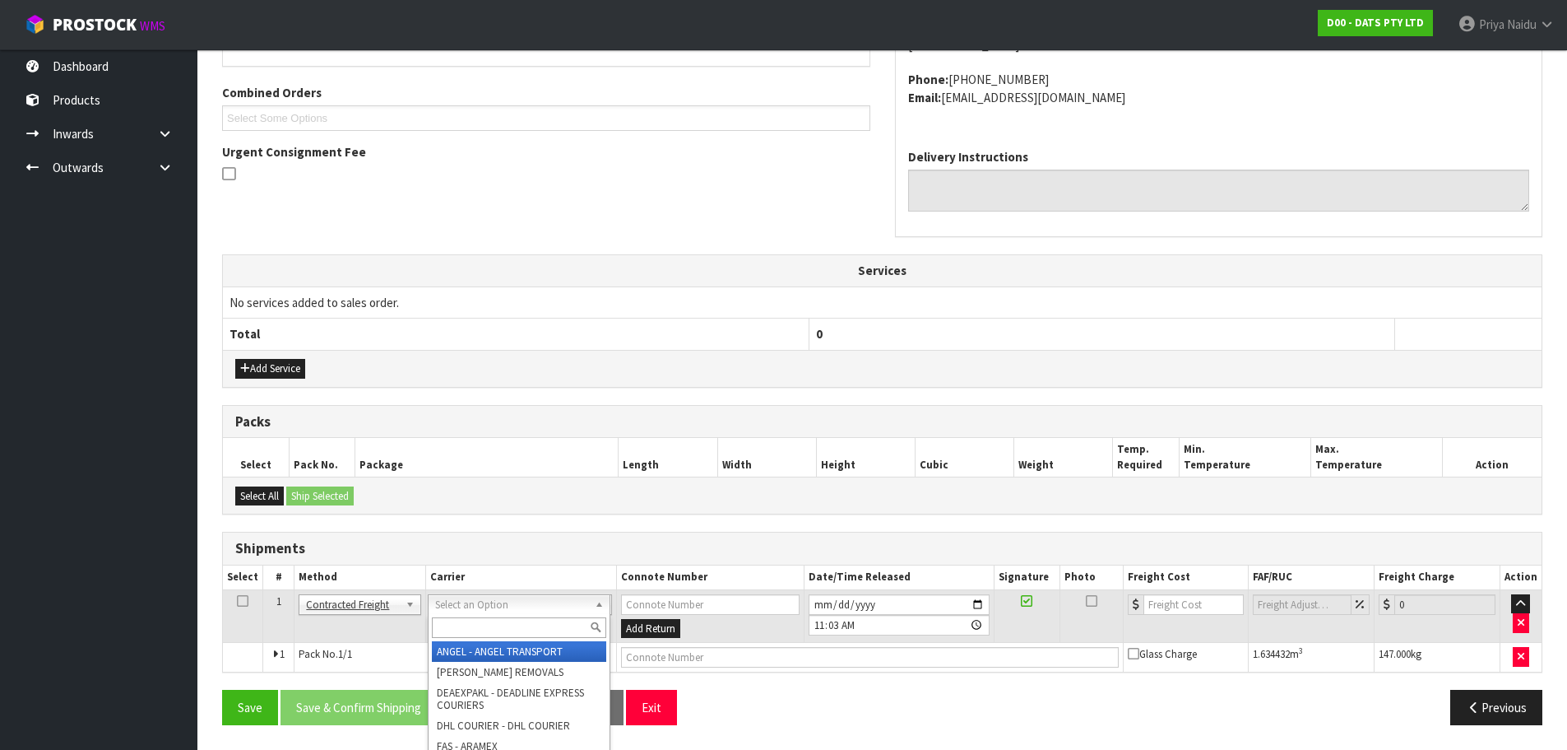
click at [443, 629] on input "text" at bounding box center [519, 627] width 174 height 21
type input "MA"
drag, startPoint x: 468, startPoint y: 684, endPoint x: 471, endPoint y: 675, distance: 9.6
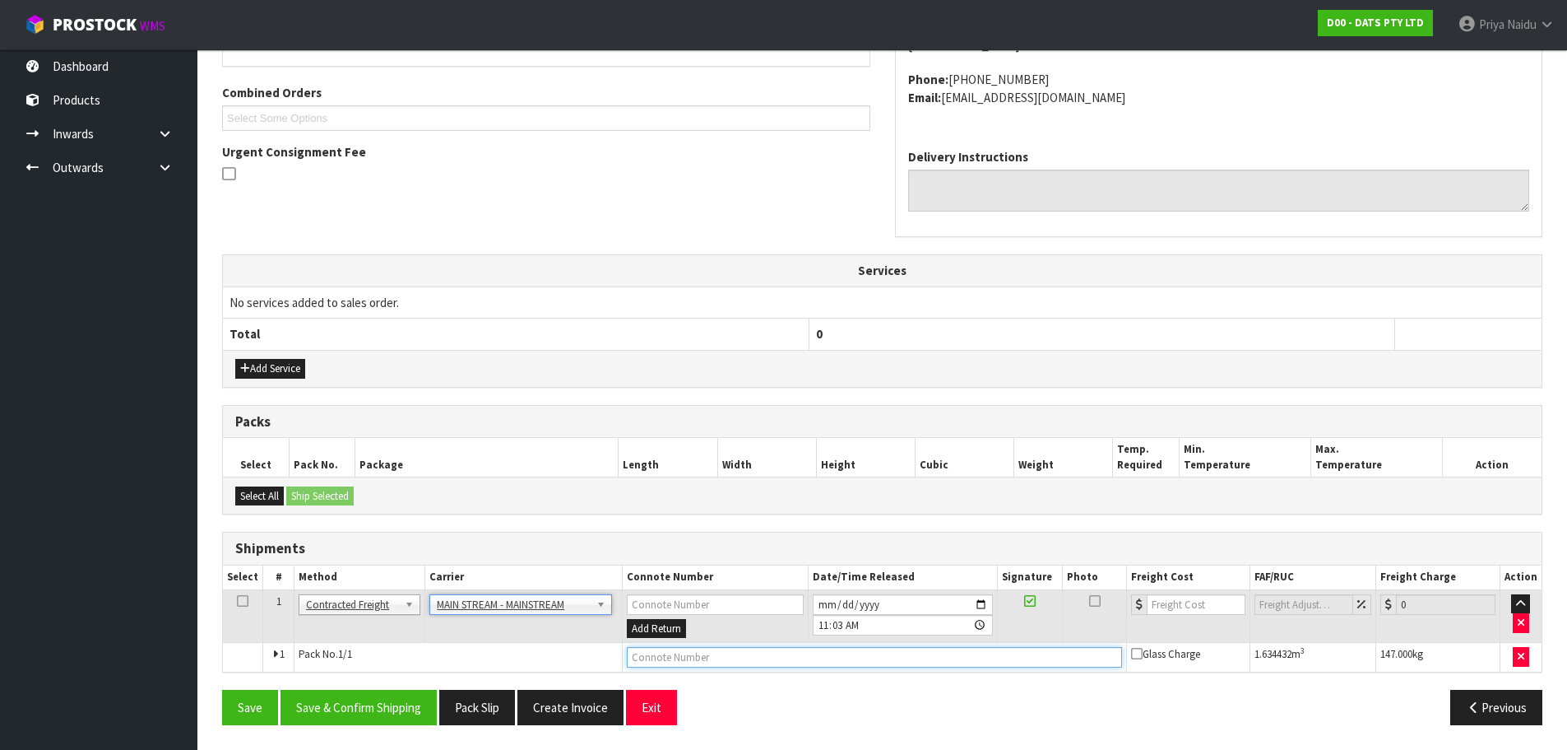
click at [666, 654] on input "text" at bounding box center [874, 657] width 495 height 21
paste input "CWL7721280"
type input "CWL7721280"
click at [1177, 606] on input "number" at bounding box center [1197, 604] width 100 height 21
type input "130"
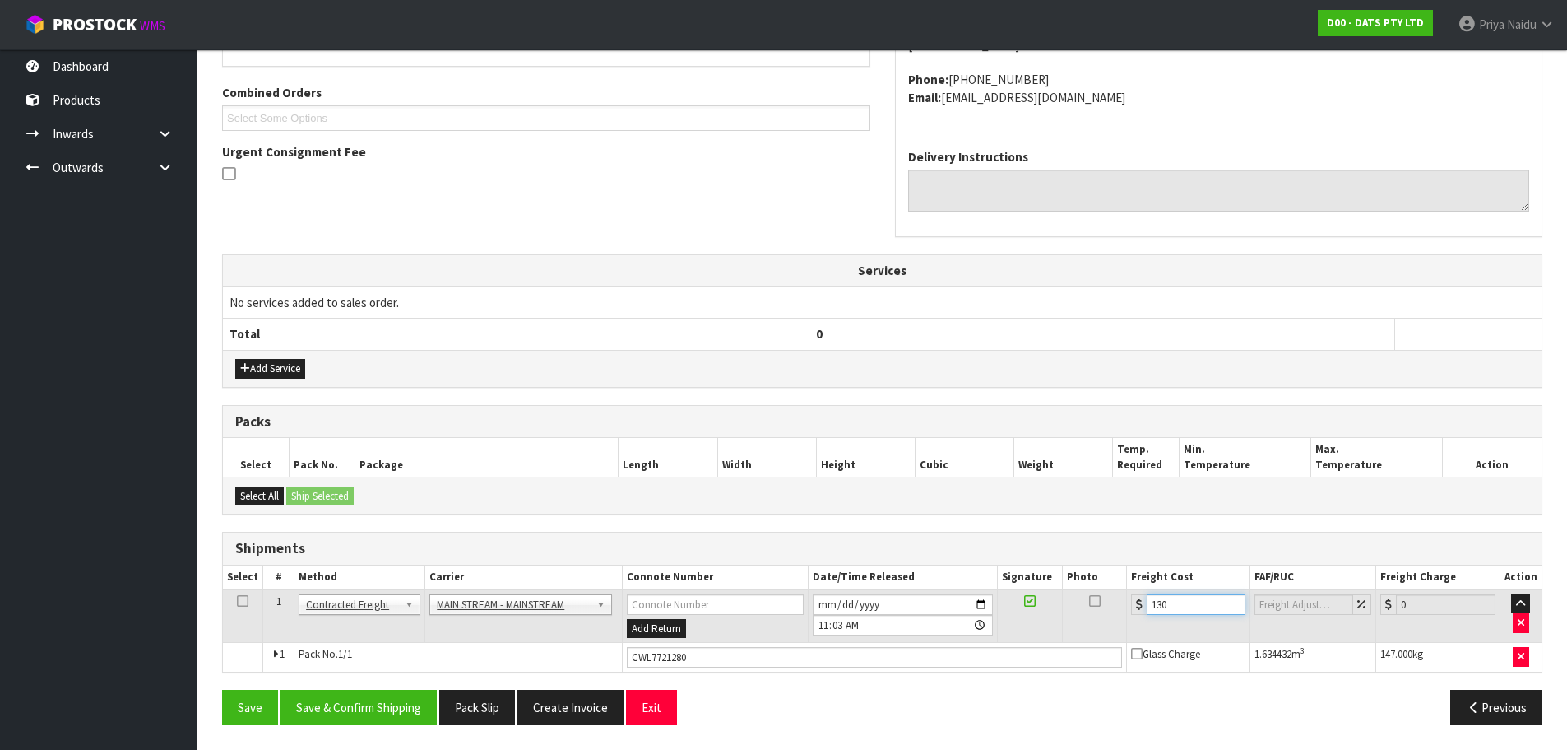
click at [222, 689] on button "Save" at bounding box center [250, 706] width 56 height 35
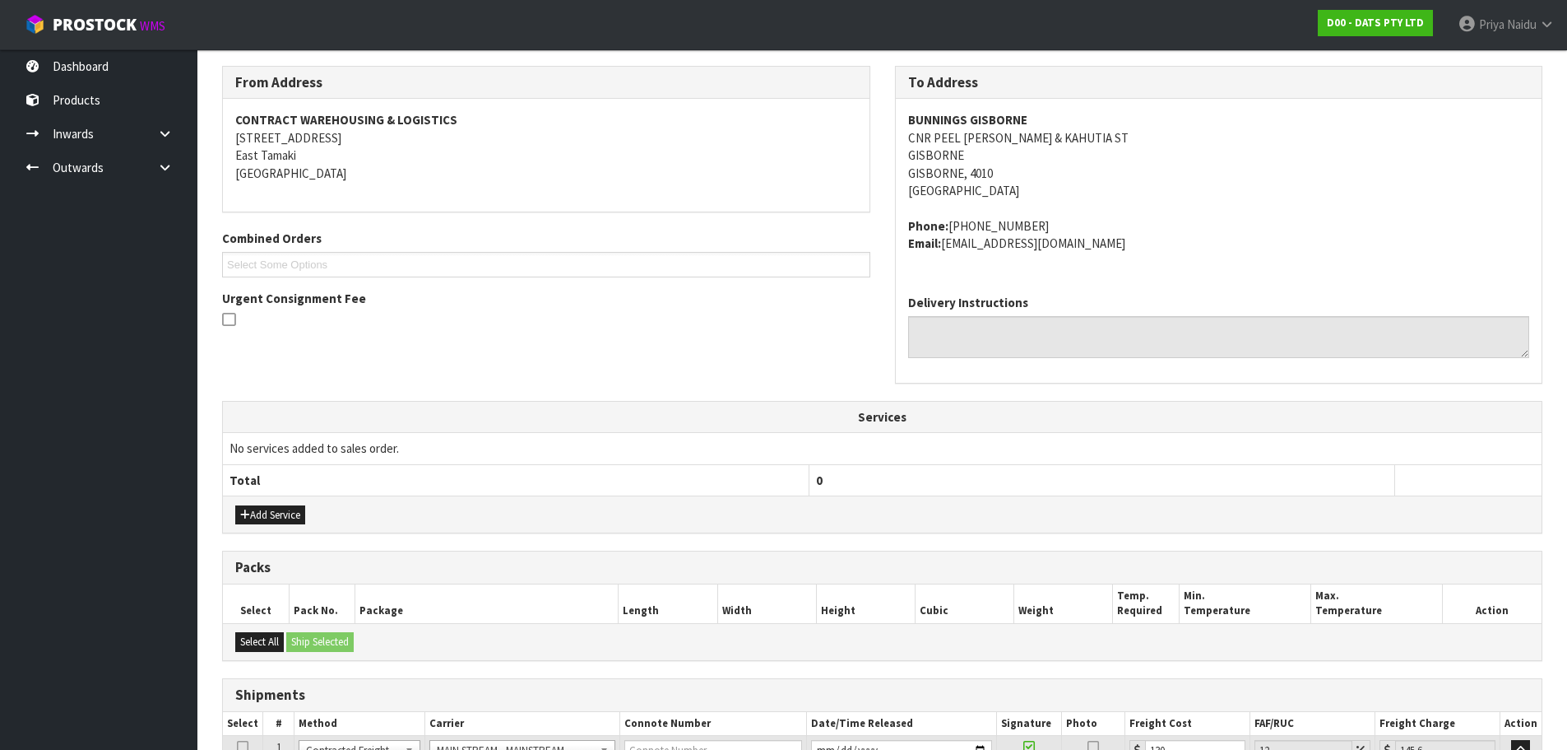
scroll to position [405, 0]
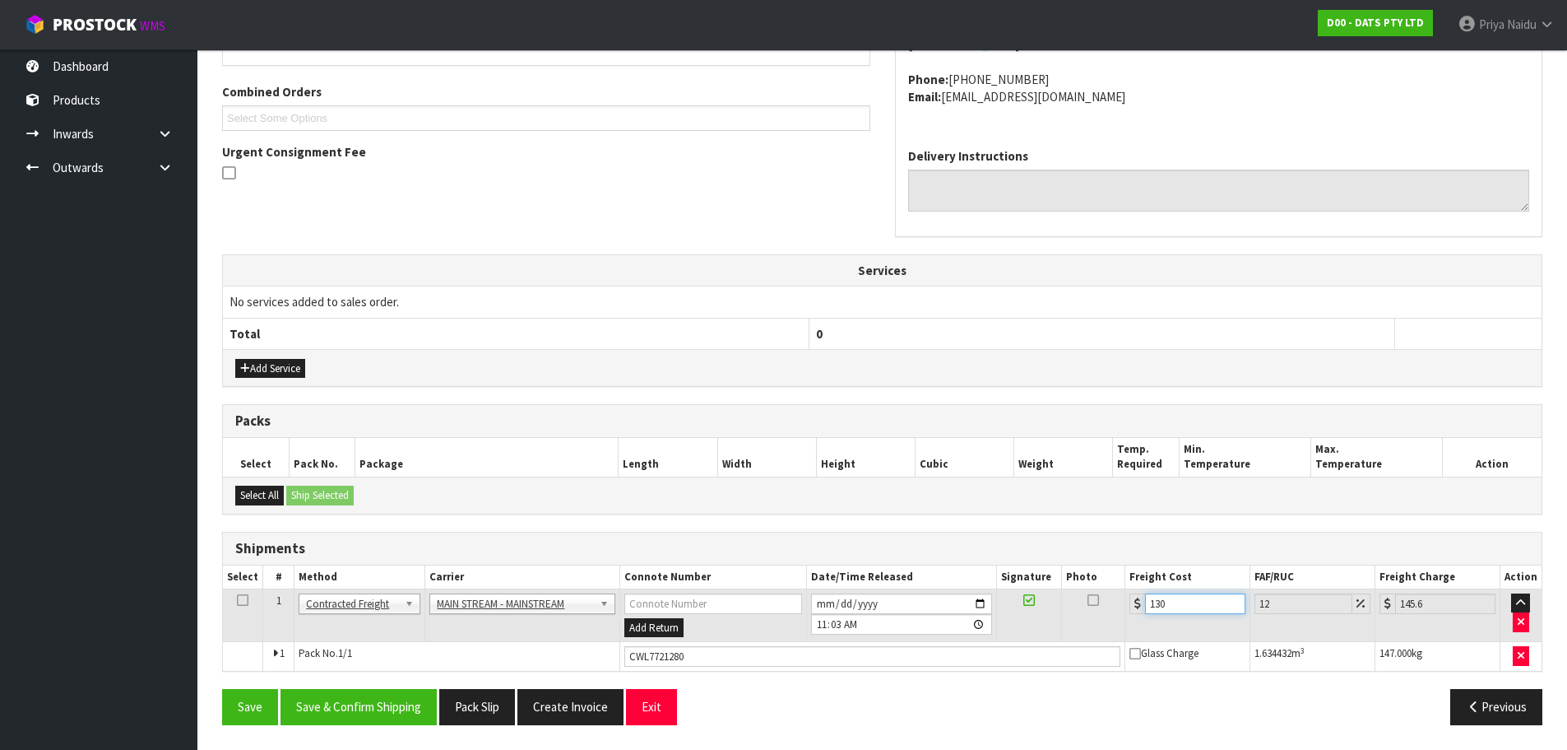
click at [1194, 609] on input "130" at bounding box center [1195, 603] width 100 height 21
type input "130.4"
type input "146.05"
type input "130.40"
click at [402, 699] on button "Save & Confirm Shipping" at bounding box center [359, 706] width 156 height 35
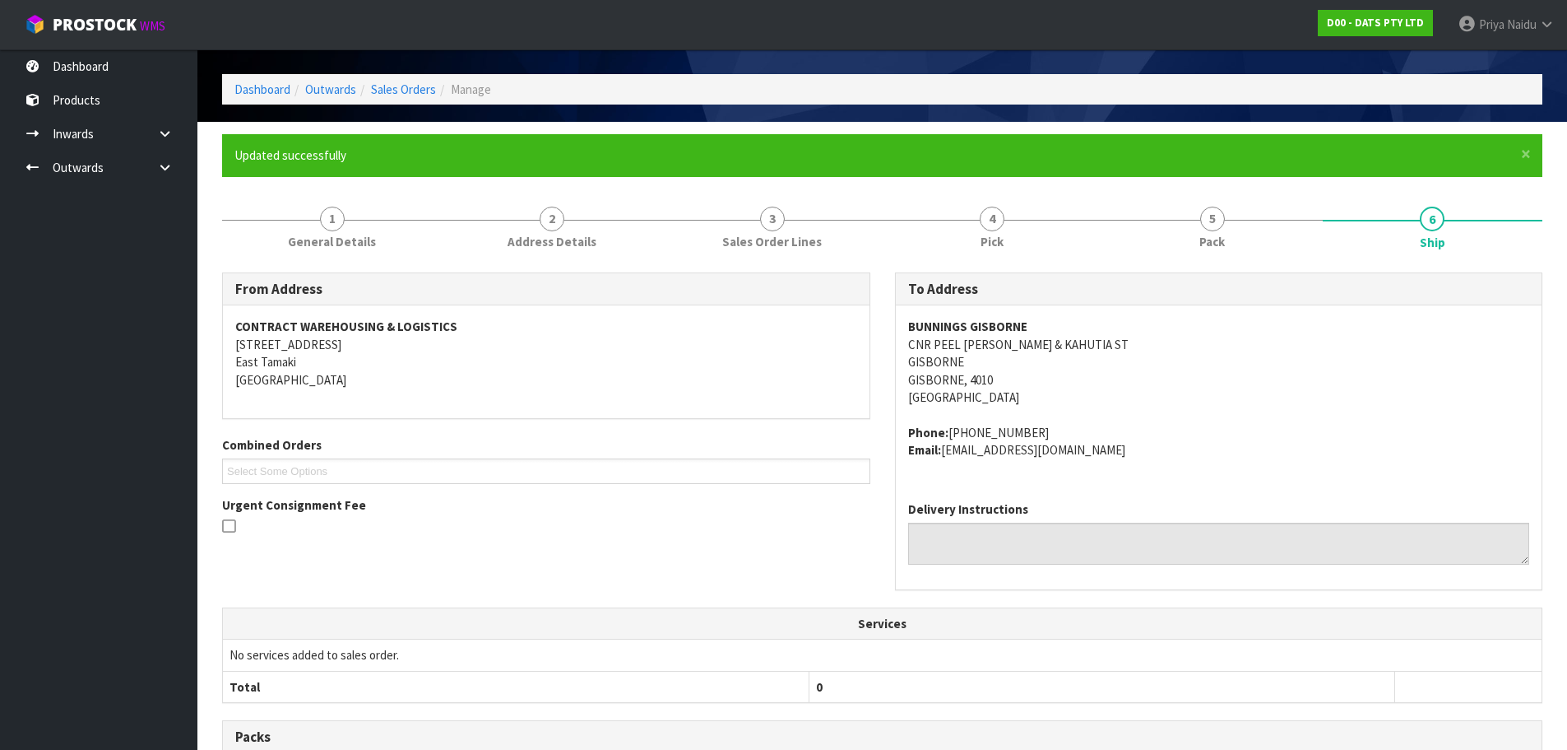
scroll to position [0, 0]
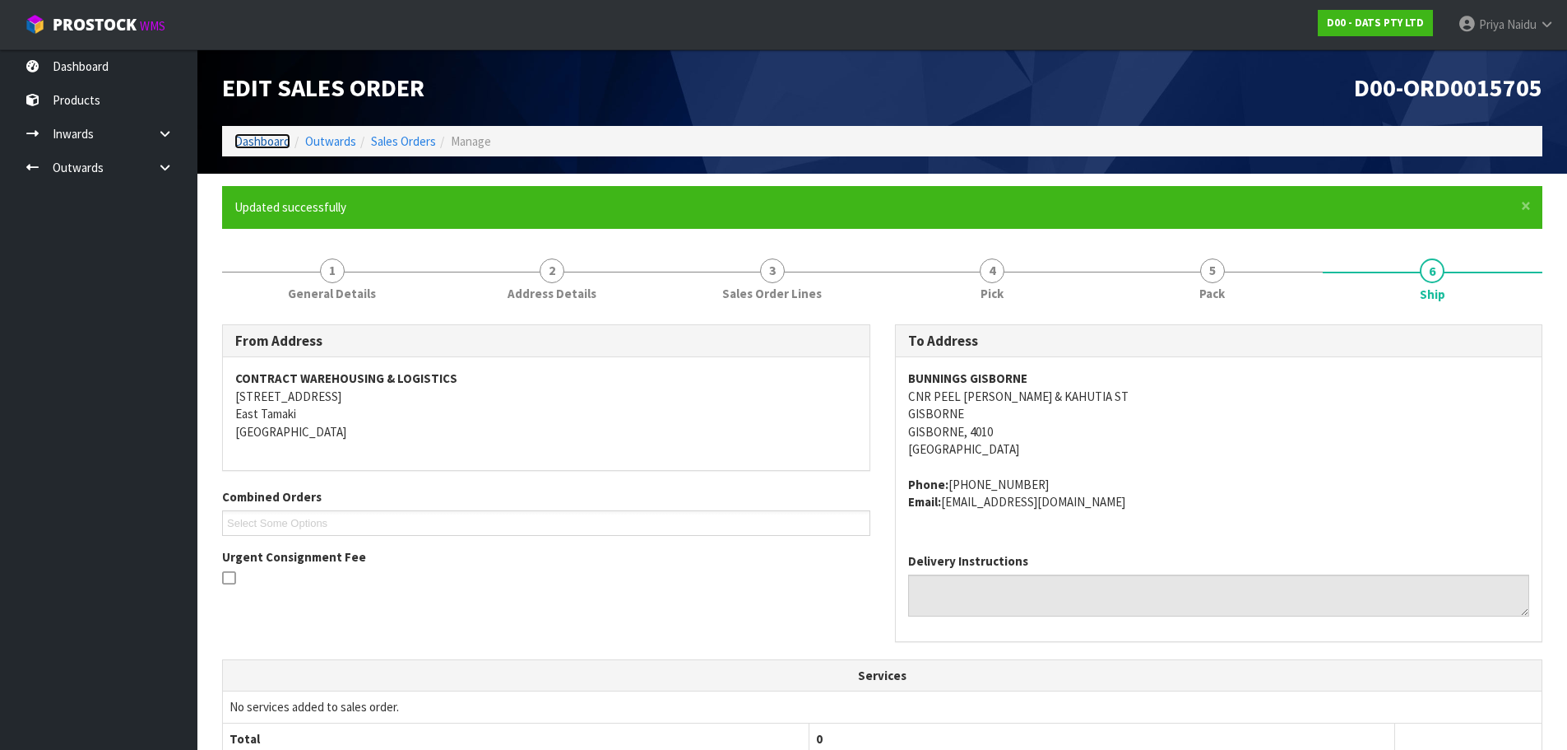
click at [259, 144] on link "Dashboard" at bounding box center [262, 141] width 56 height 16
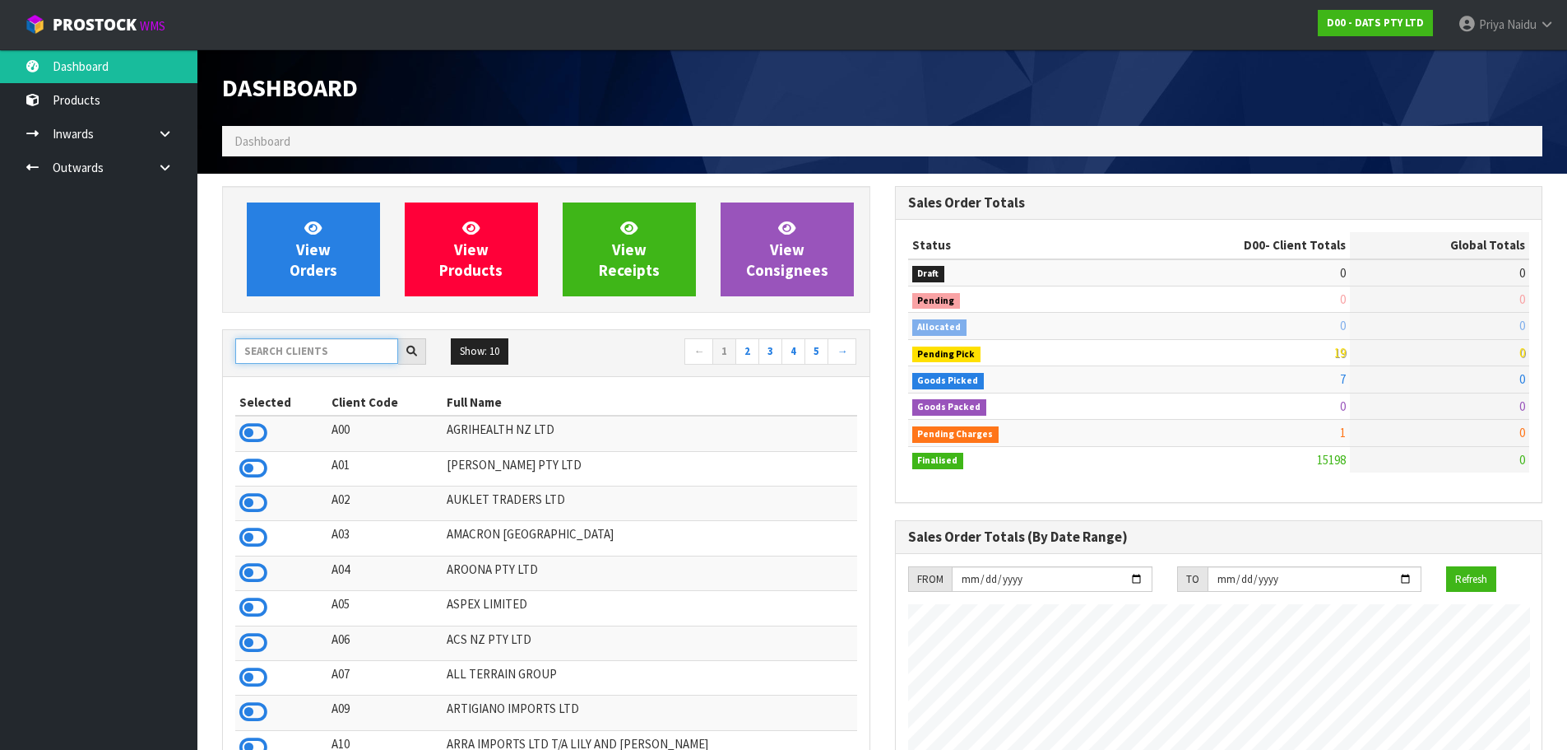
click at [304, 354] on input "text" at bounding box center [316, 351] width 163 height 26
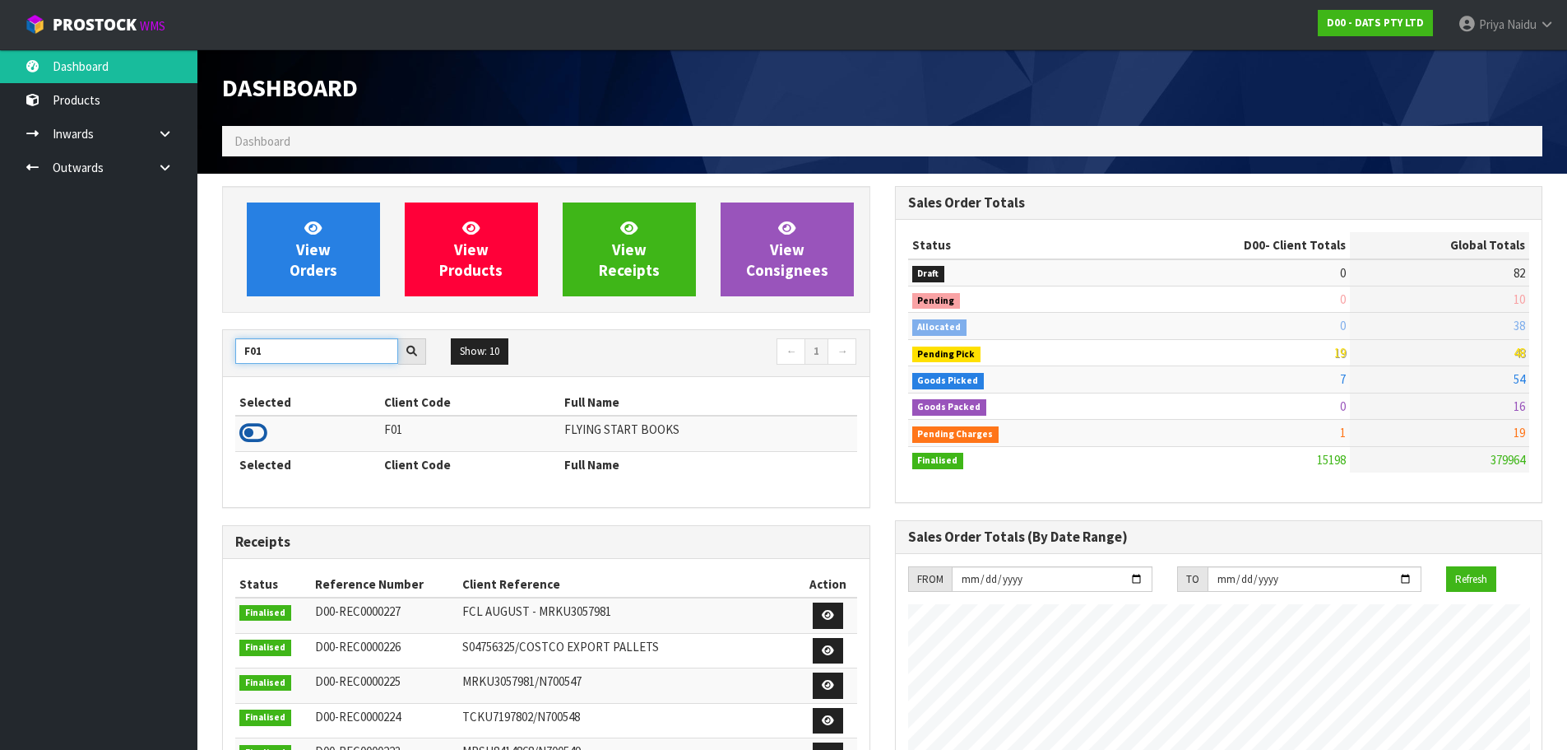
type input "F01"
click at [265, 426] on icon at bounding box center [253, 432] width 28 height 25
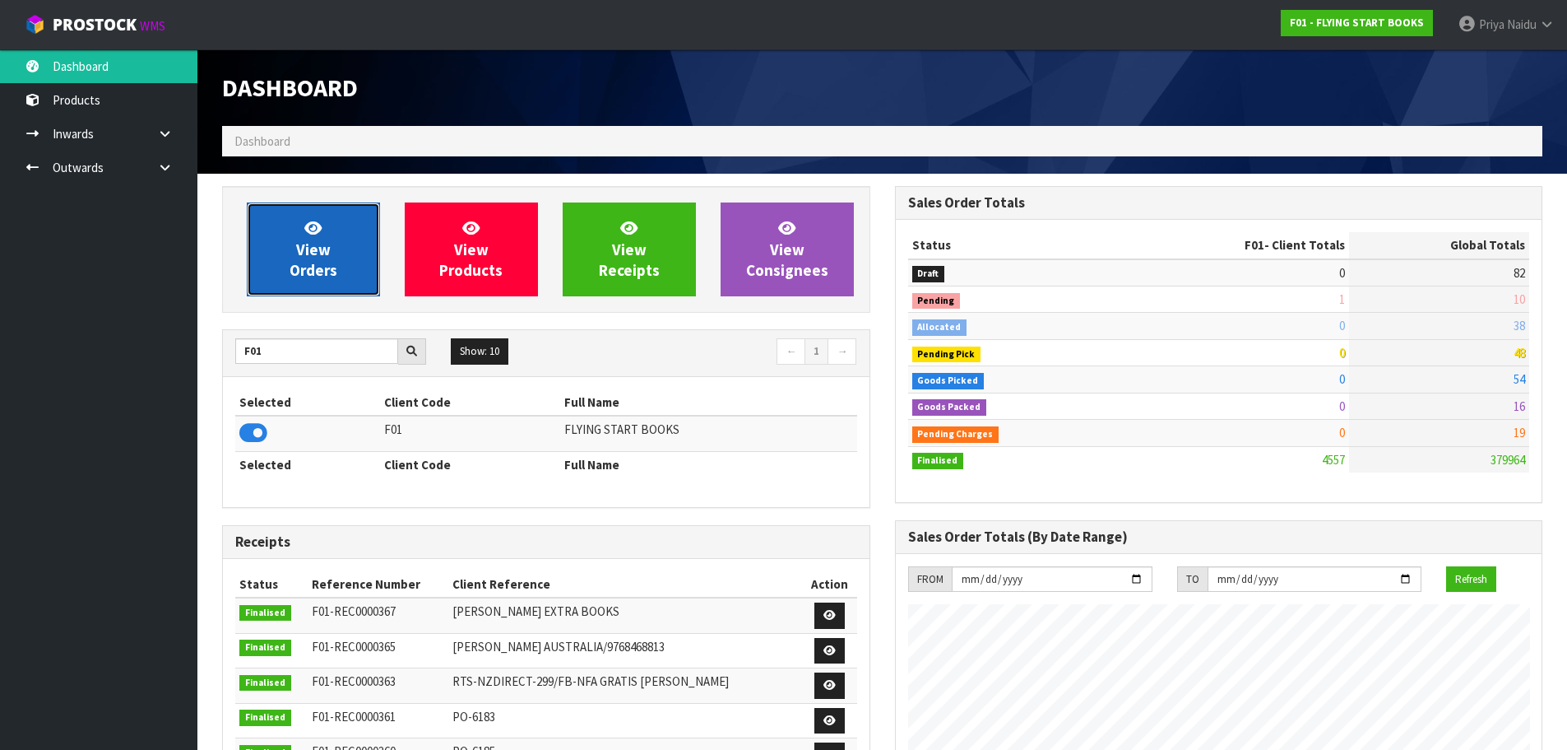
click at [327, 277] on span "View Orders" at bounding box center [314, 249] width 48 height 62
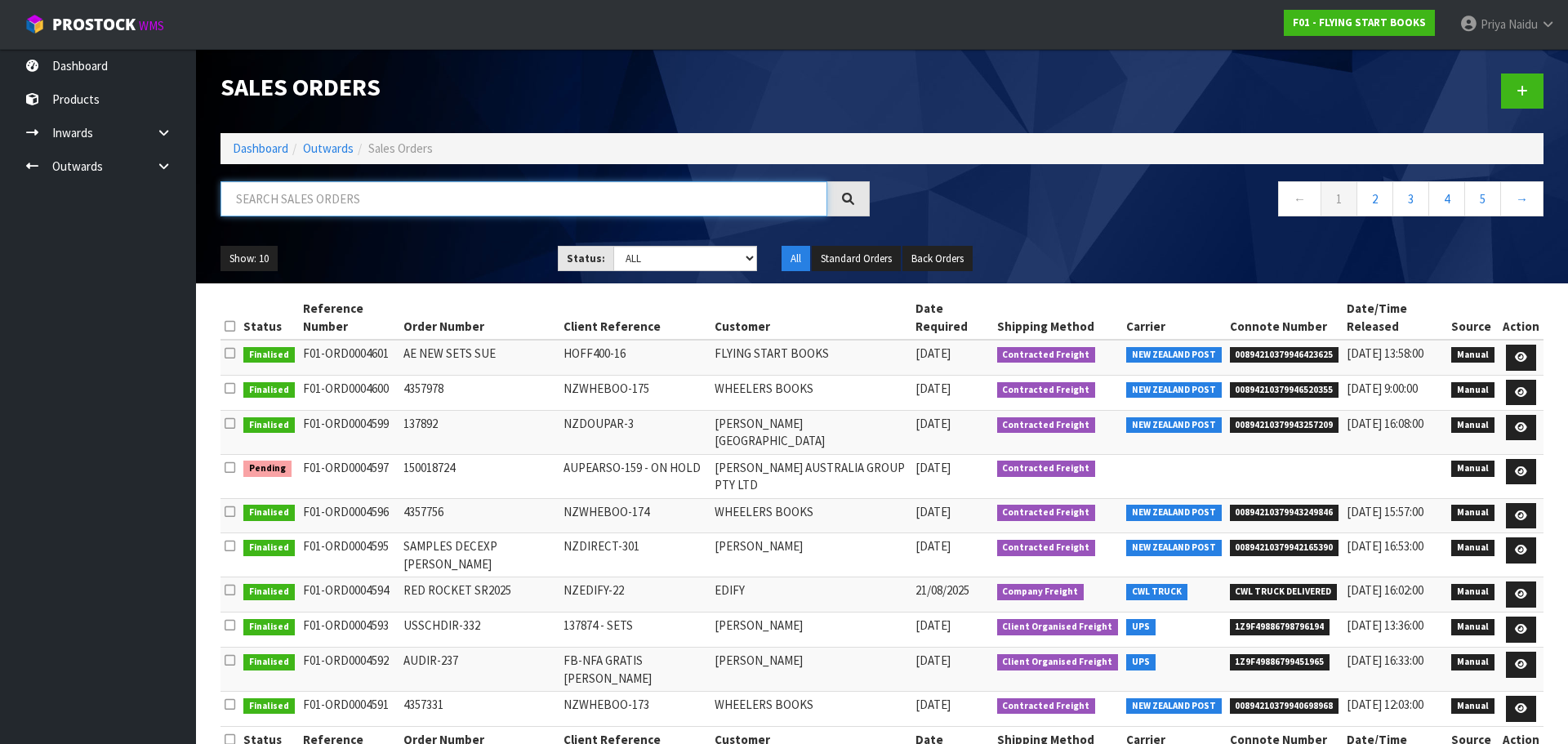
click at [331, 201] on input "text" at bounding box center [523, 198] width 606 height 35
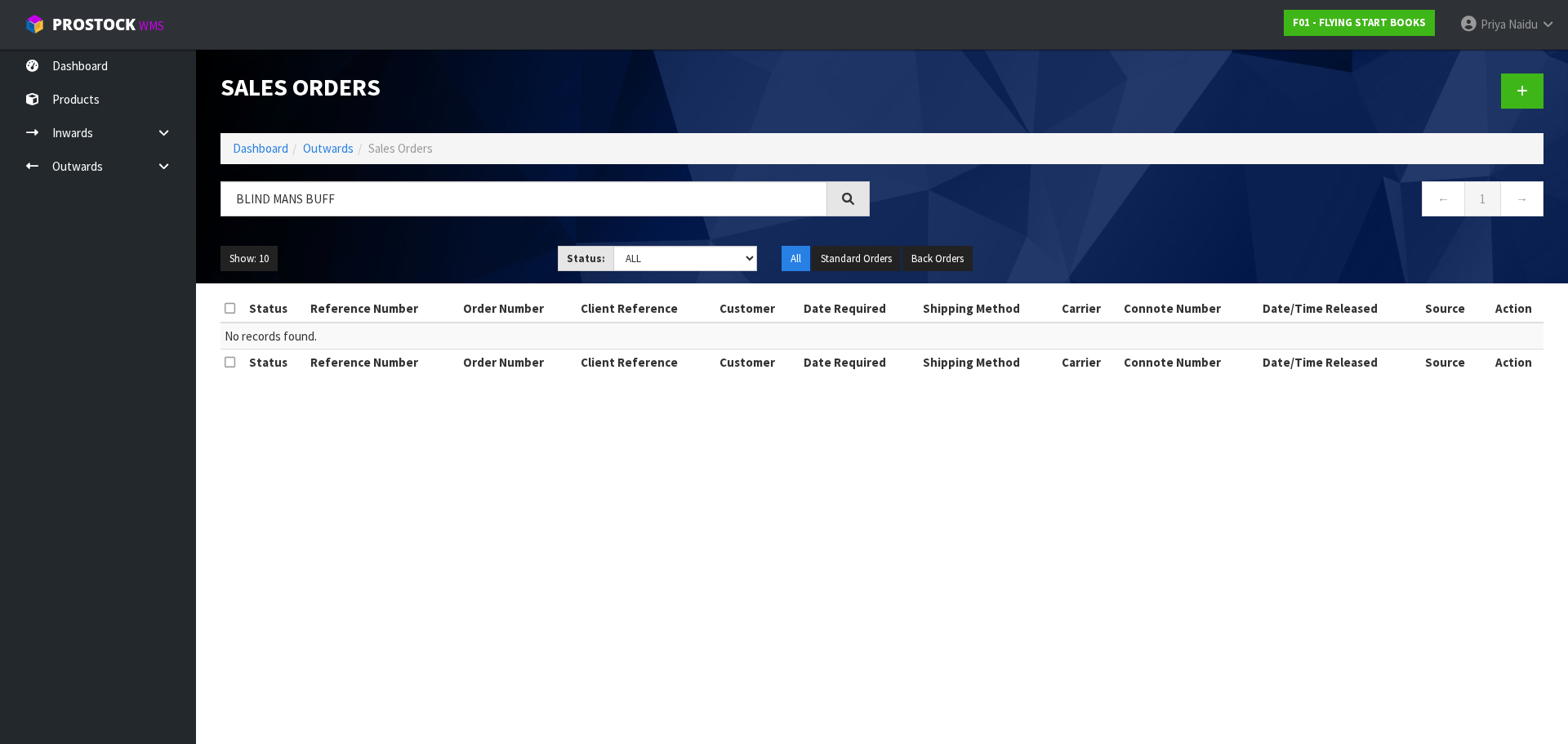
click at [404, 248] on ul "Show: 10 5 10 25 50" at bounding box center [376, 259] width 313 height 26
click at [398, 209] on input "BLIND MANS BUFF" at bounding box center [523, 198] width 606 height 35
type input "BLIND MANS BUFF"
click at [393, 246] on ul "Show: 10 5 10 25 50" at bounding box center [376, 259] width 313 height 26
click at [431, 251] on ul "Show: 10 5 10 25 50" at bounding box center [376, 259] width 313 height 26
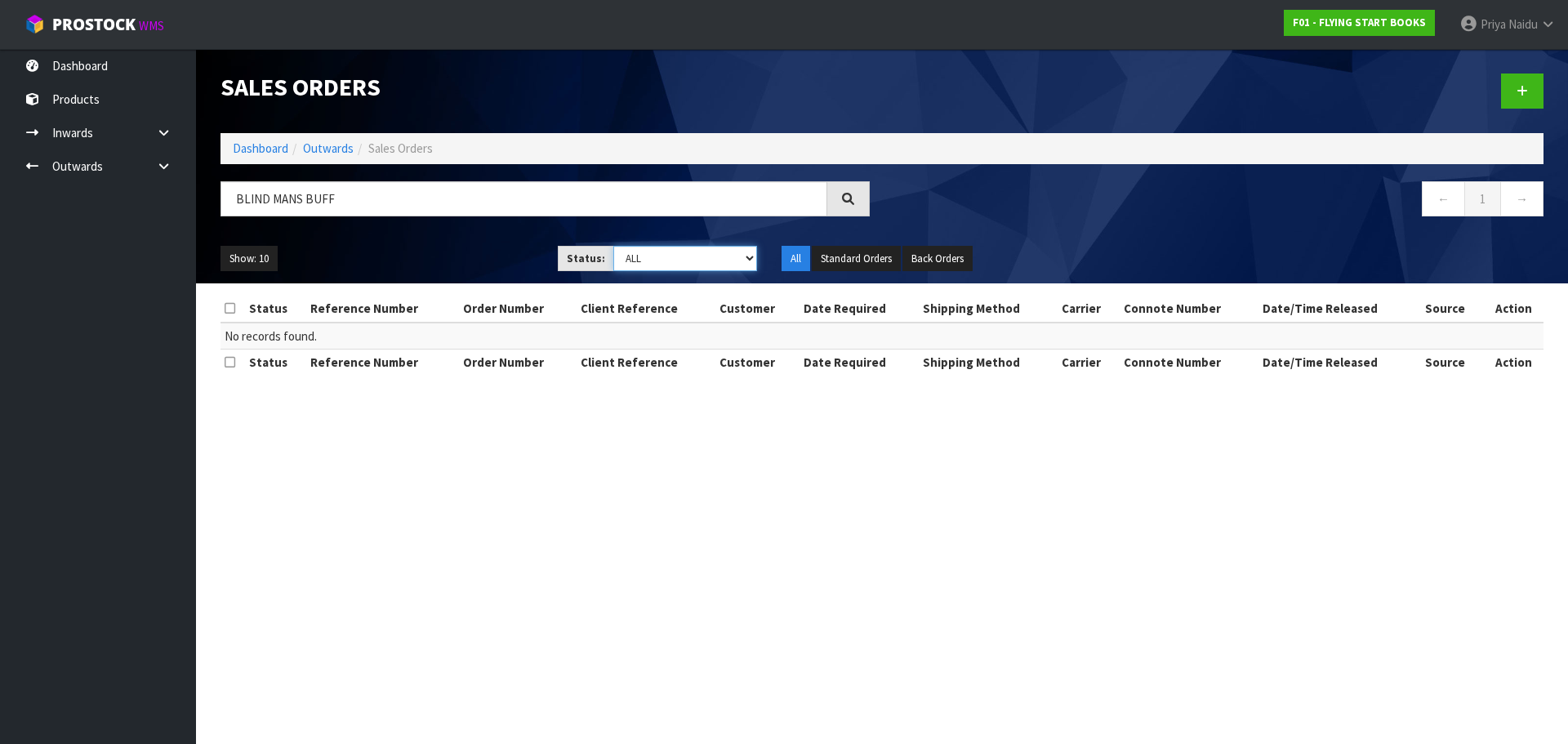
click at [632, 256] on select "Draft Pending Allocated Pending Pick Goods Picked Goods Packed Pending Charges …" at bounding box center [686, 259] width 145 height 26
click at [613, 246] on select "Draft Pending Allocated Pending Pick Goods Picked Goods Packed Pending Charges …" at bounding box center [686, 259] width 145 height 26
click at [652, 260] on select "Draft Pending Allocated Pending Pick Goods Picked Goods Packed Pending Charges …" at bounding box center [686, 259] width 145 height 26
select select "string:ALL"
click at [613, 246] on select "Draft Pending Allocated Pending Pick Goods Picked Goods Packed Pending Charges …" at bounding box center [686, 259] width 145 height 26
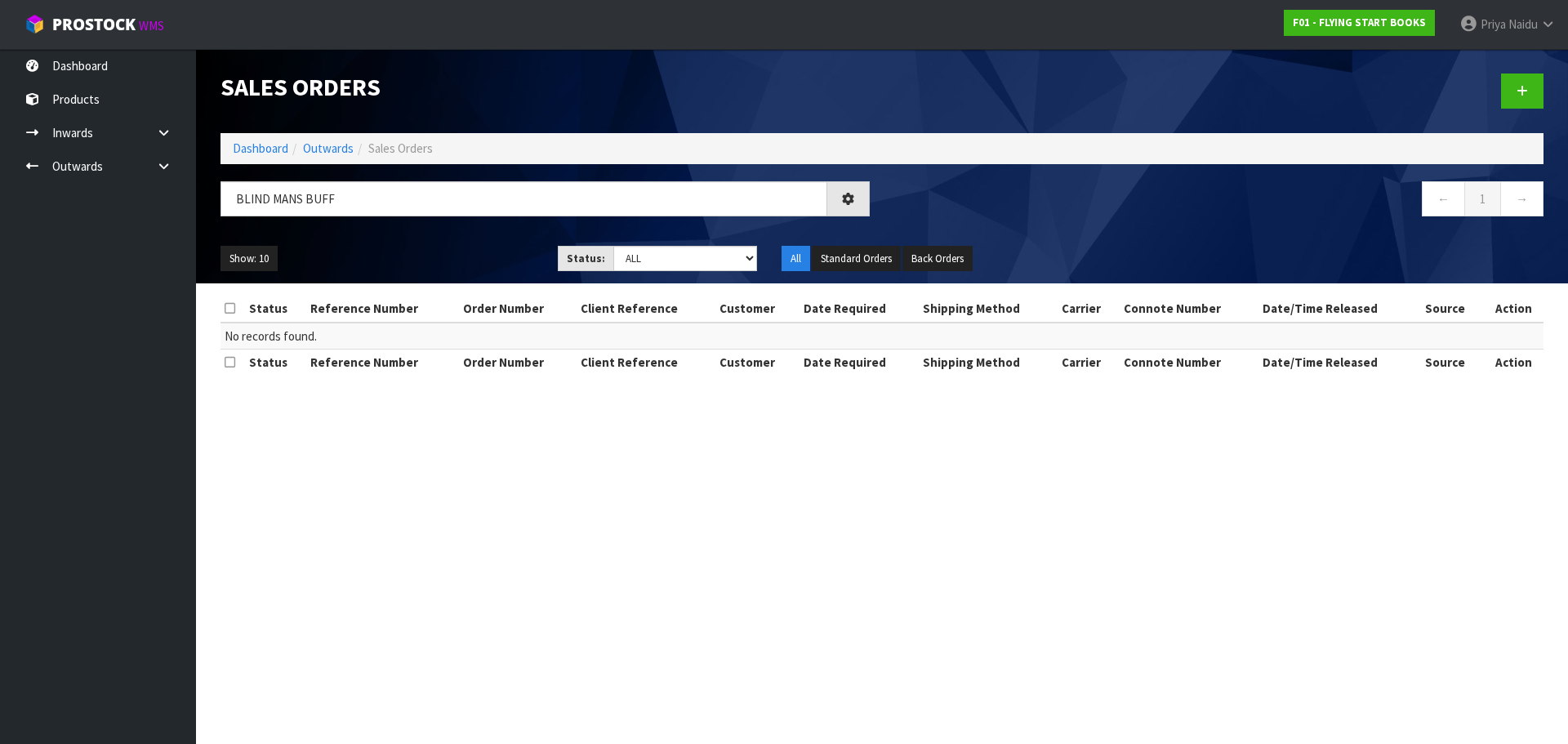
click at [454, 263] on ul "Show: 10 5 10 25 50" at bounding box center [376, 259] width 313 height 26
click at [440, 263] on ul "Show: 10 5 10 25 50" at bounding box center [376, 259] width 313 height 26
click at [245, 144] on link "Dashboard" at bounding box center [260, 149] width 56 height 16
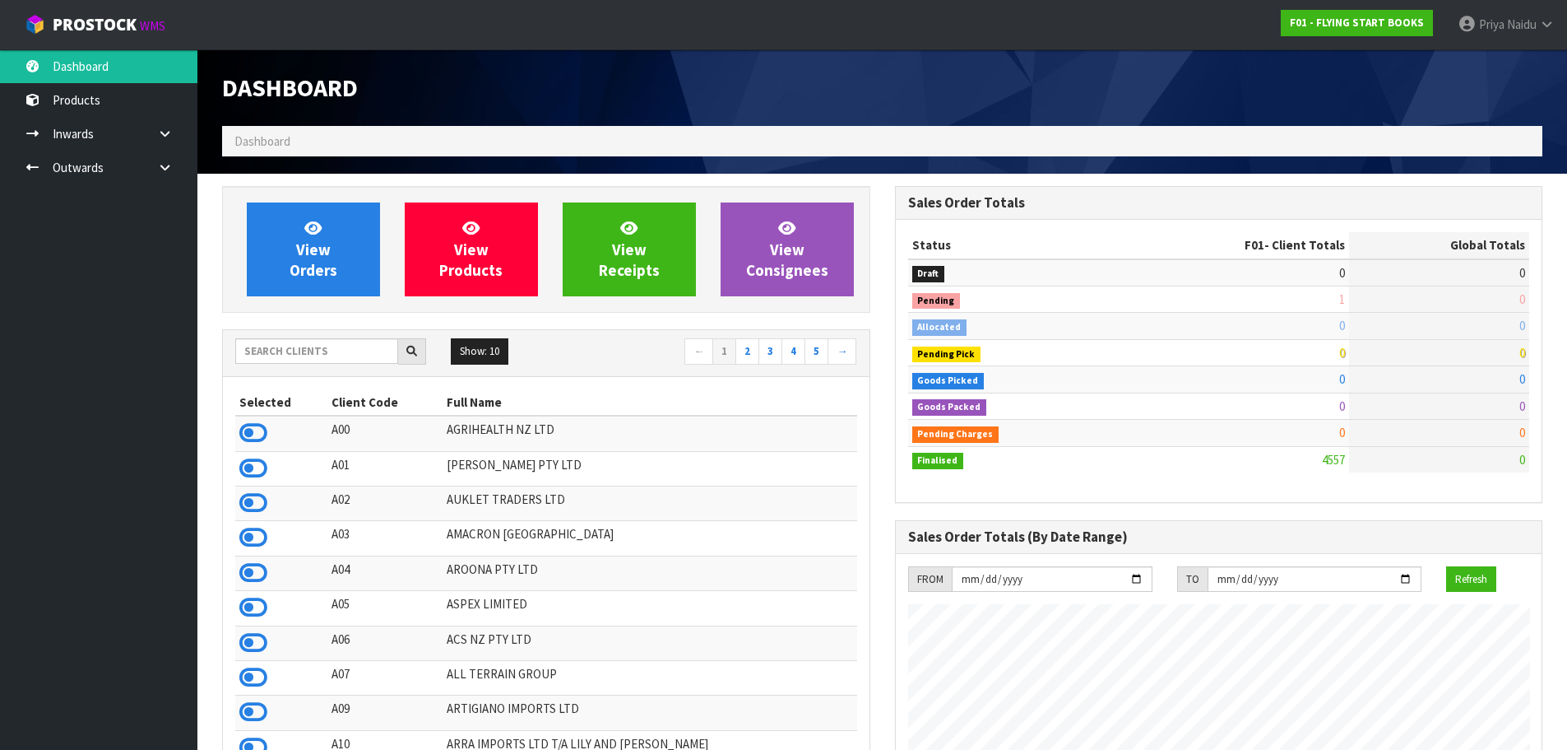
scroll to position [1246, 672]
click at [343, 354] on input "text" at bounding box center [316, 351] width 163 height 26
click at [311, 257] on span "View Orders" at bounding box center [314, 249] width 48 height 62
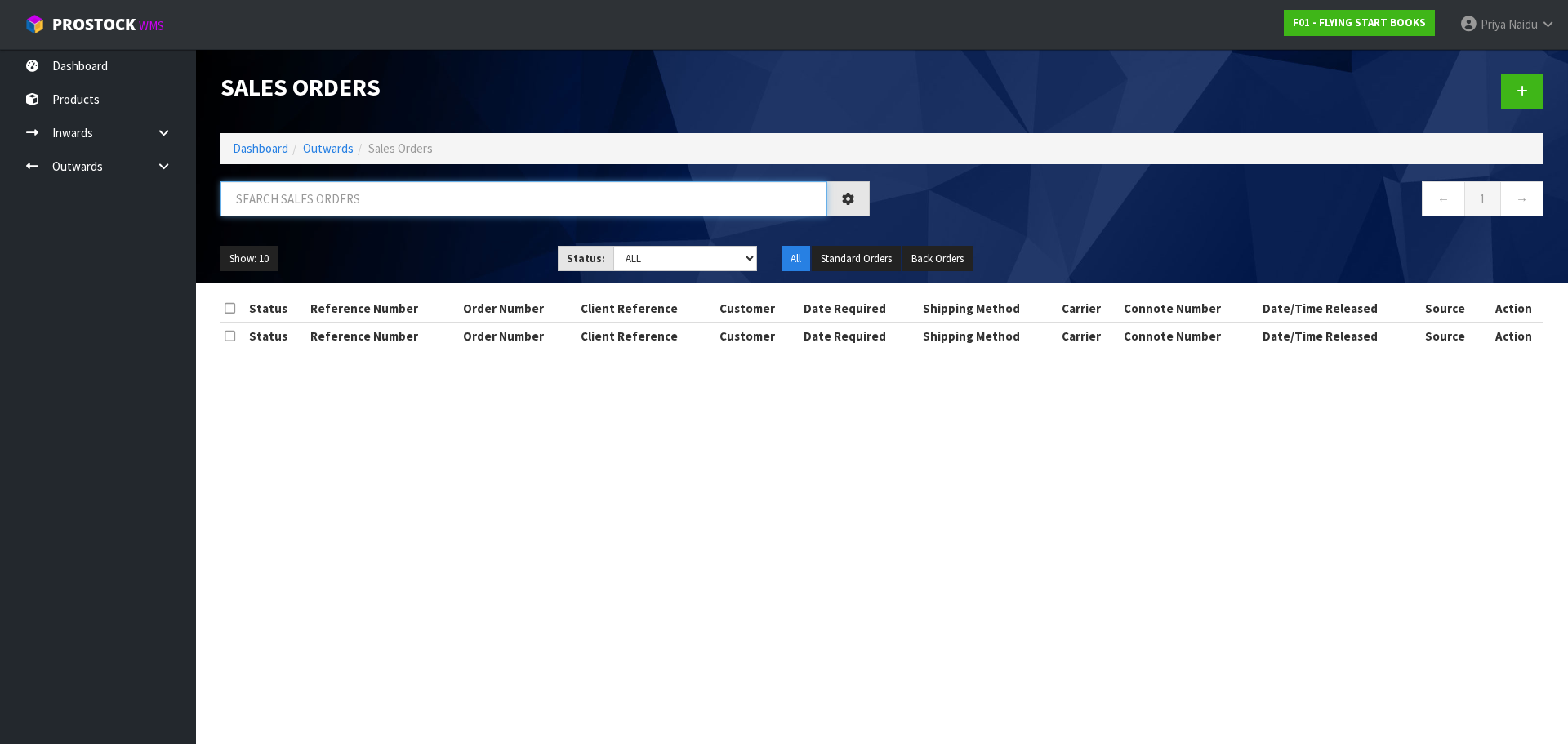
click at [336, 191] on input "text" at bounding box center [523, 198] width 606 height 35
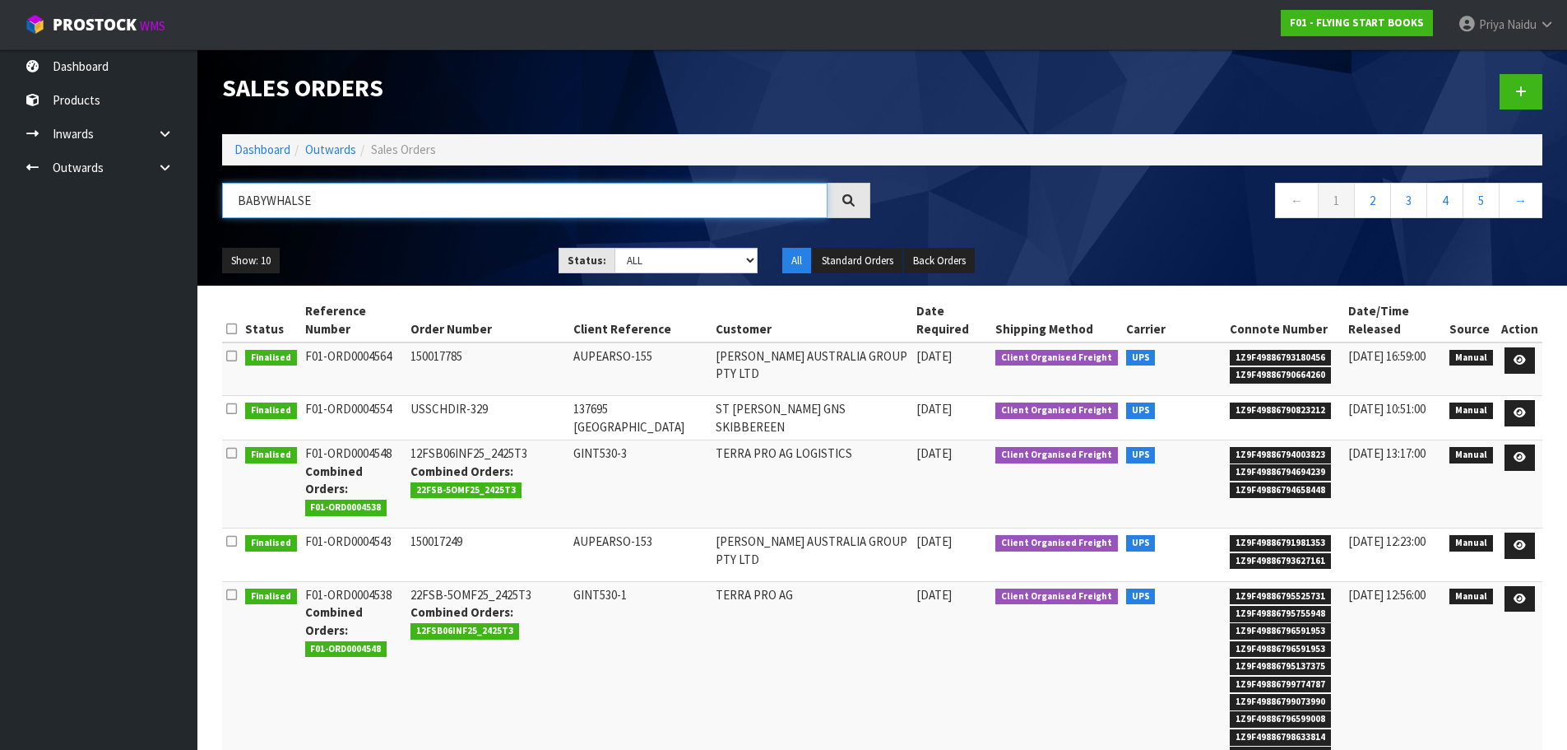
click at [266, 205] on input "BABYWHALSE" at bounding box center [525, 200] width 606 height 35
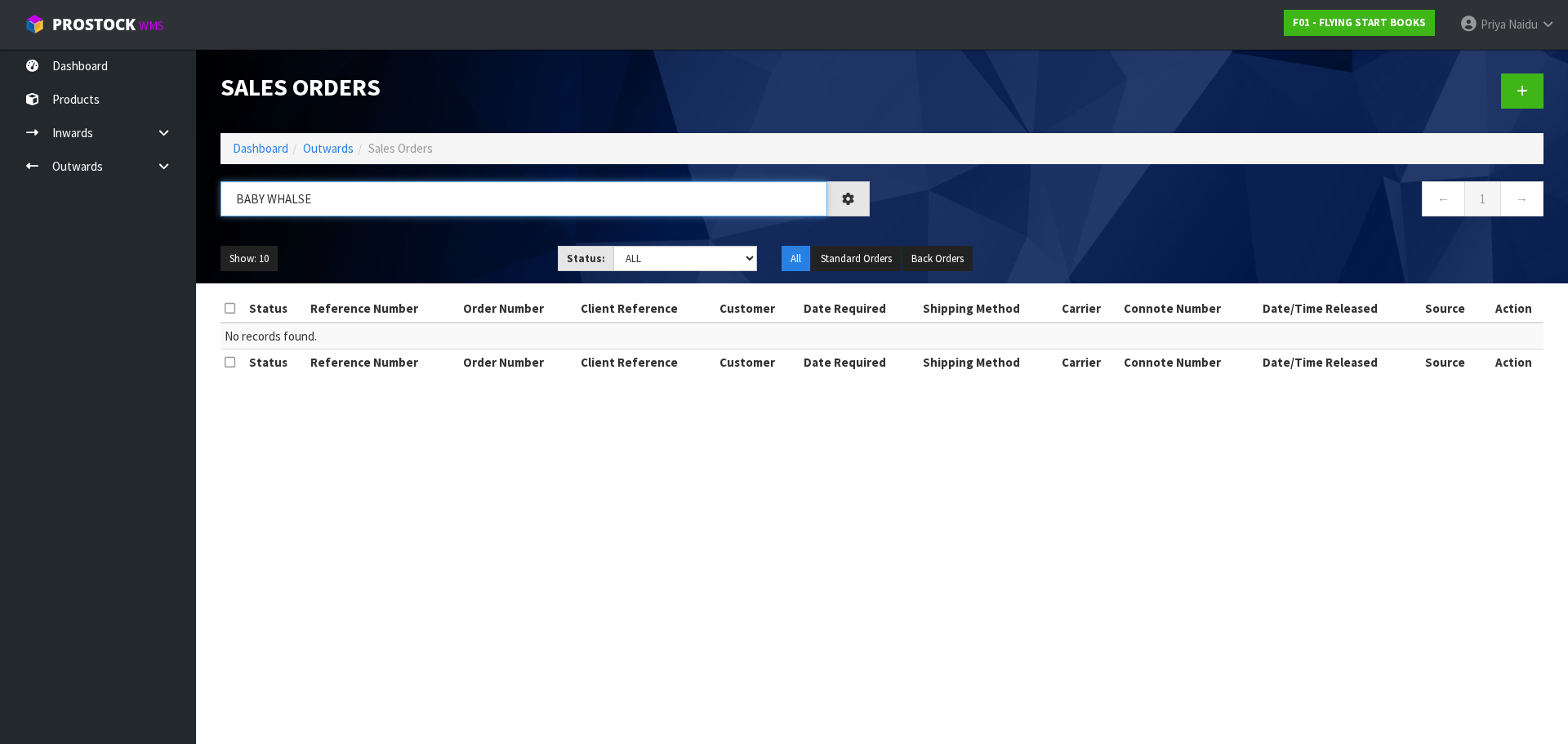
click at [321, 201] on input "BABY WHALSE" at bounding box center [523, 198] width 606 height 35
click at [394, 237] on div "Show: 10 5 10 25 50 Status: Draft Pending Allocated Pending Pick Goods Picked G…" at bounding box center [882, 258] width 1348 height 51
click at [854, 202] on div at bounding box center [848, 198] width 43 height 35
click at [851, 195] on icon at bounding box center [848, 198] width 12 height 12
click at [850, 194] on icon at bounding box center [848, 198] width 12 height 12
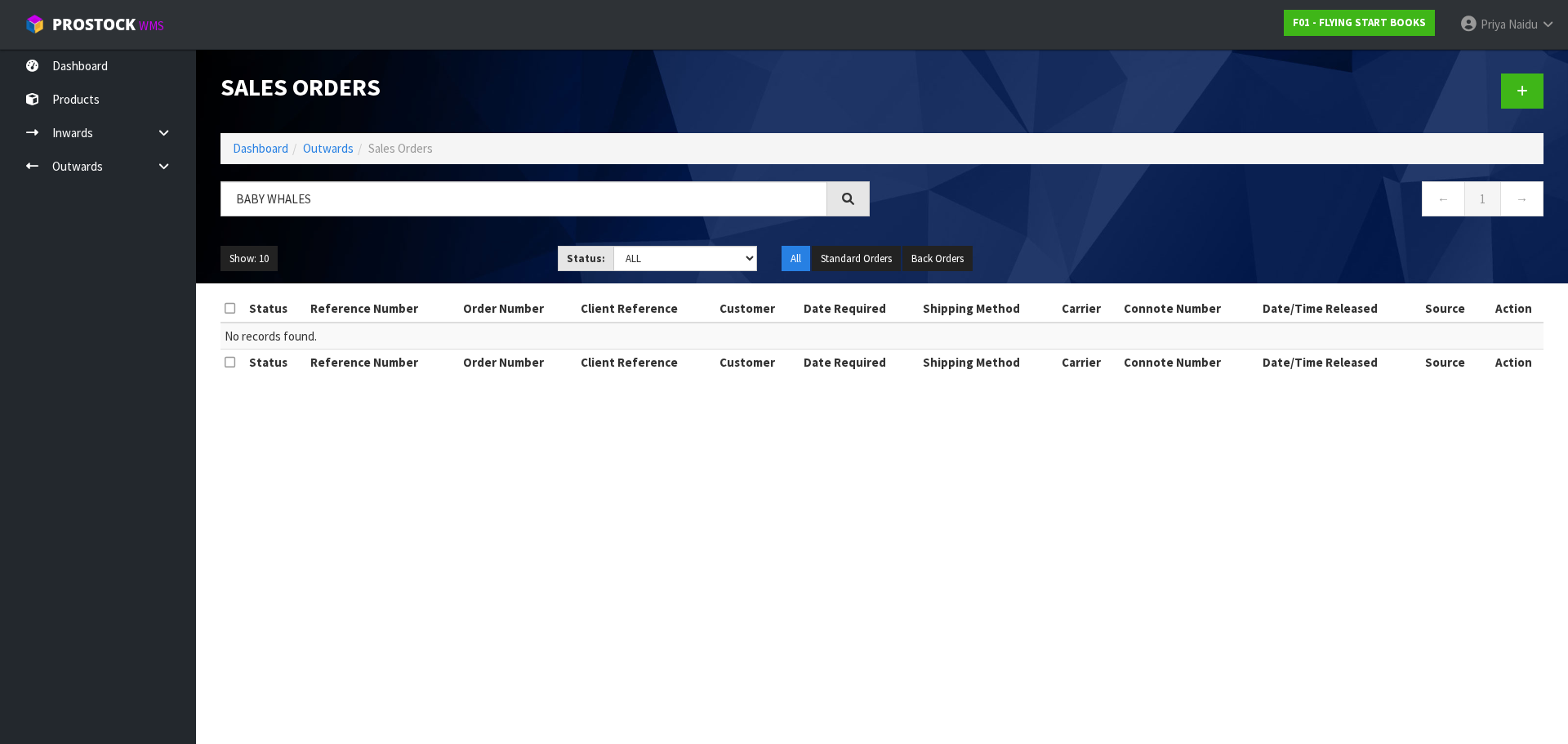
click at [427, 236] on div "Show: 10 5 10 25 50 Status: Draft Pending Allocated Pending Pick Goods Picked G…" at bounding box center [882, 258] width 1348 height 51
click at [416, 203] on input "BABY WHALES" at bounding box center [523, 198] width 606 height 35
type input "B"
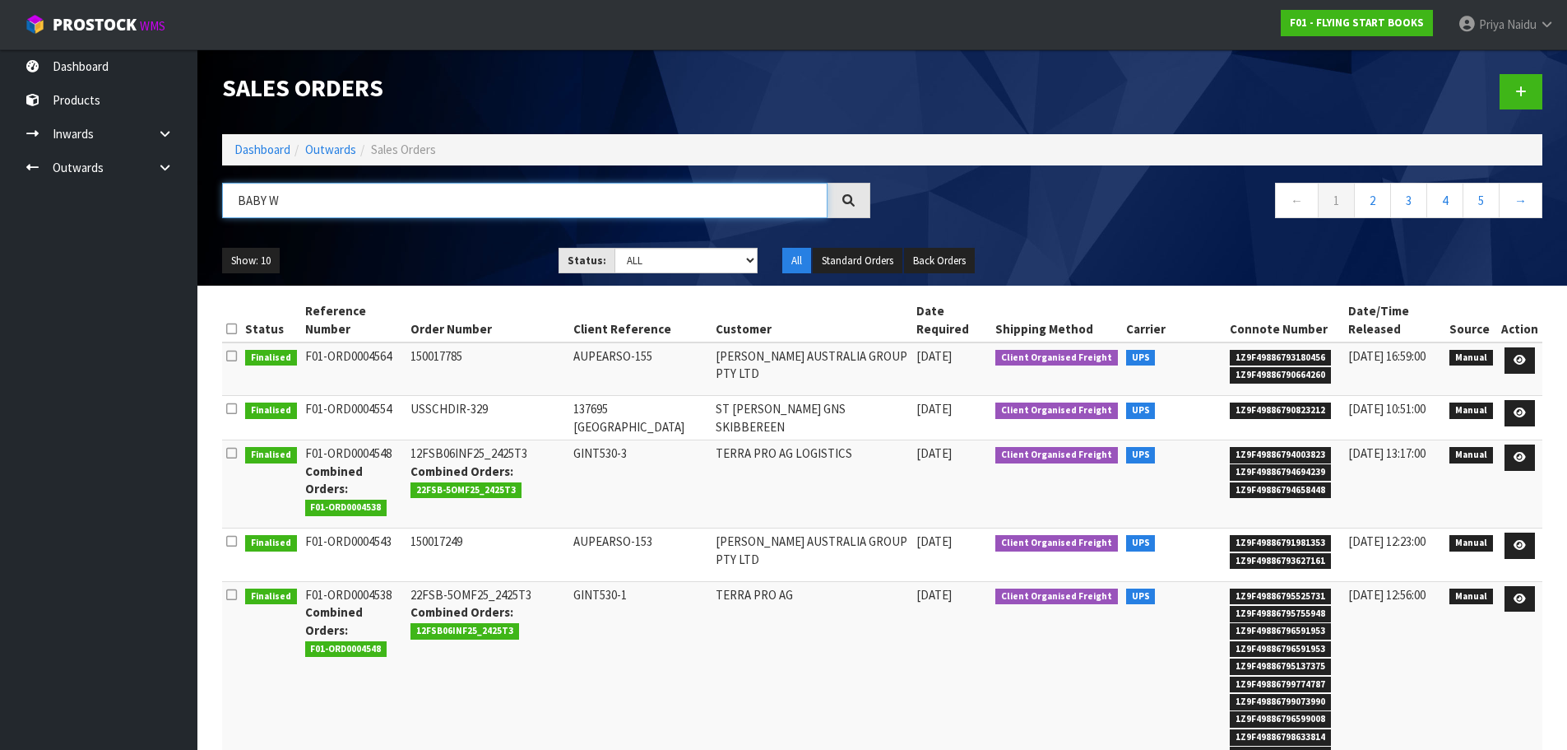
type input "BABY W"
drag, startPoint x: 1528, startPoint y: 363, endPoint x: 1511, endPoint y: 355, distance: 18.8
click at [1528, 362] on link at bounding box center [1520, 360] width 30 height 26
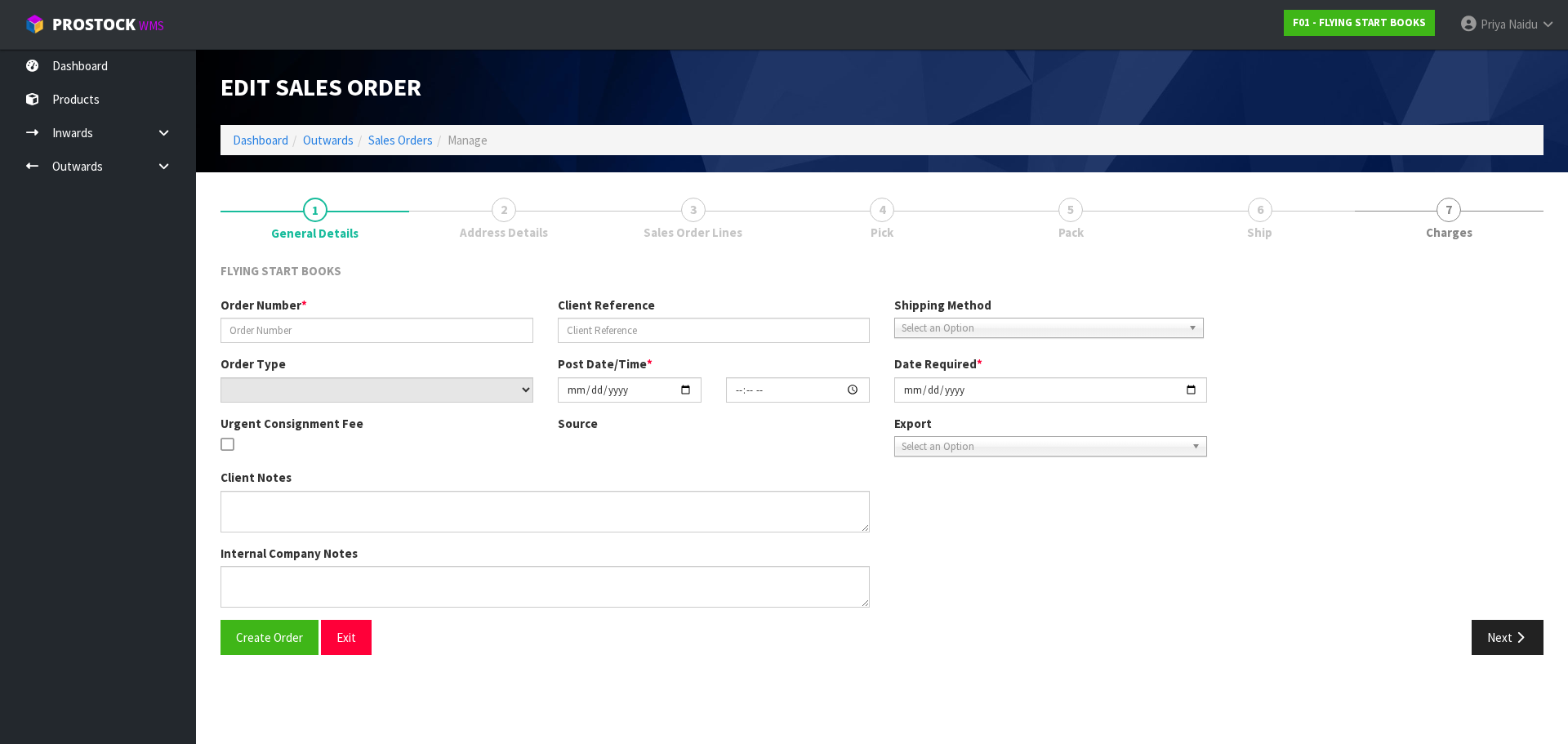
type input "150017785"
type input "AUPEARSO-155"
select select "number:0"
type input "[DATE]"
type input "10:08:00.000"
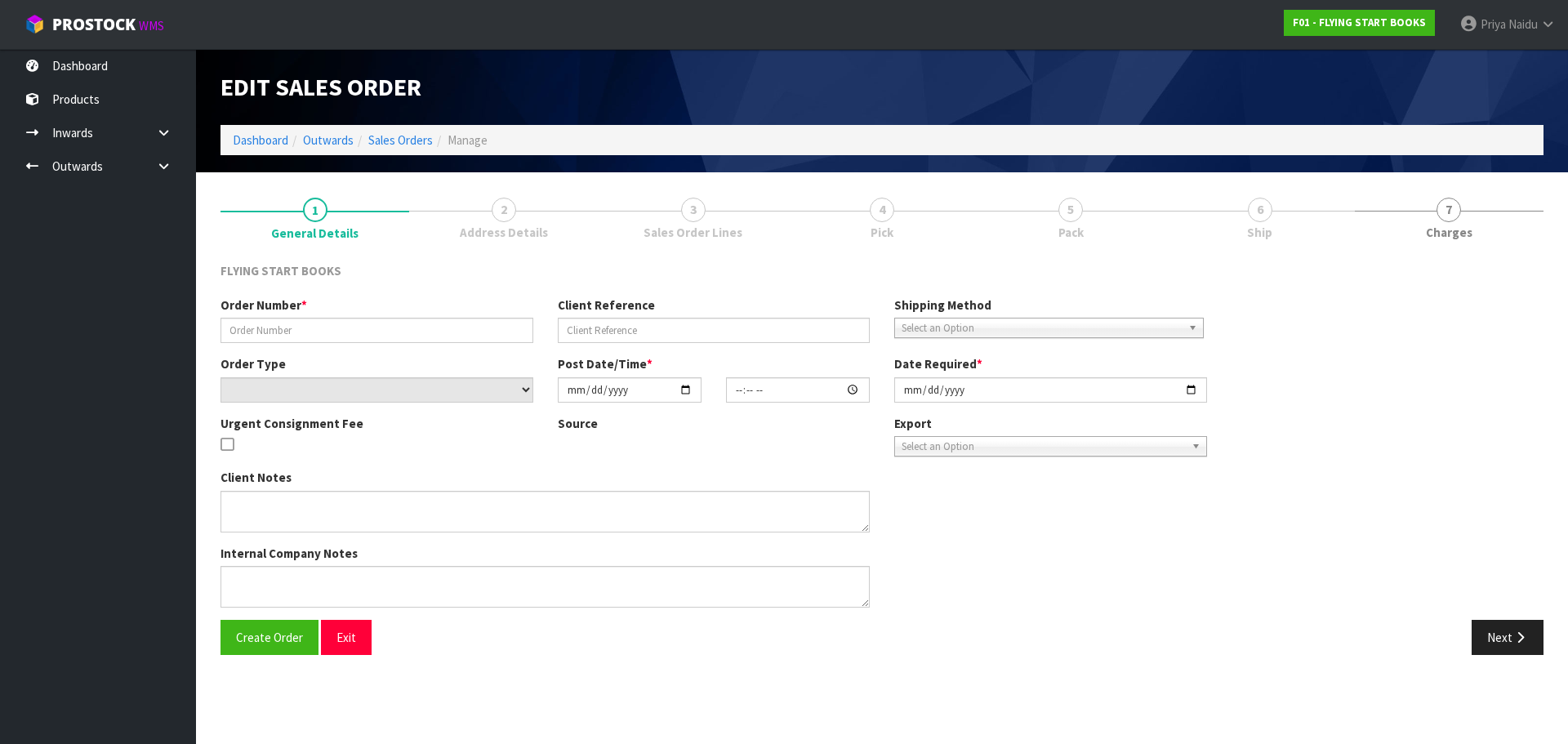
type input "[DATE]"
type textarea "UPDATED 9781877435447 TO 9781877435676 - HISTORY OF PHOTOGRAPHY FROM SET 978177…"
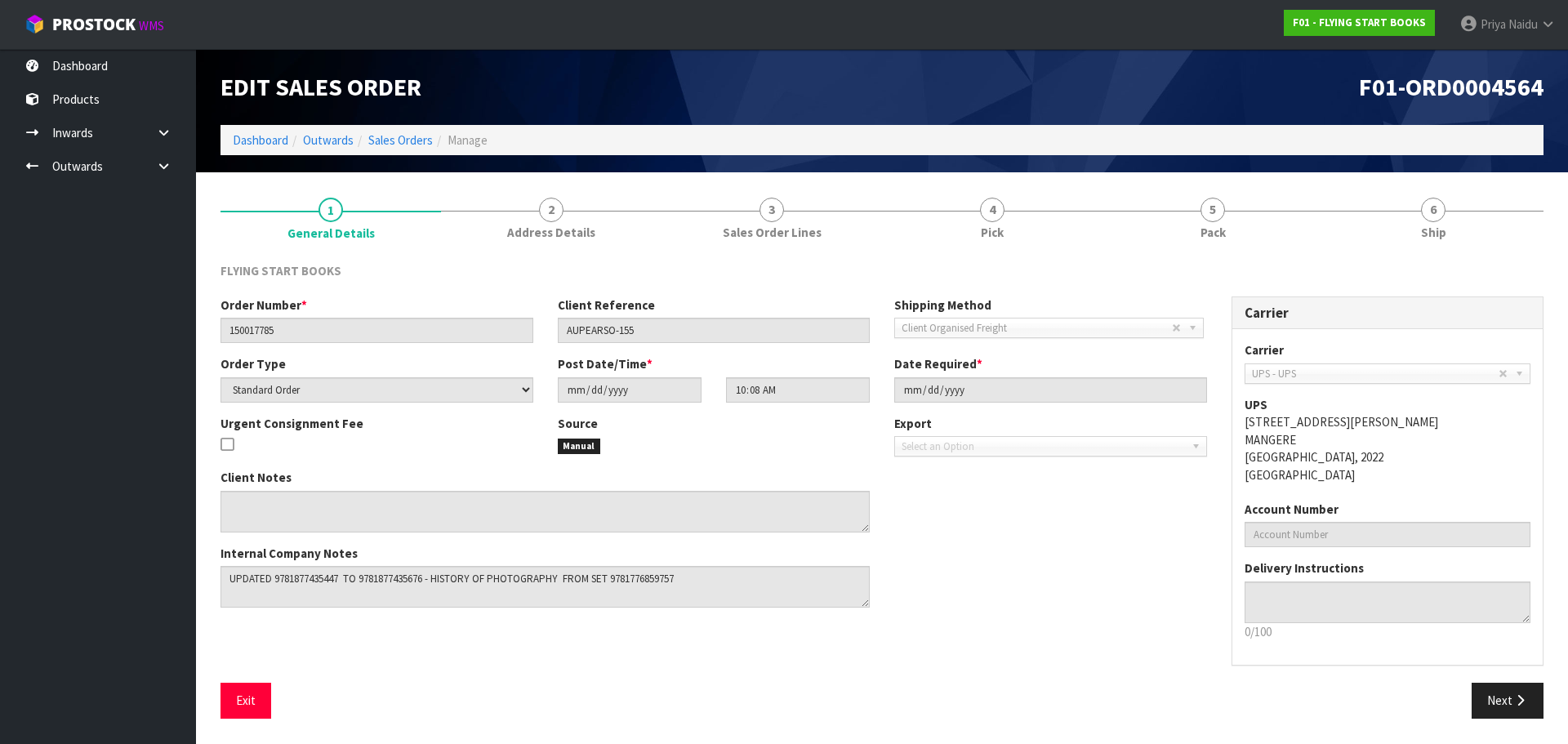
drag, startPoint x: 987, startPoint y: 236, endPoint x: 832, endPoint y: 279, distance: 160.9
click at [986, 236] on span "Pick" at bounding box center [991, 231] width 23 height 17
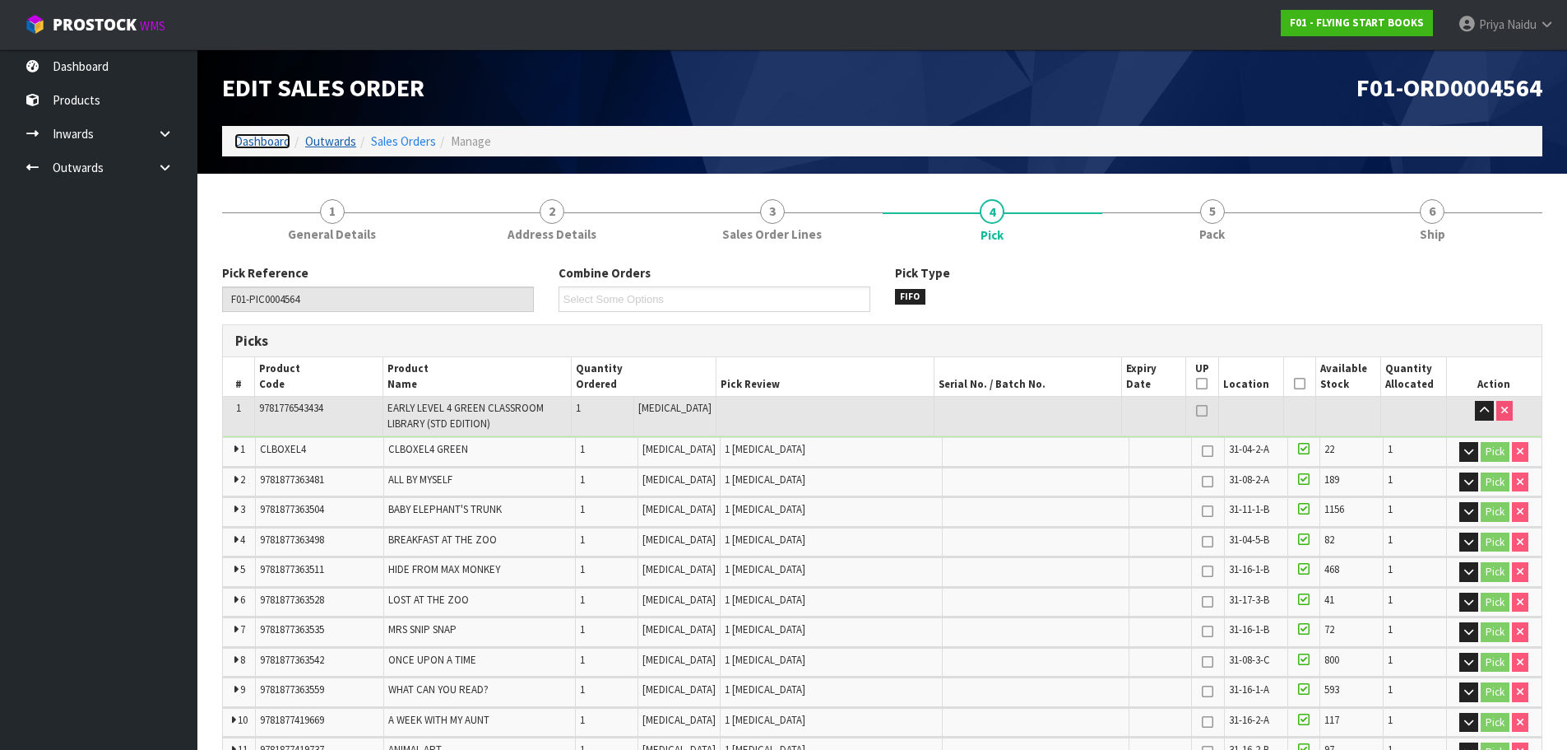
drag, startPoint x: 284, startPoint y: 142, endPoint x: 309, endPoint y: 145, distance: 24.9
click at [283, 142] on link "Dashboard" at bounding box center [262, 141] width 56 height 16
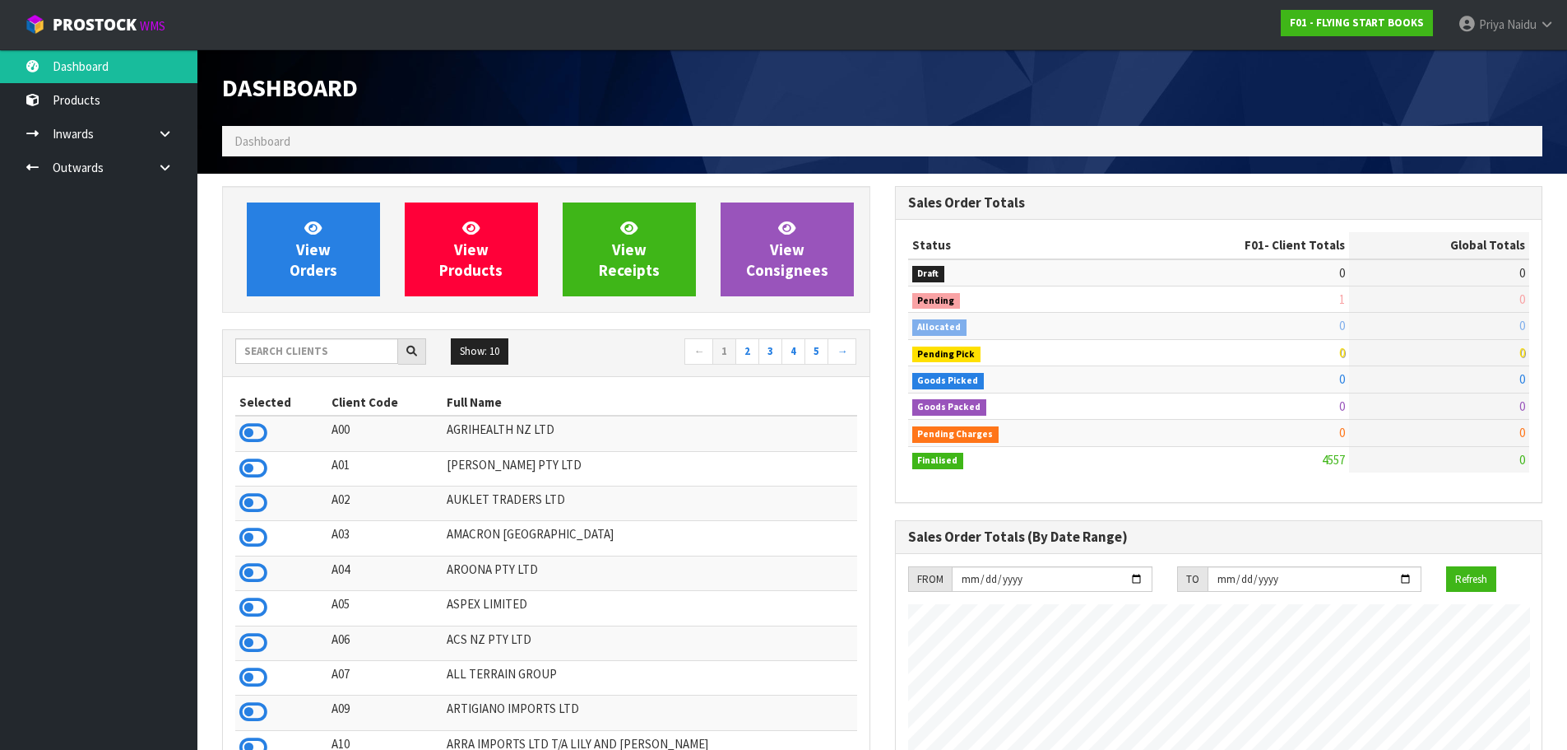
scroll to position [1246, 672]
click at [319, 268] on span "View Orders" at bounding box center [314, 249] width 48 height 62
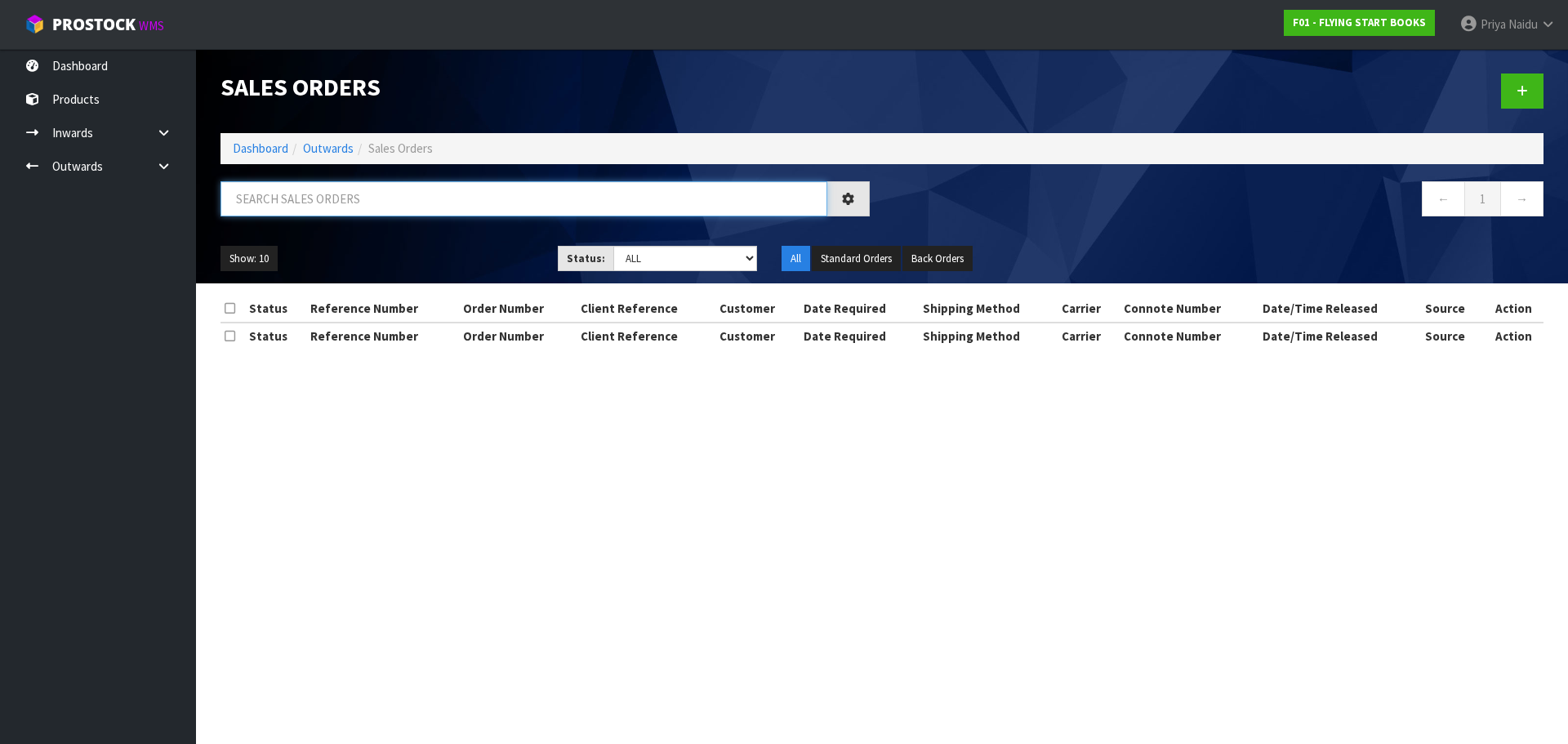
click at [343, 190] on input "text" at bounding box center [523, 198] width 606 height 35
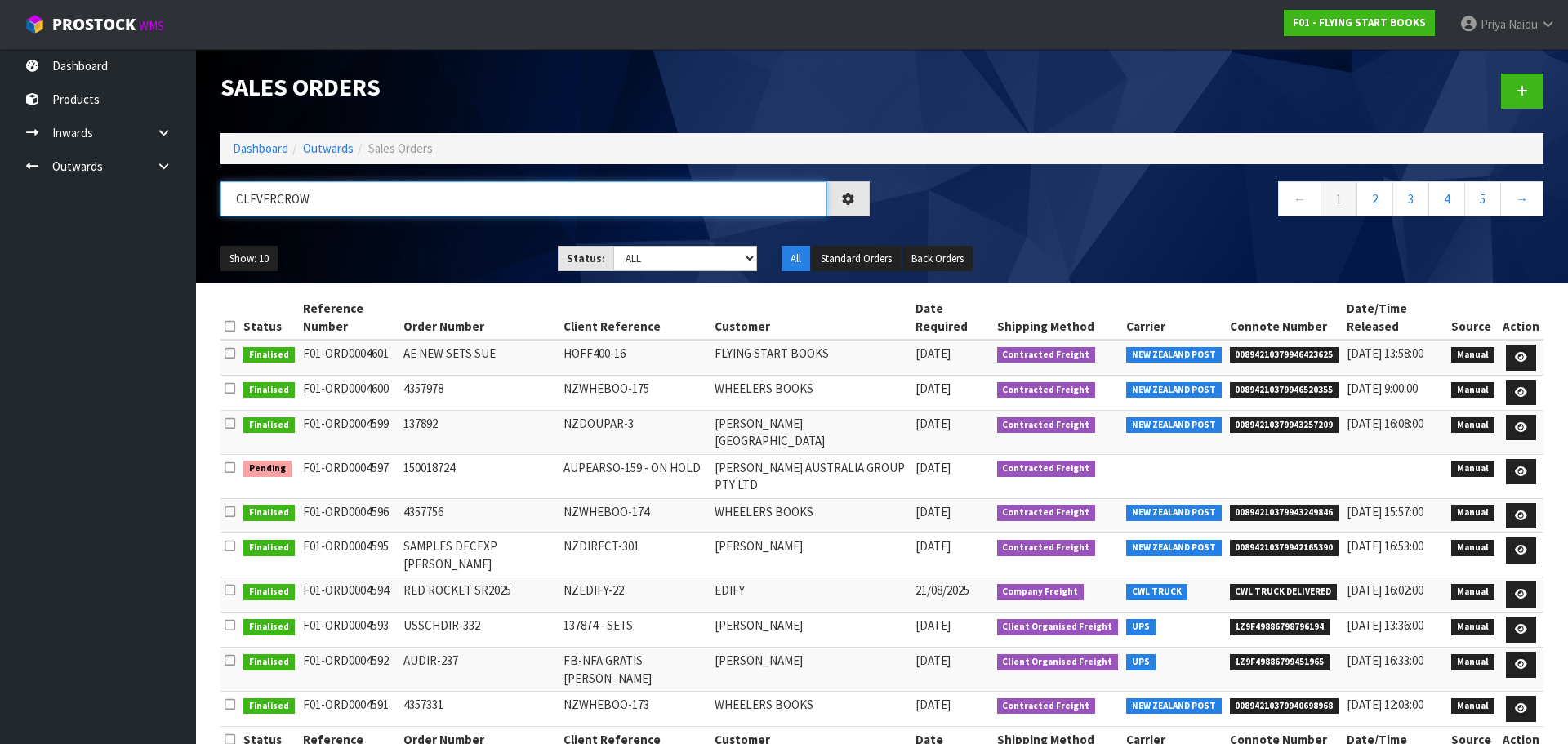
click at [274, 203] on input "CLEVERCROW" at bounding box center [523, 198] width 606 height 35
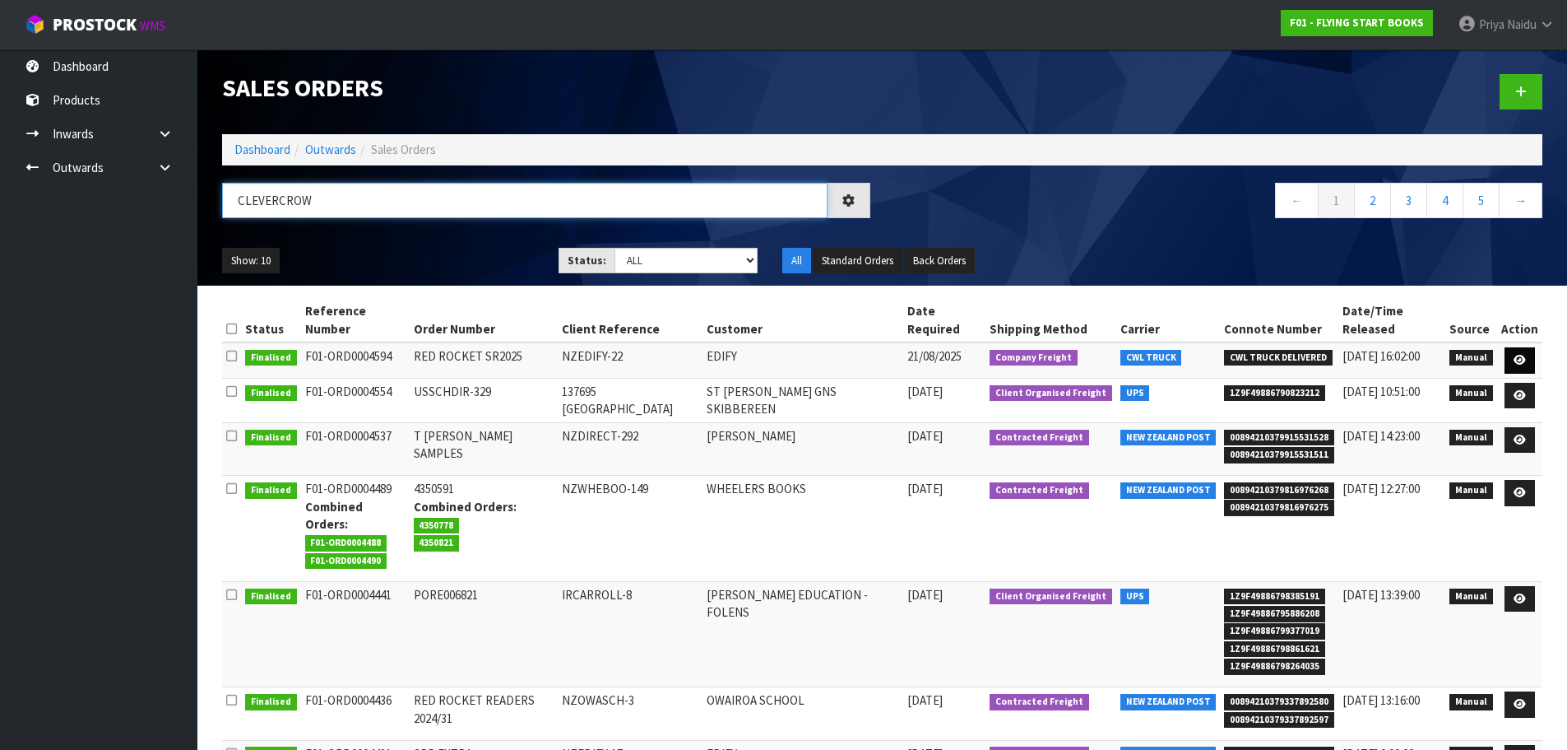
type input "CLEVERCROW"
click at [1520, 355] on icon at bounding box center [1520, 360] width 12 height 11
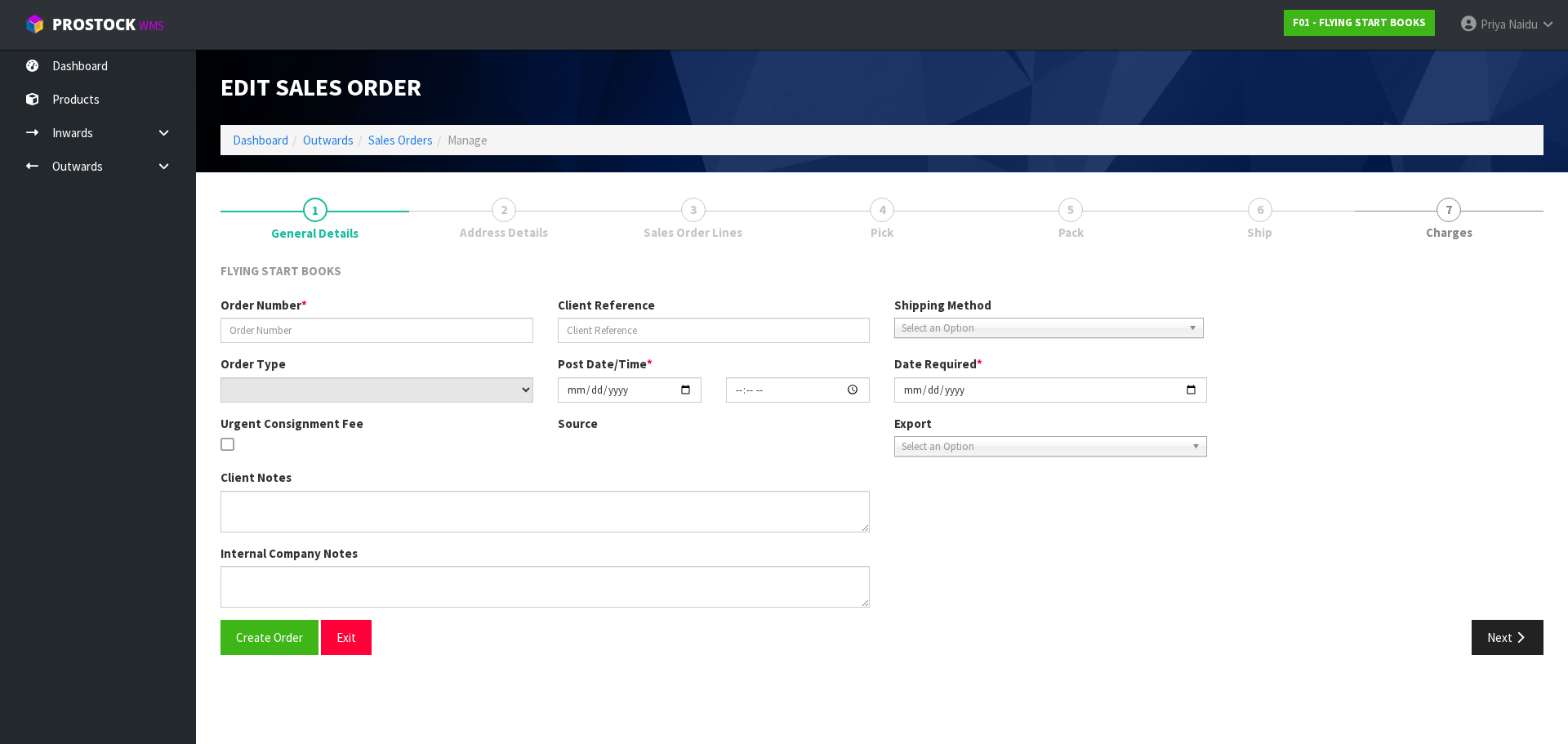
type input "RED ROCKET SR2025"
type input "NZEDIFY-22"
select select "number:0"
type input "[DATE]"
type input "09:02:00.000"
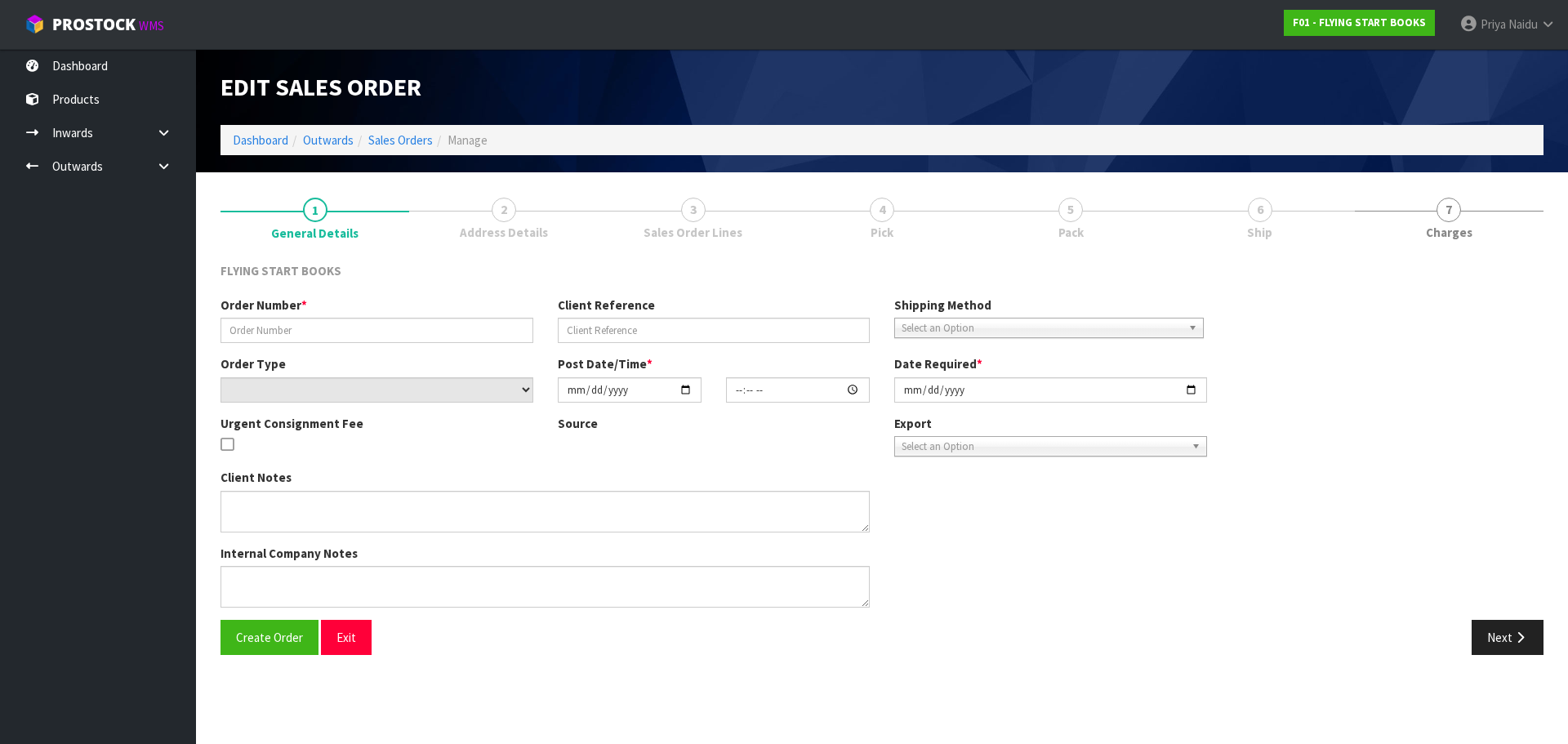
type input "[DATE]"
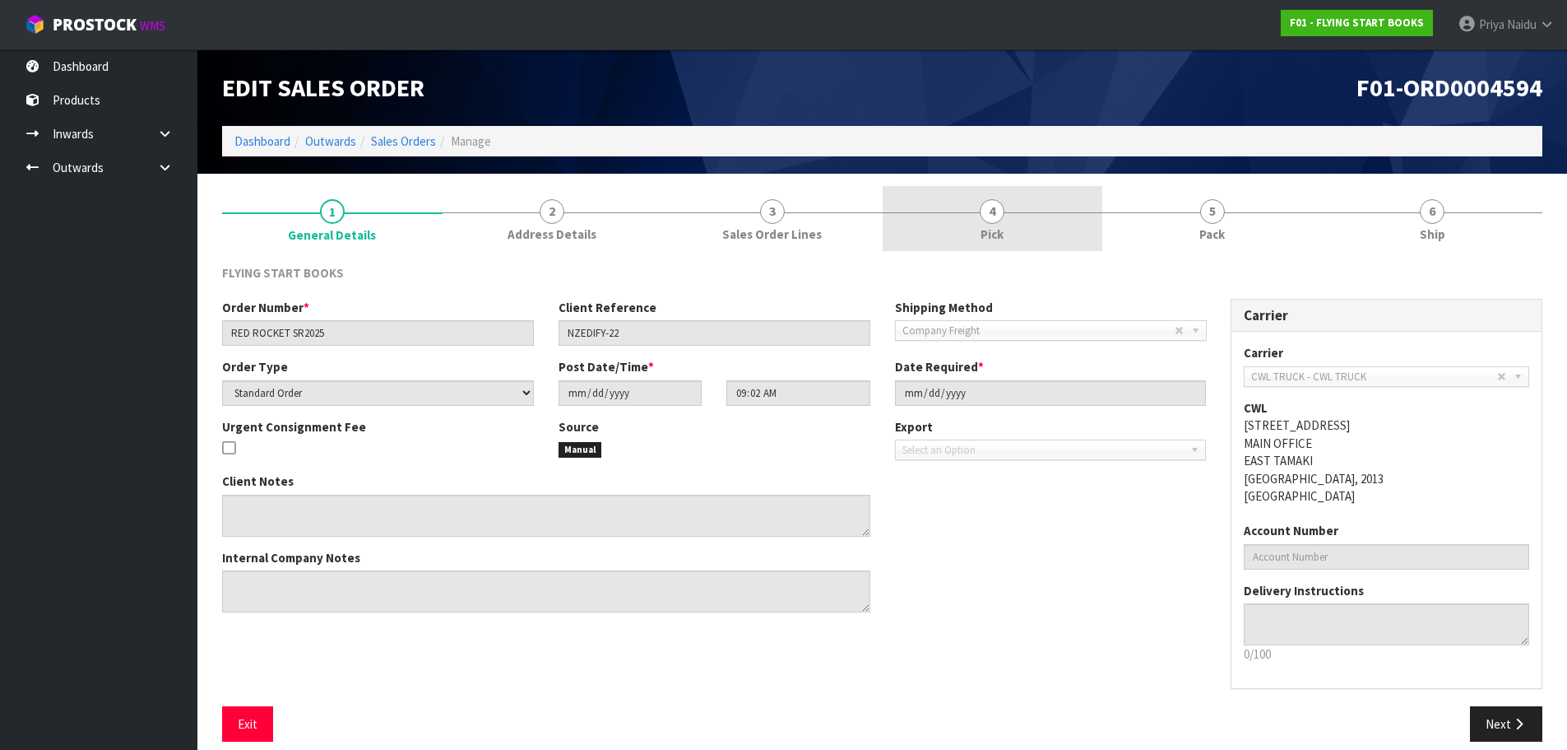
click at [1016, 234] on link "4 Pick" at bounding box center [993, 218] width 221 height 65
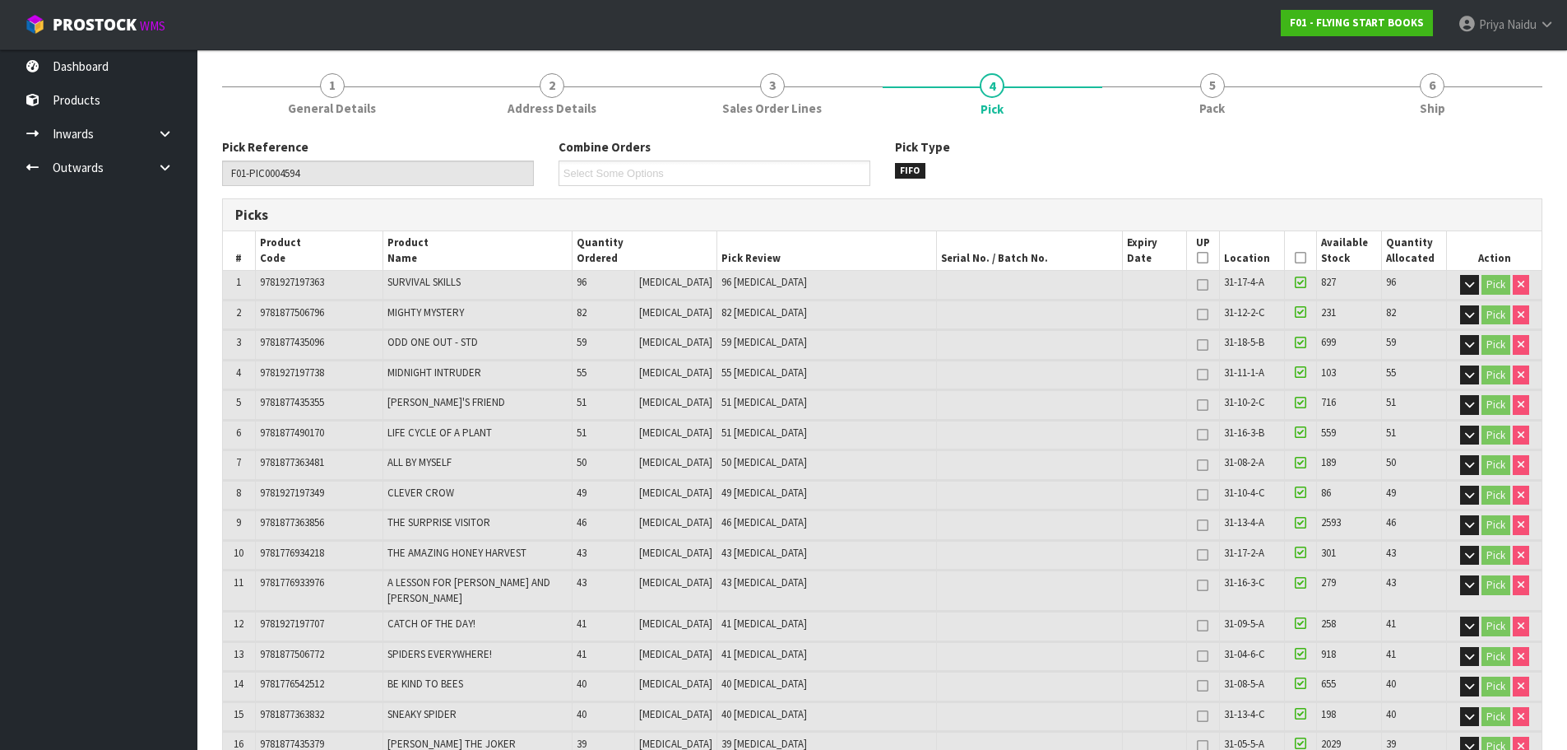
scroll to position [165, 0]
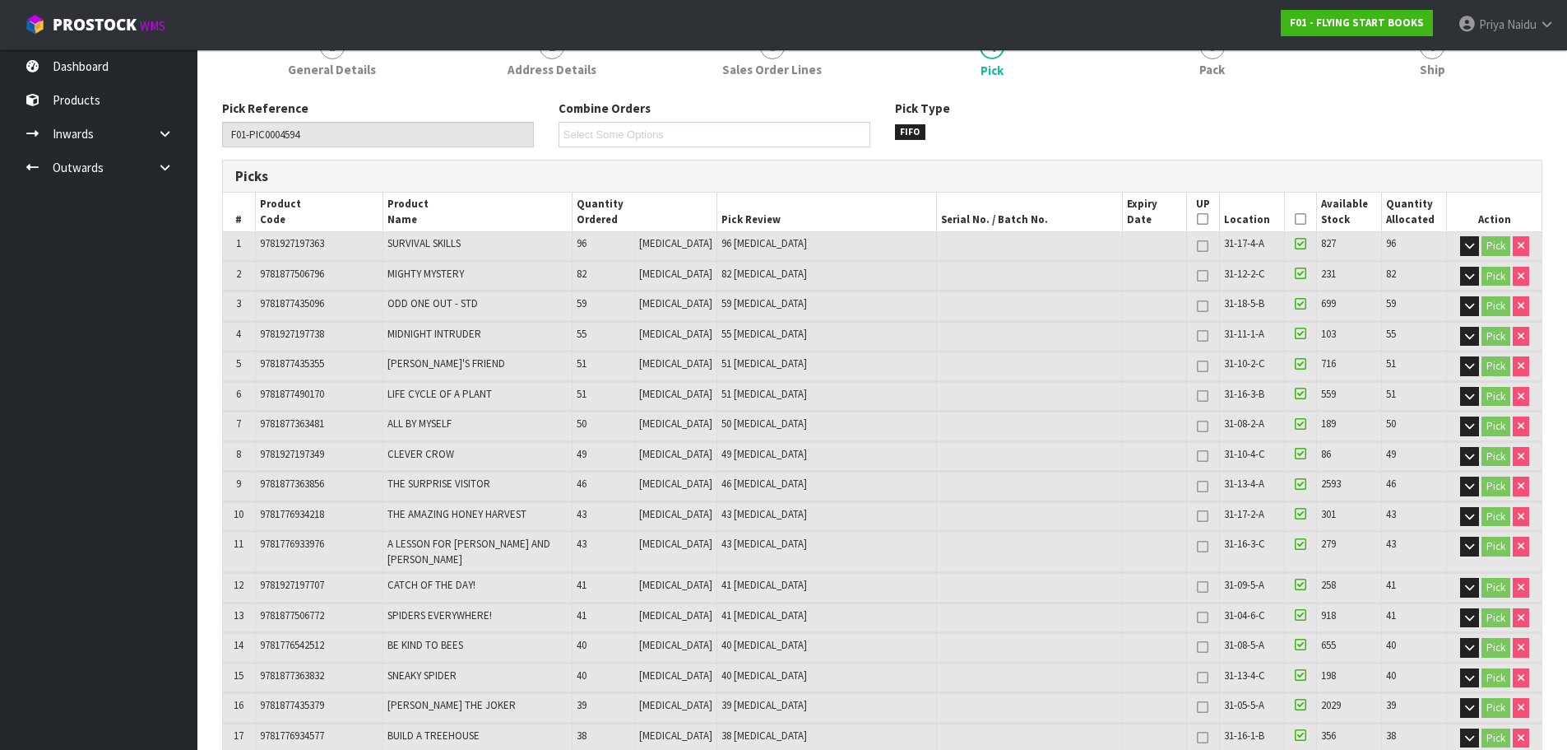
click at [937, 452] on td at bounding box center [1030, 456] width 186 height 29
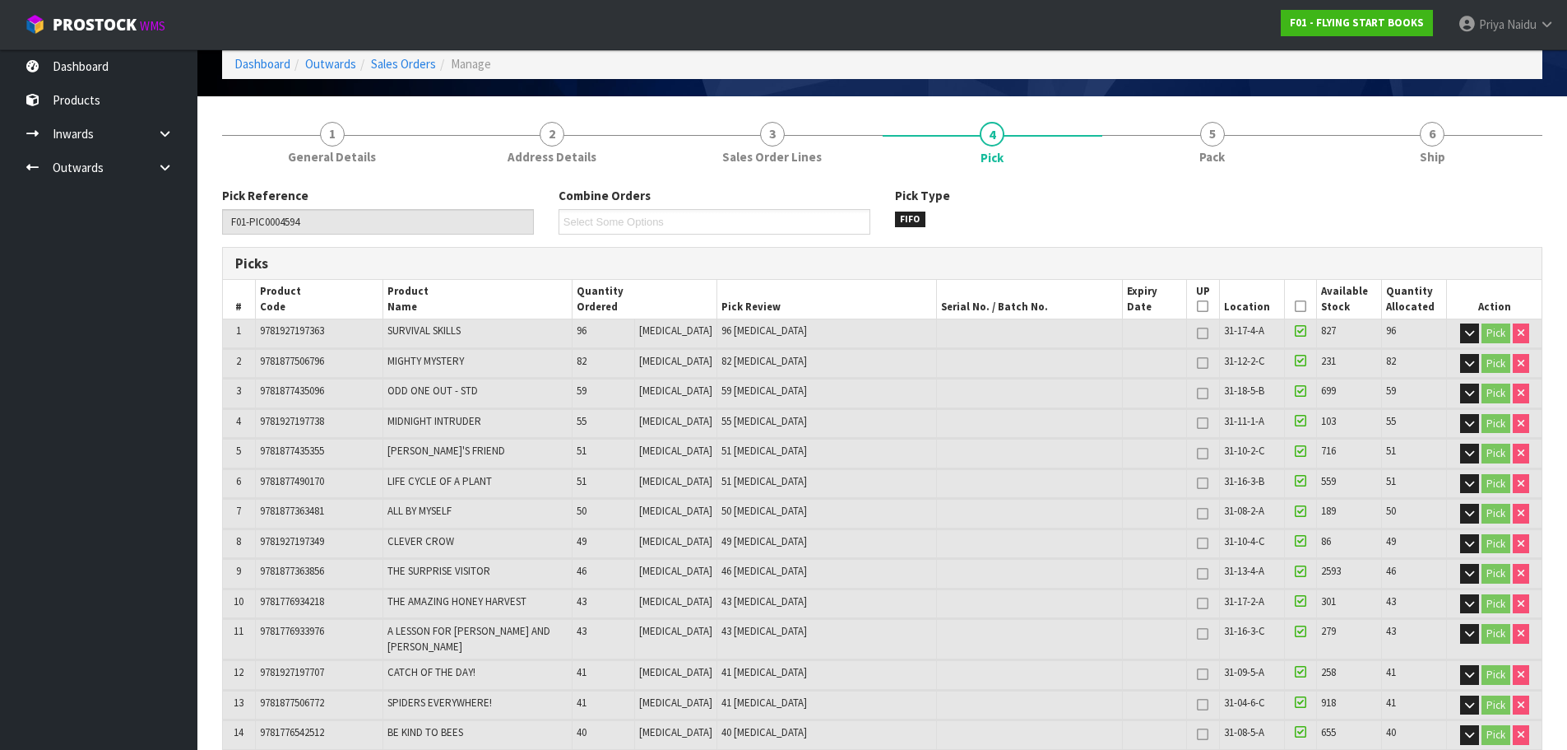
scroll to position [0, 0]
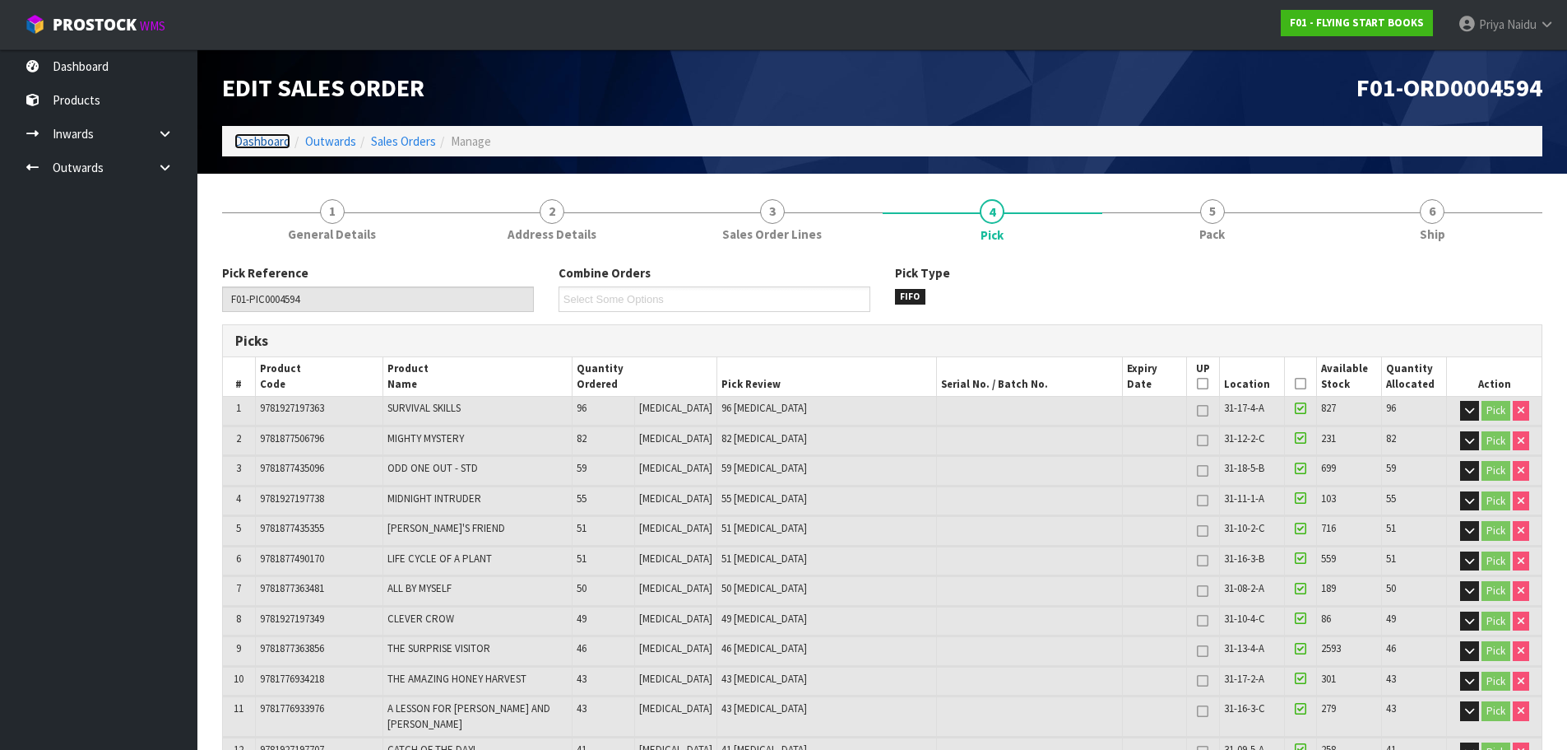
click at [276, 145] on link "Dashboard" at bounding box center [262, 141] width 56 height 16
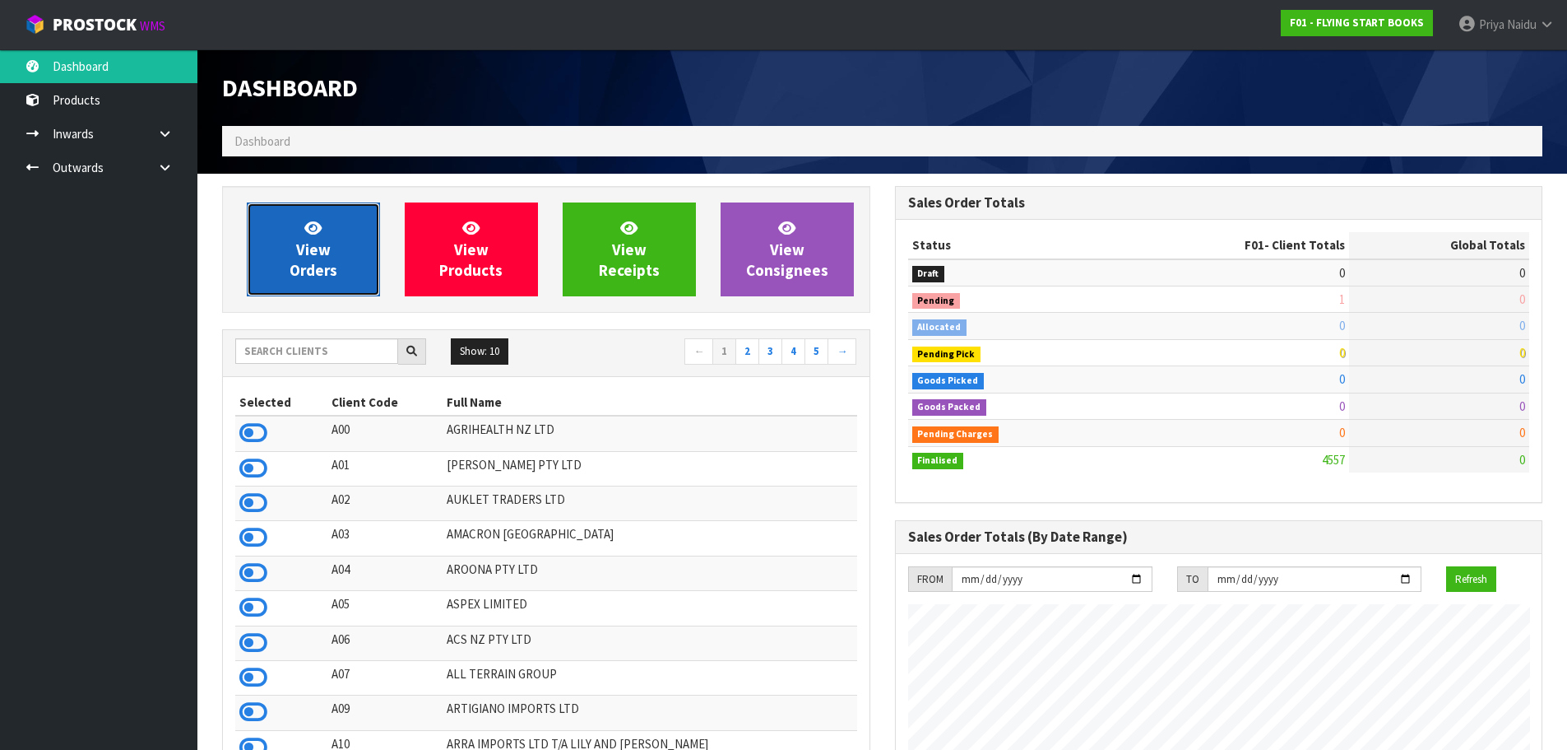
click at [312, 224] on icon at bounding box center [312, 228] width 17 height 16
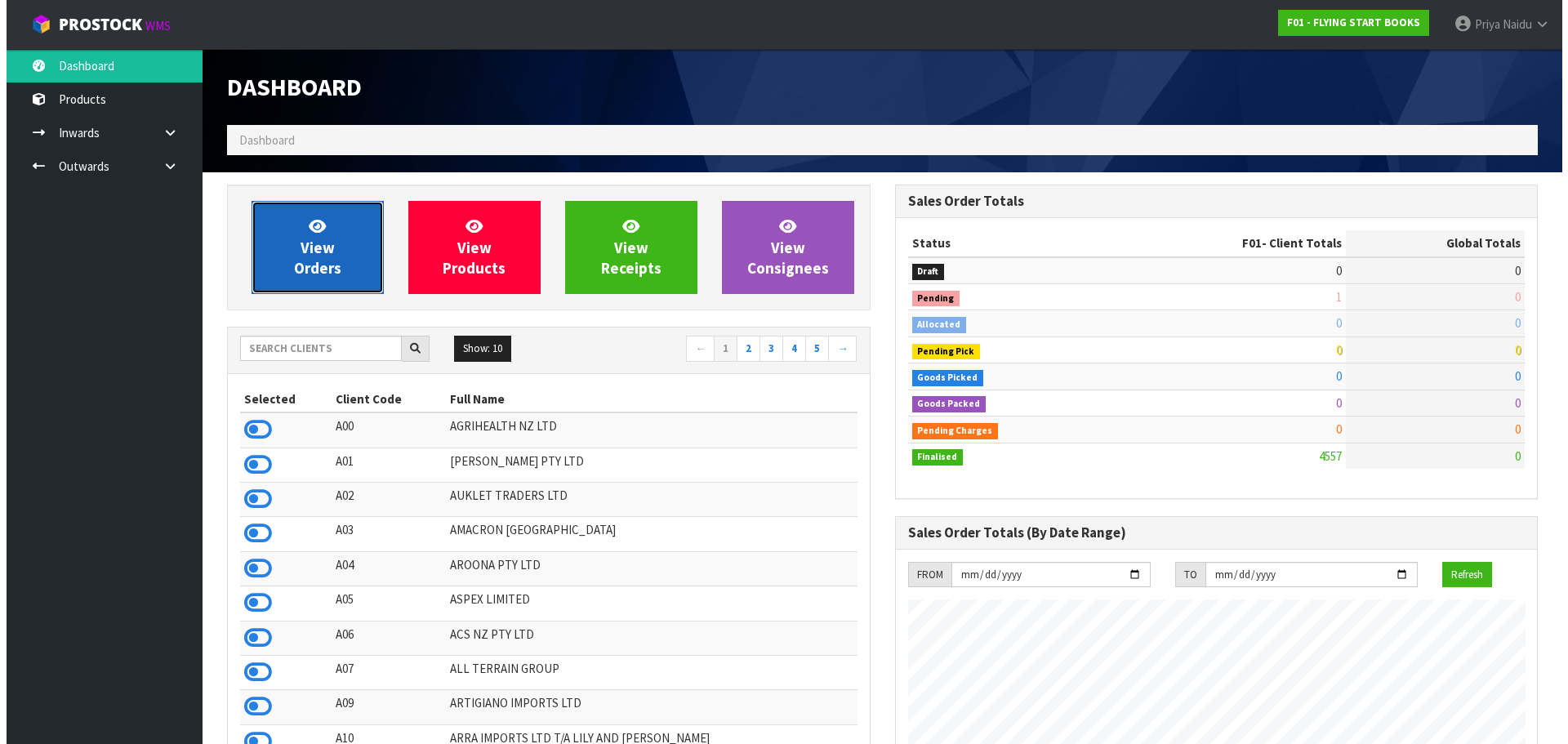
scroll to position [1018, 667]
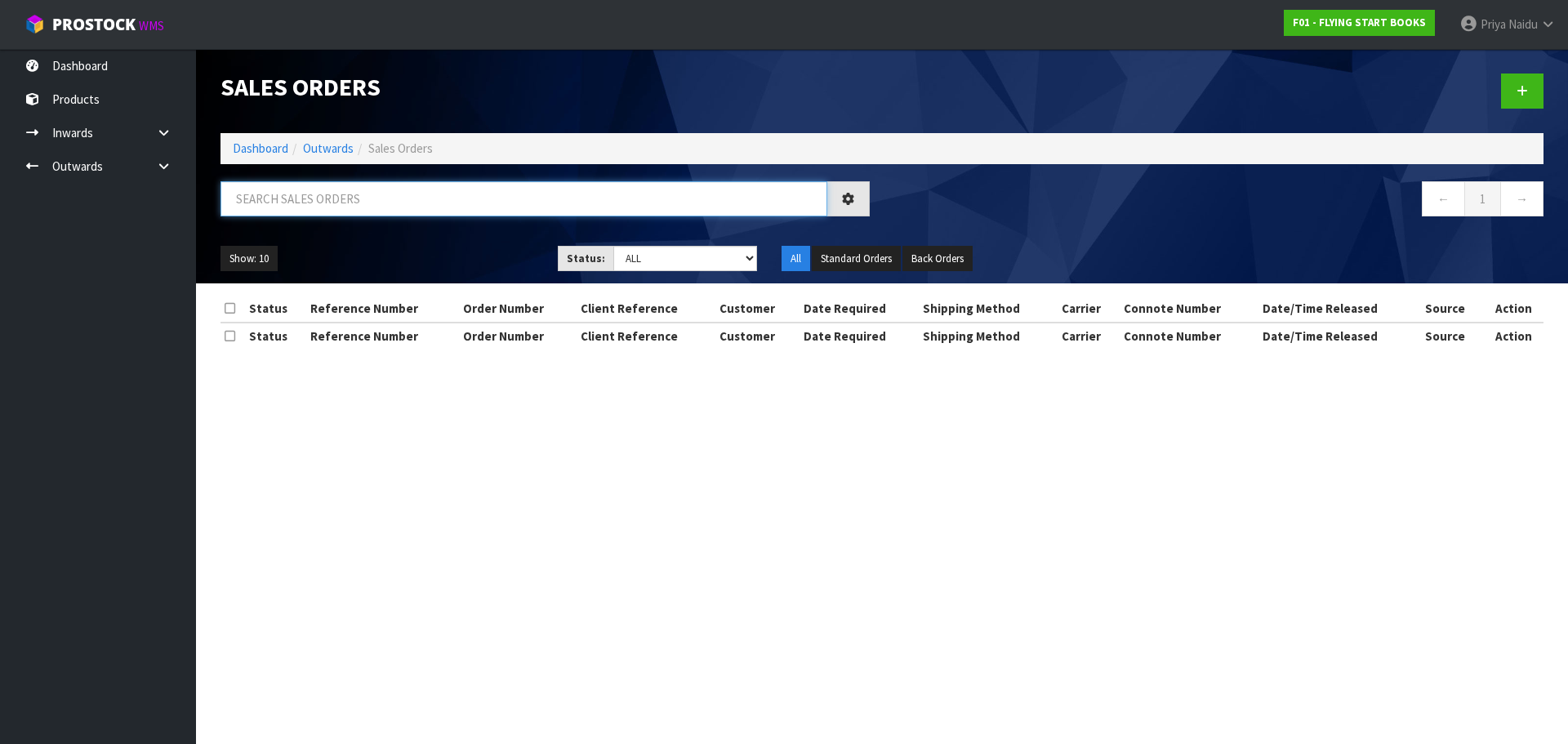
click at [344, 186] on input "text" at bounding box center [523, 198] width 606 height 35
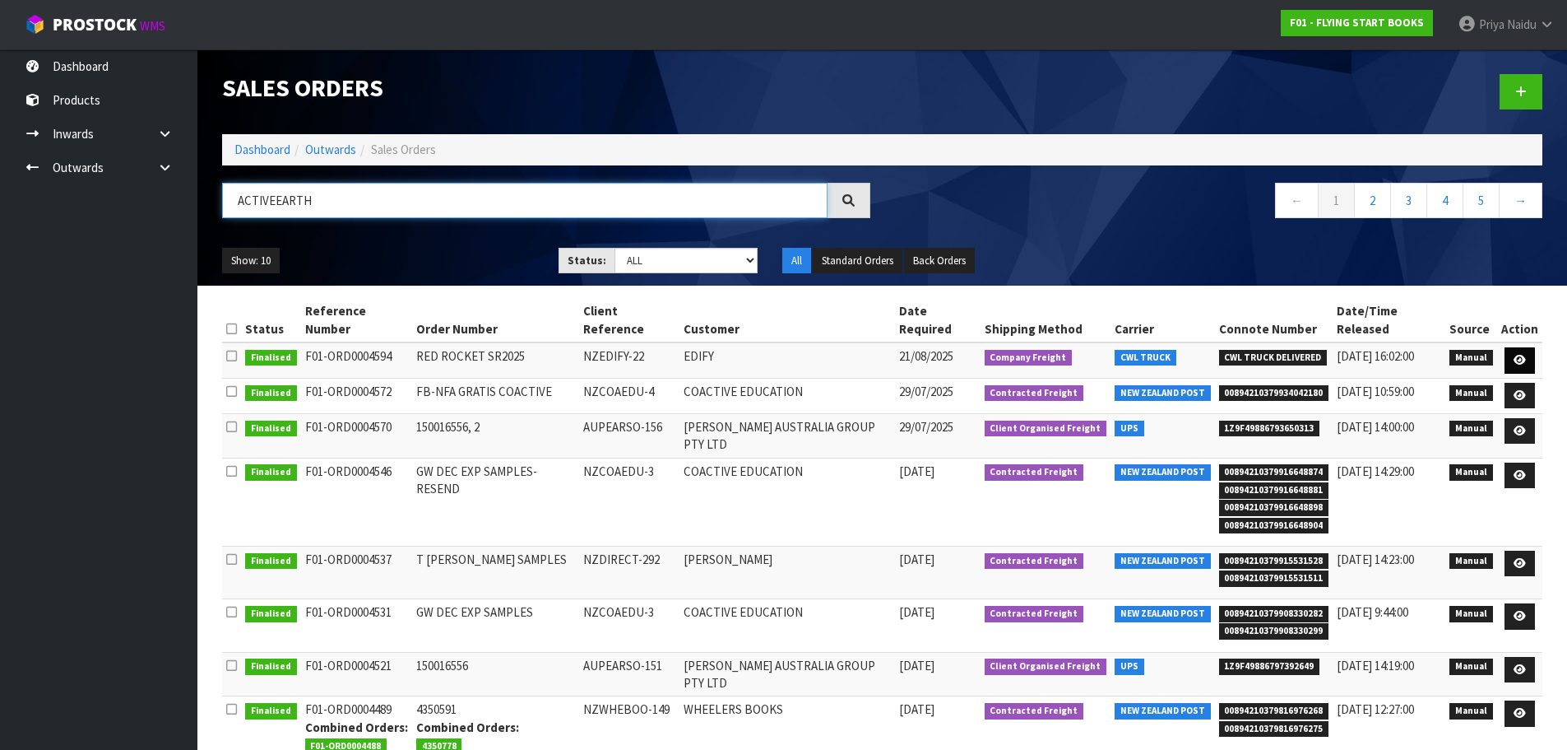
type input "ACTIVEEARTH"
click at [1517, 355] on icon at bounding box center [1520, 360] width 12 height 11
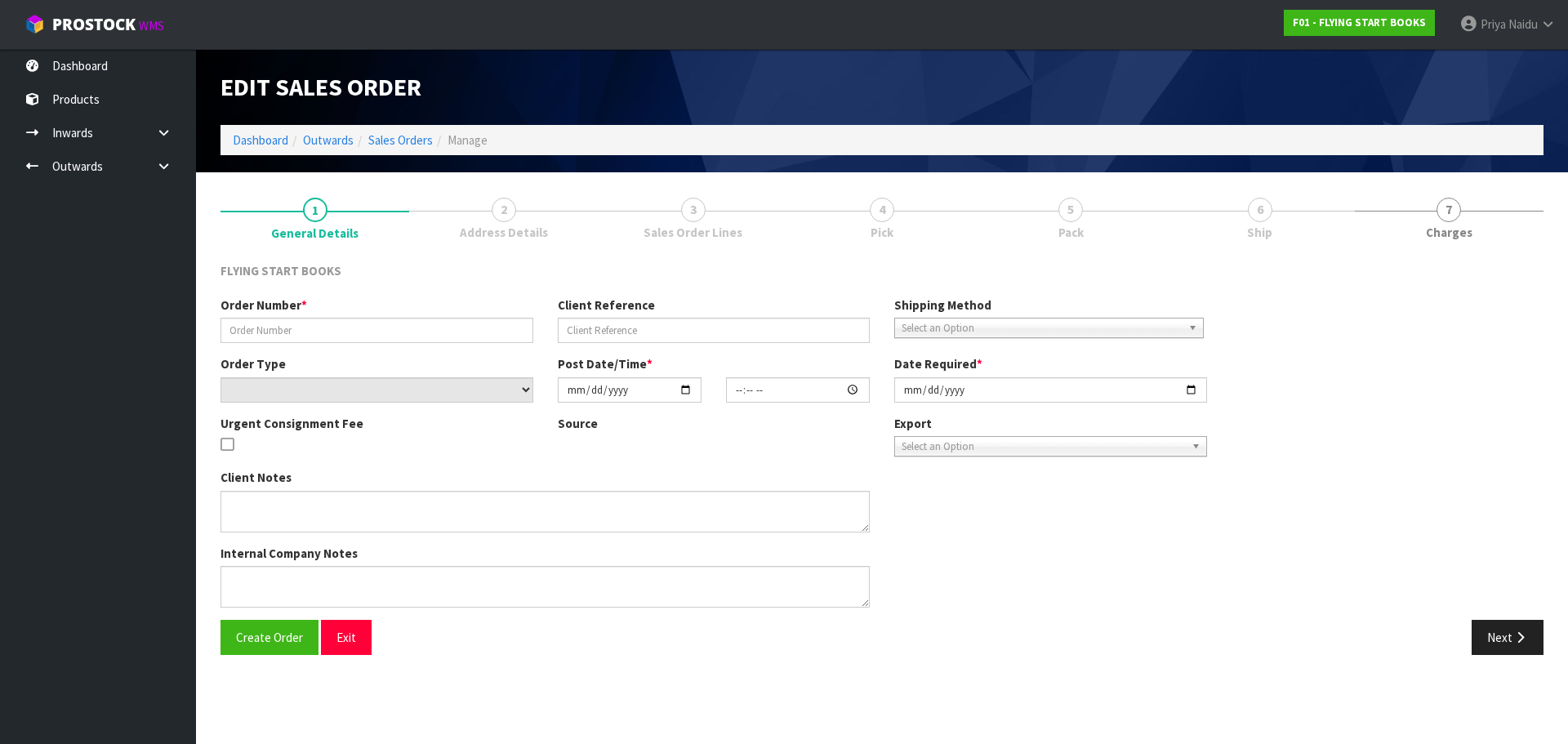
type input "RED ROCKET SR2025"
type input "NZEDIFY-22"
select select "number:0"
type input "[DATE]"
type input "09:02:00.000"
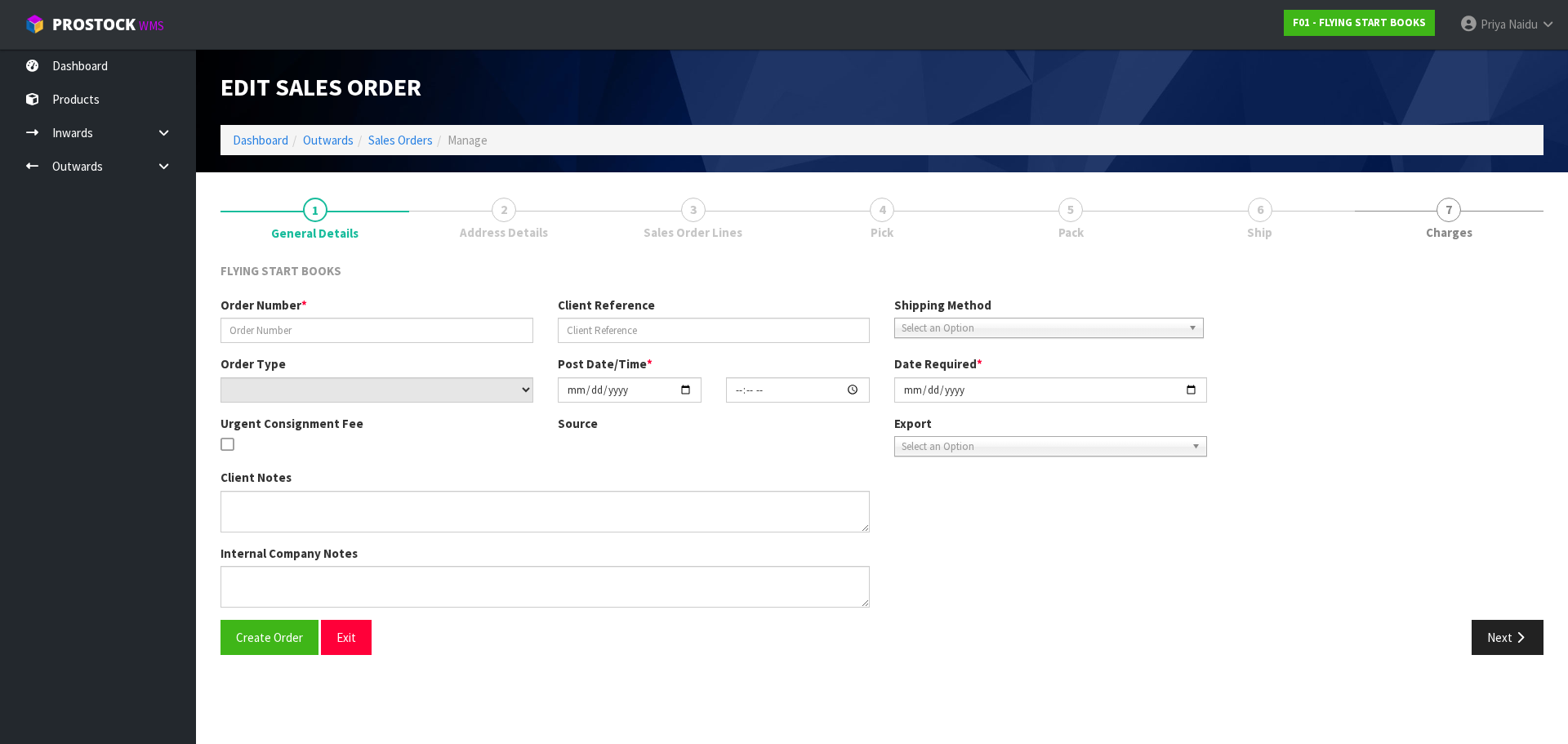
type input "[DATE]"
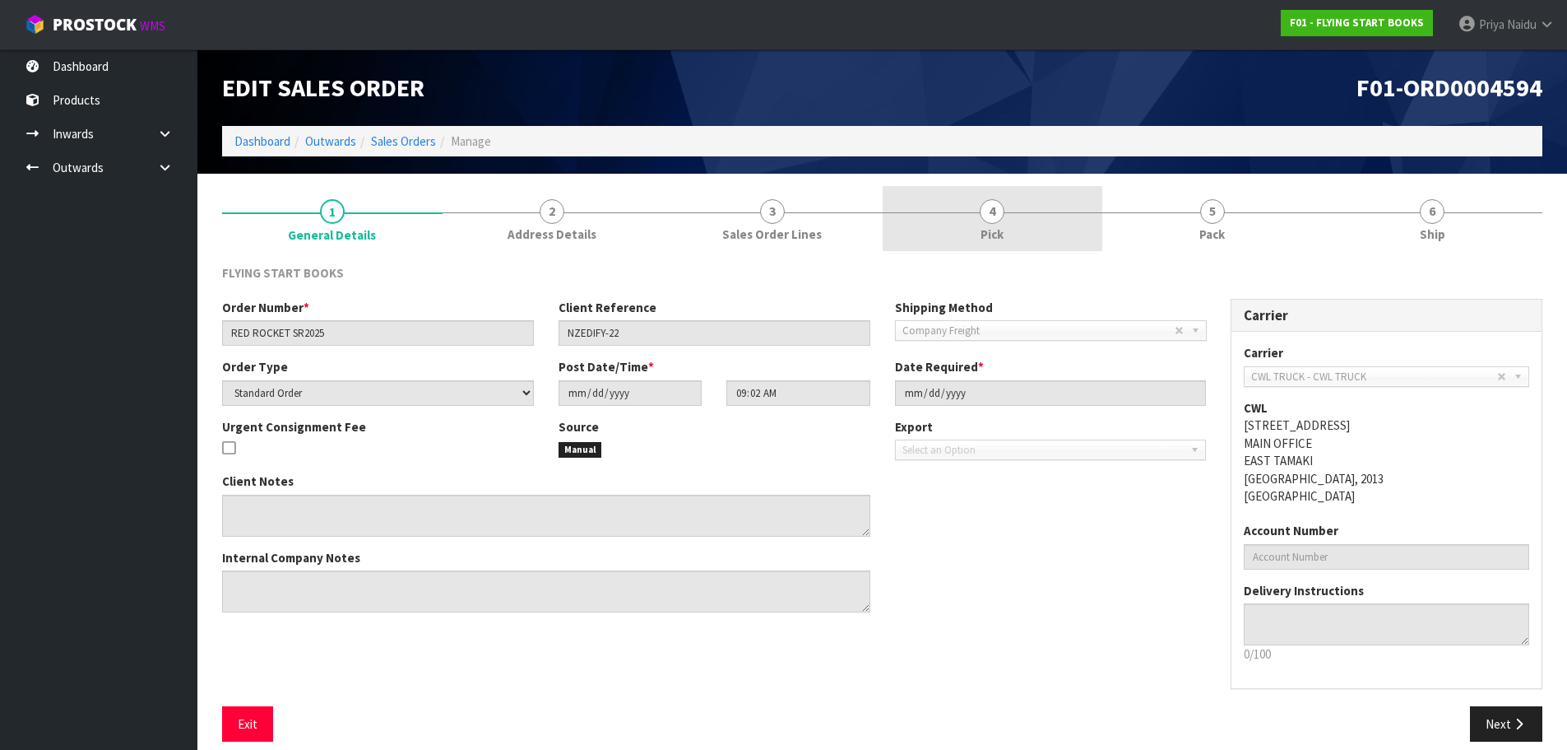
click at [983, 242] on span "Pick" at bounding box center [992, 233] width 23 height 17
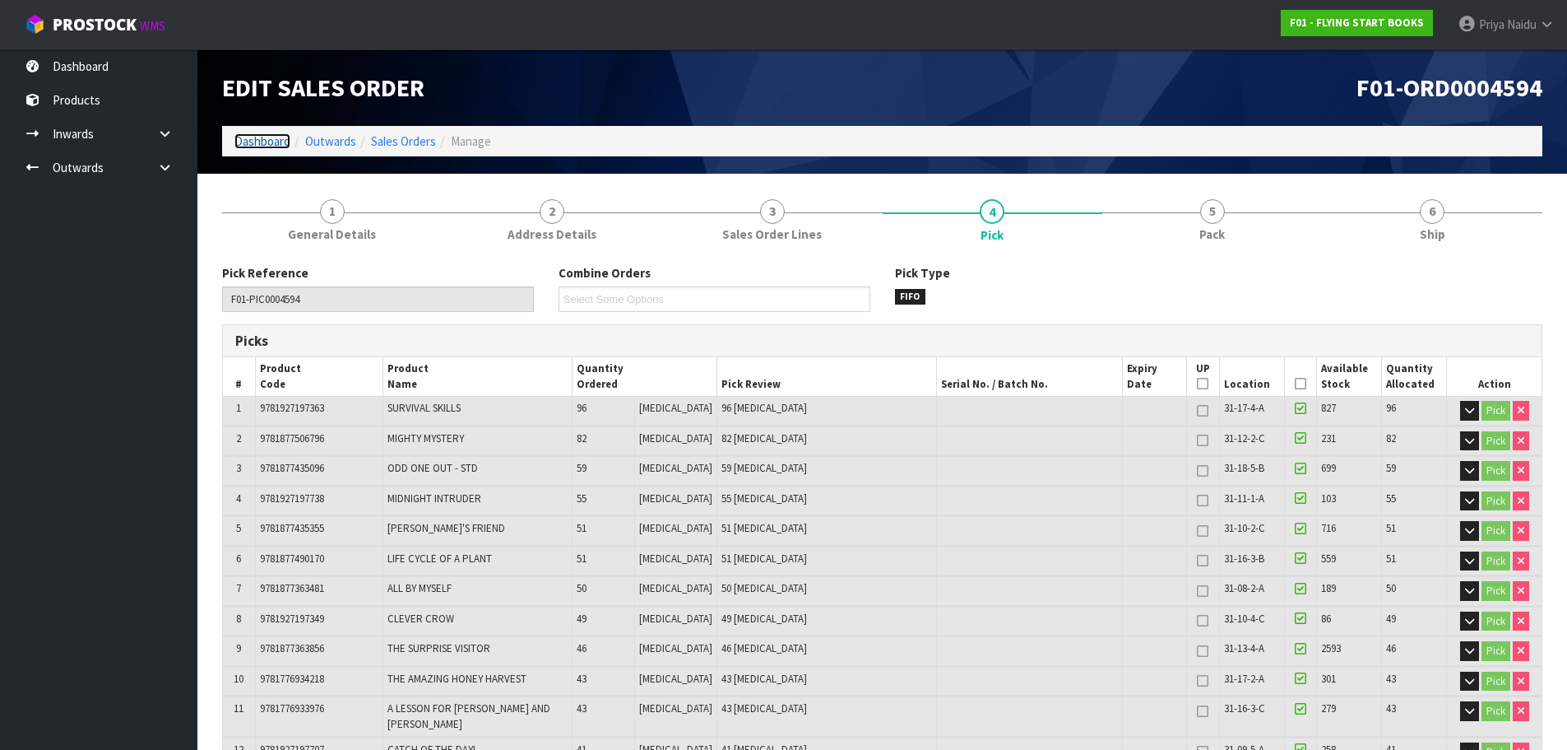
click at [268, 142] on link "Dashboard" at bounding box center [262, 141] width 56 height 16
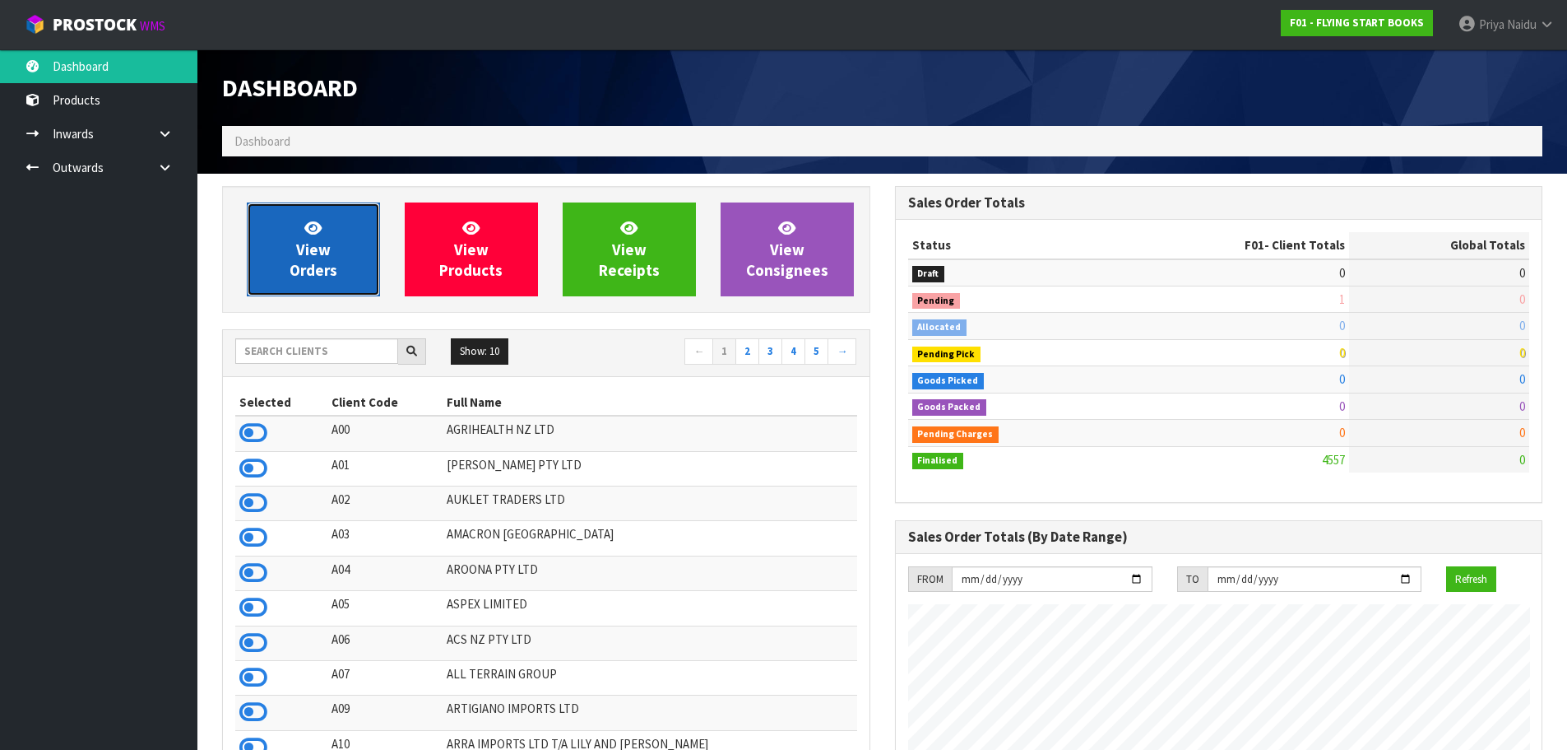
click at [315, 255] on span "View Orders" at bounding box center [314, 249] width 48 height 62
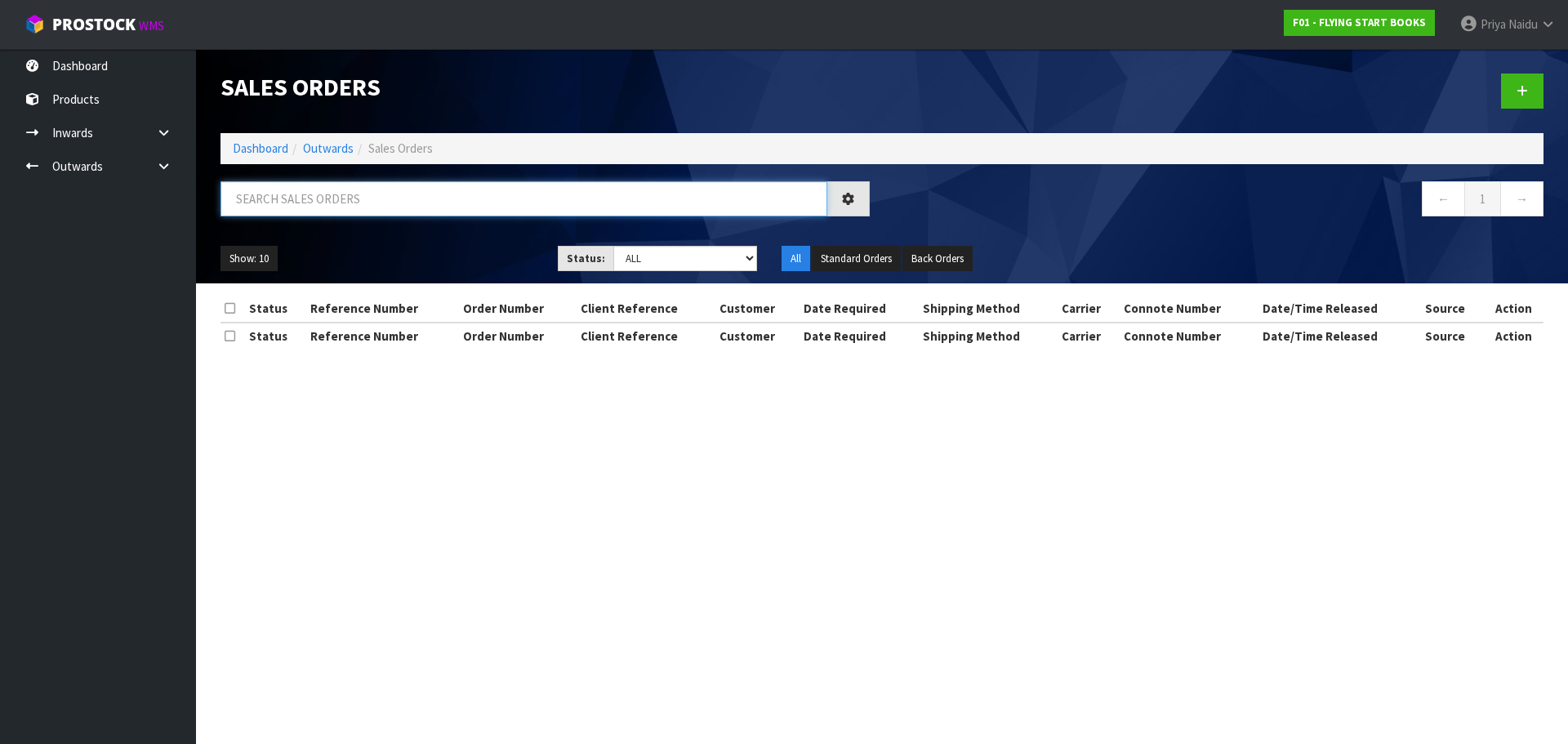
click at [362, 191] on input "text" at bounding box center [523, 198] width 606 height 35
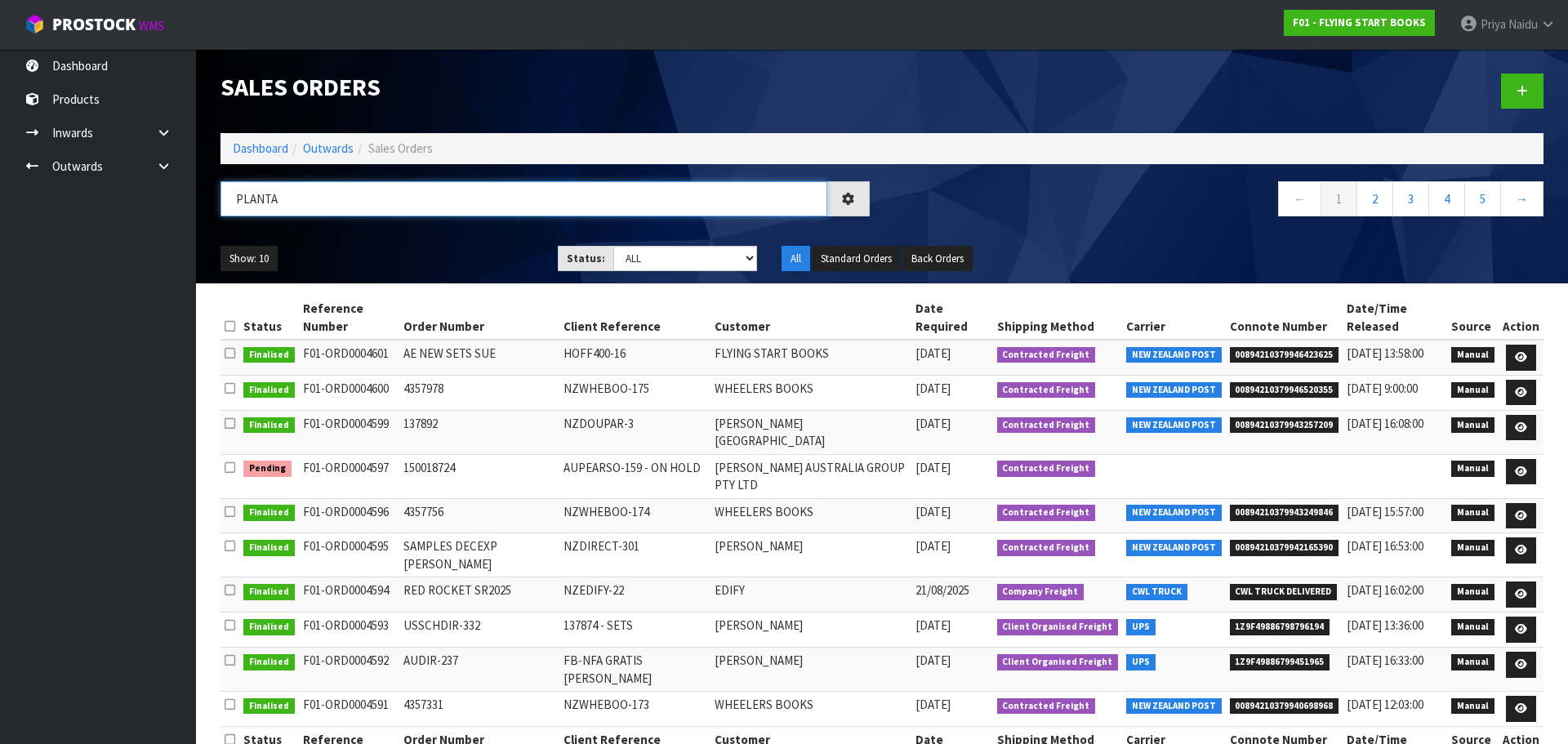
click at [300, 197] on input "PLANTA" at bounding box center [523, 198] width 606 height 35
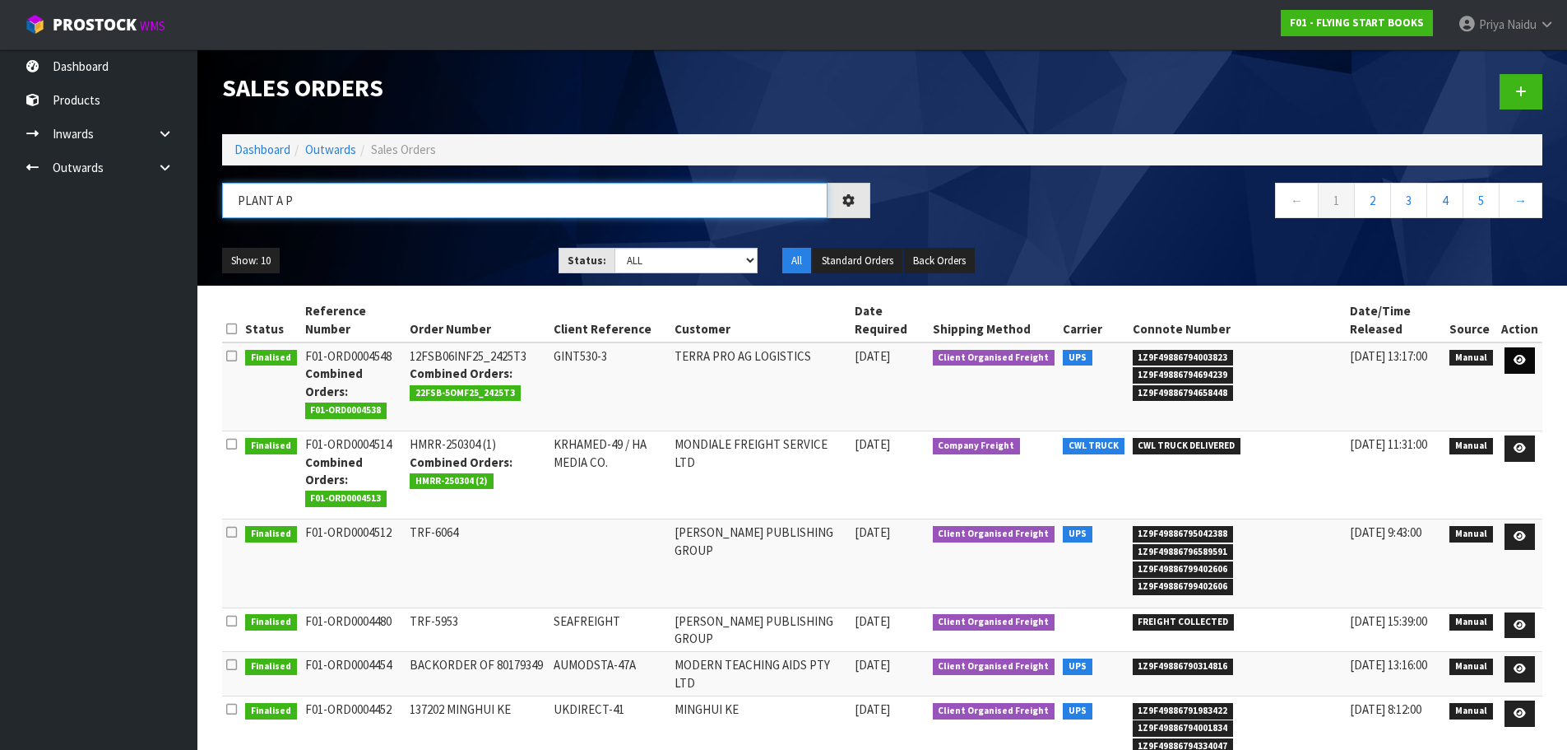
type input "PLANT A P"
click at [1512, 353] on link at bounding box center [1520, 360] width 30 height 26
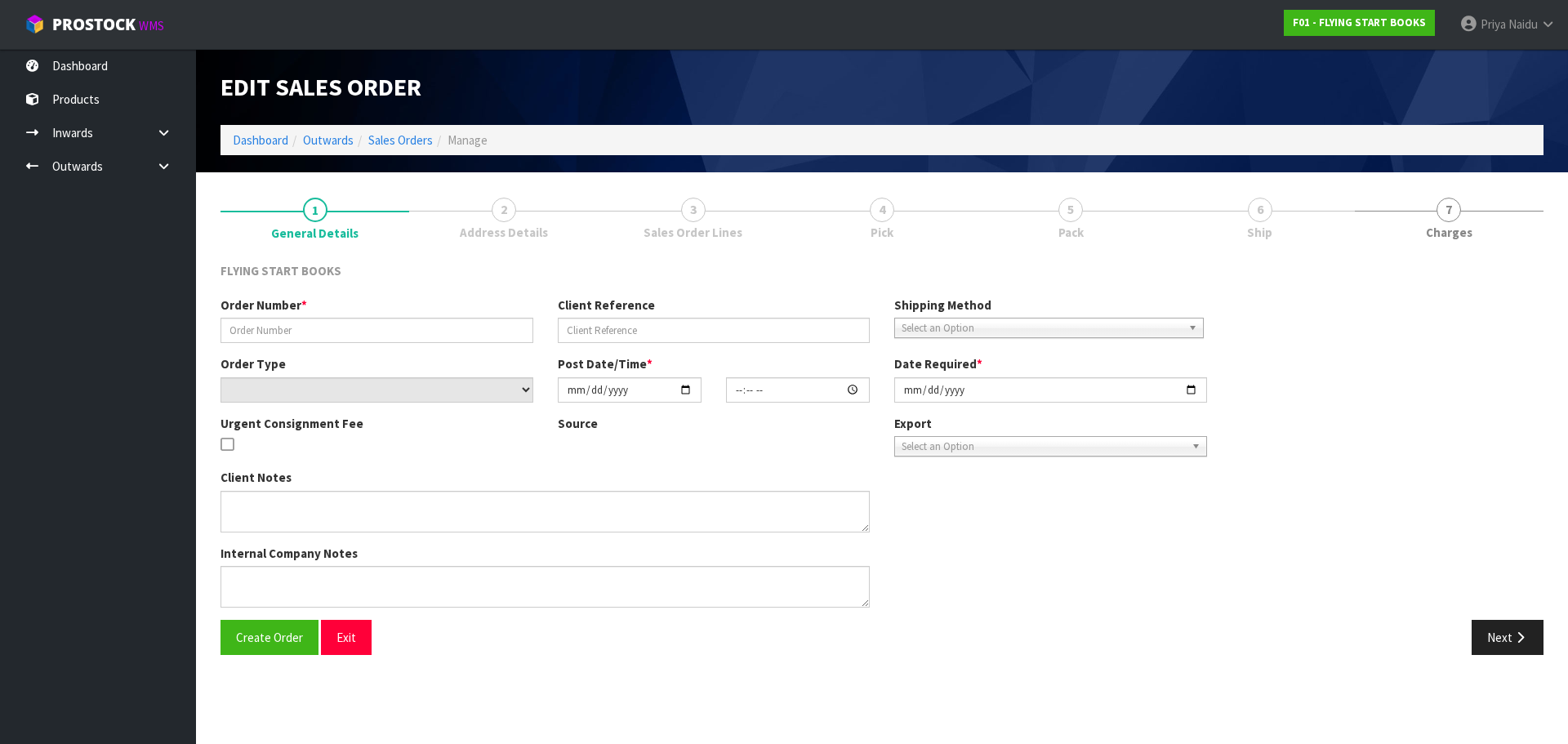
type input "12FSB06INF25_2425T3"
type input "GINT530-3"
select select "number:0"
type input "[DATE]"
type input "10:30:00.000"
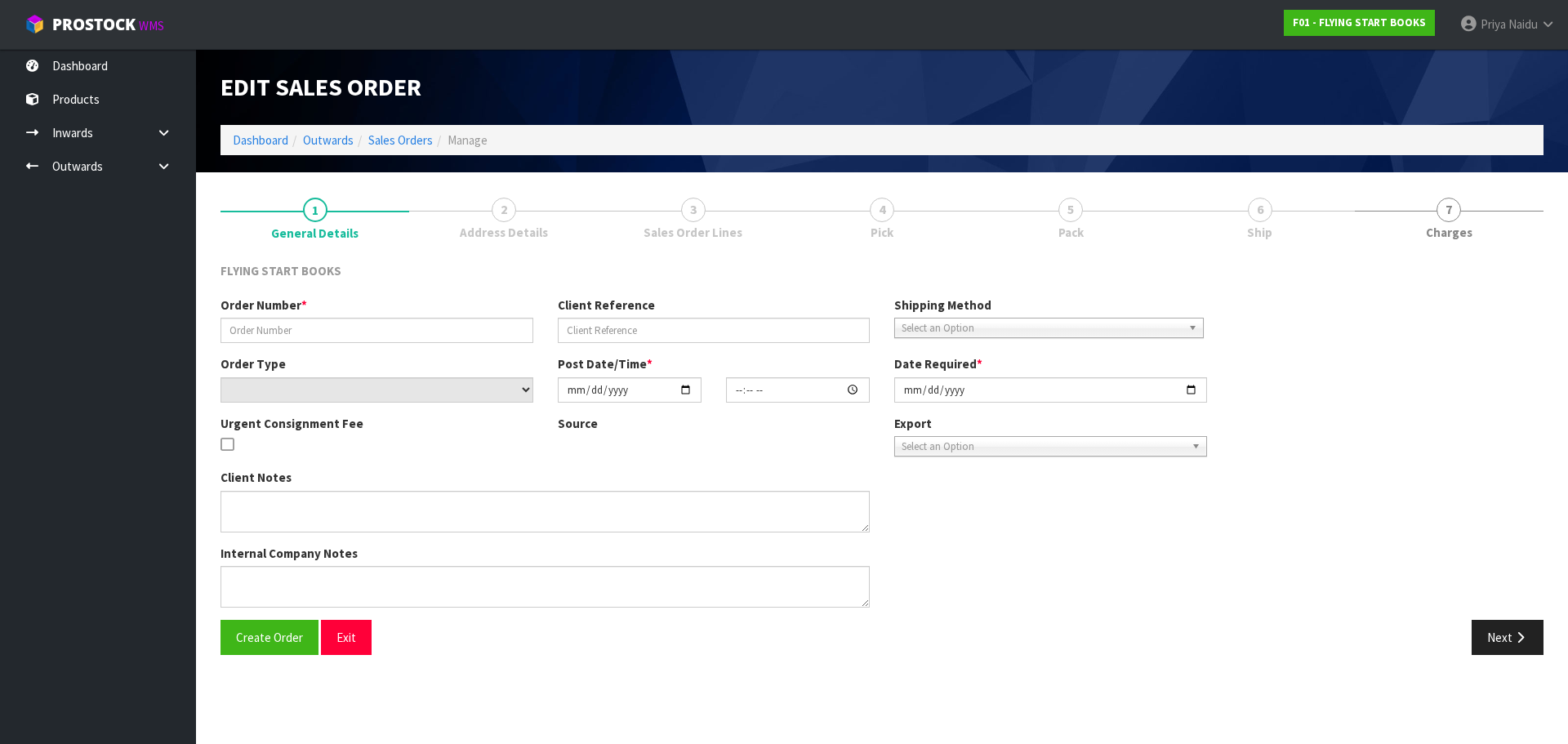
type input "[DATE]"
type textarea "THE GHANA INTERNATIONAL / TERRA PRO AG ORDER SHOULD BE SHIPPED ALONG WITH THEIR…"
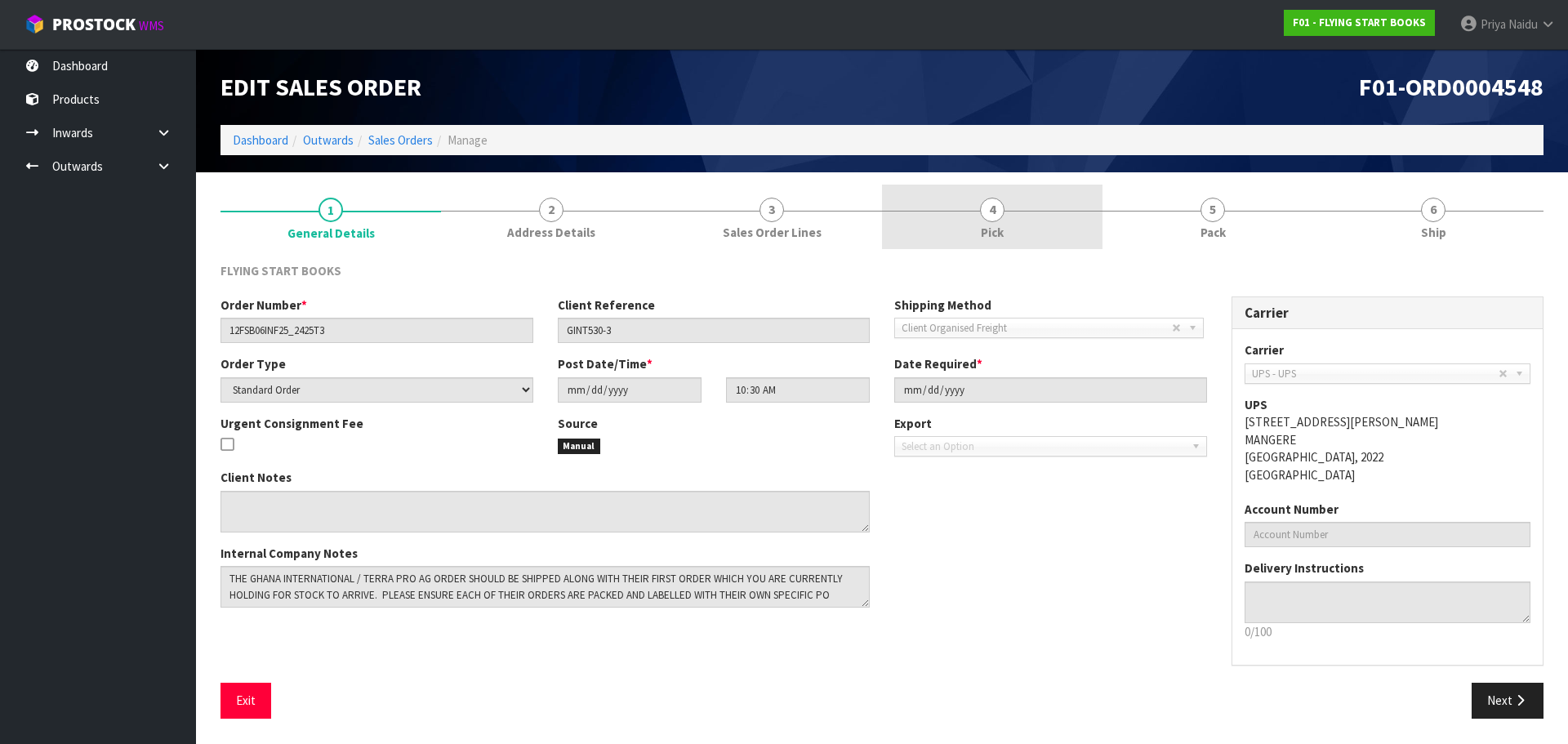
click at [1048, 209] on link "4 Pick" at bounding box center [992, 216] width 220 height 64
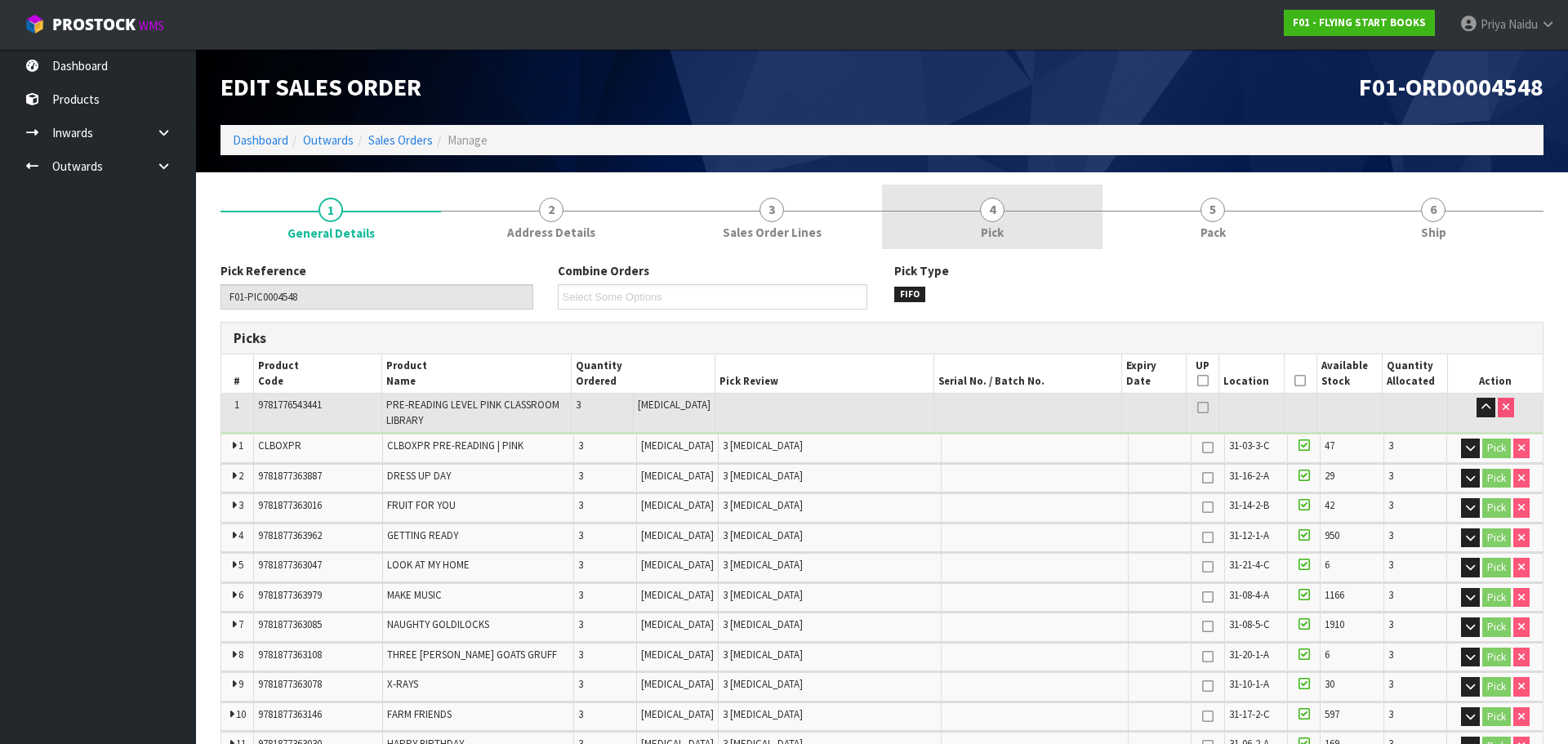
click at [989, 227] on span "Pick" at bounding box center [991, 231] width 23 height 17
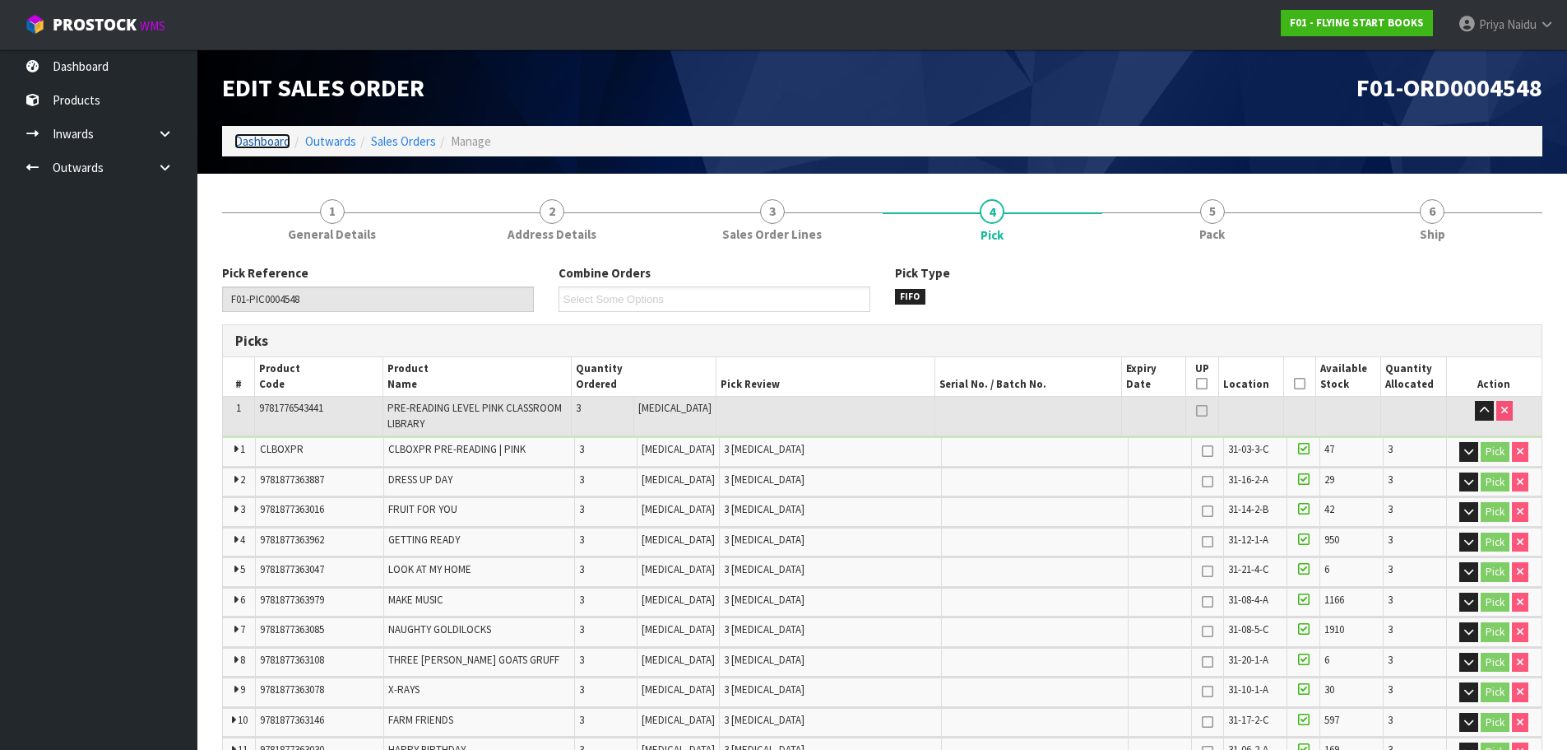
click at [247, 146] on link "Dashboard" at bounding box center [262, 141] width 56 height 16
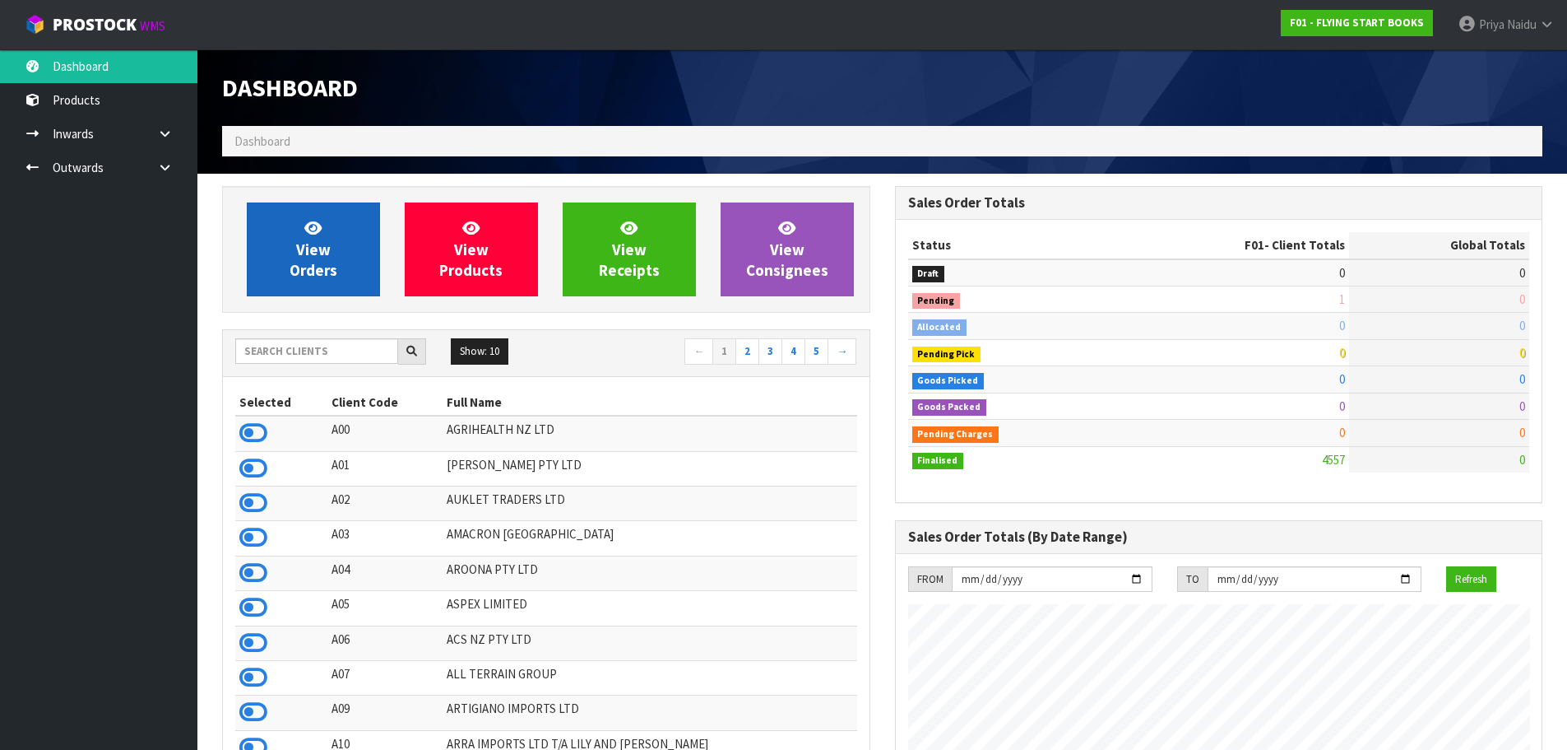
scroll to position [1026, 672]
click at [317, 289] on link "View Orders" at bounding box center [313, 249] width 133 height 94
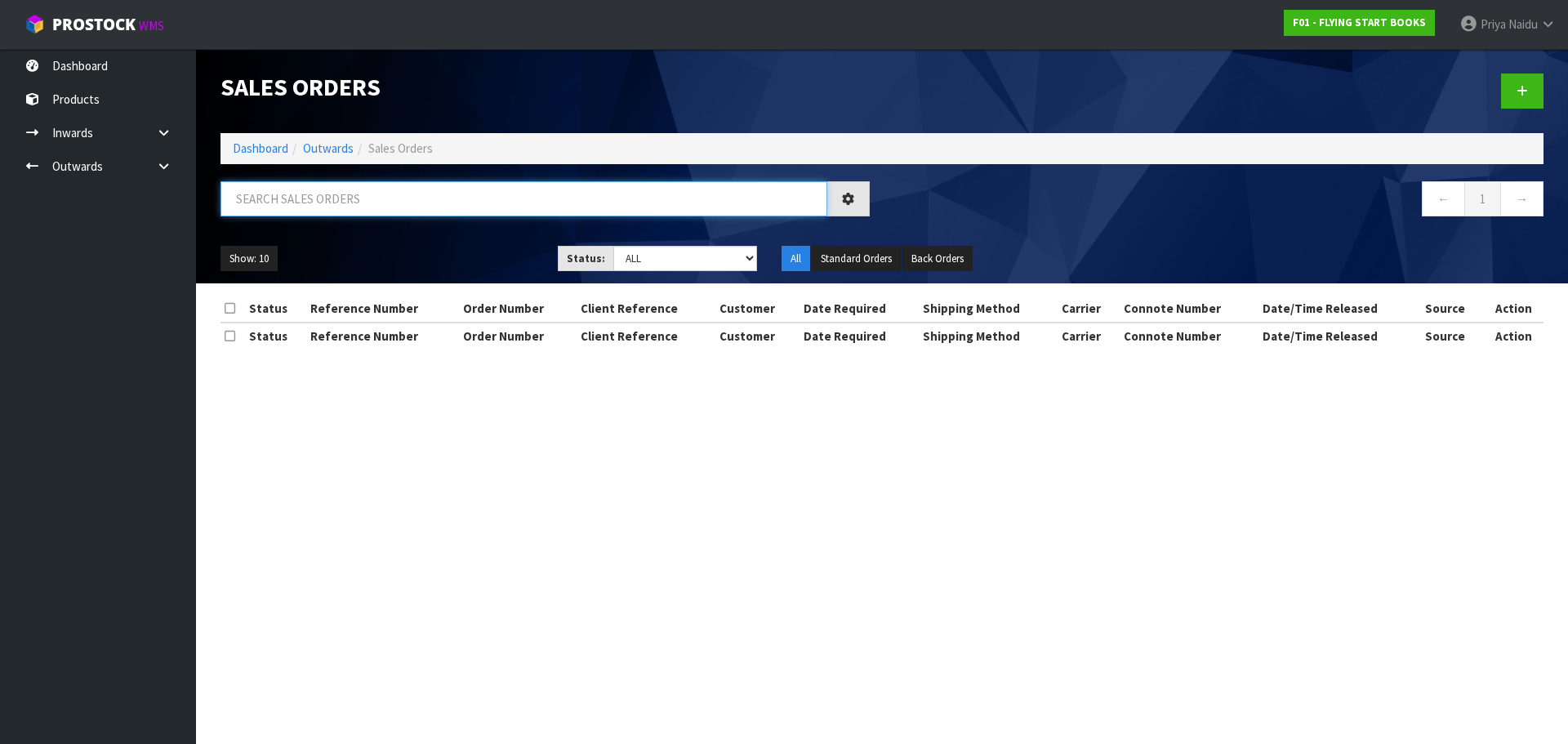
click at [340, 202] on input "text" at bounding box center [523, 198] width 606 height 35
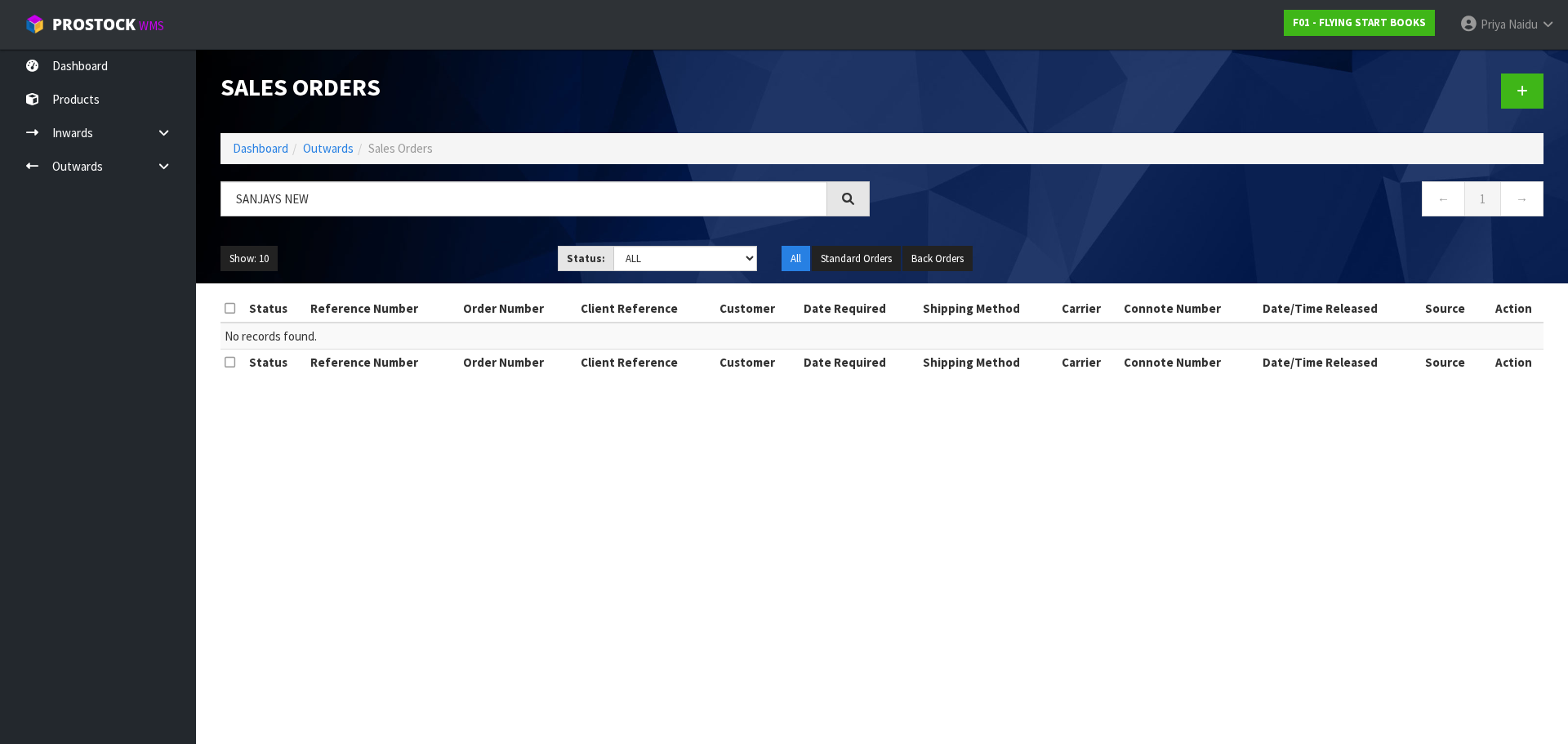
click at [1503, 339] on td "No records found." at bounding box center [881, 335] width 1323 height 27
click at [337, 201] on input "SANJAYS NEW" at bounding box center [523, 198] width 606 height 35
click at [427, 264] on ul "Show: 10 5 10 25 50" at bounding box center [376, 259] width 313 height 26
click at [336, 201] on input "SANJAYS NEW" at bounding box center [523, 198] width 606 height 35
type input "S"
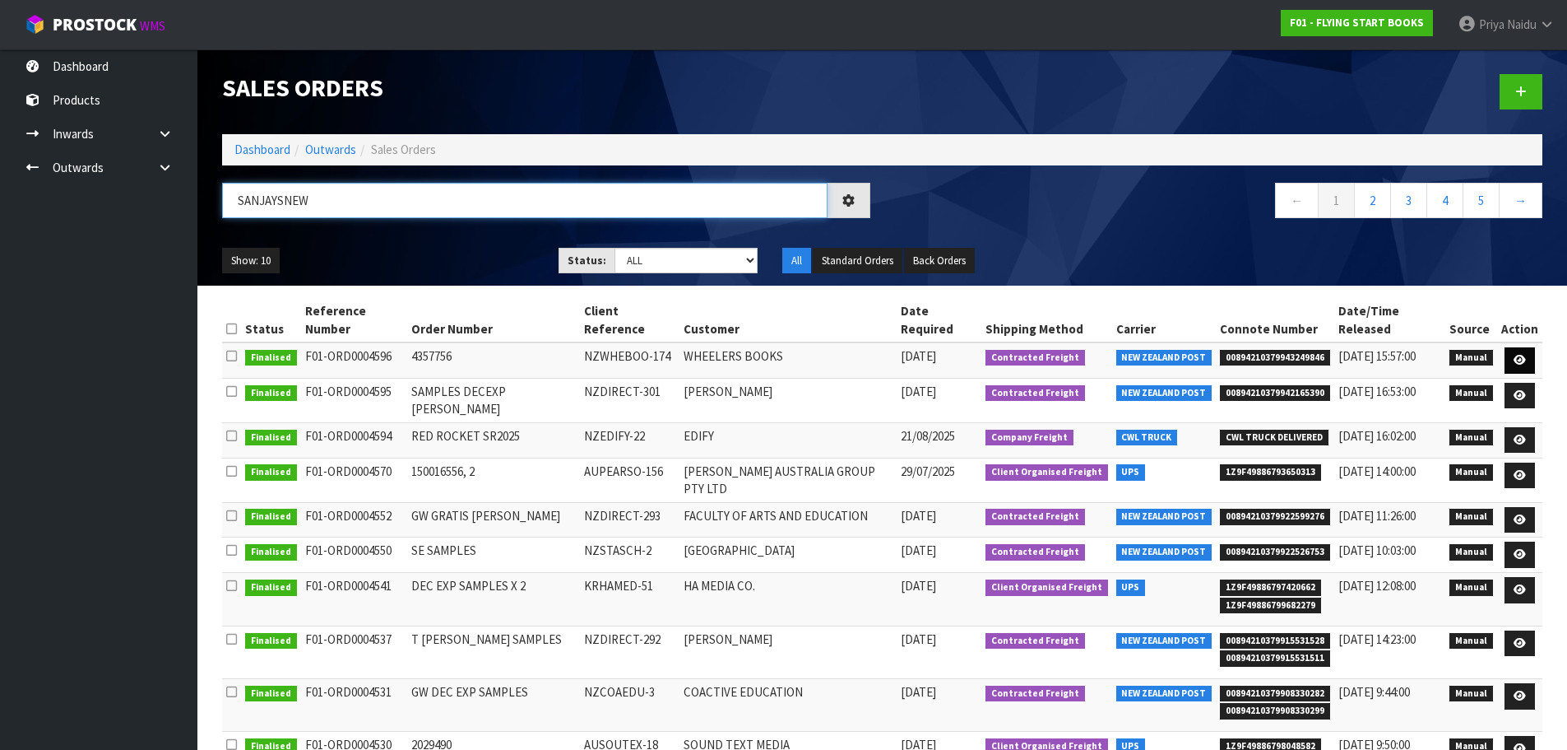
type input "SANJAYSNEW"
click at [1523, 355] on icon at bounding box center [1520, 360] width 12 height 11
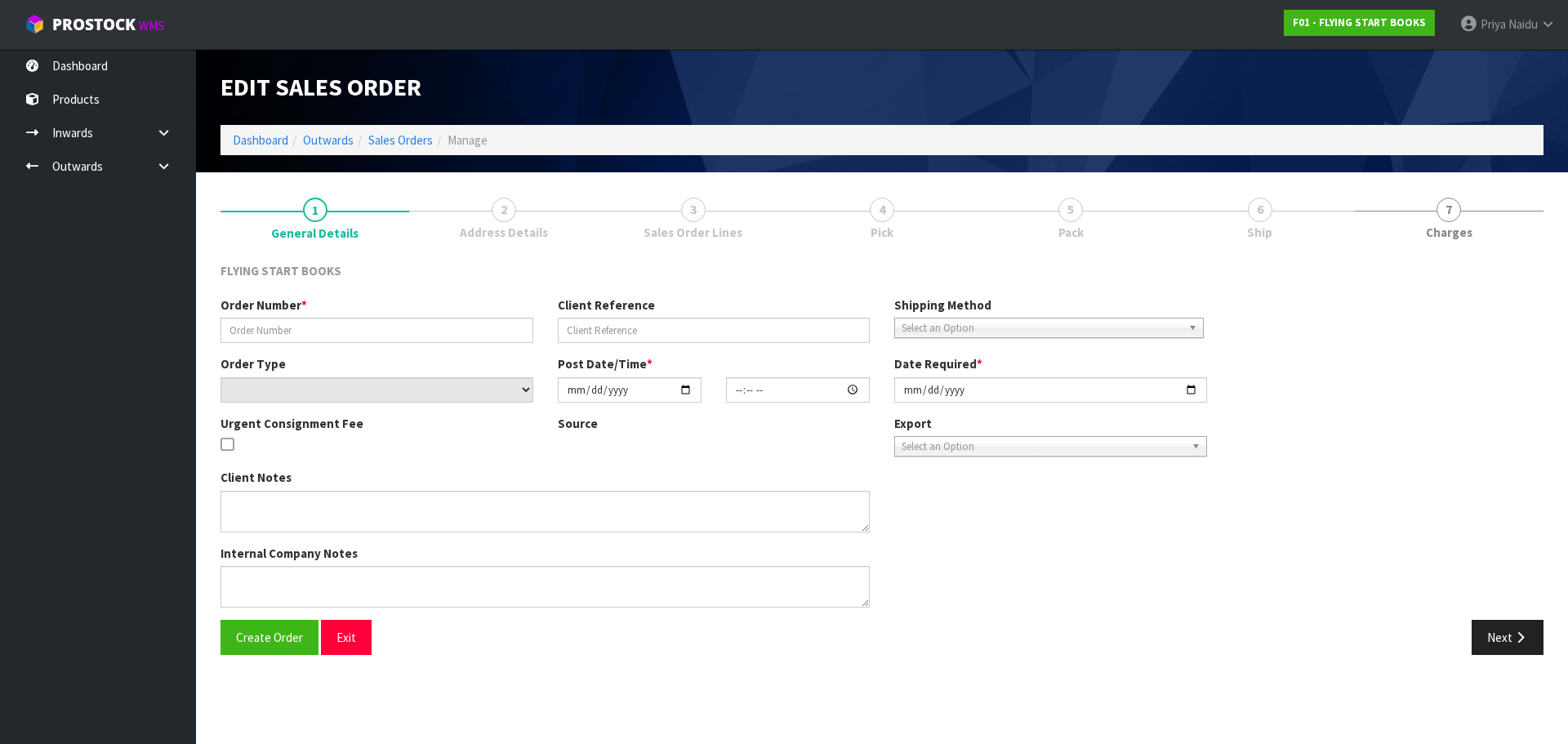
type input "4357756"
type input "NZWHEBOO-174"
select select "number:0"
type input "[DATE]"
type input "08:51:00.000"
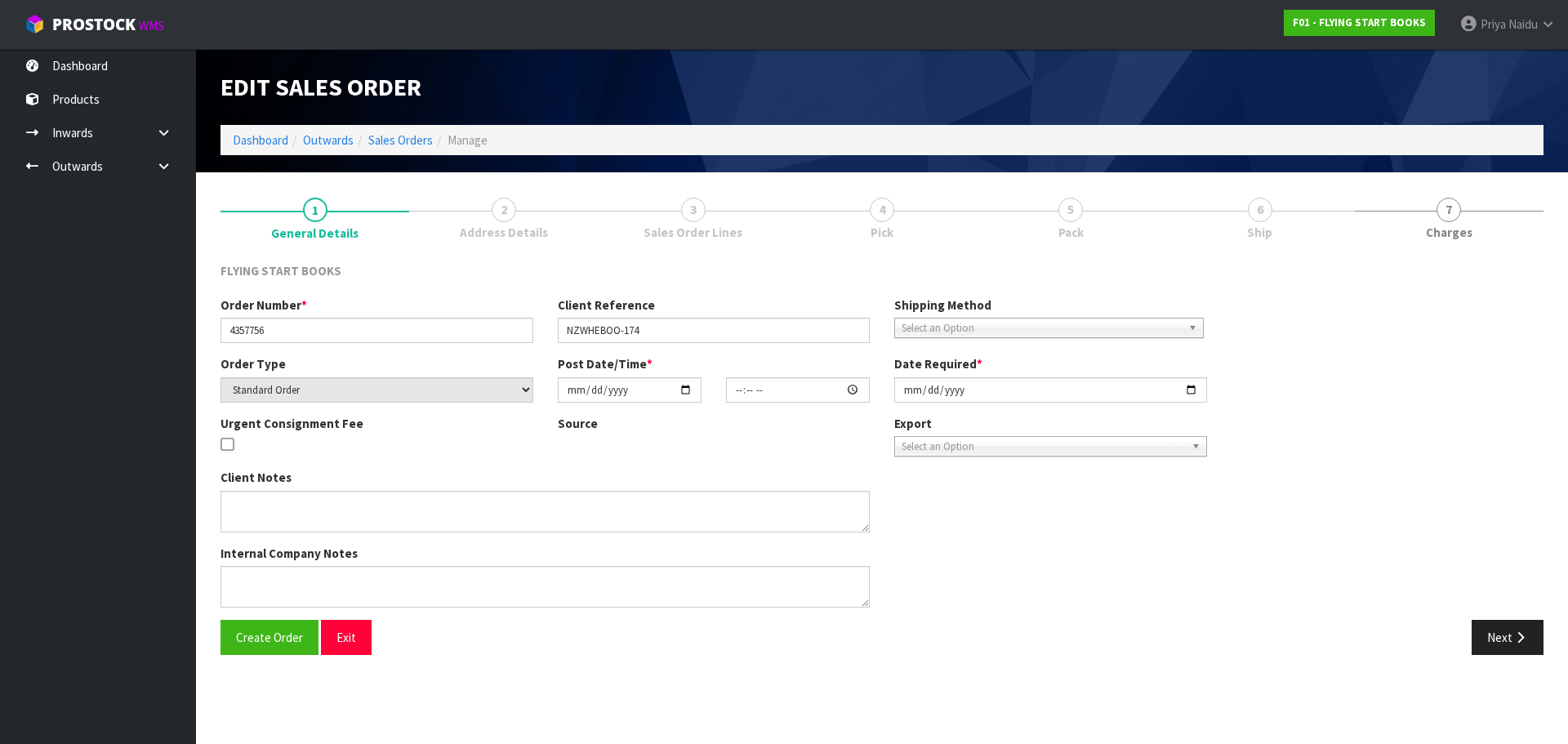
type input "[DATE]"
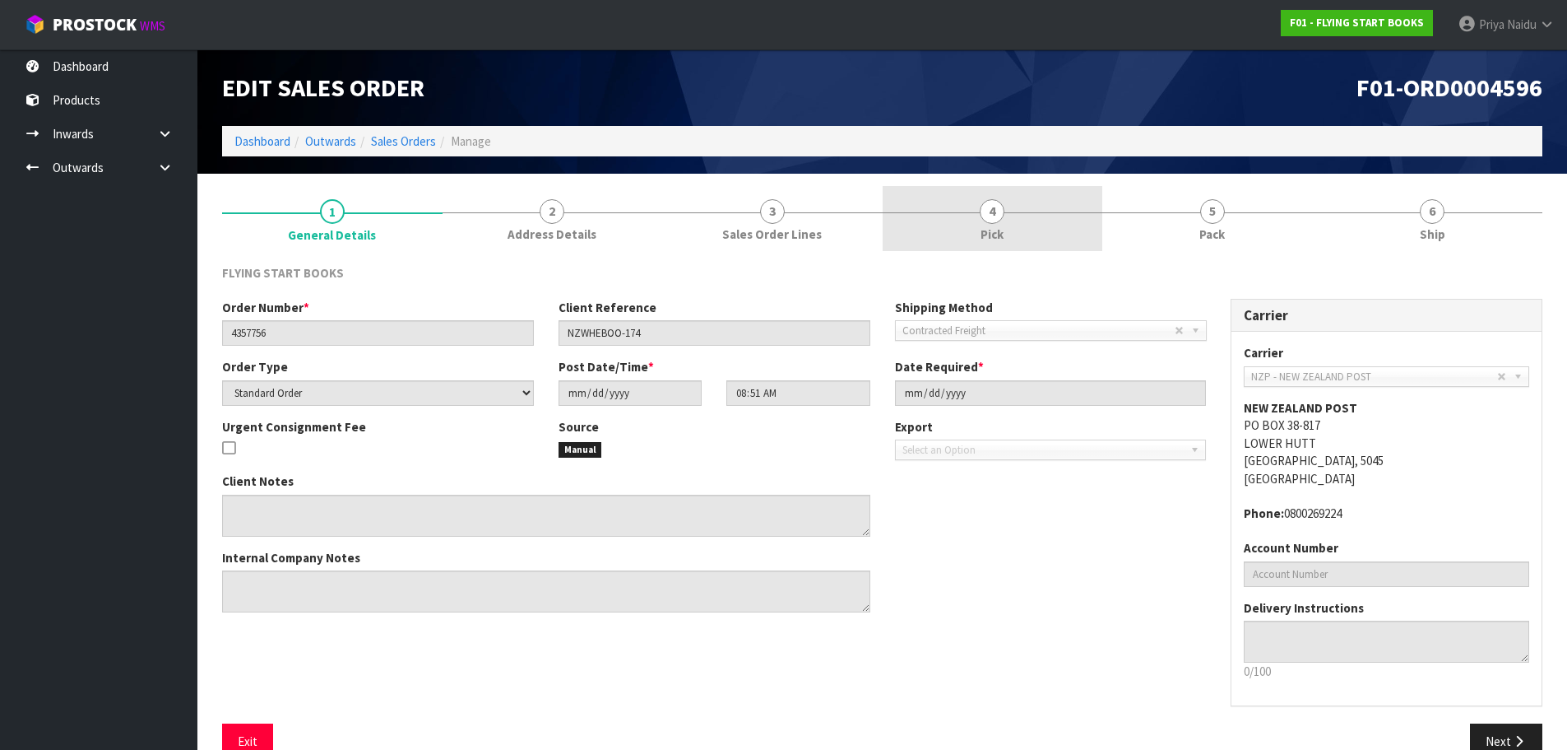
click at [976, 225] on link "4 Pick" at bounding box center [993, 218] width 221 height 65
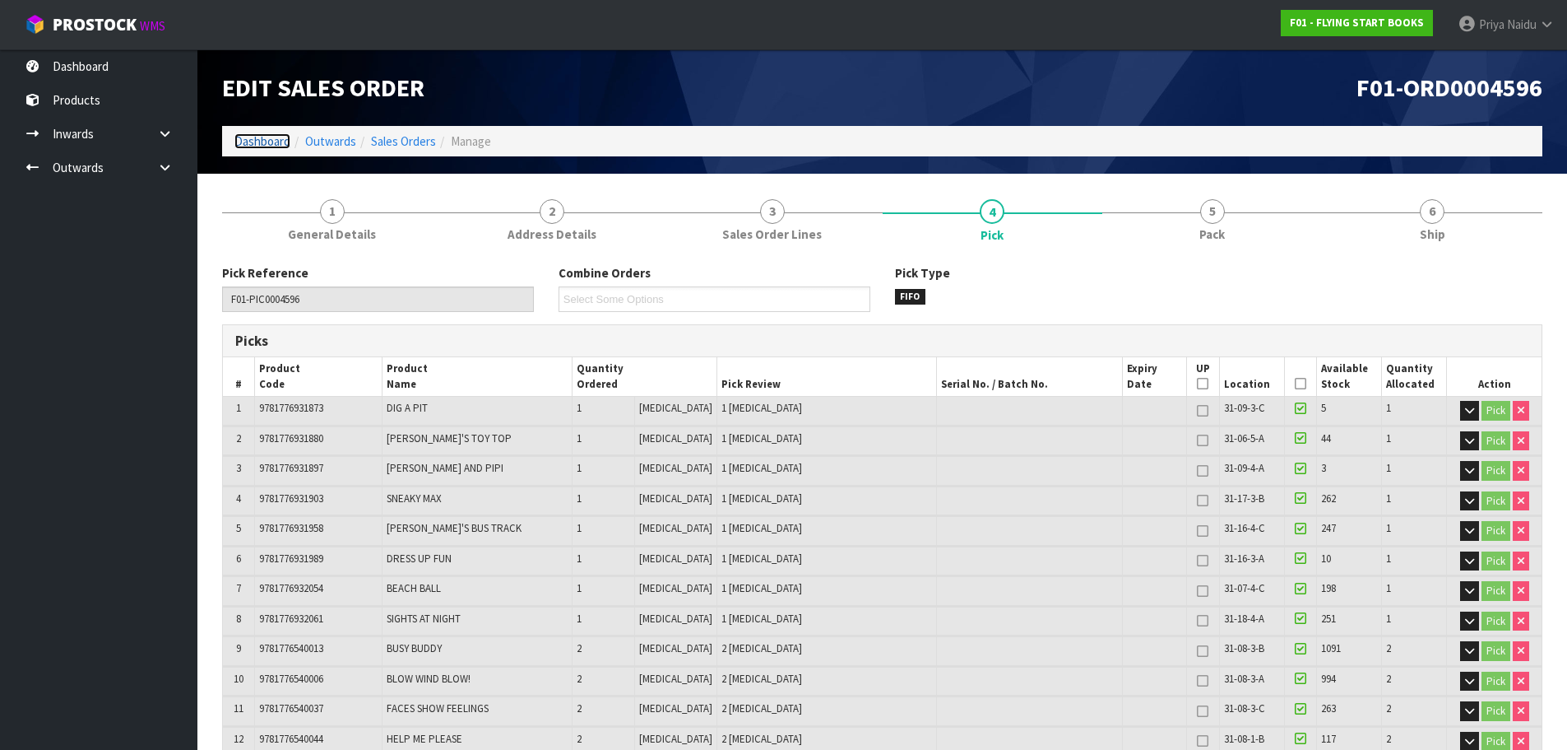
click at [241, 137] on link "Dashboard" at bounding box center [262, 141] width 56 height 16
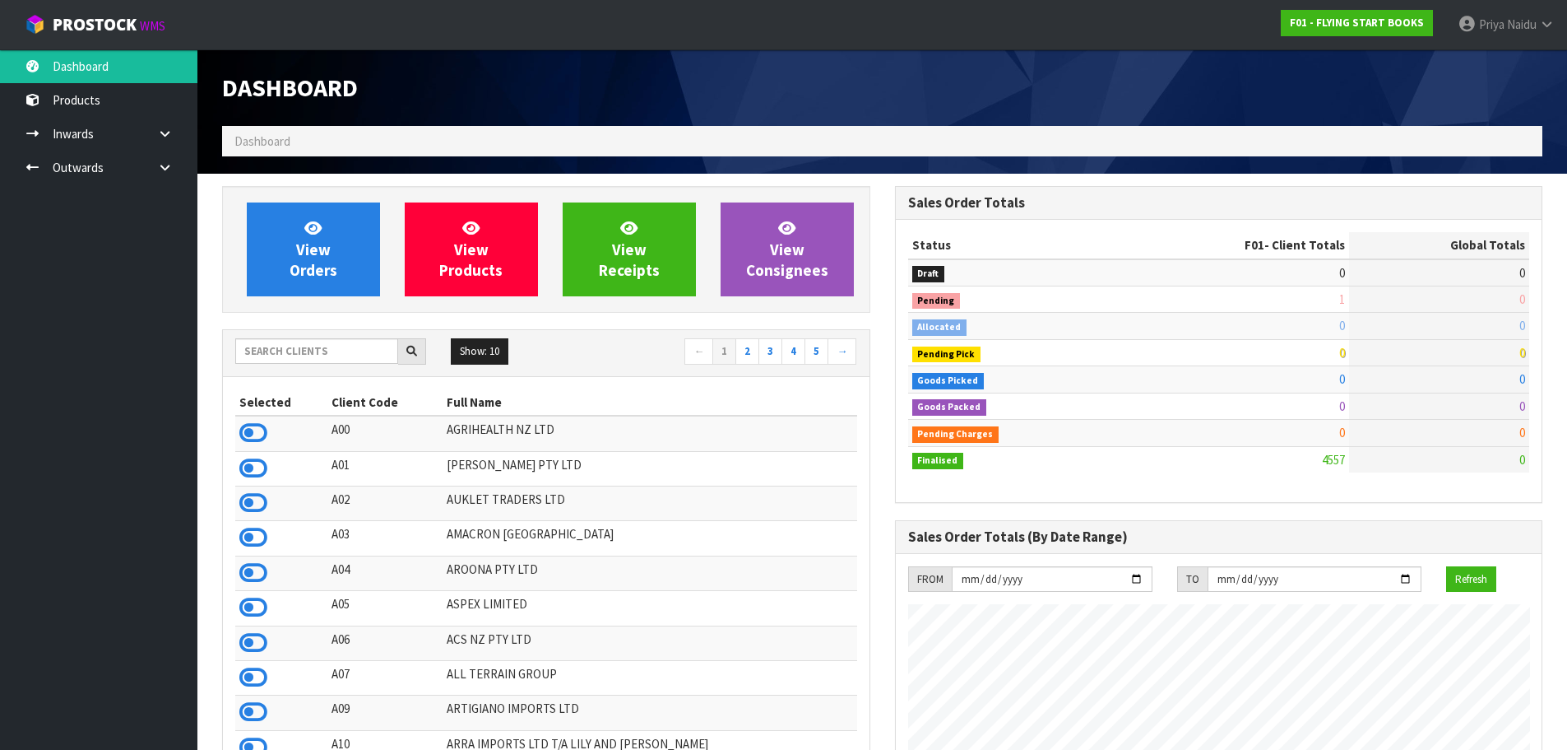
scroll to position [1246, 672]
click at [297, 349] on input "text" at bounding box center [316, 351] width 163 height 26
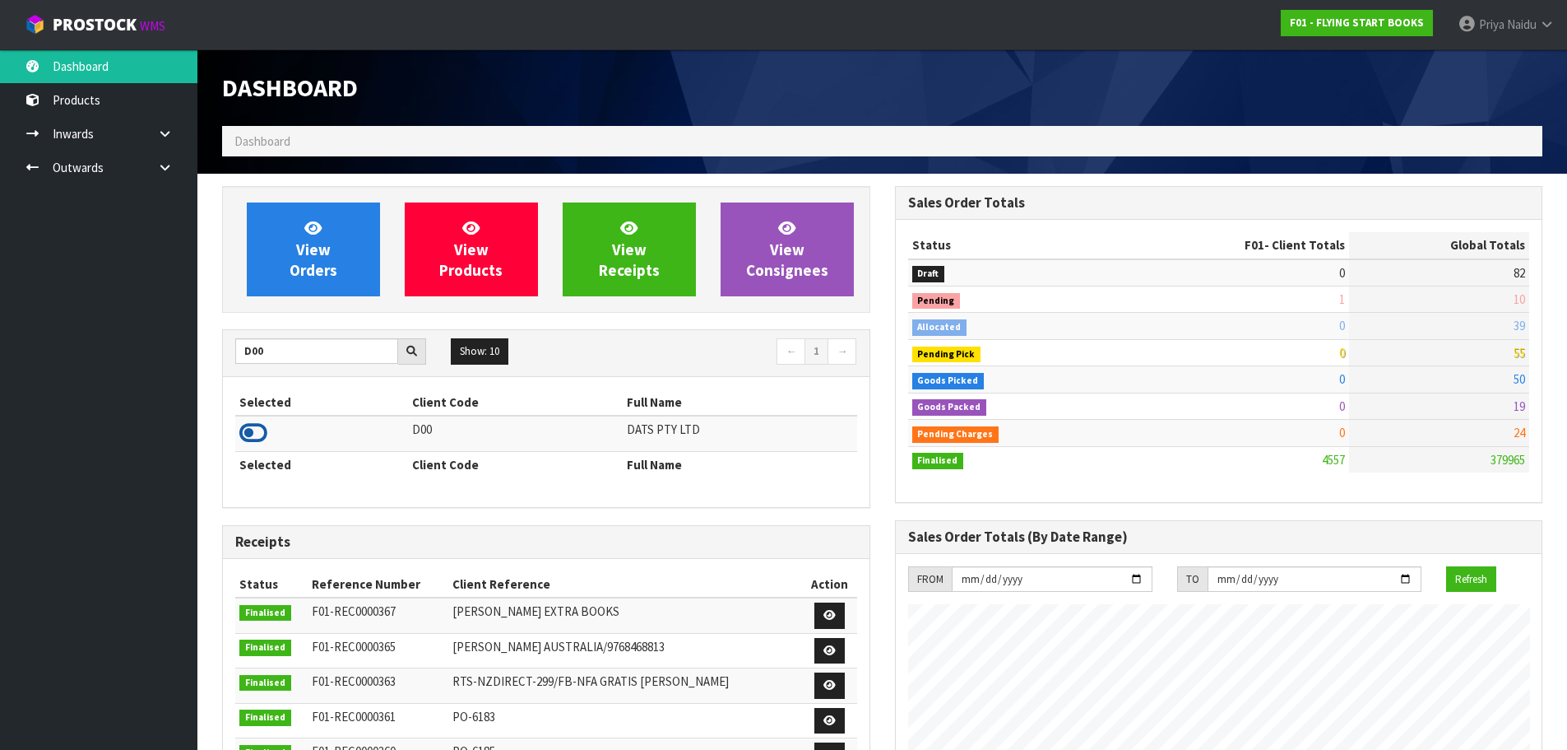
click at [247, 430] on icon at bounding box center [253, 432] width 28 height 25
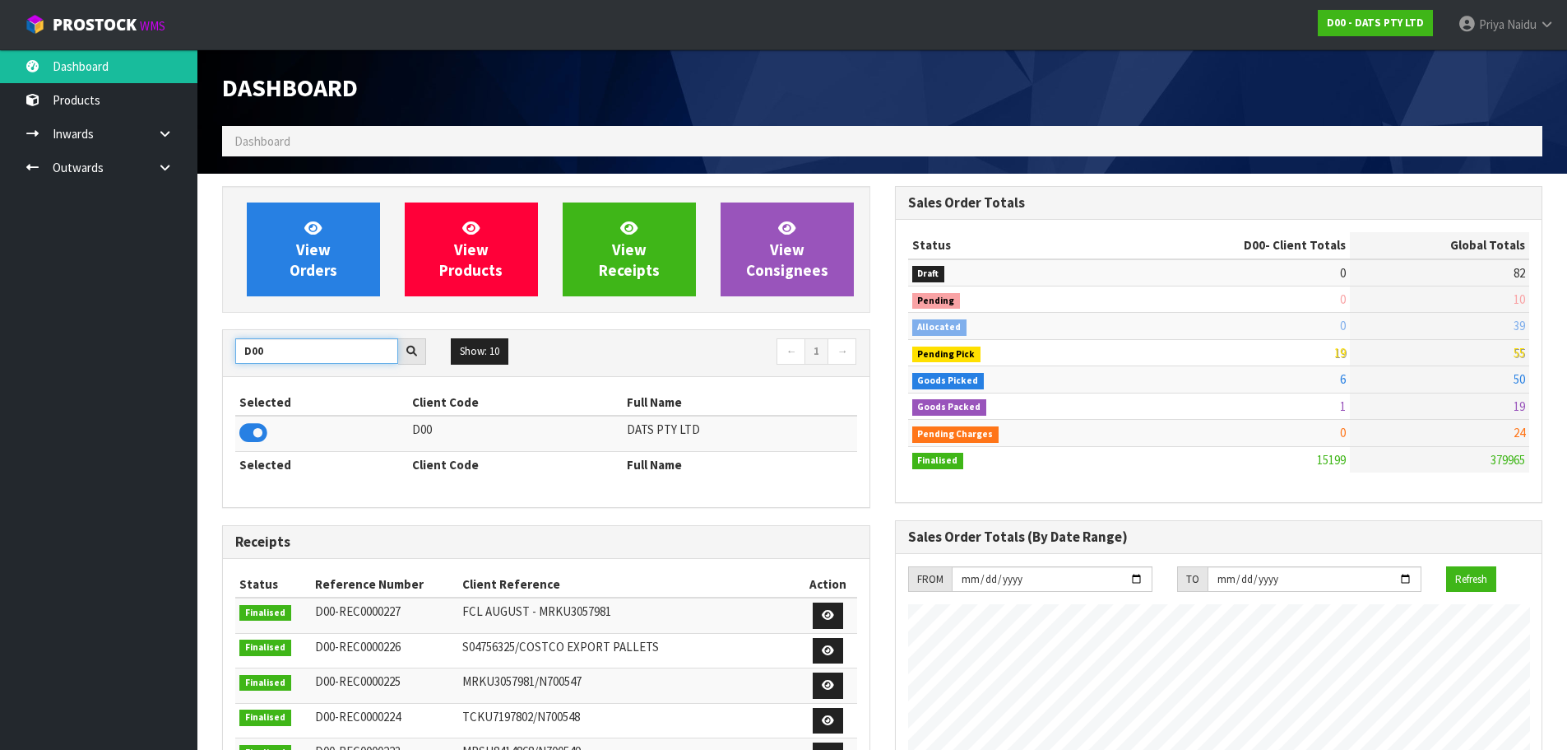
click at [317, 350] on input "D00" at bounding box center [316, 351] width 163 height 26
type input "D"
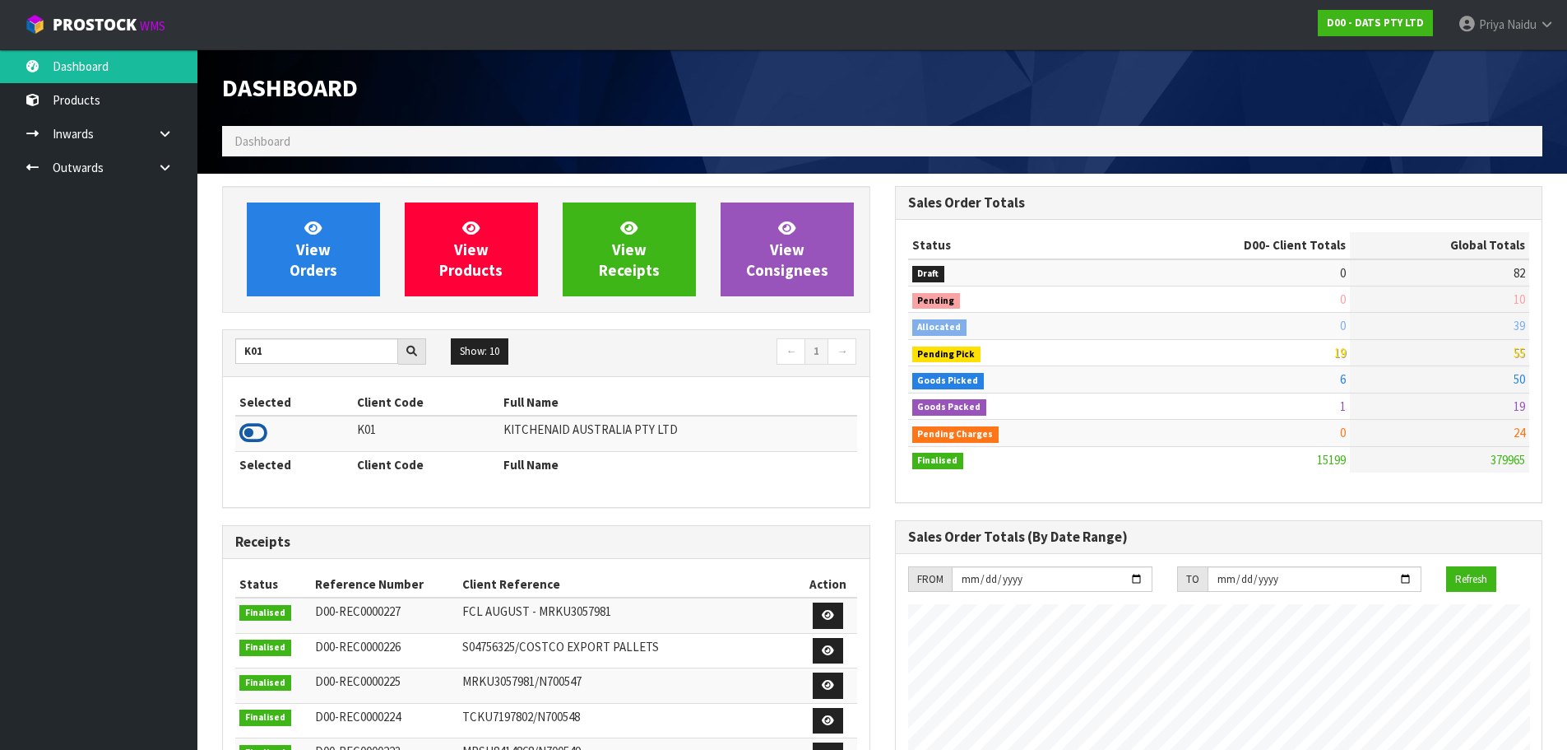
click at [262, 431] on icon at bounding box center [253, 432] width 28 height 25
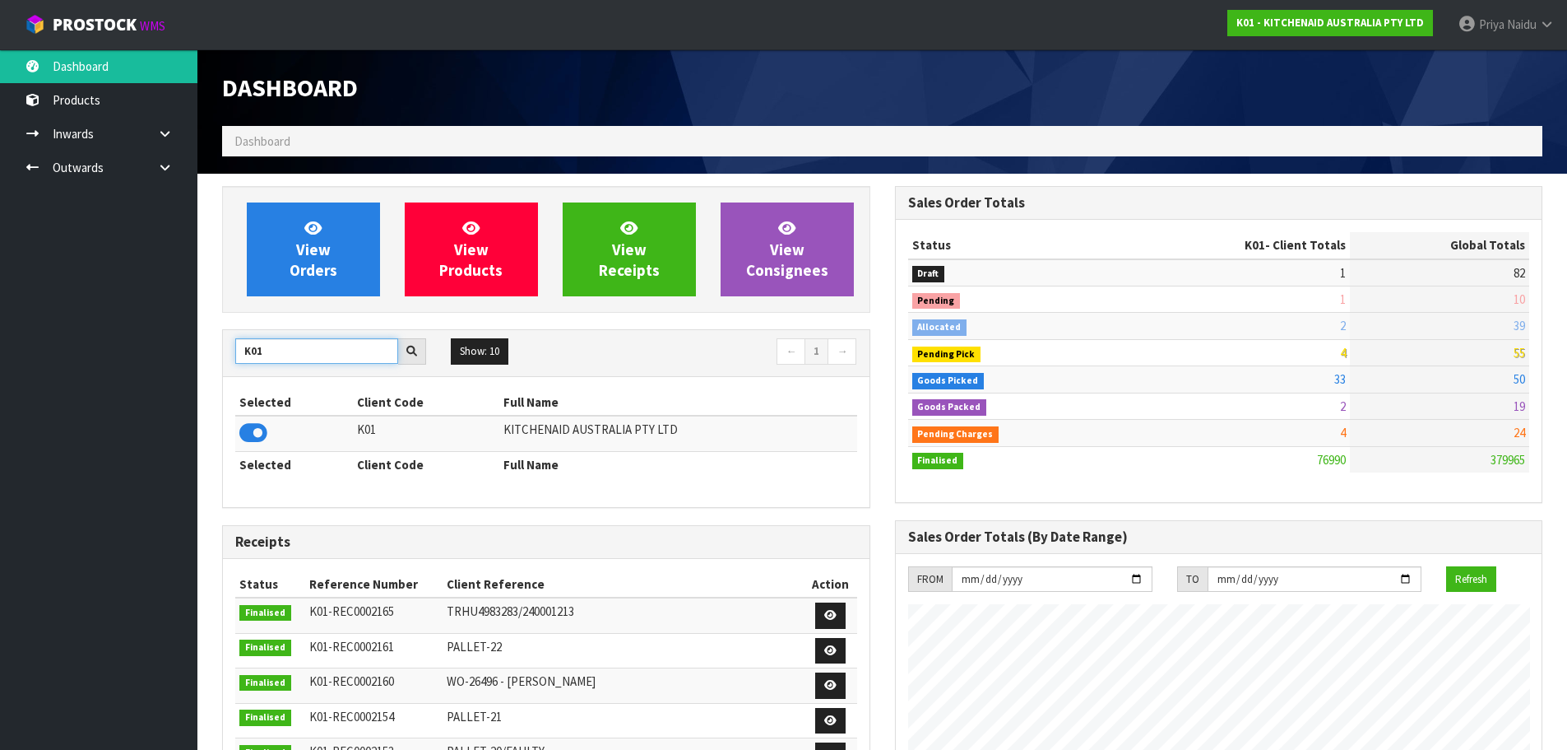
click at [298, 357] on input "K01" at bounding box center [316, 351] width 163 height 26
type input "K"
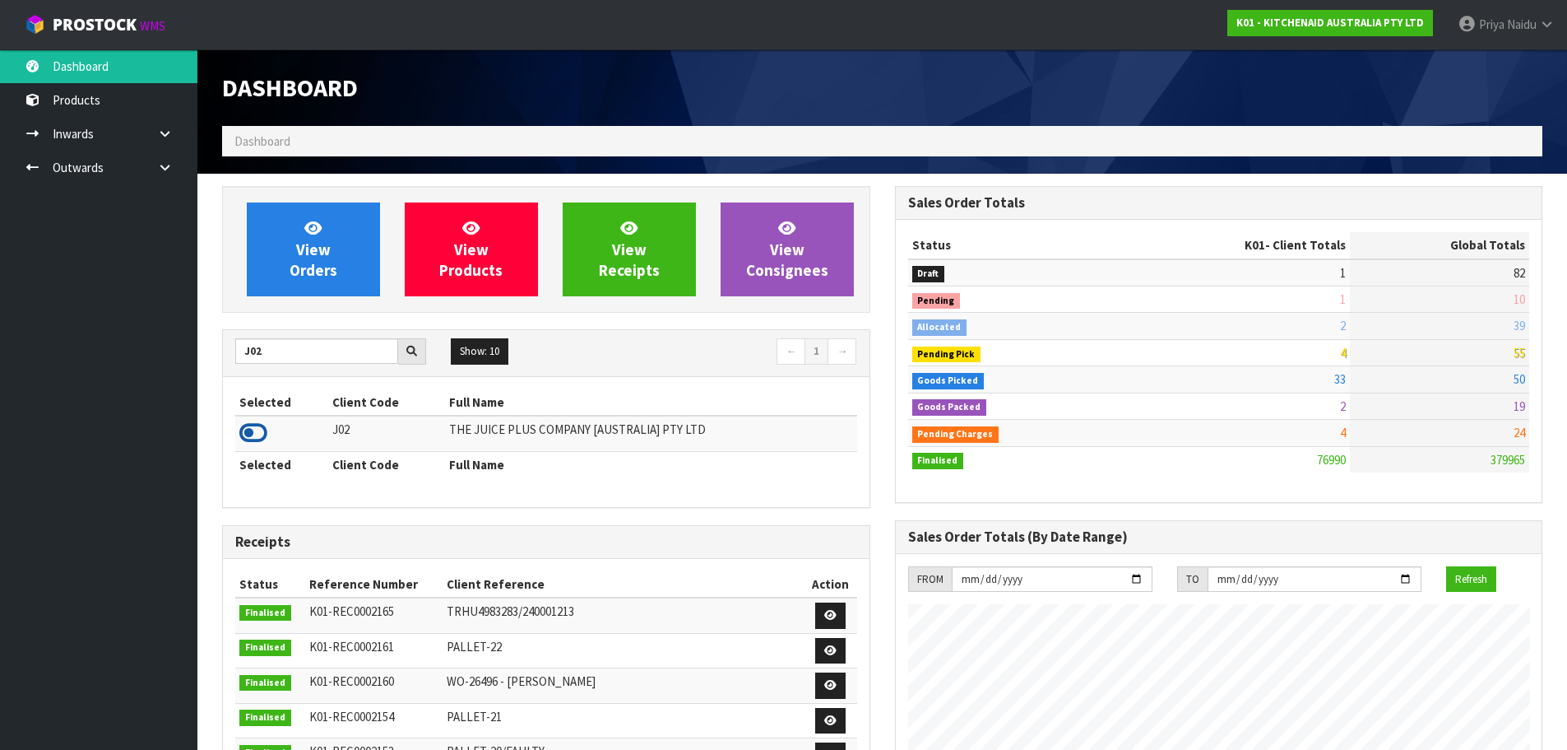
click at [252, 433] on icon at bounding box center [253, 432] width 28 height 25
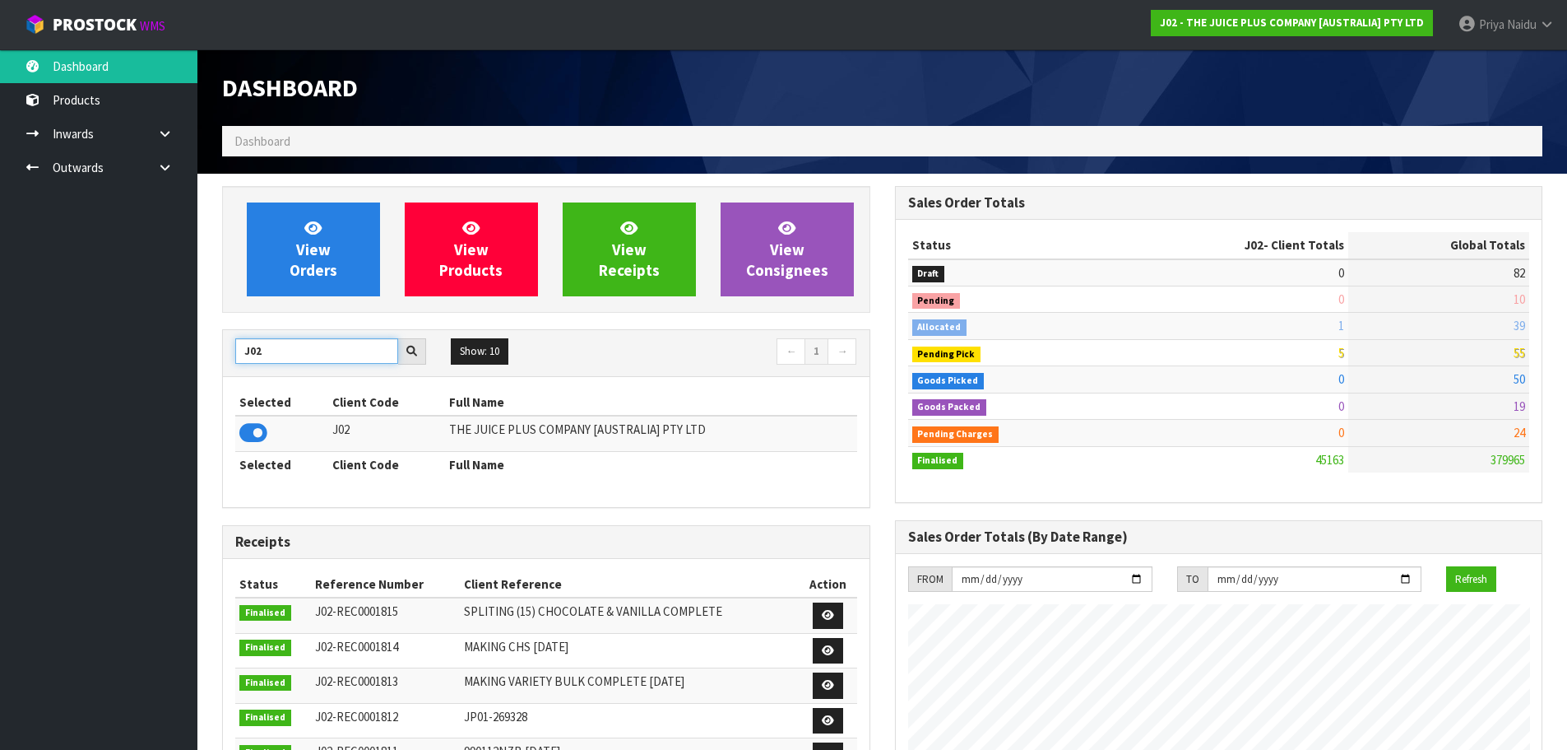
click at [310, 346] on input "J02" at bounding box center [316, 351] width 163 height 26
type input "J"
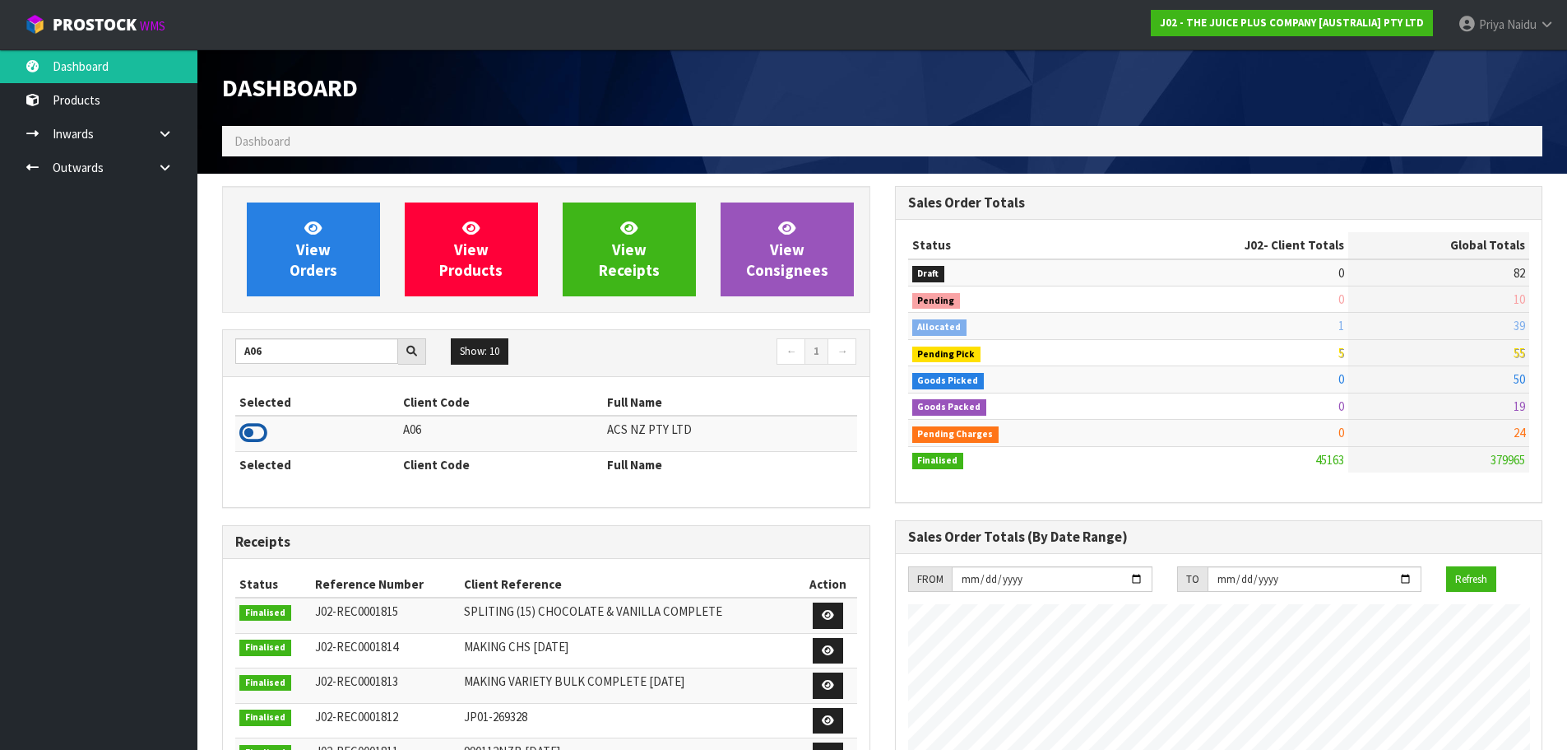
click at [260, 431] on icon at bounding box center [253, 432] width 28 height 25
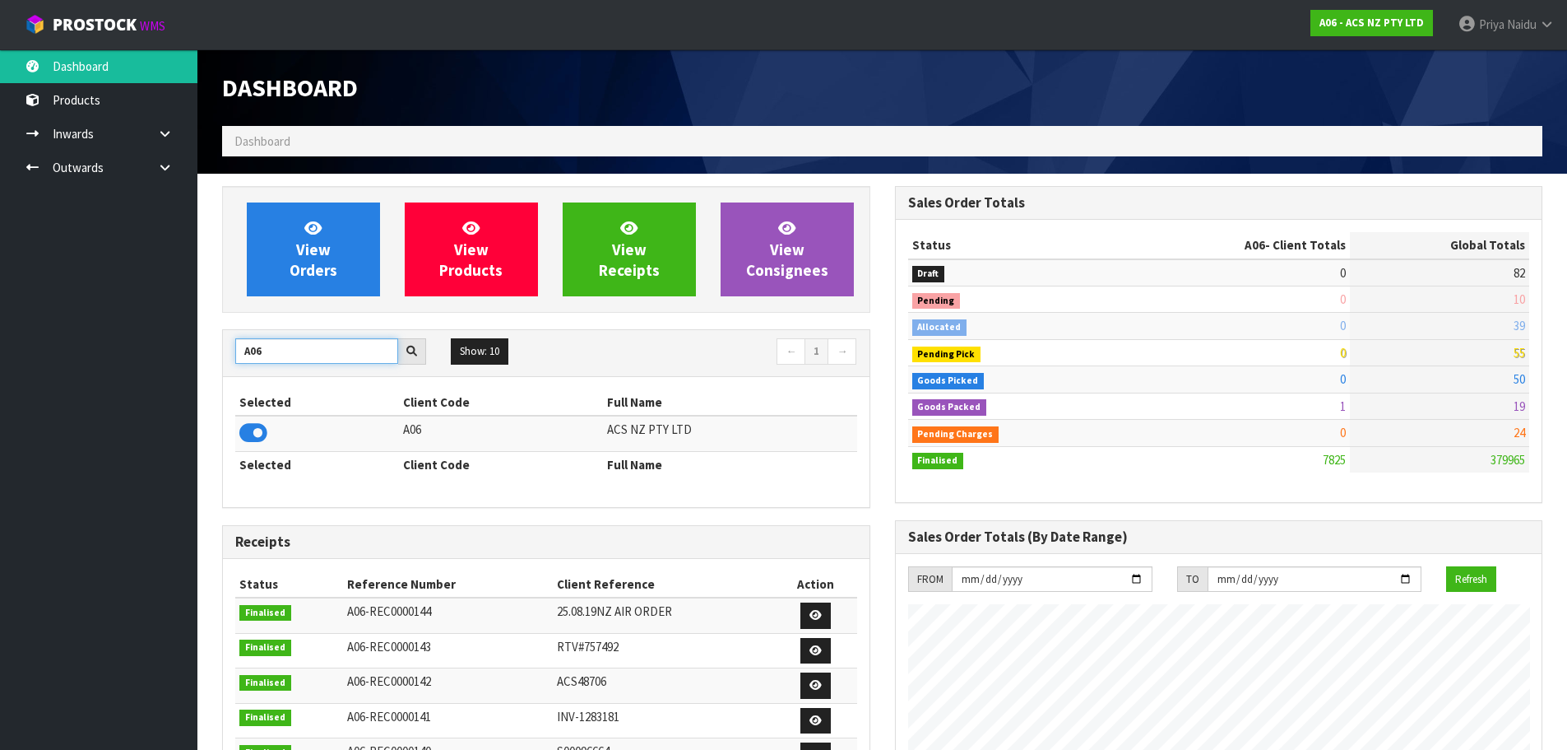
click at [285, 342] on input "A06" at bounding box center [316, 351] width 163 height 26
type input "A"
click at [259, 429] on icon at bounding box center [253, 432] width 28 height 25
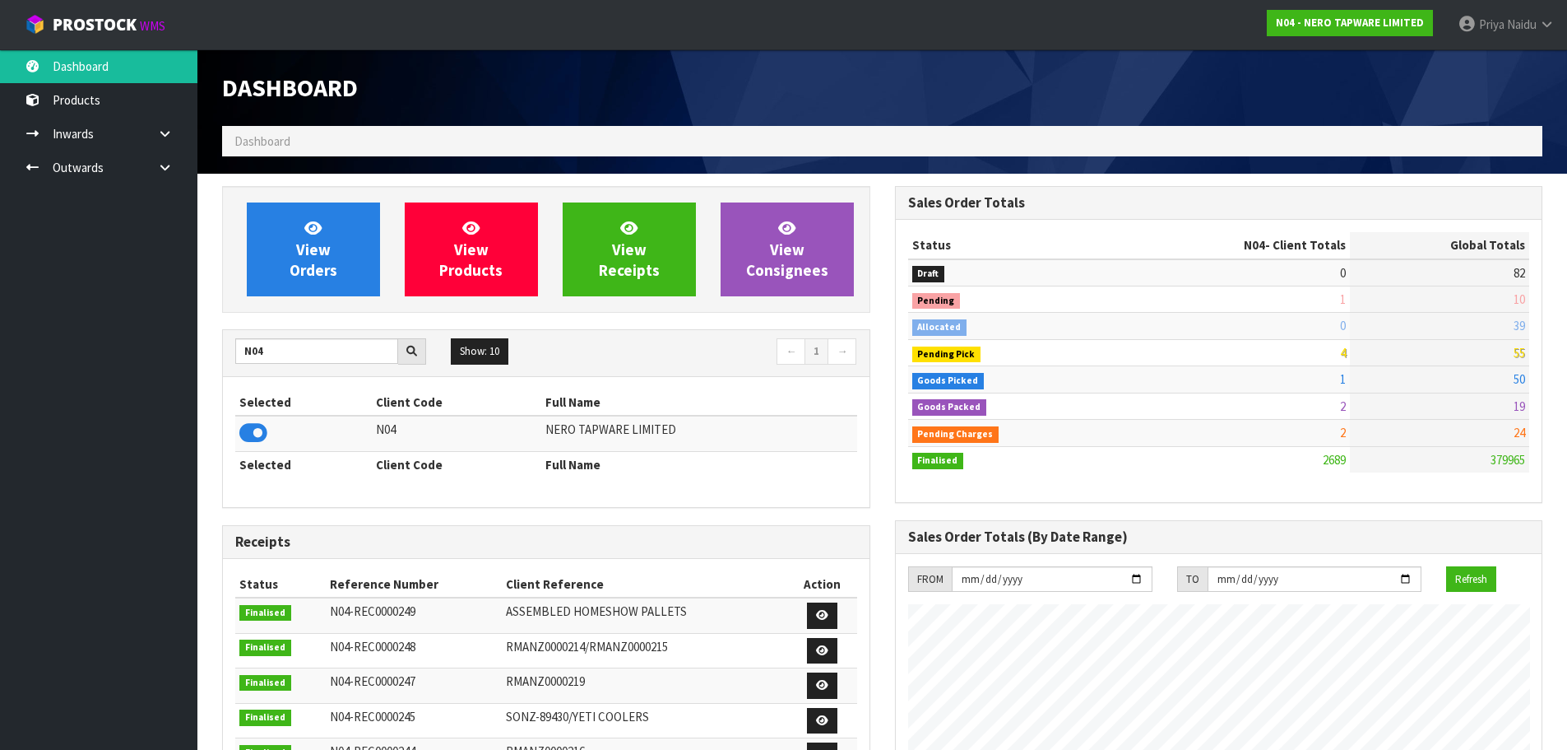
scroll to position [1282, 672]
click at [277, 355] on input "N04" at bounding box center [316, 351] width 163 height 26
click at [252, 428] on icon at bounding box center [253, 432] width 28 height 25
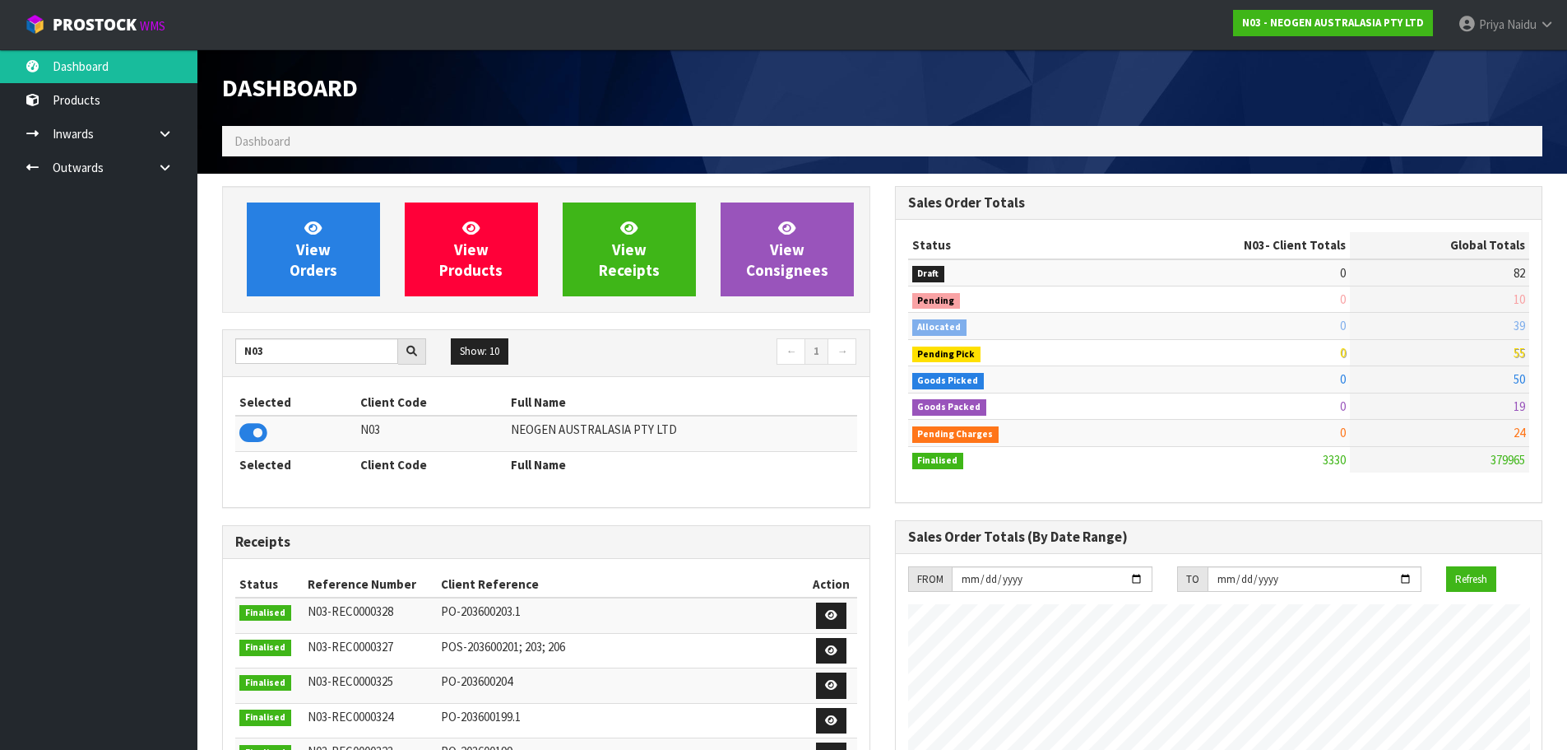
scroll to position [1246, 672]
click at [343, 352] on input "N03" at bounding box center [316, 351] width 163 height 26
type input "N"
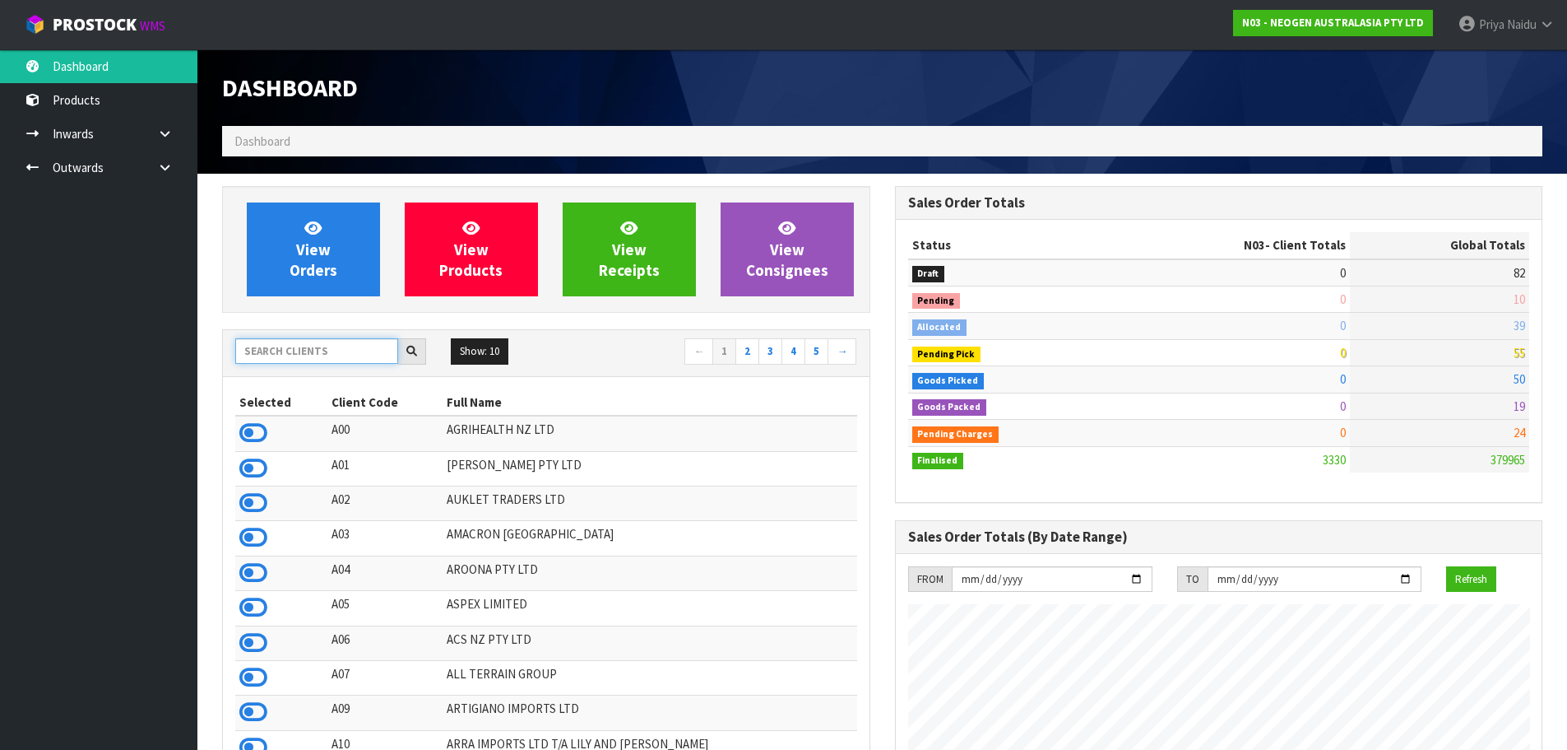
click at [303, 351] on input "text" at bounding box center [316, 351] width 163 height 26
click at [321, 355] on input "text" at bounding box center [316, 351] width 163 height 26
click at [337, 344] on input "text" at bounding box center [316, 351] width 163 height 26
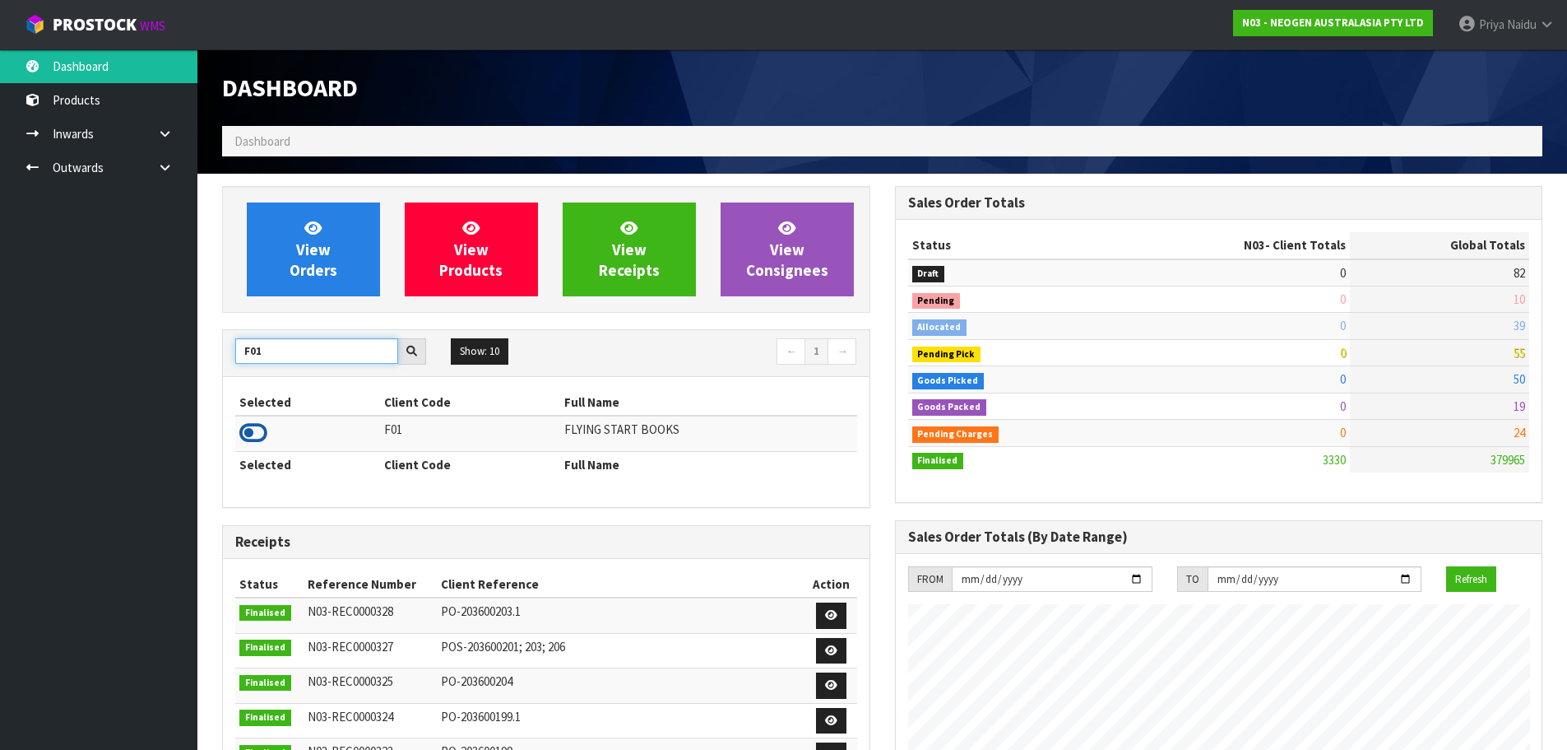
type input "F01"
click at [248, 431] on icon at bounding box center [253, 432] width 28 height 25
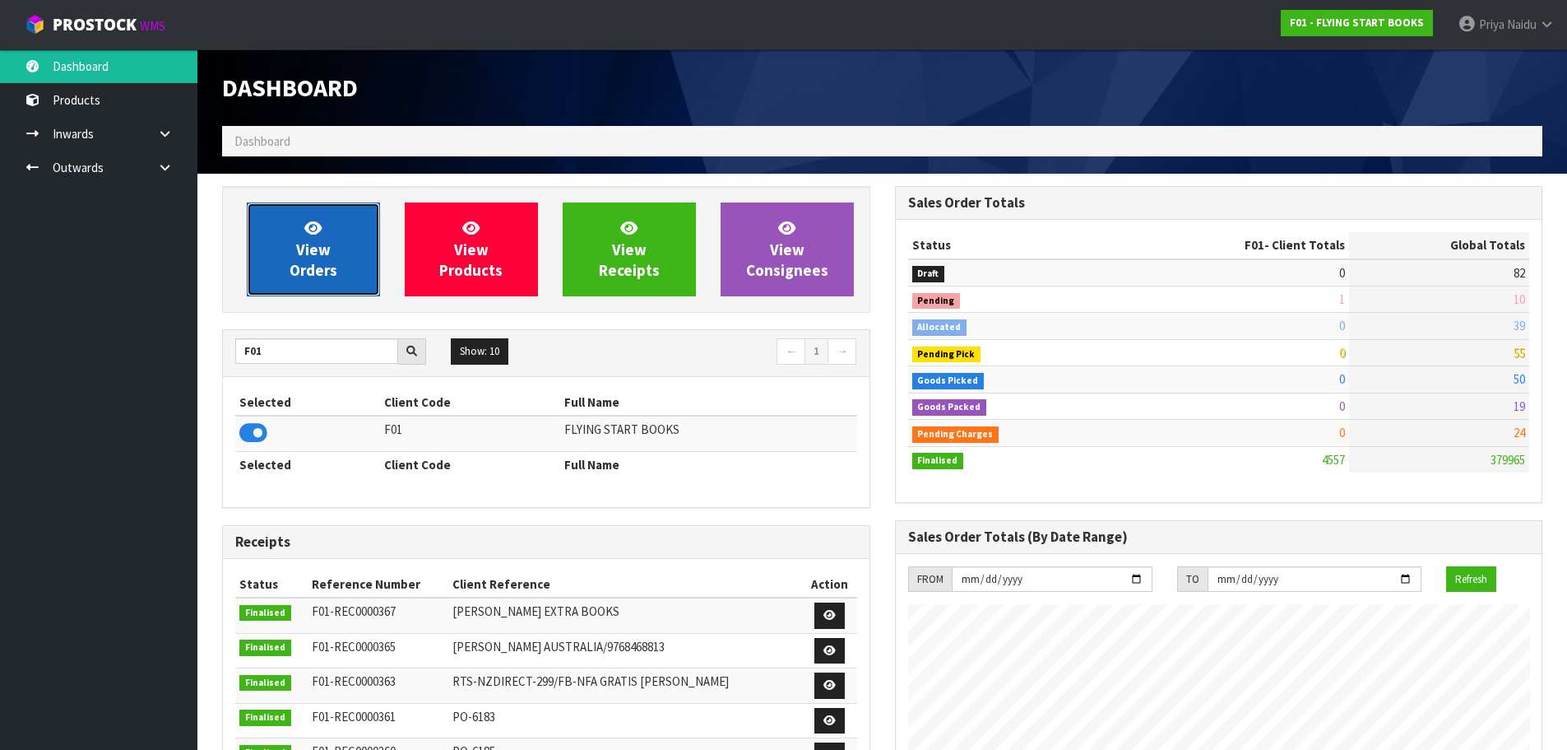
click at [334, 259] on link "View Orders" at bounding box center [313, 249] width 133 height 94
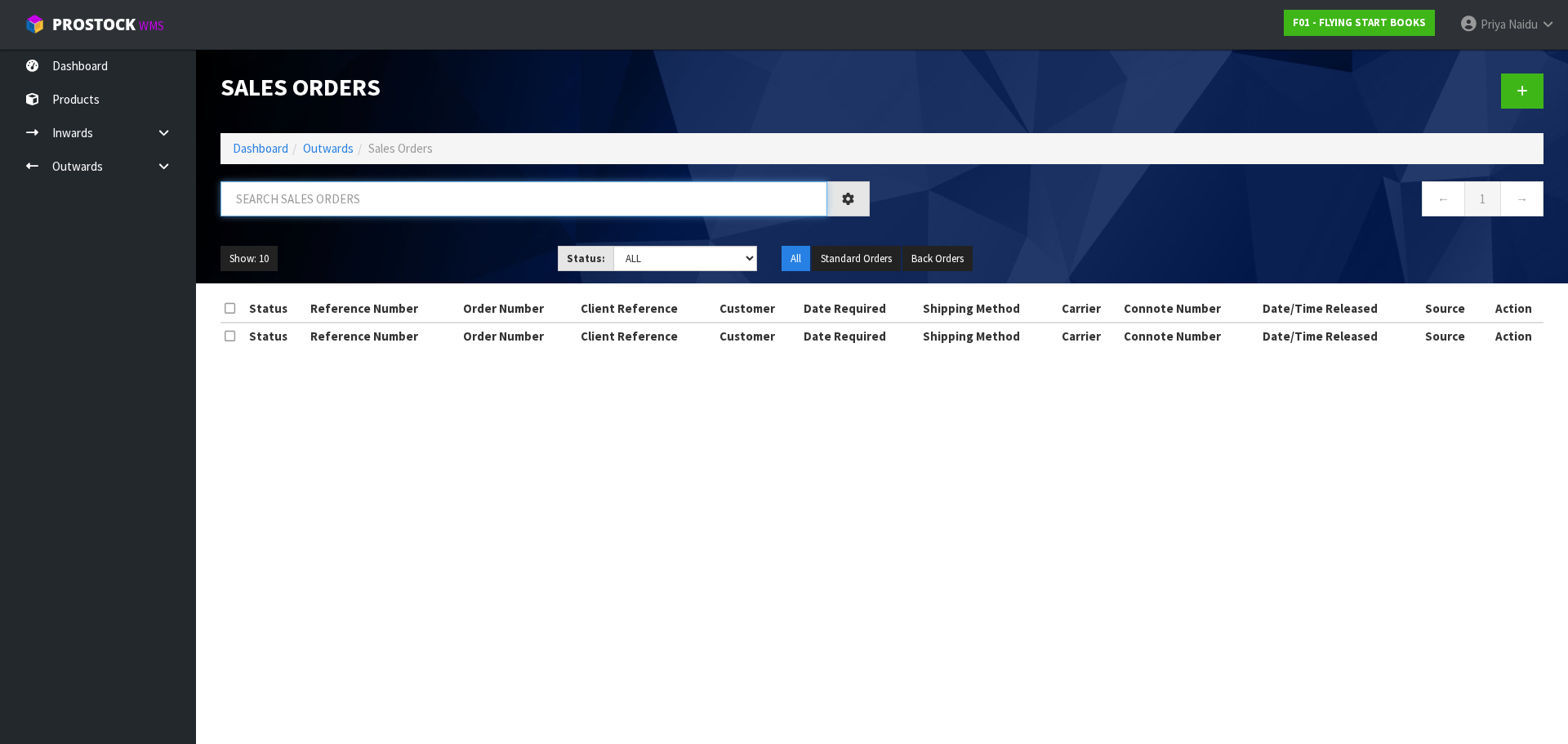
click at [361, 205] on input "text" at bounding box center [523, 198] width 606 height 35
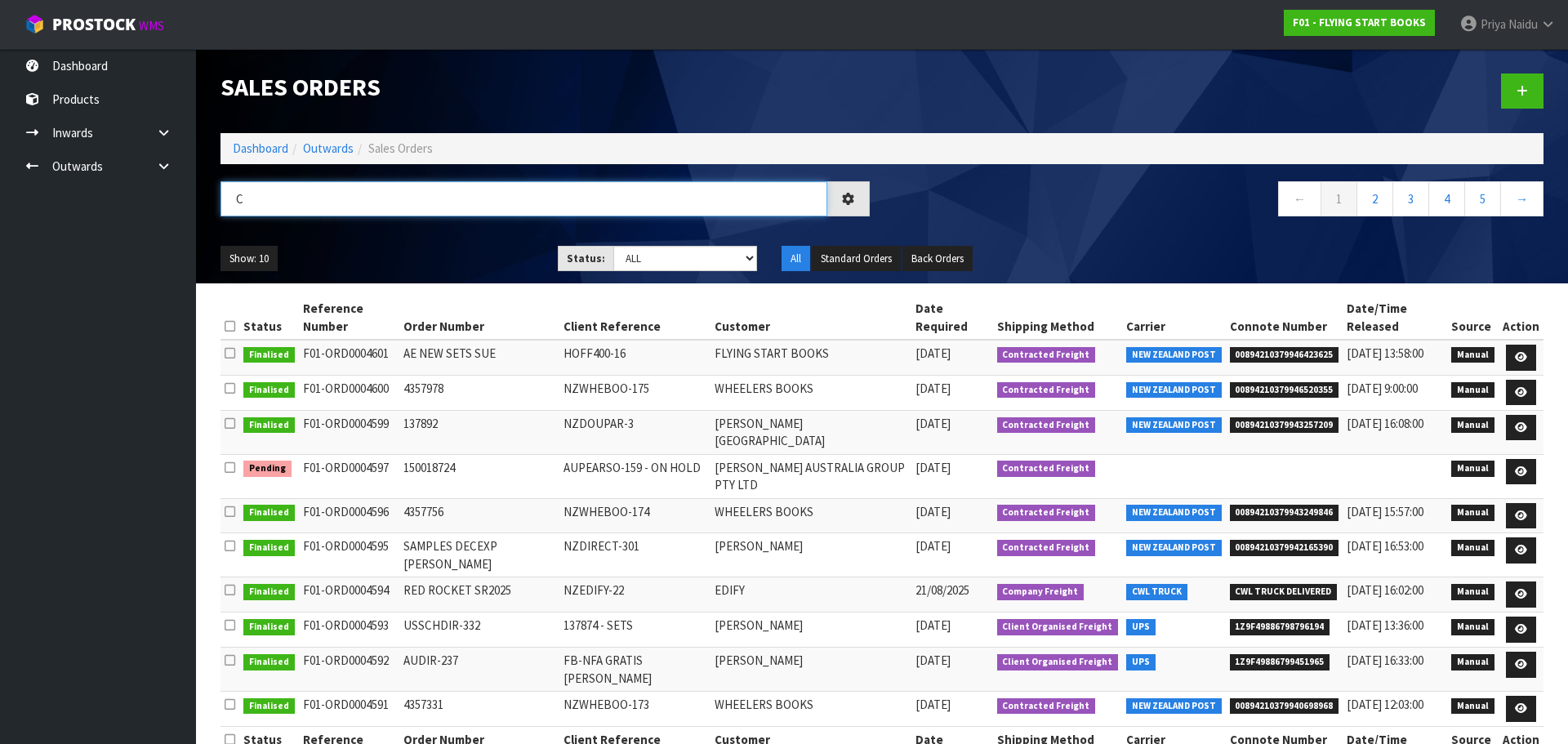
type input "C"
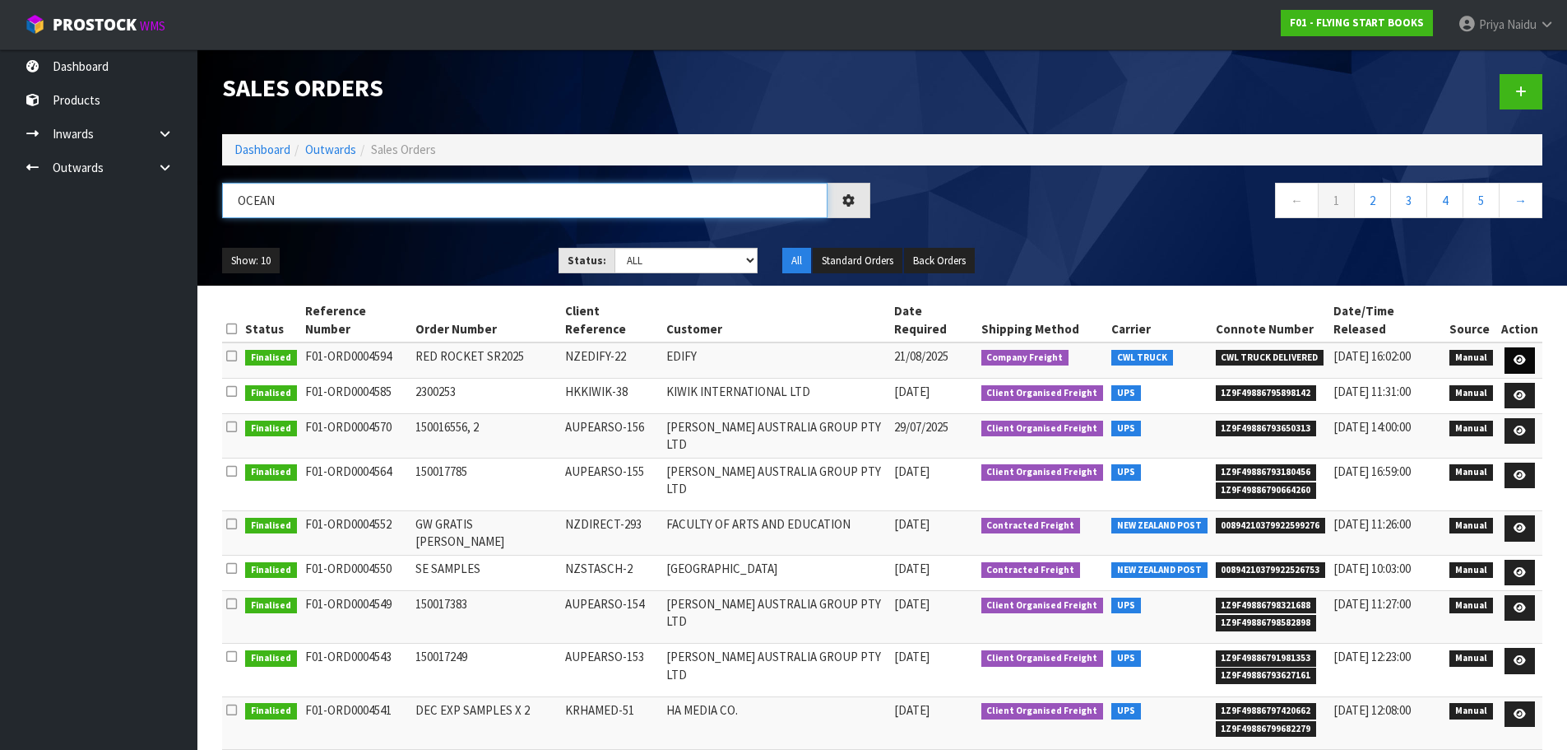
type input "OCEAN"
click at [1520, 355] on icon at bounding box center [1520, 360] width 12 height 11
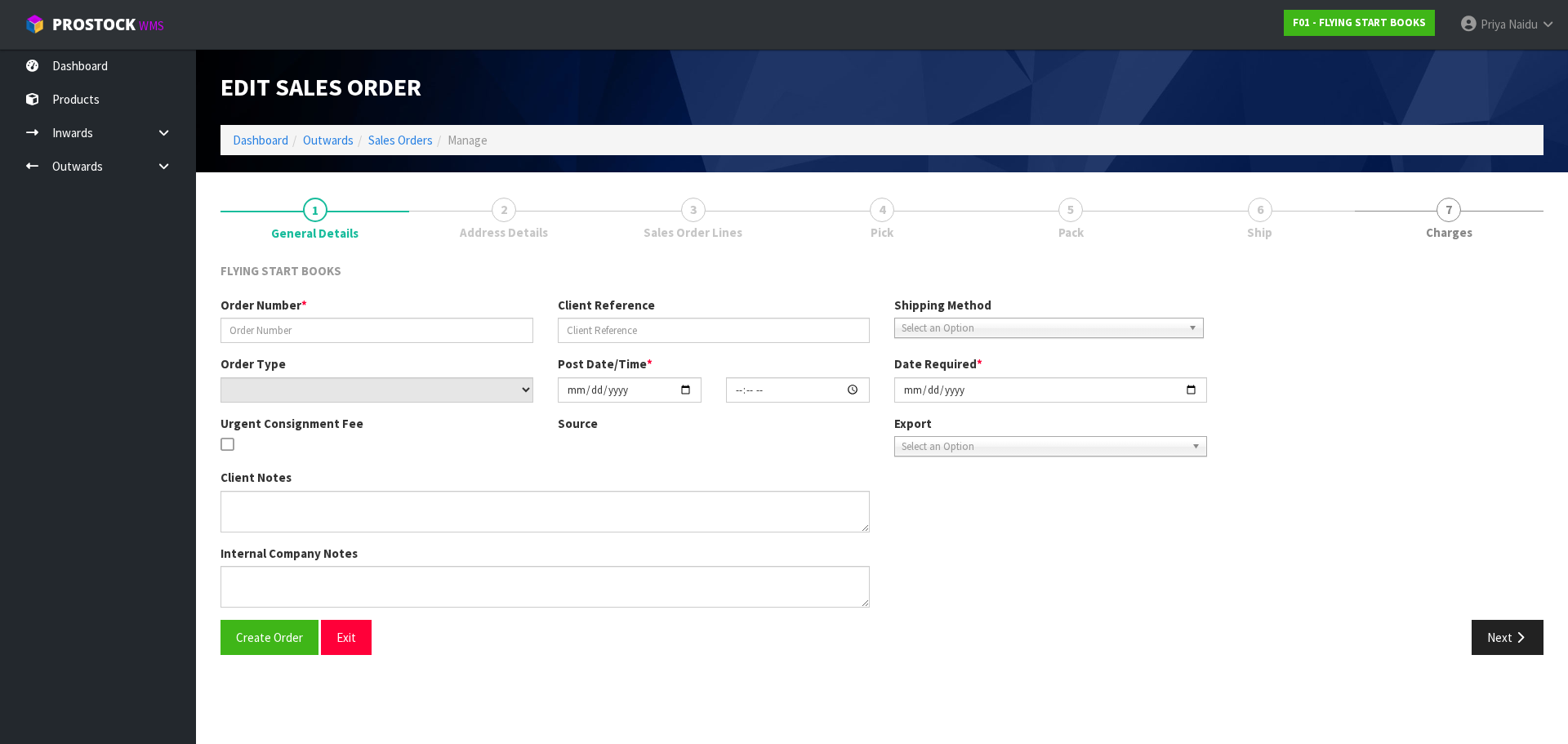
type input "RED ROCKET SR2025"
type input "NZEDIFY-22"
select select "number:0"
type input "[DATE]"
type input "09:02:00.000"
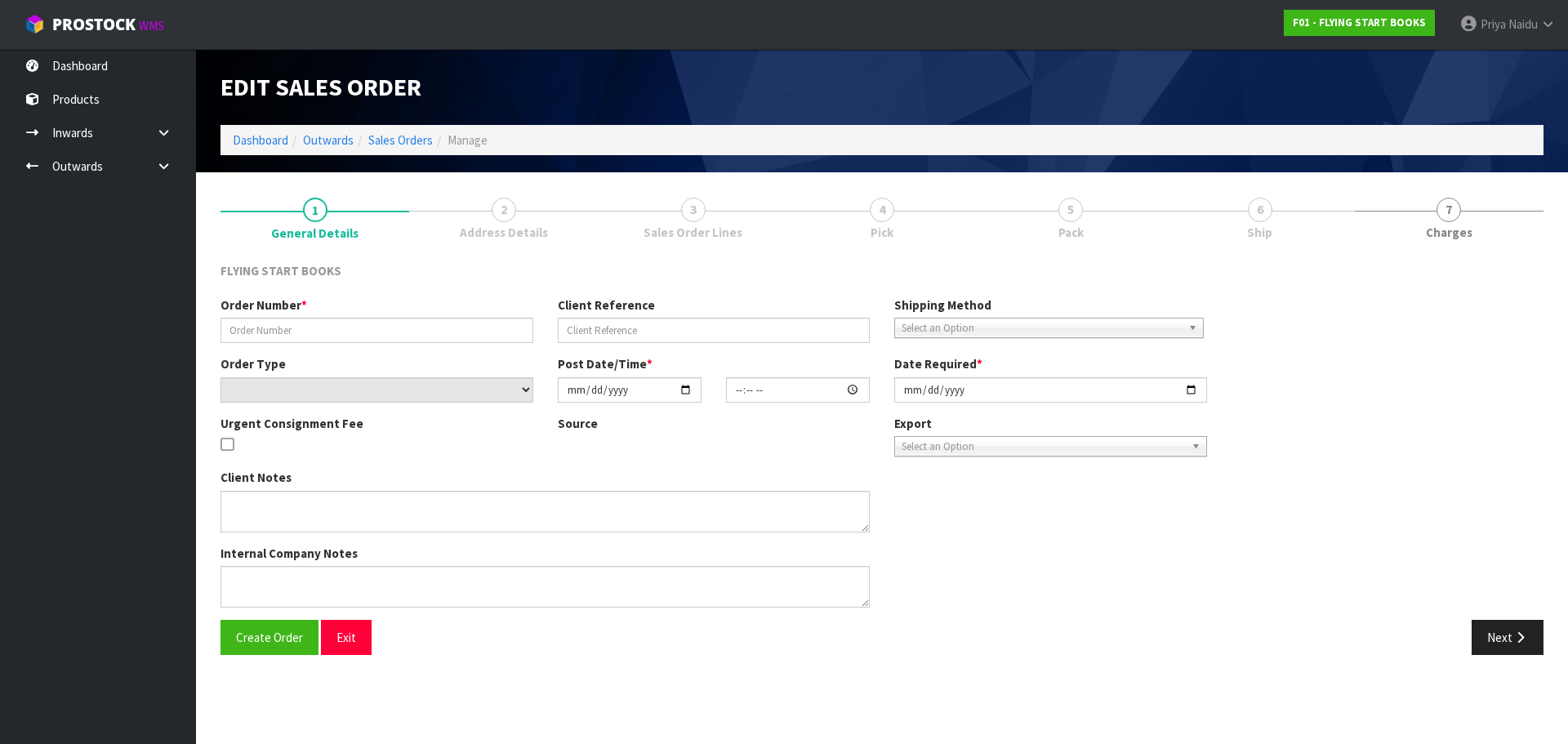
type input "[DATE]"
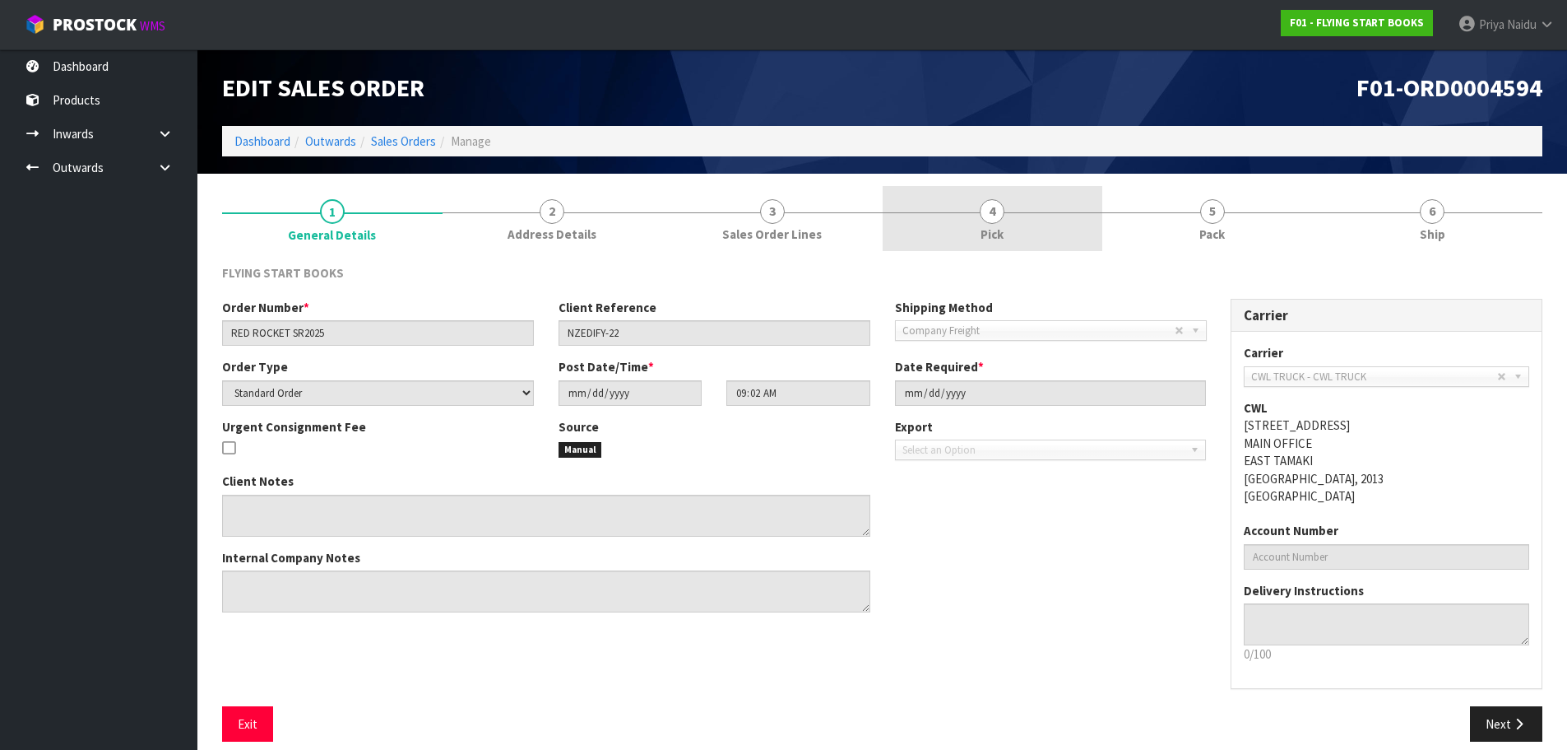
click at [993, 212] on span "4" at bounding box center [992, 211] width 25 height 25
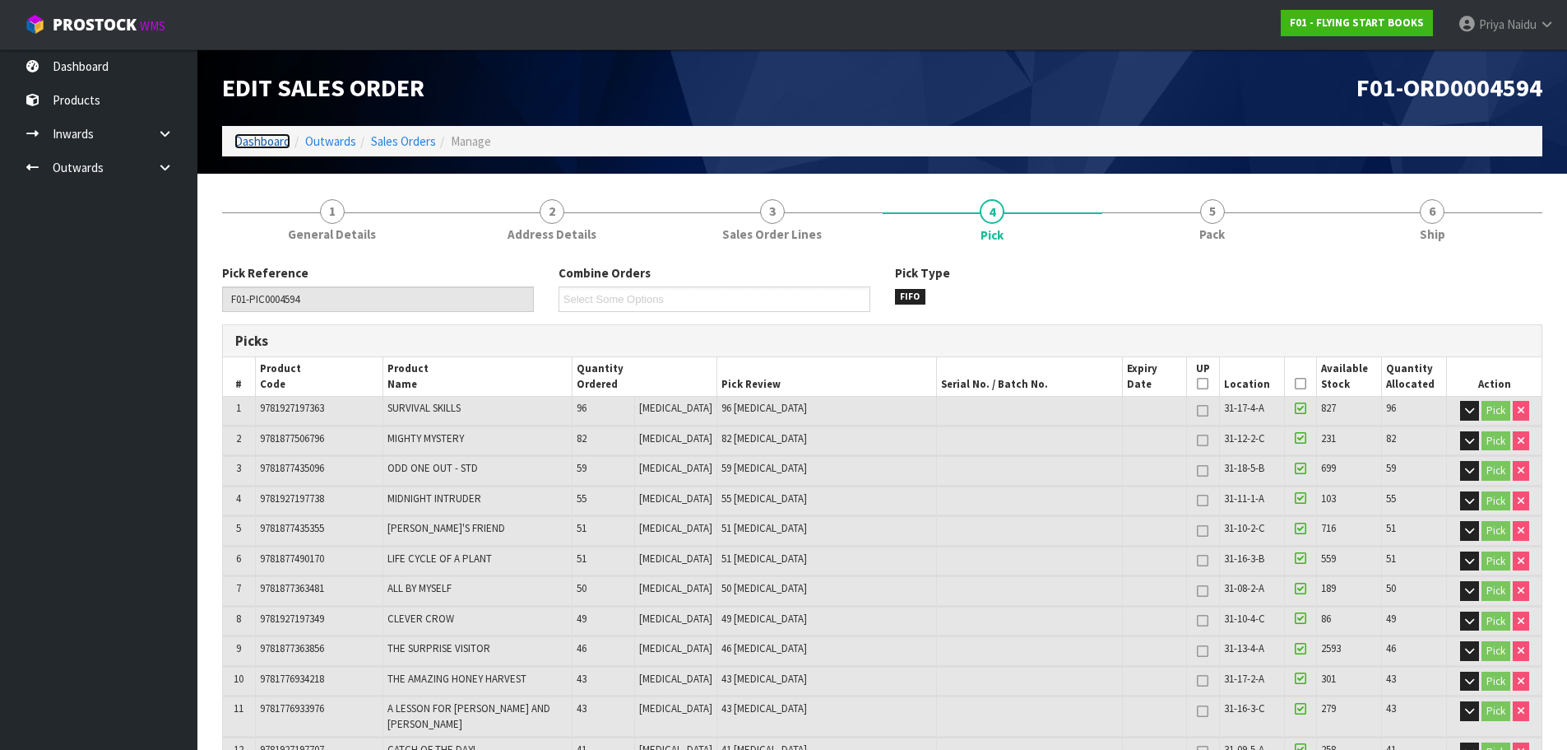
click at [267, 141] on link "Dashboard" at bounding box center [262, 141] width 56 height 16
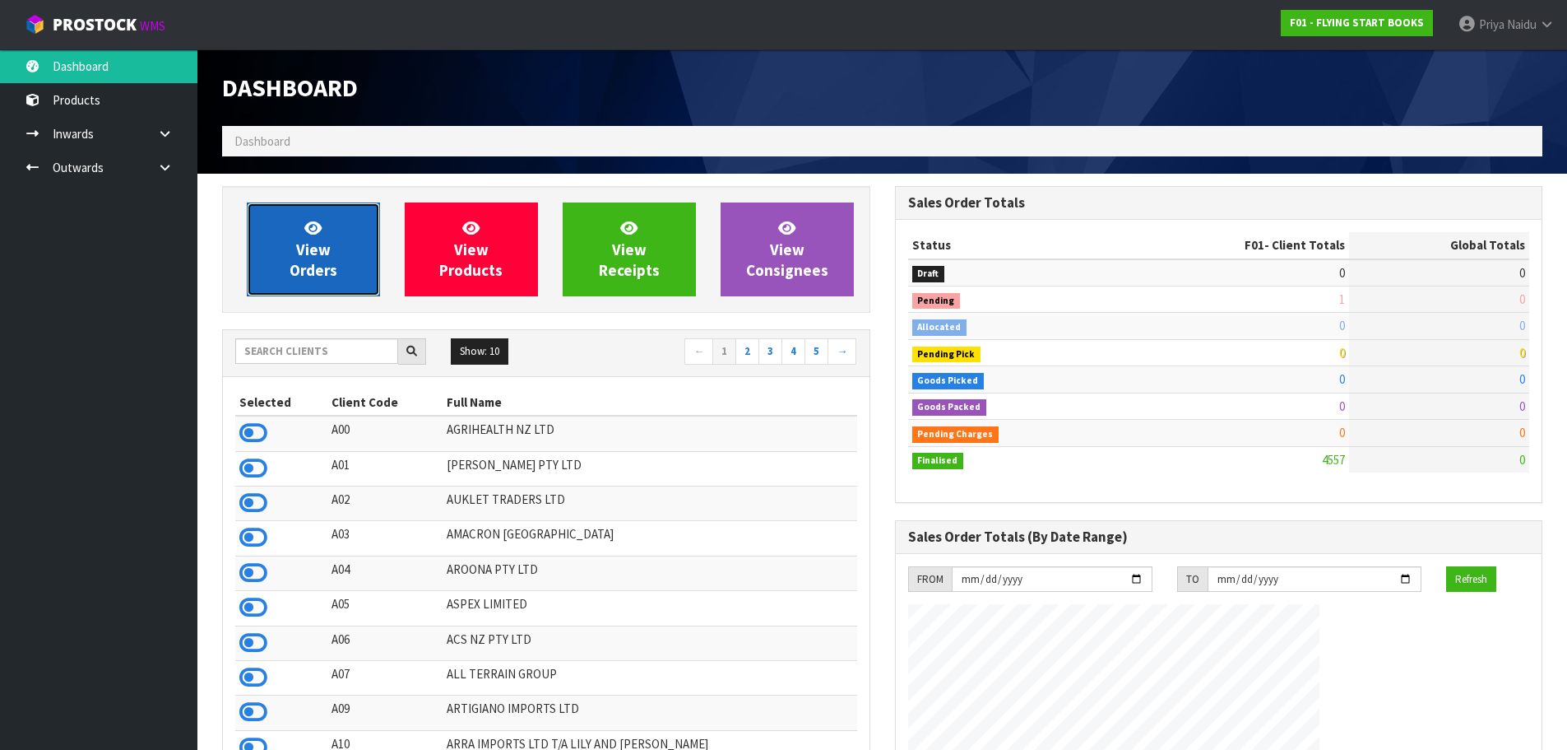
click at [313, 242] on span "View Orders" at bounding box center [314, 249] width 48 height 62
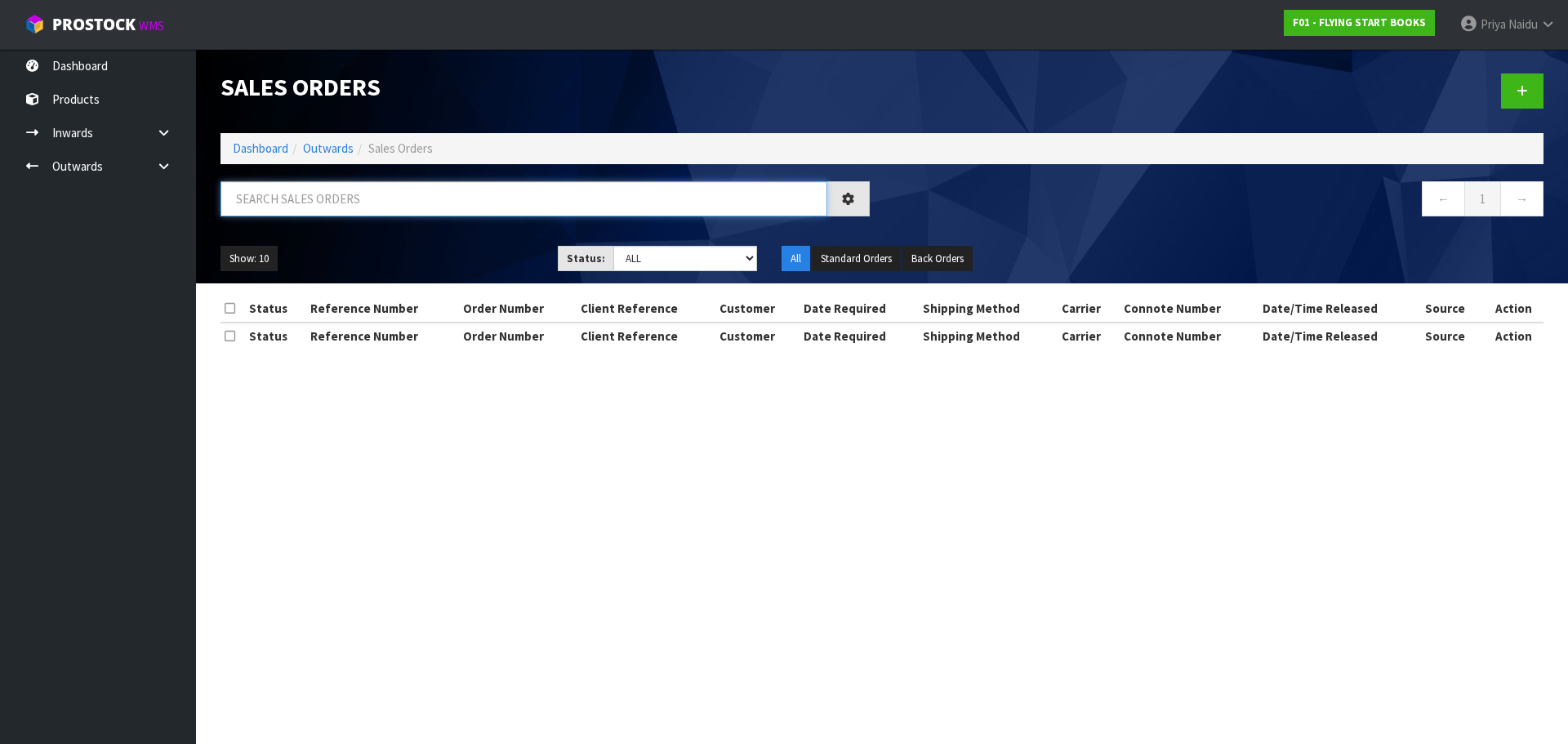
click at [333, 196] on input "text" at bounding box center [523, 198] width 606 height 35
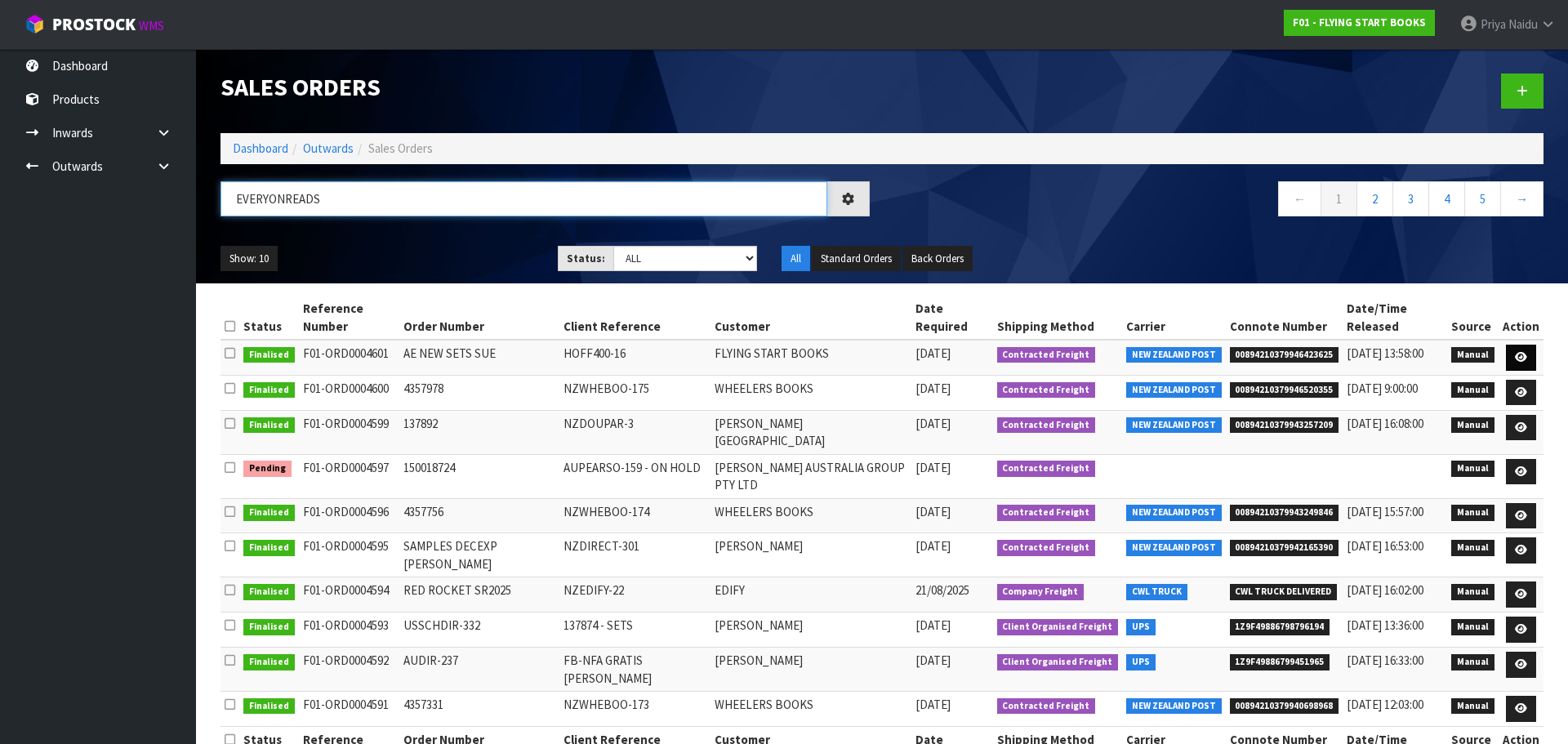
type input "EVERYONREADS"
click at [1513, 344] on link at bounding box center [1520, 357] width 30 height 26
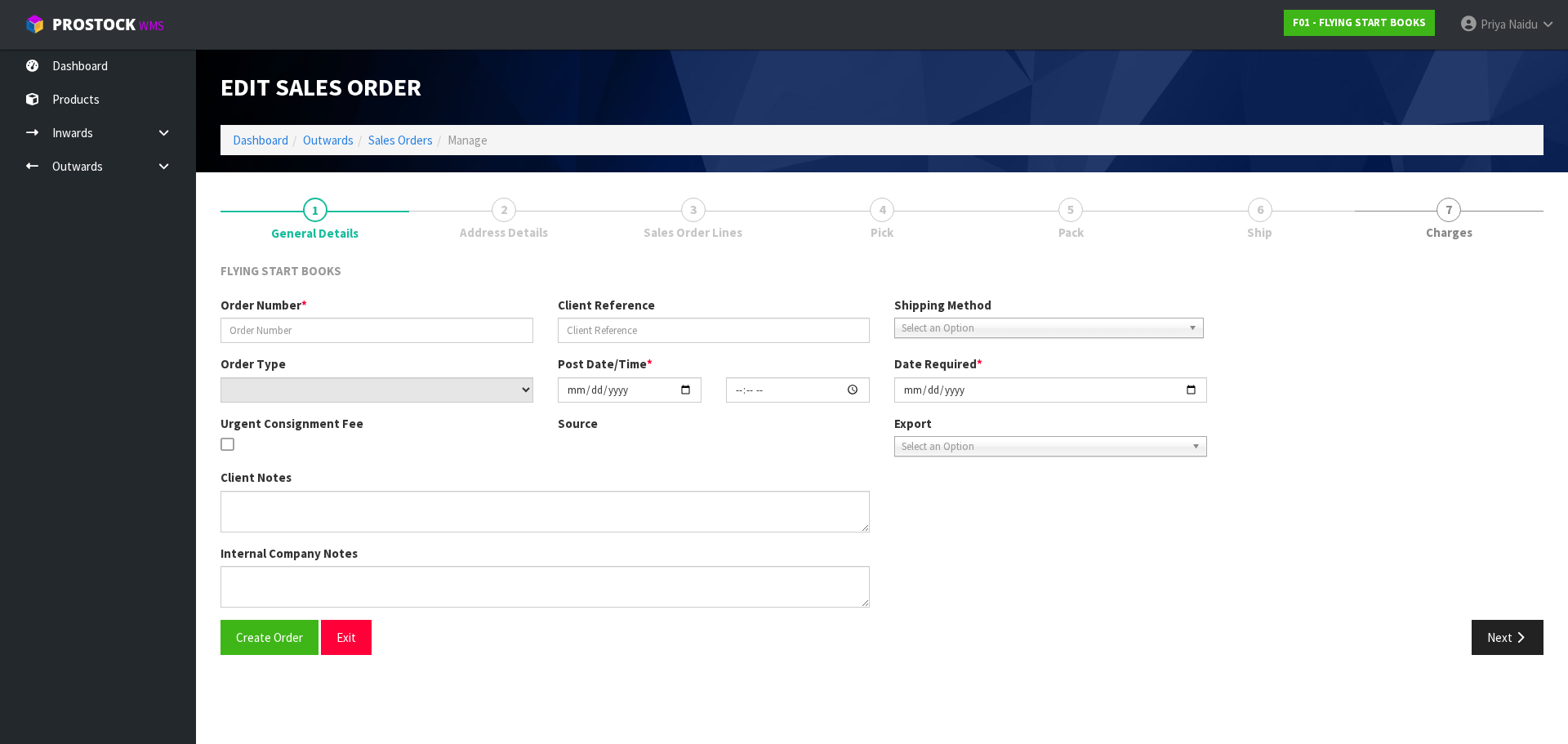
type input "AE NEW SETS SUE"
type input "HOFF400-16"
select select "number:0"
type input "[DATE]"
type input "08:08:00.000"
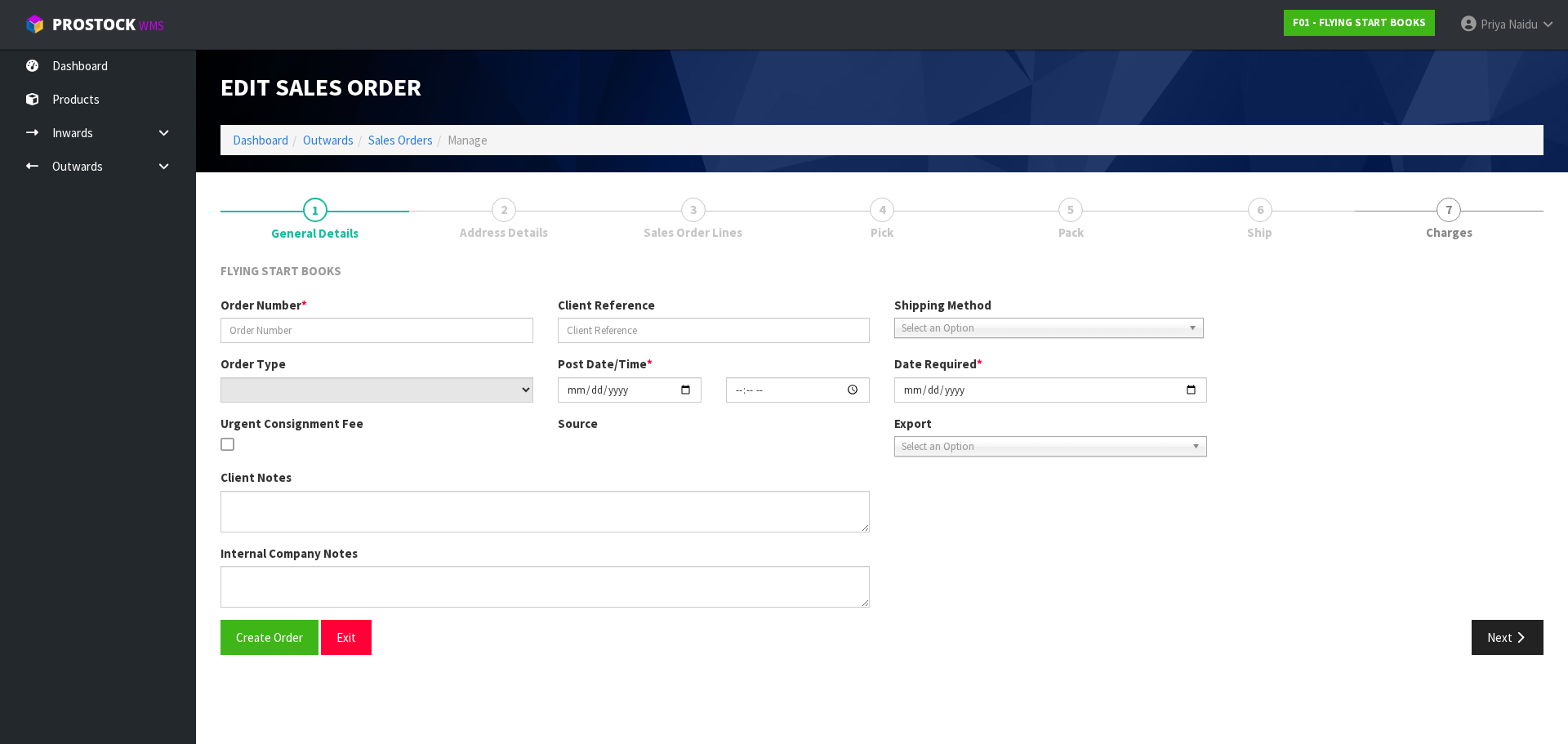
type input "[DATE]"
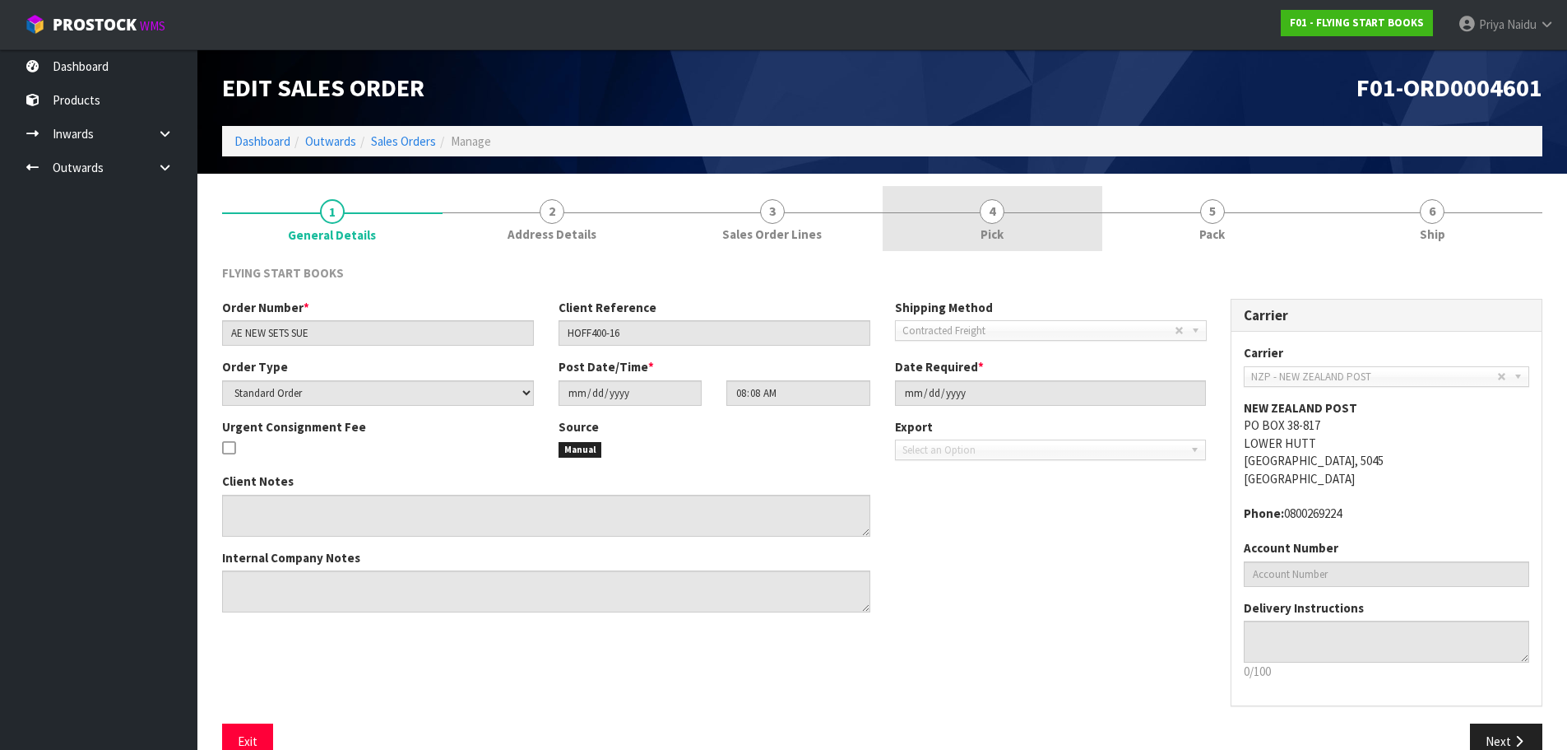
click at [991, 199] on span "4" at bounding box center [992, 211] width 25 height 25
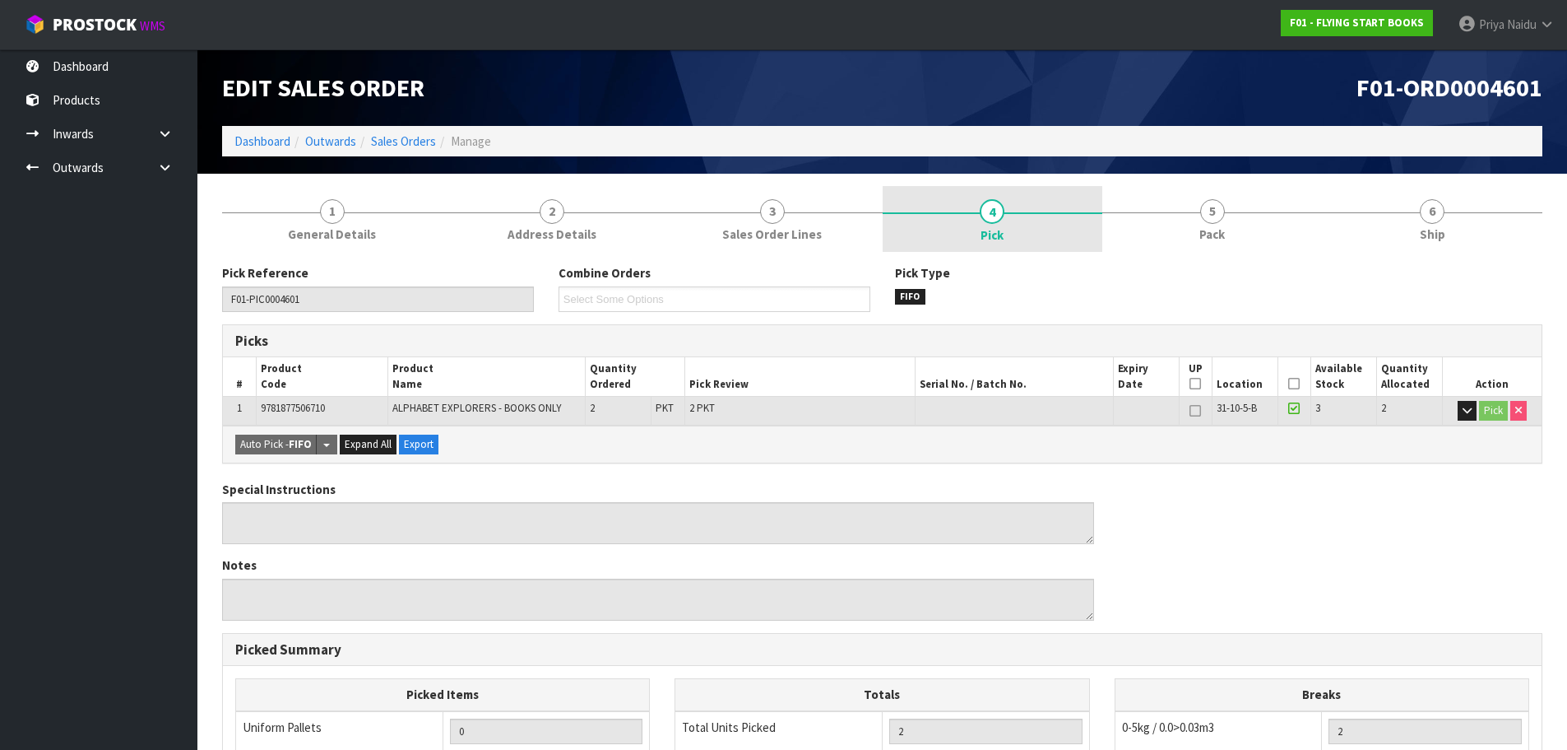
click at [988, 194] on link "4 Pick" at bounding box center [993, 219] width 221 height 66
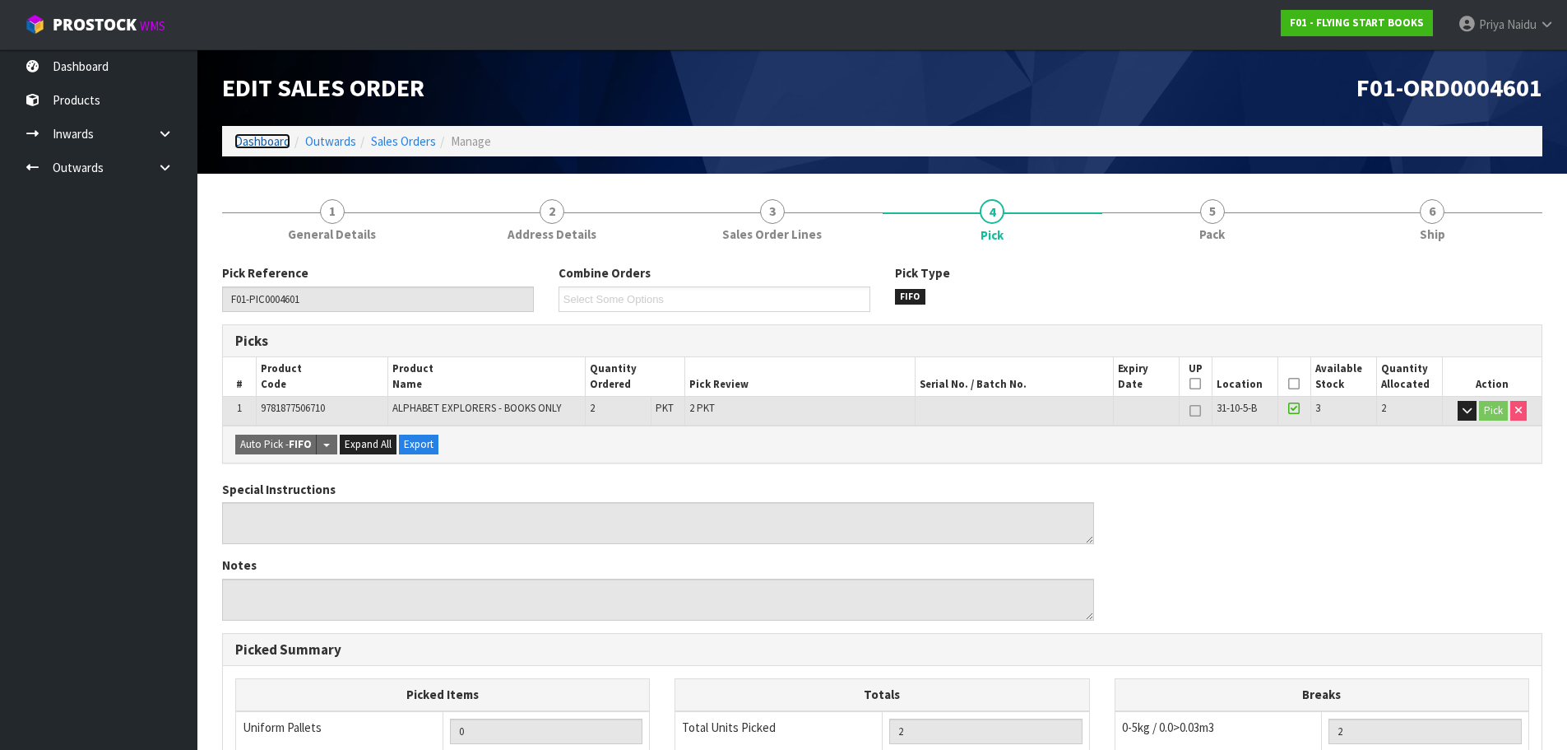
click at [258, 136] on link "Dashboard" at bounding box center [262, 141] width 56 height 16
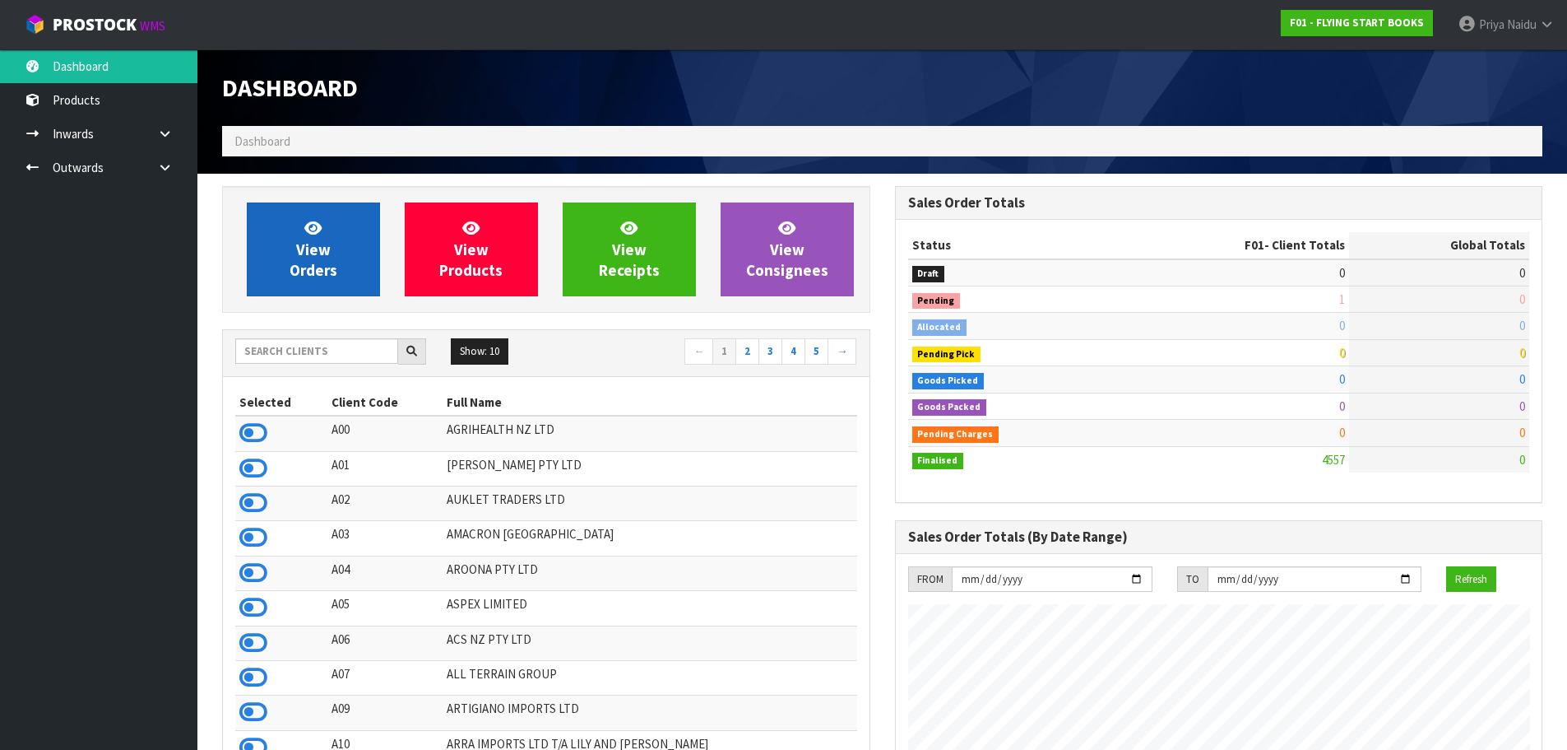
scroll to position [1026, 672]
click at [275, 220] on link "View Orders" at bounding box center [313, 249] width 133 height 94
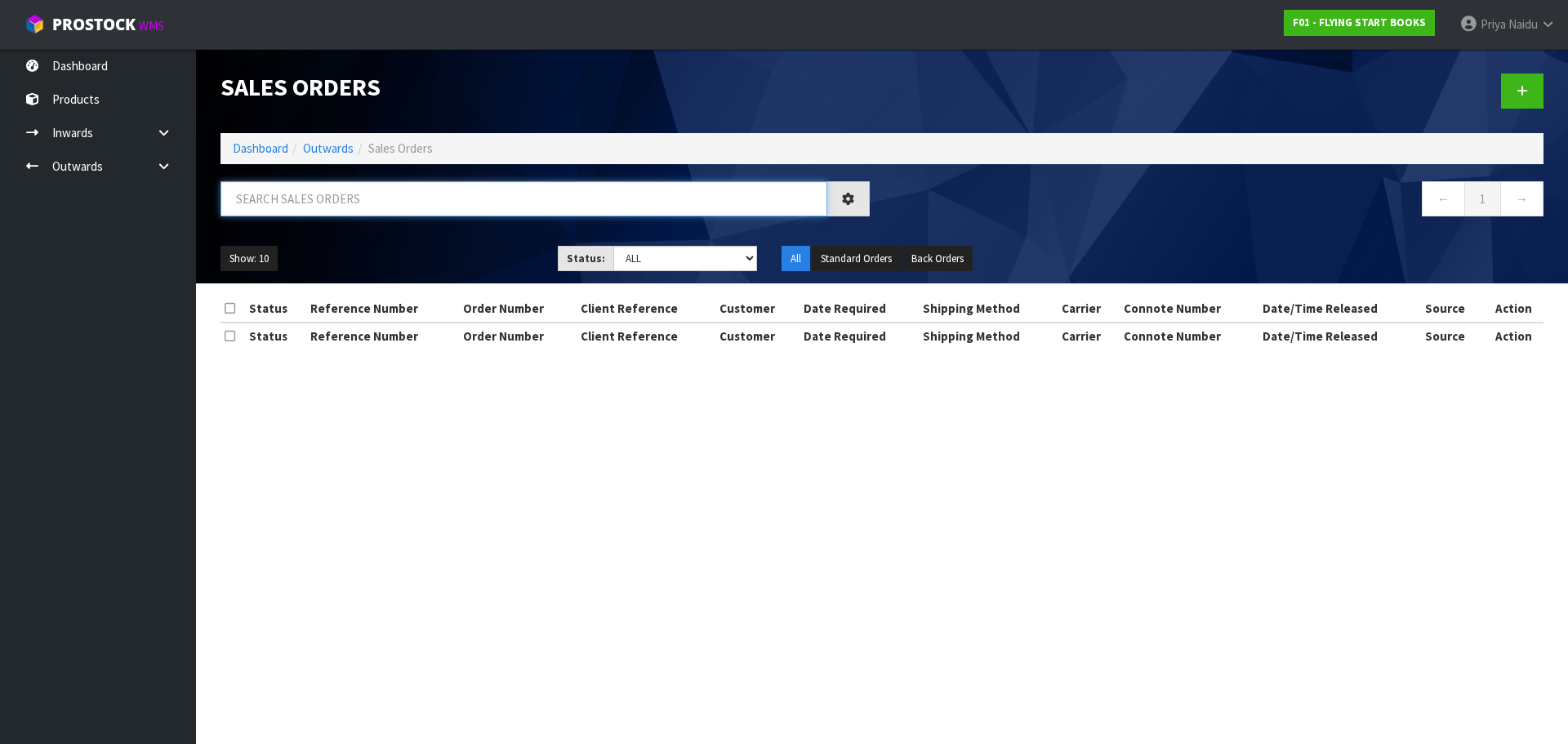
click at [321, 197] on input "text" at bounding box center [523, 198] width 606 height 35
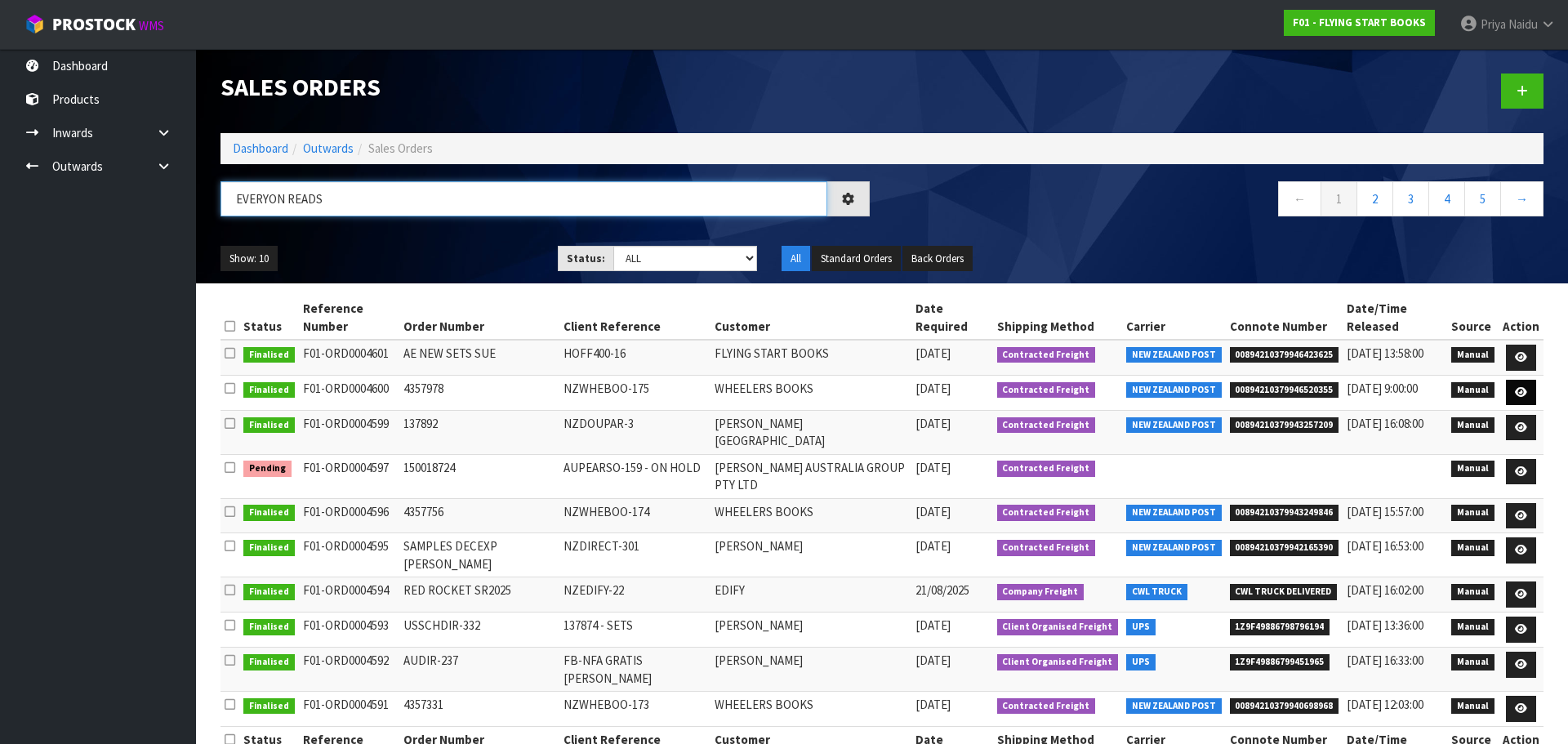
type input "EVERYON READS"
click at [1524, 387] on icon at bounding box center [1520, 392] width 12 height 11
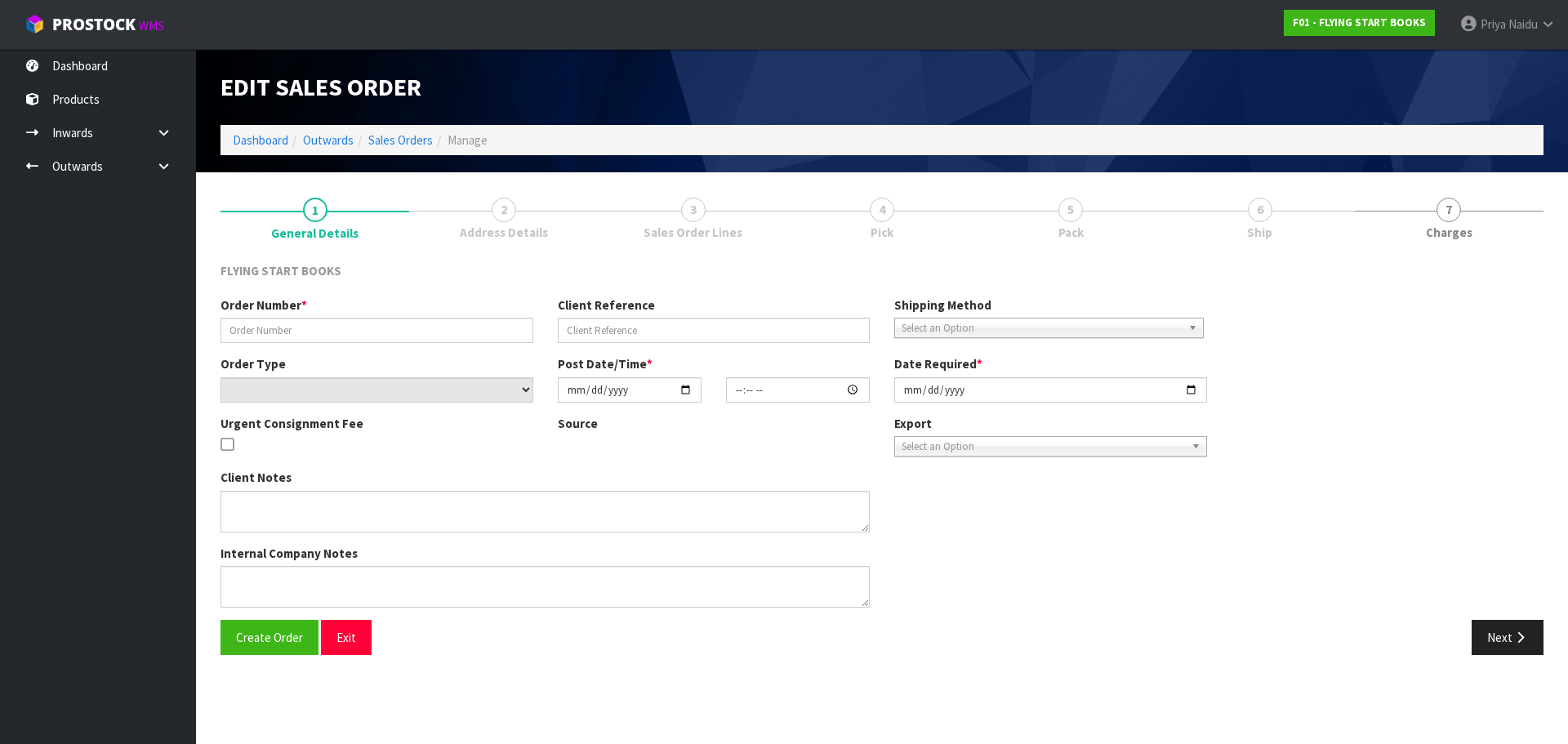
type input "4357978"
type input "NZWHEBOO-175"
select select "number:0"
type input "[DATE]"
type input "11:46:00.000"
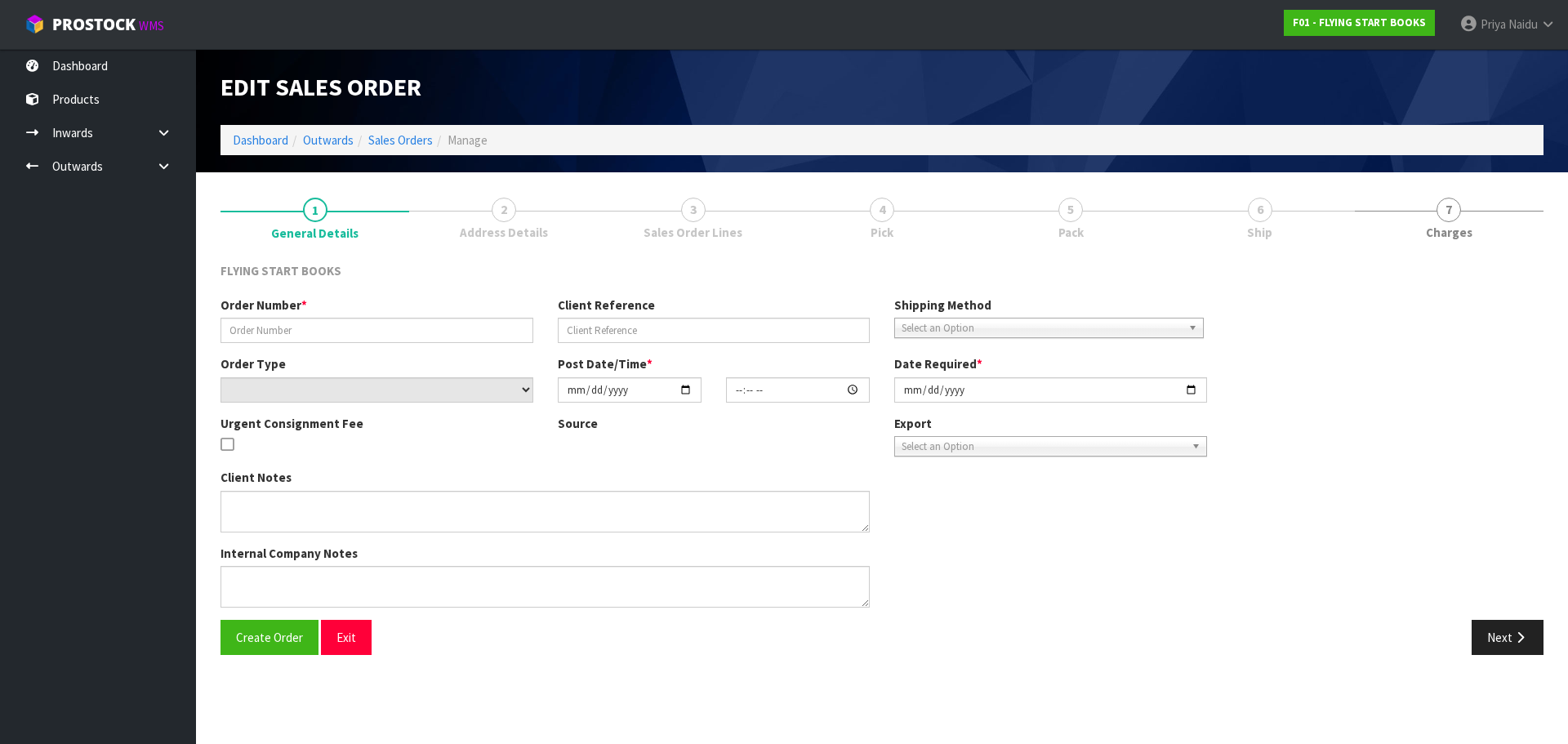
type input "[DATE]"
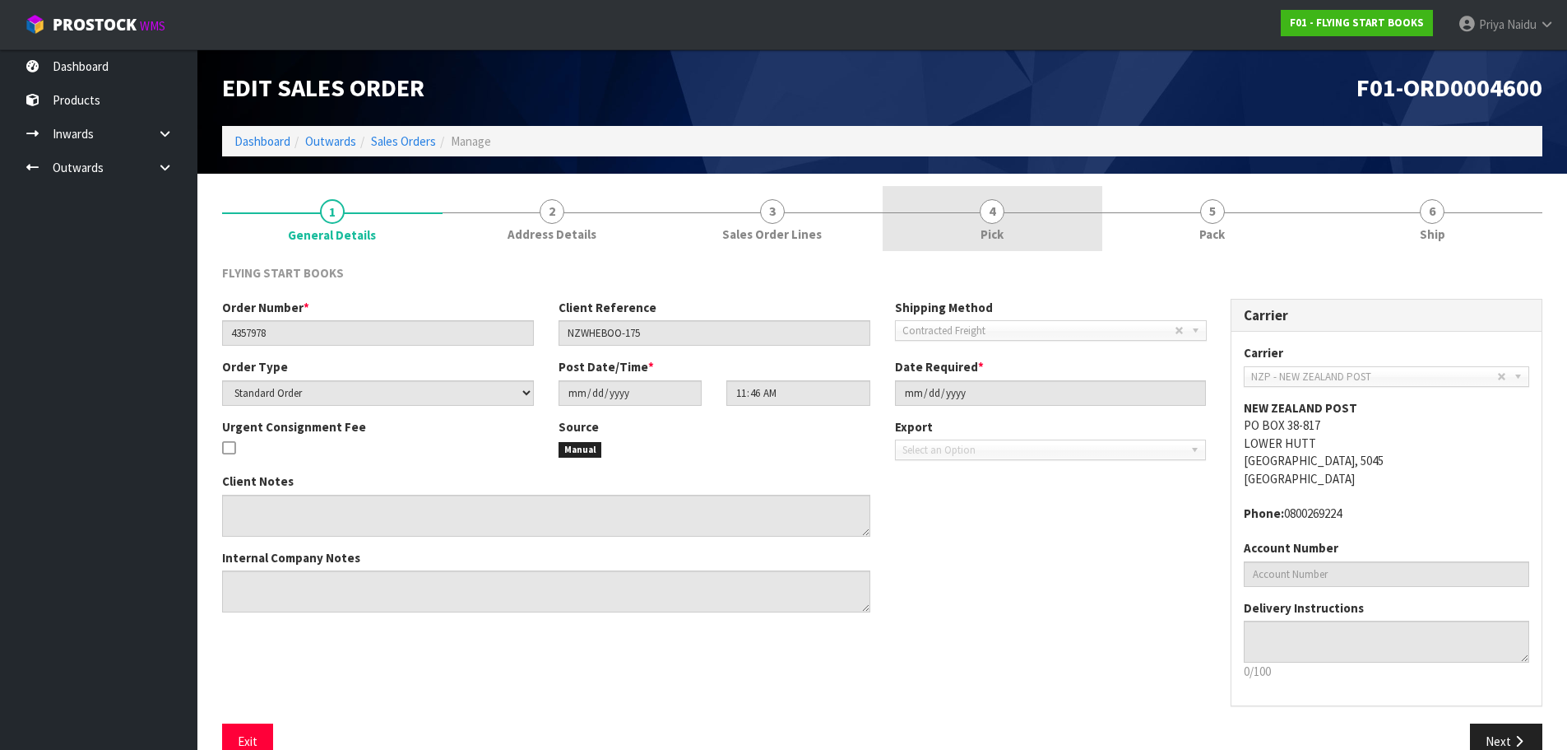
click at [998, 207] on span "4" at bounding box center [992, 211] width 25 height 25
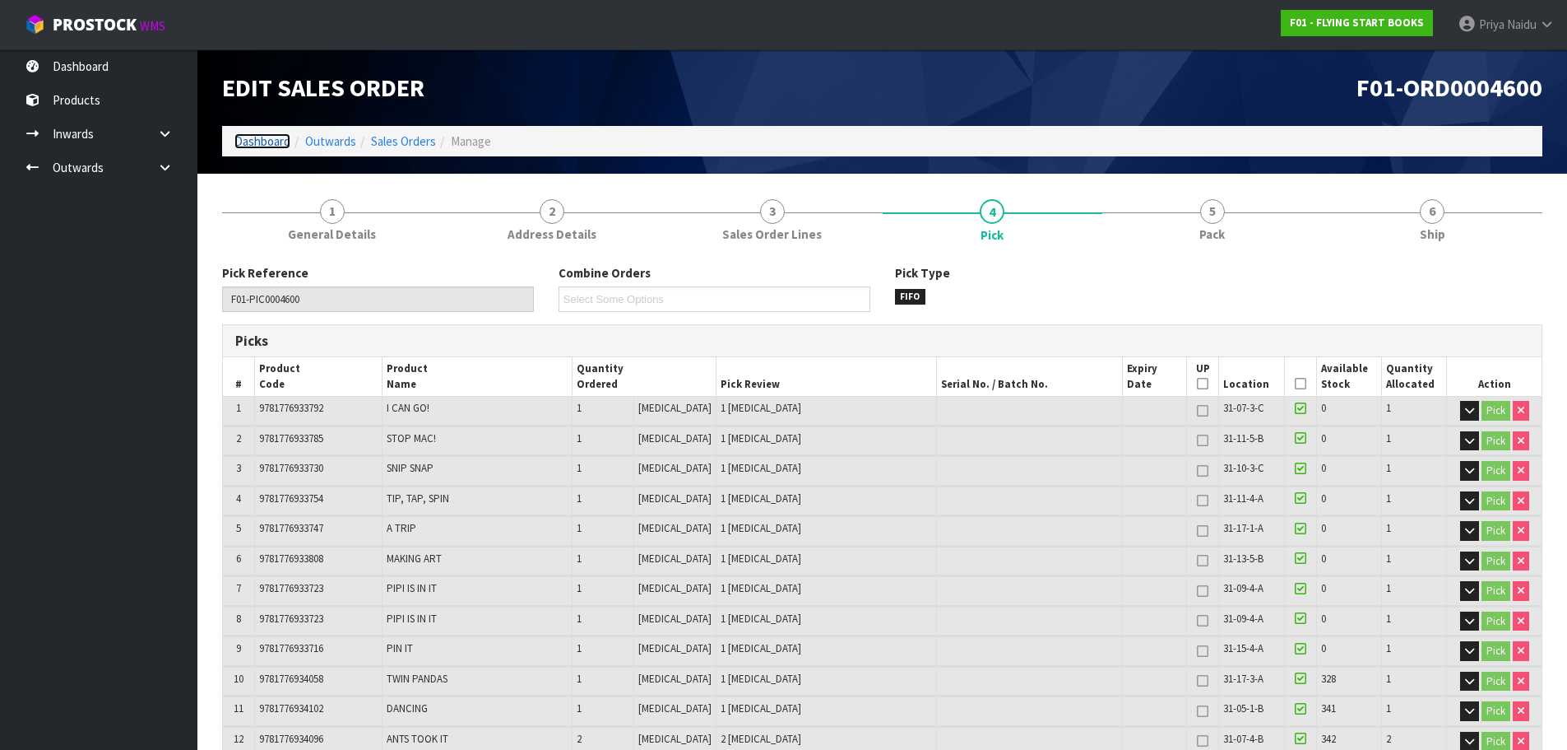
click at [262, 136] on link "Dashboard" at bounding box center [262, 141] width 56 height 16
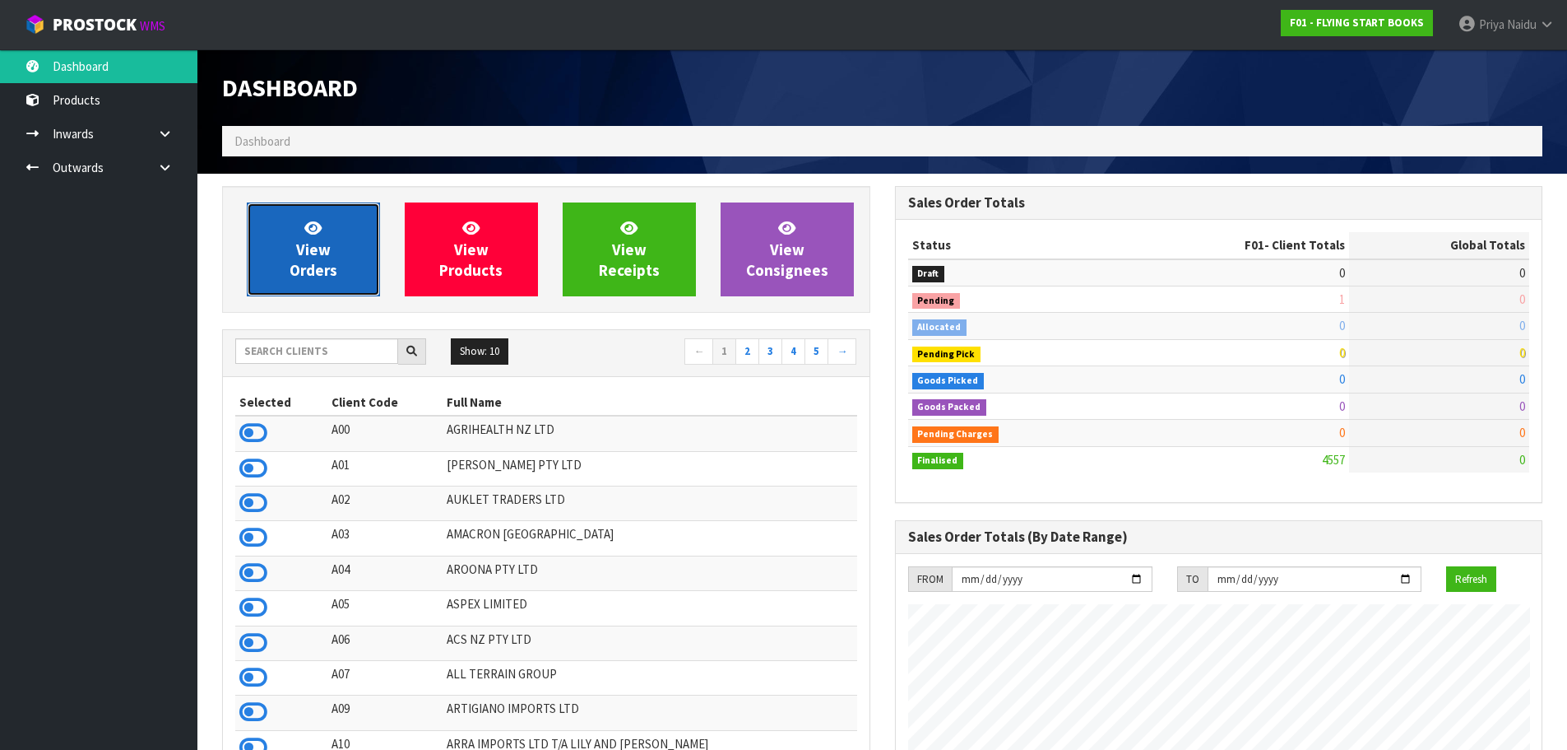
click at [308, 267] on span "View Orders" at bounding box center [314, 249] width 48 height 62
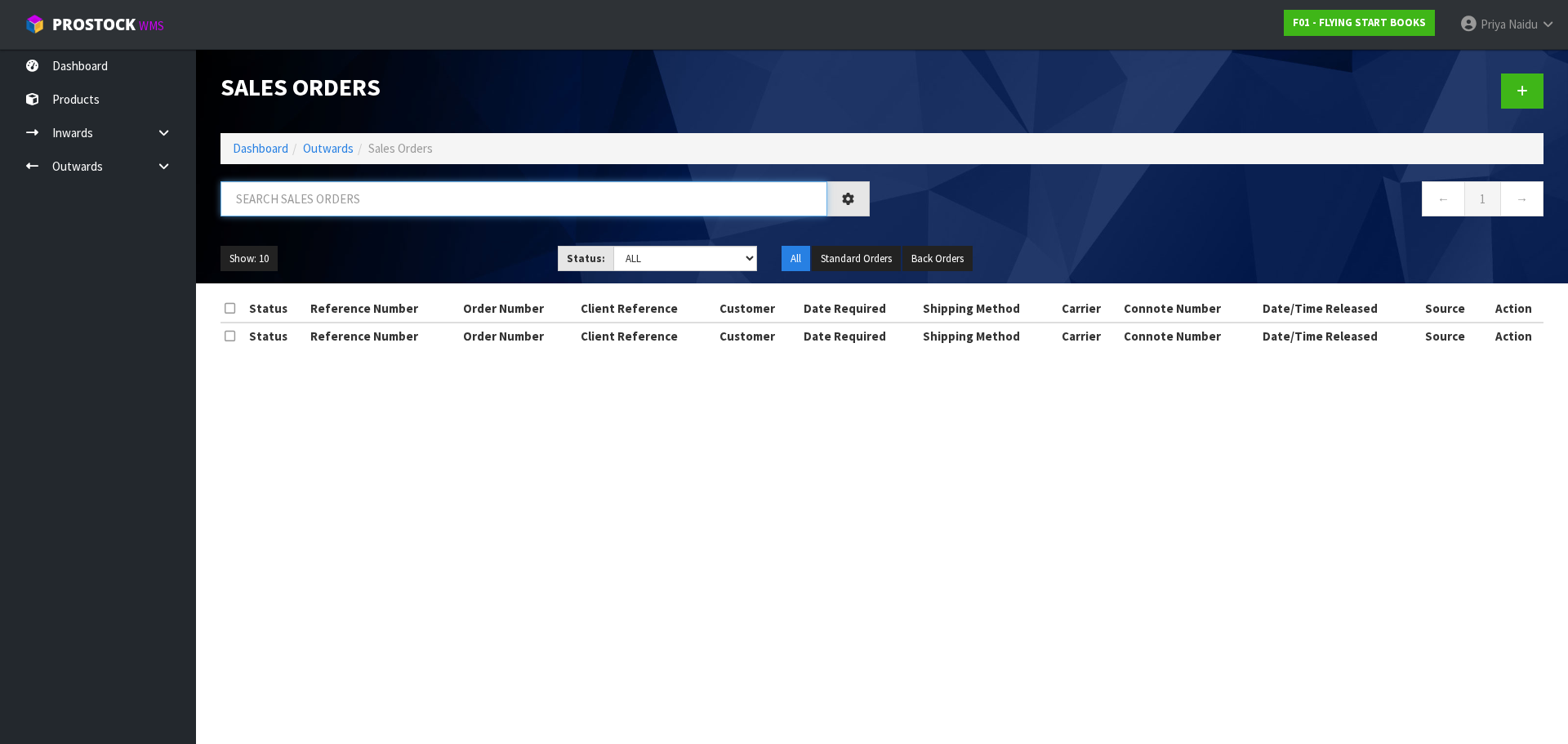
click at [349, 200] on input "text" at bounding box center [523, 198] width 606 height 35
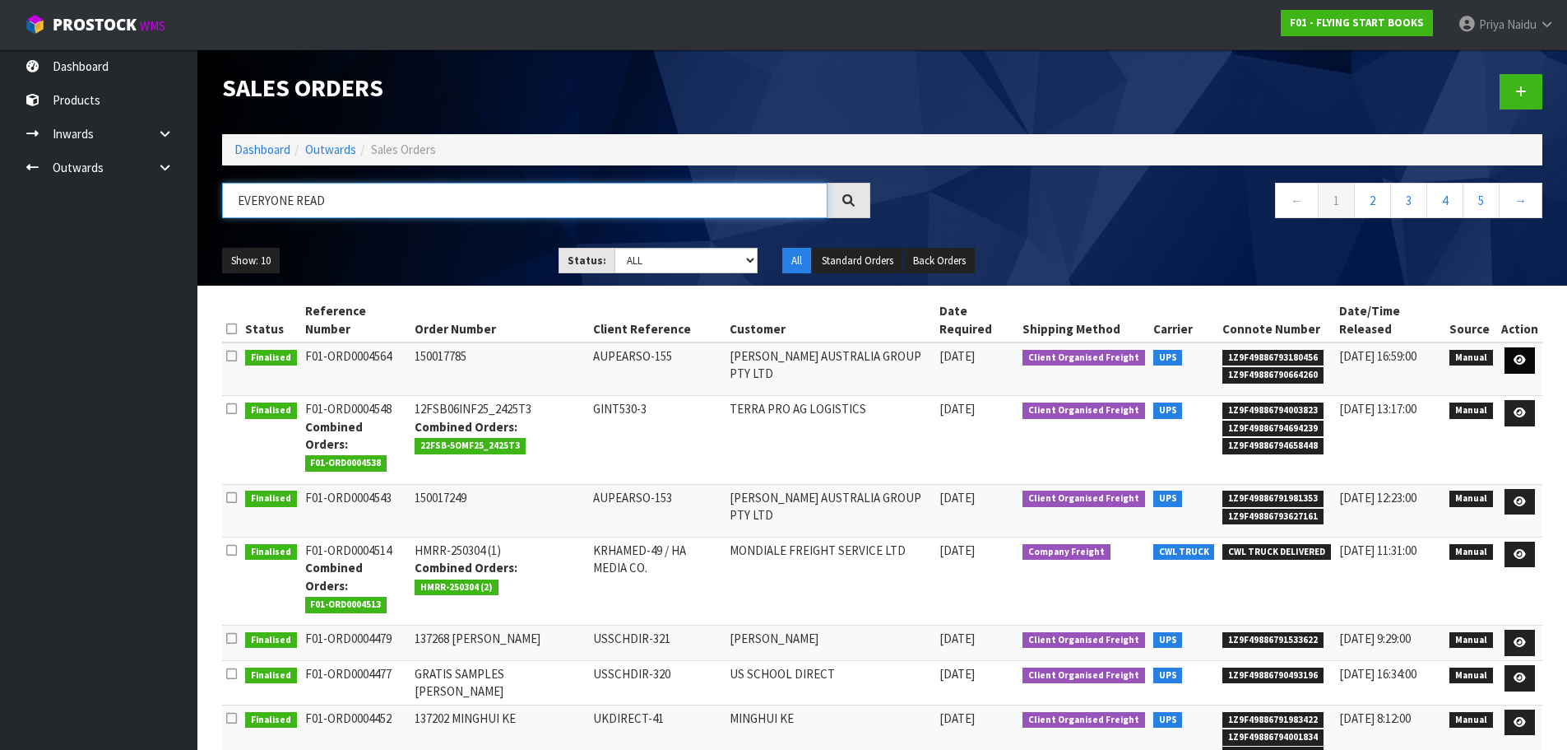
type input "EVERYONE READ"
click at [1525, 355] on icon at bounding box center [1520, 360] width 12 height 11
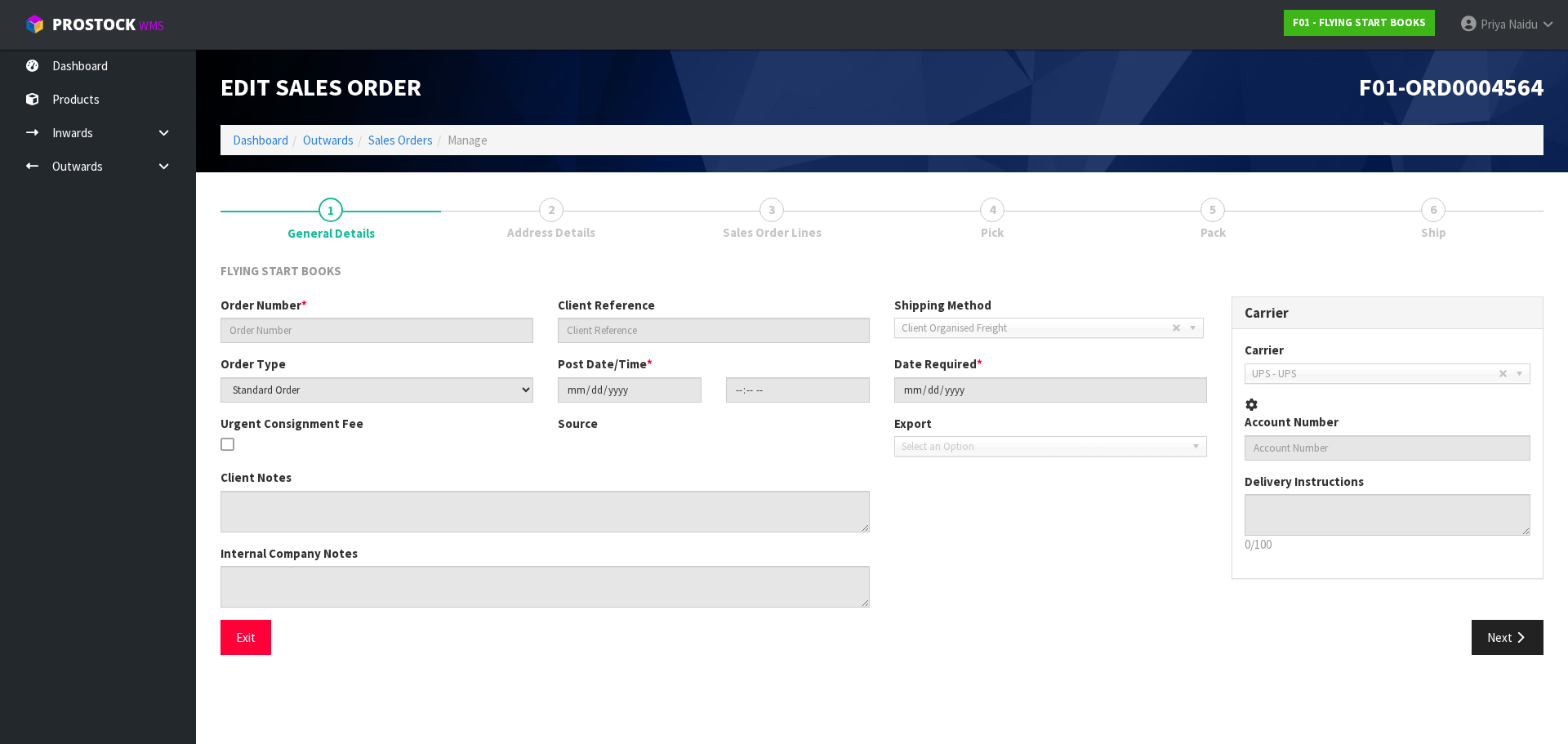
type input "150017785"
type input "AUPEARSO-155"
select select "number:0"
type input "[DATE]"
type input "10:08:00.000"
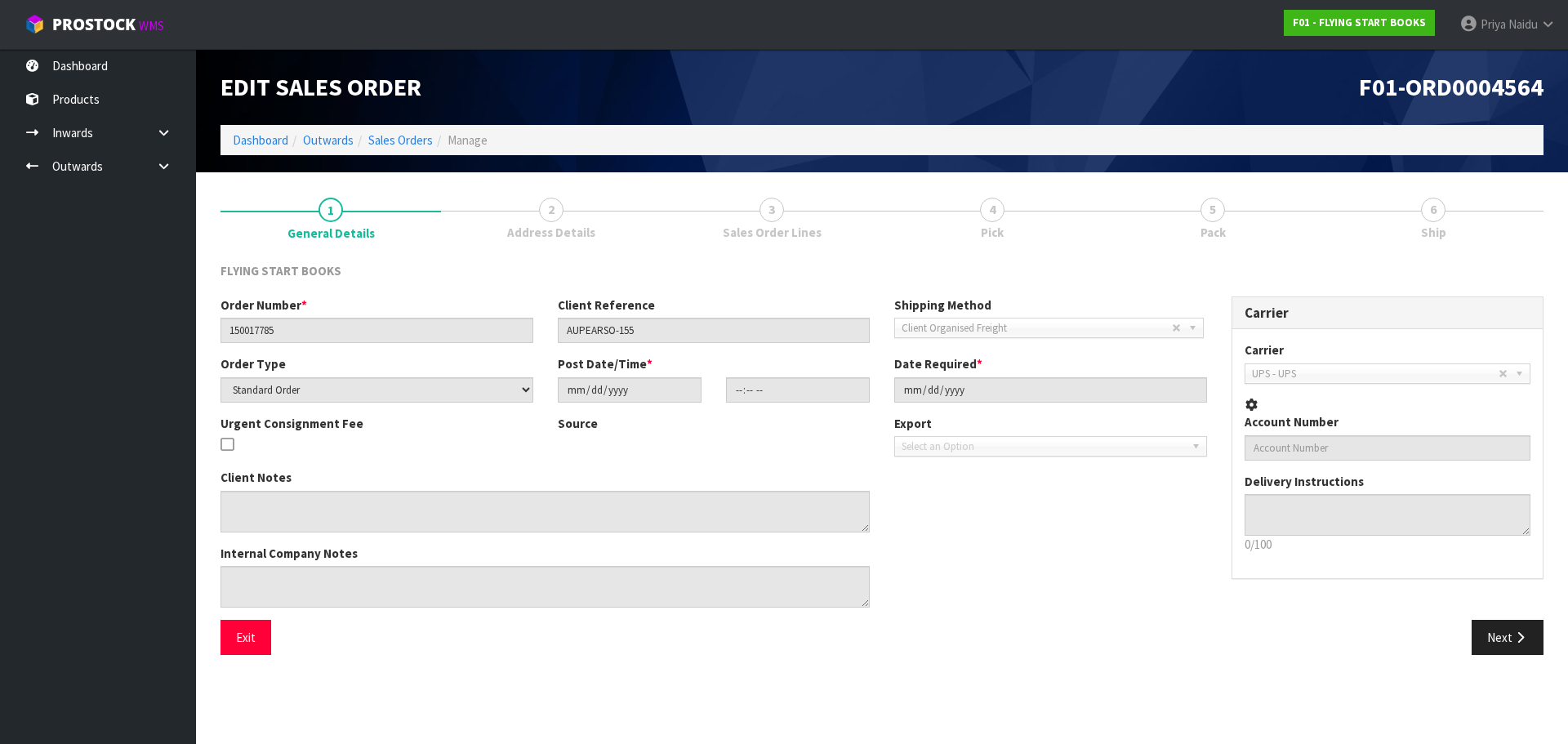
type input "[DATE]"
type textarea "UPDATED 9781877435447 TO 9781877435676 - HISTORY OF PHOTOGRAPHY FROM SET 978177…"
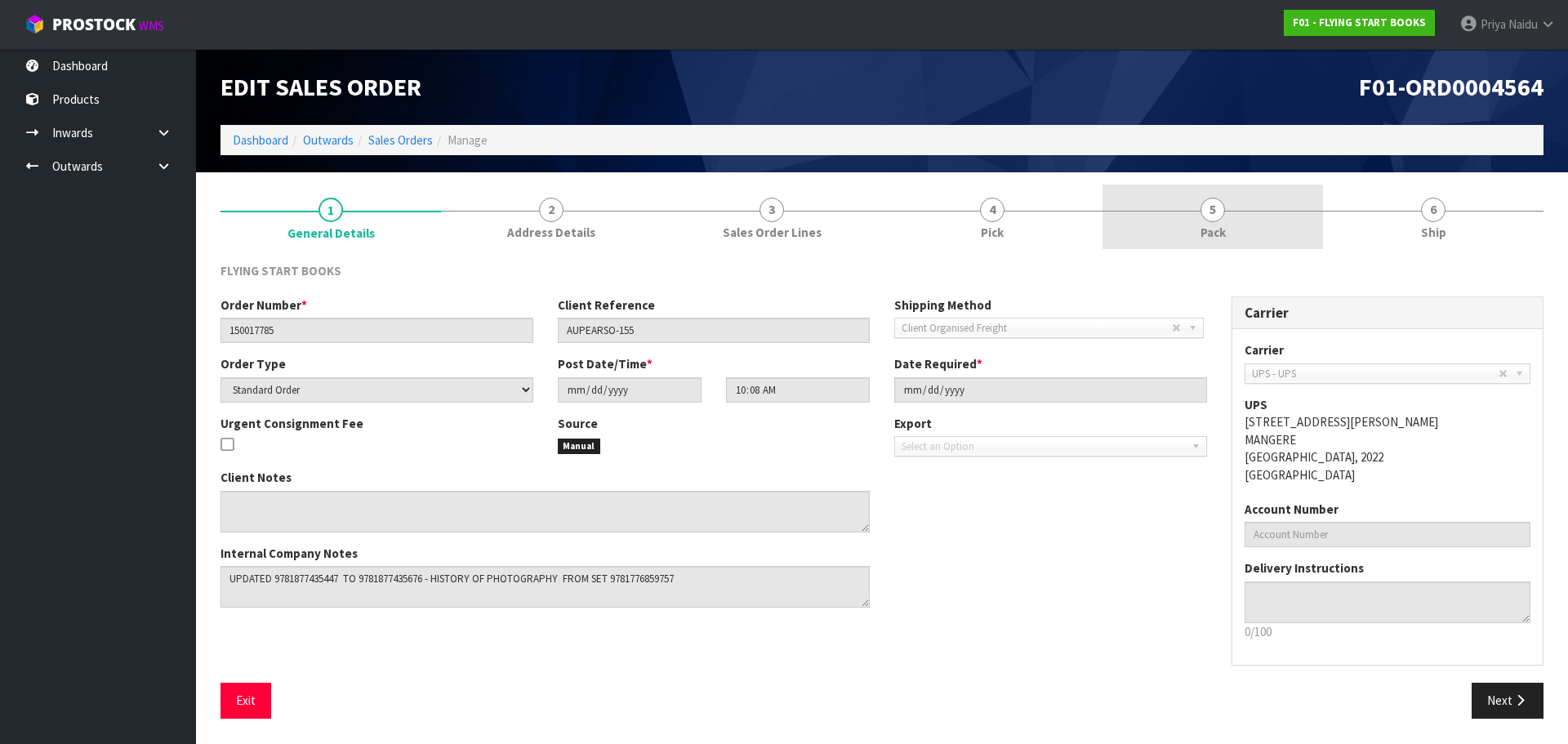
click at [1187, 235] on link "5 Pack" at bounding box center [1213, 216] width 220 height 64
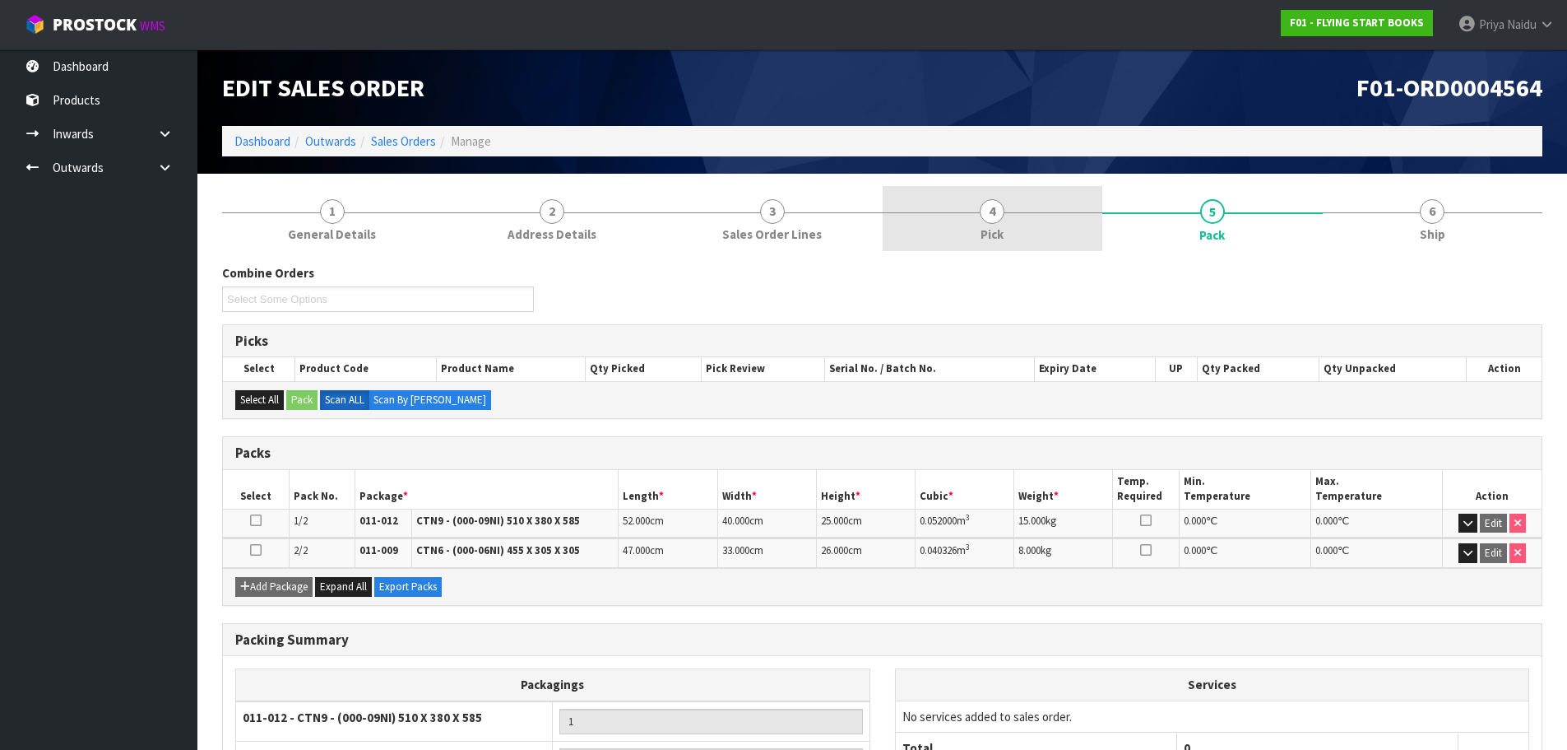
click at [968, 212] on link "4 Pick" at bounding box center [993, 218] width 221 height 65
click at [987, 223] on span "4" at bounding box center [992, 211] width 25 height 25
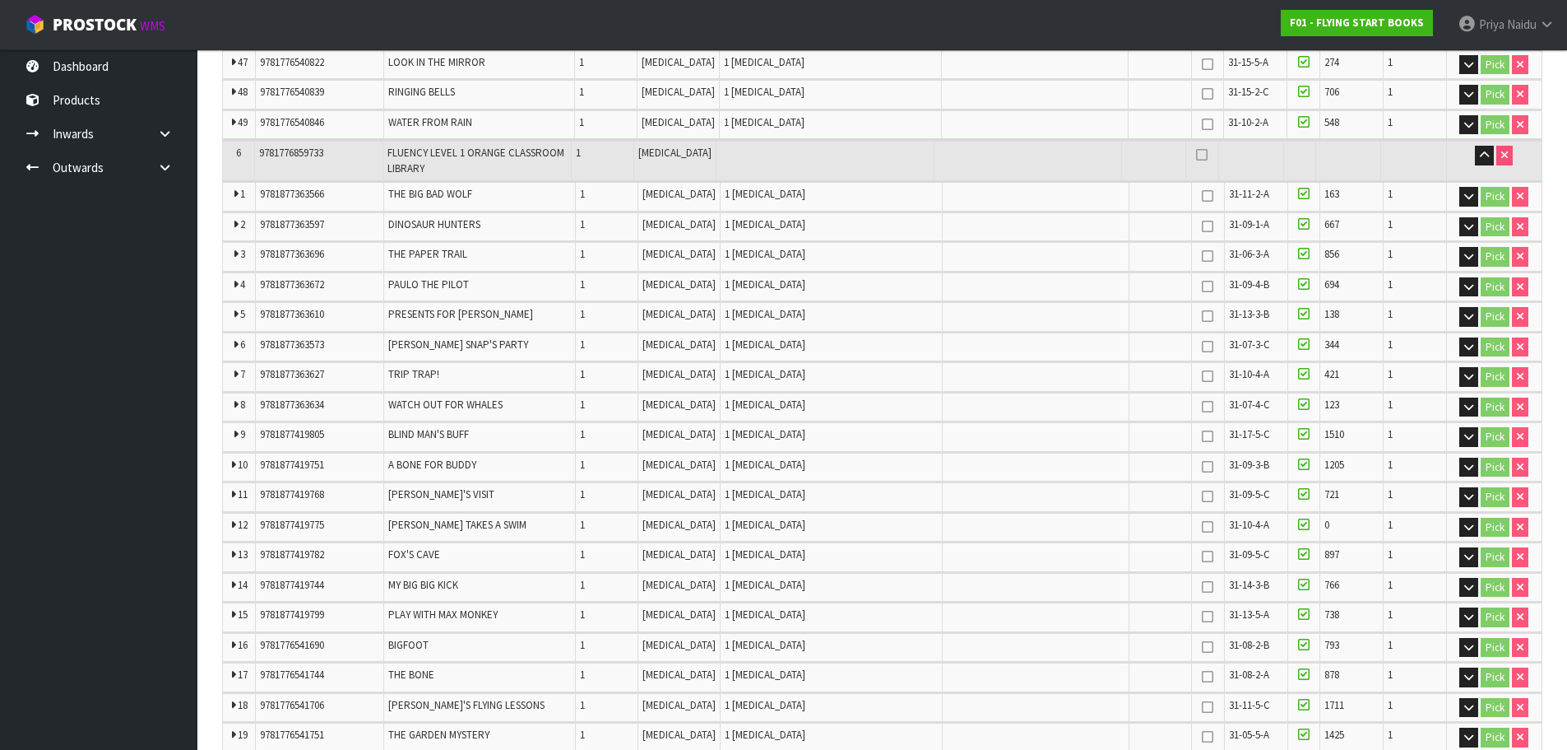
scroll to position [7652, 0]
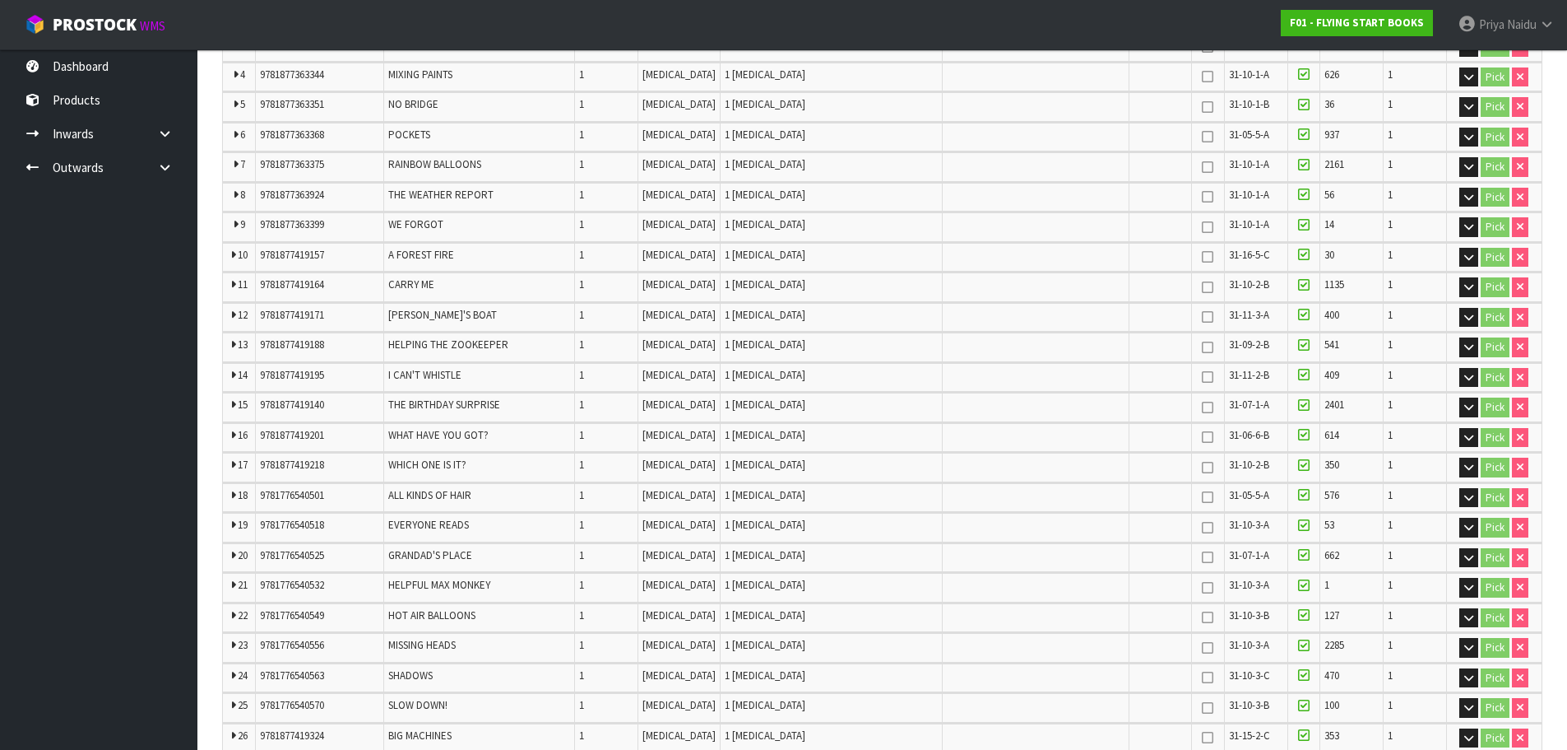
drag, startPoint x: 318, startPoint y: 239, endPoint x: 293, endPoint y: 425, distance: 188.4
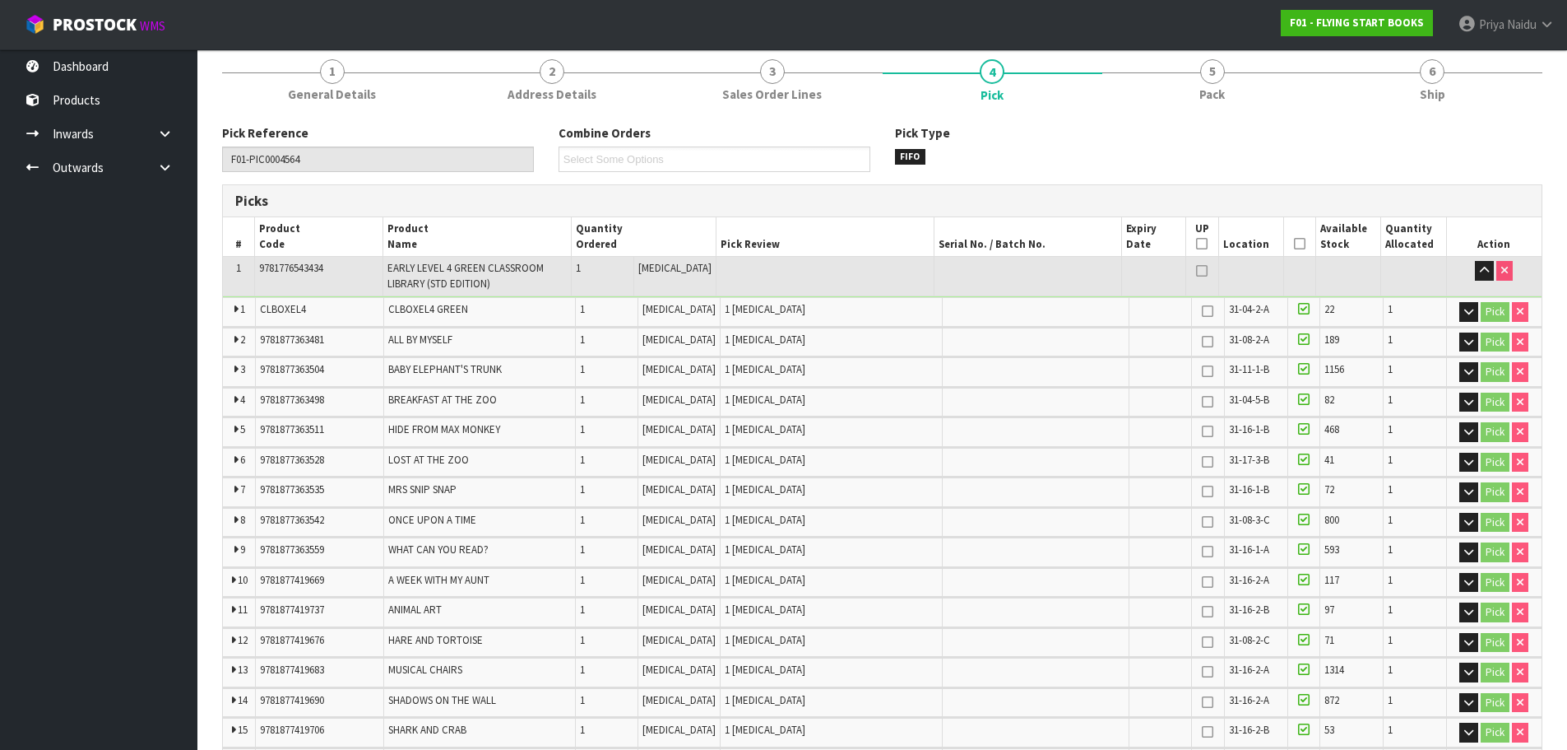
scroll to position [0, 0]
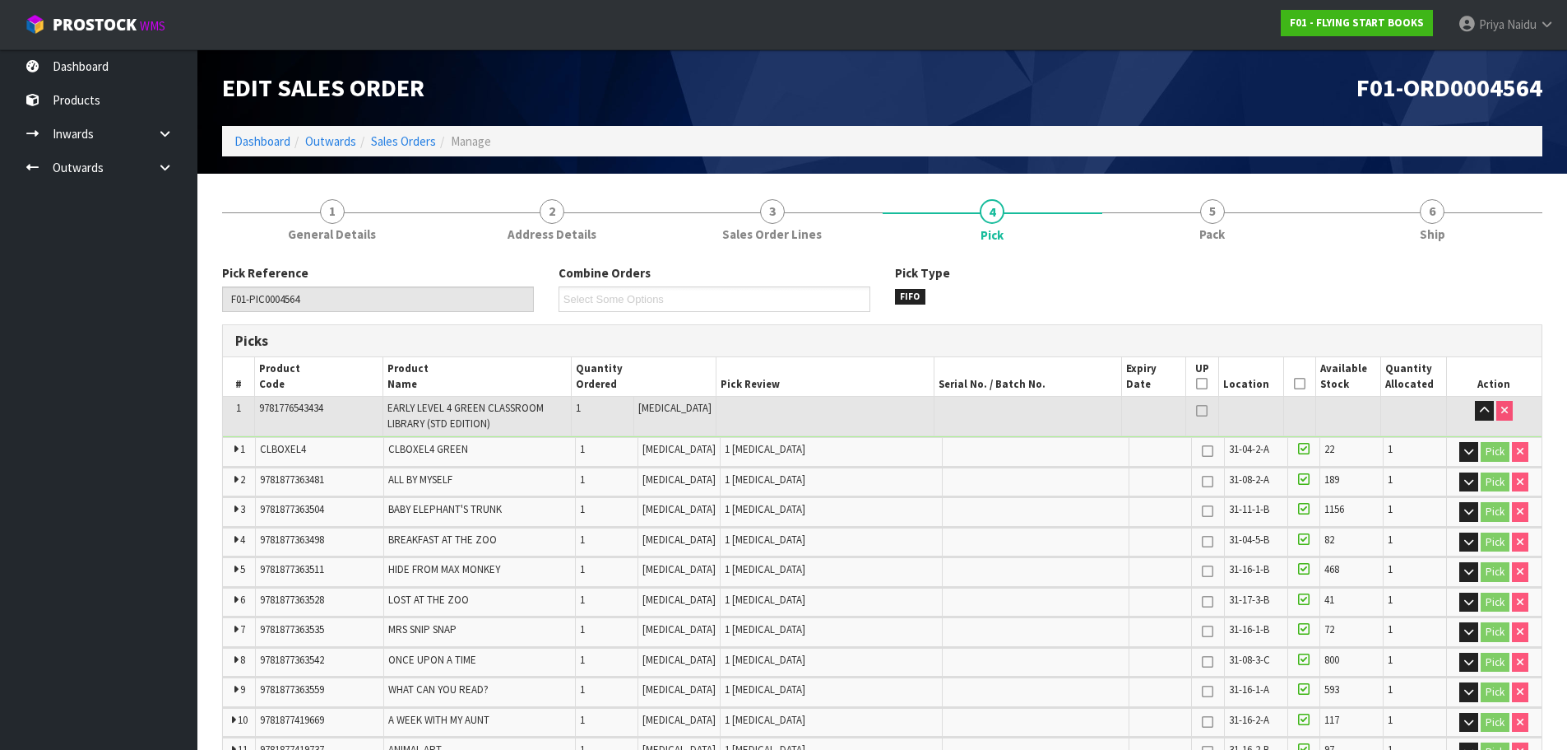
drag, startPoint x: 536, startPoint y: 466, endPoint x: 541, endPoint y: 473, distance: 8.9
click at [541, 473] on td "ALL BY MYSELF" at bounding box center [479, 481] width 193 height 29
click at [253, 133] on link "Dashboard" at bounding box center [262, 141] width 56 height 16
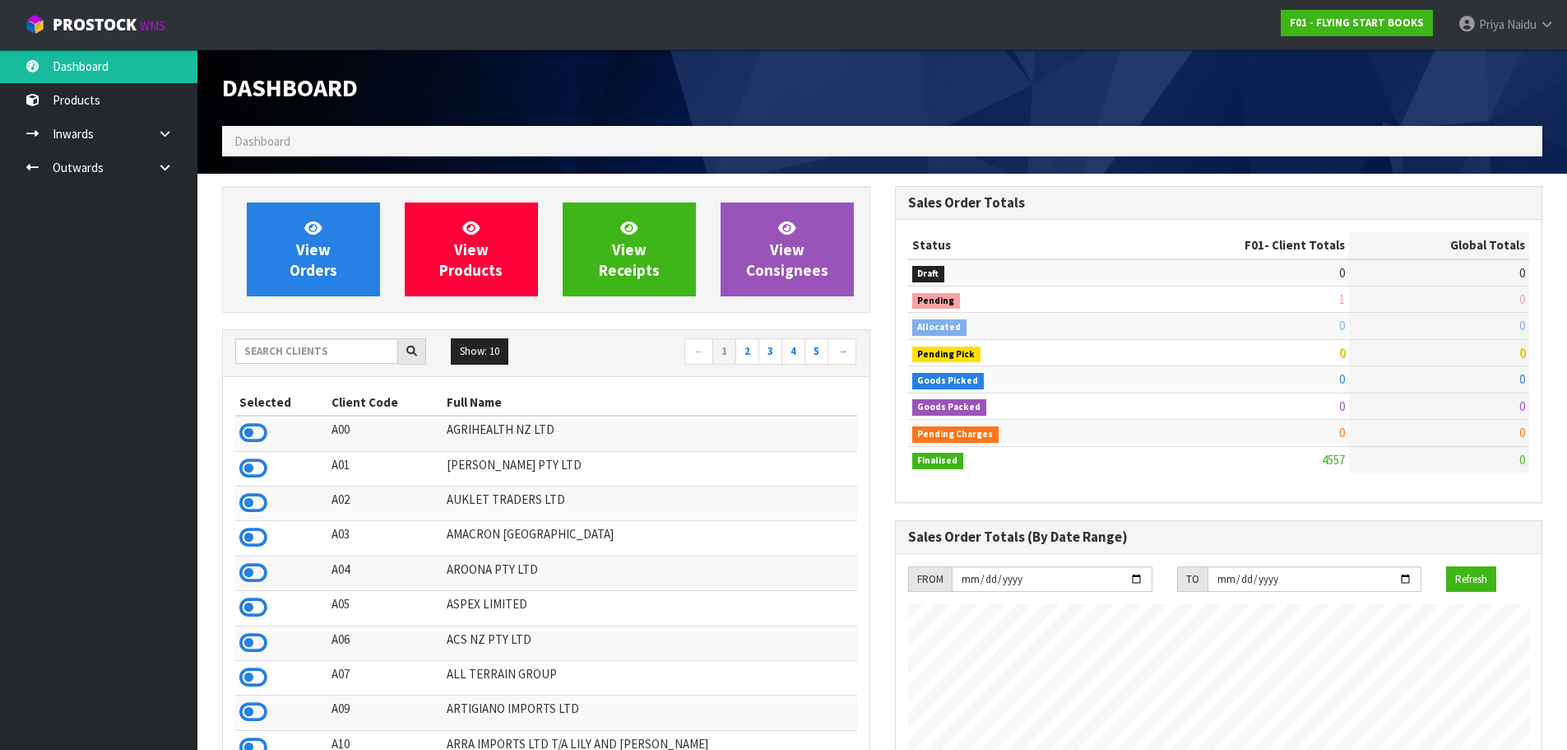
scroll to position [1246, 672]
click at [296, 341] on input "text" at bounding box center [316, 351] width 163 height 26
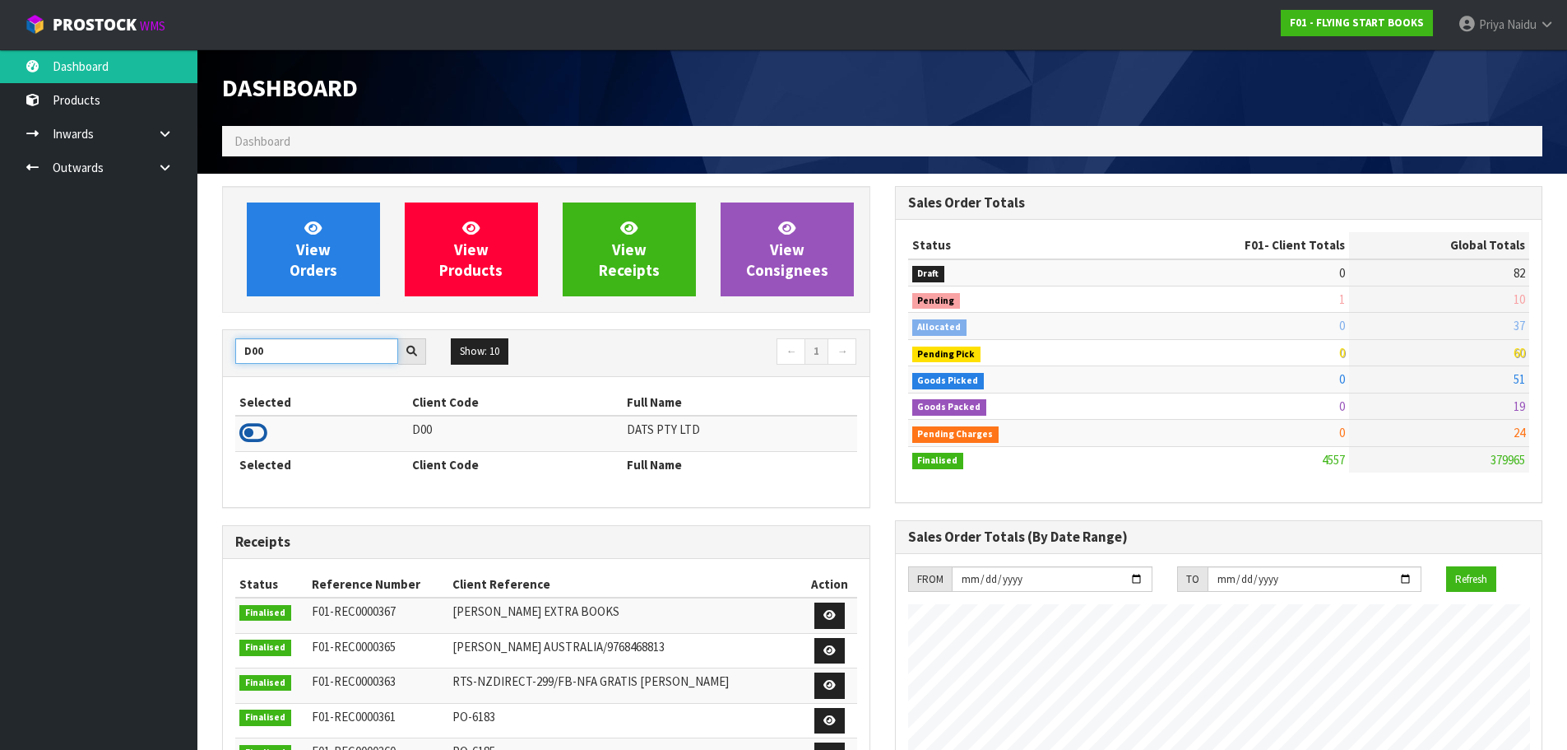
type input "D00"
click at [258, 429] on icon at bounding box center [253, 432] width 28 height 25
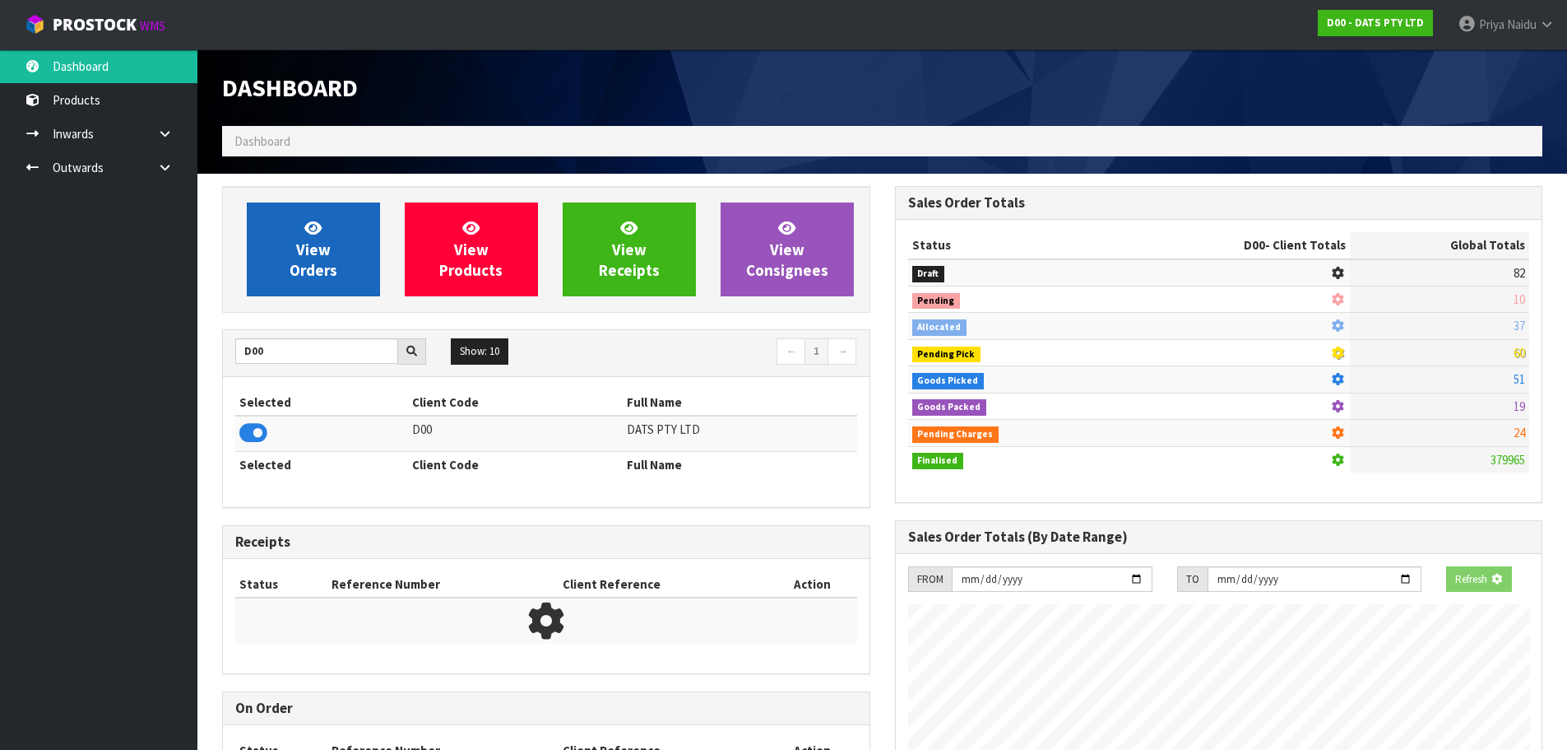
scroll to position [1026, 672]
click at [314, 220] on icon at bounding box center [312, 228] width 17 height 16
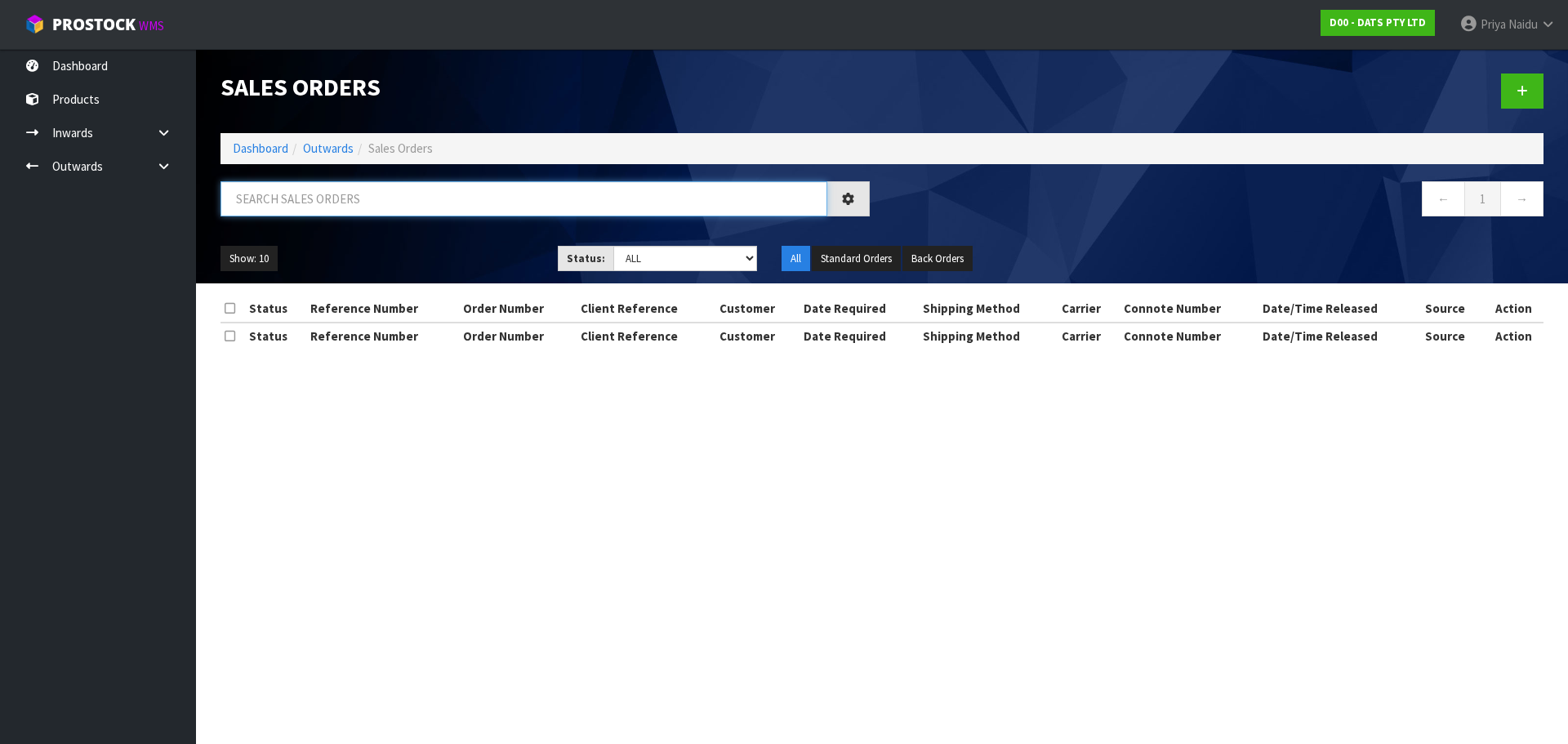
click at [349, 189] on input "text" at bounding box center [523, 198] width 606 height 35
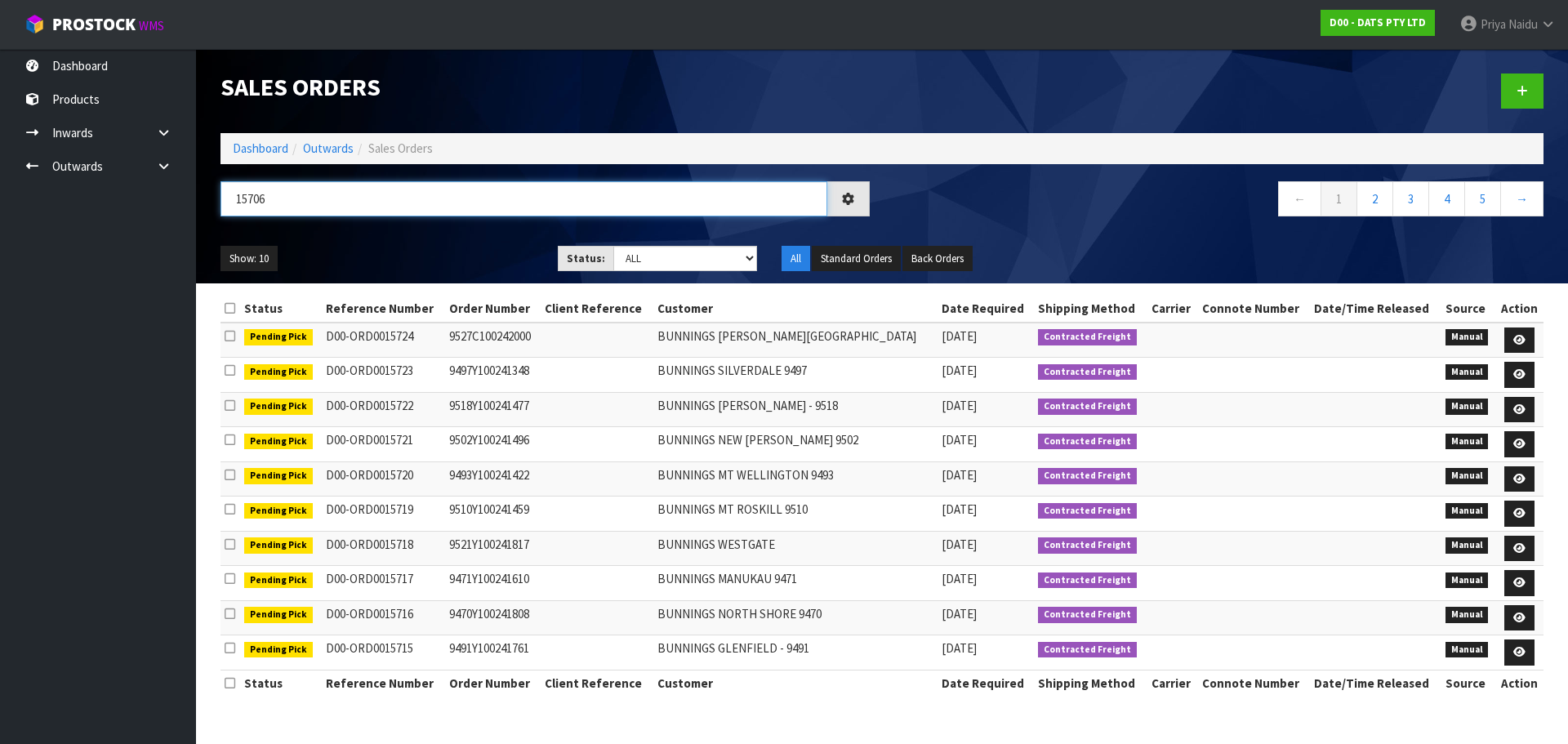
type input "15706"
click at [657, 252] on select "Draft Pending Allocated Pending Pick Goods Picked Goods Packed Pending Charges …" at bounding box center [686, 259] width 145 height 26
click at [613, 246] on select "Draft Pending Allocated Pending Pick Goods Picked Goods Packed Pending Charges …" at bounding box center [686, 259] width 145 height 26
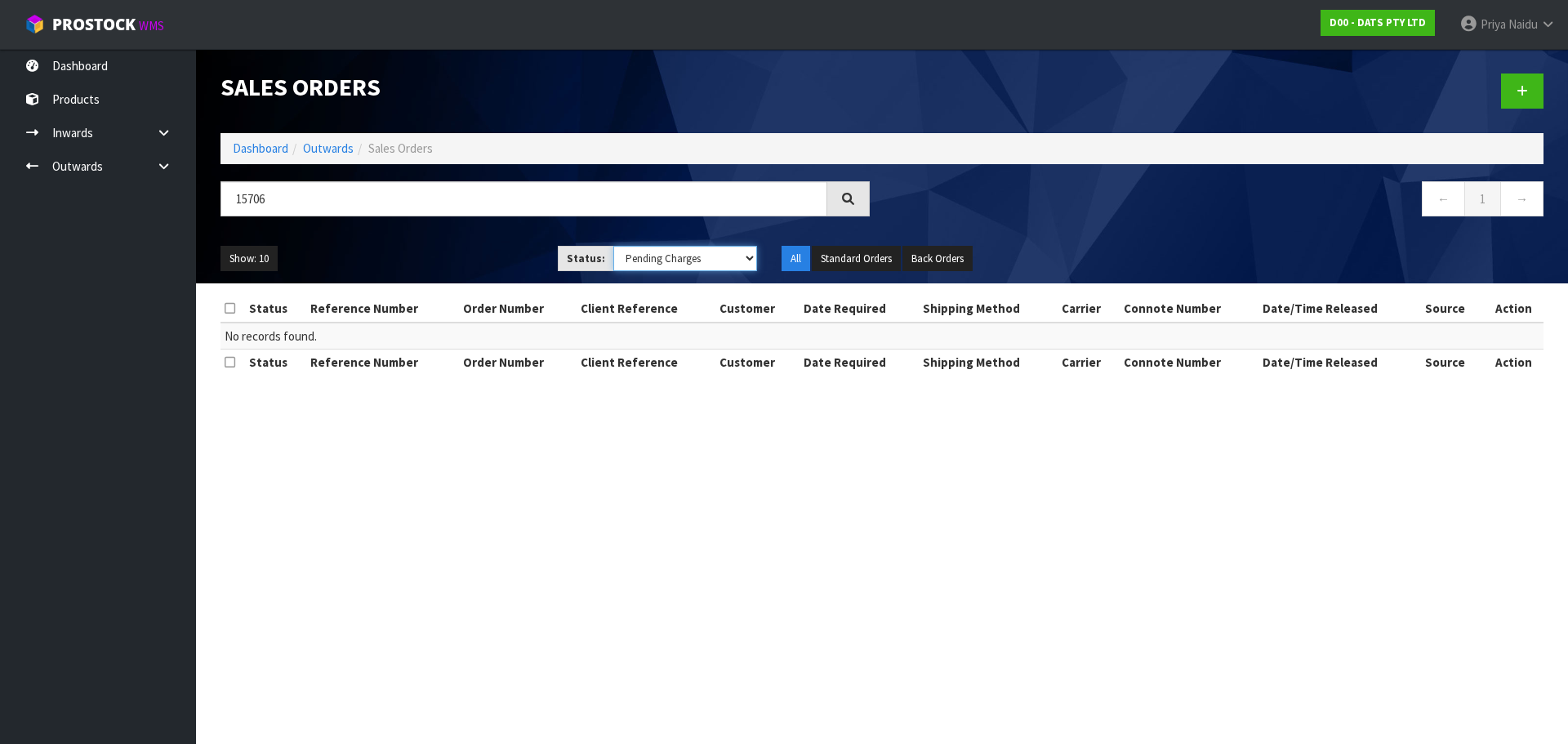
click at [643, 260] on select "Draft Pending Allocated Pending Pick Goods Picked Goods Packed Pending Charges …" at bounding box center [686, 259] width 145 height 26
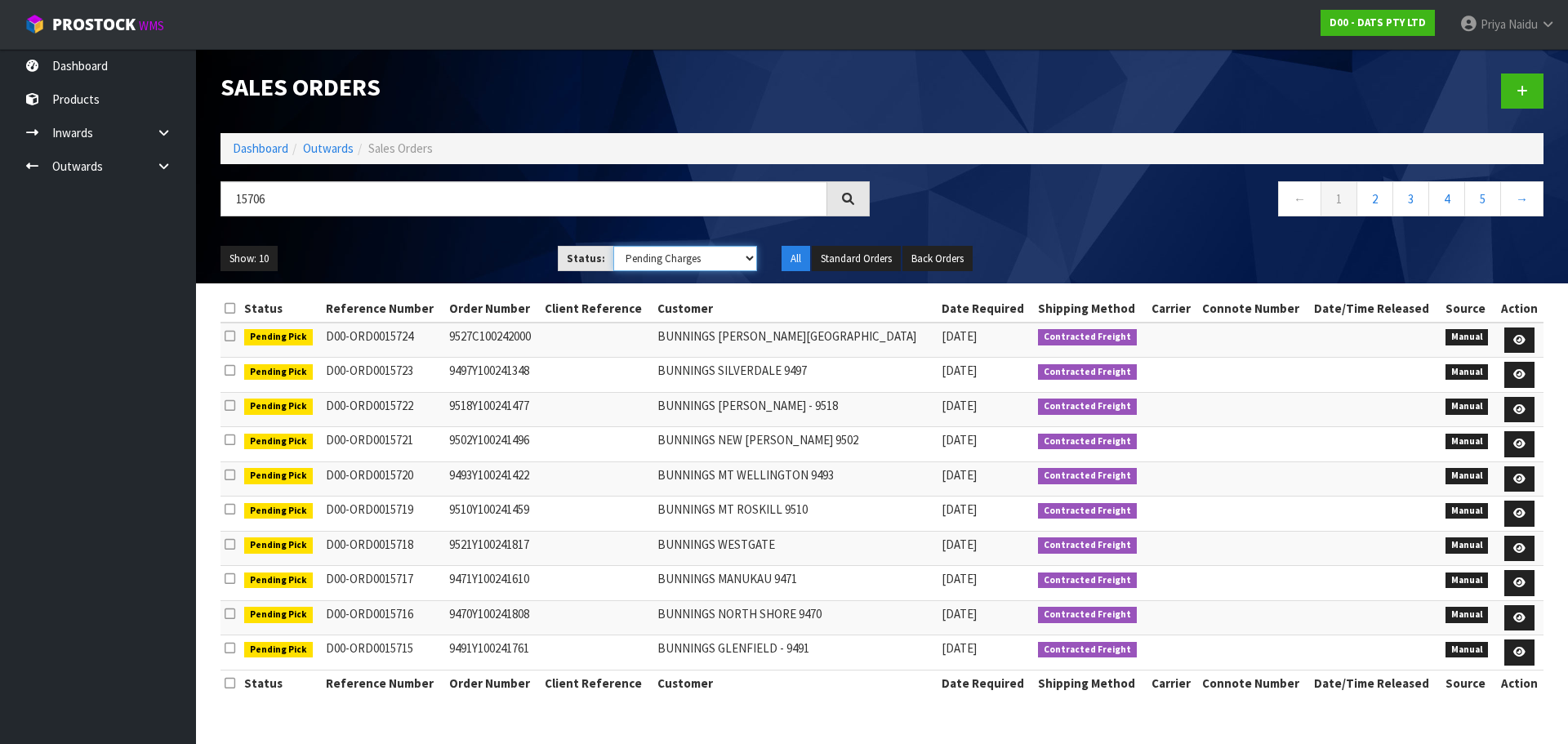
select select "string:5"
click at [613, 246] on select "Draft Pending Allocated Pending Pick Goods Picked Goods Packed Pending Charges …" at bounding box center [686, 259] width 145 height 26
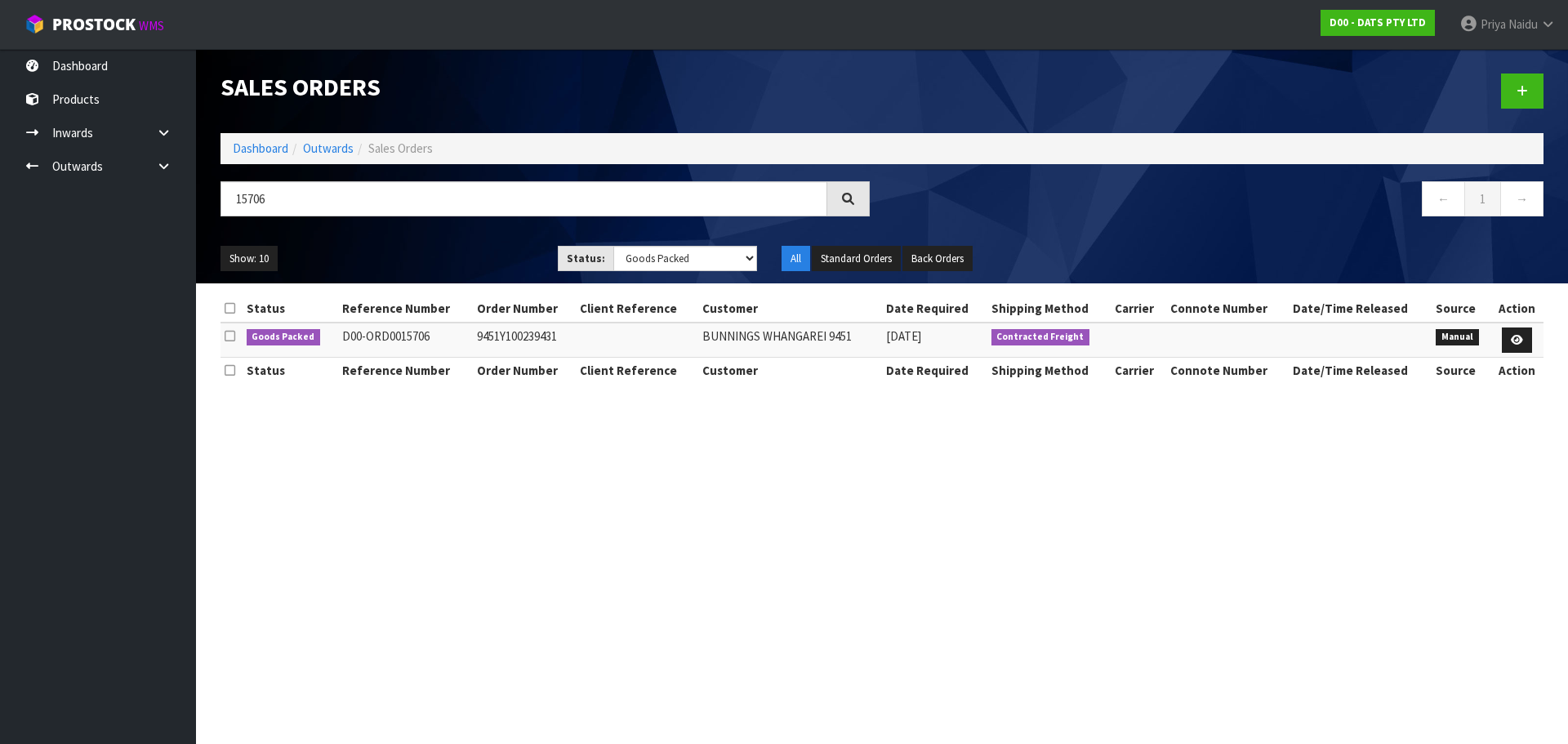
click at [454, 223] on div "15706" at bounding box center [545, 205] width 674 height 48
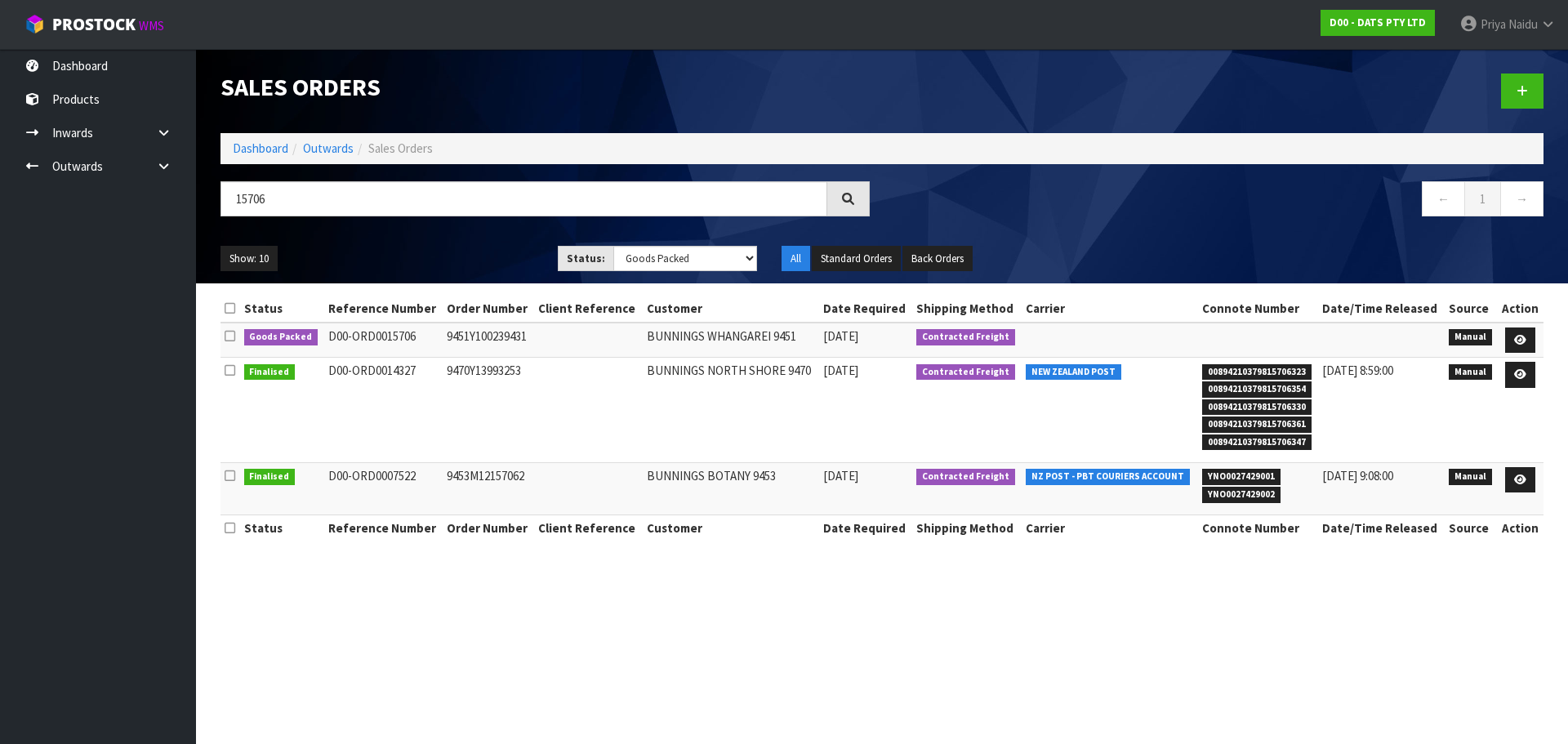
click at [461, 250] on ul "Show: 10 5 10 25 50" at bounding box center [376, 259] width 313 height 26
click at [1517, 334] on icon at bounding box center [1519, 339] width 12 height 11
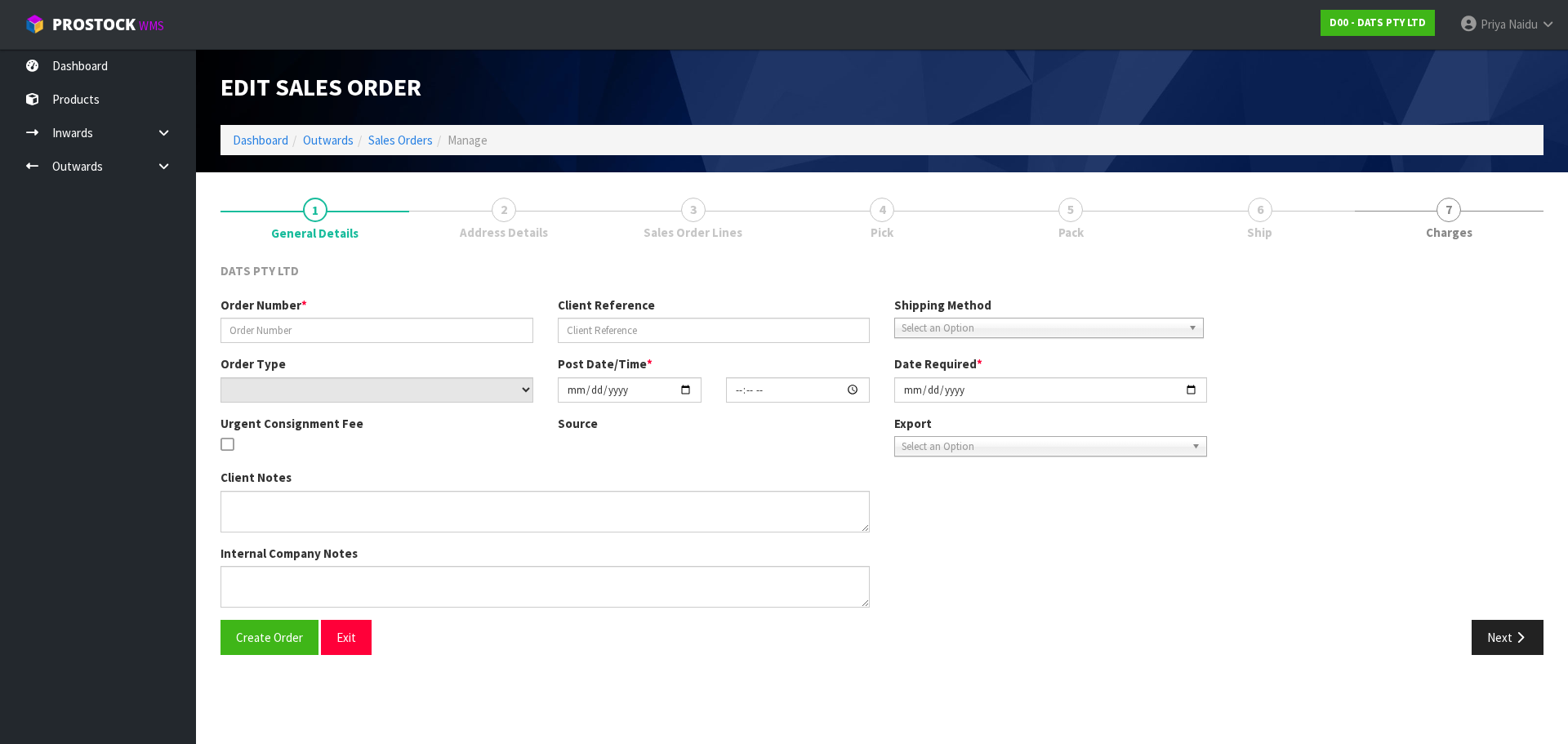
type input "9451Y100239431"
select select "number:0"
type input "[DATE]"
type input "09:32:00.000"
type input "[DATE]"
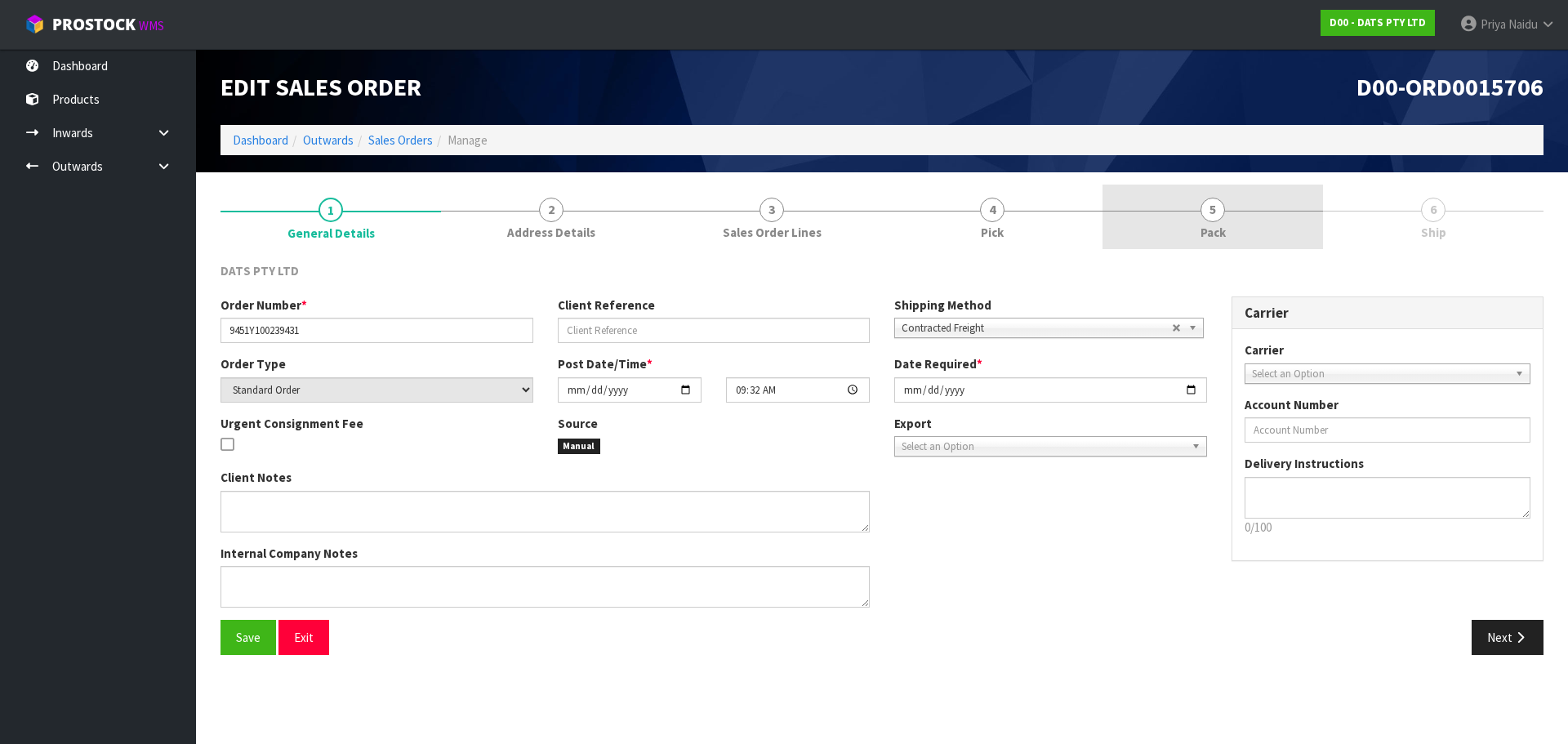
click at [1184, 220] on link "5 Pack" at bounding box center [1213, 216] width 220 height 64
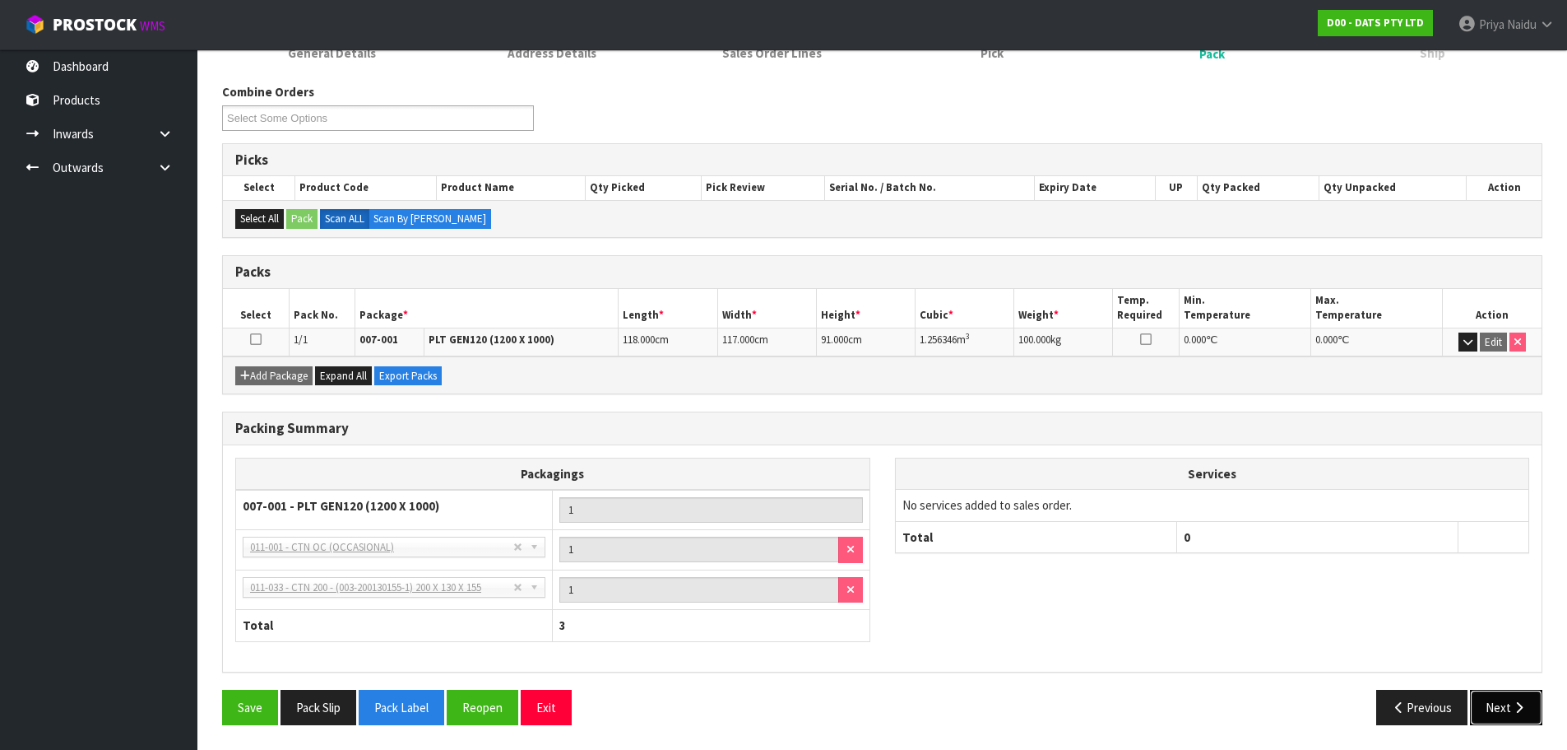
click at [1493, 703] on button "Next" at bounding box center [1506, 706] width 72 height 35
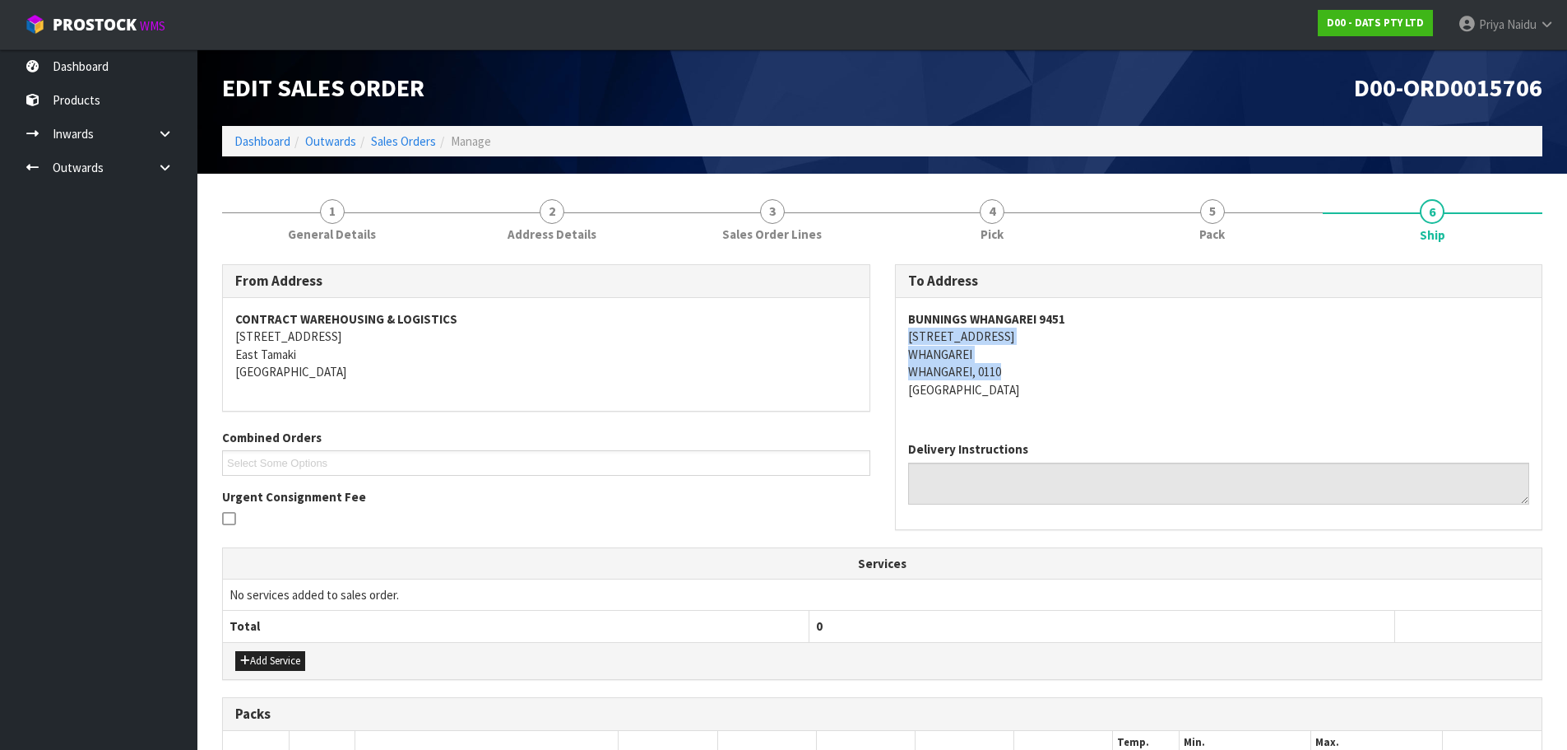
drag, startPoint x: 903, startPoint y: 335, endPoint x: 1072, endPoint y: 379, distance: 174.4
click at [1072, 379] on div "To Address BUNNINGS WHANGAREI 9451 [STREET_ADDRESS] Delivery Instructions" at bounding box center [1219, 405] width 673 height 282
click at [1213, 360] on address "BUNNINGS WHANGAREI 9451 [STREET_ADDRESS]" at bounding box center [1219, 354] width 622 height 88
drag, startPoint x: 893, startPoint y: 323, endPoint x: 1140, endPoint y: 319, distance: 247.7
click at [1140, 319] on div "To Address BUNNINGS WHANGAREI 9451 [STREET_ADDRESS] Delivery Instructions" at bounding box center [1219, 405] width 673 height 282
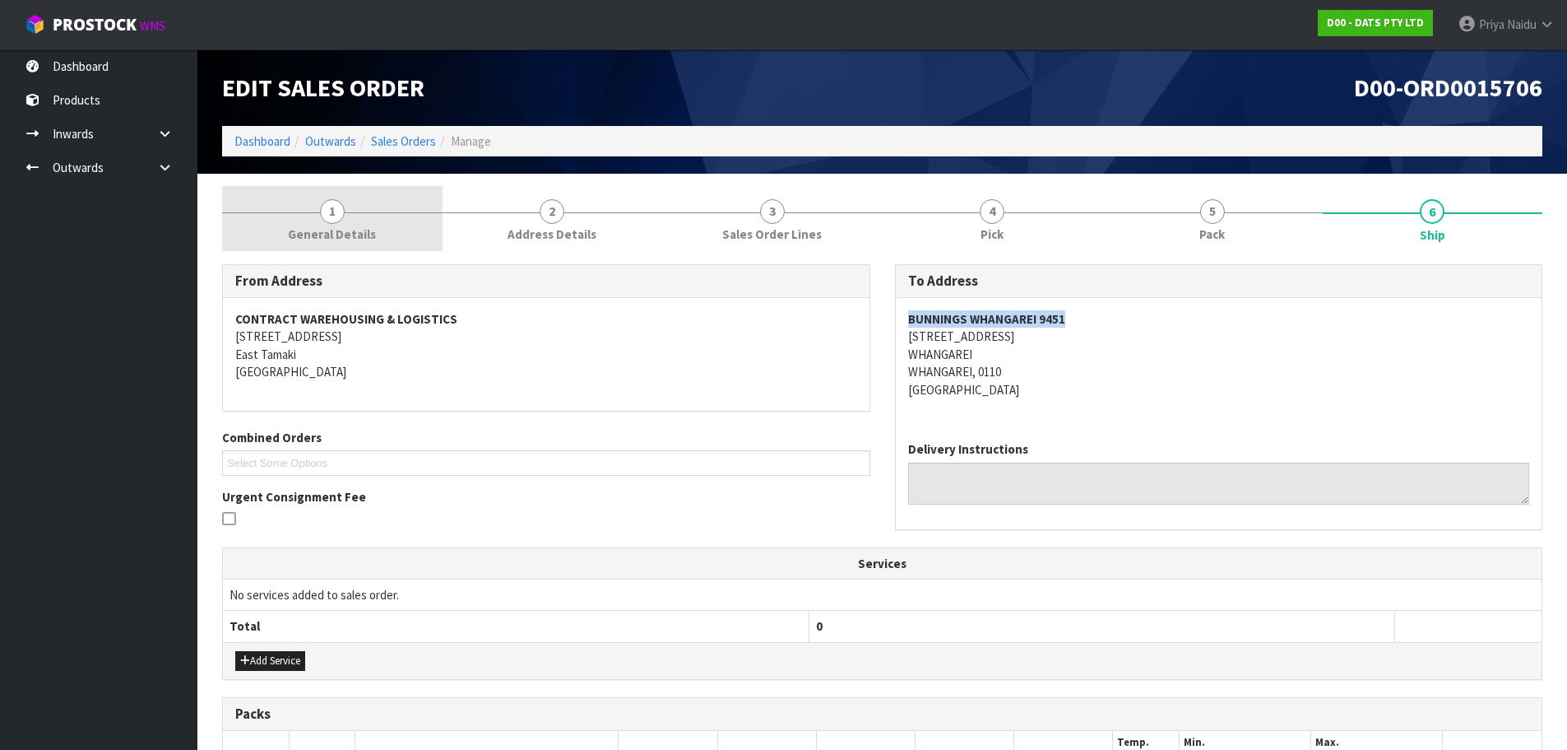
click at [320, 232] on span "General Details" at bounding box center [332, 233] width 88 height 17
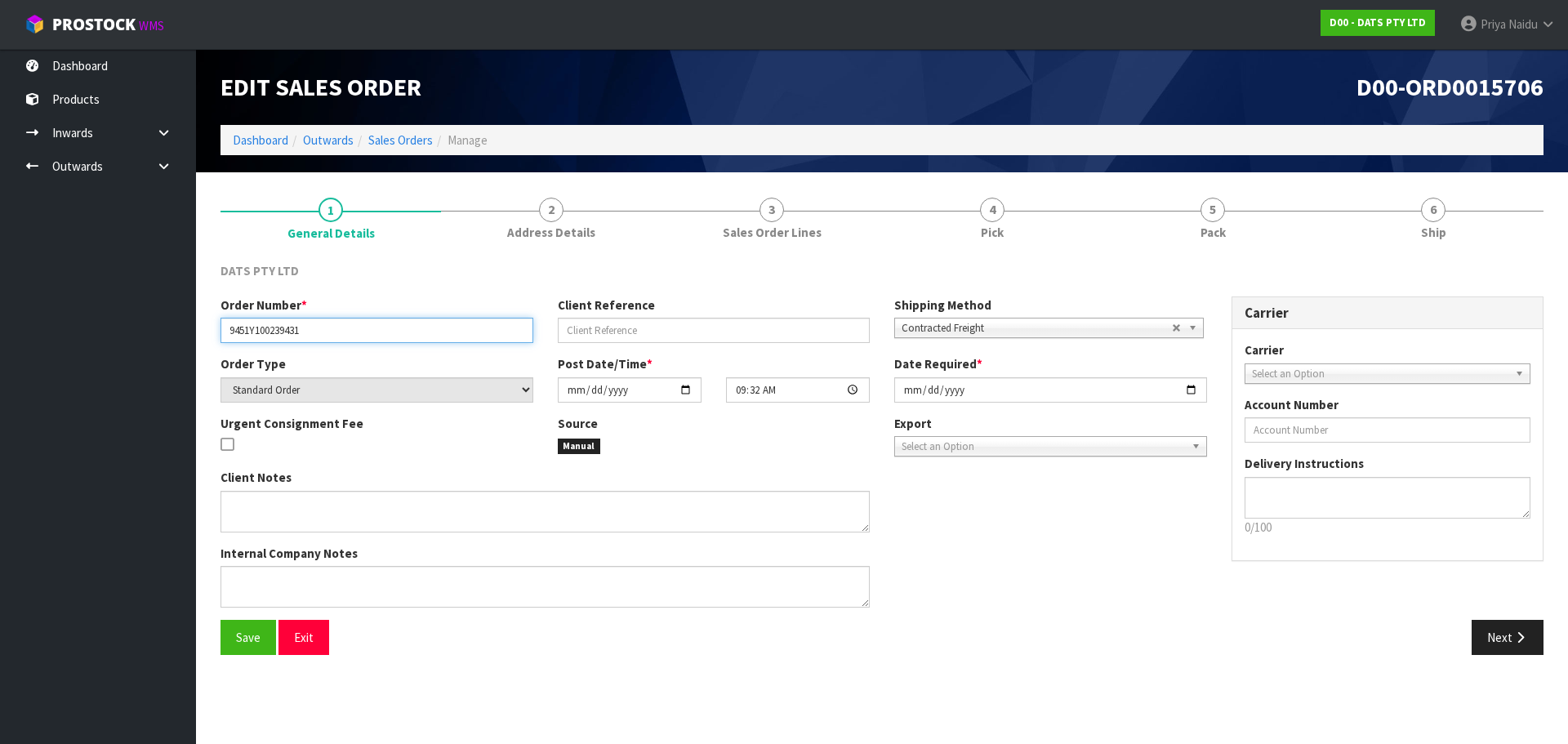
drag, startPoint x: 223, startPoint y: 332, endPoint x: 318, endPoint y: 332, distance: 95.0
click at [318, 332] on input "9451Y100239431" at bounding box center [376, 330] width 313 height 26
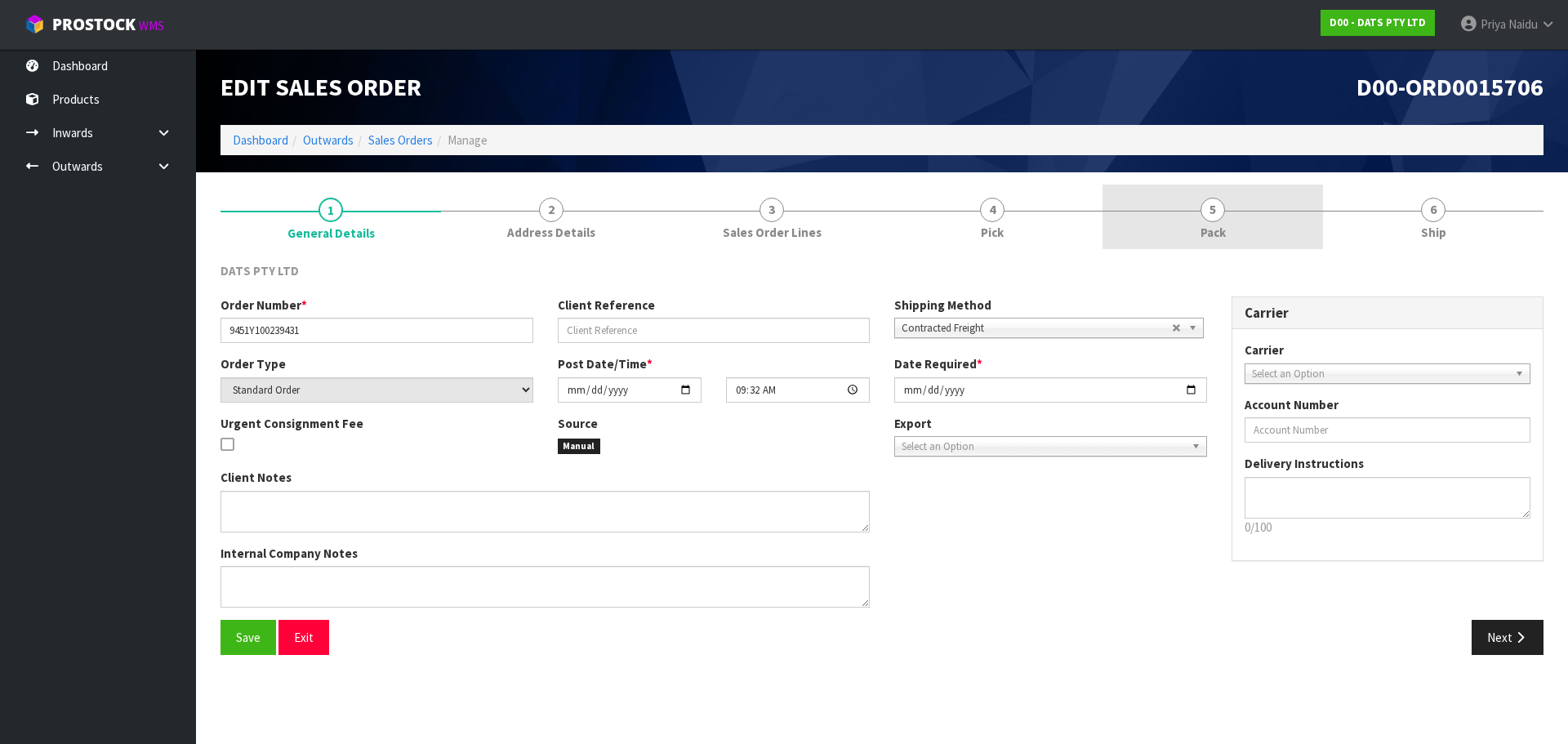
click at [1220, 241] on span "Pack" at bounding box center [1213, 231] width 26 height 17
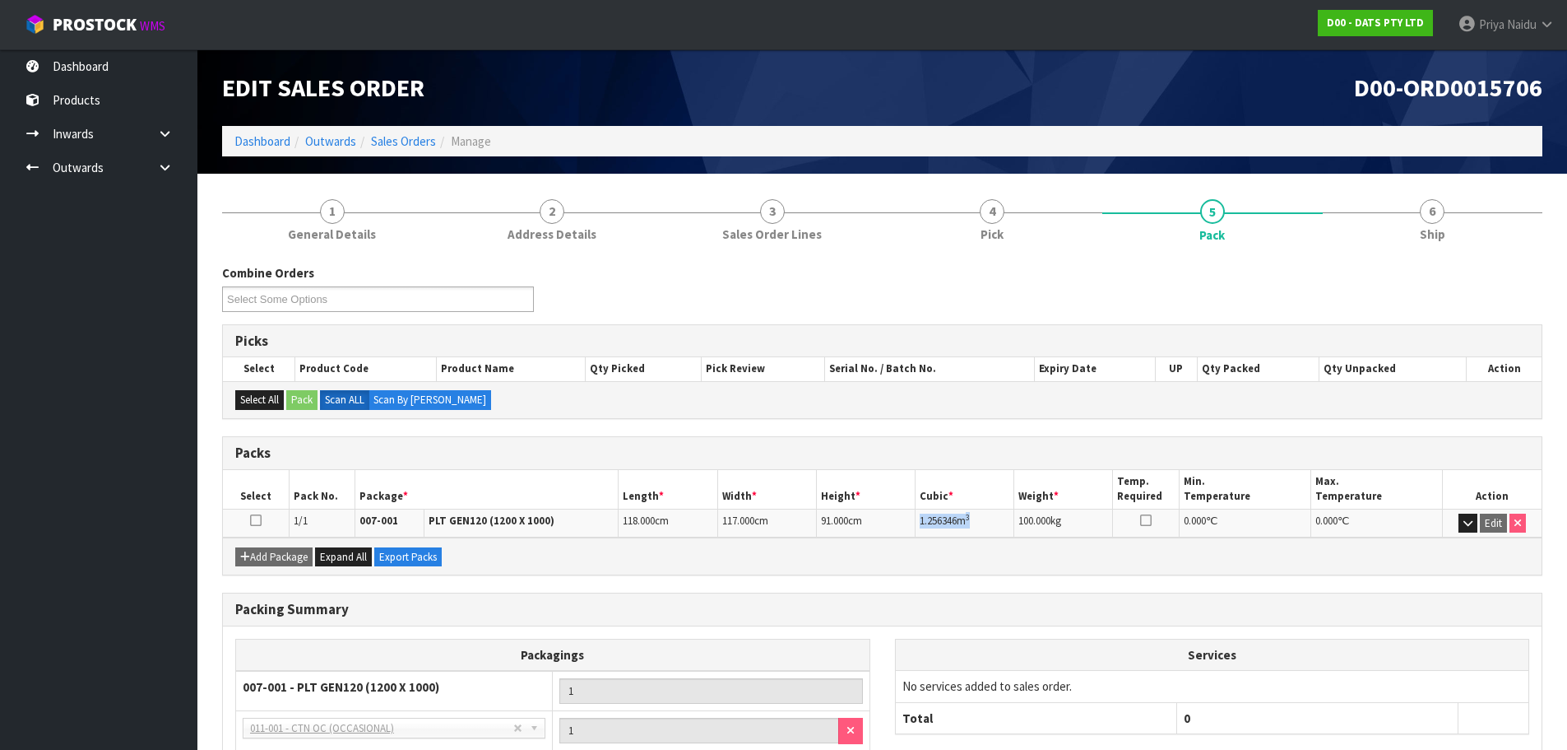
drag, startPoint x: 918, startPoint y: 521, endPoint x: 982, endPoint y: 522, distance: 64.2
click at [982, 522] on td "1.256346 m 3" at bounding box center [965, 522] width 99 height 29
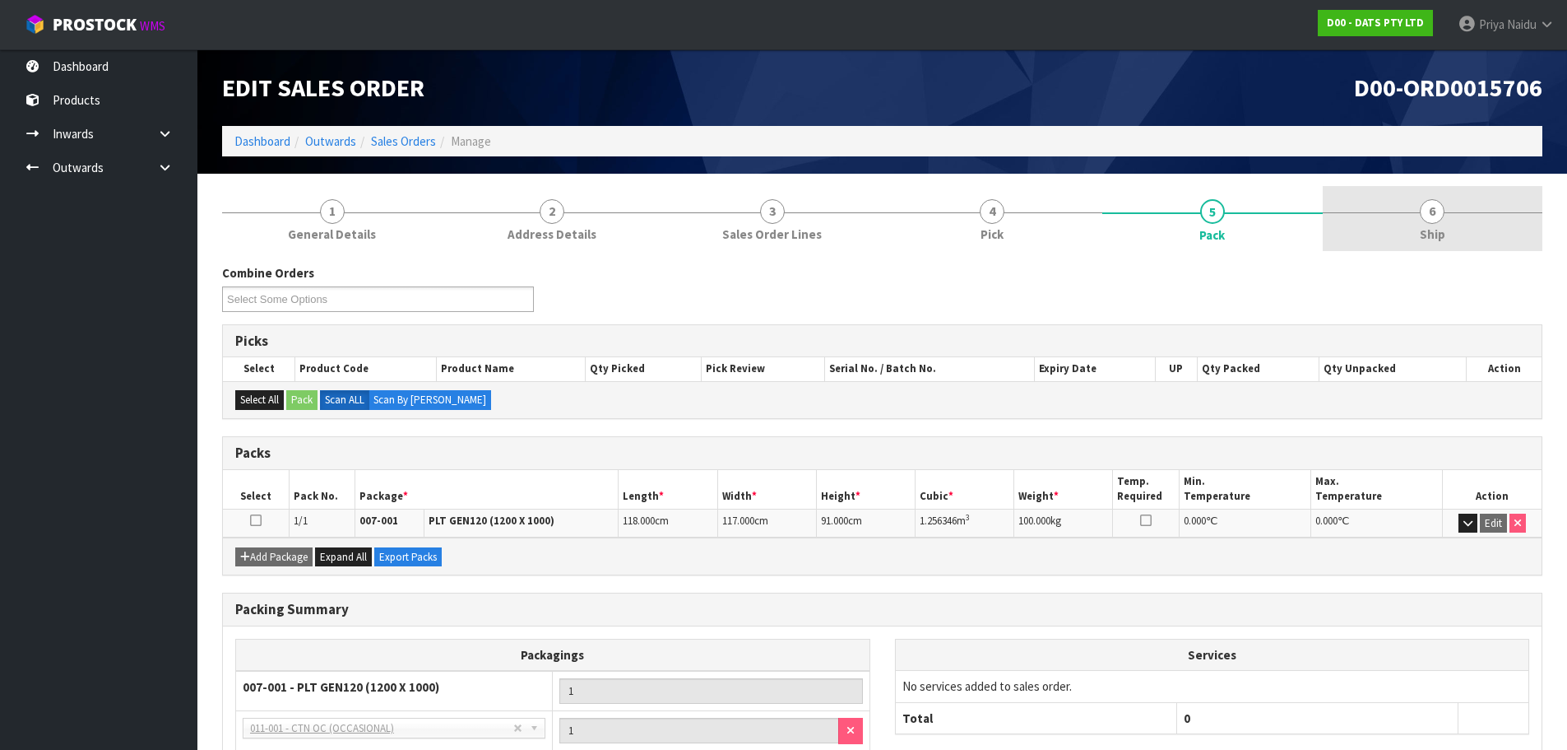
click at [1441, 234] on span "Ship" at bounding box center [1433, 233] width 26 height 17
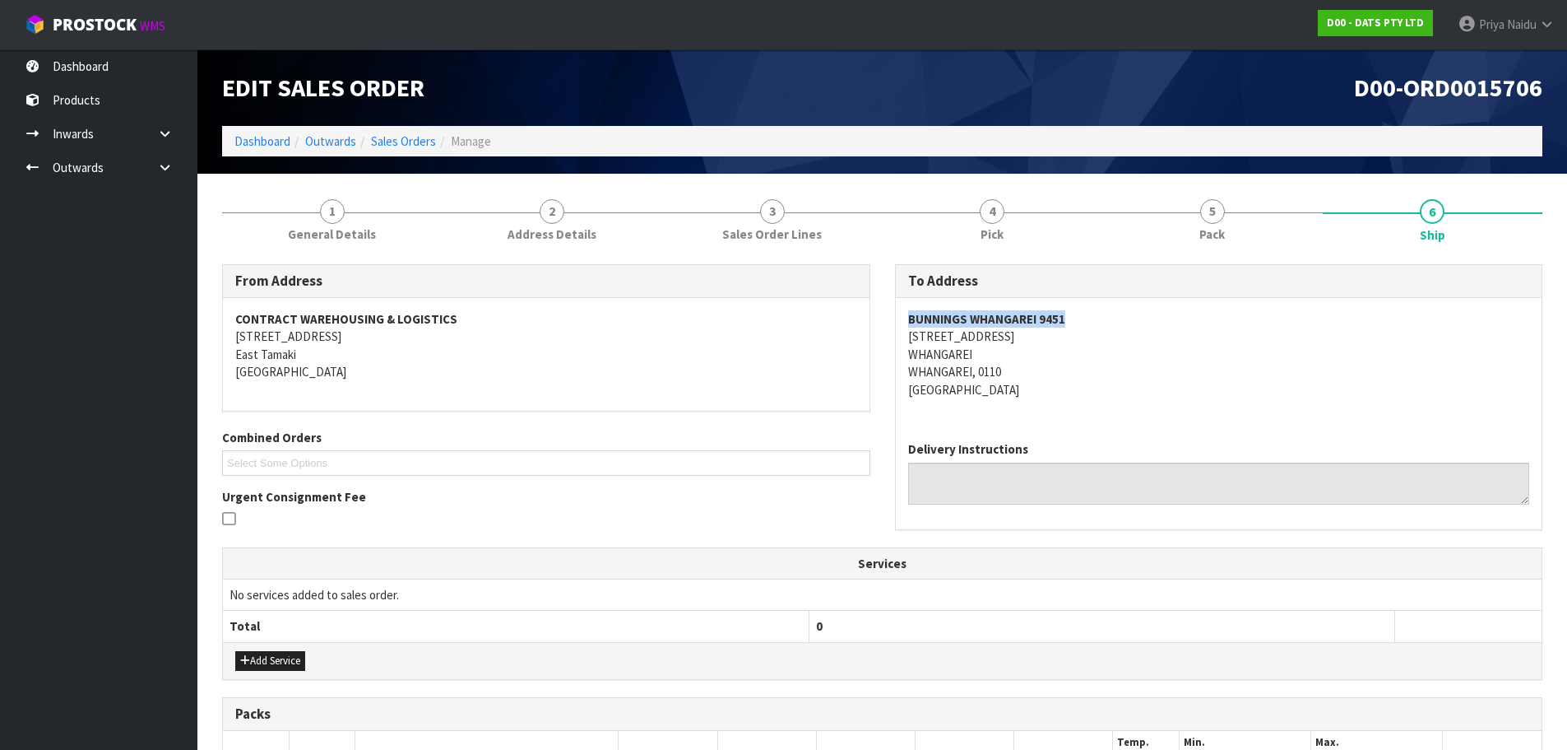
drag, startPoint x: 907, startPoint y: 315, endPoint x: 1169, endPoint y: 321, distance: 262.5
click at [1172, 321] on div "BUNNINGS WHANGAREI 9451 [STREET_ADDRESS]" at bounding box center [1219, 363] width 647 height 130
click at [1221, 329] on address "BUNNINGS WHANGAREI 9451 [STREET_ADDRESS]" at bounding box center [1219, 354] width 622 height 88
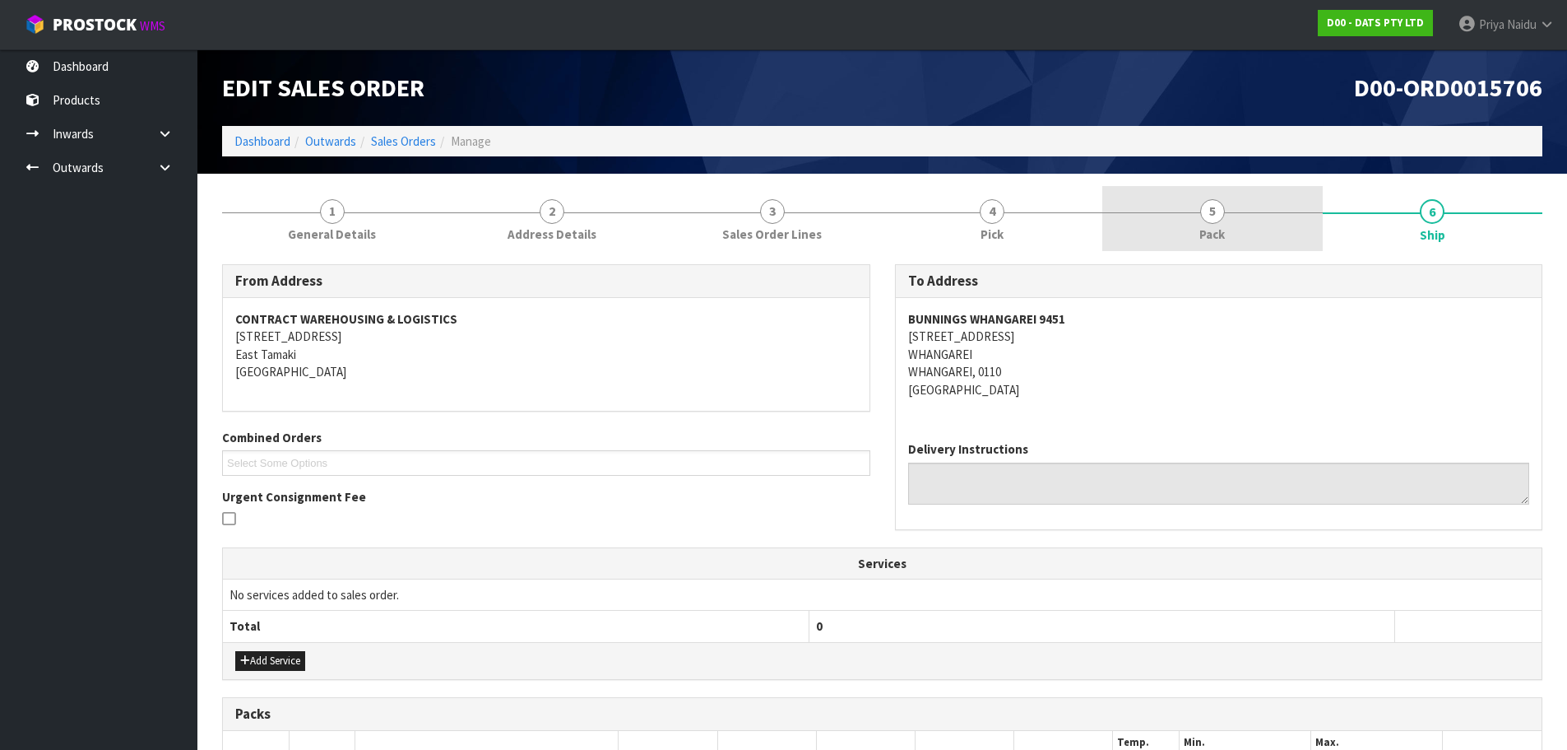
click at [1172, 211] on link "5 Pack" at bounding box center [1213, 218] width 221 height 65
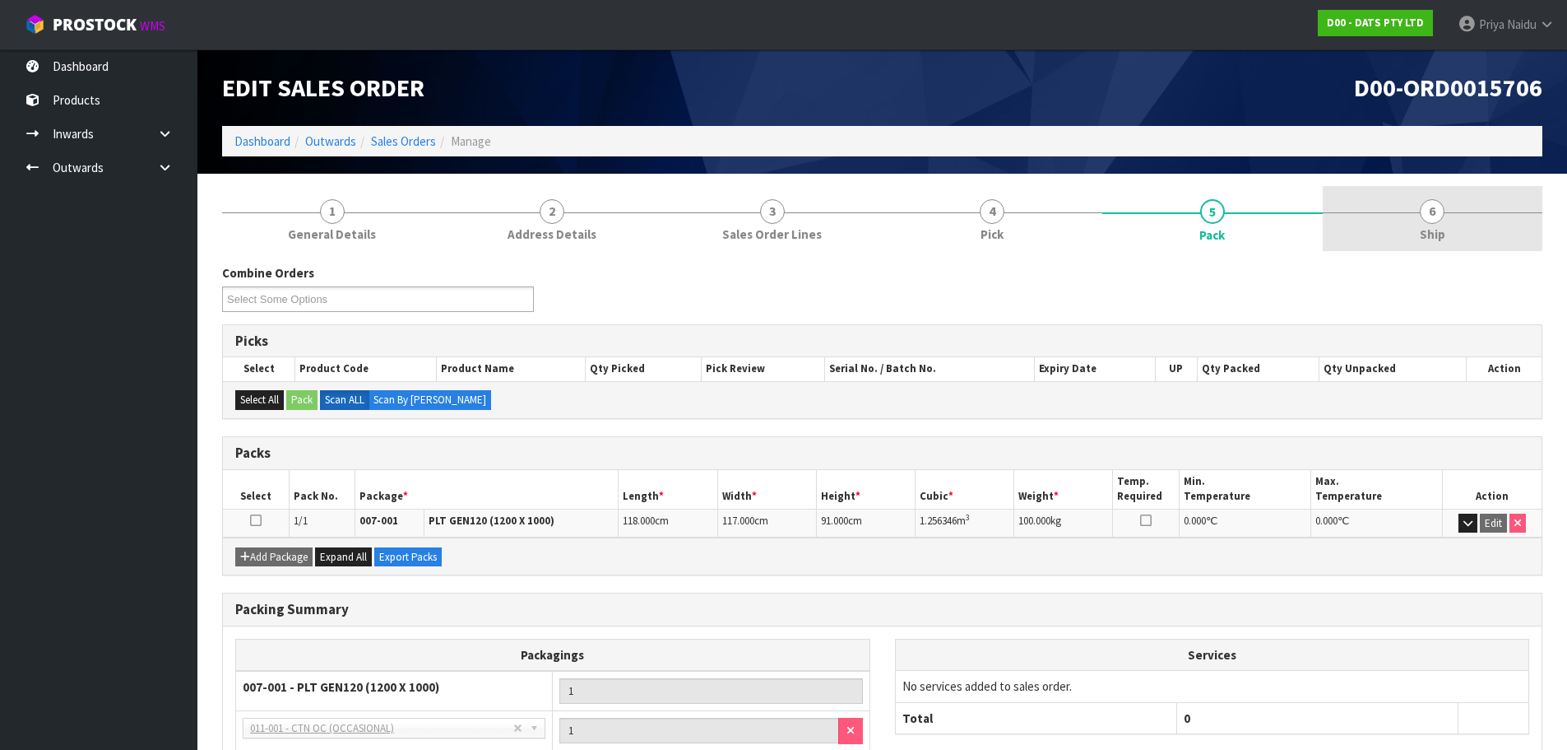
drag, startPoint x: 1425, startPoint y: 207, endPoint x: 1264, endPoint y: 250, distance: 167.1
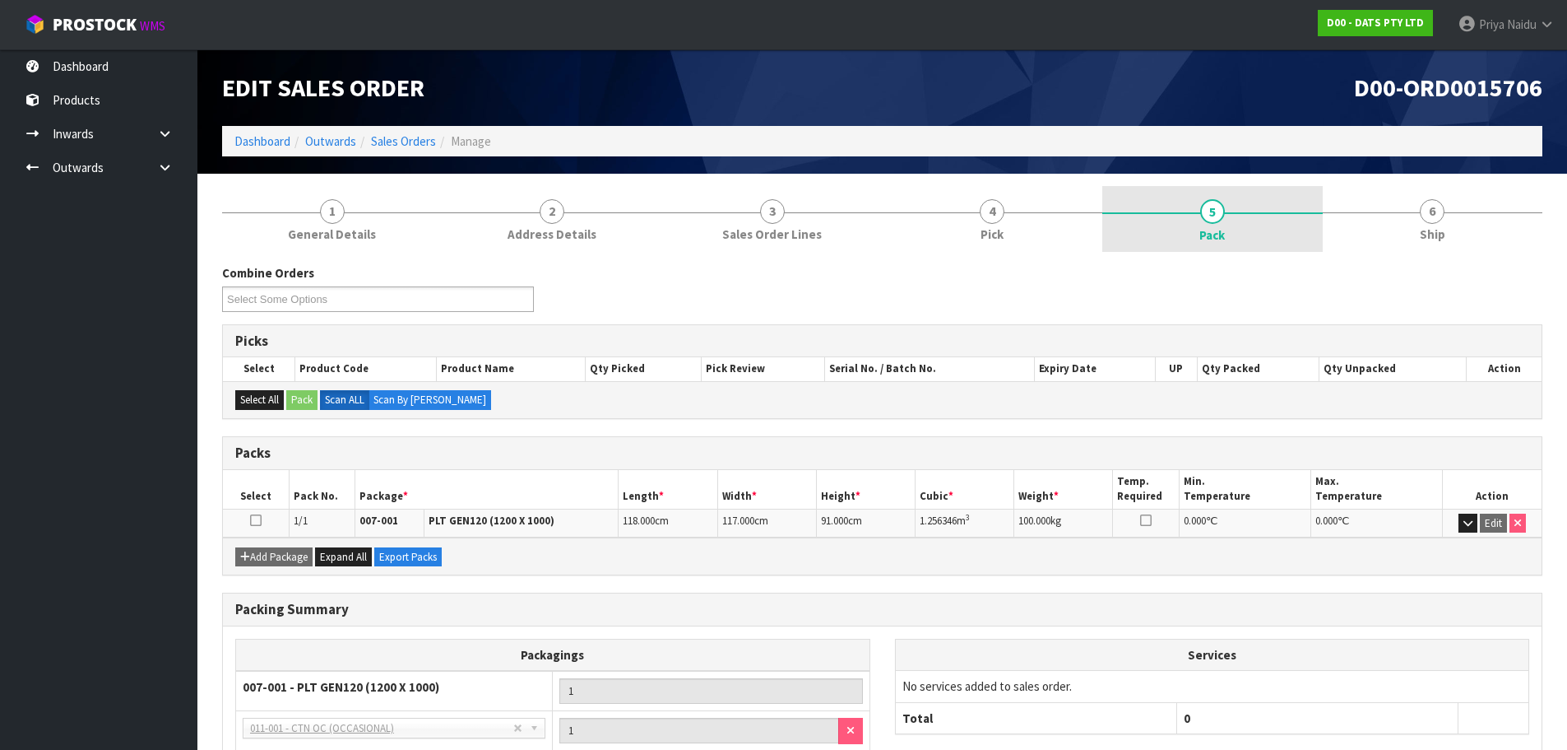
click at [1425, 207] on span "6" at bounding box center [1432, 211] width 25 height 25
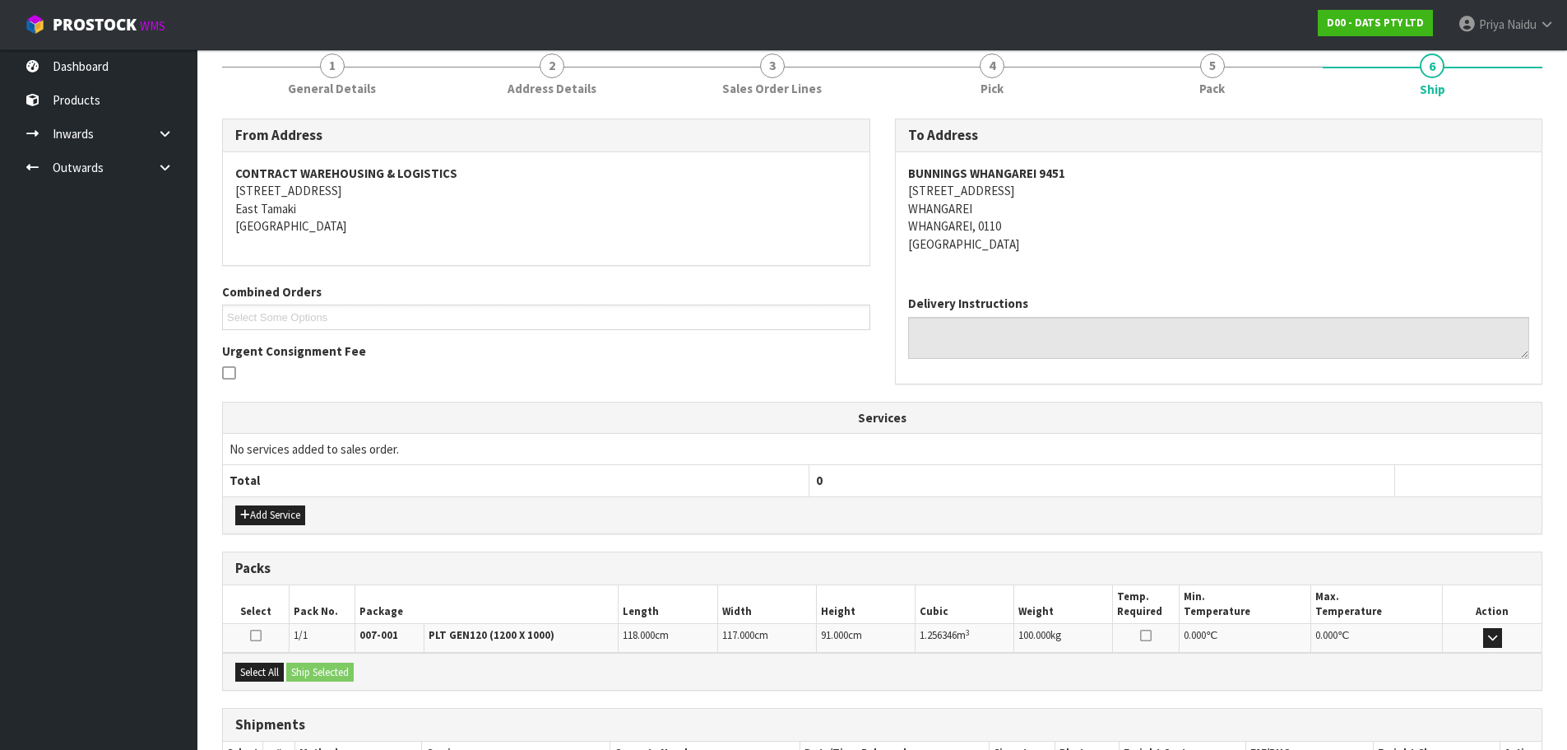
scroll to position [263, 0]
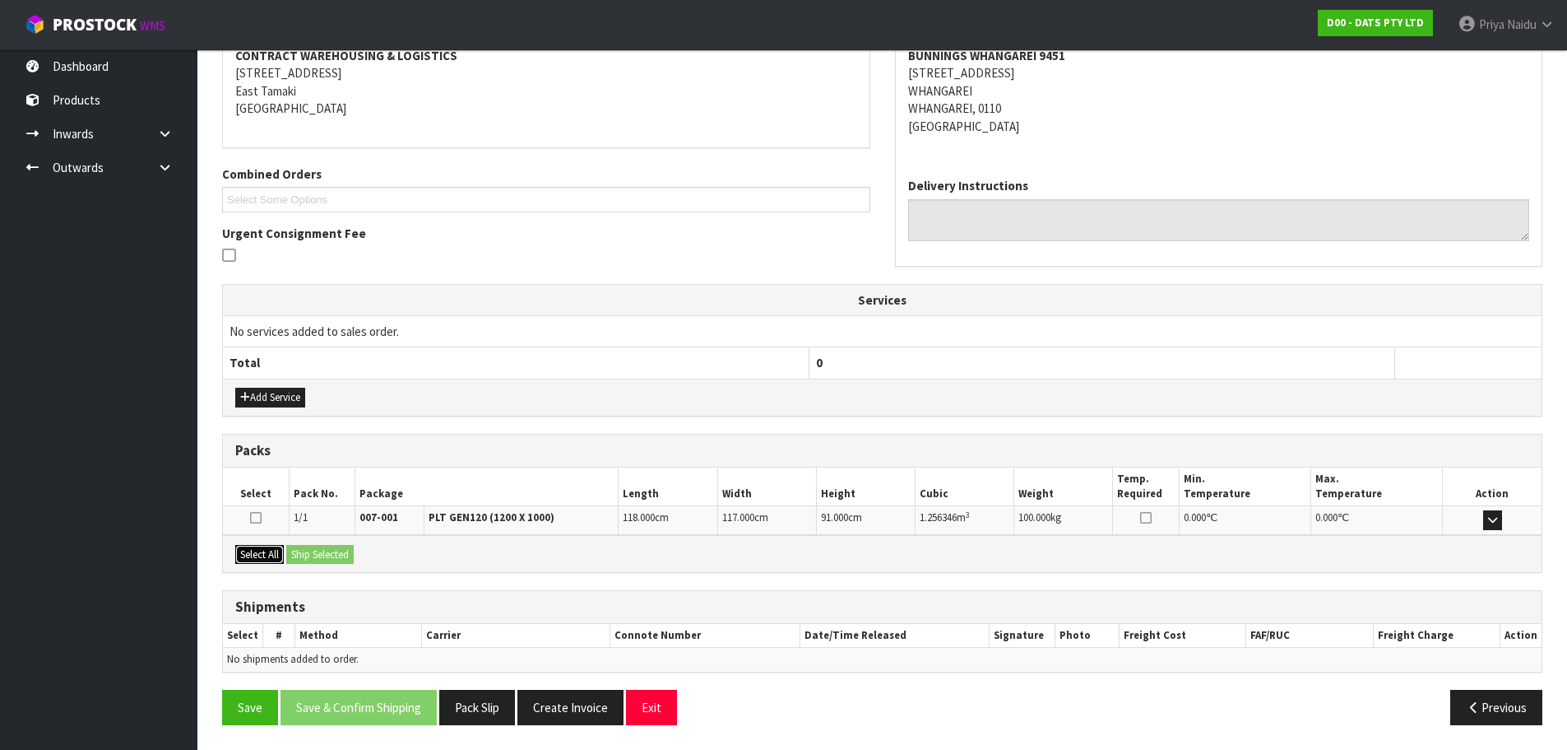
click at [259, 547] on button "Select All" at bounding box center [259, 555] width 49 height 20
click at [322, 548] on button "Ship Selected" at bounding box center [319, 555] width 67 height 20
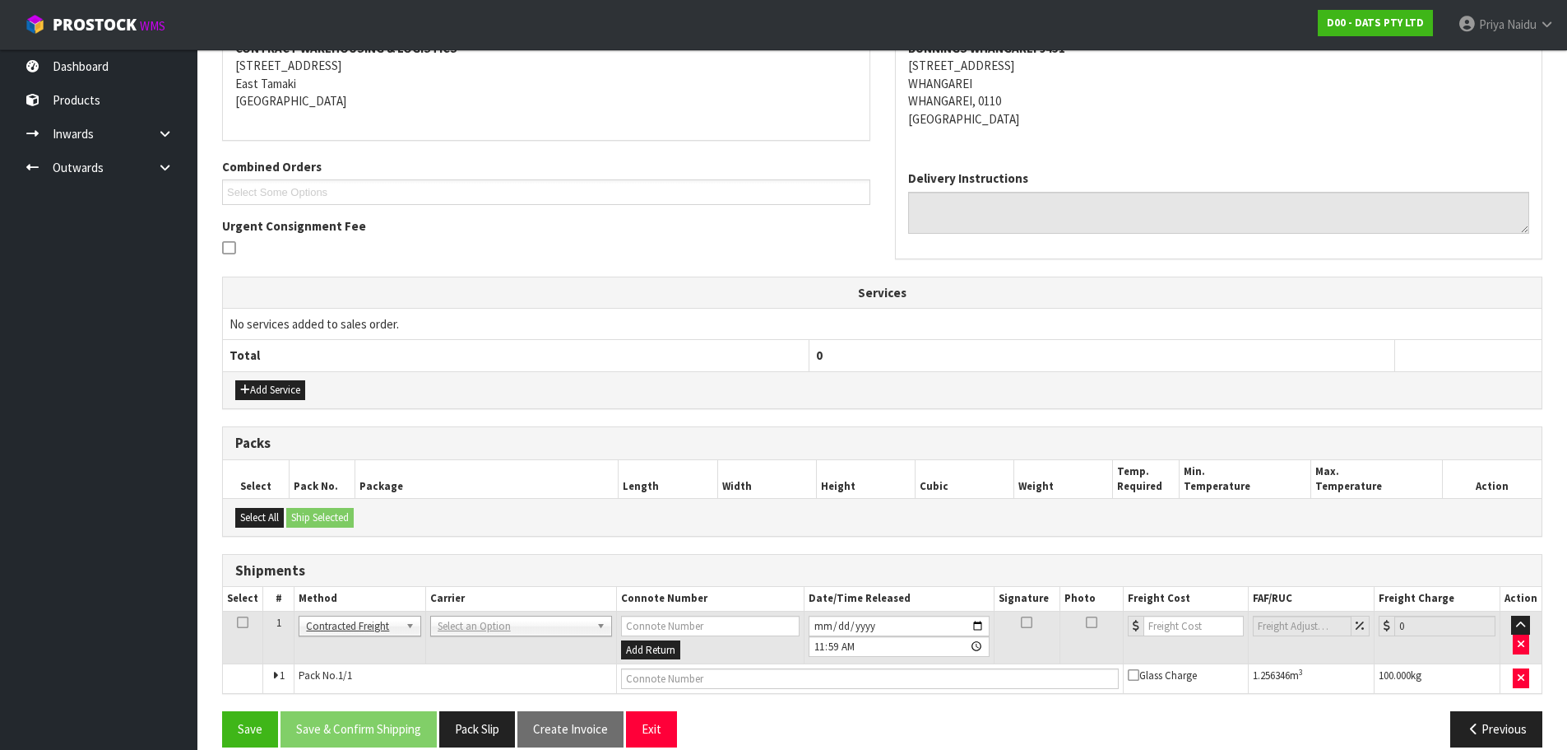
scroll to position [293, 0]
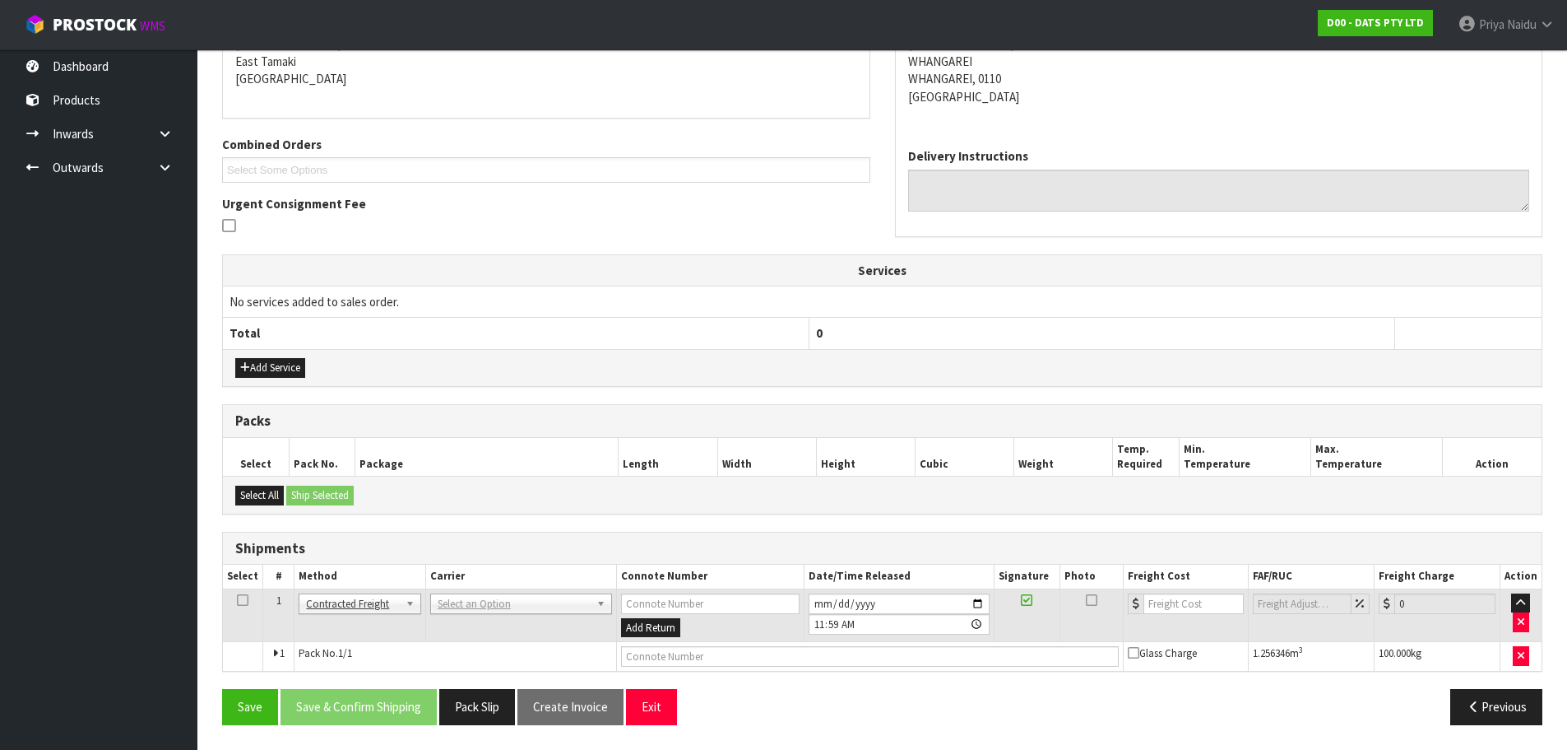
click at [469, 591] on td "ANGEL - ANGEL TRANSPORT [PERSON_NAME] REMOVALS DEAEXPAKL - DEADLINE EXPRESS COU…" at bounding box center [520, 614] width 191 height 53
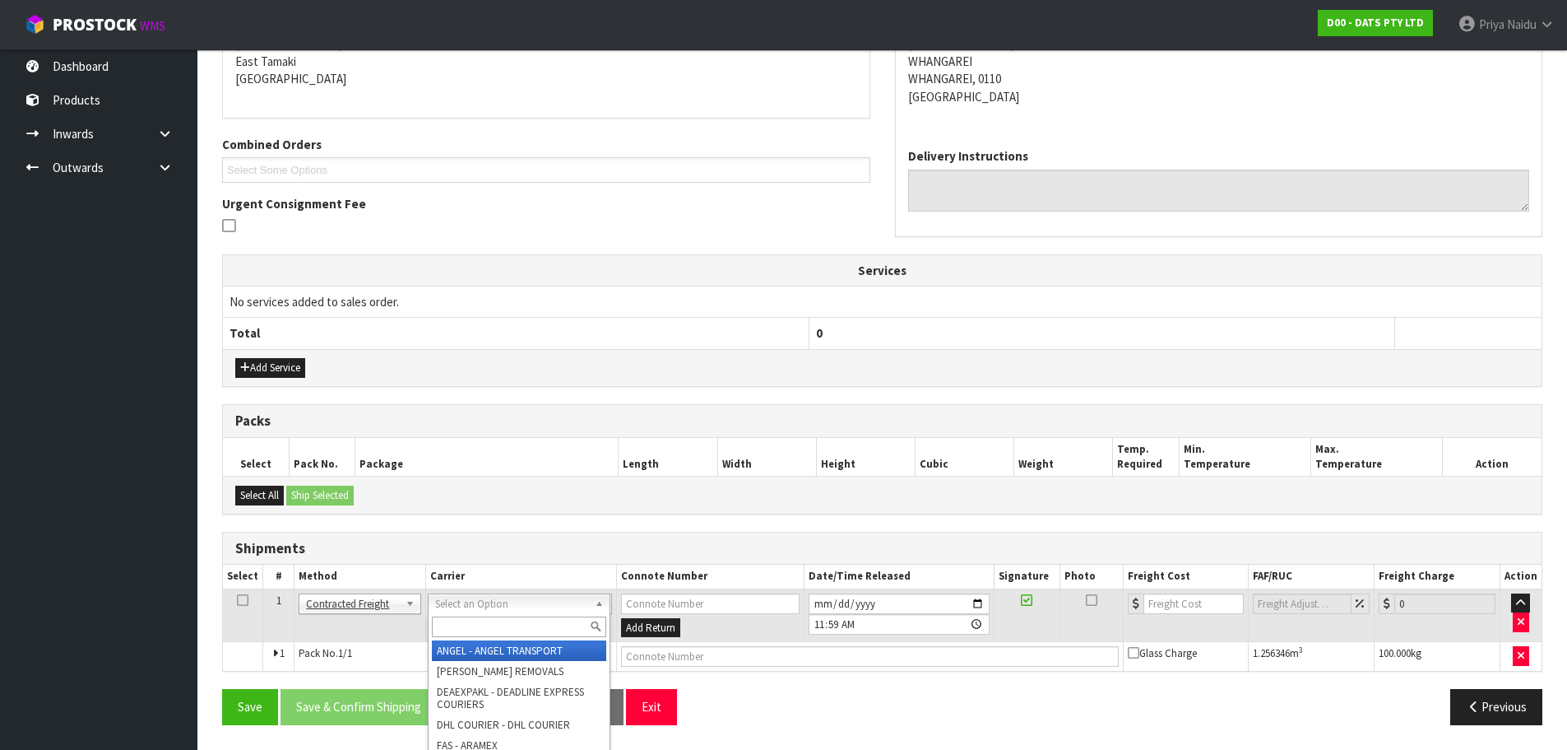
click at [453, 629] on input "text" at bounding box center [519, 626] width 174 height 21
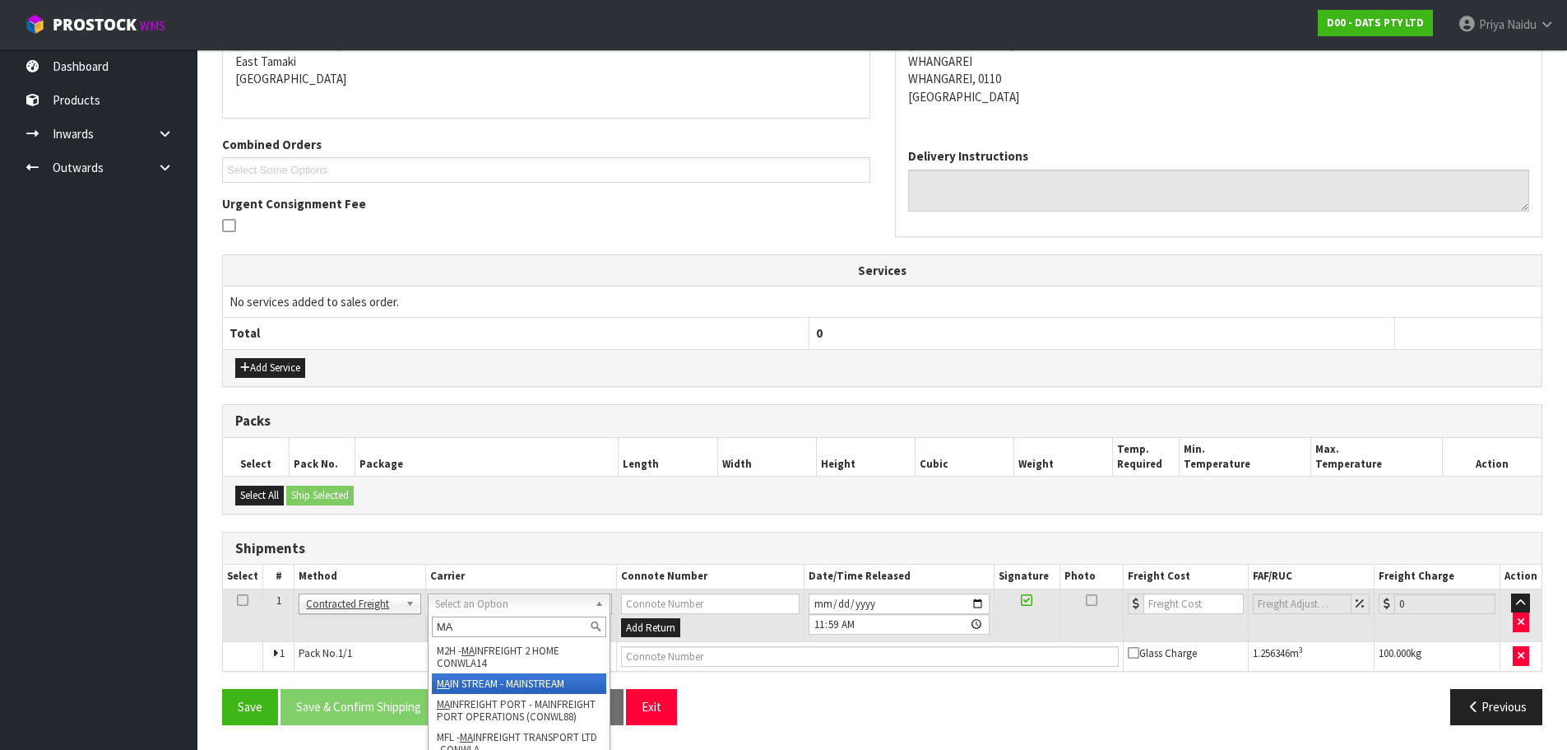
type input "MA"
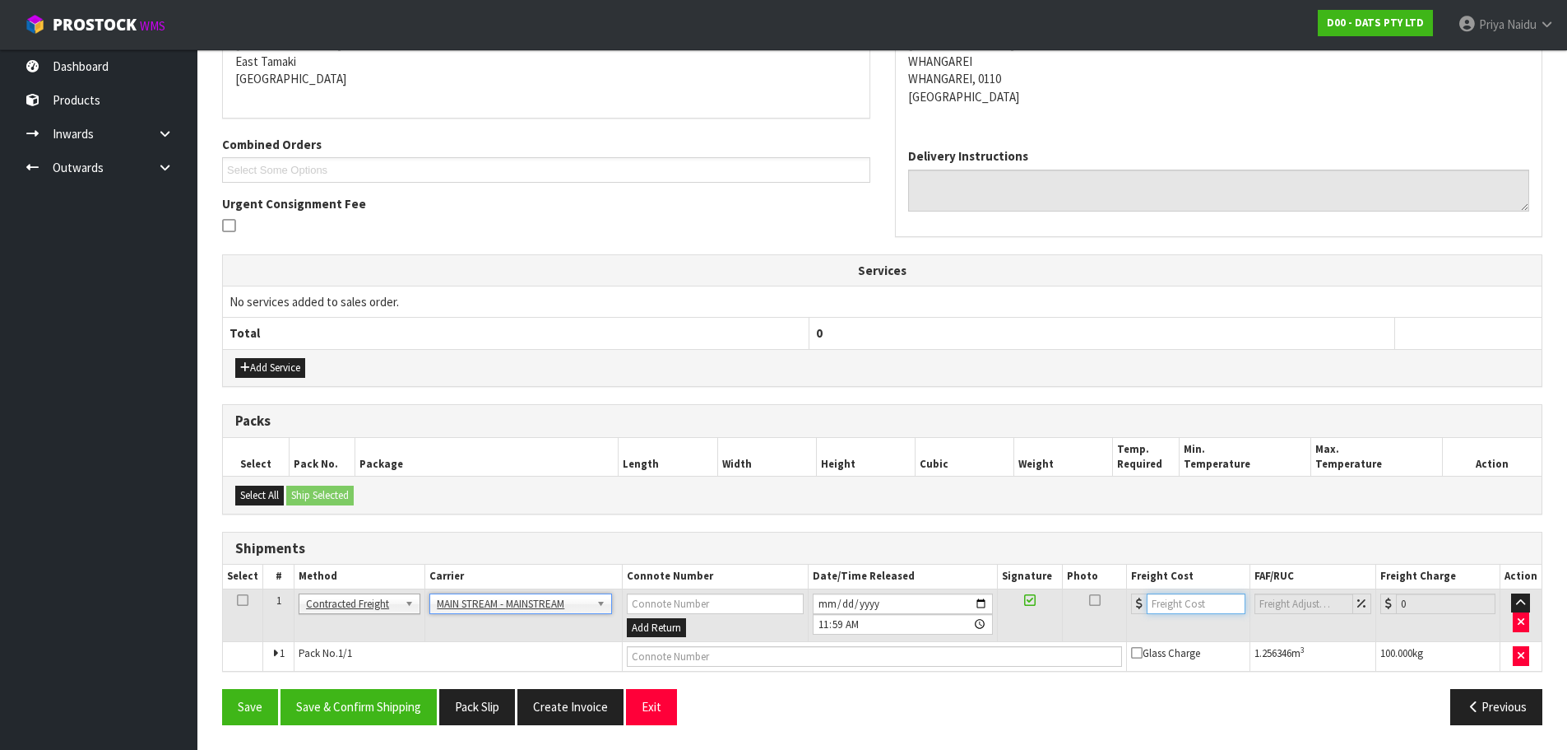
click at [1170, 610] on input "number" at bounding box center [1197, 603] width 100 height 21
type input "47.88"
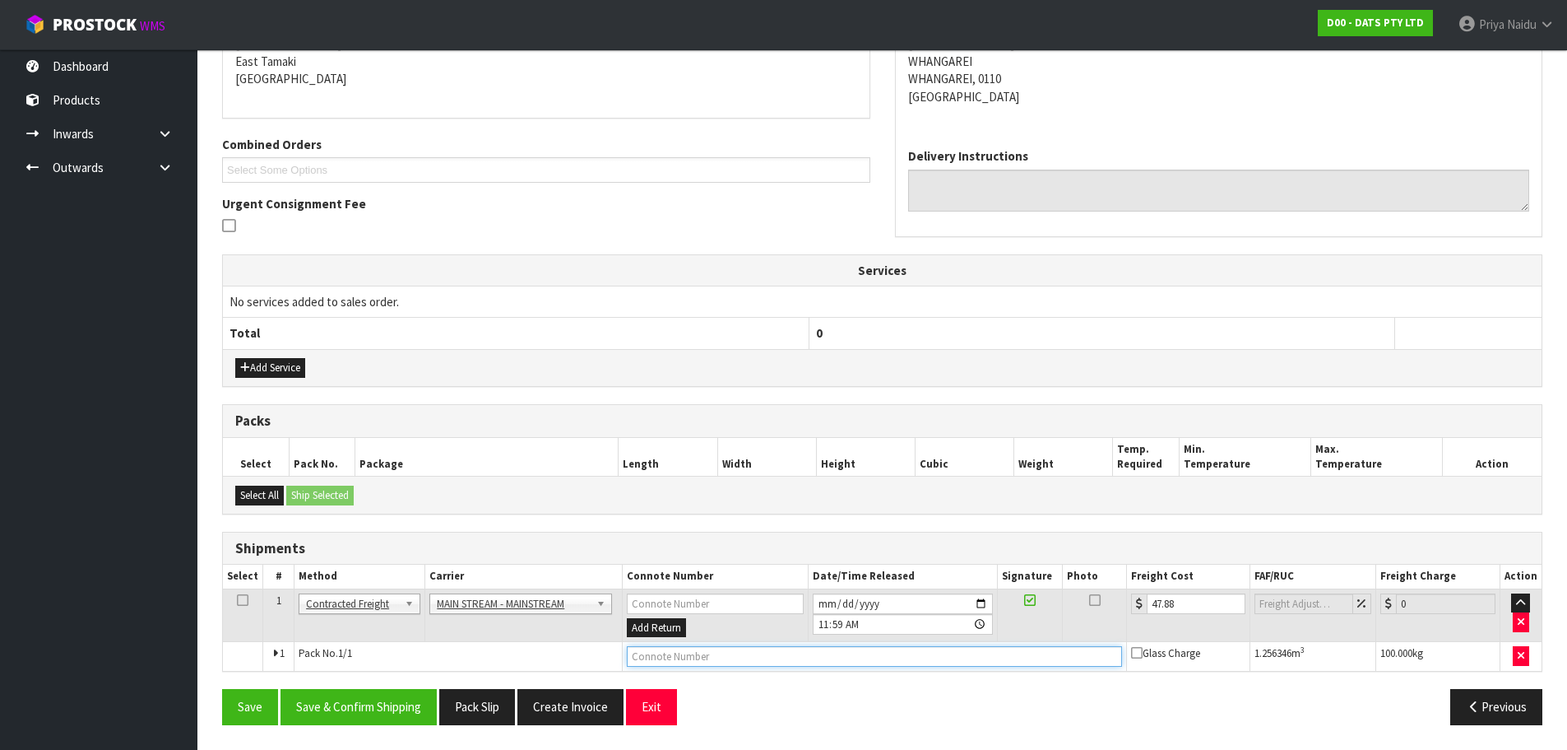
click at [662, 651] on input "text" at bounding box center [874, 656] width 495 height 21
paste input "CWL7721295"
type input "CWL7721295"
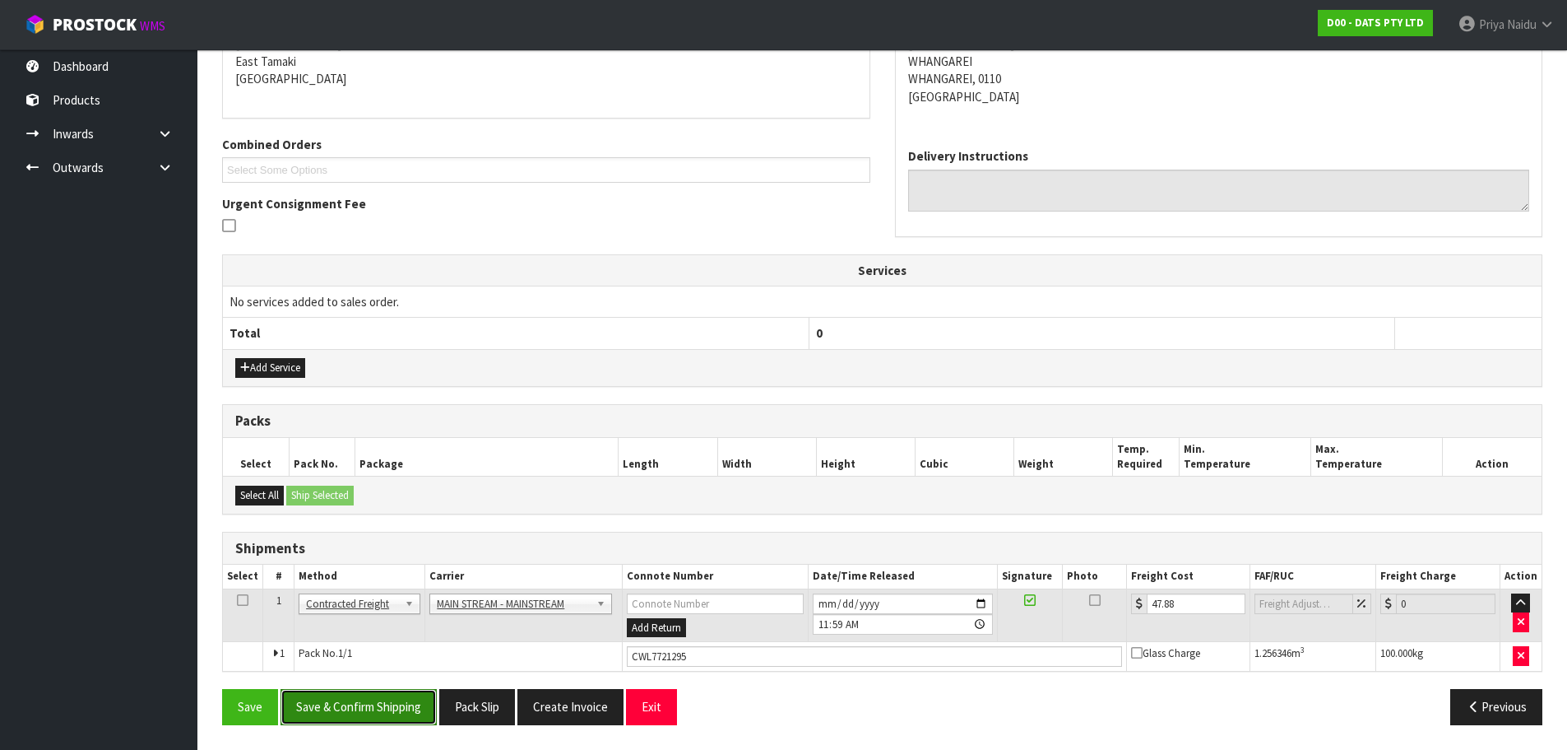
click at [389, 692] on button "Save & Confirm Shipping" at bounding box center [359, 706] width 156 height 35
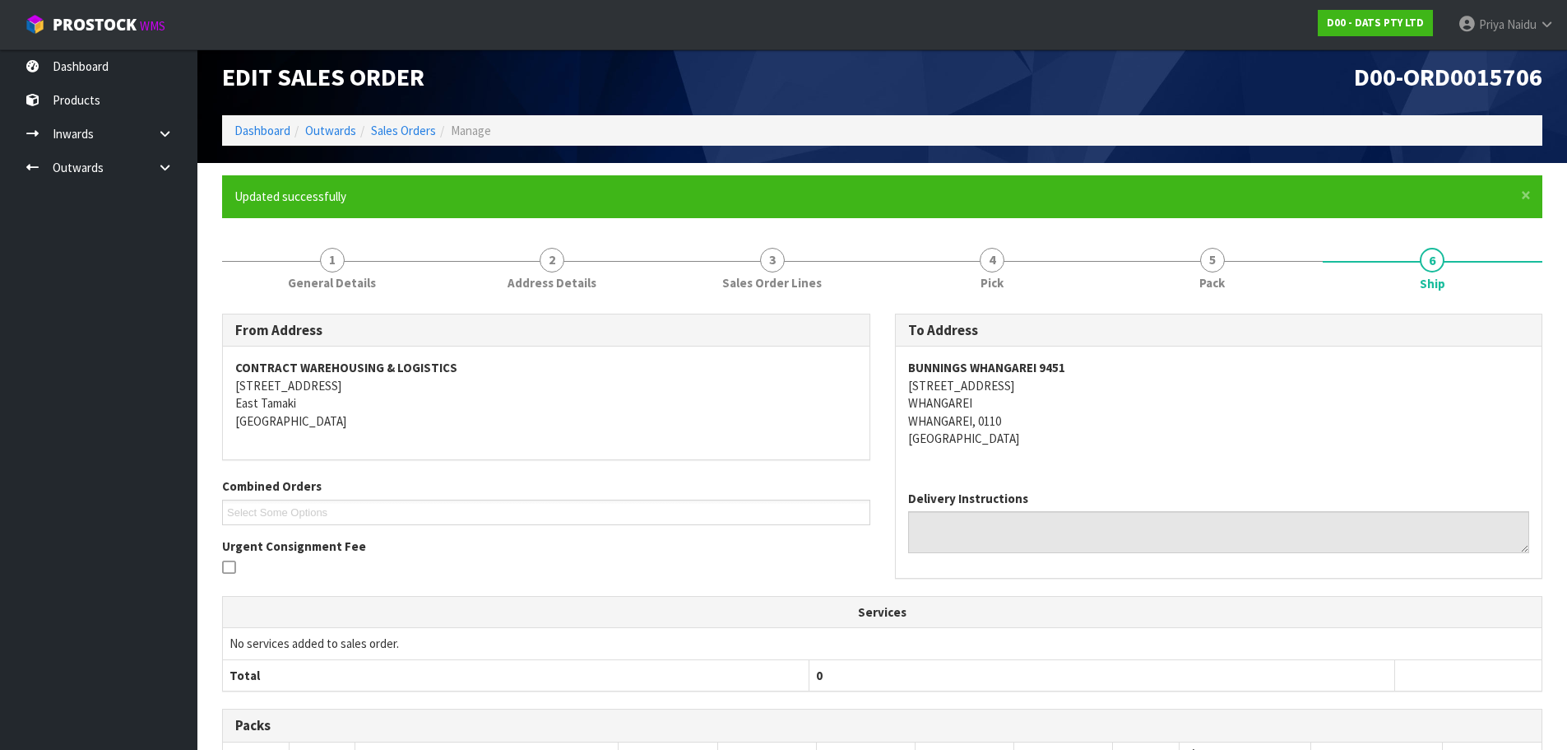
scroll to position [0, 0]
